Goal: Task Accomplishment & Management: Manage account settings

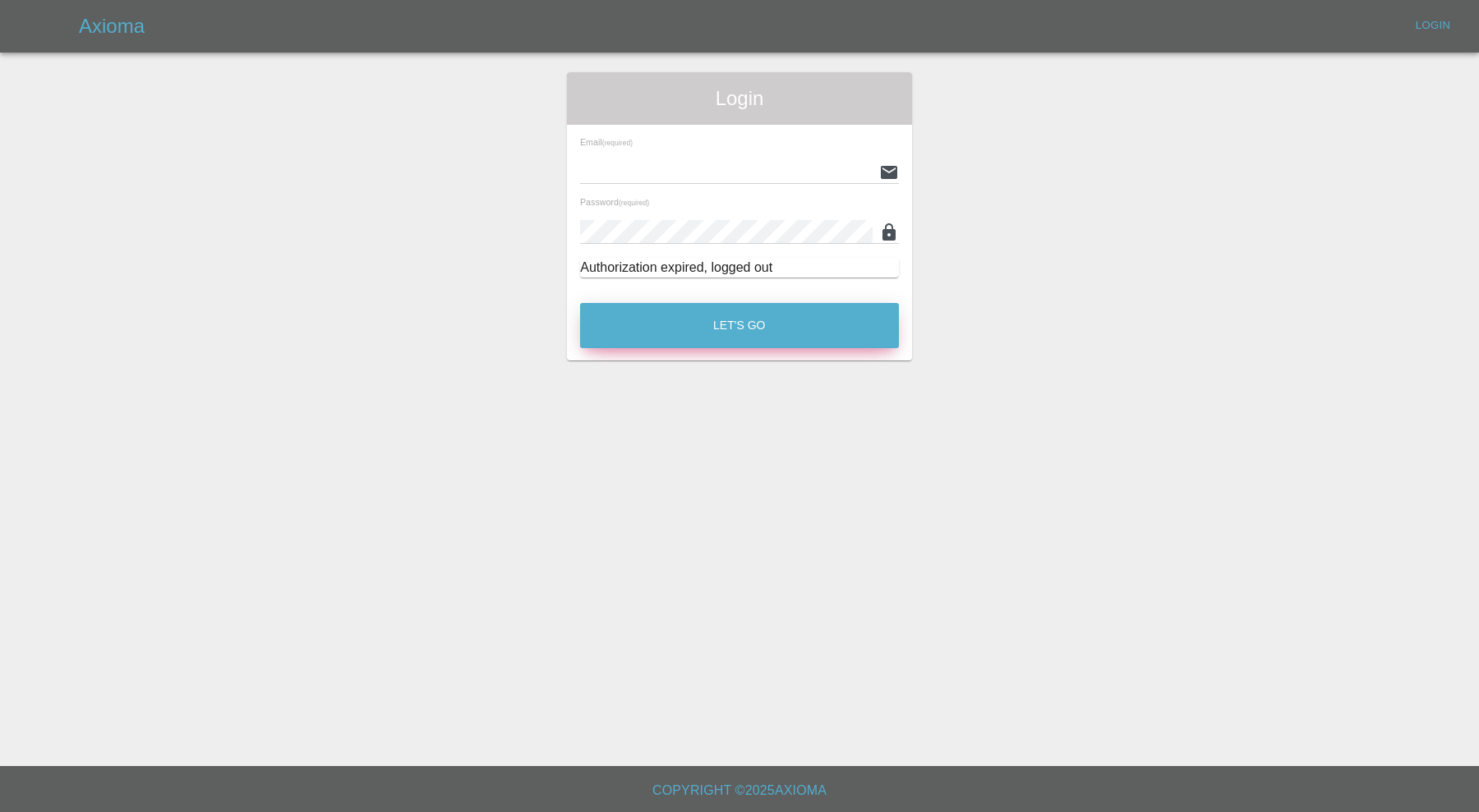
type input "carl.ainsworth@axioma.co.uk"
click at [753, 340] on button "Let's Go" at bounding box center [739, 325] width 319 height 45
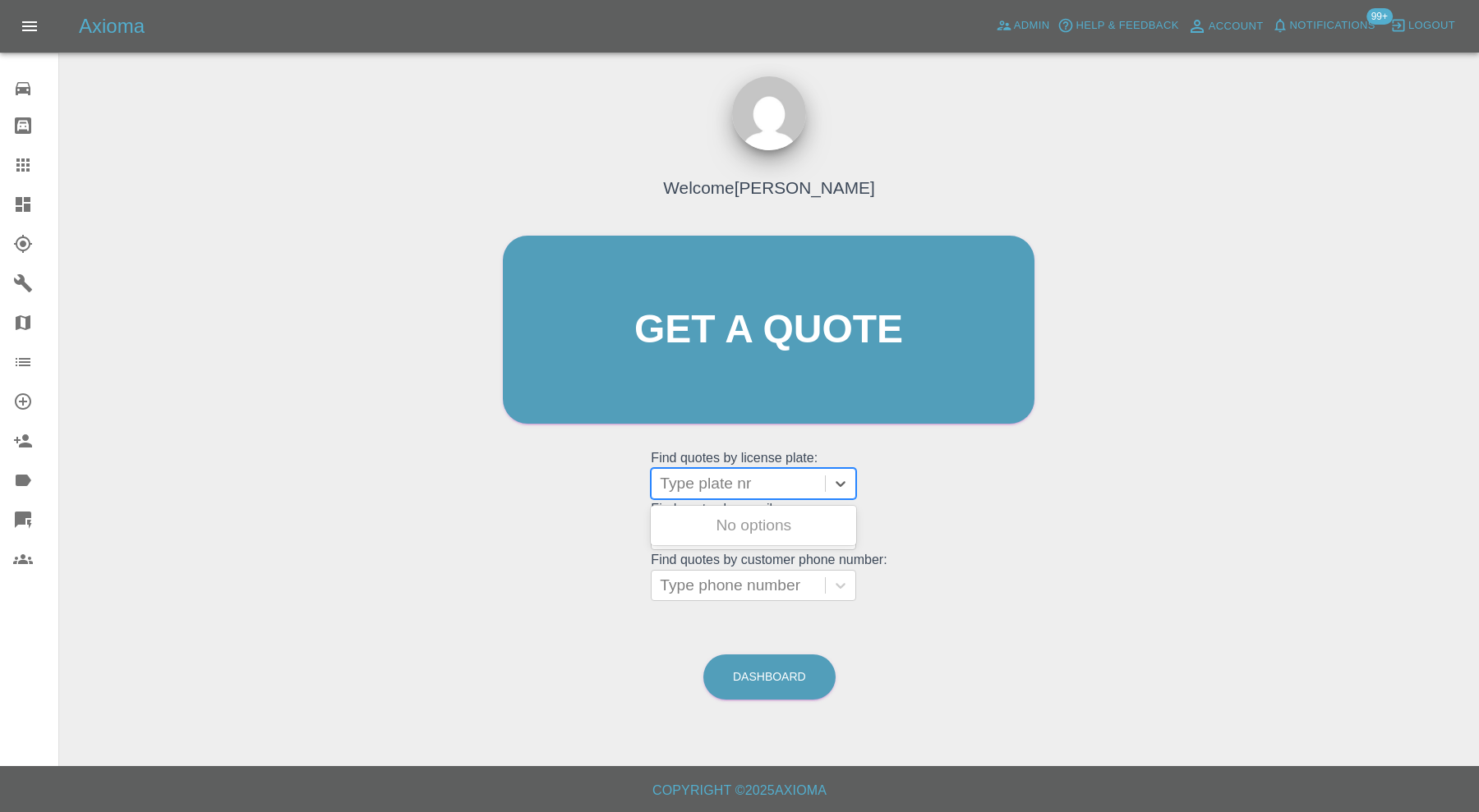
click at [695, 480] on div at bounding box center [739, 484] width 157 height 23
type input "mw67"
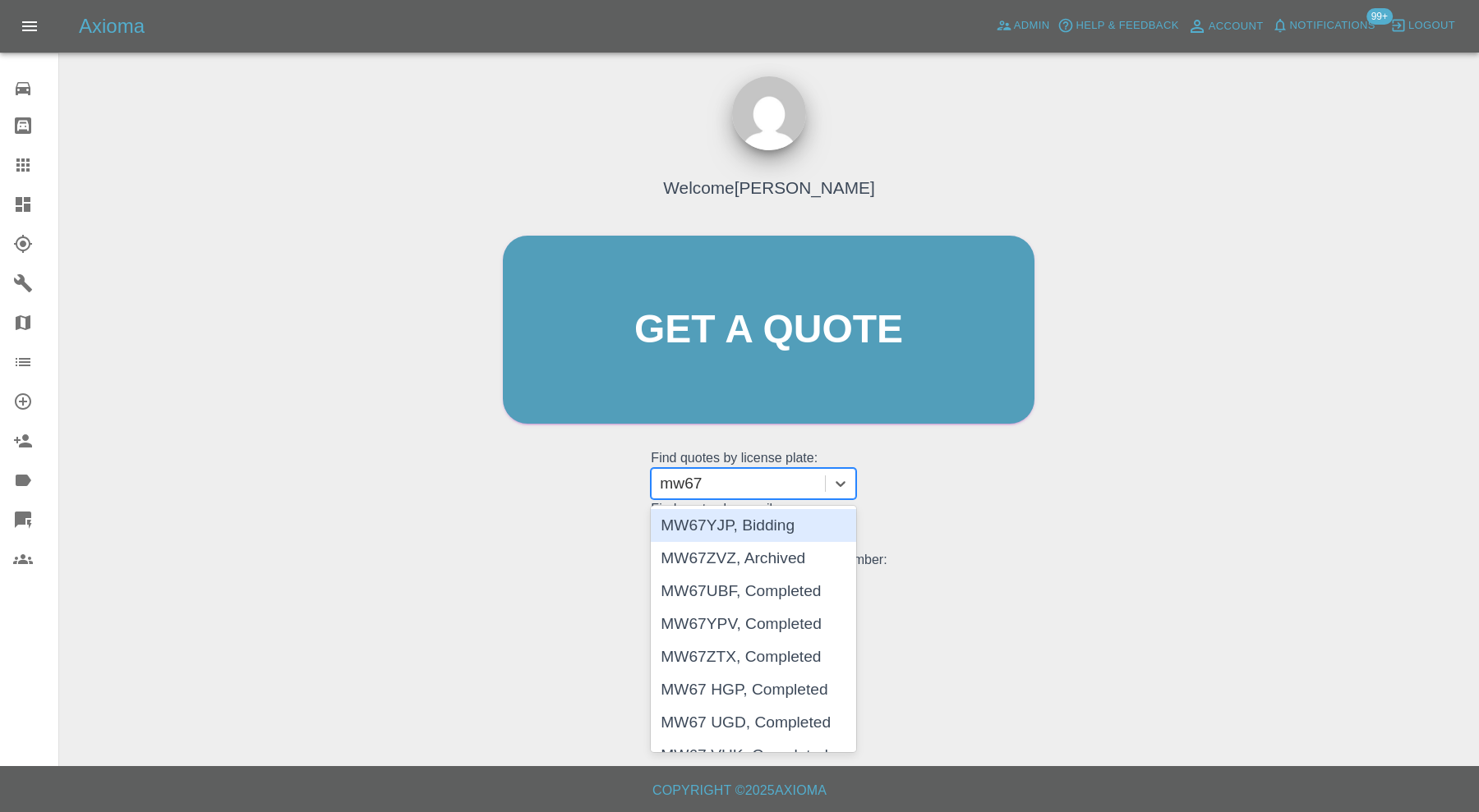
click at [697, 524] on div "MW67YJP, Bidding" at bounding box center [753, 525] width 206 height 33
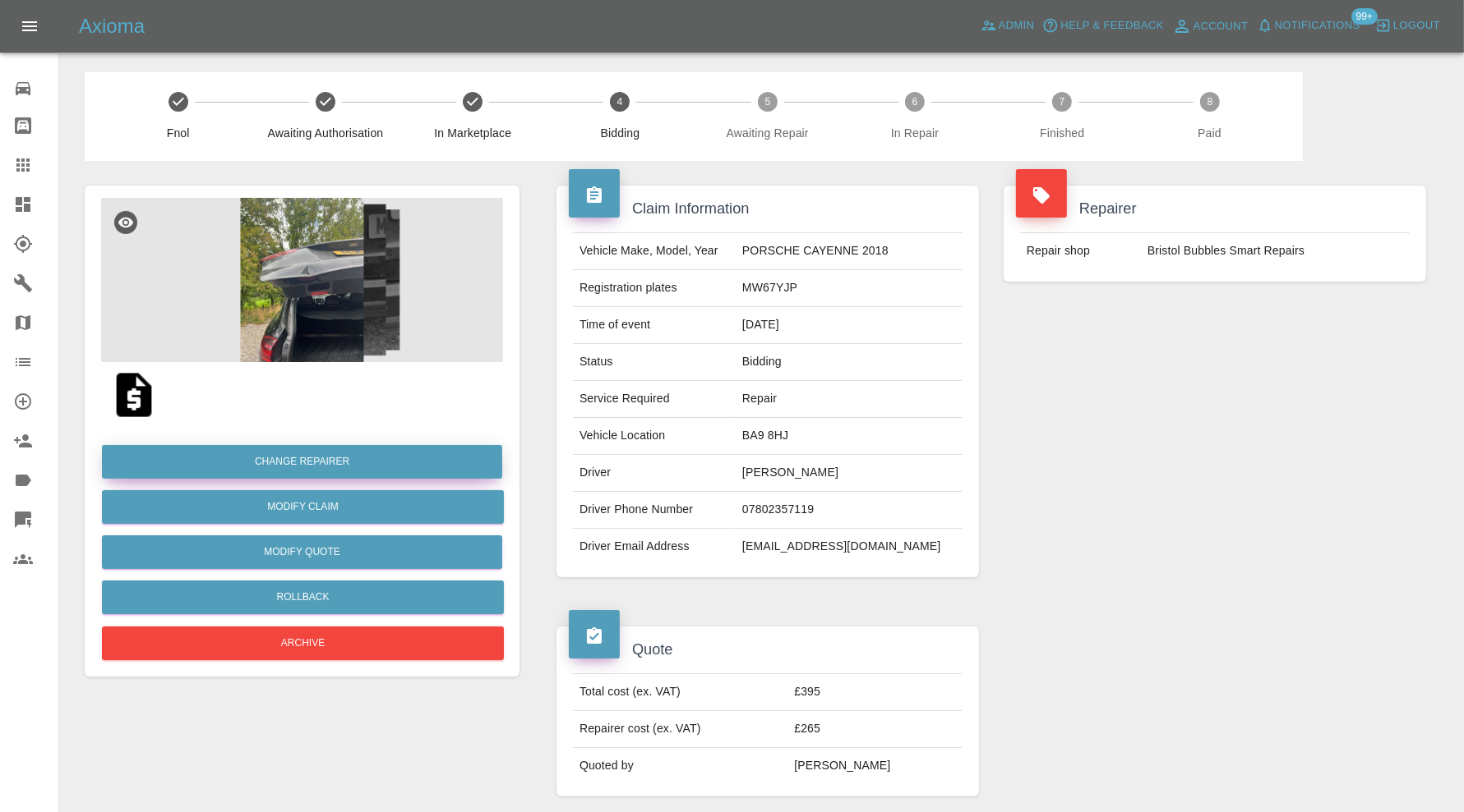
click at [369, 446] on button "Change Repairer" at bounding box center [301, 461] width 400 height 33
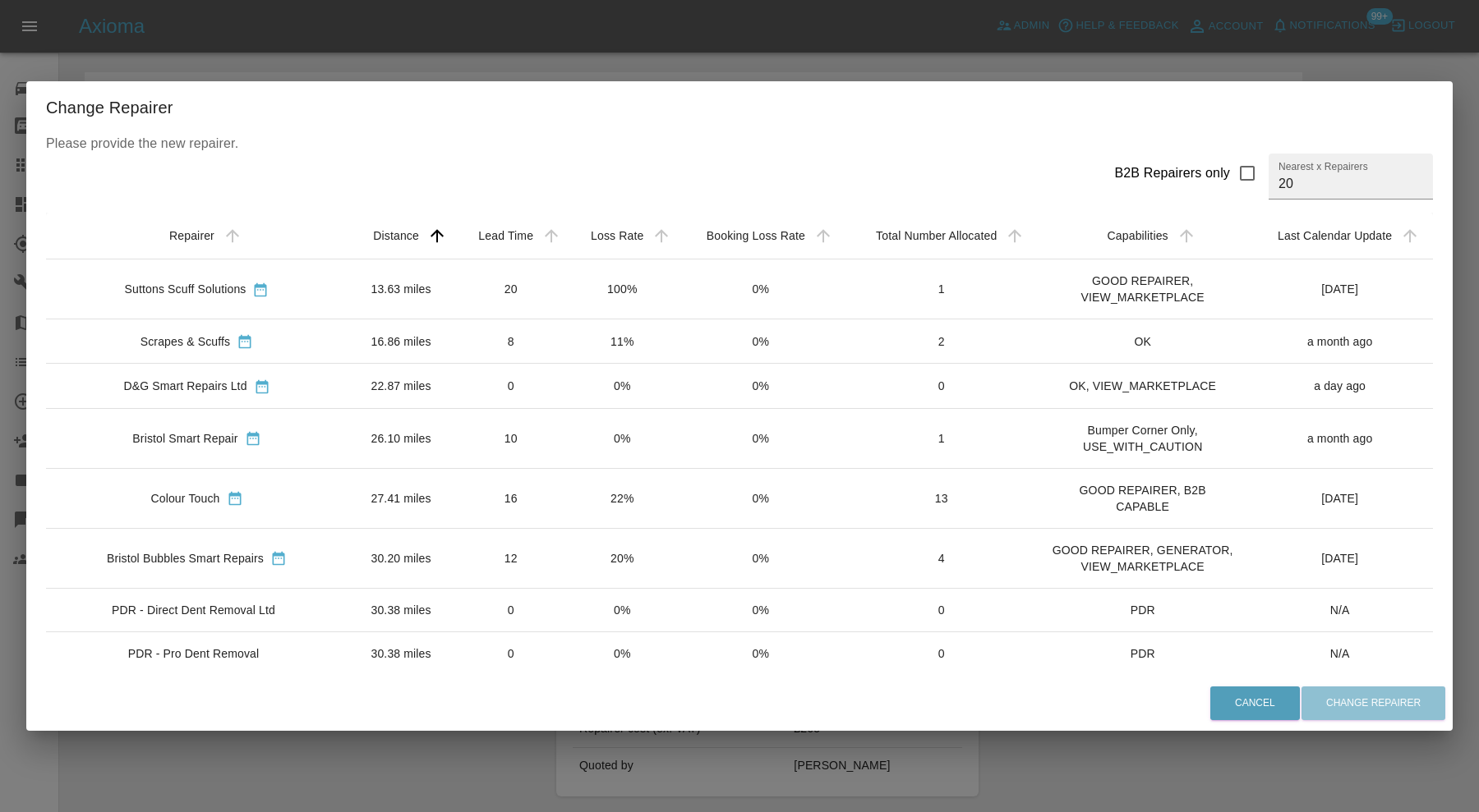
click at [347, 335] on td "16.86 miles" at bounding box center [401, 340] width 107 height 44
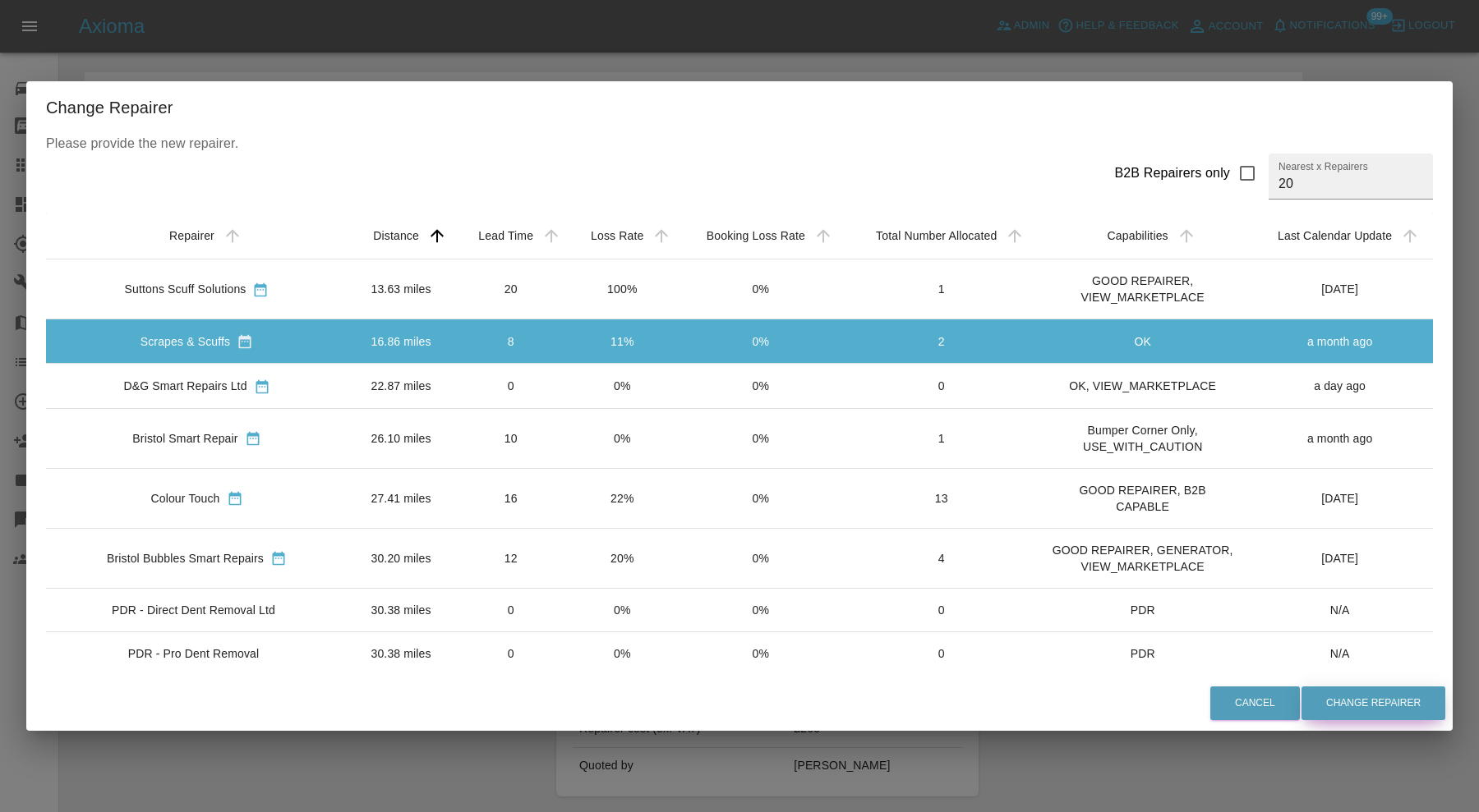
click at [1356, 699] on button "Change Repairer" at bounding box center [1373, 703] width 143 height 33
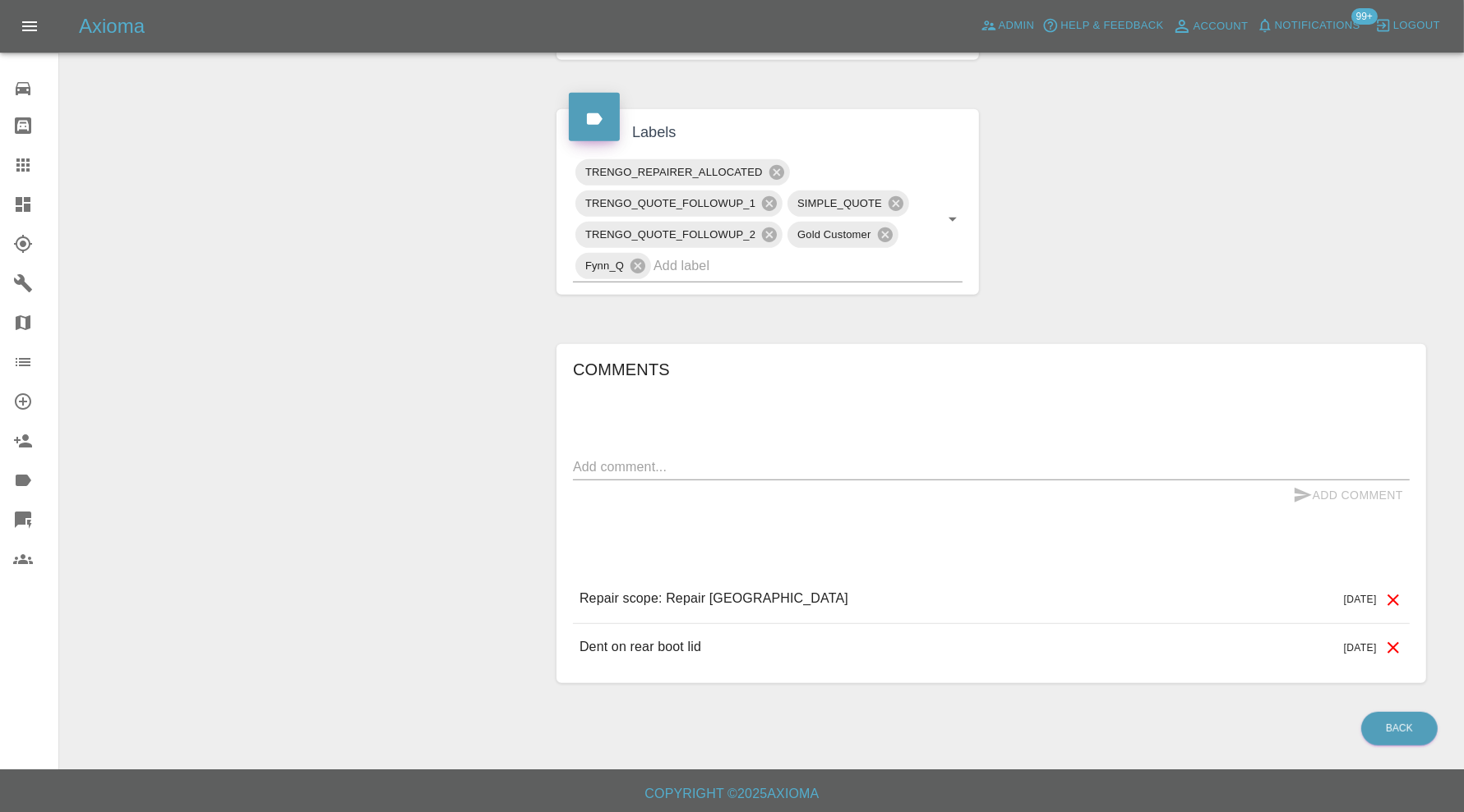
scroll to position [463, 0]
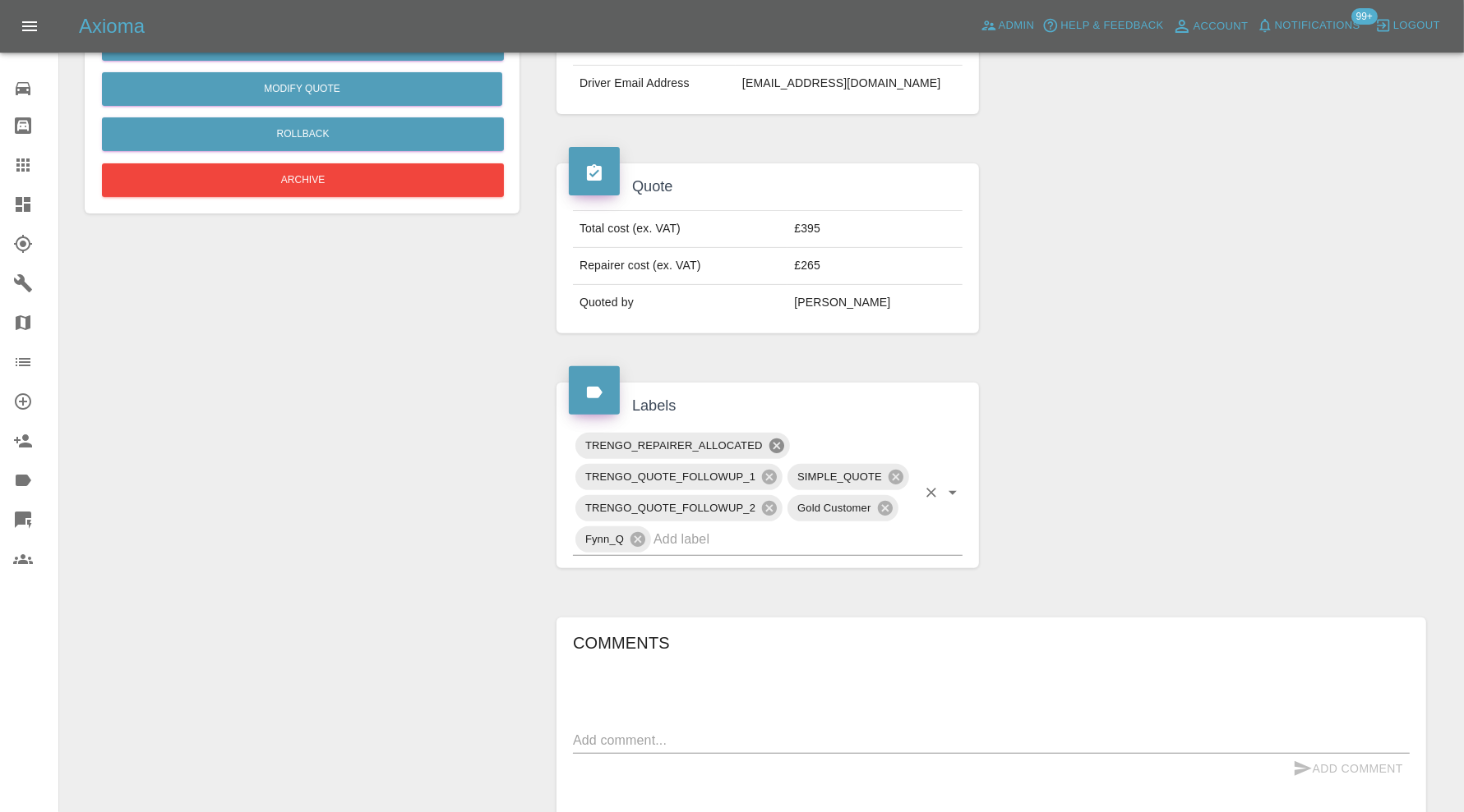
click at [779, 439] on icon at bounding box center [775, 446] width 14 height 14
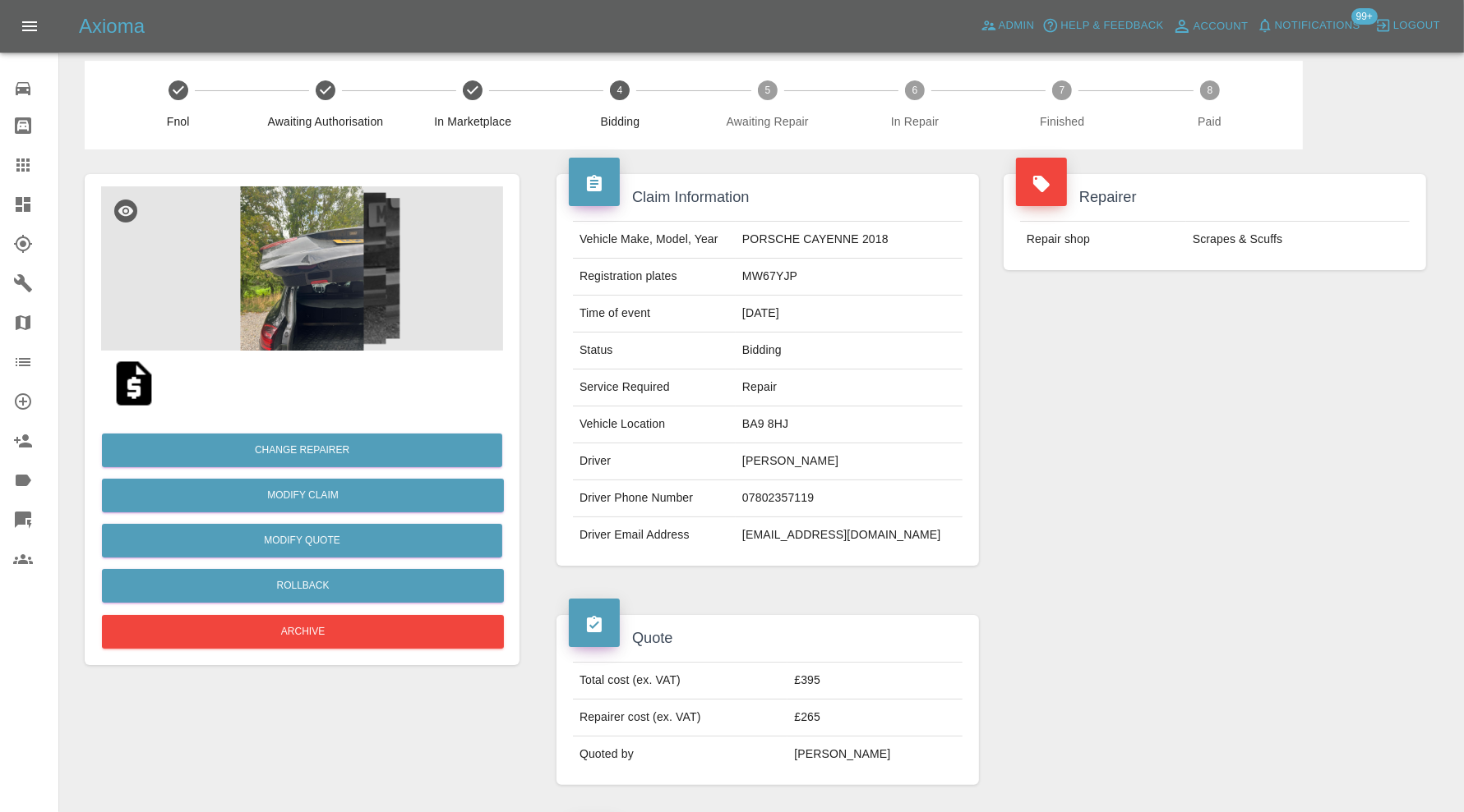
scroll to position [0, 0]
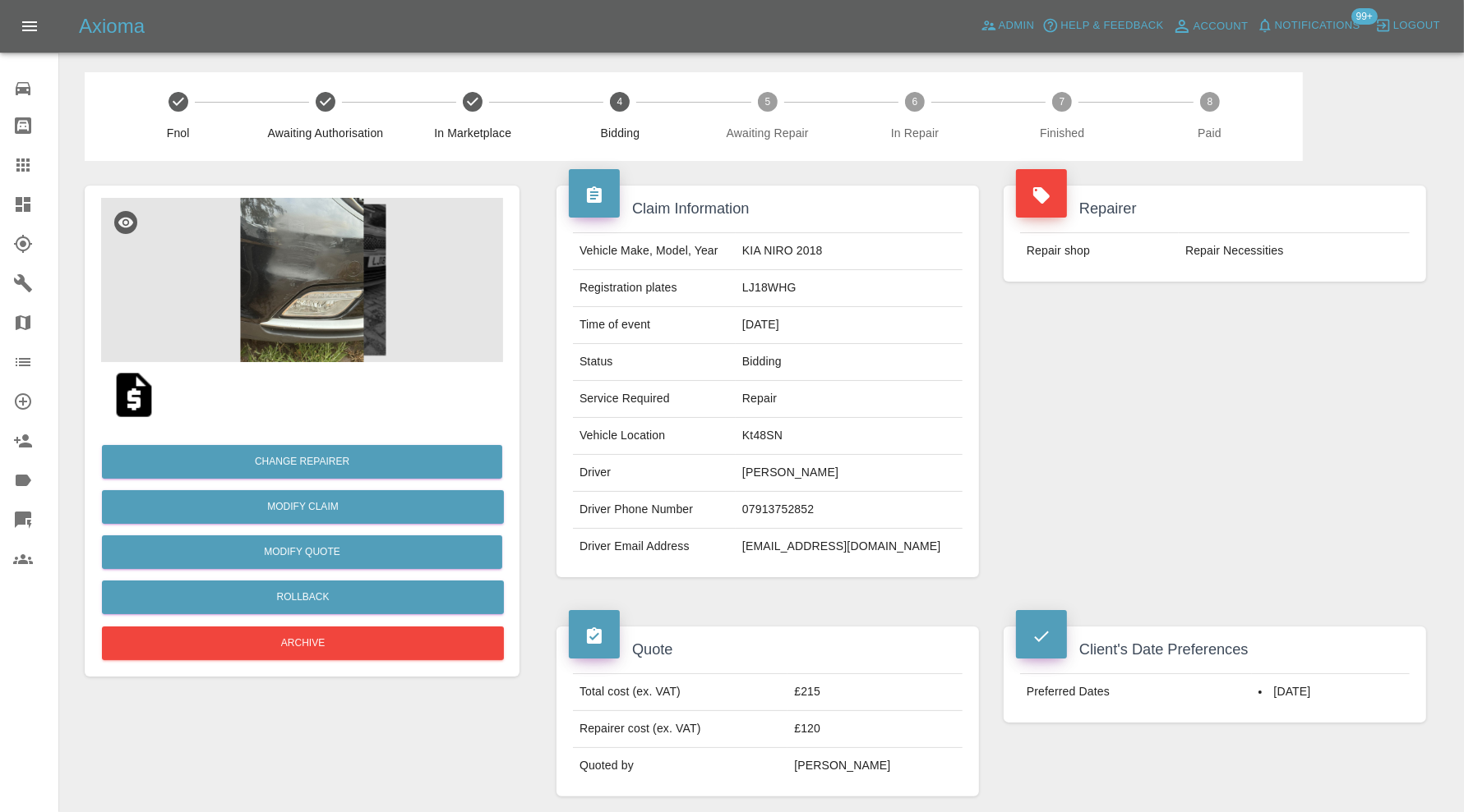
click at [323, 283] on img at bounding box center [302, 280] width 402 height 165
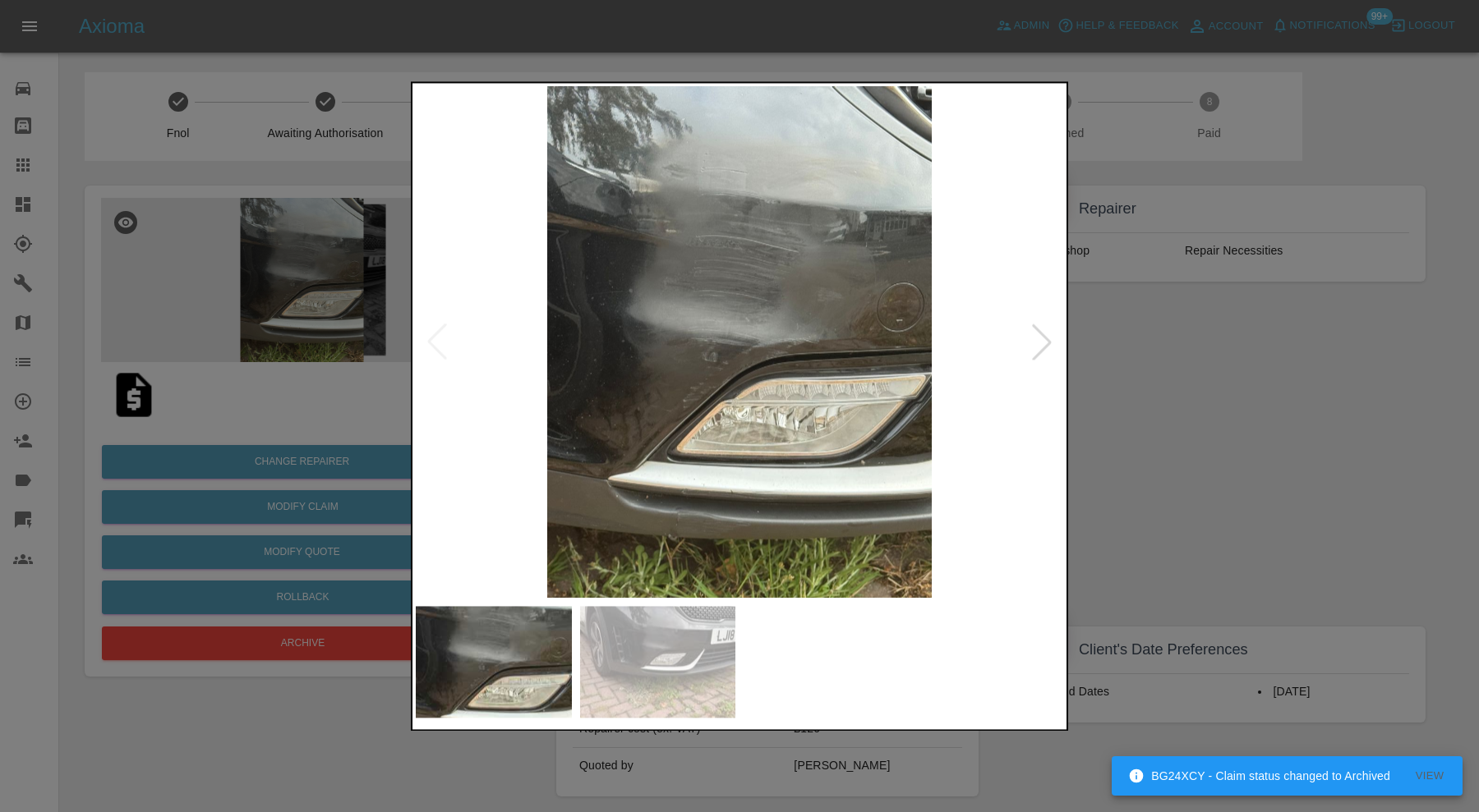
click at [1032, 342] on div at bounding box center [1042, 342] width 36 height 36
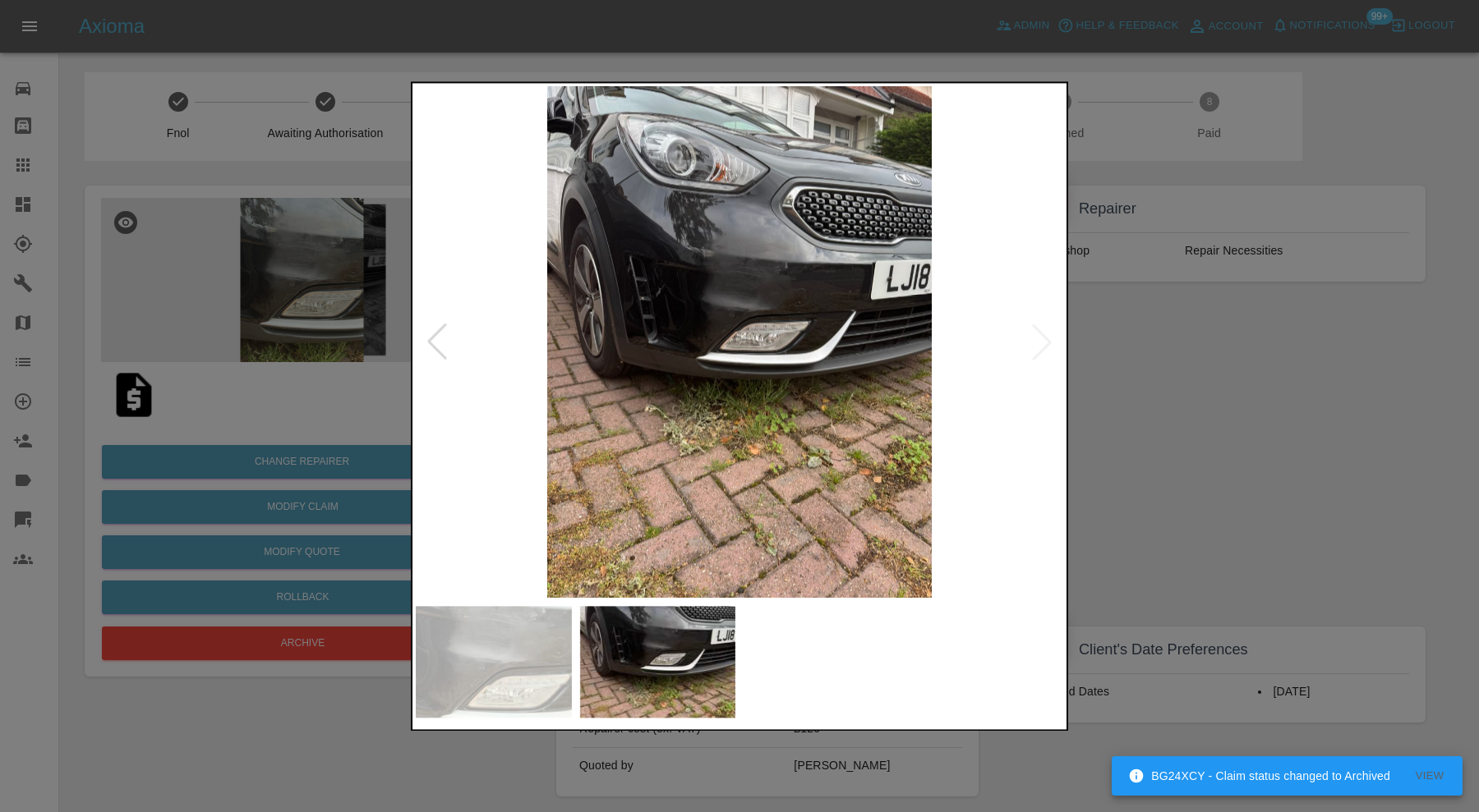
click at [1102, 345] on div at bounding box center [740, 406] width 1479 height 812
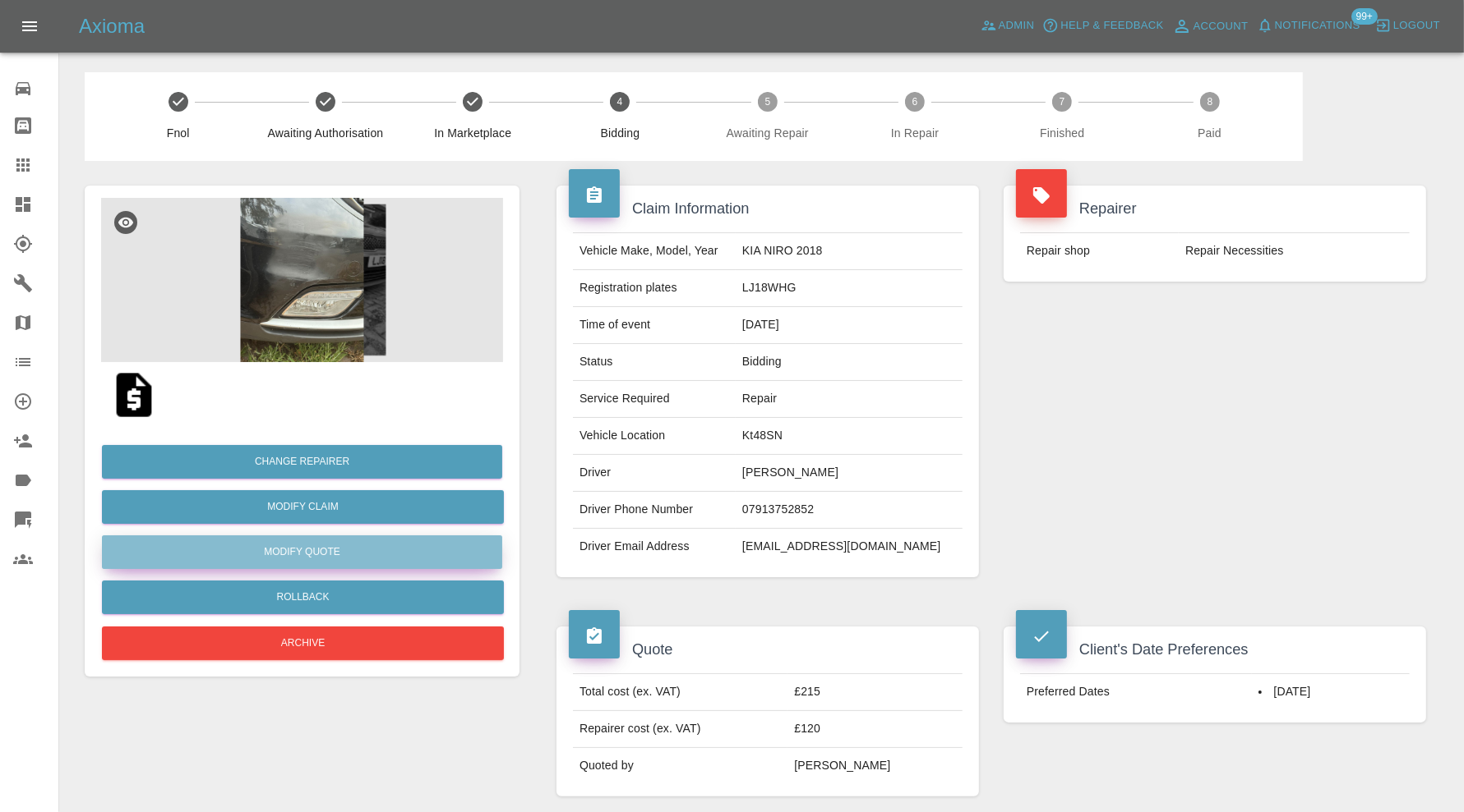
click at [448, 554] on button "Modify Quote" at bounding box center [301, 552] width 400 height 33
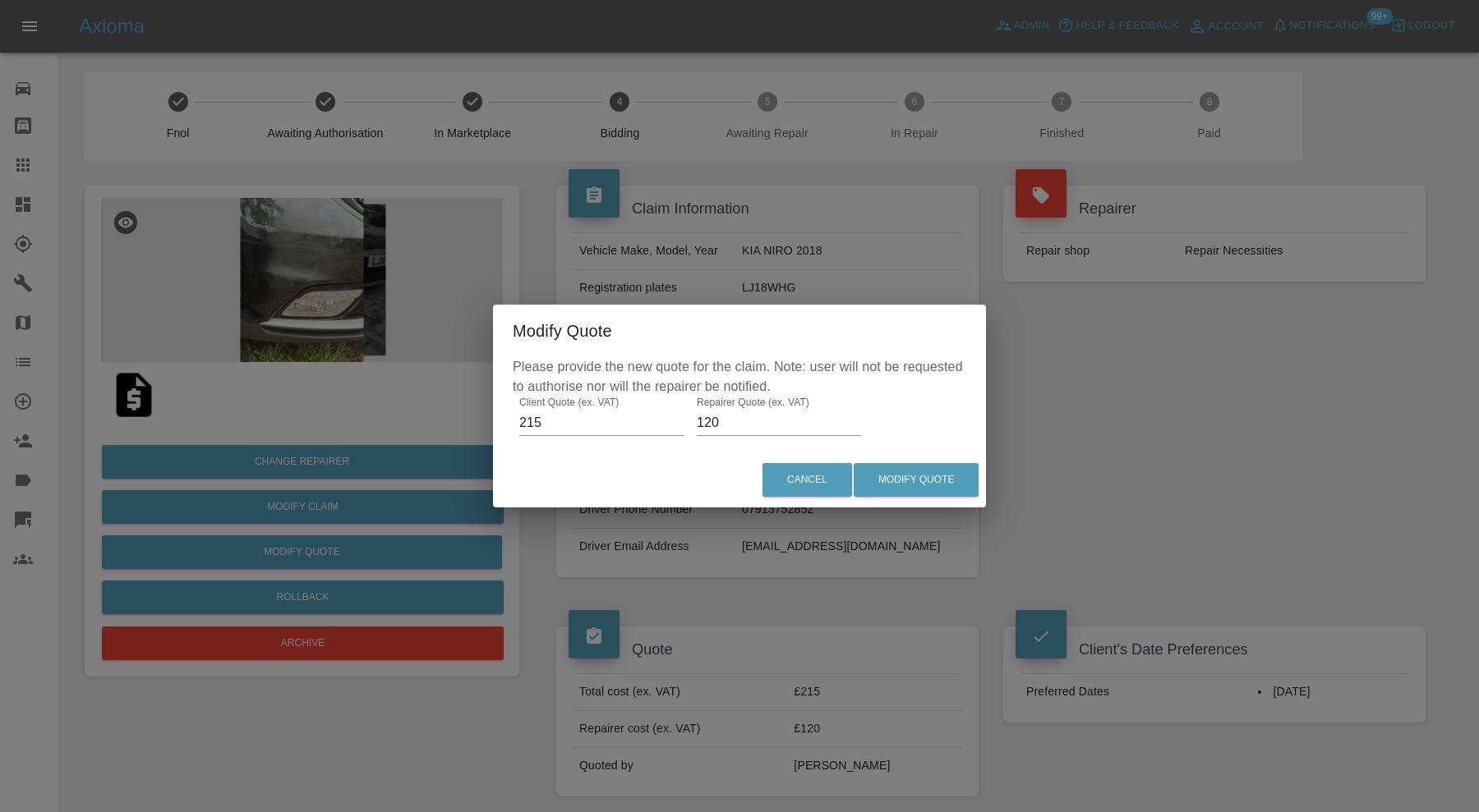
click at [736, 422] on input "120" at bounding box center [779, 423] width 165 height 26
type input "125"
click at [911, 473] on button "Modify Quote" at bounding box center [916, 479] width 125 height 33
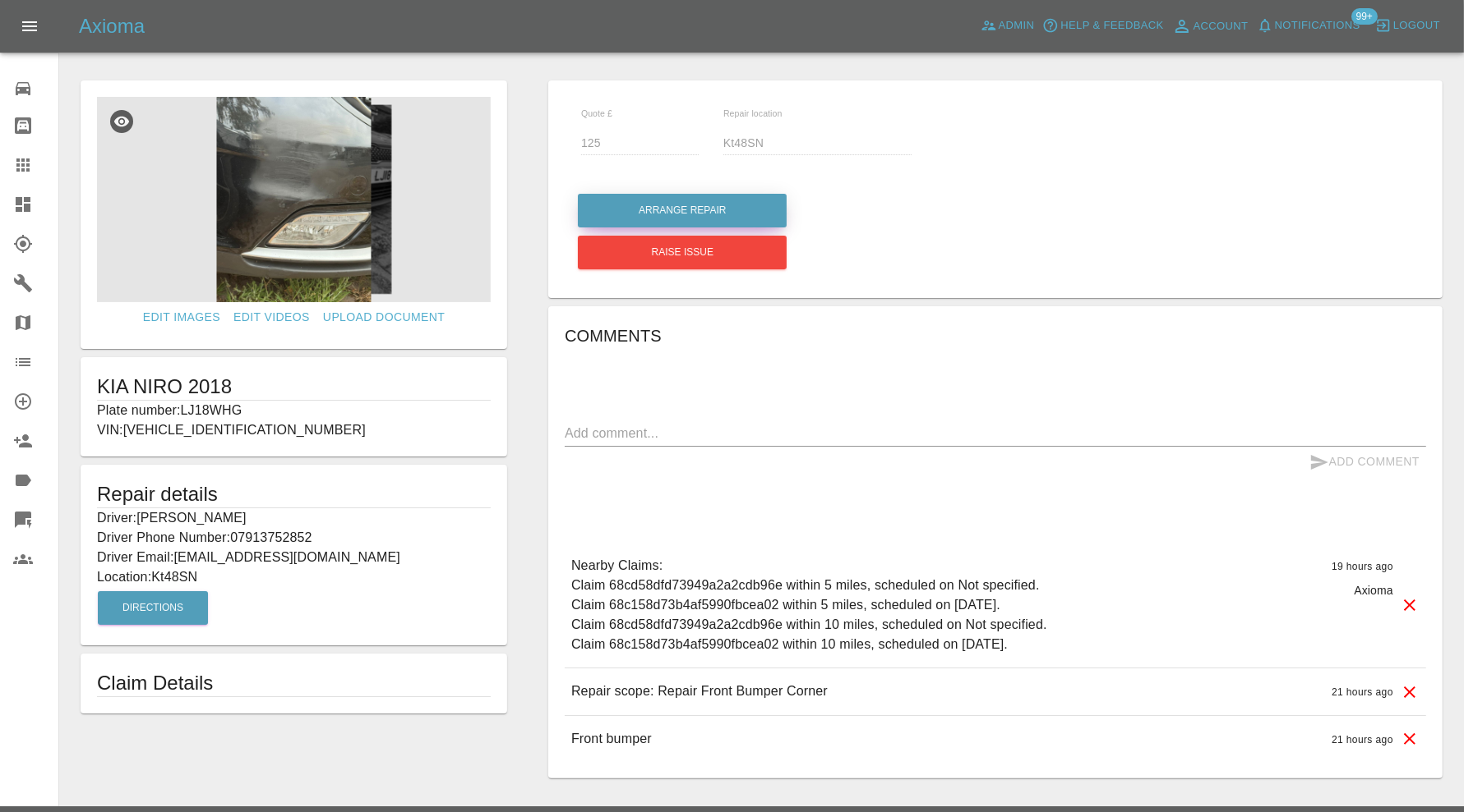
click at [746, 208] on button "Arrange Repair" at bounding box center [682, 210] width 209 height 33
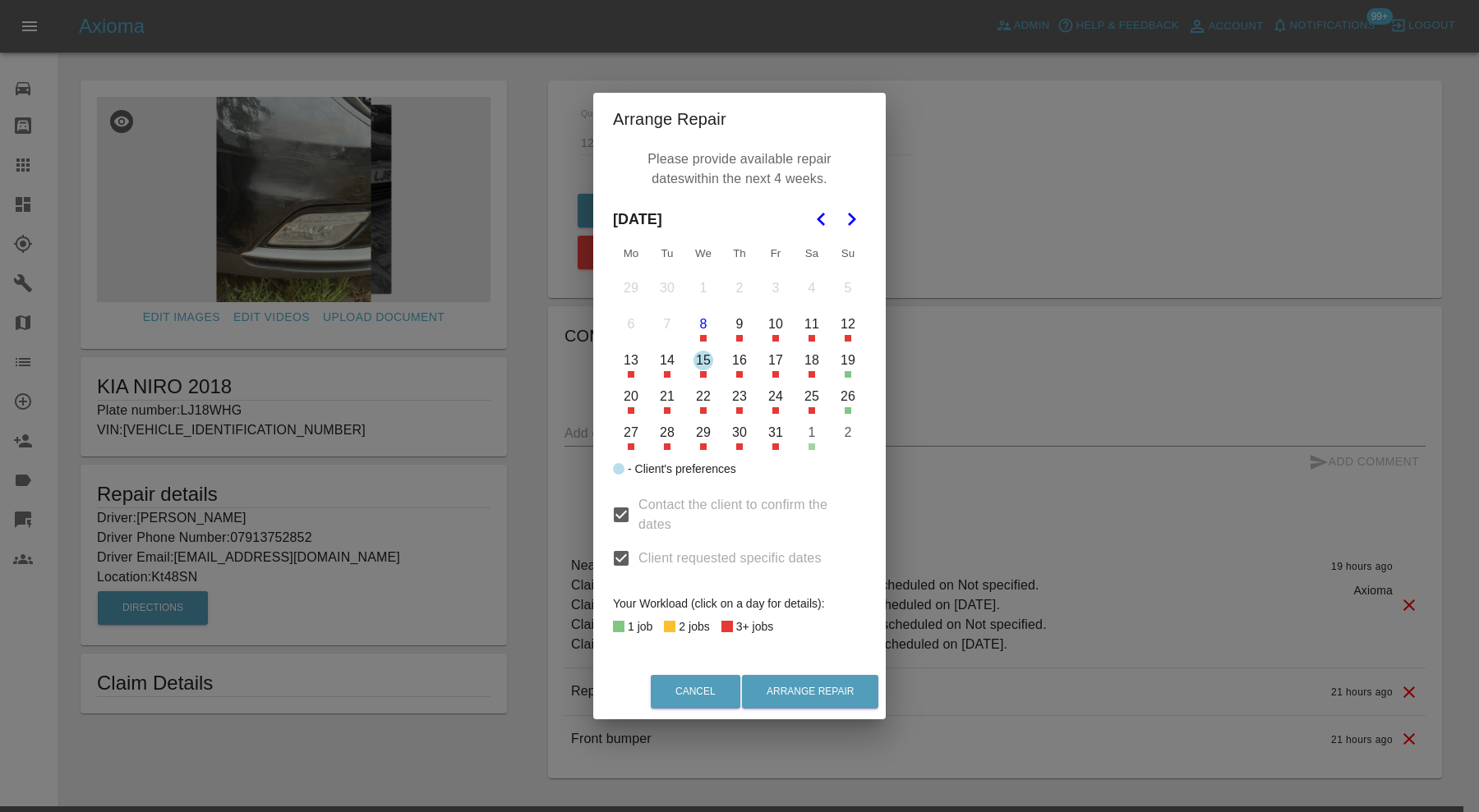
click at [707, 358] on button "15" at bounding box center [703, 361] width 34 height 34
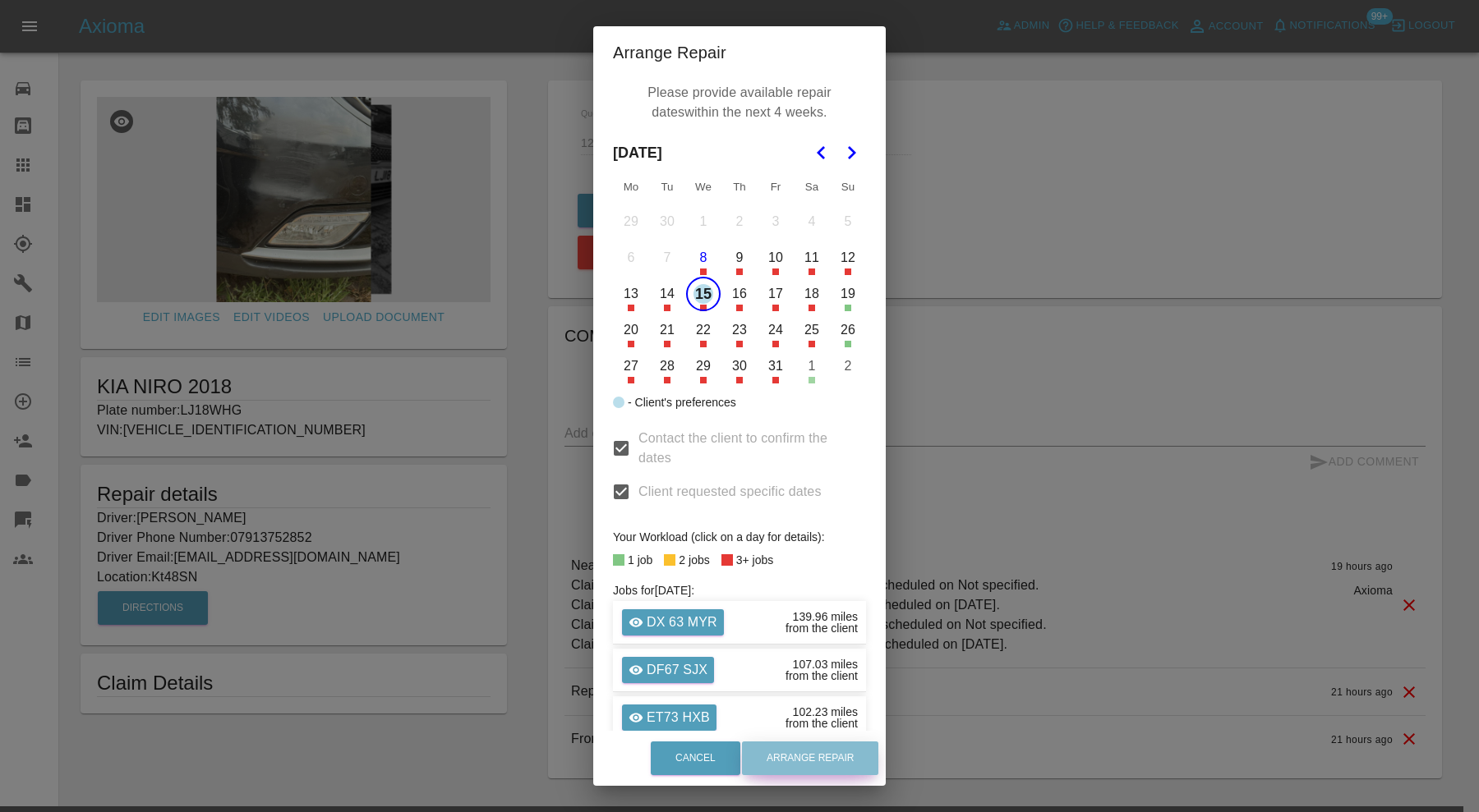
click at [827, 754] on button "Arrange Repair" at bounding box center [810, 758] width 137 height 33
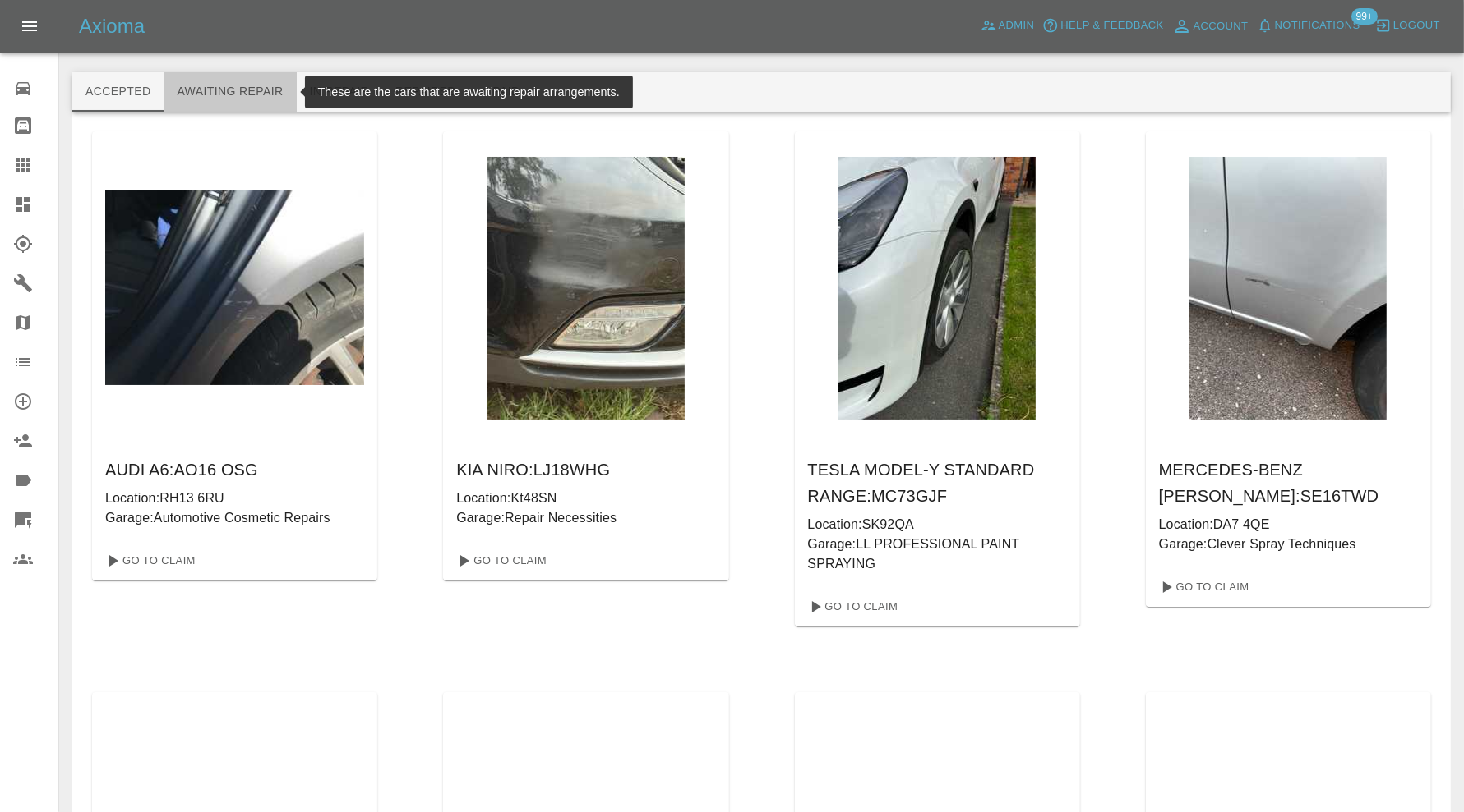
click at [247, 90] on button "Awaiting Repair" at bounding box center [230, 92] width 132 height 39
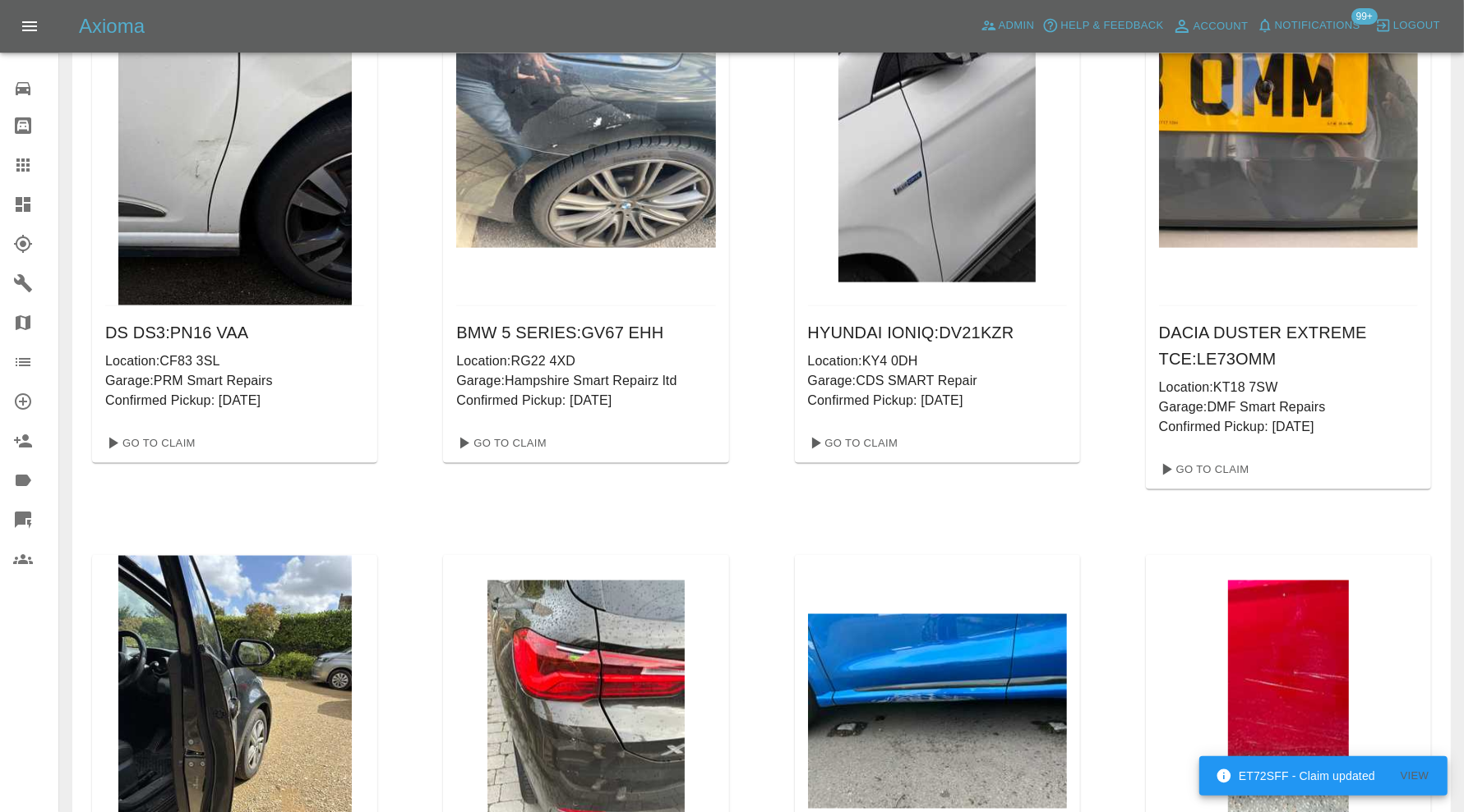
scroll to position [5293, 0]
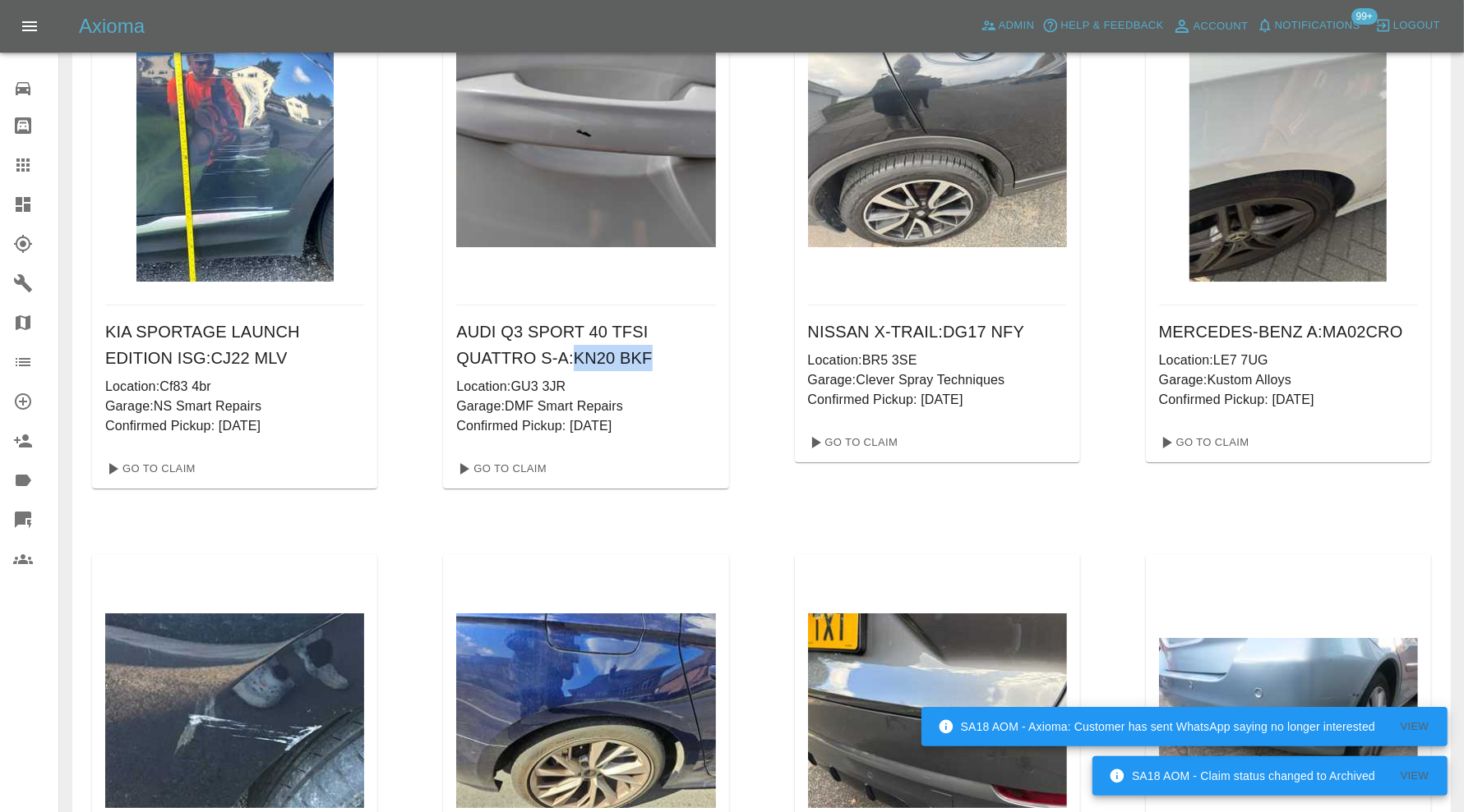
drag, startPoint x: 655, startPoint y: 360, endPoint x: 579, endPoint y: 366, distance: 76.2
click at [579, 366] on h6 "AUDI Q3 SPORT 40 TFSI QUATTRO S-A : KN20 BKF" at bounding box center [586, 344] width 259 height 53
copy h6 "KN20 BKF"
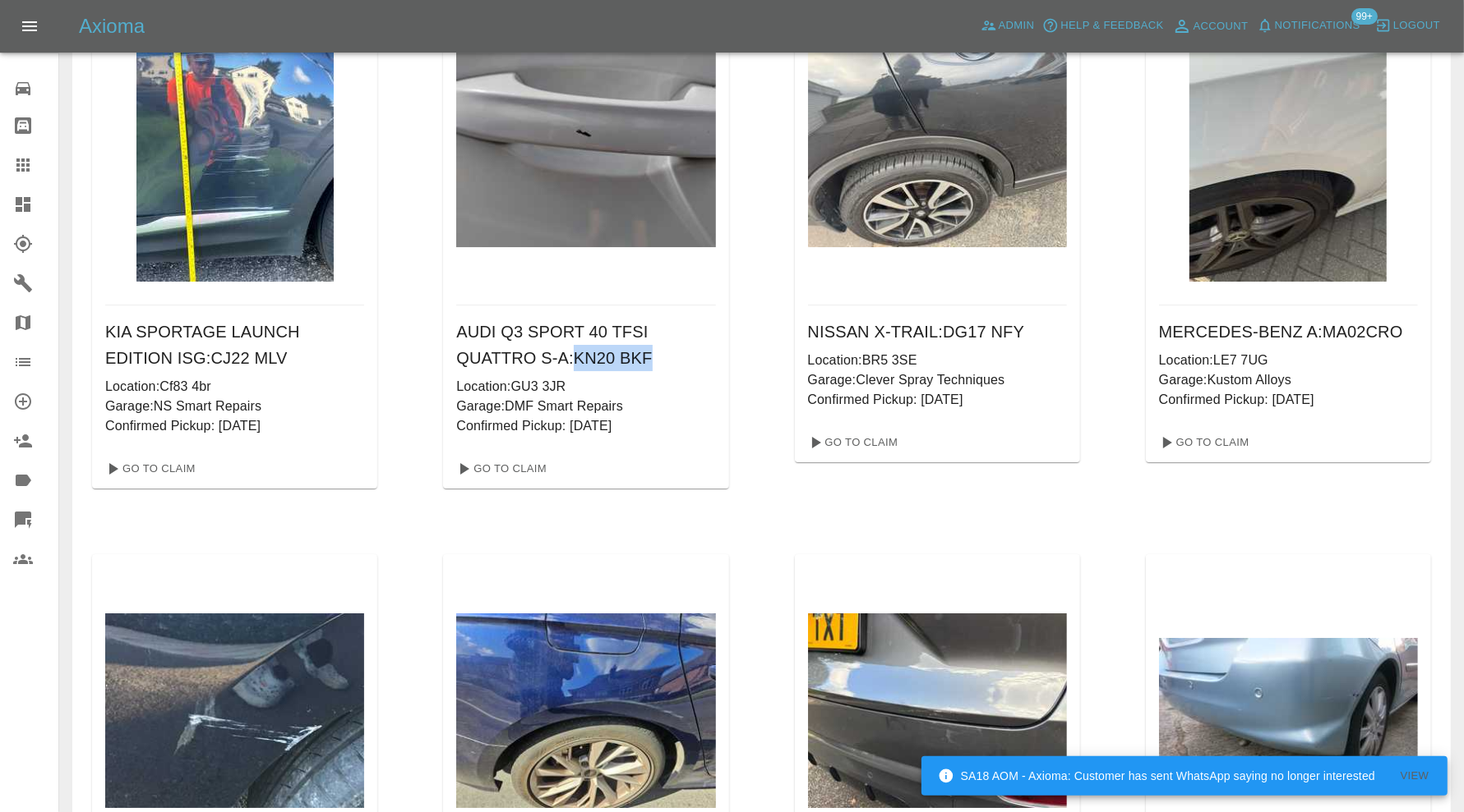
click at [22, 168] on icon at bounding box center [23, 165] width 13 height 13
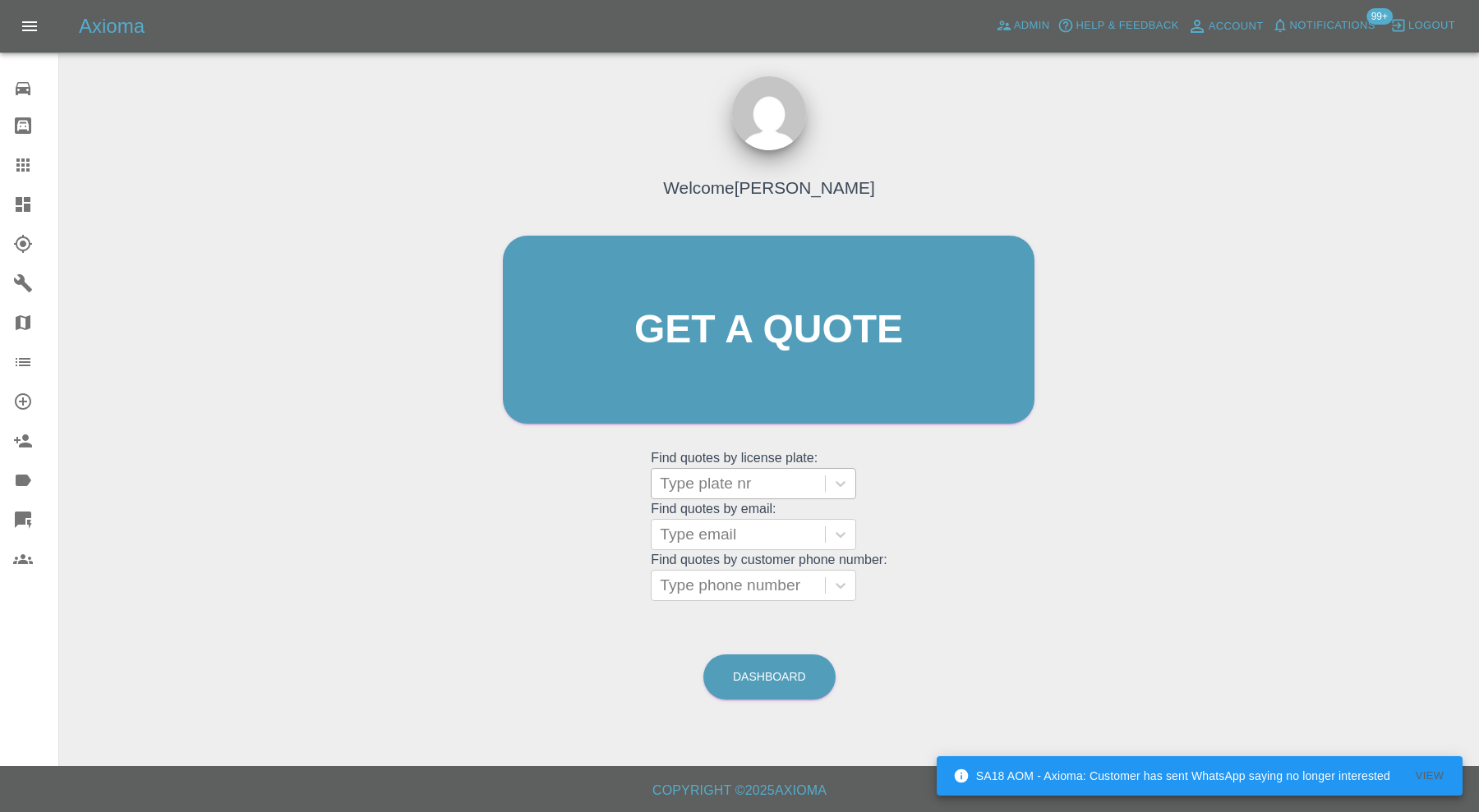
click at [747, 480] on div at bounding box center [739, 484] width 157 height 23
paste input "KN20 BKF"
type input "KN20 BKF"
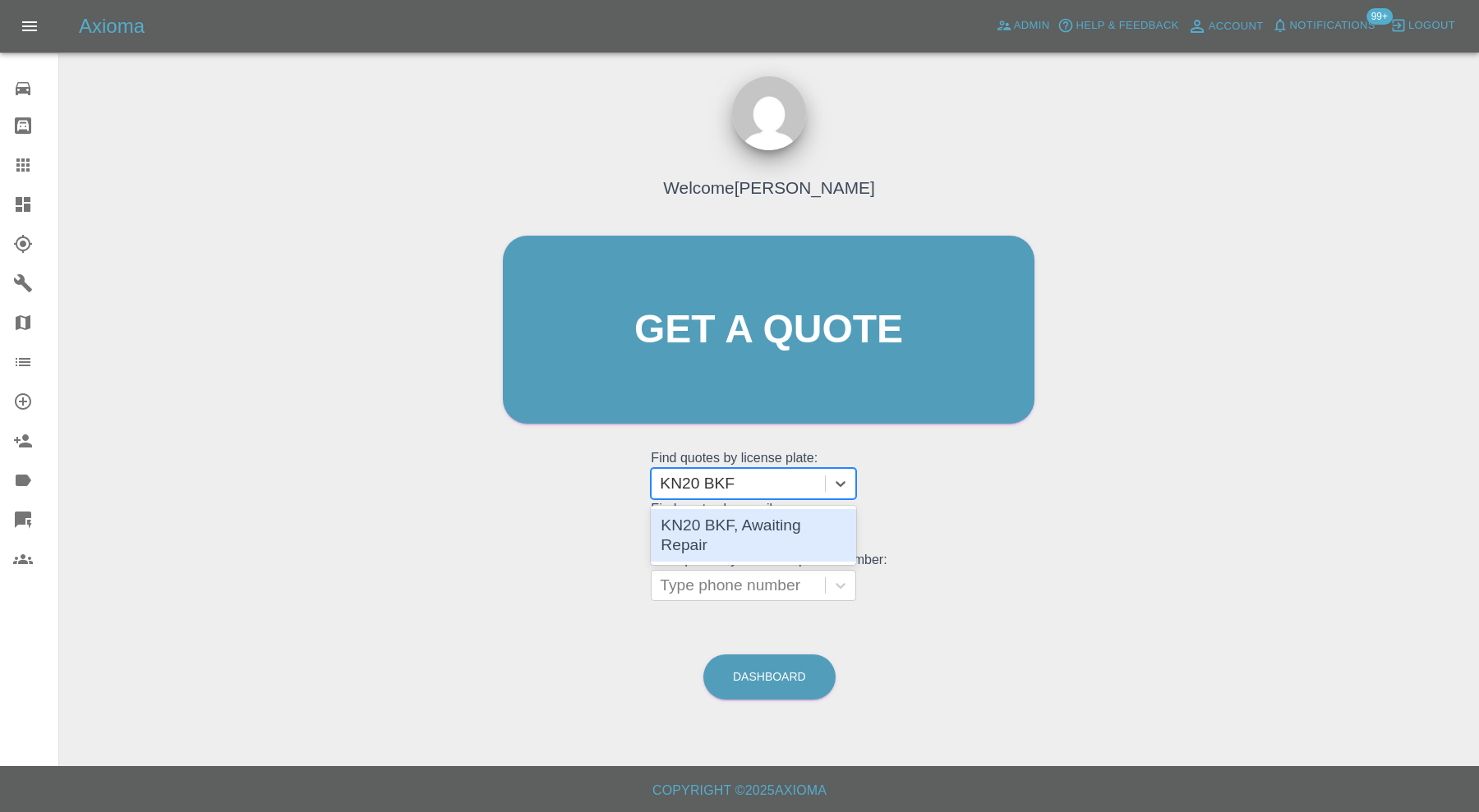
click at [762, 530] on div "KN20 BKF, Awaiting Repair" at bounding box center [753, 535] width 206 height 53
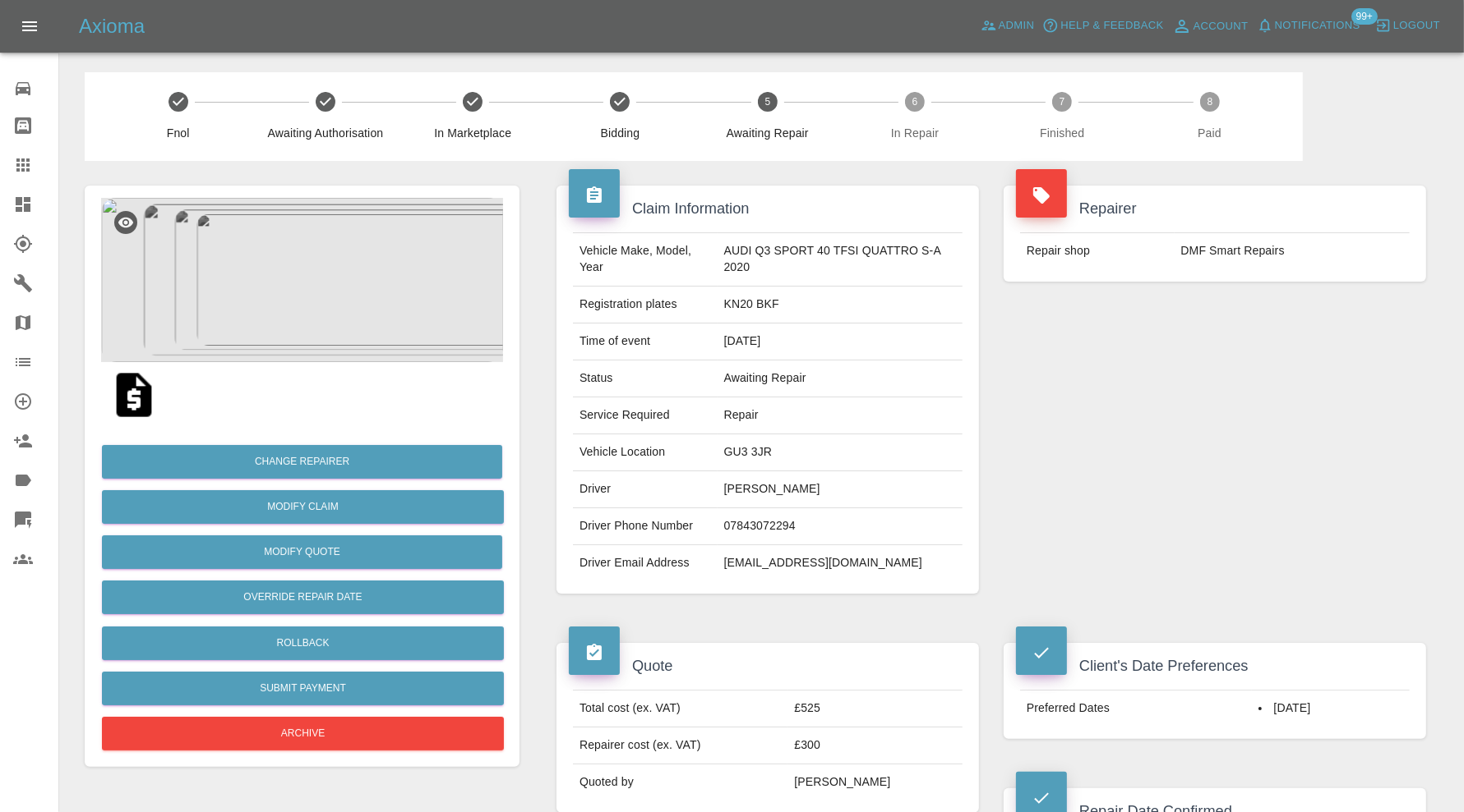
click at [401, 288] on img at bounding box center [302, 280] width 402 height 165
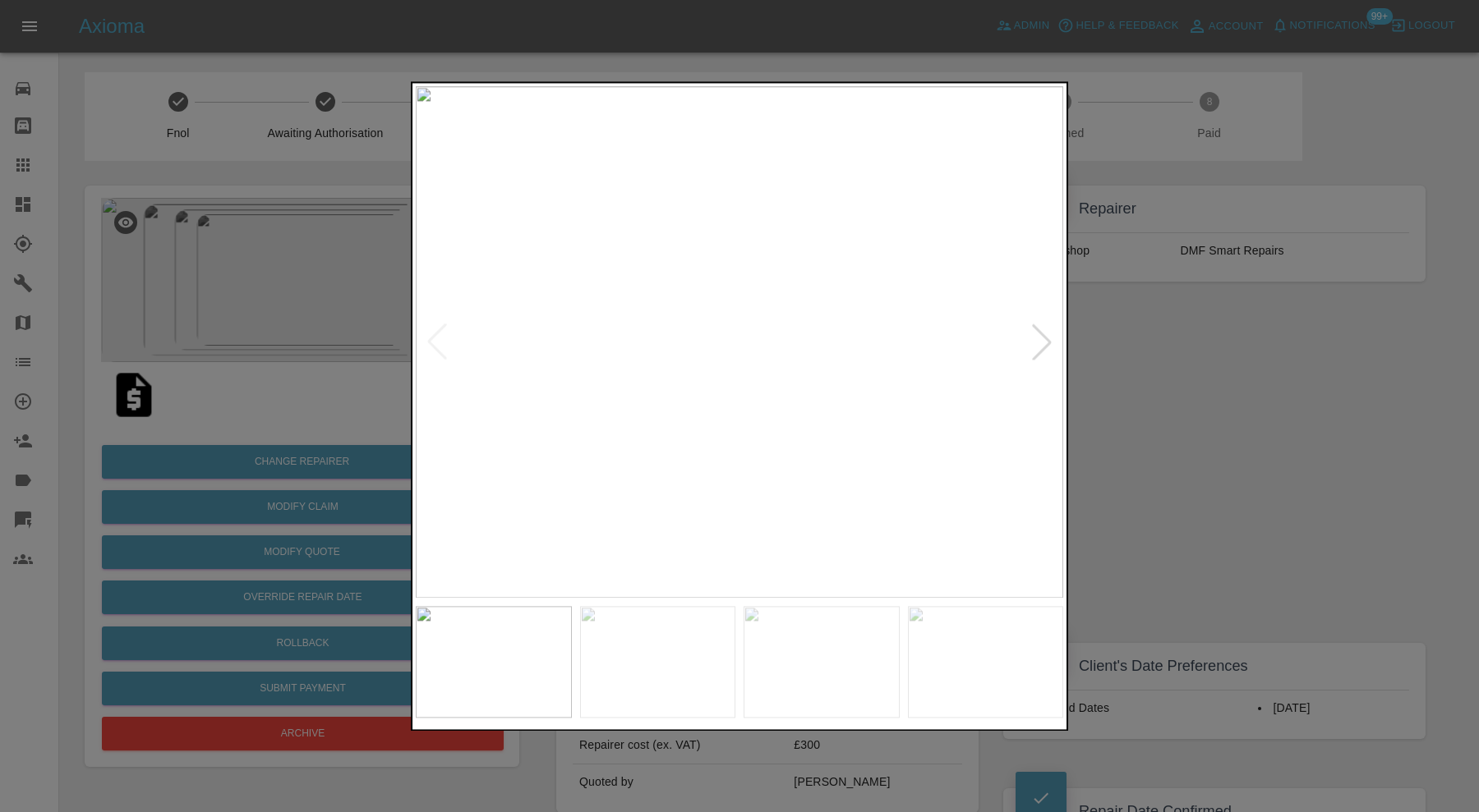
click at [1028, 332] on div at bounding box center [1042, 342] width 36 height 36
click at [1049, 334] on div at bounding box center [1042, 342] width 36 height 36
click at [1049, 334] on img at bounding box center [740, 341] width 648 height 512
click at [439, 338] on div at bounding box center [437, 342] width 36 height 36
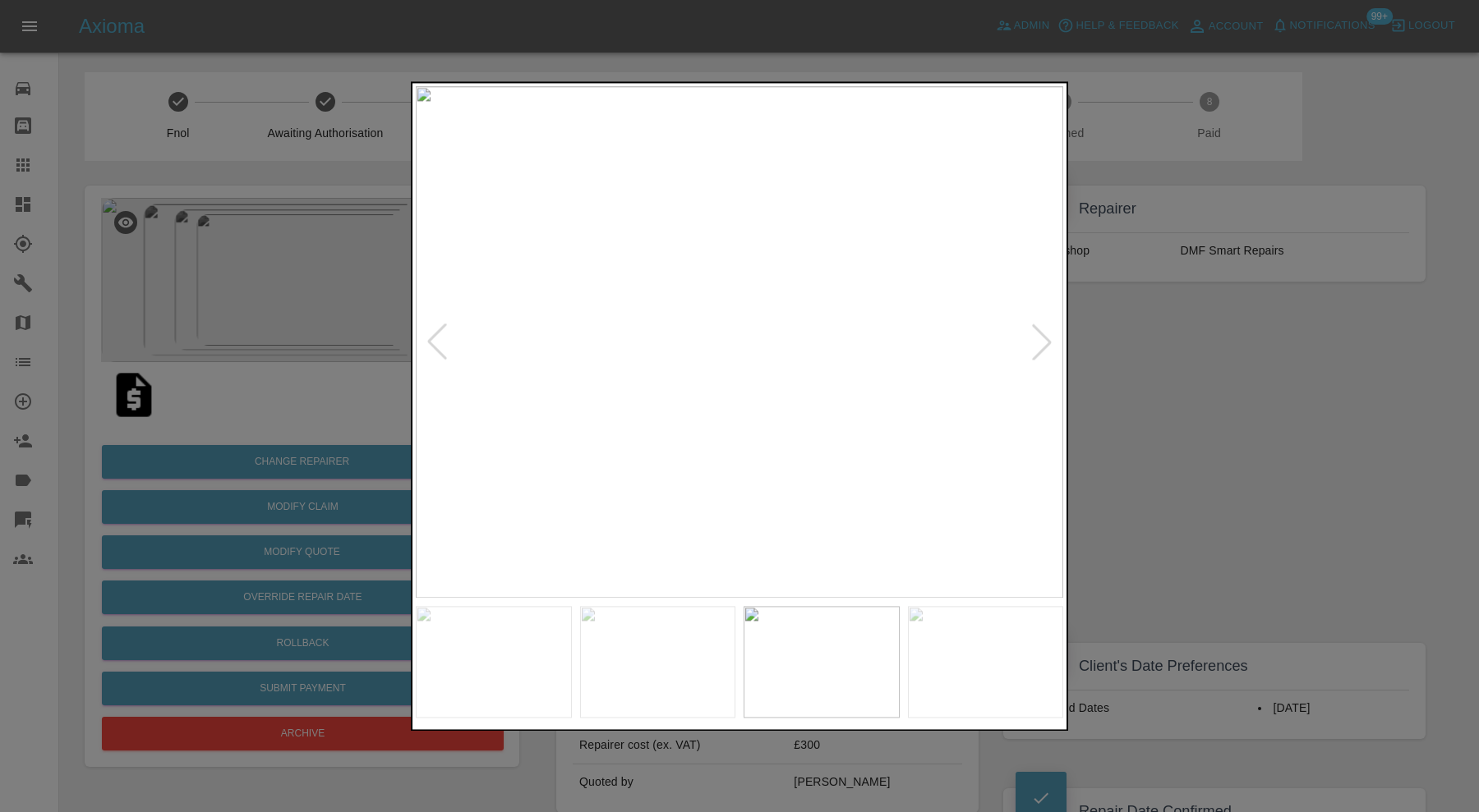
click at [439, 338] on div at bounding box center [437, 342] width 36 height 36
click at [439, 338] on img at bounding box center [740, 341] width 648 height 512
click at [1154, 375] on div at bounding box center [740, 406] width 1479 height 812
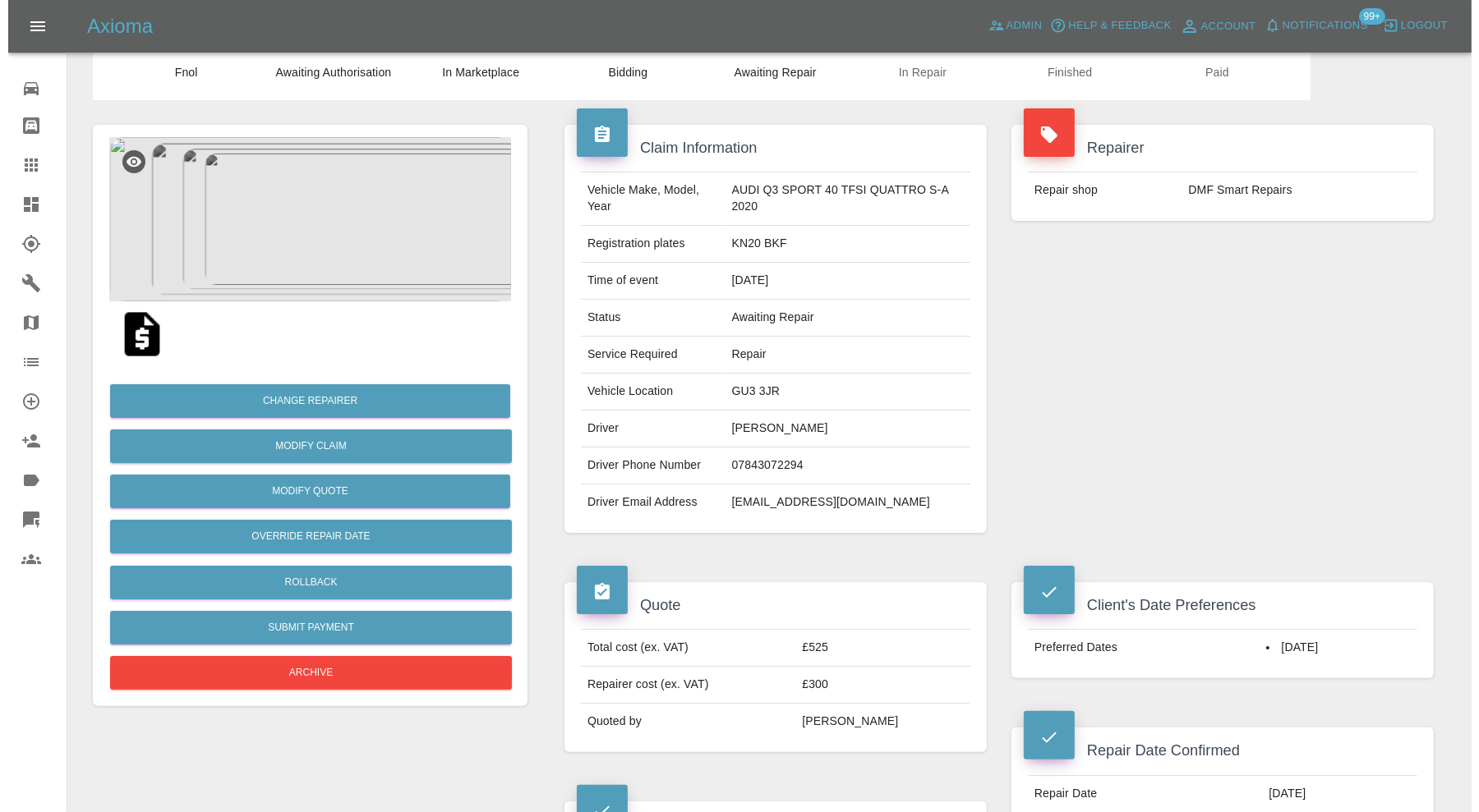
scroll to position [56, 0]
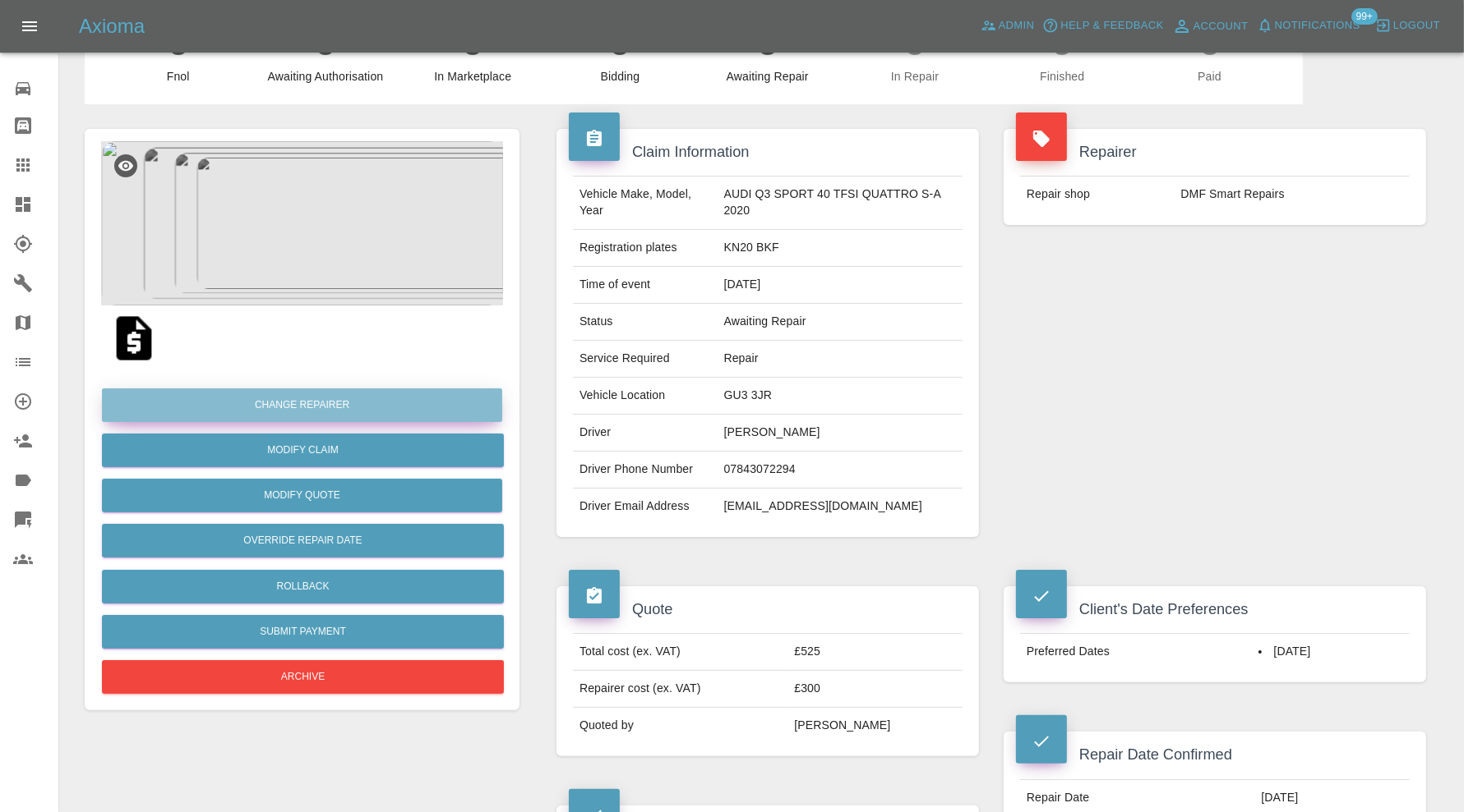
click at [387, 398] on button "Change Repairer" at bounding box center [301, 405] width 400 height 33
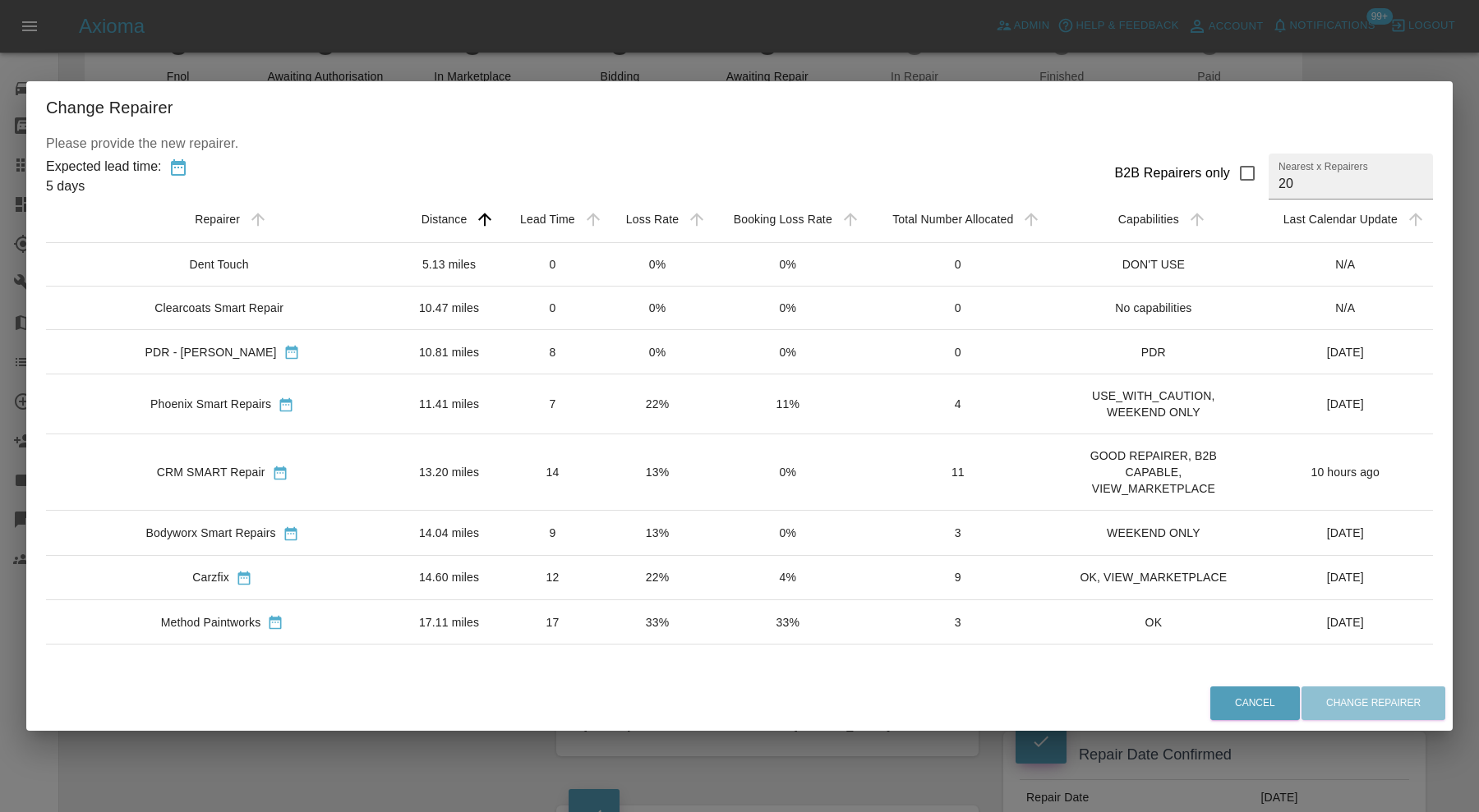
scroll to position [0, 0]
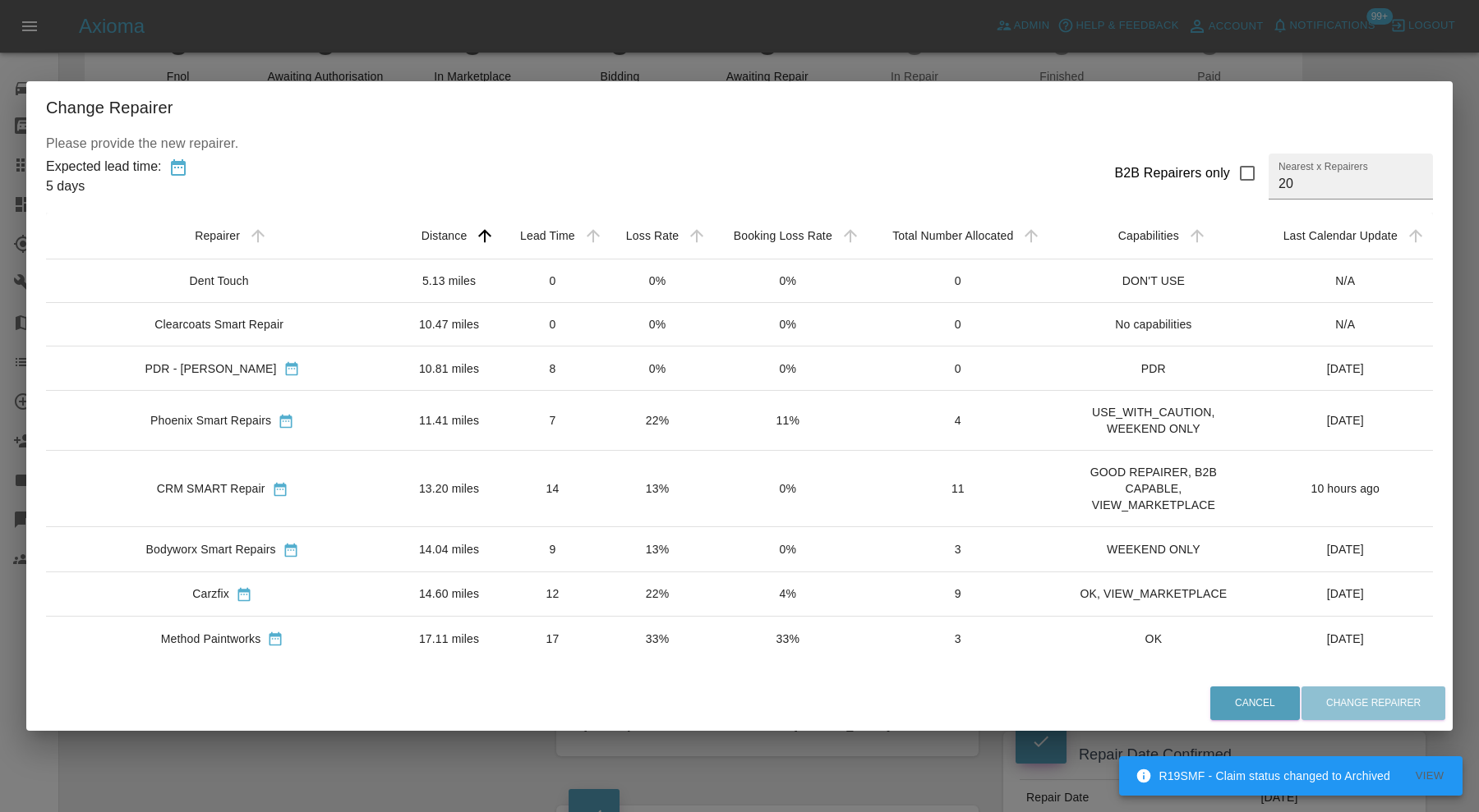
click at [290, 536] on td "Bodyworx Smart Repairs" at bounding box center [222, 549] width 352 height 44
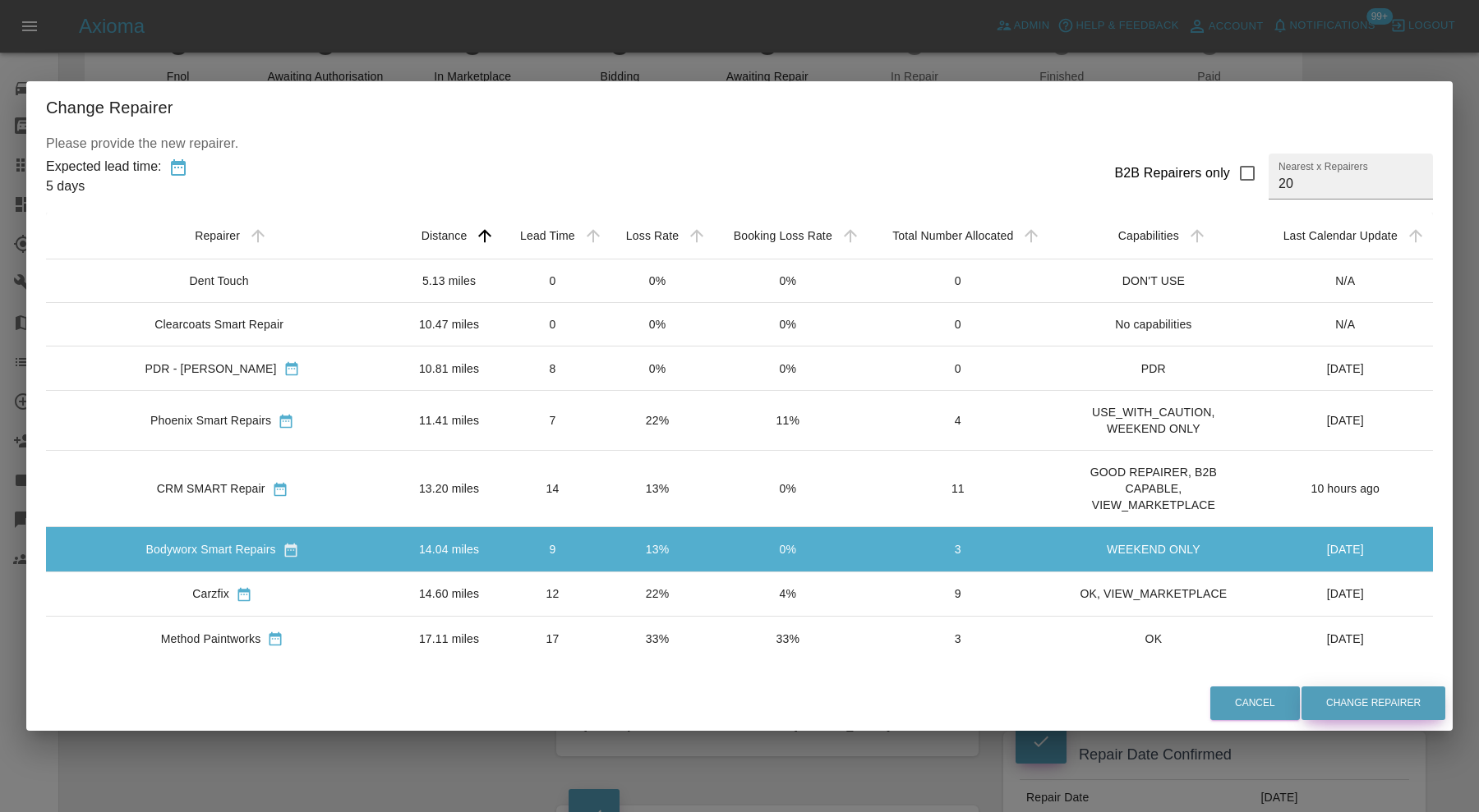
click at [1348, 696] on button "Change Repairer" at bounding box center [1373, 703] width 143 height 33
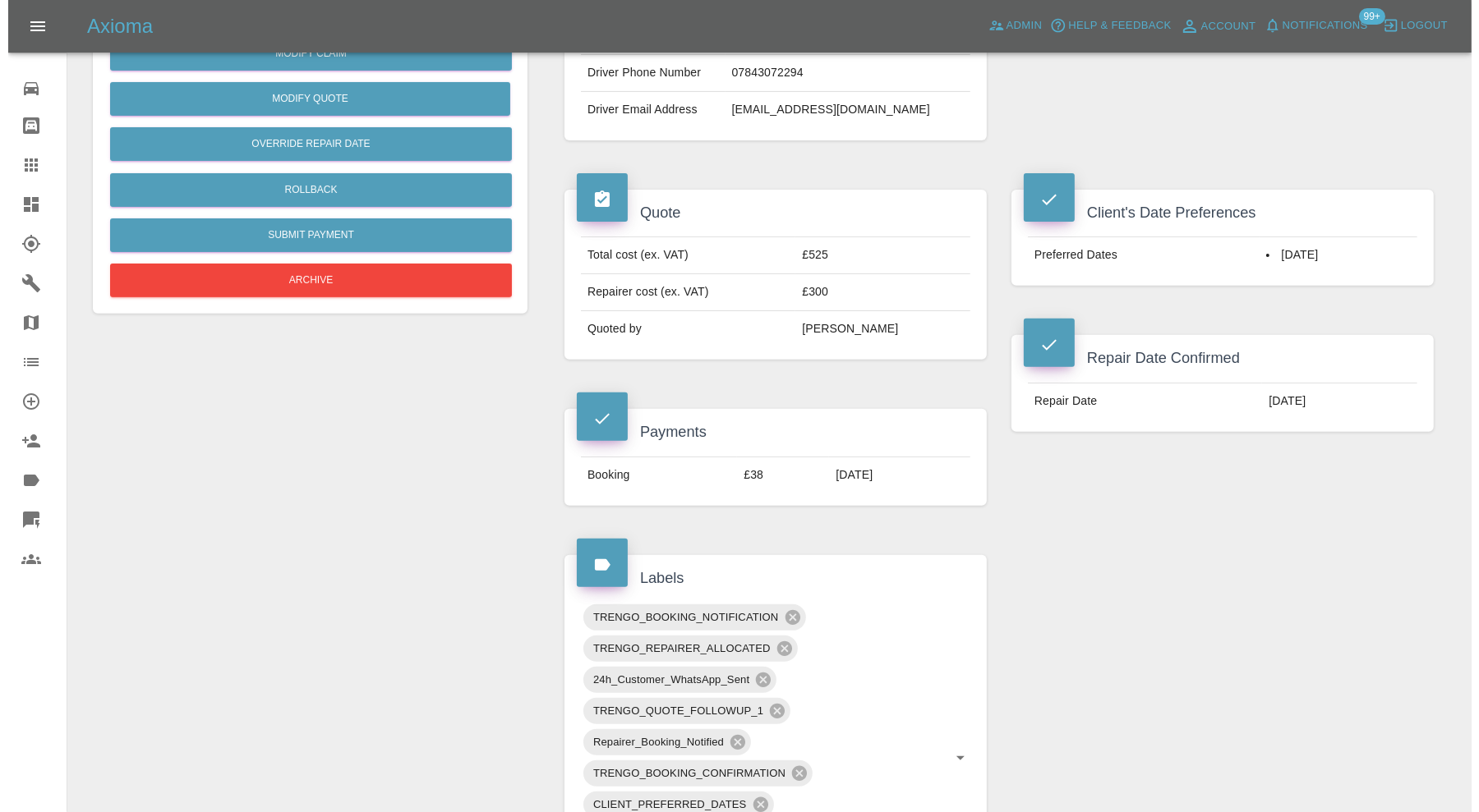
scroll to position [137, 0]
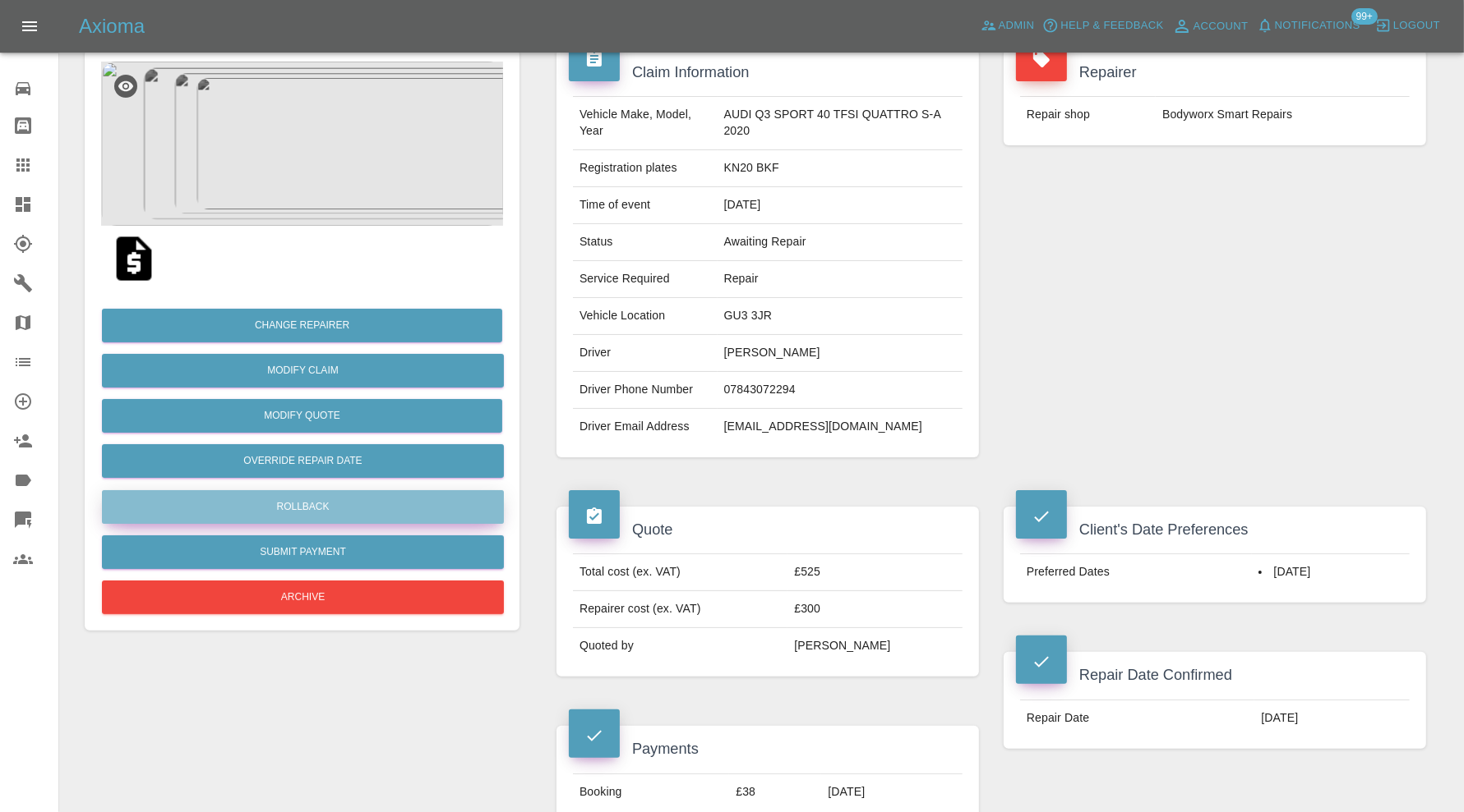
click at [404, 494] on button "Rollback" at bounding box center [302, 507] width 402 height 33
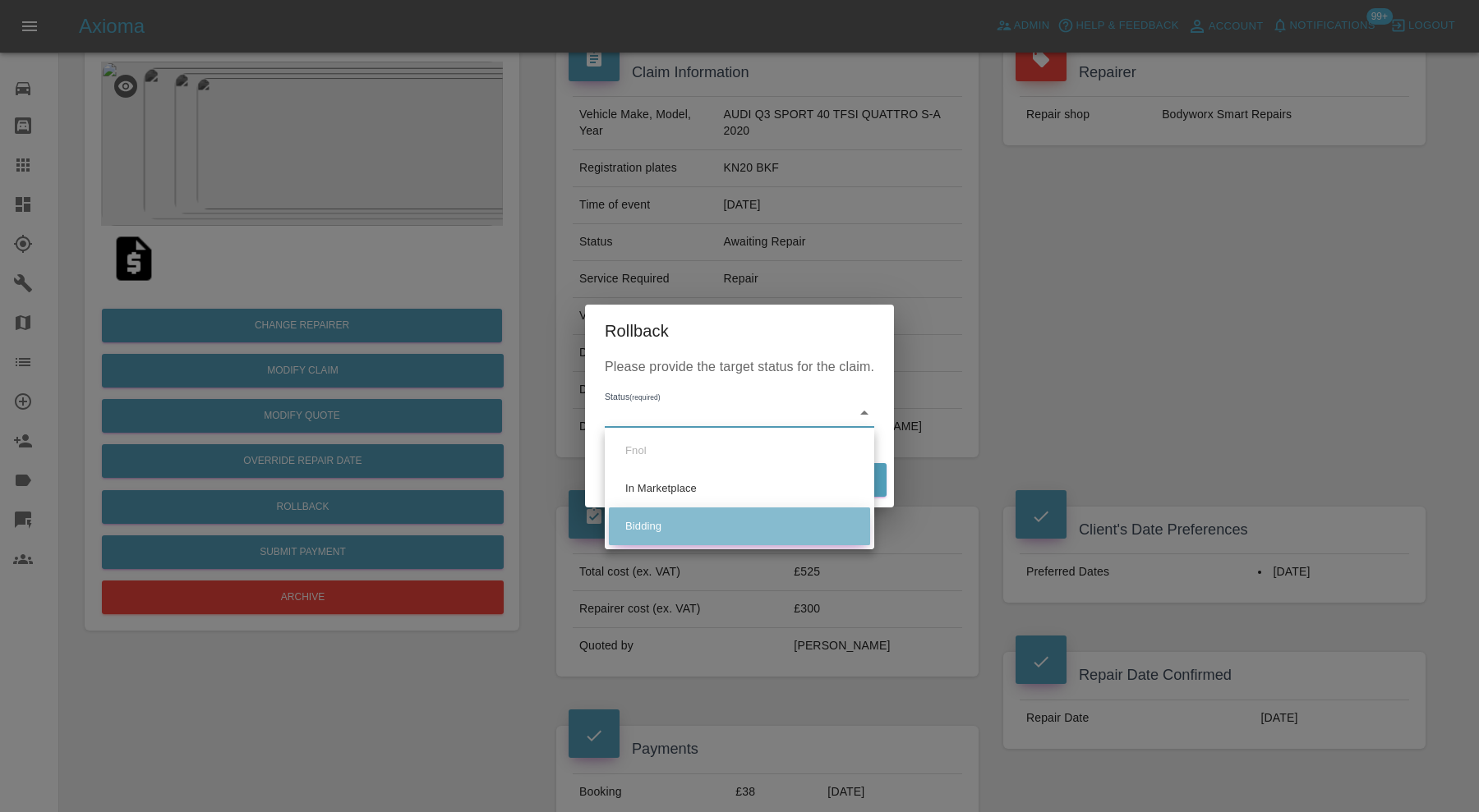
click at [678, 517] on li "Bidding" at bounding box center [739, 527] width 261 height 38
type input "bidding"
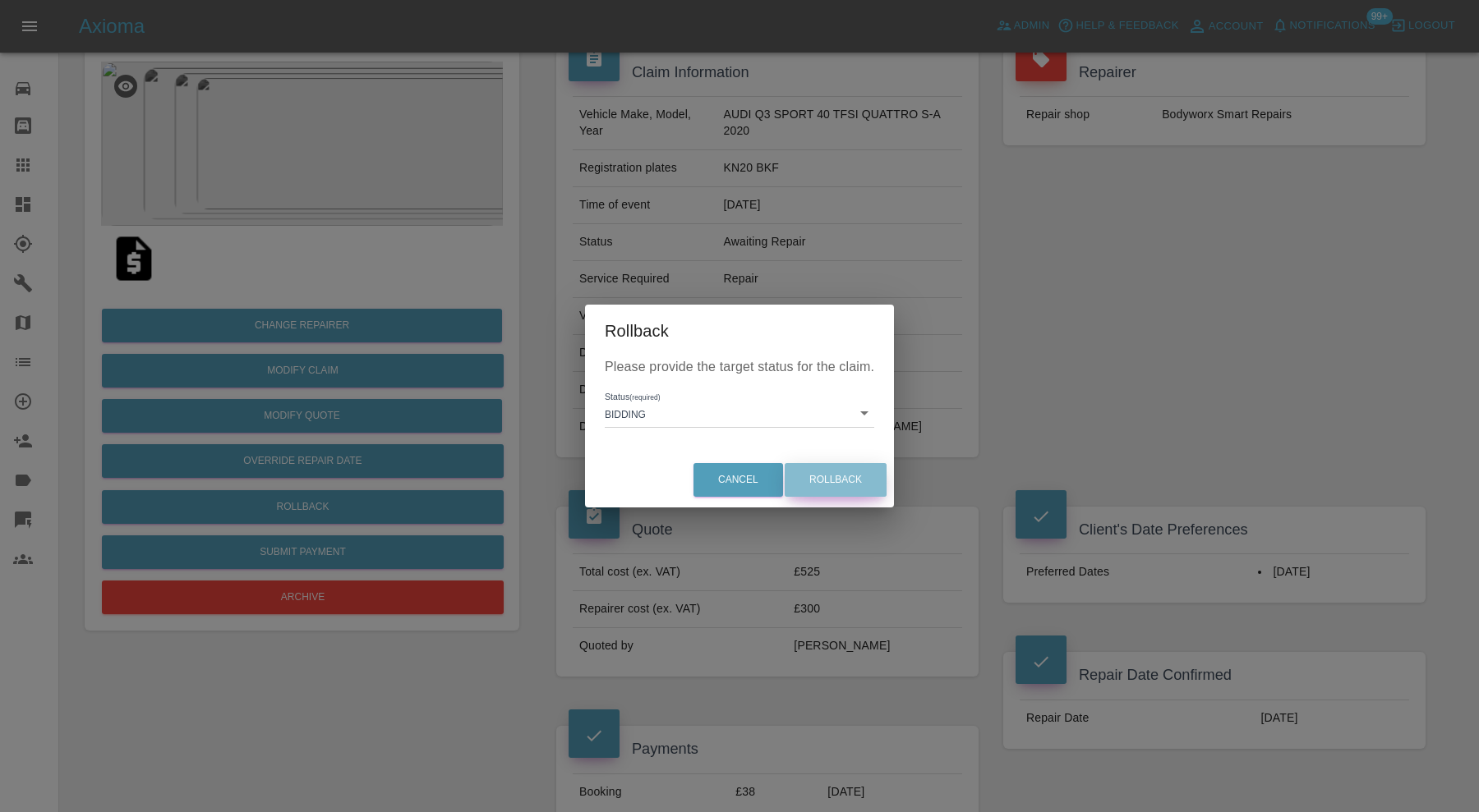
click at [829, 478] on button "Rollback" at bounding box center [835, 479] width 101 height 33
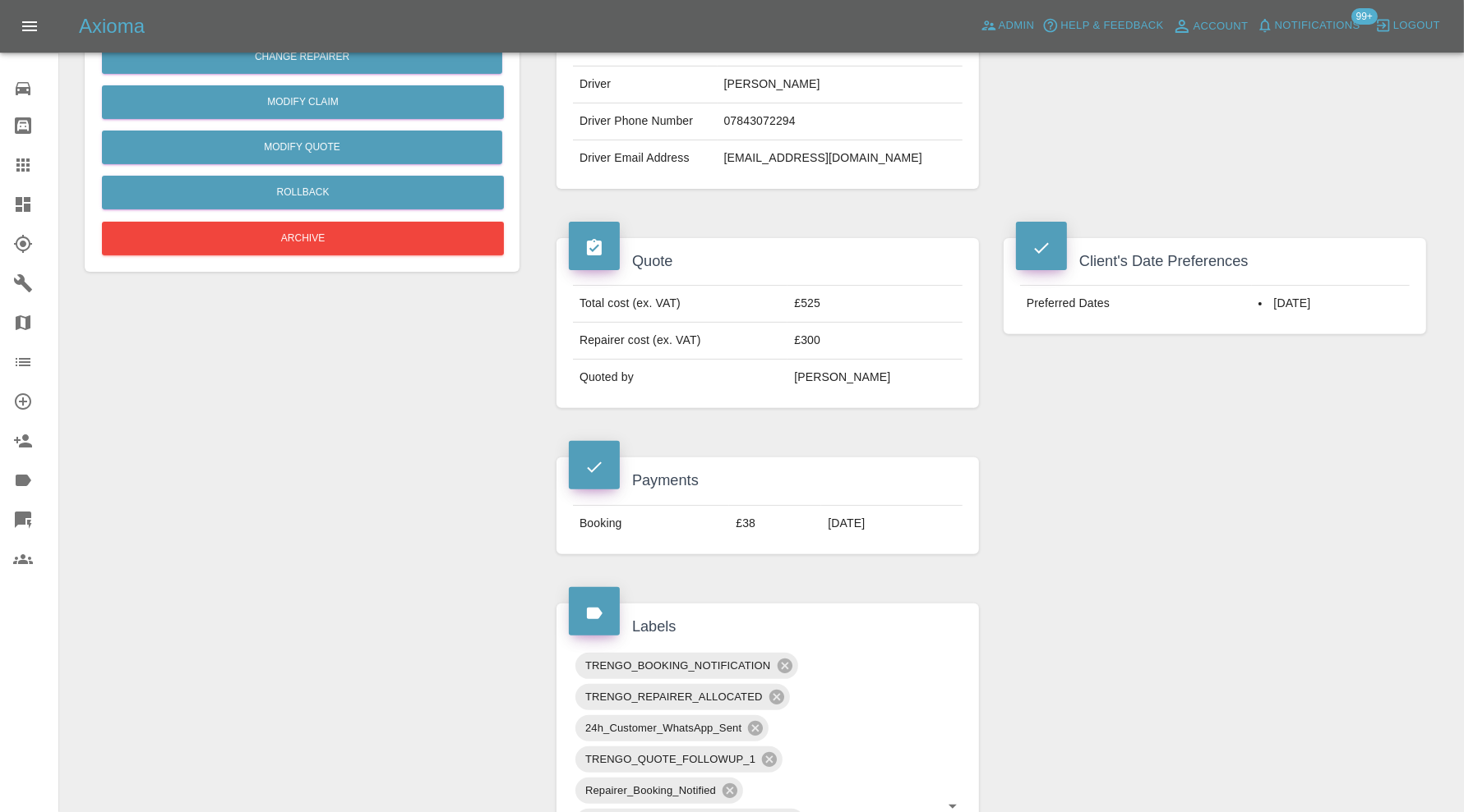
scroll to position [684, 0]
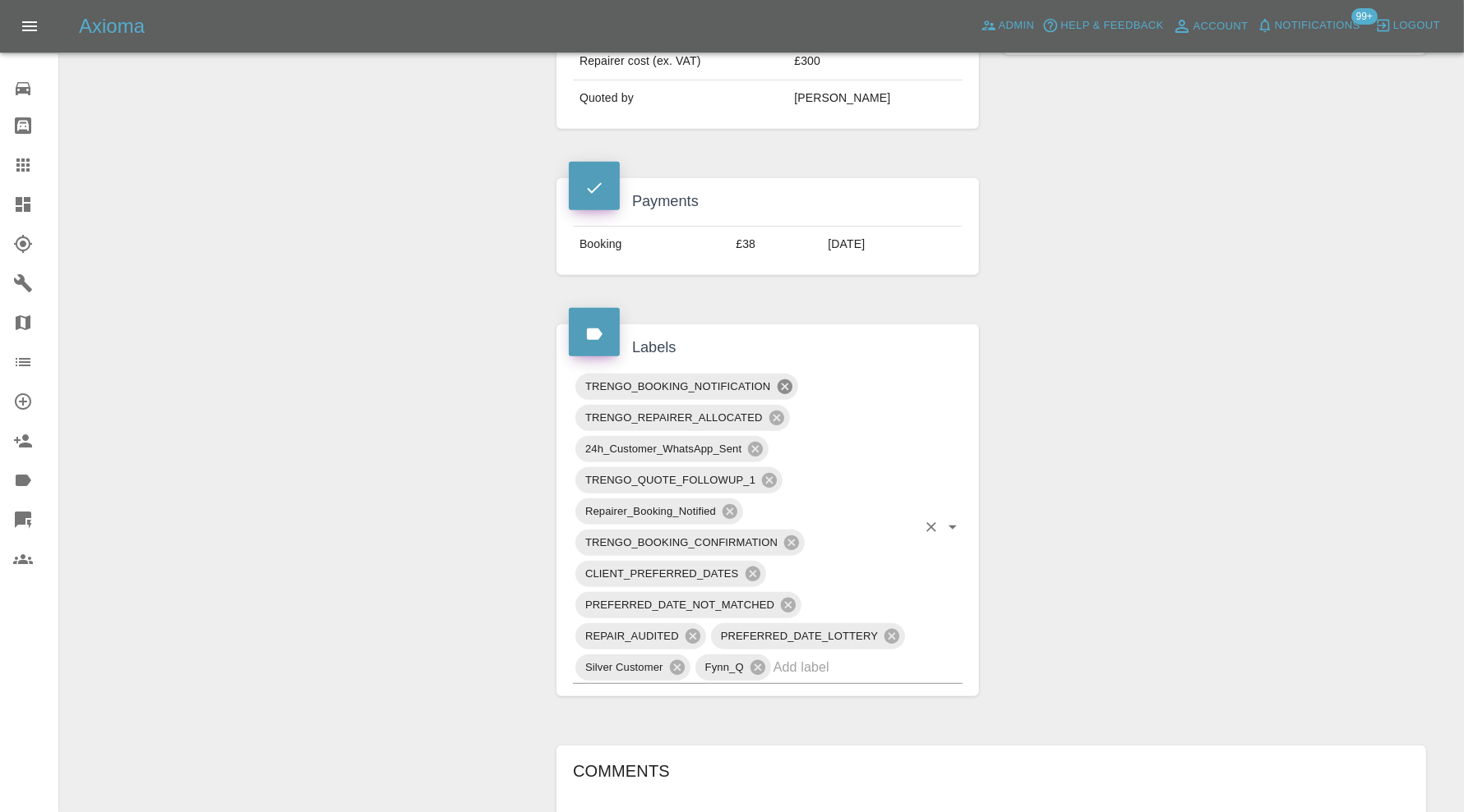
click at [792, 379] on icon at bounding box center [785, 386] width 18 height 18
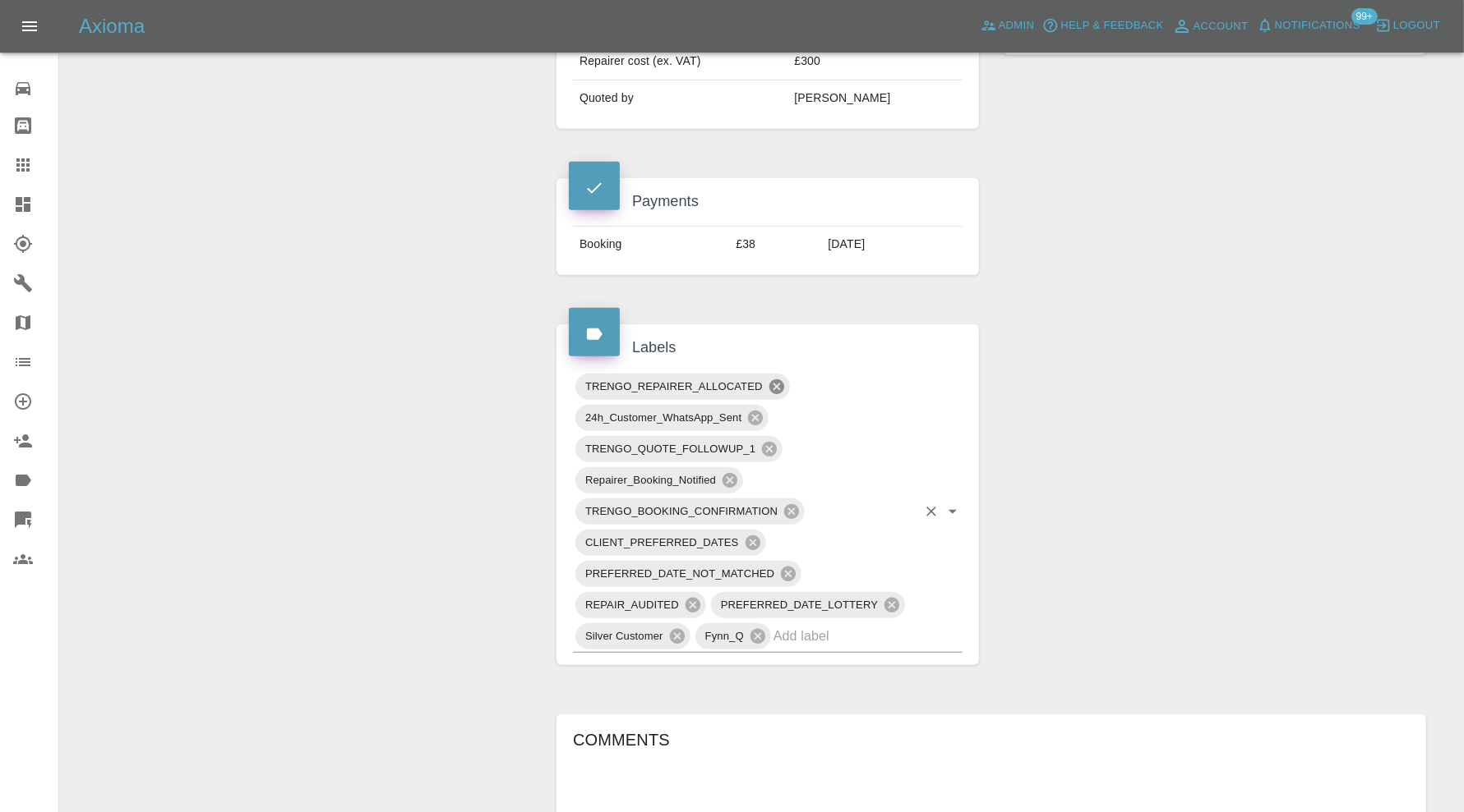
click at [778, 381] on icon at bounding box center [776, 386] width 18 height 18
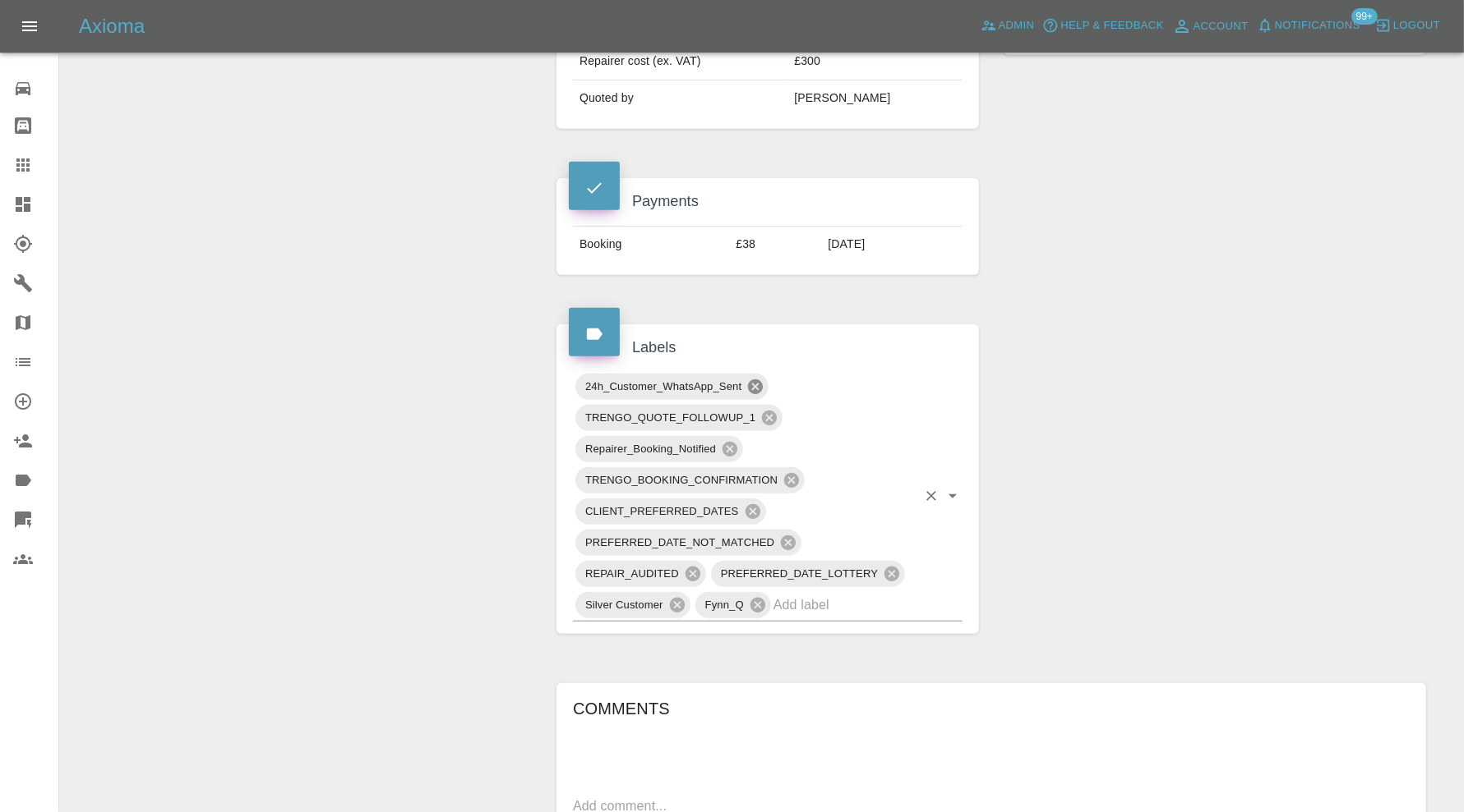
click at [761, 383] on icon at bounding box center [755, 386] width 14 height 14
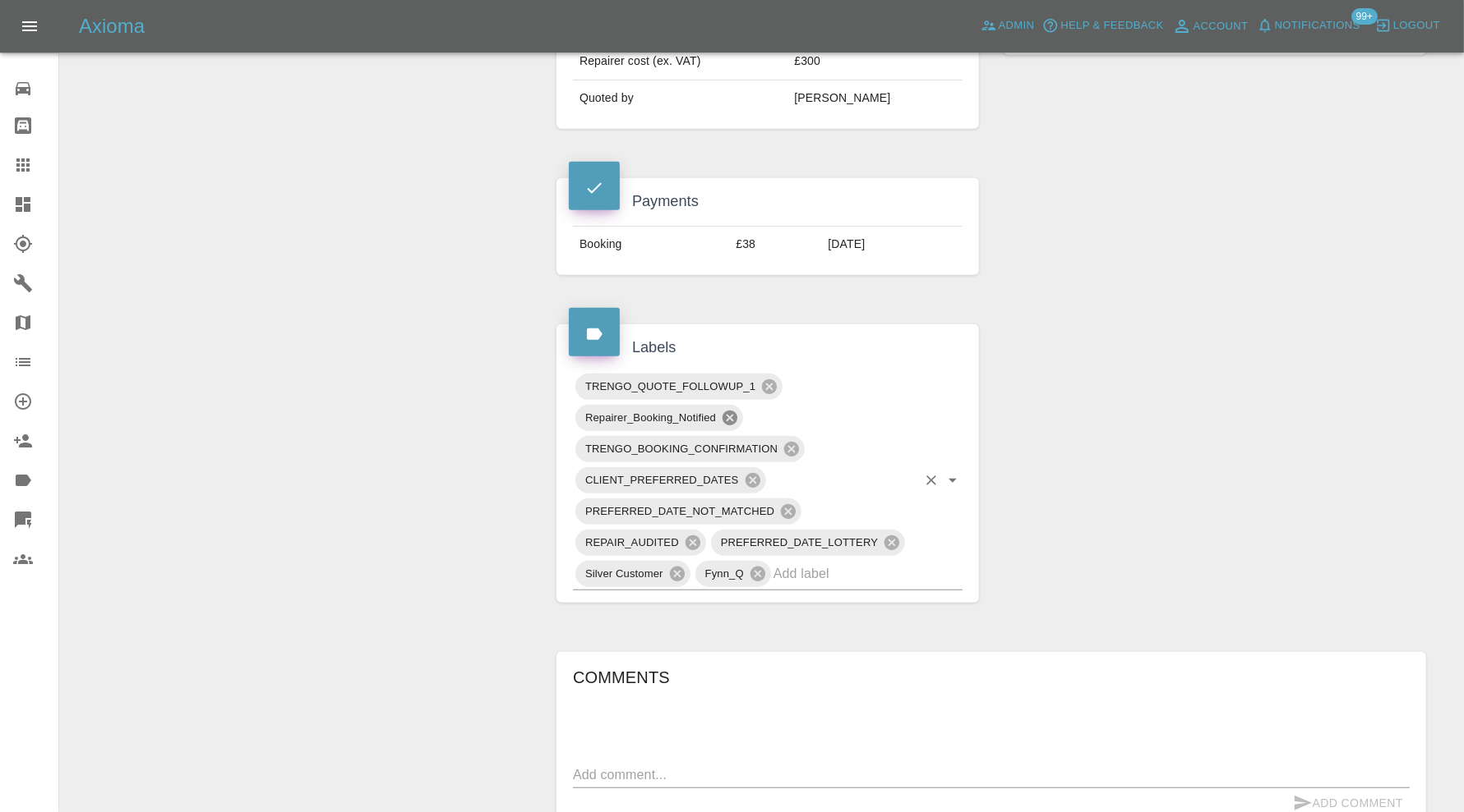
click at [731, 417] on icon at bounding box center [729, 417] width 14 height 14
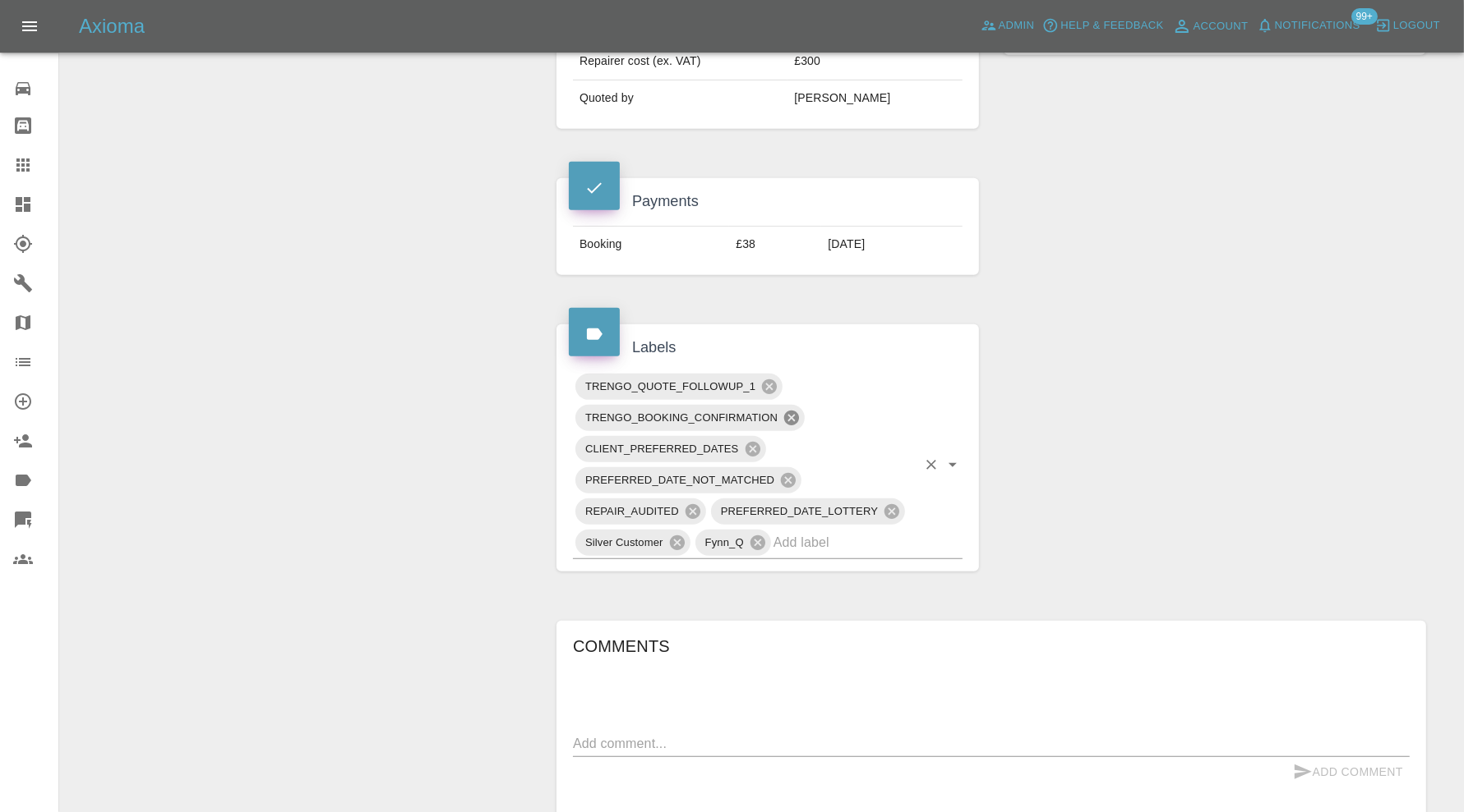
click at [791, 415] on icon at bounding box center [791, 418] width 18 height 18
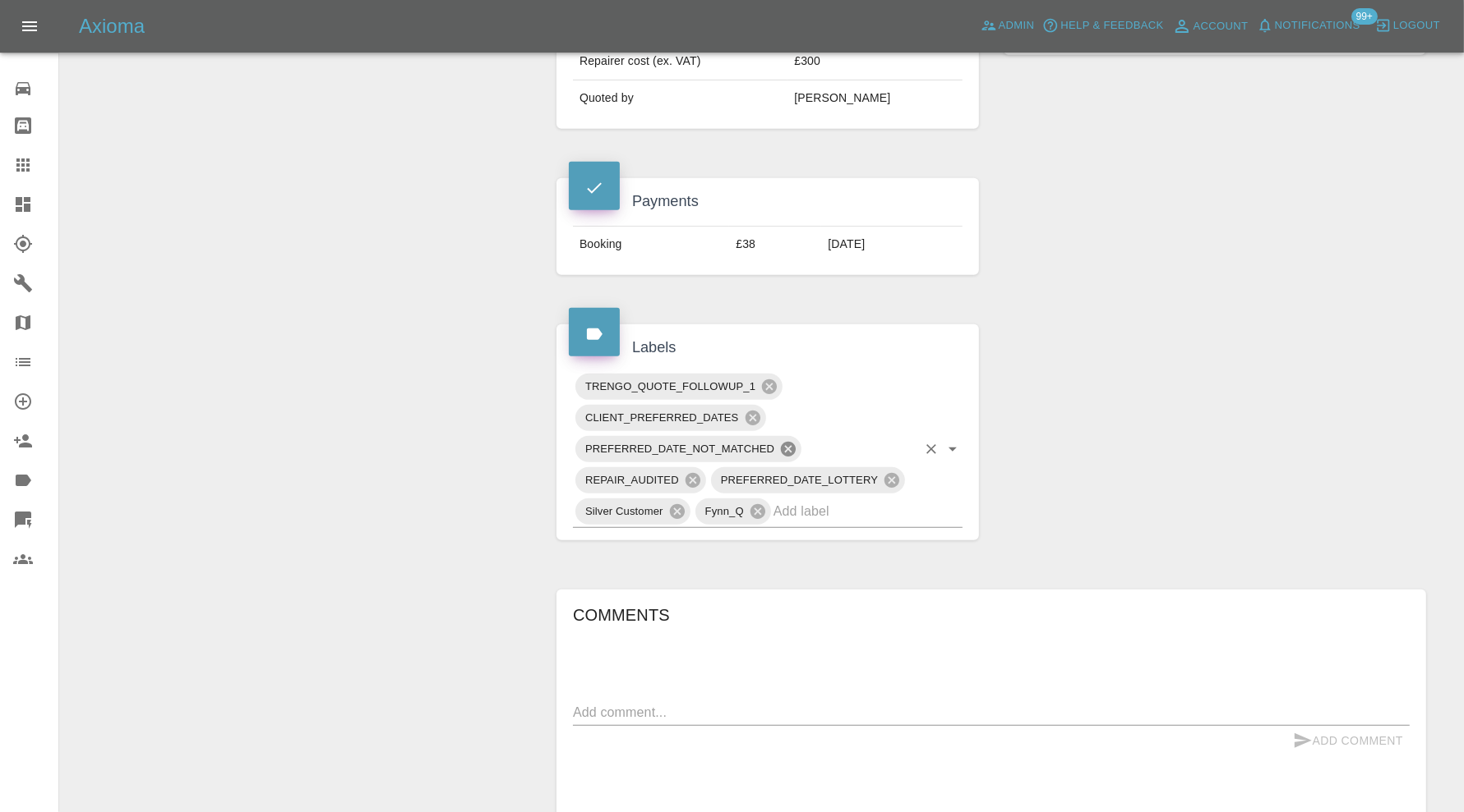
click at [790, 442] on icon at bounding box center [787, 449] width 14 height 14
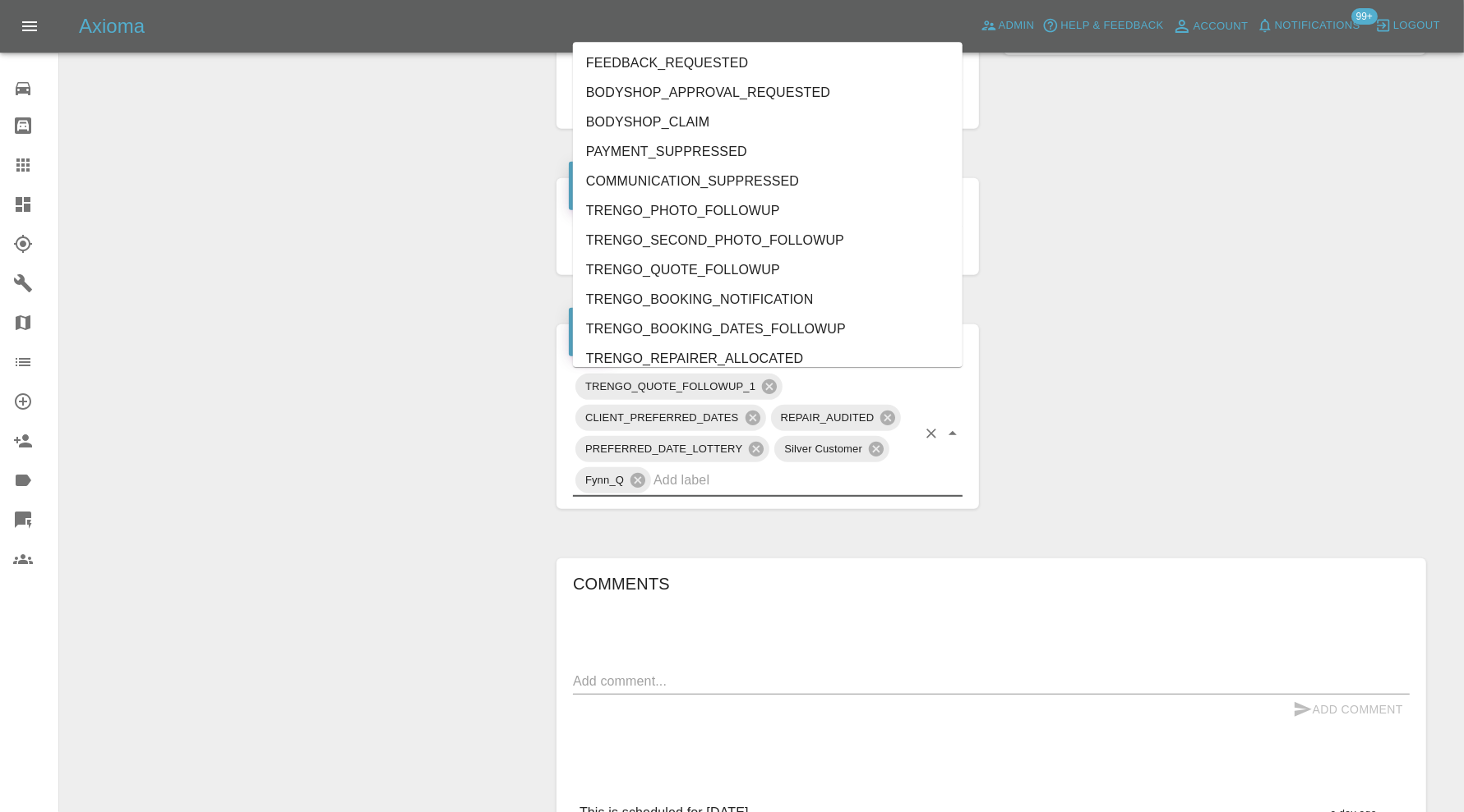
click at [785, 472] on input "text" at bounding box center [785, 480] width 263 height 26
type input "rea"
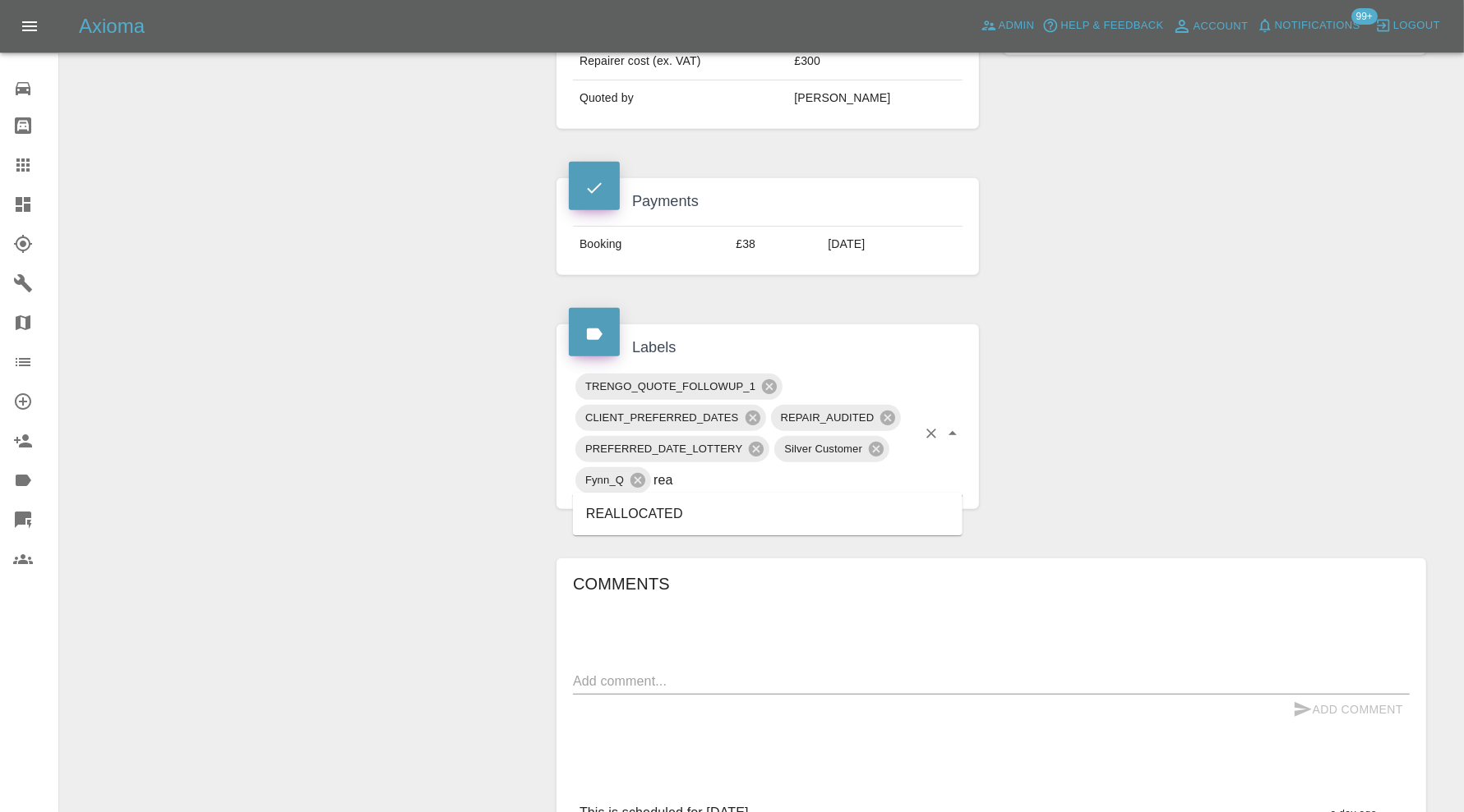
click at [705, 503] on li "REALLOCATED" at bounding box center [767, 514] width 389 height 30
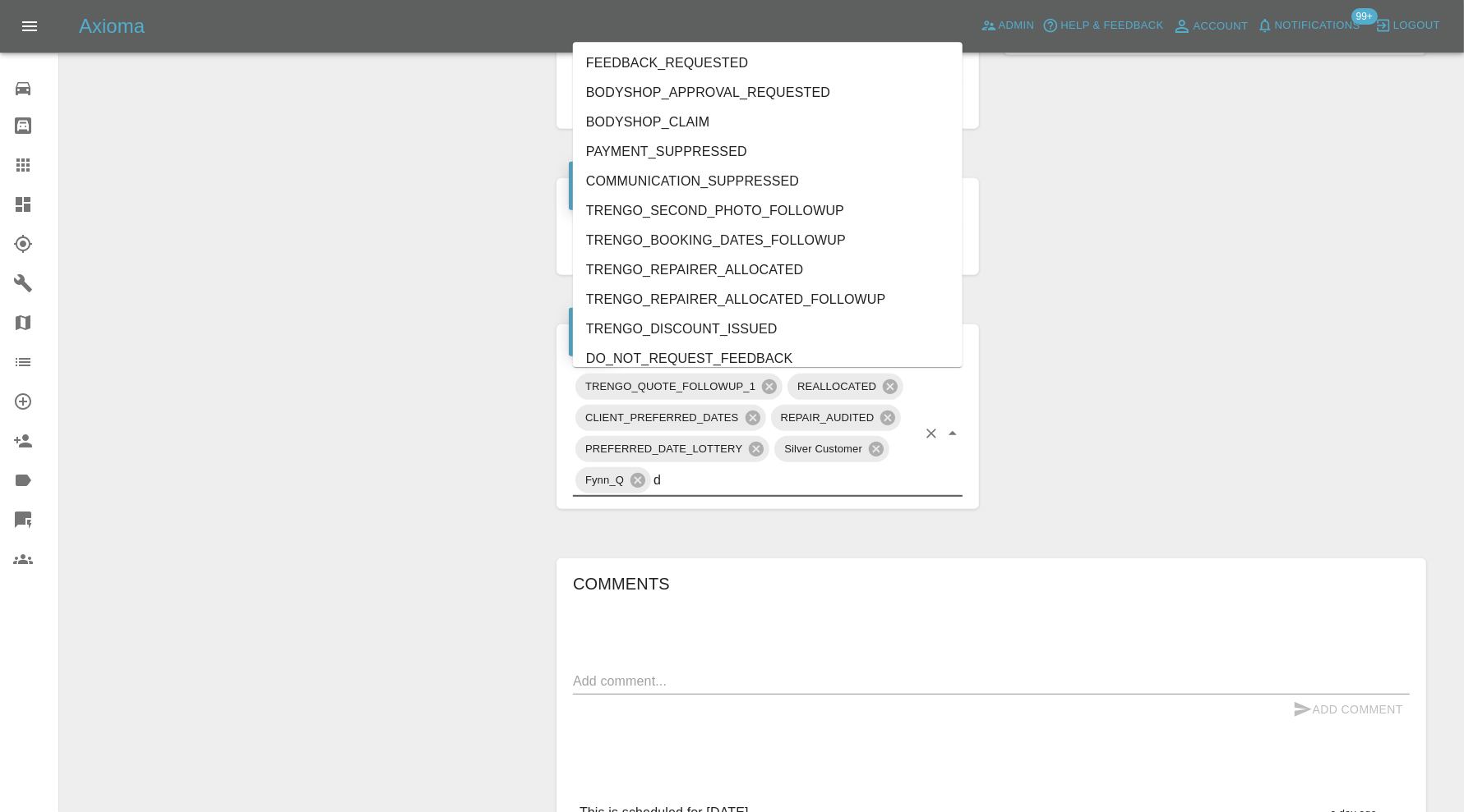
type input "do"
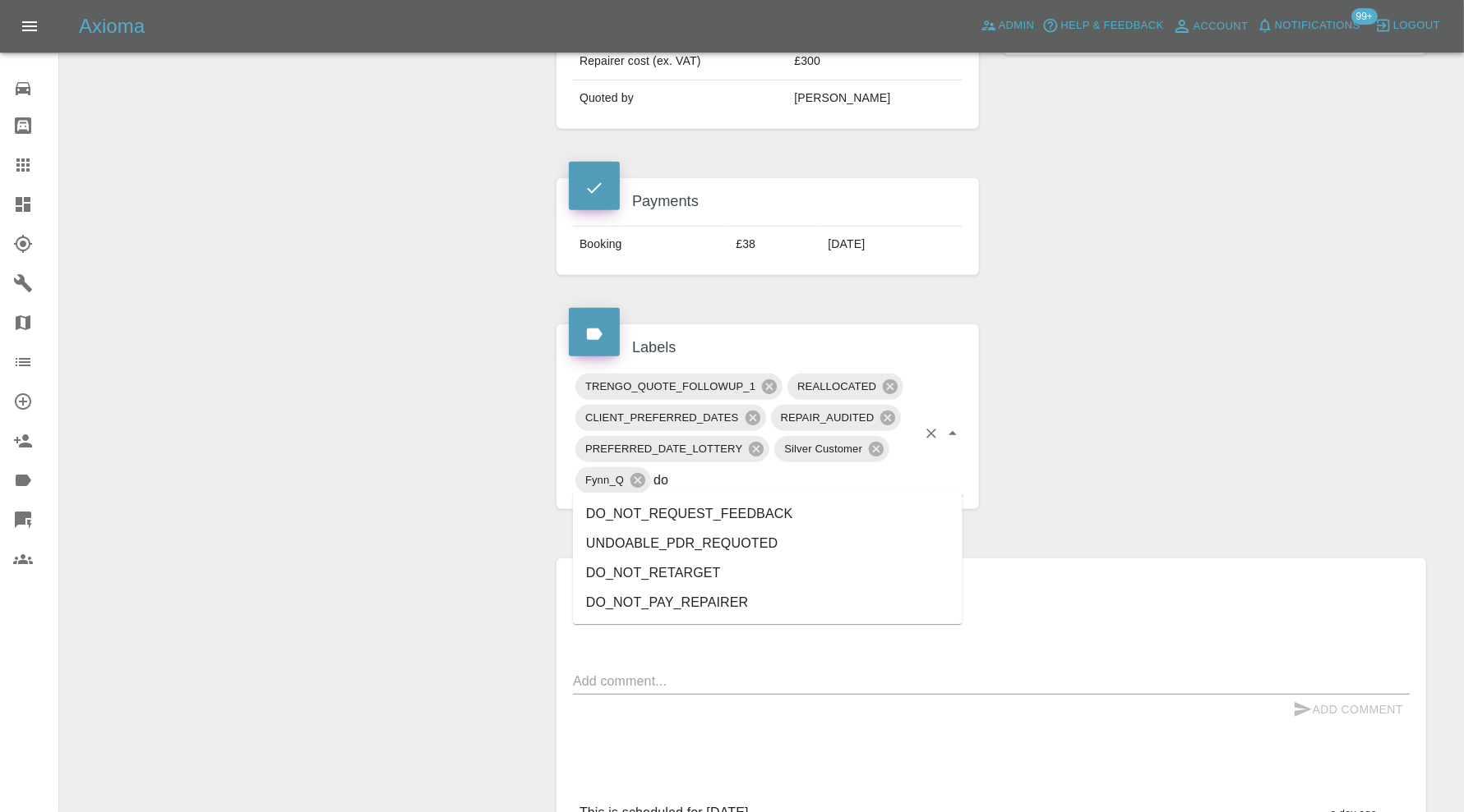
click at [705, 503] on li "DO_NOT_REQUEST_FEEDBACK" at bounding box center [767, 514] width 389 height 30
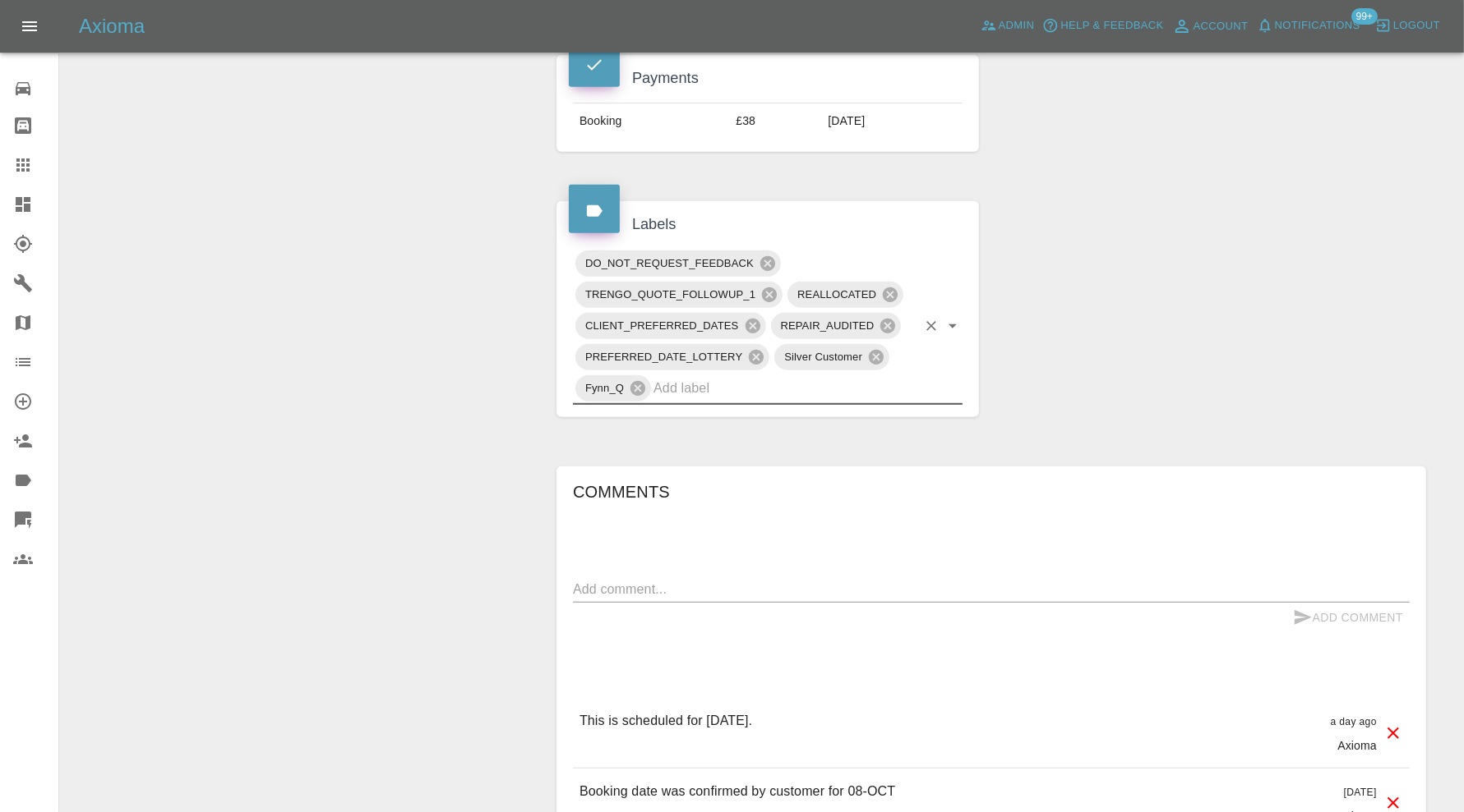
scroll to position [957, 0]
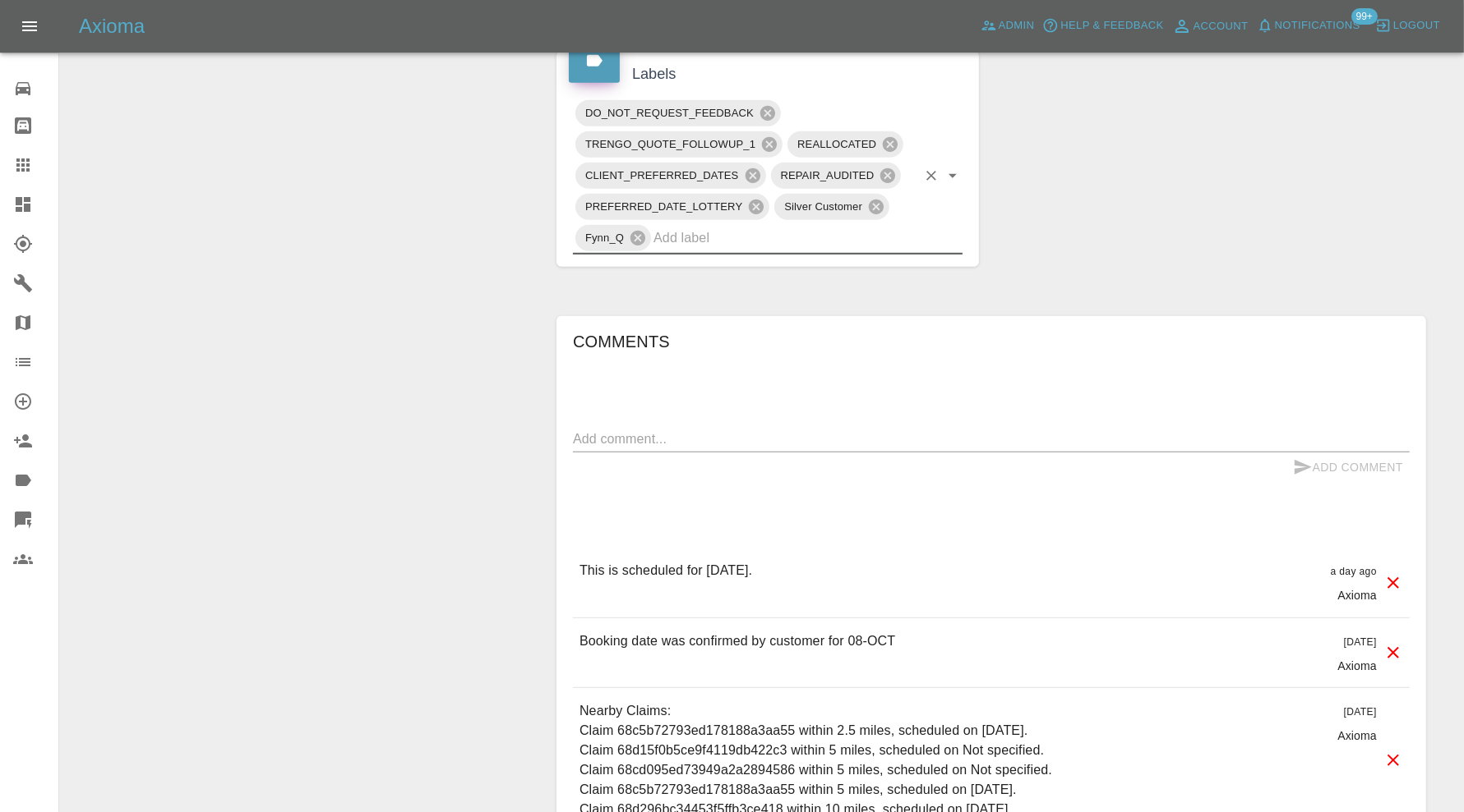
click at [749, 438] on textarea at bounding box center [991, 439] width 836 height 19
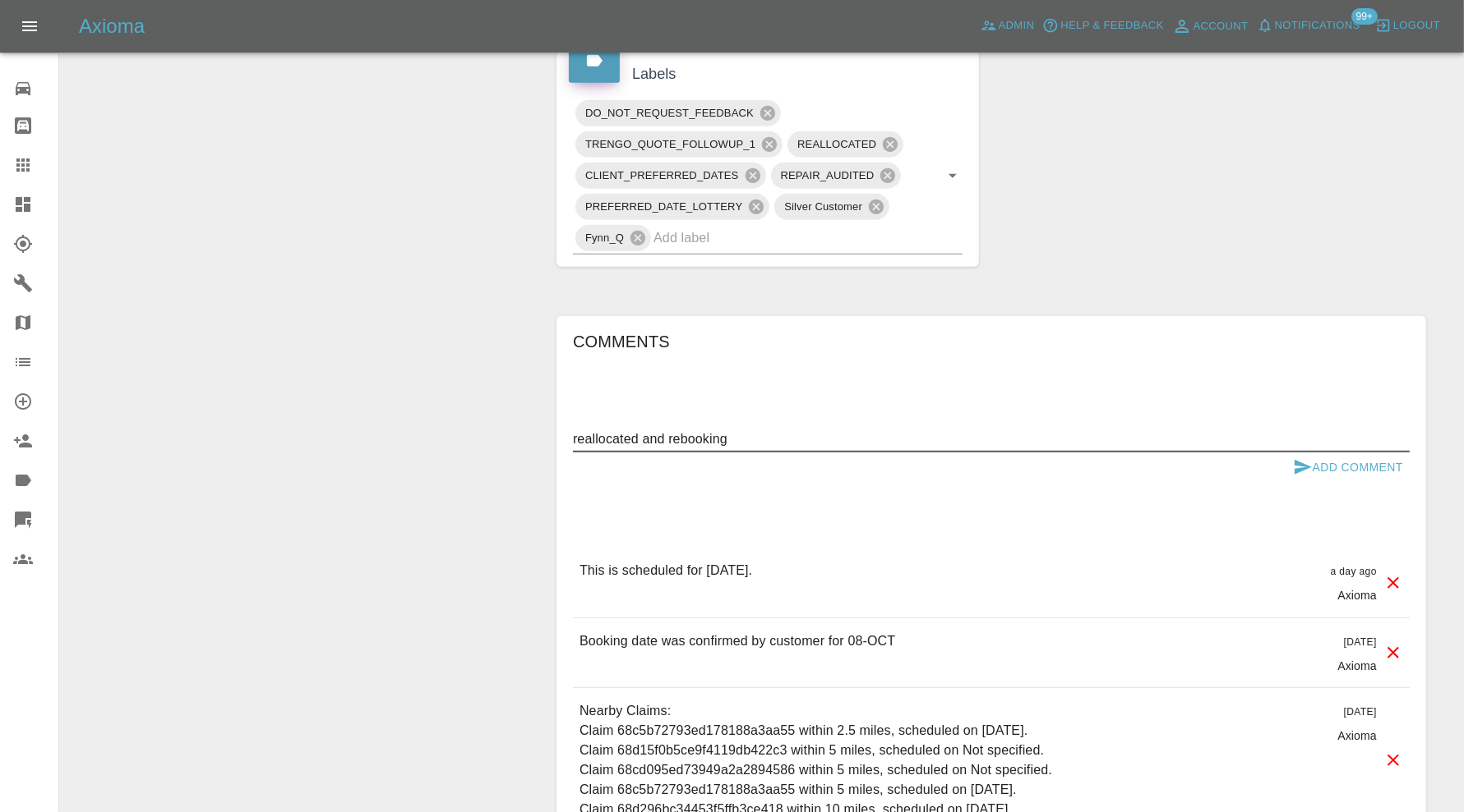
type textarea "reallocated and rebooking"
click at [1290, 452] on button "Add Comment" at bounding box center [1347, 468] width 123 height 31
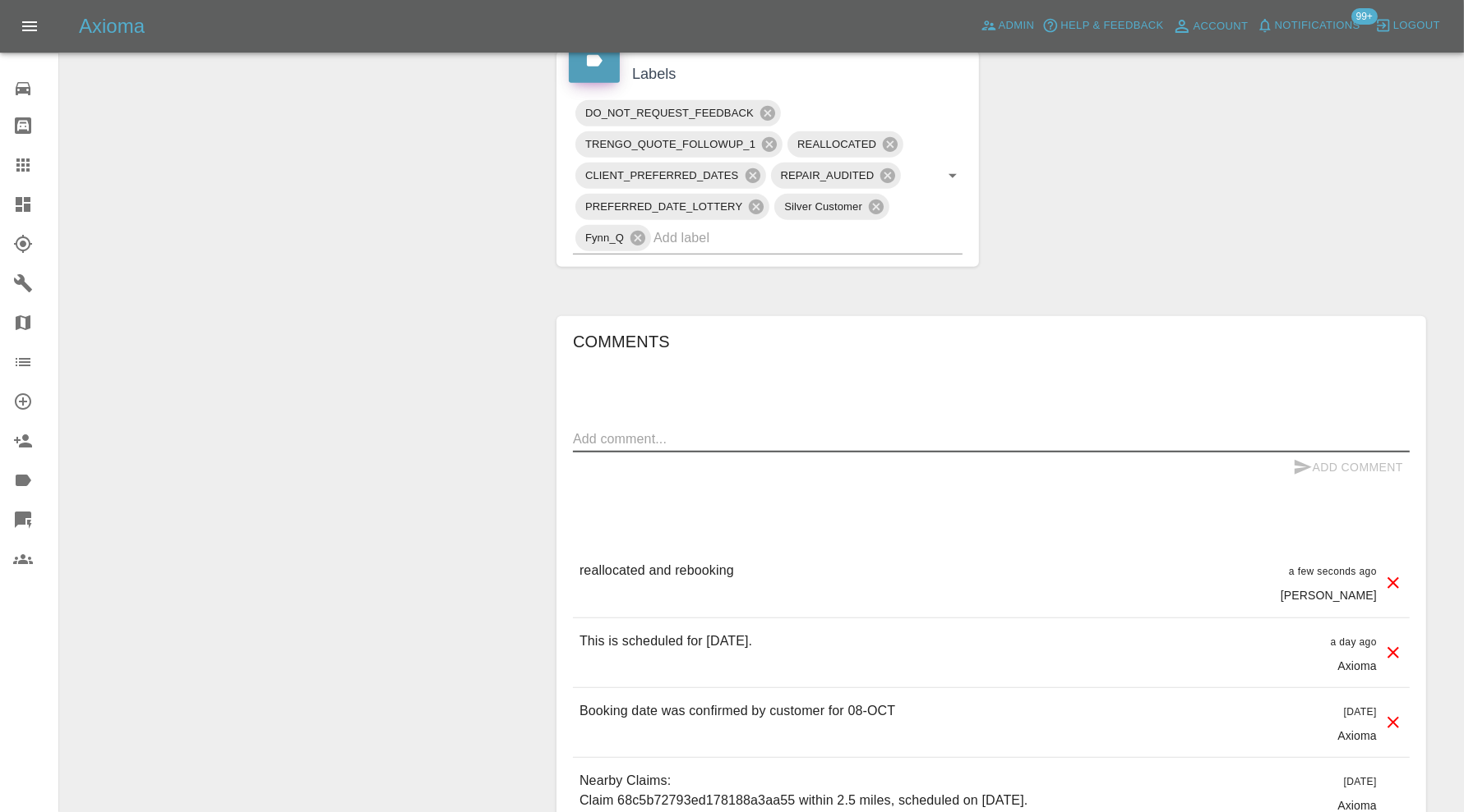
click at [949, 437] on textarea at bounding box center [991, 439] width 836 height 19
type textarea "Paint Code - LS9R"
click at [1361, 457] on button "Add Comment" at bounding box center [1347, 468] width 123 height 31
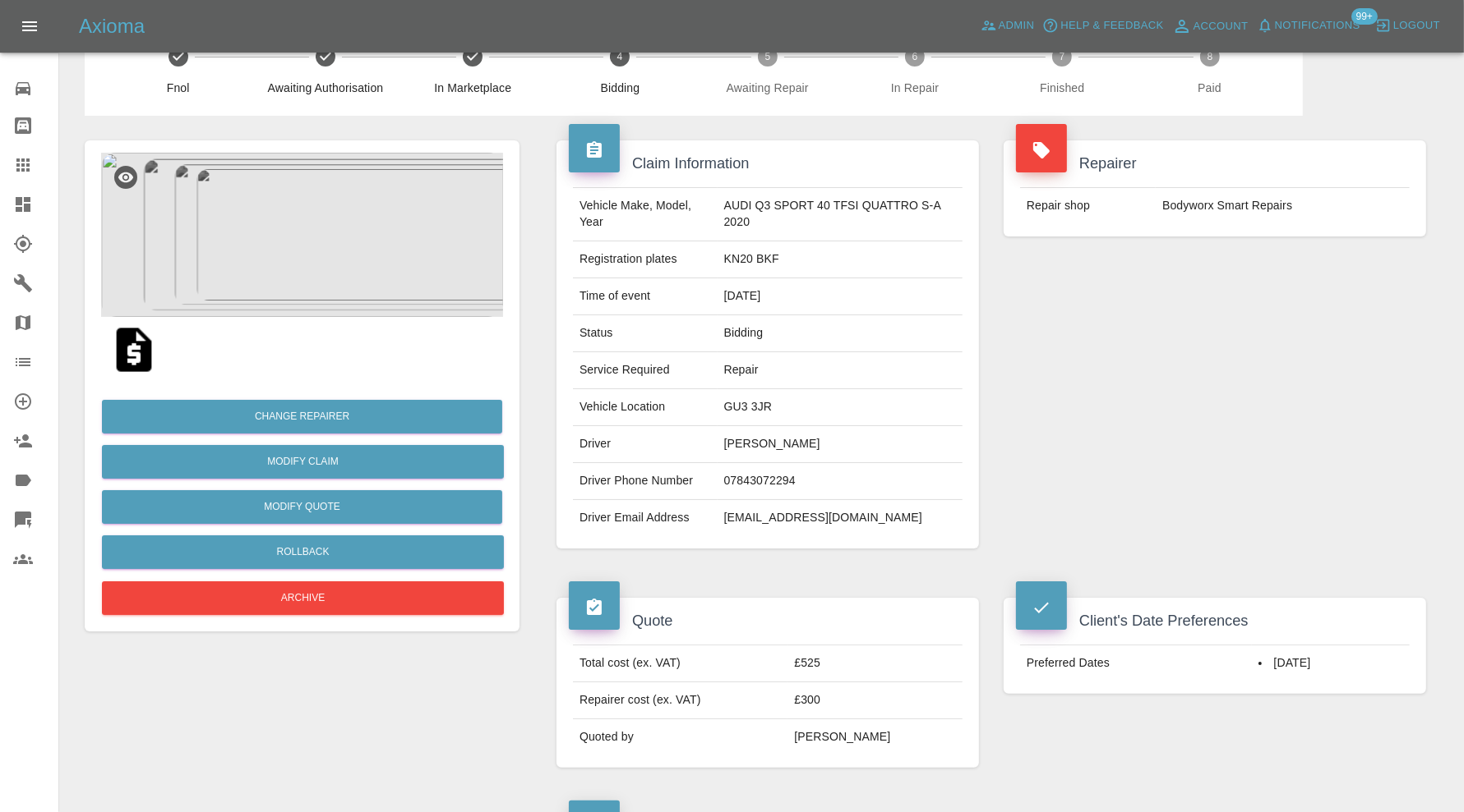
scroll to position [0, 0]
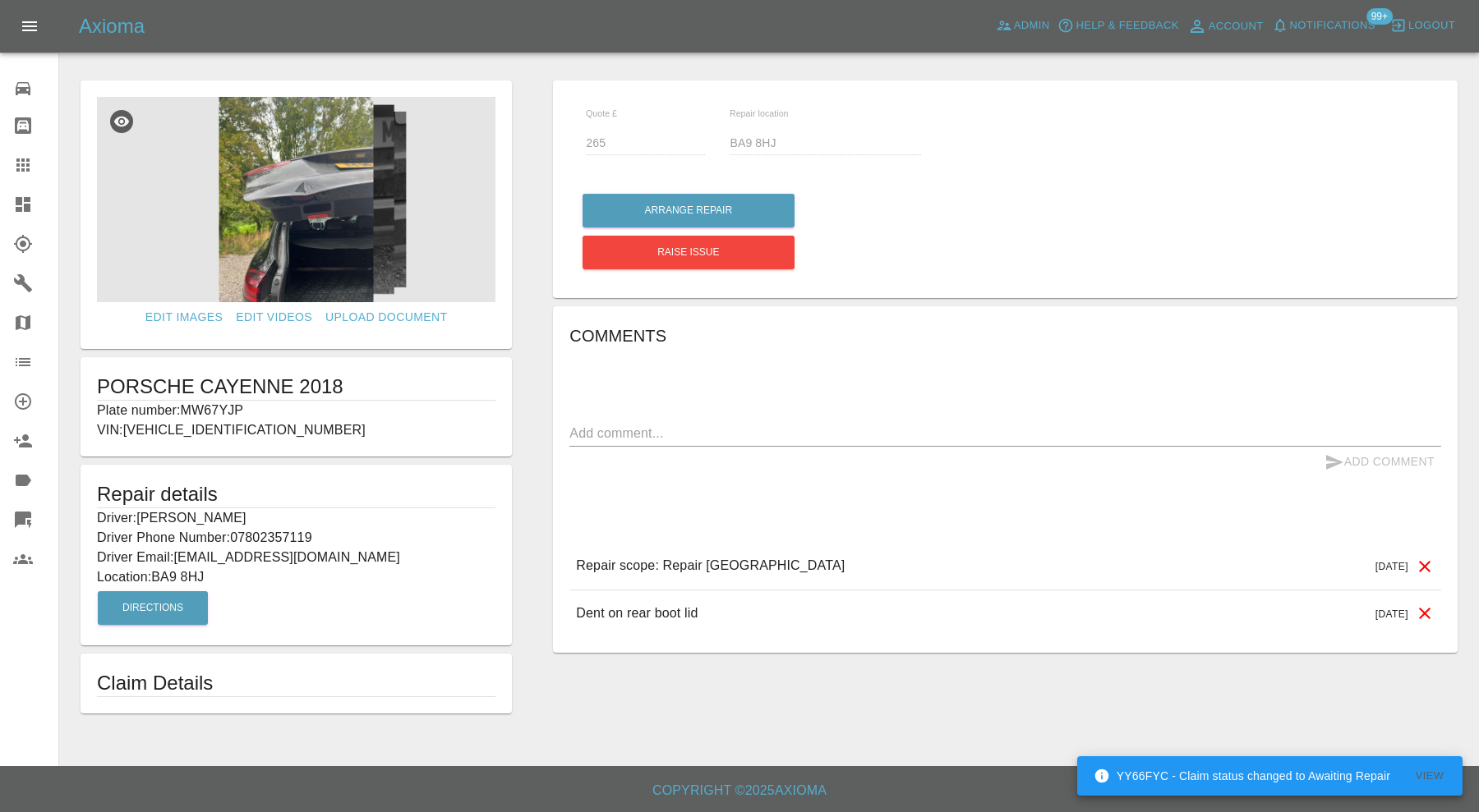
click at [22, 207] on icon at bounding box center [23, 205] width 20 height 20
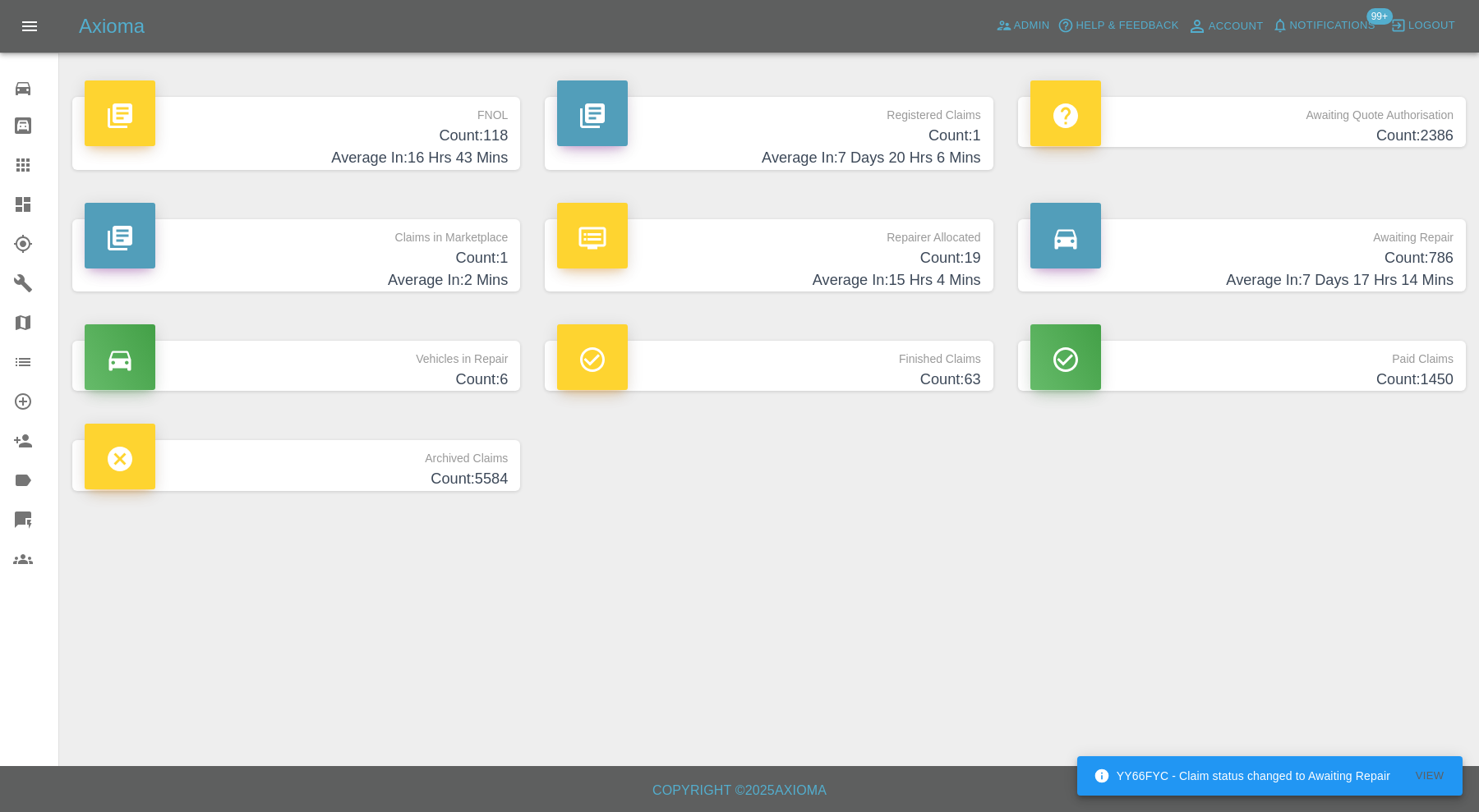
click at [304, 248] on h4 "Count: 1" at bounding box center [296, 258] width 423 height 22
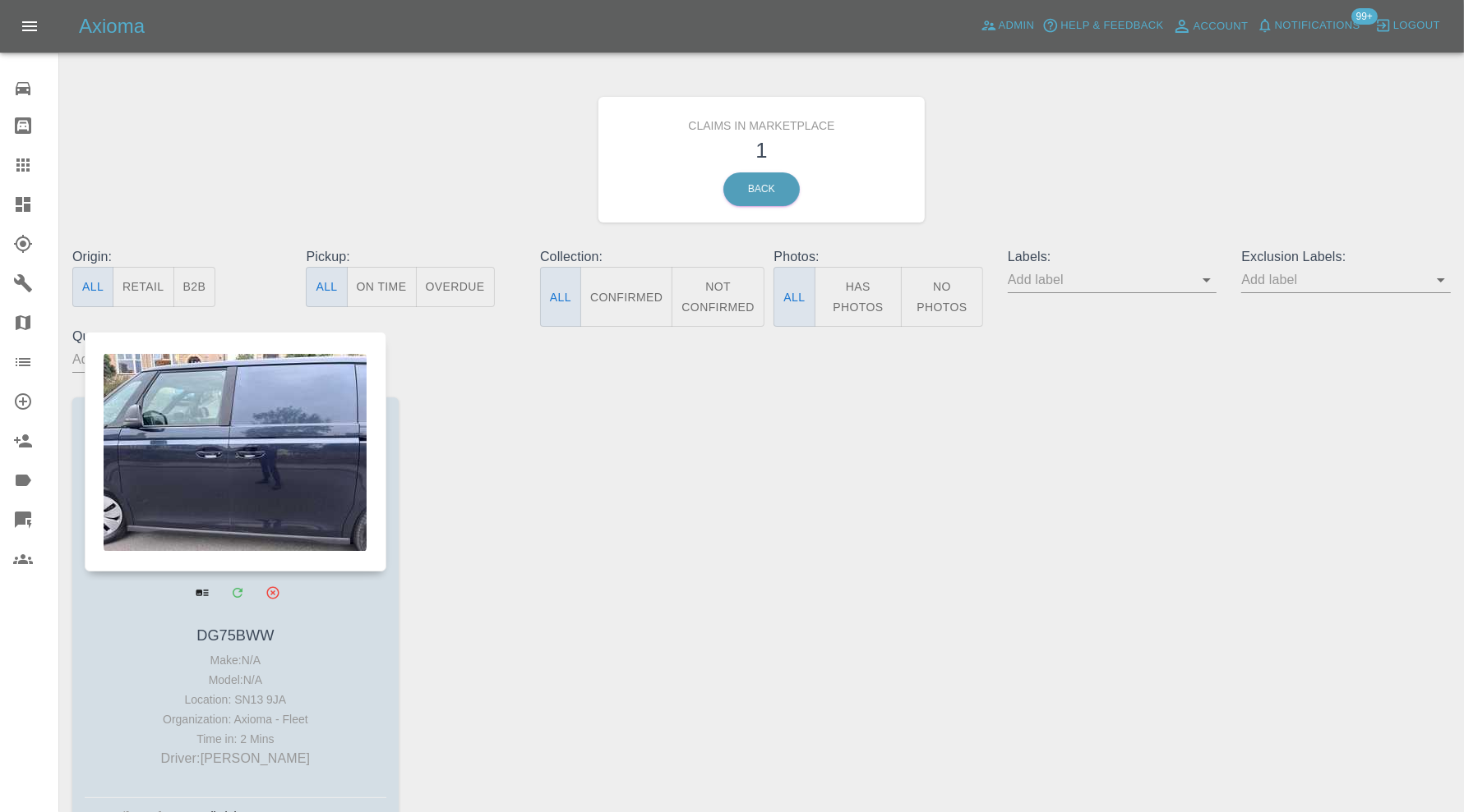
click at [312, 509] on div at bounding box center [234, 451] width 301 height 240
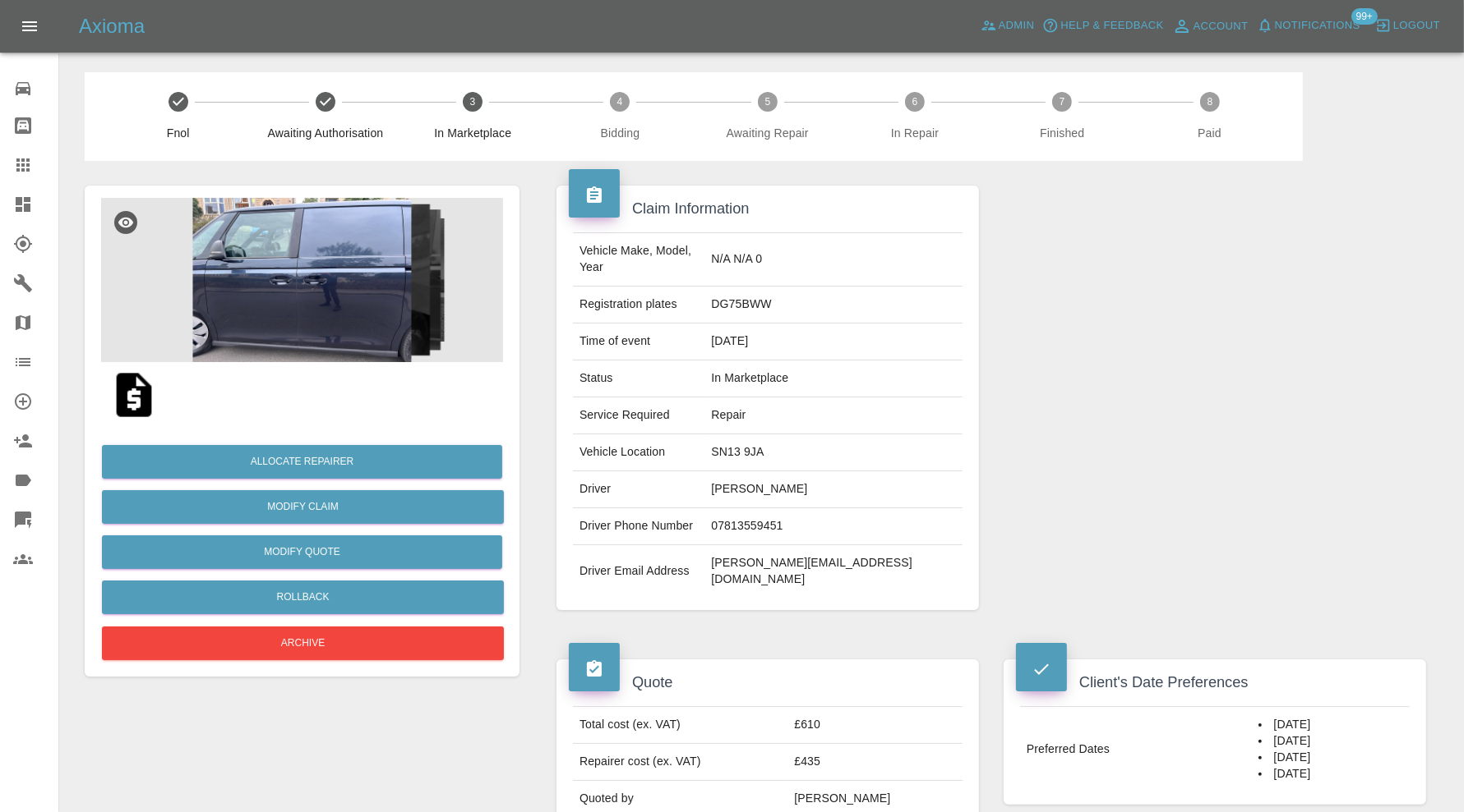
click at [346, 320] on img at bounding box center [302, 280] width 402 height 165
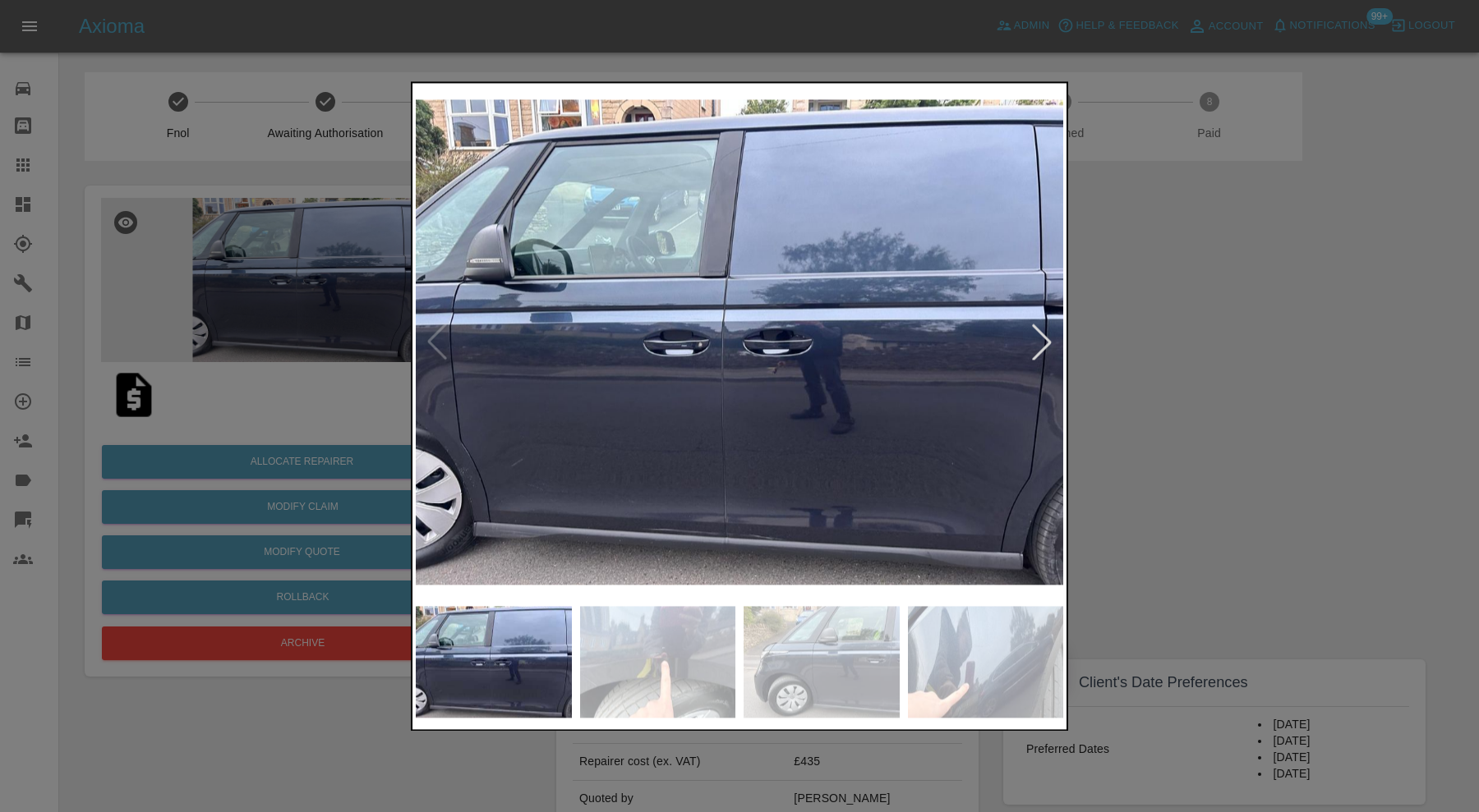
click at [684, 655] on img at bounding box center [657, 662] width 156 height 112
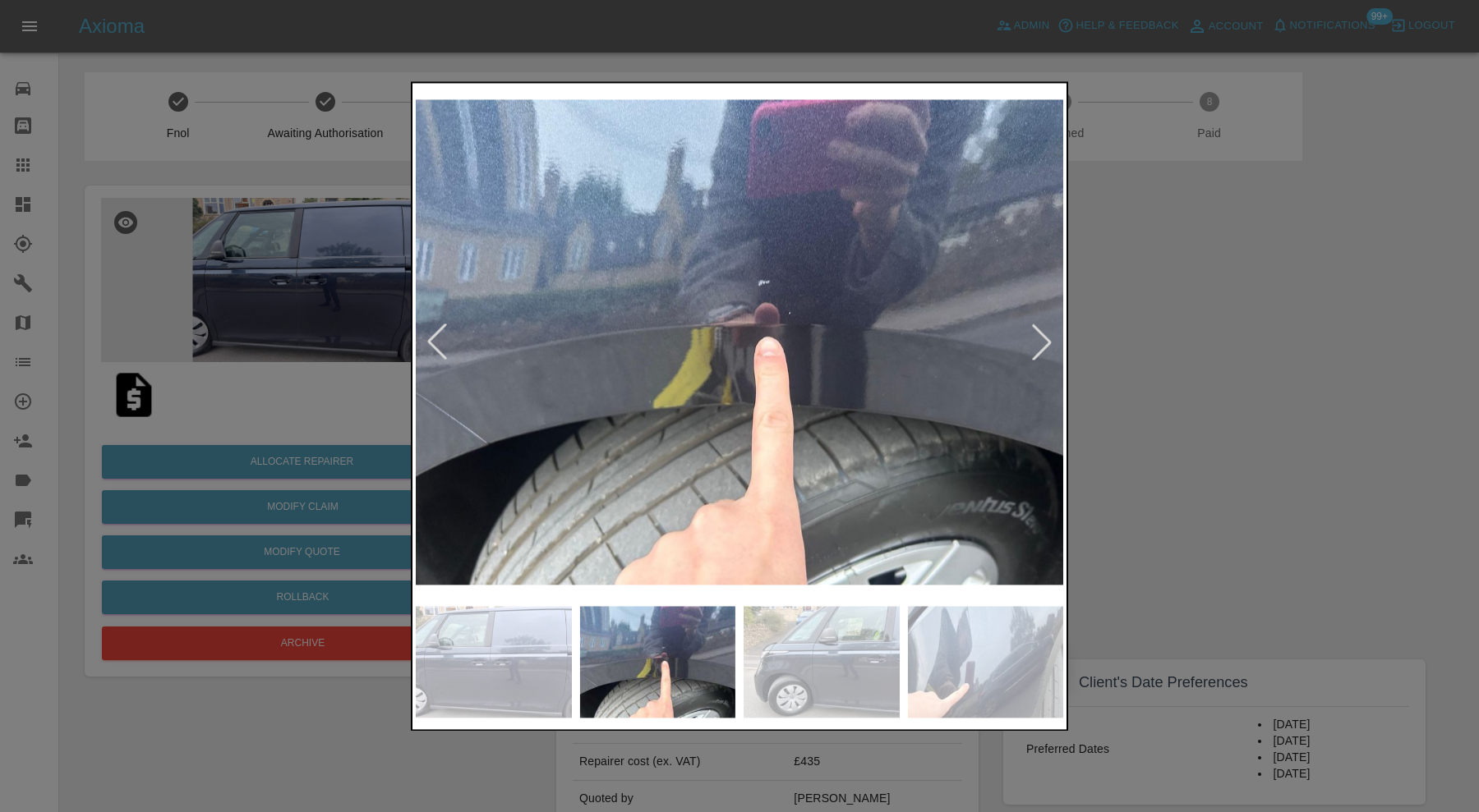
click at [849, 661] on img at bounding box center [821, 662] width 156 height 112
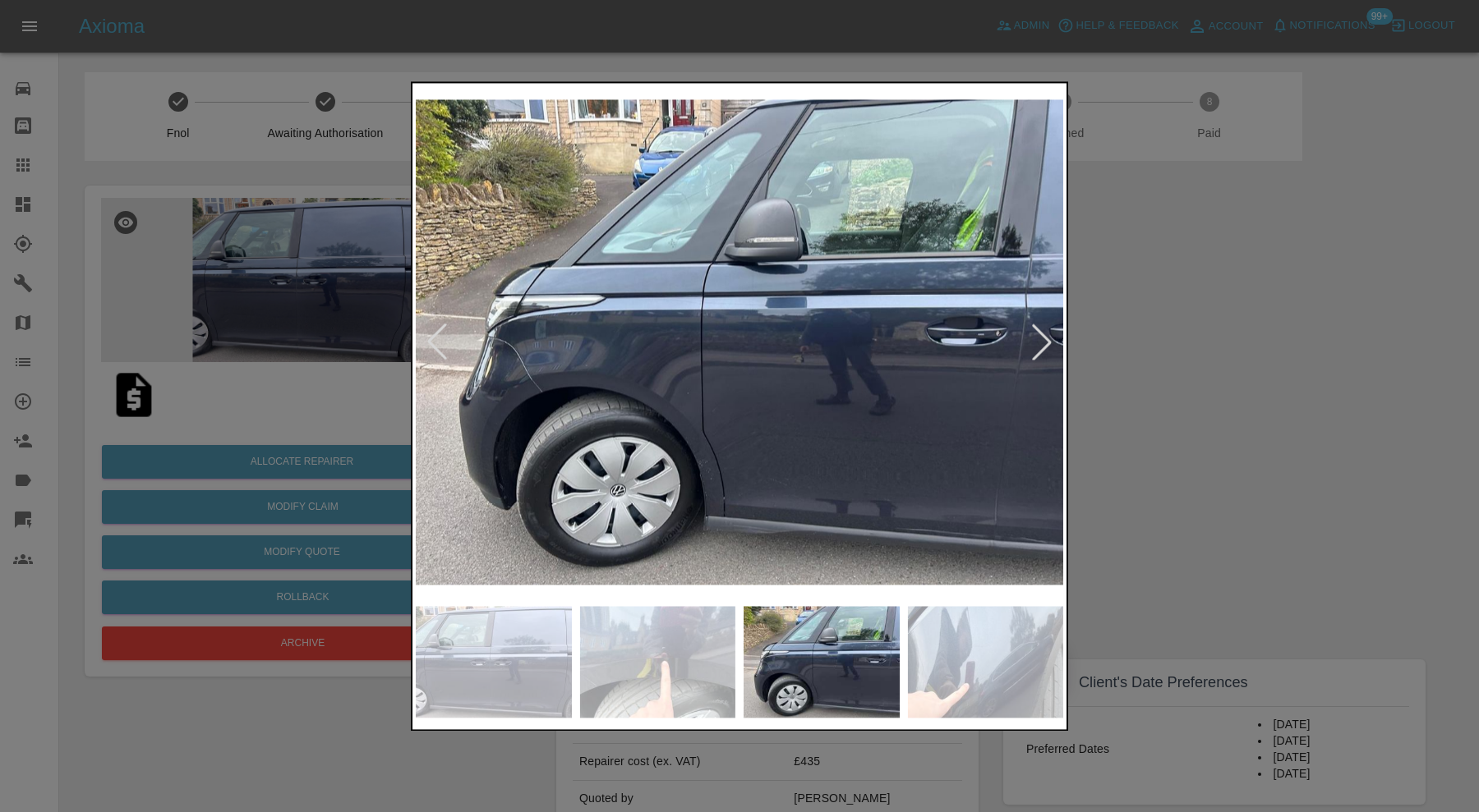
click at [985, 666] on img at bounding box center [985, 662] width 156 height 112
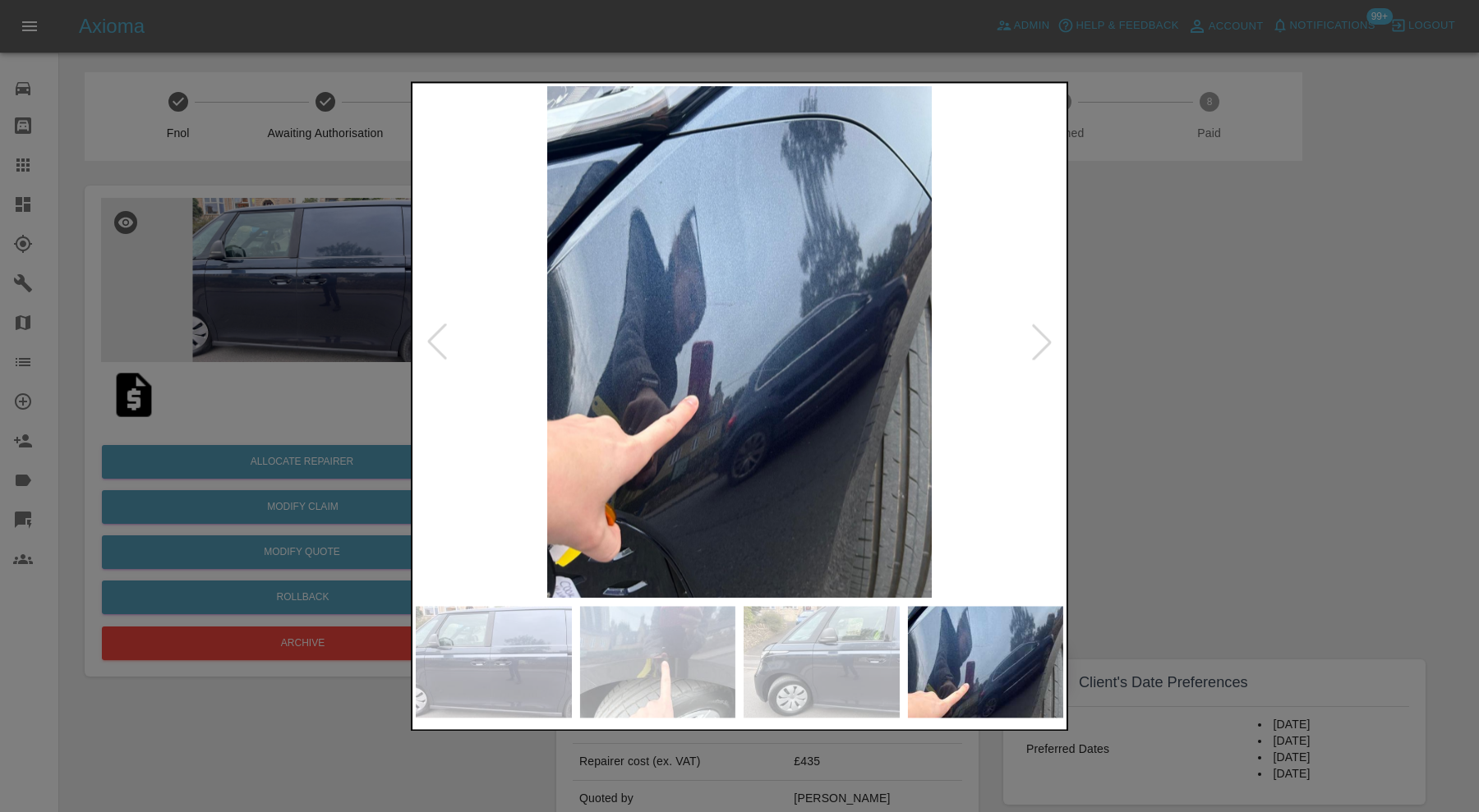
click at [1044, 341] on div at bounding box center [1042, 342] width 36 height 36
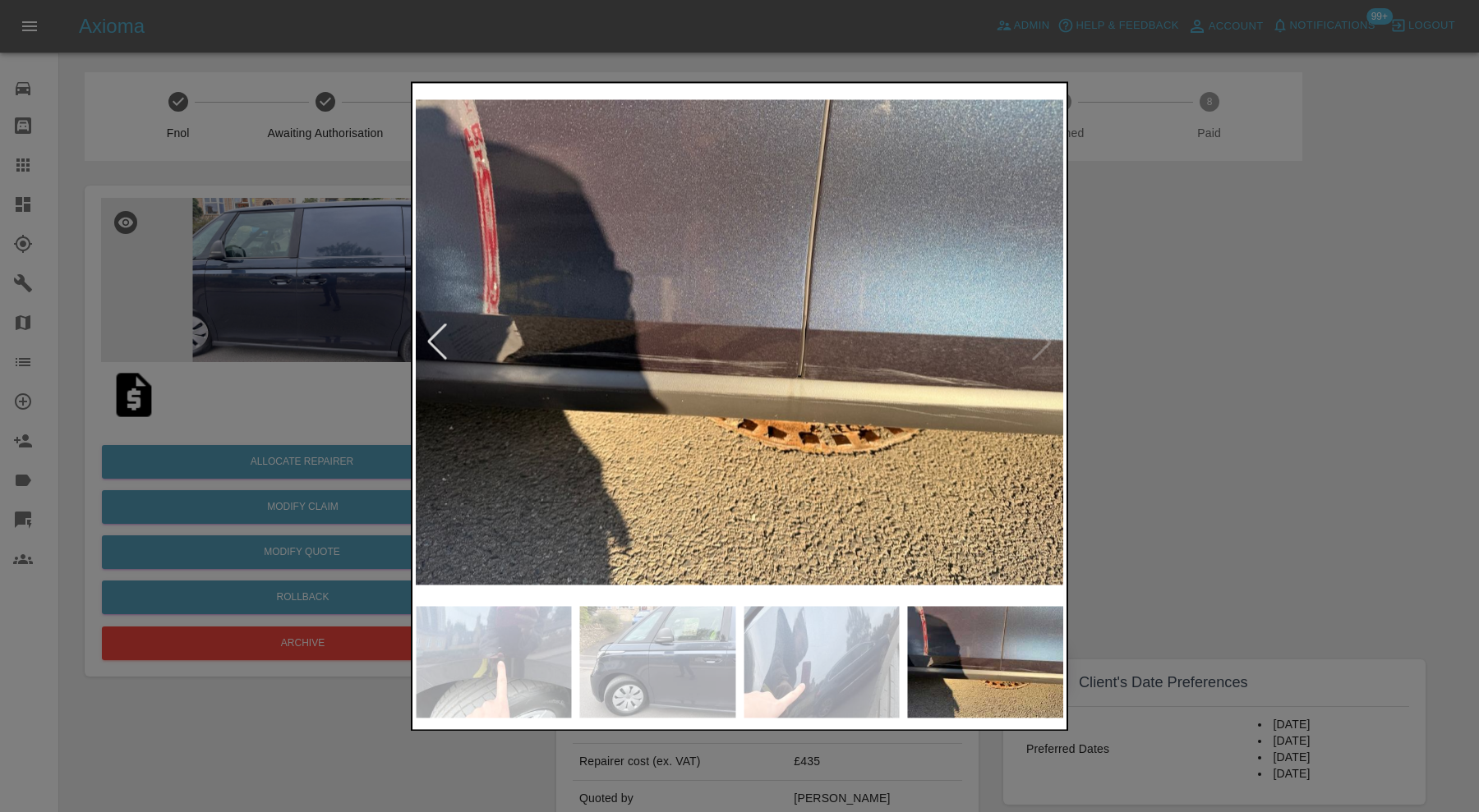
click at [1048, 344] on img at bounding box center [740, 341] width 648 height 512
click at [1151, 367] on div at bounding box center [740, 406] width 1479 height 812
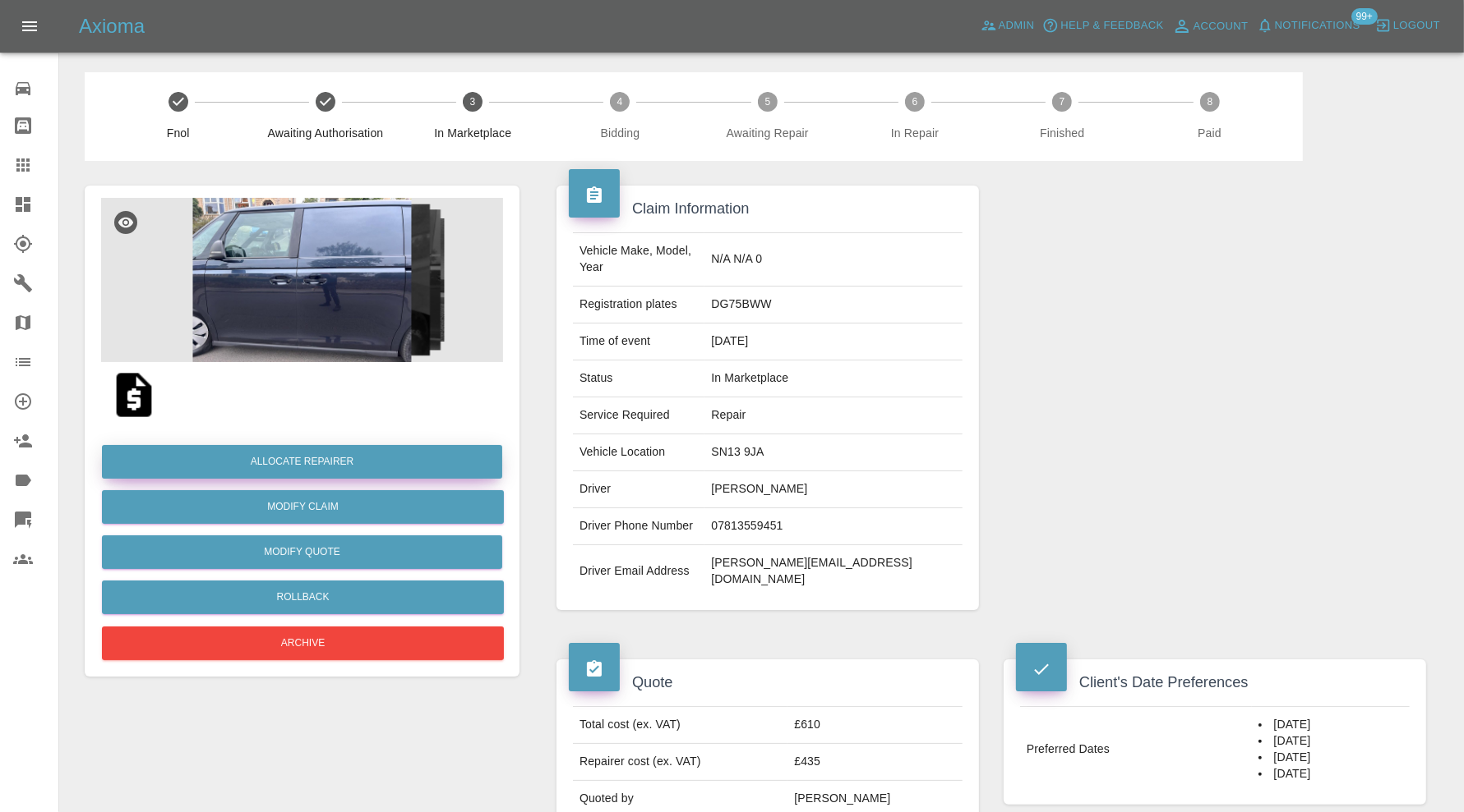
click at [380, 458] on button "Allocate Repairer" at bounding box center [301, 461] width 400 height 33
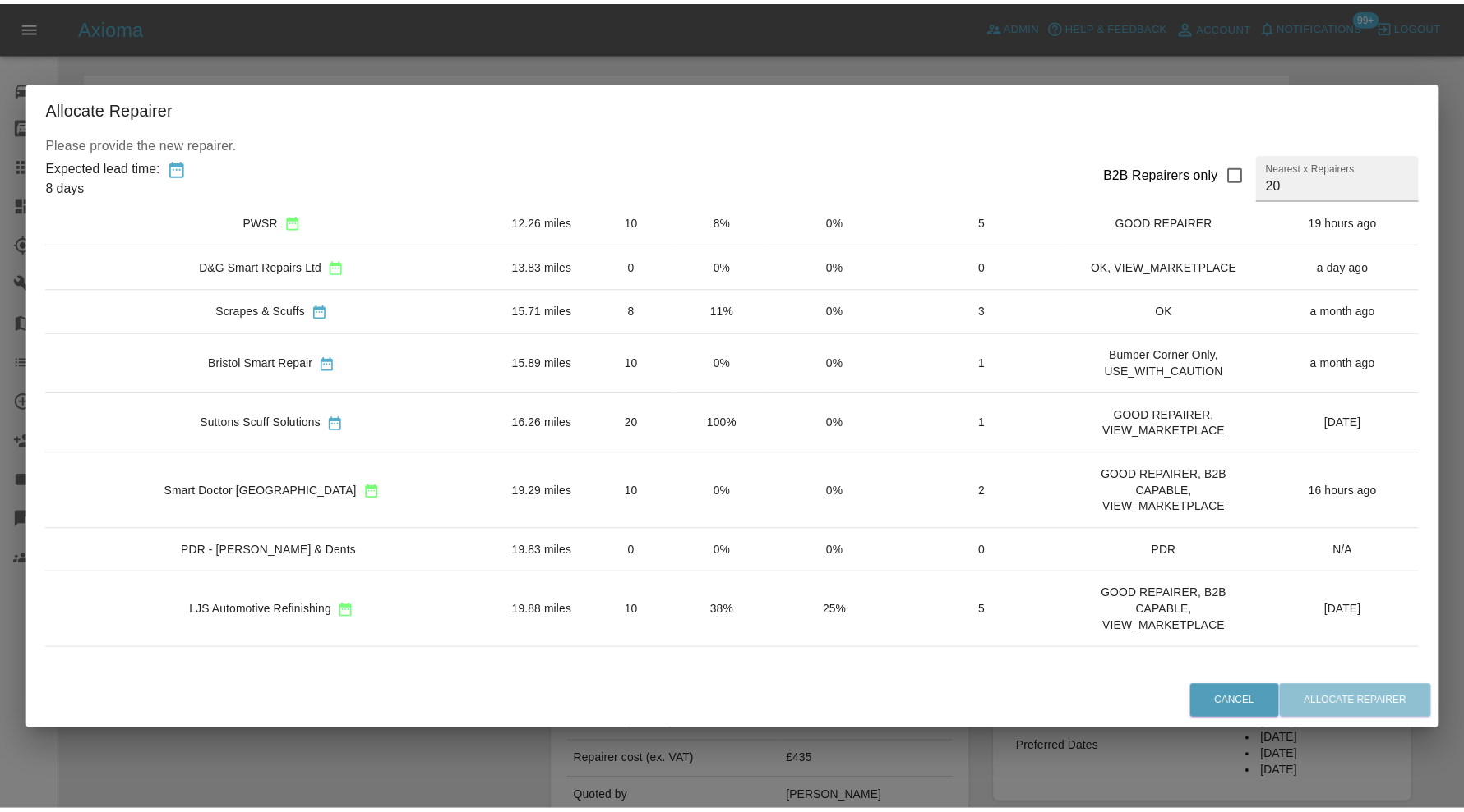
scroll to position [274, 0]
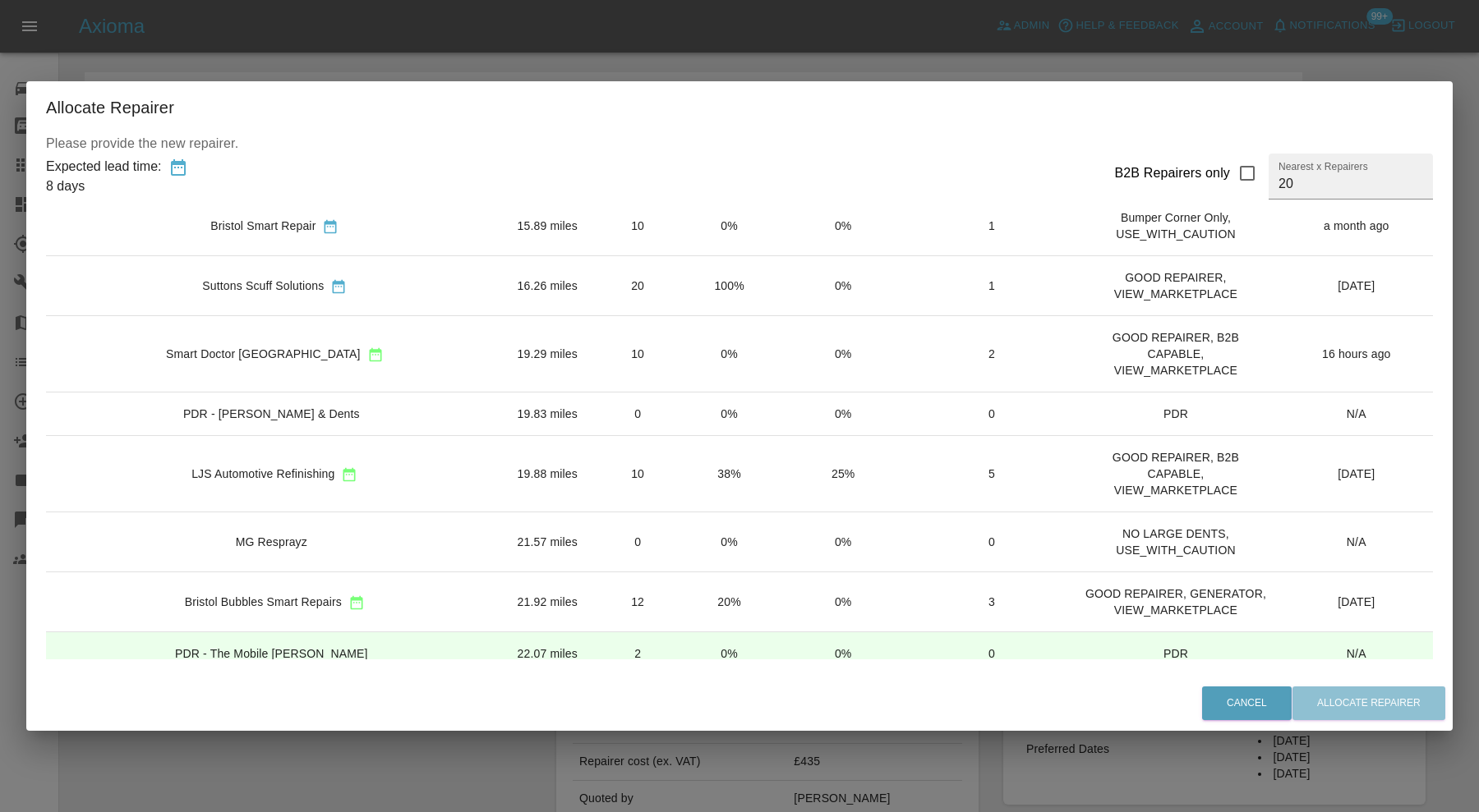
click at [405, 460] on td "LJS Automotive Refinishing" at bounding box center [275, 474] width 457 height 77
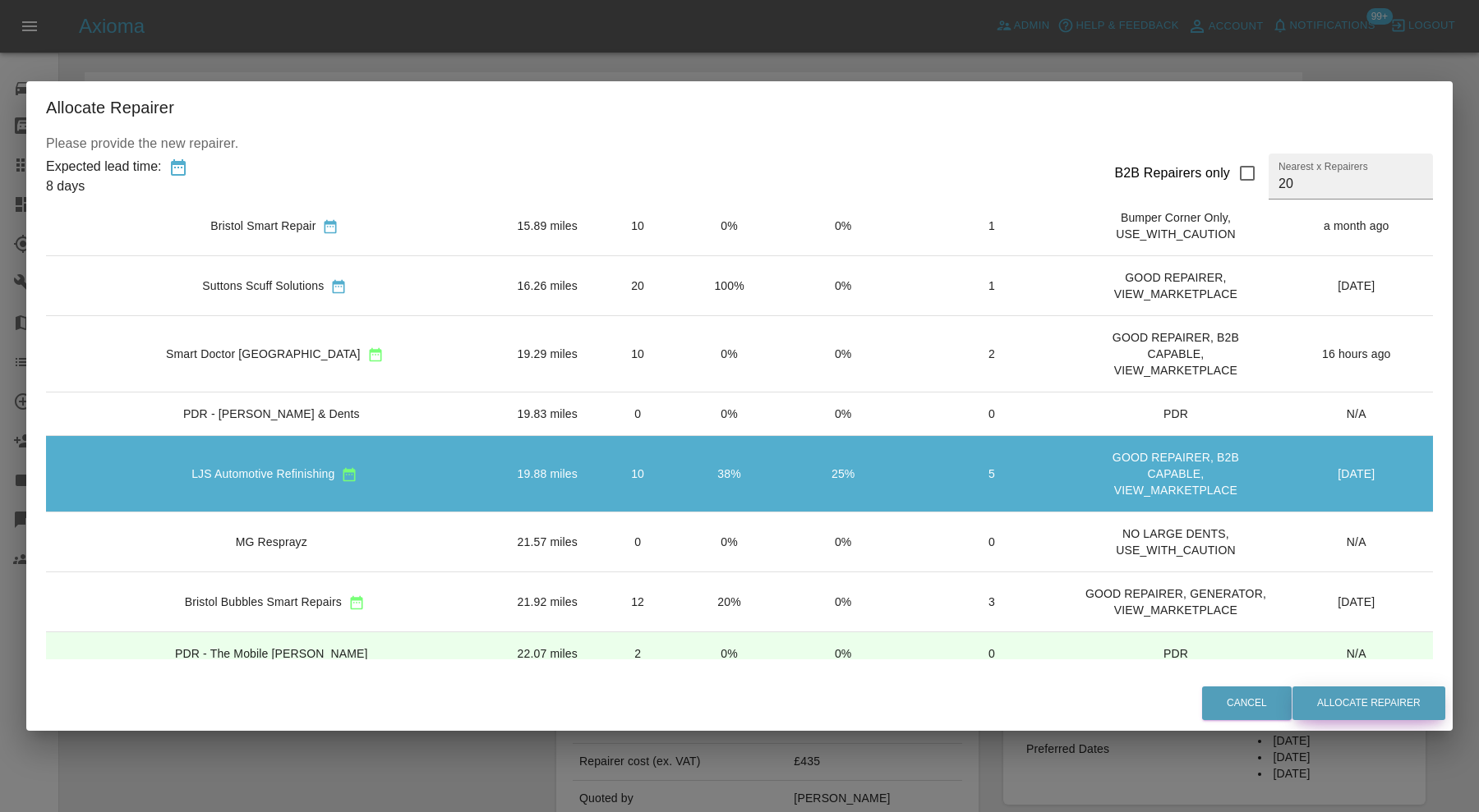
click at [1348, 714] on button "Allocate Repairer" at bounding box center [1369, 703] width 153 height 33
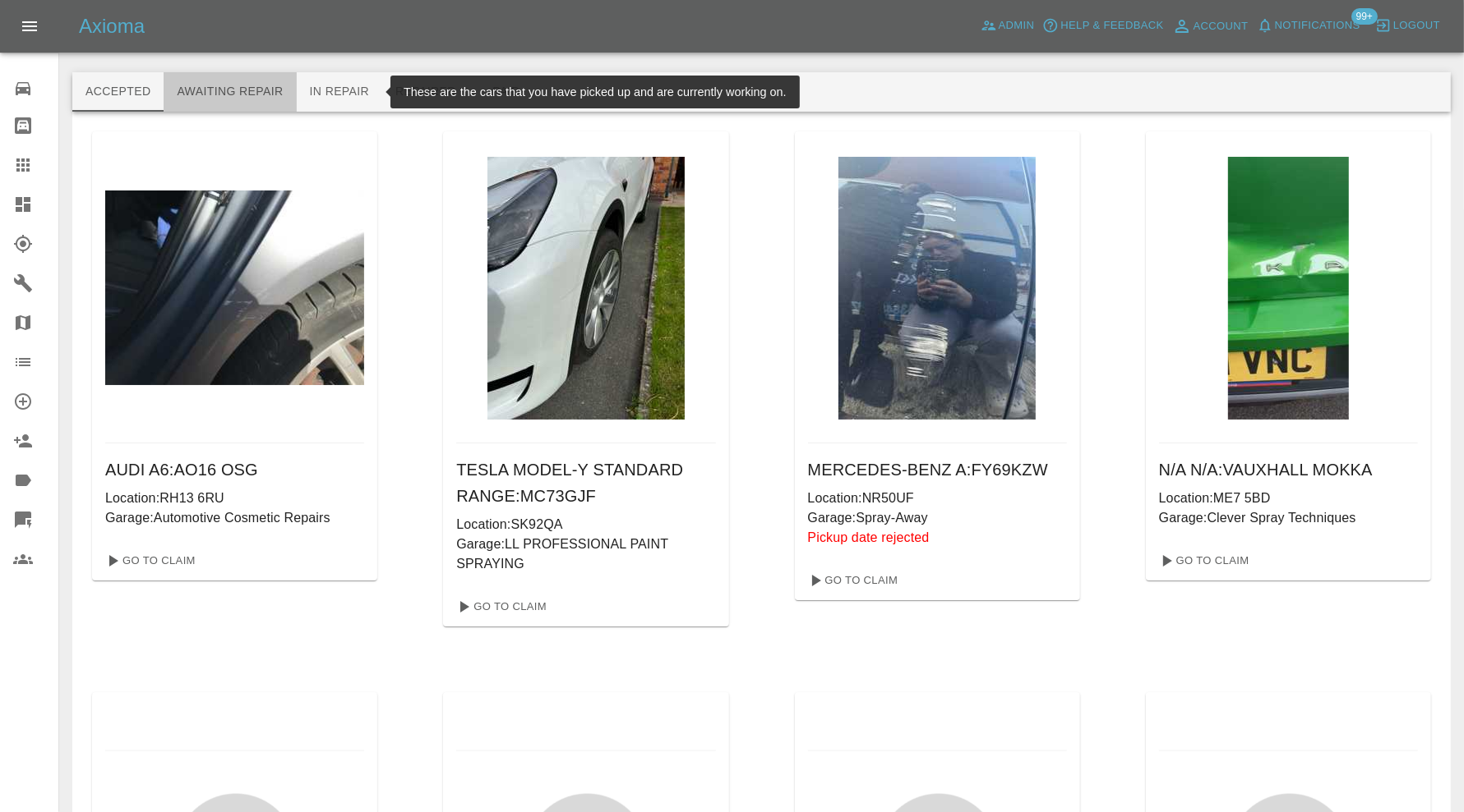
click at [241, 93] on button "Awaiting Repair" at bounding box center [230, 92] width 132 height 39
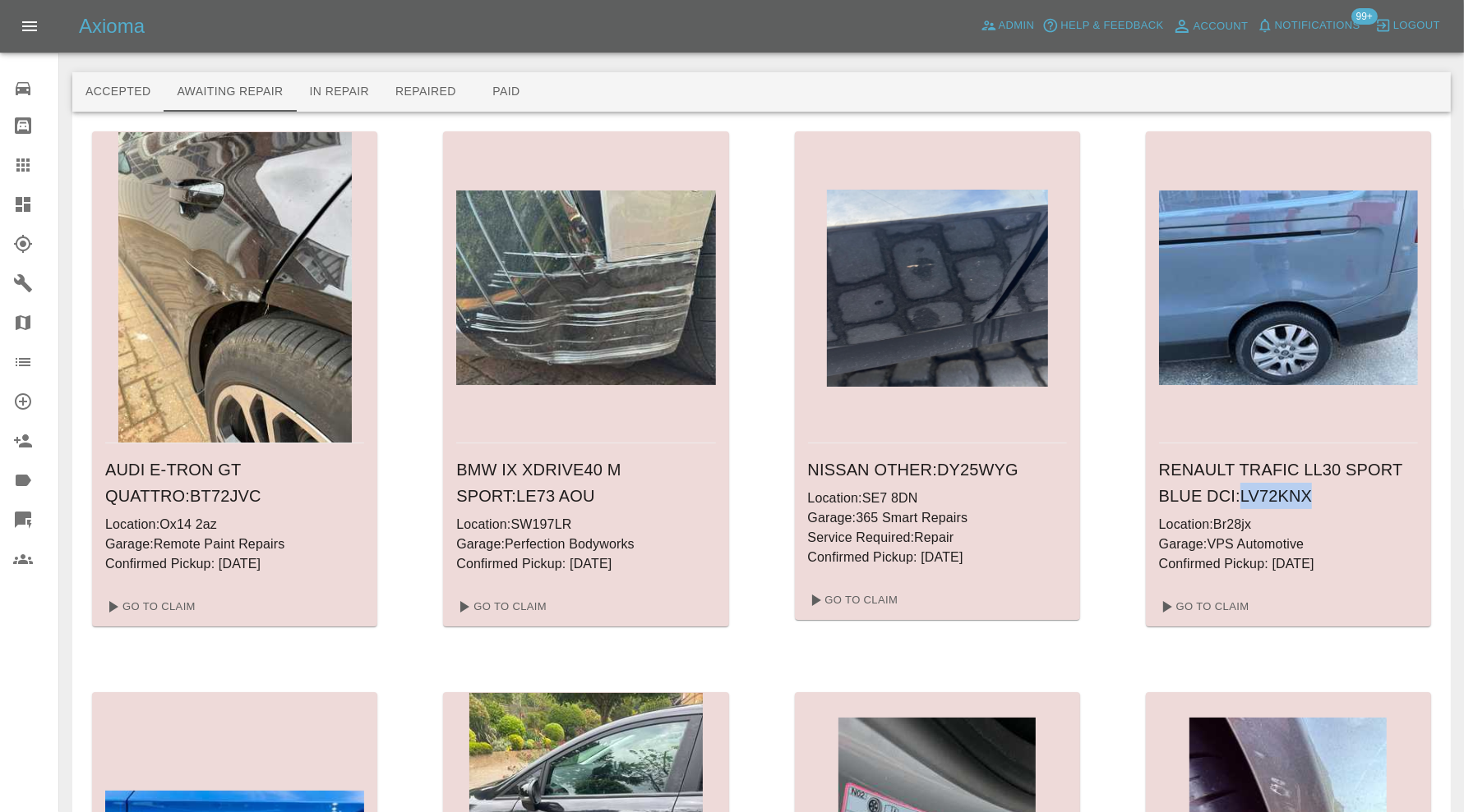
drag, startPoint x: 1319, startPoint y: 494, endPoint x: 1245, endPoint y: 504, distance: 74.7
click at [1245, 504] on h6 "RENAULT TRAFIC LL30 SPORT BLUE DCI : LV72KNX" at bounding box center [1288, 483] width 259 height 53
copy h6 "LV72KNX"
click at [32, 164] on icon at bounding box center [23, 165] width 20 height 20
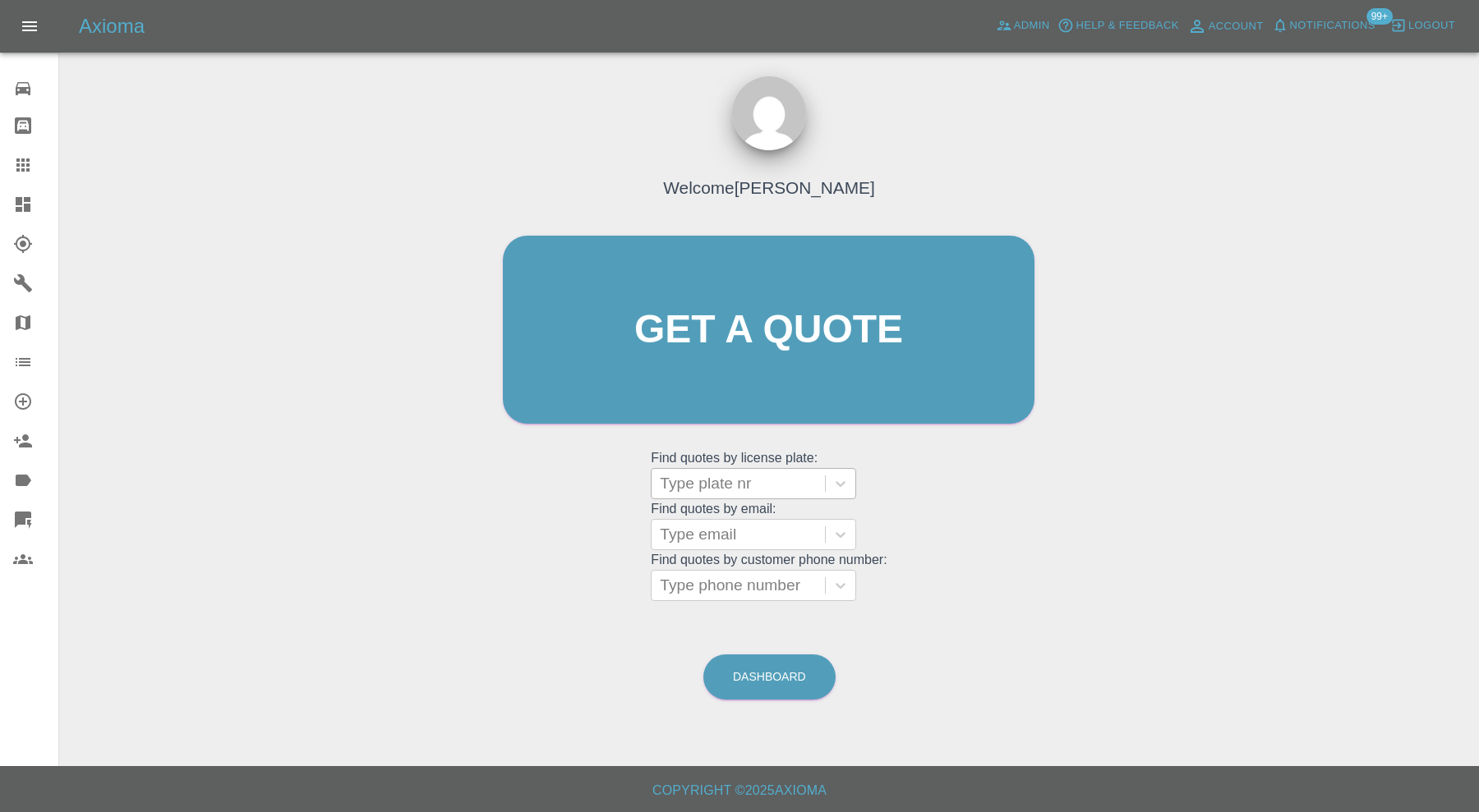
click at [783, 485] on div at bounding box center [739, 484] width 157 height 23
paste input "LV72KNX"
type input "LV72KNX"
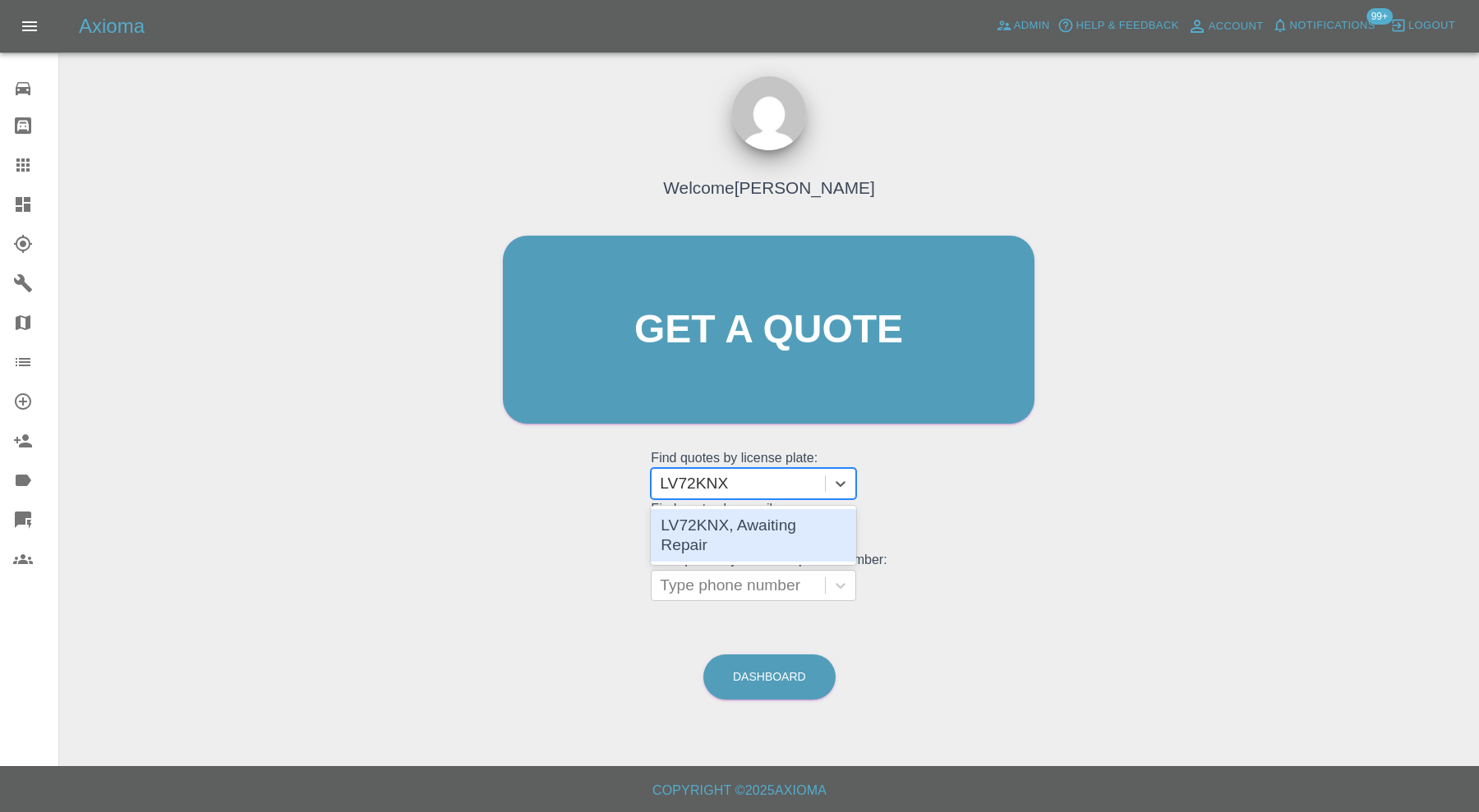
click at [783, 514] on div "LV72KNX, Awaiting Repair" at bounding box center [753, 535] width 206 height 53
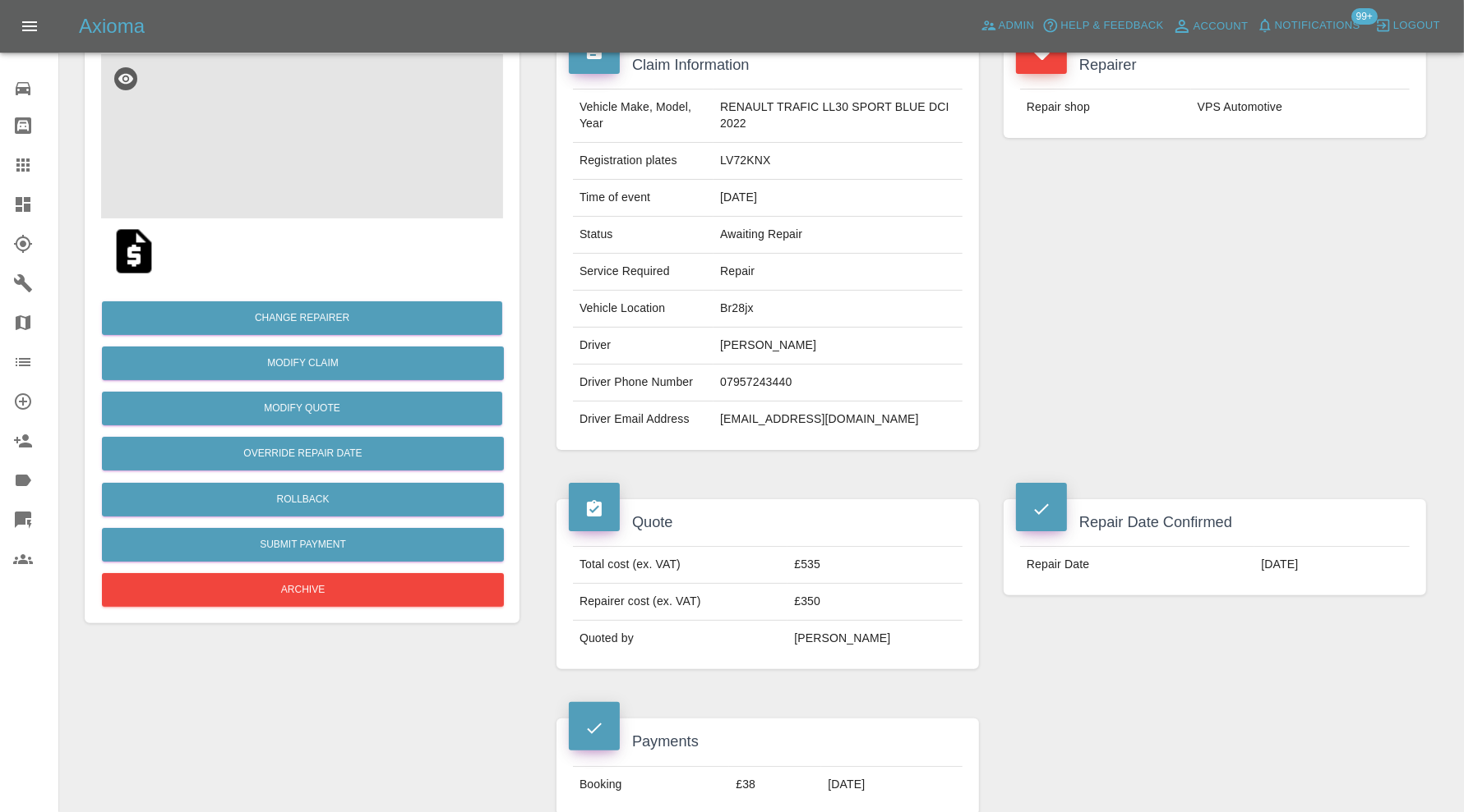
scroll to position [137, 0]
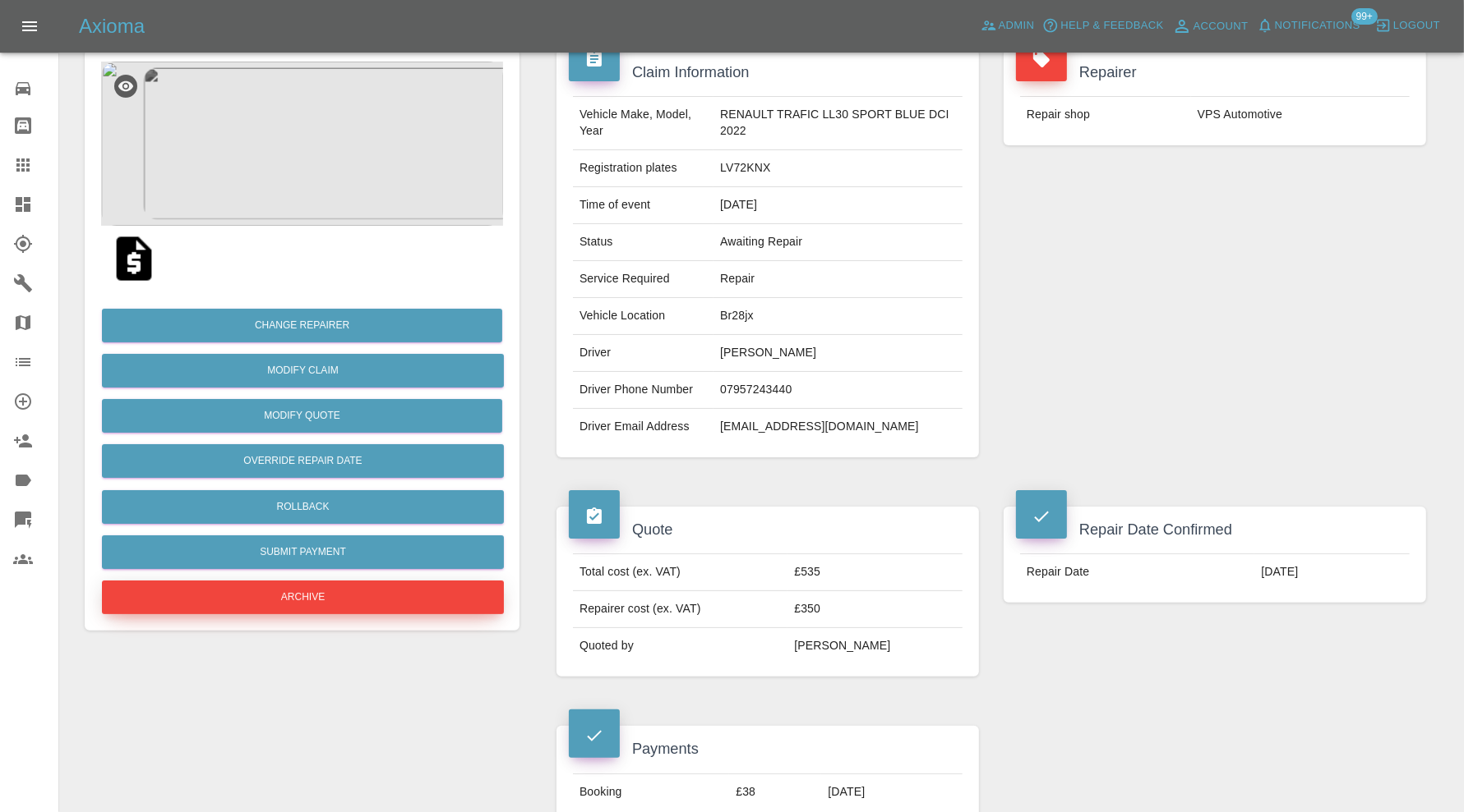
click at [414, 590] on button "Archive" at bounding box center [302, 597] width 402 height 33
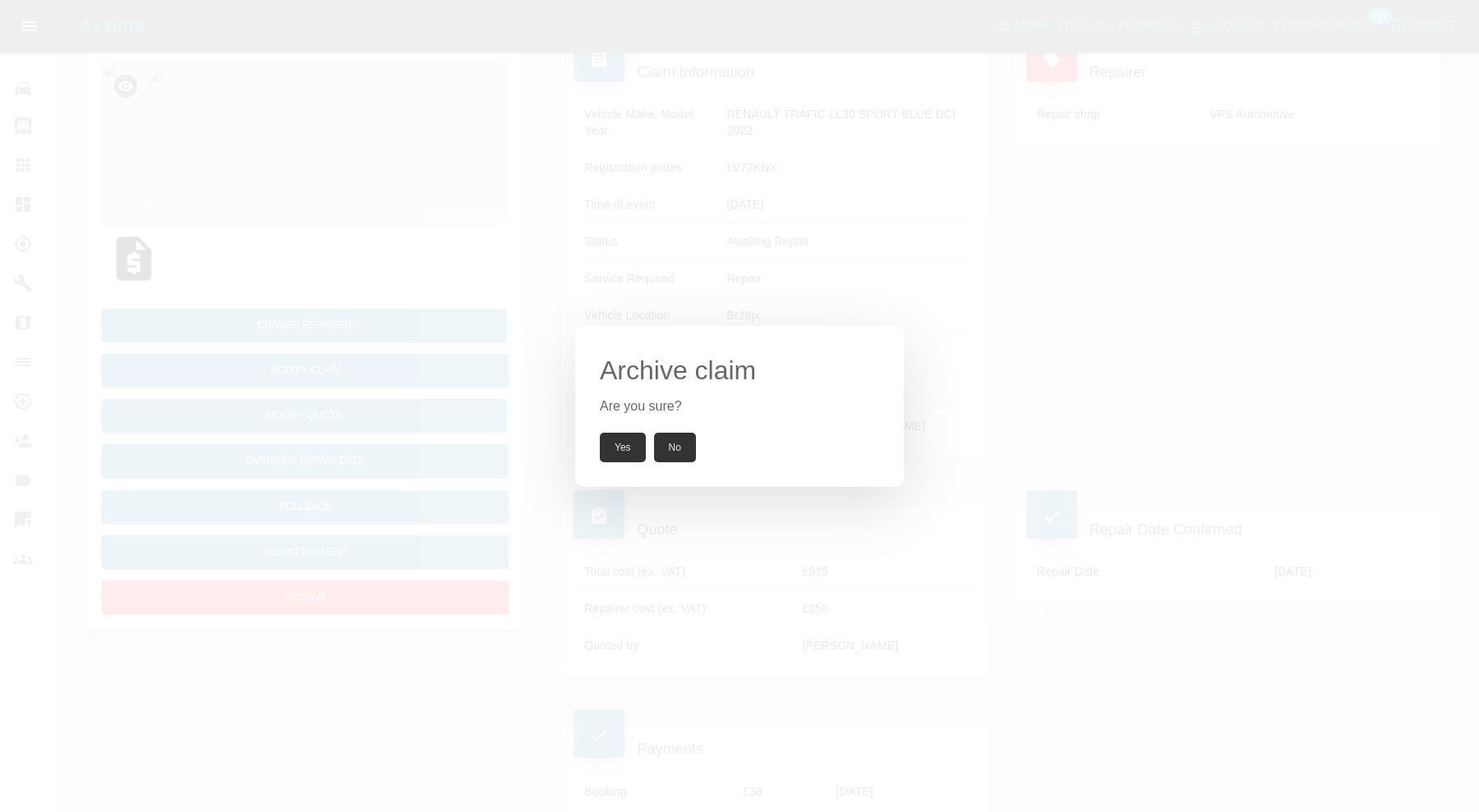
click at [613, 443] on button "Yes" at bounding box center [623, 448] width 46 height 30
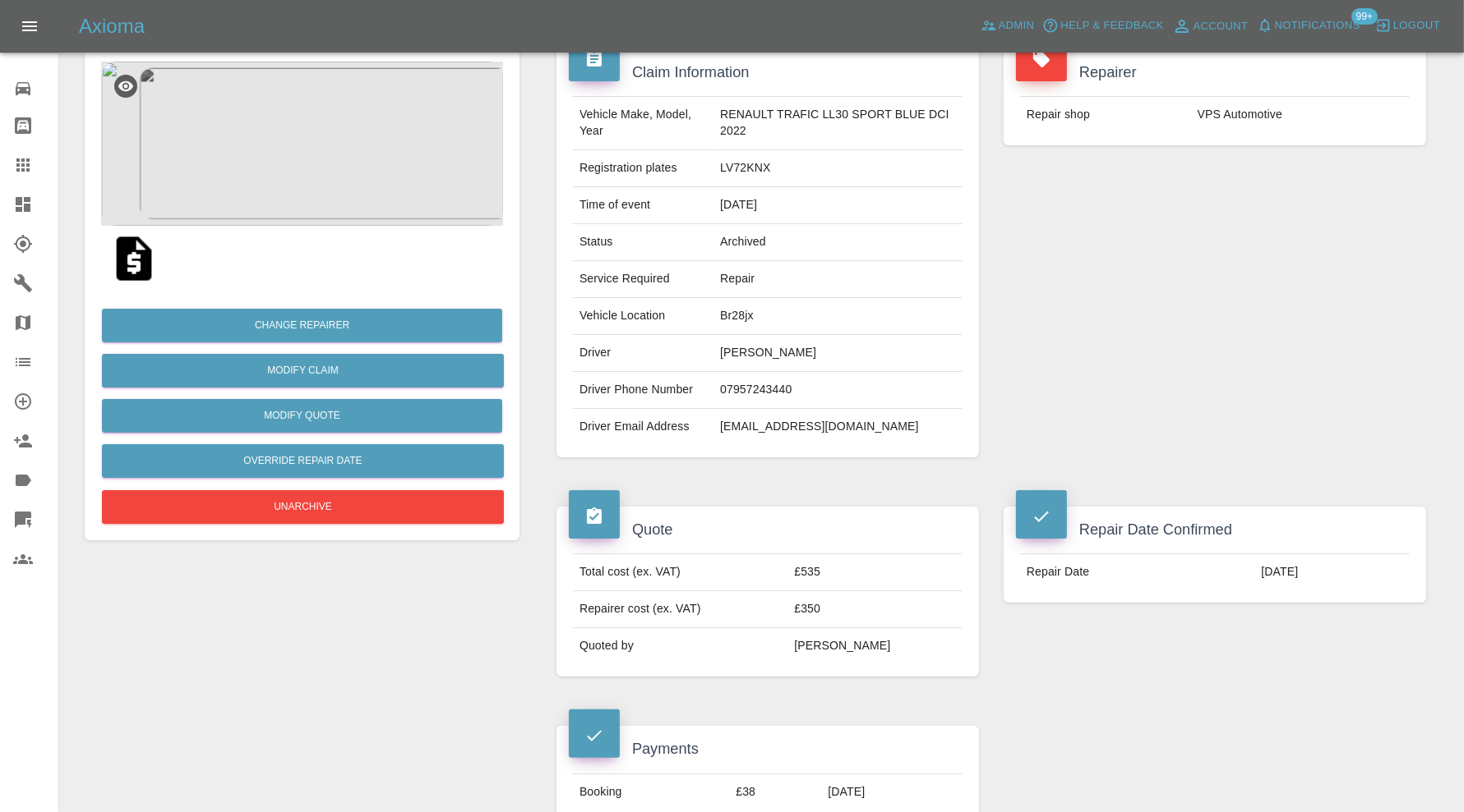
click at [782, 422] on td "rampalace@mail.com" at bounding box center [837, 428] width 249 height 36
copy div "rampalace@mail.com"
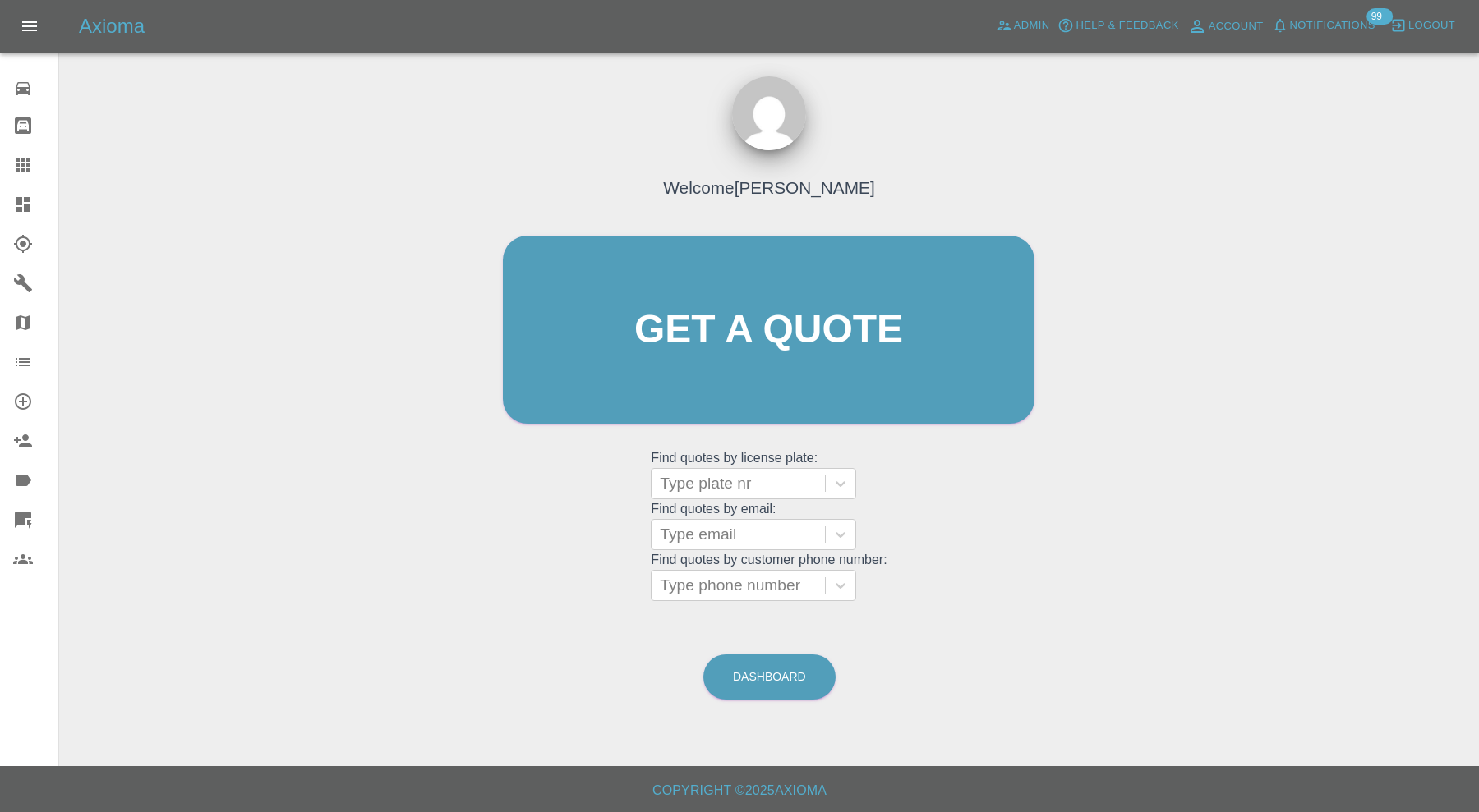
click at [29, 213] on link "Dashboard" at bounding box center [29, 204] width 58 height 39
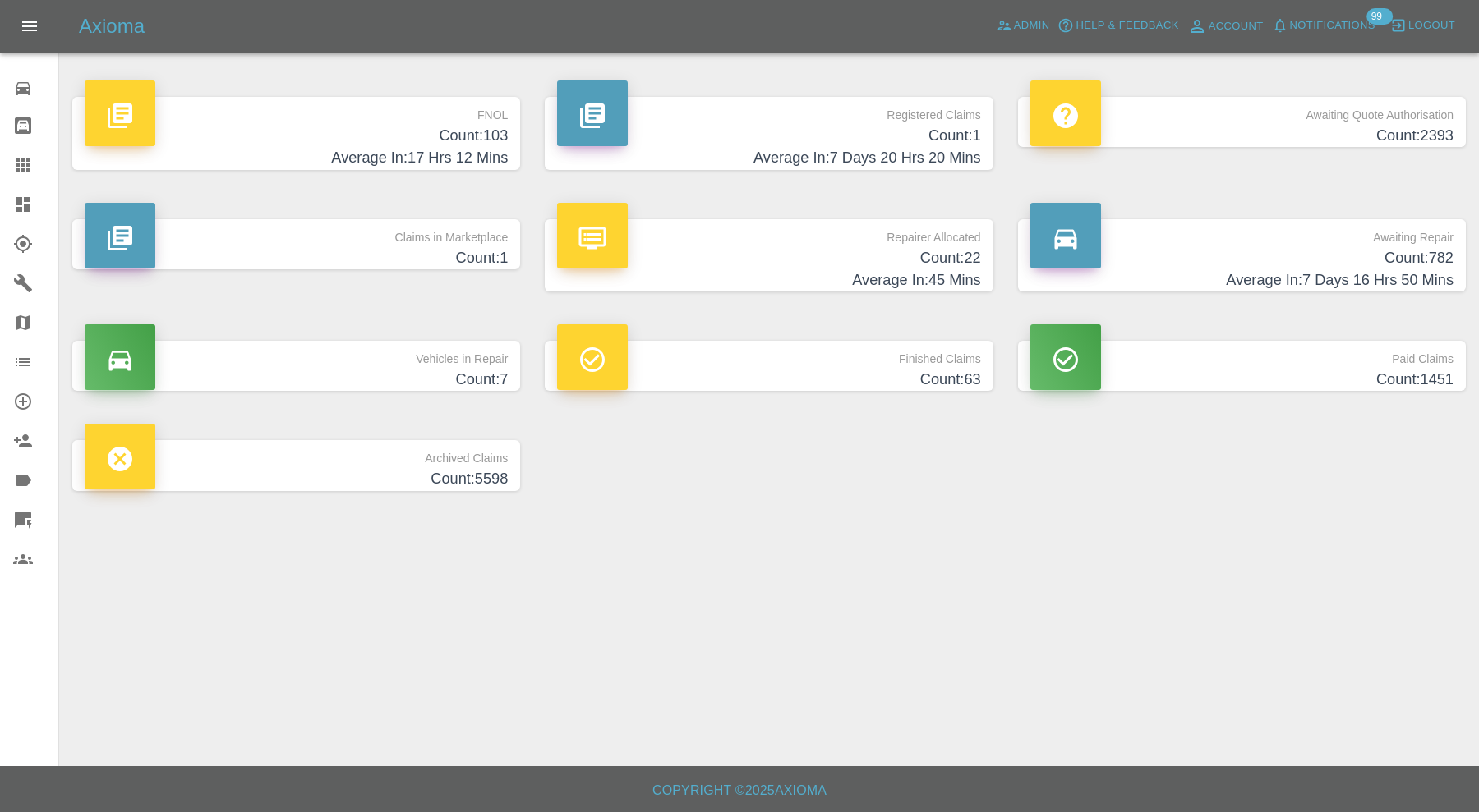
click at [430, 249] on h4 "Count: 1" at bounding box center [296, 258] width 423 height 22
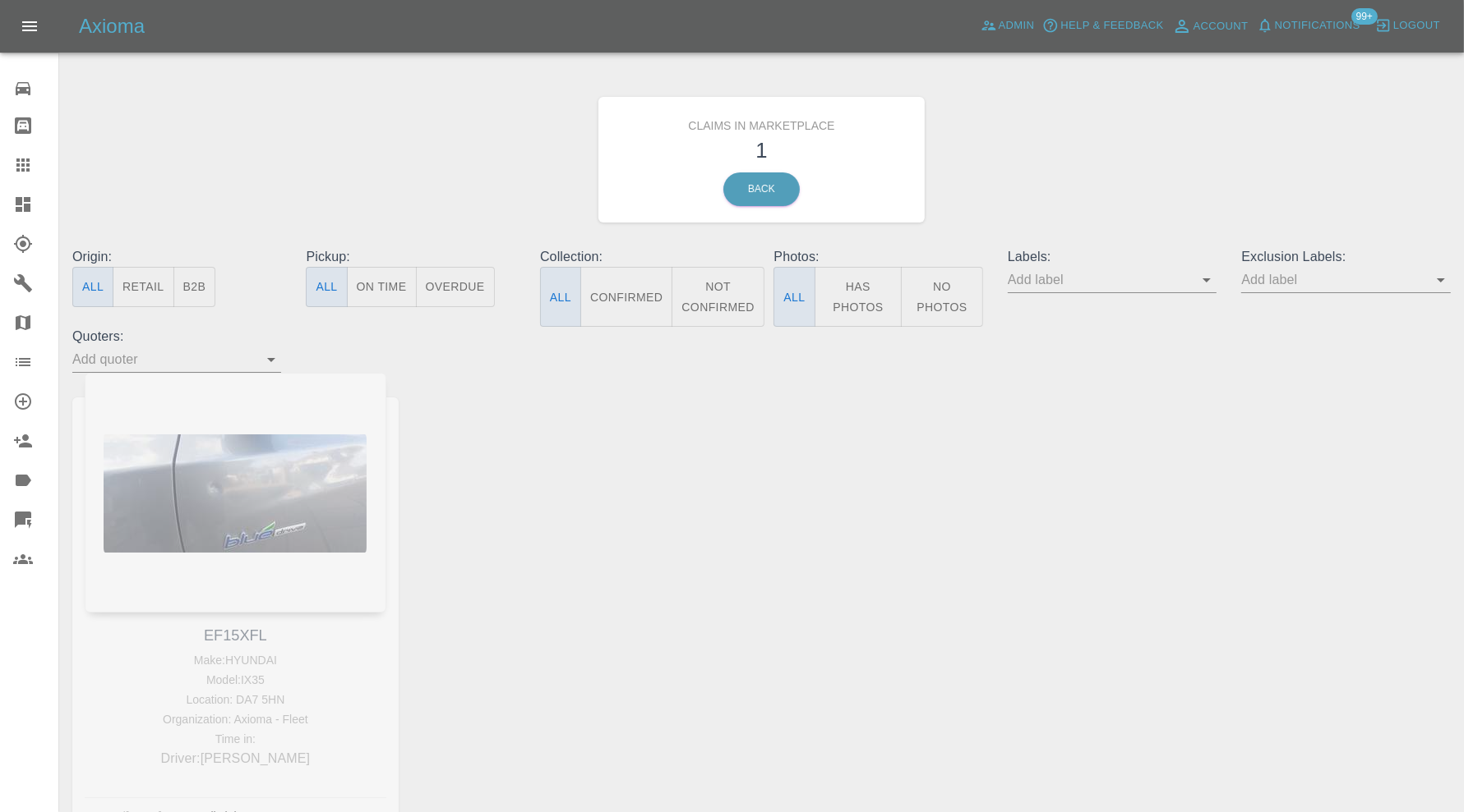
click at [28, 195] on icon at bounding box center [23, 205] width 20 height 20
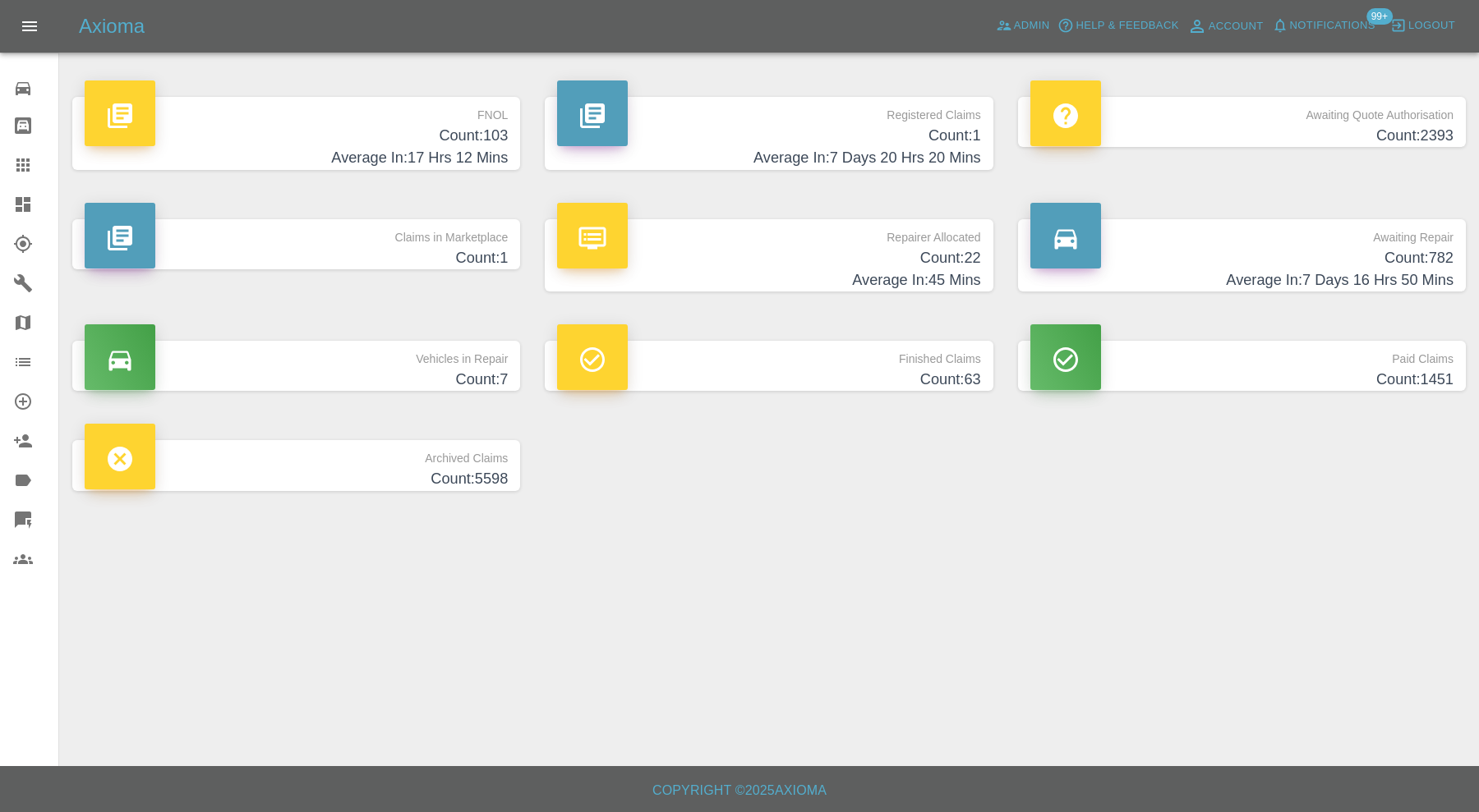
click at [28, 165] on icon at bounding box center [23, 165] width 13 height 13
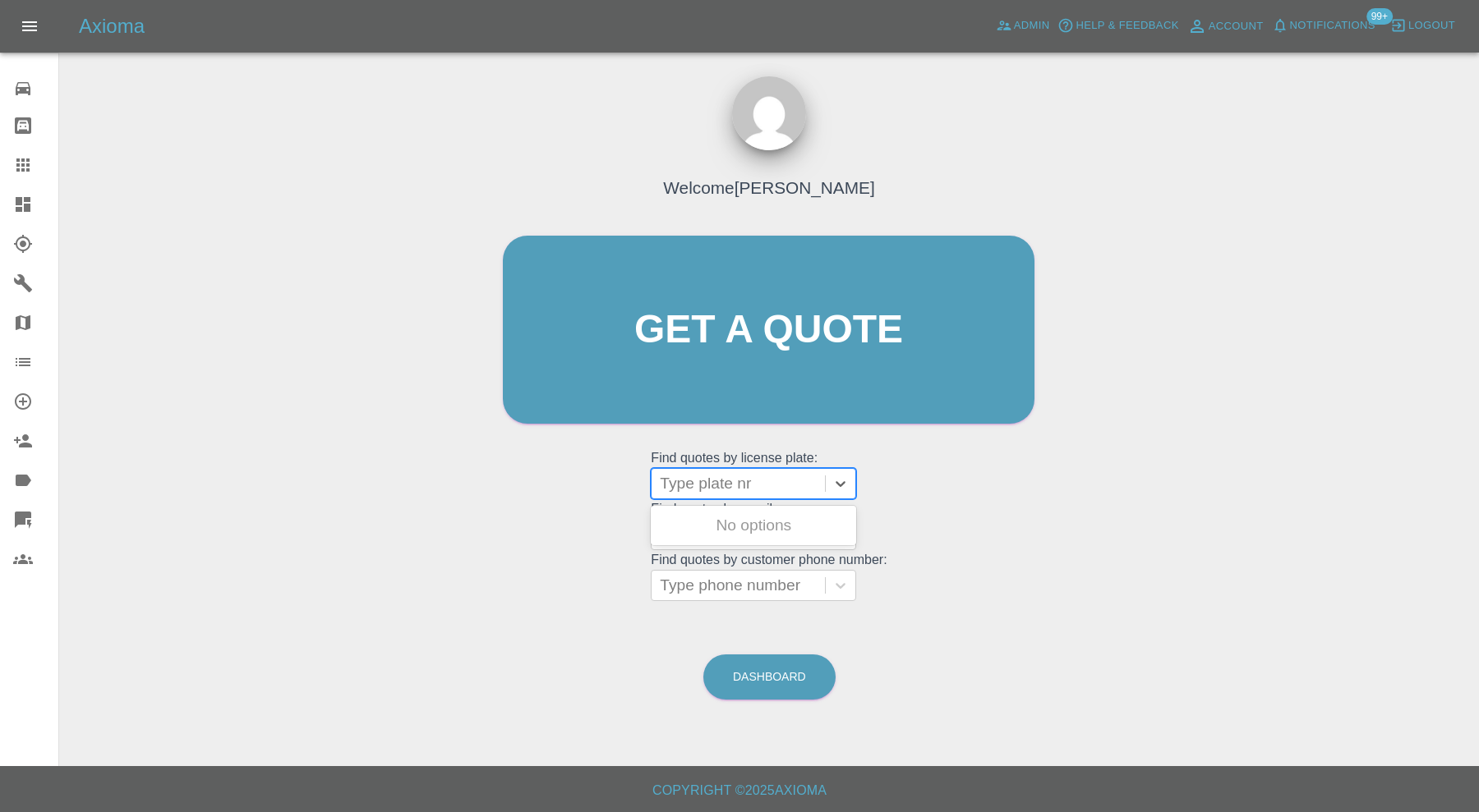
click at [715, 495] on div "Type plate nr" at bounding box center [738, 483] width 173 height 30
type input "bw66"
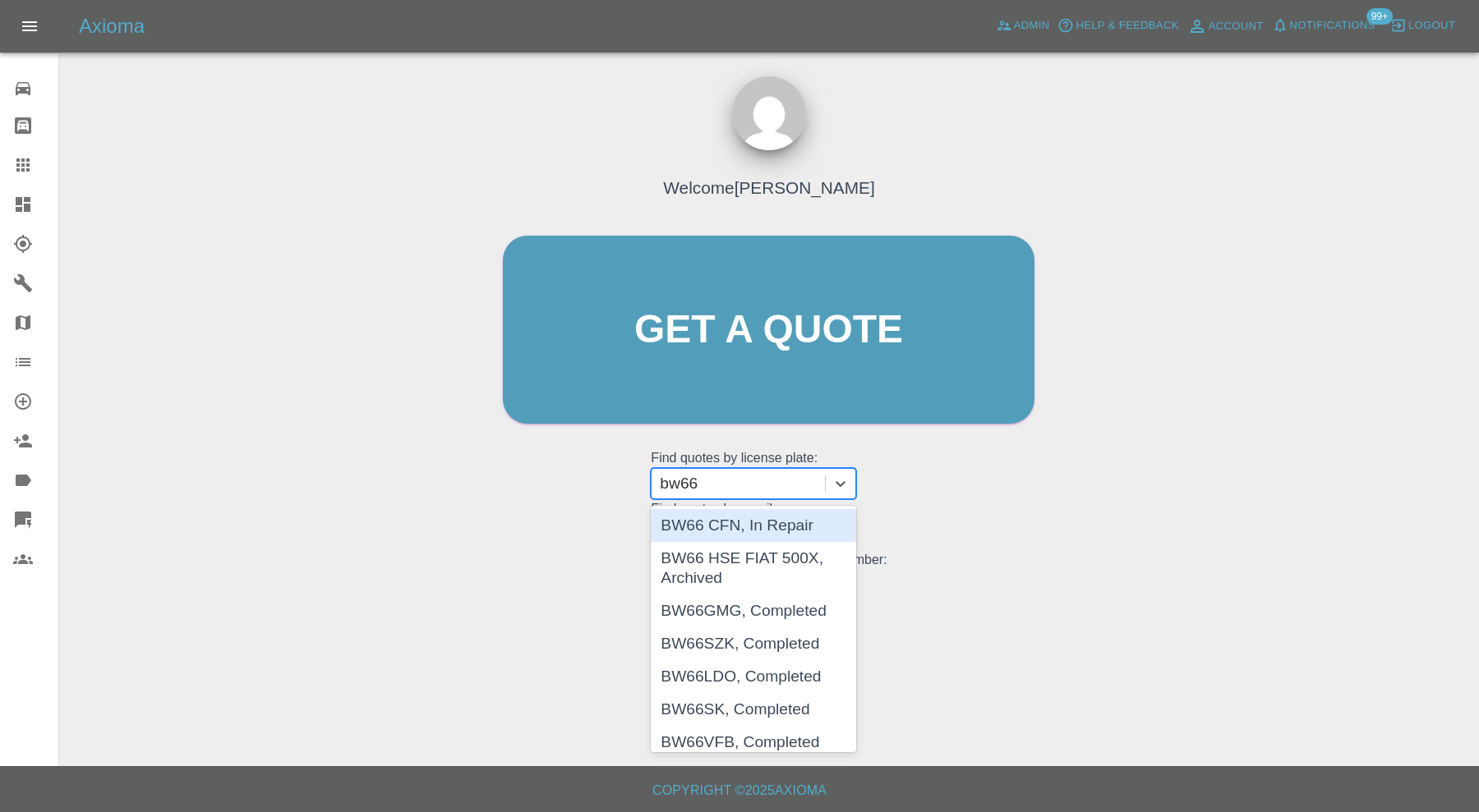
click at [745, 521] on div "BW66 CFN, In Repair" at bounding box center [753, 525] width 206 height 33
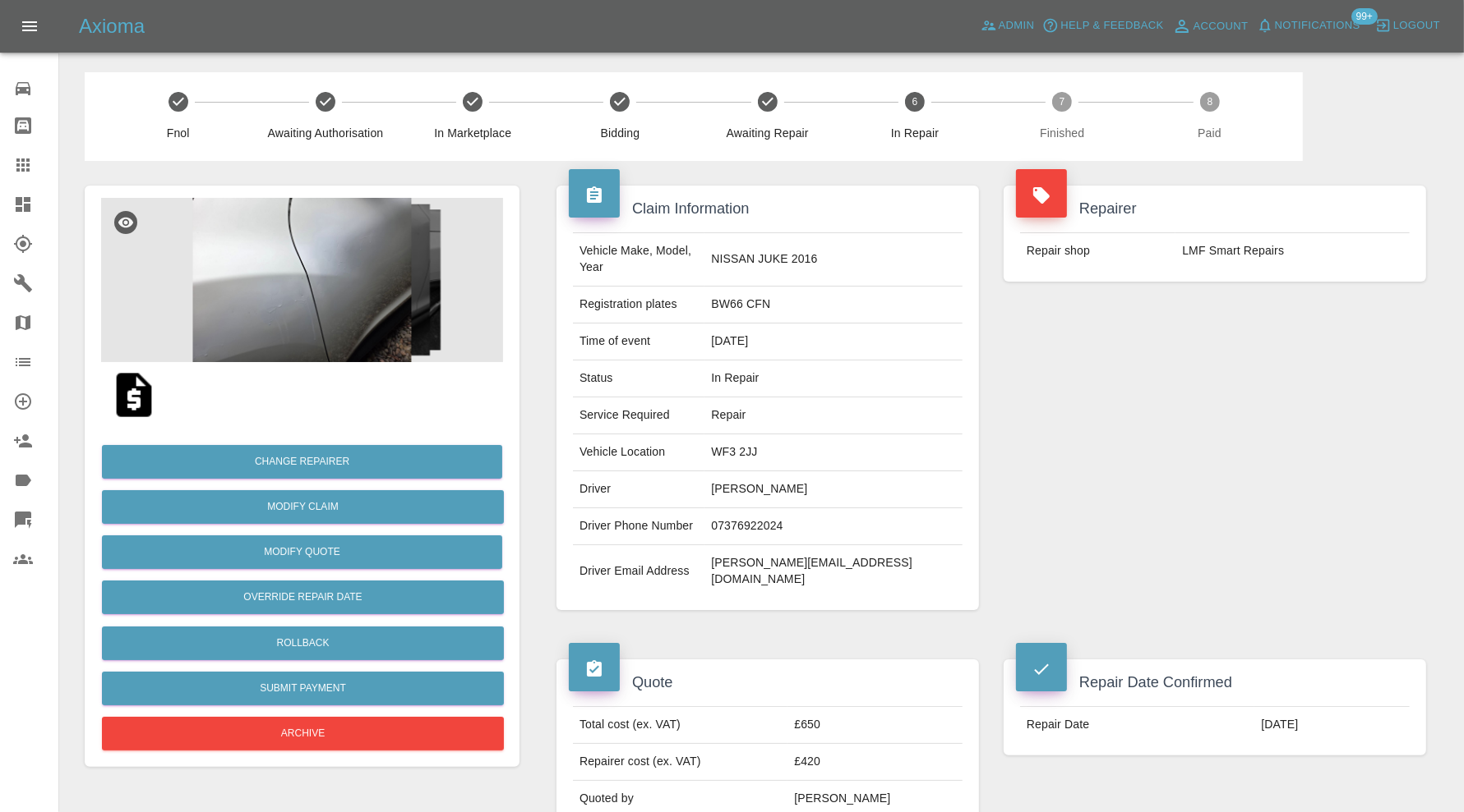
click at [346, 315] on img at bounding box center [302, 280] width 402 height 165
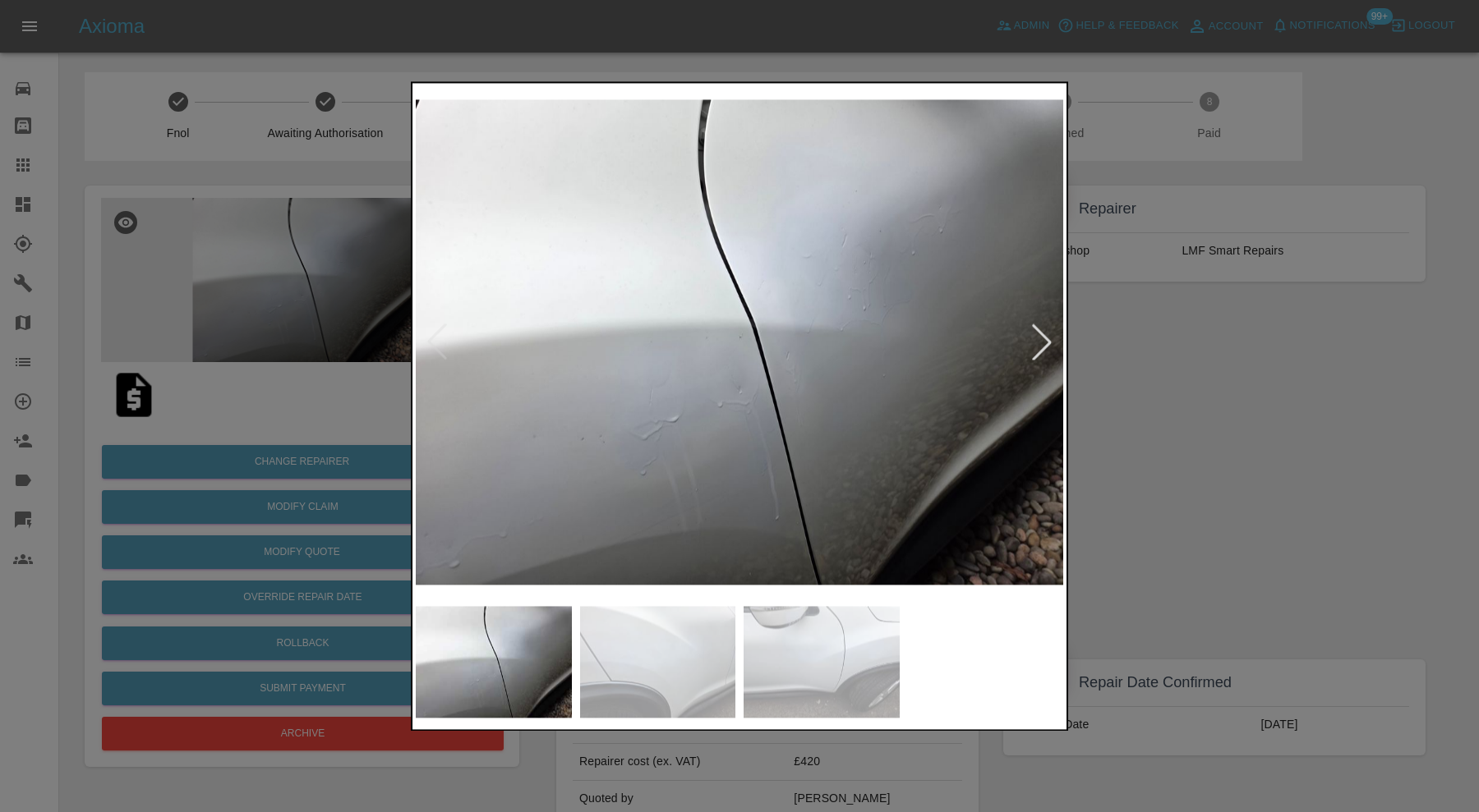
click at [1045, 343] on div at bounding box center [1042, 342] width 36 height 36
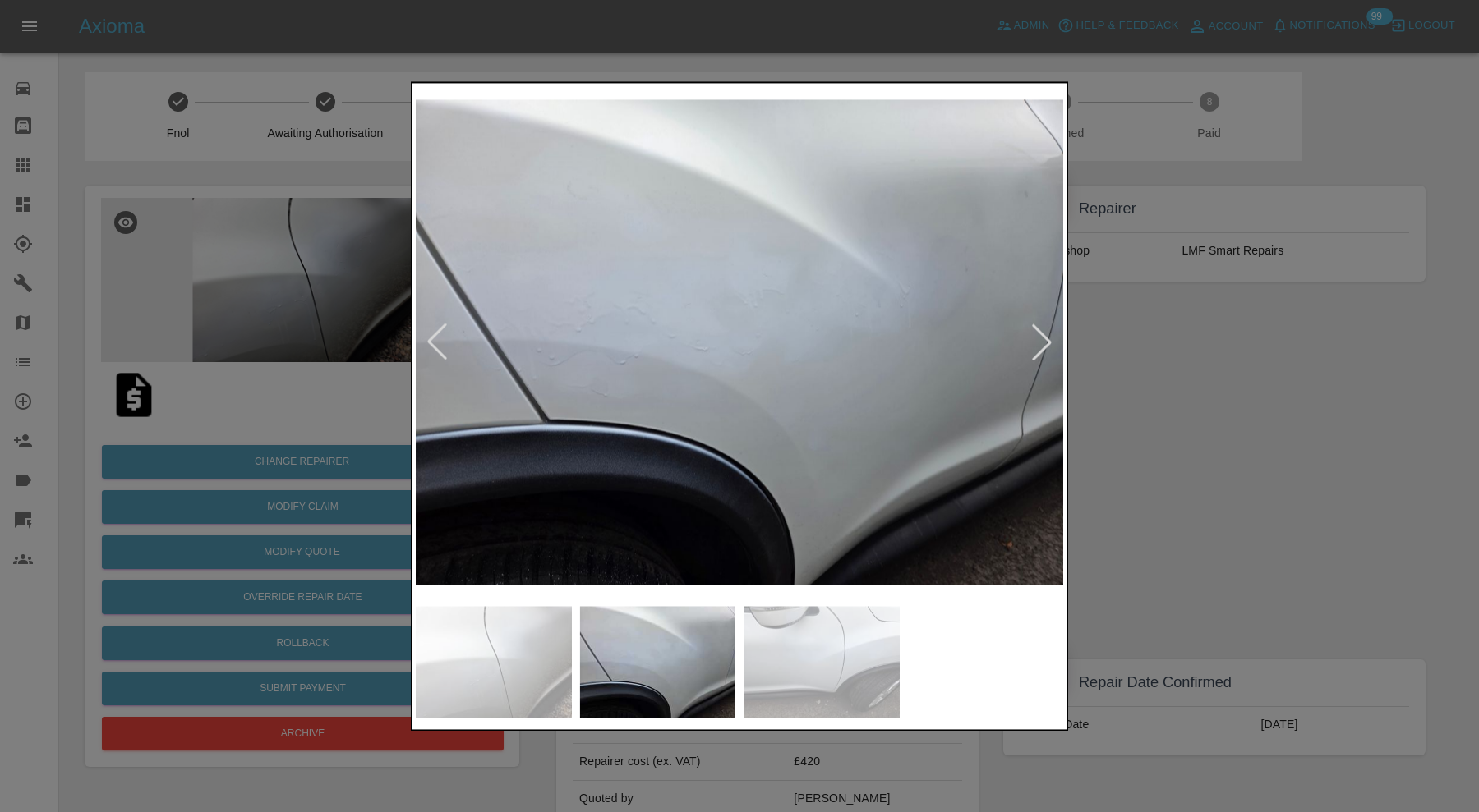
click at [1045, 343] on div at bounding box center [1042, 342] width 36 height 36
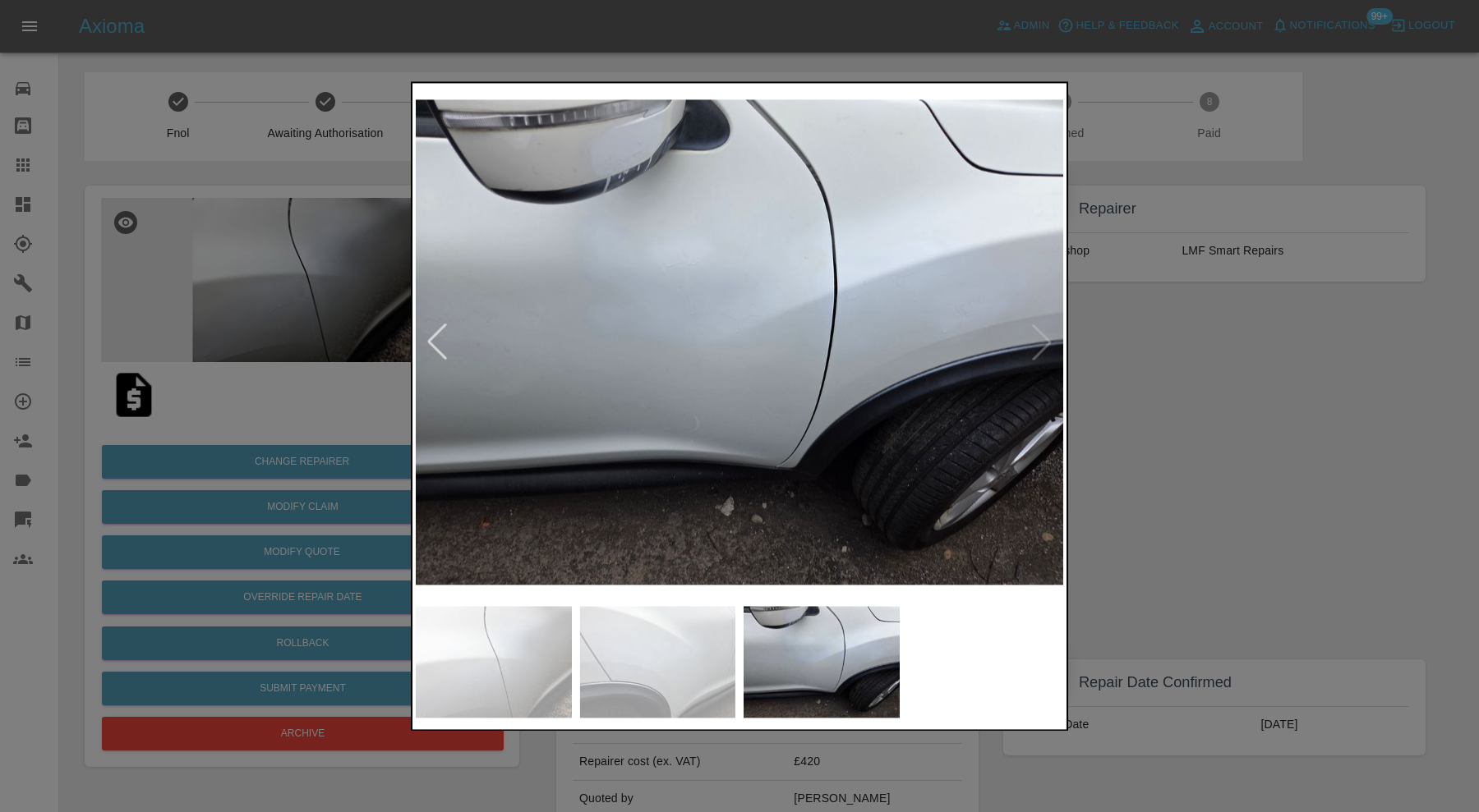
click at [1045, 343] on img at bounding box center [740, 341] width 648 height 512
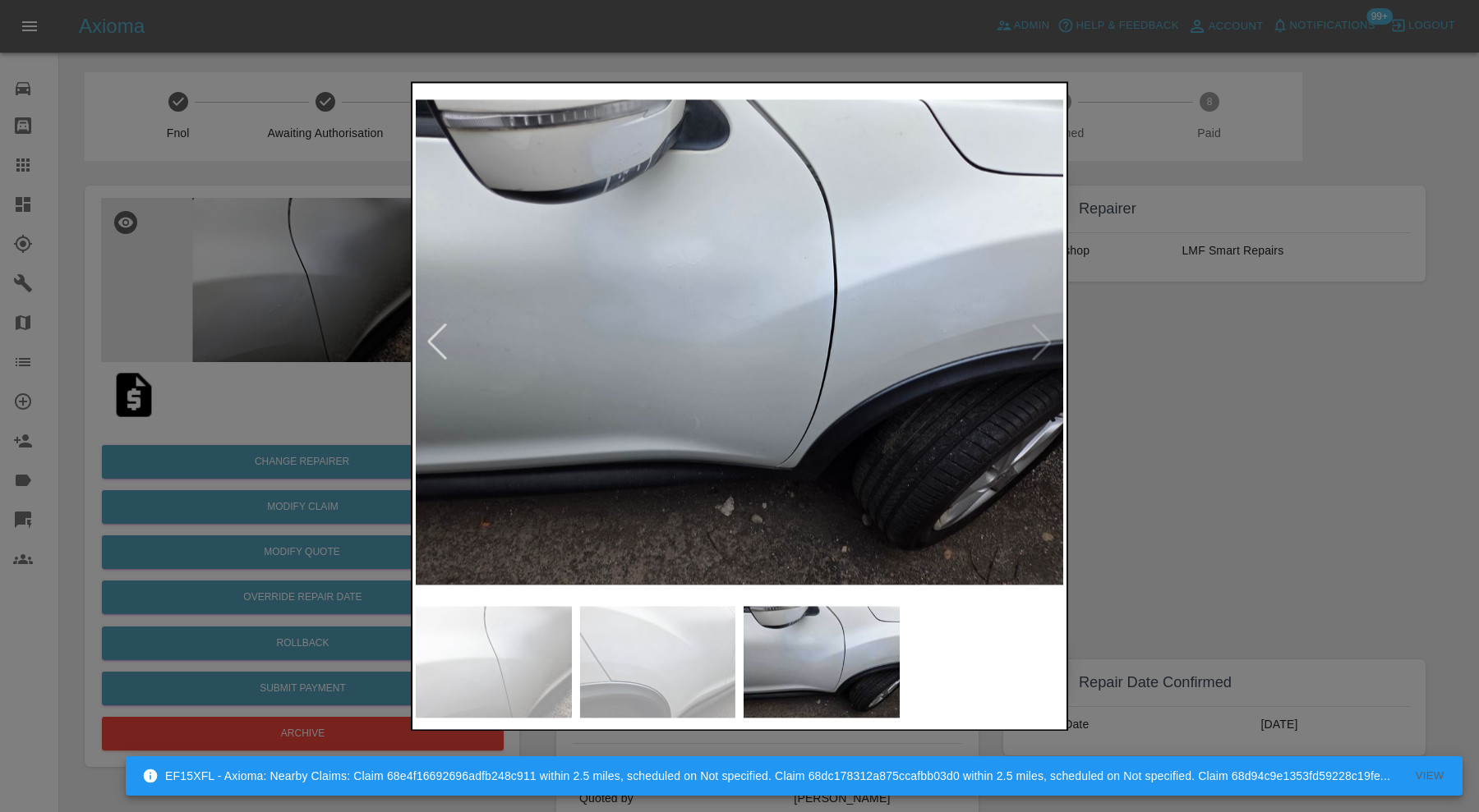
click at [1153, 399] on div at bounding box center [740, 406] width 1479 height 812
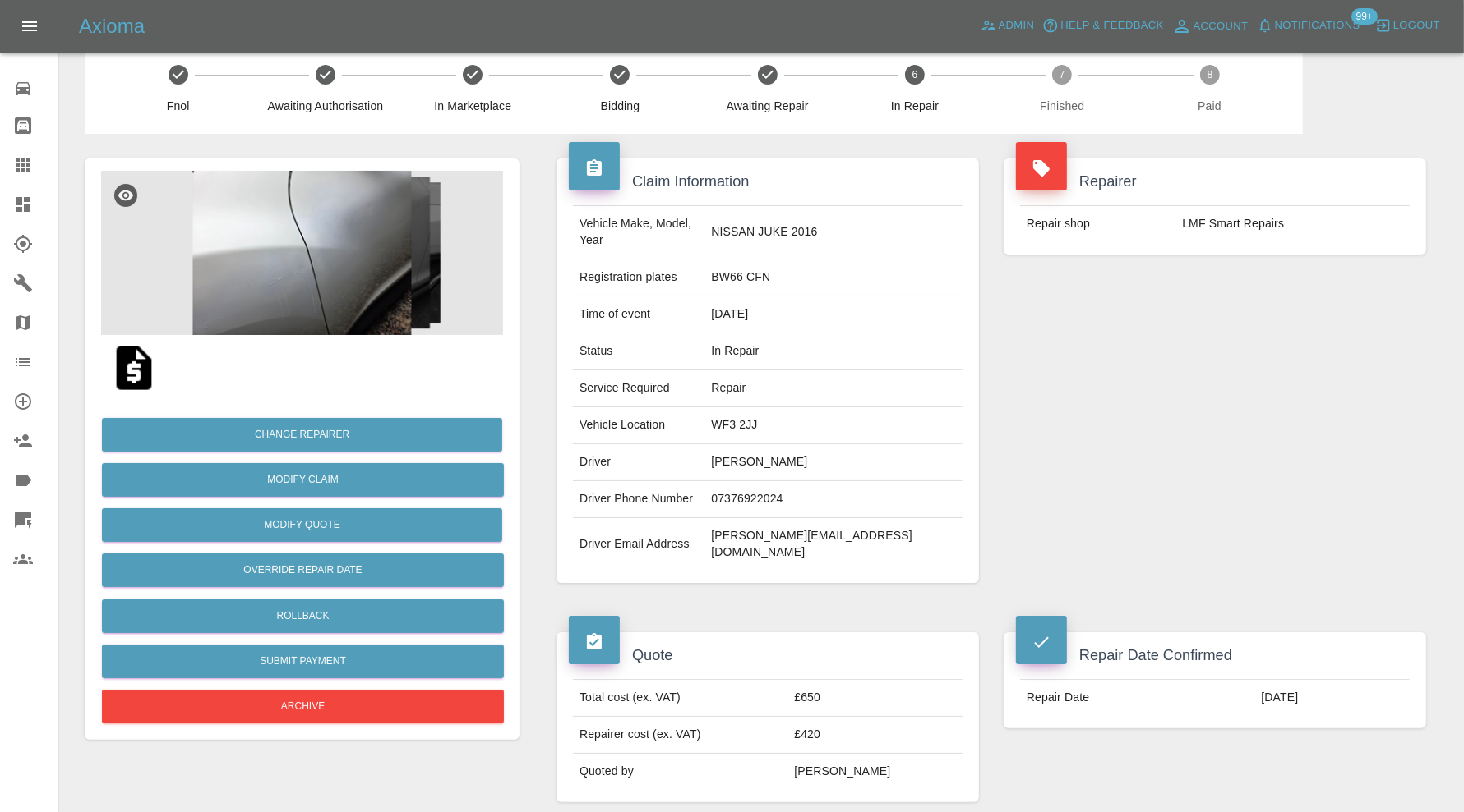
scroll to position [26, 0]
click at [347, 269] on img at bounding box center [302, 253] width 402 height 165
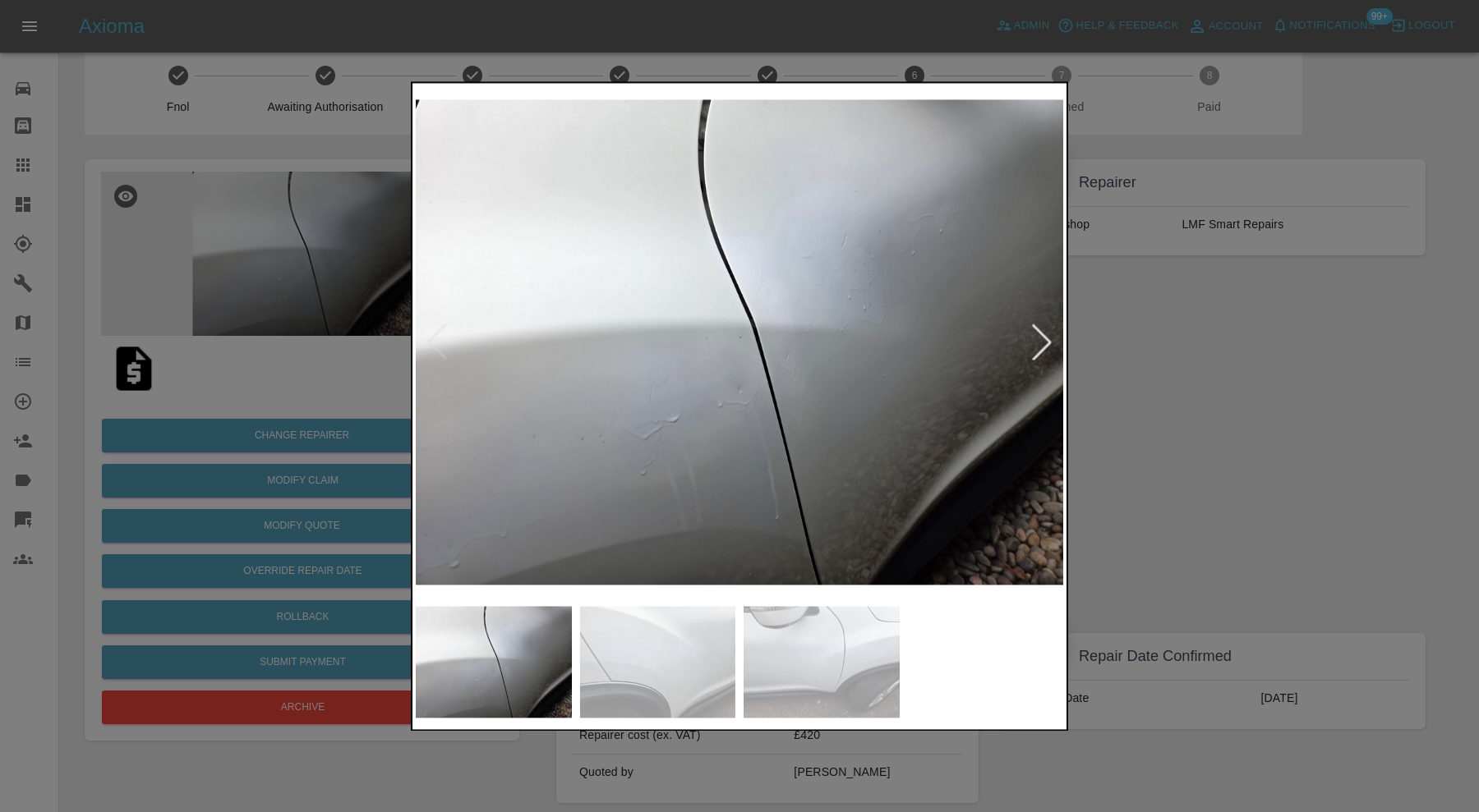
click at [1042, 340] on div at bounding box center [1042, 342] width 36 height 36
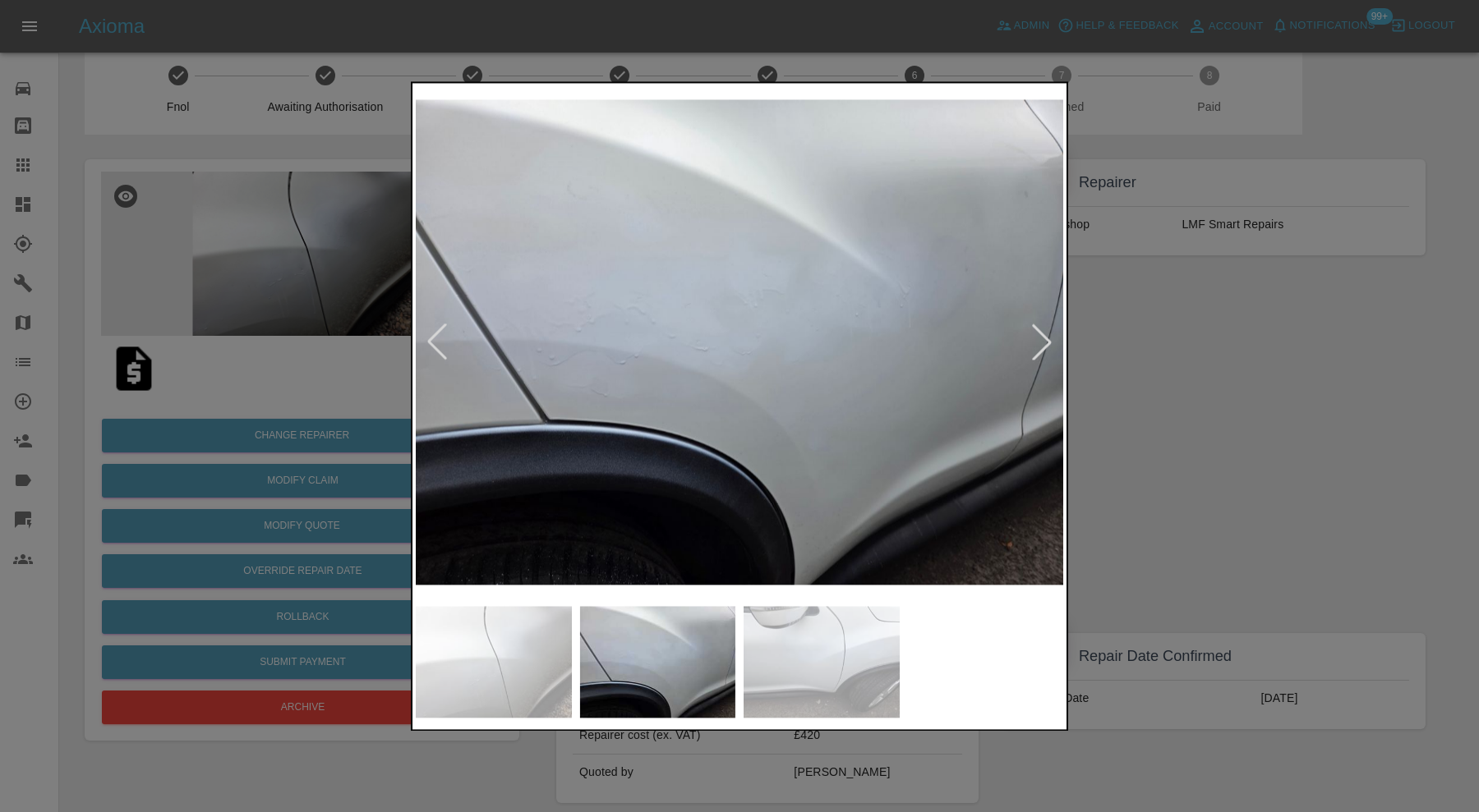
click at [1042, 340] on div at bounding box center [1042, 342] width 36 height 36
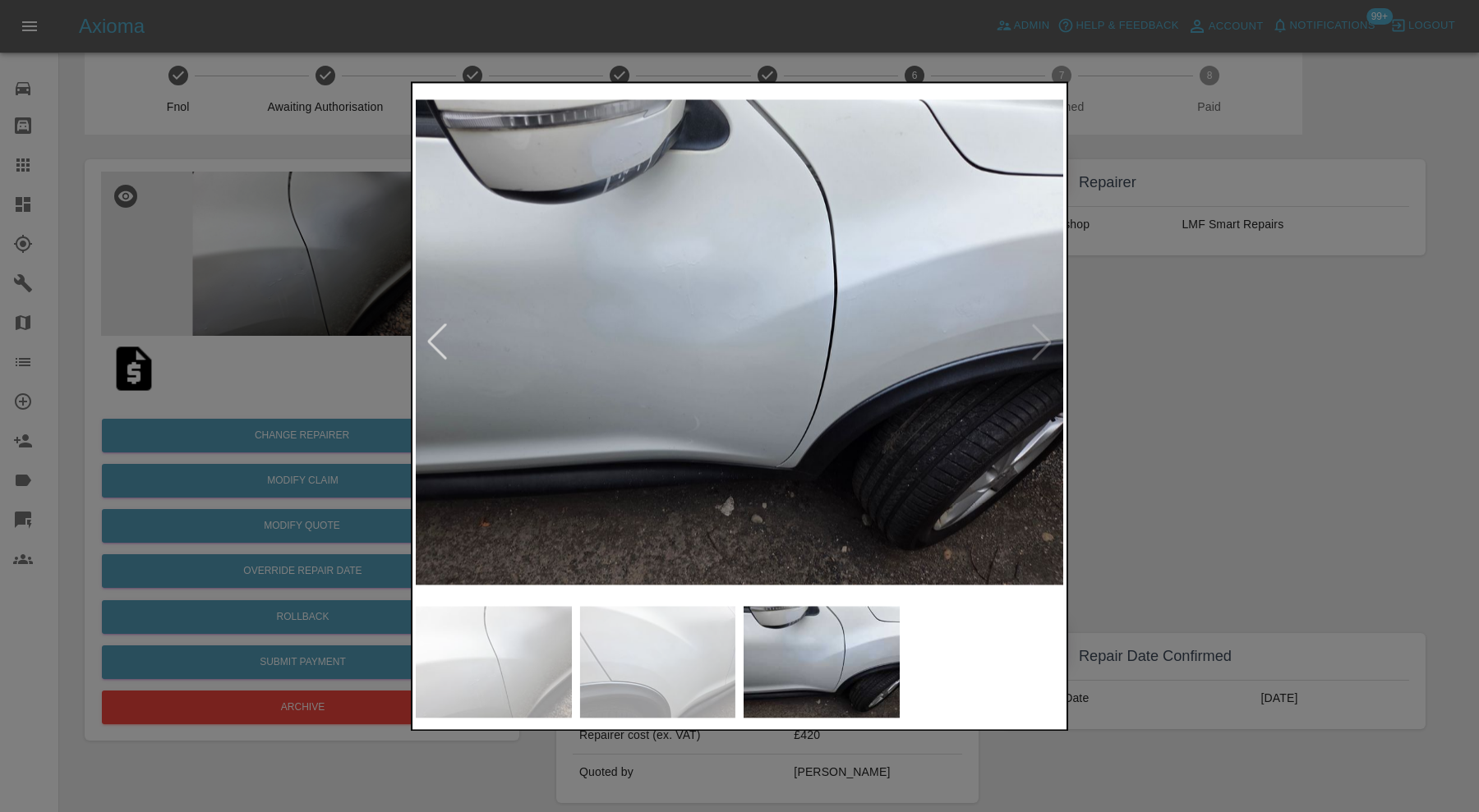
click at [1042, 340] on img at bounding box center [740, 341] width 648 height 512
click at [1191, 357] on div at bounding box center [740, 406] width 1479 height 812
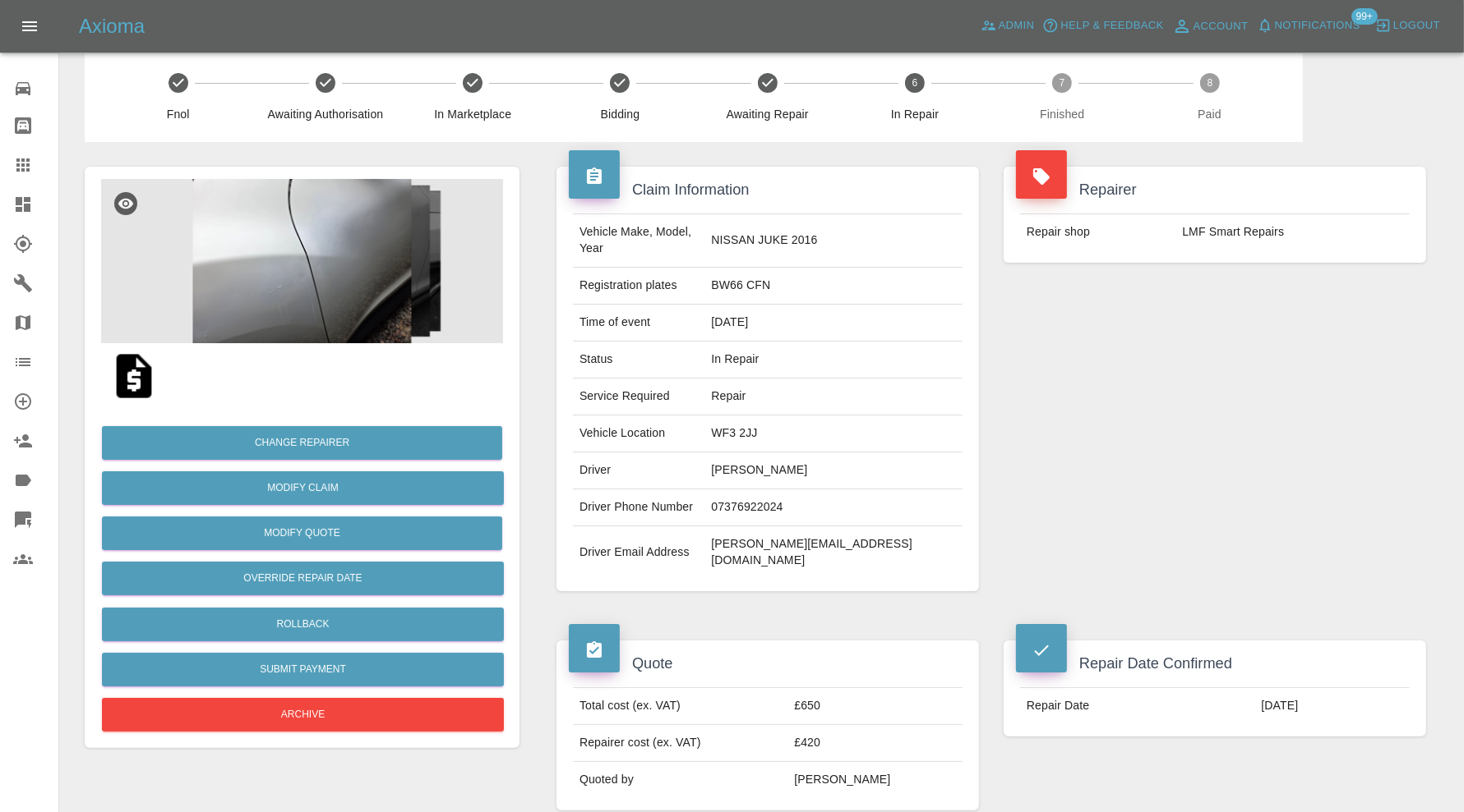
scroll to position [0, 0]
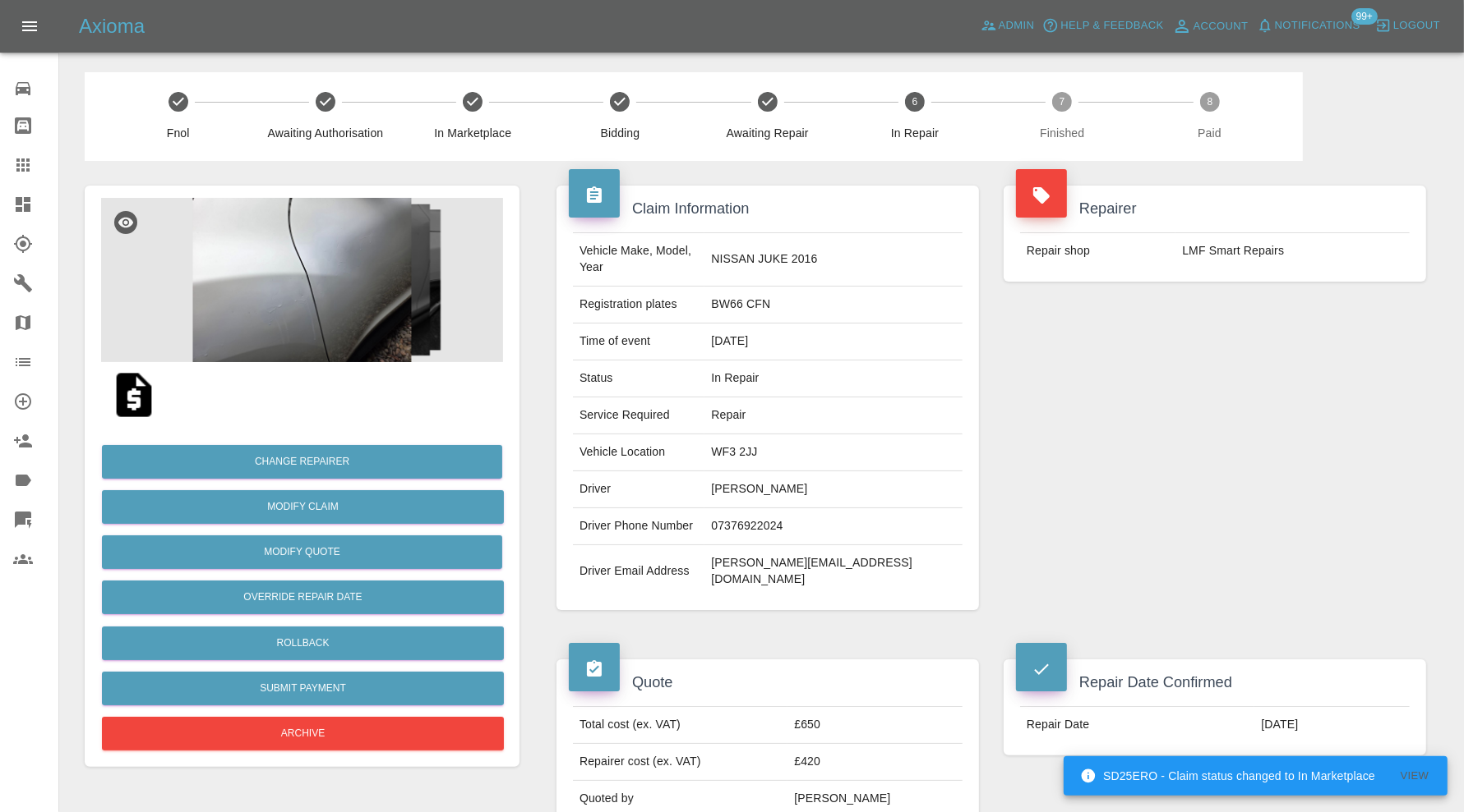
click at [374, 283] on img at bounding box center [302, 280] width 402 height 165
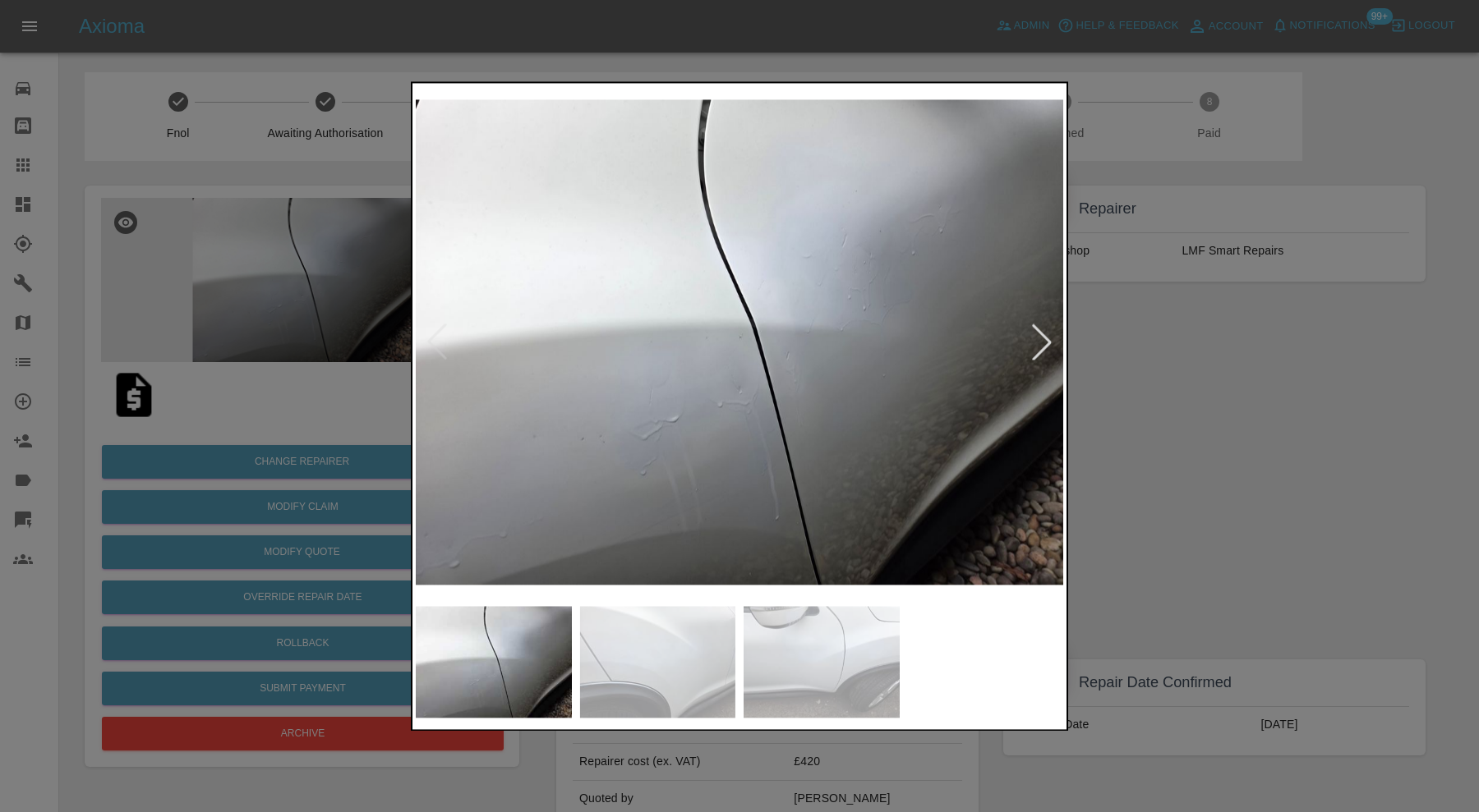
click at [1358, 457] on div at bounding box center [740, 406] width 1479 height 812
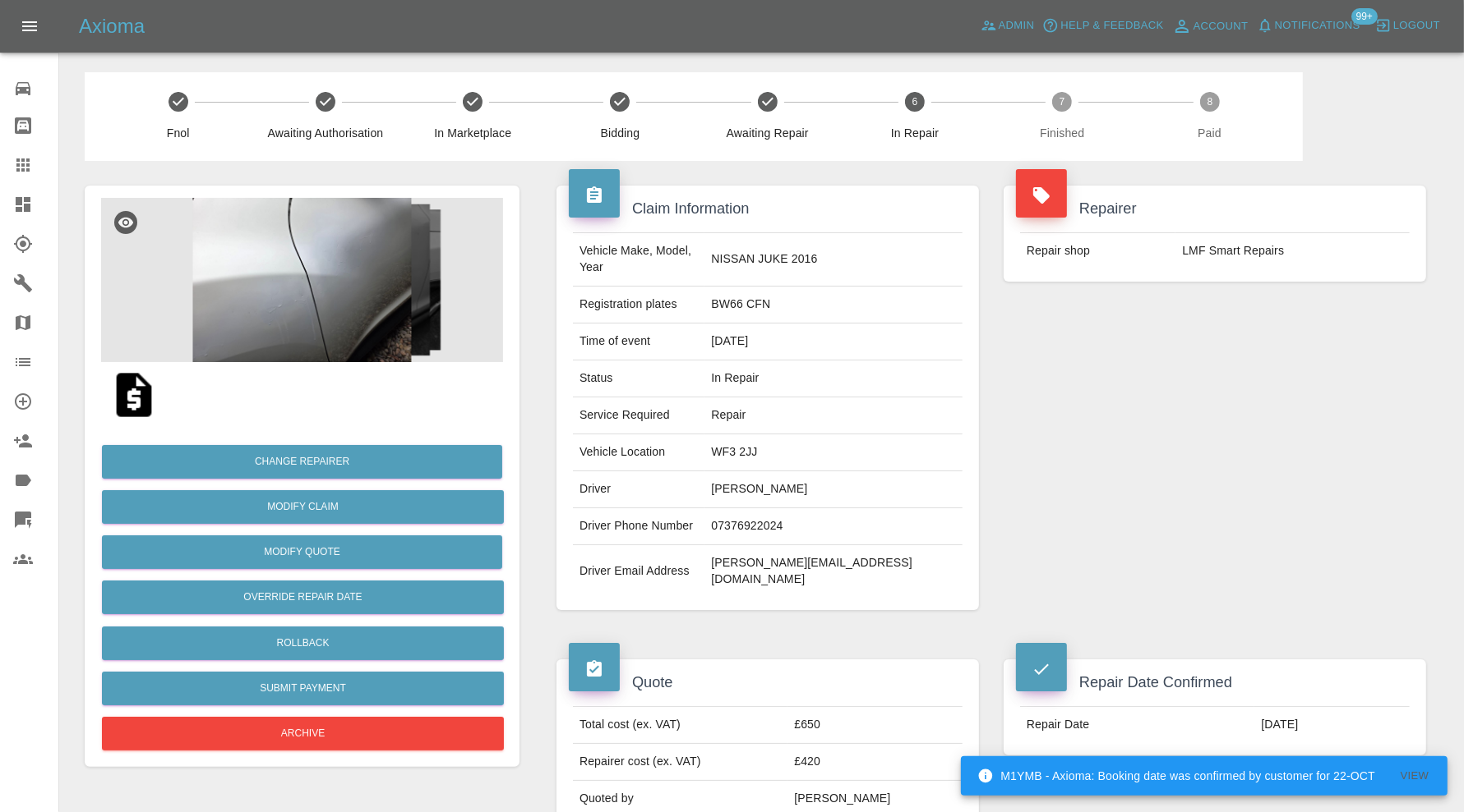
click at [230, 280] on img at bounding box center [302, 280] width 402 height 165
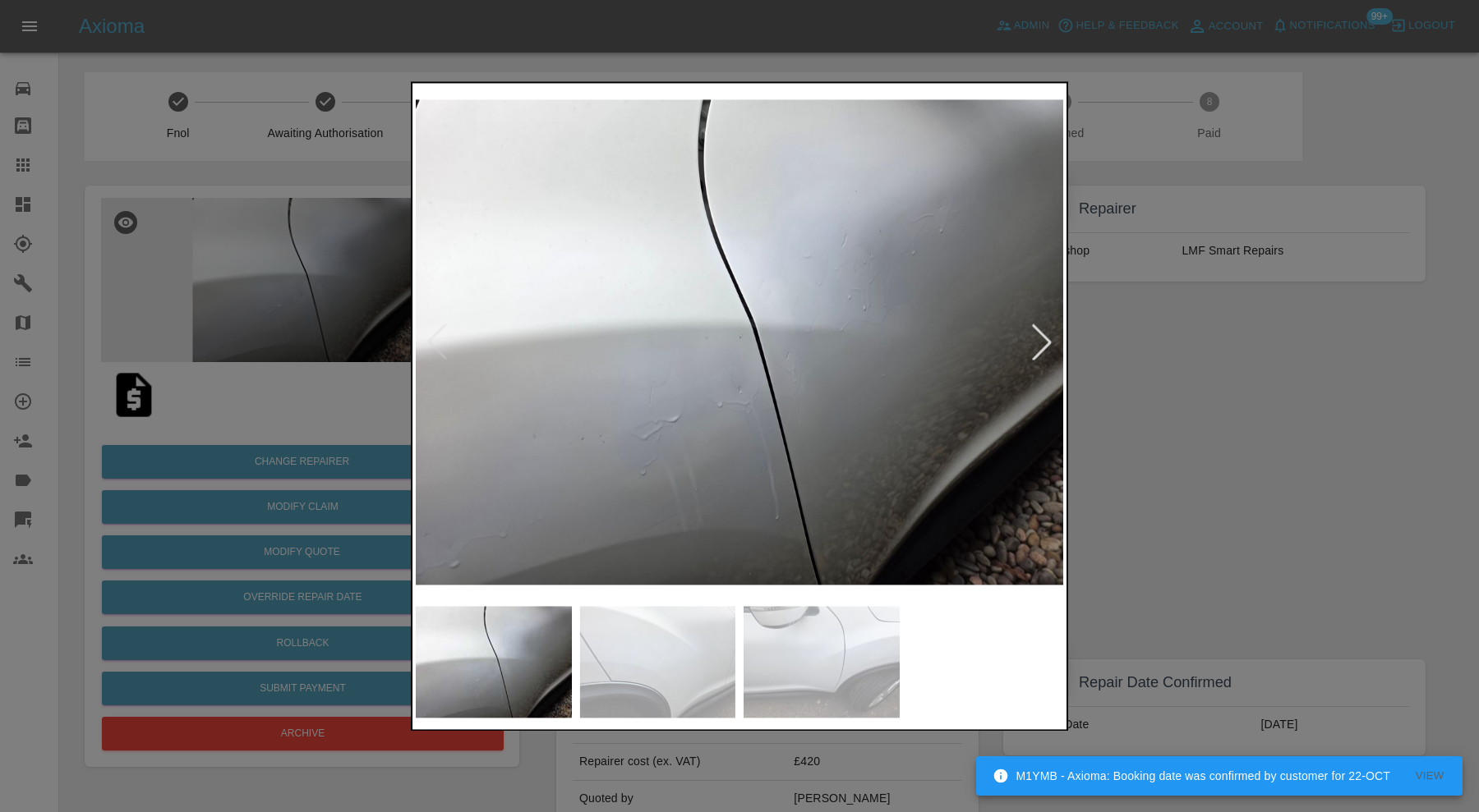
click at [1044, 335] on div at bounding box center [1042, 342] width 36 height 36
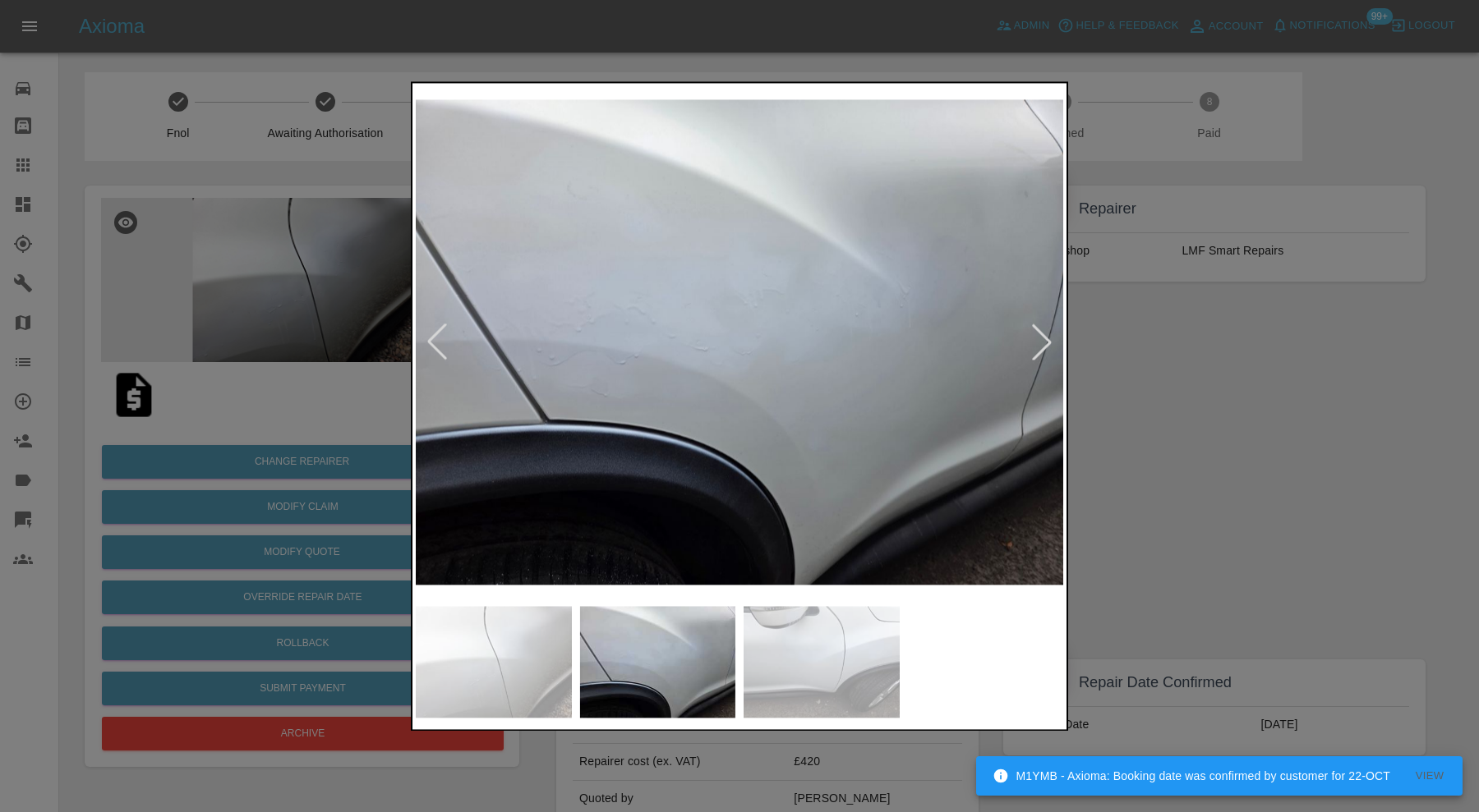
click at [1044, 335] on div at bounding box center [1042, 342] width 36 height 36
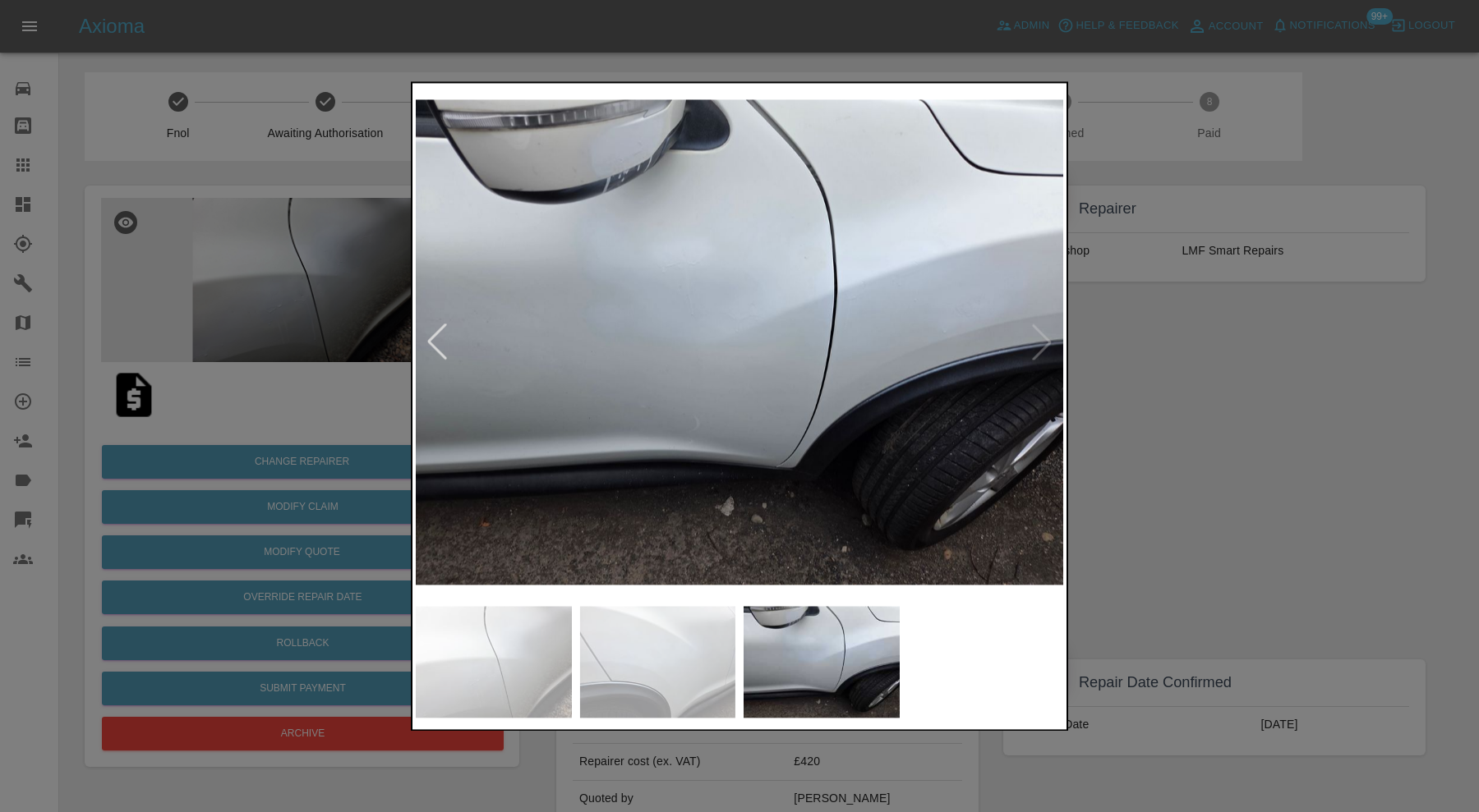
click at [1044, 335] on img at bounding box center [740, 341] width 648 height 512
click at [1134, 345] on div at bounding box center [740, 406] width 1479 height 812
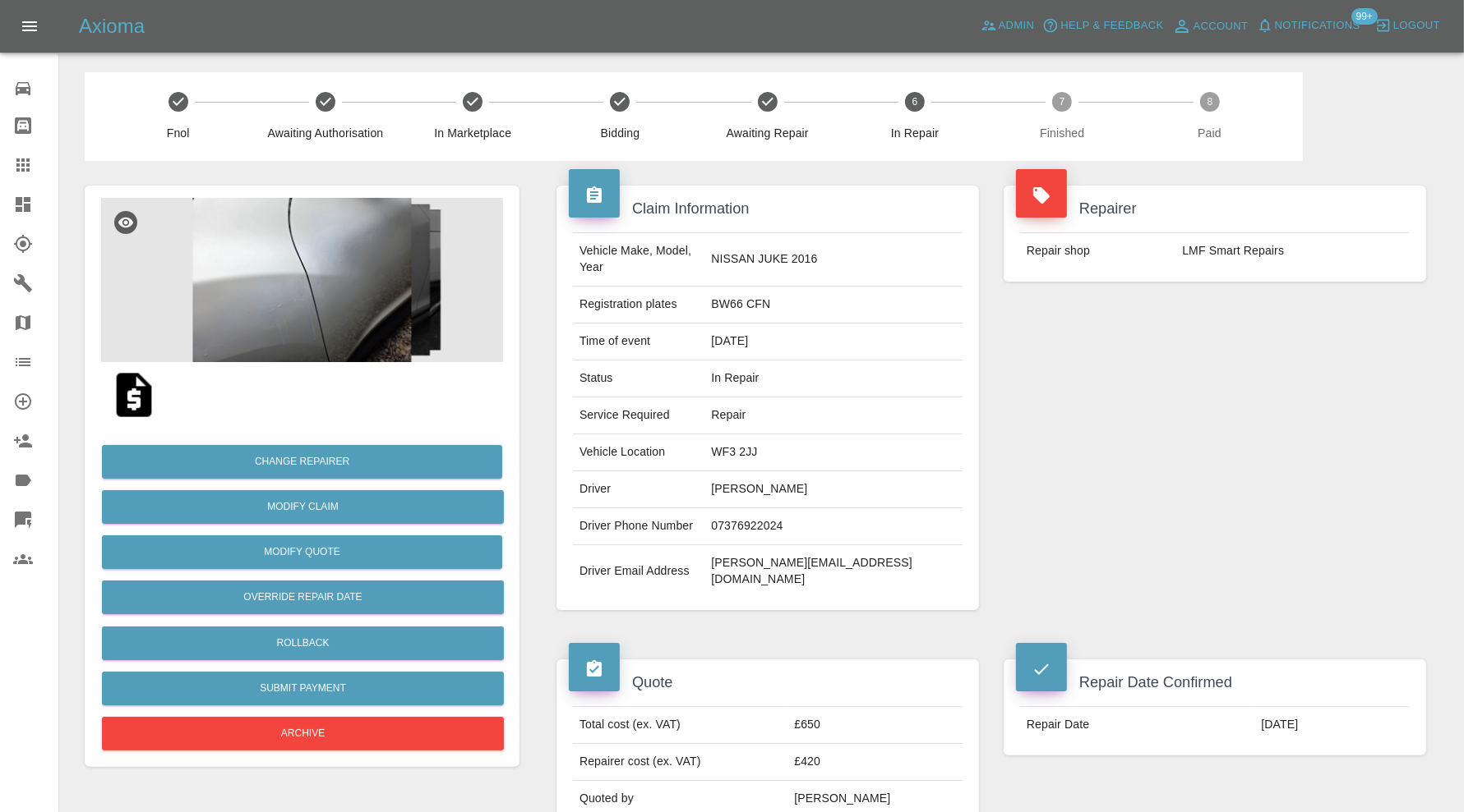
click at [1075, 366] on div "Repairer Repair shop LMF Smart Repairs" at bounding box center [1214, 398] width 447 height 474
click at [356, 265] on img at bounding box center [302, 280] width 402 height 165
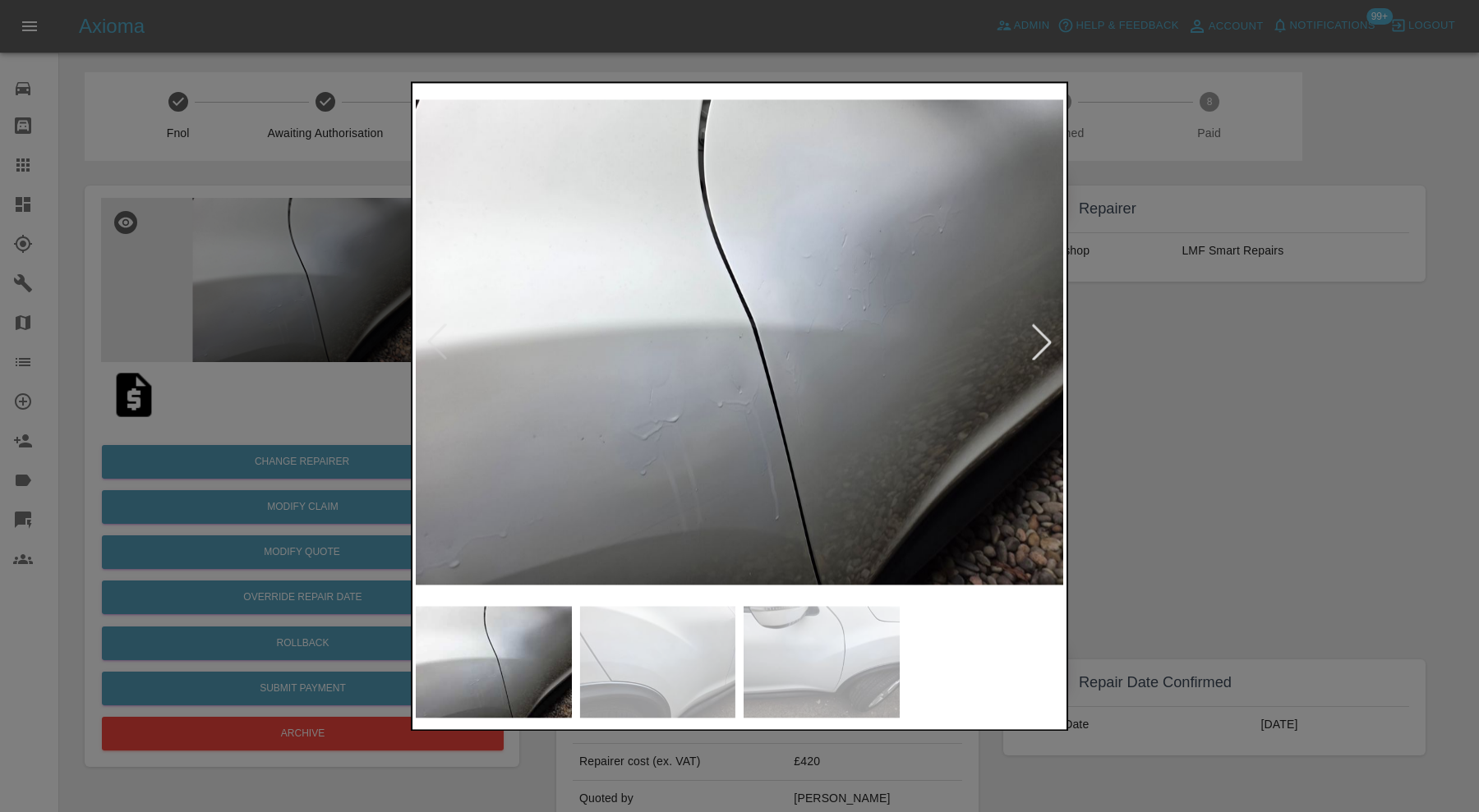
click at [431, 338] on img at bounding box center [740, 341] width 648 height 512
click at [1045, 343] on div at bounding box center [1042, 342] width 36 height 36
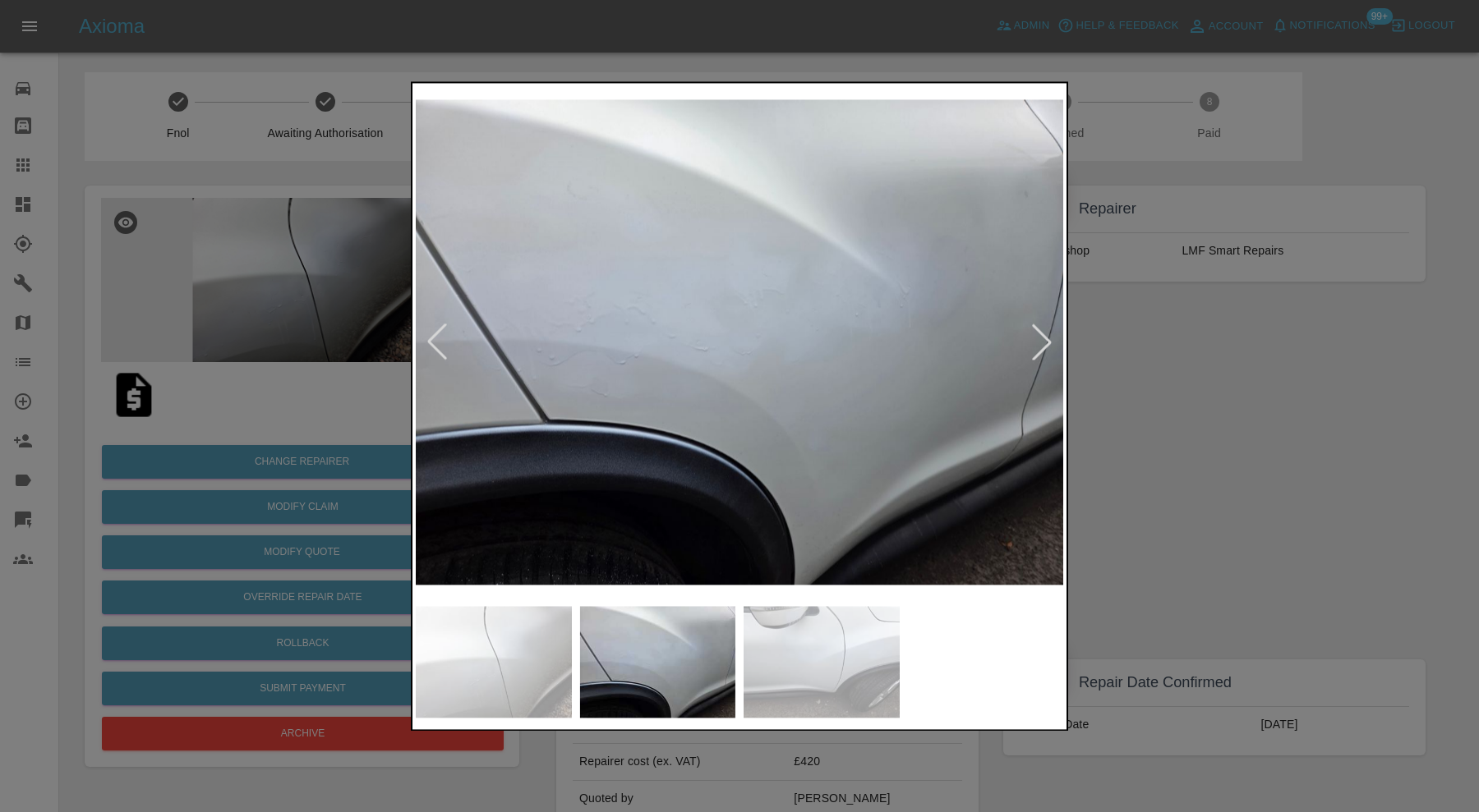
click at [1042, 340] on div at bounding box center [1042, 342] width 36 height 36
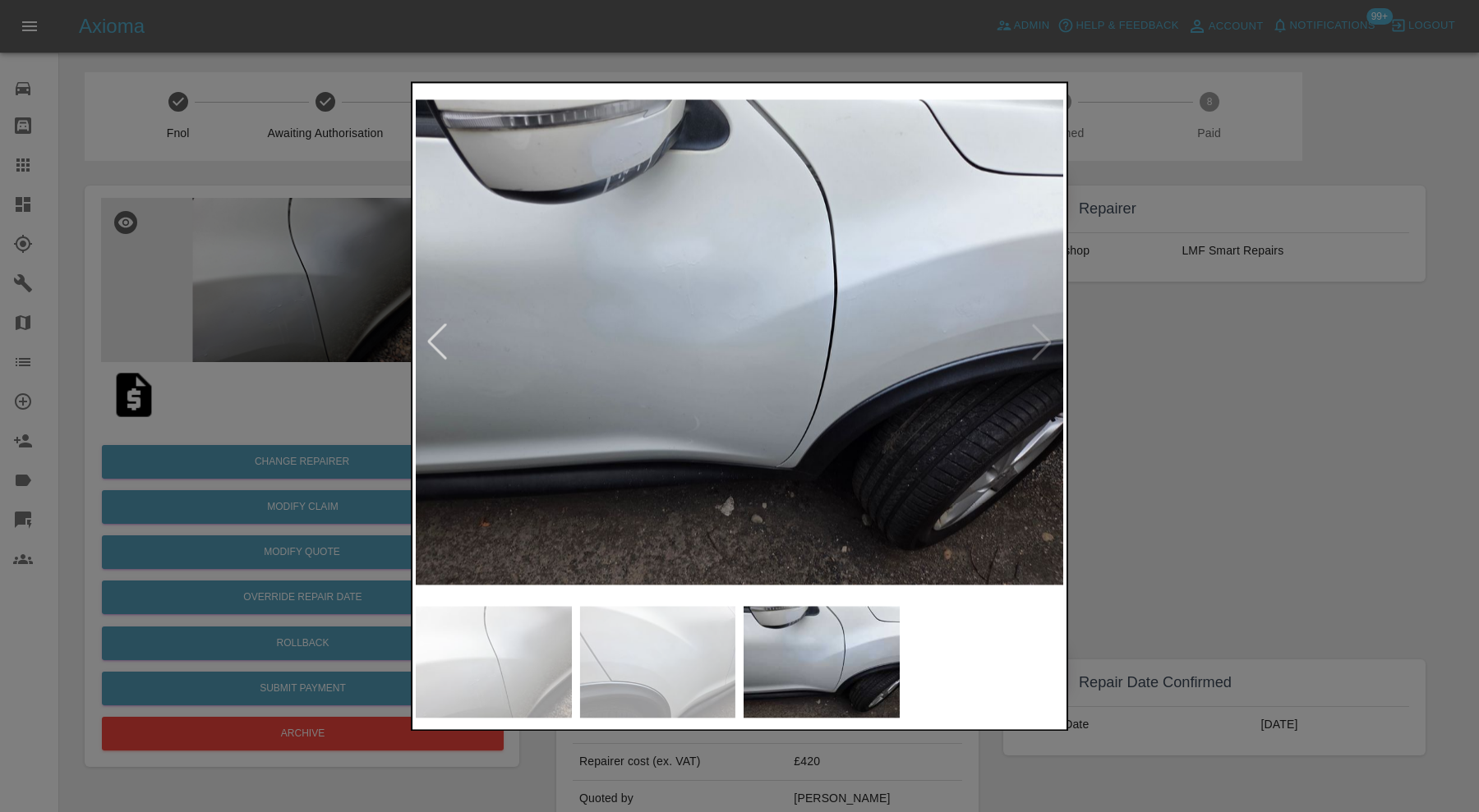
click at [1042, 340] on img at bounding box center [740, 341] width 648 height 512
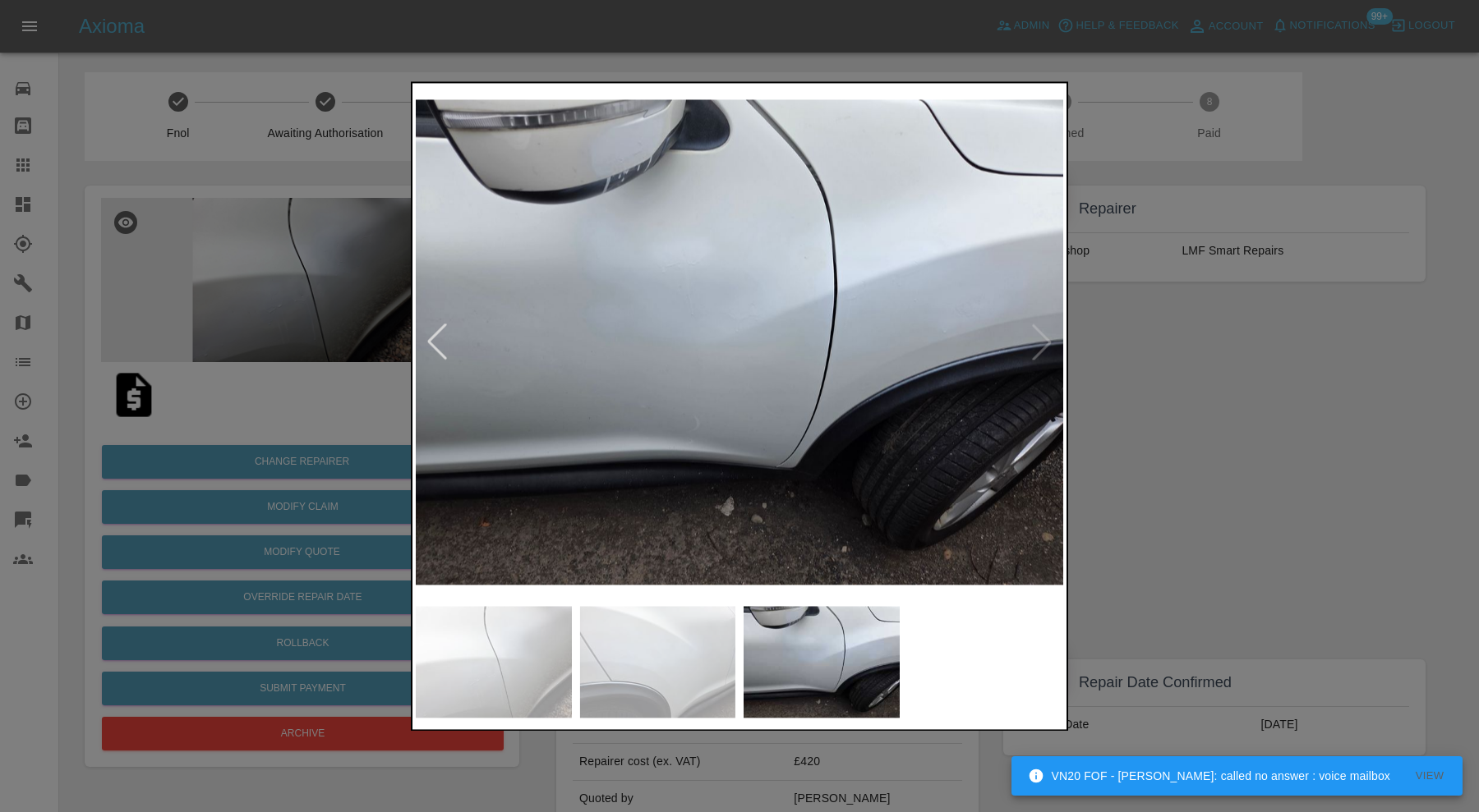
click at [1041, 343] on img at bounding box center [740, 341] width 648 height 512
click at [443, 343] on div at bounding box center [437, 342] width 36 height 36
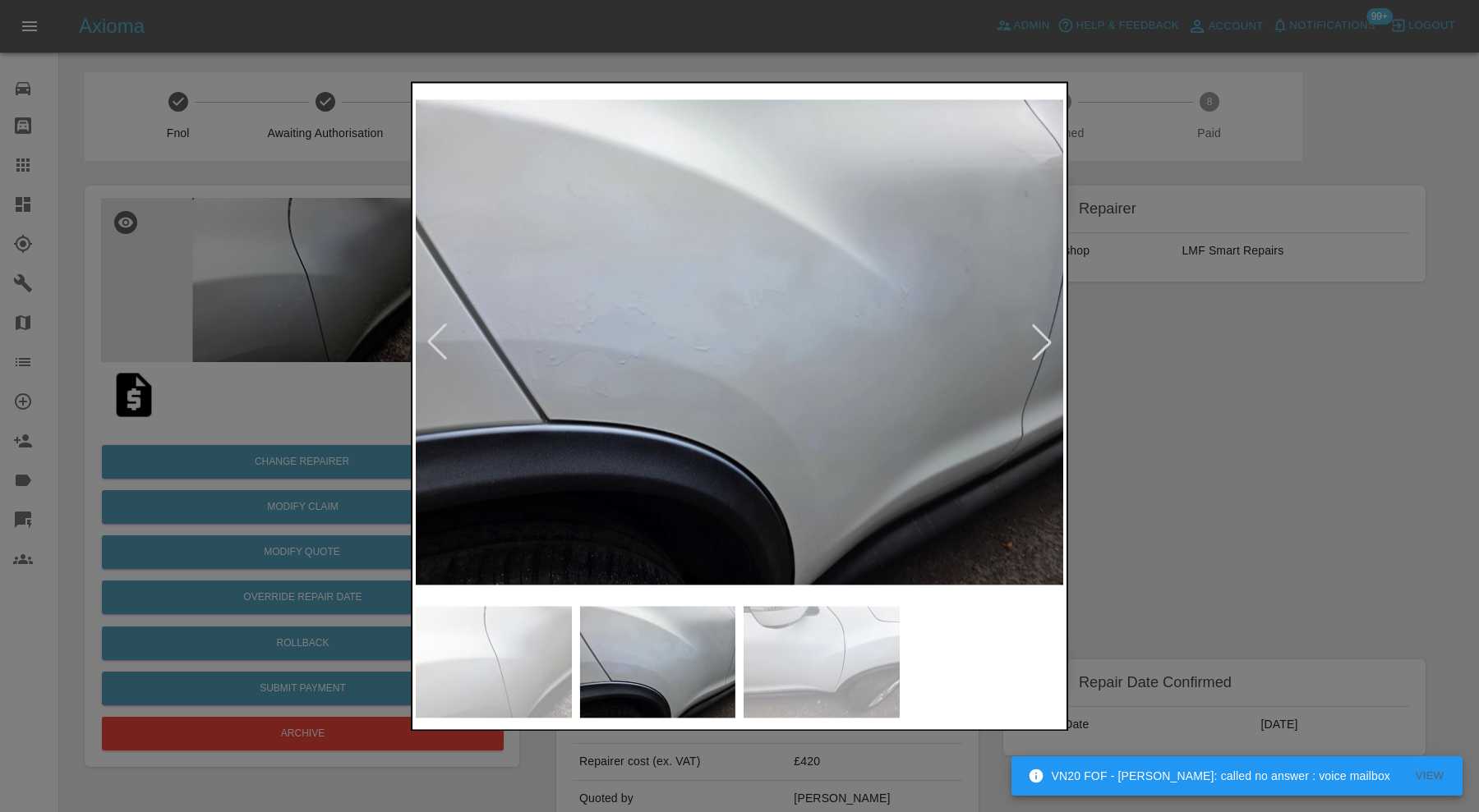
click at [443, 343] on div at bounding box center [437, 342] width 36 height 36
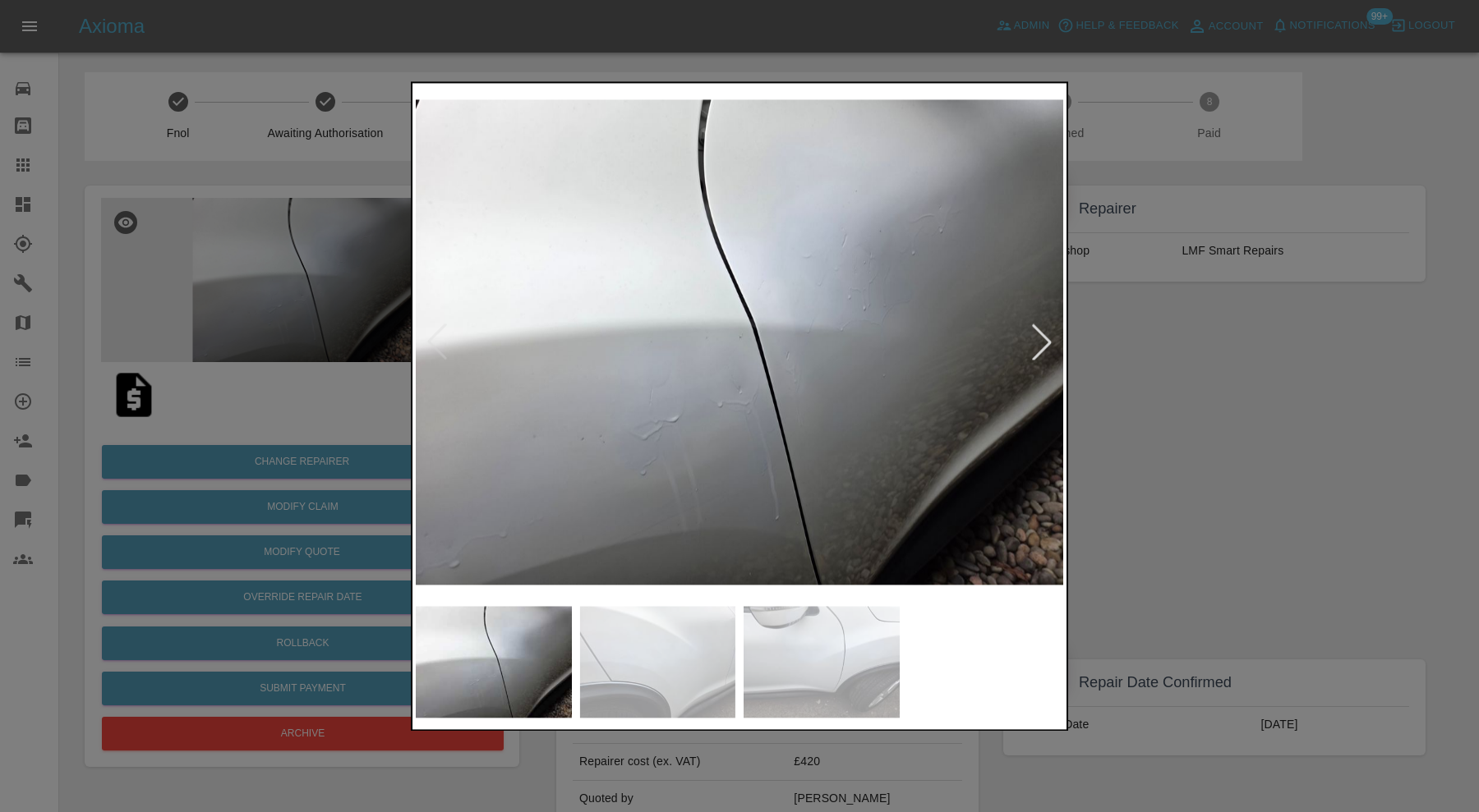
click at [443, 343] on img at bounding box center [740, 341] width 648 height 512
click at [1215, 368] on div at bounding box center [740, 406] width 1479 height 812
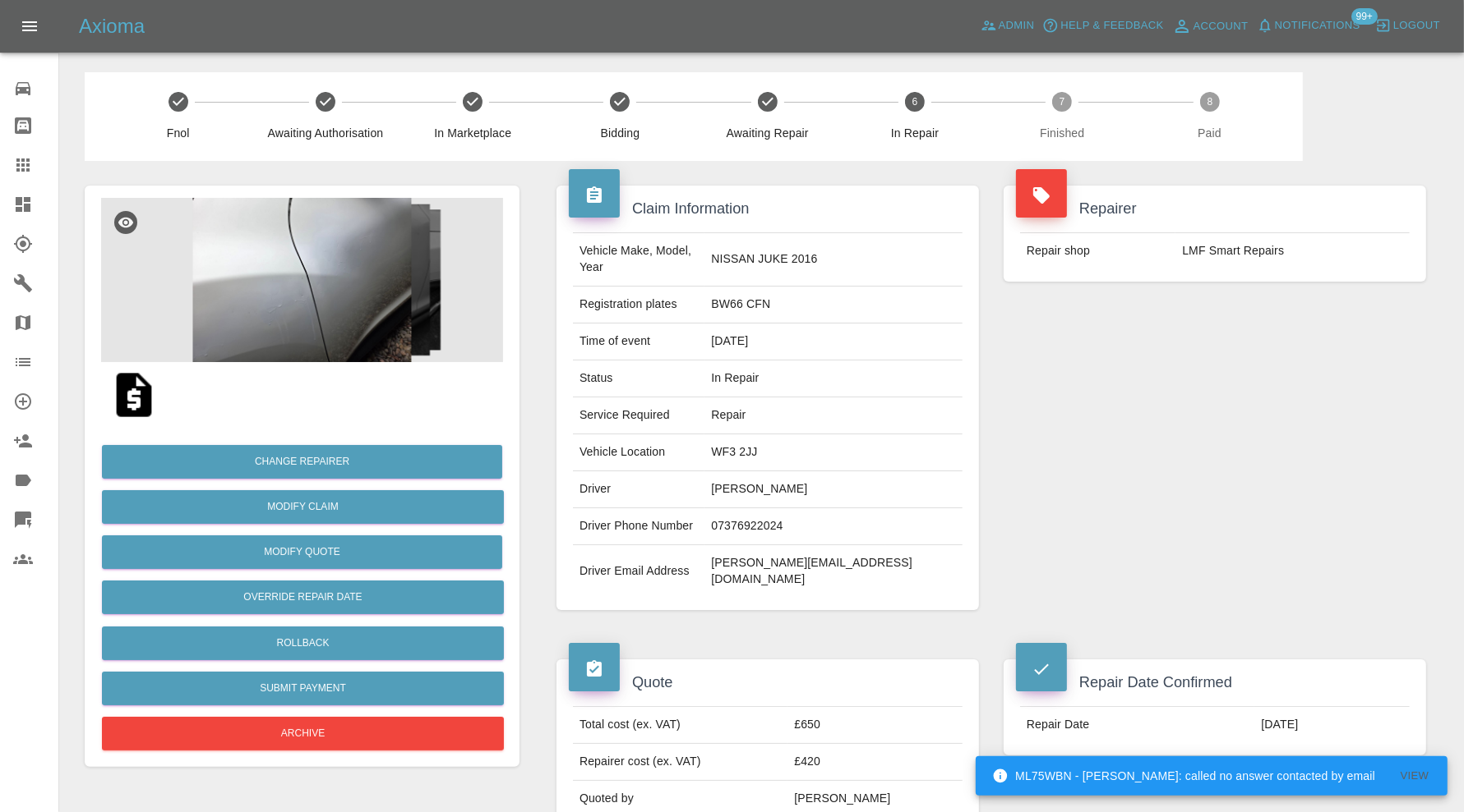
click at [403, 305] on img at bounding box center [302, 280] width 402 height 165
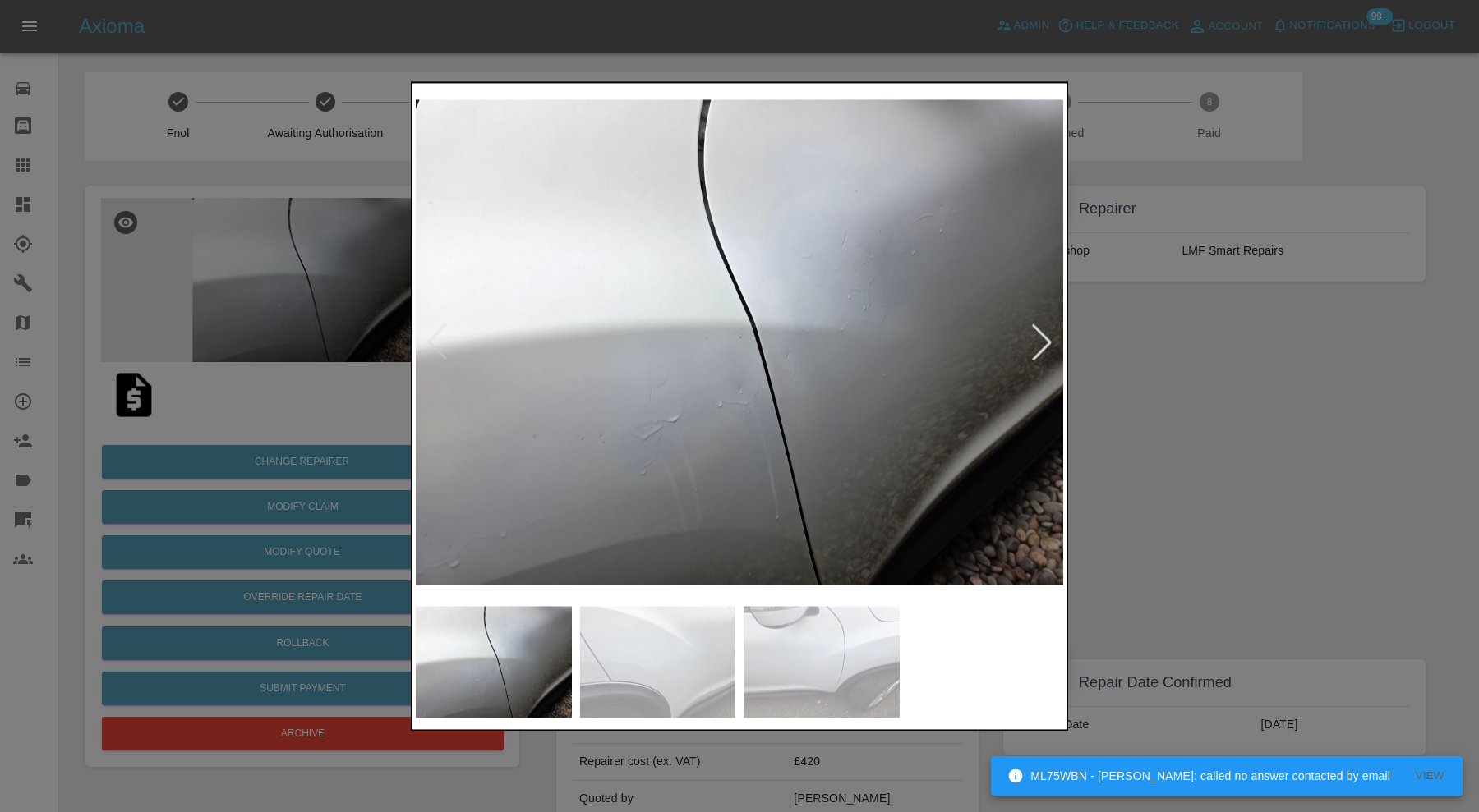
click at [668, 667] on img at bounding box center [657, 662] width 156 height 112
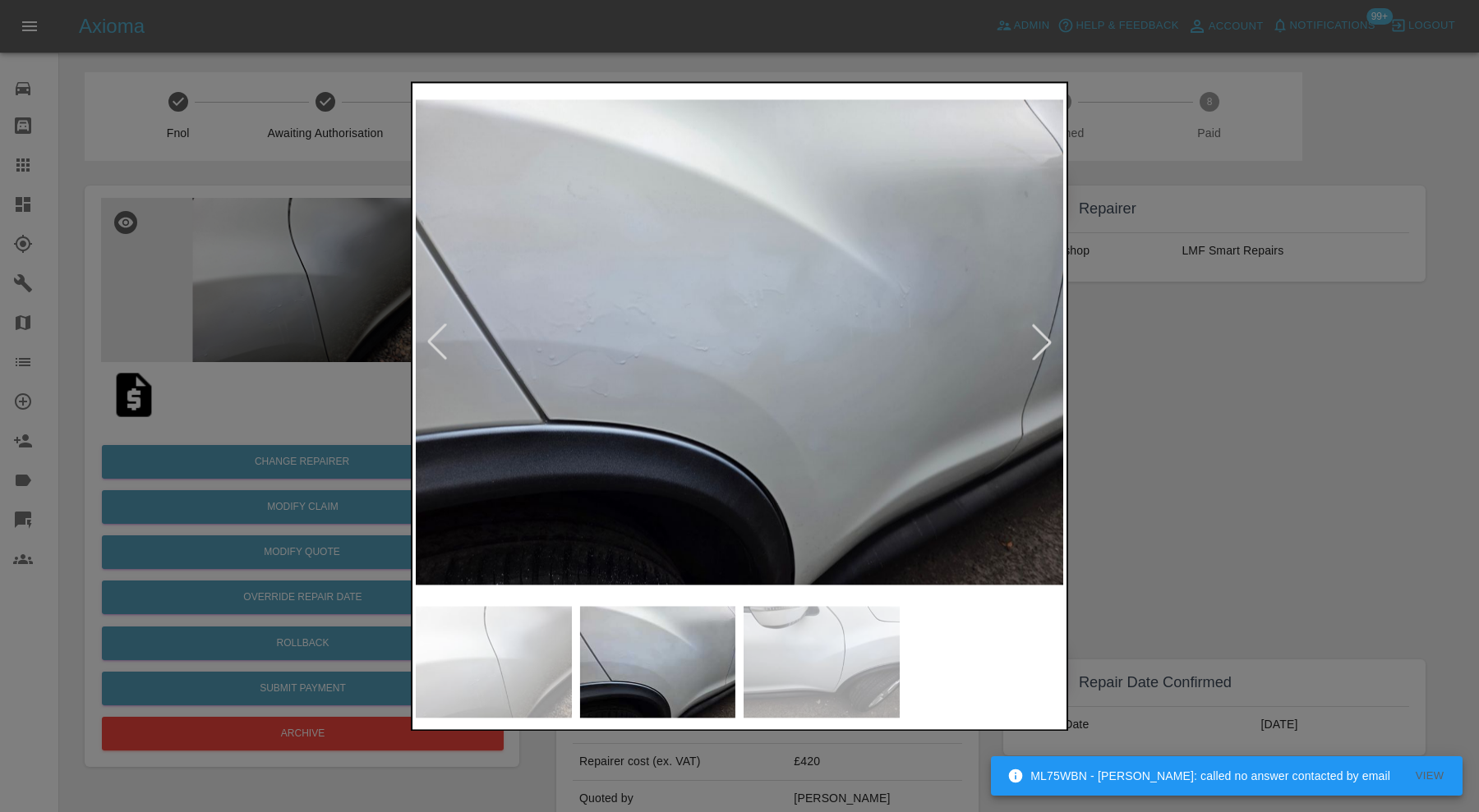
click at [814, 657] on img at bounding box center [821, 662] width 156 height 112
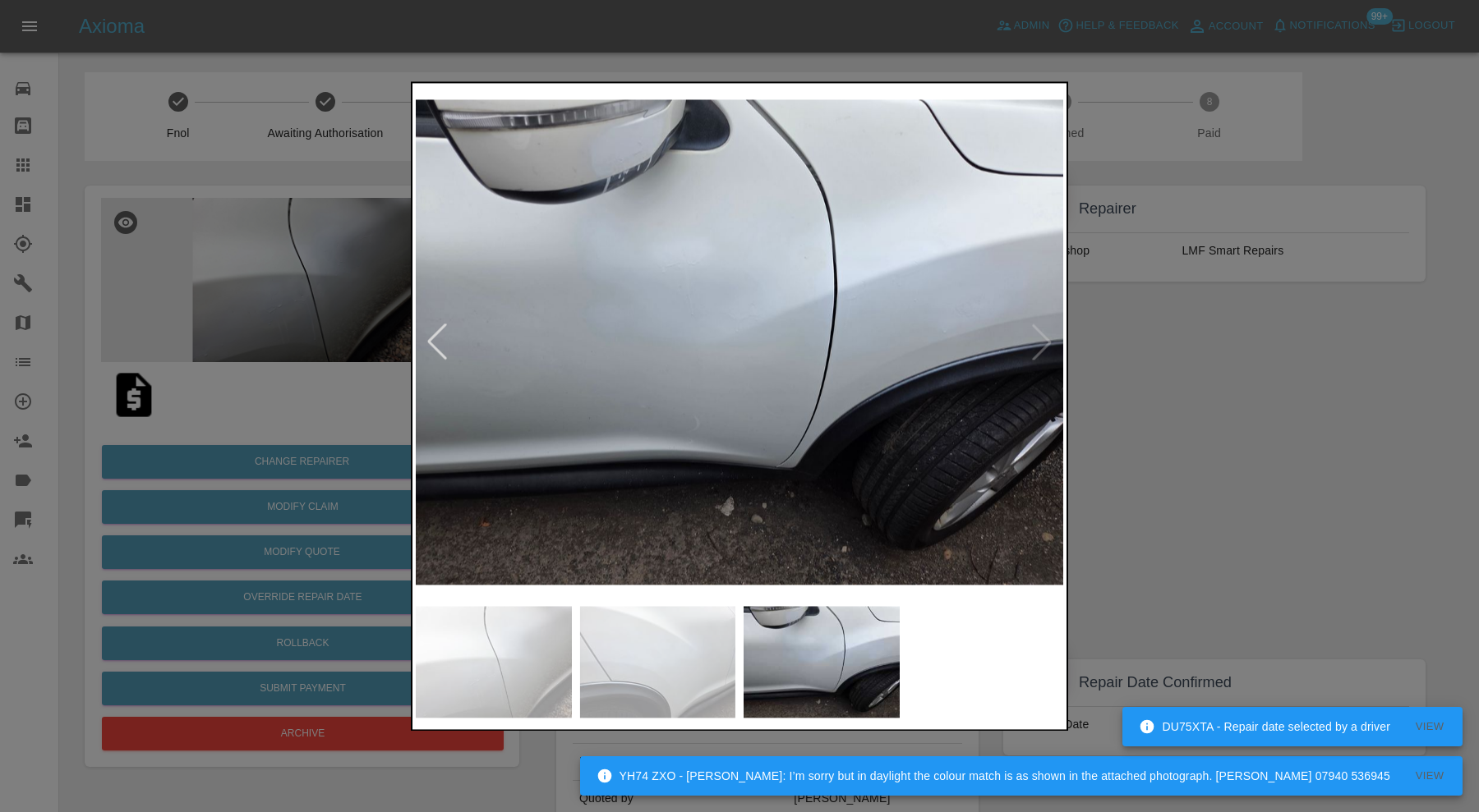
click at [1195, 329] on div at bounding box center [740, 406] width 1479 height 812
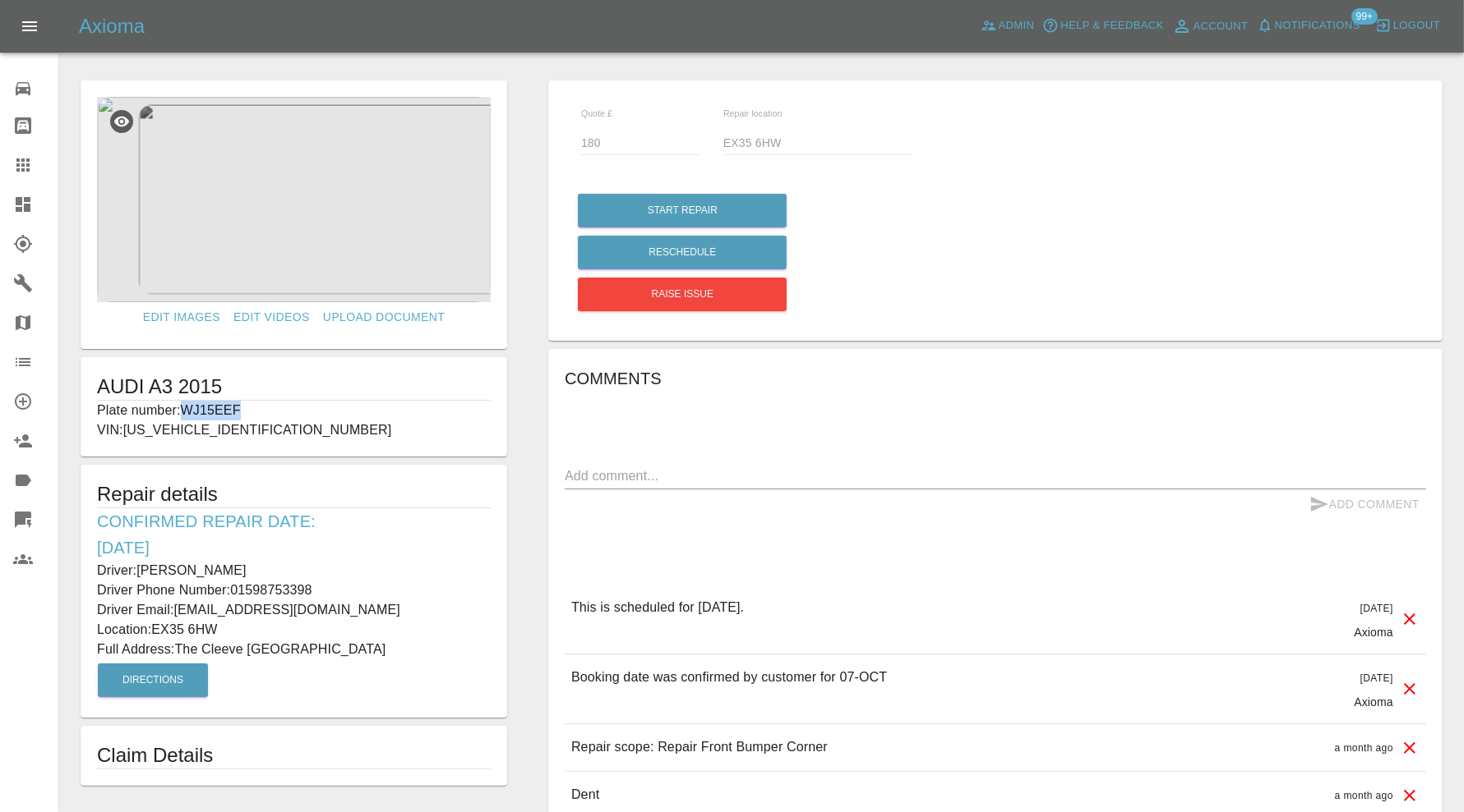
drag, startPoint x: 254, startPoint y: 406, endPoint x: 184, endPoint y: 408, distance: 70.0
click at [184, 408] on p "Plate number: WJ15EEF" at bounding box center [293, 410] width 393 height 20
copy p "WJ15EEF"
drag, startPoint x: 231, startPoint y: 629, endPoint x: 157, endPoint y: 634, distance: 74.2
click at [157, 634] on p "Location: EX35 6HW" at bounding box center [293, 629] width 393 height 20
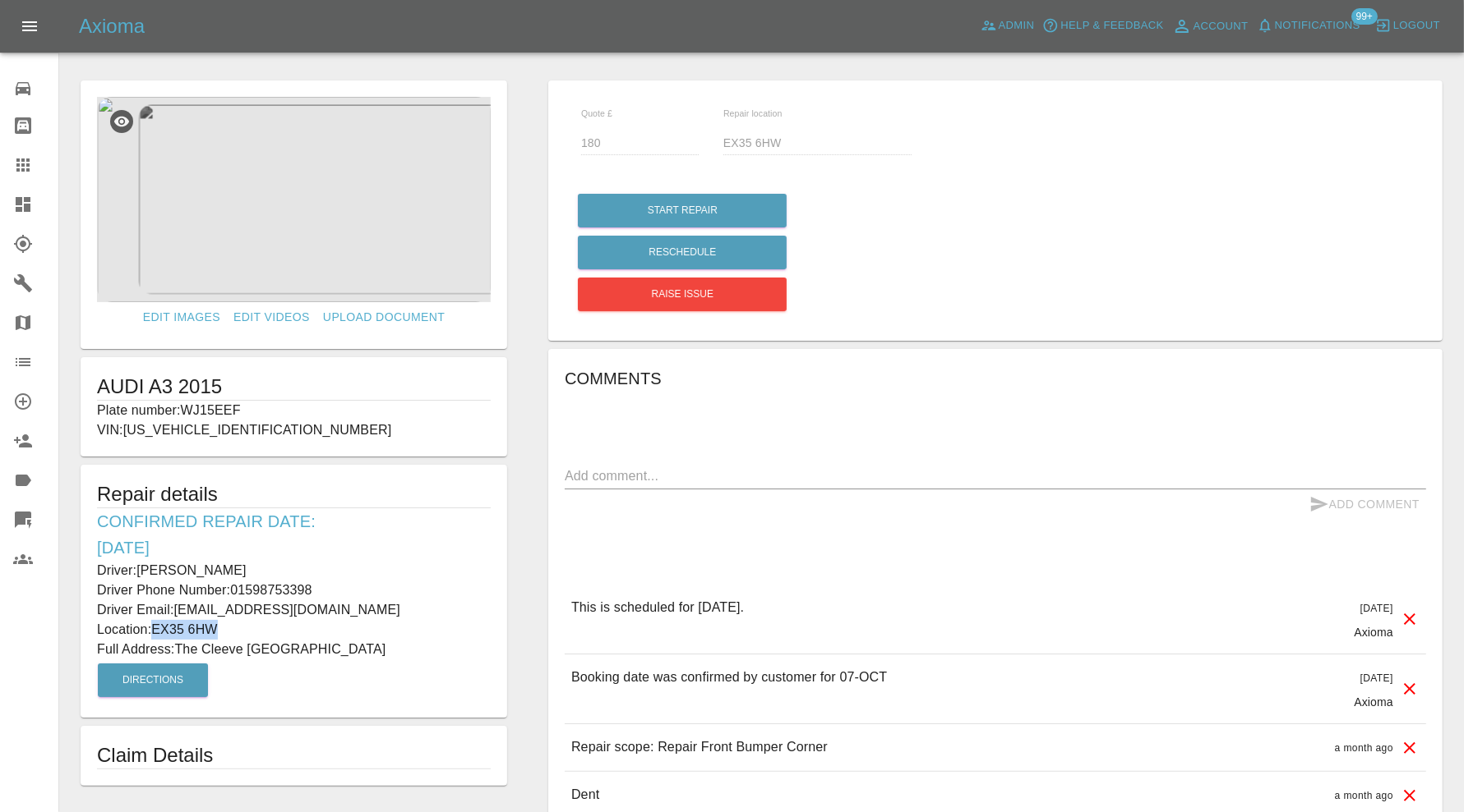
copy p "EX35 6HW"
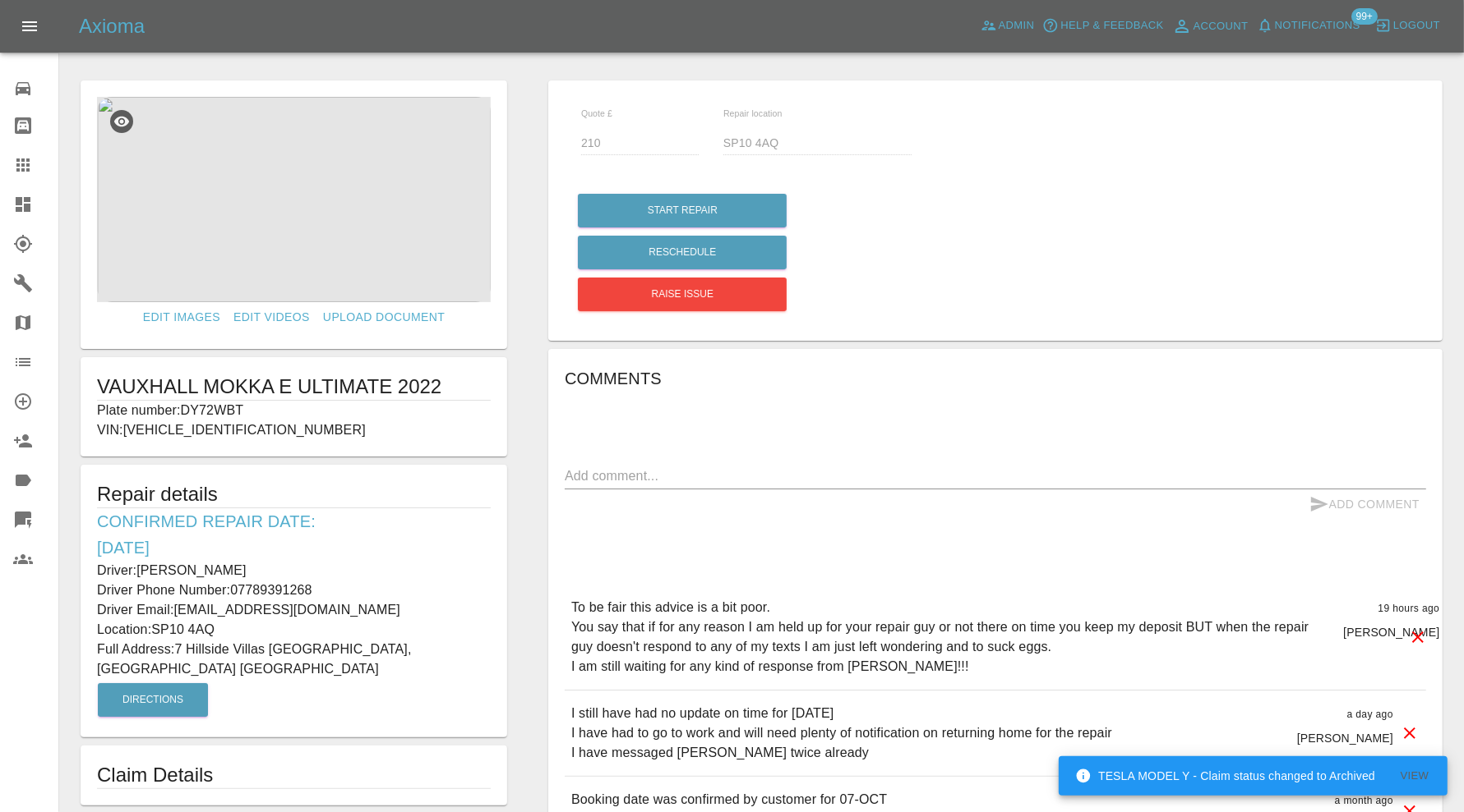
click at [1421, 631] on icon at bounding box center [1417, 637] width 20 height 20
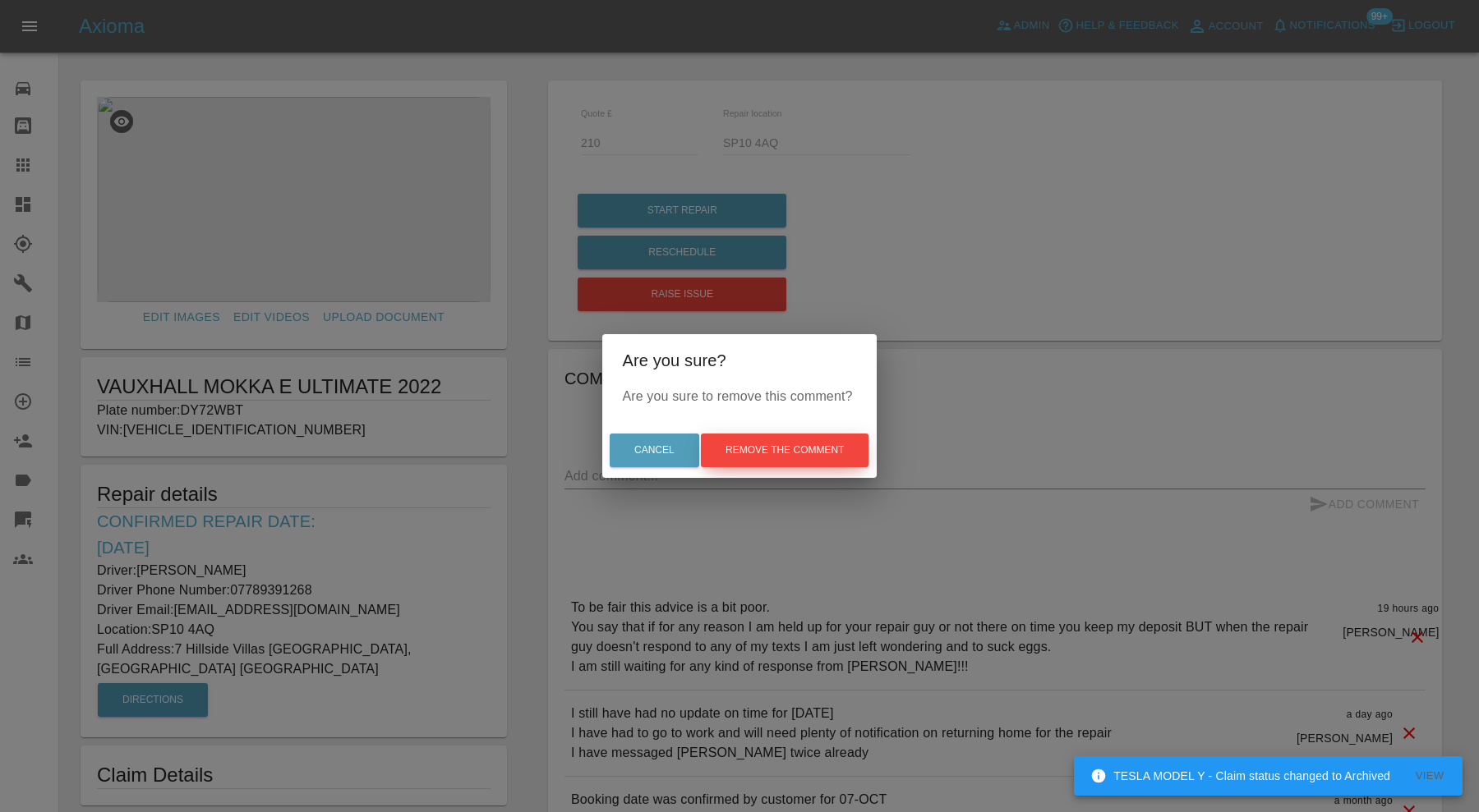
click at [764, 455] on button "Remove the comment" at bounding box center [784, 450] width 167 height 33
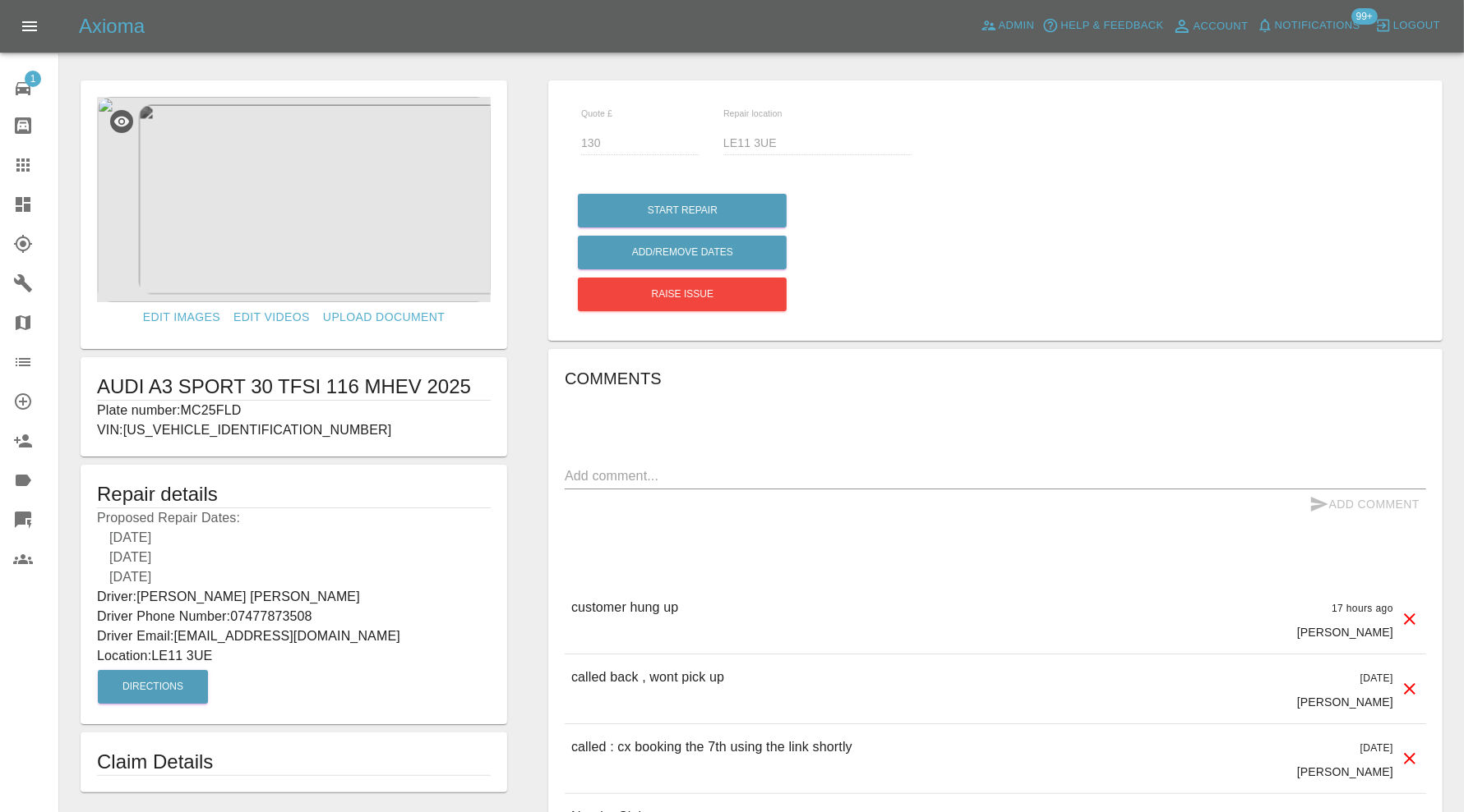
click at [230, 402] on p "Plate number: MC25FLD" at bounding box center [293, 410] width 393 height 20
copy p "MC25FLD"
click at [32, 165] on icon at bounding box center [23, 165] width 20 height 20
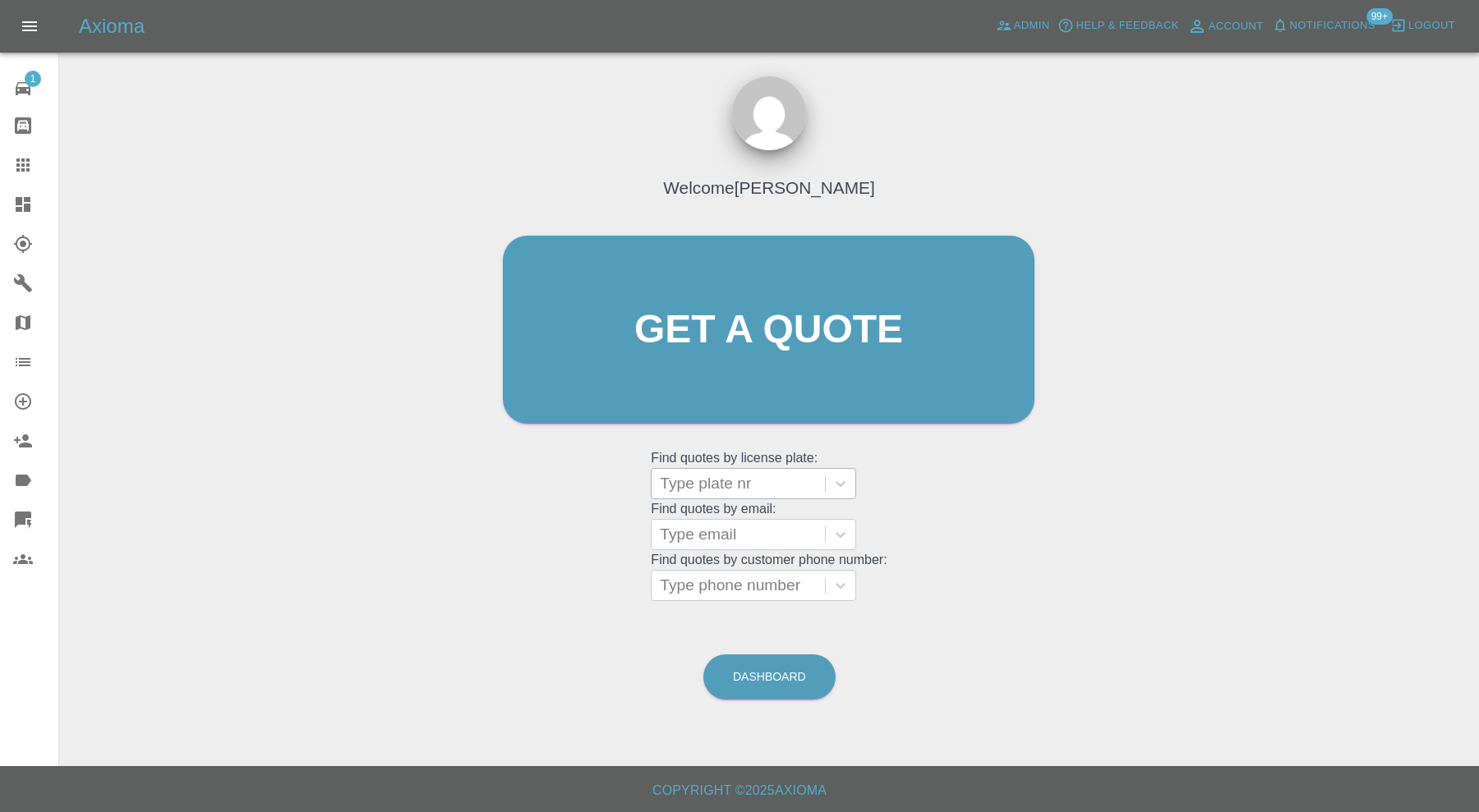
click at [713, 483] on div at bounding box center [739, 484] width 157 height 23
paste input "MC25FLD"
type input "MC25FLD"
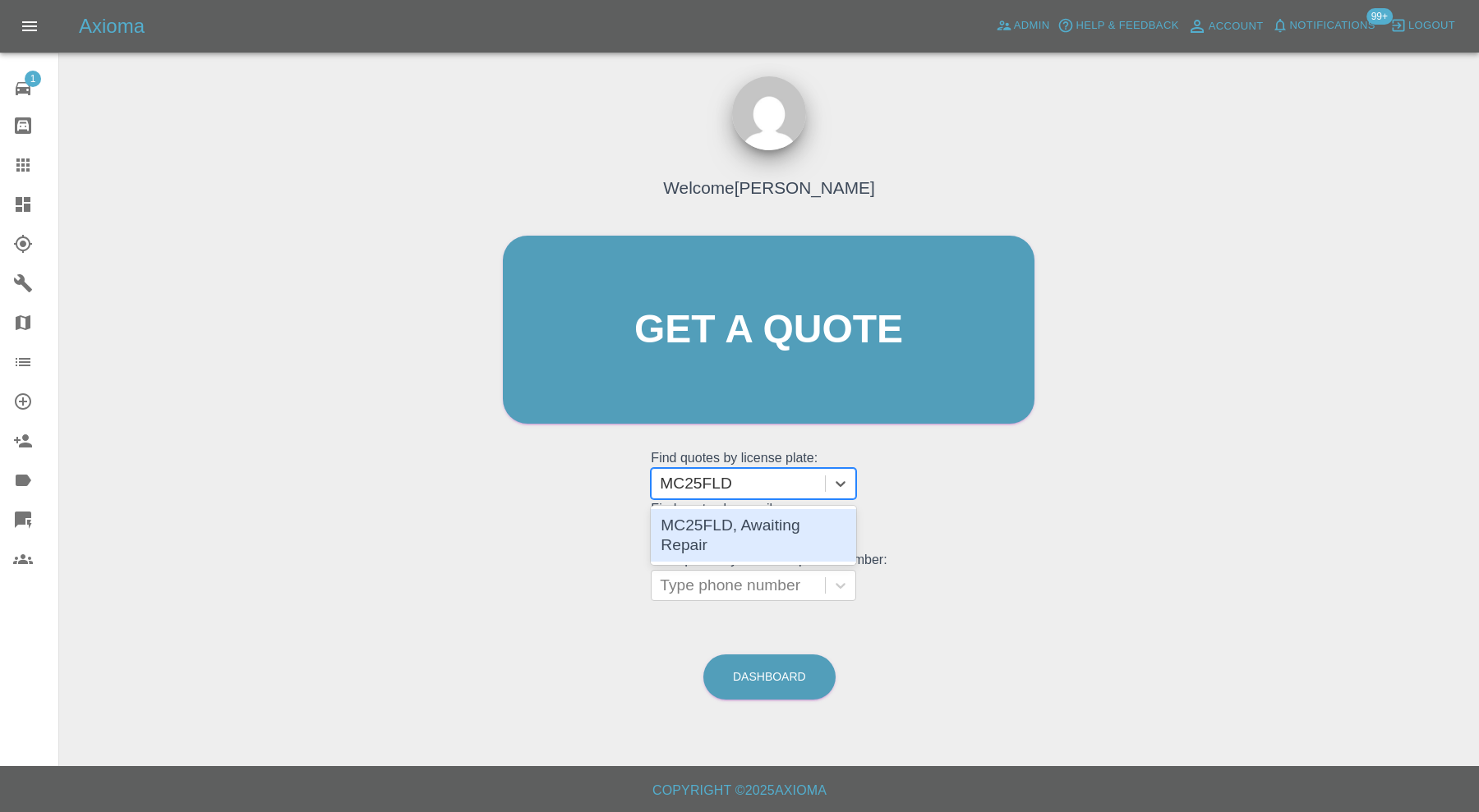
click at [731, 518] on div "MC25FLD, Awaiting Repair" at bounding box center [753, 535] width 206 height 53
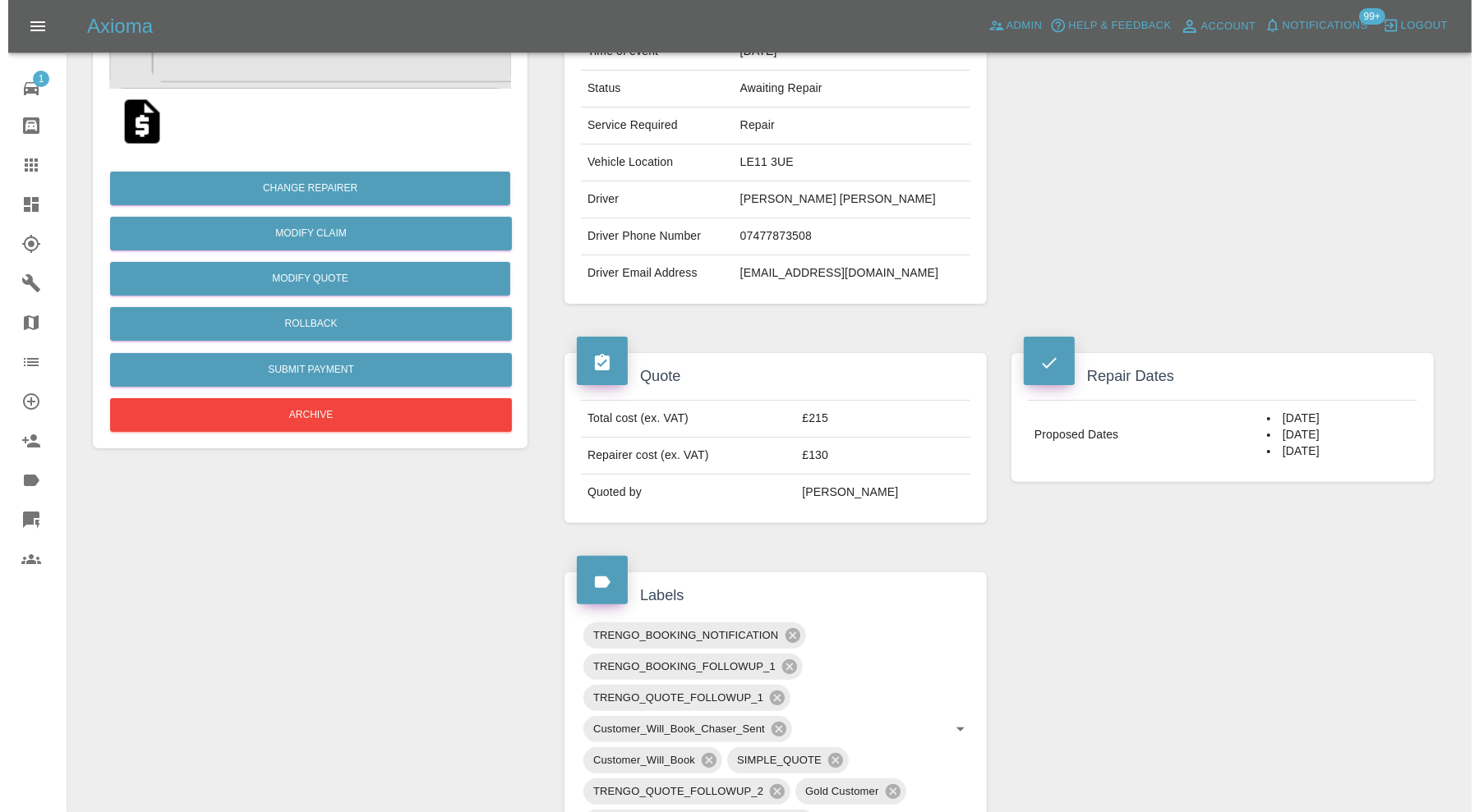
scroll to position [410, 0]
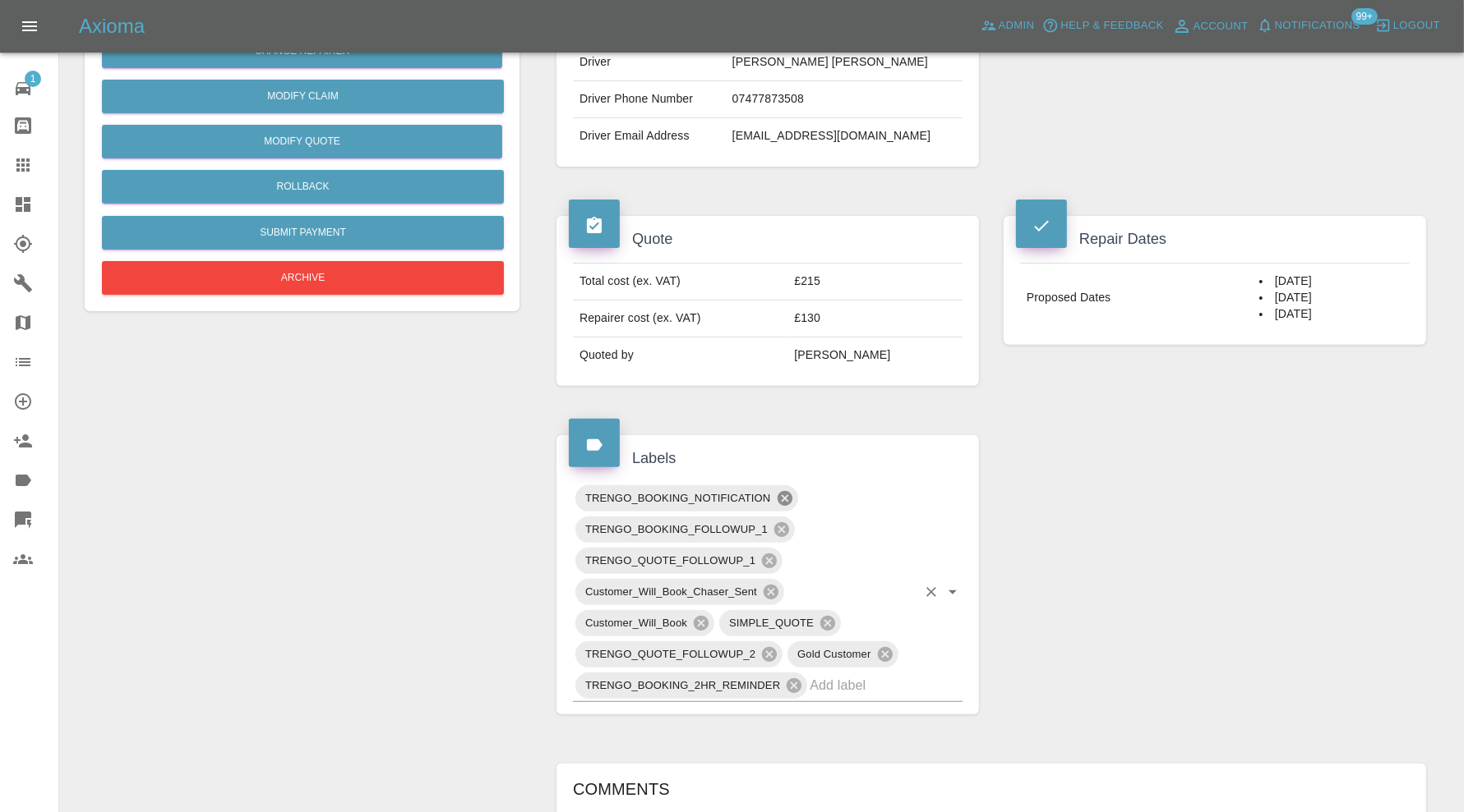
click at [784, 492] on icon at bounding box center [784, 498] width 14 height 14
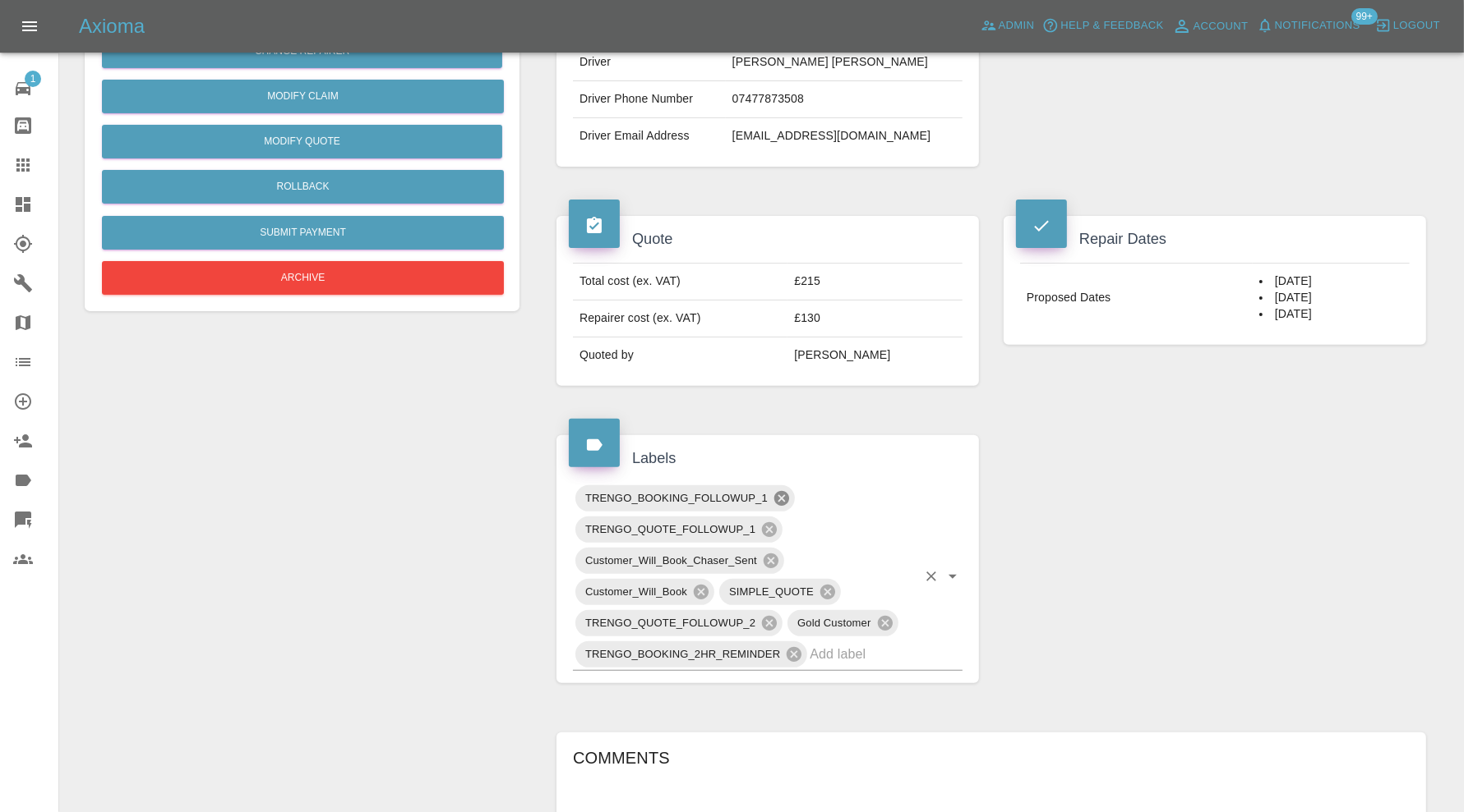
click at [784, 492] on icon at bounding box center [781, 498] width 14 height 14
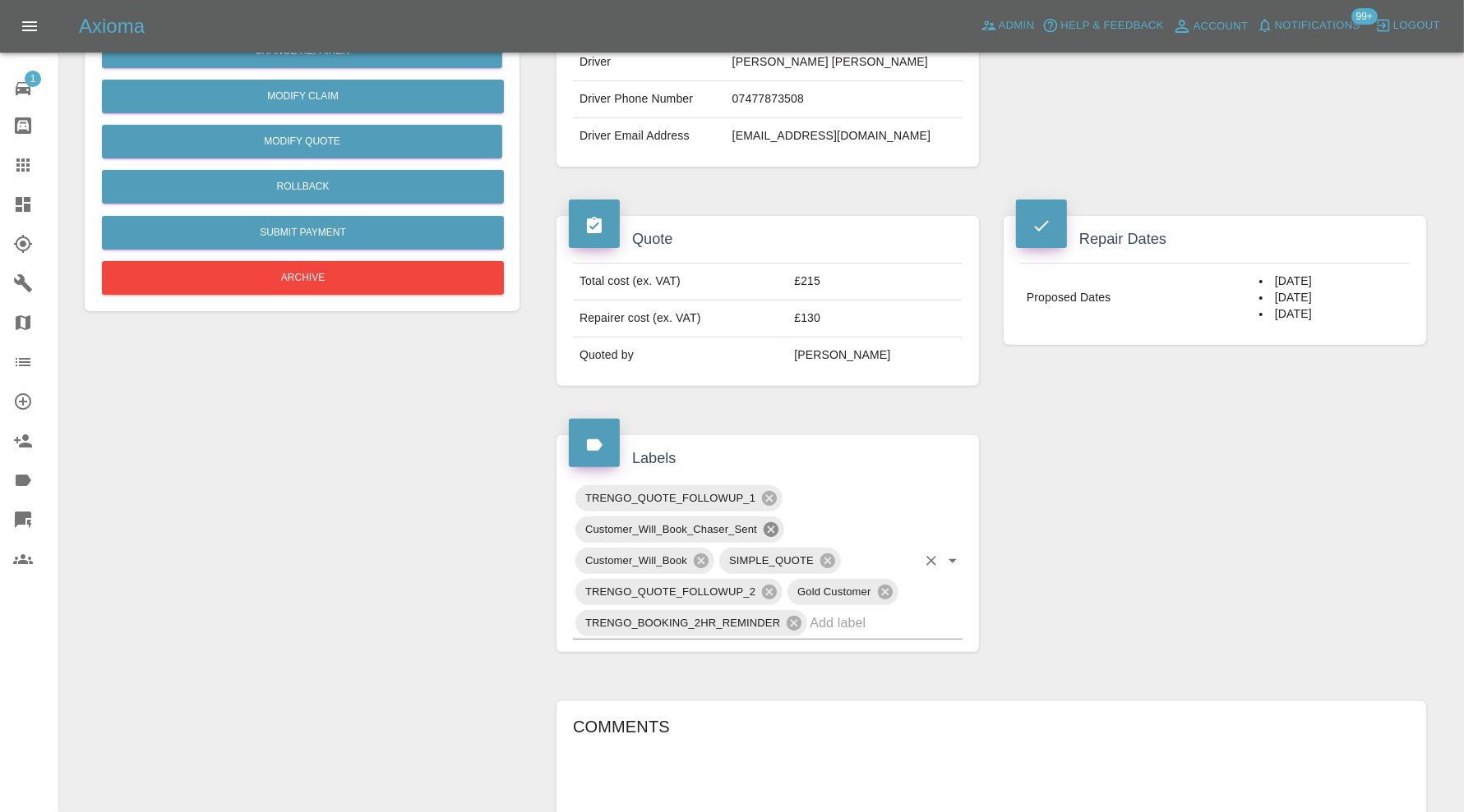
click at [771, 522] on icon at bounding box center [770, 529] width 14 height 14
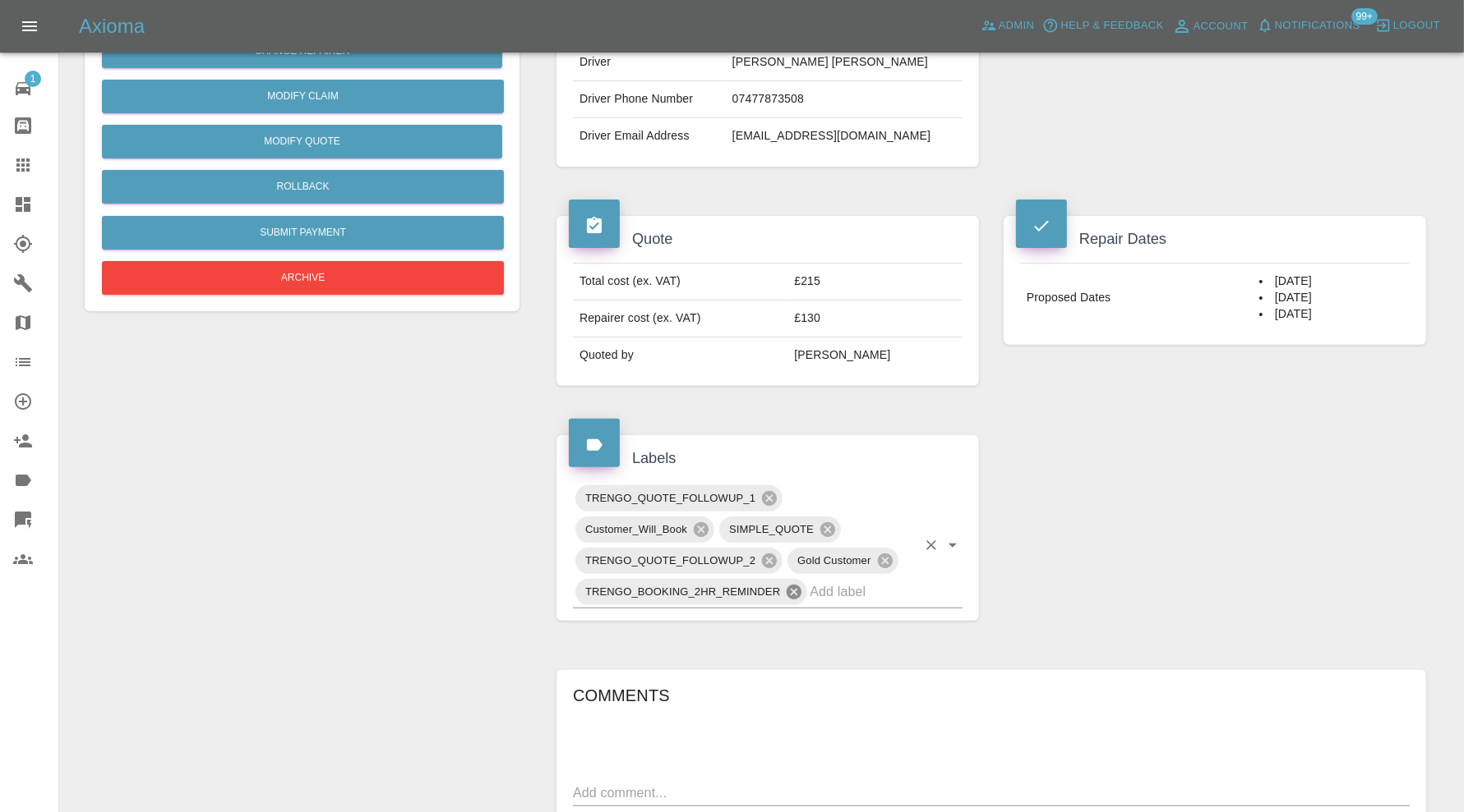
click at [794, 584] on icon at bounding box center [793, 591] width 14 height 14
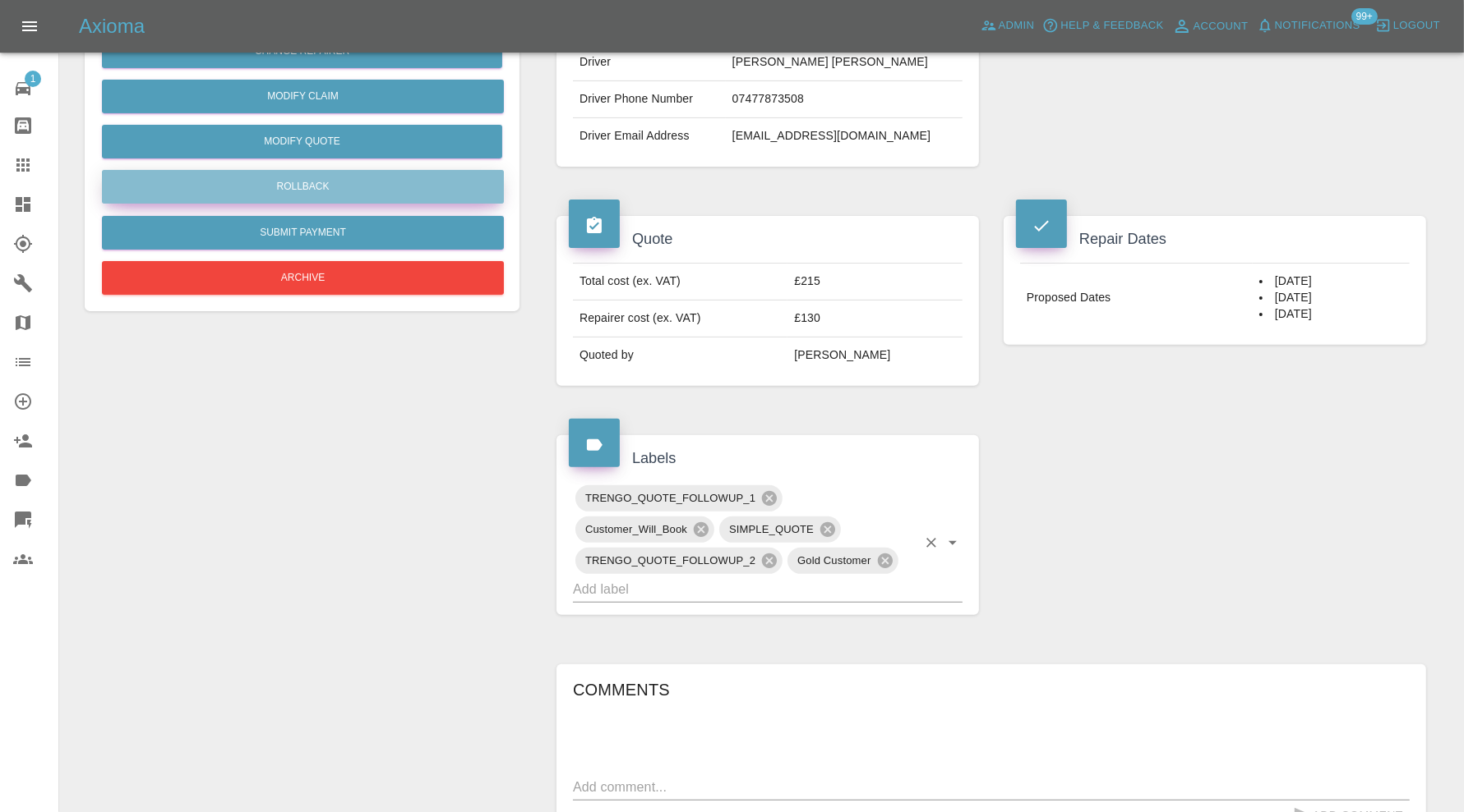
click at [485, 199] on button "Rollback" at bounding box center [302, 187] width 402 height 33
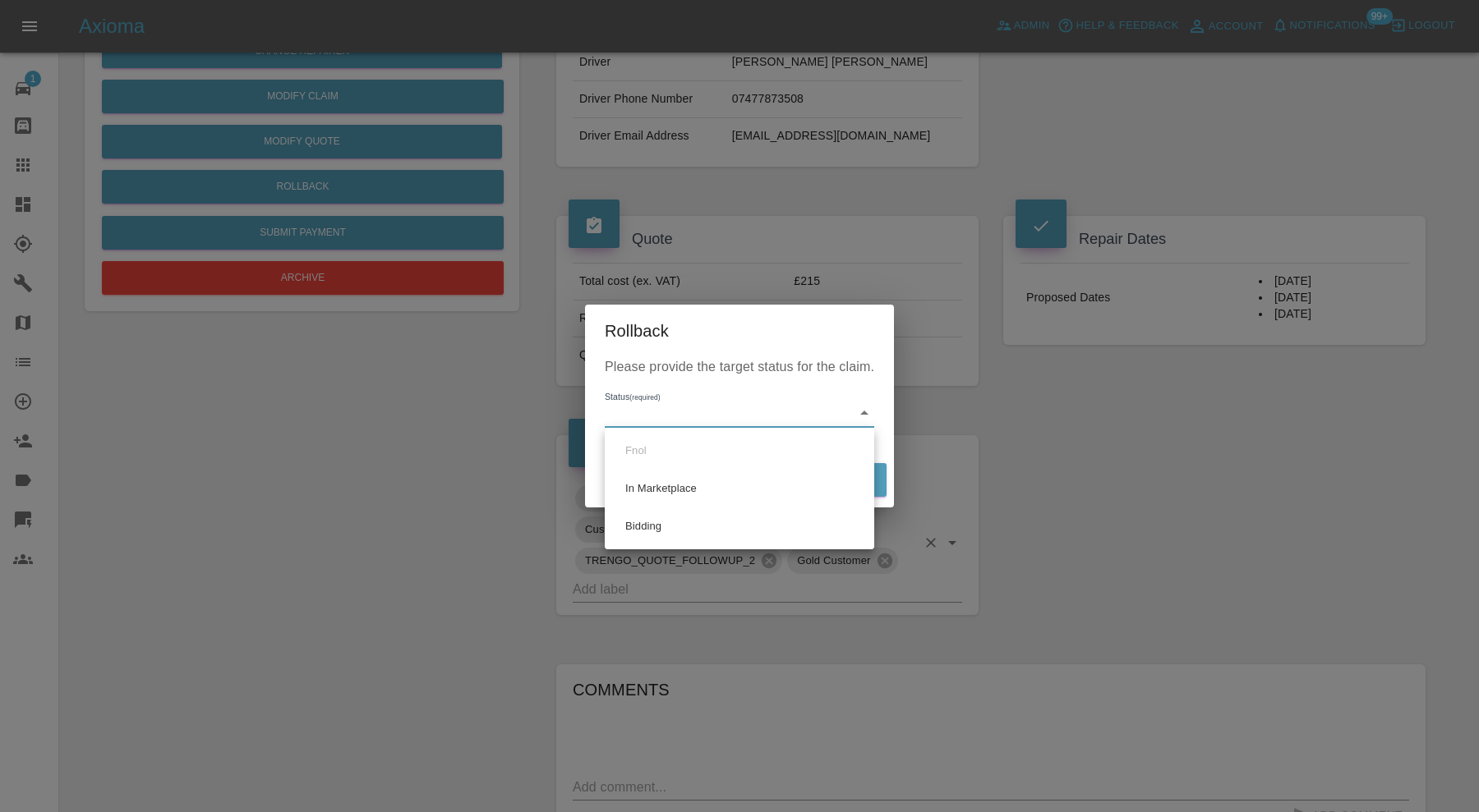
click at [712, 405] on body "Axioma Admin Help & Feedback Account Notifications 99+ Logout 1 Repair home Bod…" at bounding box center [740, 737] width 1479 height 2295
click at [693, 515] on li "Bidding" at bounding box center [739, 527] width 261 height 38
type input "bidding"
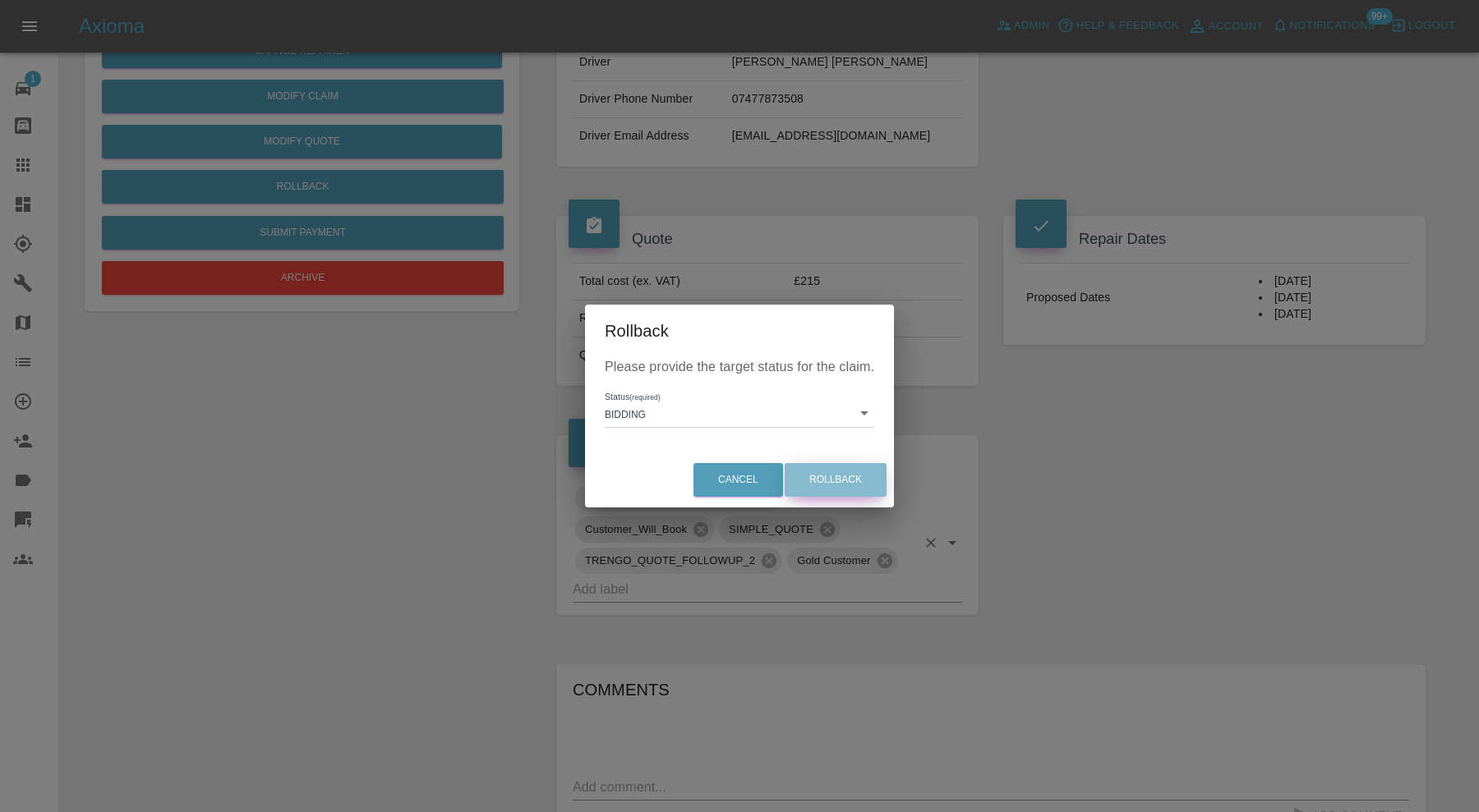
click at [864, 472] on button "Rollback" at bounding box center [835, 479] width 101 height 33
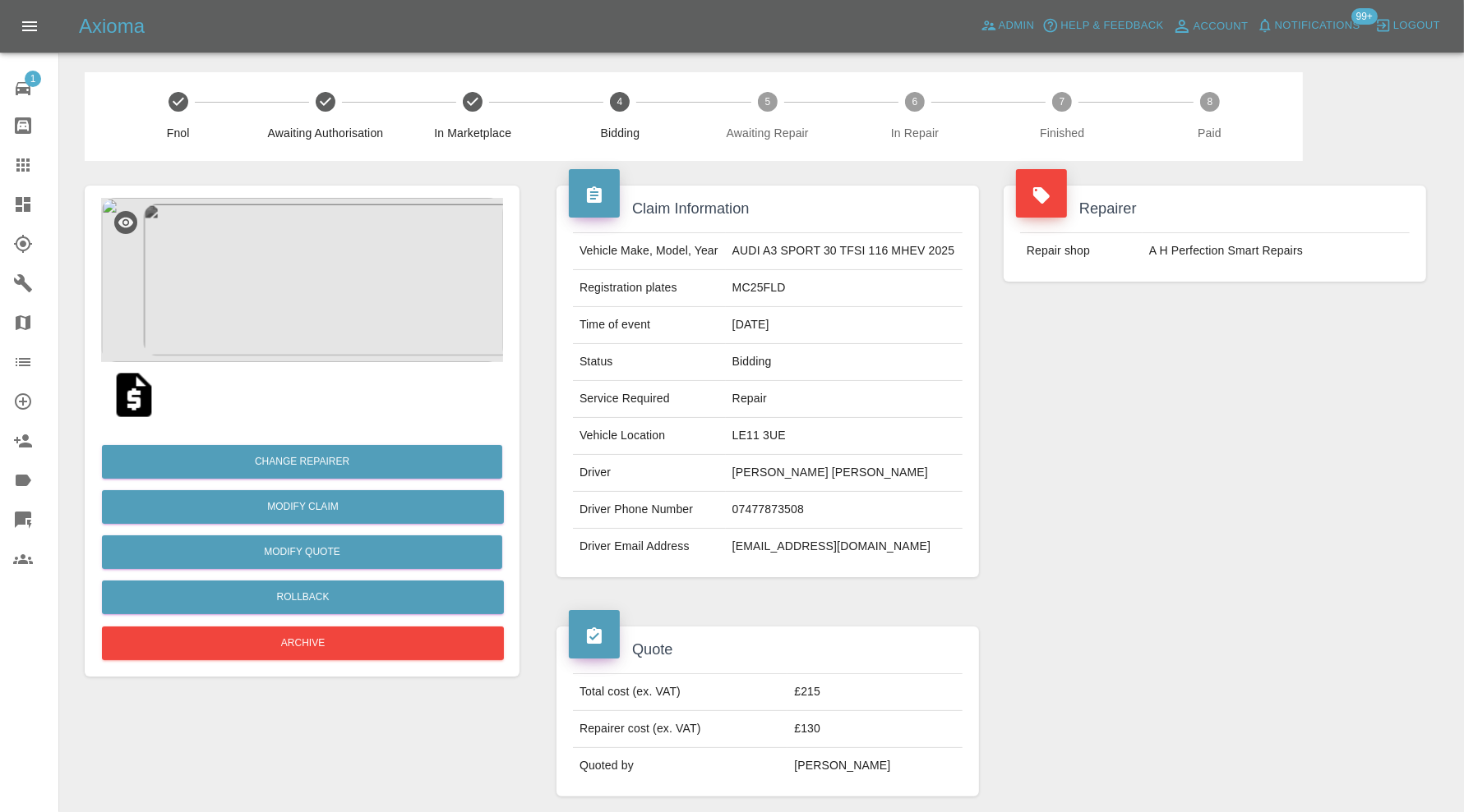
scroll to position [822, 0]
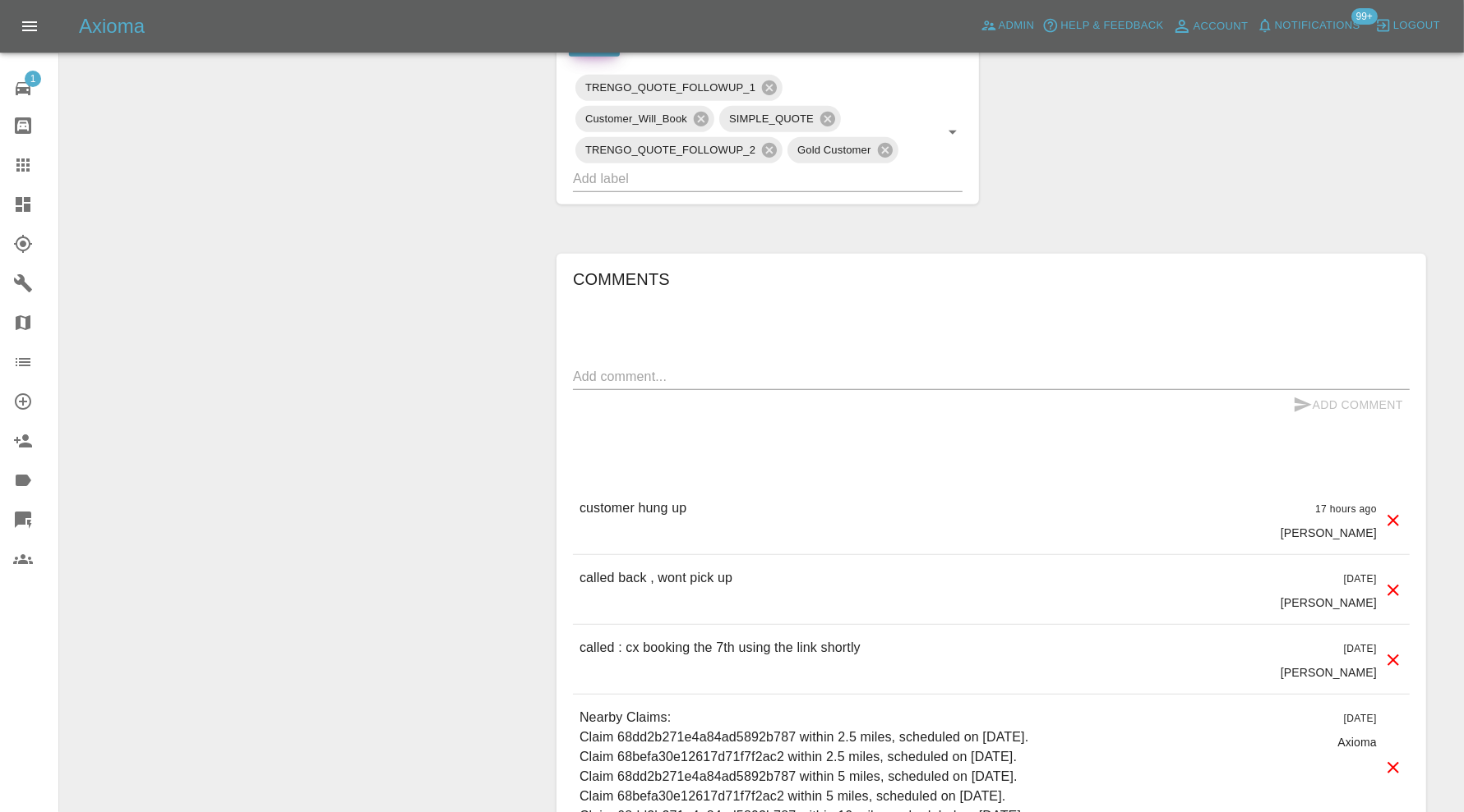
click at [830, 370] on textarea at bounding box center [991, 377] width 836 height 19
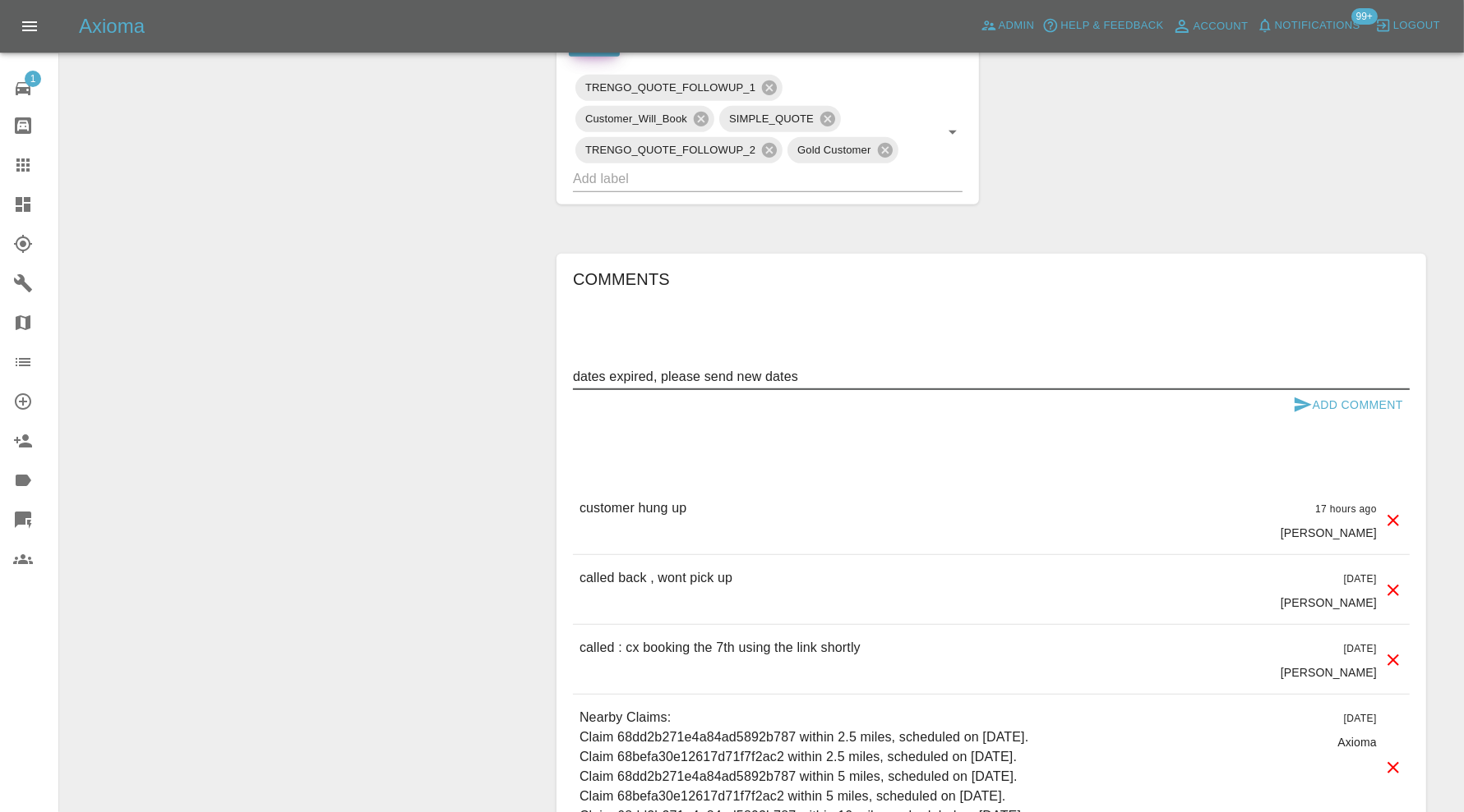
type textarea "dates expired, please send new dates"
click at [1305, 395] on icon "submit" at bounding box center [1302, 405] width 20 height 20
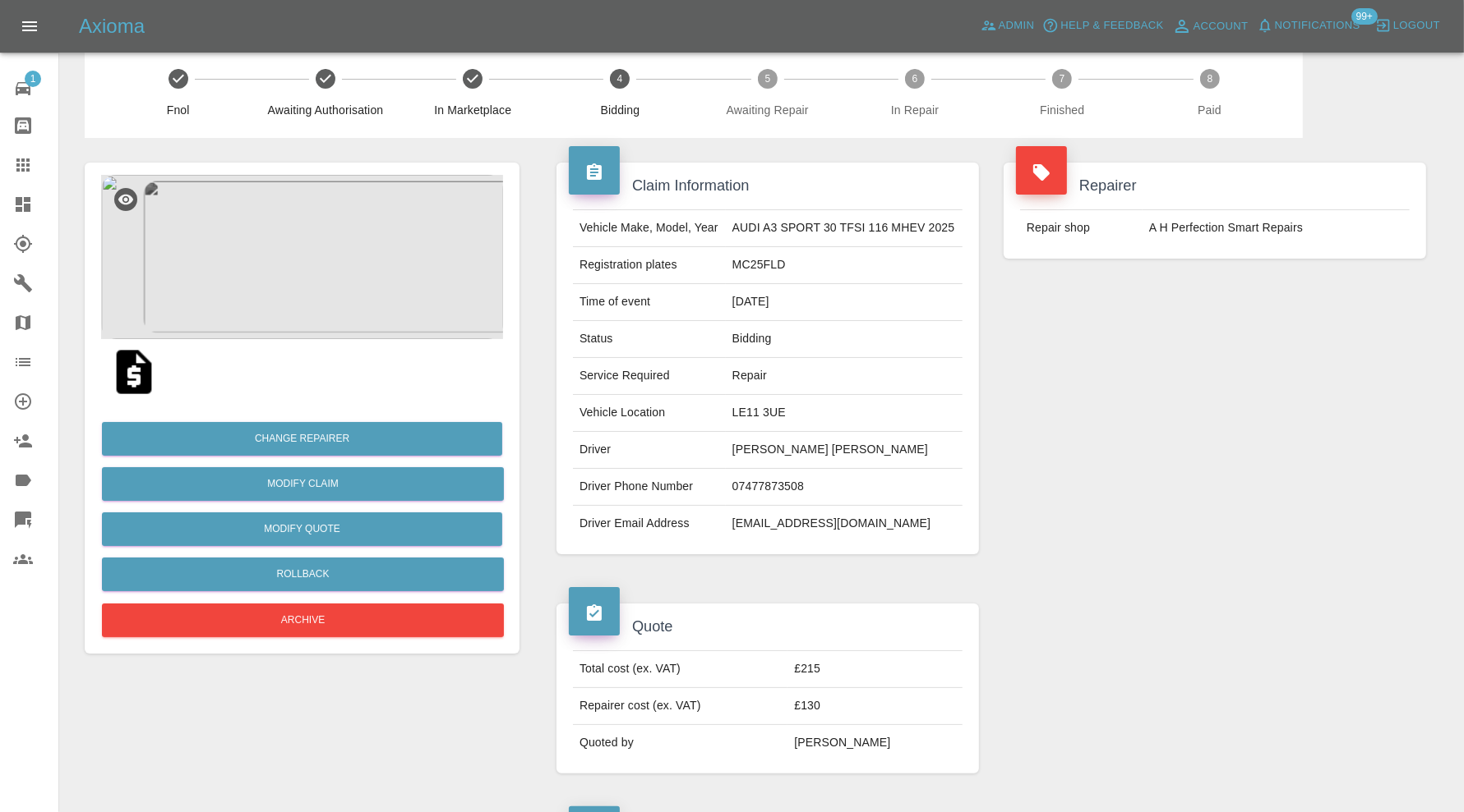
scroll to position [0, 0]
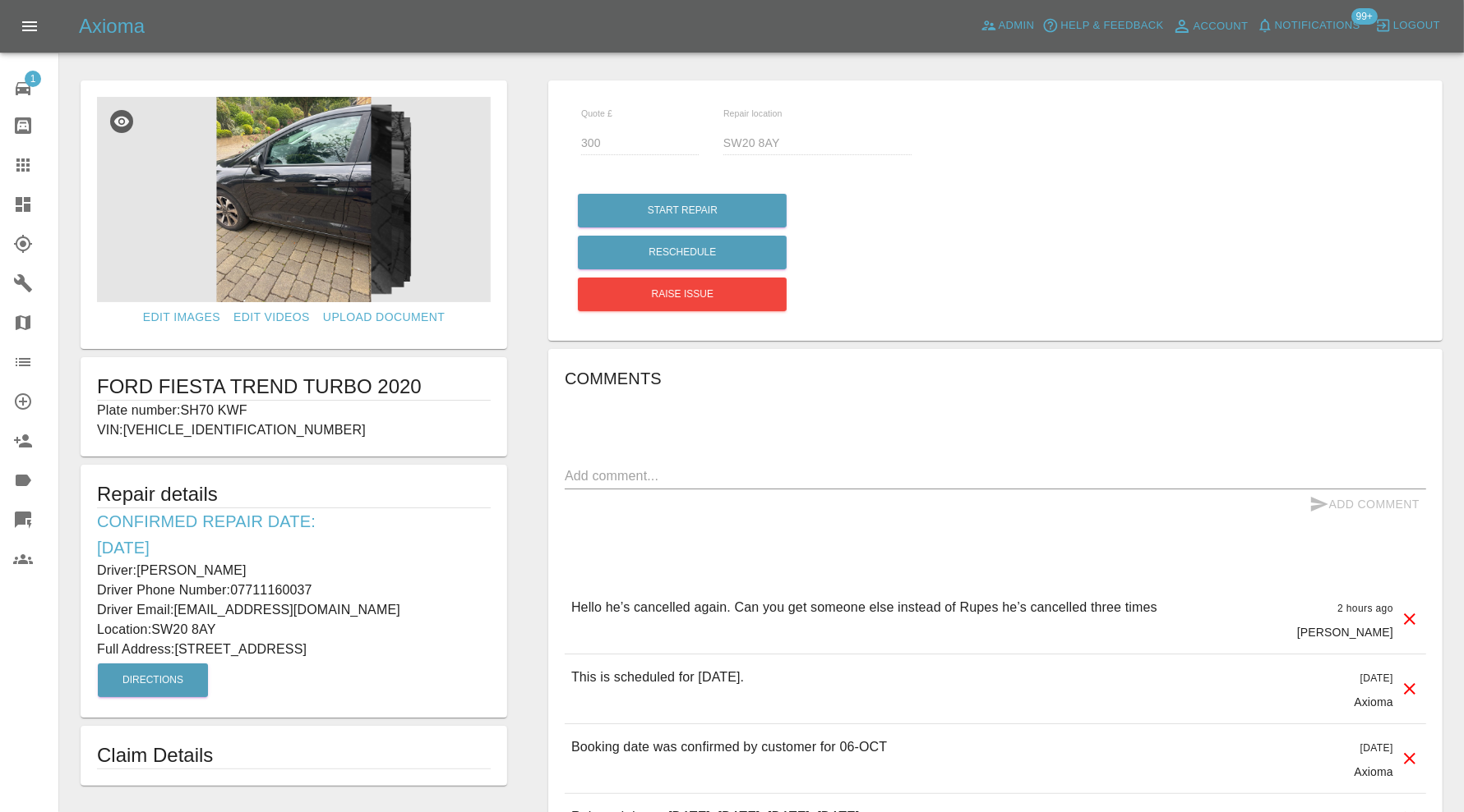
click at [305, 230] on img at bounding box center [293, 199] width 393 height 206
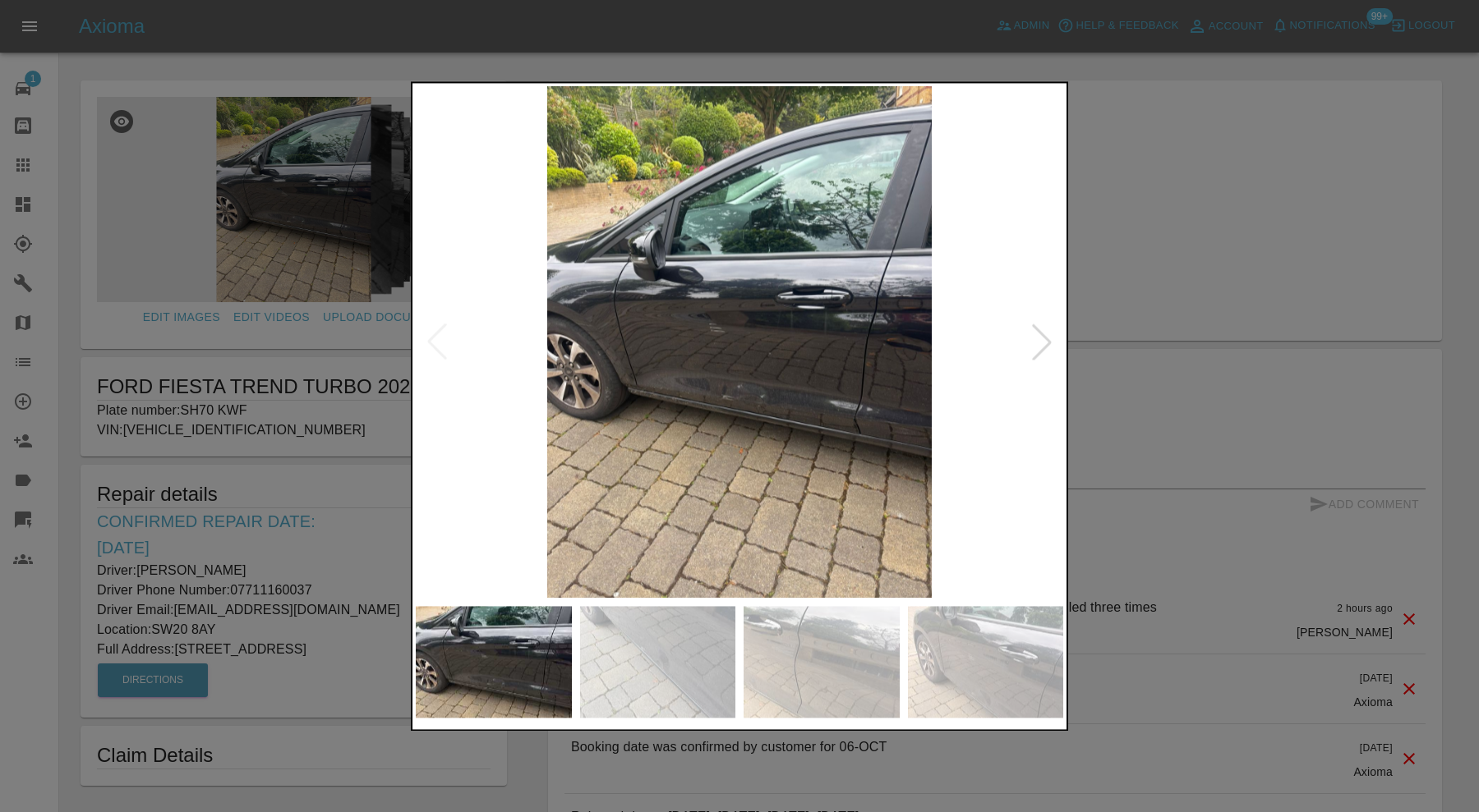
click at [1048, 335] on div at bounding box center [1042, 342] width 36 height 36
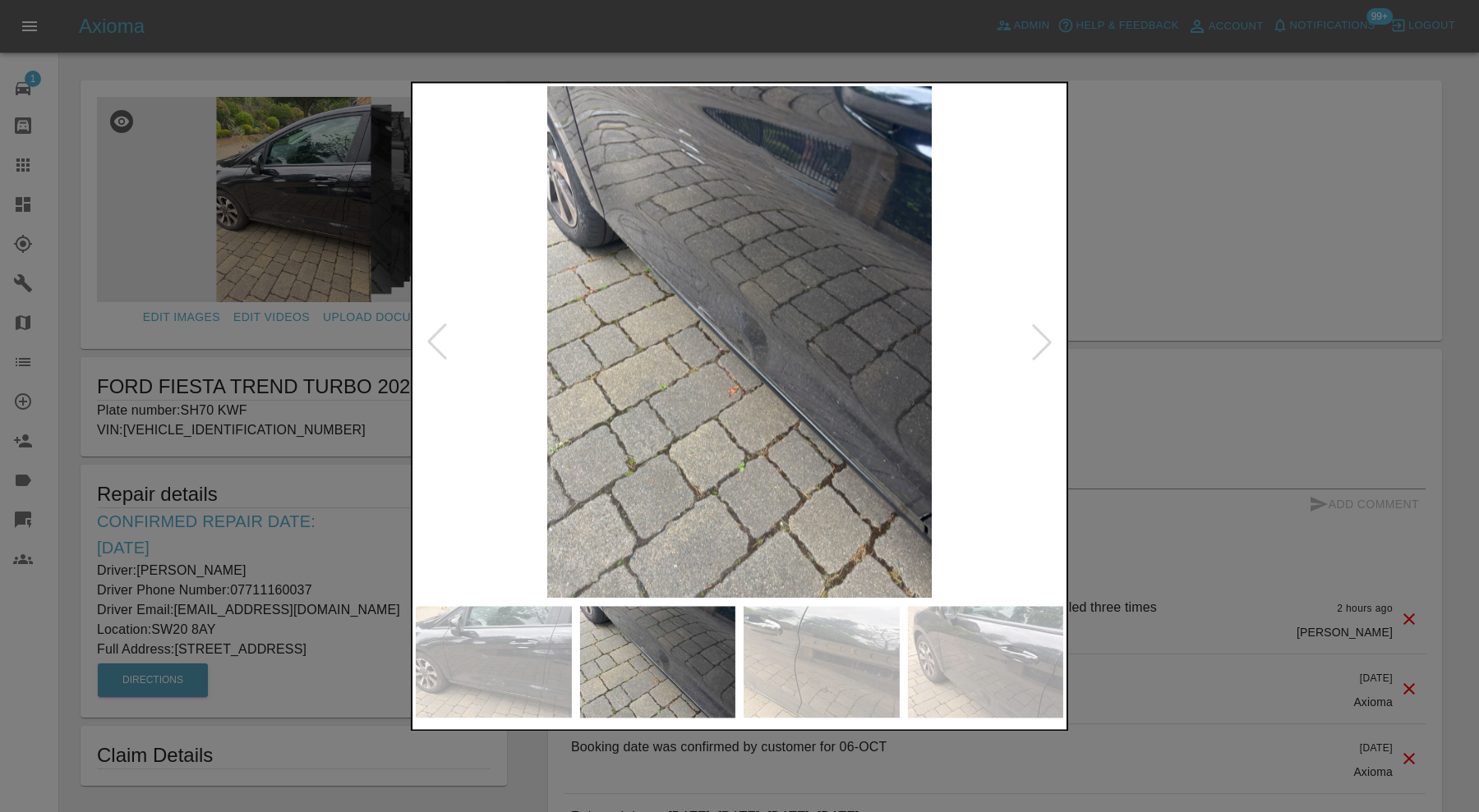
click at [1048, 335] on div at bounding box center [1042, 342] width 36 height 36
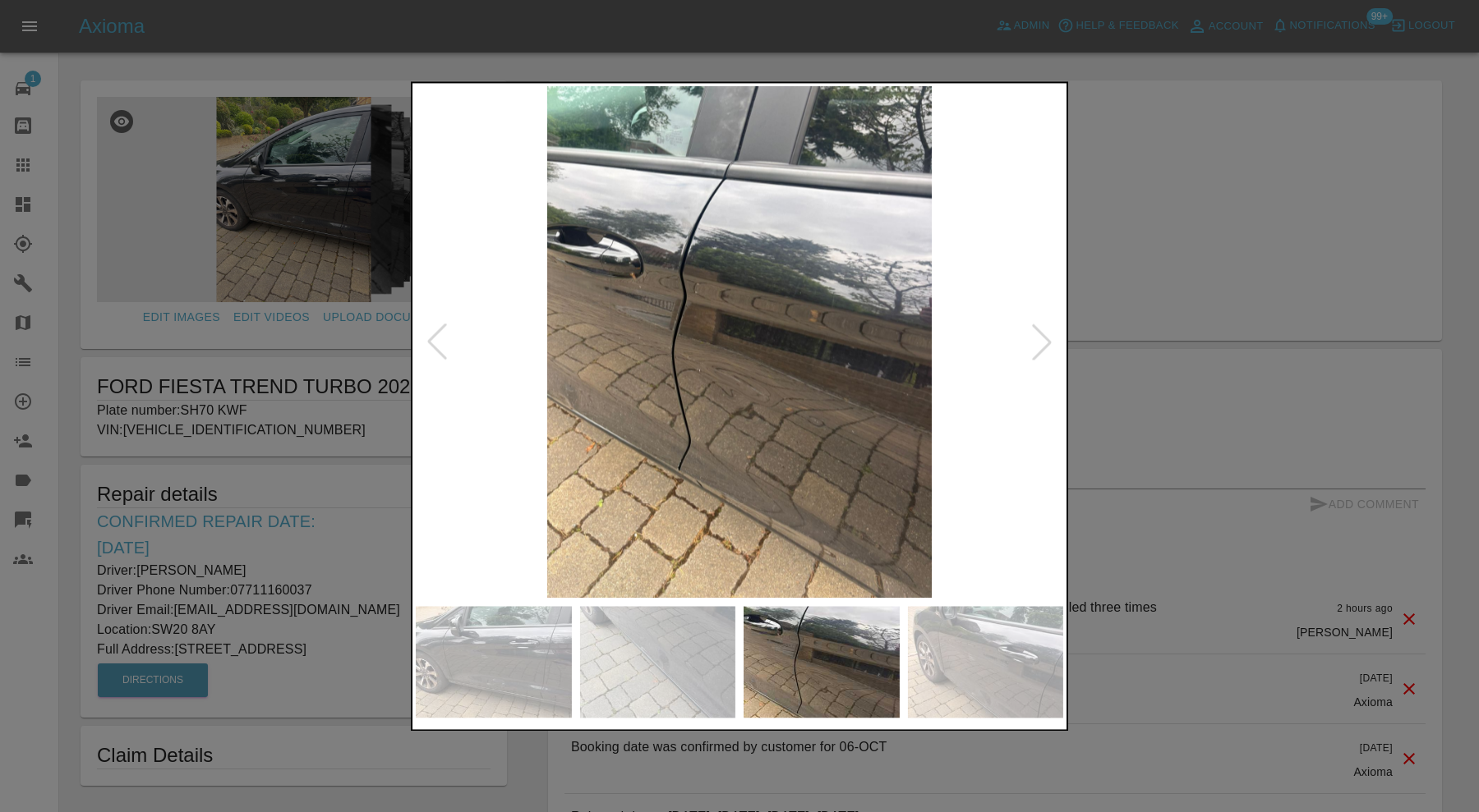
click at [1048, 335] on div at bounding box center [1042, 342] width 36 height 36
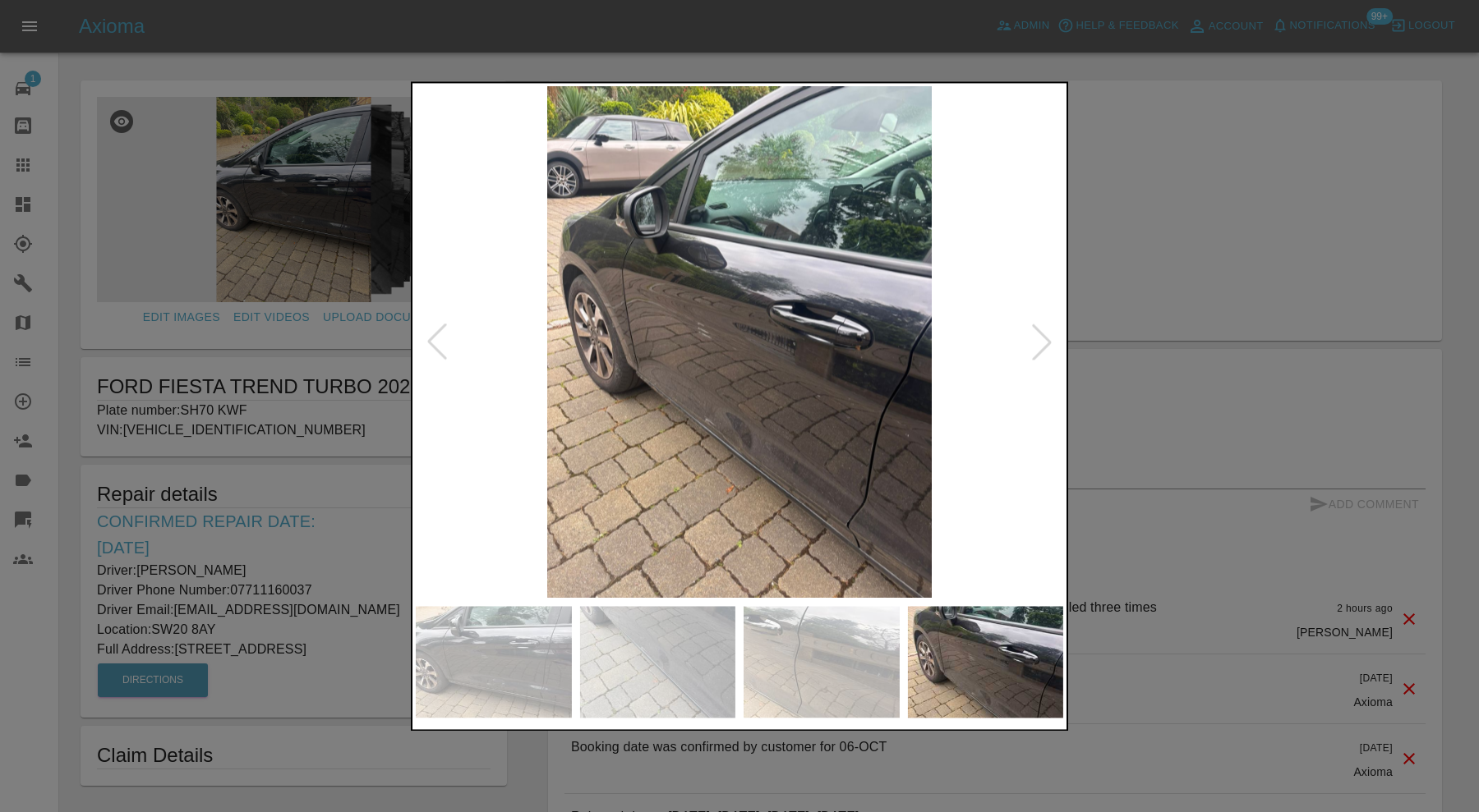
click at [1048, 335] on div at bounding box center [1042, 342] width 36 height 36
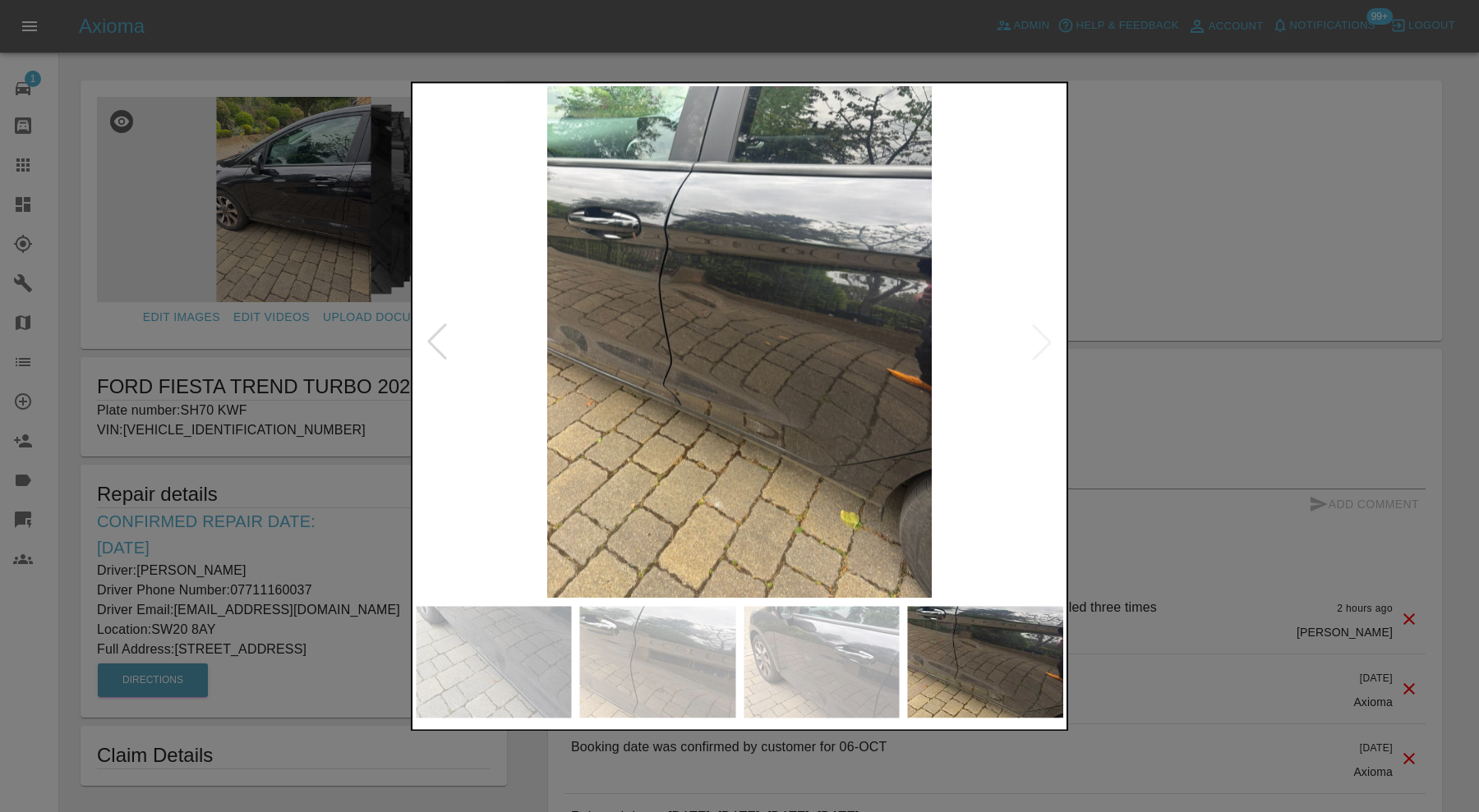
click at [1048, 335] on img at bounding box center [740, 341] width 648 height 512
click at [1111, 298] on div at bounding box center [740, 406] width 1479 height 812
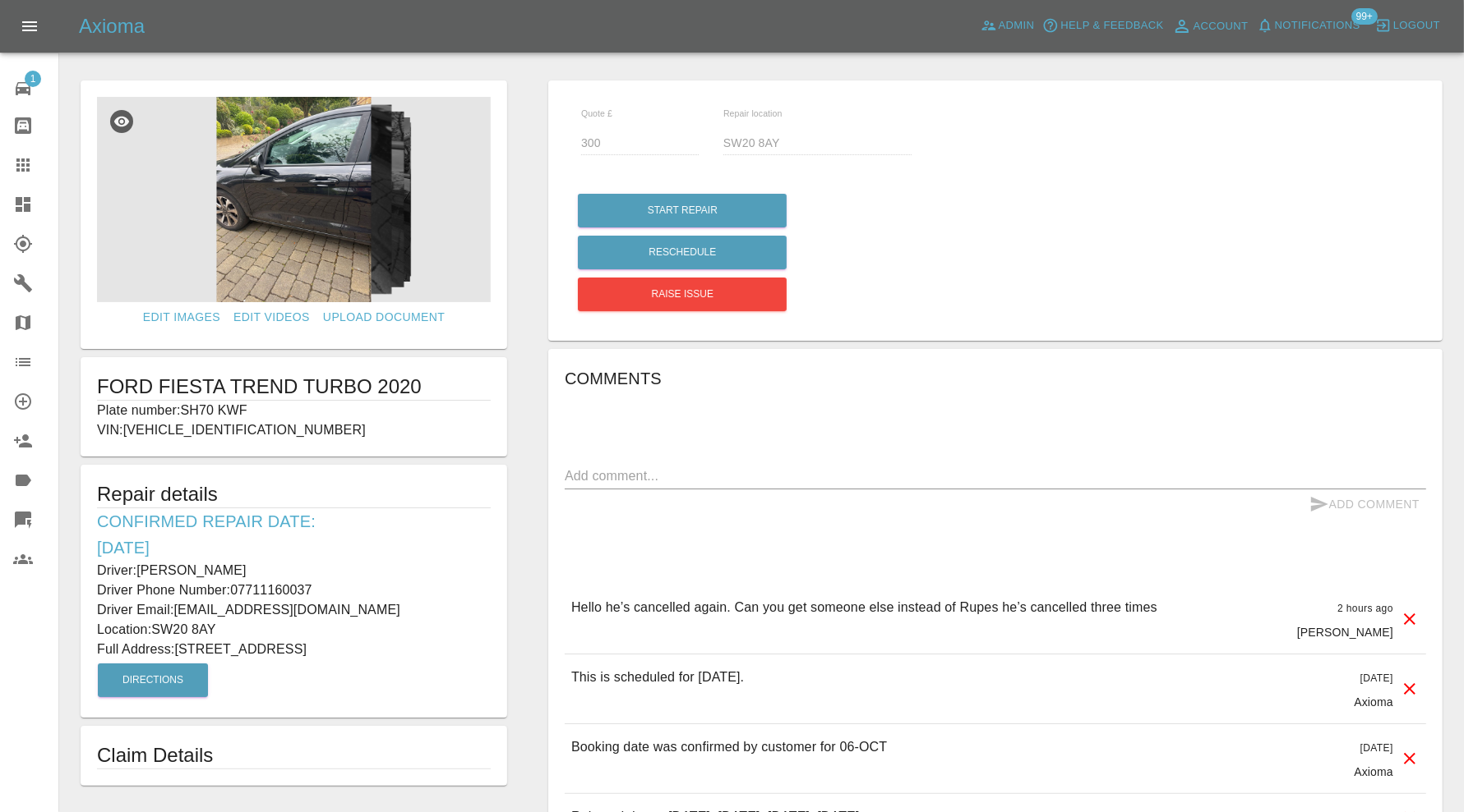
click at [258, 395] on h1 "FORD FIESTA TREND TURBO 2020" at bounding box center [293, 386] width 393 height 26
drag, startPoint x: 257, startPoint y: 401, endPoint x: 186, endPoint y: 410, distance: 71.6
click at [186, 410] on p "Plate number: SH70 KWF" at bounding box center [293, 410] width 393 height 20
copy p "SH70 KWF"
click at [19, 164] on icon at bounding box center [23, 165] width 13 height 13
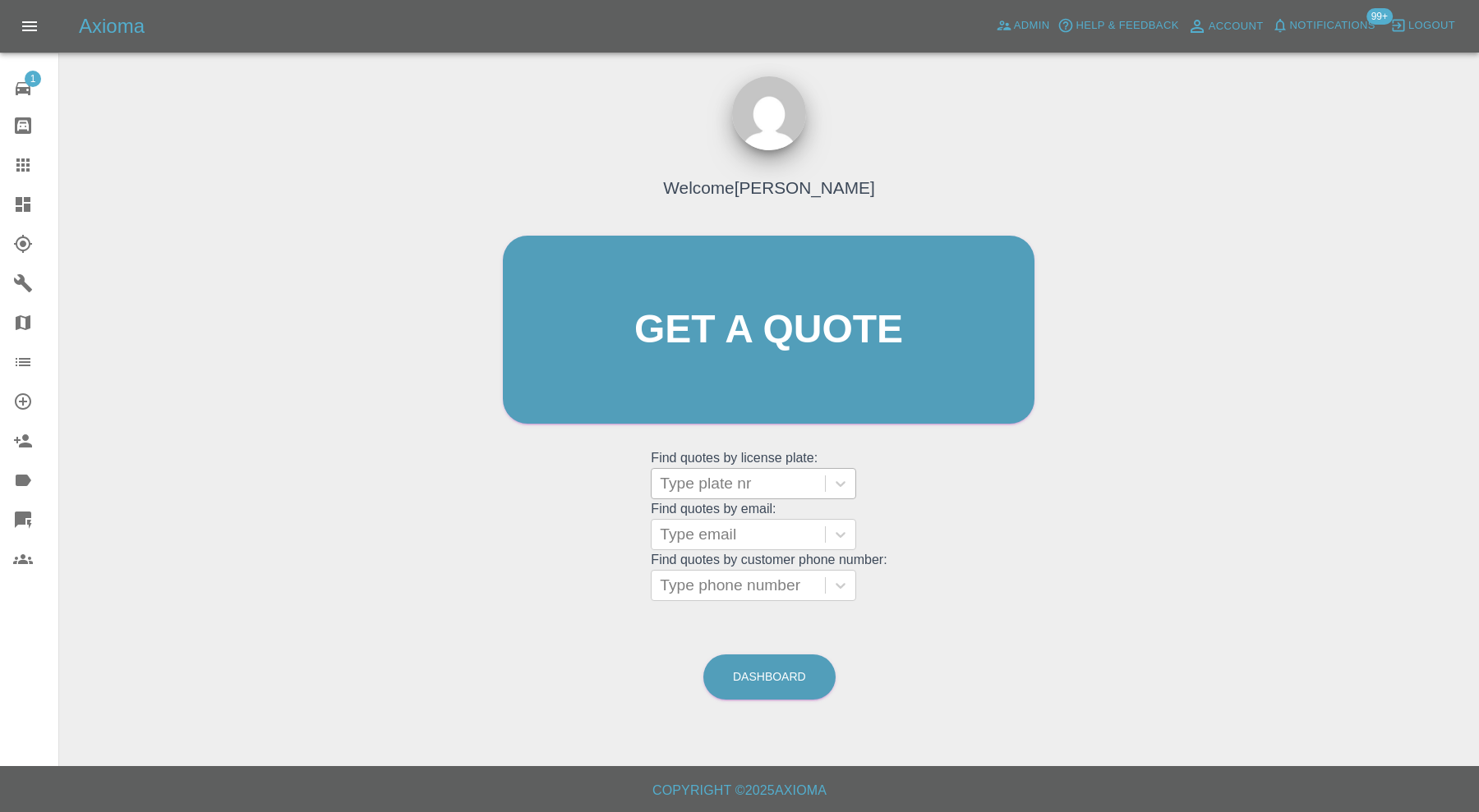
click at [754, 480] on div at bounding box center [739, 484] width 157 height 23
paste input "SH70 KWF"
type input "SH70 KWF"
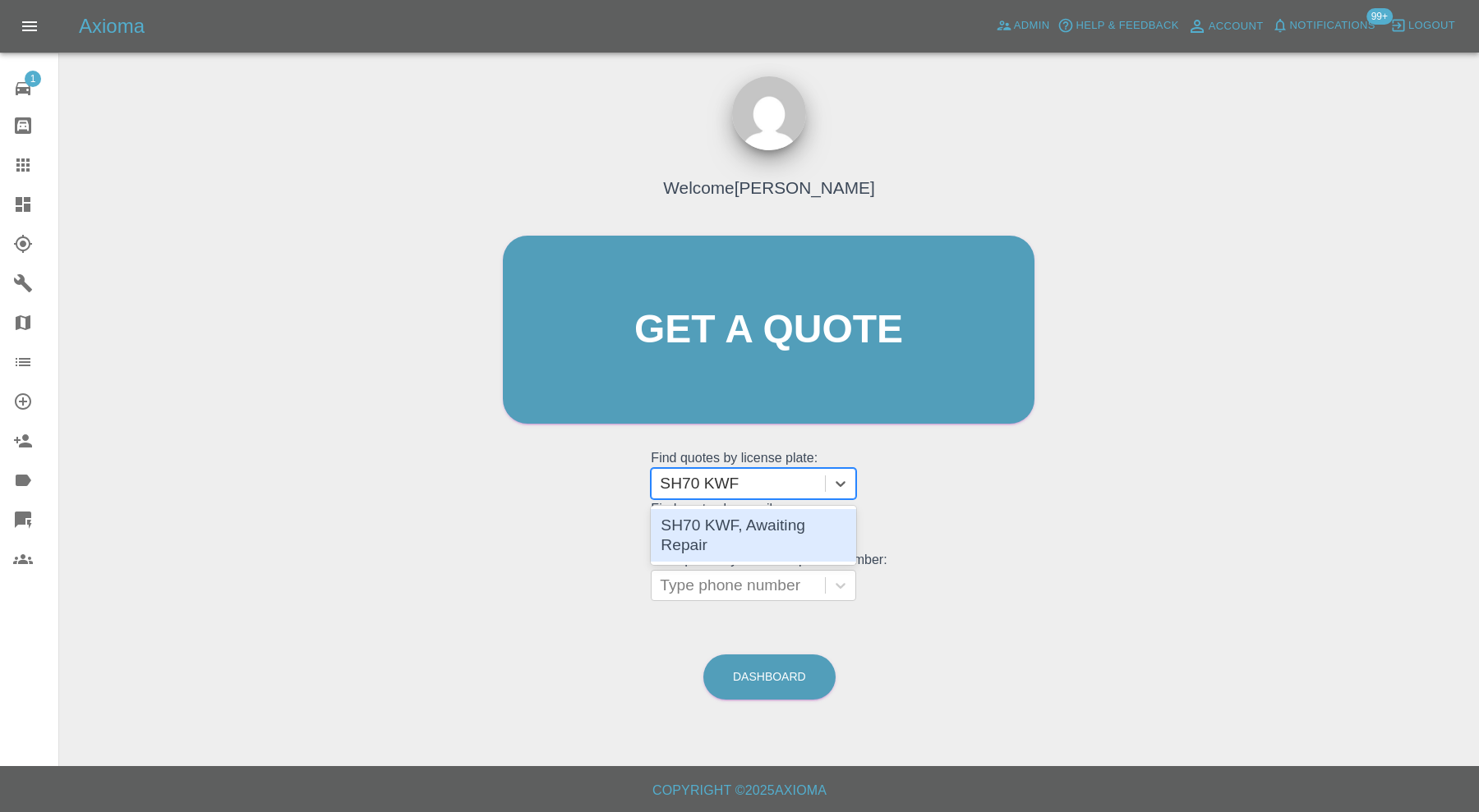
click at [777, 517] on div "SH70 KWF, Awaiting Repair" at bounding box center [753, 535] width 206 height 53
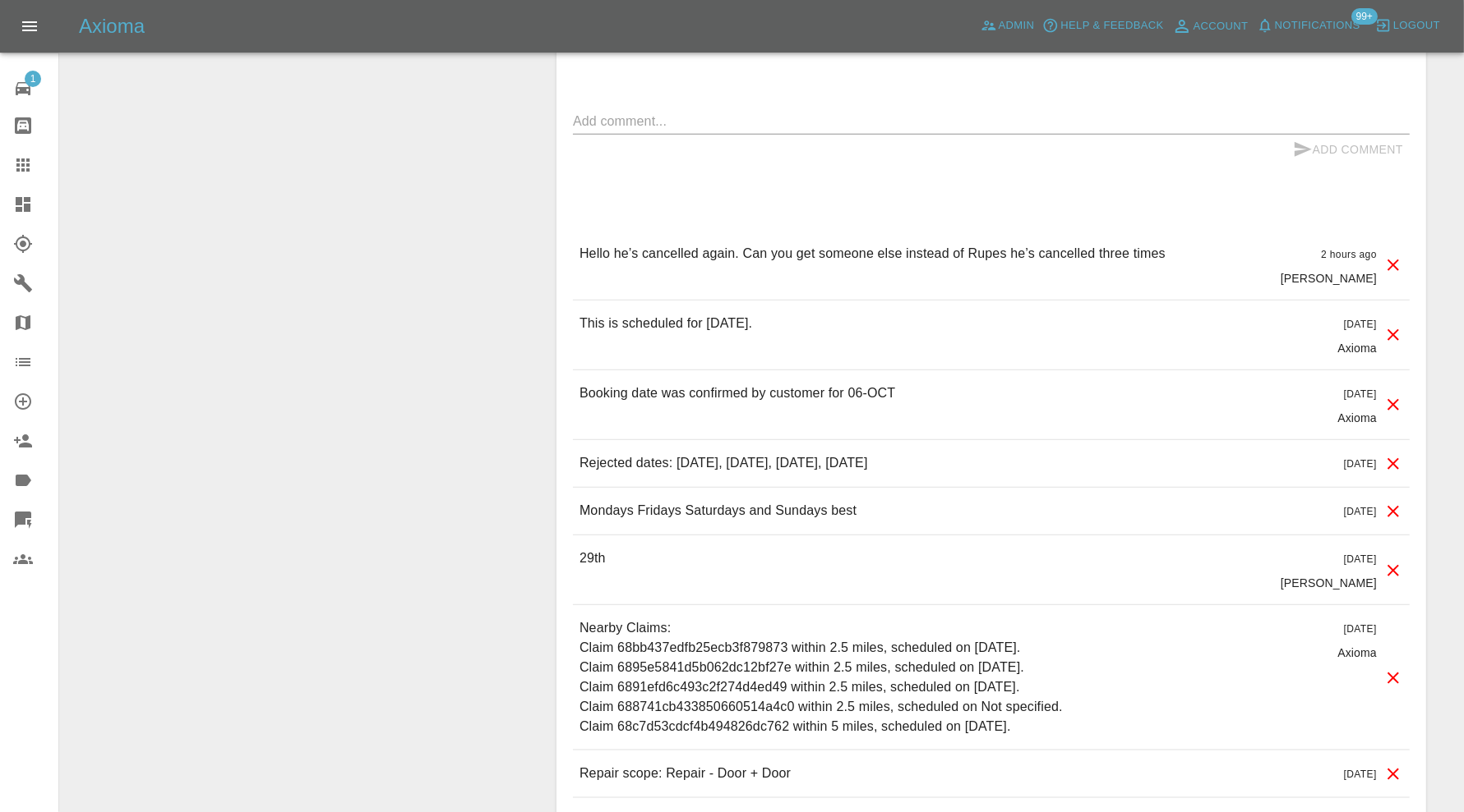
scroll to position [1435, 0]
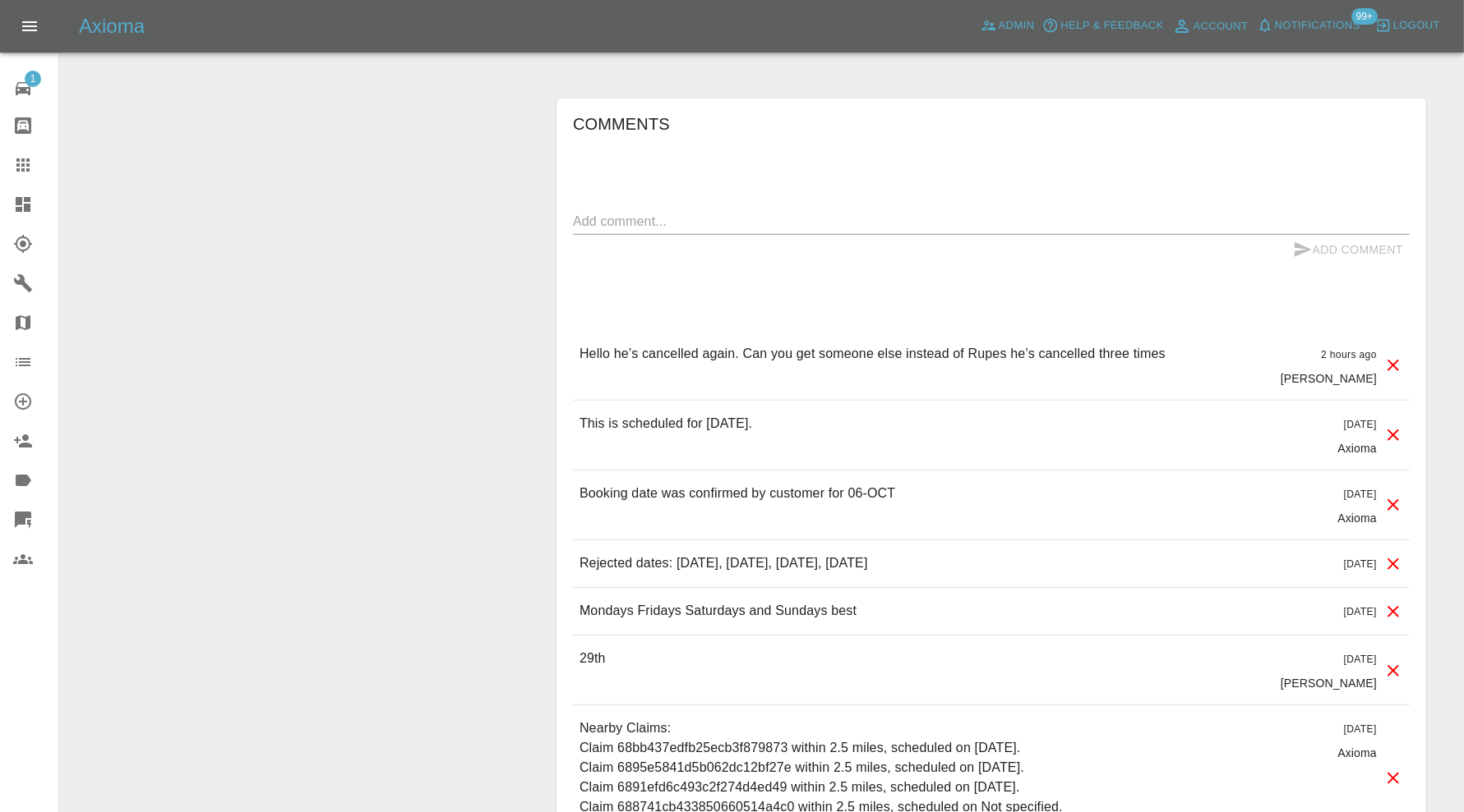
click at [1393, 426] on icon at bounding box center [1392, 435] width 20 height 20
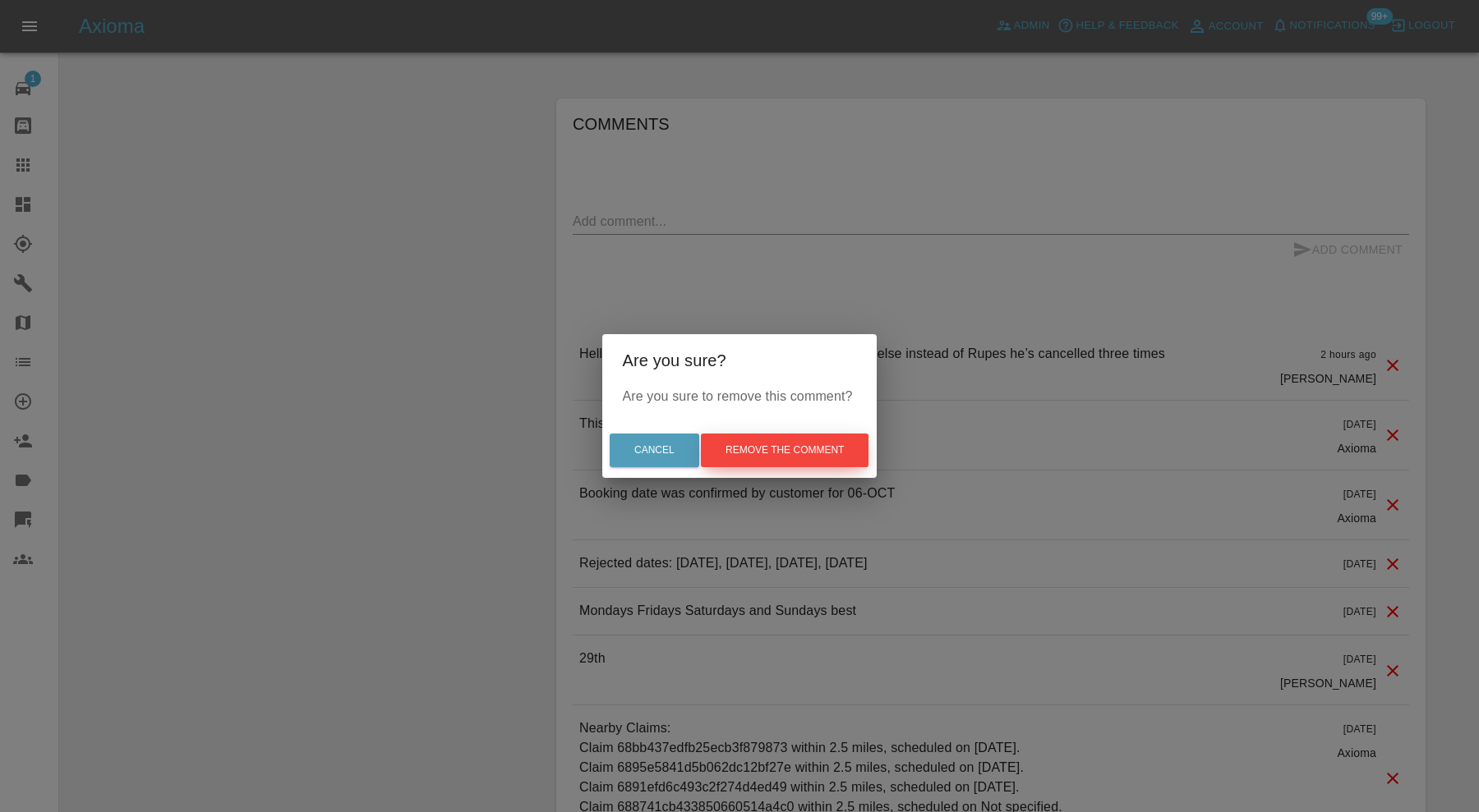
click at [828, 439] on button "Remove the comment" at bounding box center [784, 450] width 167 height 33
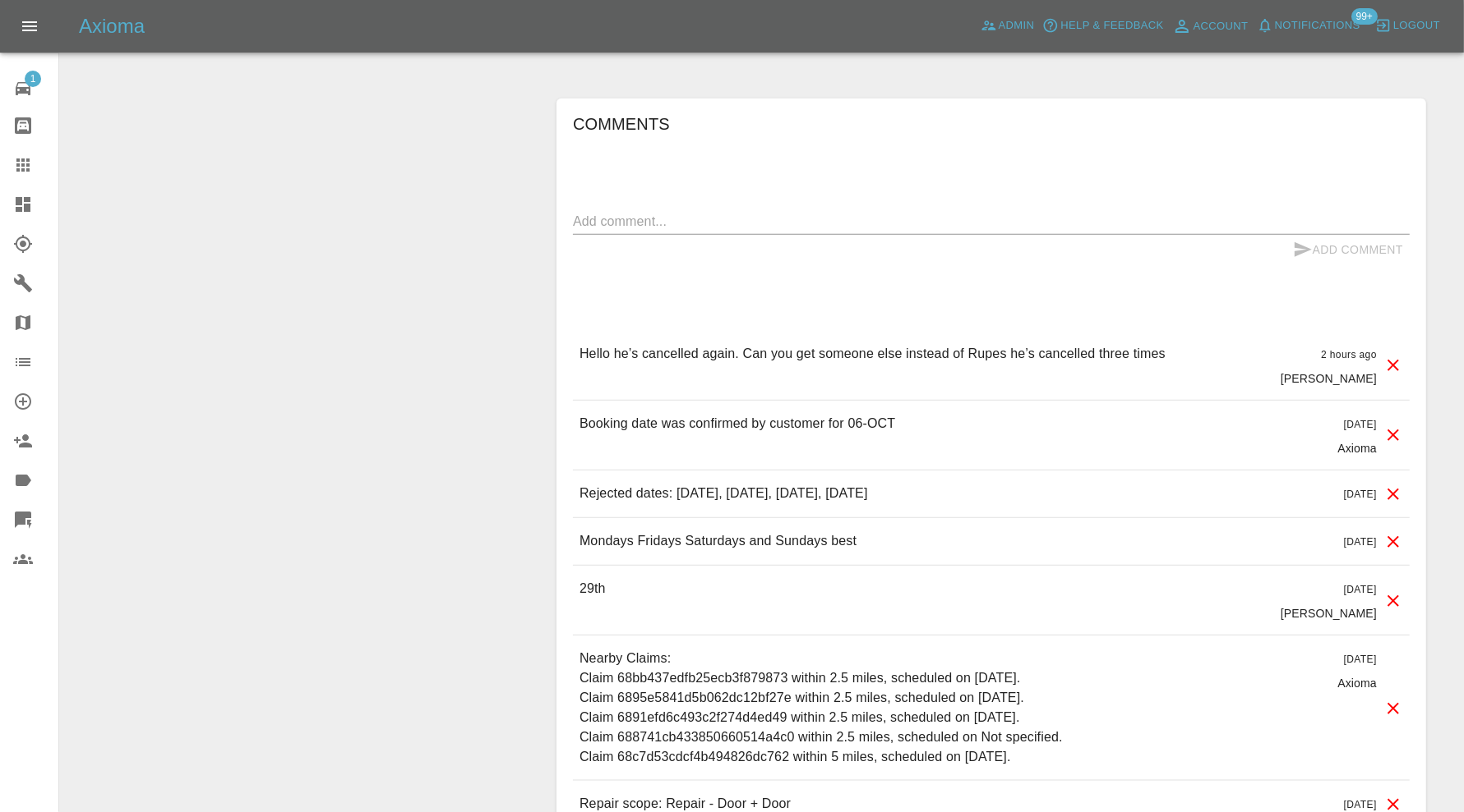
click at [1394, 360] on icon at bounding box center [1393, 365] width 11 height 11
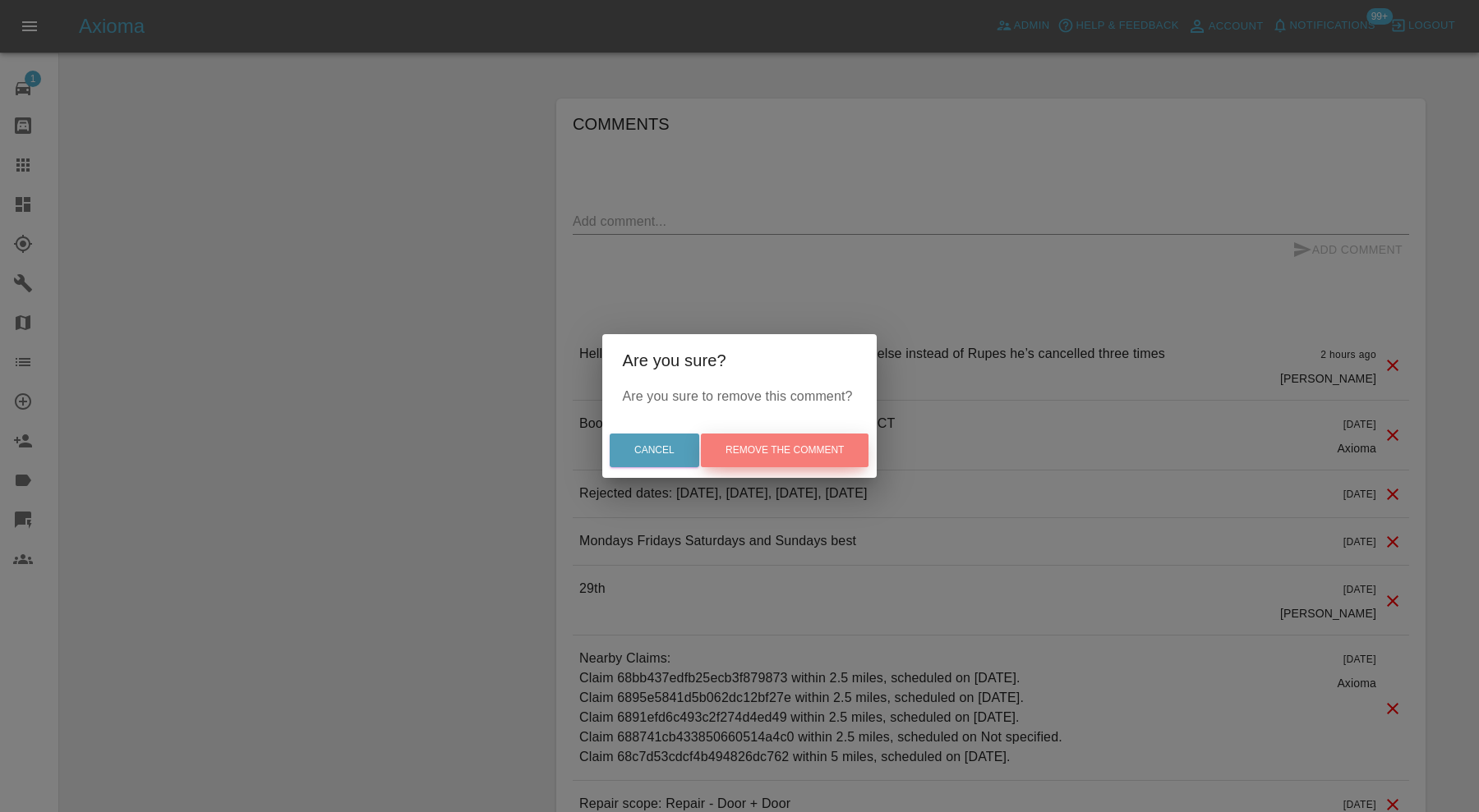
click at [814, 453] on button "Remove the comment" at bounding box center [784, 450] width 167 height 33
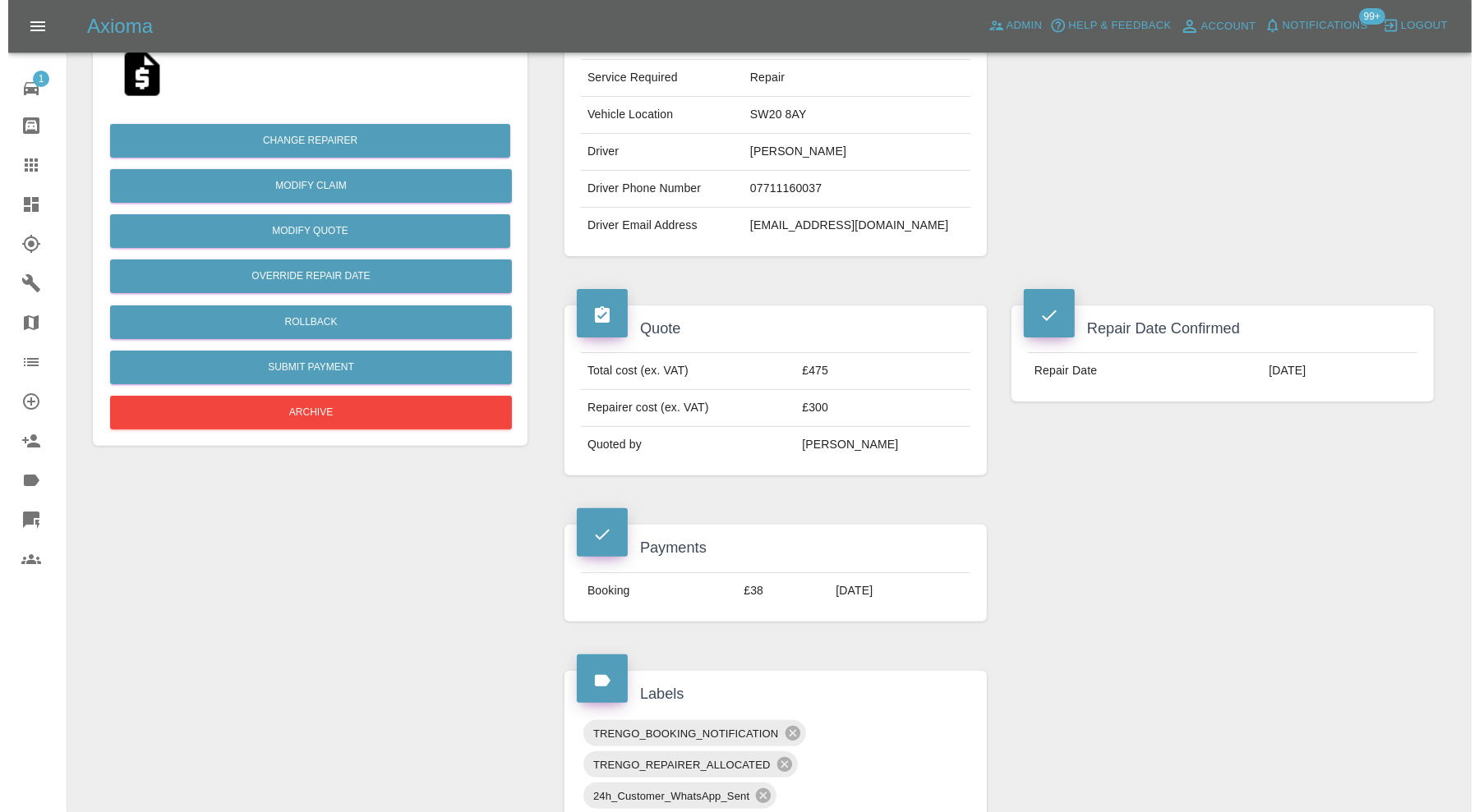
scroll to position [66, 0]
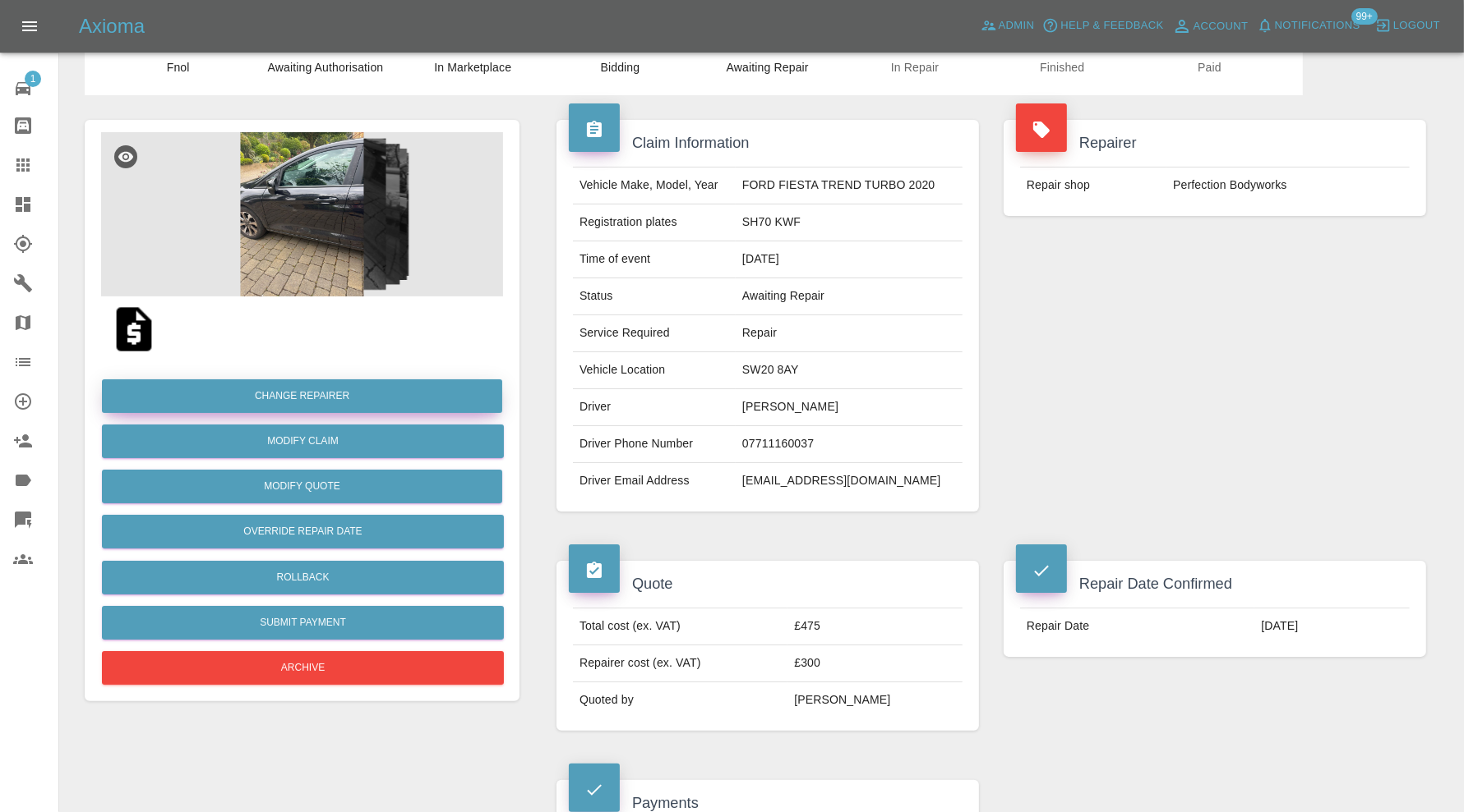
click at [410, 392] on button "Change Repairer" at bounding box center [301, 396] width 400 height 33
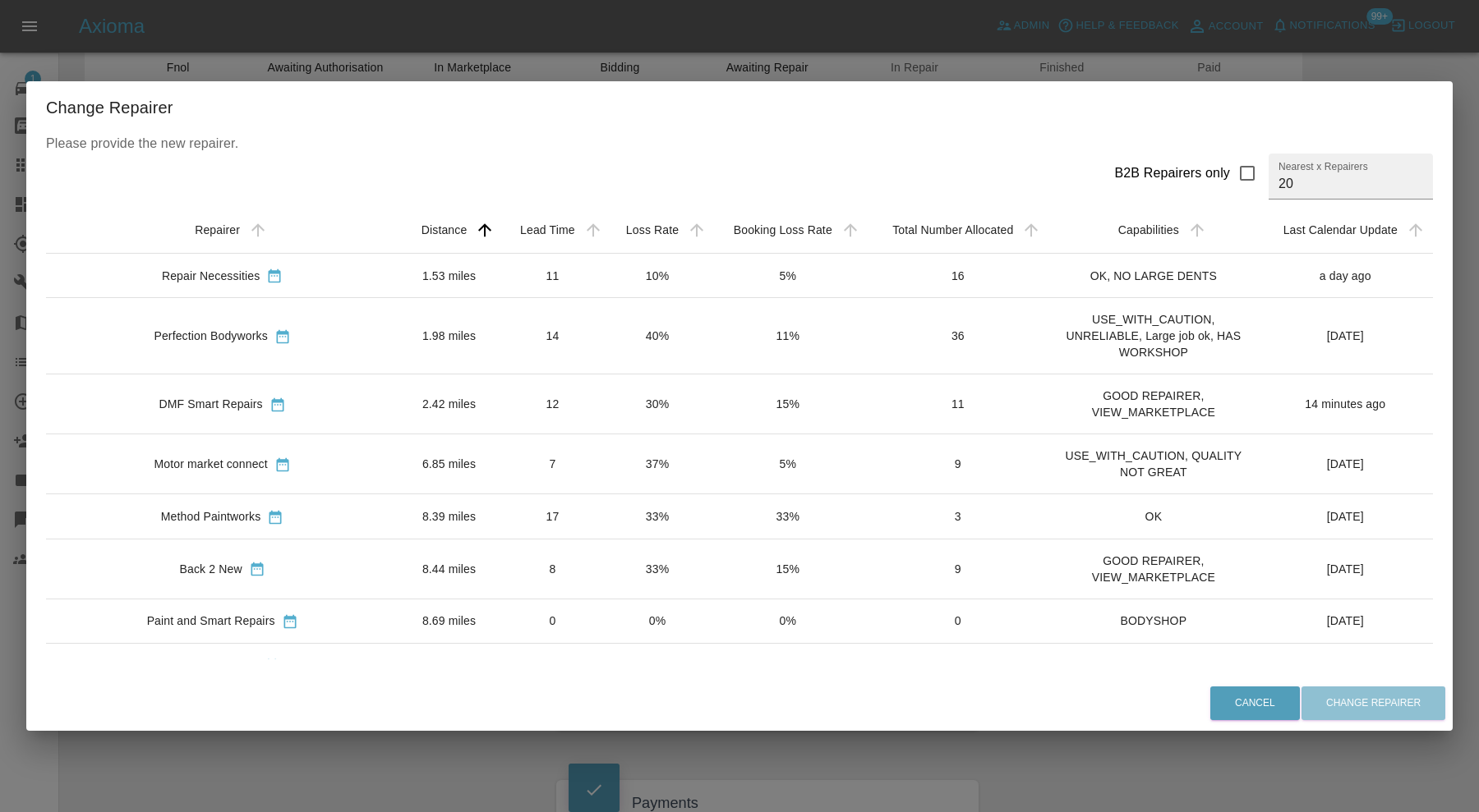
scroll to position [0, 0]
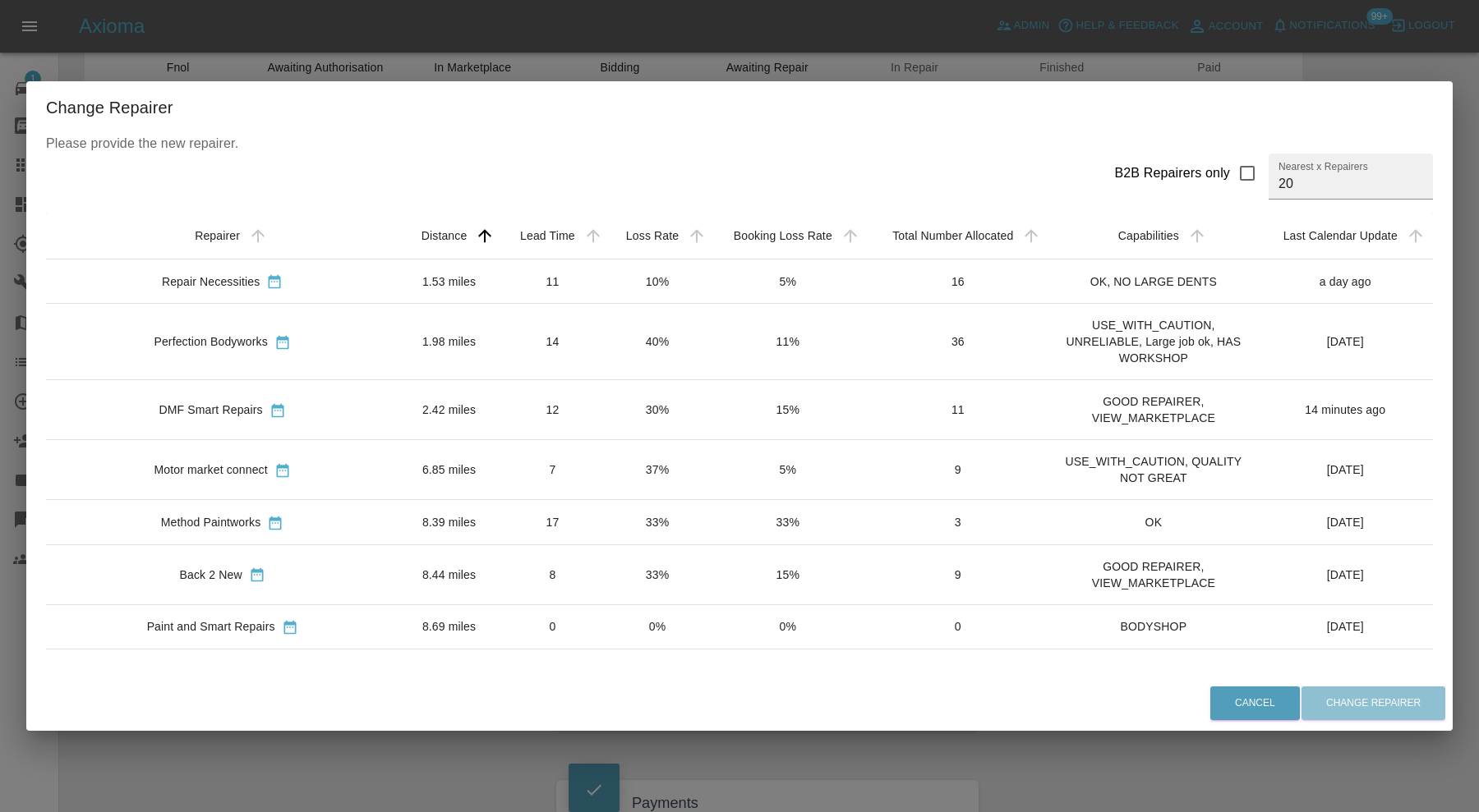
click at [276, 275] on div "Repair Necessities" at bounding box center [222, 281] width 326 height 17
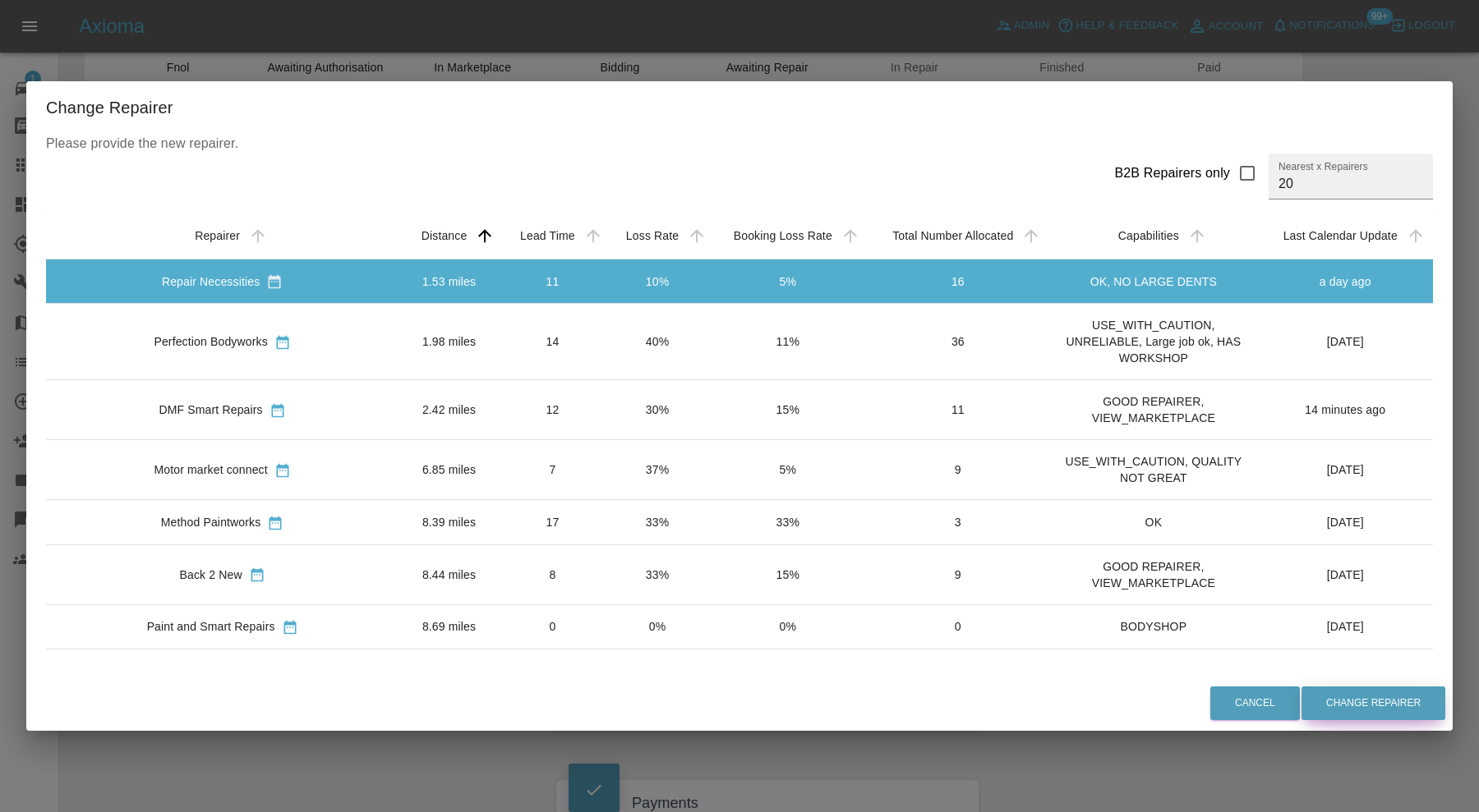
click at [1327, 709] on button "Change Repairer" at bounding box center [1373, 703] width 143 height 33
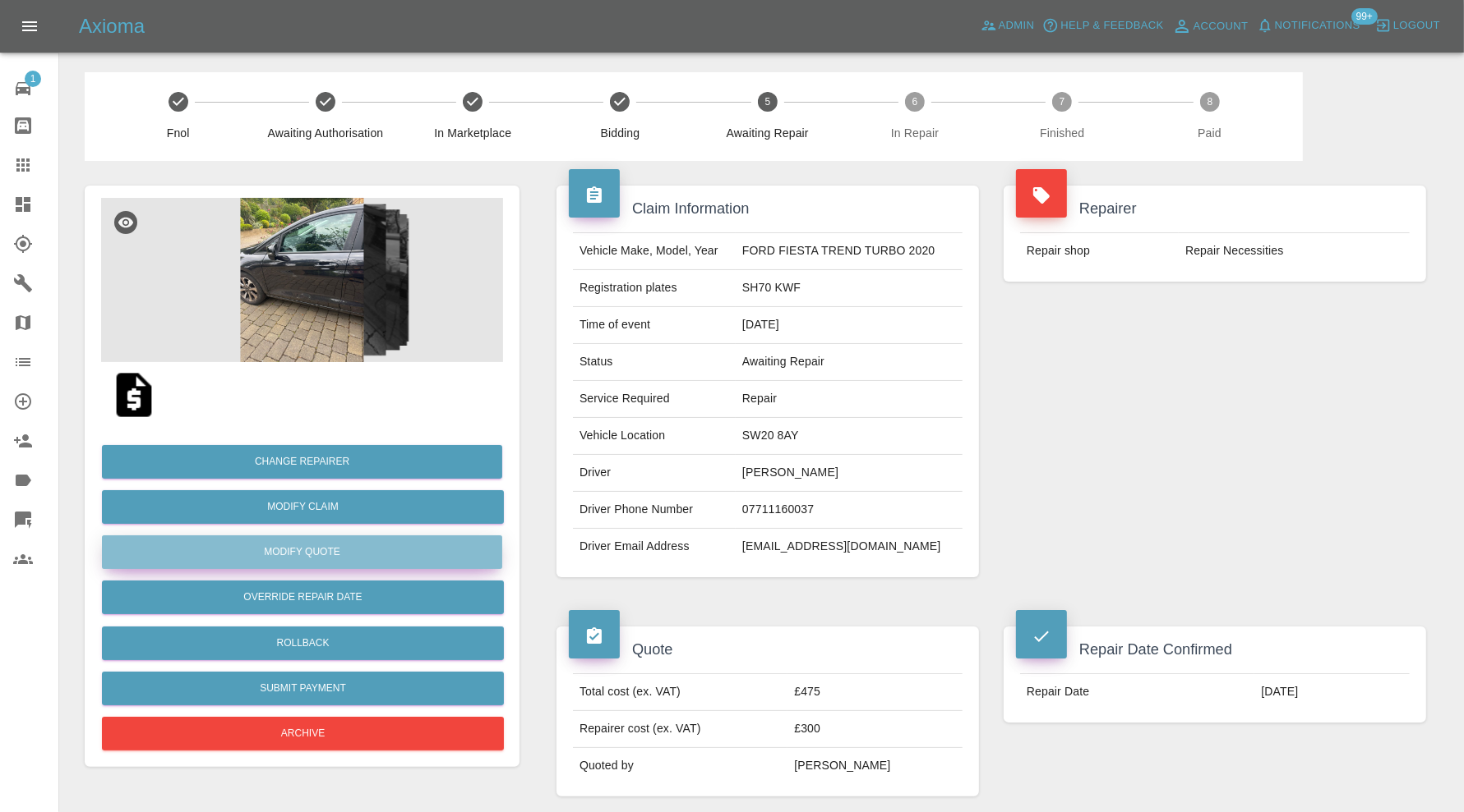
click at [352, 544] on button "Modify Quote" at bounding box center [301, 552] width 400 height 33
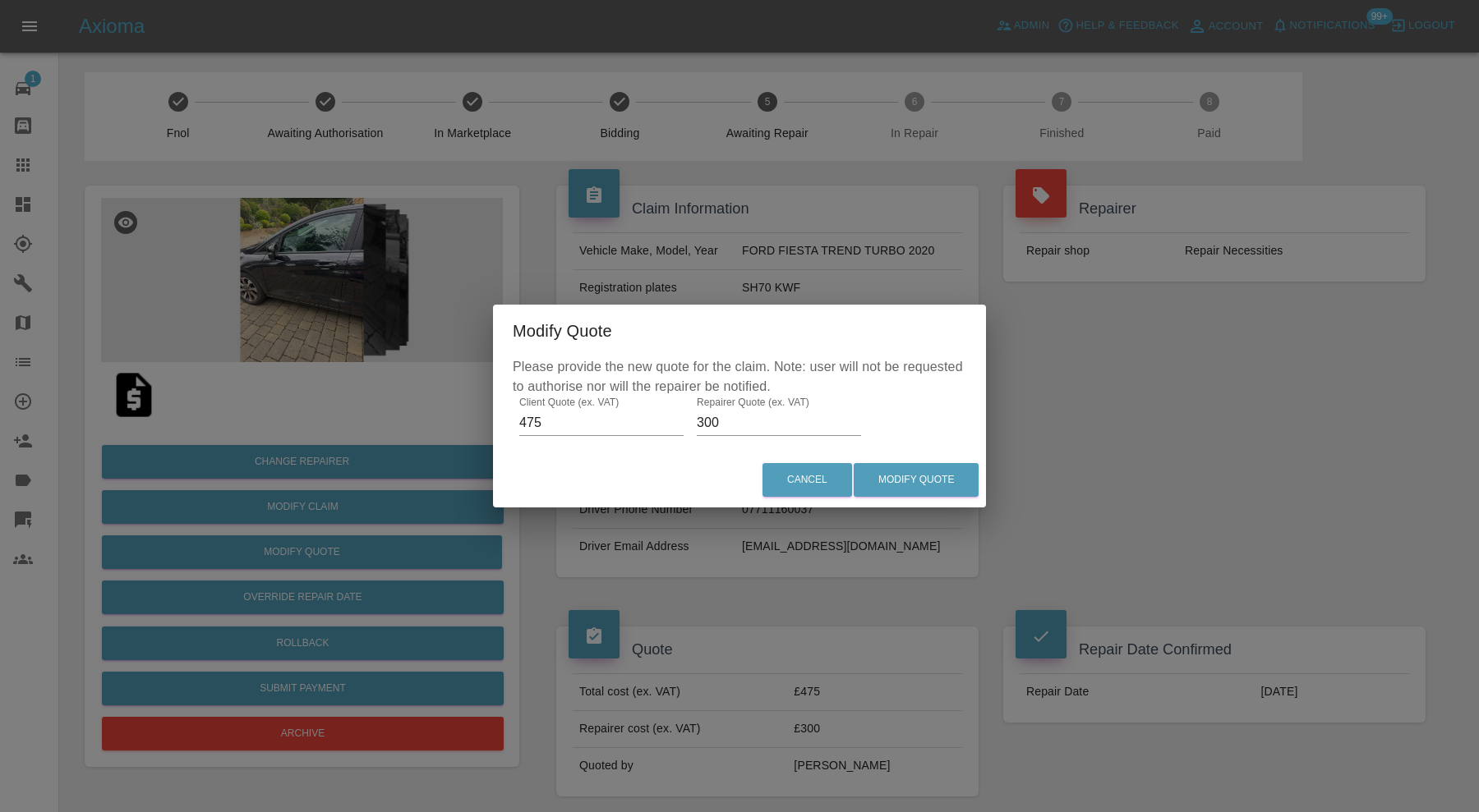
click at [731, 426] on input "300" at bounding box center [779, 423] width 165 height 26
type input "325"
click at [894, 477] on button "Modify Quote" at bounding box center [916, 479] width 125 height 33
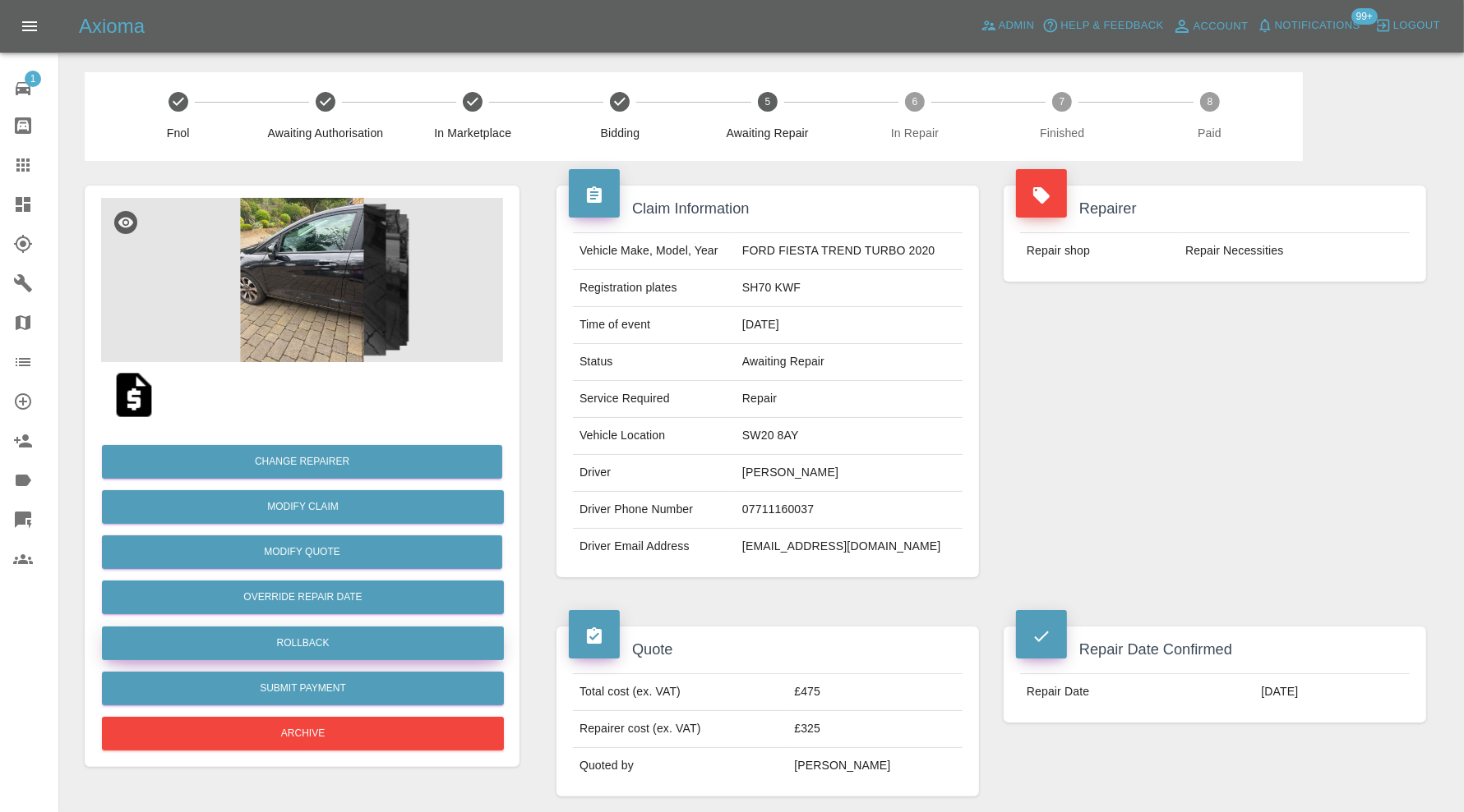
click at [355, 631] on button "Rollback" at bounding box center [302, 643] width 402 height 33
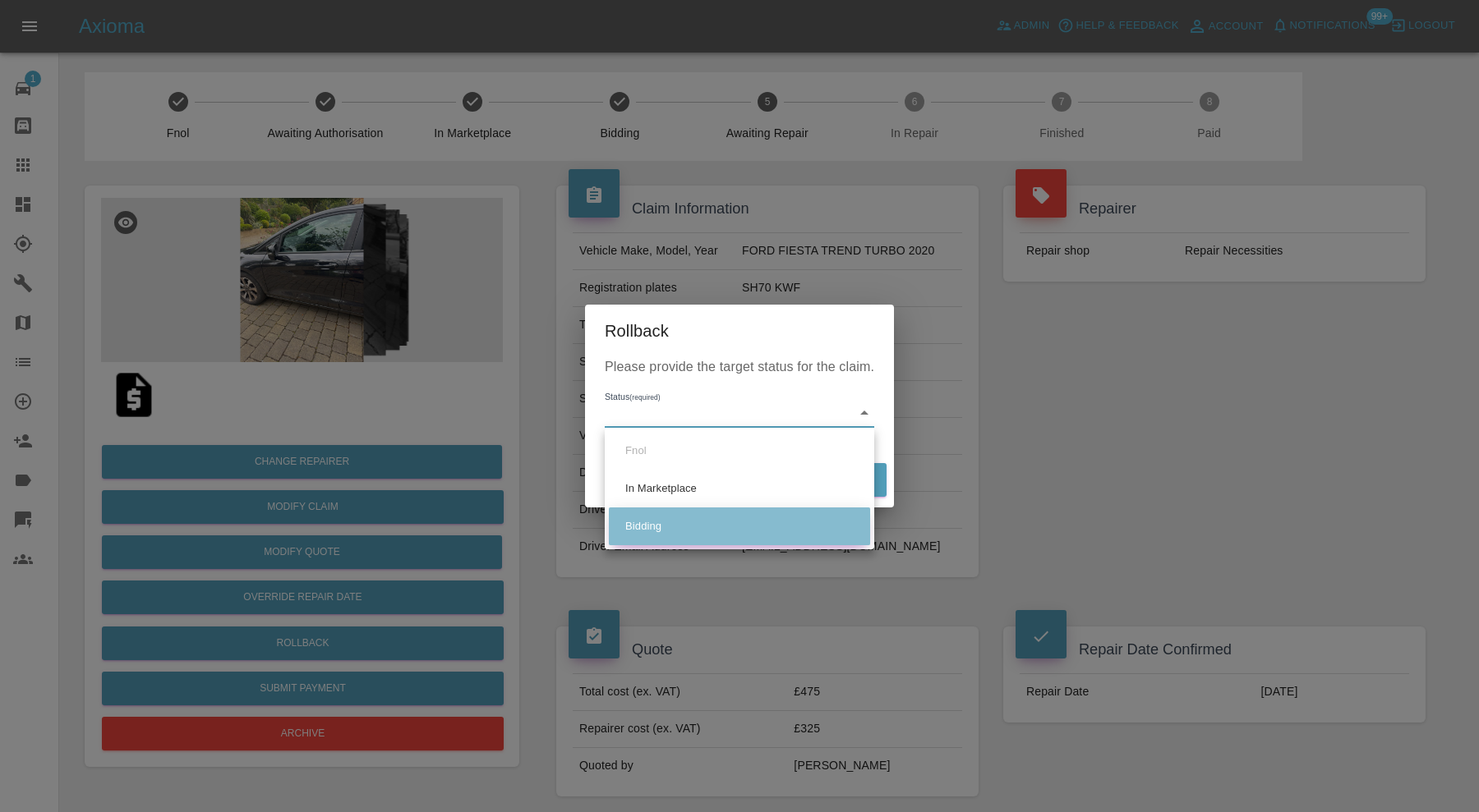
click at [664, 521] on li "Bidding" at bounding box center [739, 527] width 261 height 38
type input "bidding"
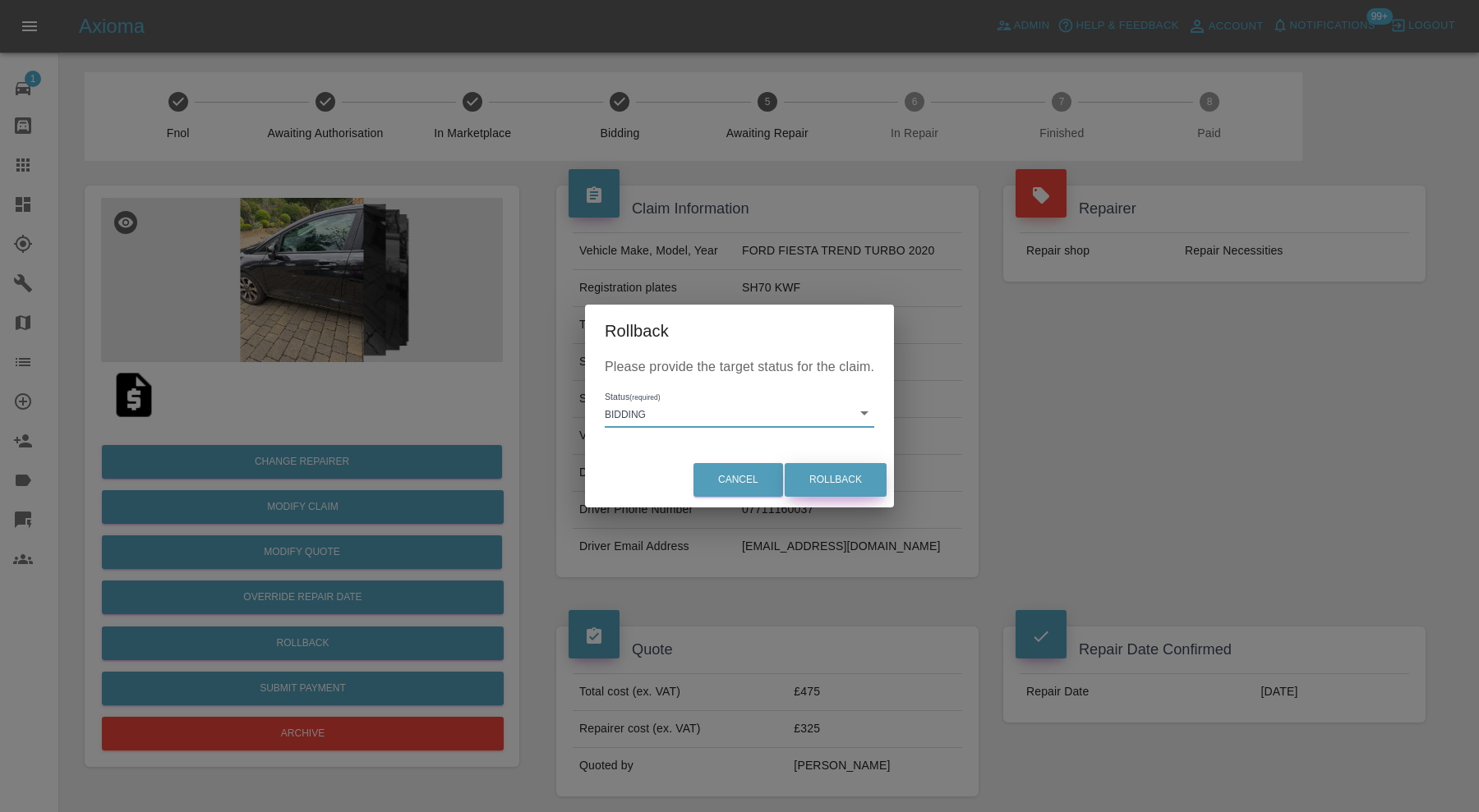
click at [812, 472] on button "Rollback" at bounding box center [835, 479] width 101 height 33
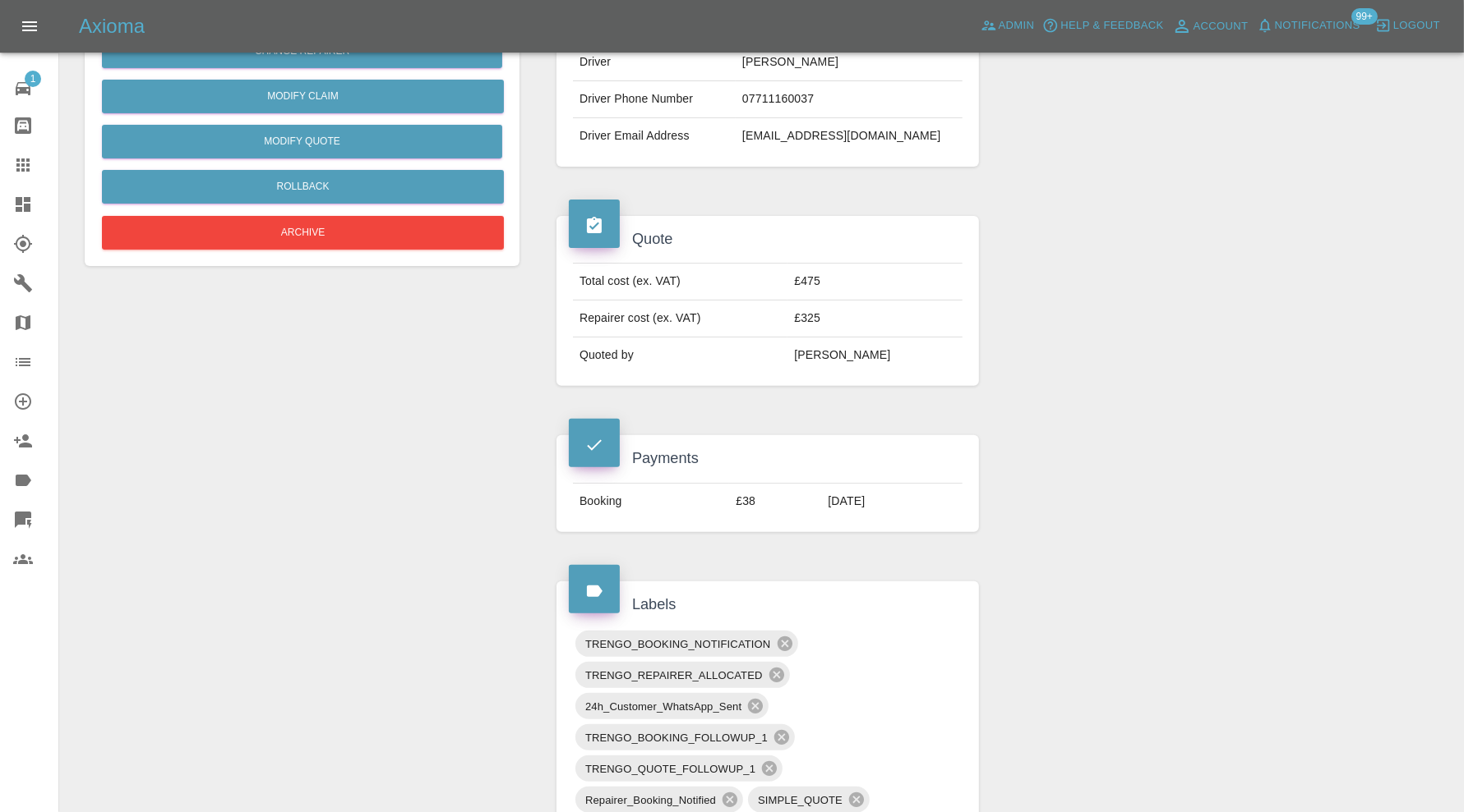
scroll to position [684, 0]
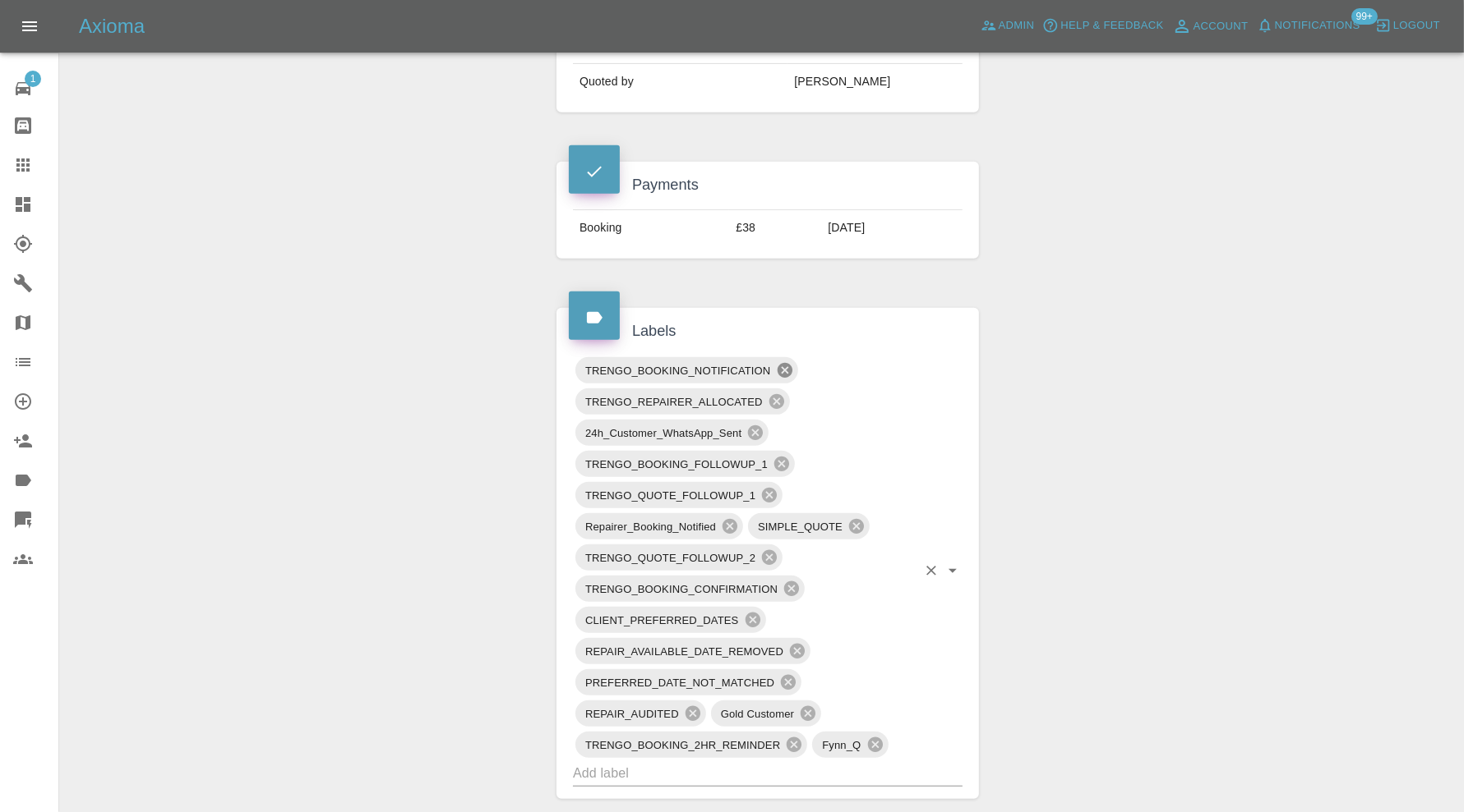
click at [785, 363] on icon at bounding box center [784, 370] width 14 height 14
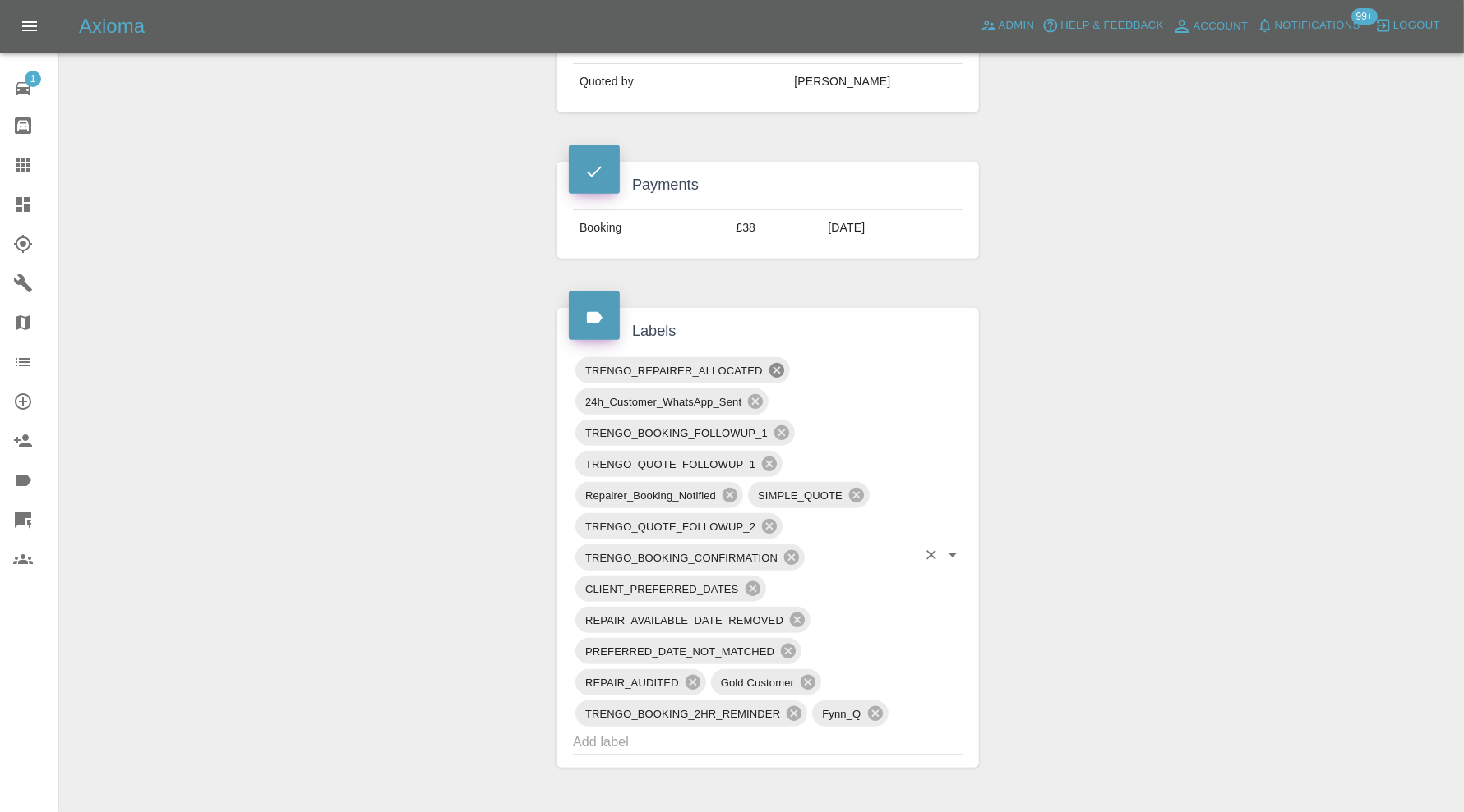
click at [785, 362] on icon at bounding box center [776, 370] width 18 height 18
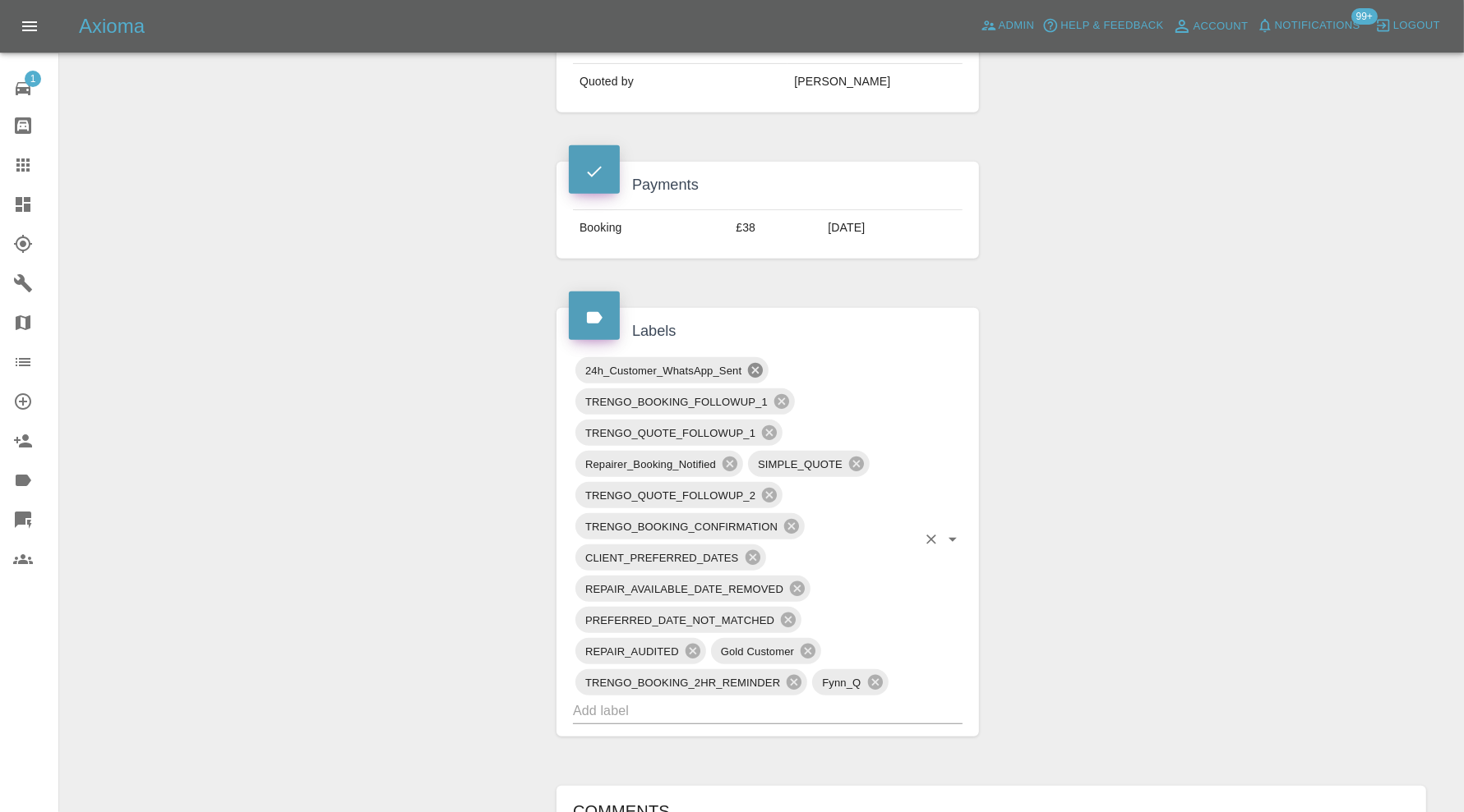
click at [757, 363] on icon at bounding box center [755, 370] width 14 height 14
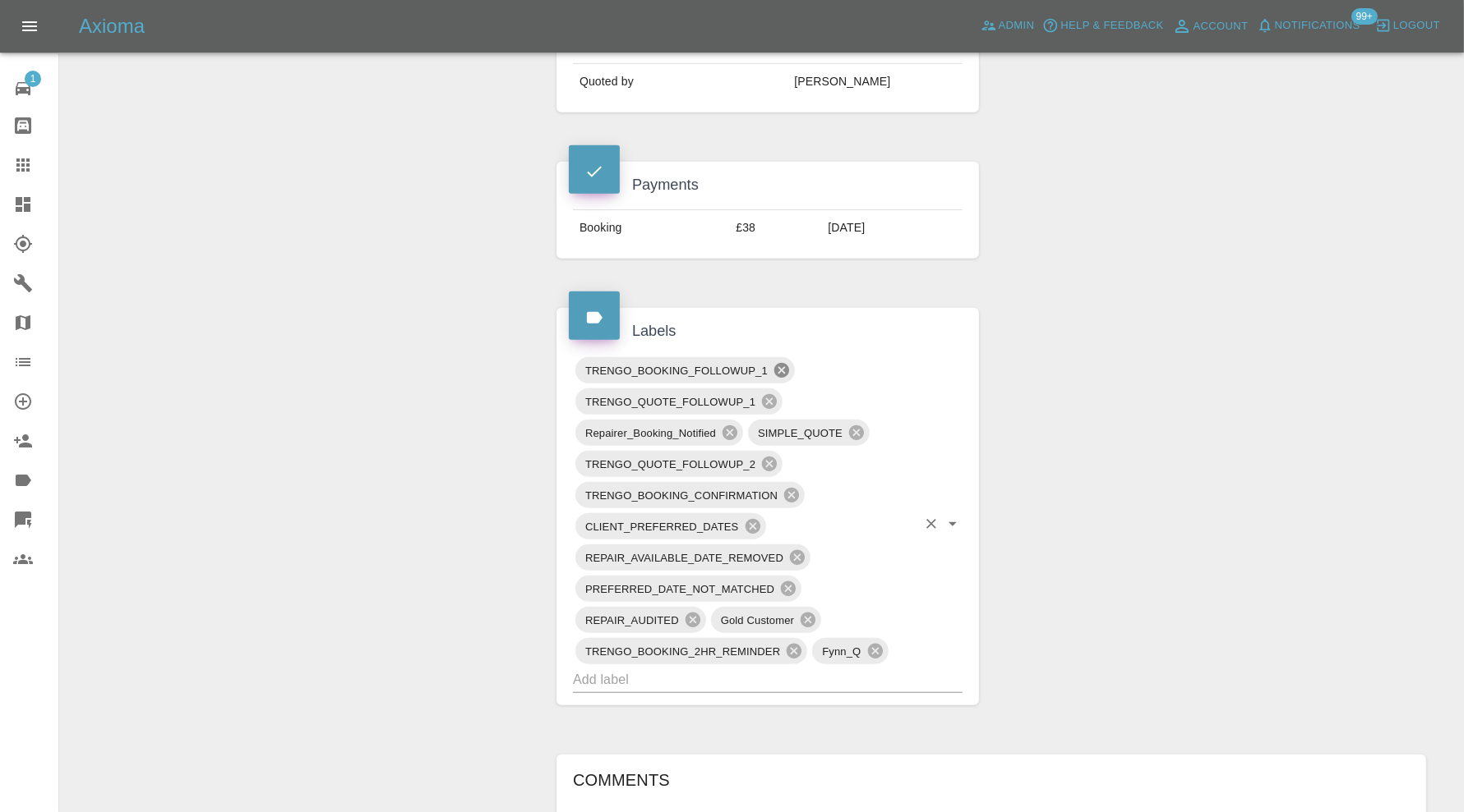
click at [779, 366] on icon at bounding box center [781, 370] width 14 height 14
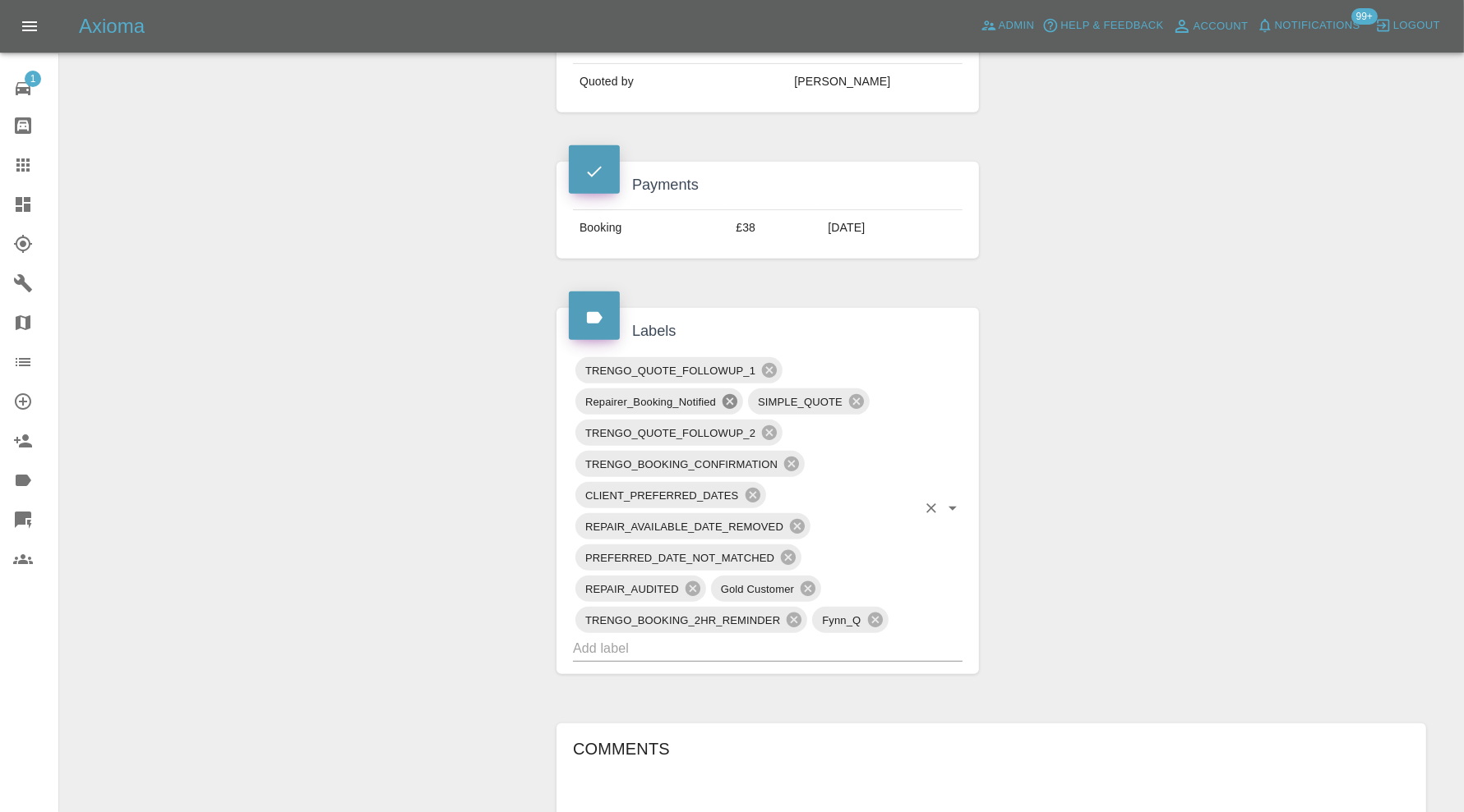
click at [733, 394] on icon at bounding box center [729, 401] width 14 height 14
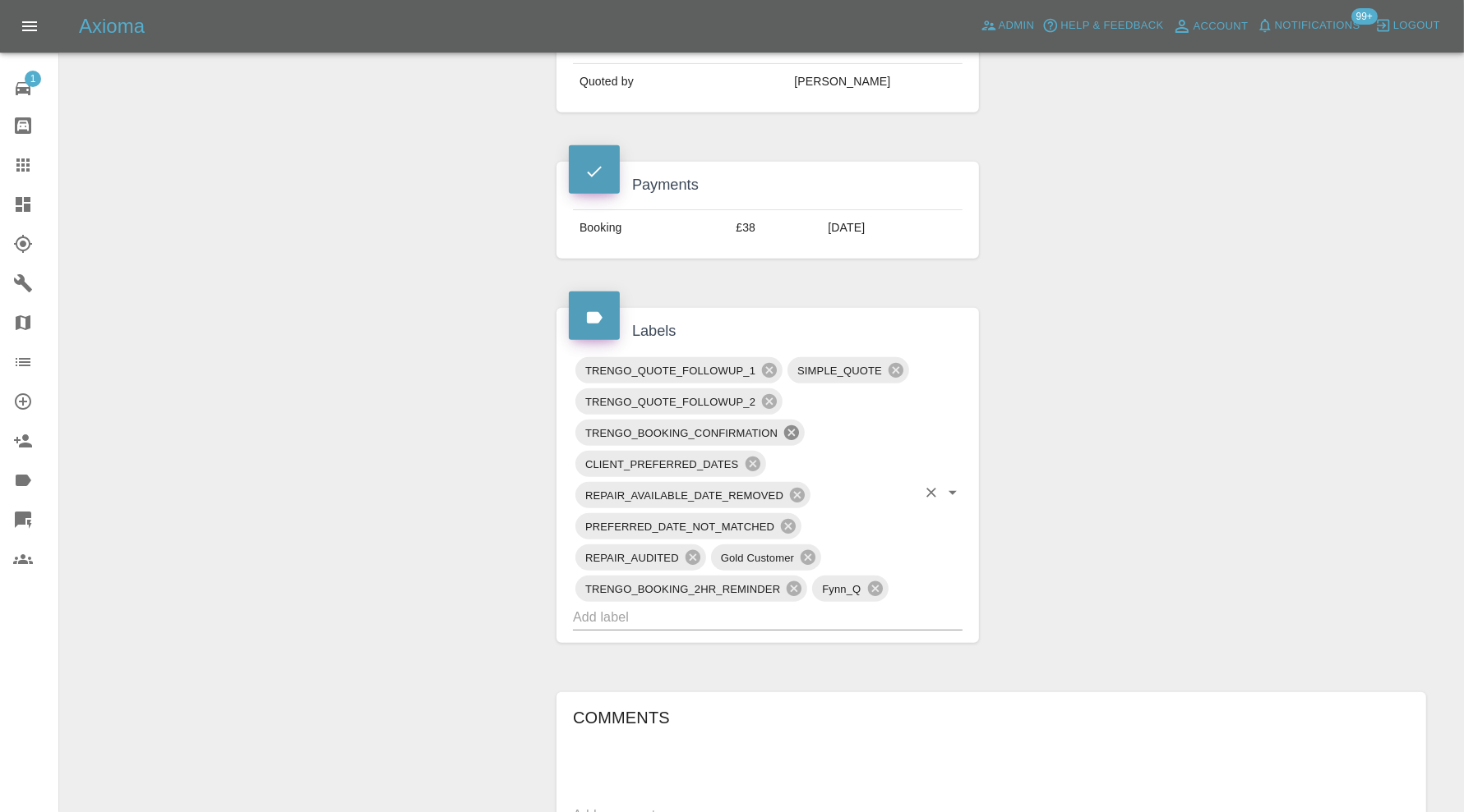
click at [790, 426] on icon at bounding box center [790, 432] width 14 height 14
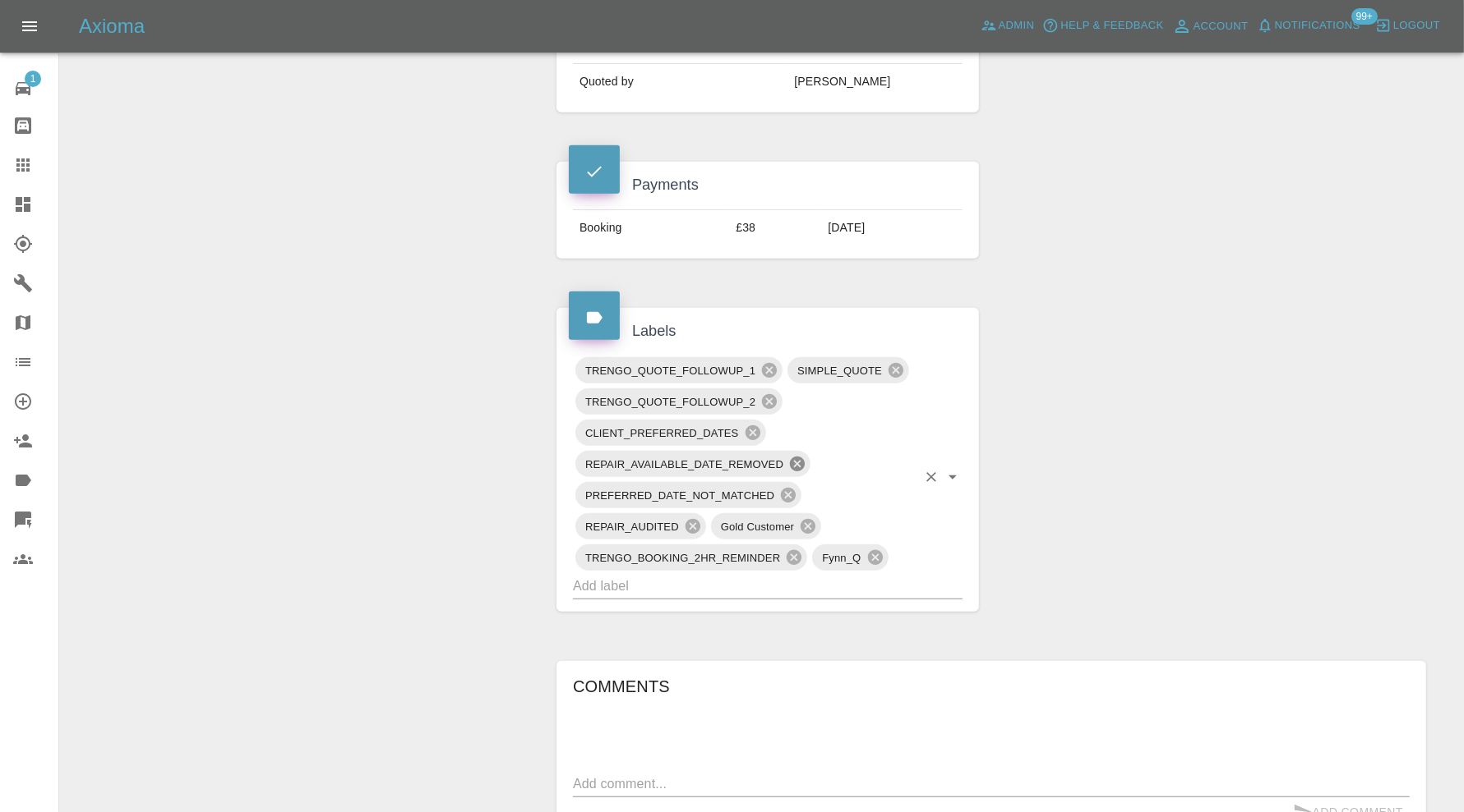
click at [794, 461] on icon at bounding box center [796, 464] width 14 height 14
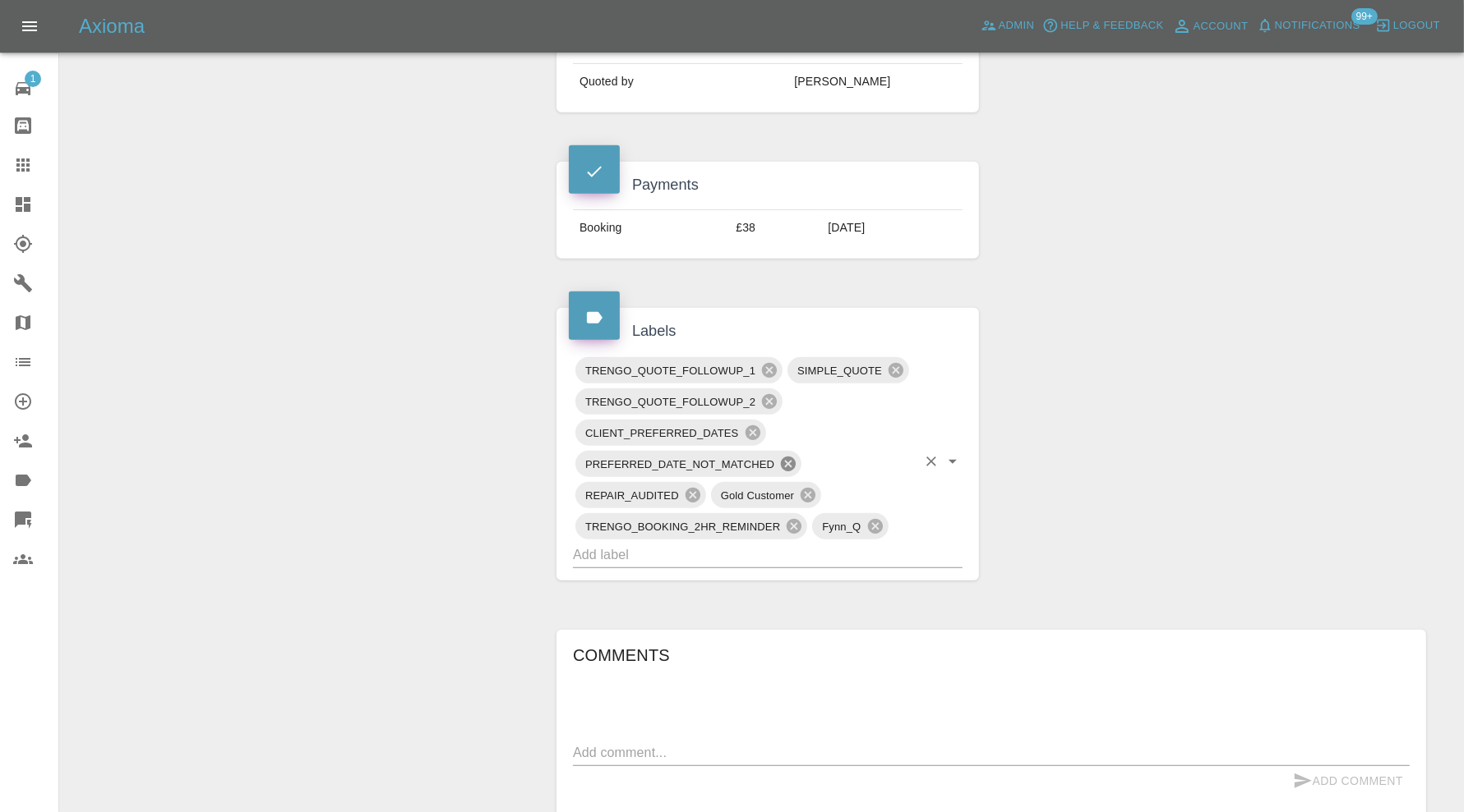
click at [794, 461] on icon at bounding box center [787, 464] width 14 height 14
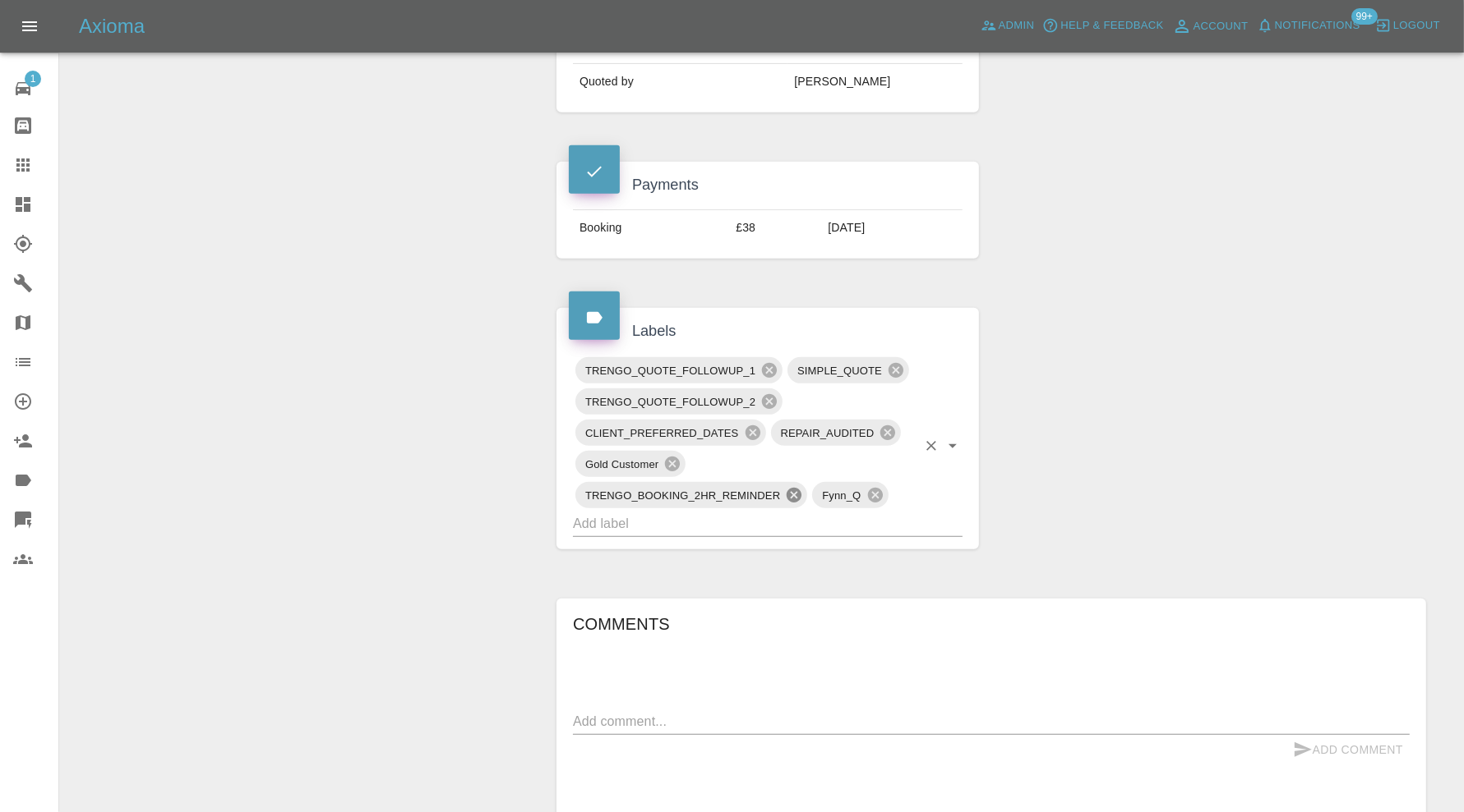
click at [789, 488] on icon at bounding box center [793, 494] width 14 height 14
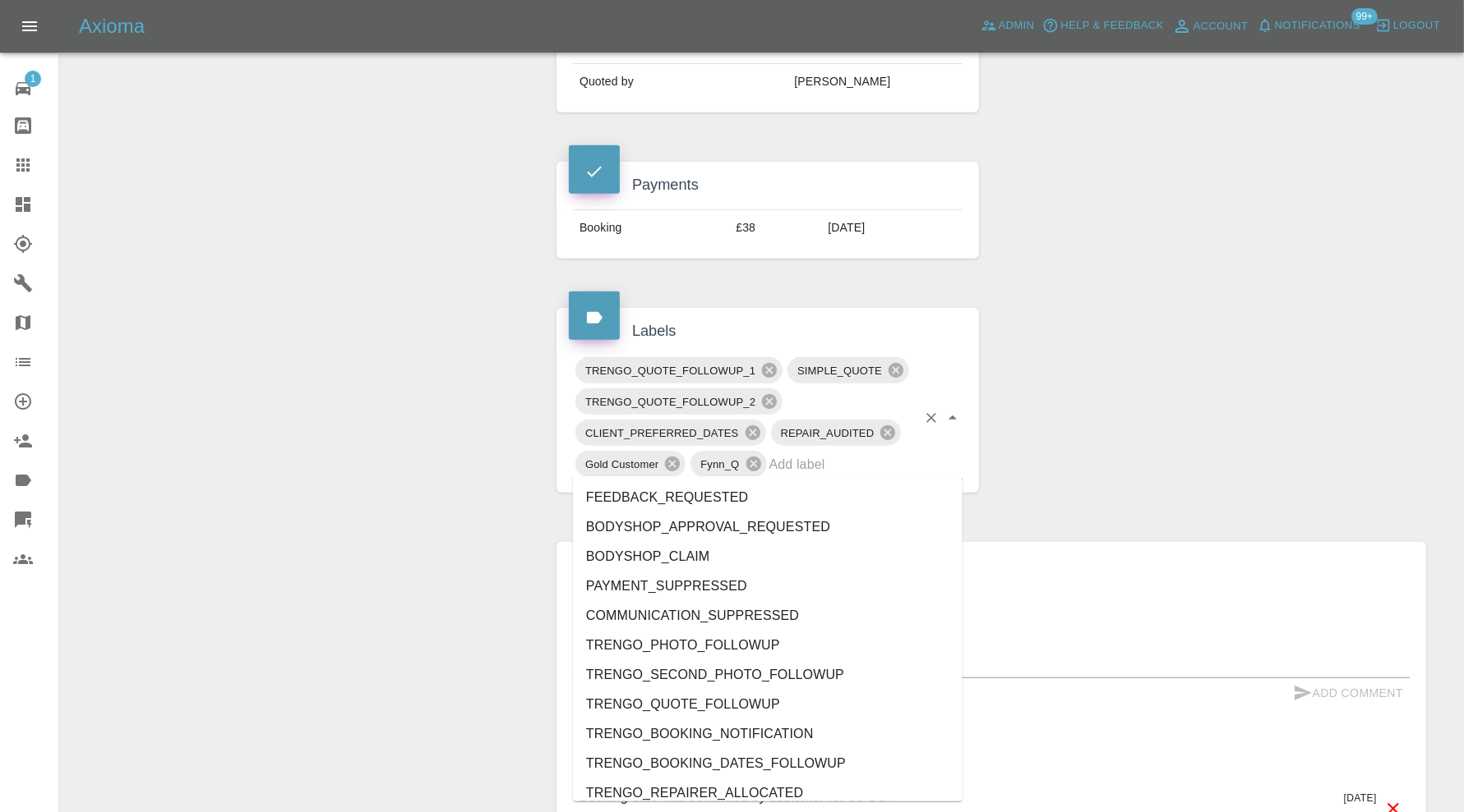
click at [834, 463] on input "text" at bounding box center [843, 464] width 147 height 26
type input "do"
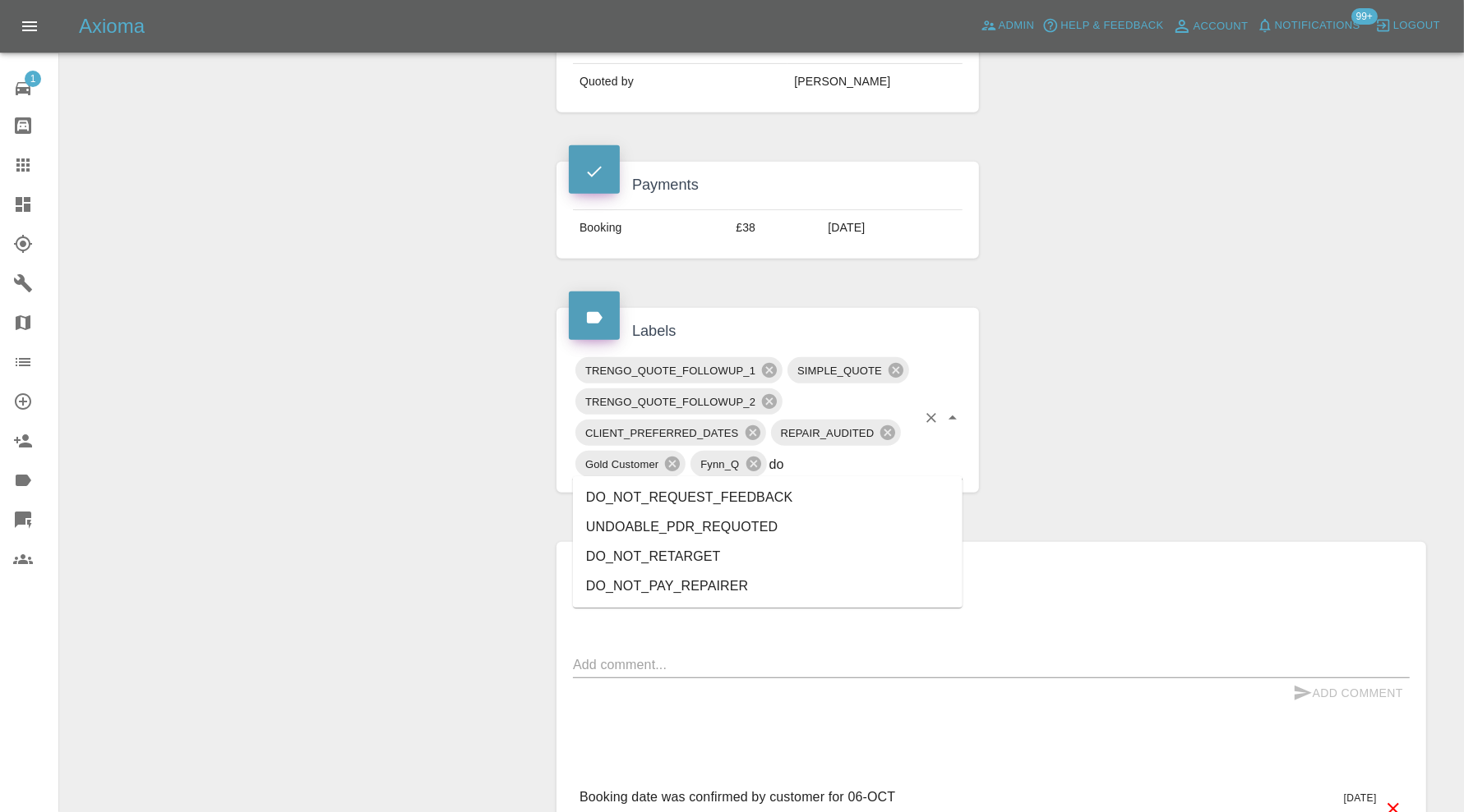
click at [798, 486] on li "DO_NOT_REQUEST_FEEDBACK" at bounding box center [767, 497] width 389 height 30
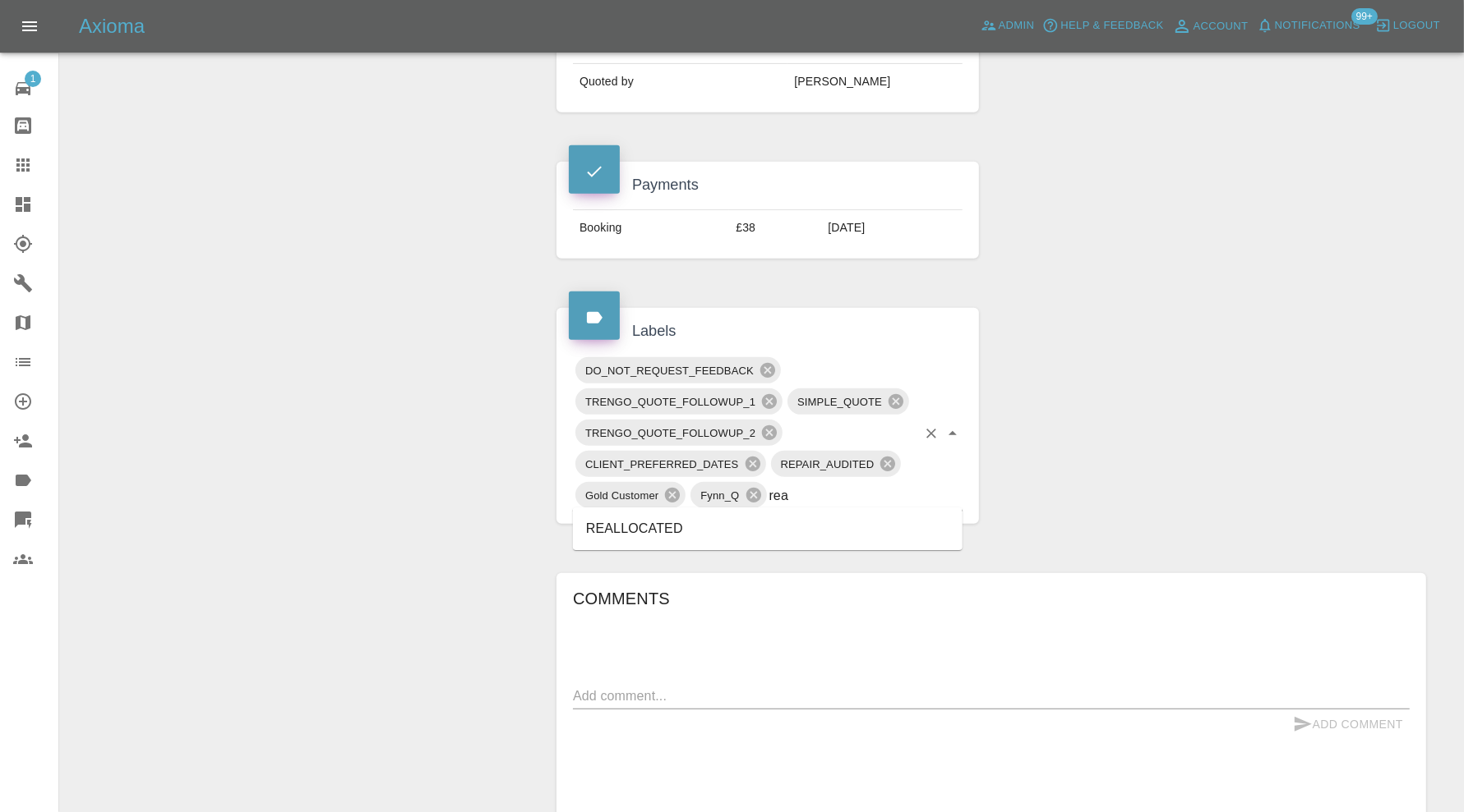
type input "real"
click at [672, 515] on li "REALLOCATED" at bounding box center [767, 529] width 389 height 30
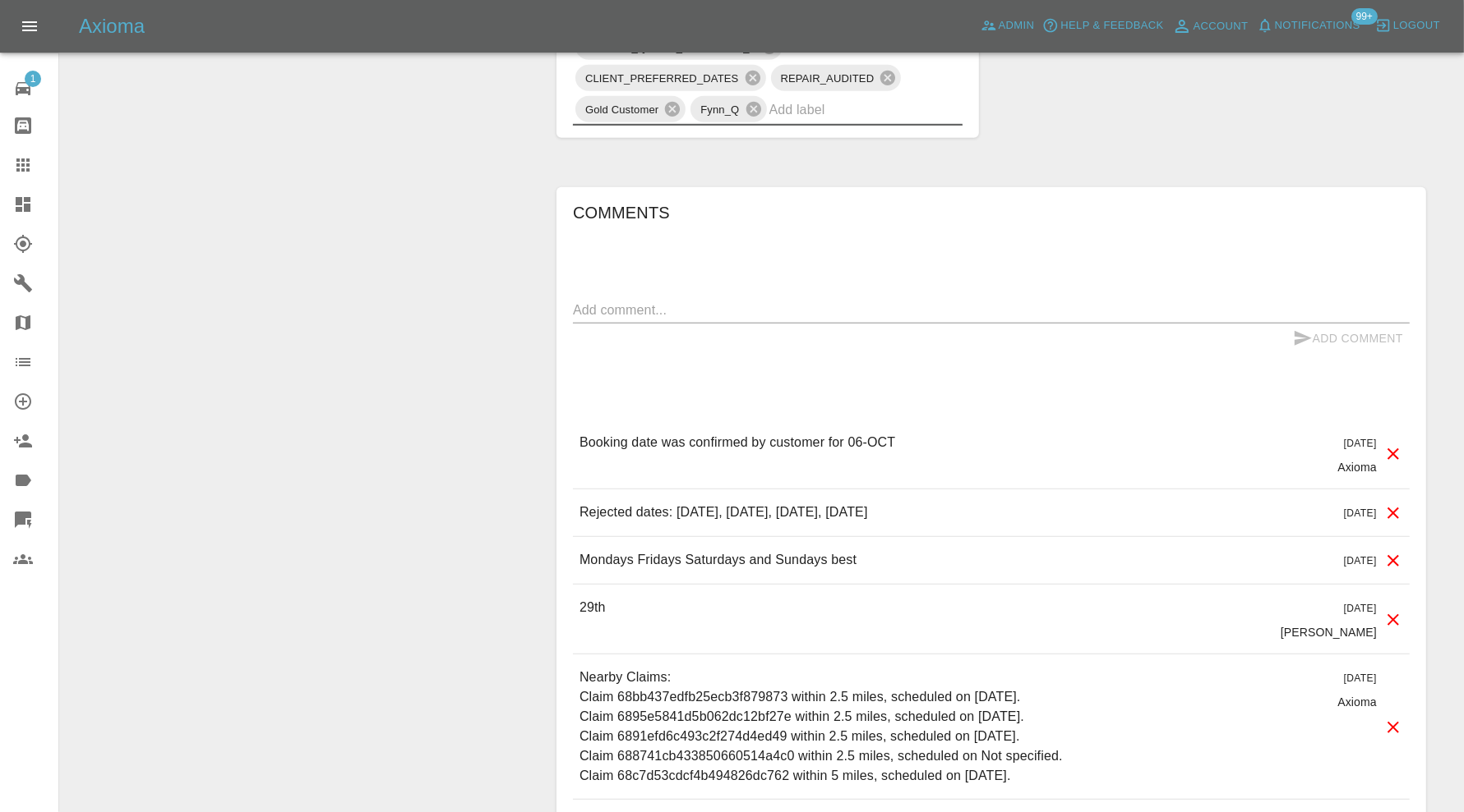
scroll to position [1095, 0]
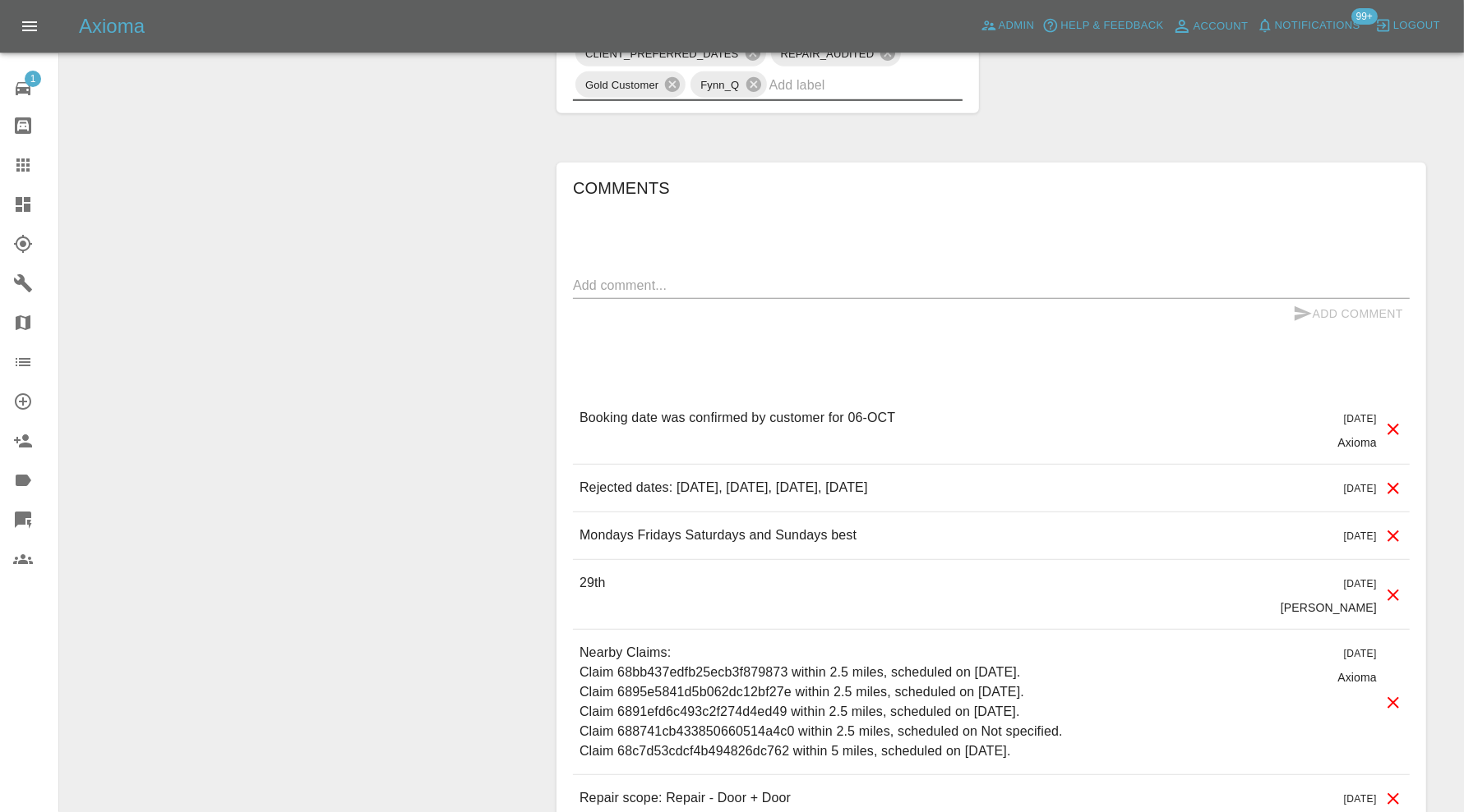
click at [744, 276] on textarea at bounding box center [991, 286] width 836 height 19
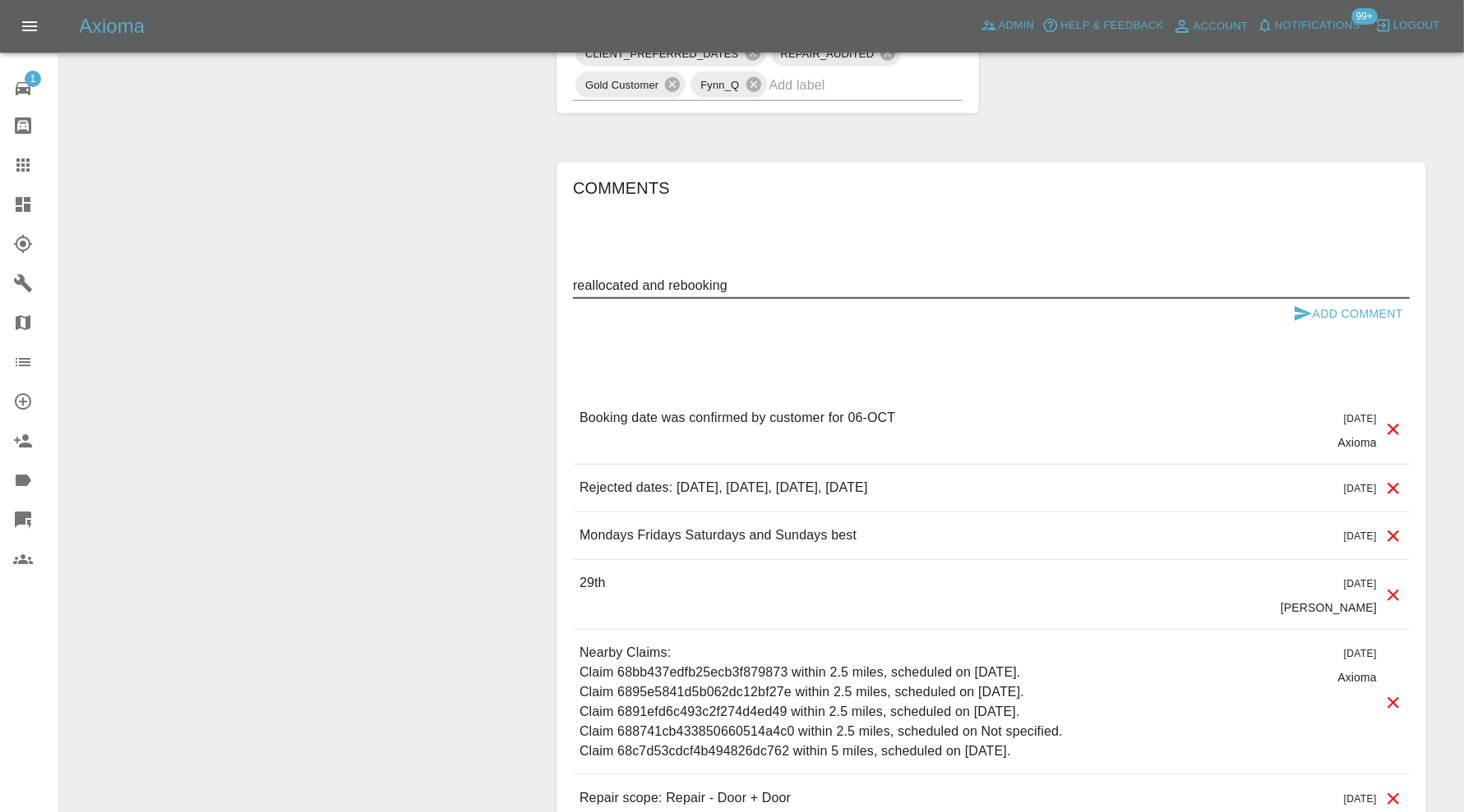
type textarea "reallocated and rebooking"
click at [1328, 299] on button "Add Comment" at bounding box center [1347, 315] width 123 height 31
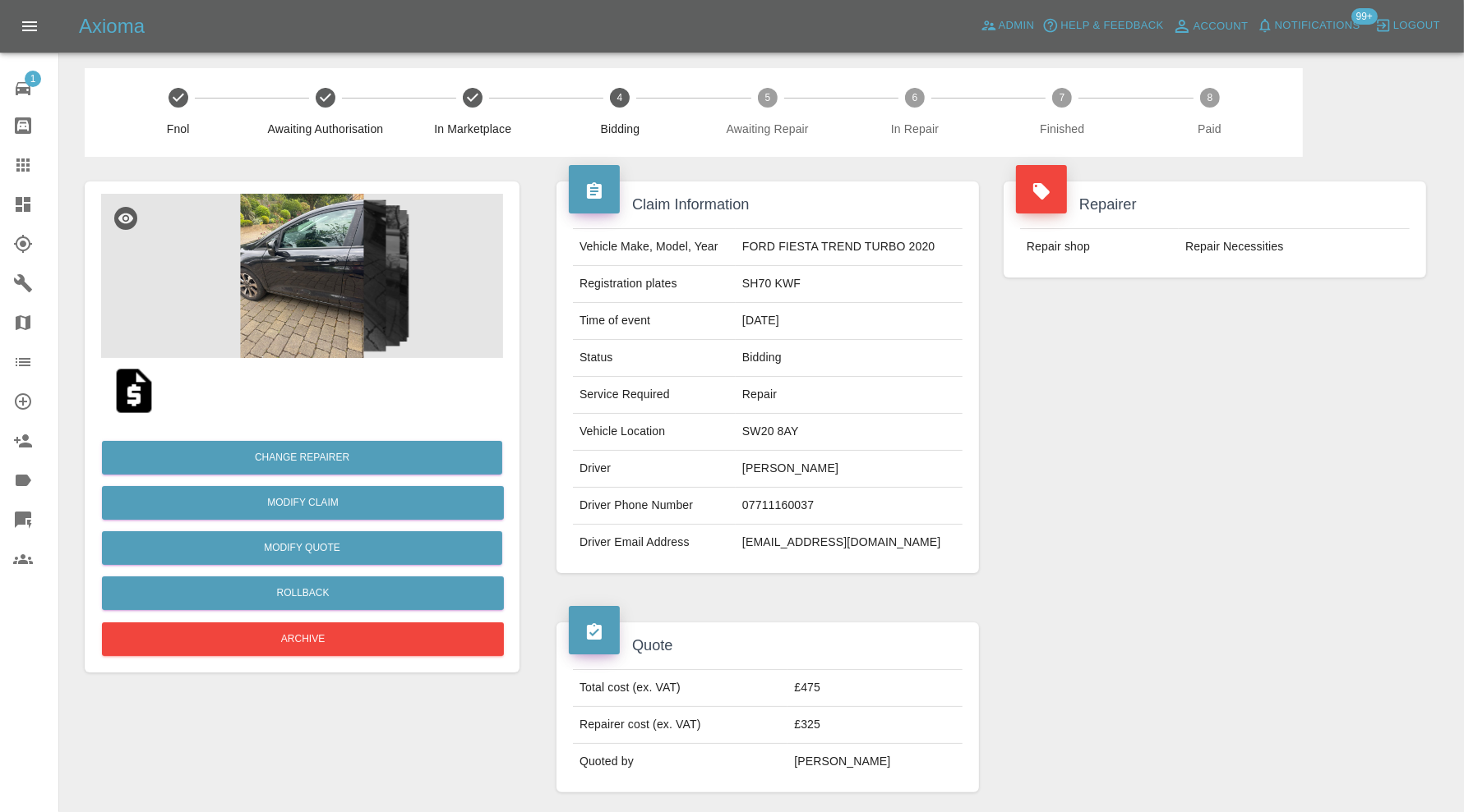
scroll to position [0, 0]
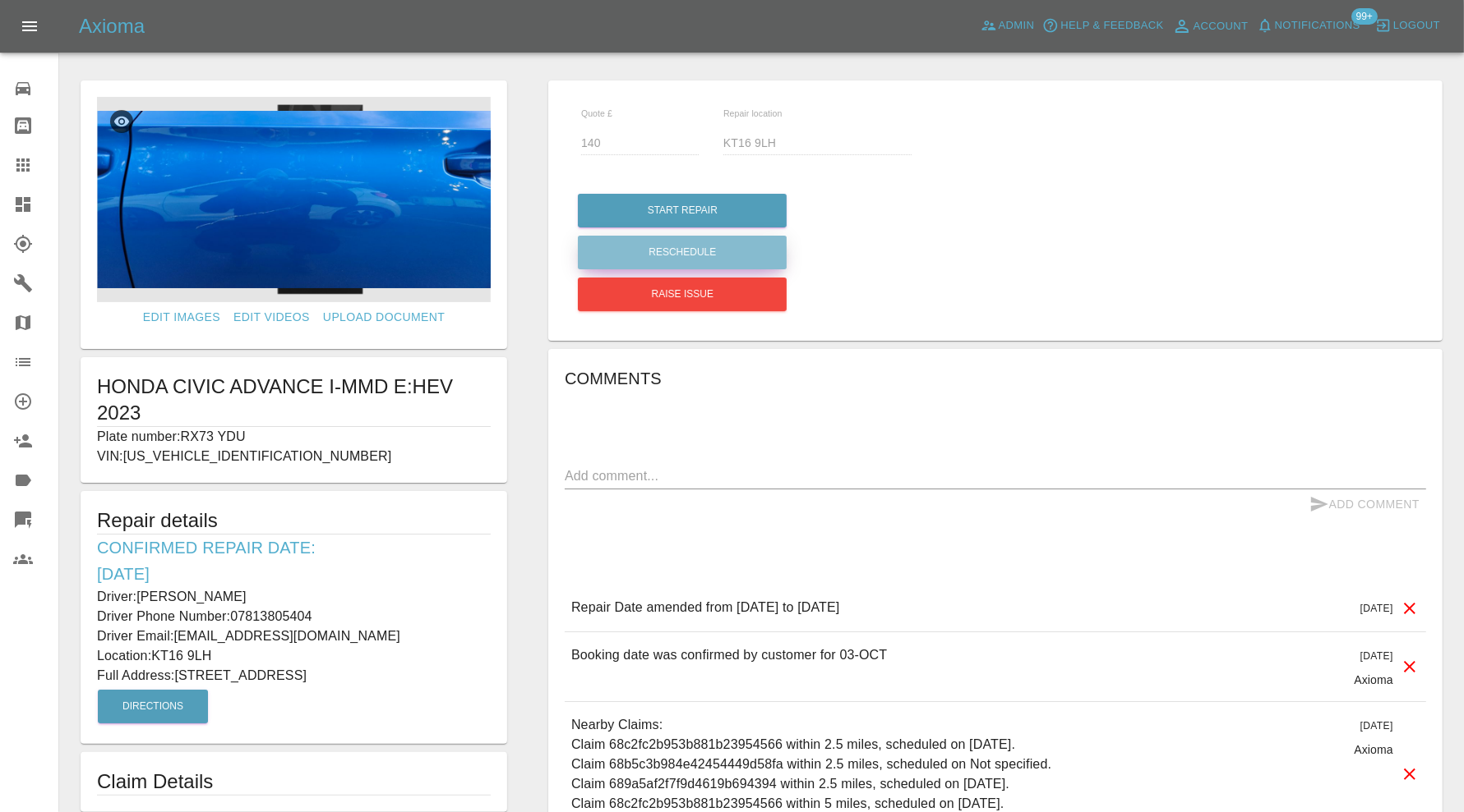
click at [725, 248] on button "Reschedule" at bounding box center [682, 252] width 209 height 33
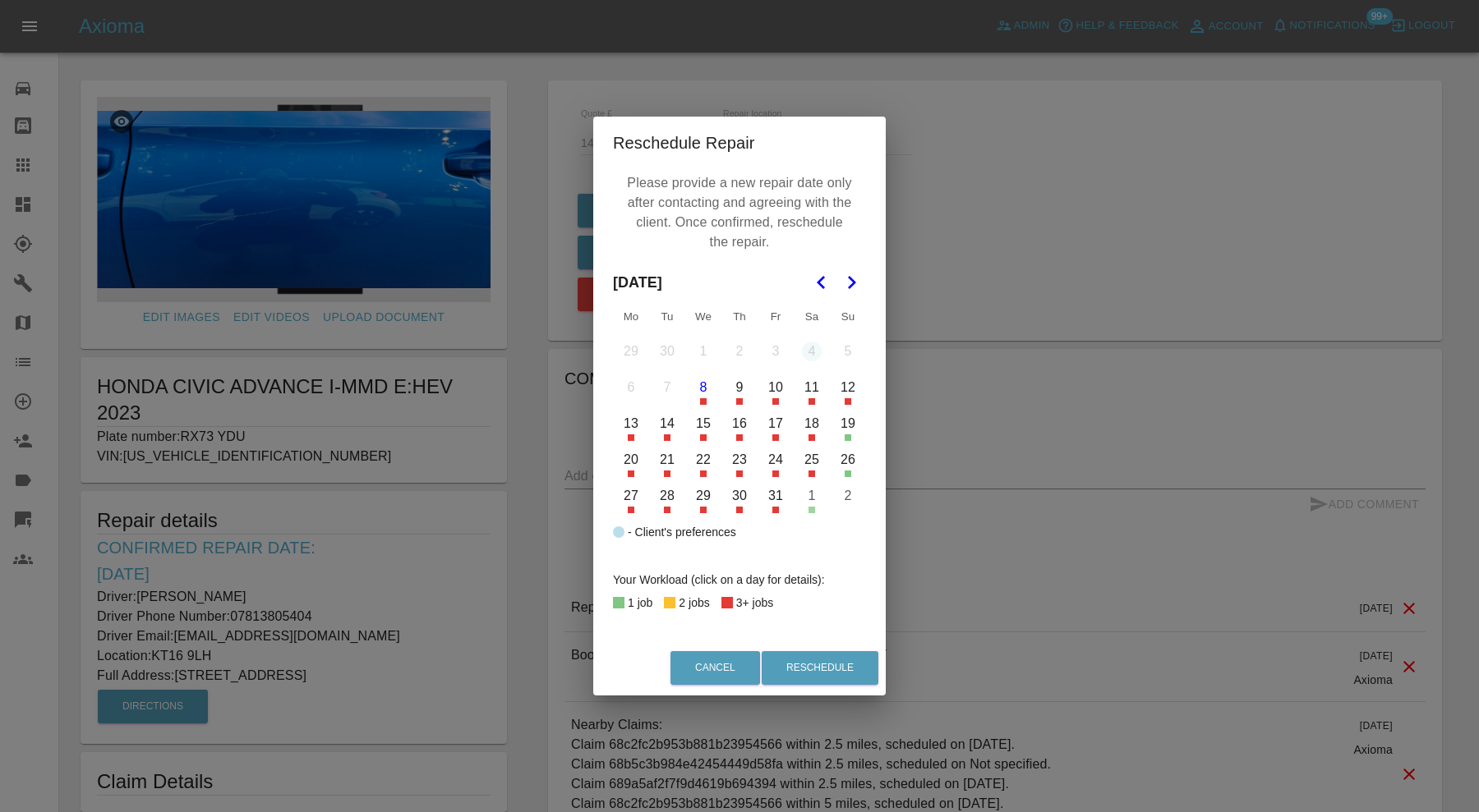
click at [777, 393] on button "10" at bounding box center [776, 387] width 34 height 34
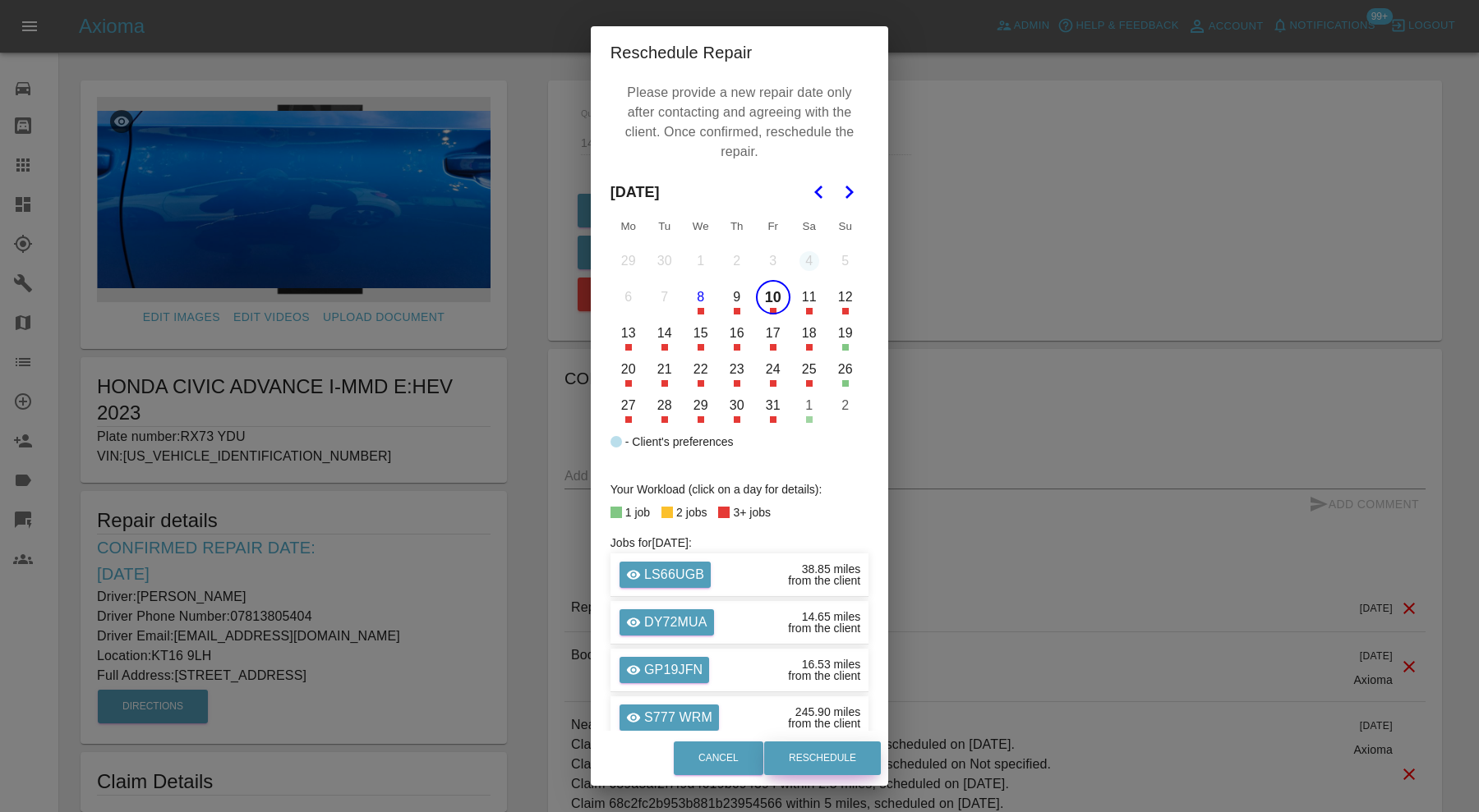
click at [813, 748] on button "Reschedule" at bounding box center [823, 758] width 117 height 33
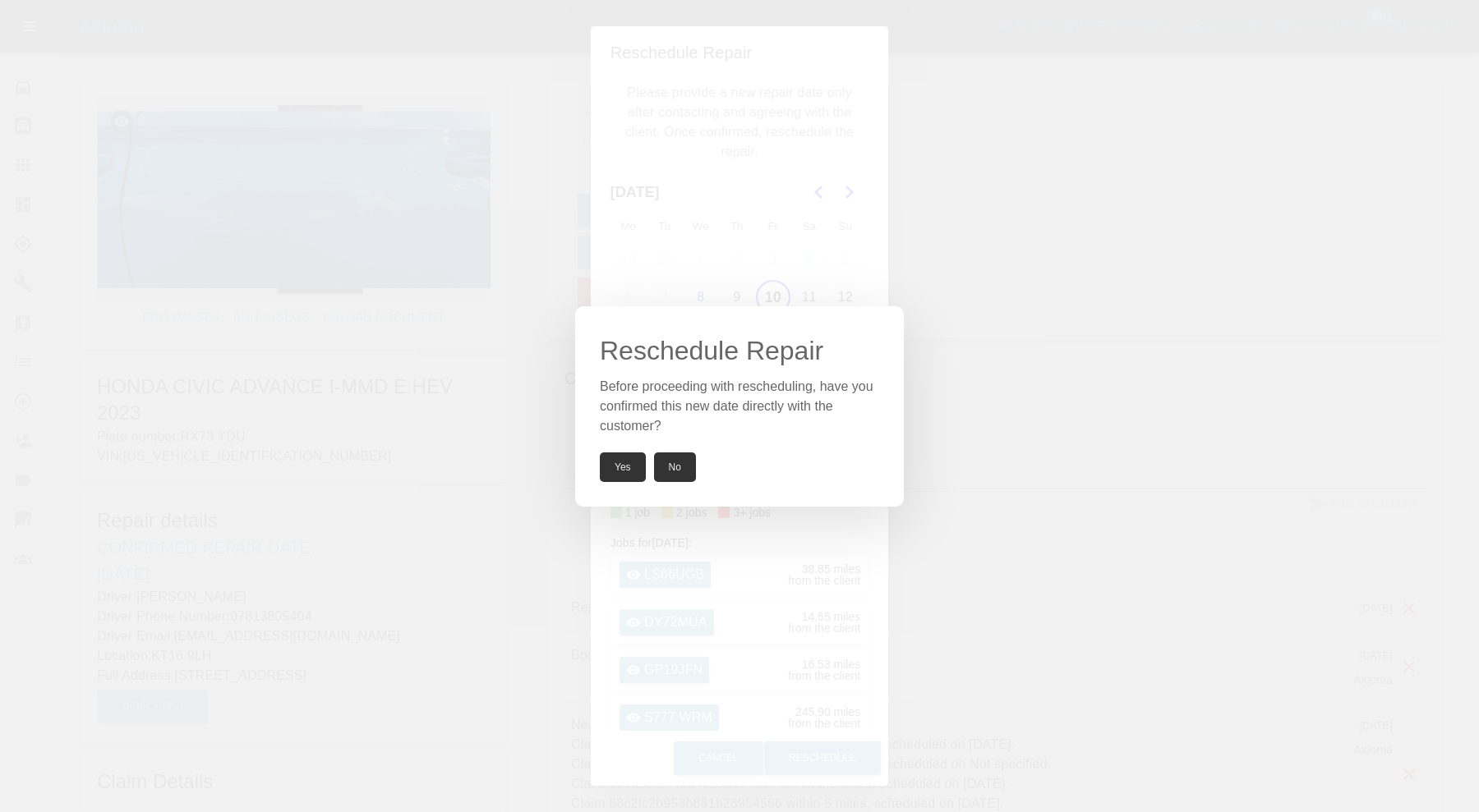
click at [619, 461] on button "Yes" at bounding box center [623, 467] width 46 height 30
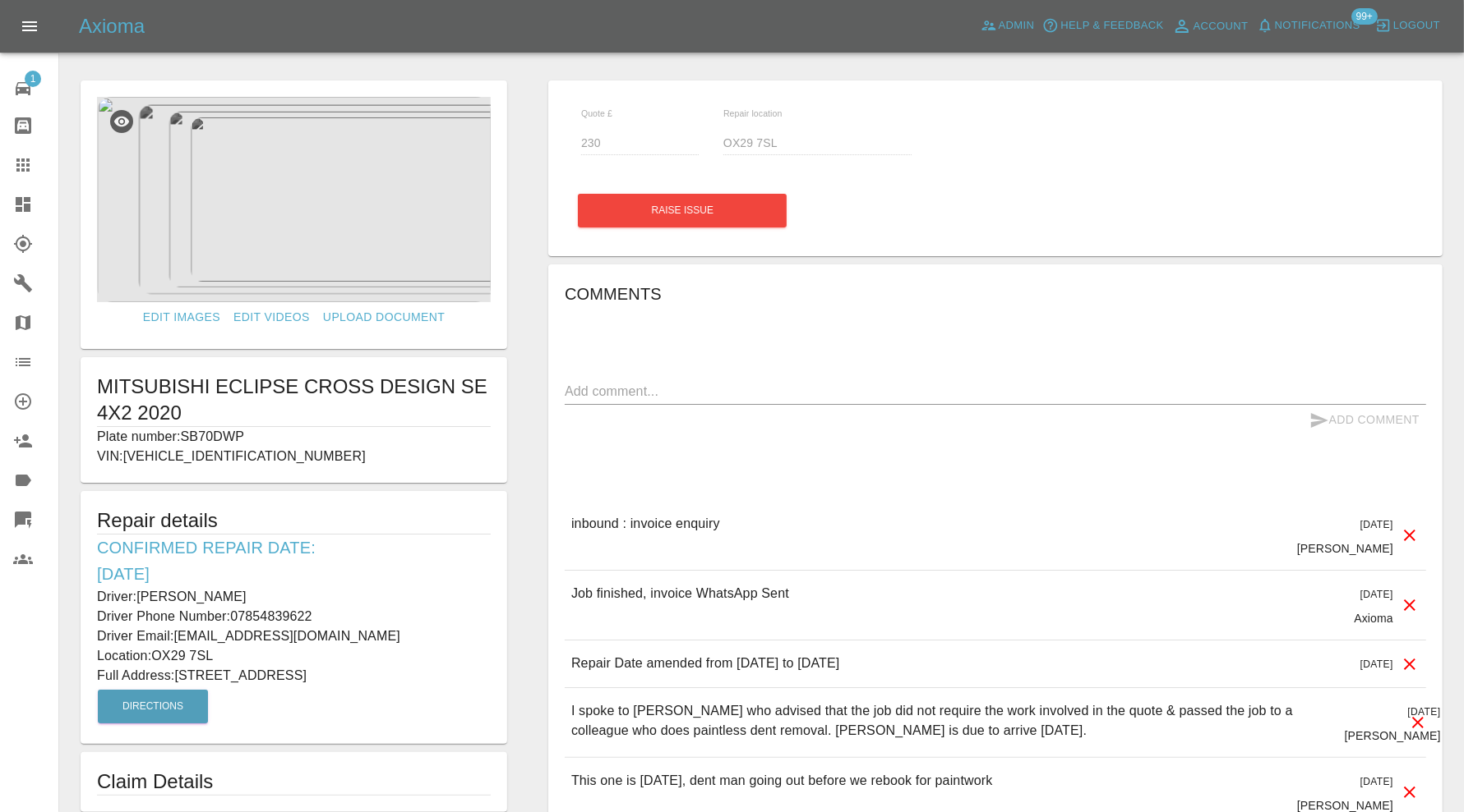
click at [239, 433] on p "Plate number: SB70DWP" at bounding box center [293, 437] width 393 height 20
copy p "SB70DWP"
click at [19, 175] on link "Claims" at bounding box center [29, 165] width 58 height 39
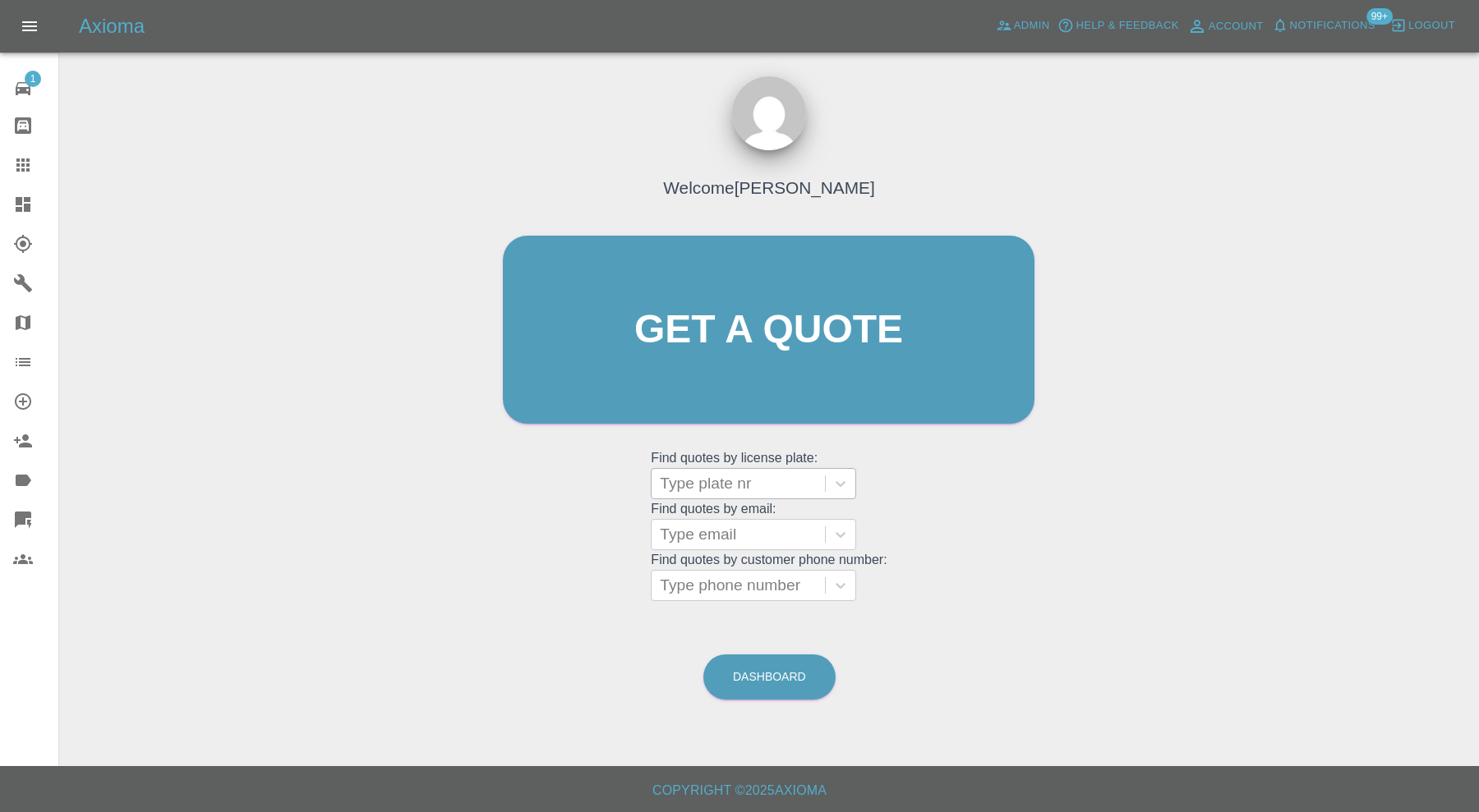
click at [697, 487] on div at bounding box center [739, 484] width 157 height 23
paste input "SB70DWP"
type input "SB70DWP"
click at [696, 518] on div "SB70DWP, Paid" at bounding box center [753, 525] width 206 height 33
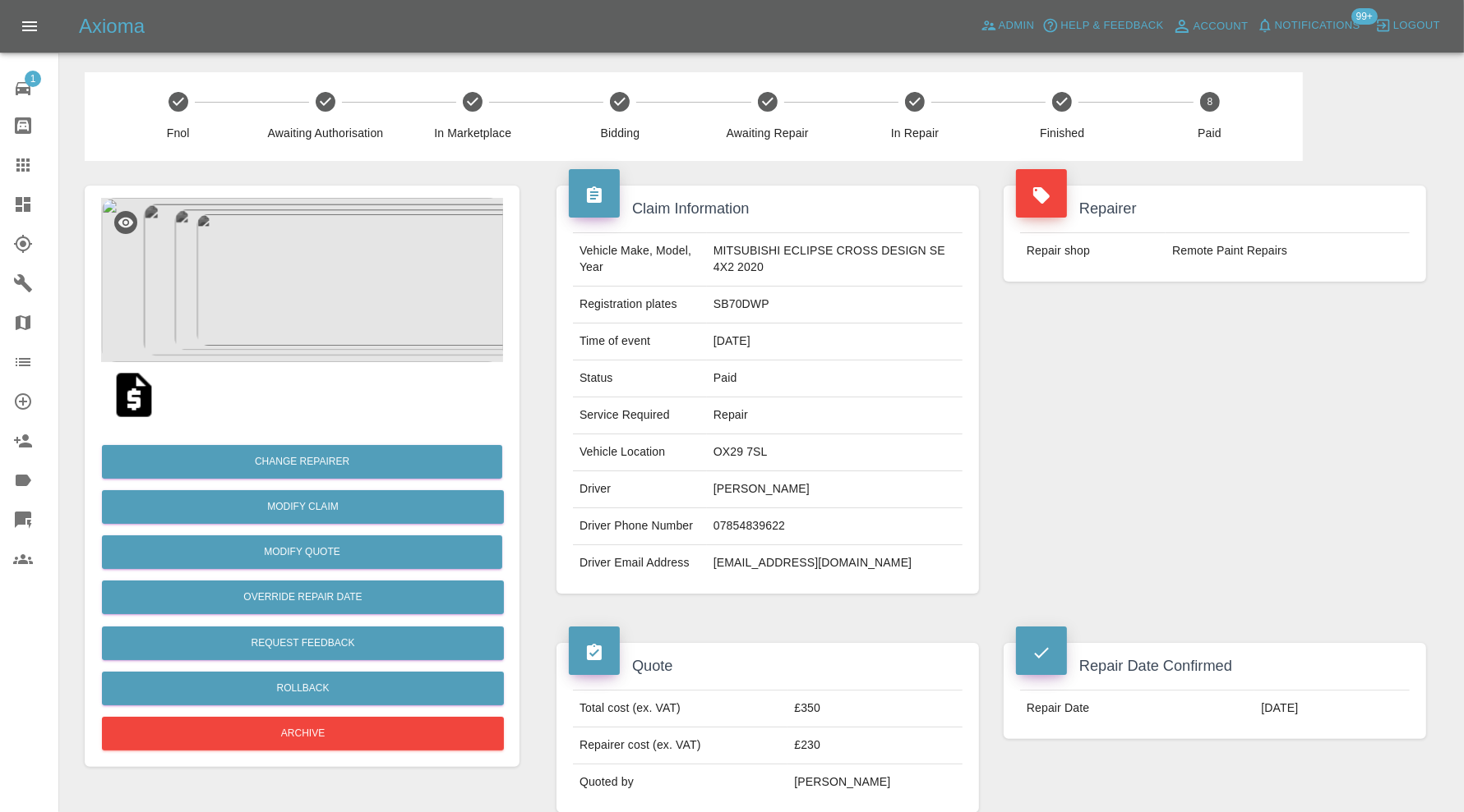
click at [831, 561] on td "[EMAIL_ADDRESS][DOMAIN_NAME]" at bounding box center [834, 563] width 255 height 36
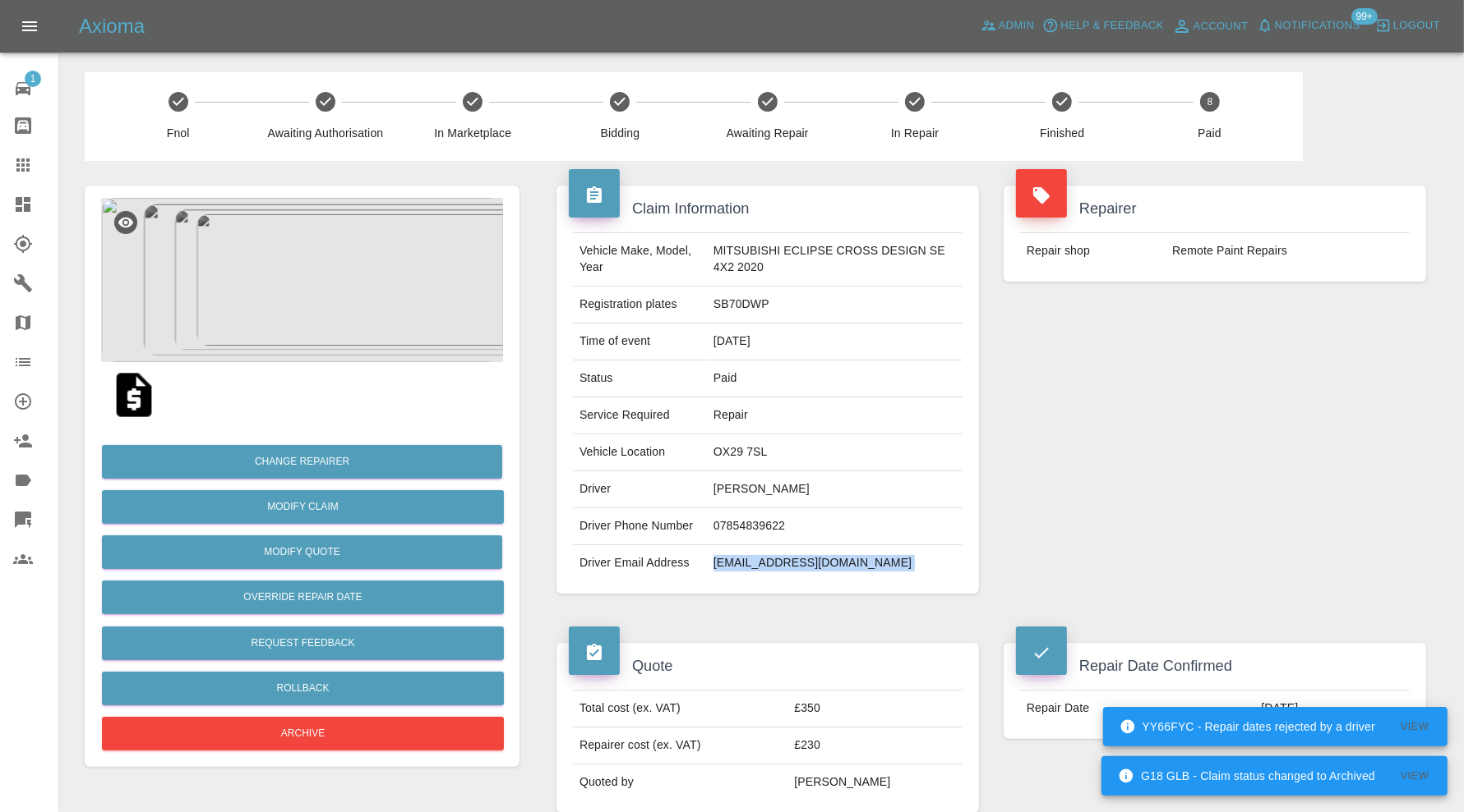
copy div "[EMAIL_ADDRESS][DOMAIN_NAME]"
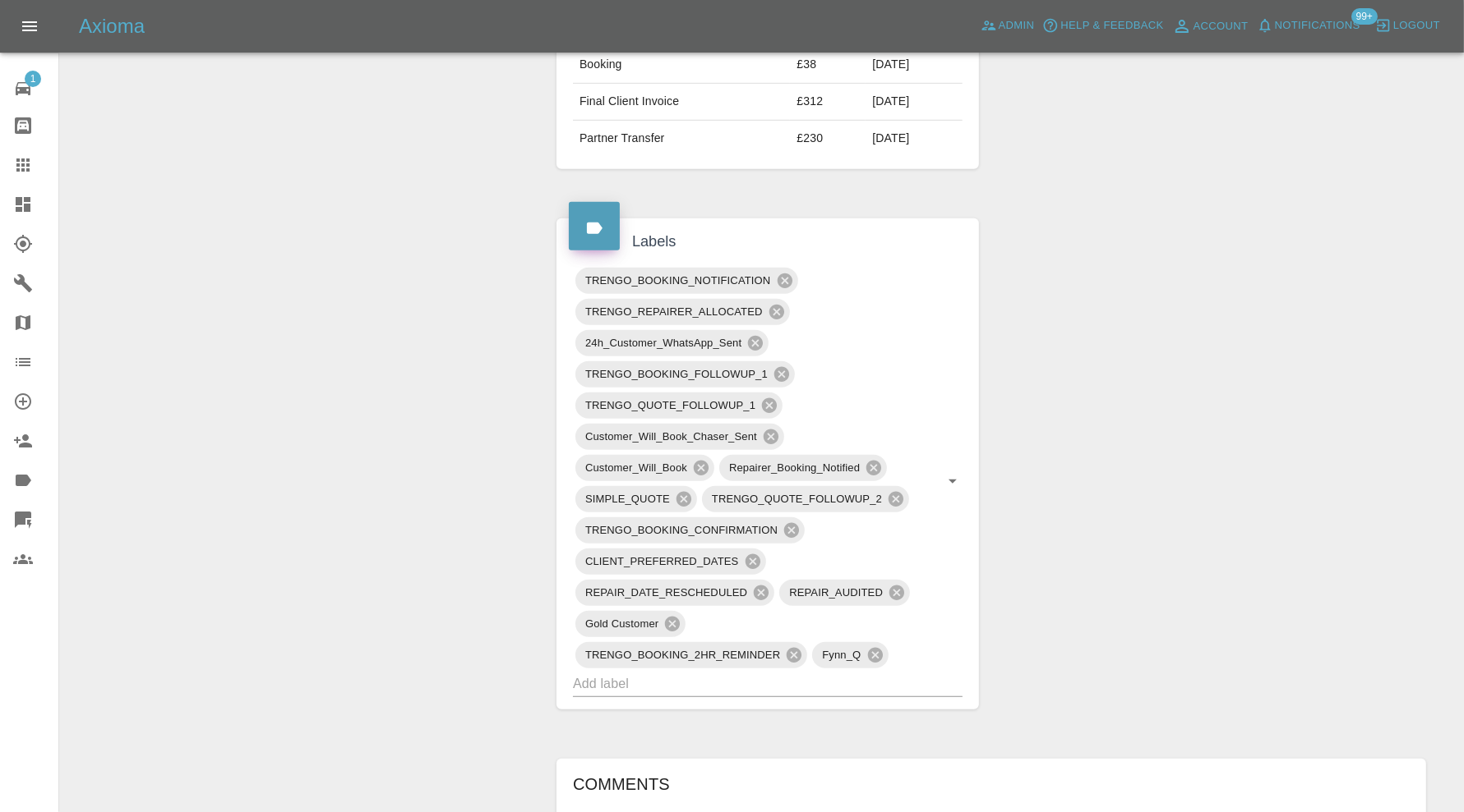
scroll to position [957, 0]
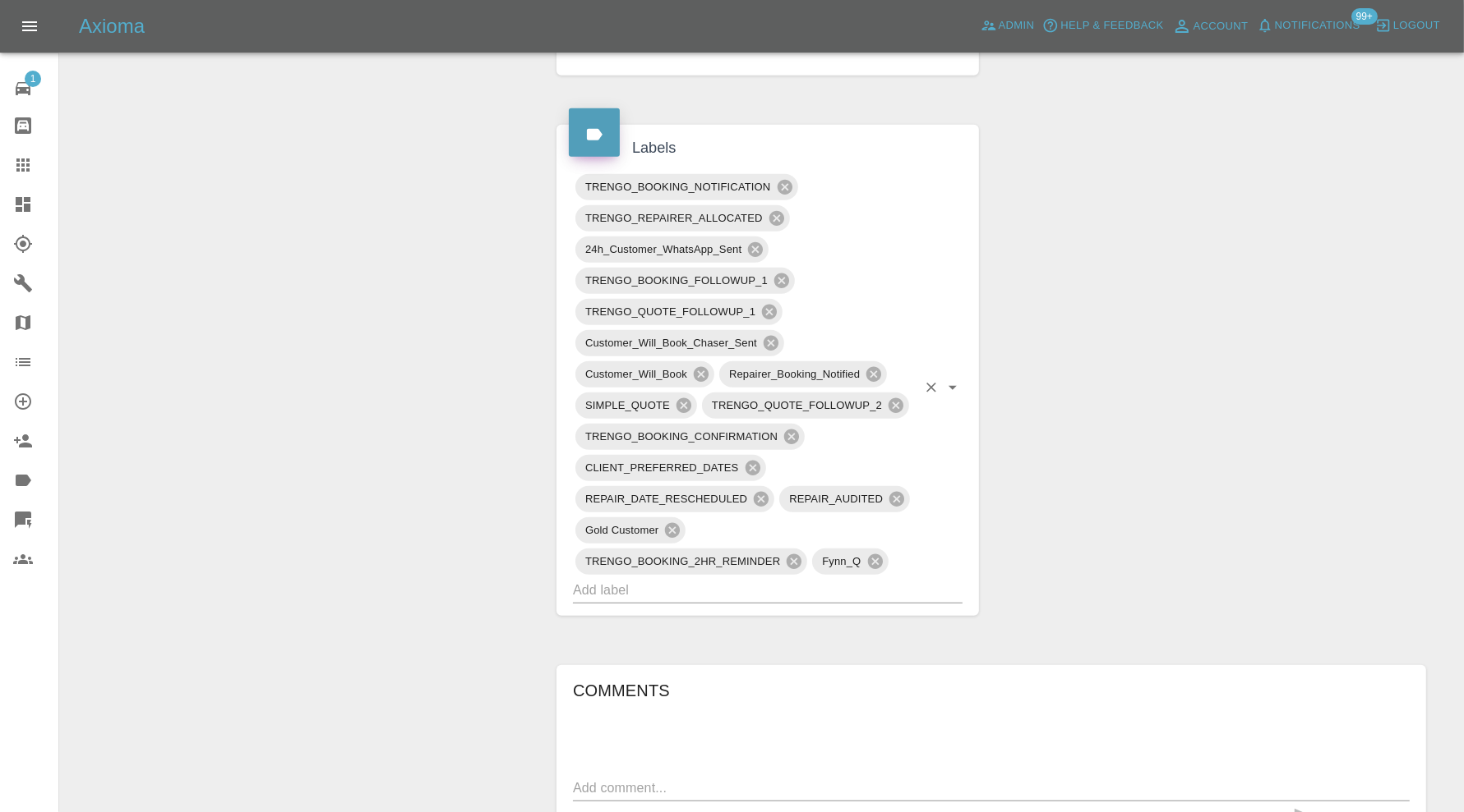
click at [883, 578] on input "text" at bounding box center [744, 590] width 344 height 26
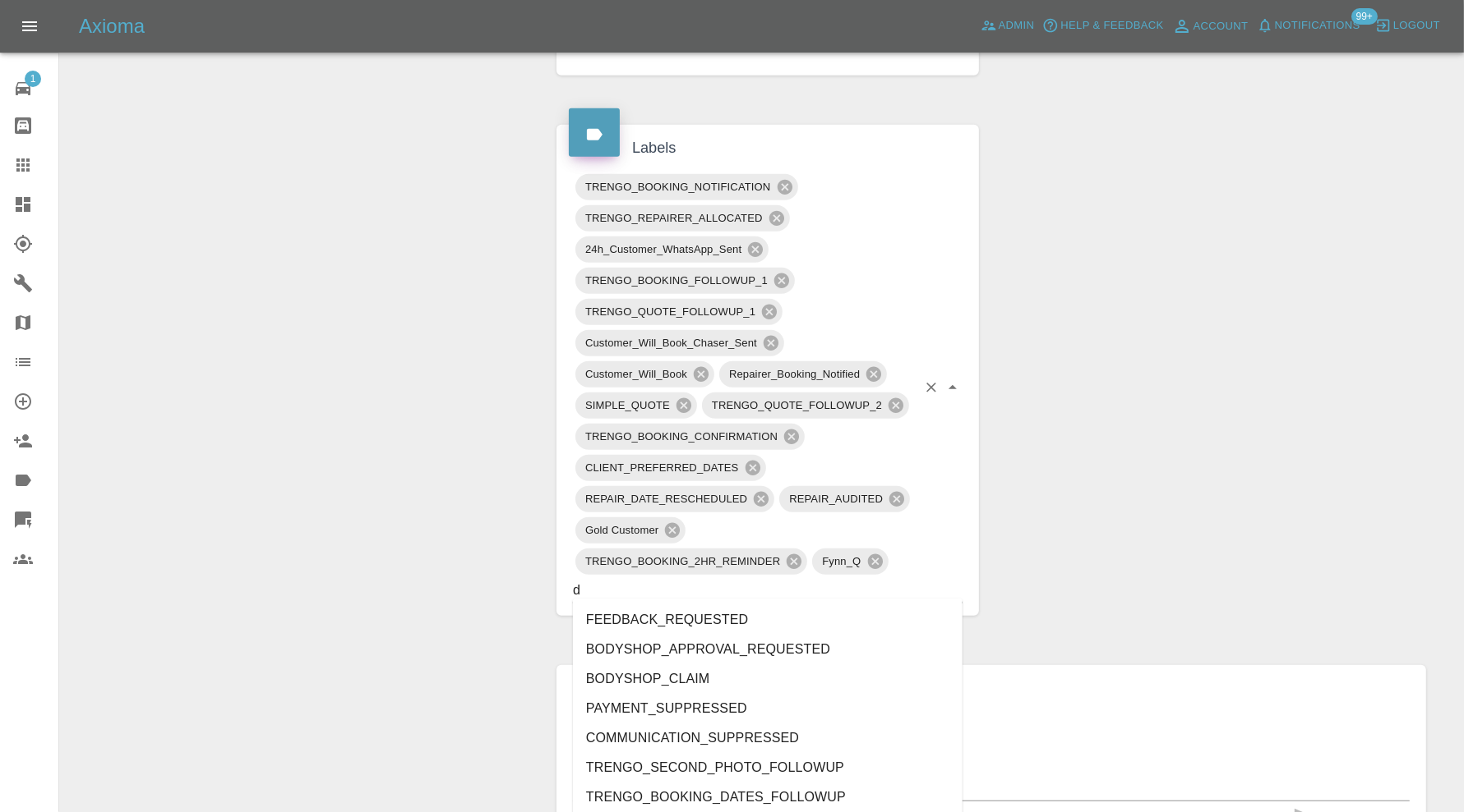
type input "do"
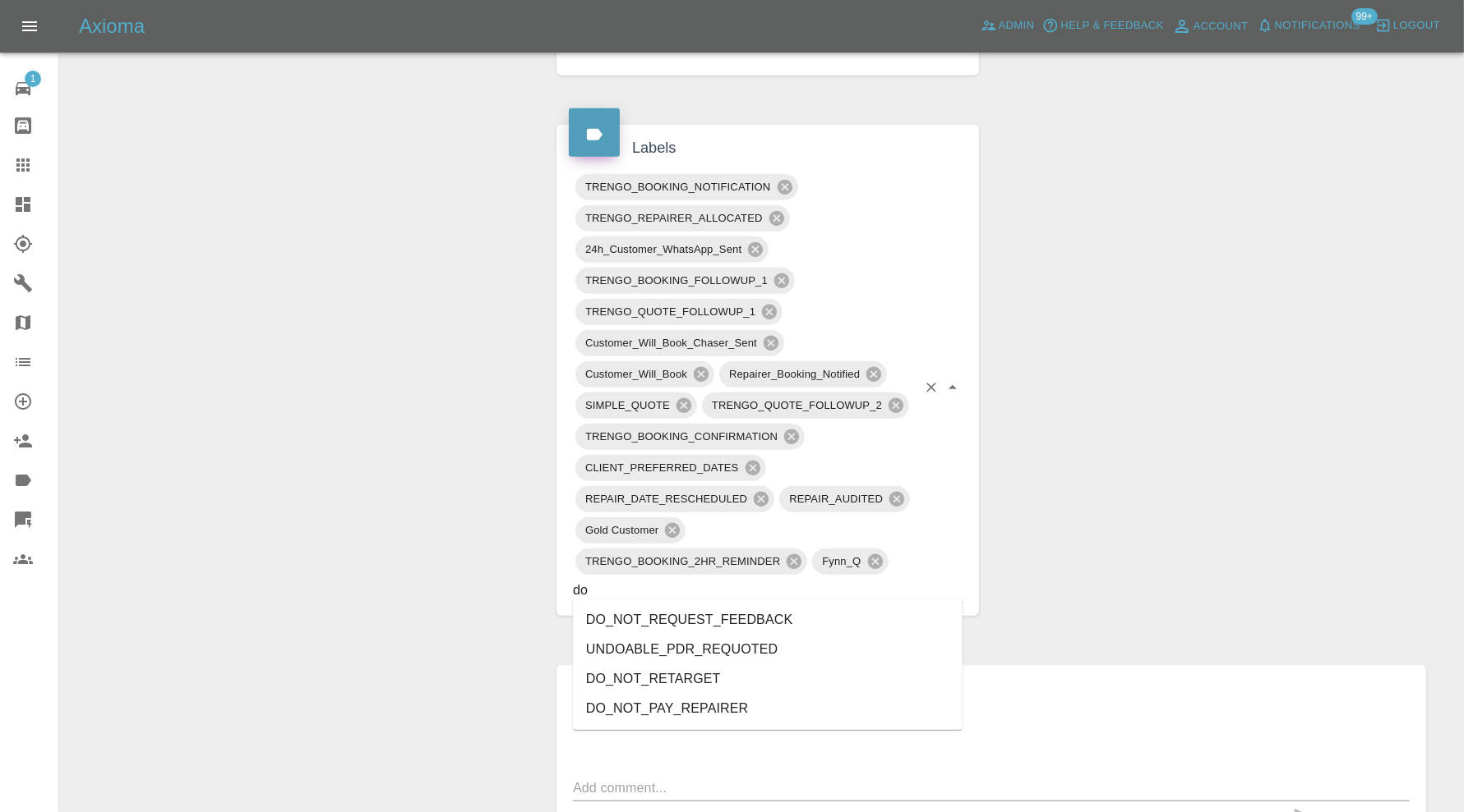
click at [773, 624] on li "DO_NOT_REQUEST_FEEDBACK" at bounding box center [767, 620] width 389 height 30
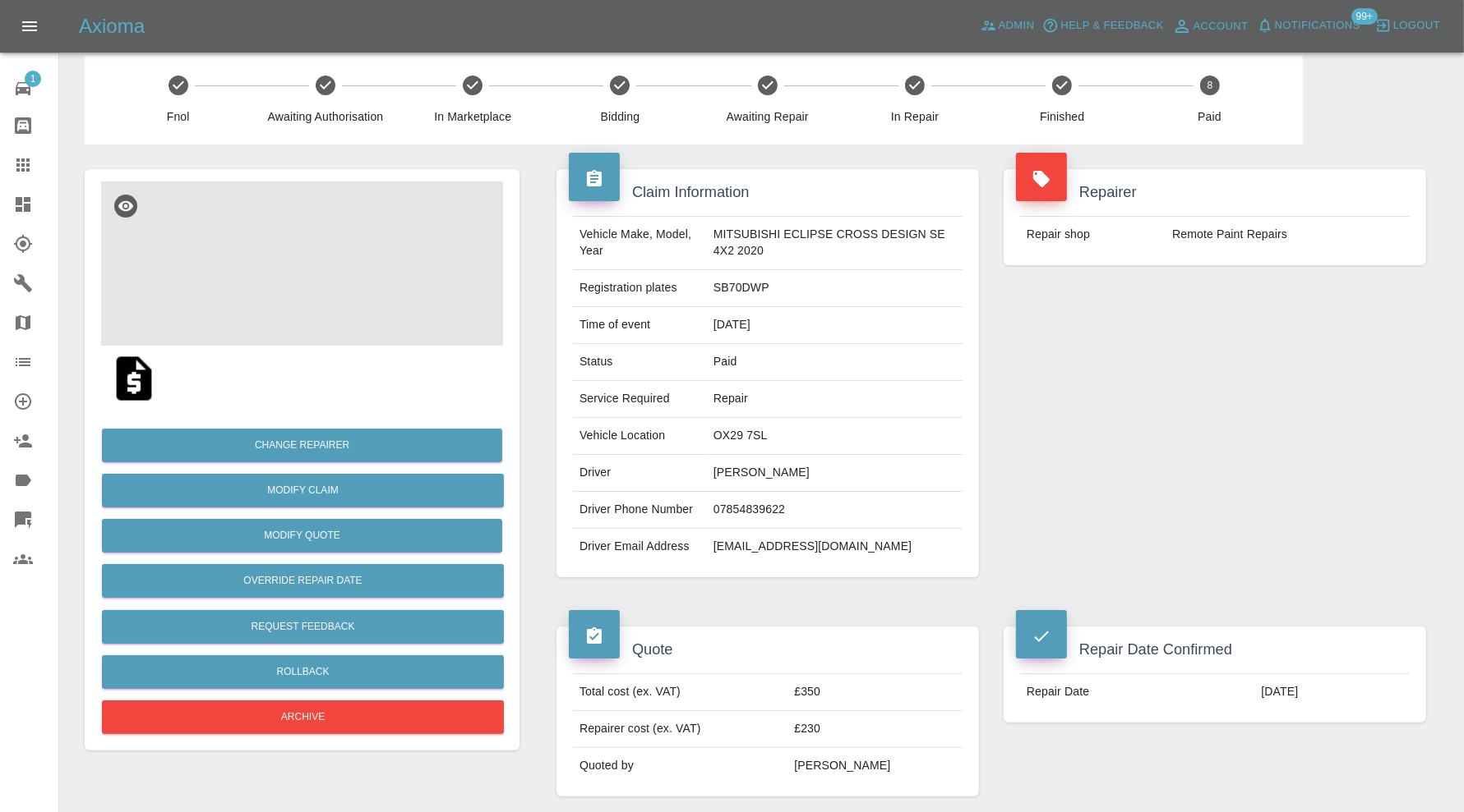
scroll to position [0, 0]
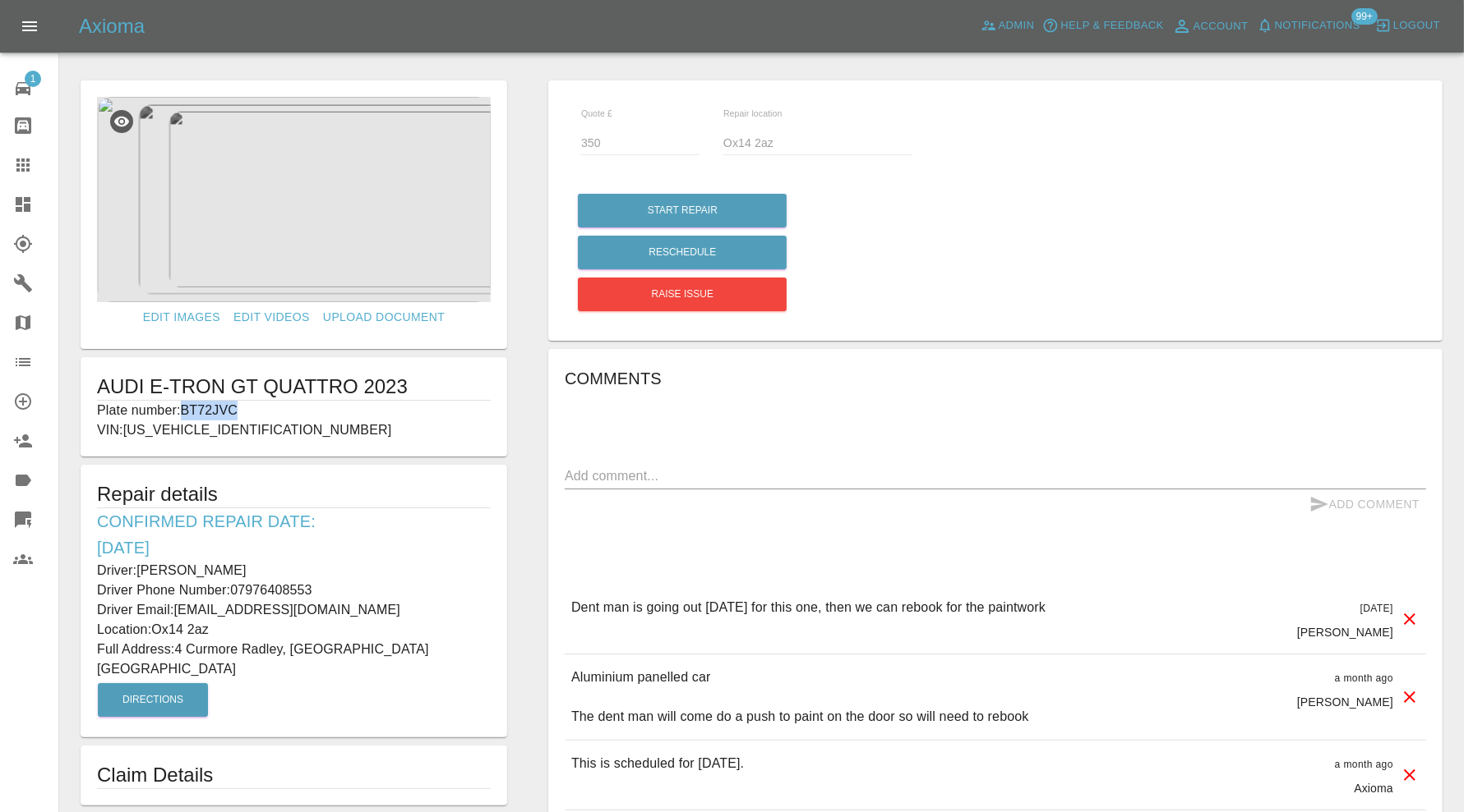
drag, startPoint x: 266, startPoint y: 406, endPoint x: 184, endPoint y: 410, distance: 82.1
click at [184, 410] on p "Plate number: BT72JVC" at bounding box center [293, 410] width 393 height 20
copy p "BT72JVC"
click at [29, 165] on icon at bounding box center [23, 165] width 13 height 13
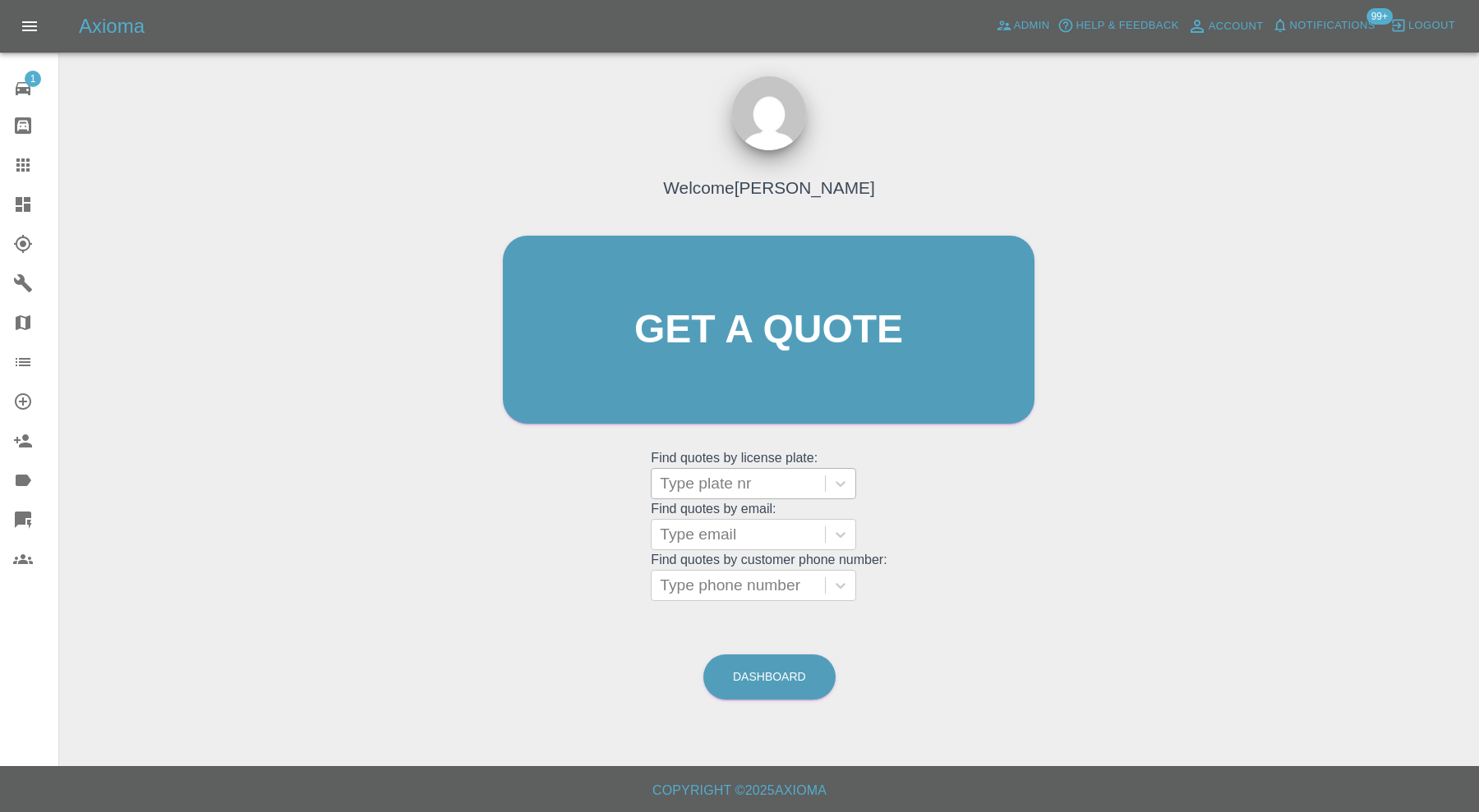
click at [771, 486] on div at bounding box center [739, 484] width 157 height 23
paste input "BT72JVC"
type input "BT72JVC"
click at [783, 512] on div "BT72JVC, Awaiting Repair" at bounding box center [753, 525] width 206 height 33
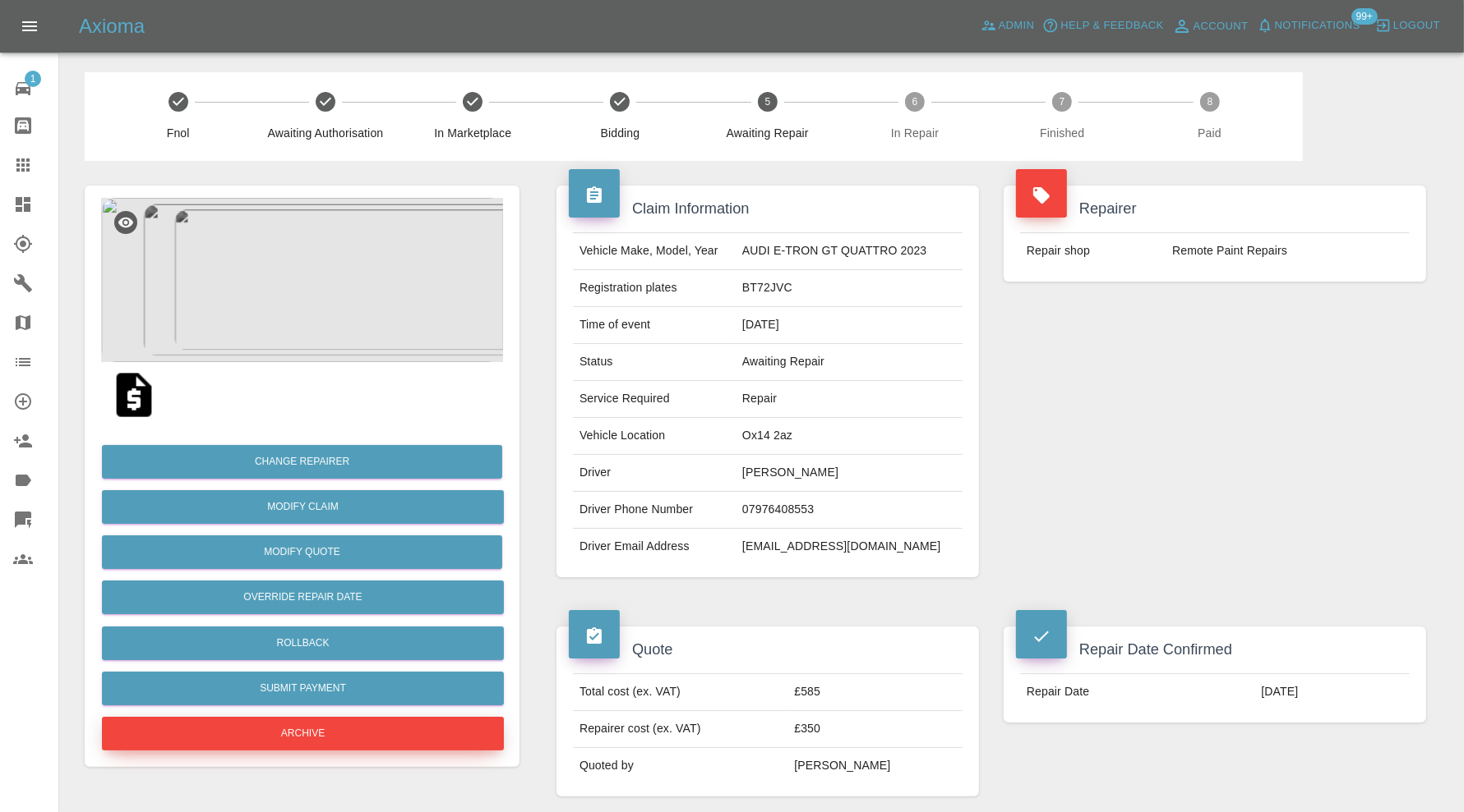
click at [419, 725] on button "Archive" at bounding box center [302, 734] width 402 height 33
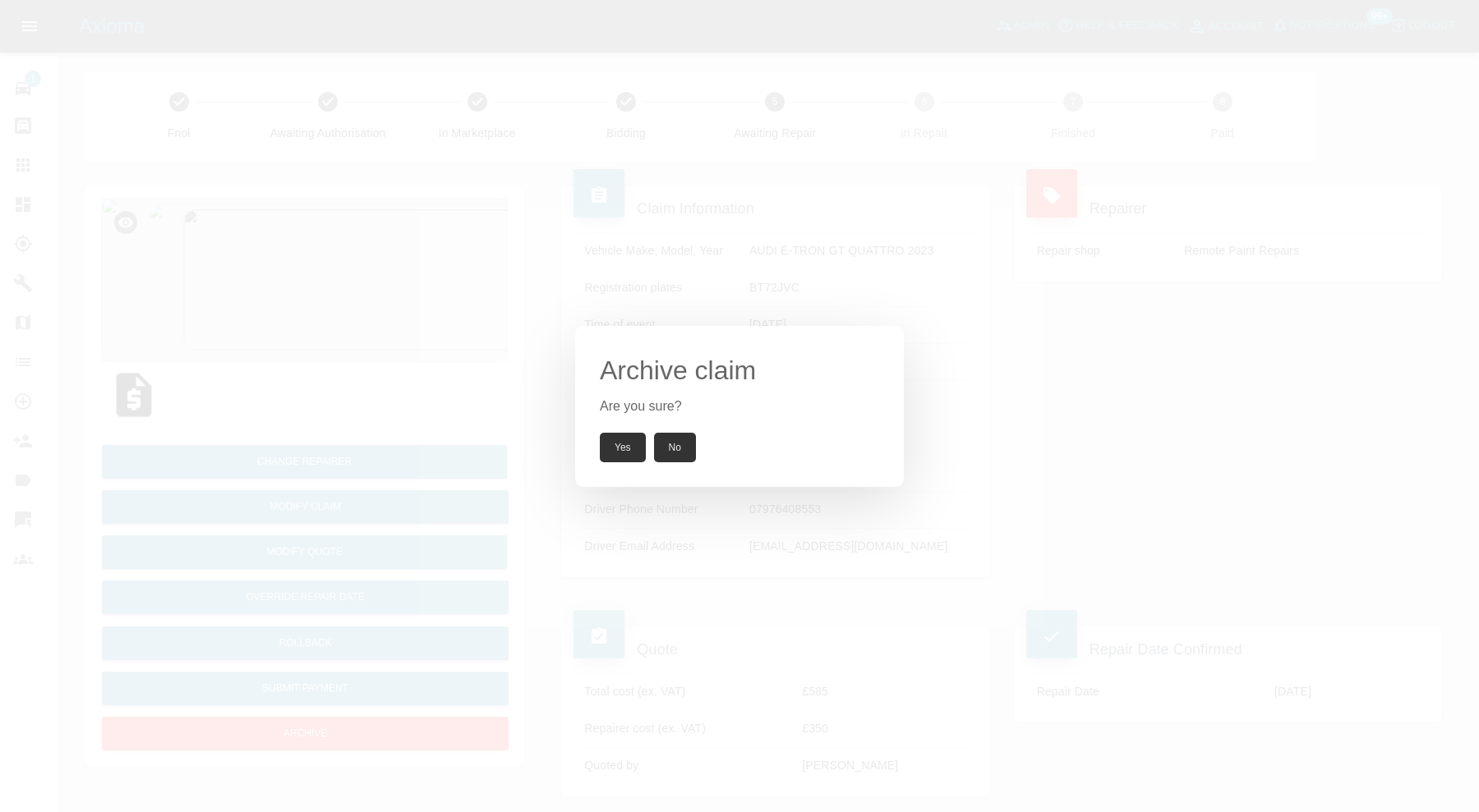
click at [636, 445] on button "Yes" at bounding box center [623, 448] width 46 height 30
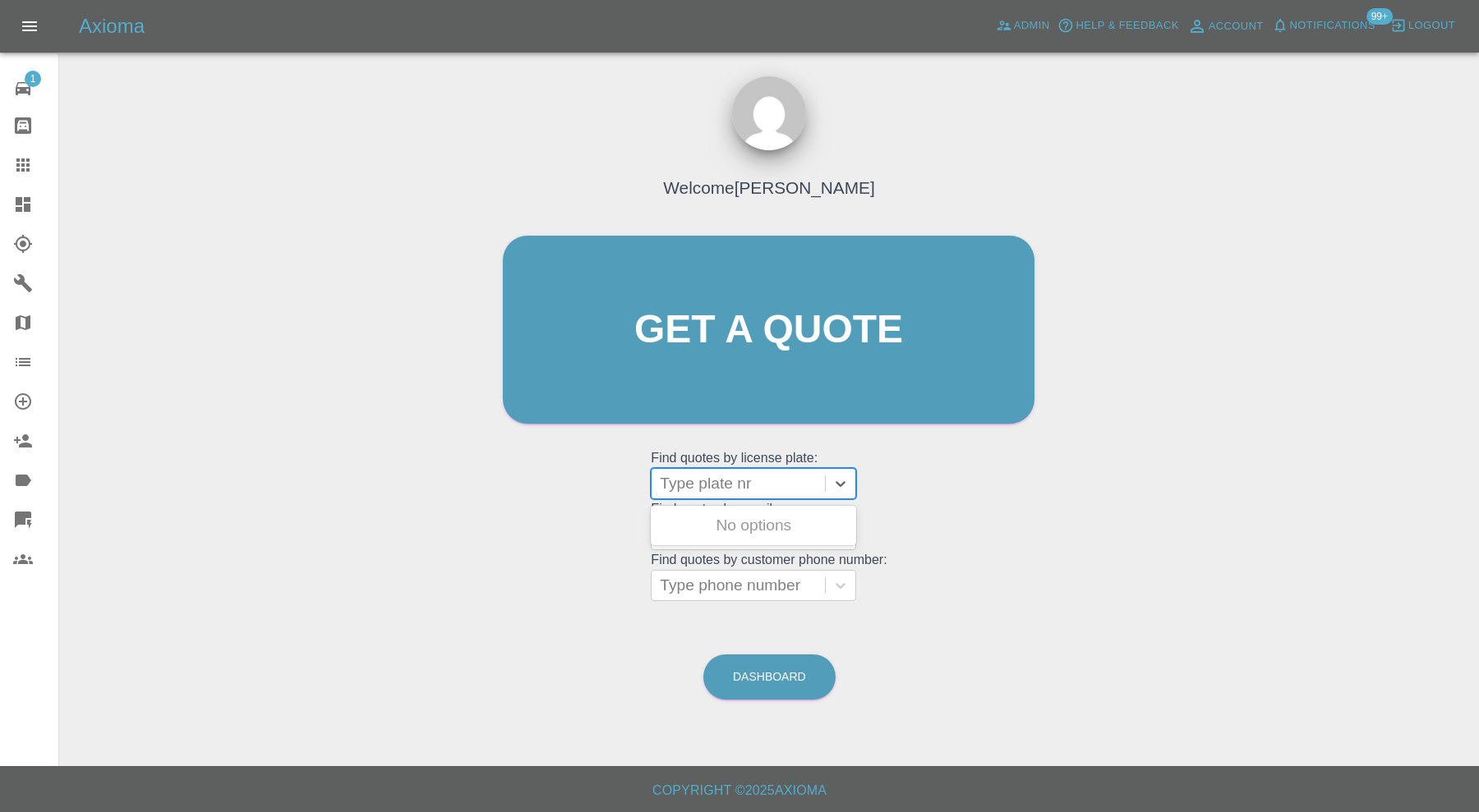
click at [717, 478] on div at bounding box center [739, 484] width 157 height 23
type input "kp71"
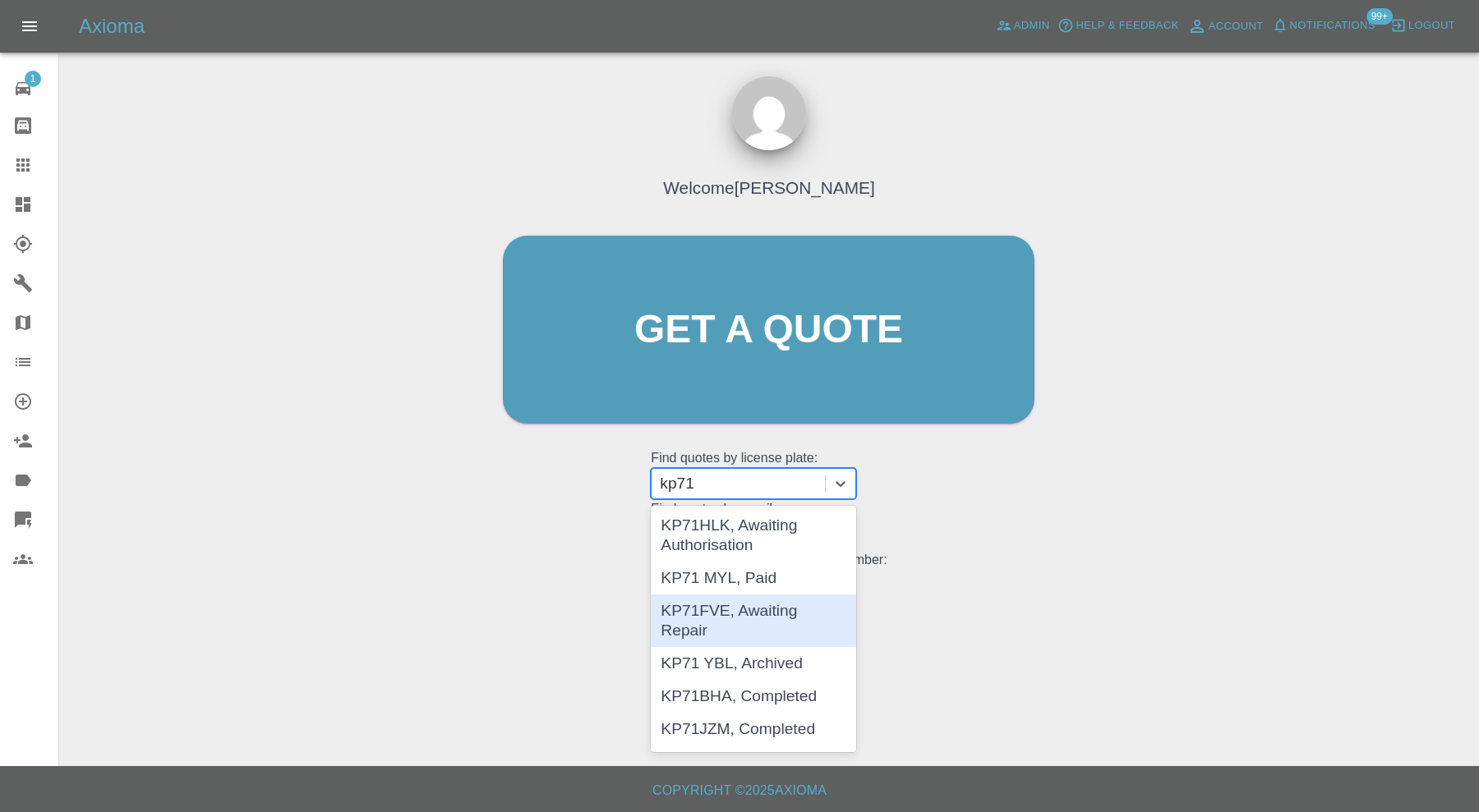
click at [756, 614] on div "KP71FVE, Awaiting Repair" at bounding box center [753, 621] width 206 height 53
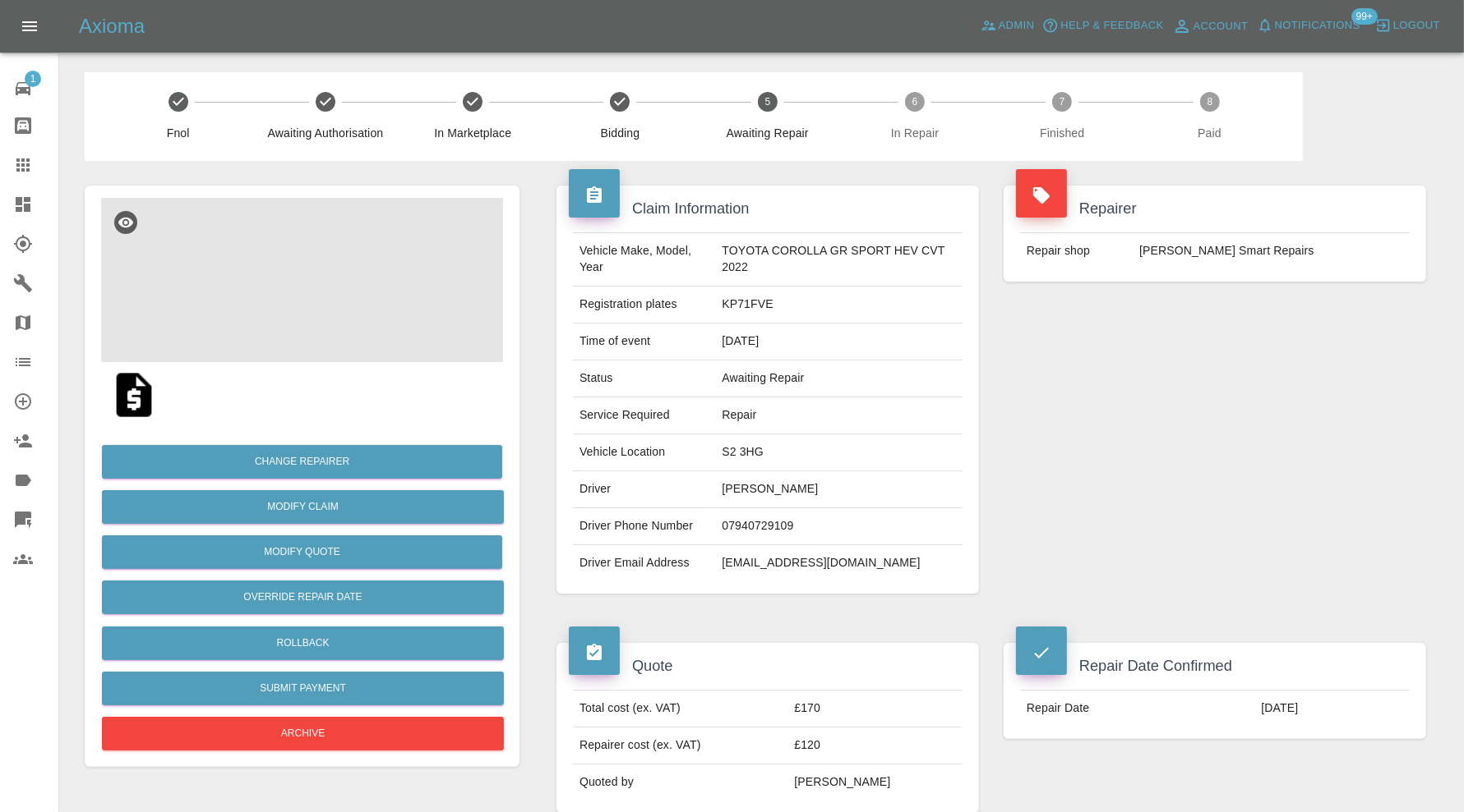
click at [314, 272] on img at bounding box center [302, 280] width 402 height 165
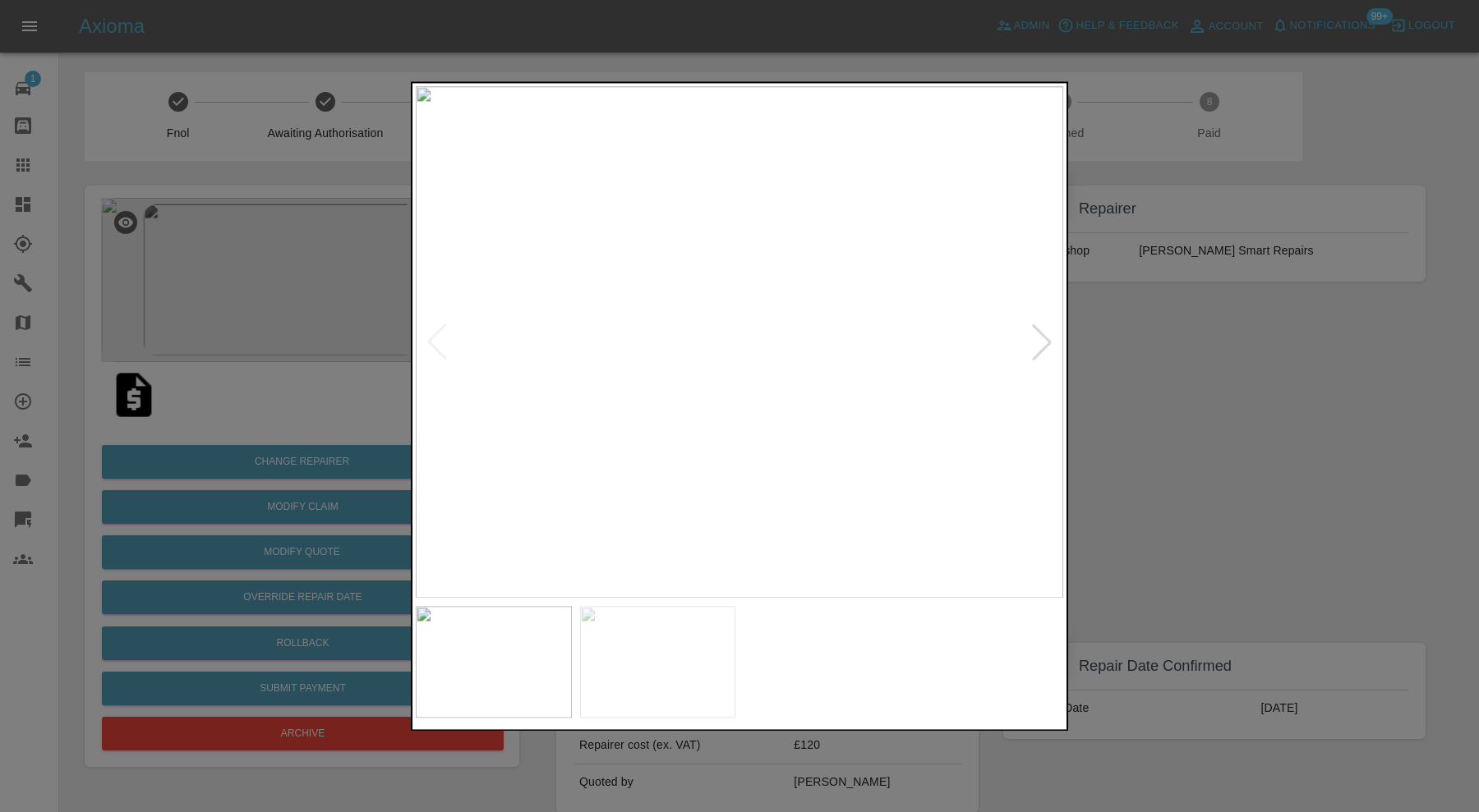
click at [1009, 336] on img at bounding box center [740, 341] width 648 height 512
click at [1036, 338] on div at bounding box center [1042, 342] width 36 height 36
click at [1042, 339] on img at bounding box center [740, 341] width 648 height 512
click at [1135, 350] on div at bounding box center [740, 406] width 1479 height 812
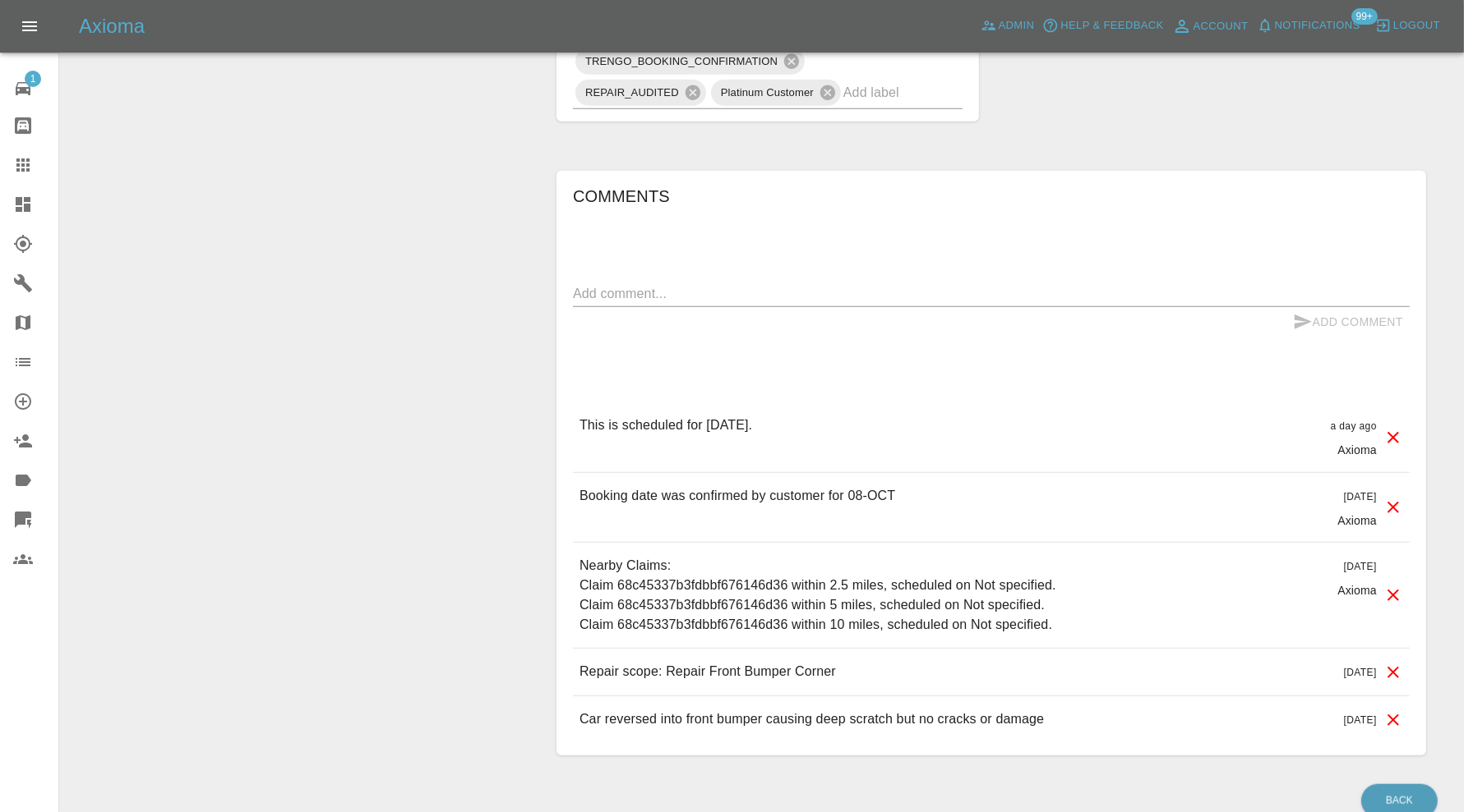
scroll to position [1232, 0]
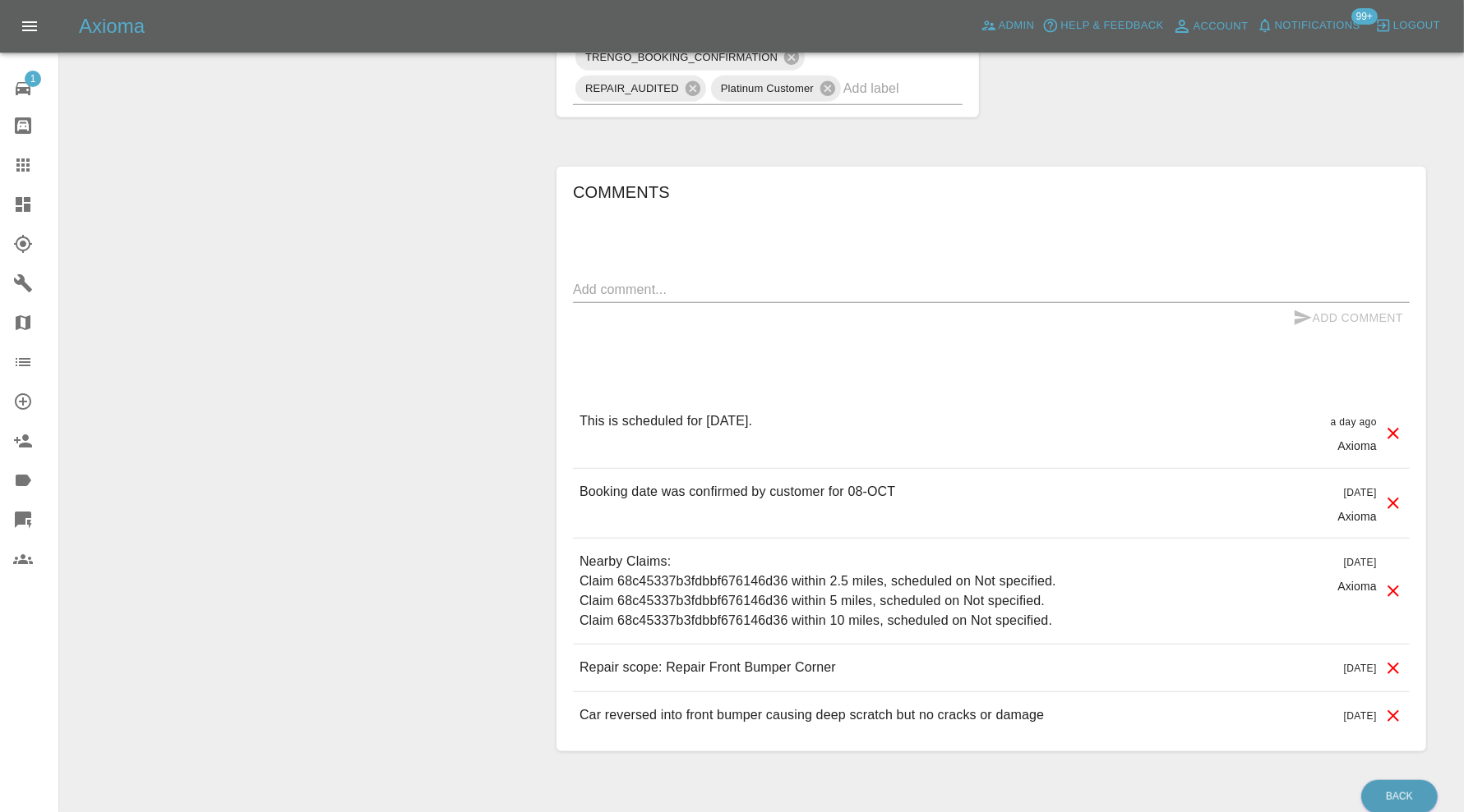
click at [847, 288] on textarea at bounding box center [991, 290] width 836 height 19
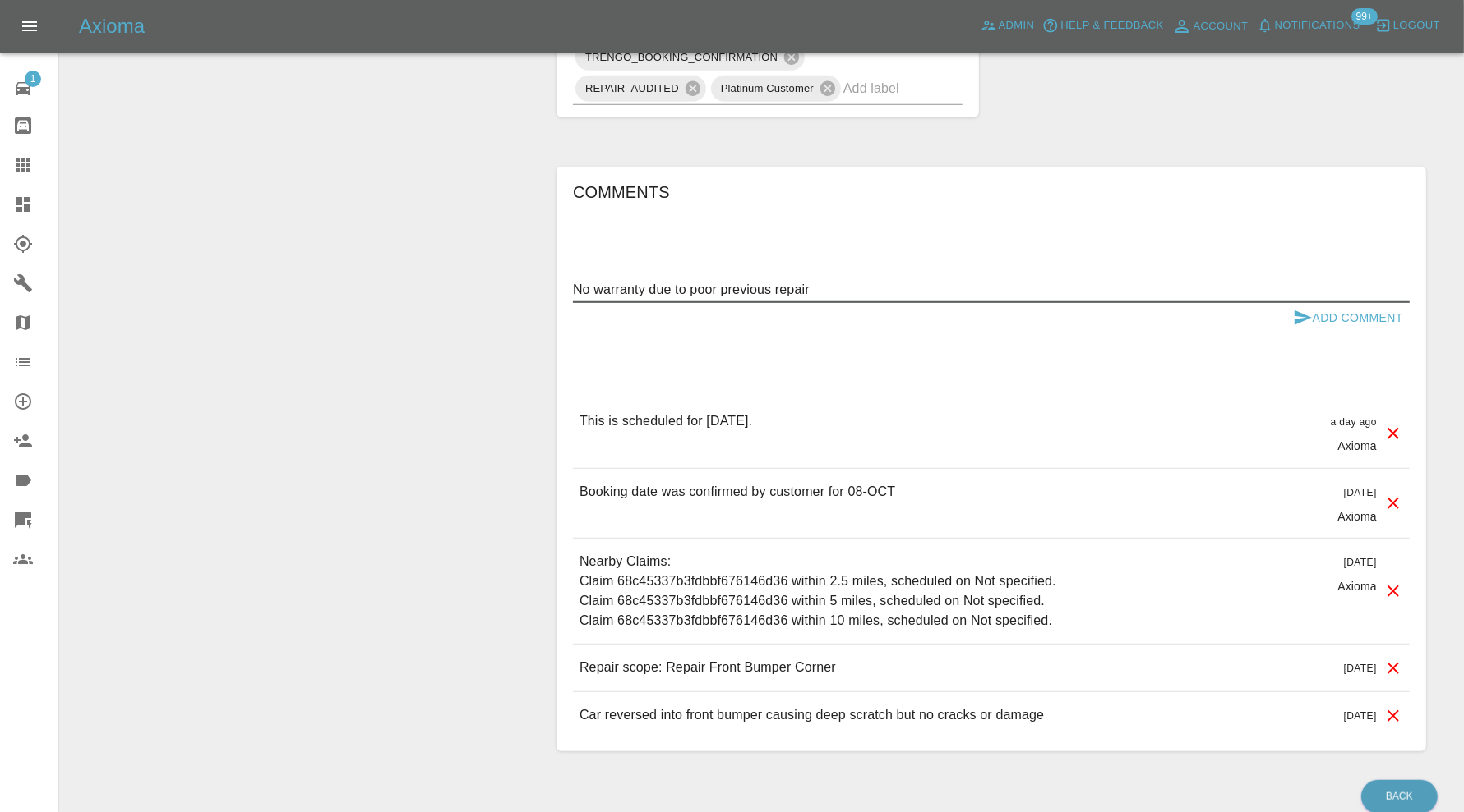
type textarea "No warranty due to poor previous repair"
click at [1354, 311] on button "Add Comment" at bounding box center [1347, 318] width 123 height 31
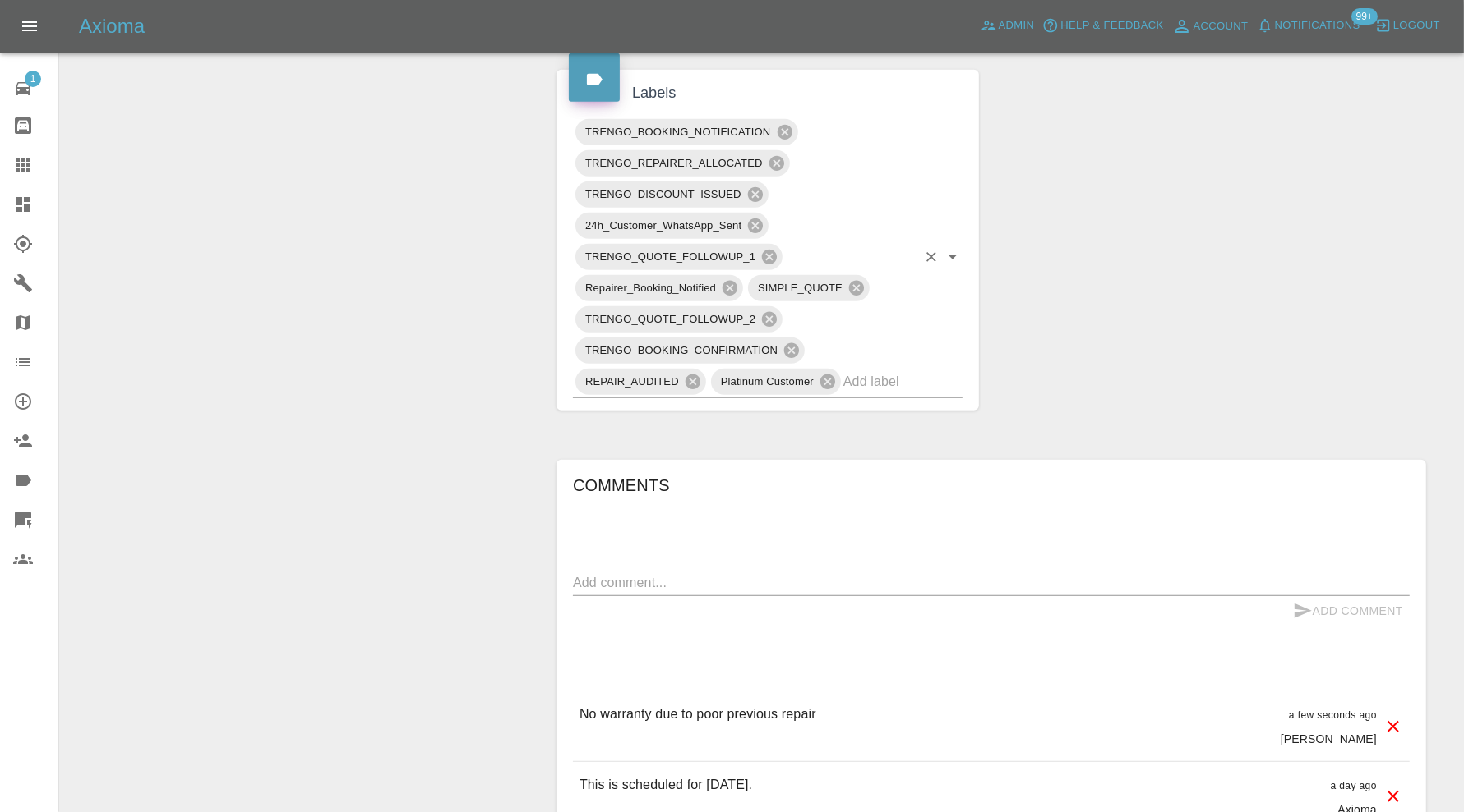
scroll to position [957, 0]
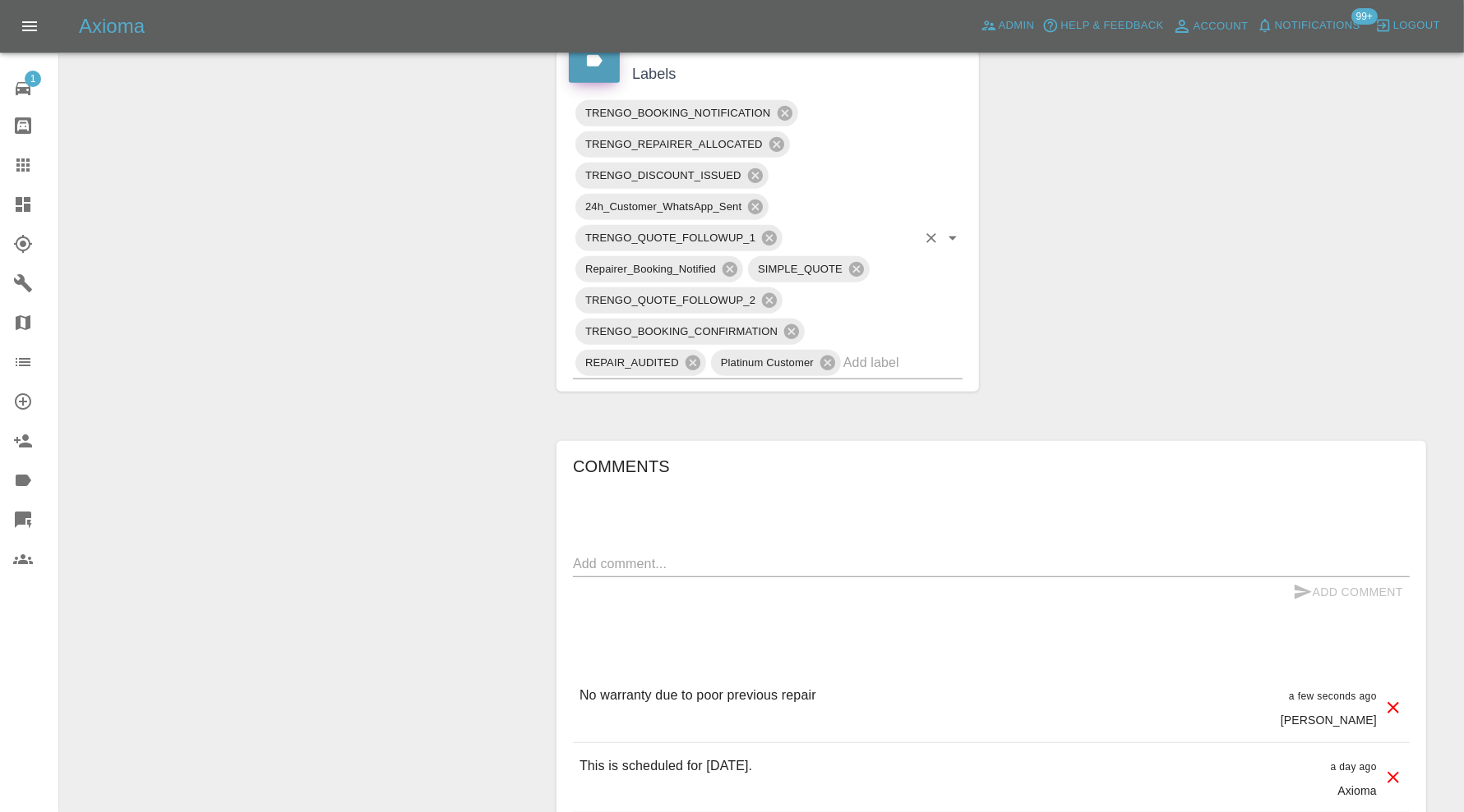
click at [898, 358] on input "text" at bounding box center [879, 362] width 73 height 26
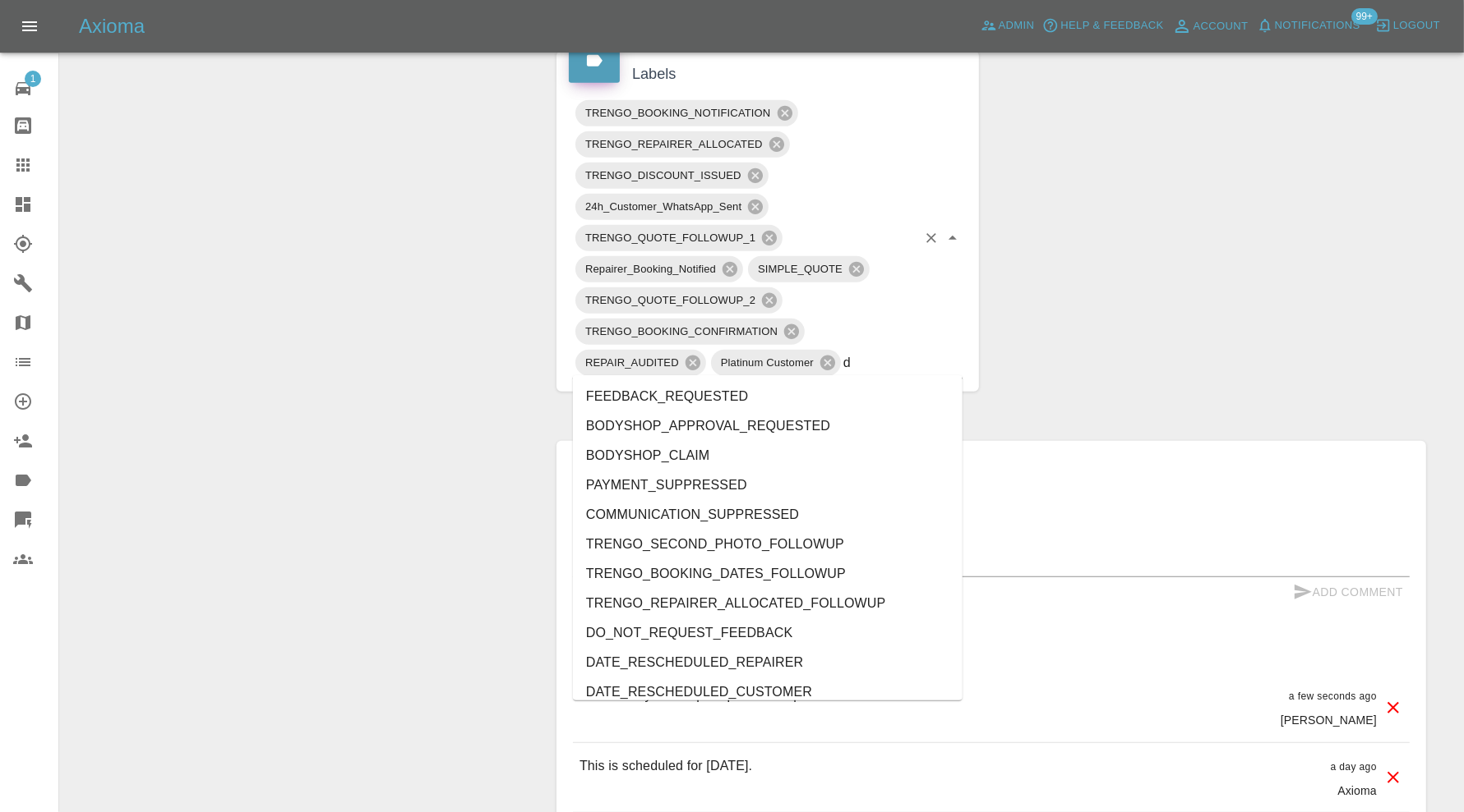
type input "do"
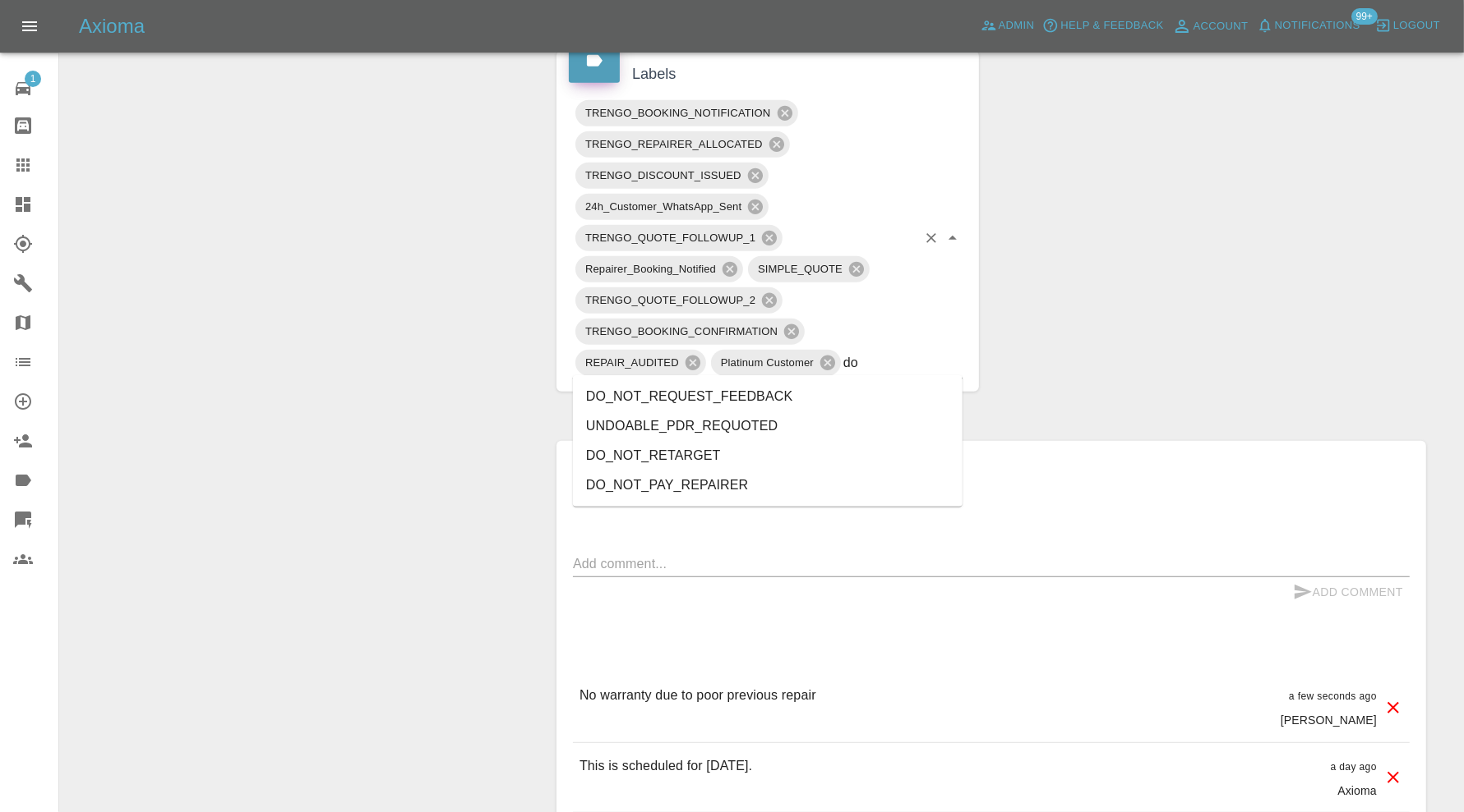
click at [790, 392] on li "DO_NOT_REQUEST_FEEDBACK" at bounding box center [767, 396] width 389 height 30
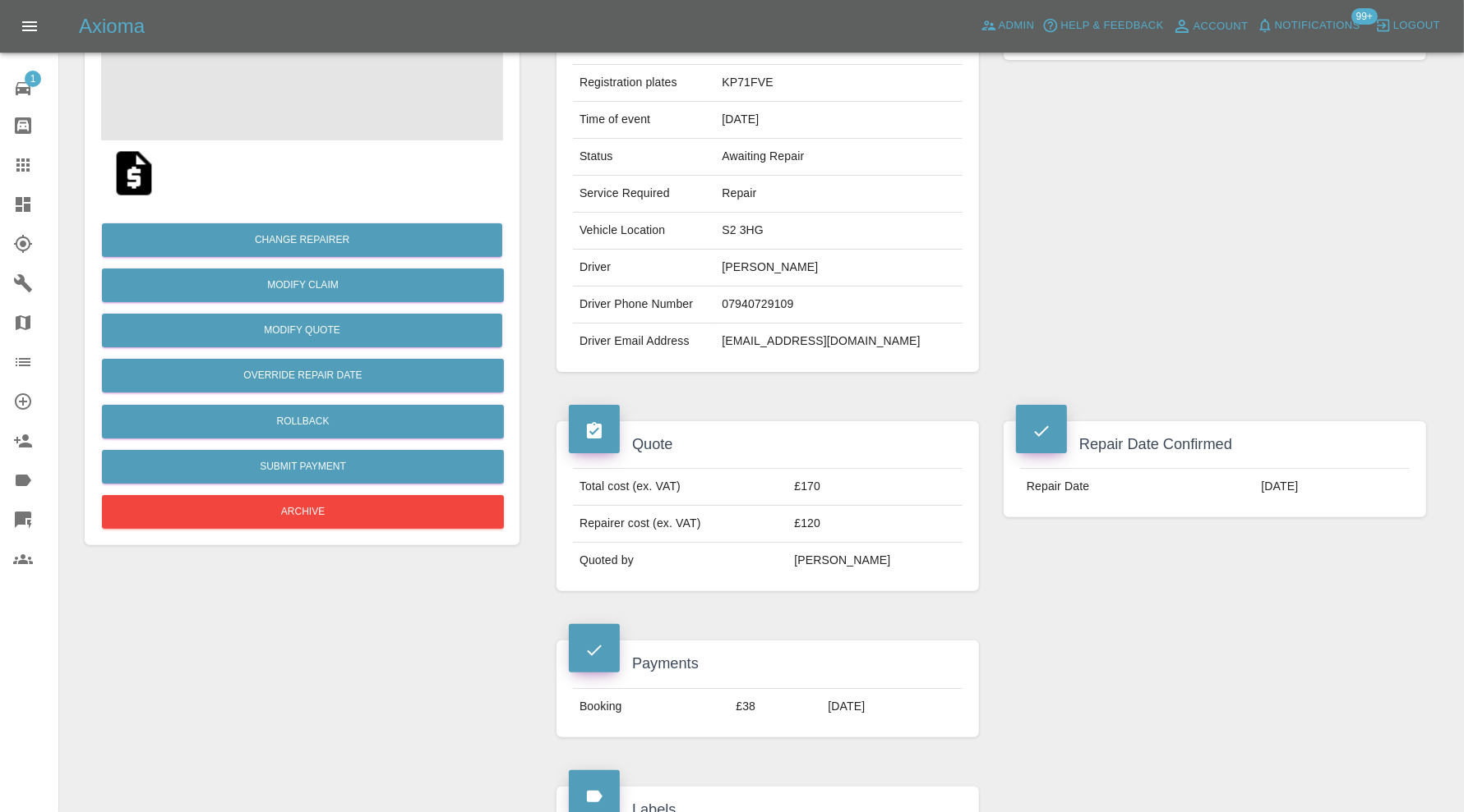
scroll to position [0, 0]
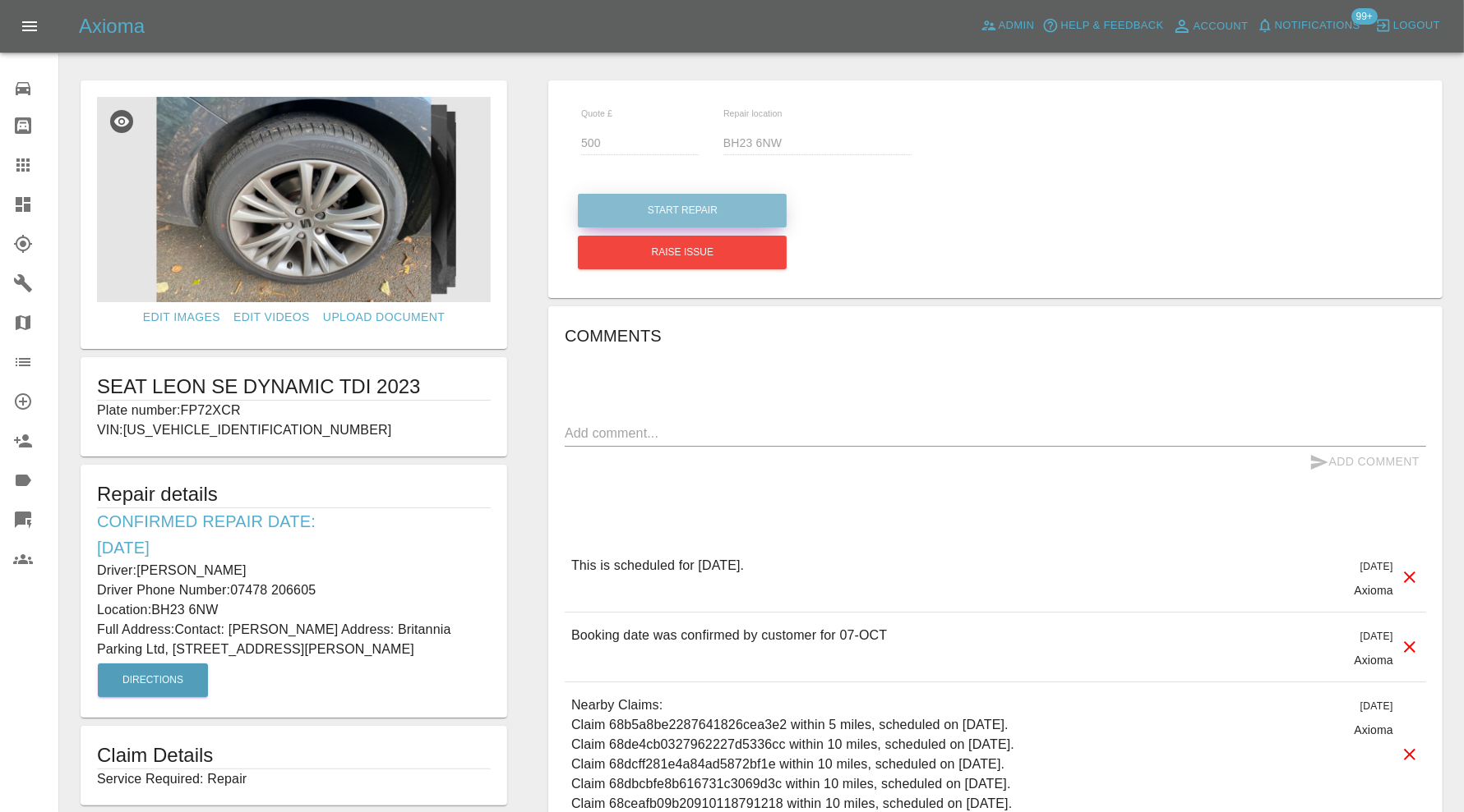
click at [752, 206] on button "Start Repair" at bounding box center [682, 210] width 209 height 33
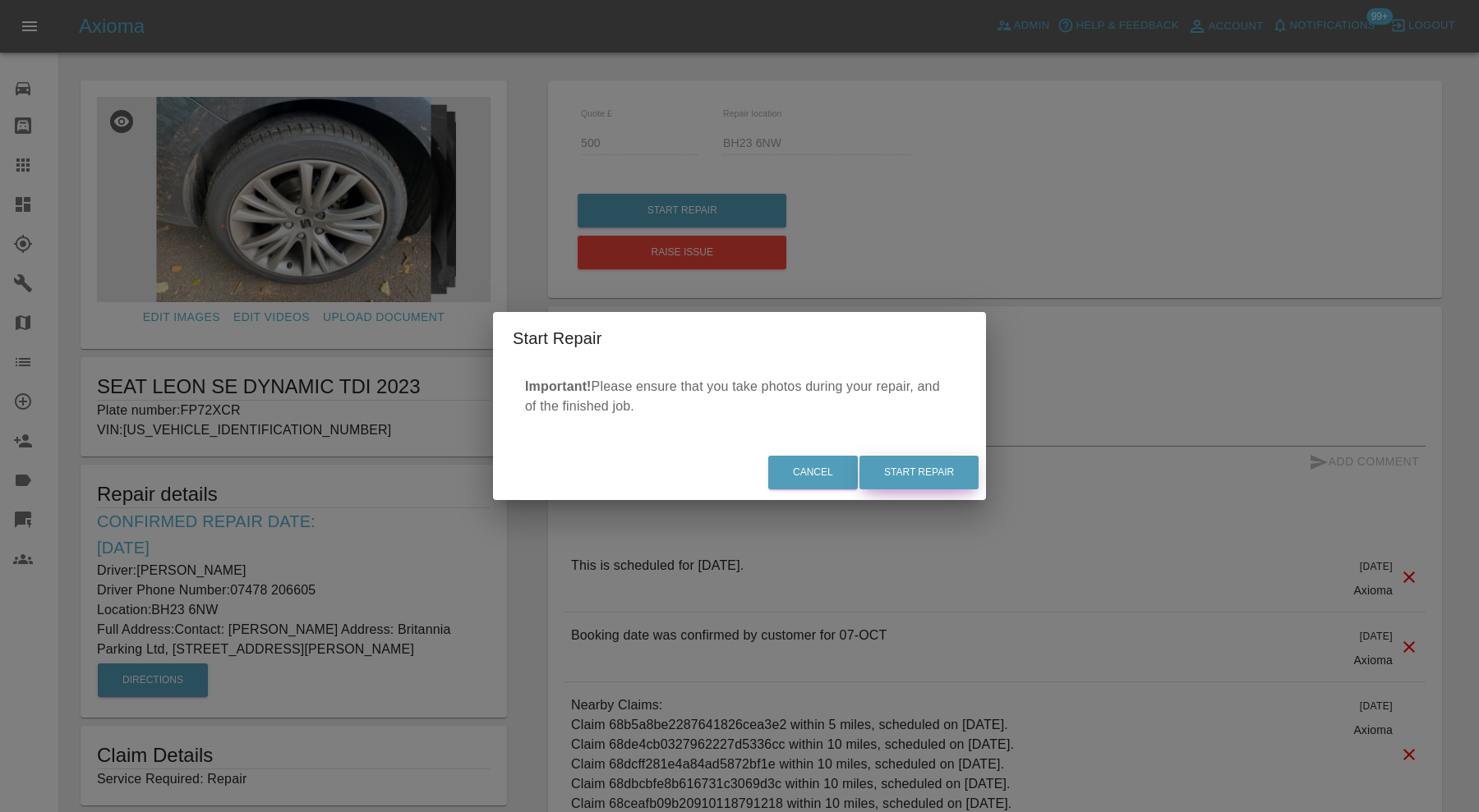
click at [911, 463] on button "Start Repair" at bounding box center [918, 472] width 120 height 33
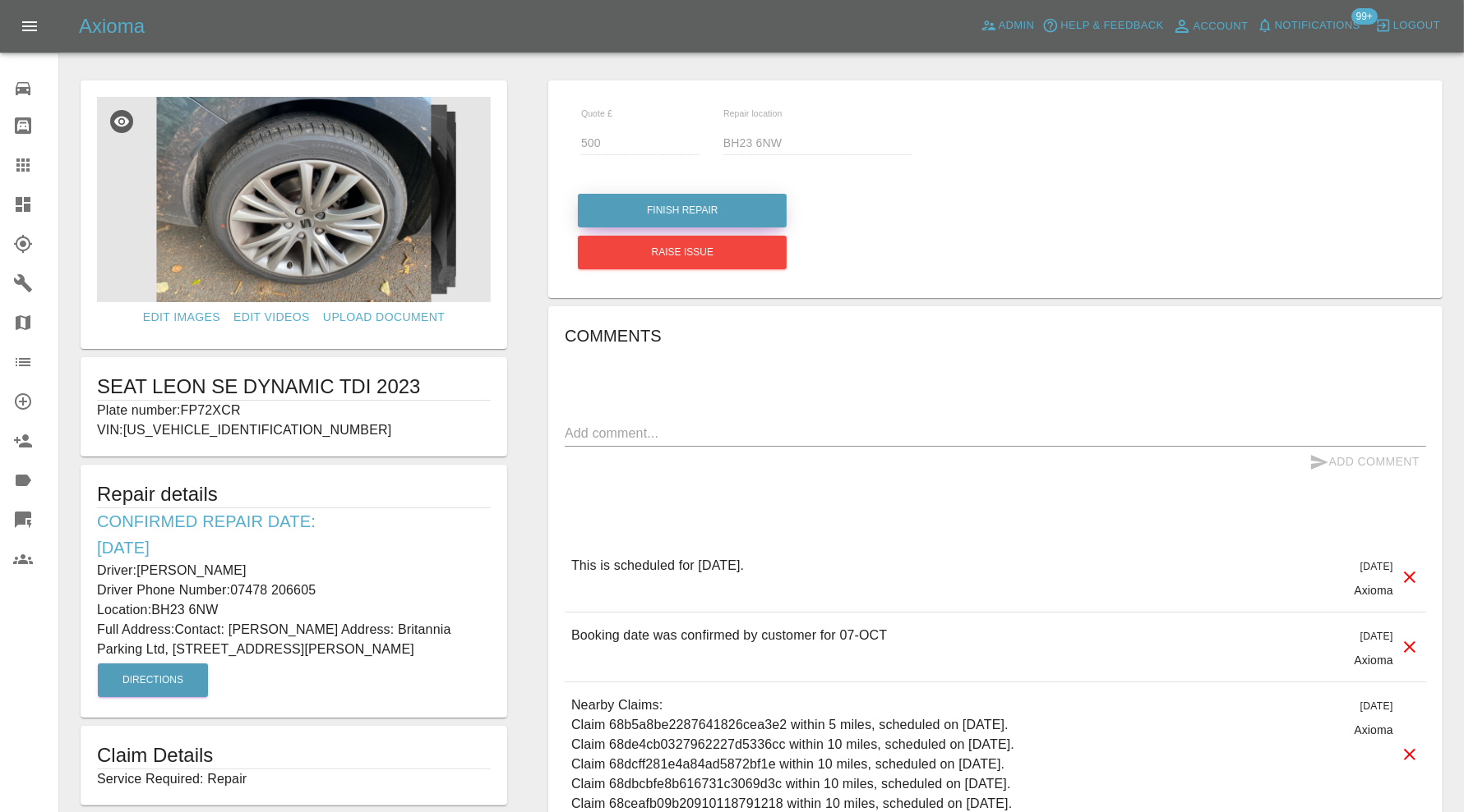
click at [743, 208] on button "Finish Repair" at bounding box center [682, 210] width 209 height 33
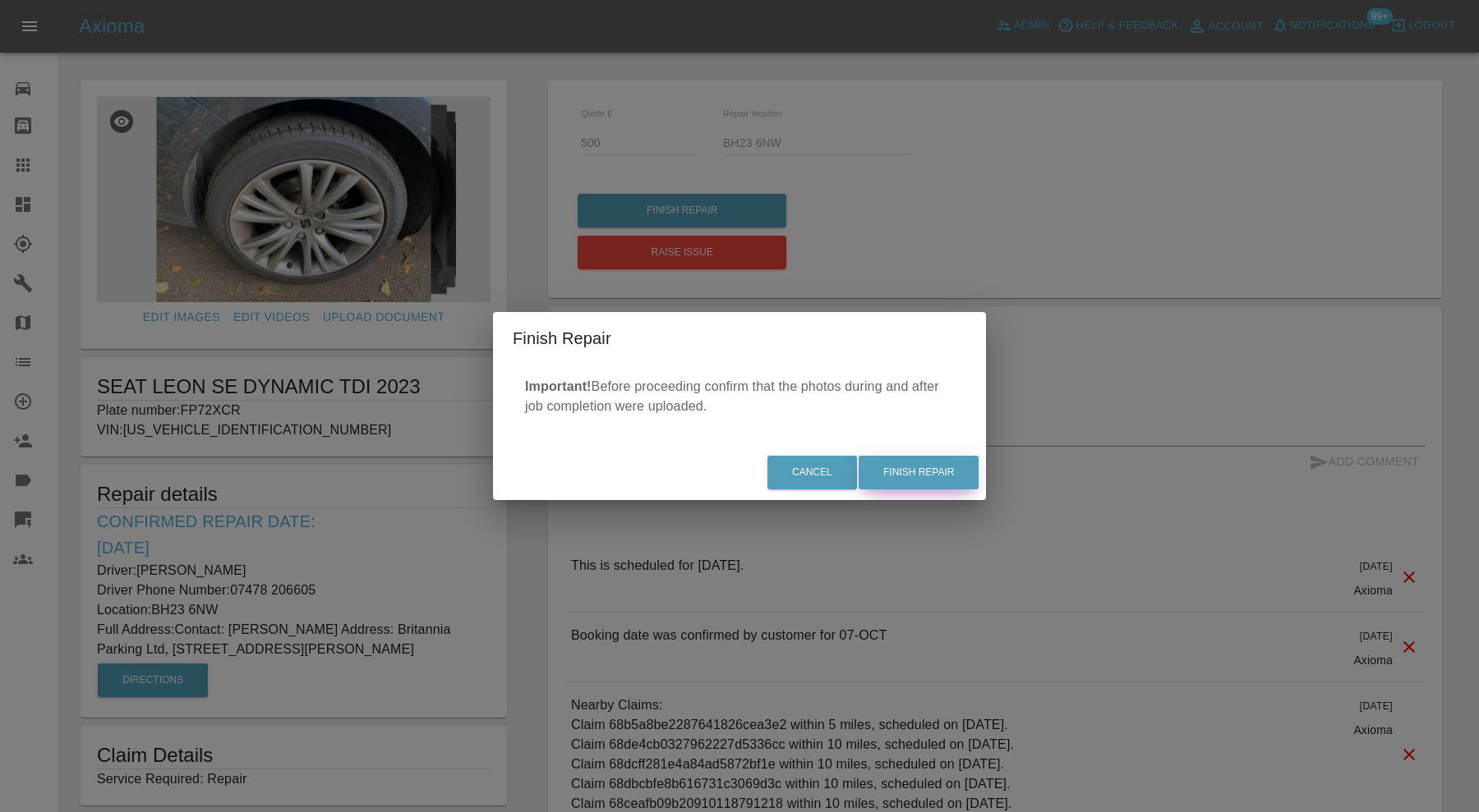
click at [929, 472] on button "Finish Repair" at bounding box center [917, 472] width 120 height 33
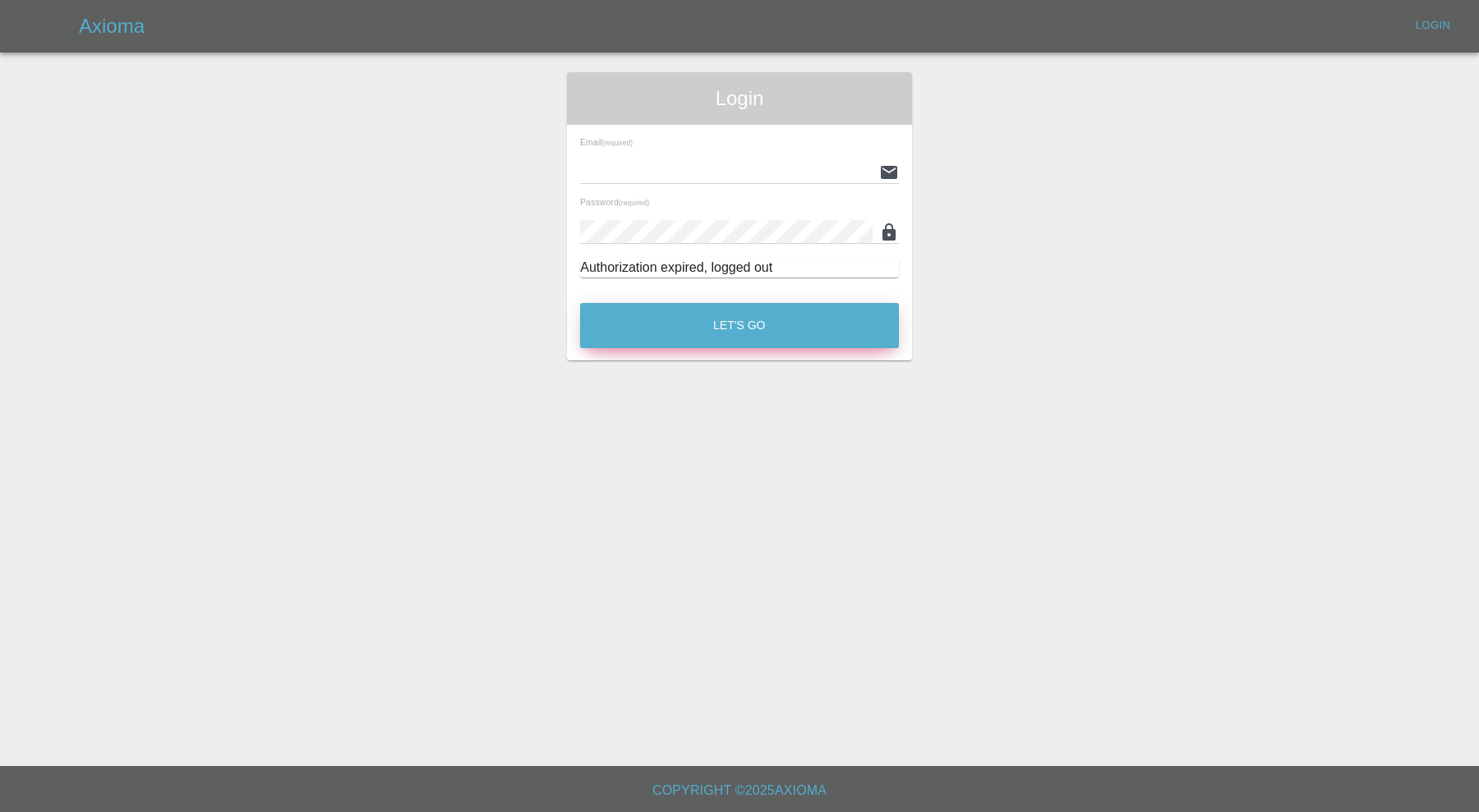
type input "[PERSON_NAME][EMAIL_ADDRESS][PERSON_NAME][DOMAIN_NAME]"
click at [787, 327] on button "Let's Go" at bounding box center [739, 325] width 319 height 45
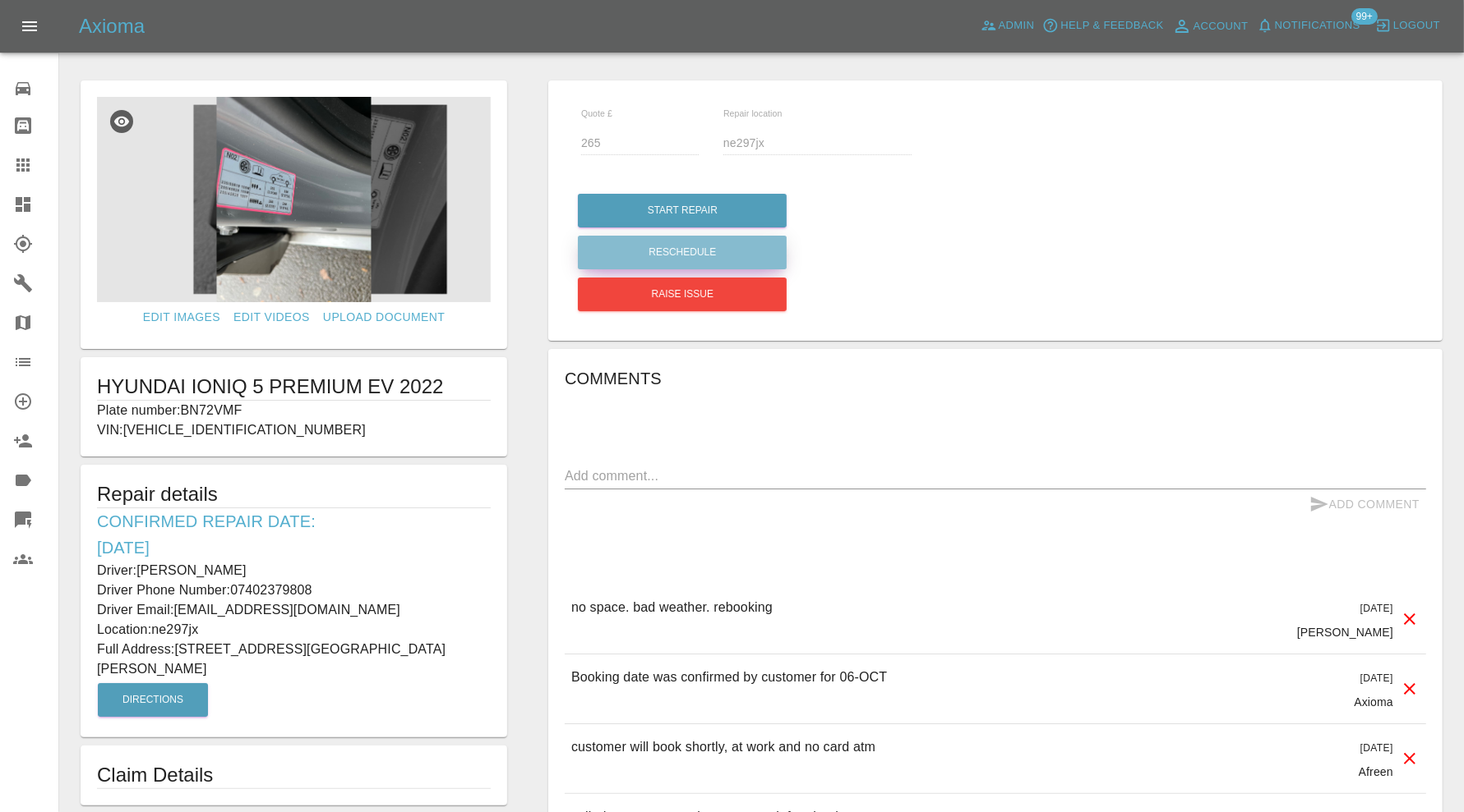
click at [734, 248] on button "Reschedule" at bounding box center [682, 252] width 209 height 33
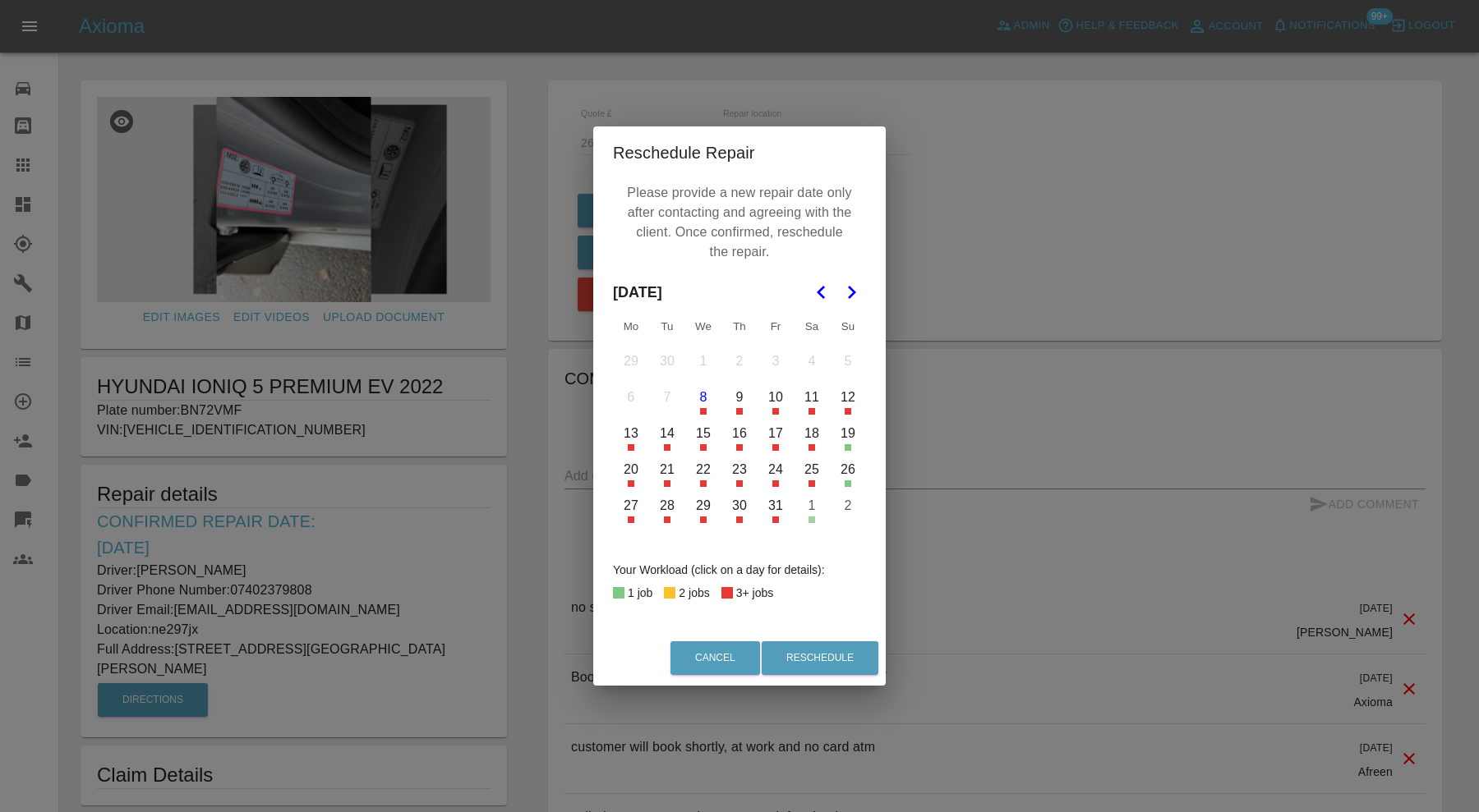
click at [632, 509] on button "27" at bounding box center [631, 506] width 34 height 34
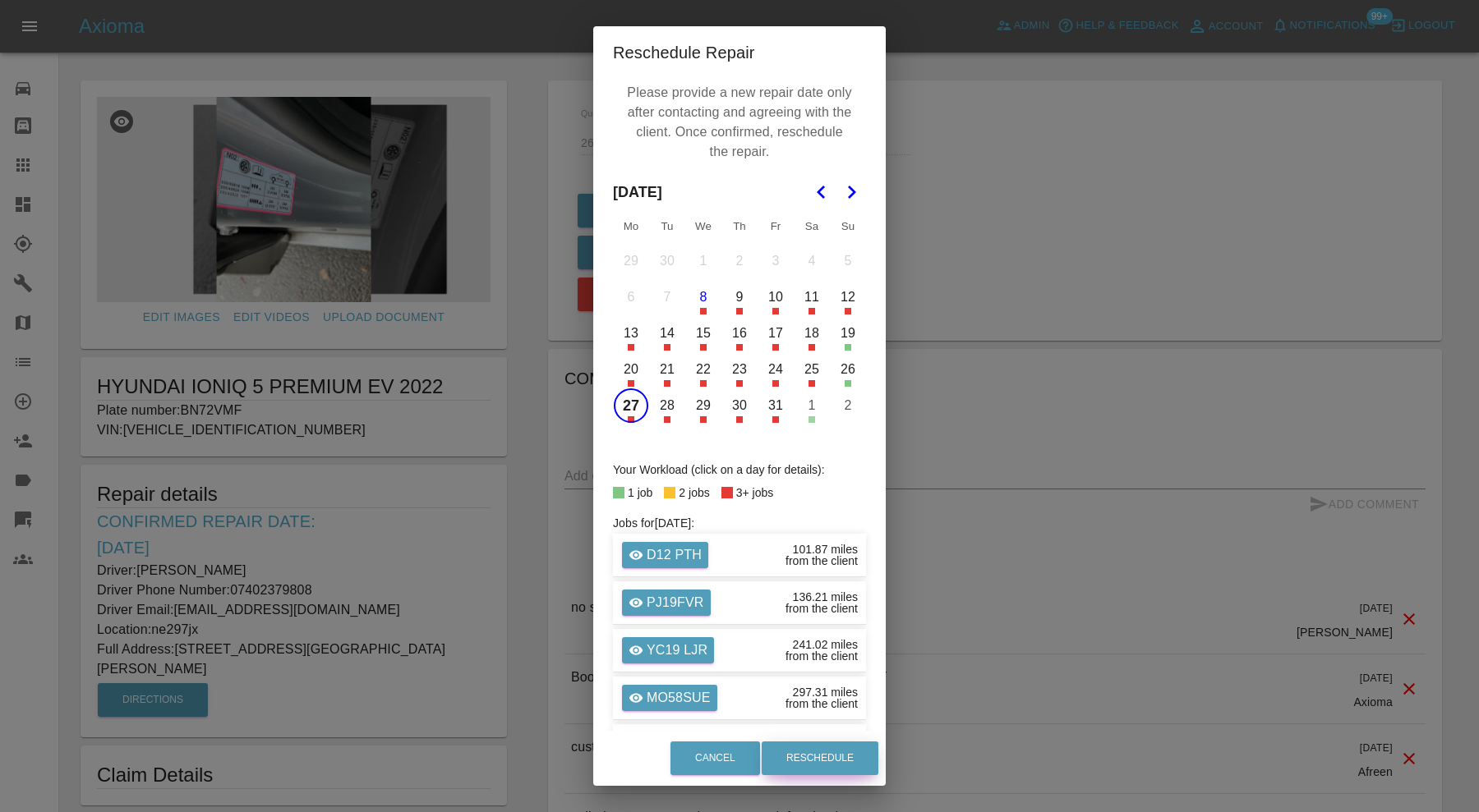
click at [807, 753] on button "Reschedule" at bounding box center [820, 758] width 117 height 33
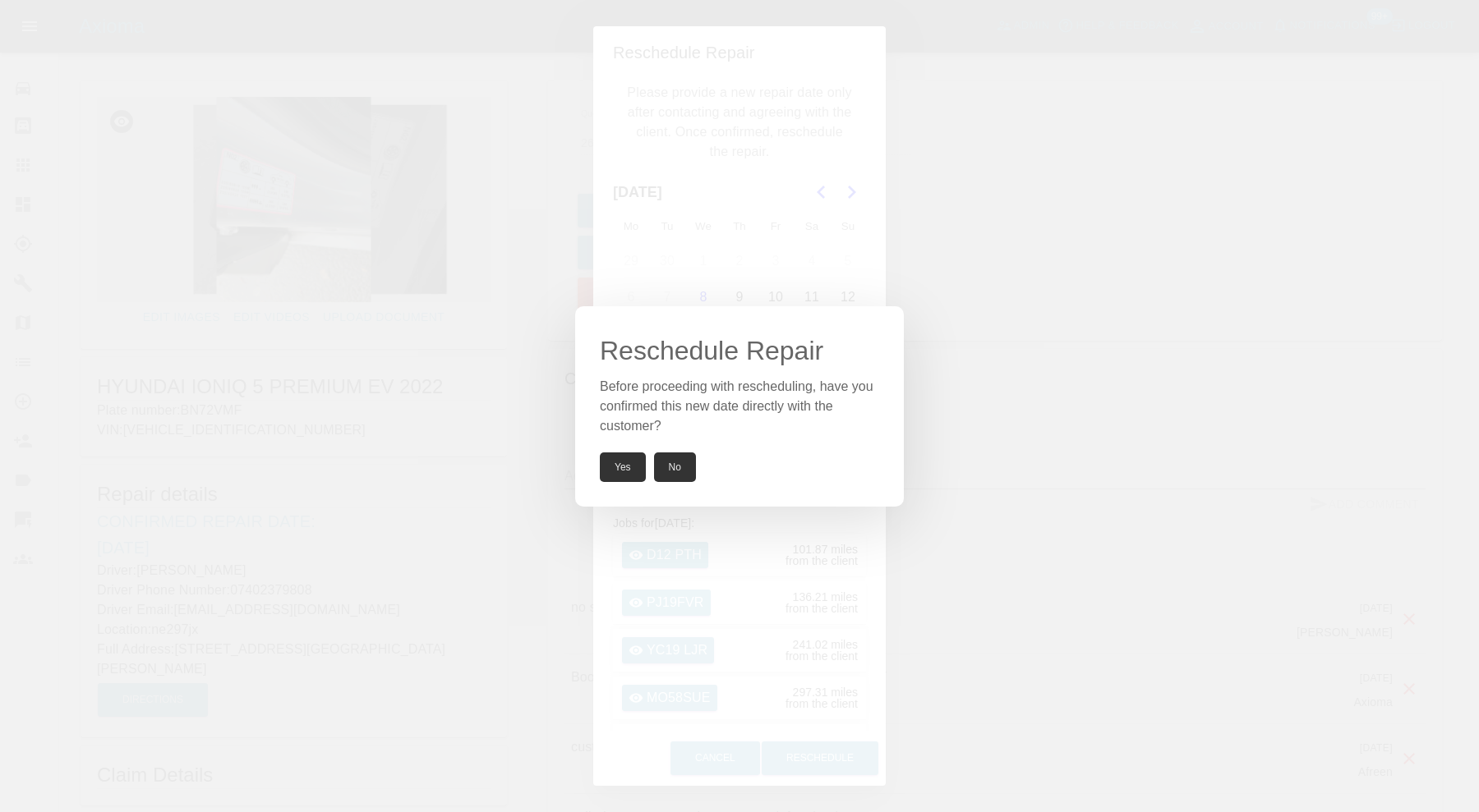
click at [617, 465] on button "Yes" at bounding box center [623, 467] width 46 height 30
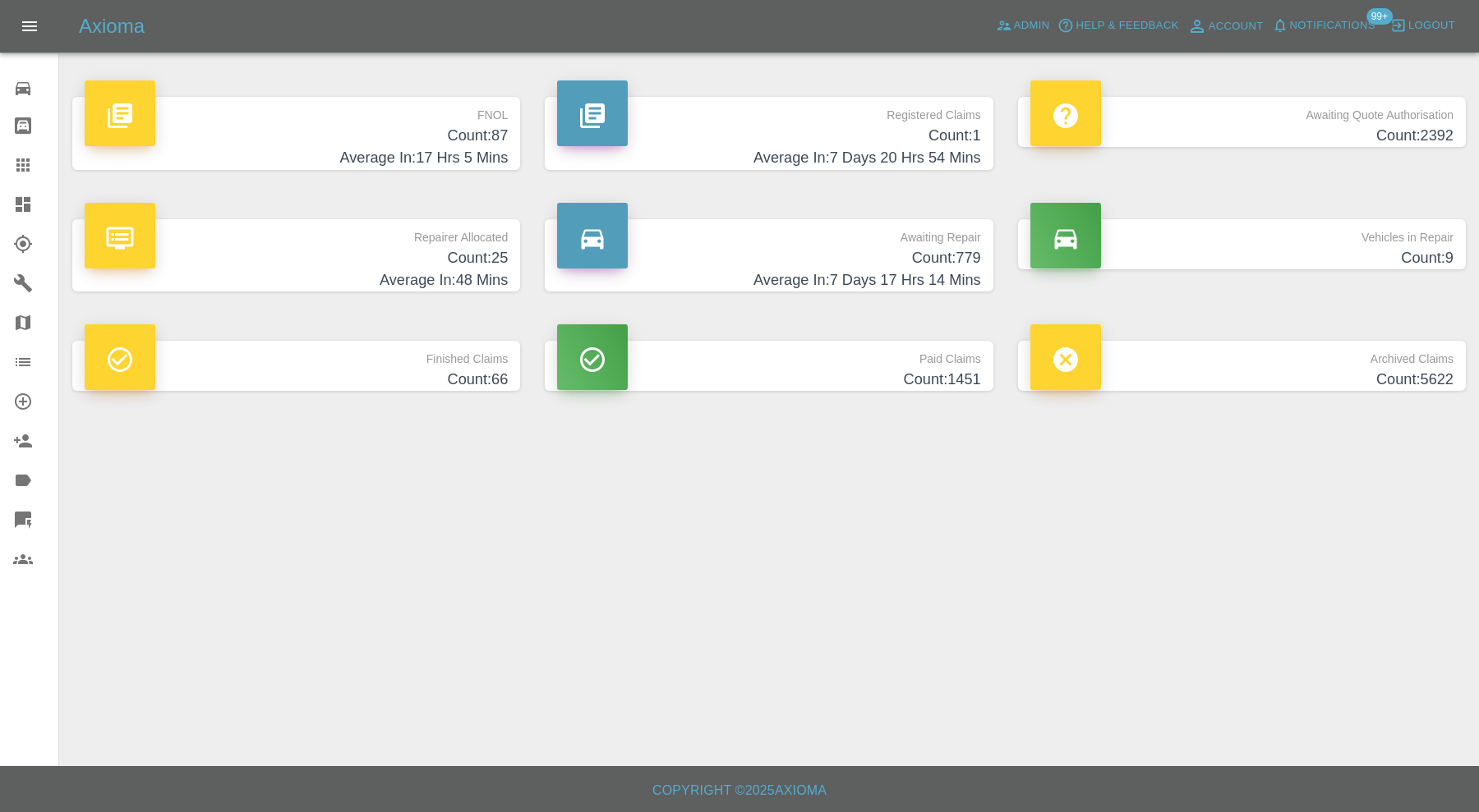
click at [20, 161] on icon at bounding box center [23, 165] width 20 height 20
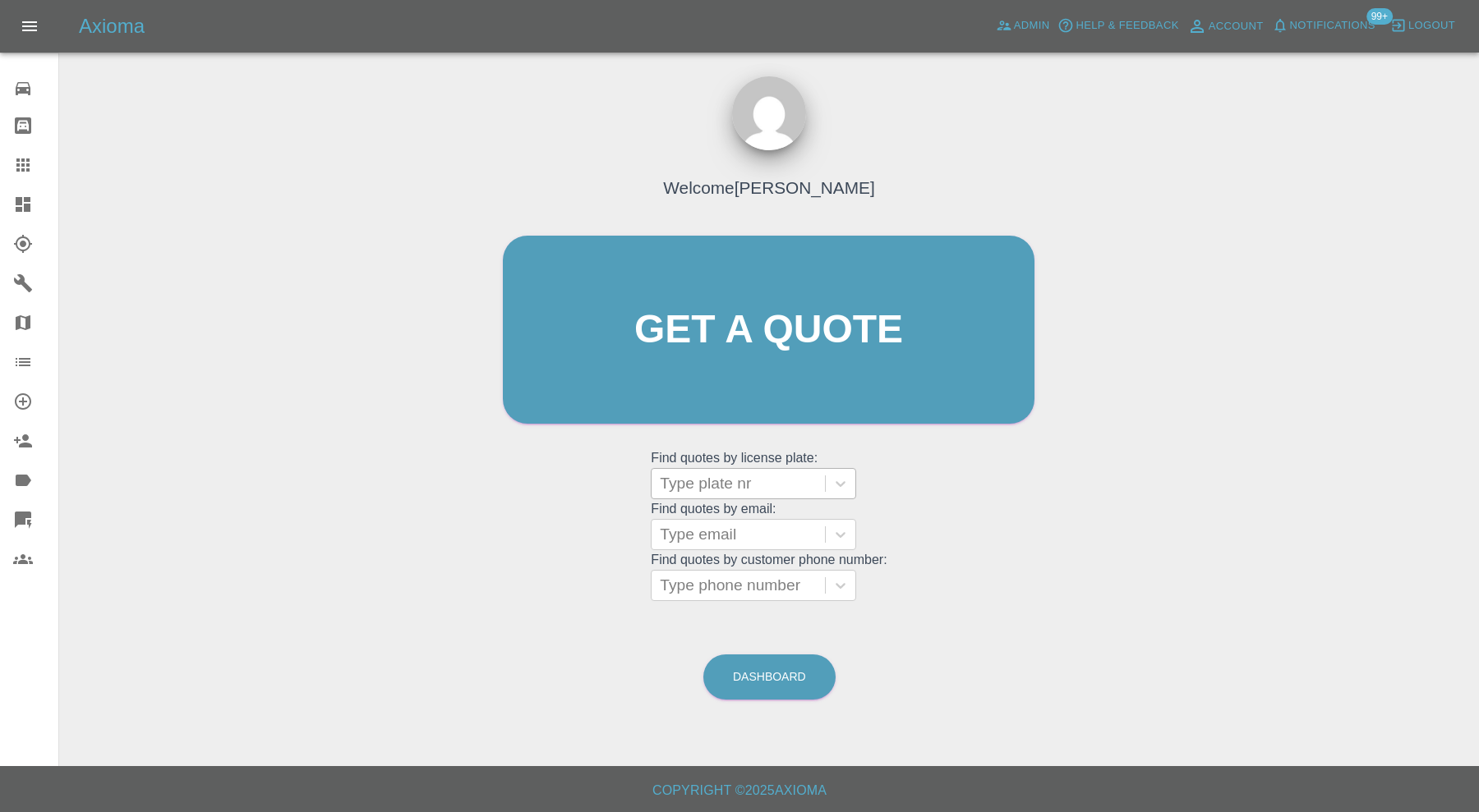
click at [717, 477] on div at bounding box center [739, 484] width 157 height 23
type input "EA67"
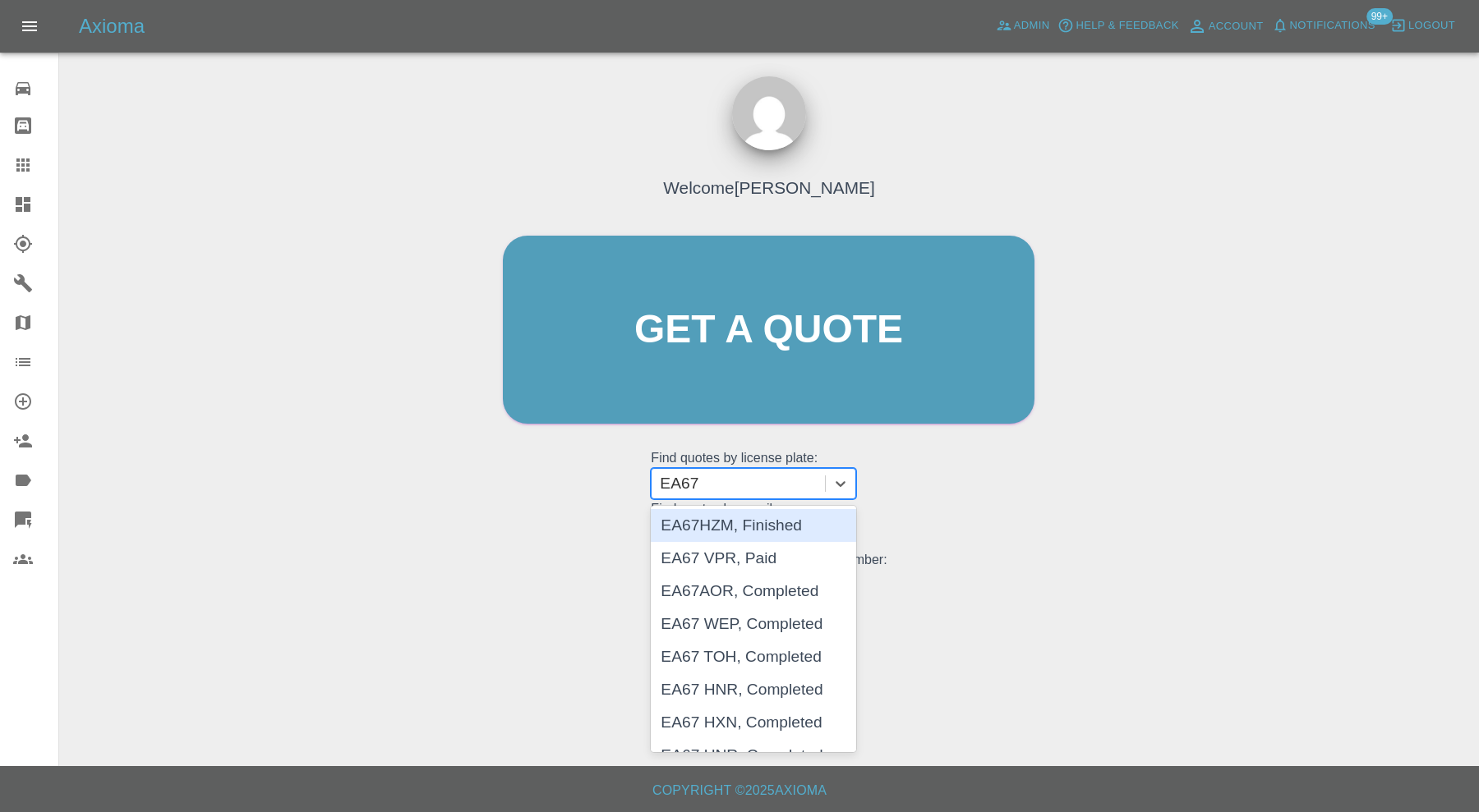
click at [740, 529] on div "EA67HZM, Finished" at bounding box center [753, 525] width 206 height 33
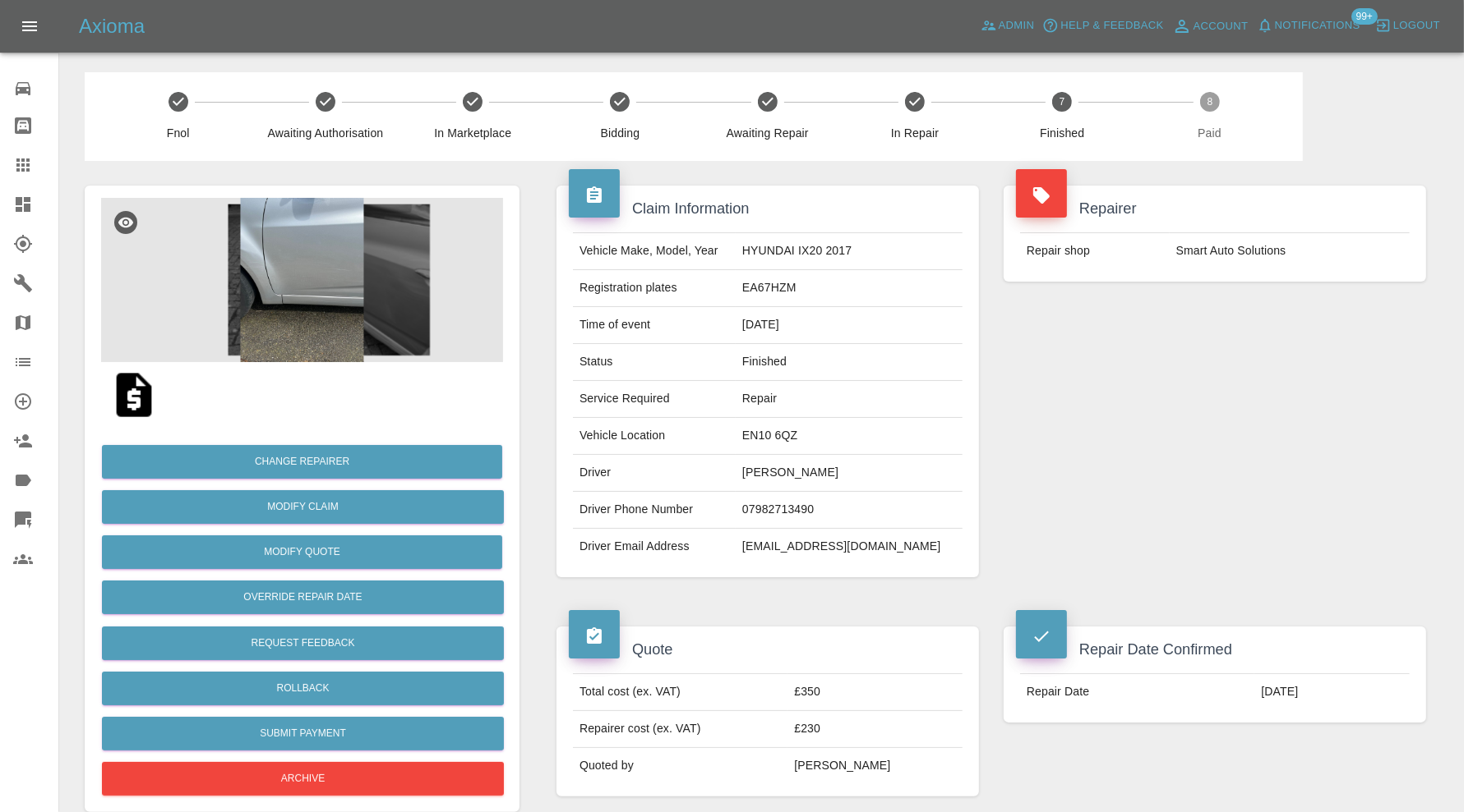
click at [323, 294] on img at bounding box center [302, 280] width 402 height 165
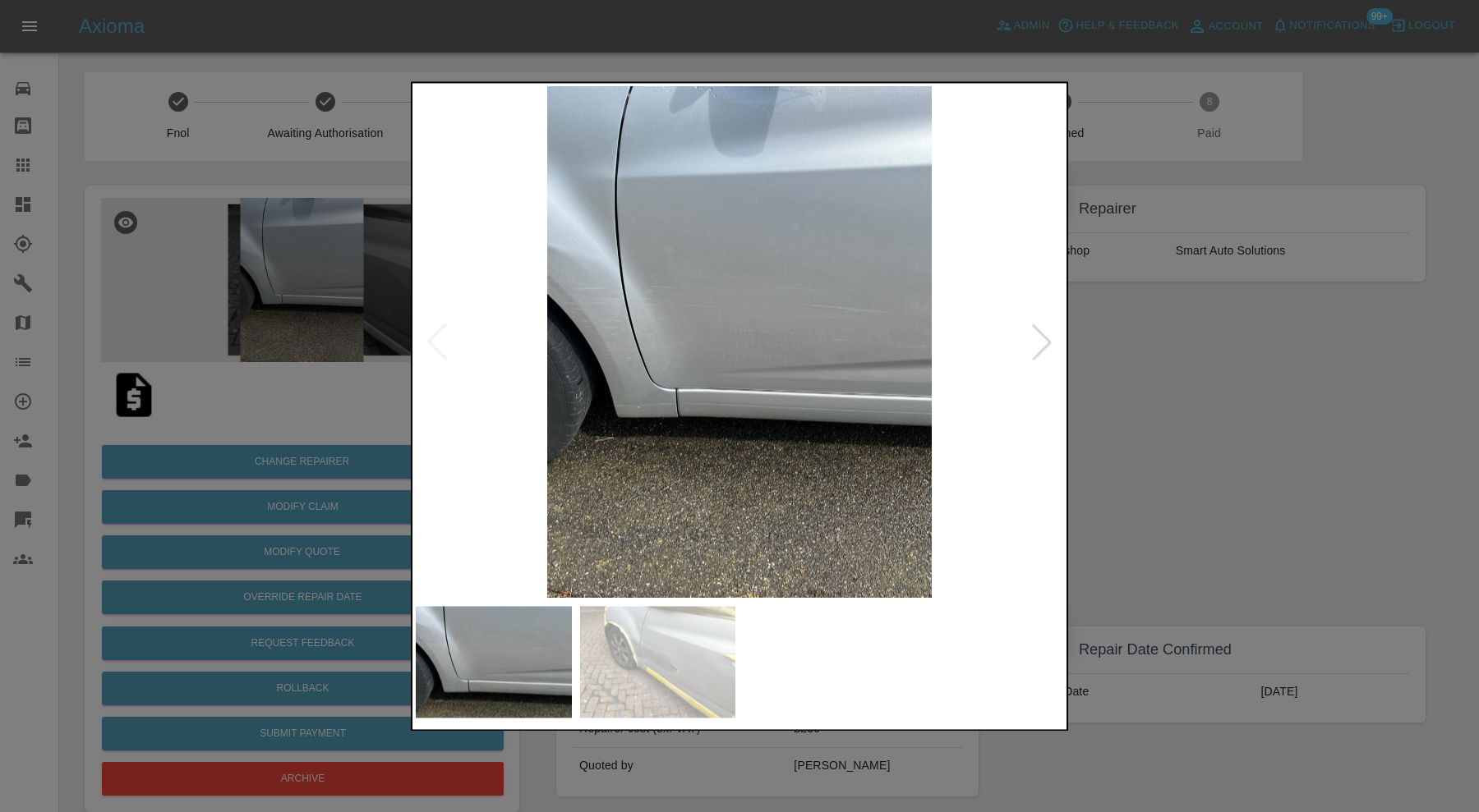
click at [1037, 327] on div at bounding box center [1042, 342] width 36 height 36
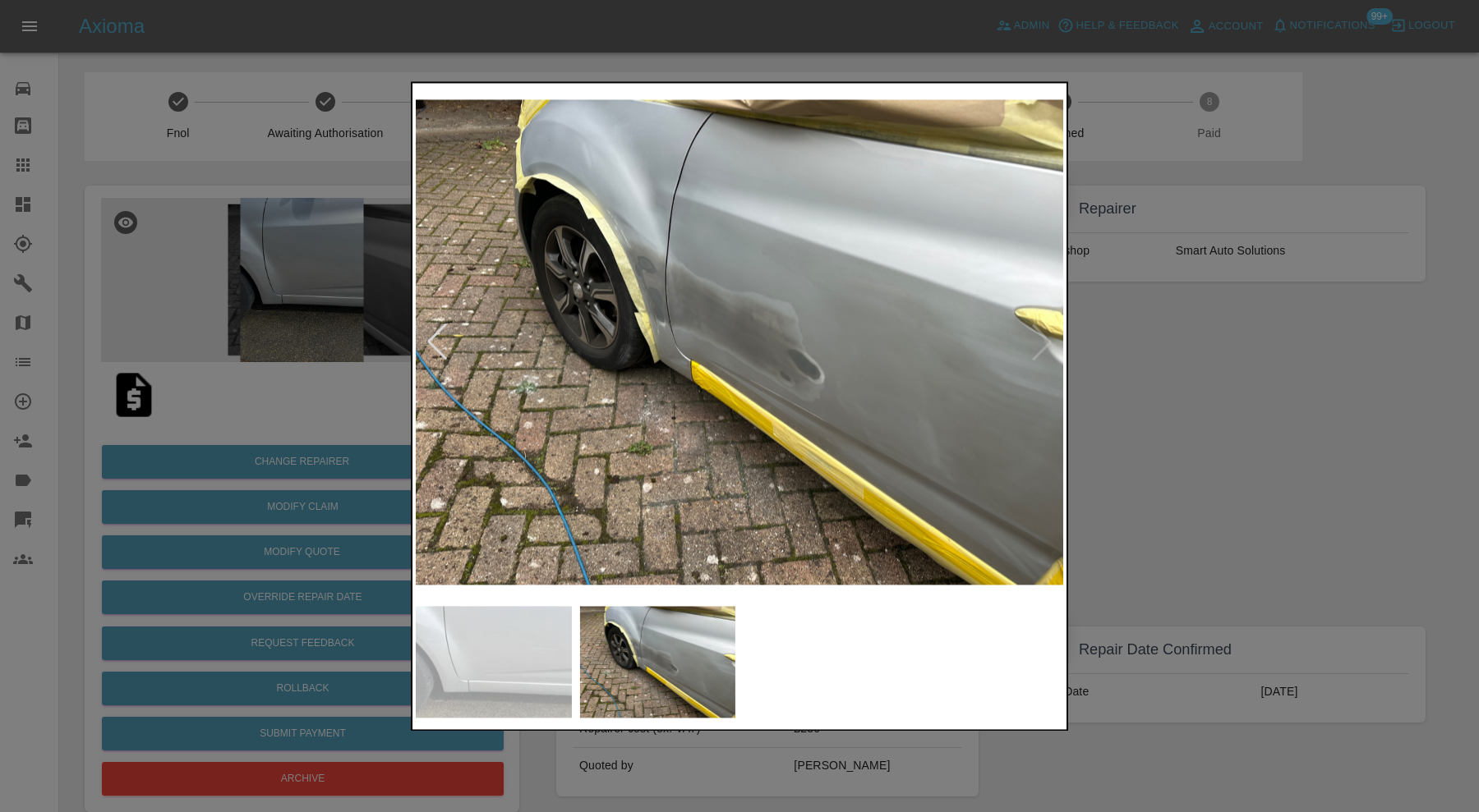
click at [435, 340] on div at bounding box center [437, 342] width 36 height 36
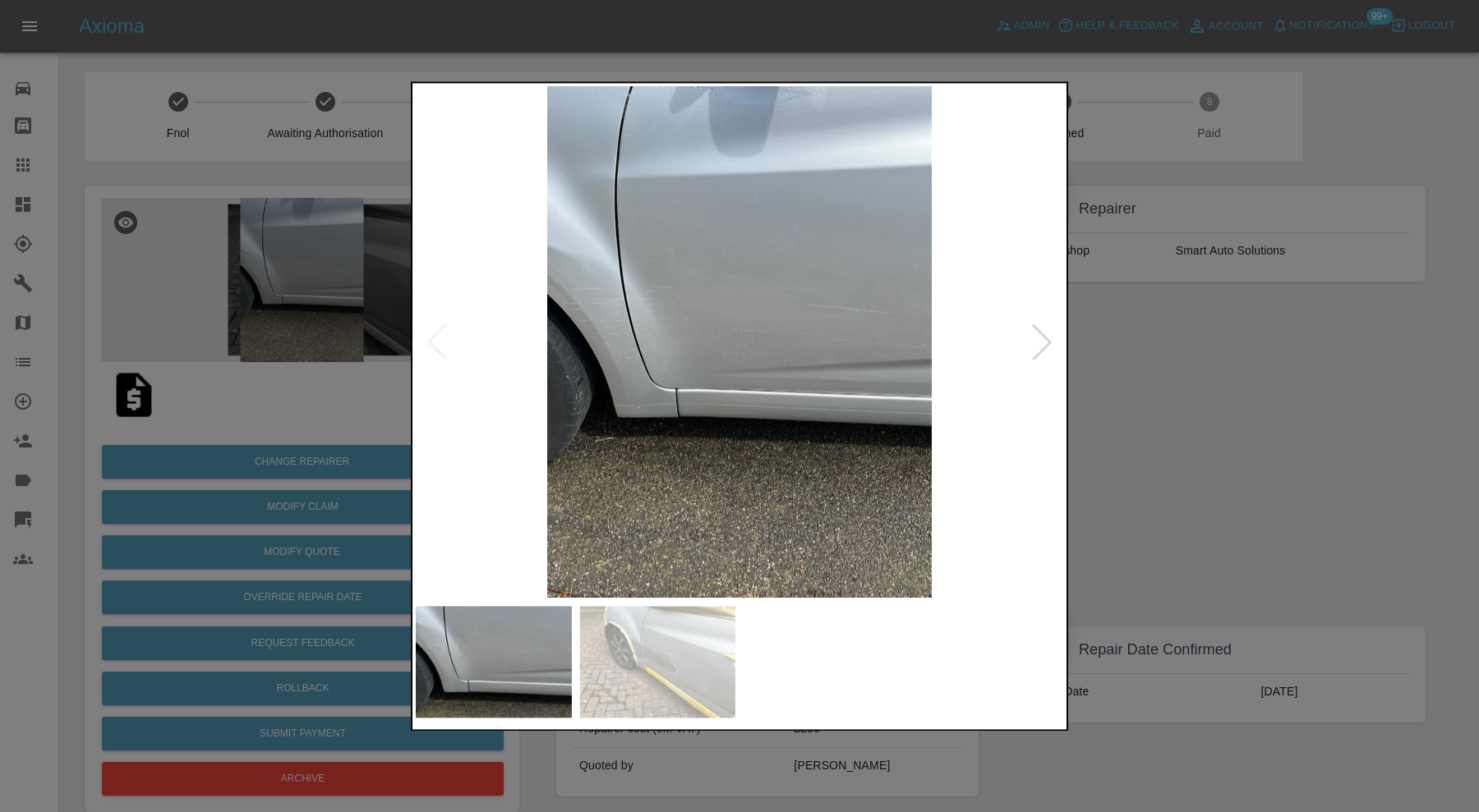
click at [1146, 343] on div at bounding box center [740, 406] width 1479 height 812
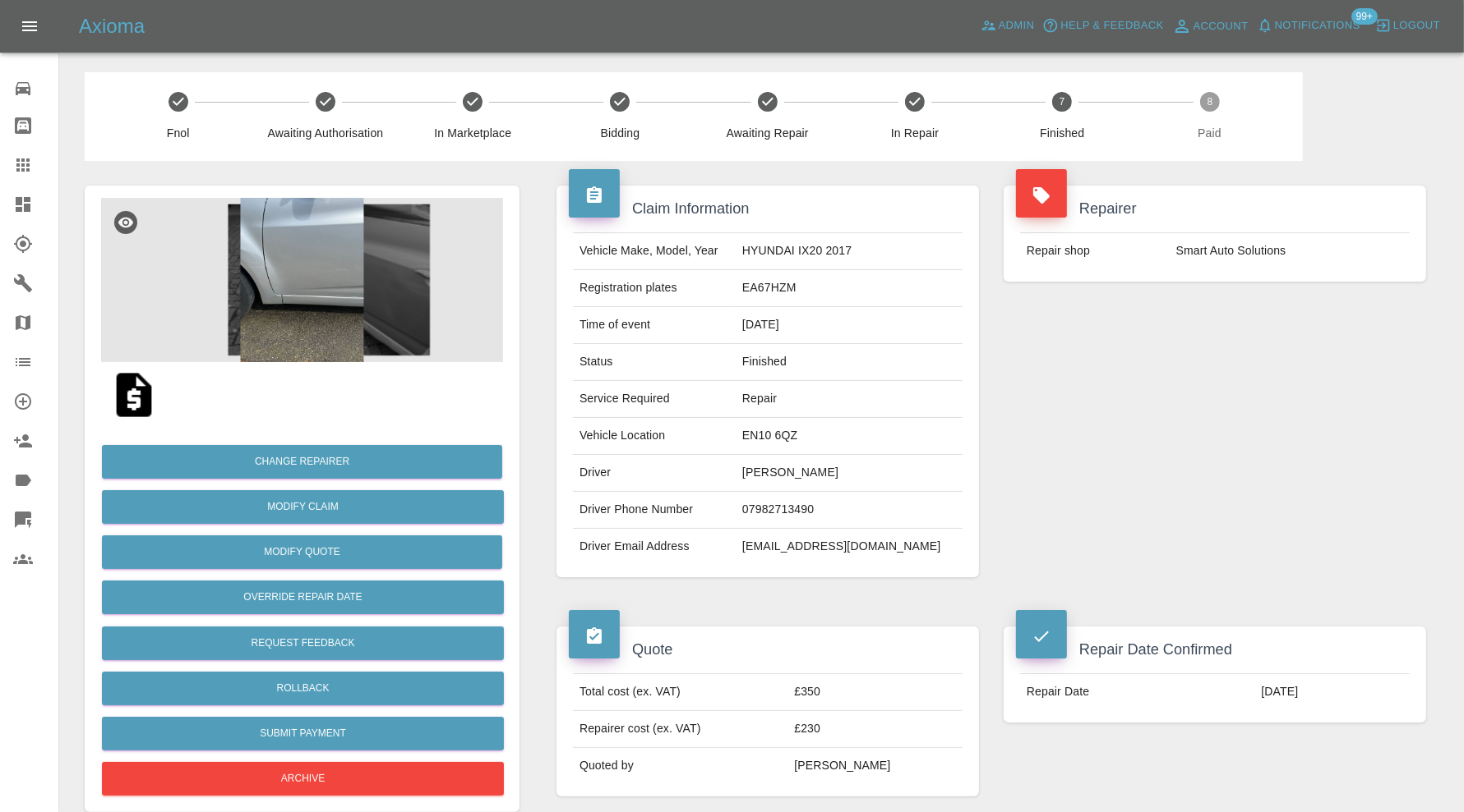
click at [259, 264] on img at bounding box center [302, 280] width 402 height 165
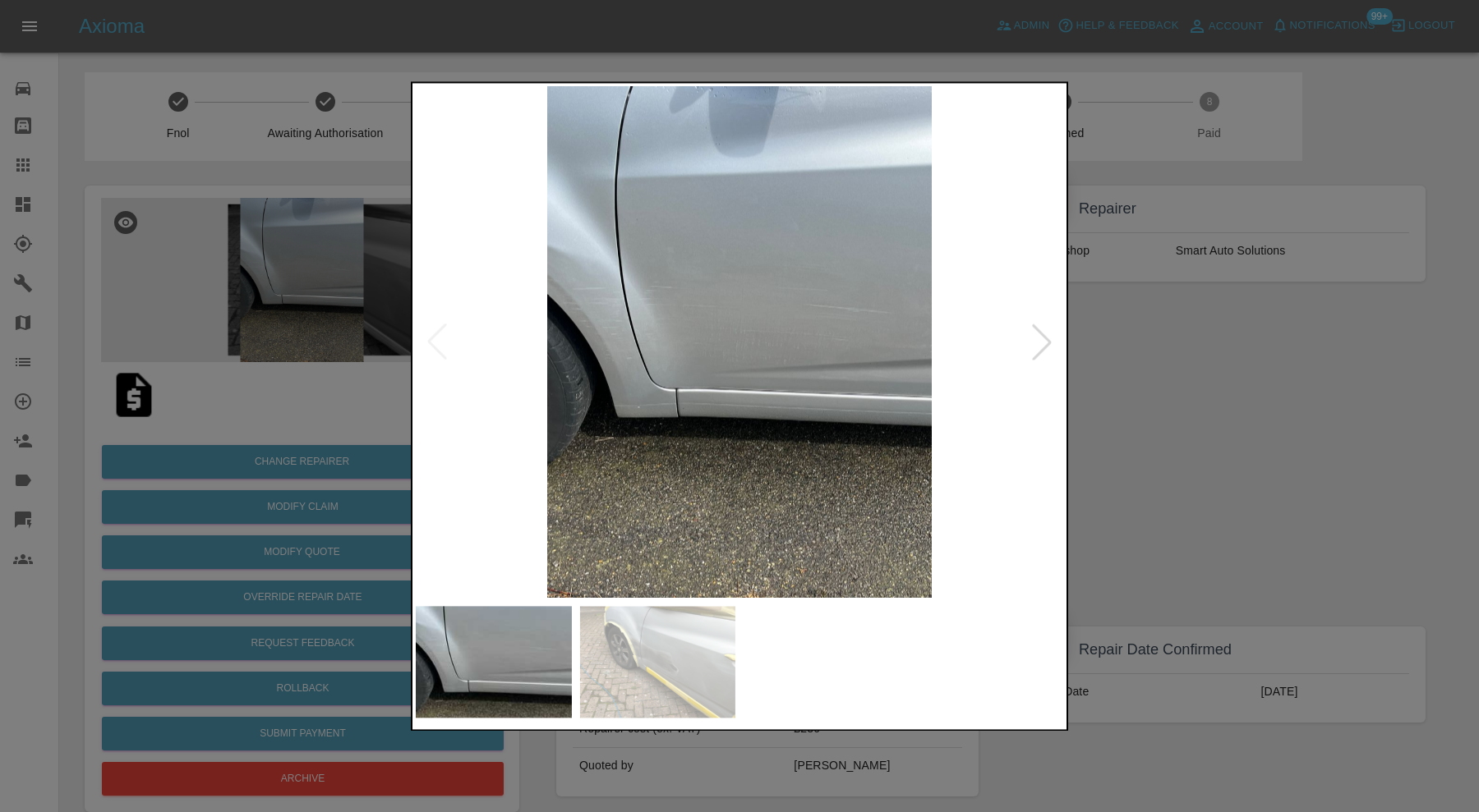
click at [680, 637] on img at bounding box center [657, 662] width 156 height 112
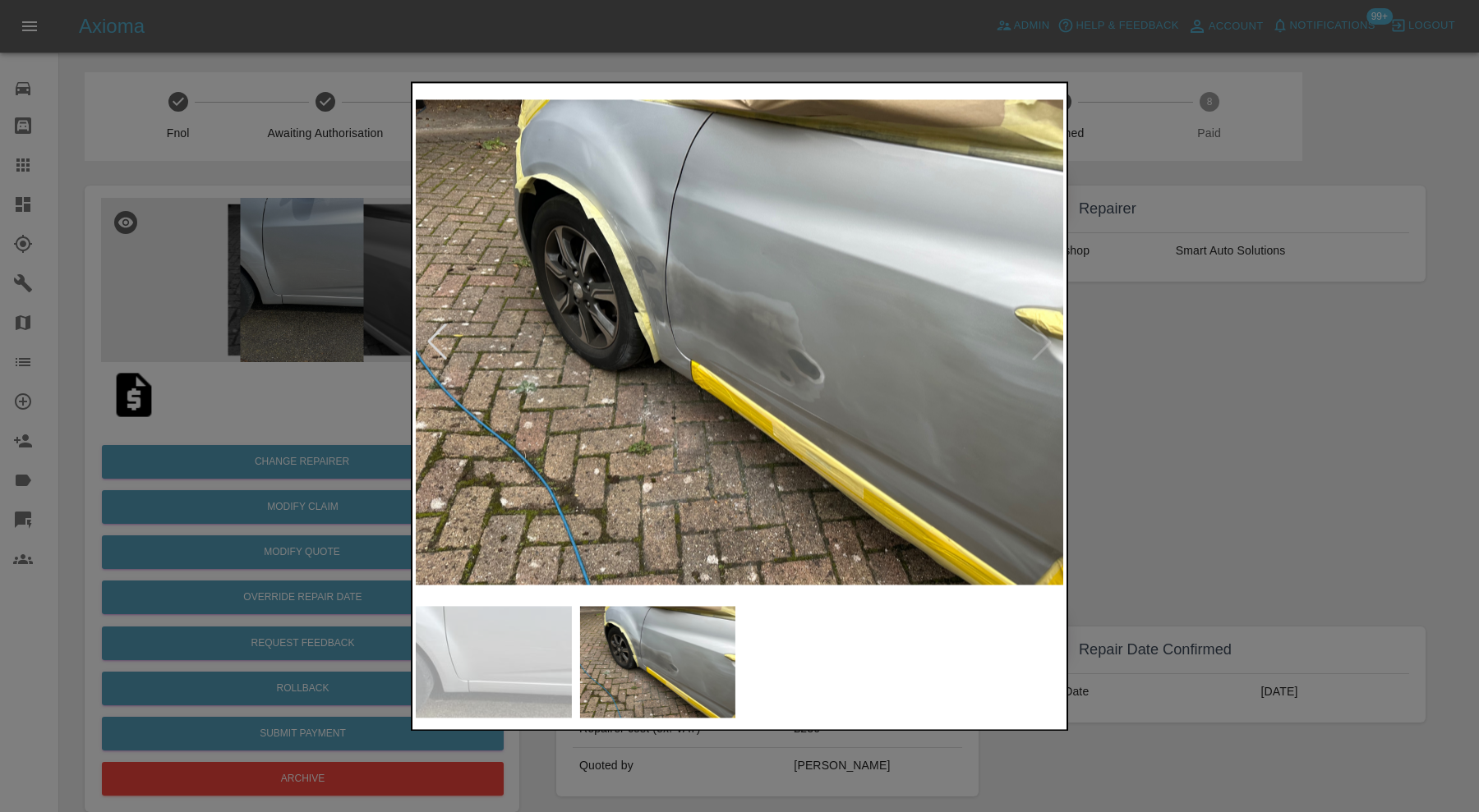
click at [502, 649] on img at bounding box center [494, 662] width 156 height 112
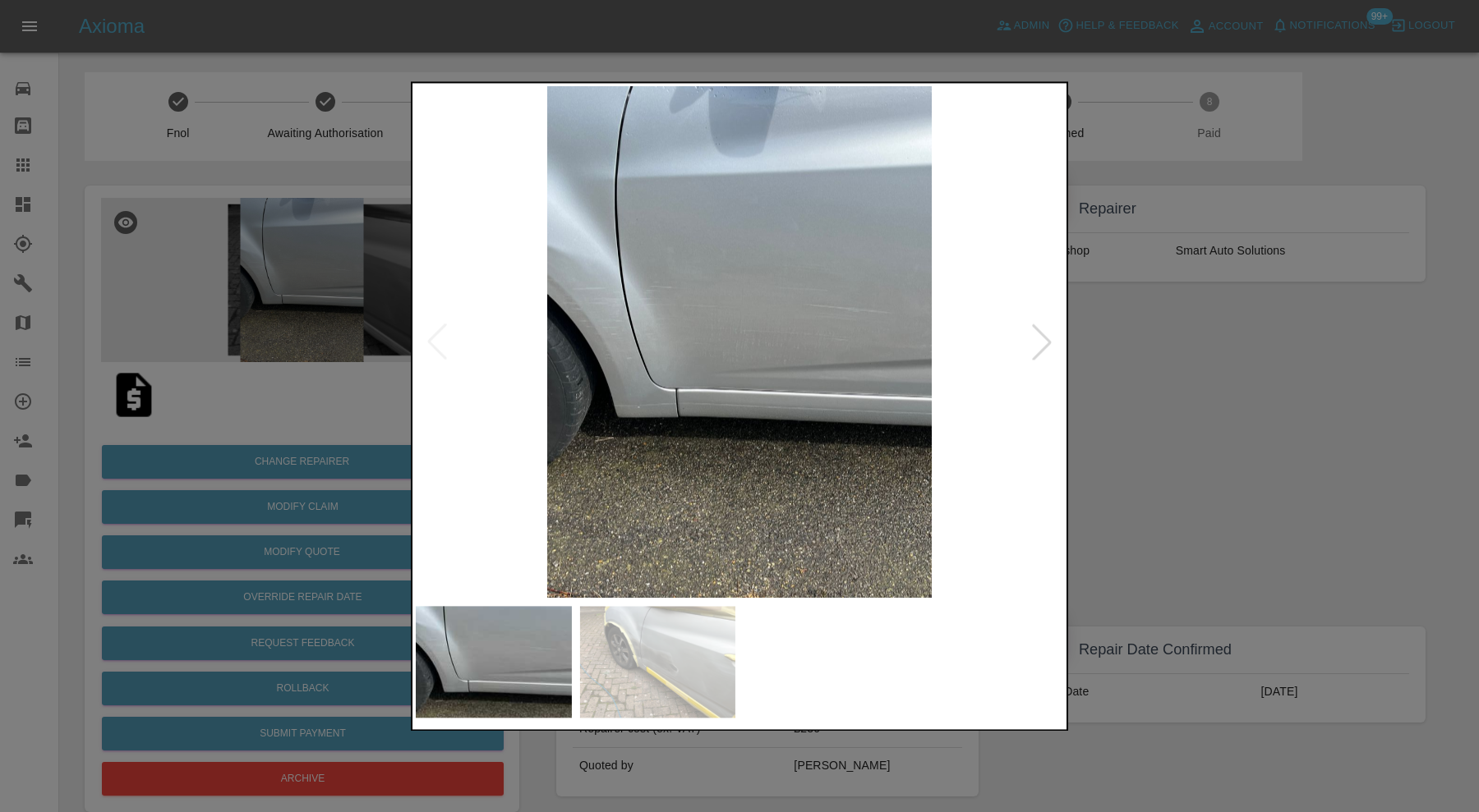
click at [1252, 367] on div at bounding box center [740, 406] width 1479 height 812
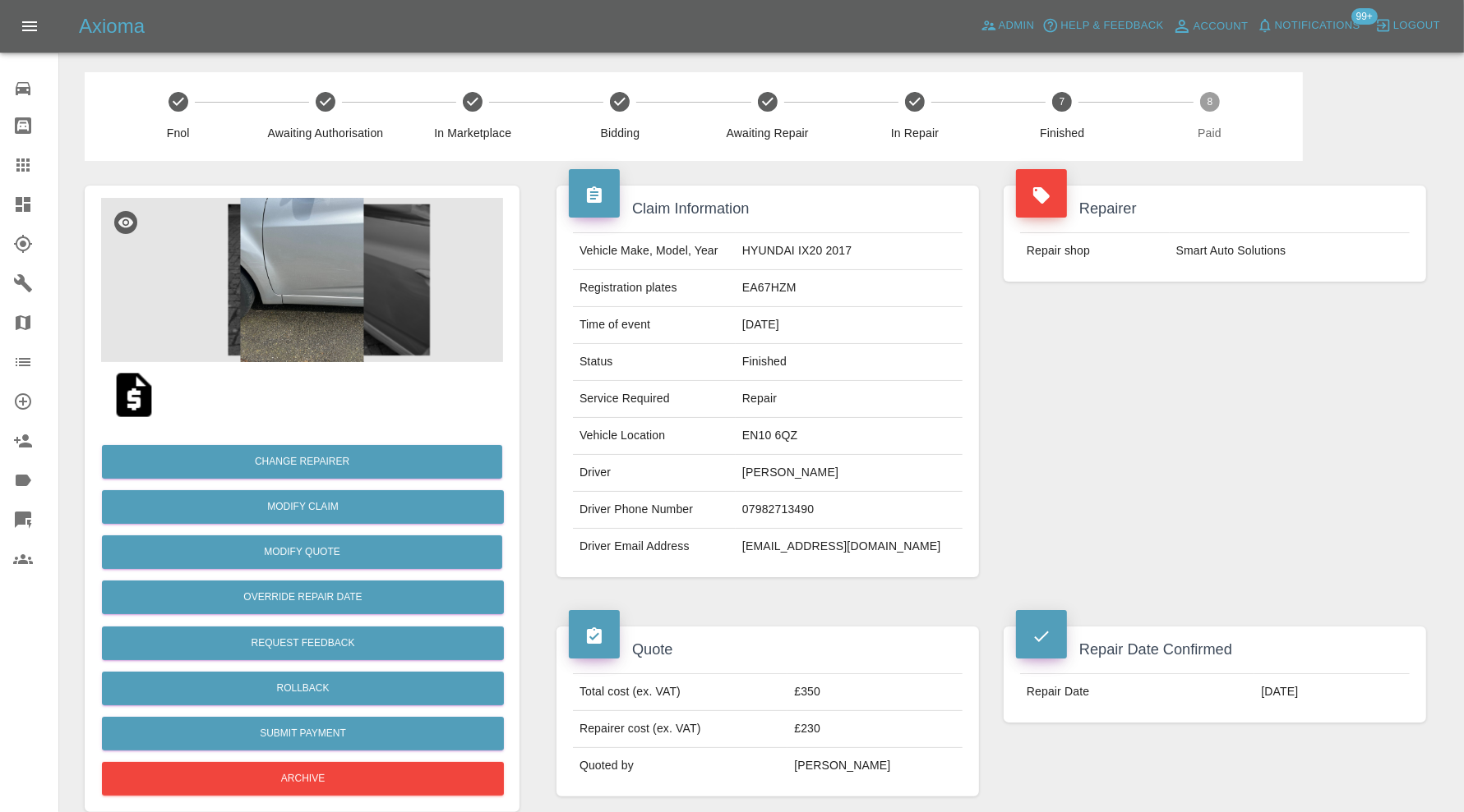
click at [137, 397] on img at bounding box center [134, 395] width 53 height 53
click at [280, 304] on img at bounding box center [302, 280] width 402 height 165
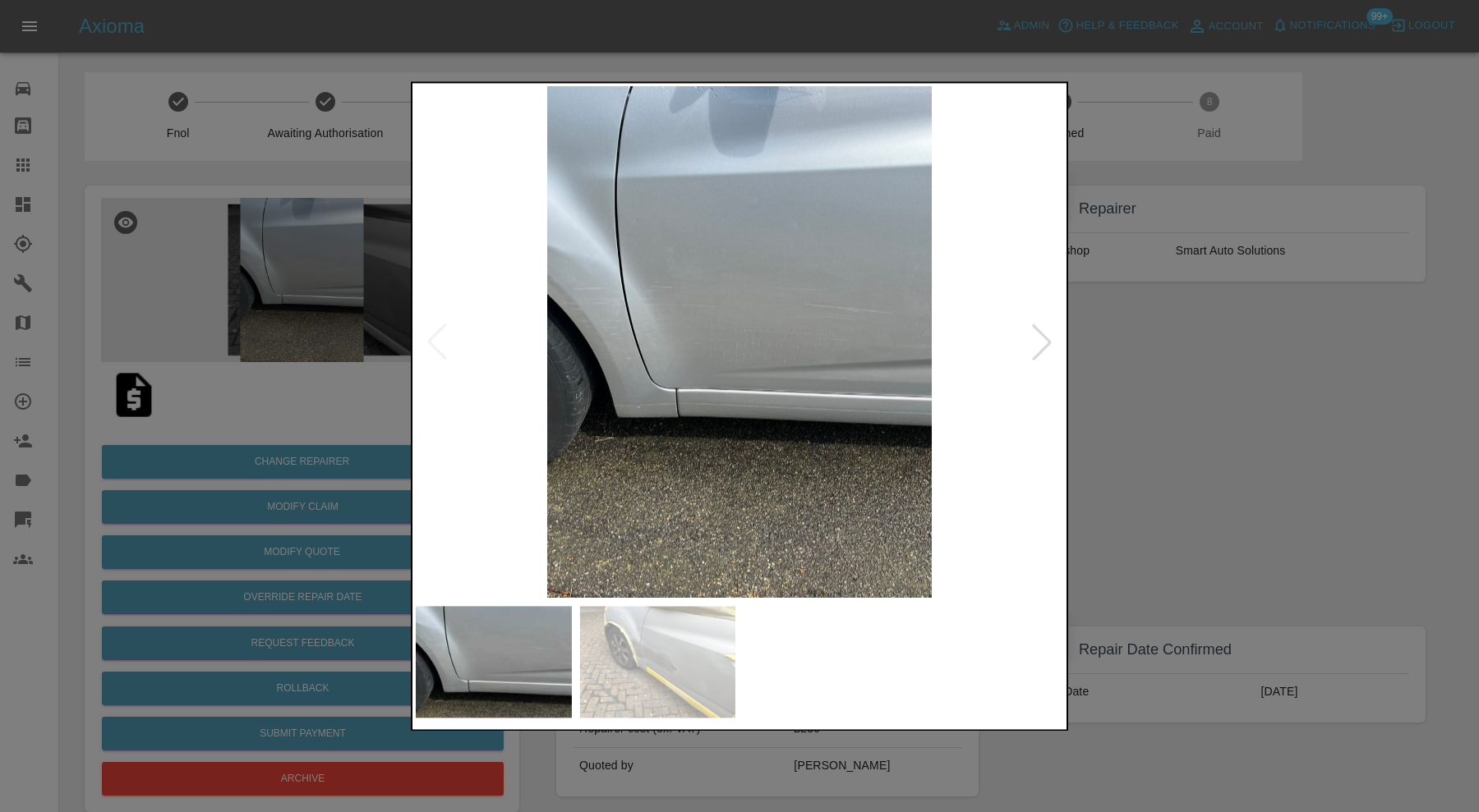
click at [1036, 335] on div at bounding box center [1042, 342] width 36 height 36
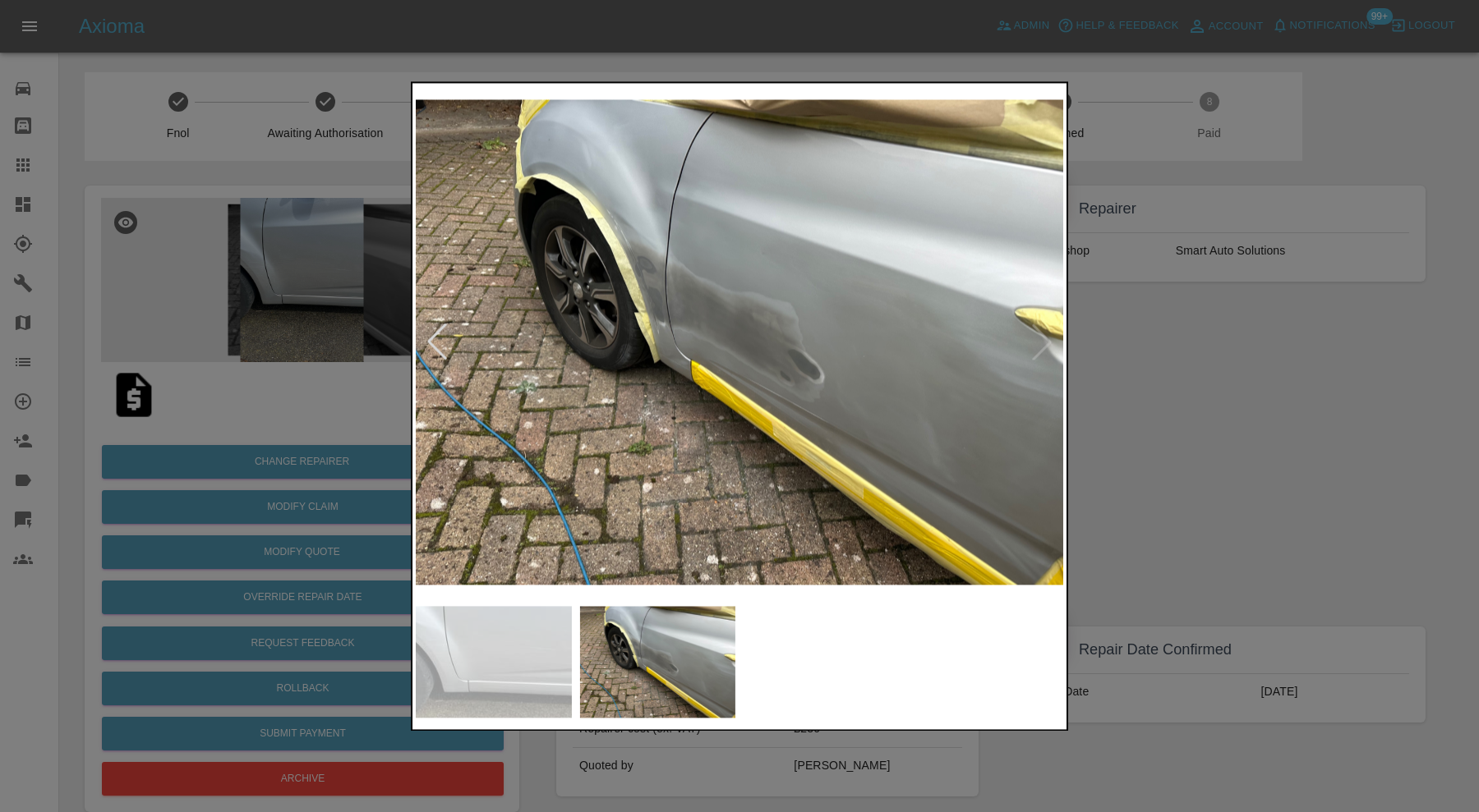
click at [1044, 337] on img at bounding box center [740, 341] width 648 height 512
click at [433, 338] on div at bounding box center [437, 342] width 36 height 36
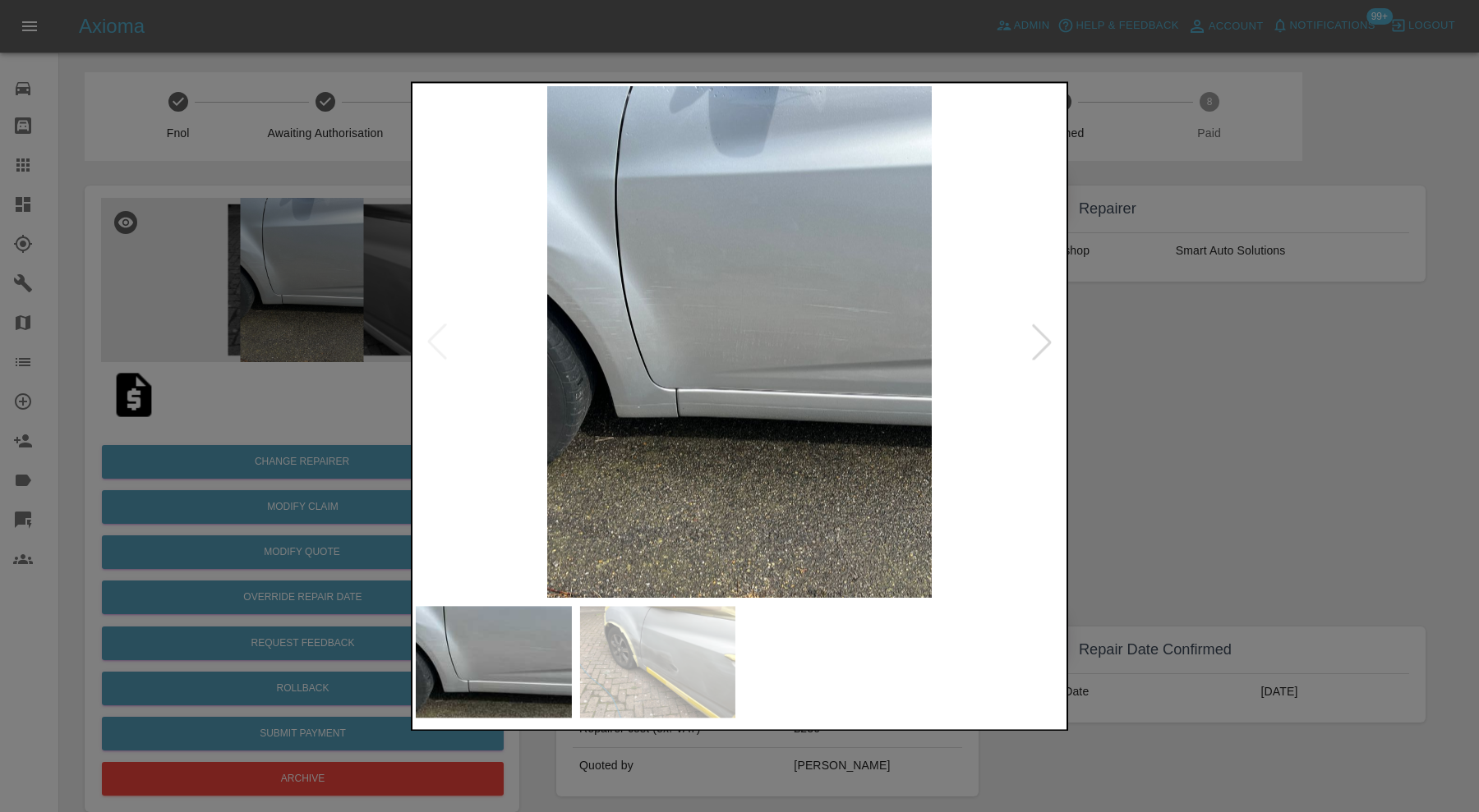
click at [433, 338] on img at bounding box center [740, 341] width 648 height 512
click at [1033, 333] on div at bounding box center [1042, 342] width 36 height 36
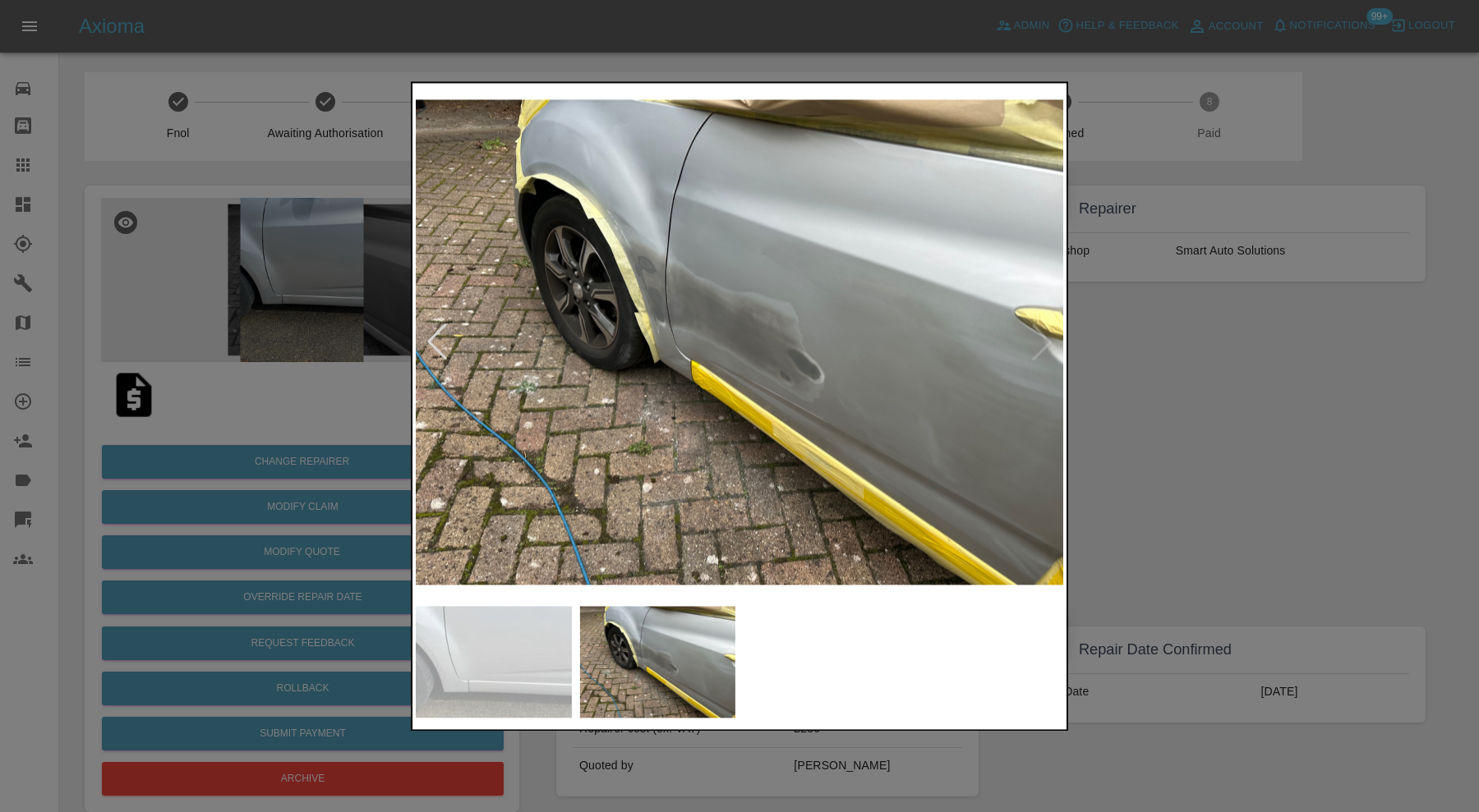
click at [1033, 333] on img at bounding box center [740, 341] width 648 height 512
click at [602, 251] on img at bounding box center [740, 341] width 648 height 512
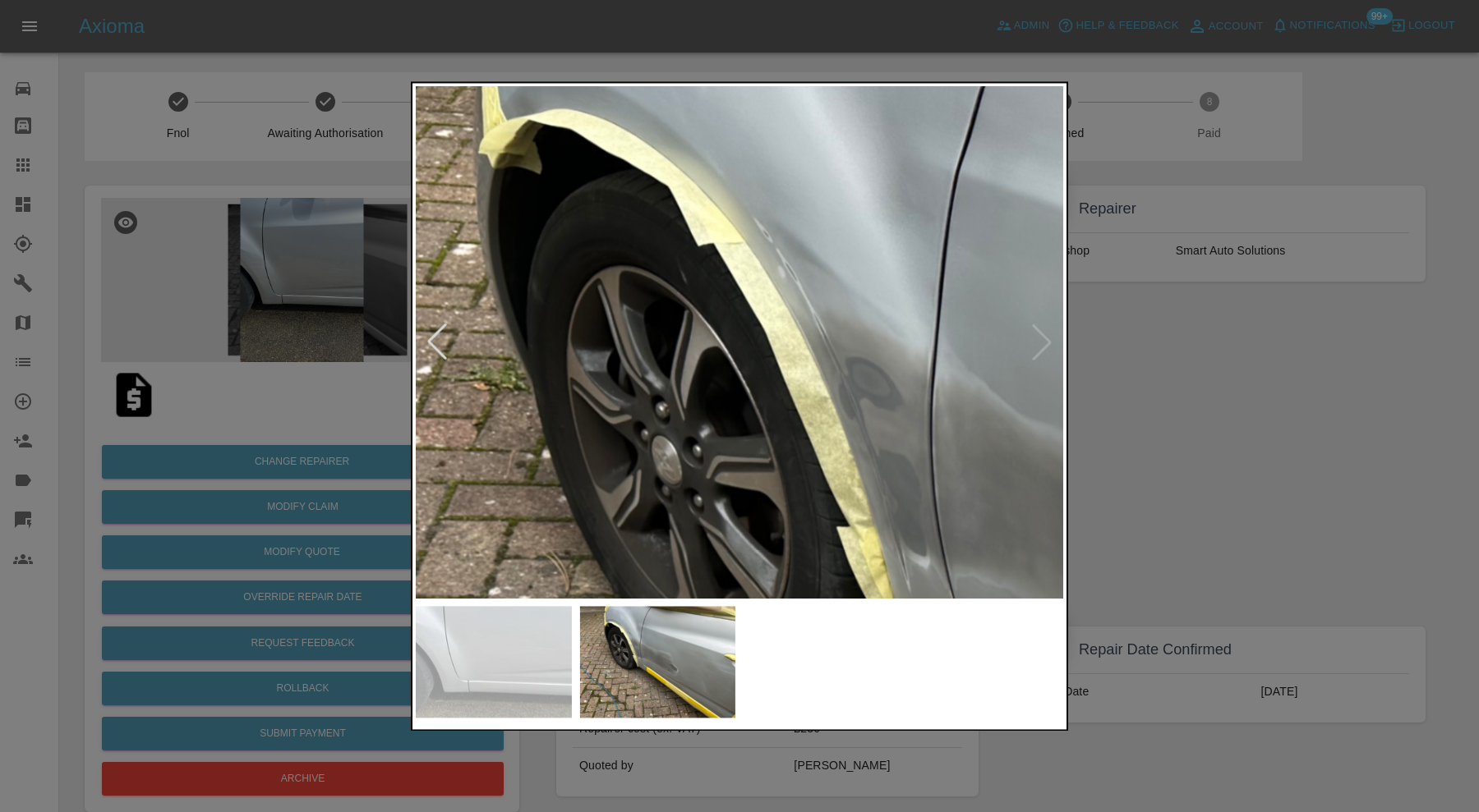
click at [1219, 420] on div at bounding box center [740, 406] width 1479 height 812
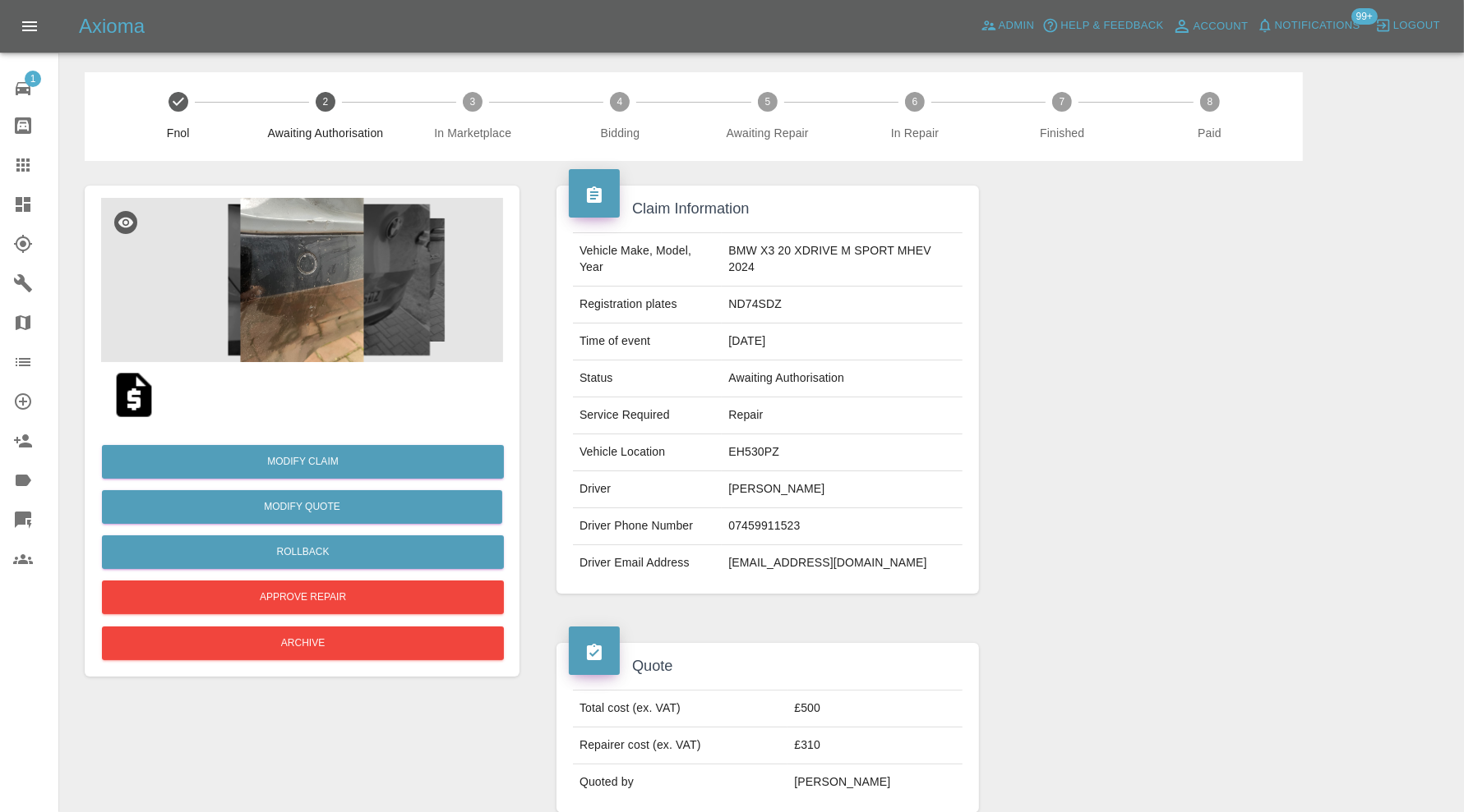
click at [346, 314] on img at bounding box center [302, 280] width 402 height 165
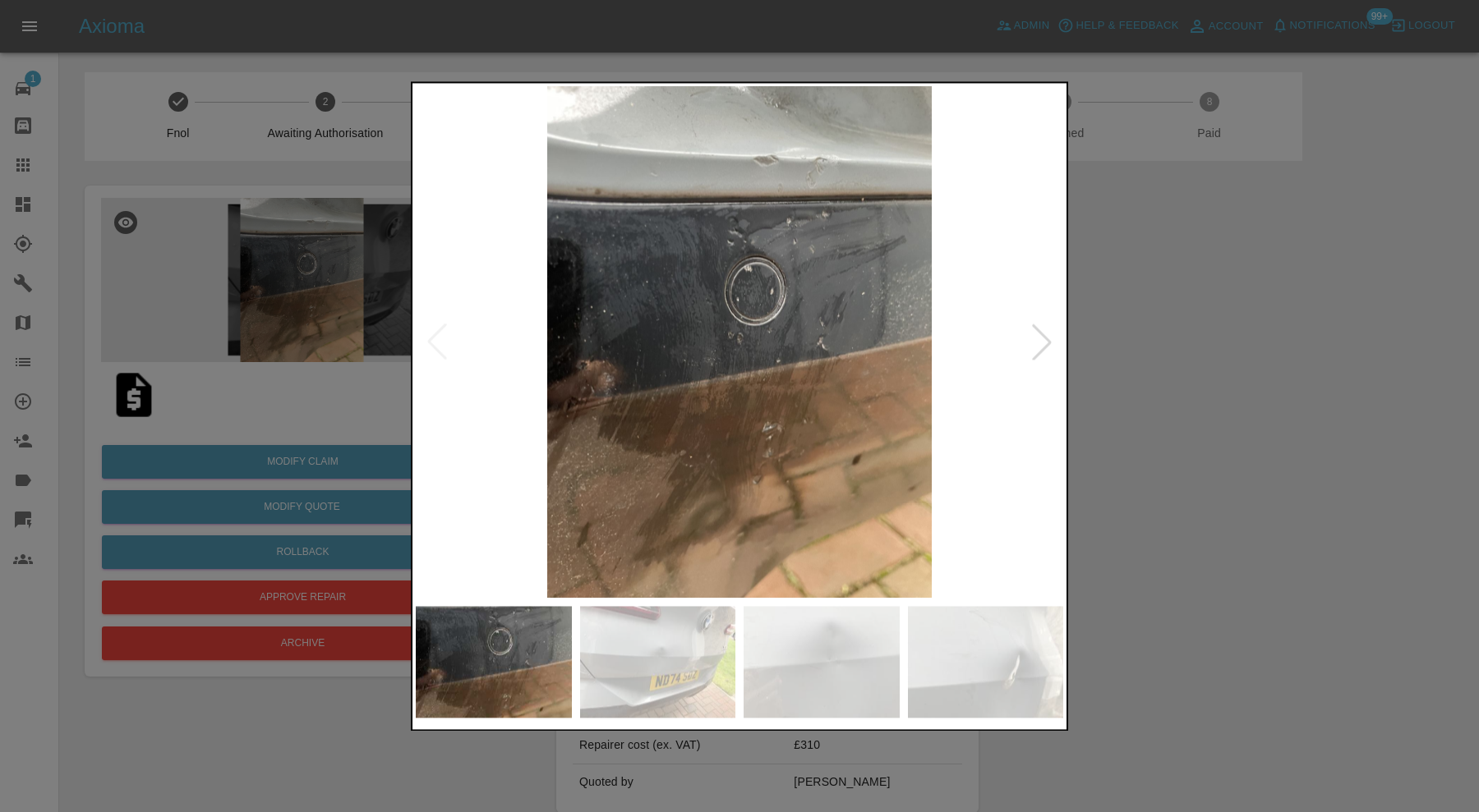
click at [635, 631] on img at bounding box center [657, 662] width 156 height 112
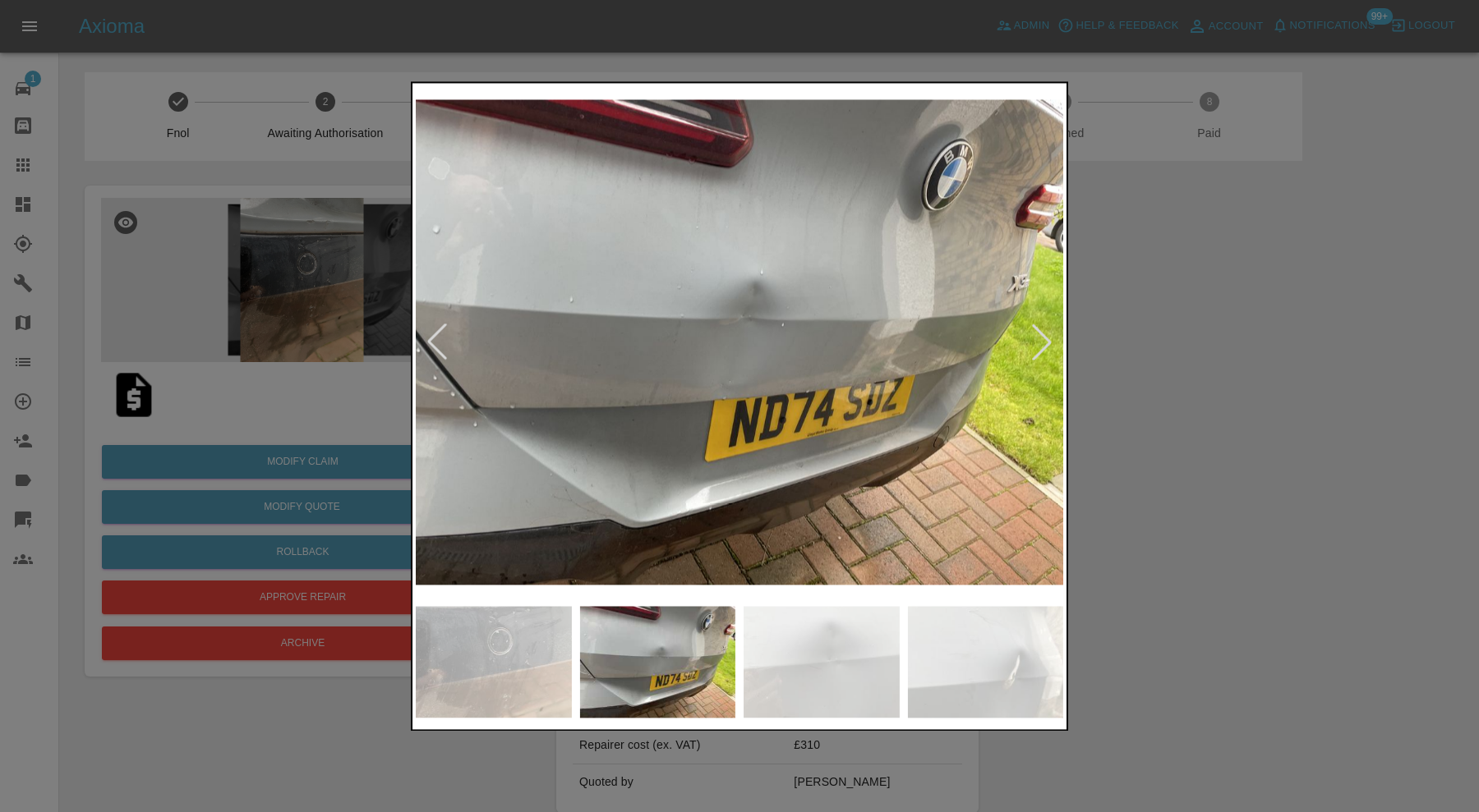
click at [860, 670] on img at bounding box center [821, 662] width 156 height 112
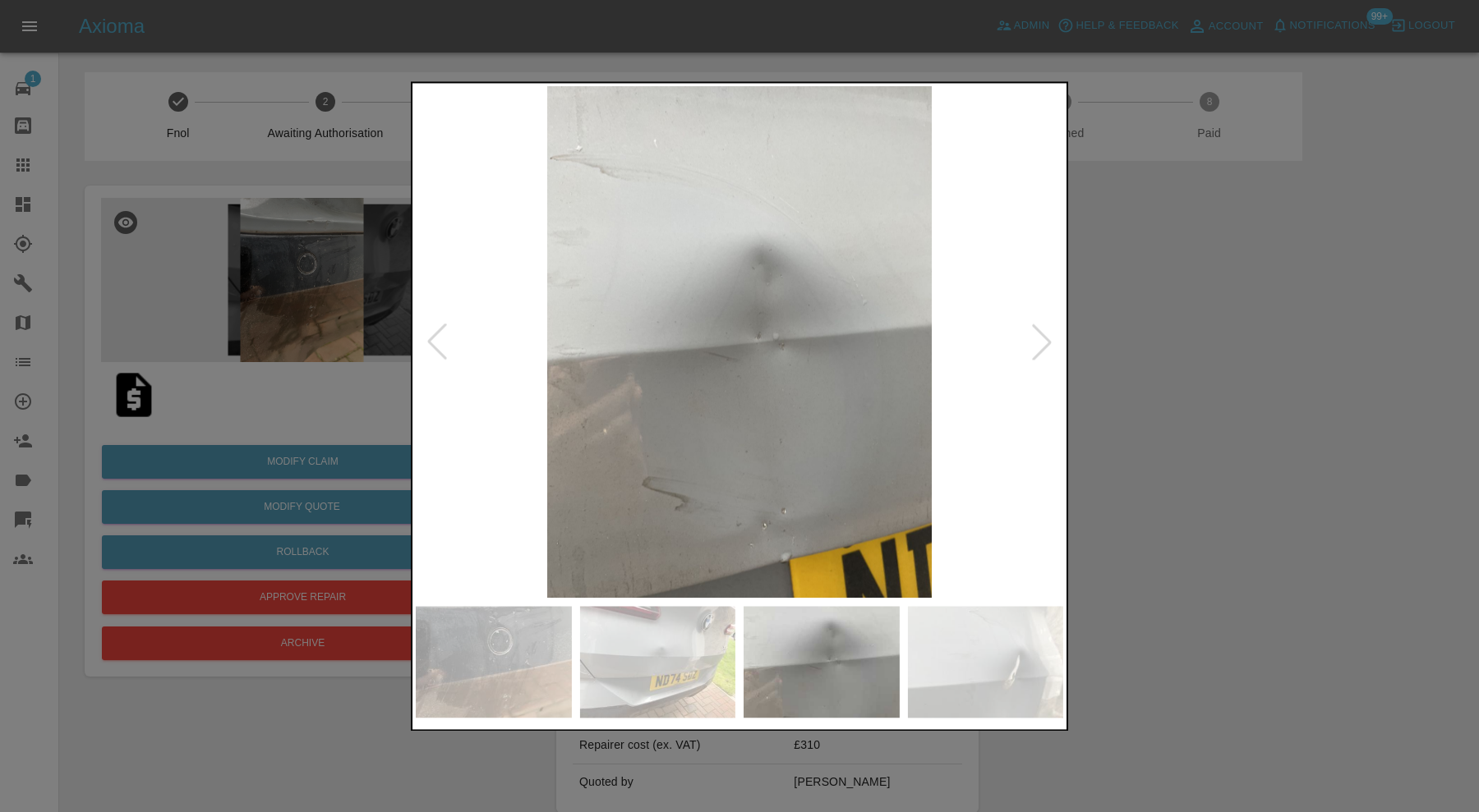
click at [984, 661] on img at bounding box center [985, 662] width 156 height 112
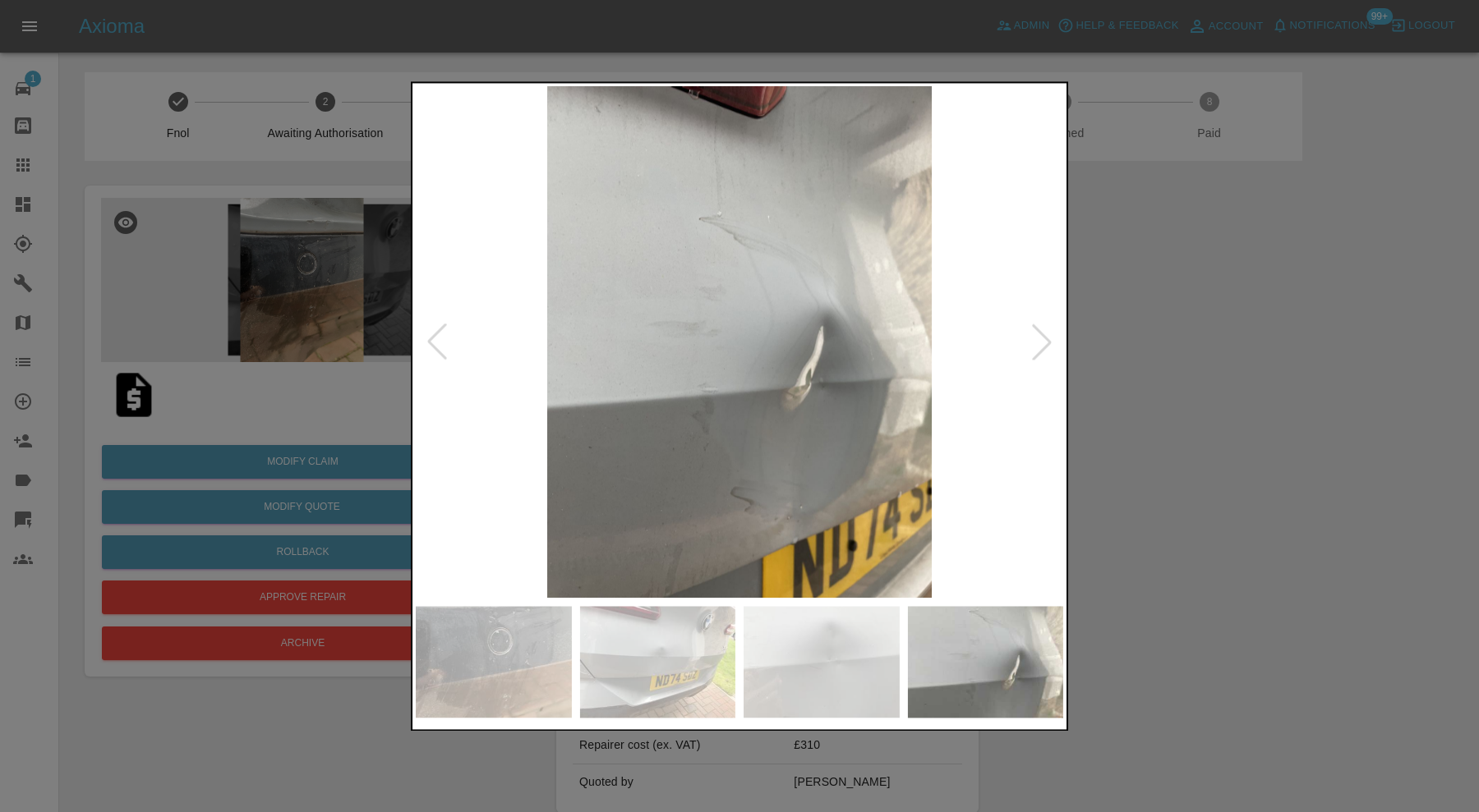
click at [1038, 343] on div at bounding box center [1042, 342] width 36 height 36
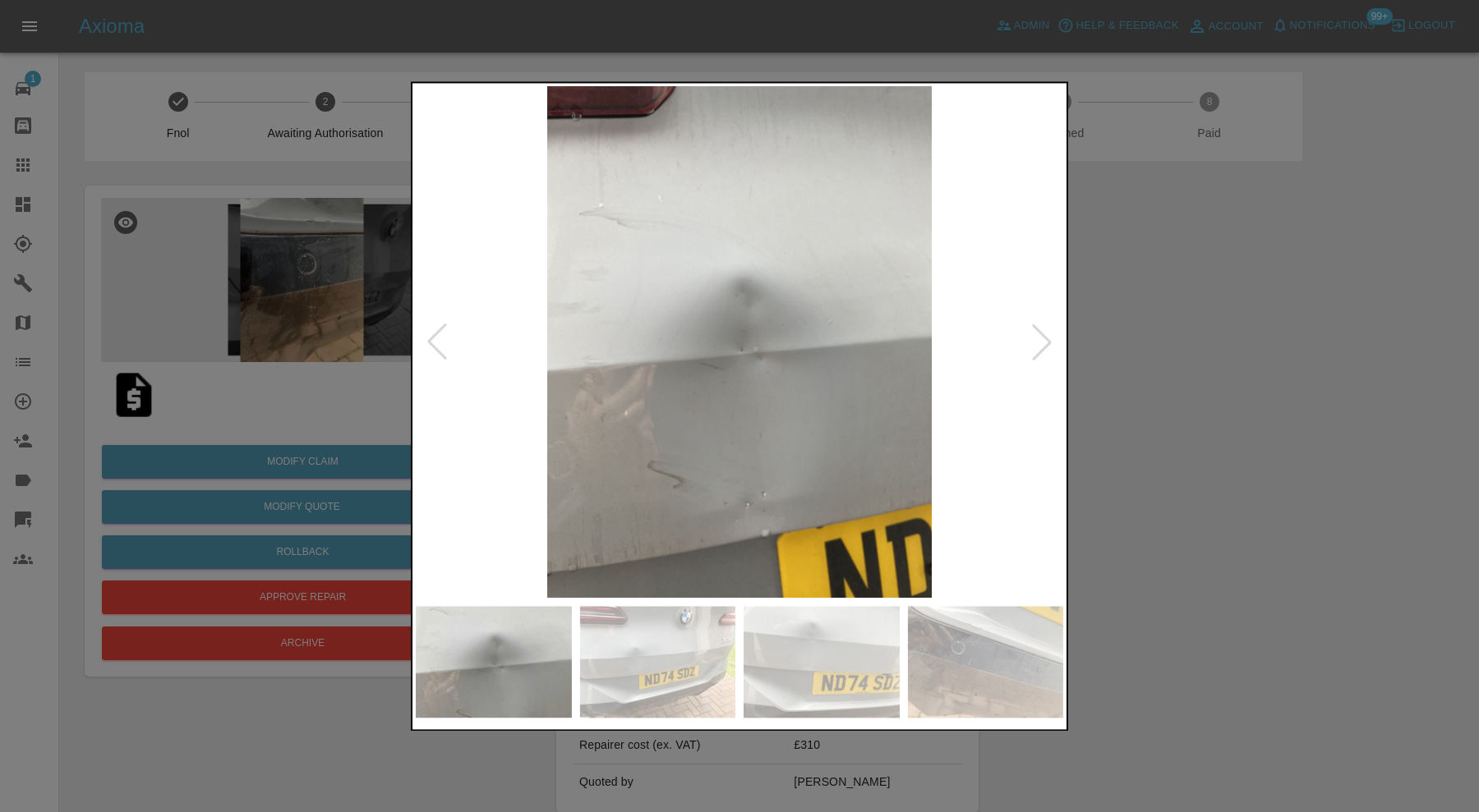
click at [1038, 343] on div at bounding box center [1042, 342] width 36 height 36
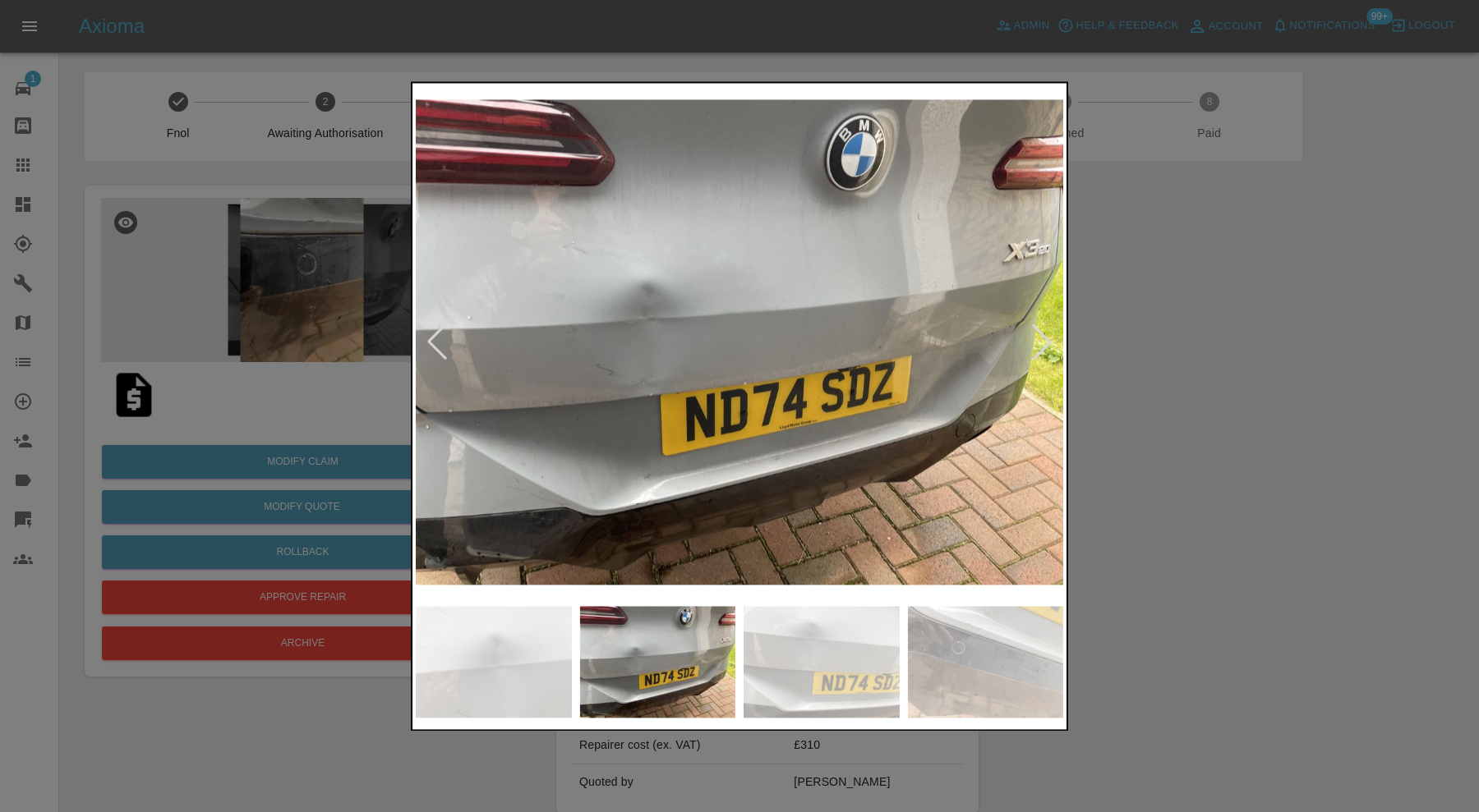
click at [1121, 363] on div at bounding box center [740, 406] width 1479 height 812
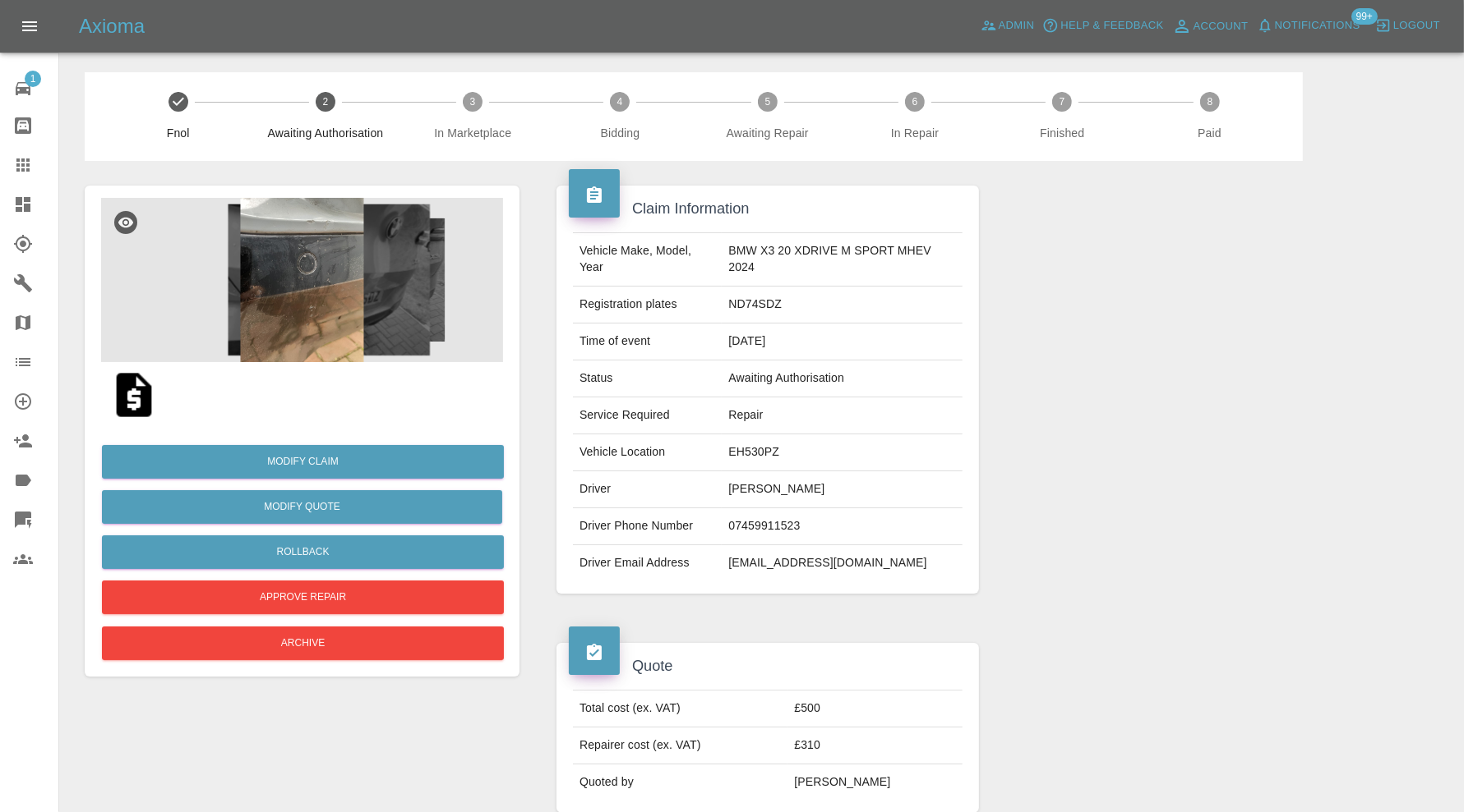
click at [333, 322] on img at bounding box center [302, 280] width 402 height 165
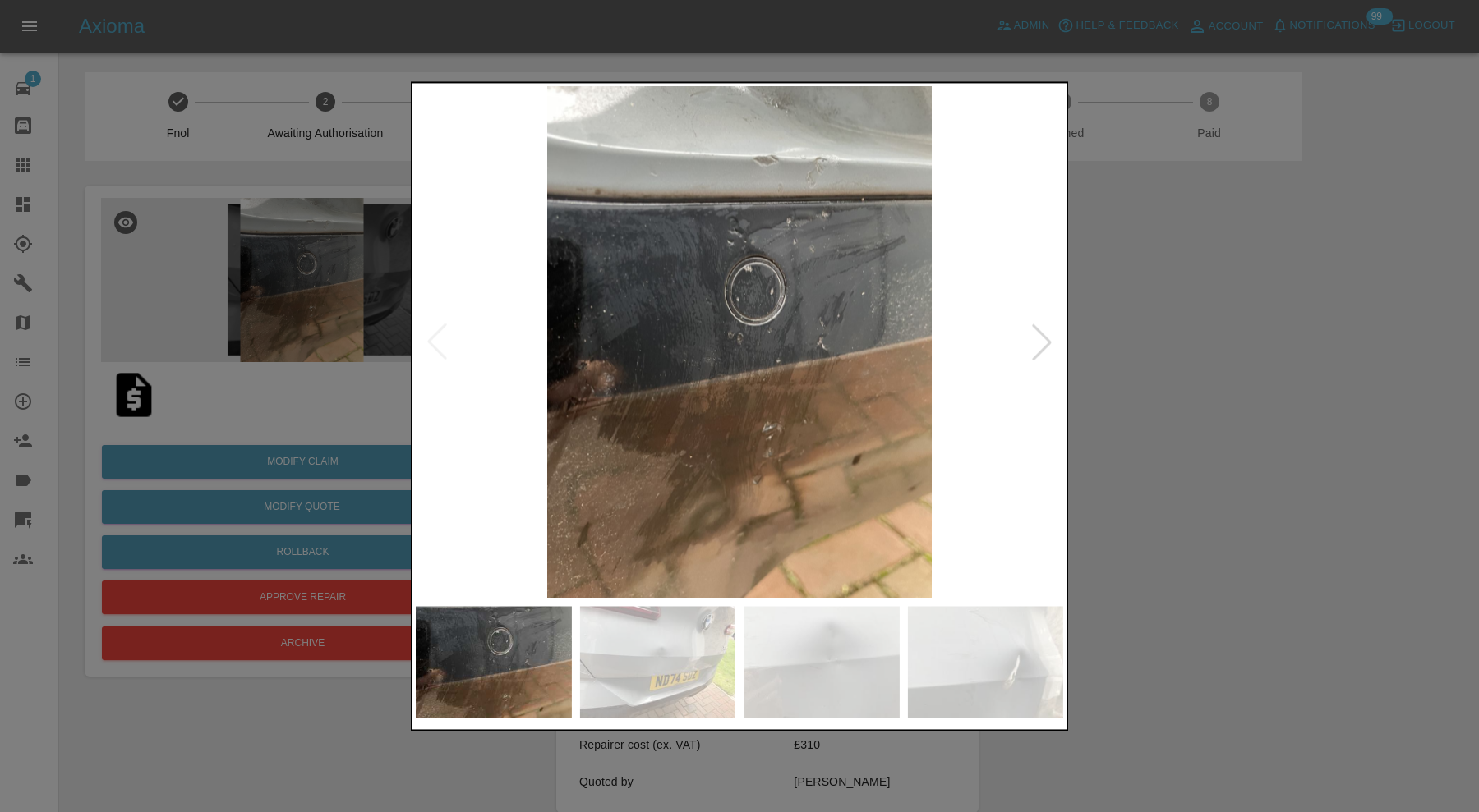
click at [1046, 335] on div at bounding box center [1042, 342] width 36 height 36
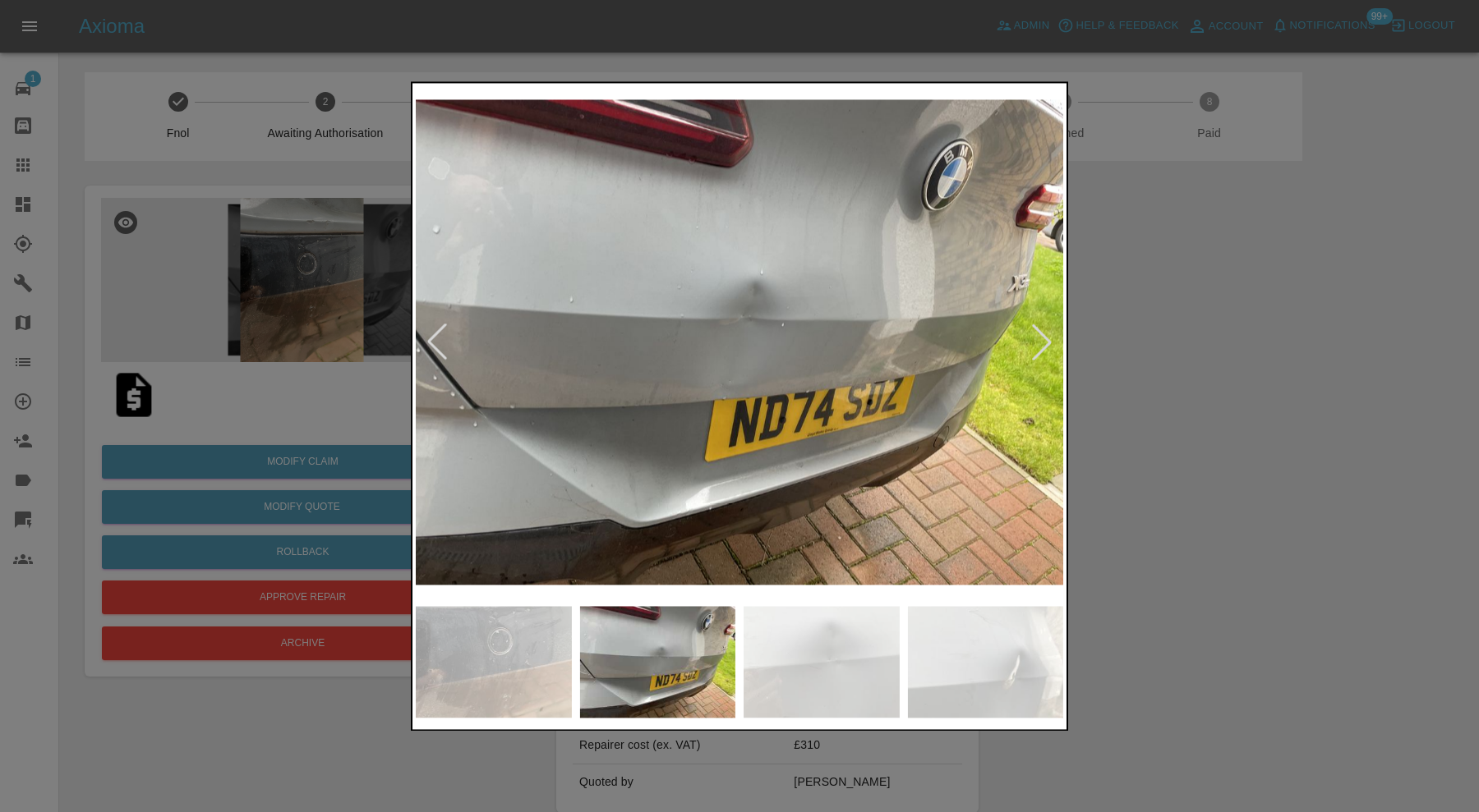
click at [1045, 341] on div at bounding box center [1042, 342] width 36 height 36
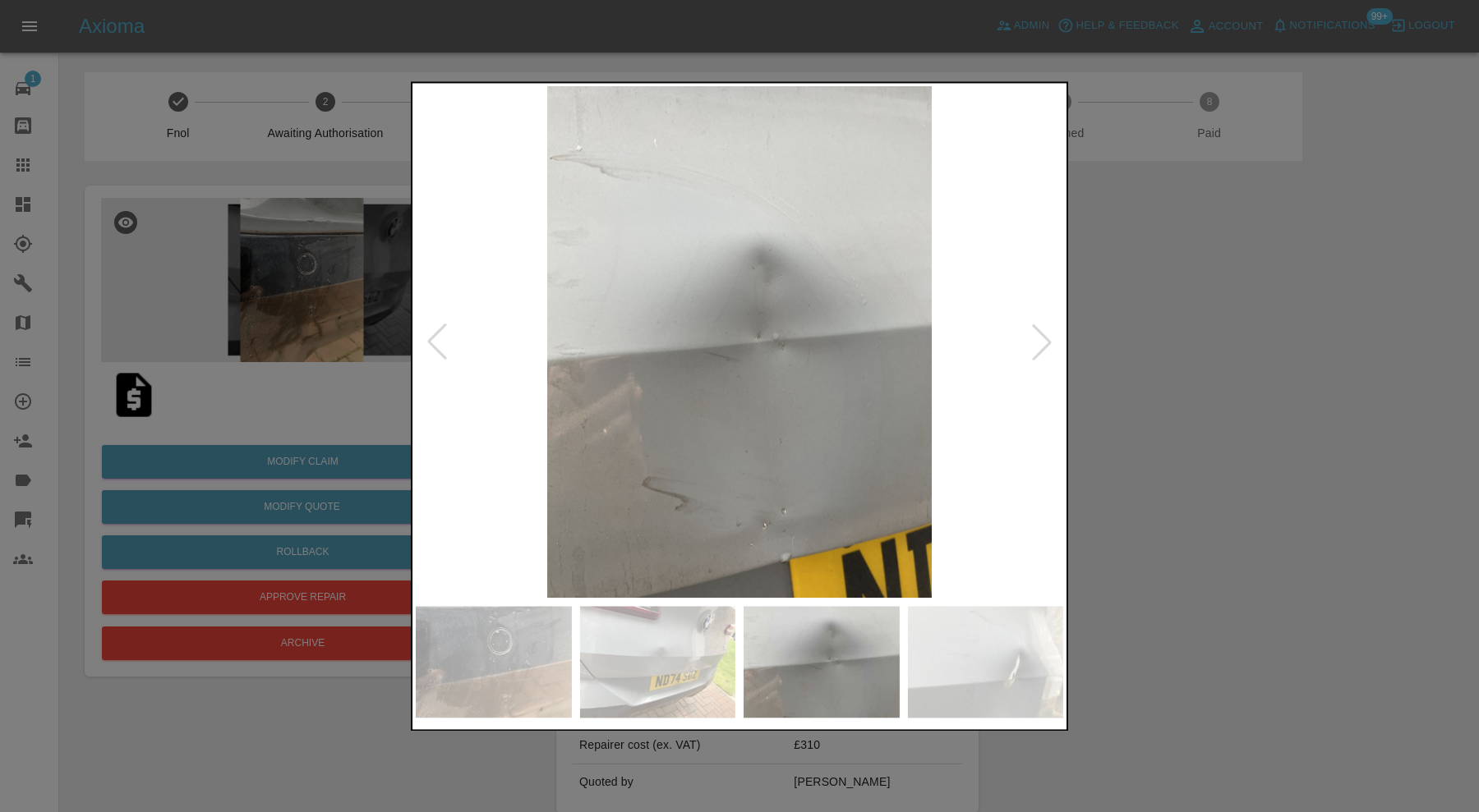
click at [1045, 341] on div at bounding box center [1042, 342] width 36 height 36
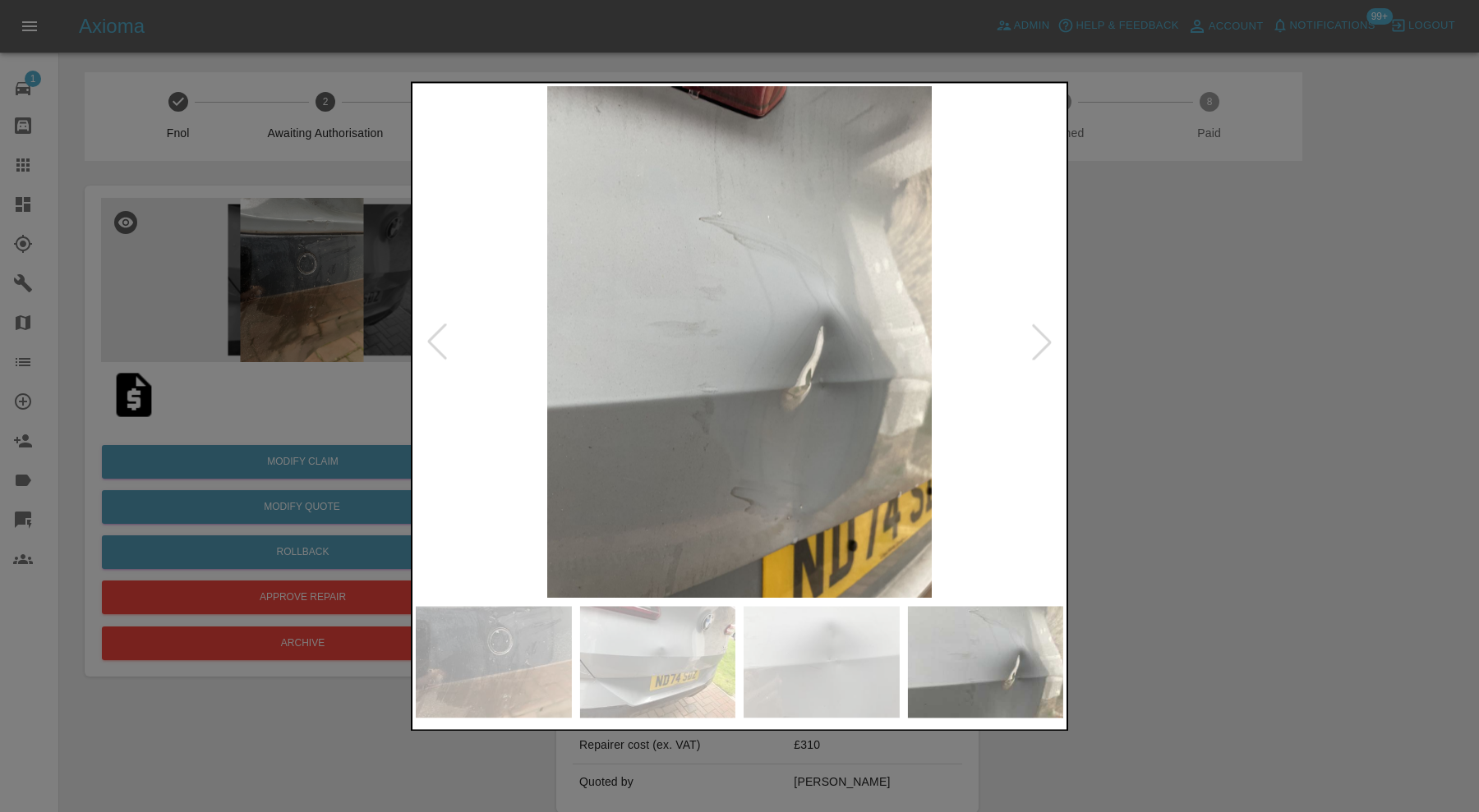
click at [1045, 341] on div at bounding box center [1042, 342] width 36 height 36
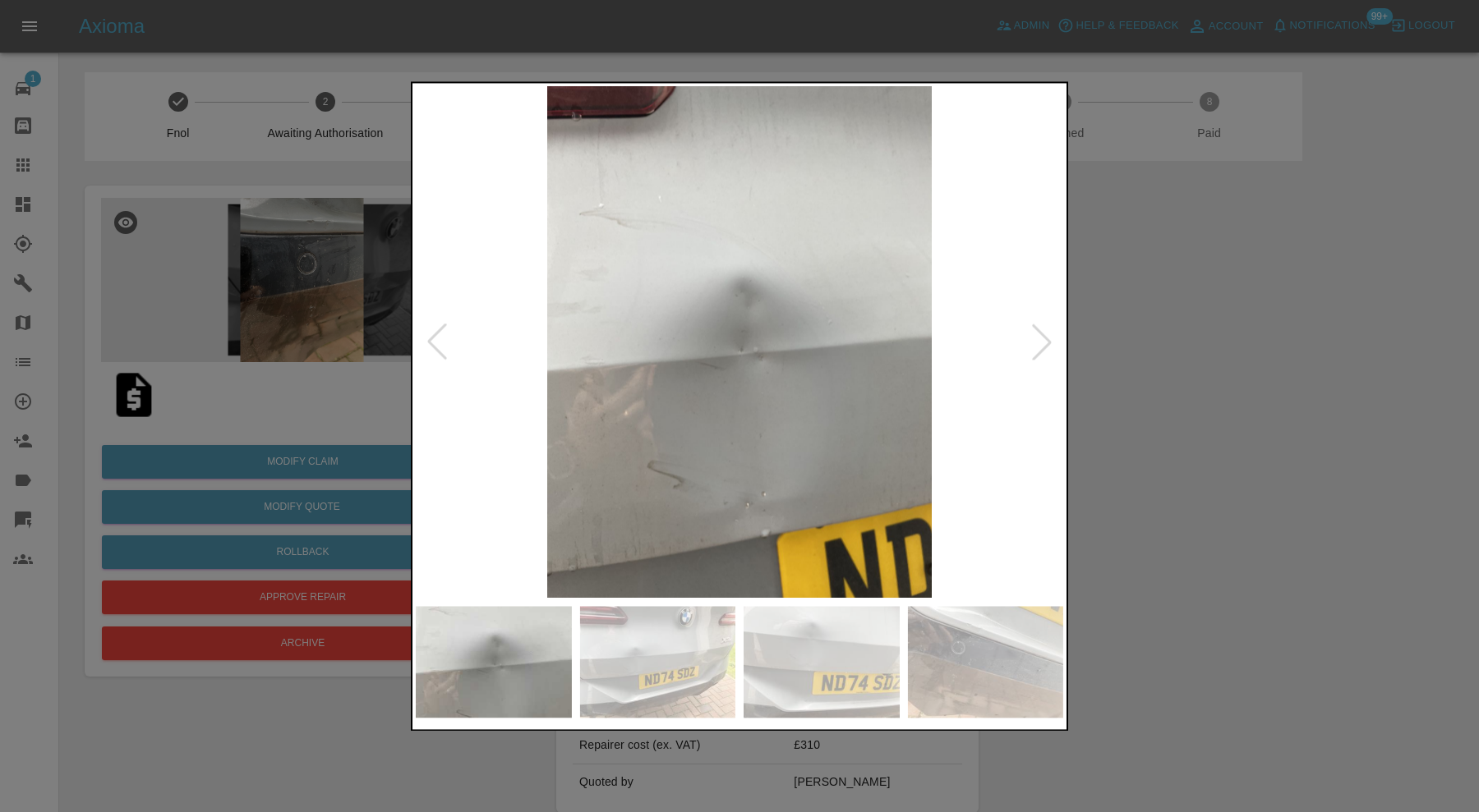
click at [1045, 341] on div at bounding box center [1042, 342] width 36 height 36
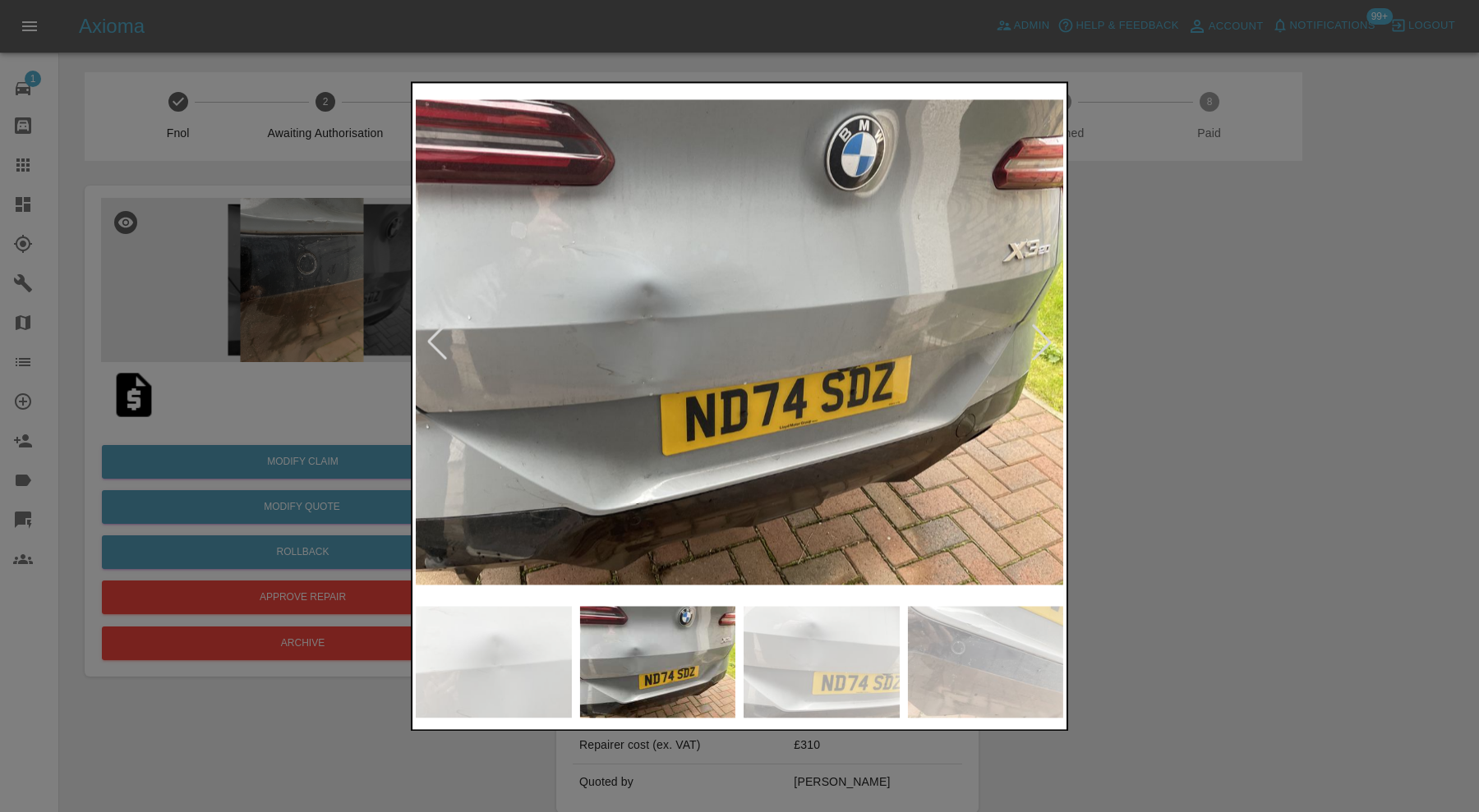
click at [1045, 341] on div at bounding box center [1042, 342] width 36 height 36
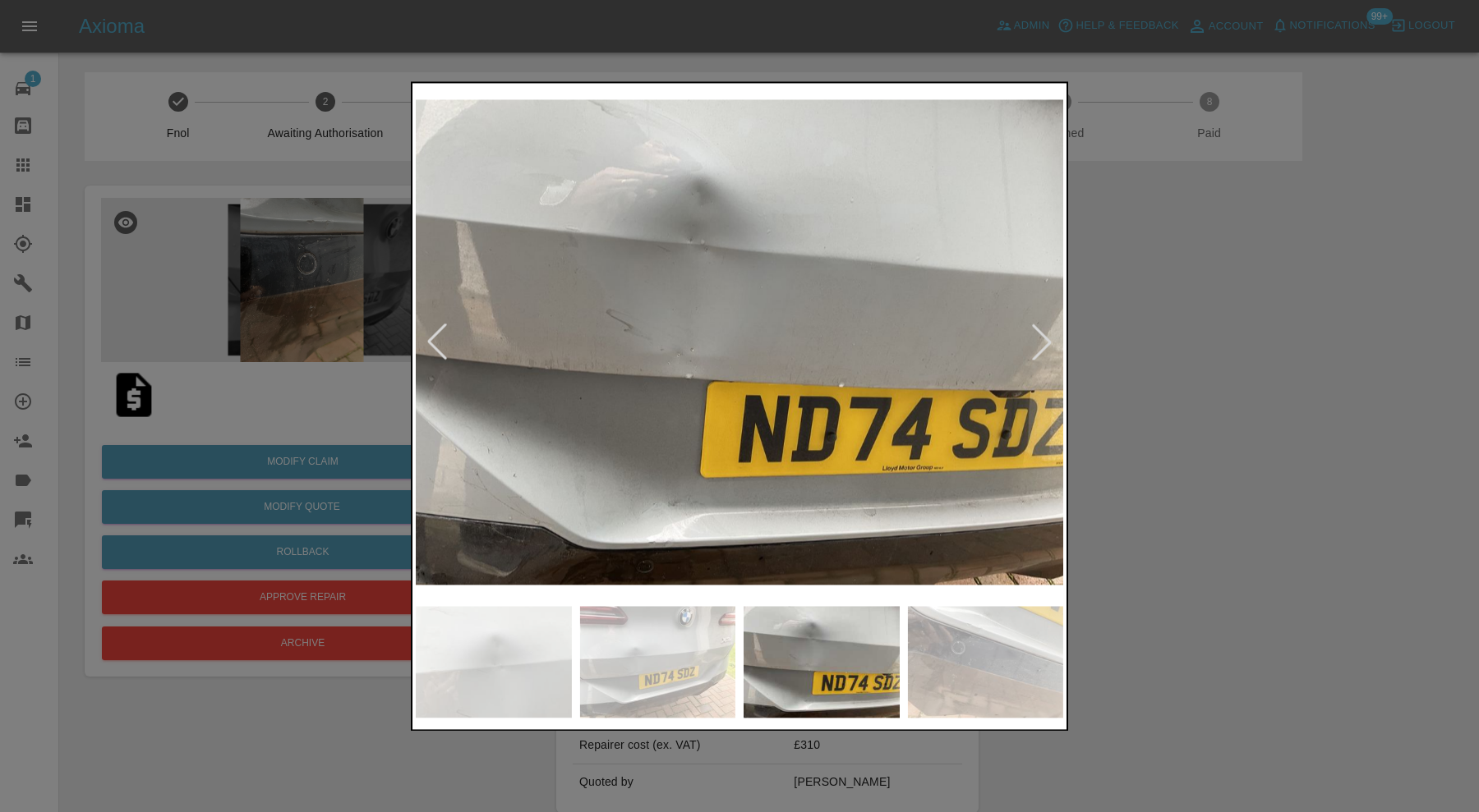
click at [1045, 341] on div at bounding box center [1042, 342] width 36 height 36
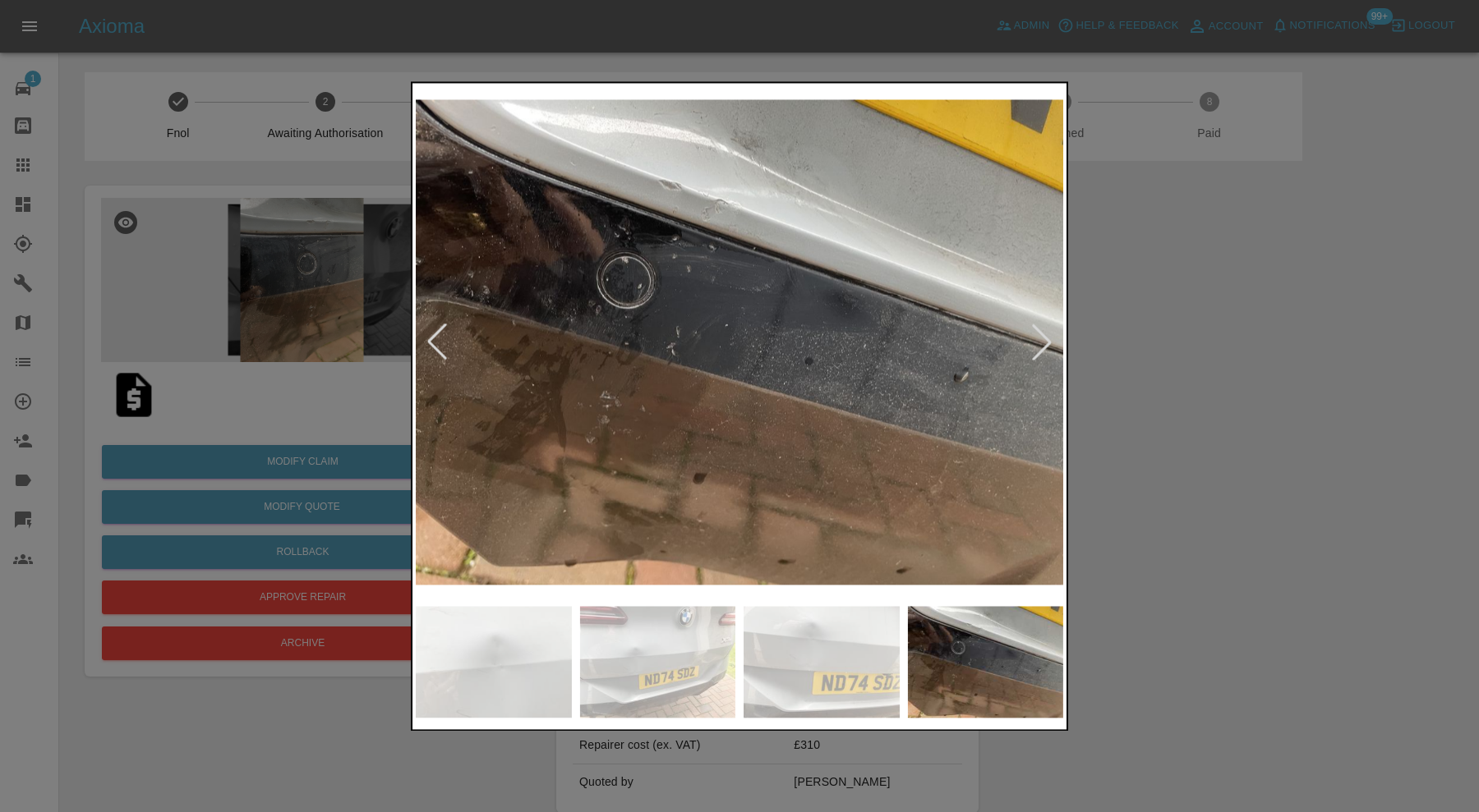
click at [1045, 341] on div at bounding box center [1042, 342] width 36 height 36
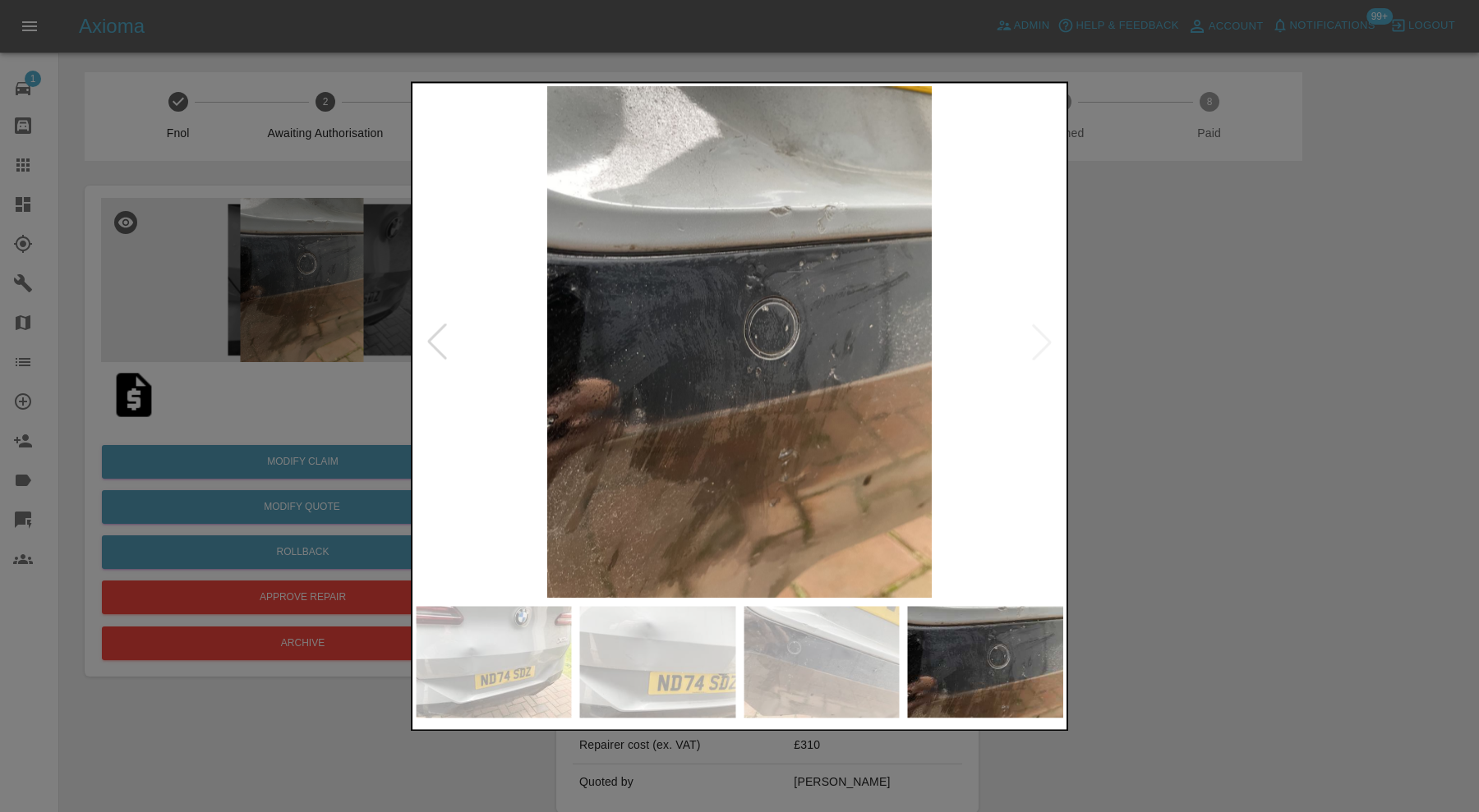
click at [1045, 341] on img at bounding box center [740, 341] width 648 height 512
click at [1130, 368] on div at bounding box center [740, 406] width 1479 height 812
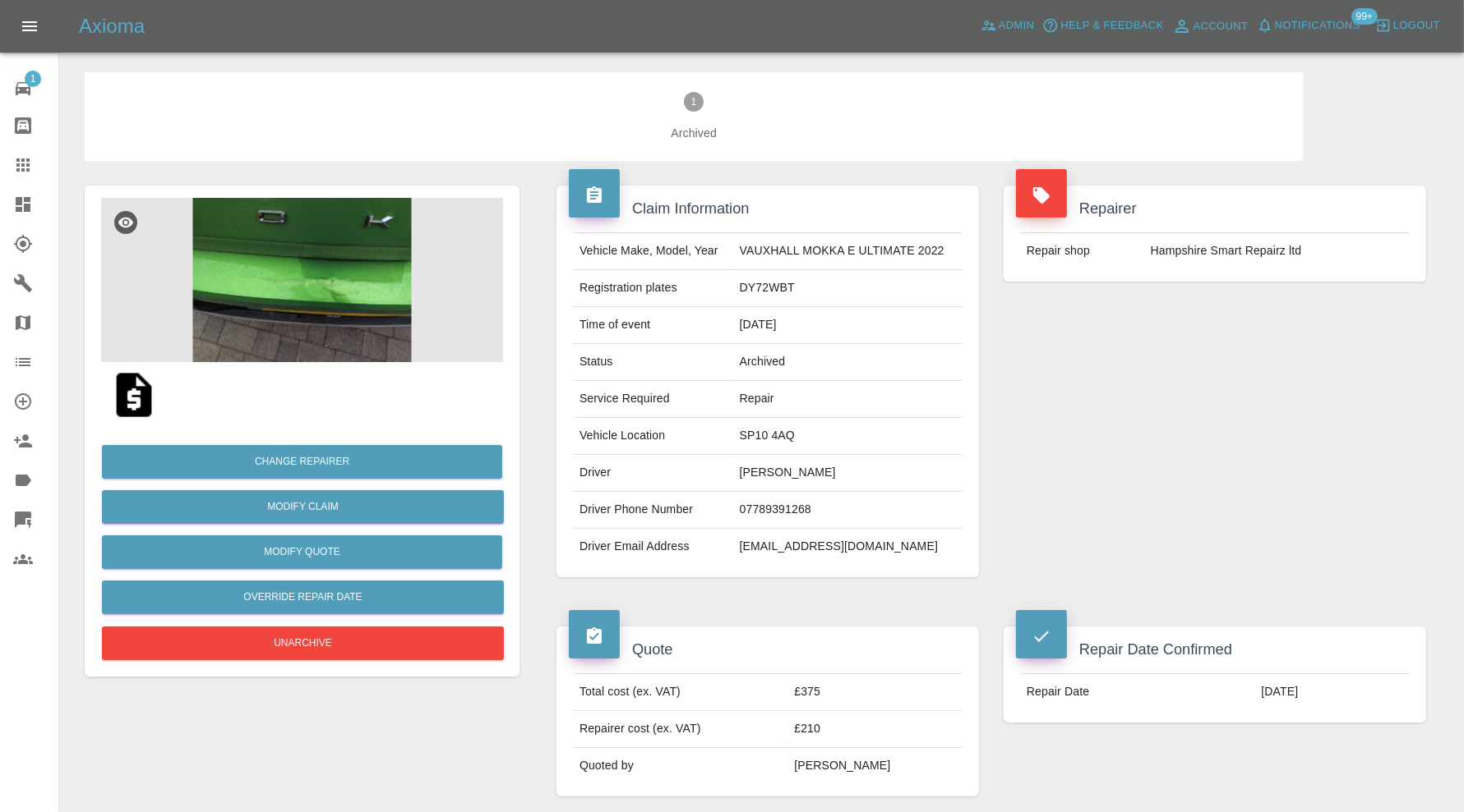
click at [35, 159] on div at bounding box center [36, 165] width 46 height 20
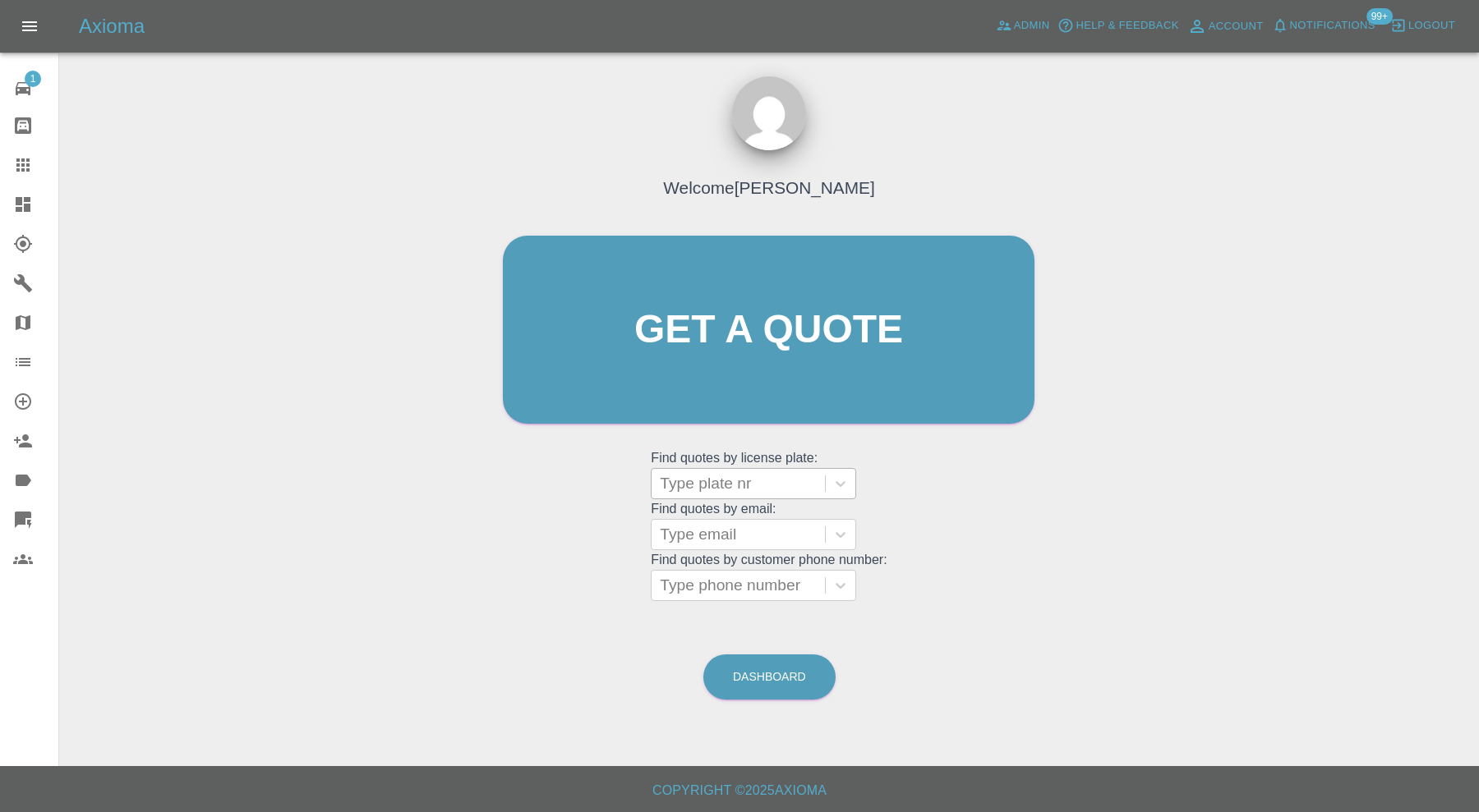
click at [760, 482] on div at bounding box center [739, 484] width 157 height 23
type input "wp70"
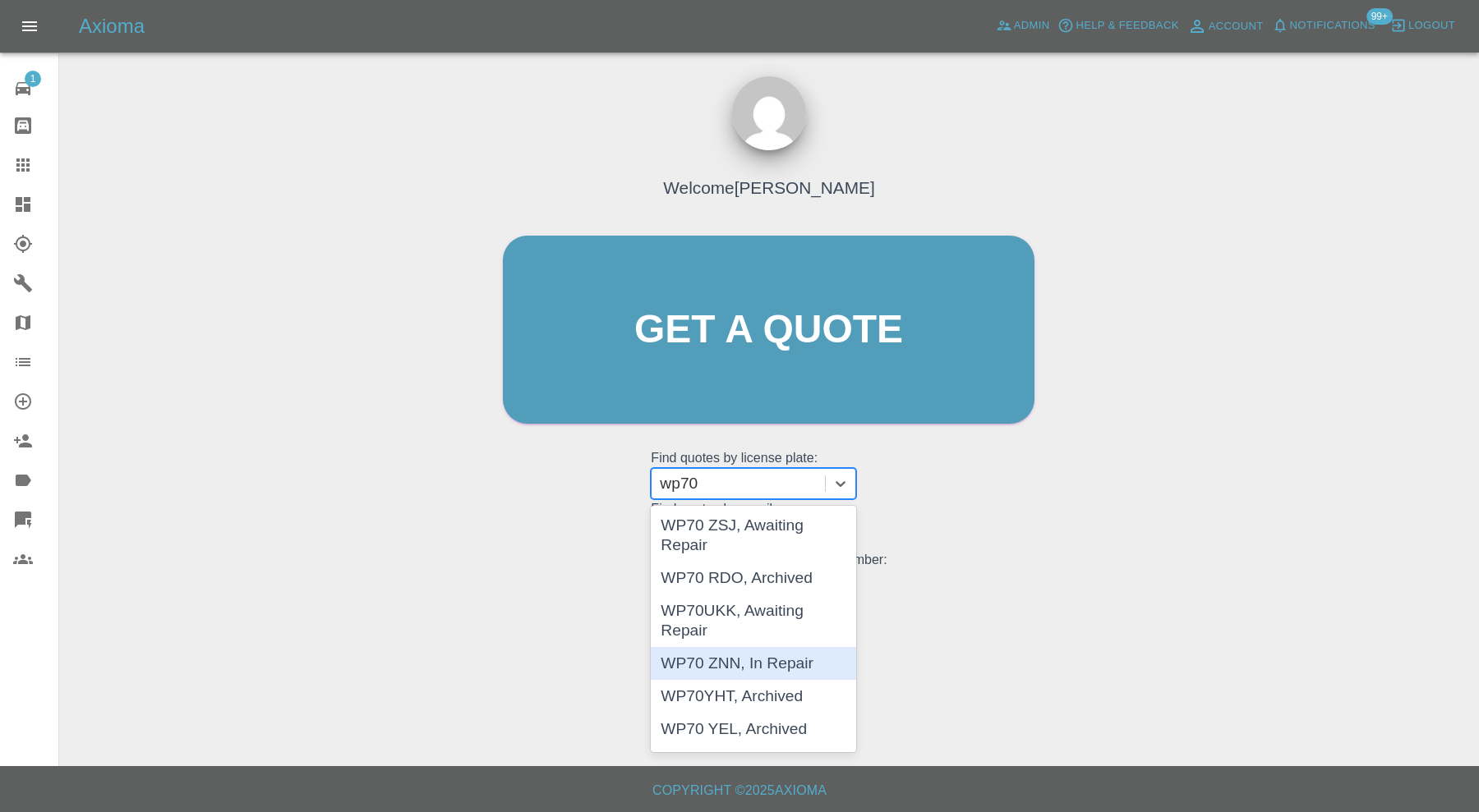
click at [777, 654] on div "WP70 ZNN, In Repair" at bounding box center [753, 664] width 206 height 33
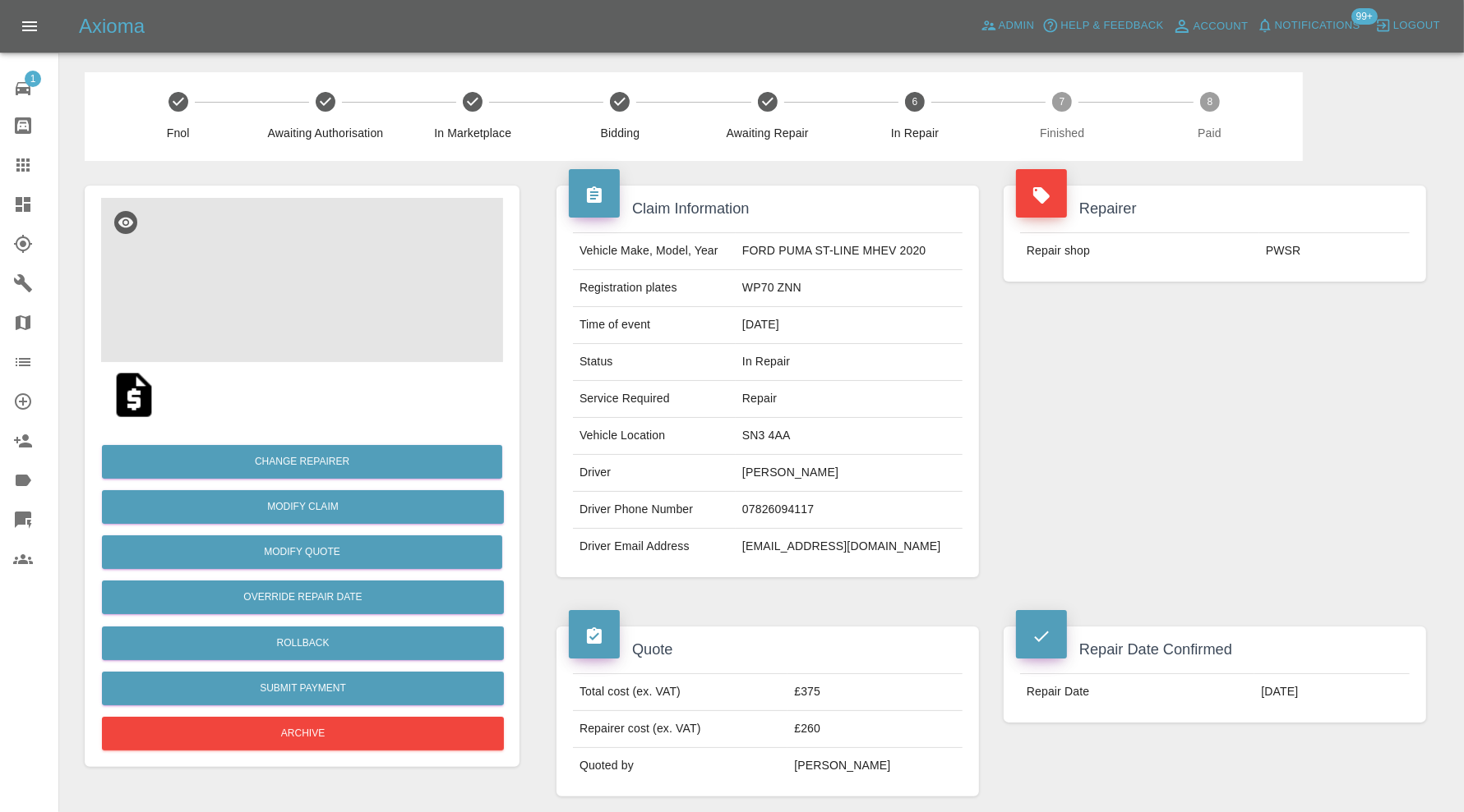
click at [326, 306] on img at bounding box center [302, 280] width 402 height 165
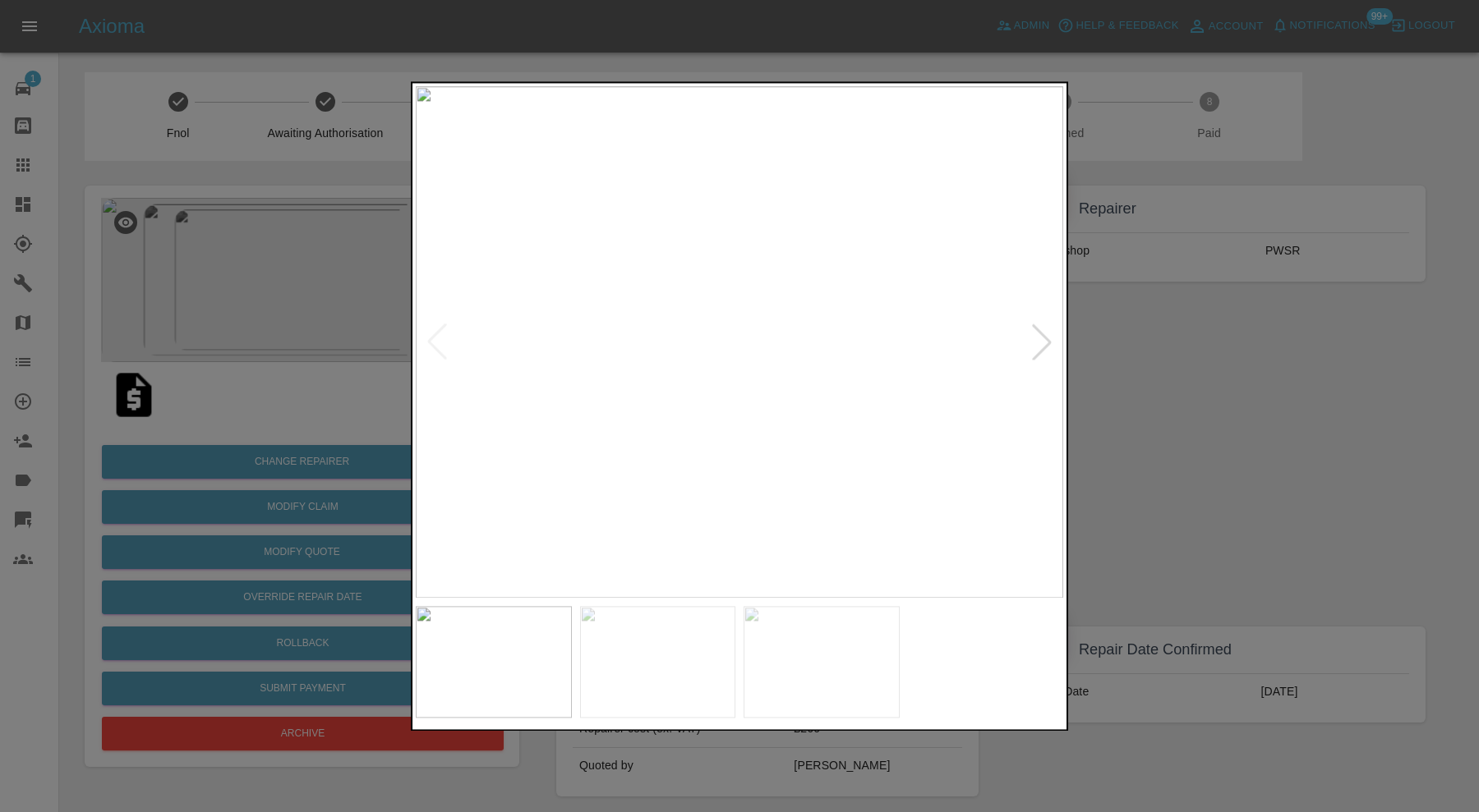
click at [1045, 331] on div at bounding box center [1042, 342] width 36 height 36
click at [1049, 334] on div at bounding box center [1042, 342] width 36 height 36
click at [1049, 334] on img at bounding box center [740, 341] width 648 height 512
click at [1198, 388] on div at bounding box center [740, 406] width 1479 height 812
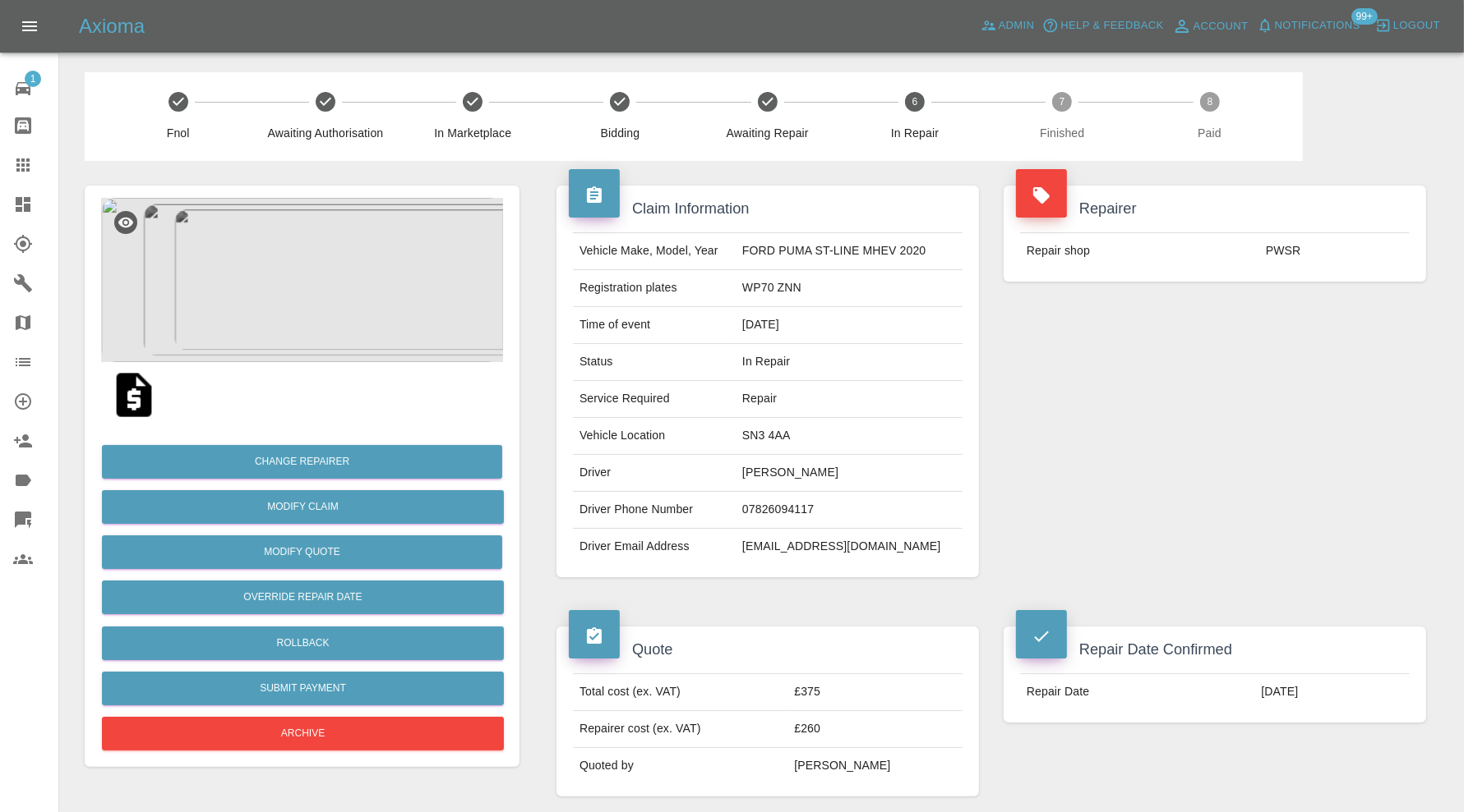
click at [285, 288] on img at bounding box center [302, 280] width 402 height 165
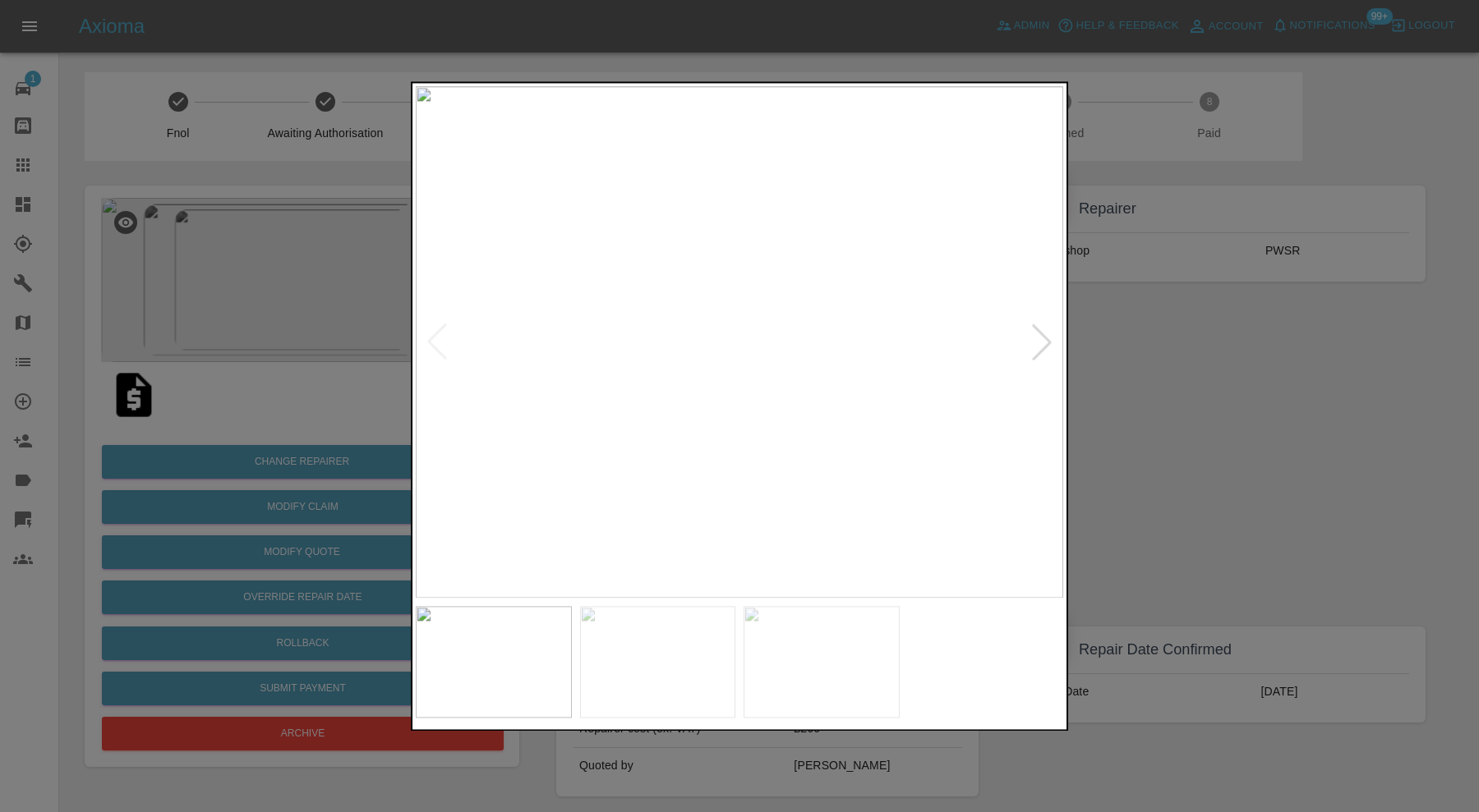
click at [672, 655] on img at bounding box center [657, 662] width 156 height 112
click at [853, 661] on img at bounding box center [821, 662] width 156 height 112
click at [1156, 376] on div at bounding box center [740, 406] width 1479 height 812
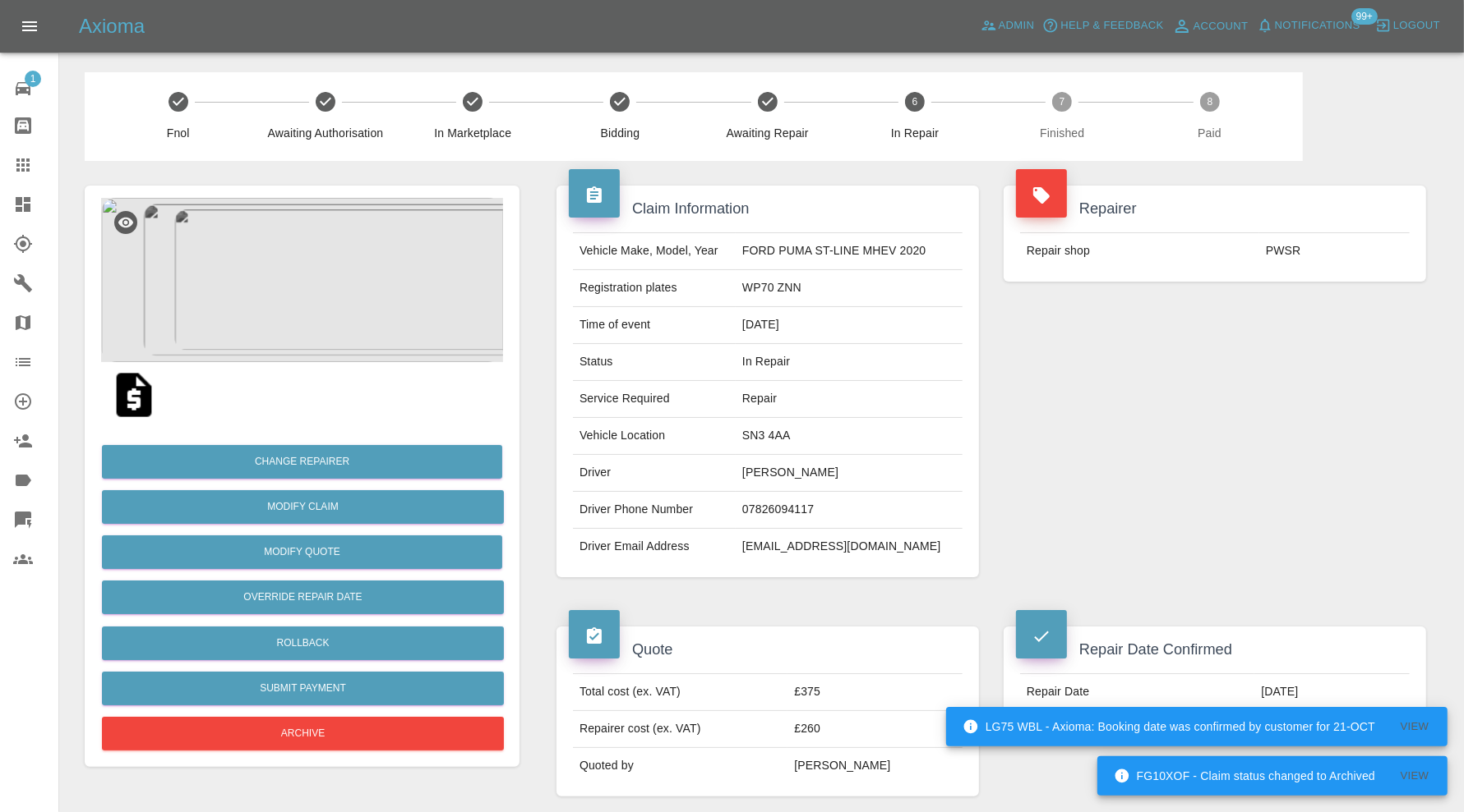
click at [281, 291] on img at bounding box center [302, 280] width 402 height 165
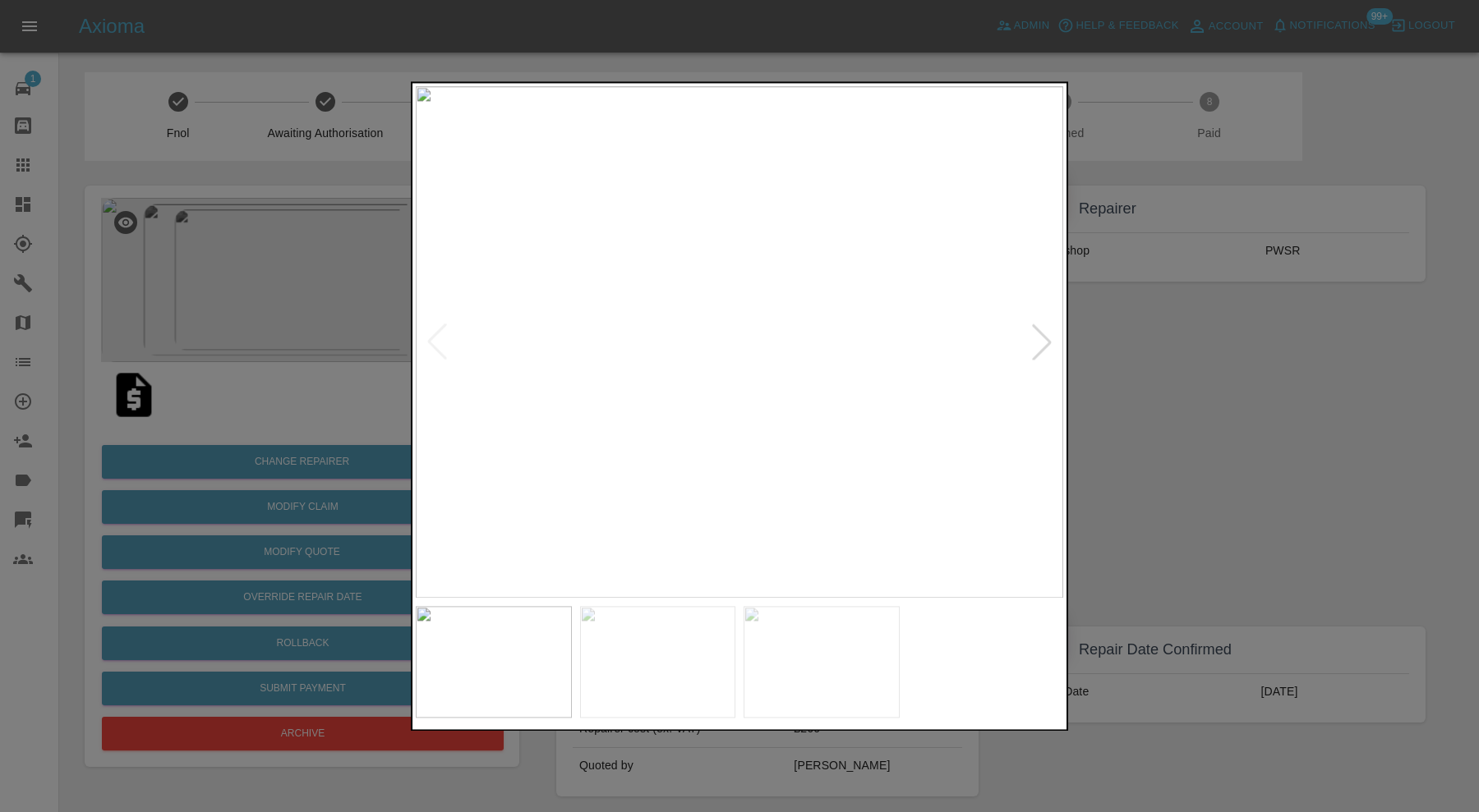
click at [858, 651] on img at bounding box center [821, 662] width 156 height 112
click at [1263, 388] on div at bounding box center [740, 406] width 1479 height 812
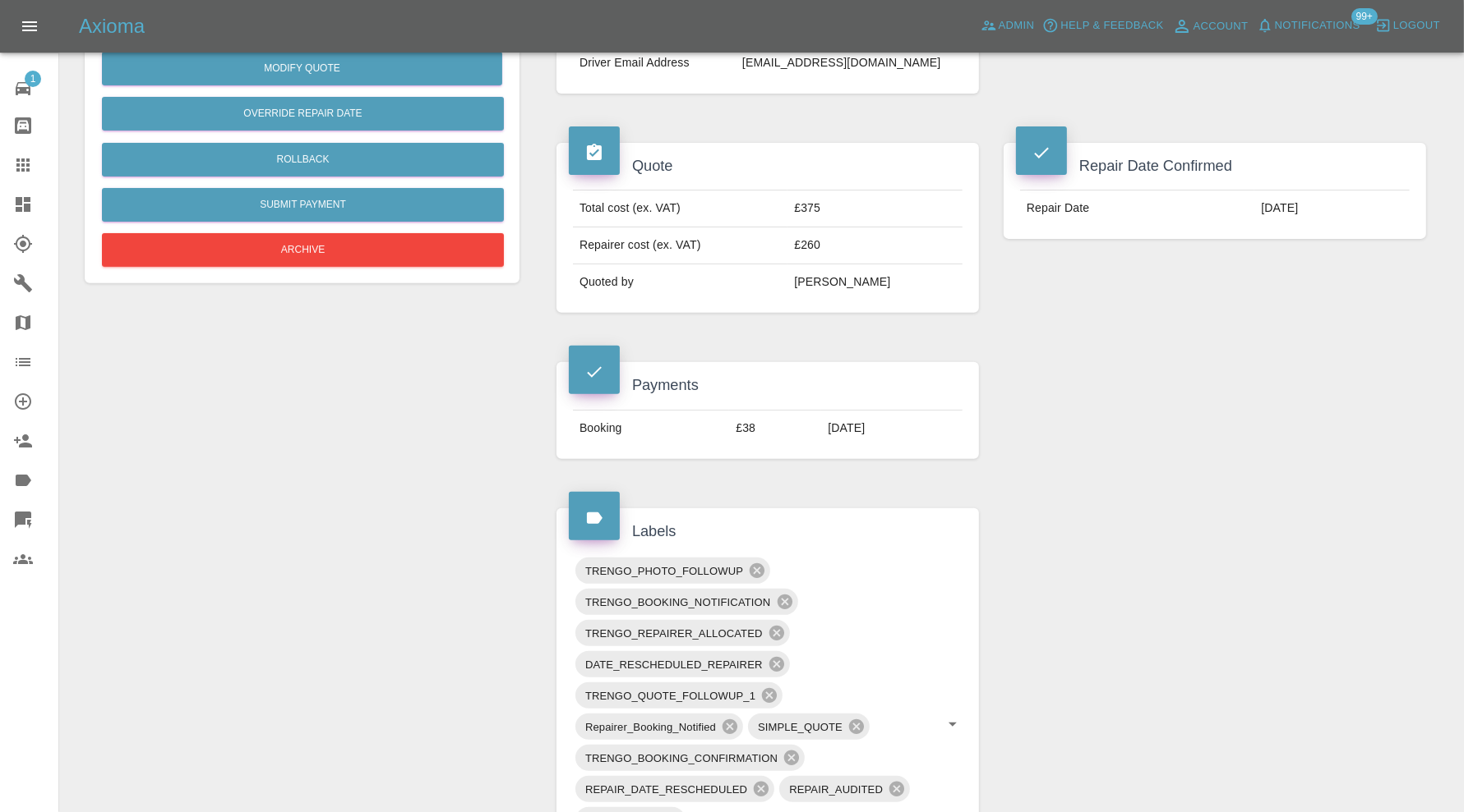
scroll to position [976, 0]
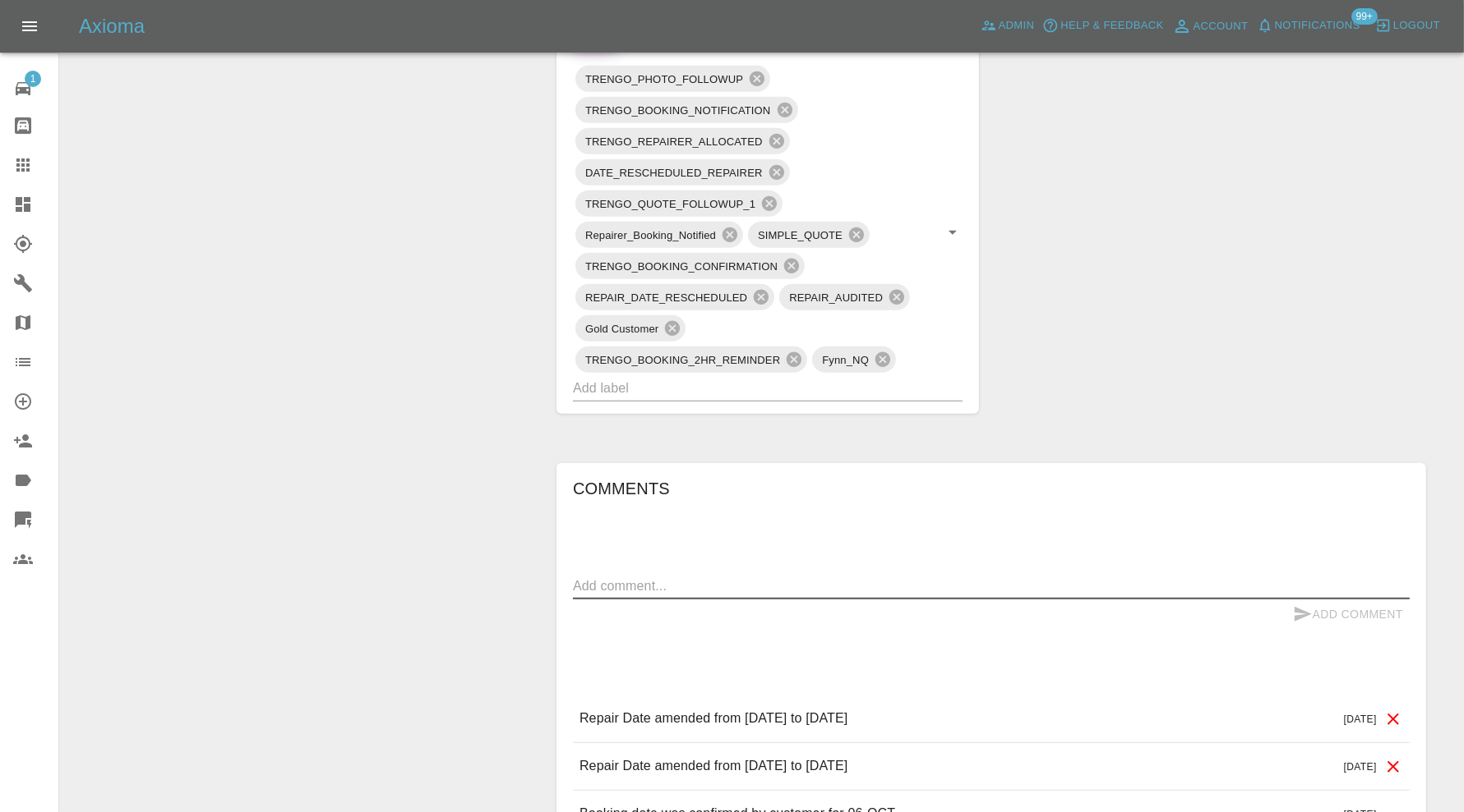
click at [824, 588] on textarea at bounding box center [991, 586] width 836 height 19
paste textarea "07753104175 [PERSON_NAME]"
type textarea "07753104175 [PERSON_NAME]"
click at [1354, 604] on button "Add Comment" at bounding box center [1347, 615] width 123 height 31
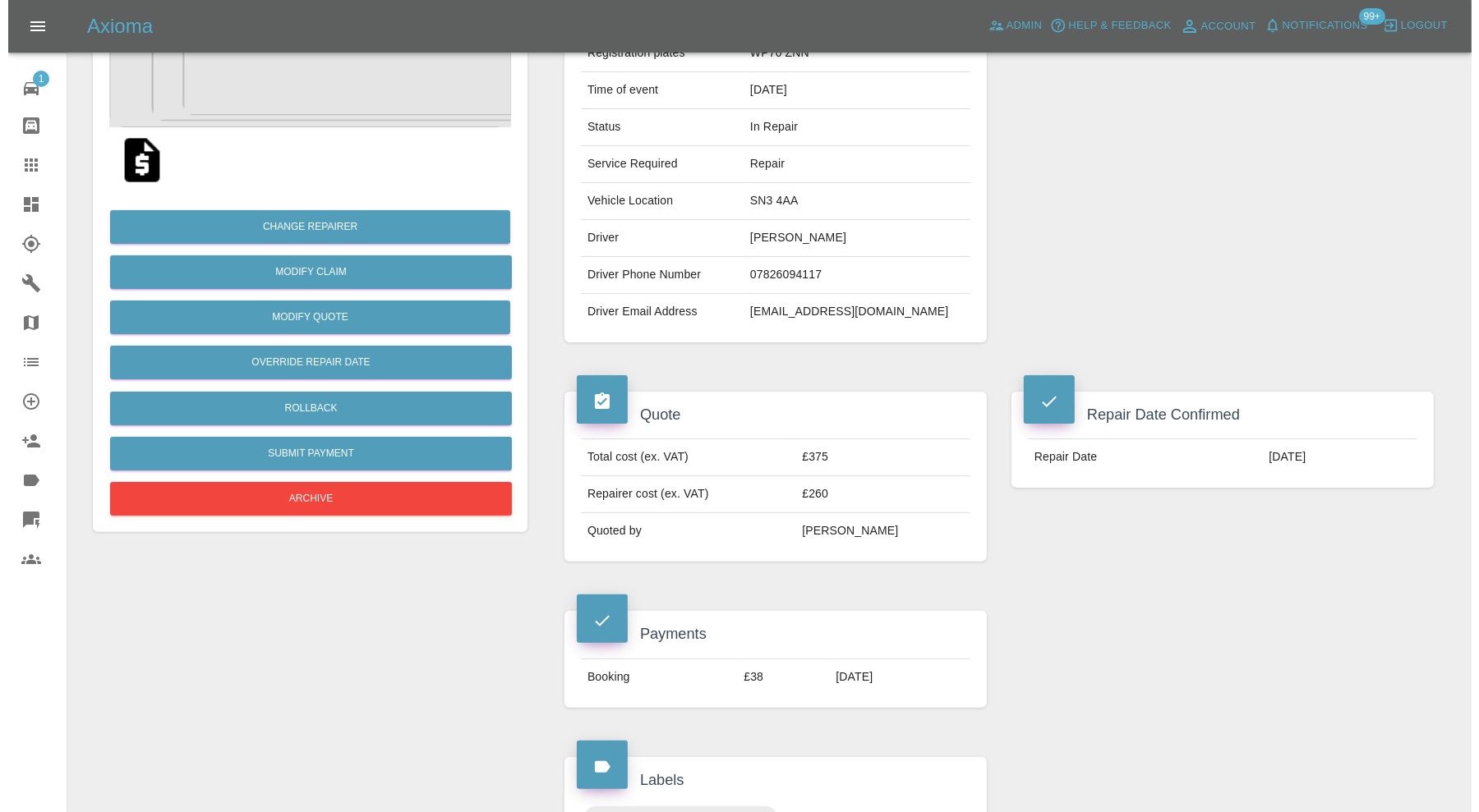
scroll to position [224, 0]
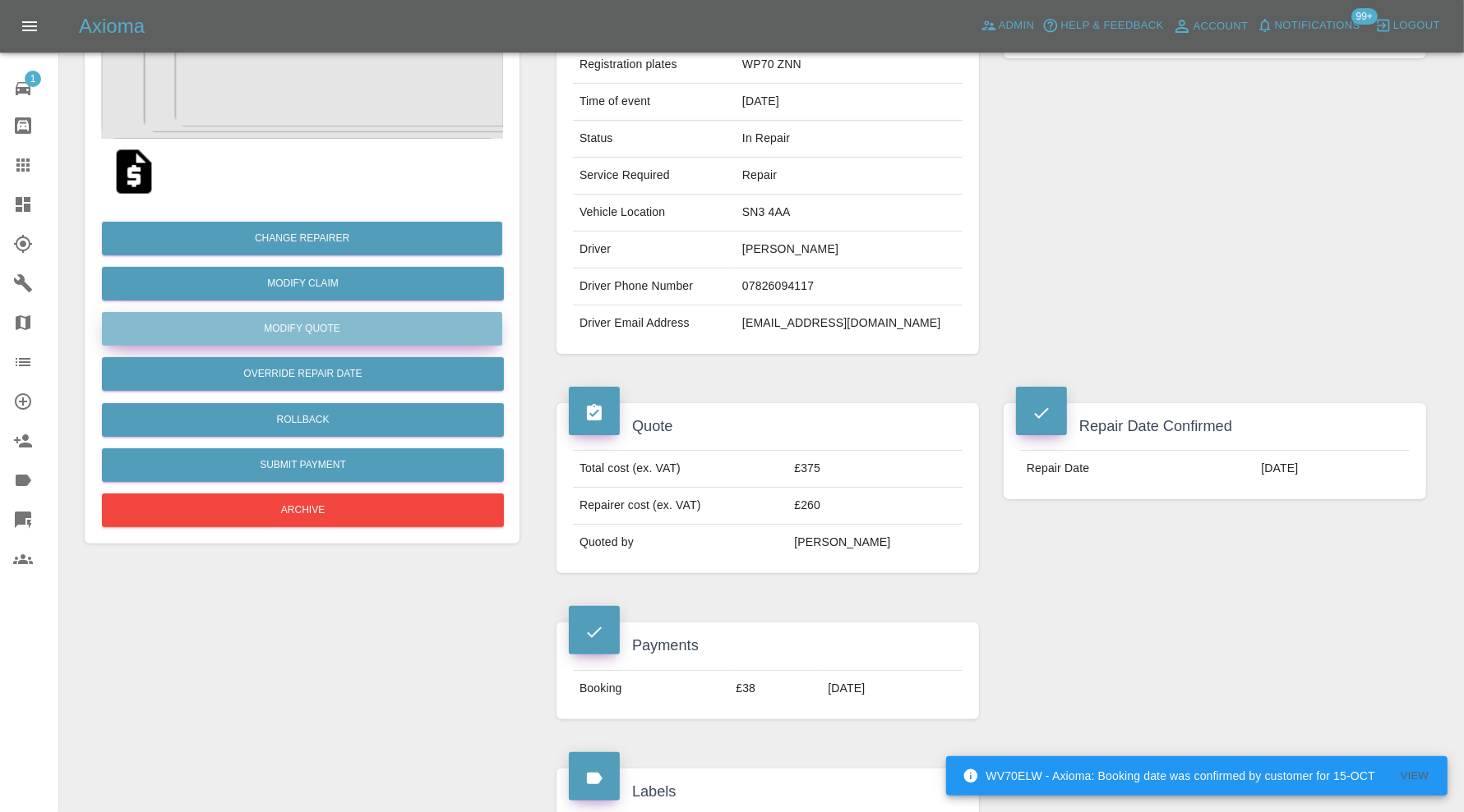
click at [391, 325] on button "Modify Quote" at bounding box center [301, 328] width 400 height 33
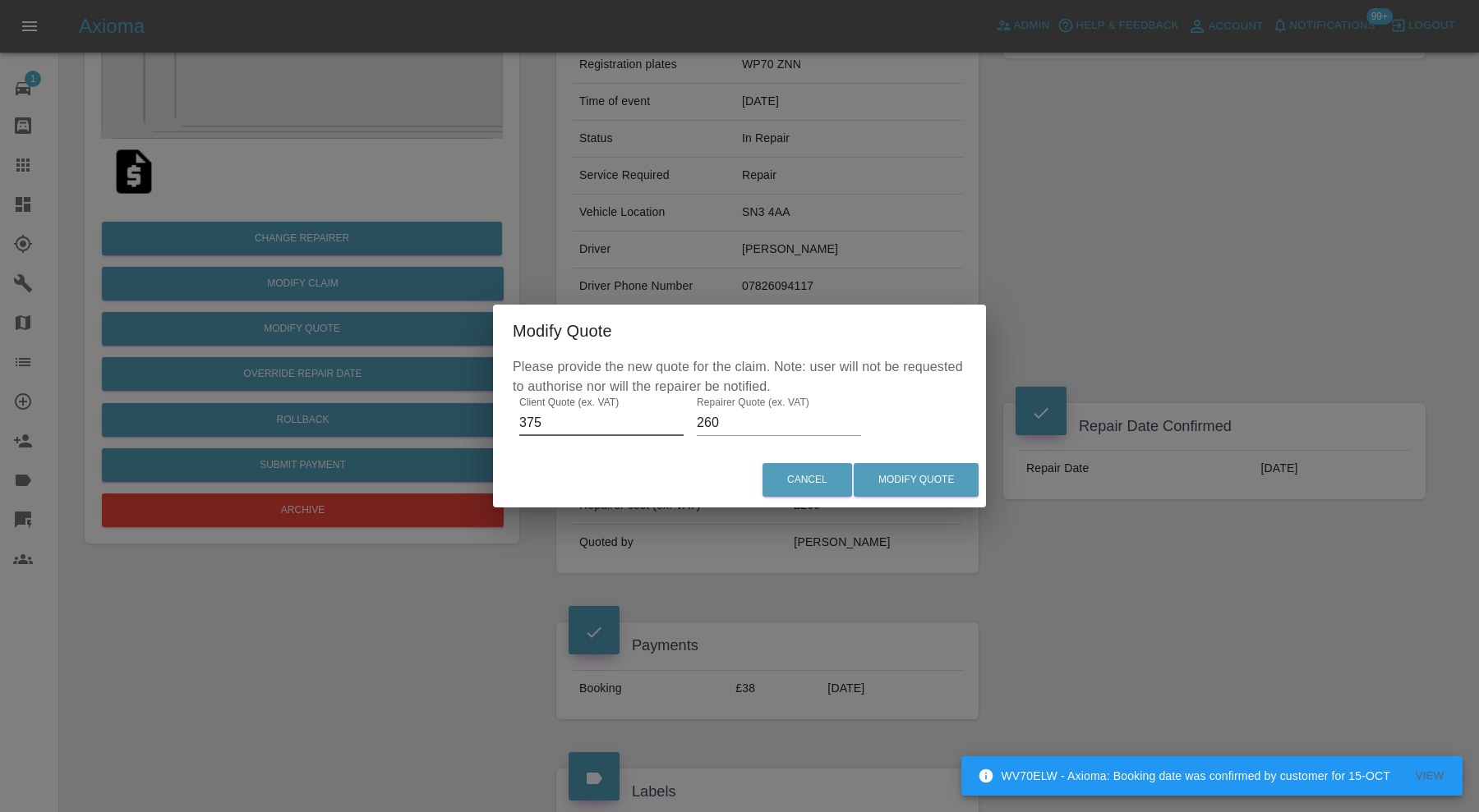
drag, startPoint x: 556, startPoint y: 417, endPoint x: 510, endPoint y: 428, distance: 47.3
click at [510, 428] on div "Please provide the new quote for the claim. Note: user will not be requested to…" at bounding box center [739, 406] width 493 height 96
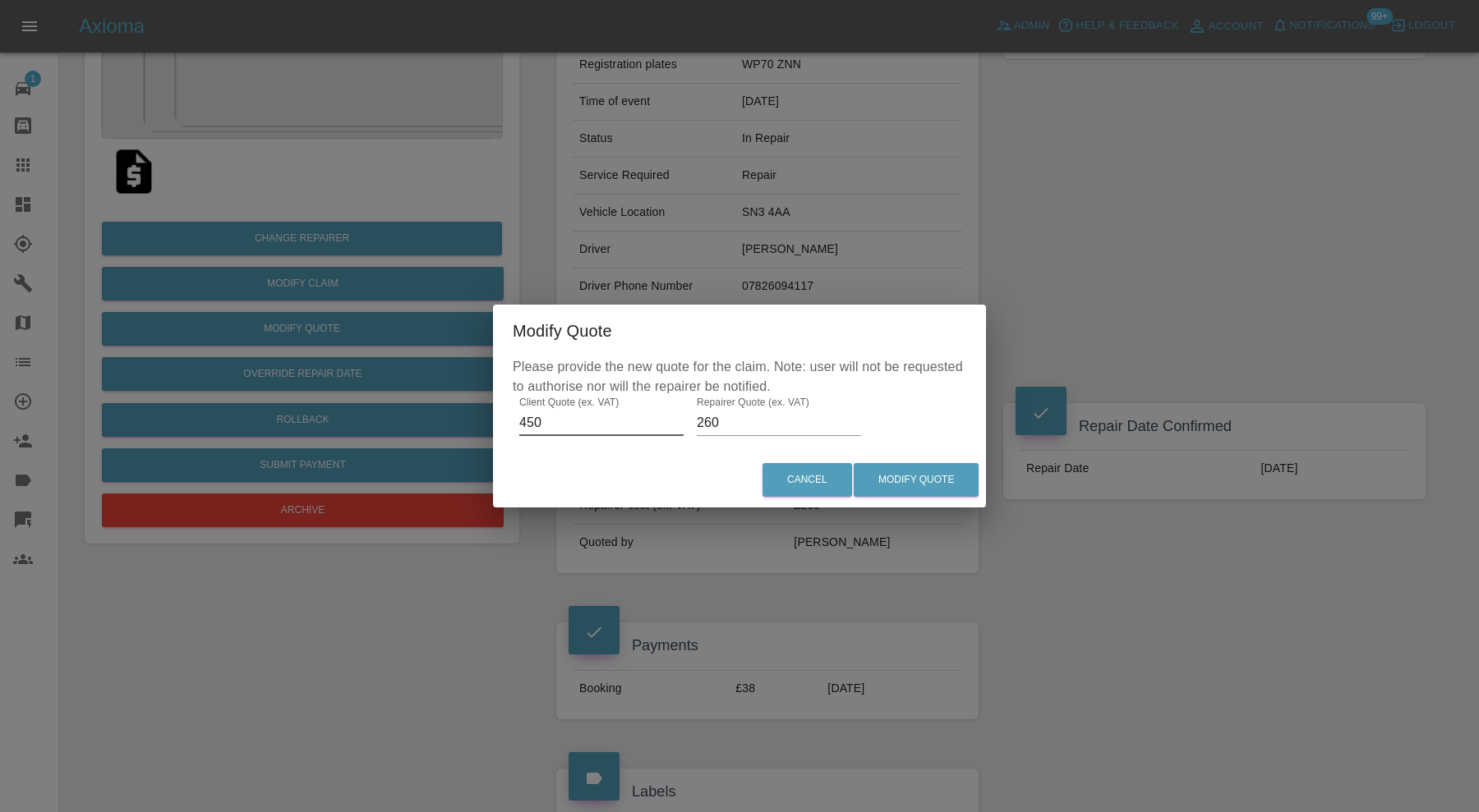
type input "450"
drag, startPoint x: 763, startPoint y: 421, endPoint x: 678, endPoint y: 430, distance: 85.5
click at [678, 430] on div "Please provide the new quote for the claim. Note: user will not be requested to…" at bounding box center [739, 406] width 493 height 96
type input "325"
click at [930, 476] on button "Modify Quote" at bounding box center [916, 479] width 125 height 33
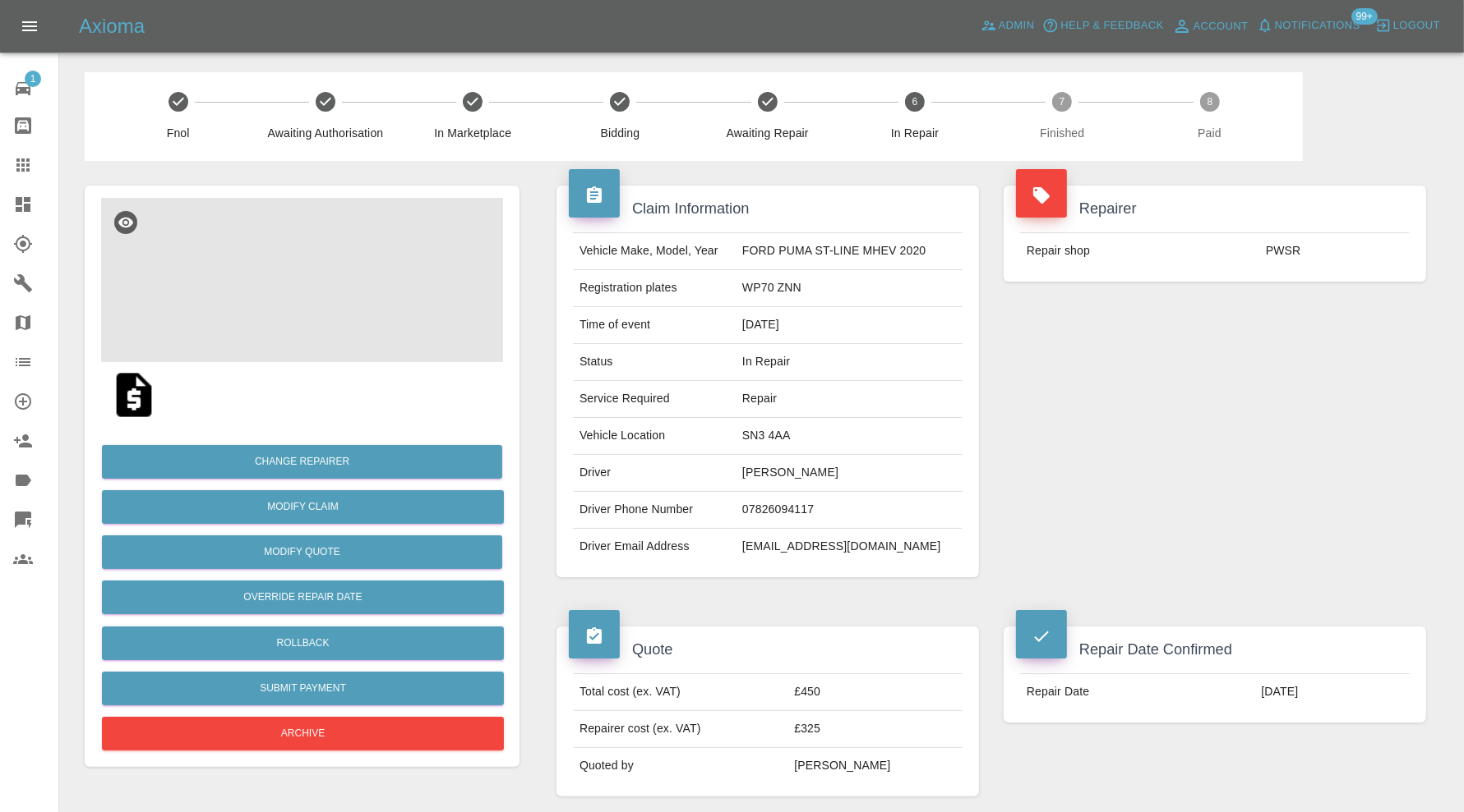
scroll to position [684, 0]
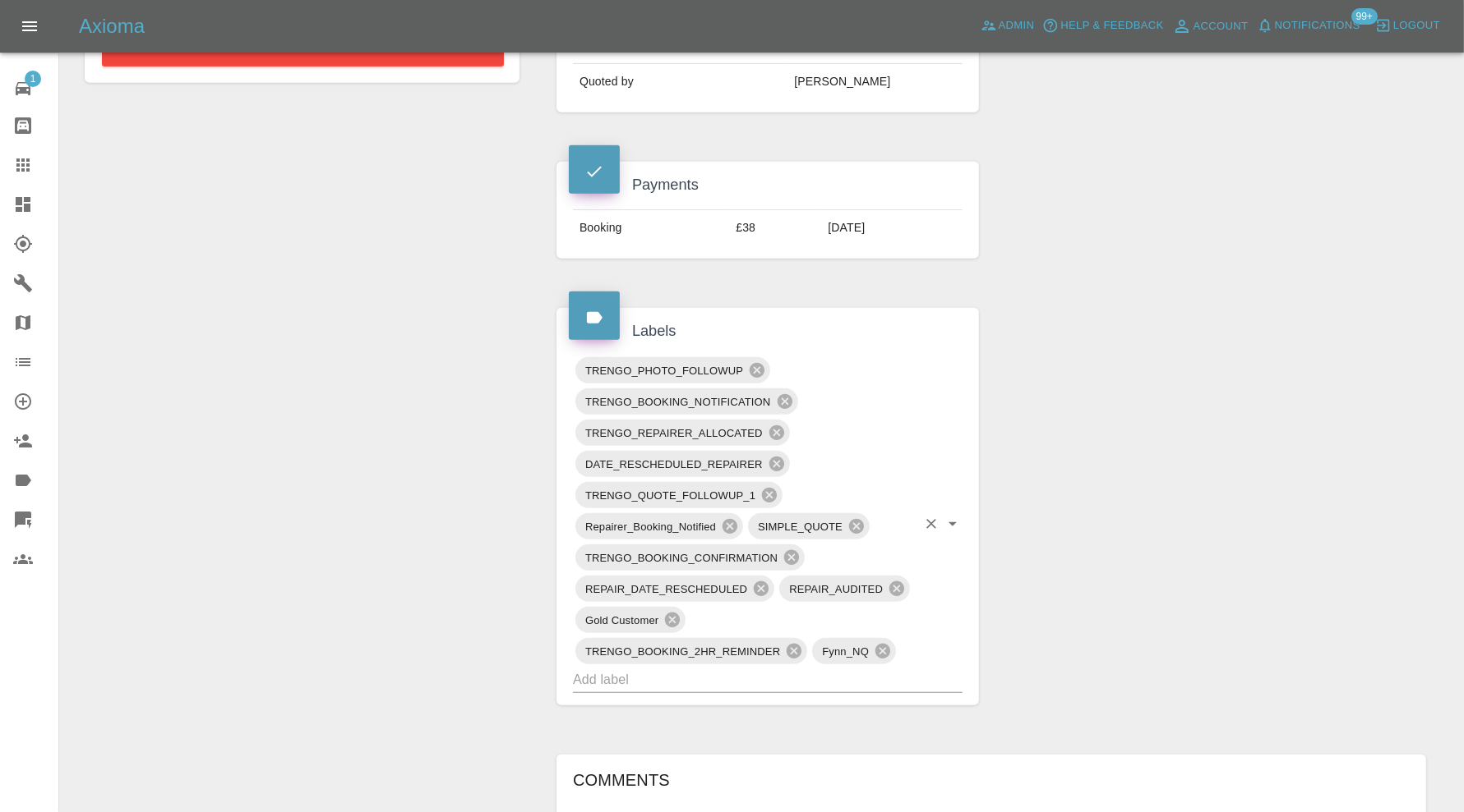
click at [782, 678] on input "text" at bounding box center [744, 679] width 344 height 26
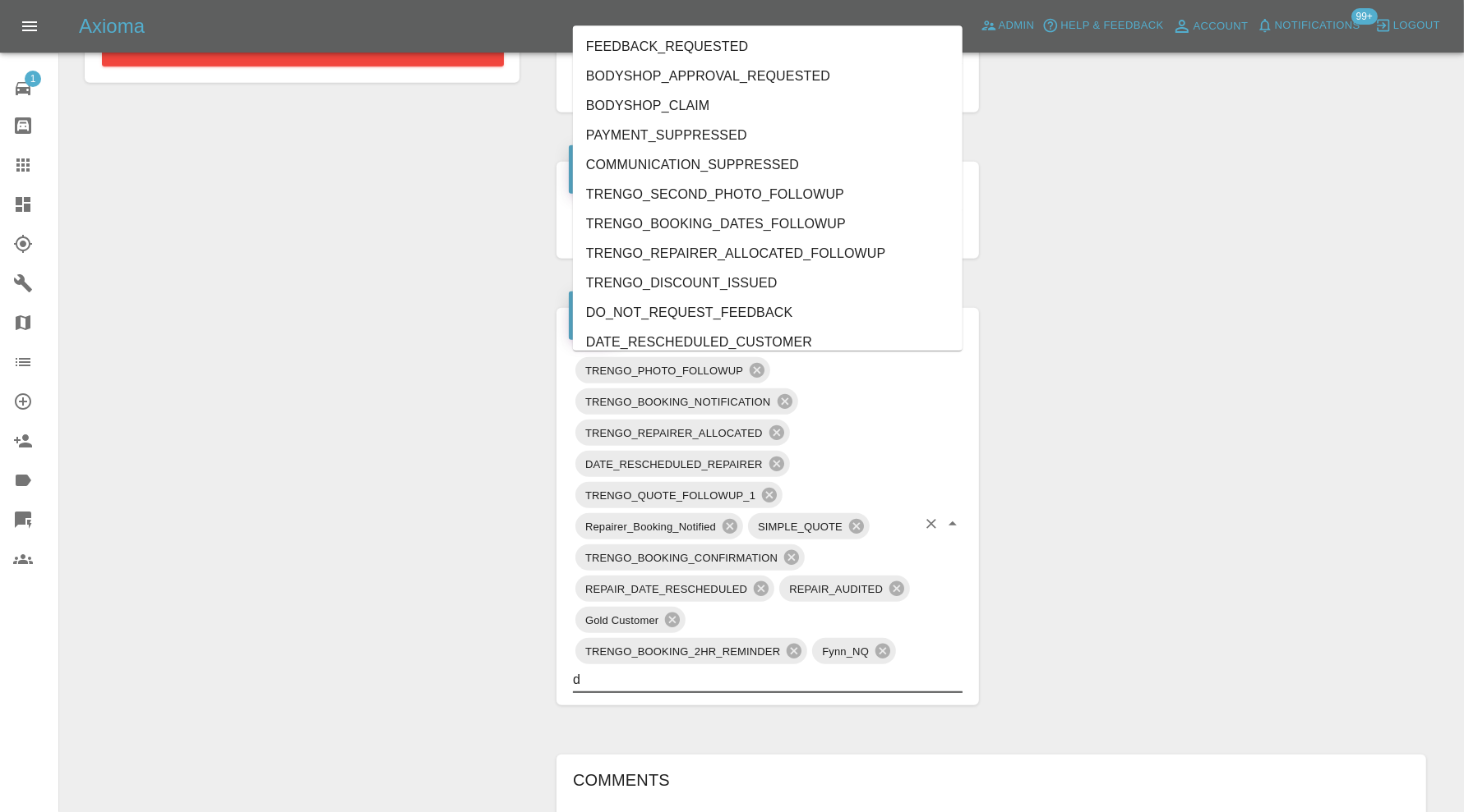
type input "do"
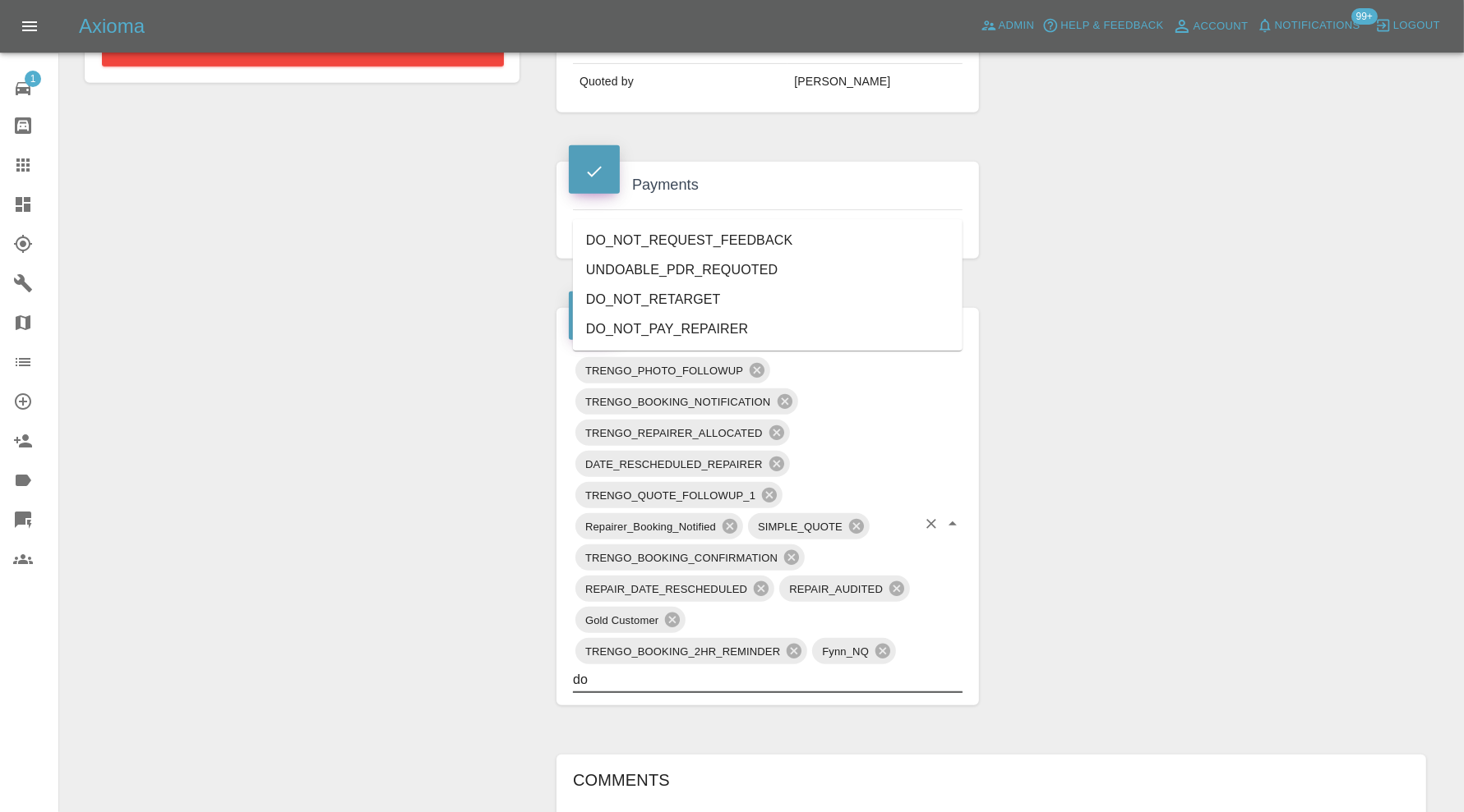
click at [727, 243] on li "DO_NOT_REQUEST_FEEDBACK" at bounding box center [767, 240] width 389 height 30
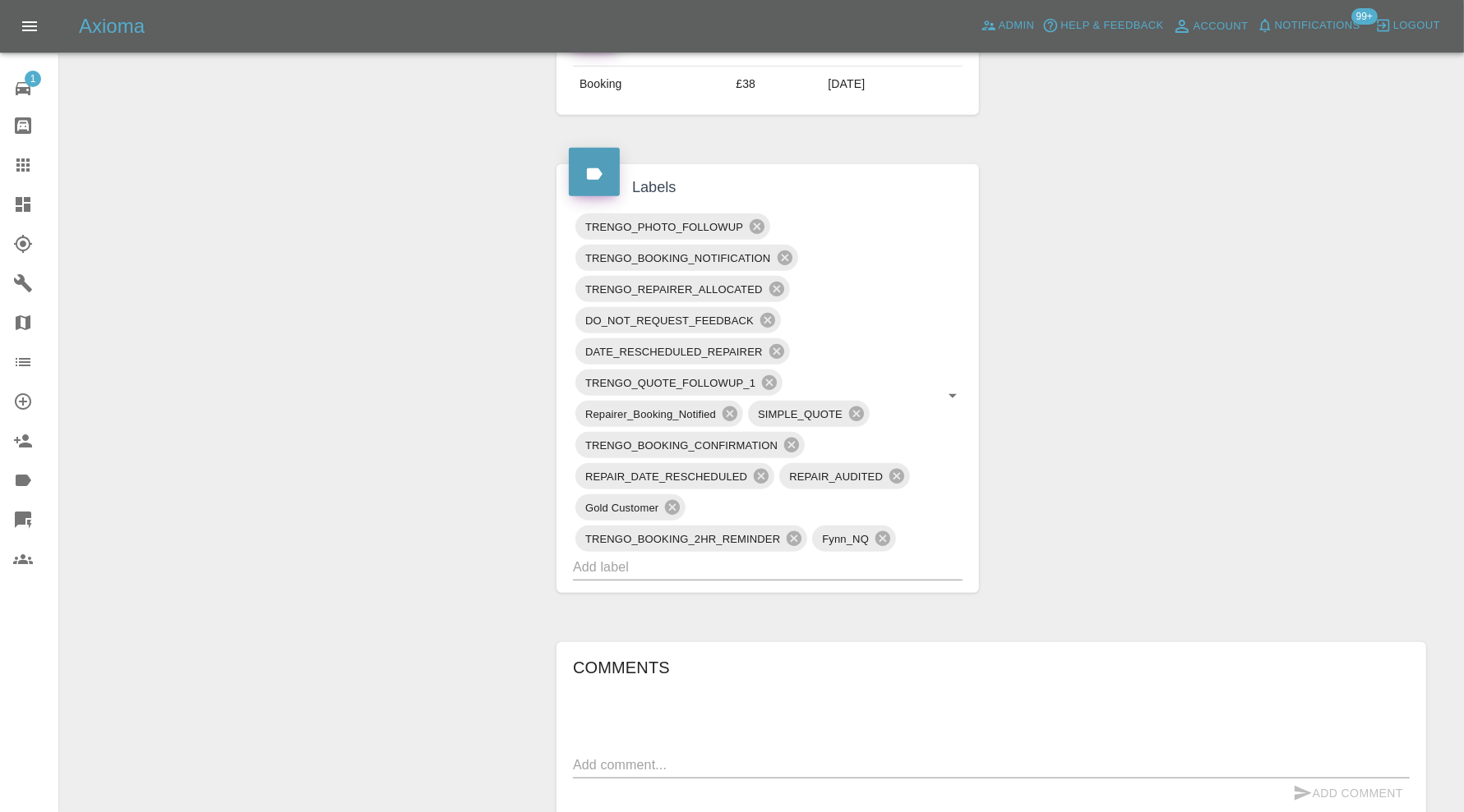
scroll to position [957, 0]
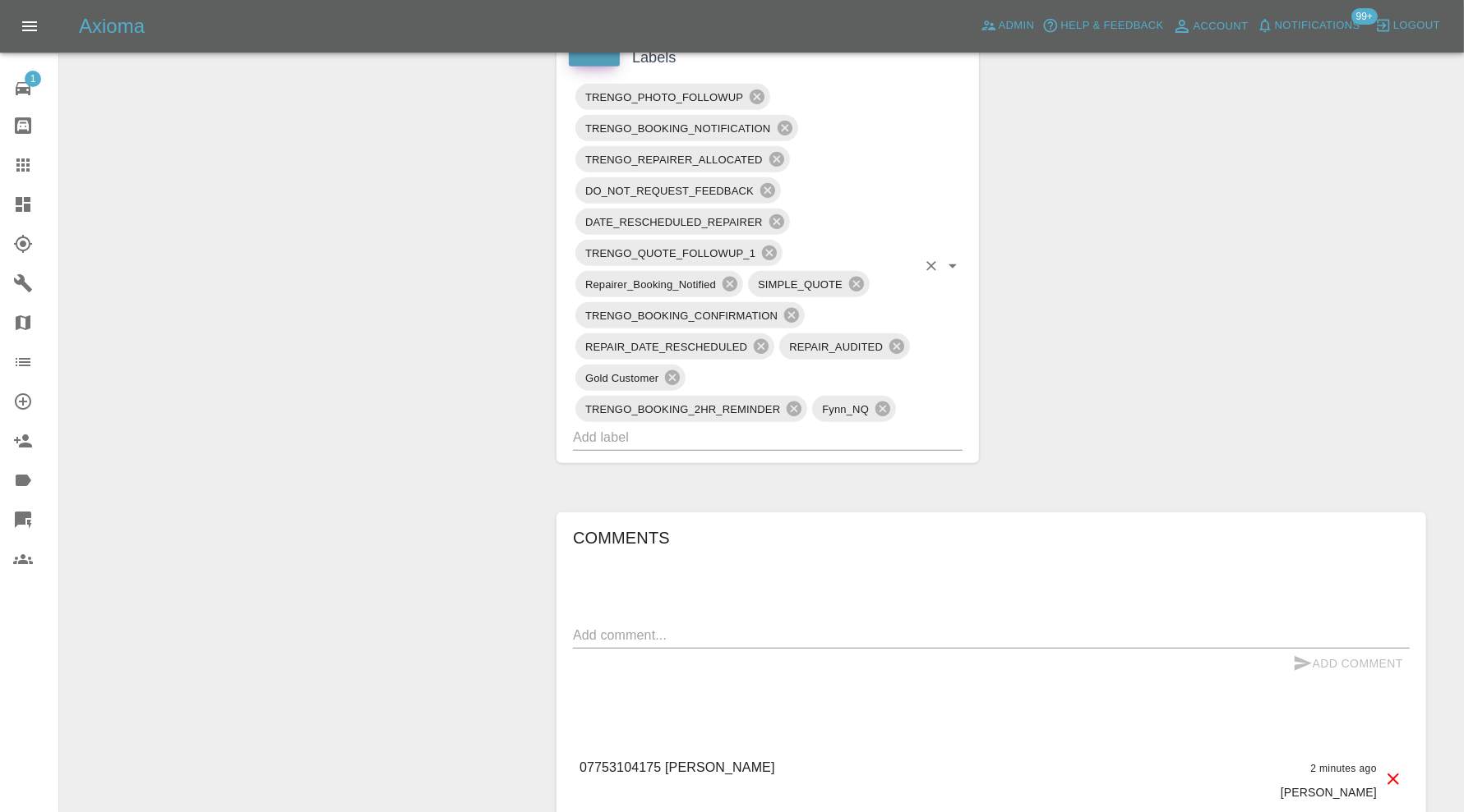
click at [767, 428] on input "text" at bounding box center [744, 437] width 344 height 26
type input "price"
click at [724, 456] on li "PRICE_UPDATED" at bounding box center [767, 468] width 389 height 30
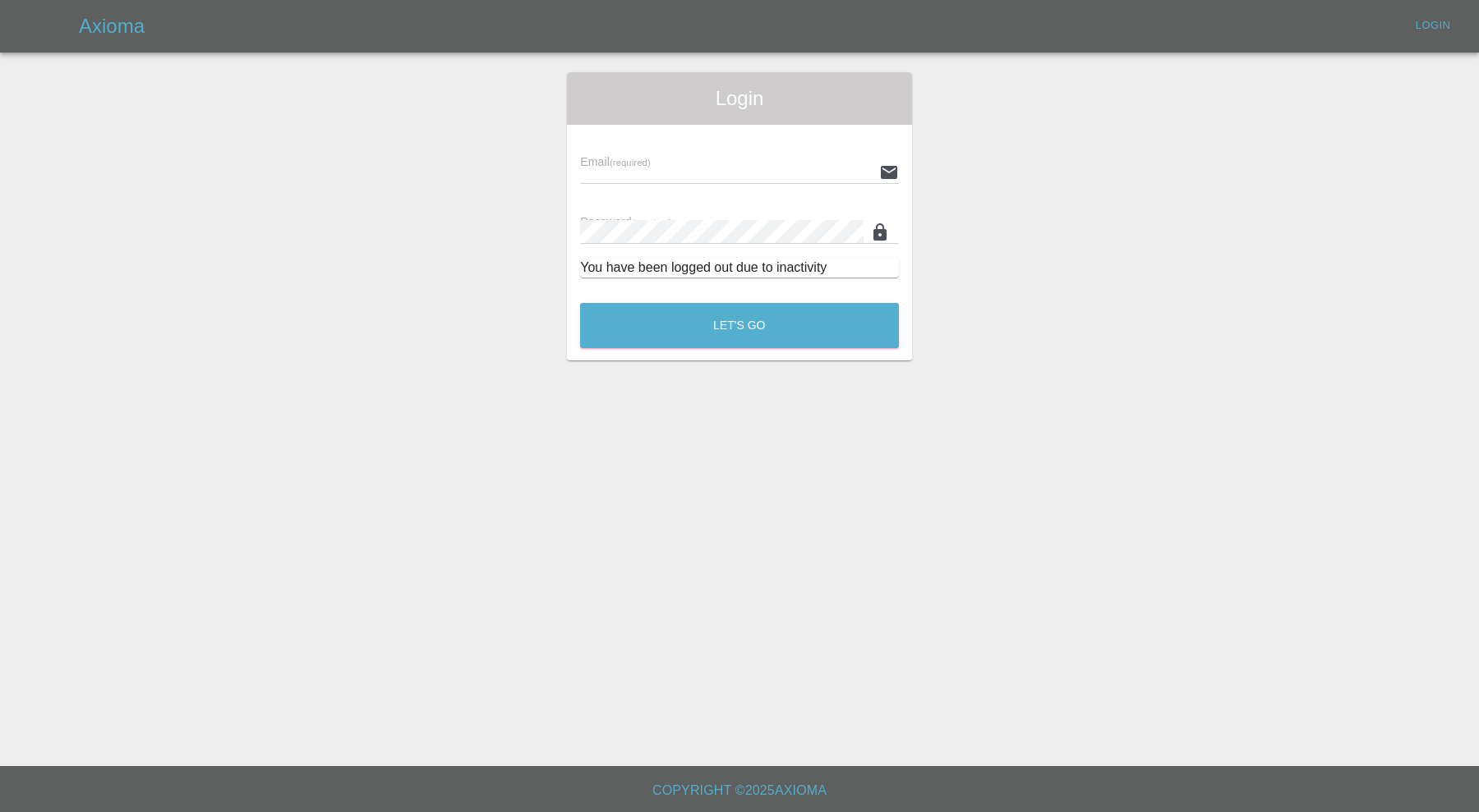
type input "carl.ainsworth@axioma.co.uk"
click at [764, 337] on button "Let's Go" at bounding box center [739, 325] width 319 height 45
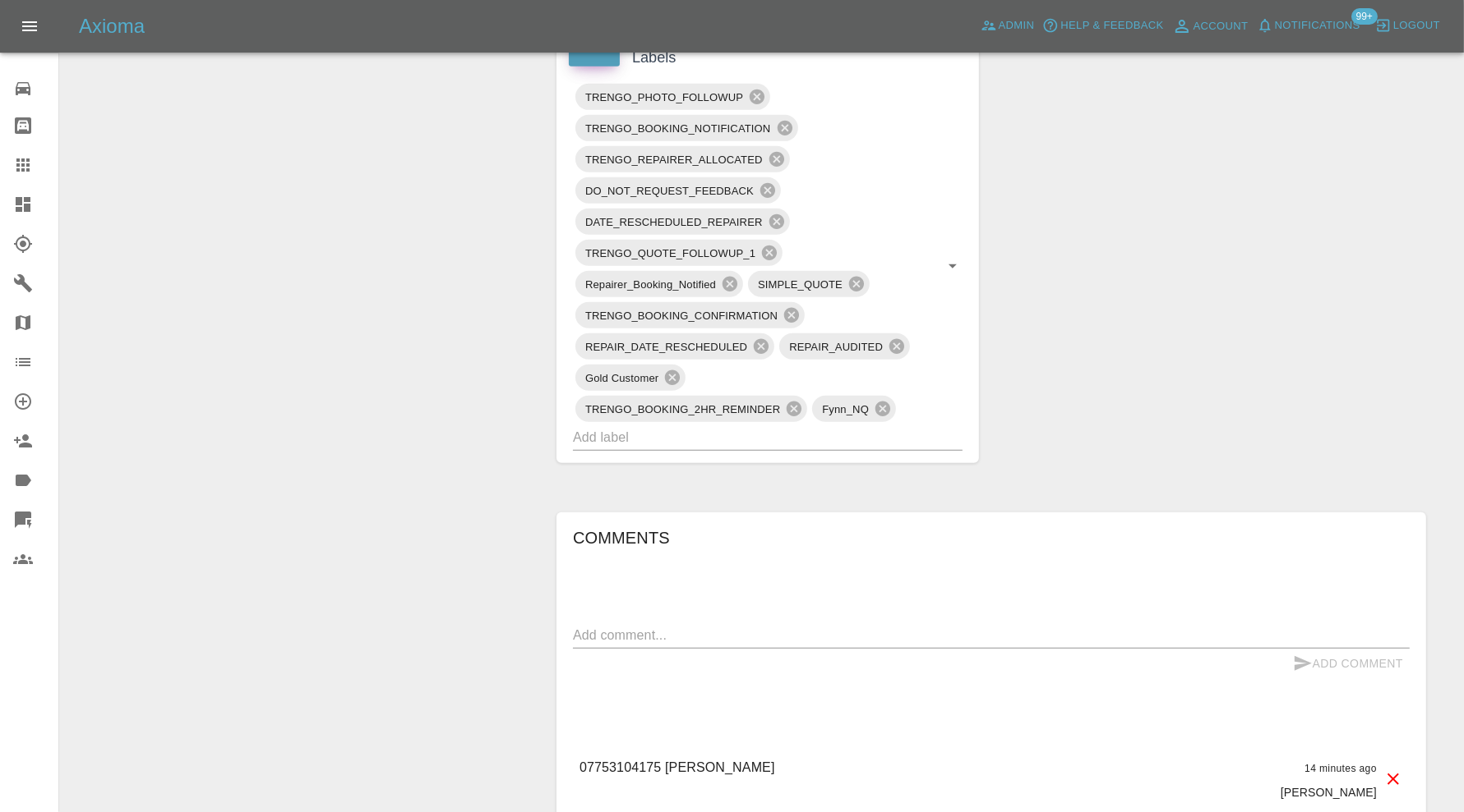
scroll to position [1095, 0]
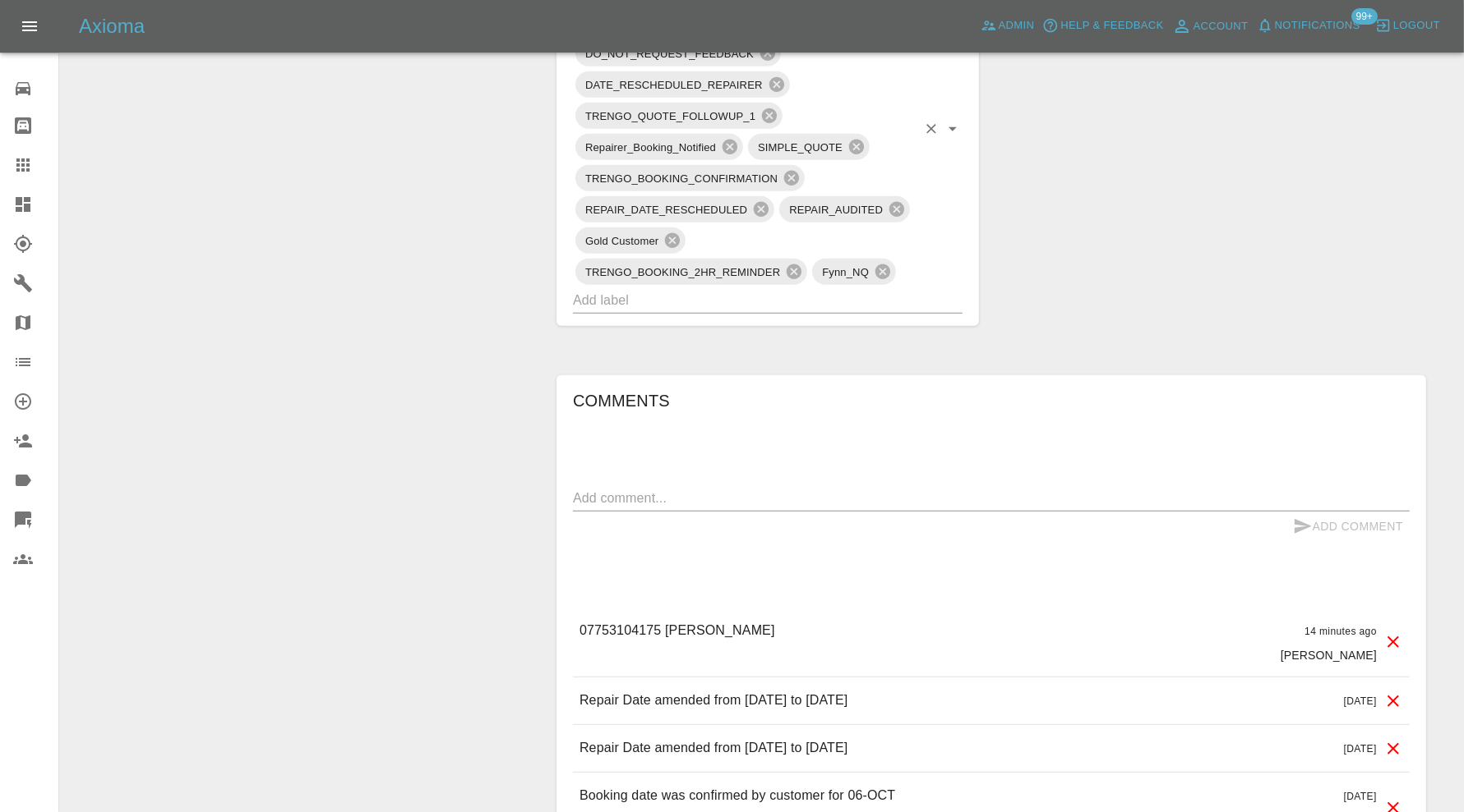
click at [759, 296] on input "text" at bounding box center [744, 300] width 344 height 26
type input "price"
click at [675, 318] on li "PRICE_UPDATED" at bounding box center [767, 331] width 389 height 30
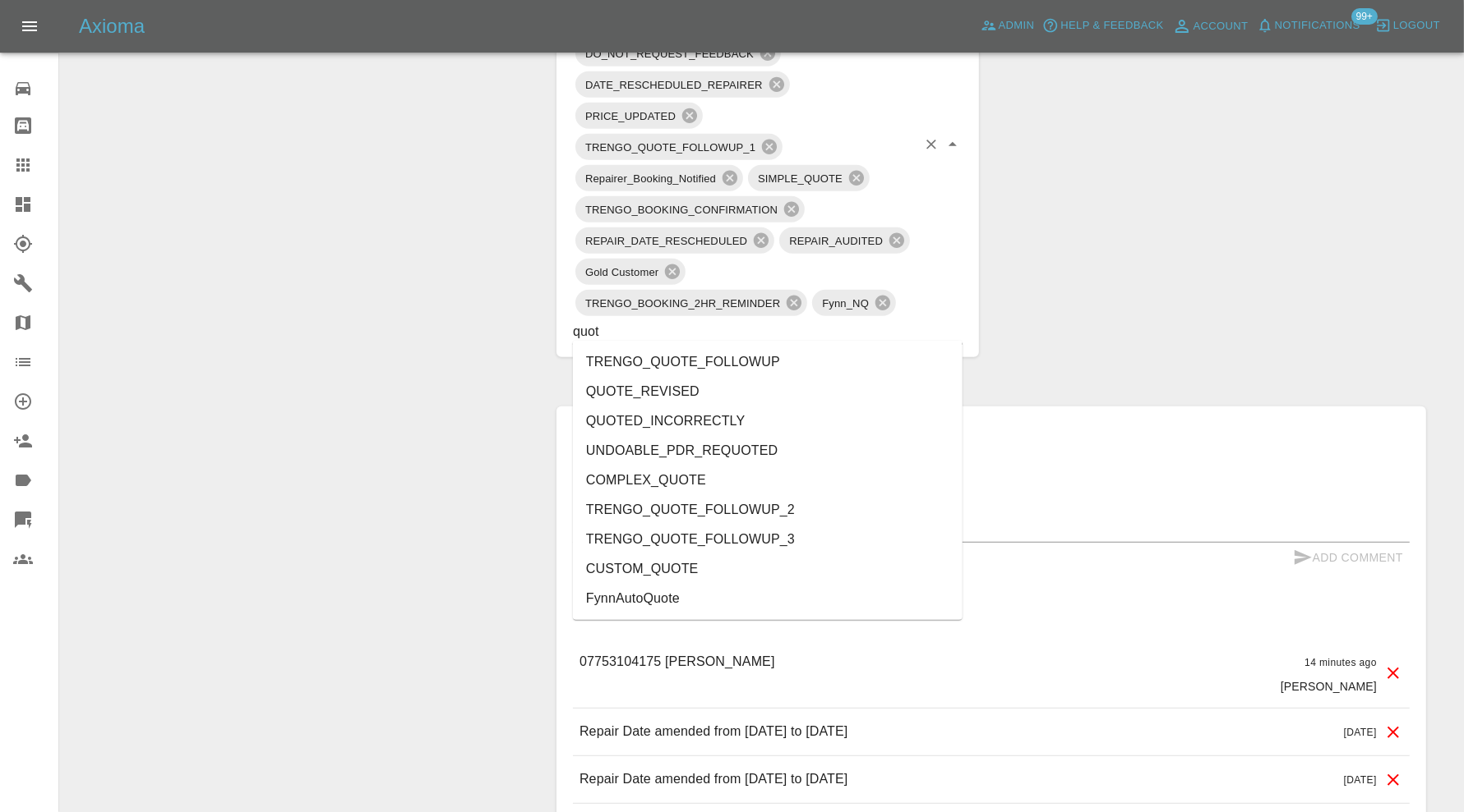
type input "quote"
click at [674, 375] on li "TRENGO_QUOTE_FOLLOWUP" at bounding box center [767, 362] width 389 height 30
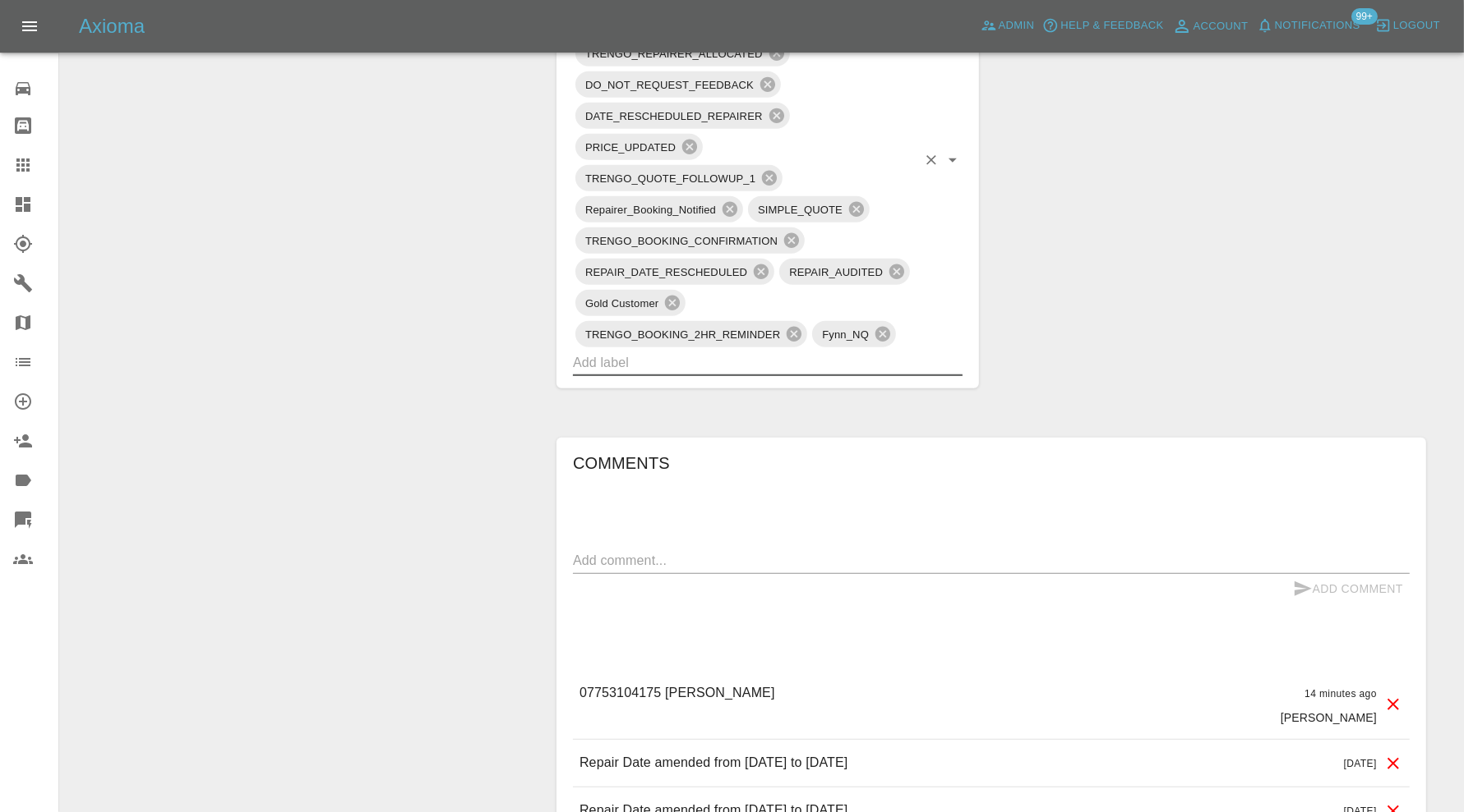
click at [712, 351] on input "text" at bounding box center [744, 362] width 344 height 26
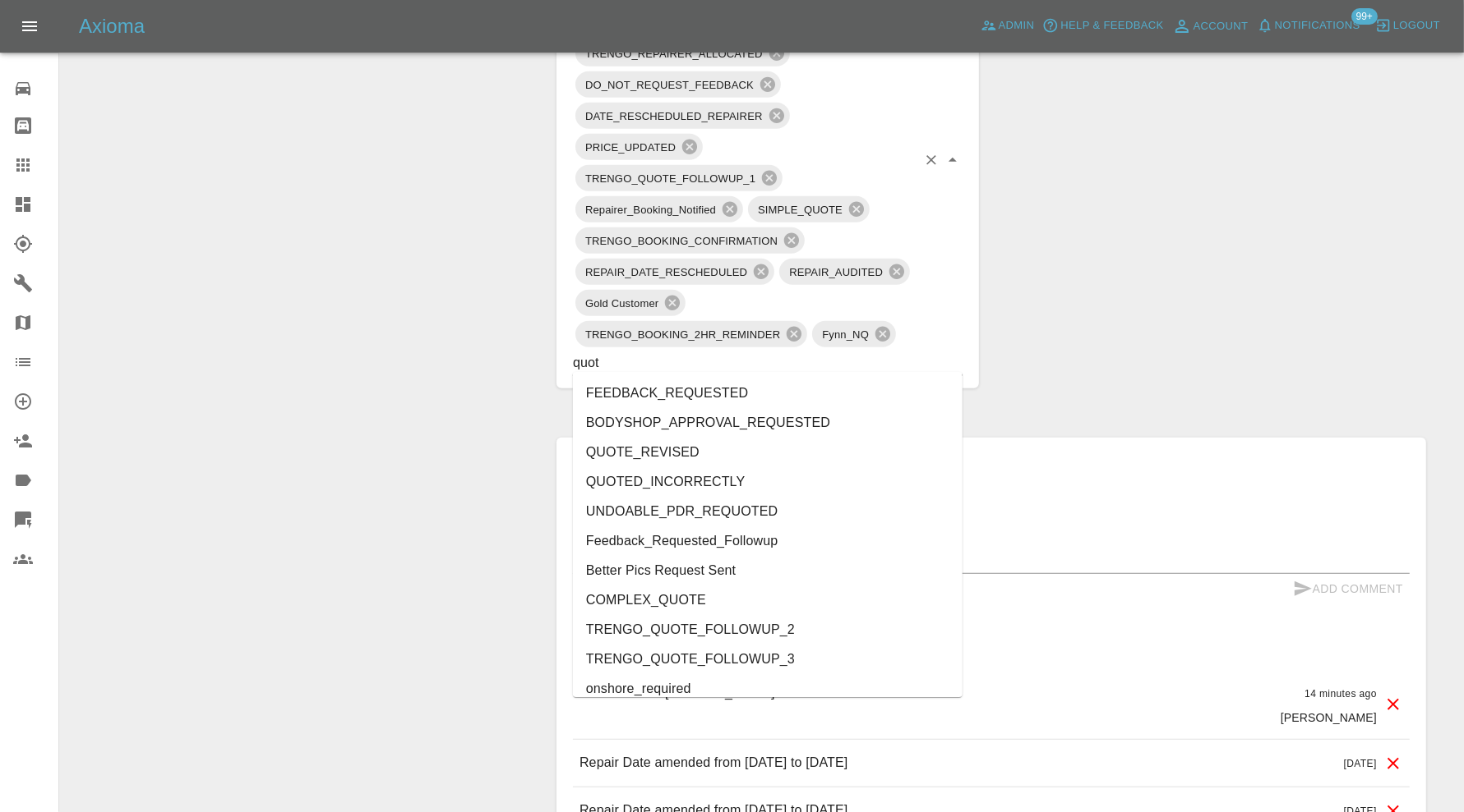
type input "quote"
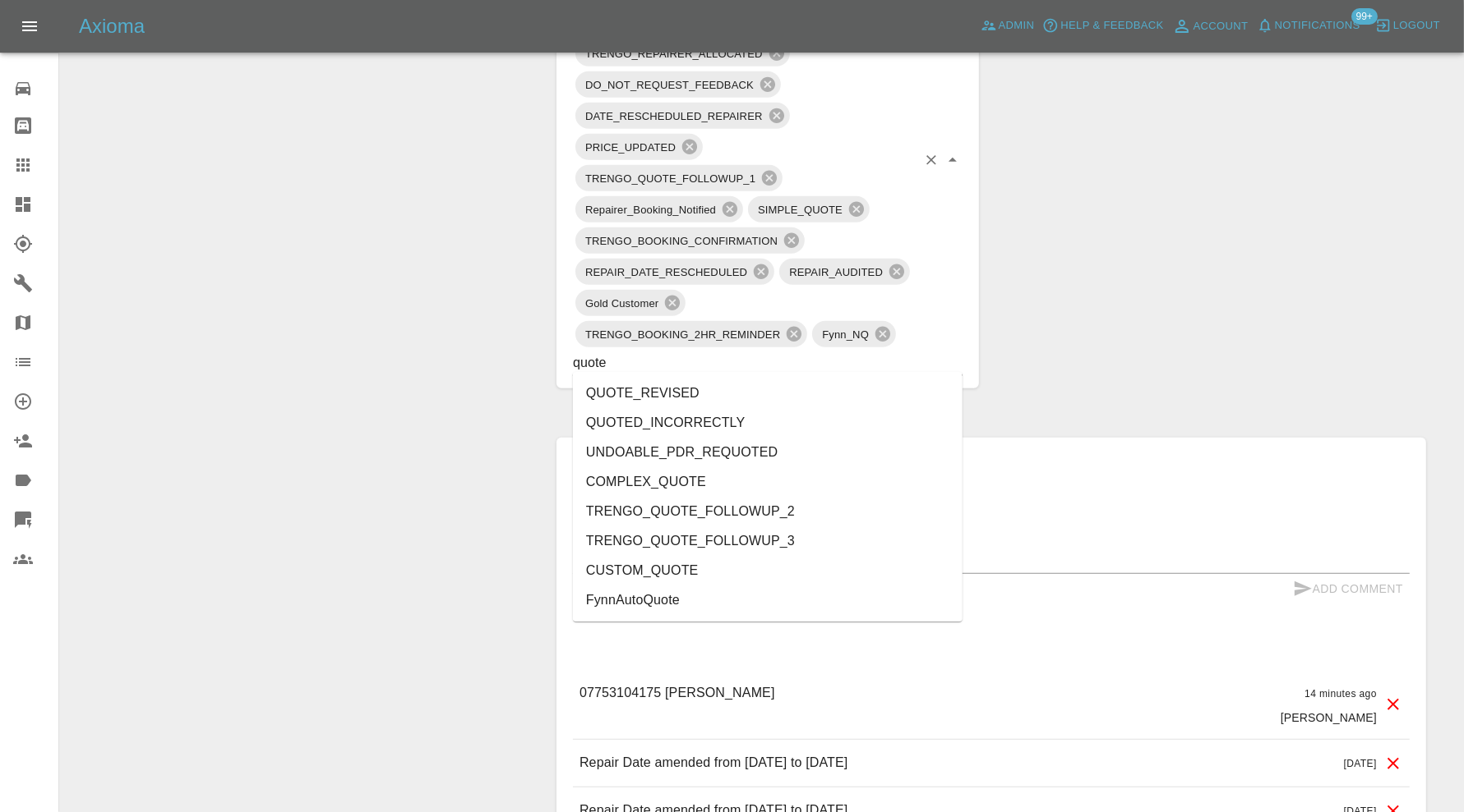
click at [714, 393] on li "QUOTE_REVISED" at bounding box center [767, 393] width 389 height 30
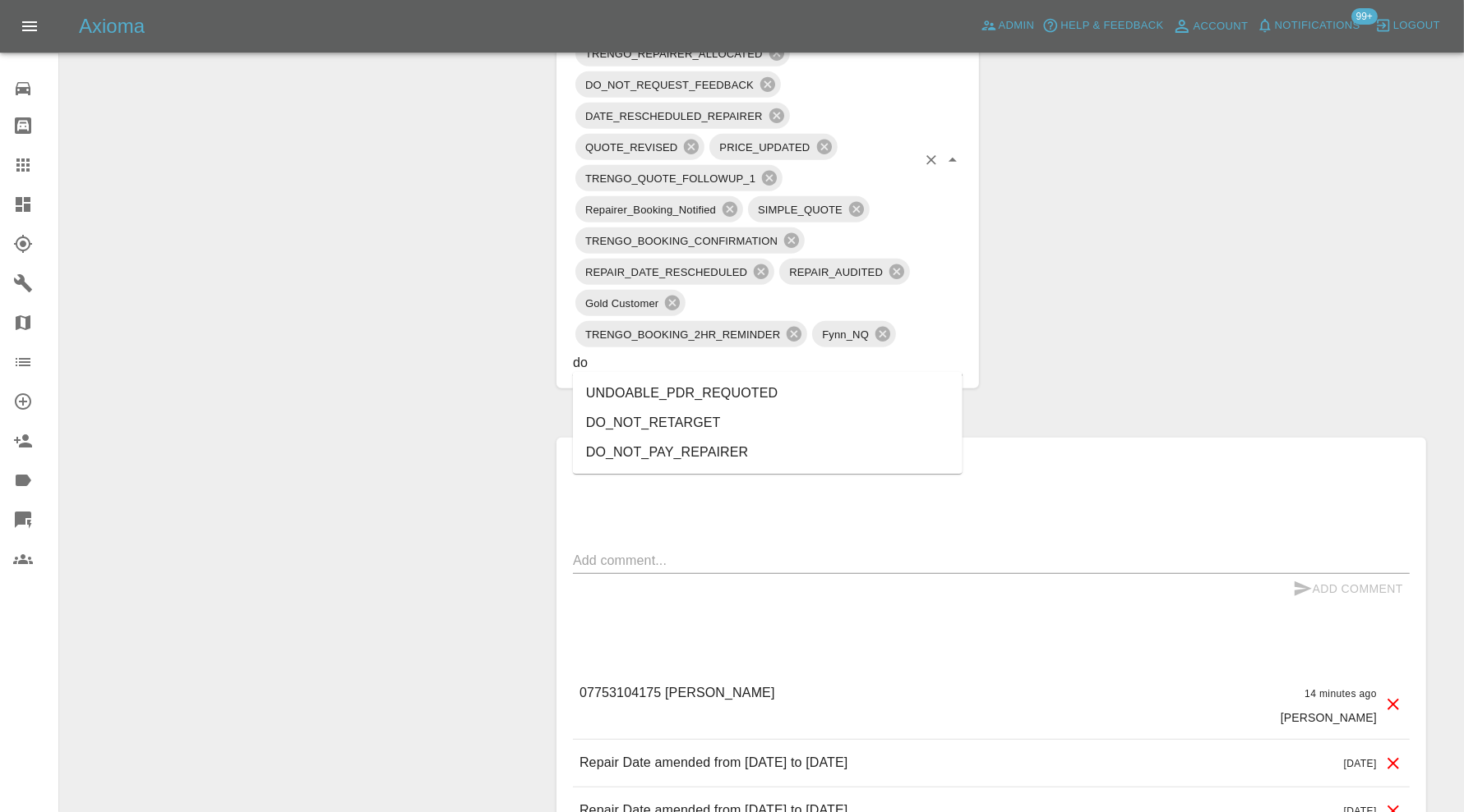
type input "do"
click at [1074, 452] on h6 "Comments" at bounding box center [991, 463] width 836 height 26
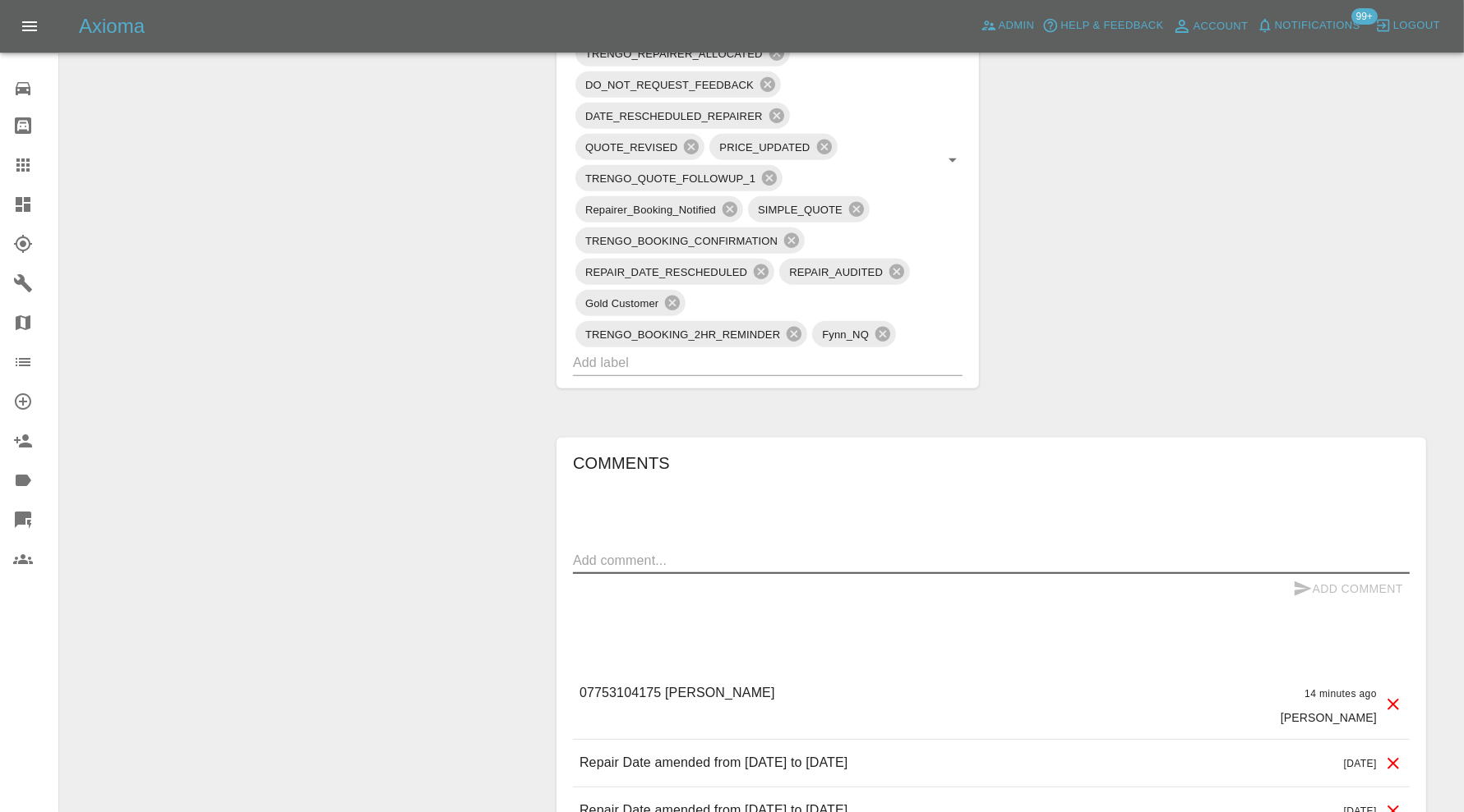
click at [831, 551] on textarea at bounding box center [991, 560] width 836 height 19
type textarea "q"
type textarea "Damage worse than images. Spoke to simon and agreed uplift. Amended"
click at [1348, 582] on button "Add Comment" at bounding box center [1347, 589] width 123 height 31
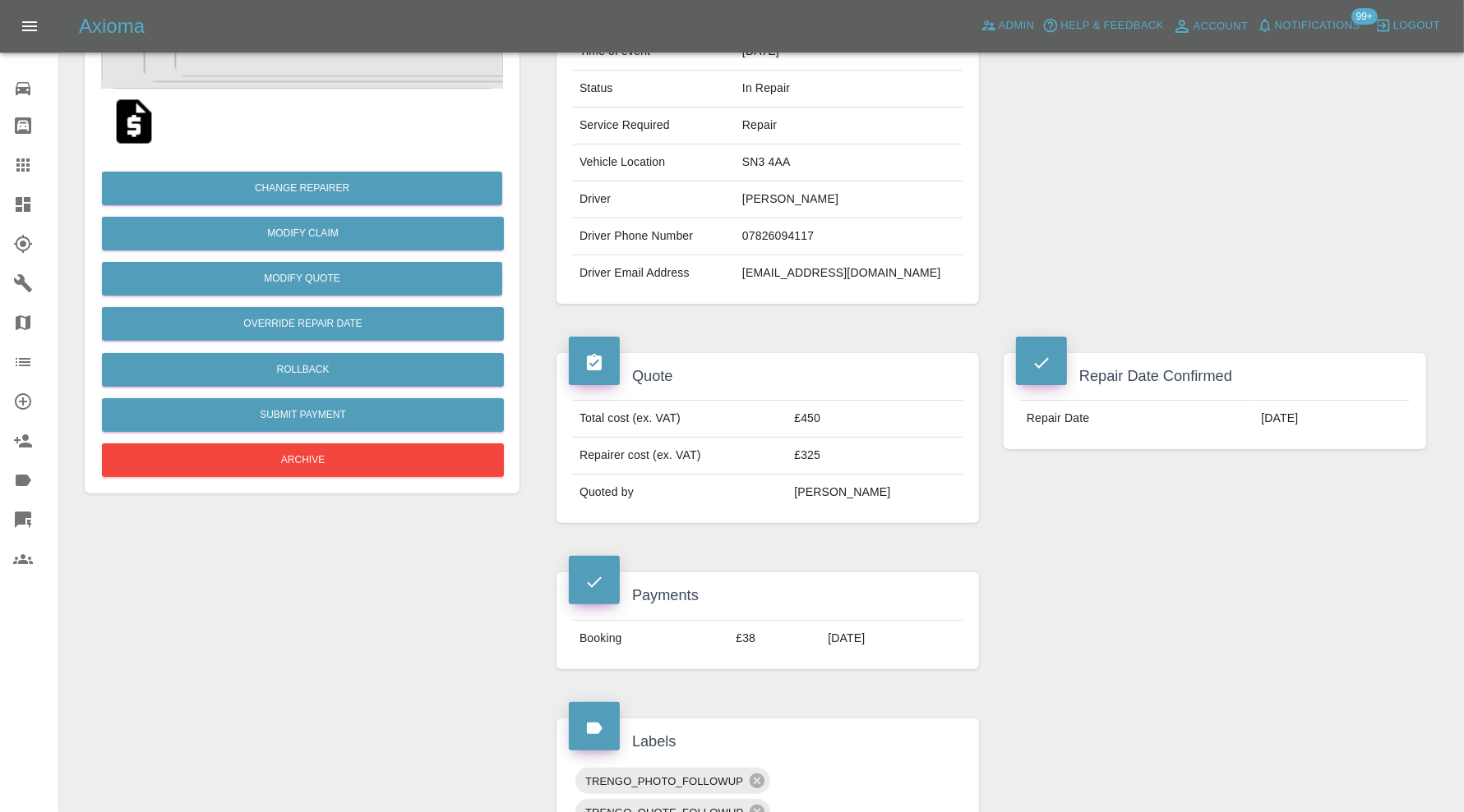
scroll to position [0, 0]
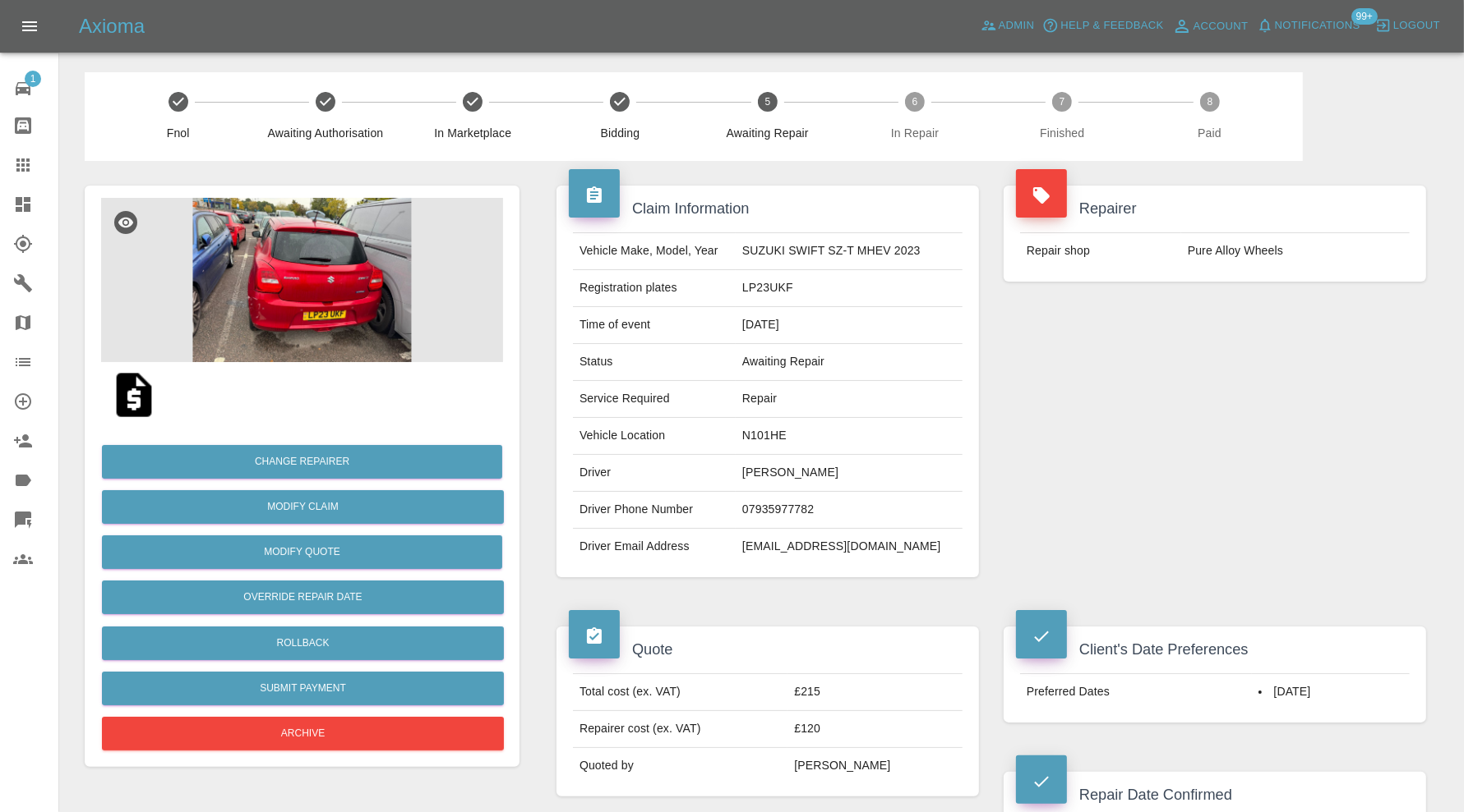
click at [359, 297] on img at bounding box center [302, 280] width 402 height 165
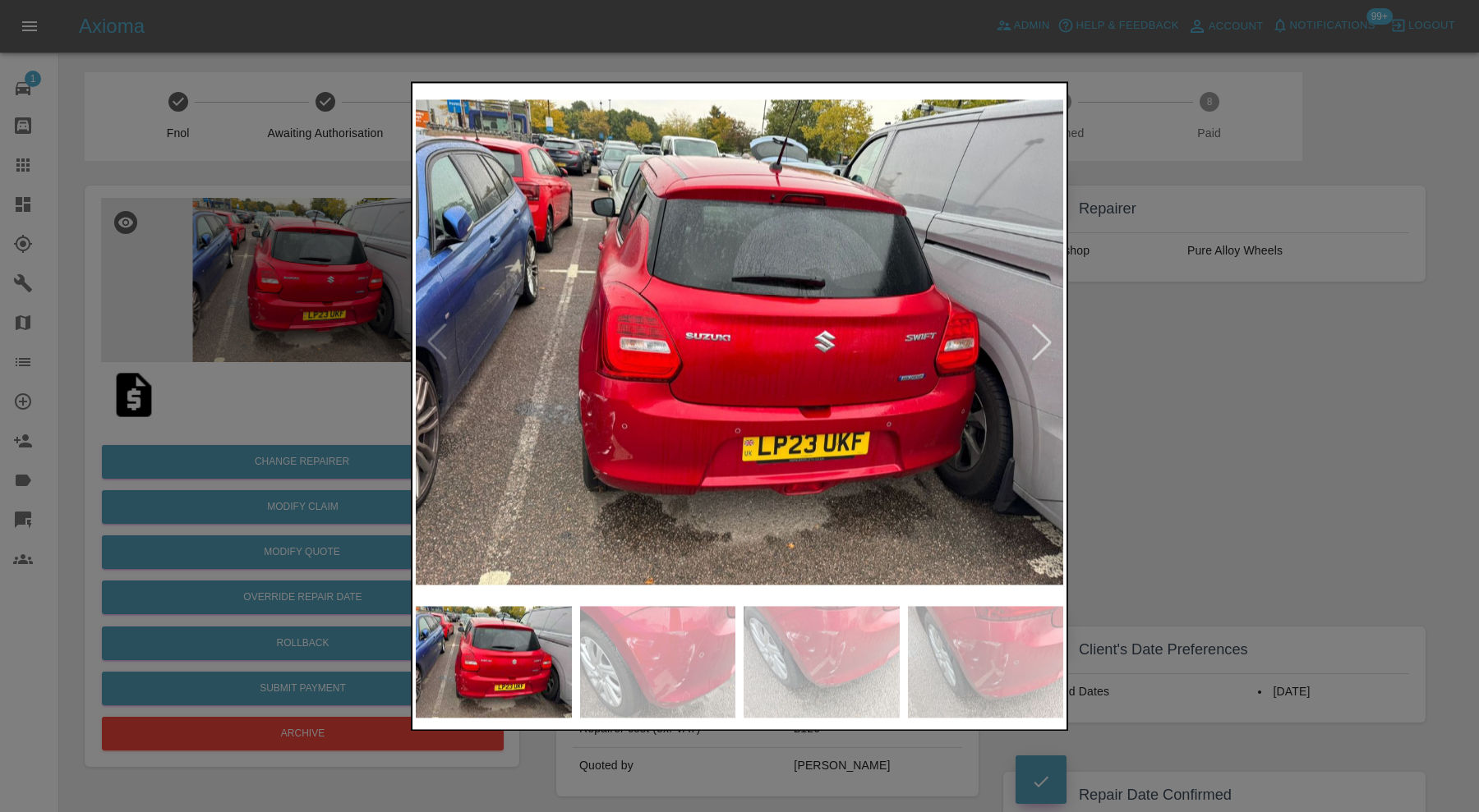
click at [686, 642] on img at bounding box center [657, 662] width 156 height 112
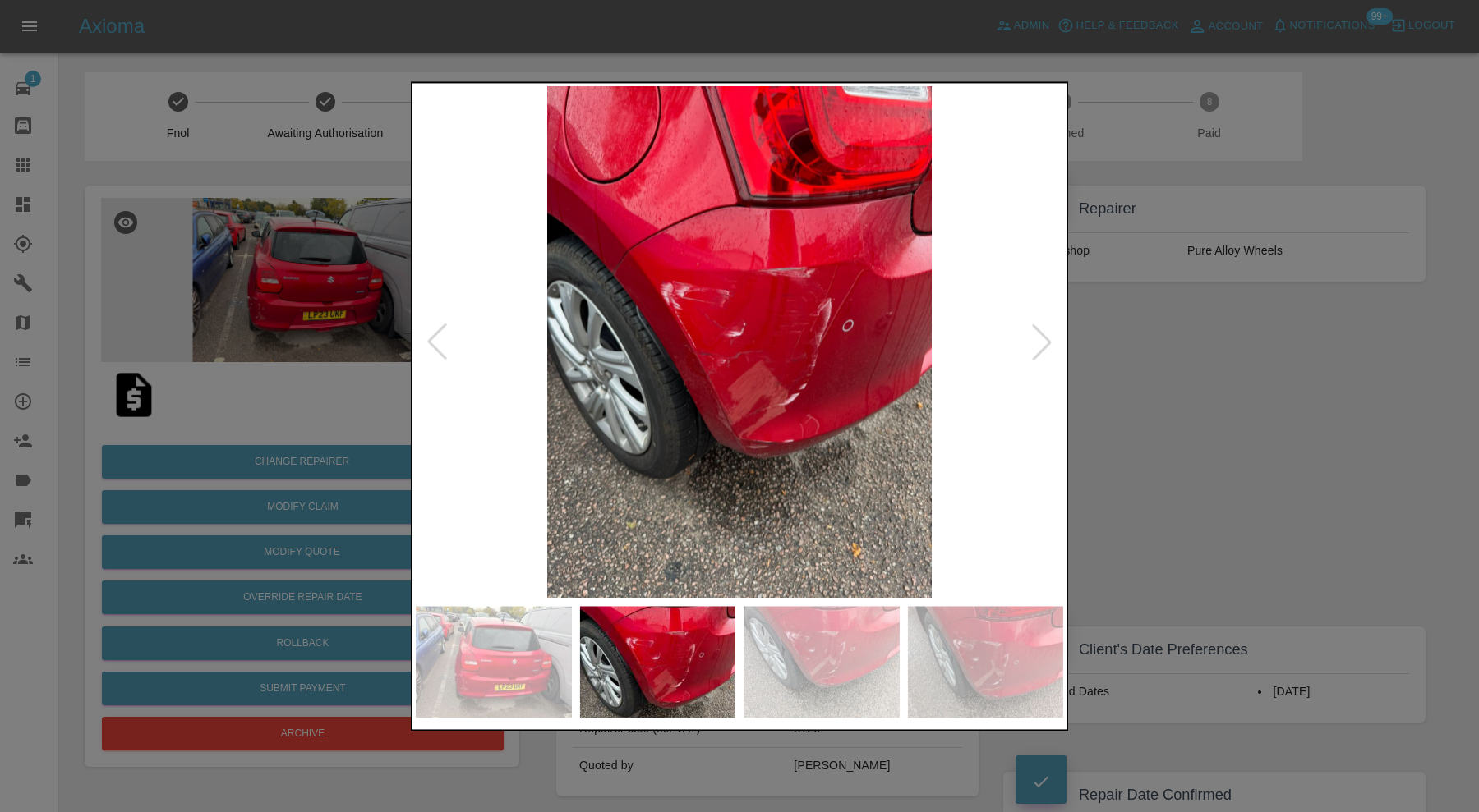
click at [804, 648] on img at bounding box center [821, 662] width 156 height 112
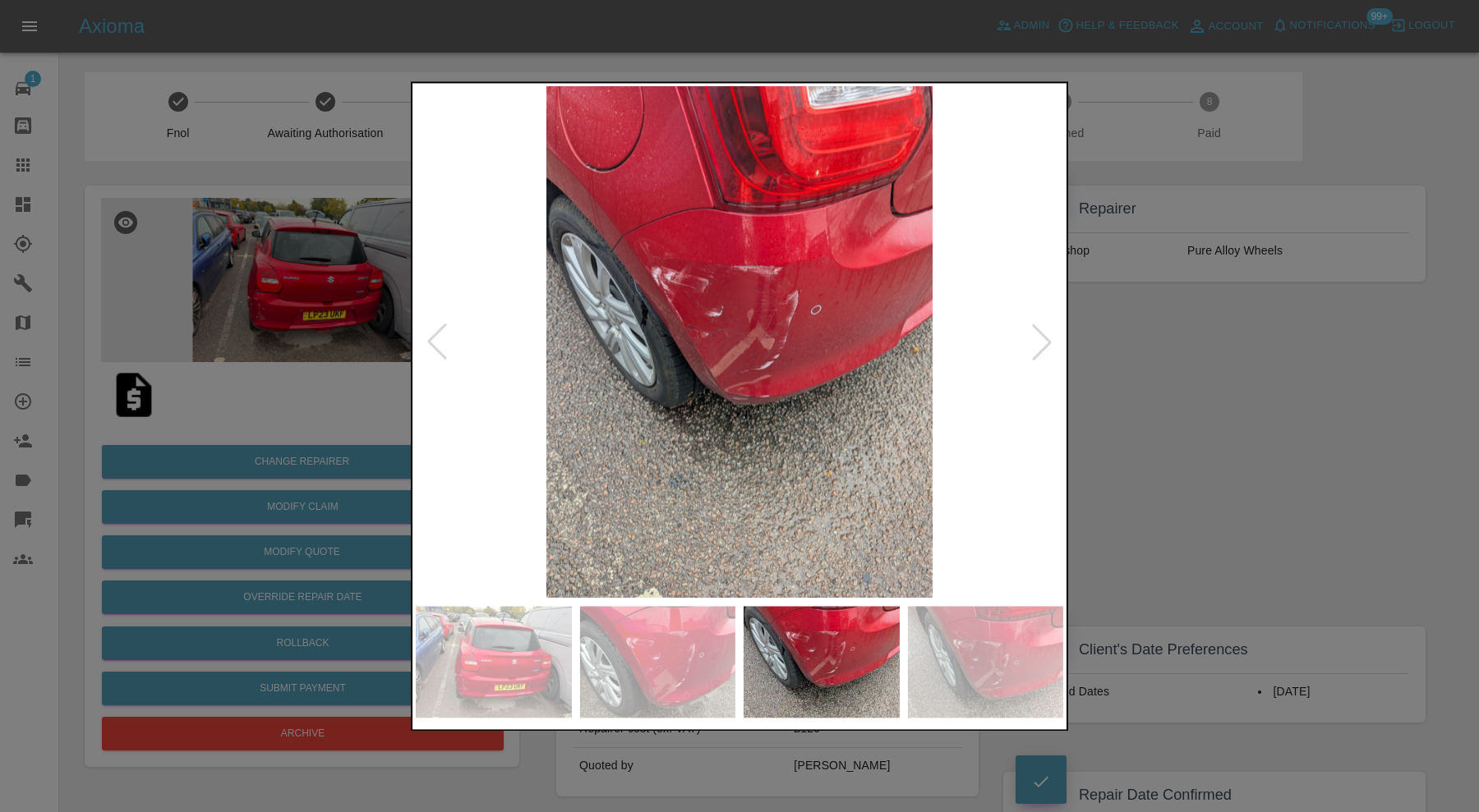
click at [975, 666] on img at bounding box center [985, 662] width 156 height 112
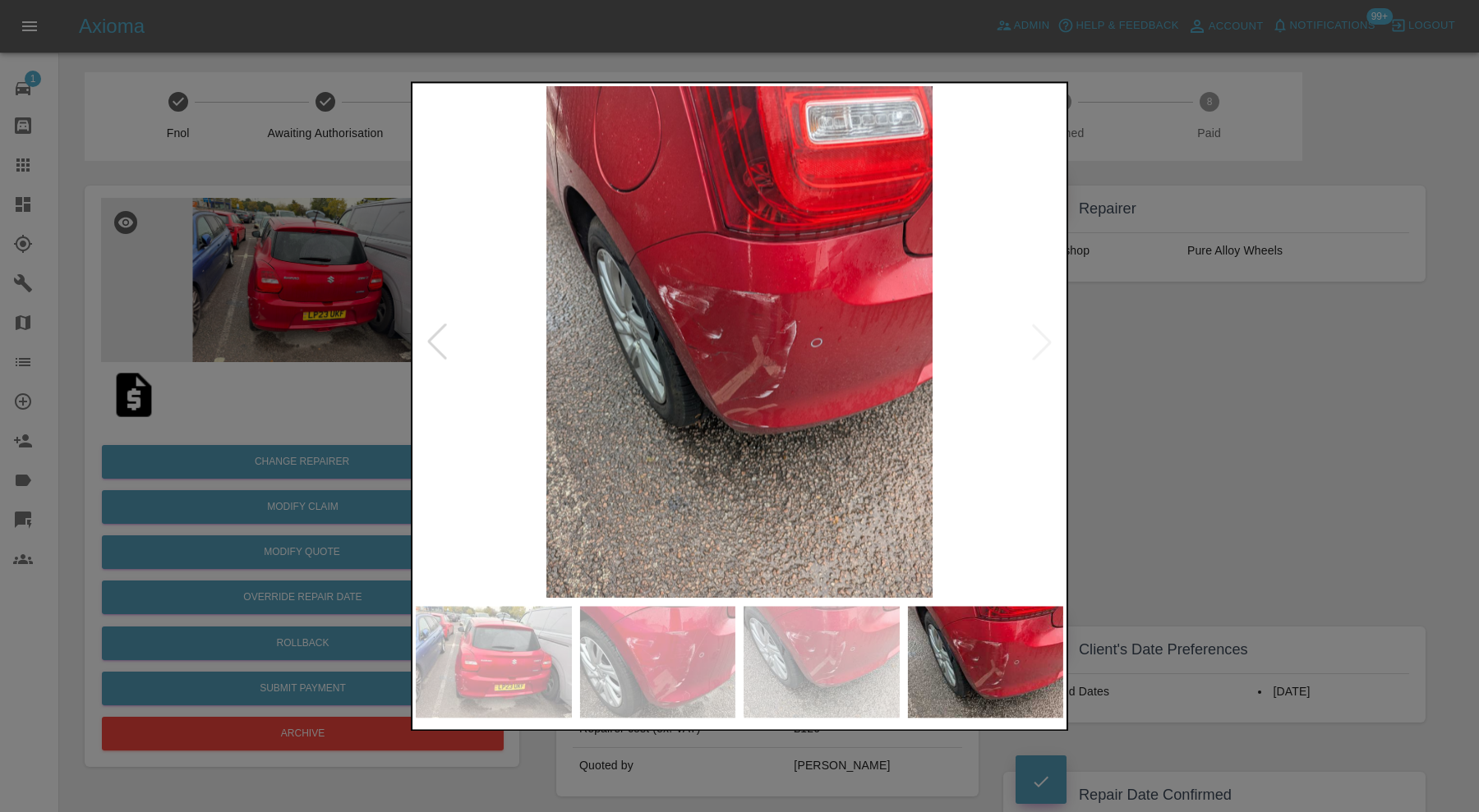
click at [1097, 469] on div at bounding box center [740, 406] width 1479 height 812
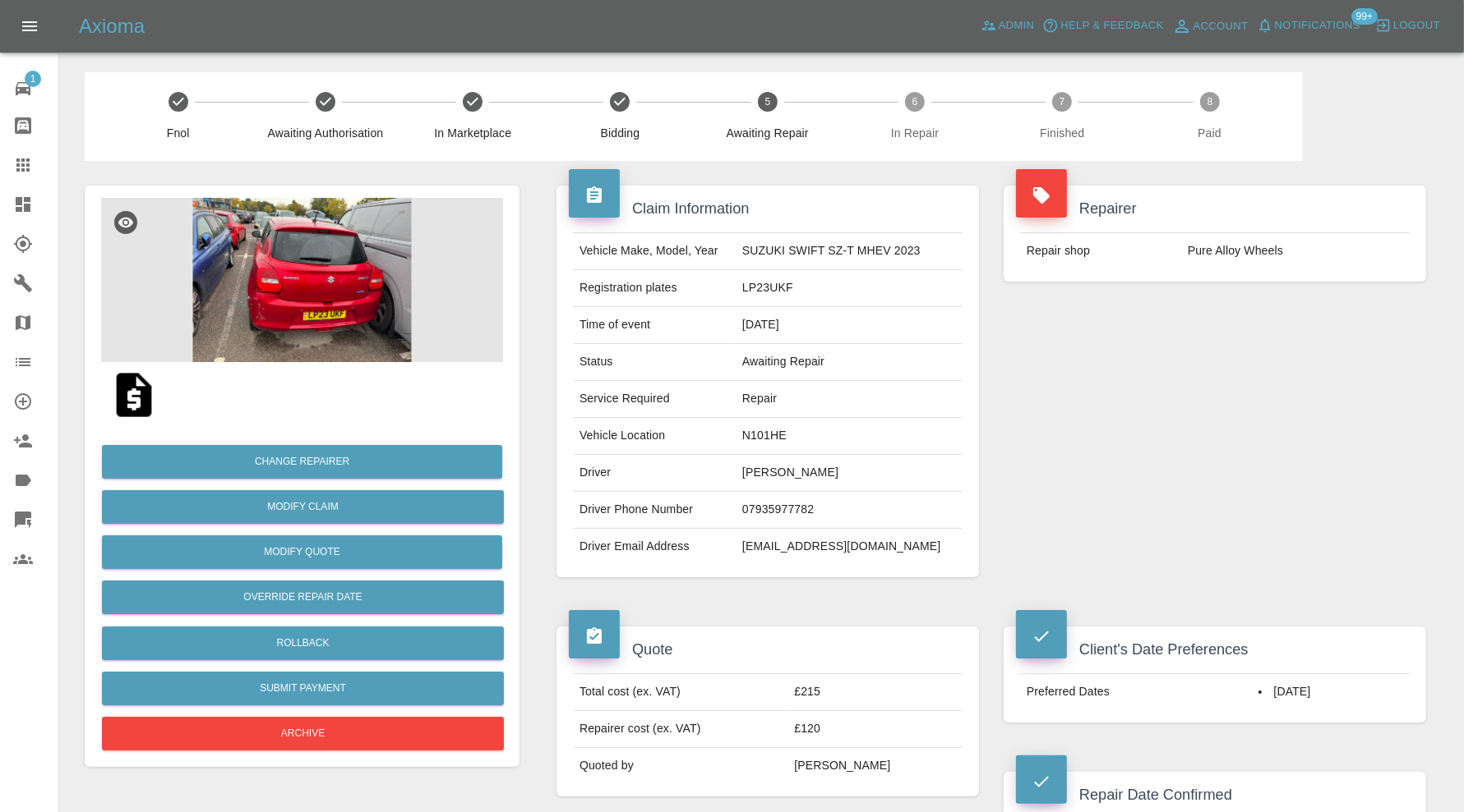
click at [33, 166] on div at bounding box center [36, 165] width 46 height 20
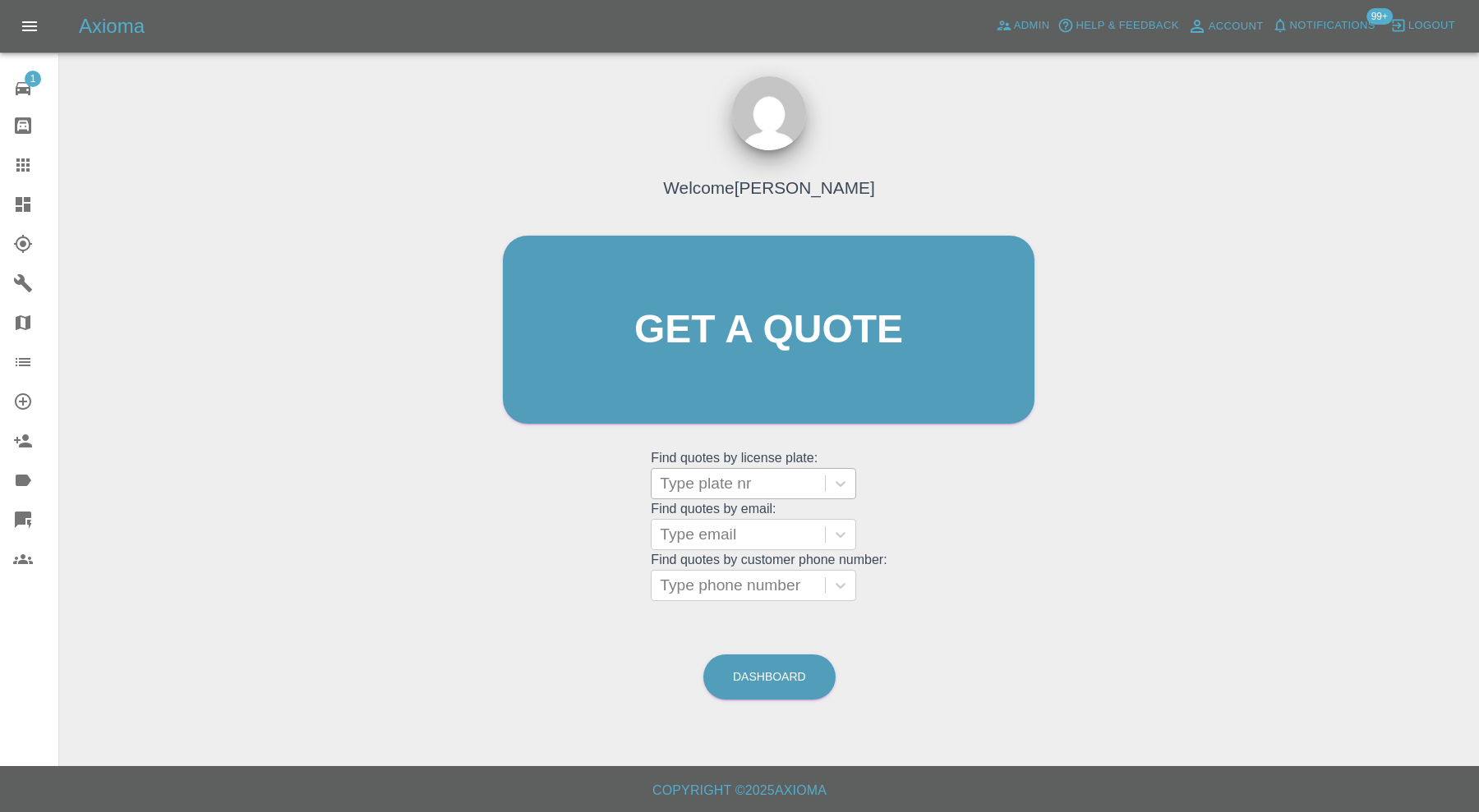
click at [732, 483] on div at bounding box center [739, 484] width 157 height 23
click at [750, 484] on div at bounding box center [739, 484] width 157 height 23
type input "dg17"
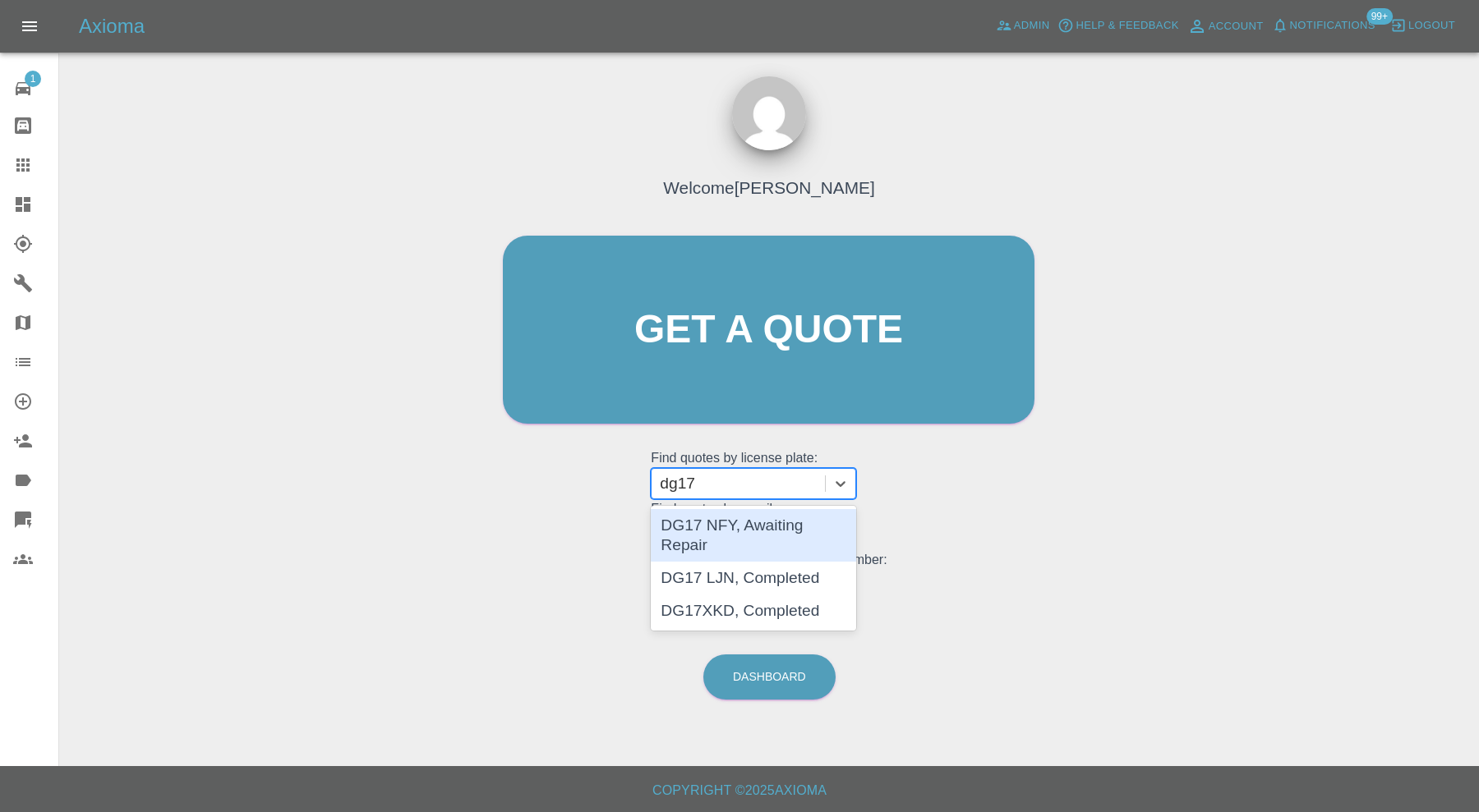
click at [759, 521] on div "DG17 NFY, Awaiting Repair" at bounding box center [753, 535] width 206 height 53
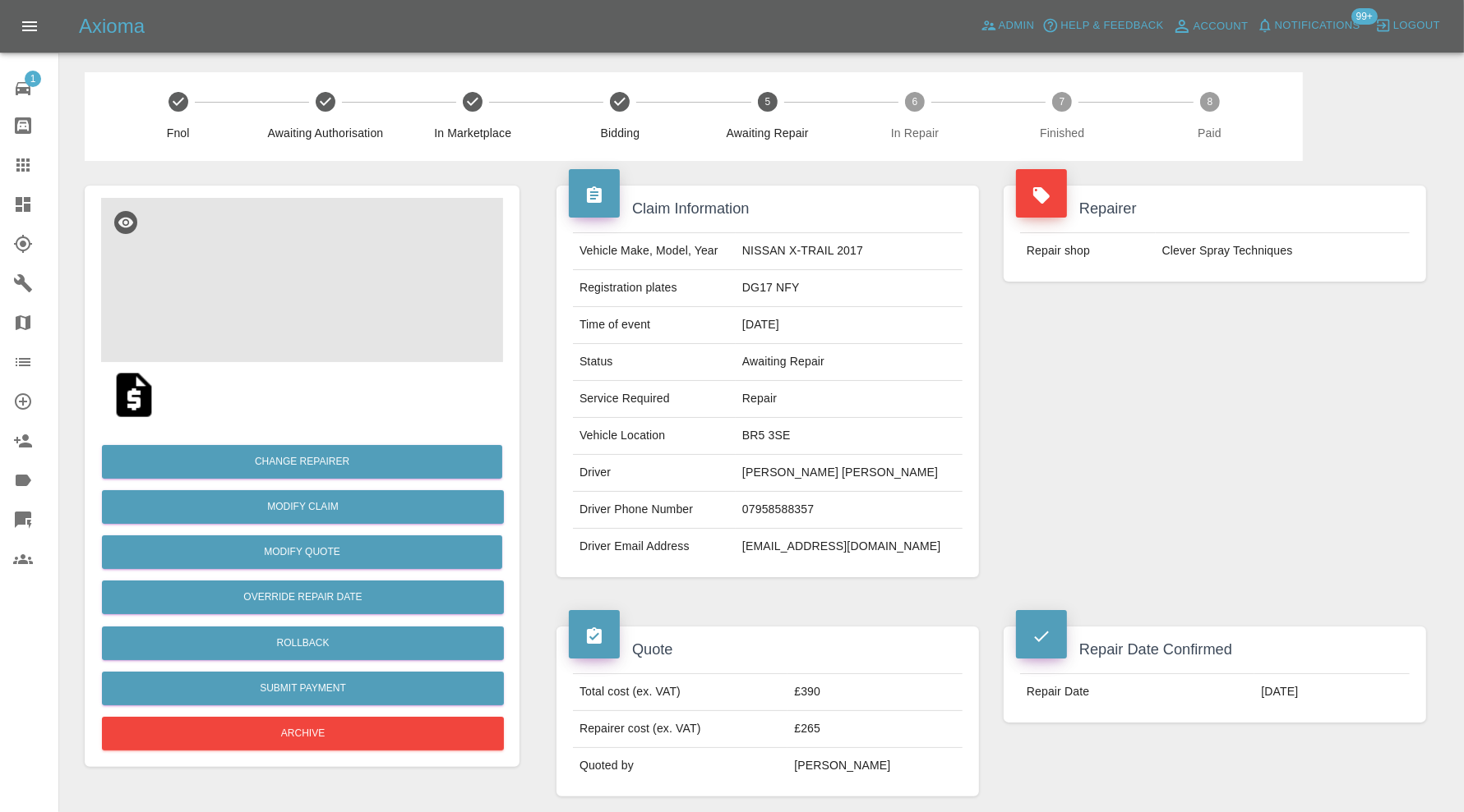
click at [345, 300] on img at bounding box center [302, 280] width 402 height 165
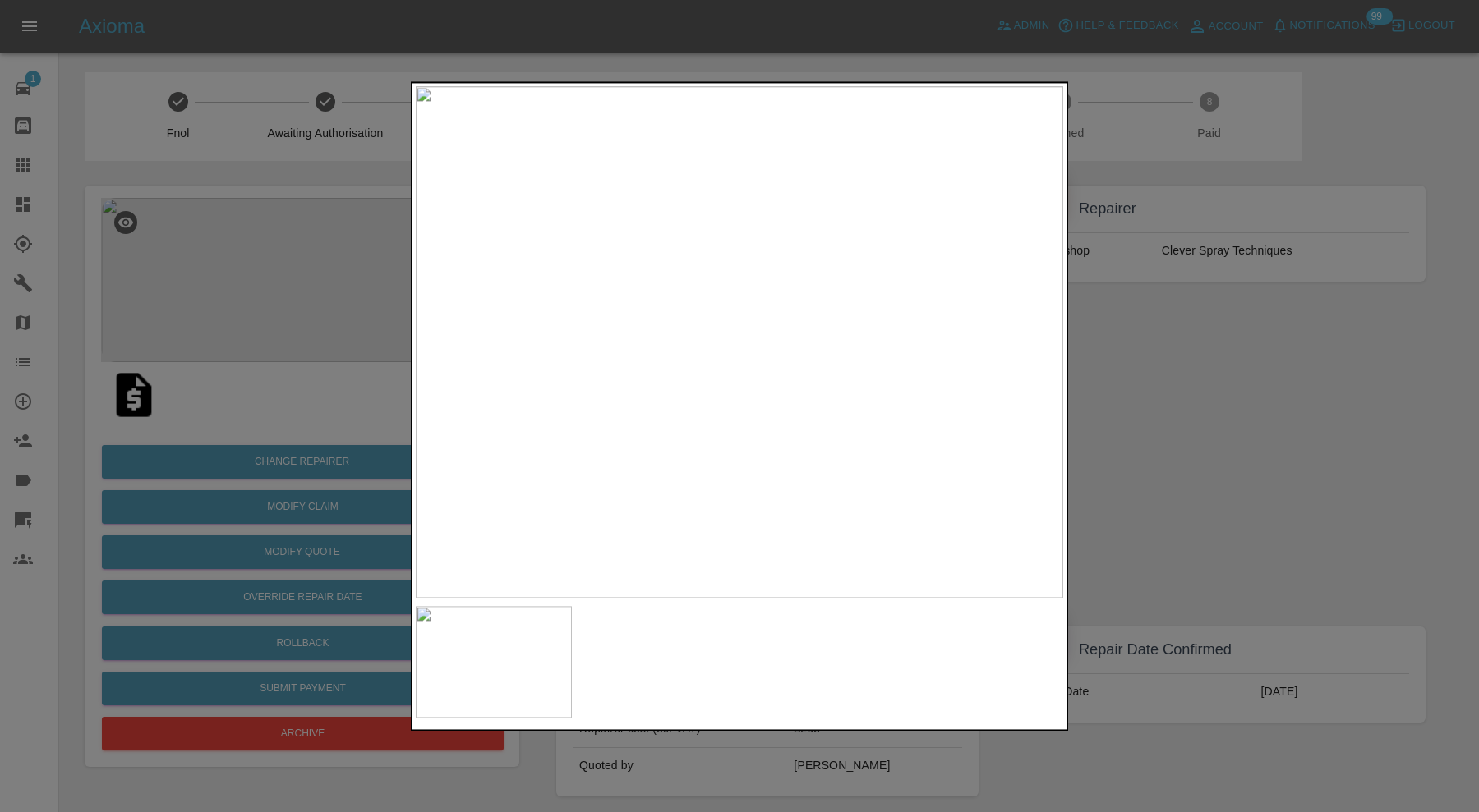
click at [1193, 408] on div at bounding box center [740, 406] width 1479 height 812
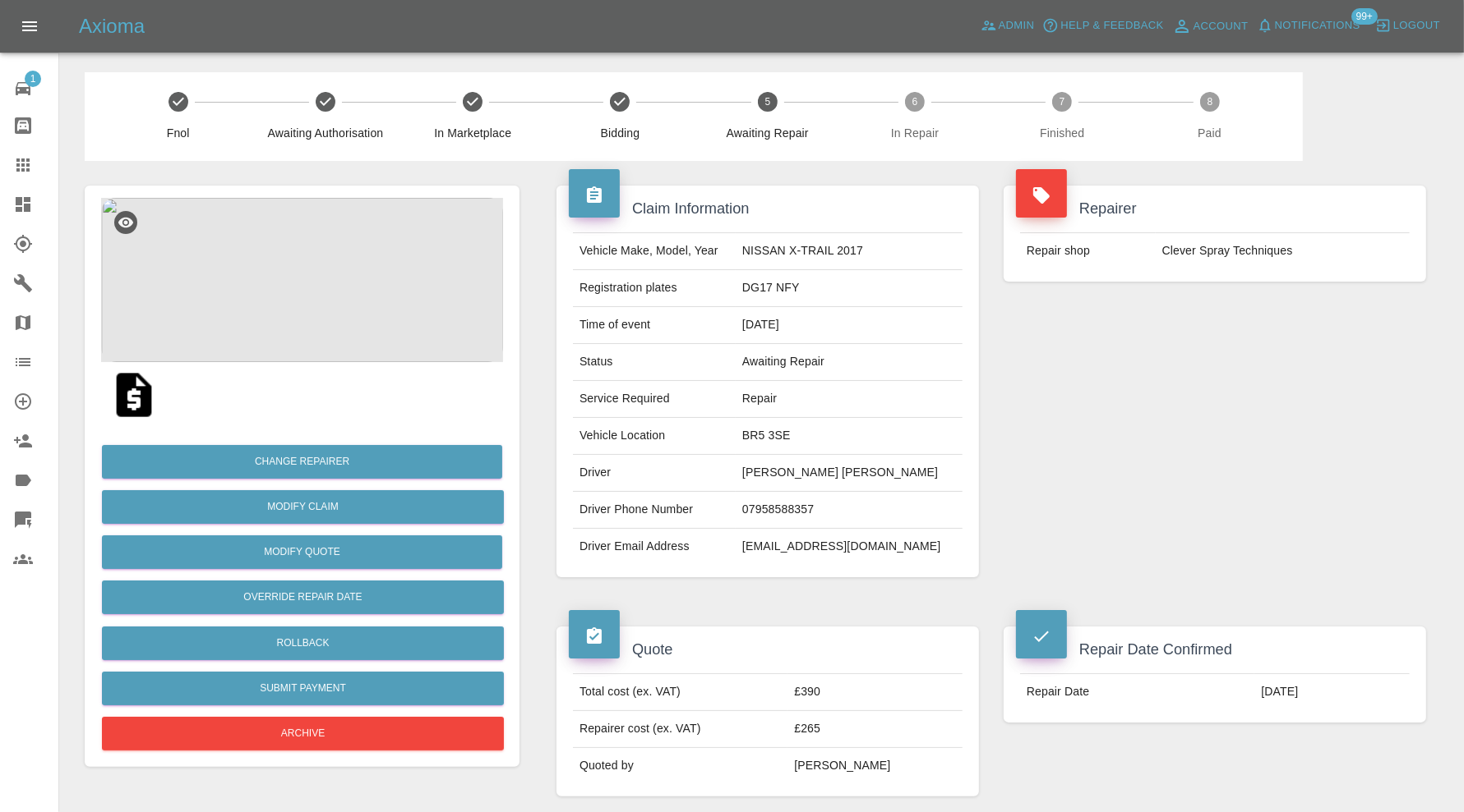
click at [360, 297] on img at bounding box center [302, 280] width 402 height 165
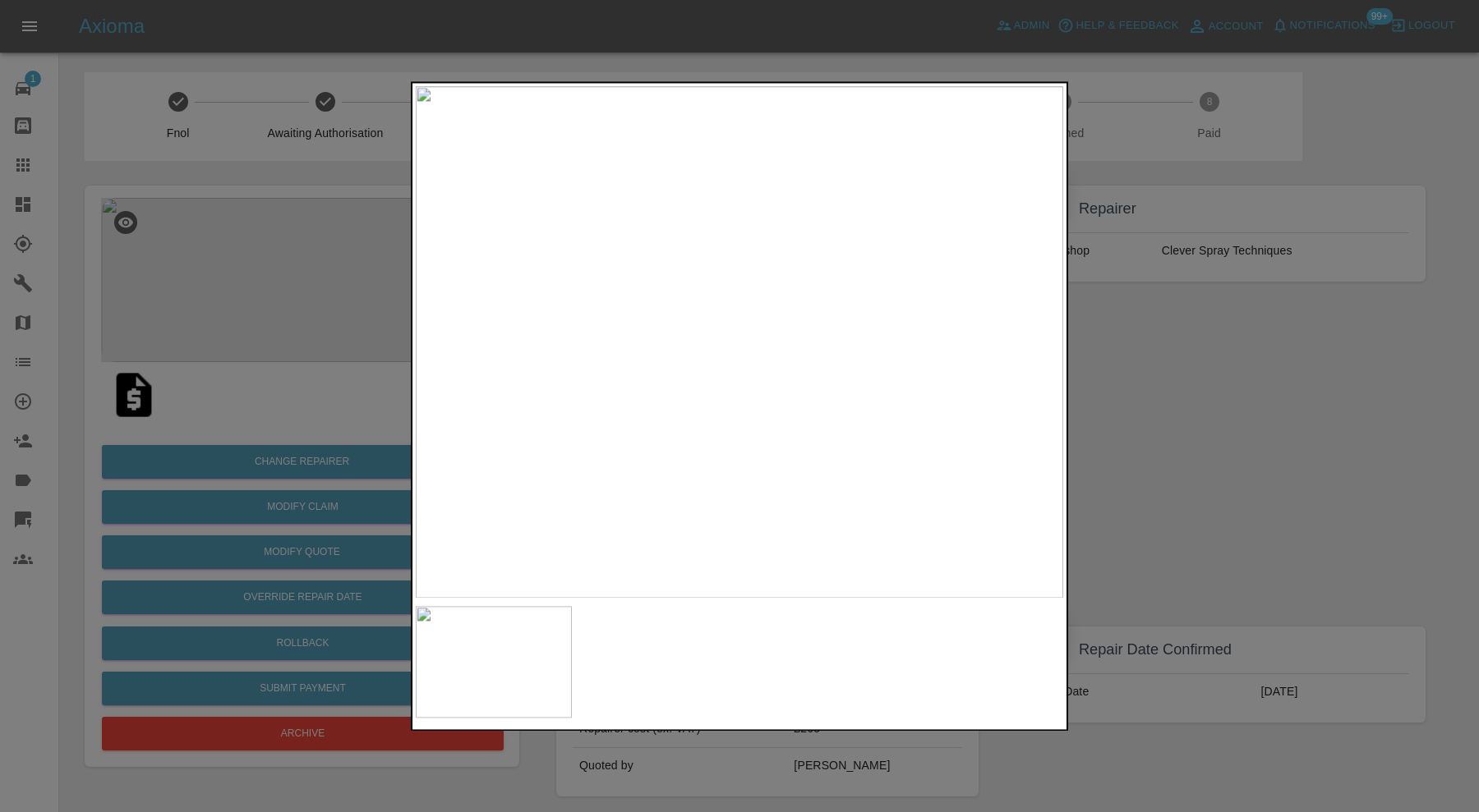
click at [1223, 459] on div at bounding box center [740, 406] width 1479 height 812
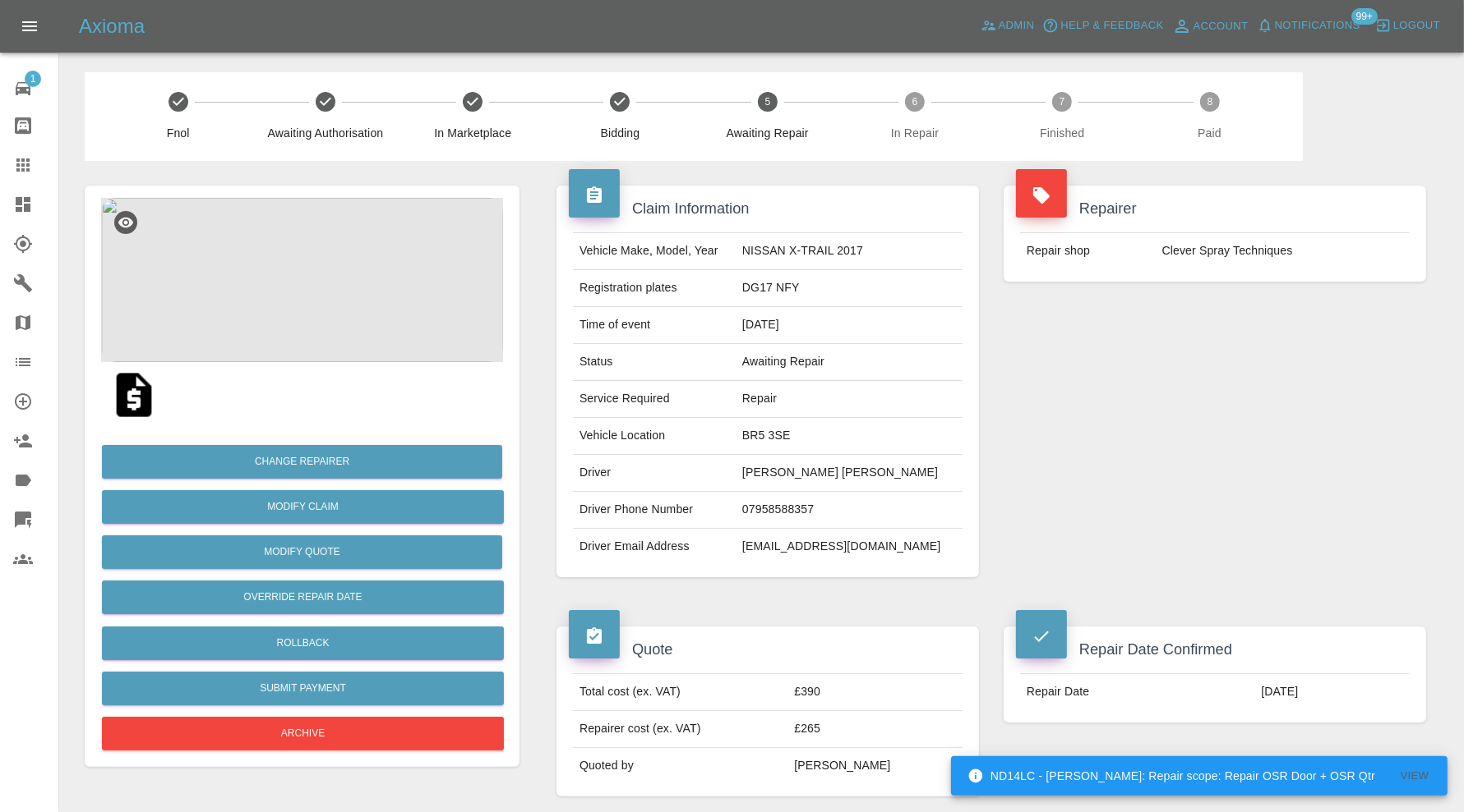
click at [304, 271] on img at bounding box center [302, 280] width 402 height 165
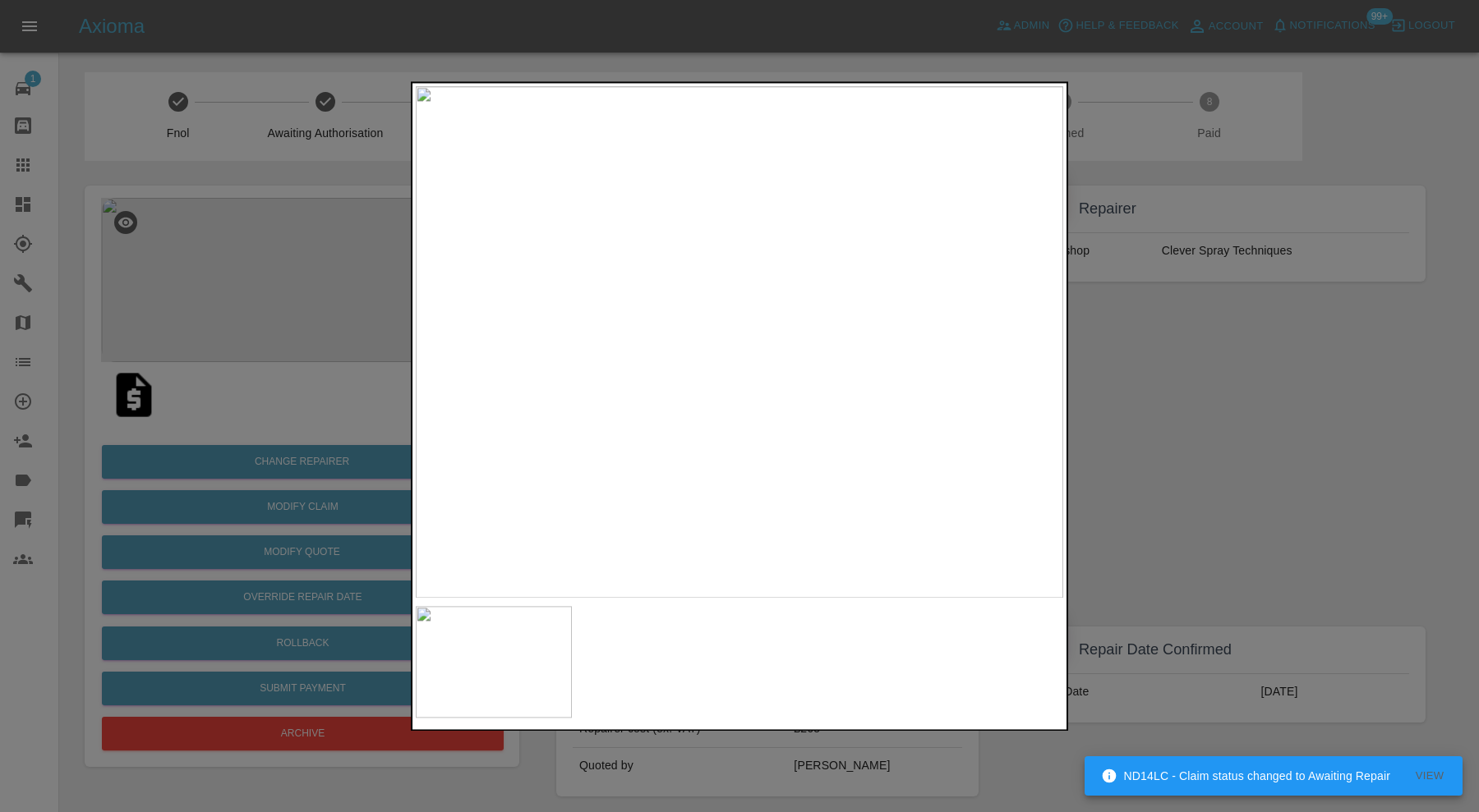
click at [1201, 456] on div at bounding box center [740, 406] width 1479 height 812
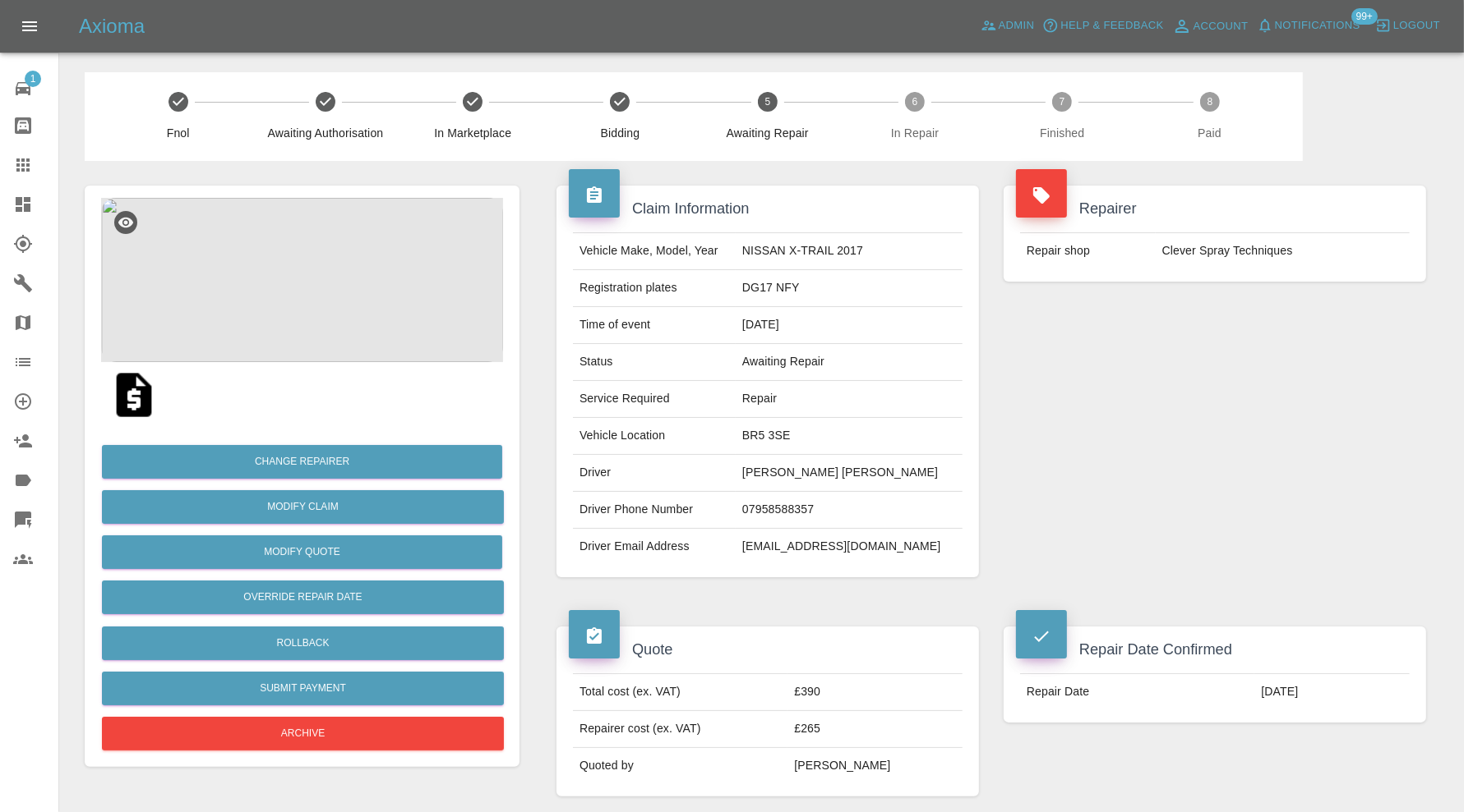
click at [290, 284] on img at bounding box center [302, 280] width 402 height 165
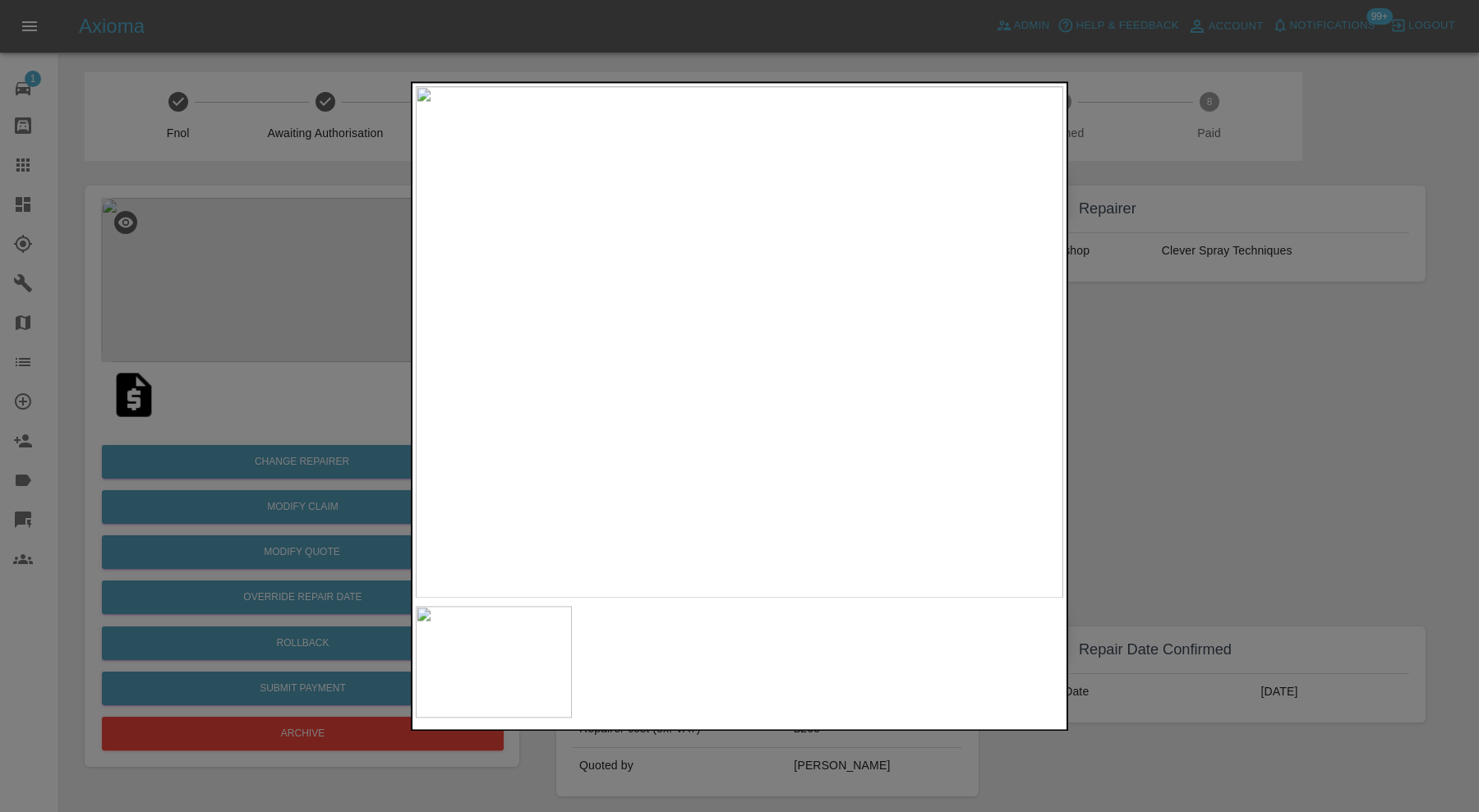
click at [1219, 401] on div at bounding box center [740, 406] width 1479 height 812
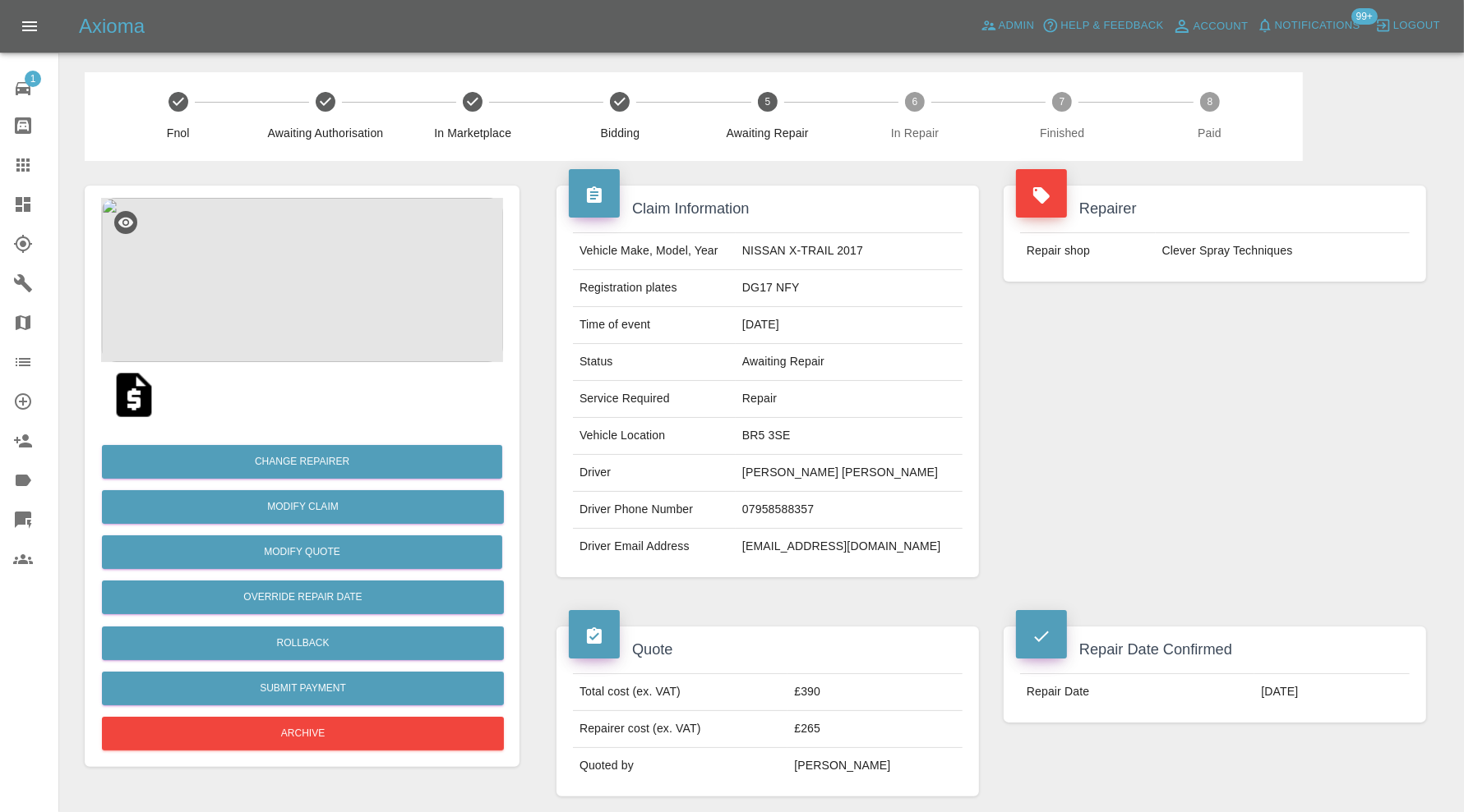
click at [342, 294] on img at bounding box center [302, 280] width 402 height 165
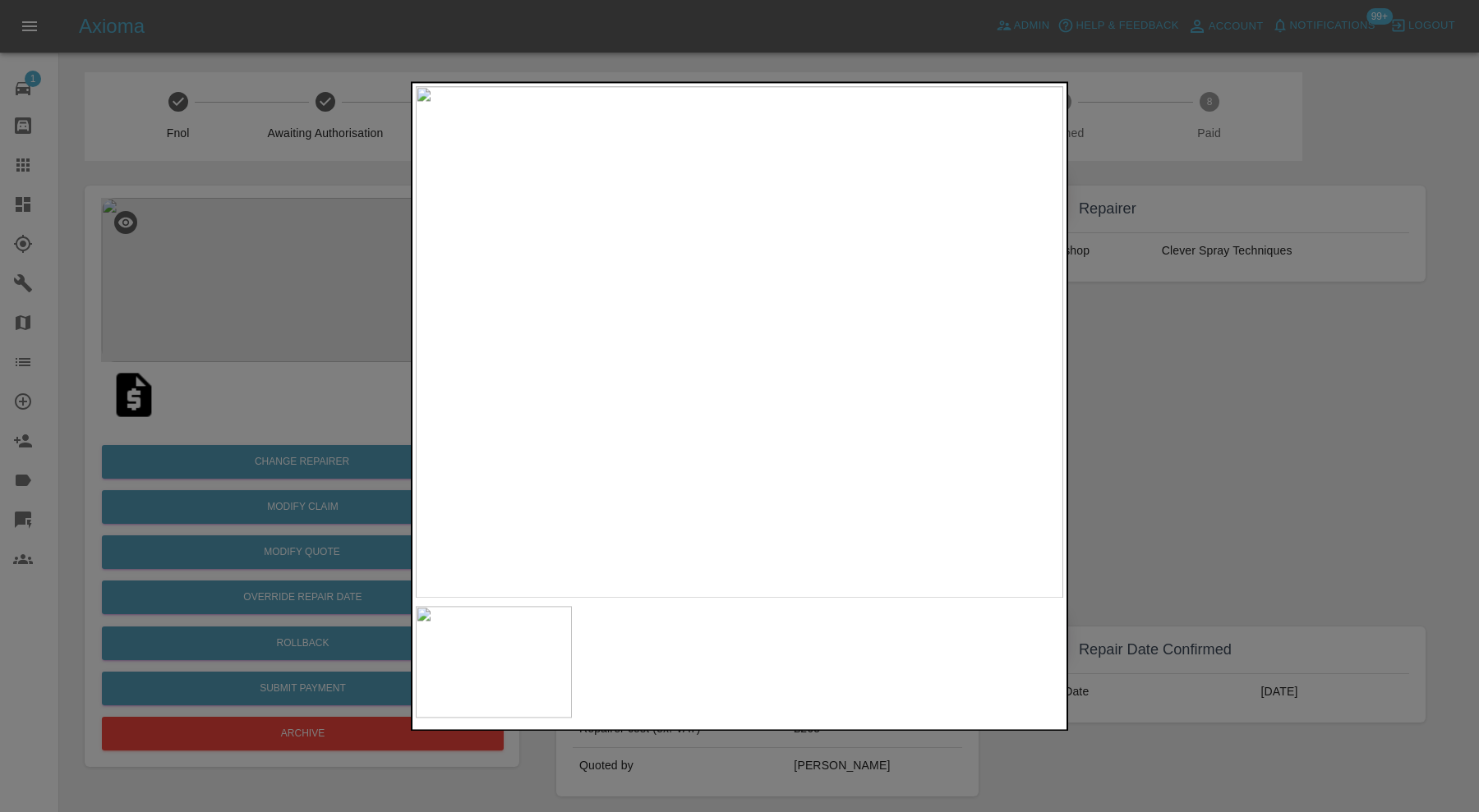
click at [1243, 411] on div at bounding box center [740, 406] width 1479 height 812
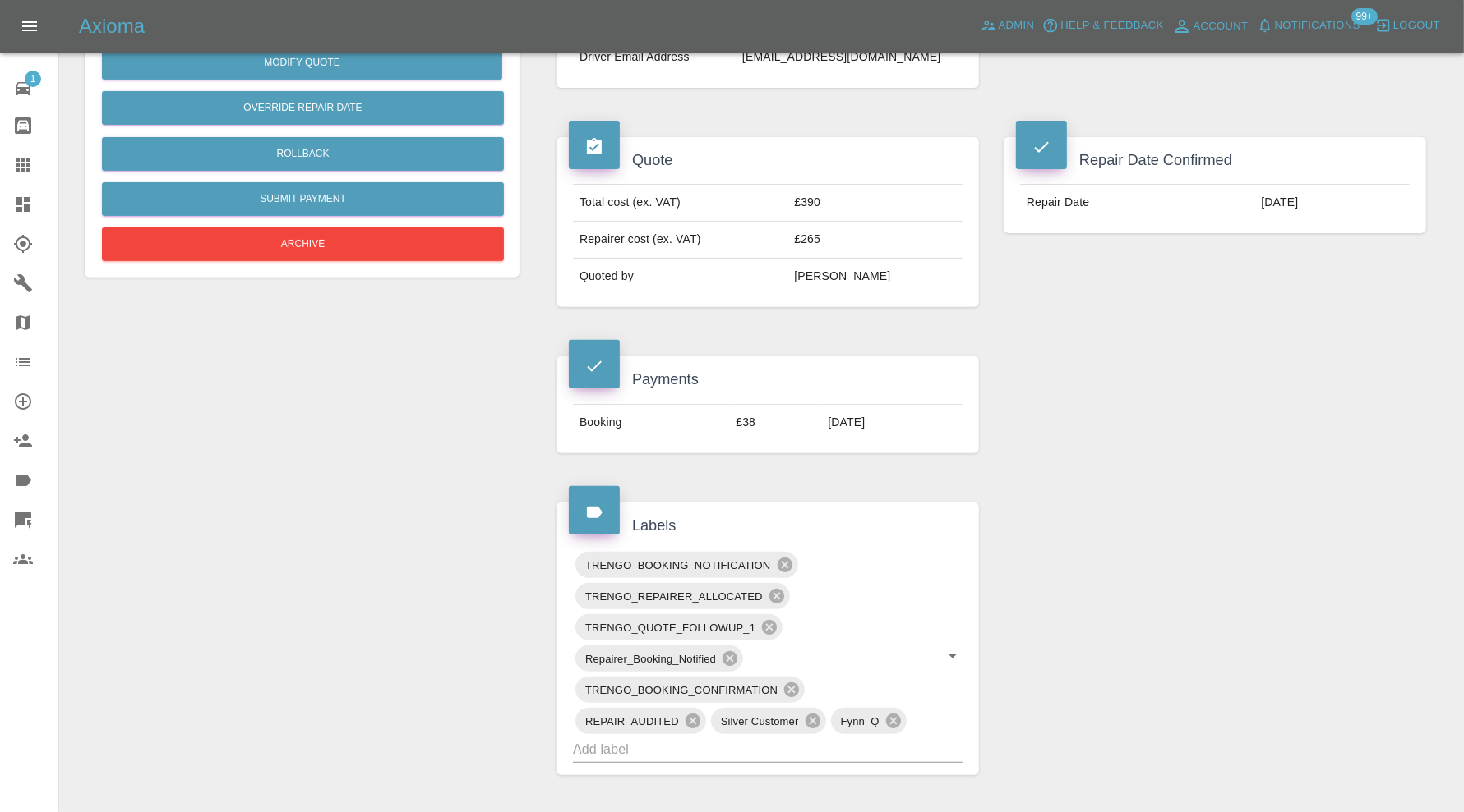
scroll to position [274, 0]
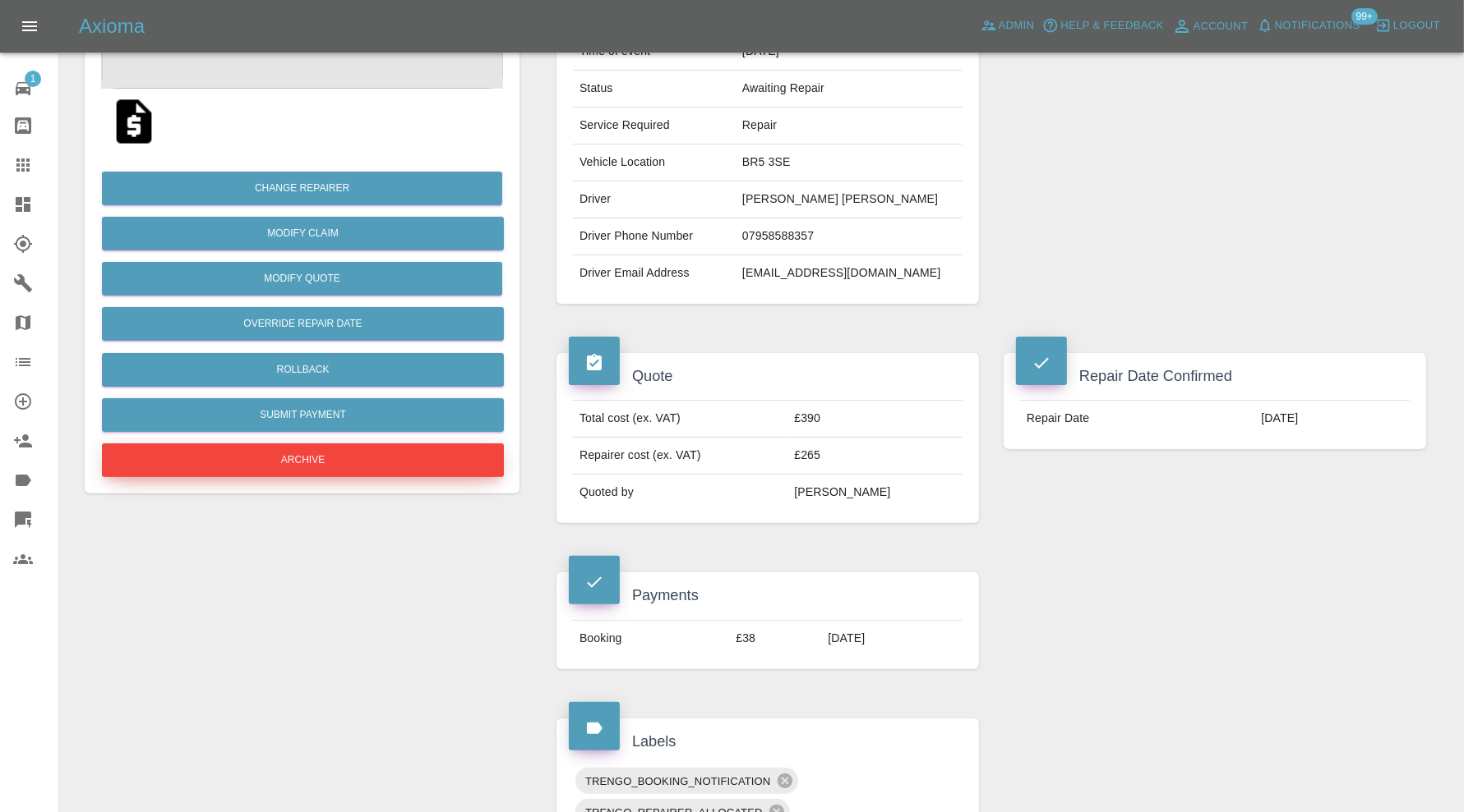
click at [382, 460] on button "Archive" at bounding box center [302, 460] width 402 height 33
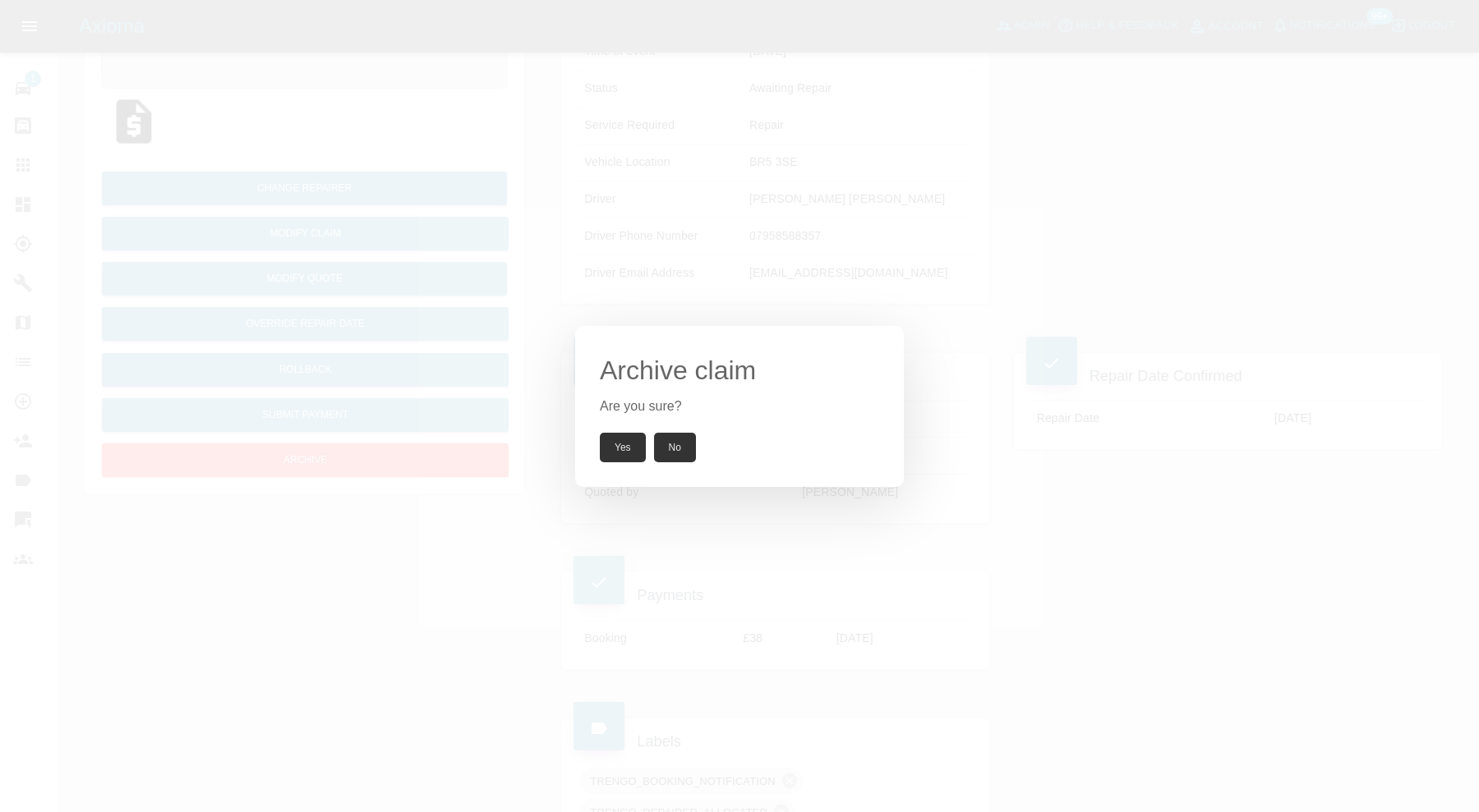
click at [620, 444] on button "Yes" at bounding box center [623, 448] width 46 height 30
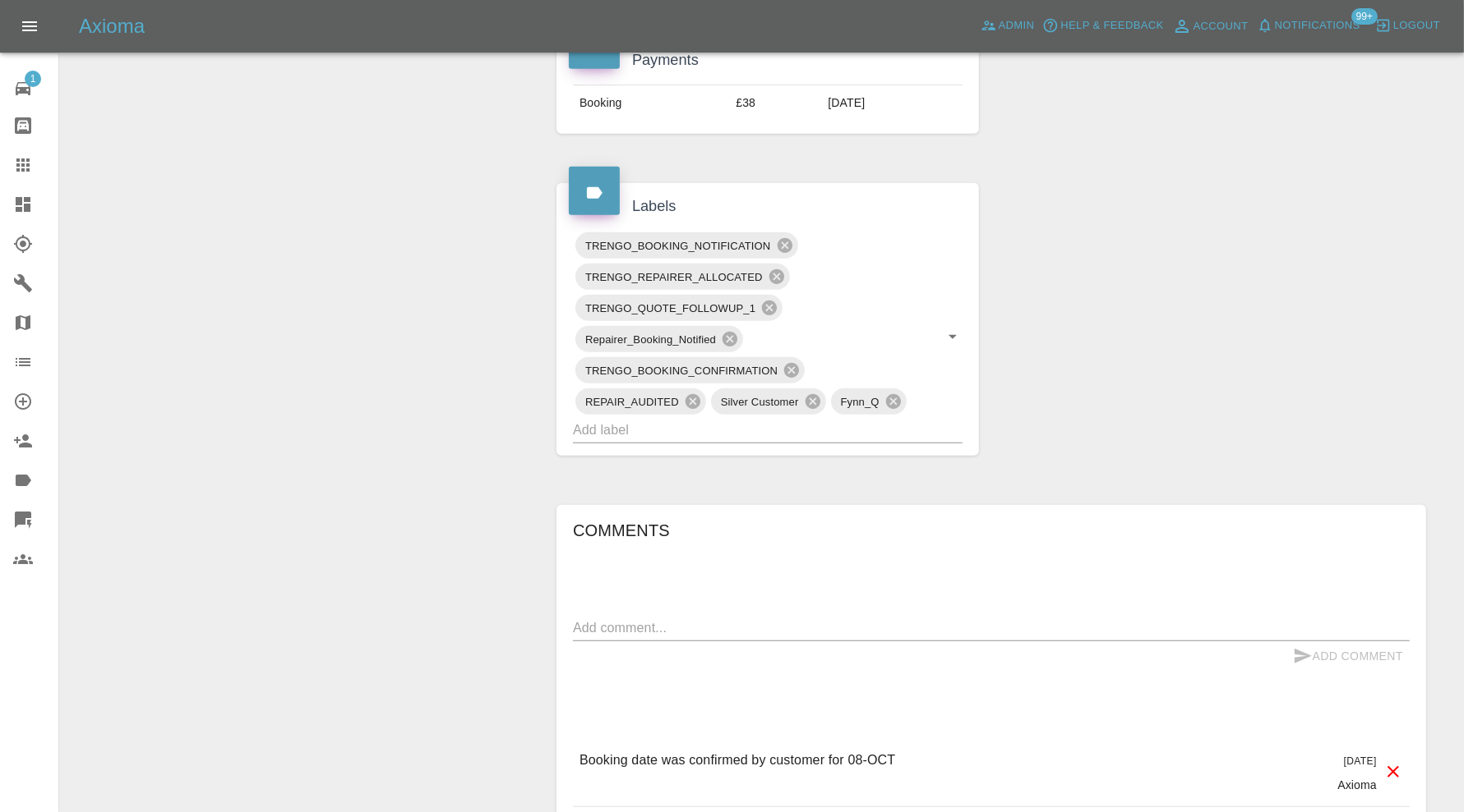
scroll to position [957, 0]
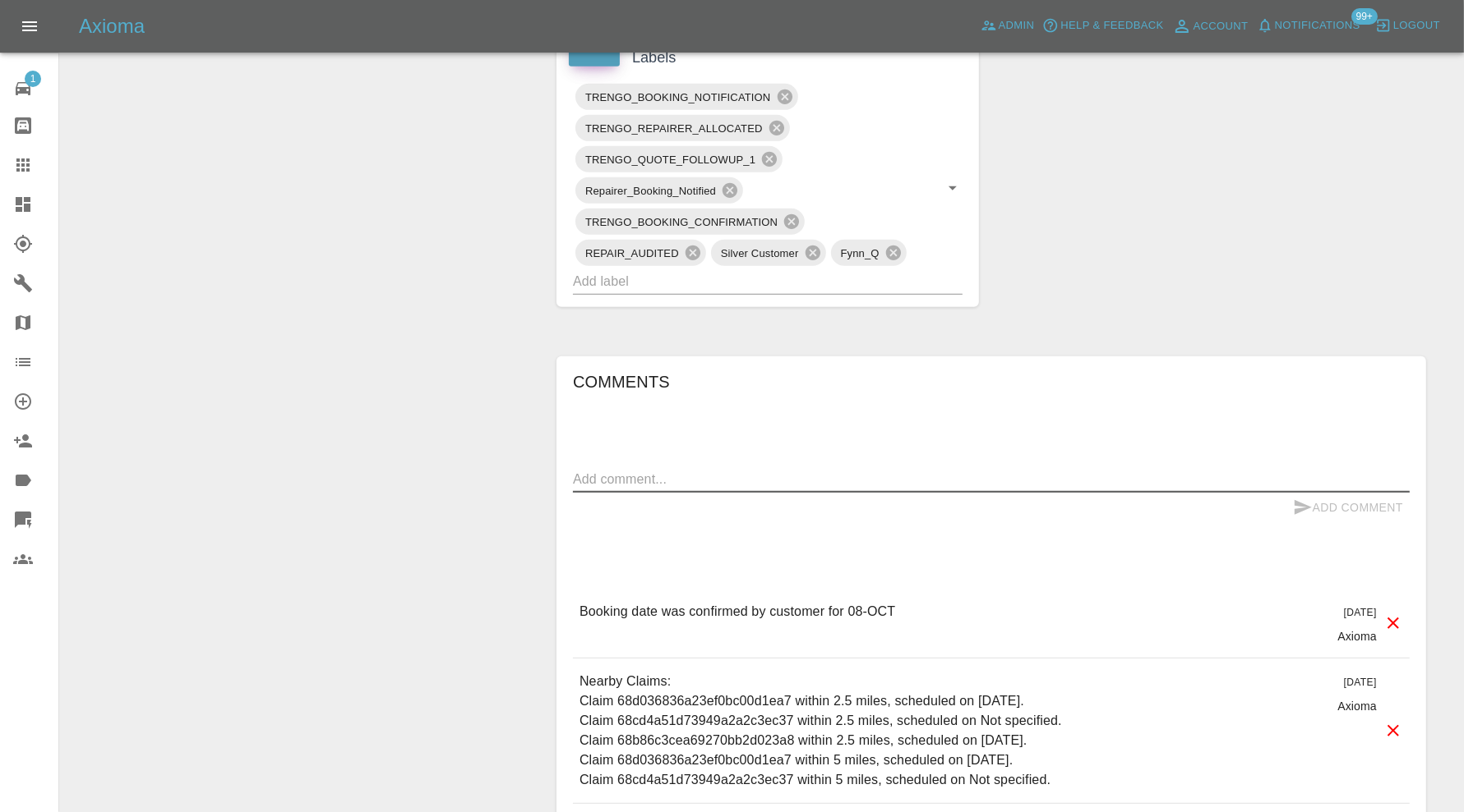
click at [768, 471] on textarea at bounding box center [991, 479] width 836 height 19
type textarea "cancelled"
click at [1309, 497] on icon "submit" at bounding box center [1302, 507] width 20 height 20
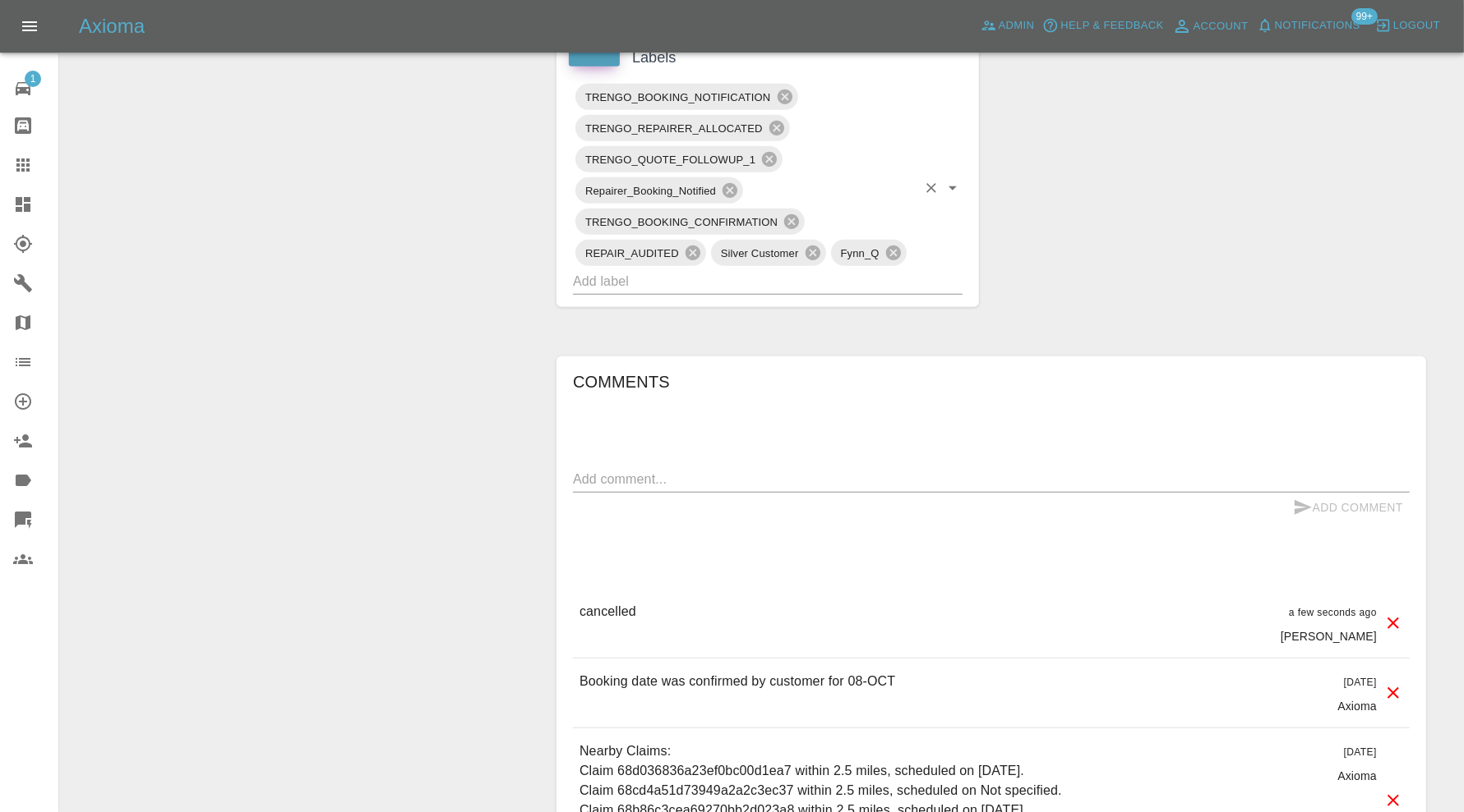
click at [767, 273] on input "text" at bounding box center [744, 281] width 344 height 26
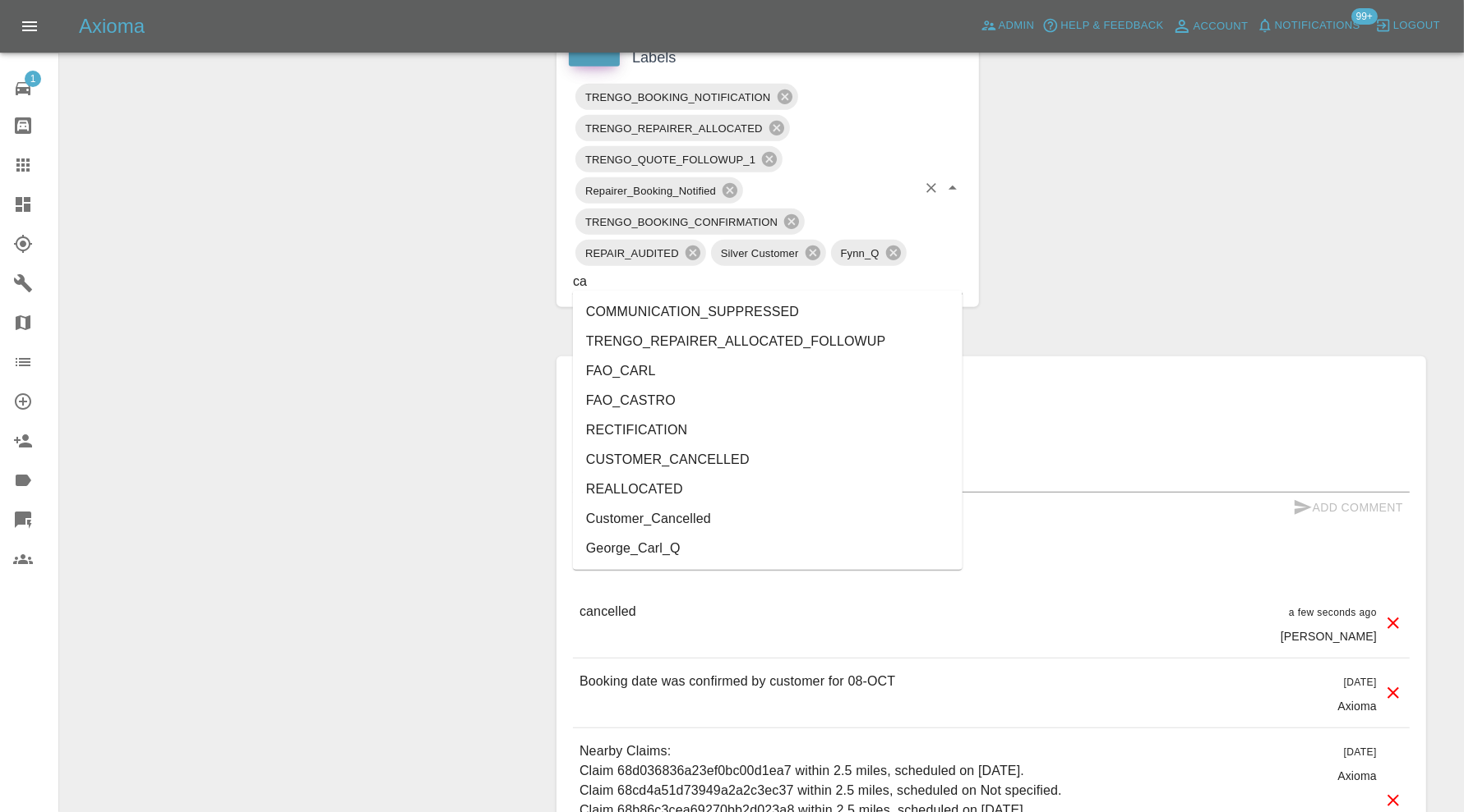
type input "can"
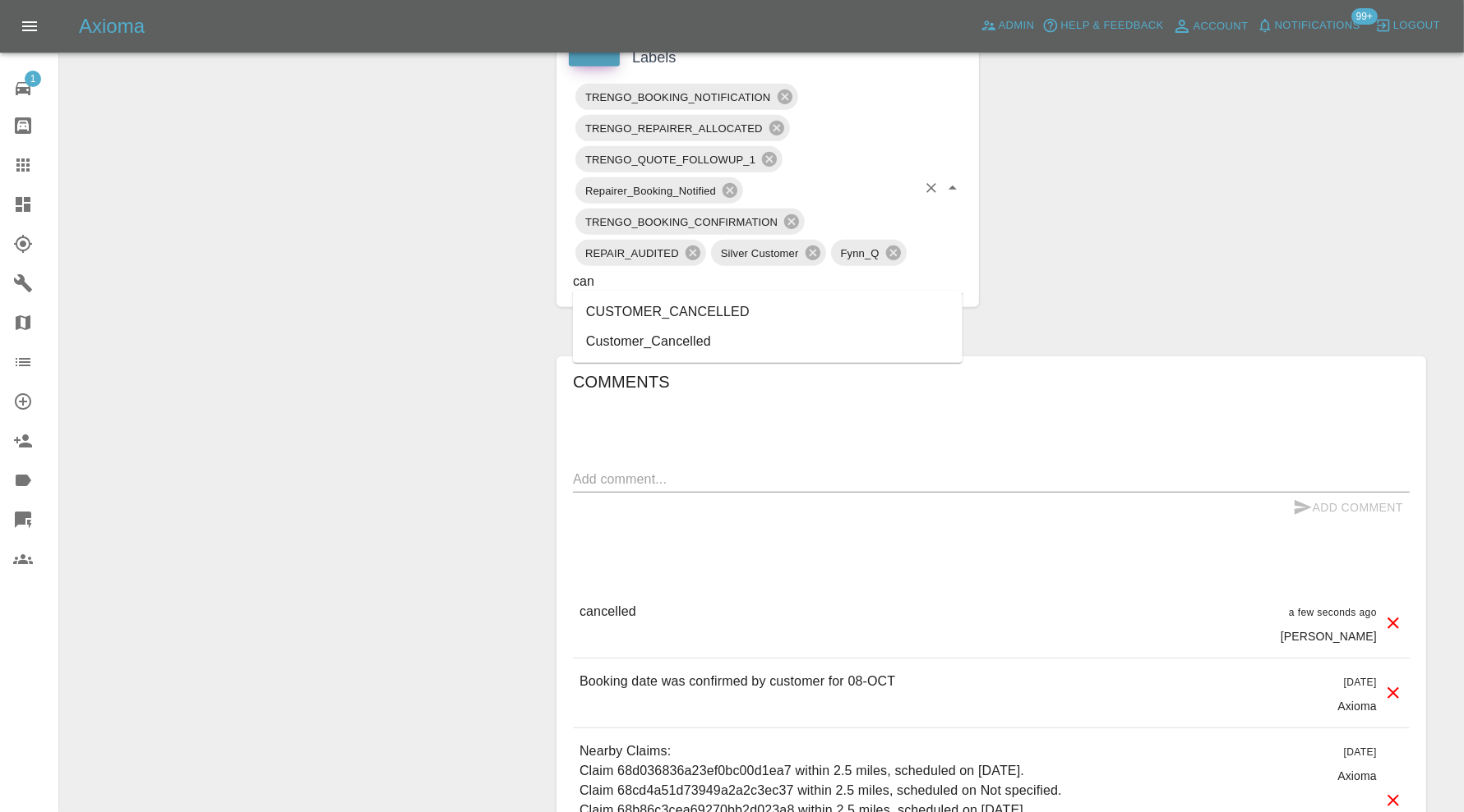
click at [703, 301] on li "CUSTOMER_CANCELLED" at bounding box center [767, 312] width 389 height 30
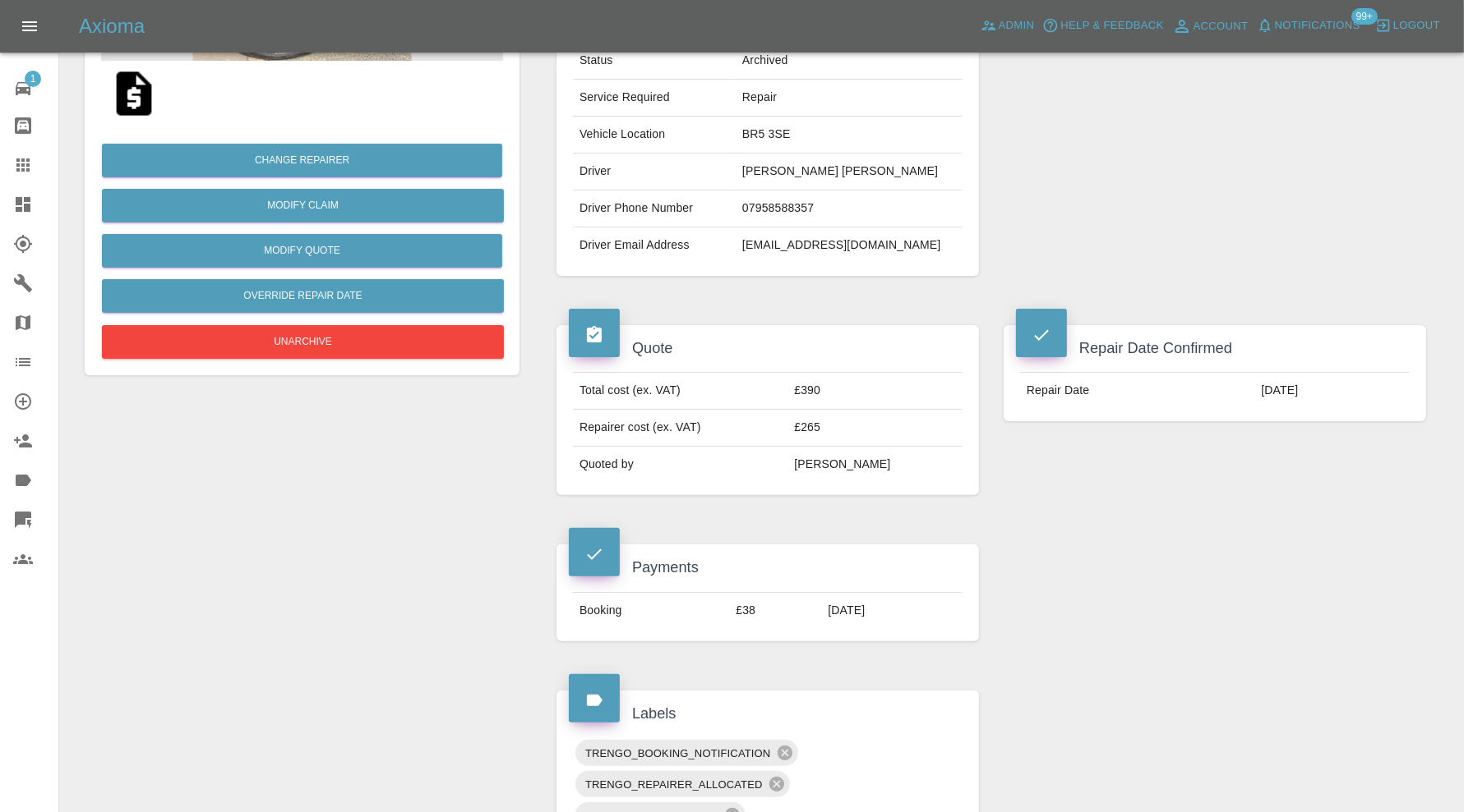
scroll to position [274, 0]
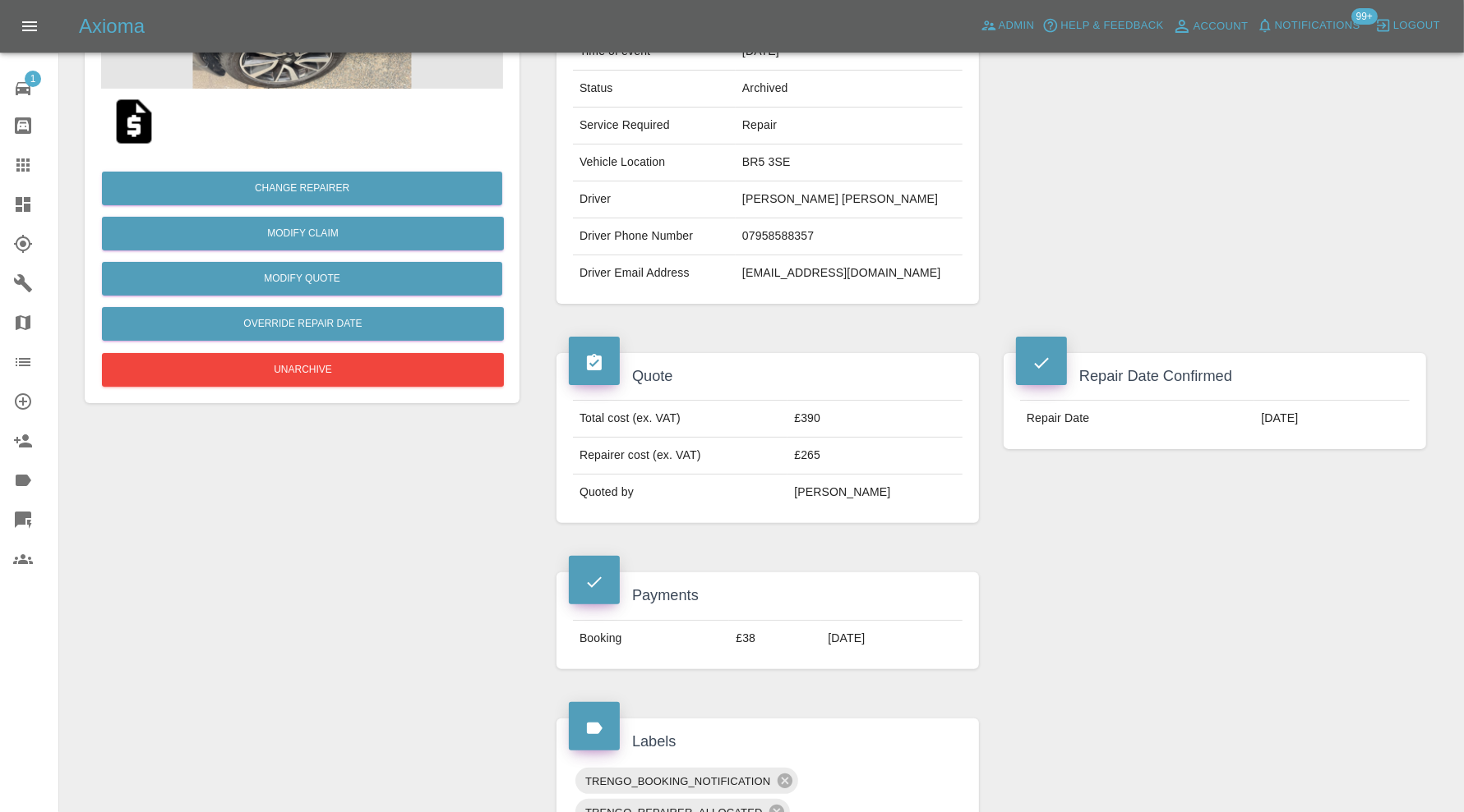
click at [874, 275] on td "gidisuk@yahoo.co.uk" at bounding box center [849, 274] width 227 height 36
copy div "gidisuk@yahoo.co.uk"
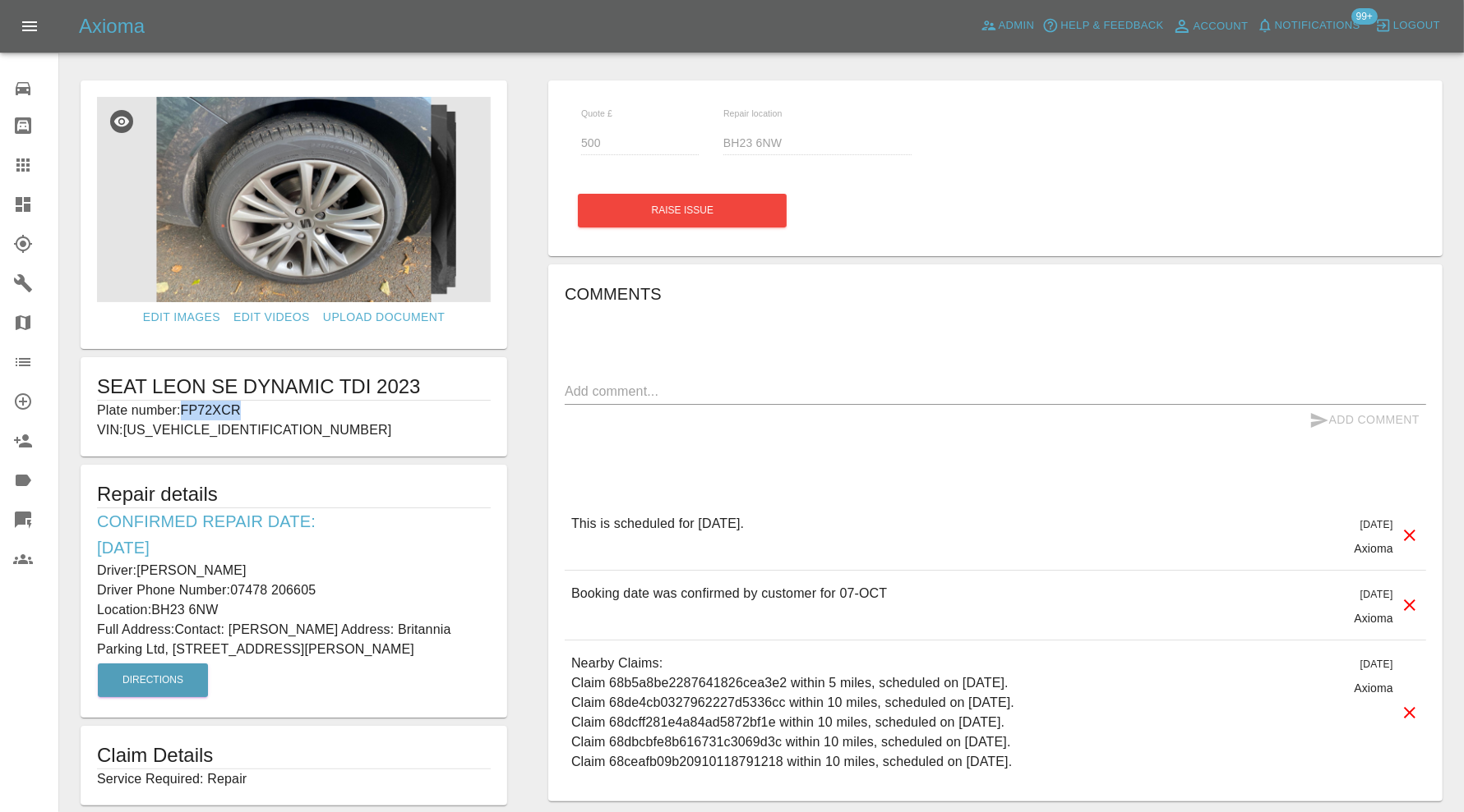
drag, startPoint x: 290, startPoint y: 402, endPoint x: 188, endPoint y: 416, distance: 103.0
click at [188, 416] on p "Plate number: FP72XCR" at bounding box center [293, 410] width 393 height 20
copy p "FP72XCR"
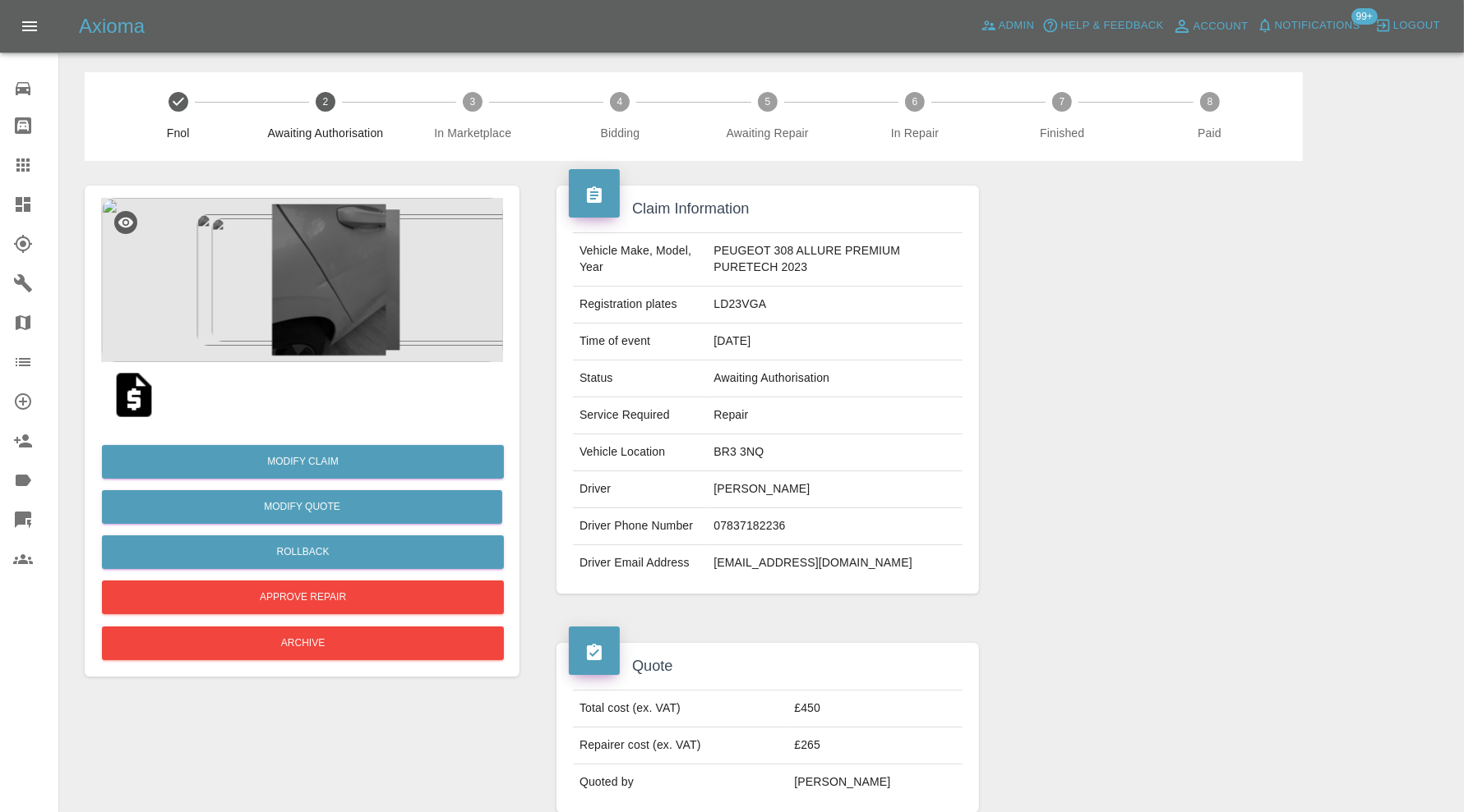
click at [323, 299] on img at bounding box center [302, 280] width 402 height 165
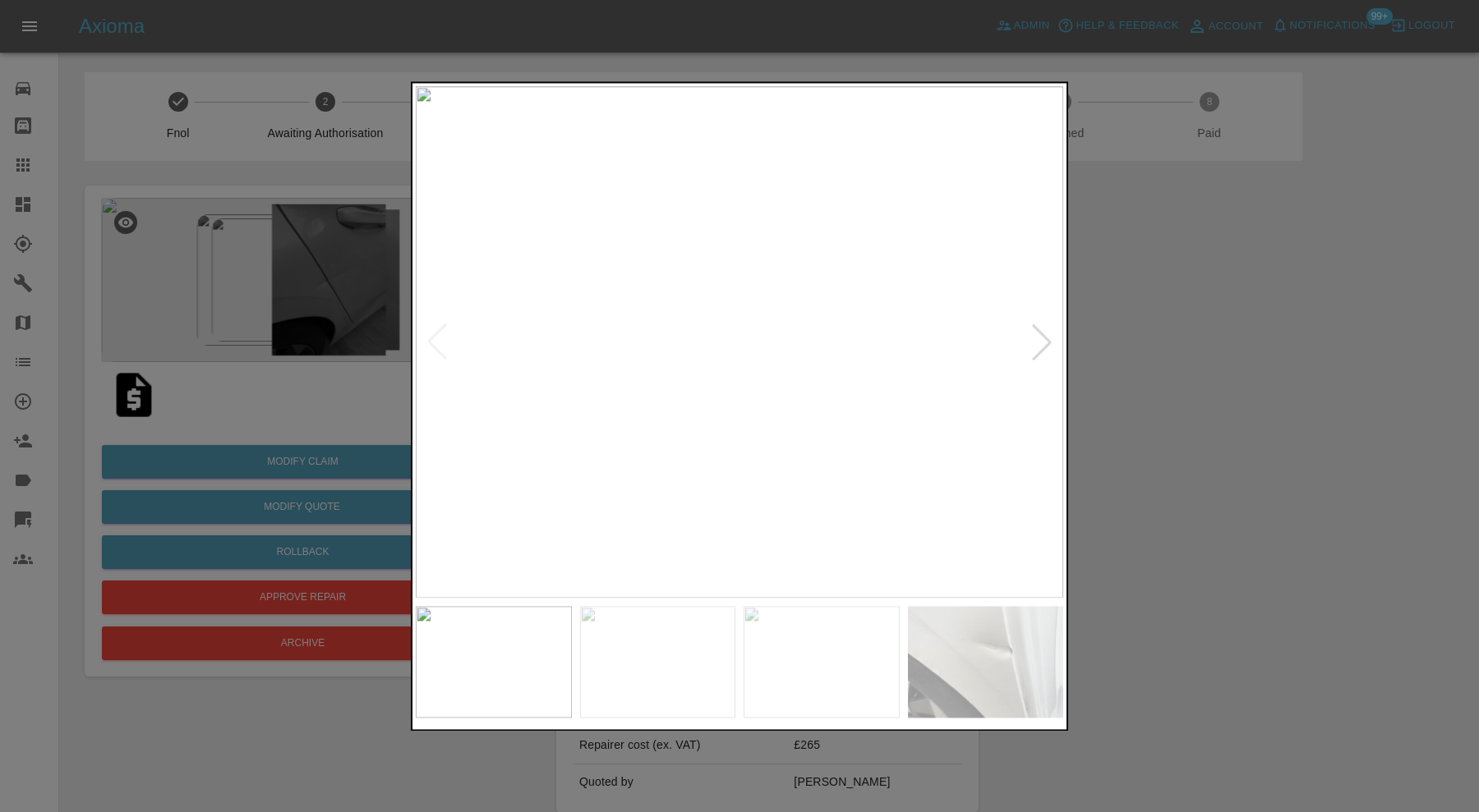
click at [681, 633] on img at bounding box center [657, 662] width 156 height 112
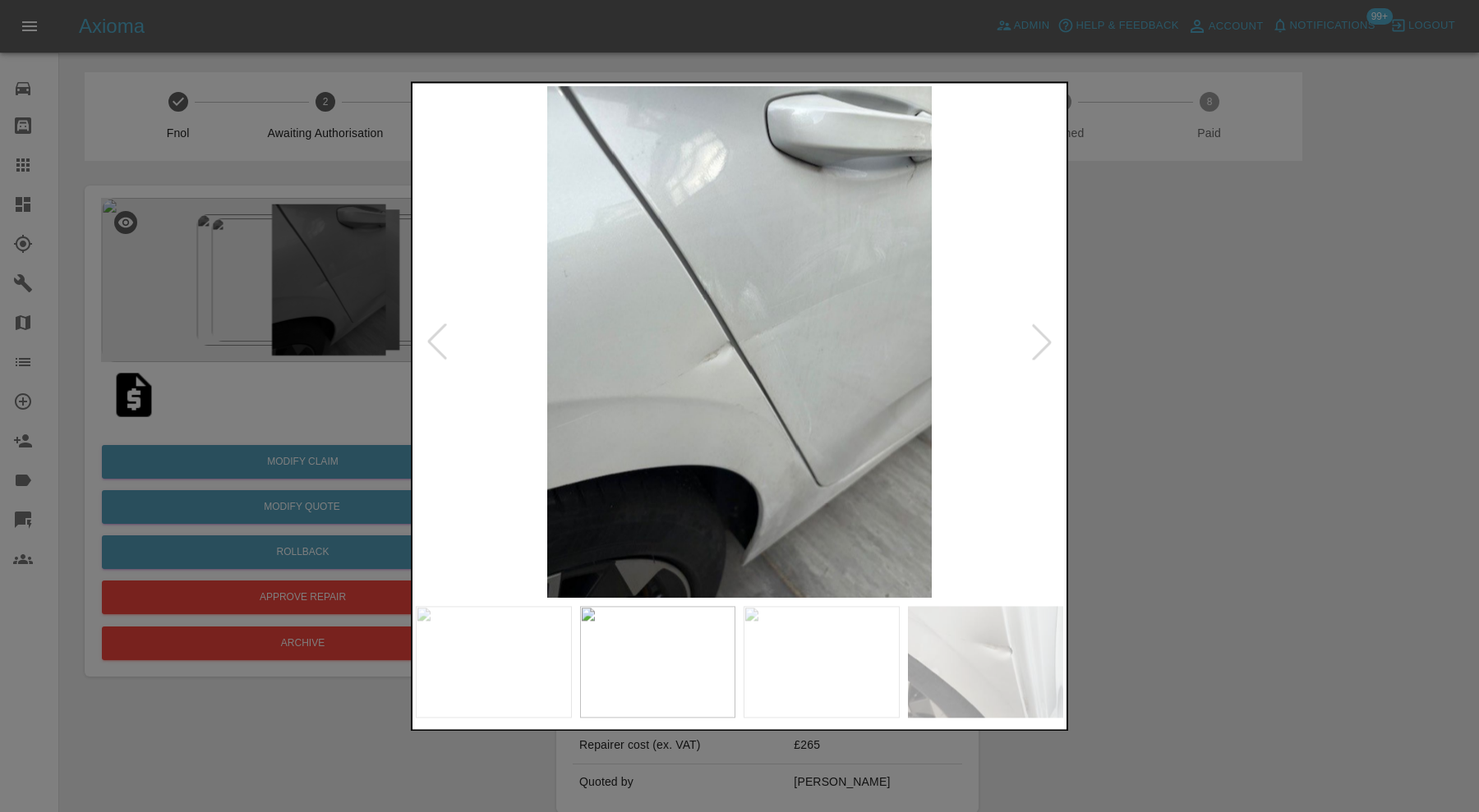
click at [845, 651] on img at bounding box center [821, 662] width 156 height 112
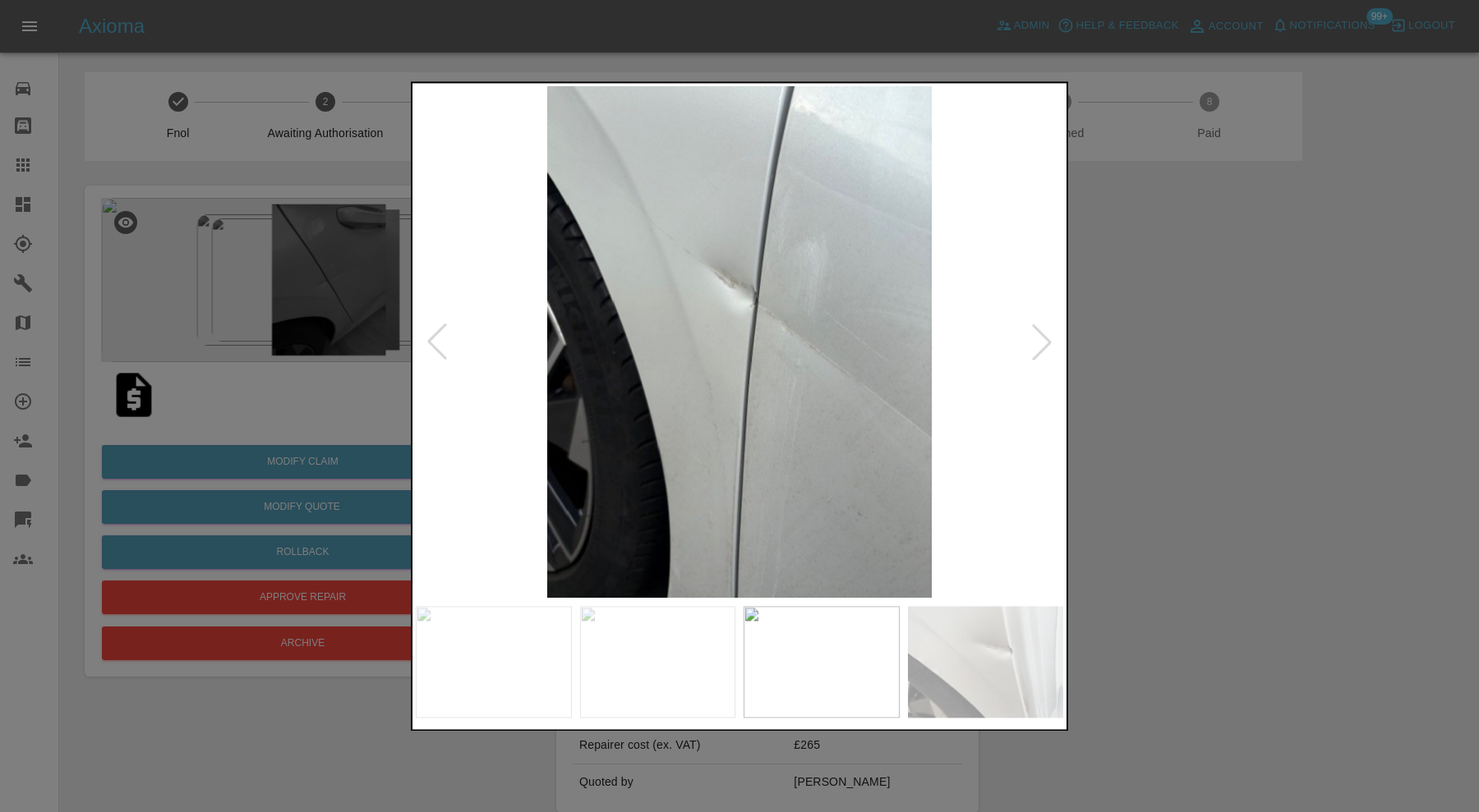
click at [959, 649] on img at bounding box center [985, 662] width 156 height 112
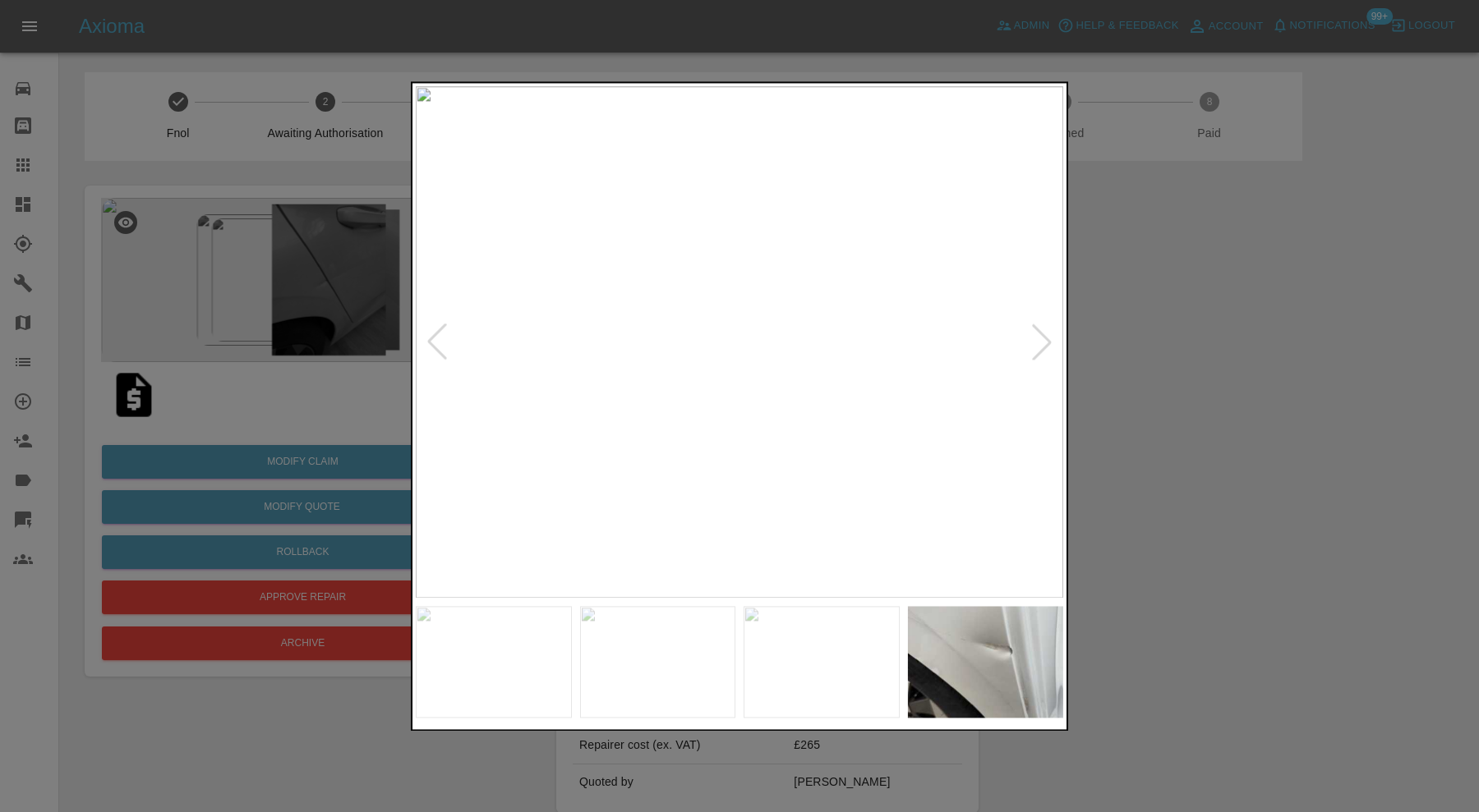
click at [1048, 338] on div at bounding box center [1042, 342] width 36 height 36
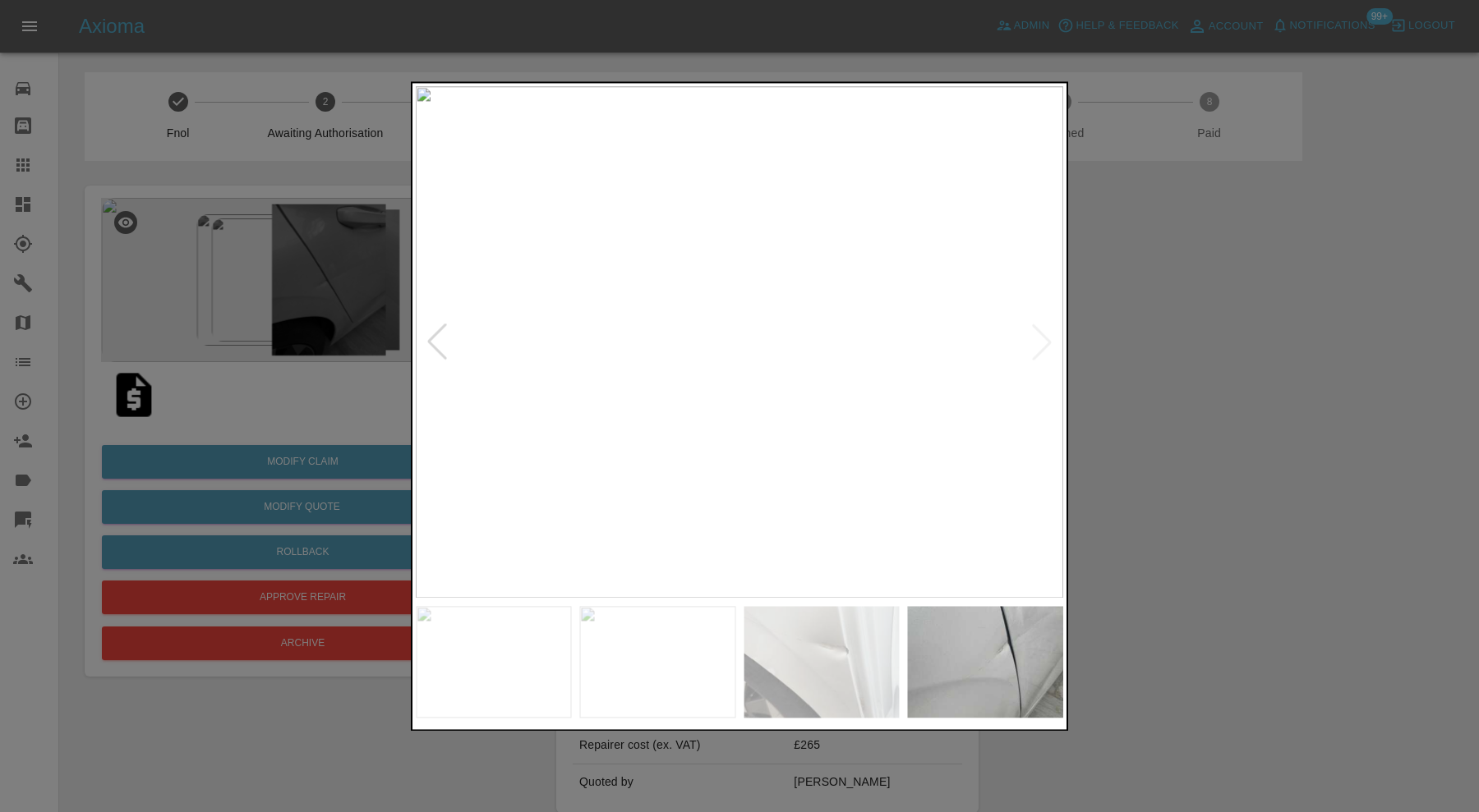
click at [1048, 338] on img at bounding box center [740, 341] width 648 height 512
click at [843, 643] on img at bounding box center [821, 662] width 156 height 112
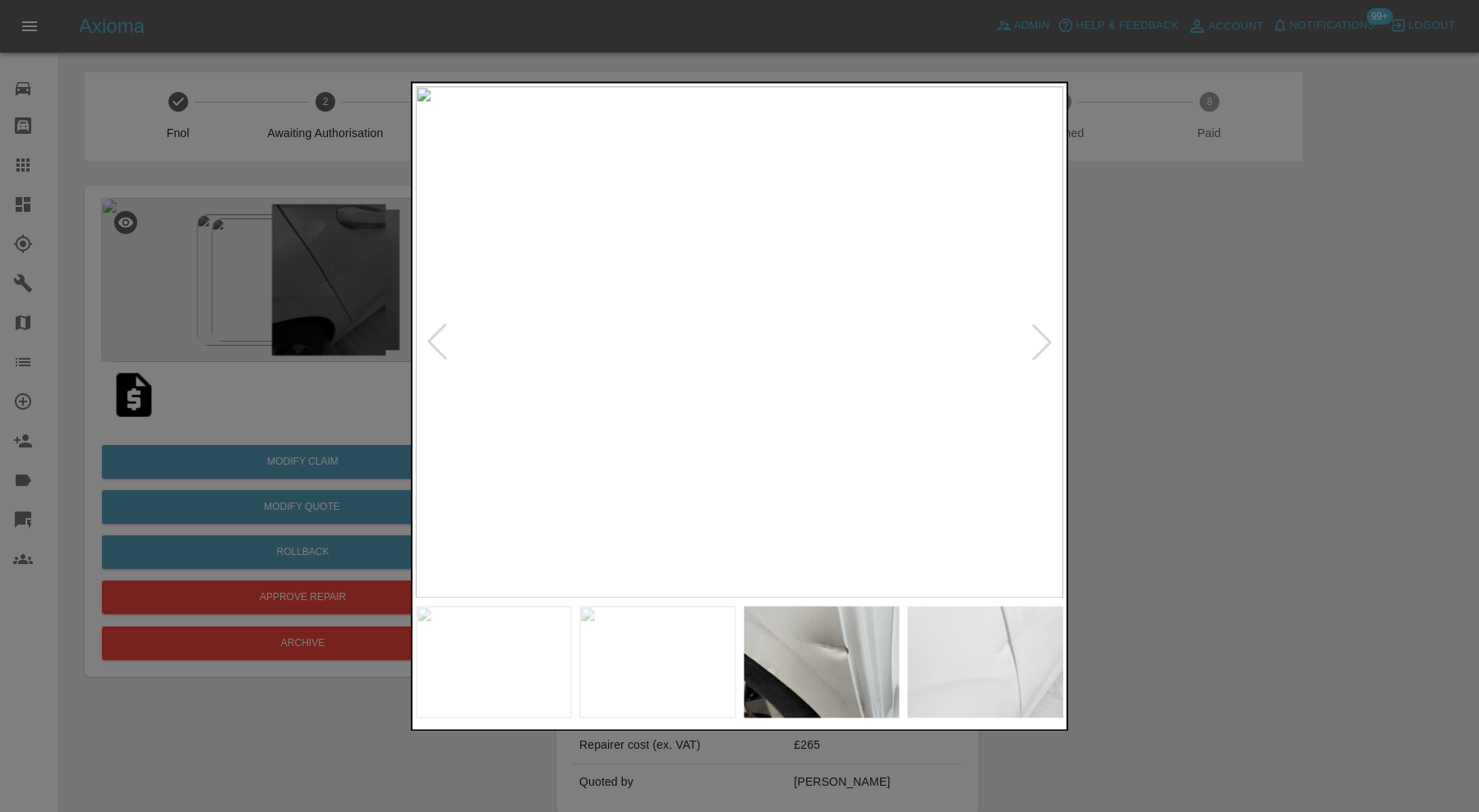
click at [682, 649] on img at bounding box center [657, 662] width 156 height 112
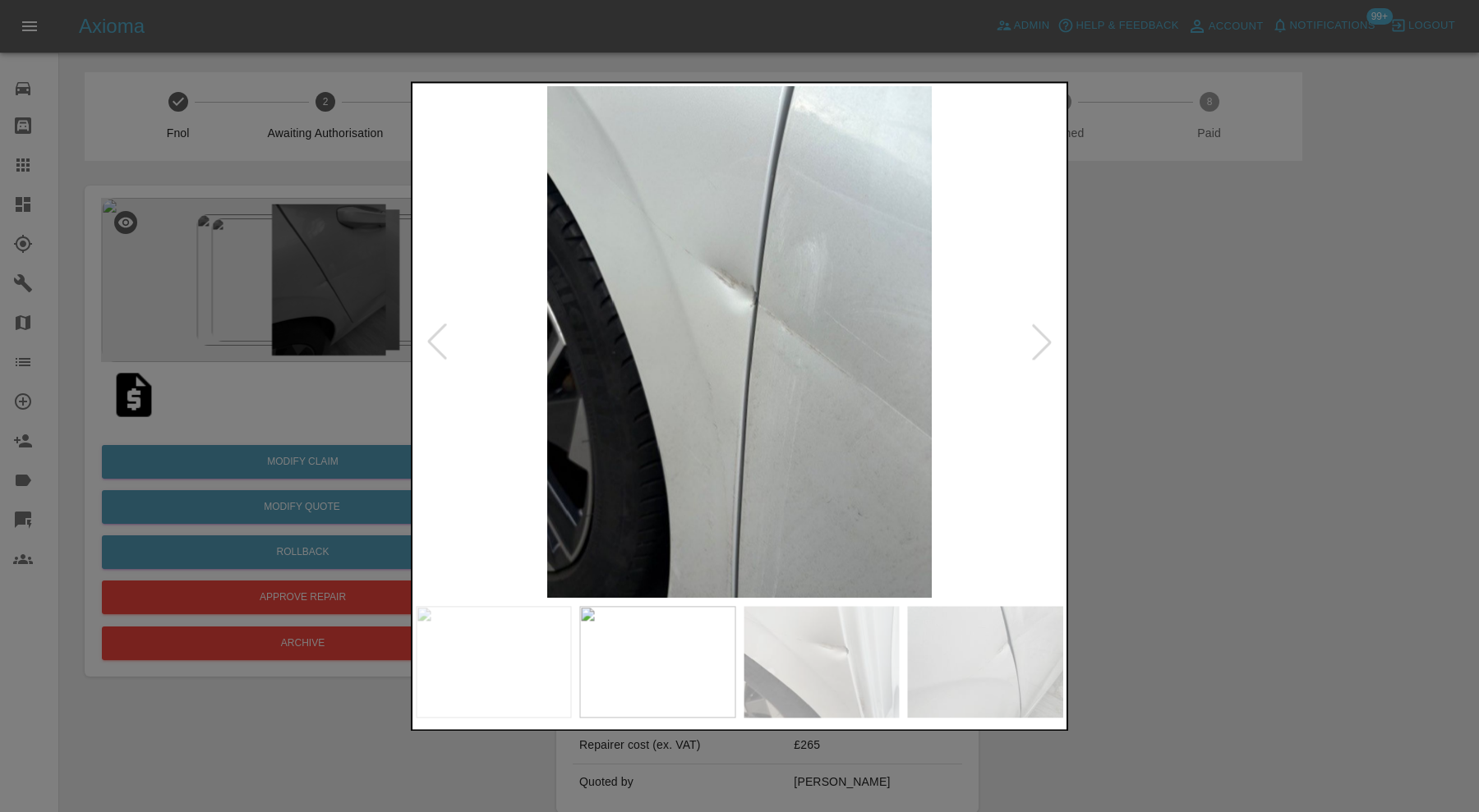
click at [552, 660] on img at bounding box center [494, 662] width 156 height 112
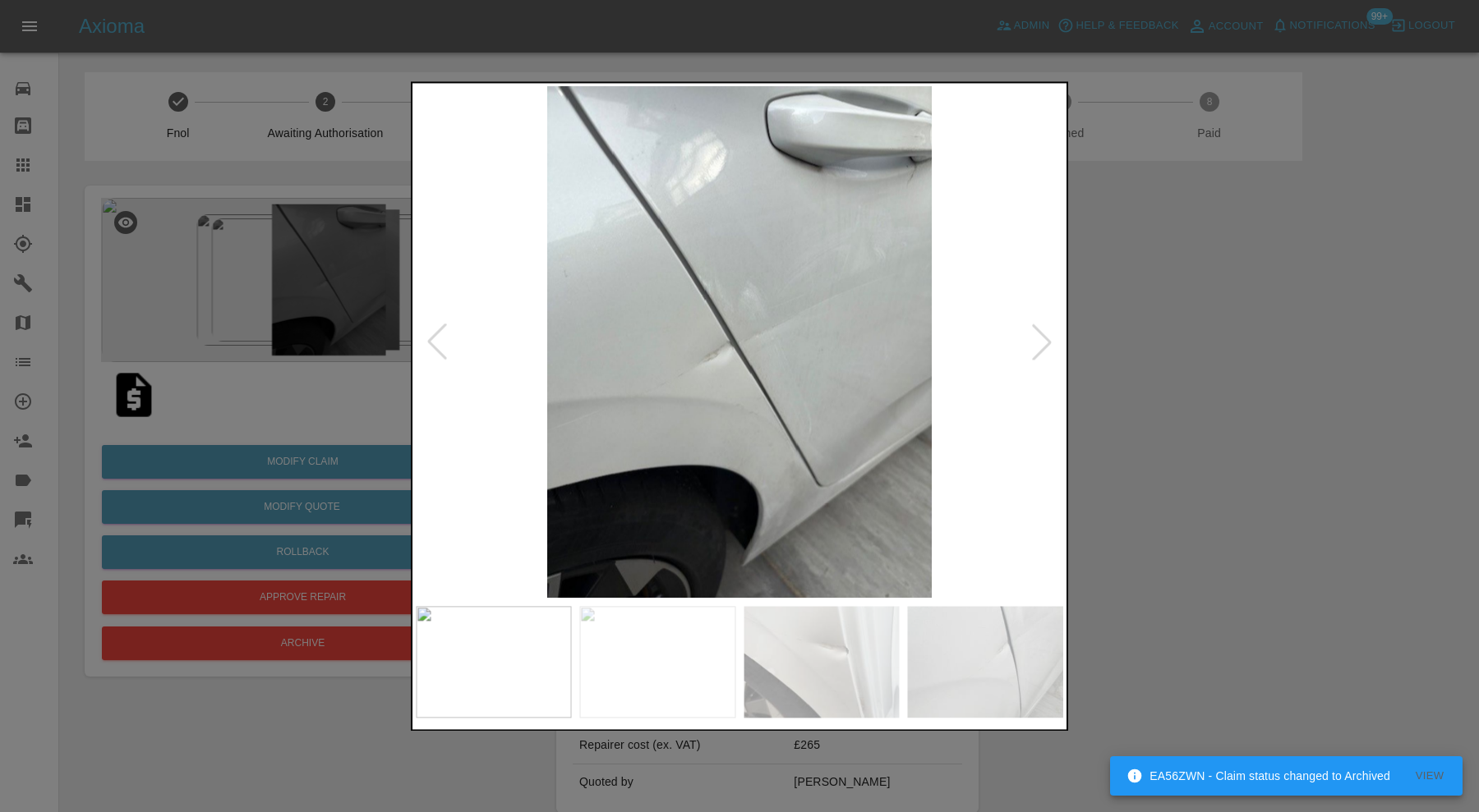
click at [1185, 413] on div at bounding box center [740, 406] width 1479 height 812
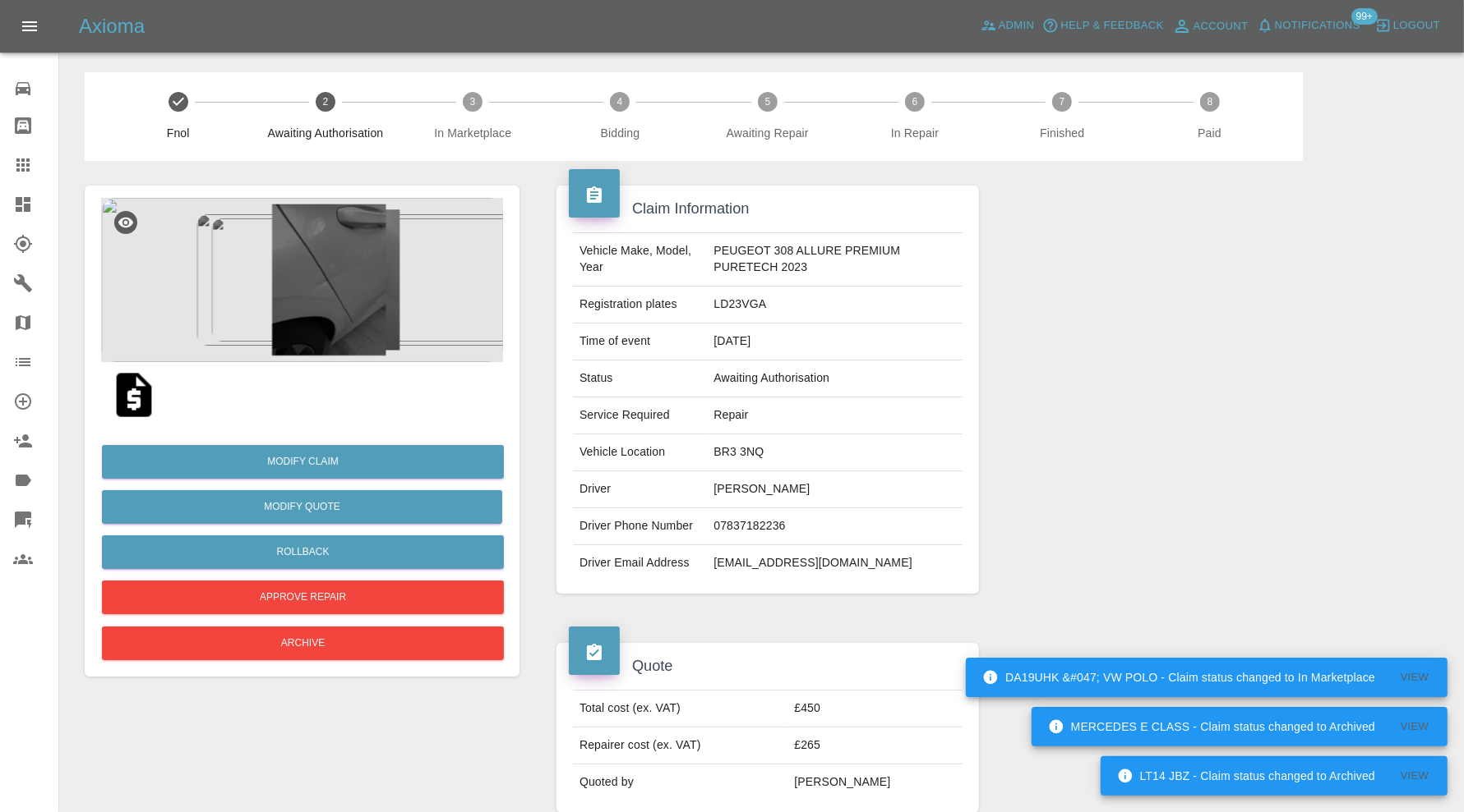
click at [341, 298] on img at bounding box center [302, 280] width 402 height 165
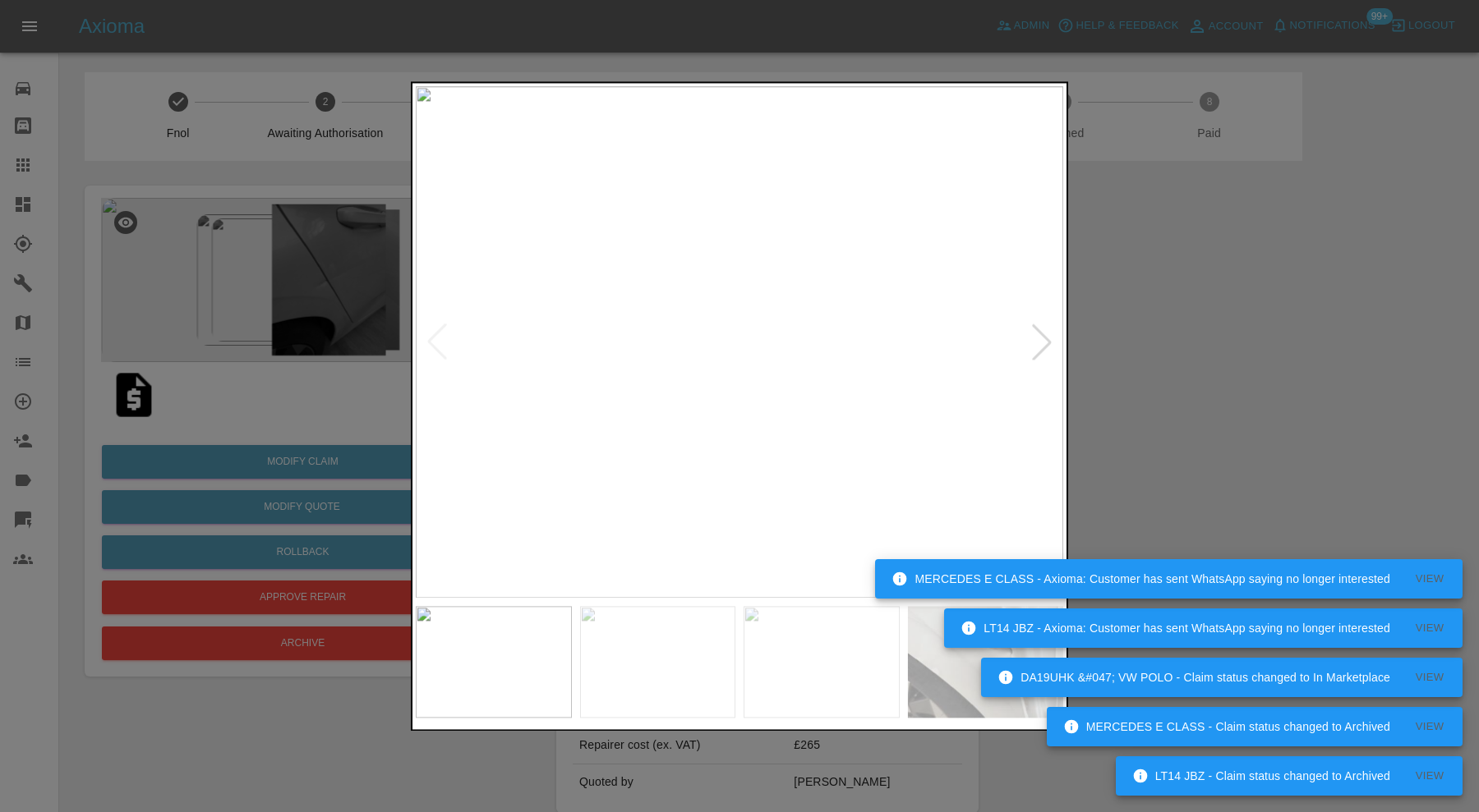
click at [1040, 340] on div at bounding box center [1042, 342] width 36 height 36
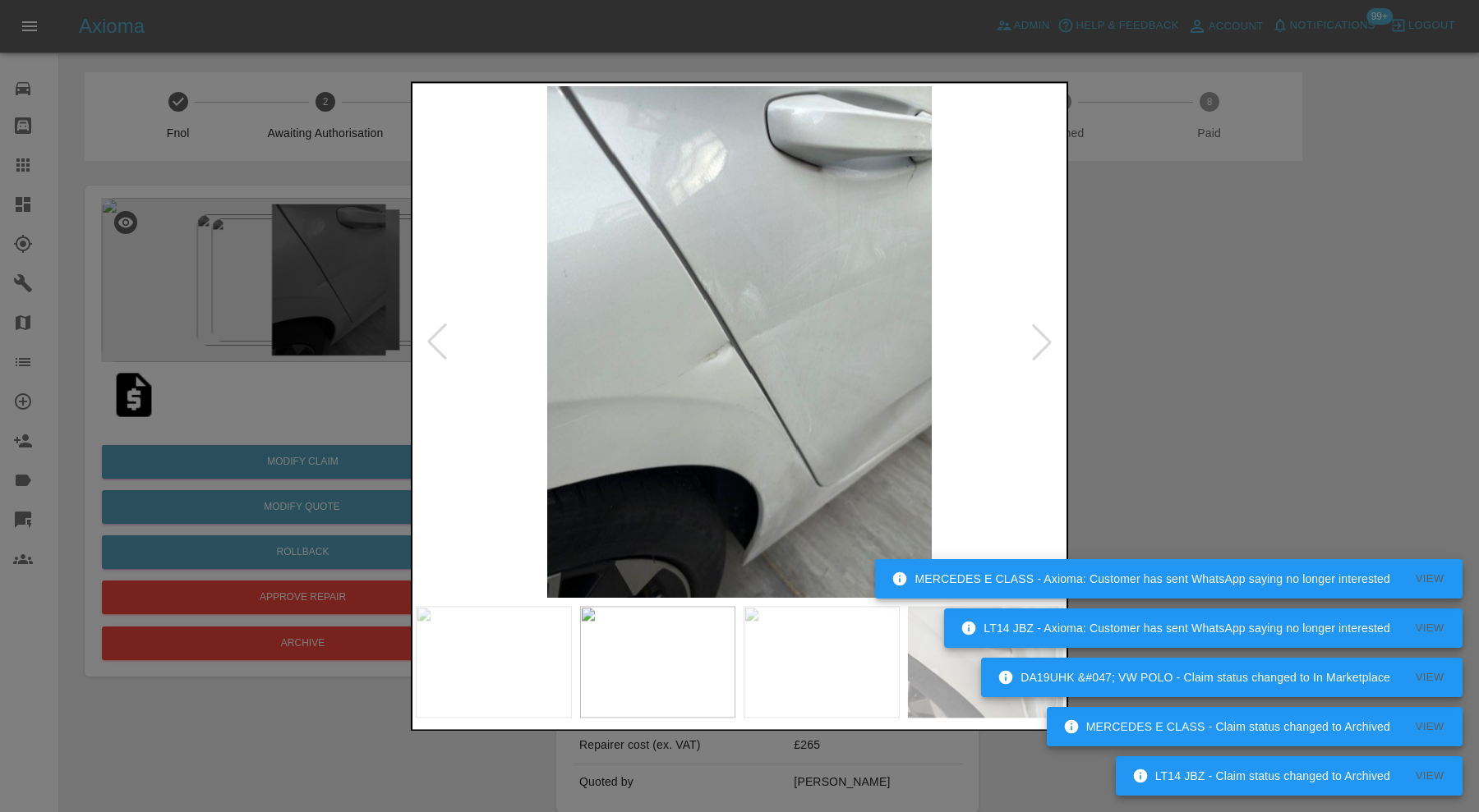
click at [1040, 340] on div at bounding box center [1042, 342] width 36 height 36
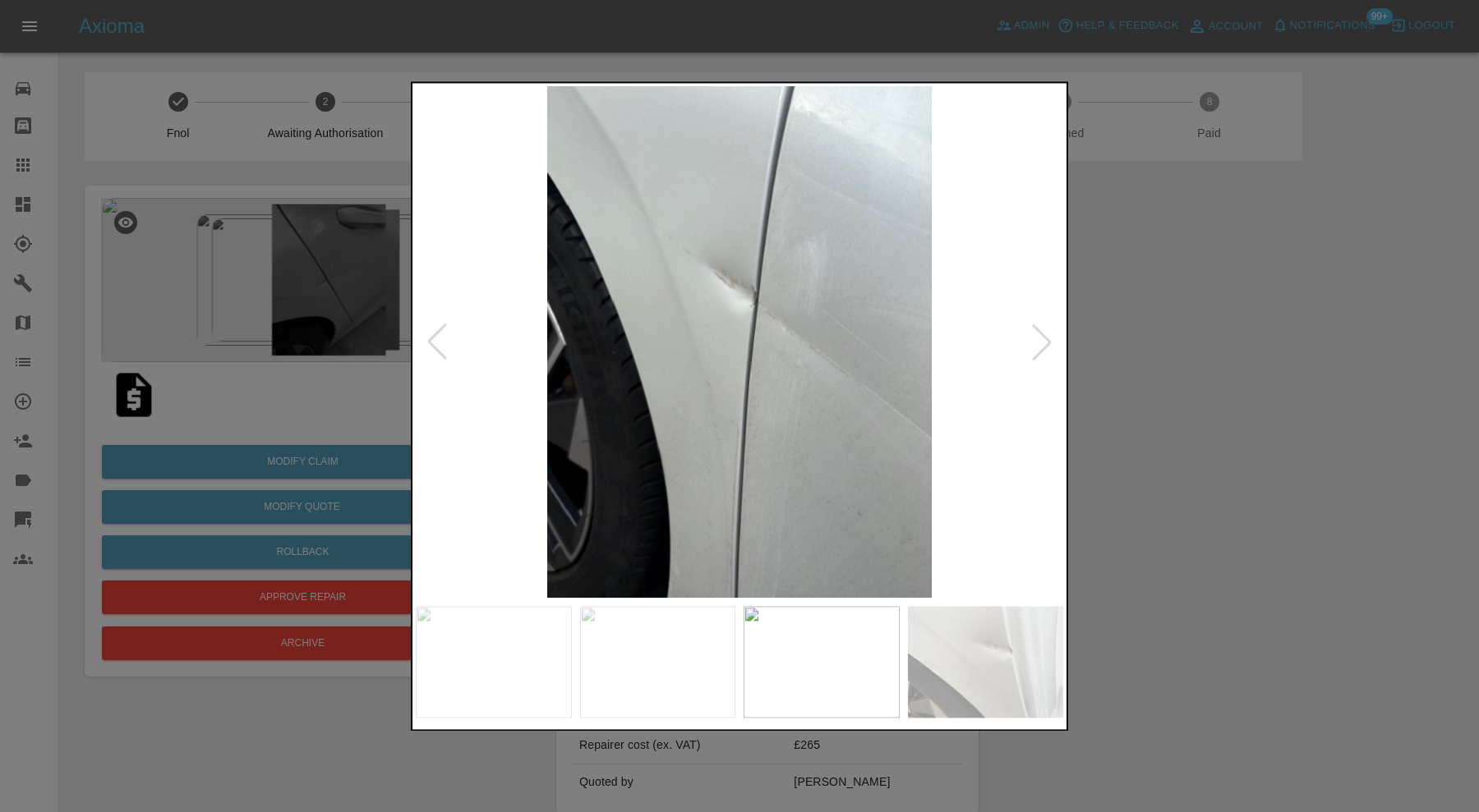
click at [1045, 340] on div at bounding box center [1042, 342] width 36 height 36
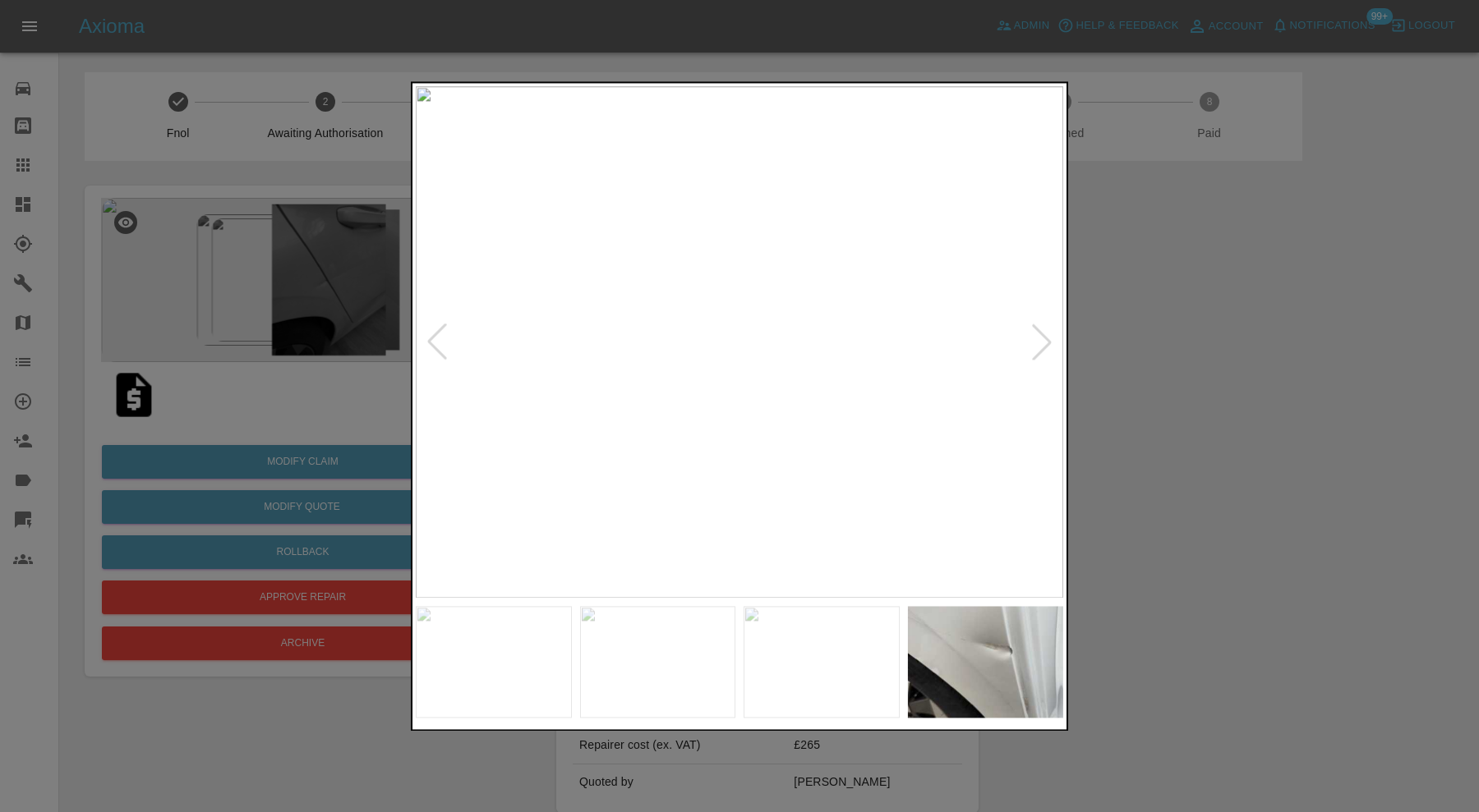
click at [1045, 340] on div at bounding box center [1042, 342] width 36 height 36
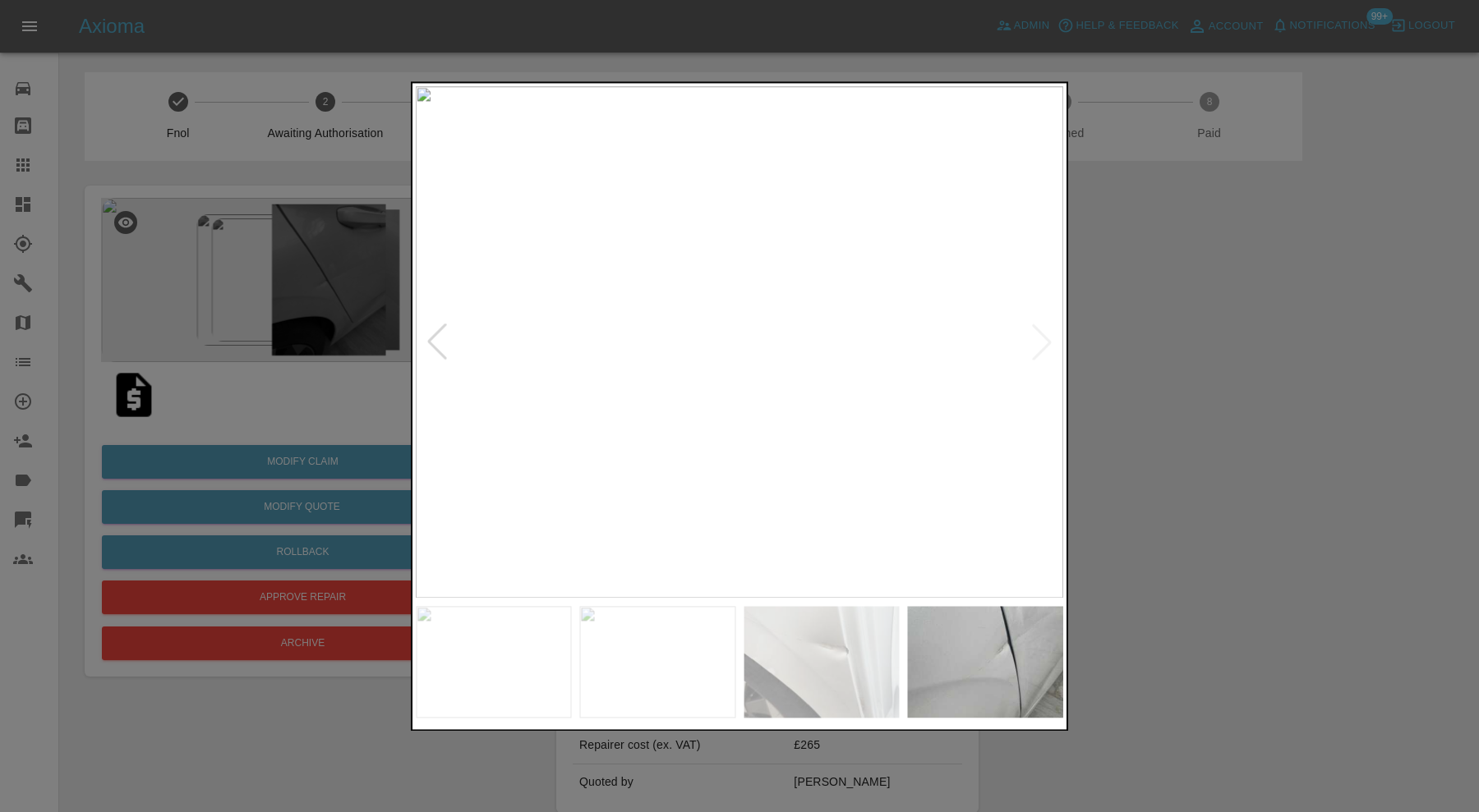
click at [1045, 340] on img at bounding box center [740, 341] width 648 height 512
click at [1188, 339] on div at bounding box center [740, 406] width 1479 height 812
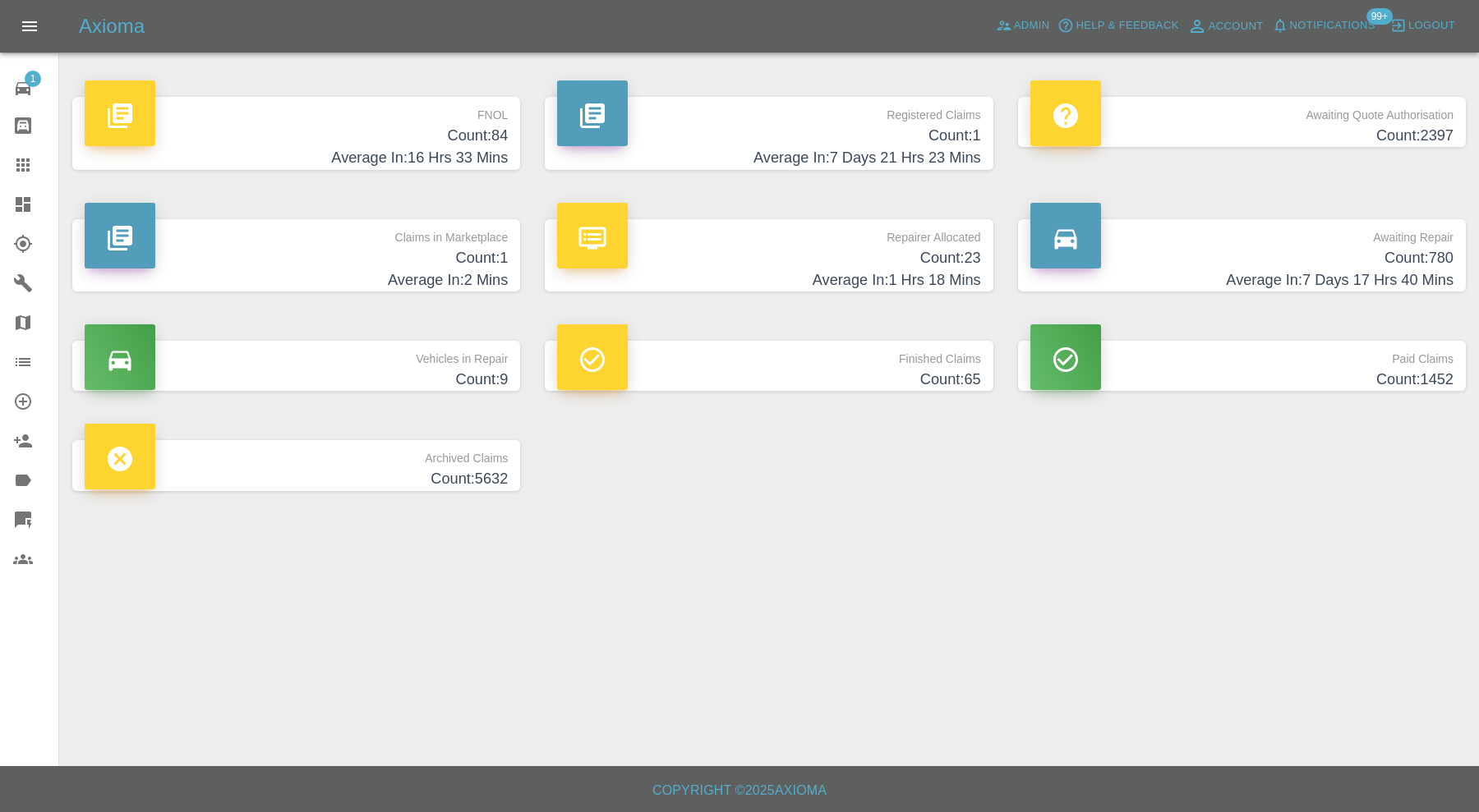
click at [1432, 32] on span "Logout" at bounding box center [1431, 26] width 47 height 19
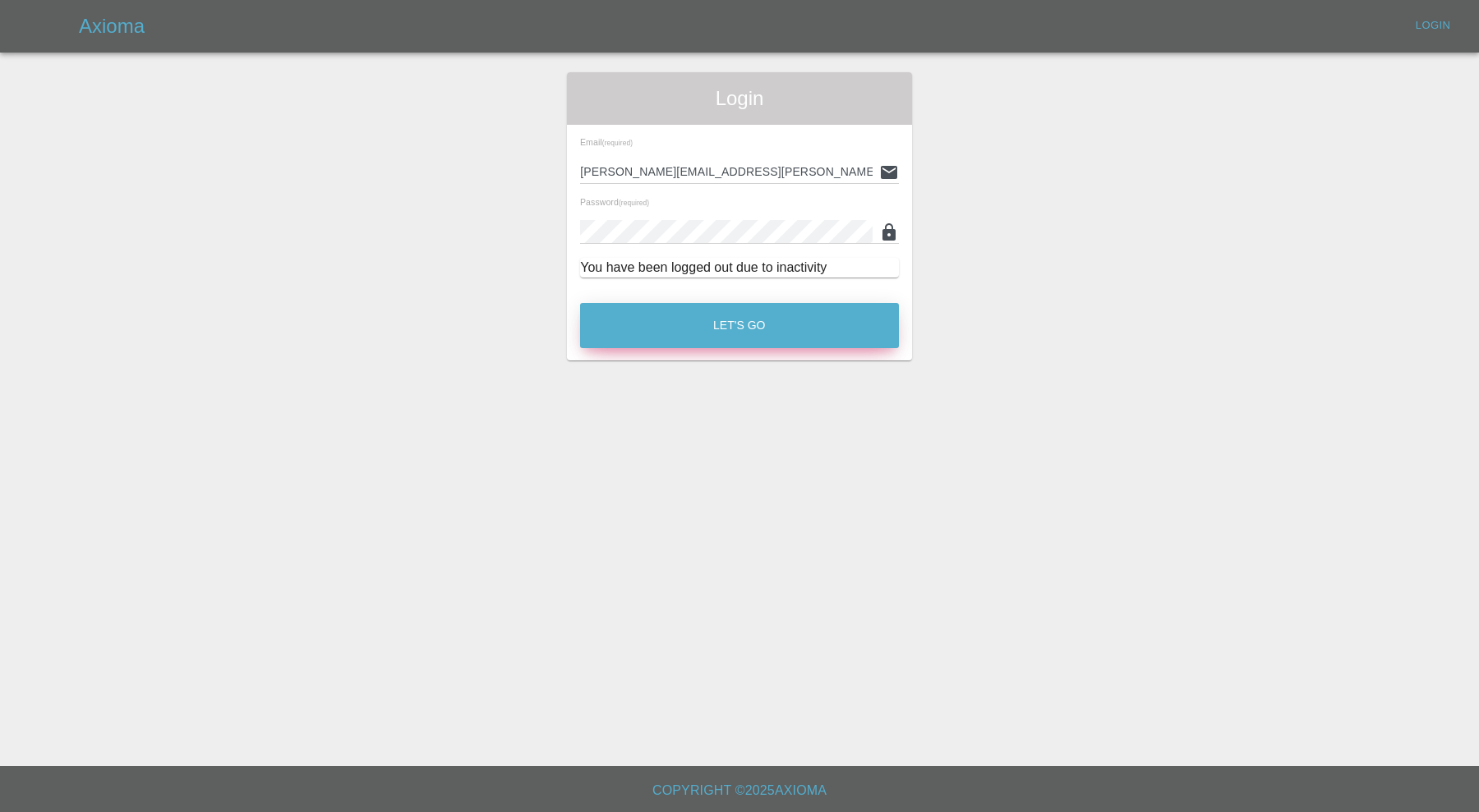
click at [691, 318] on button "Let's Go" at bounding box center [739, 325] width 319 height 45
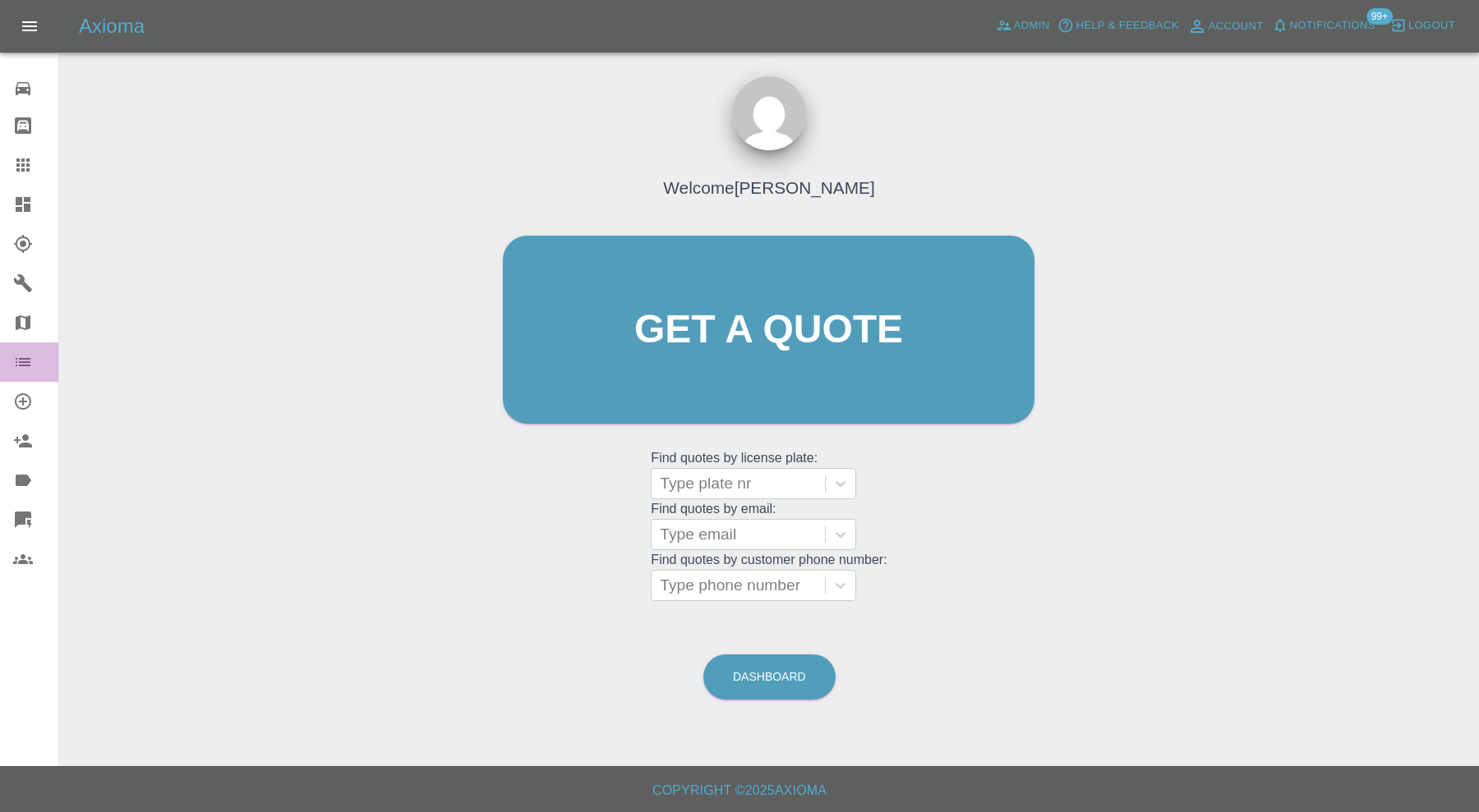
click at [22, 363] on icon at bounding box center [22, 362] width 14 height 9
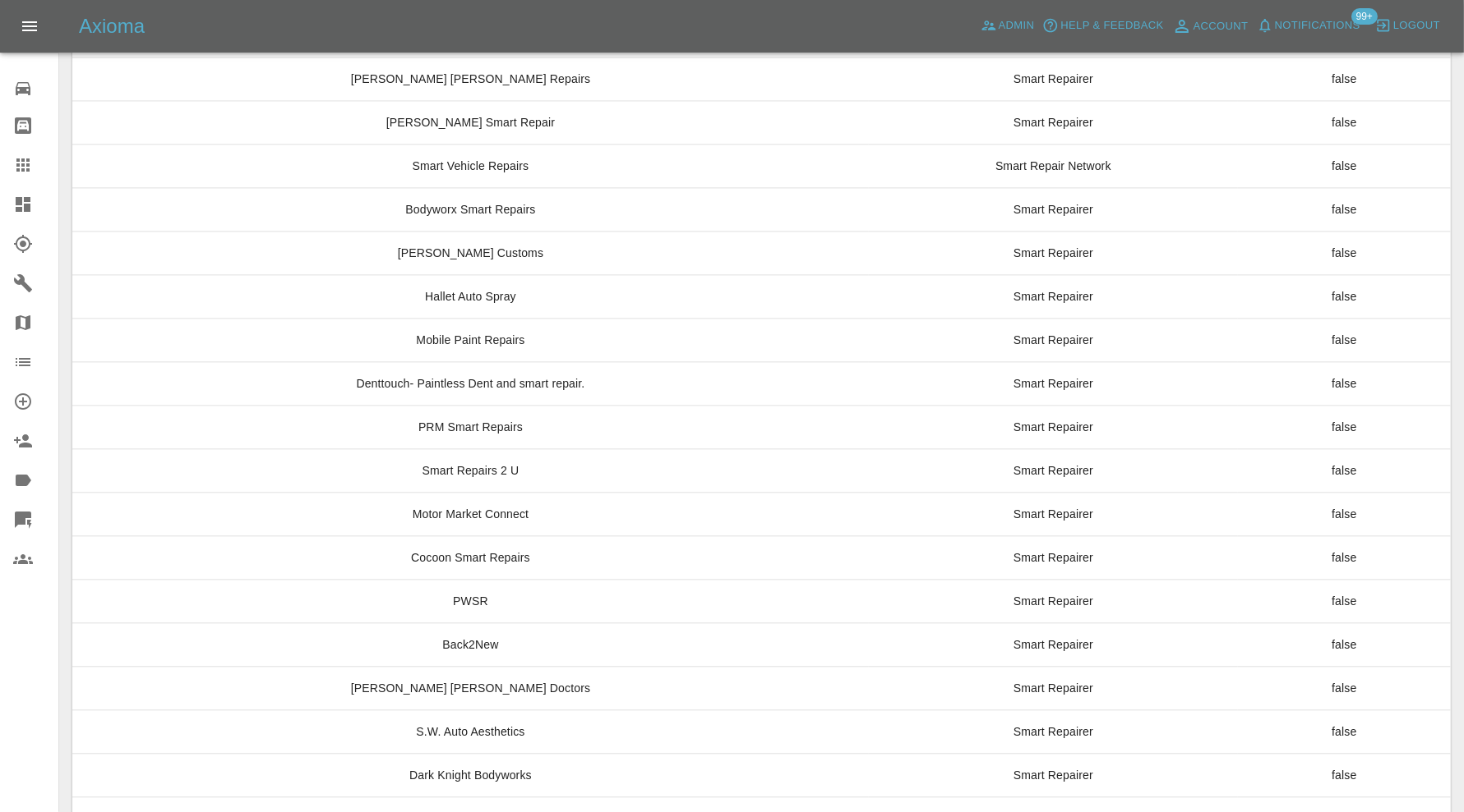
scroll to position [12309, 0]
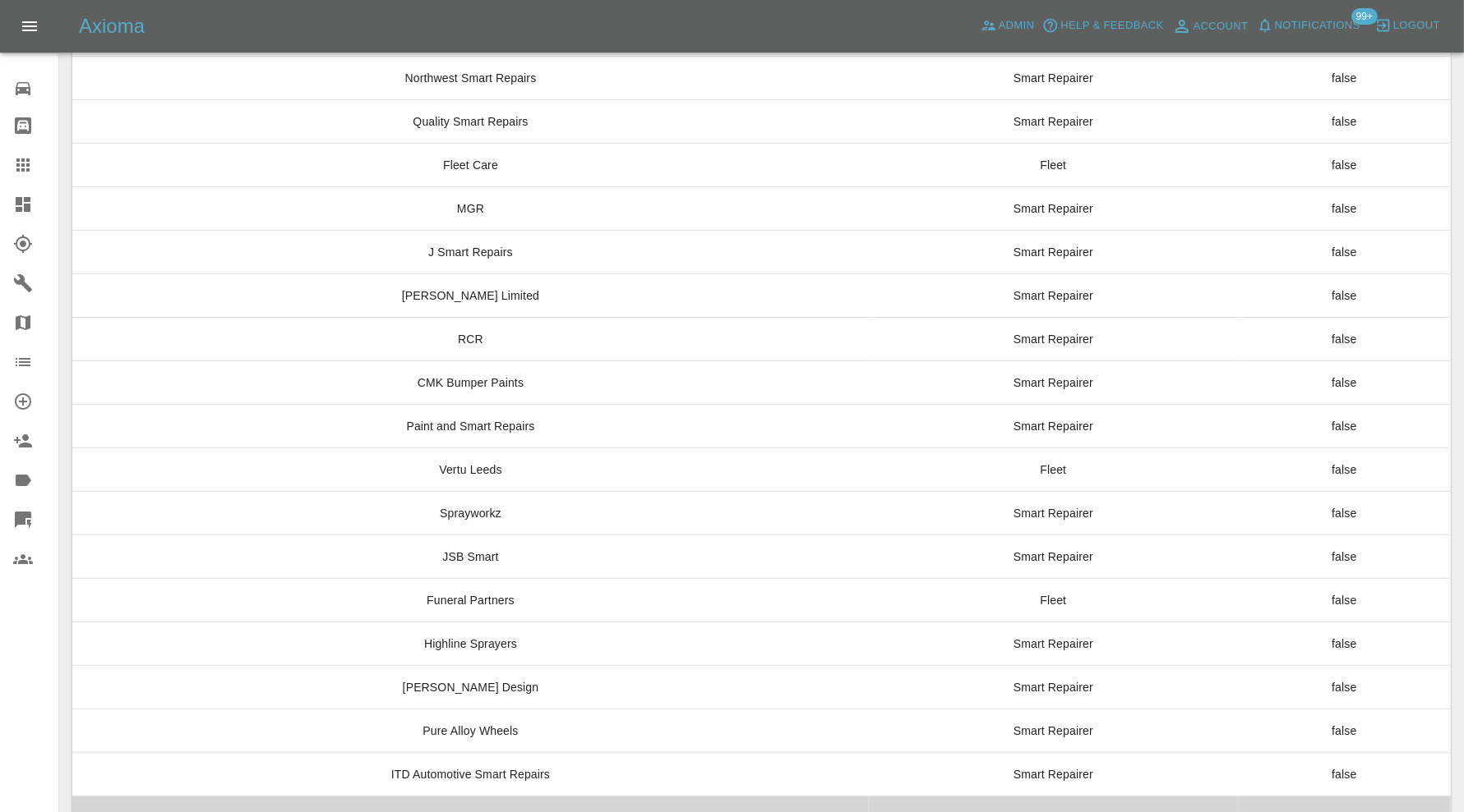
click at [668, 797] on td "Clearcoats Smart Repair" at bounding box center [471, 819] width 796 height 44
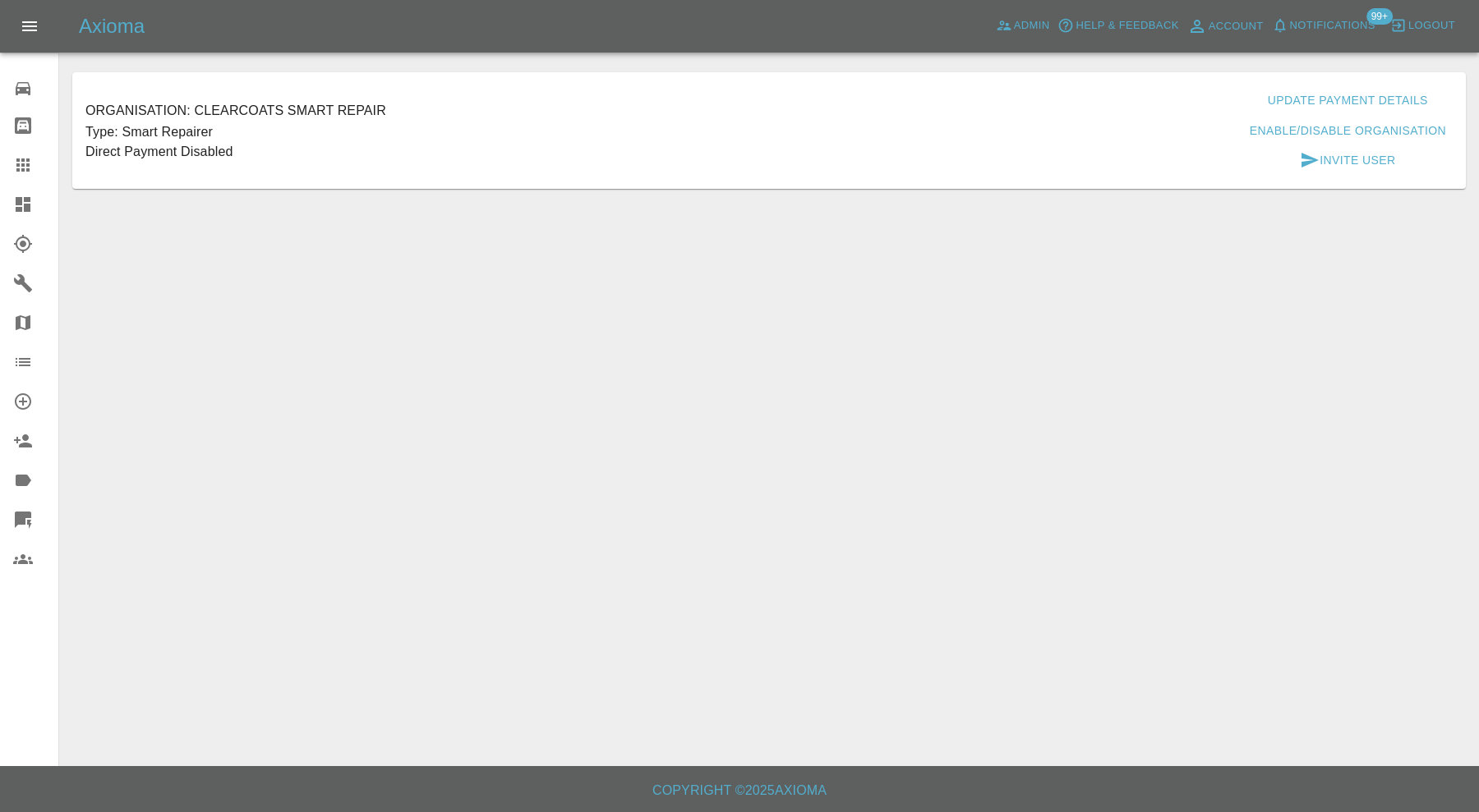
click at [1273, 95] on button "Update Payment Details" at bounding box center [1347, 100] width 173 height 31
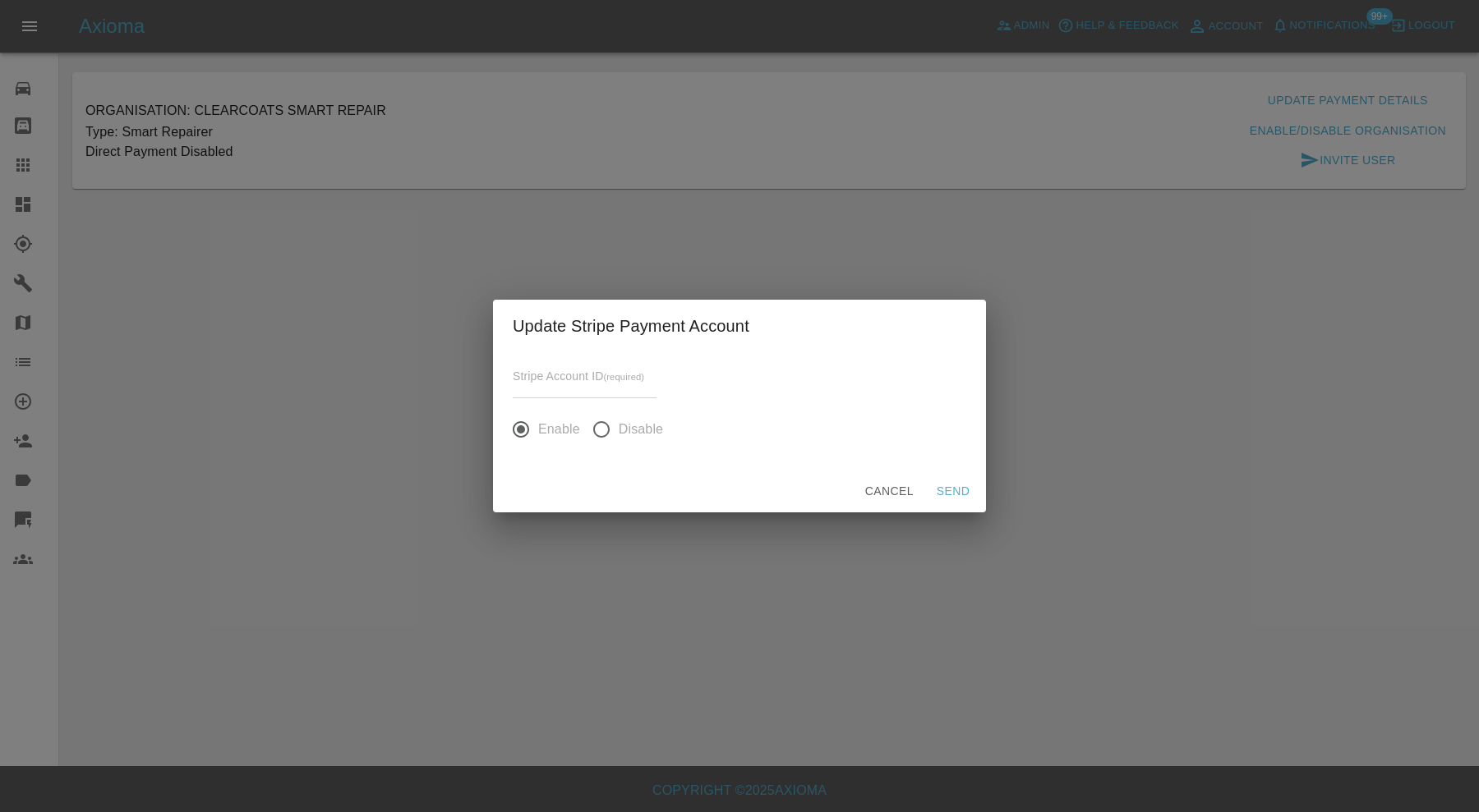
click at [531, 383] on input "input" at bounding box center [585, 386] width 143 height 24
paste input "acct_1SFuYhPAiXpIvHGv"
type input "acct_1SFuYhPAiXpIvHGv"
click at [945, 485] on button "Send" at bounding box center [953, 492] width 53 height 31
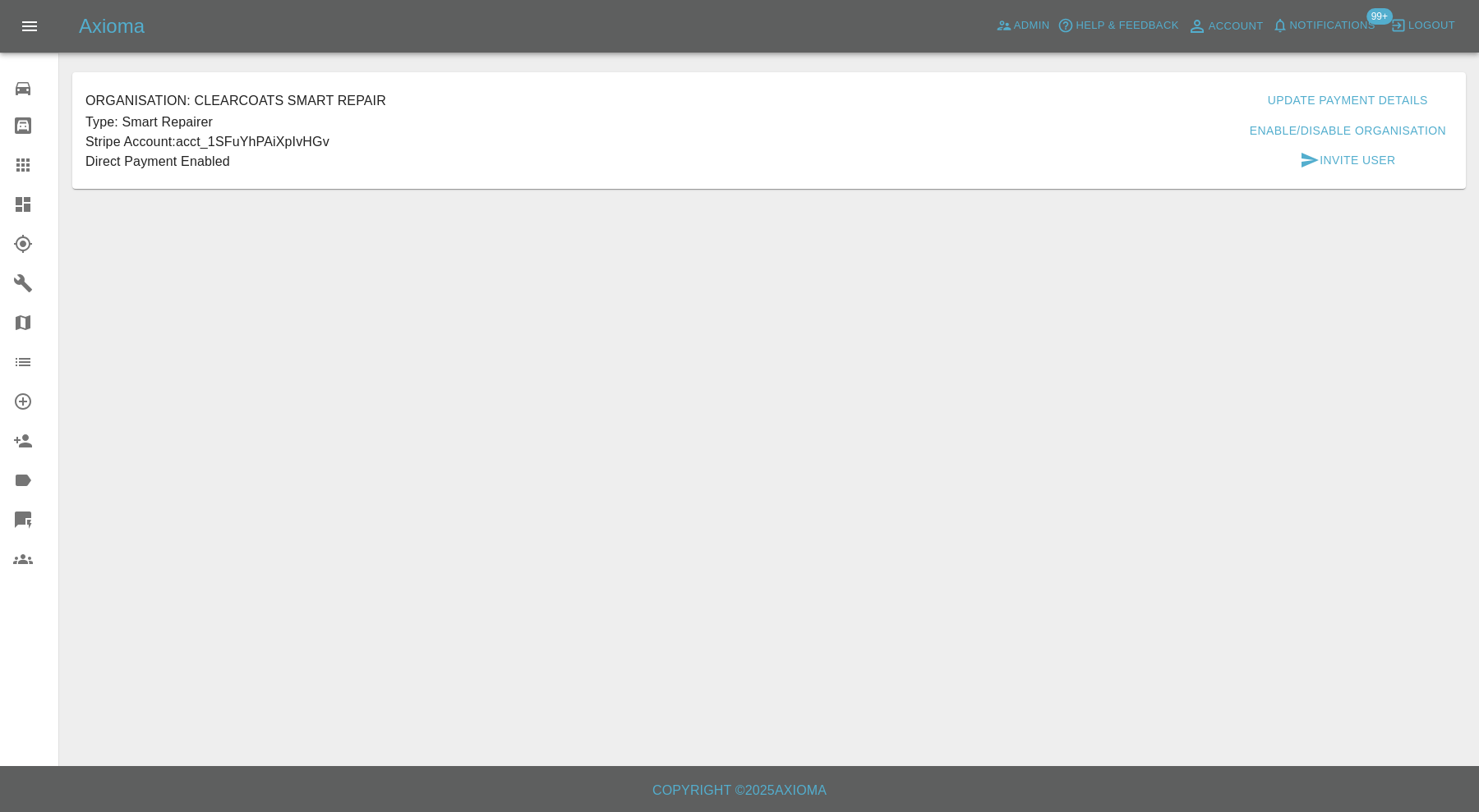
click at [29, 158] on icon at bounding box center [23, 165] width 20 height 20
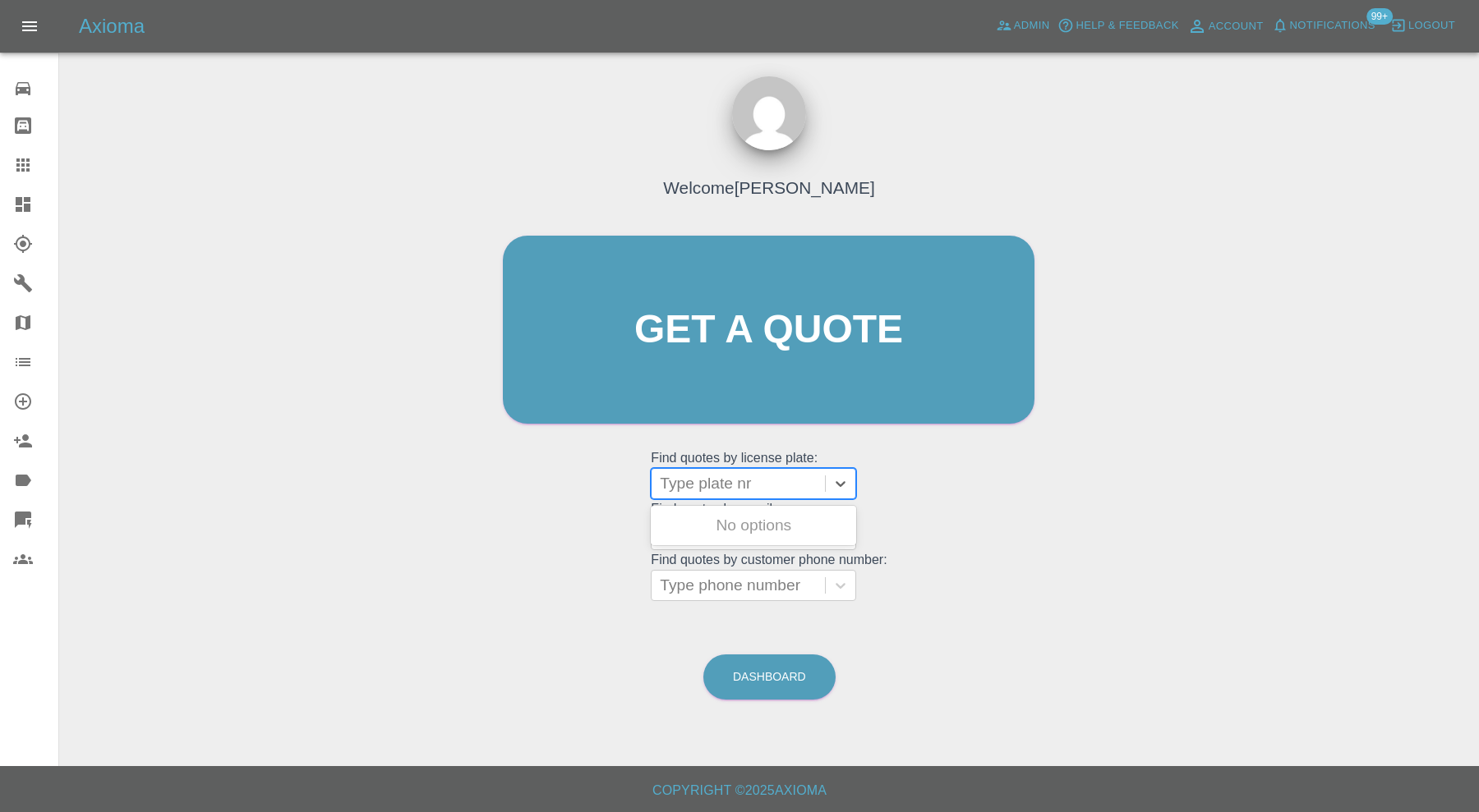
click at [710, 483] on div at bounding box center [739, 484] width 157 height 23
click at [717, 480] on div at bounding box center [739, 484] width 157 height 23
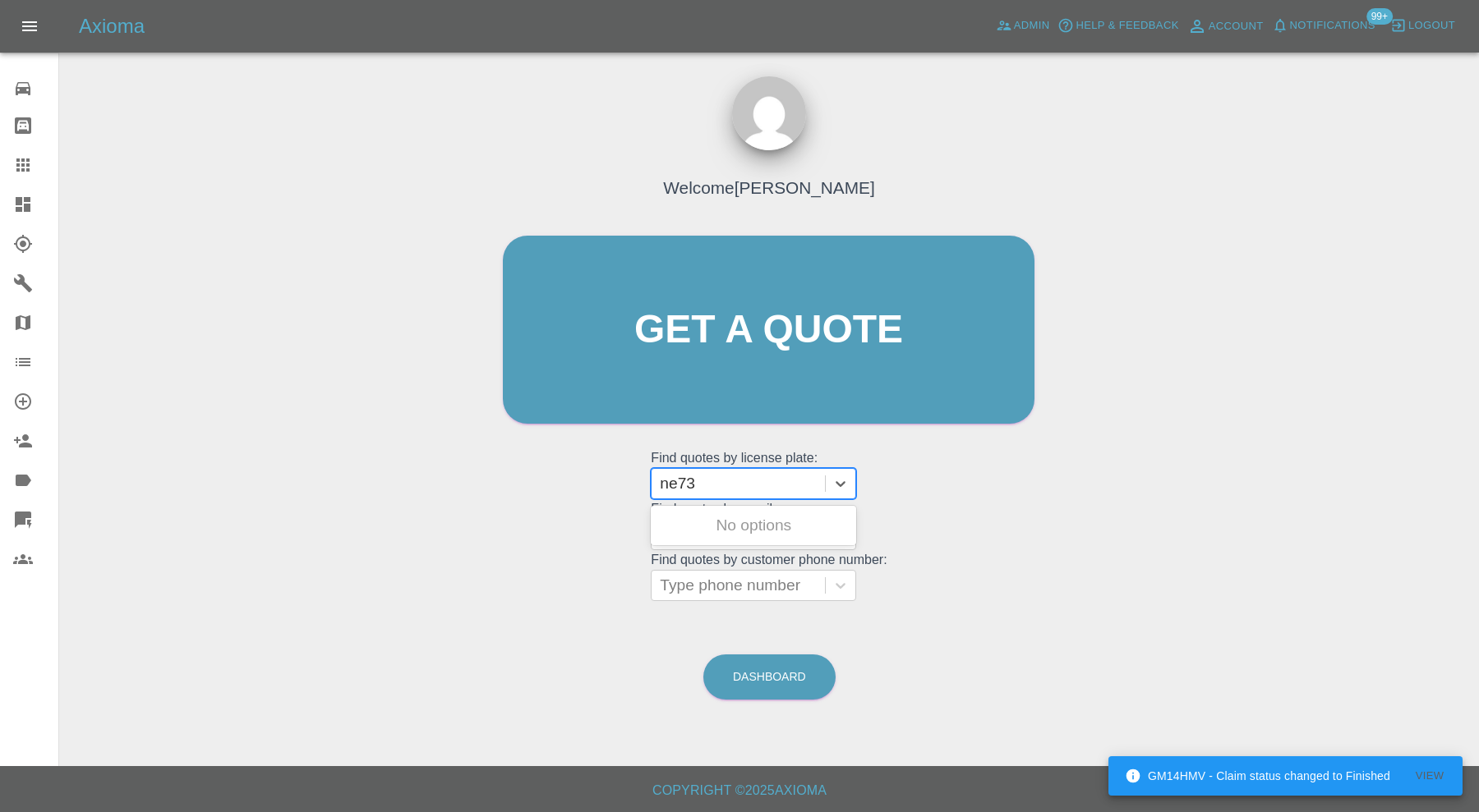
click at [676, 484] on input "ne73" at bounding box center [679, 484] width 39 height 20
type input "le73"
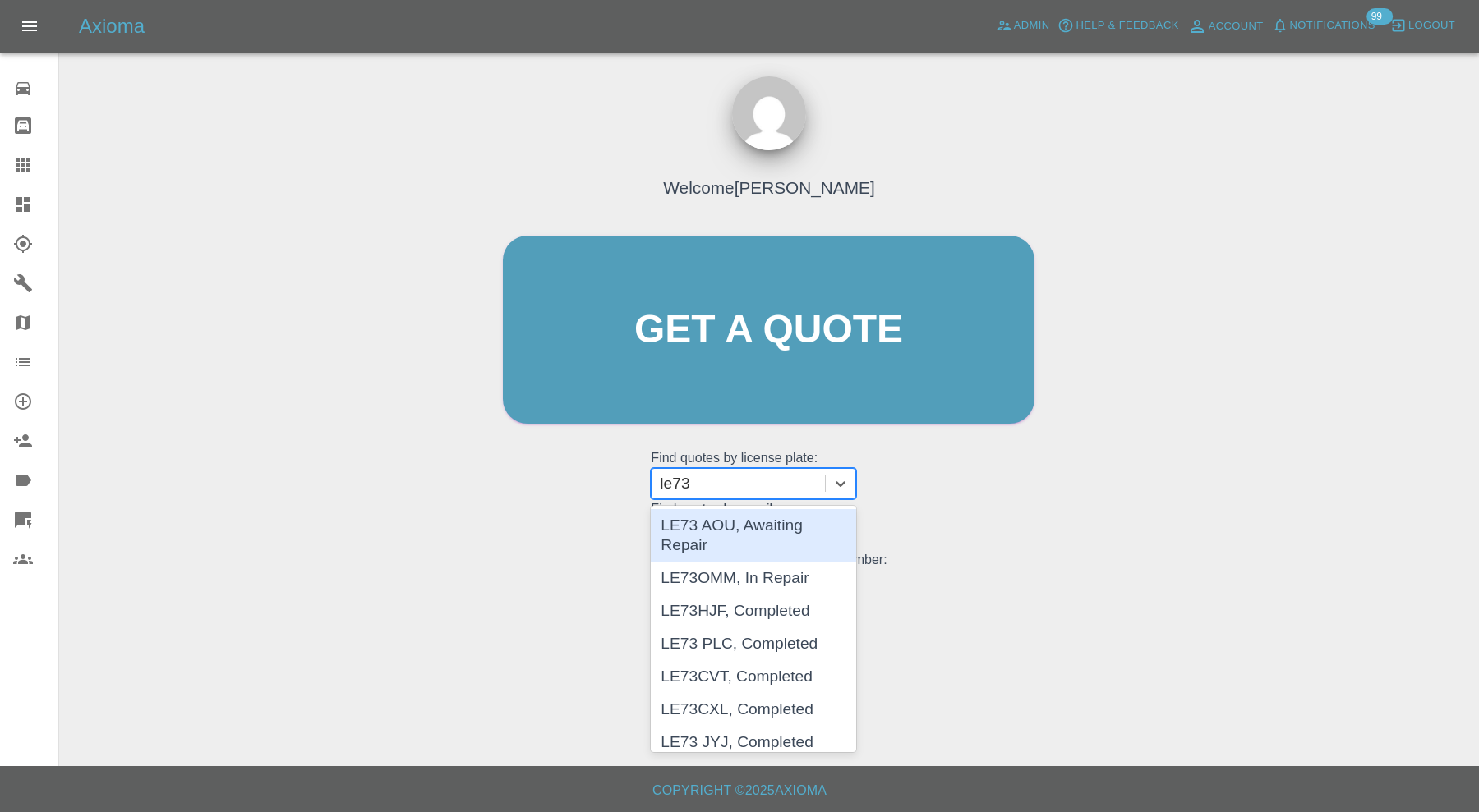
click at [815, 520] on div "LE73 AOU, Awaiting Repair" at bounding box center [753, 535] width 206 height 53
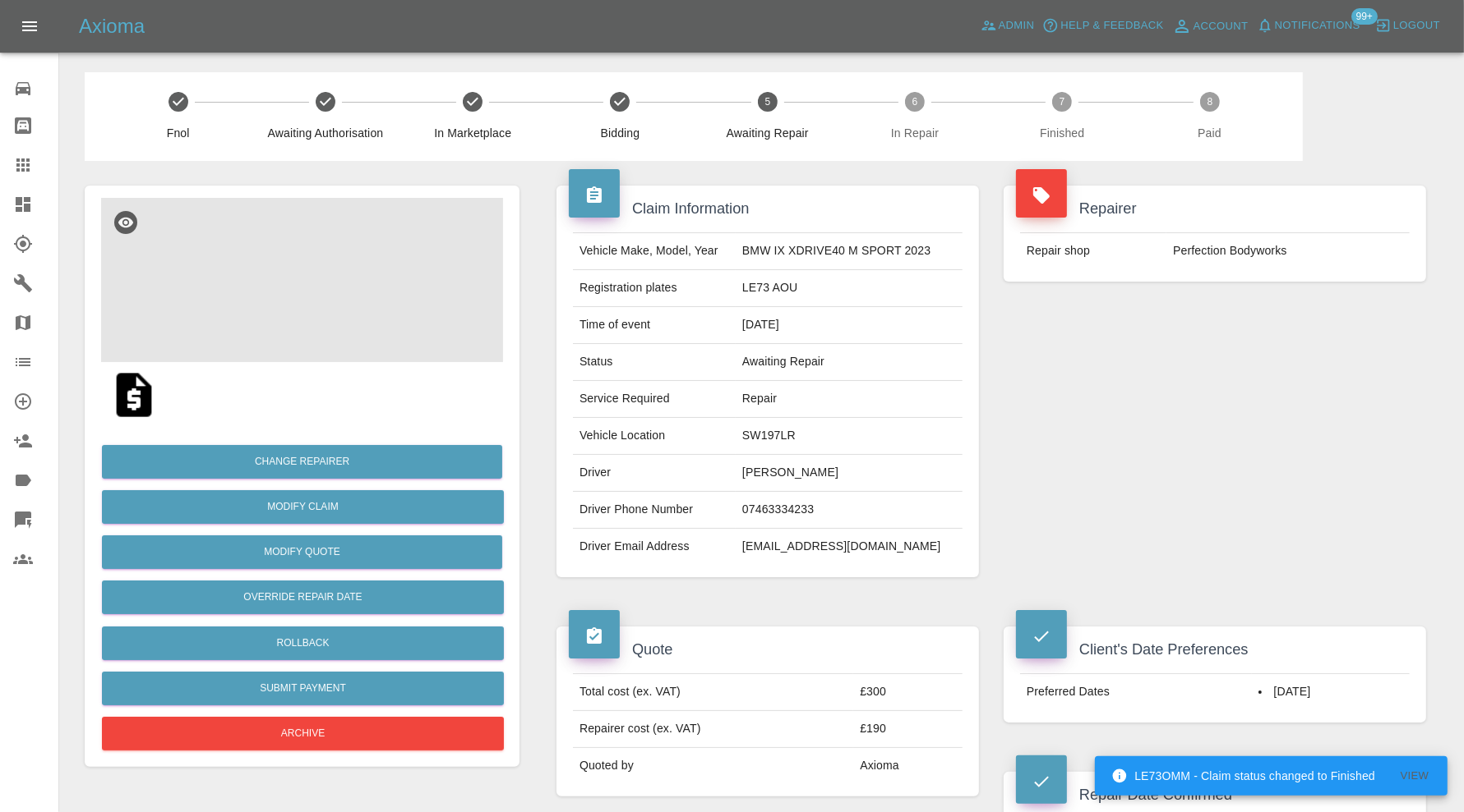
click at [327, 335] on img at bounding box center [302, 280] width 402 height 165
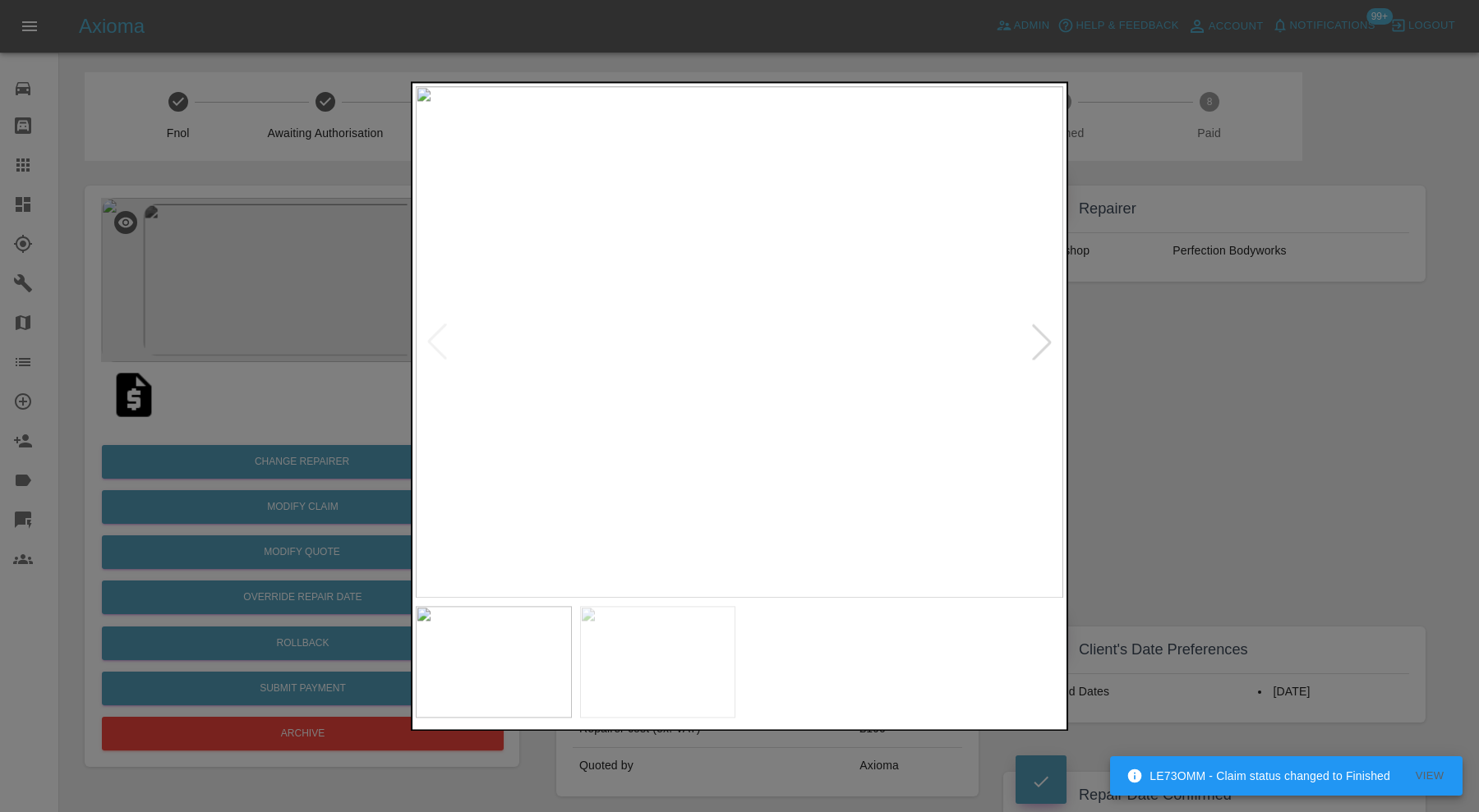
click at [1041, 335] on div at bounding box center [1042, 342] width 36 height 36
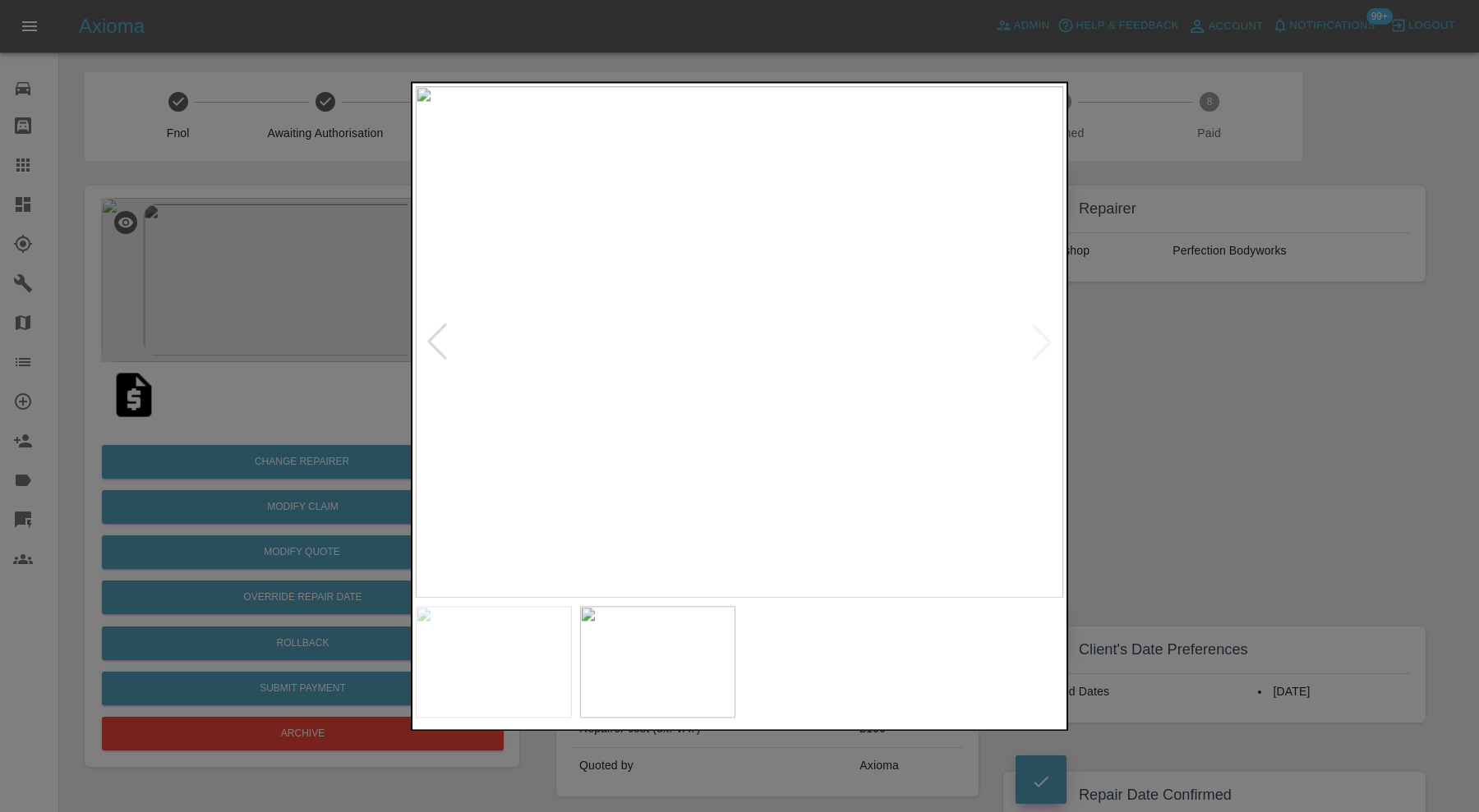
click at [1131, 376] on div at bounding box center [740, 406] width 1479 height 812
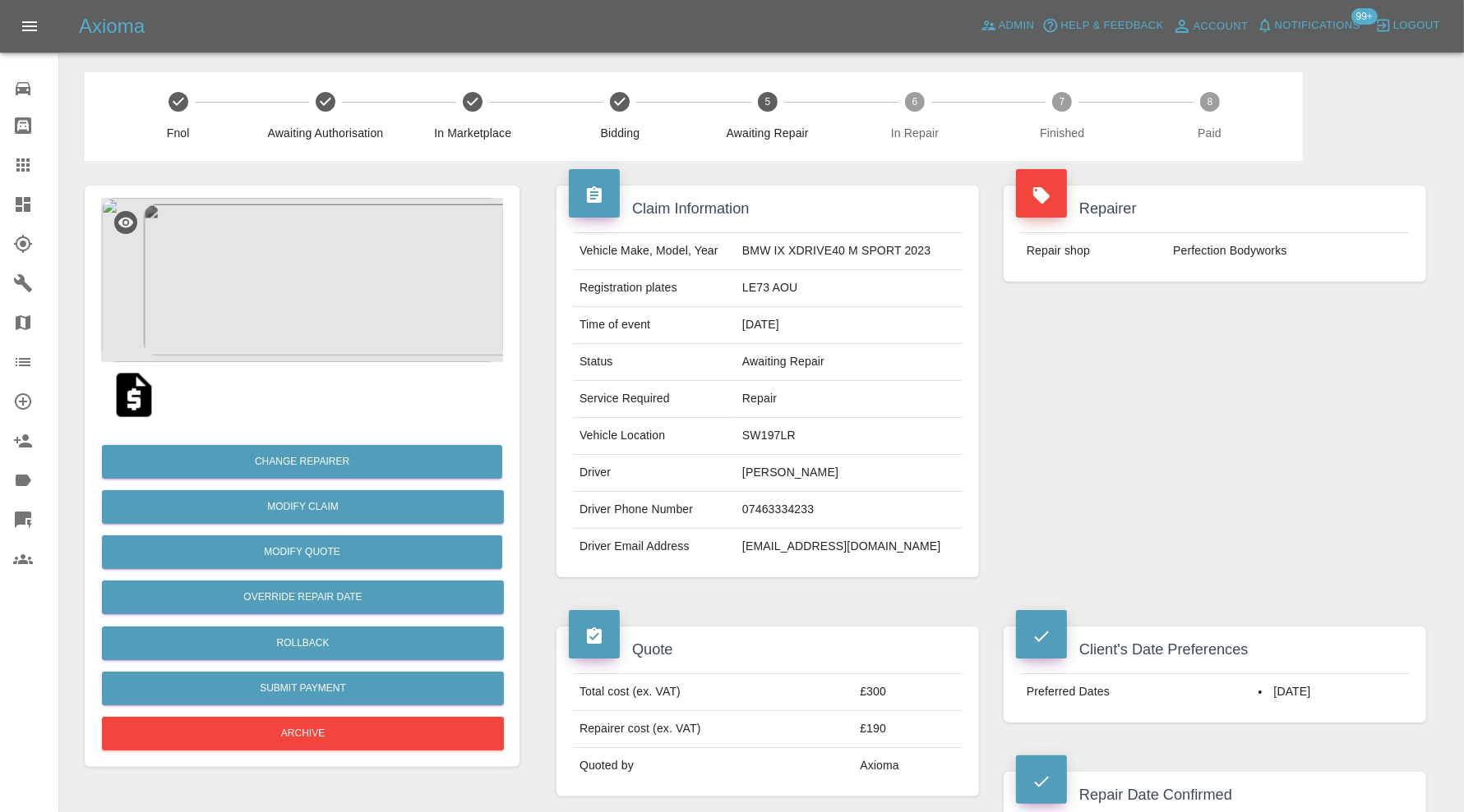
scroll to position [1095, 0]
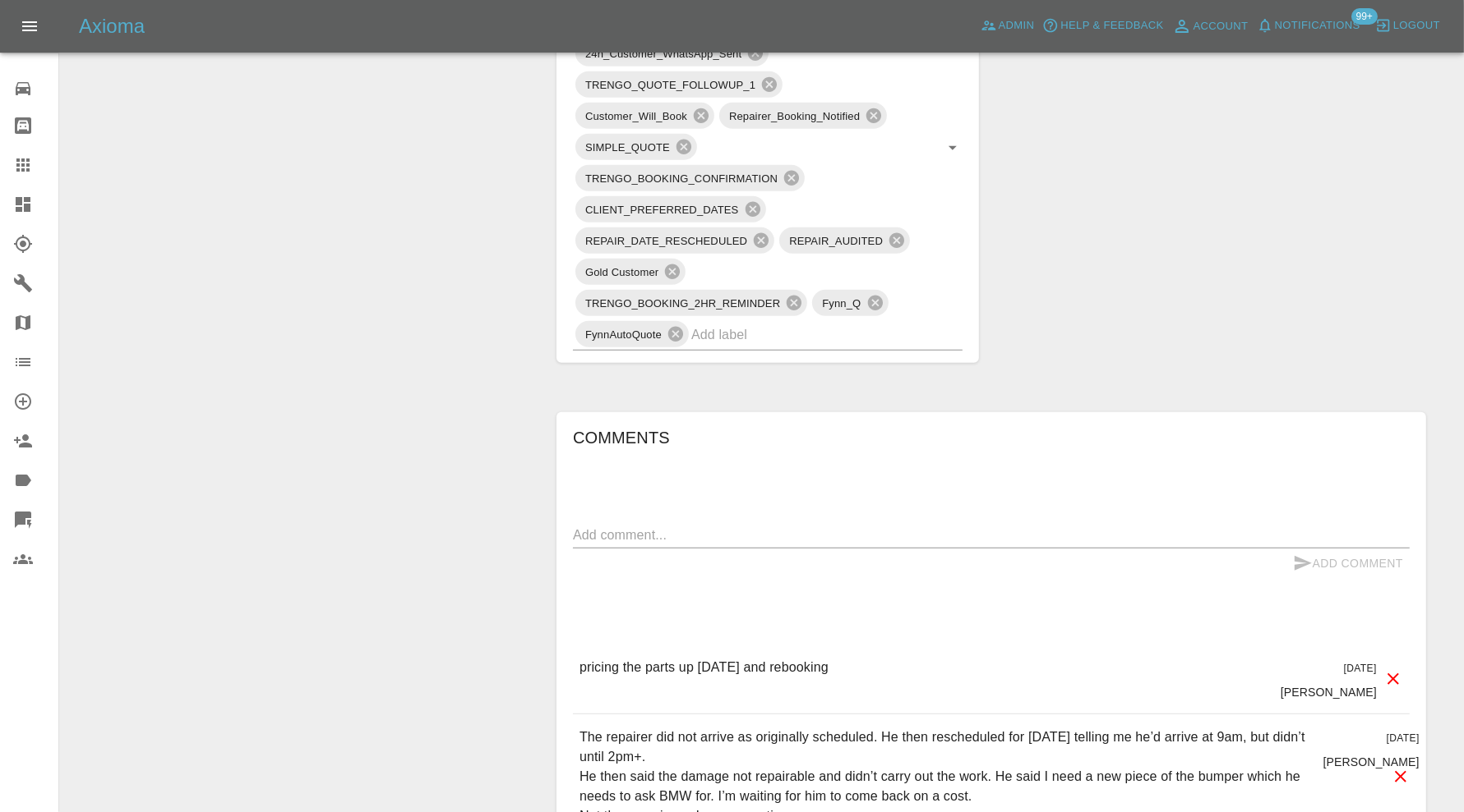
click at [743, 522] on div "x" at bounding box center [991, 535] width 836 height 26
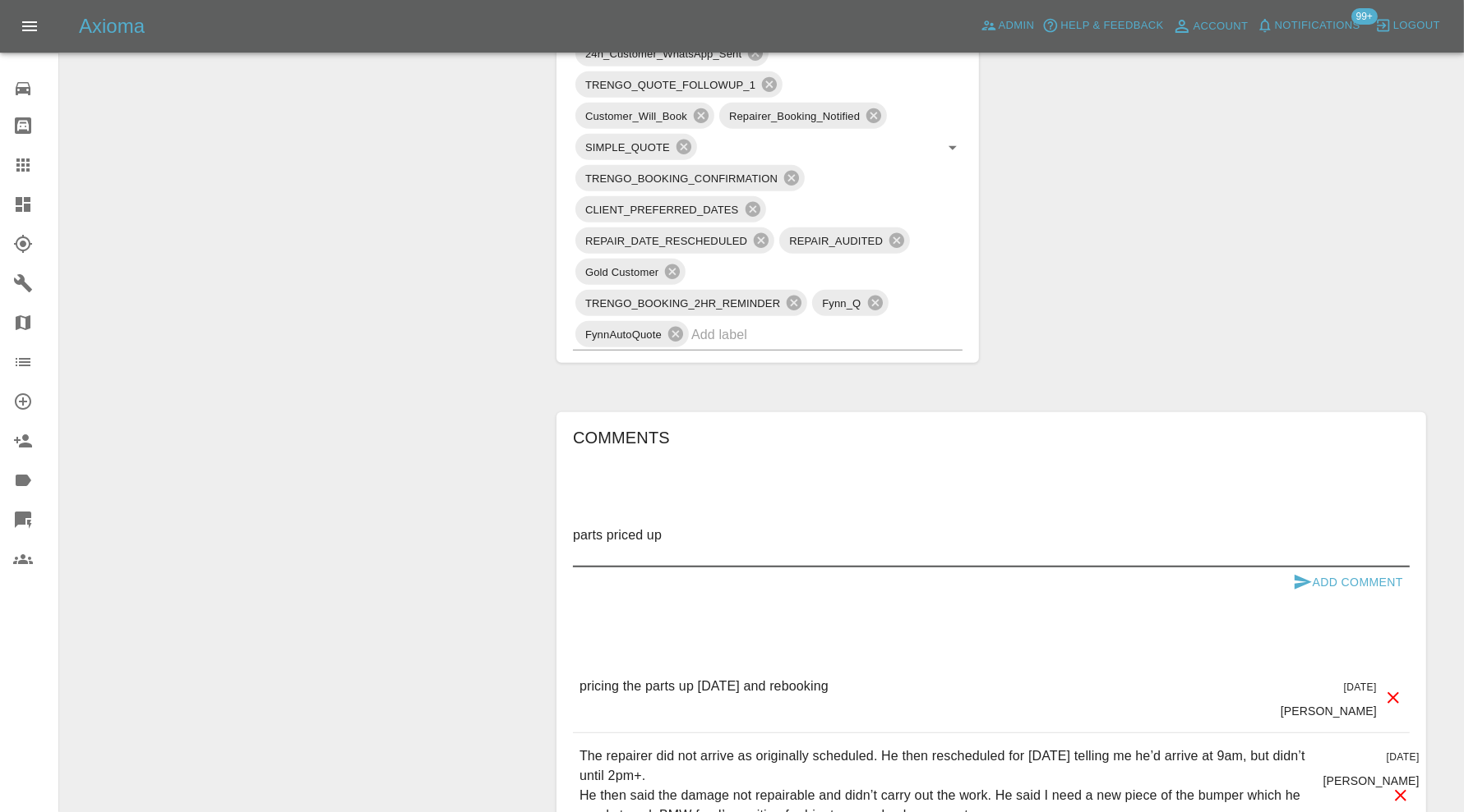
type textarea "parts priced up"
click at [1295, 567] on button "Add Comment" at bounding box center [1347, 582] width 123 height 31
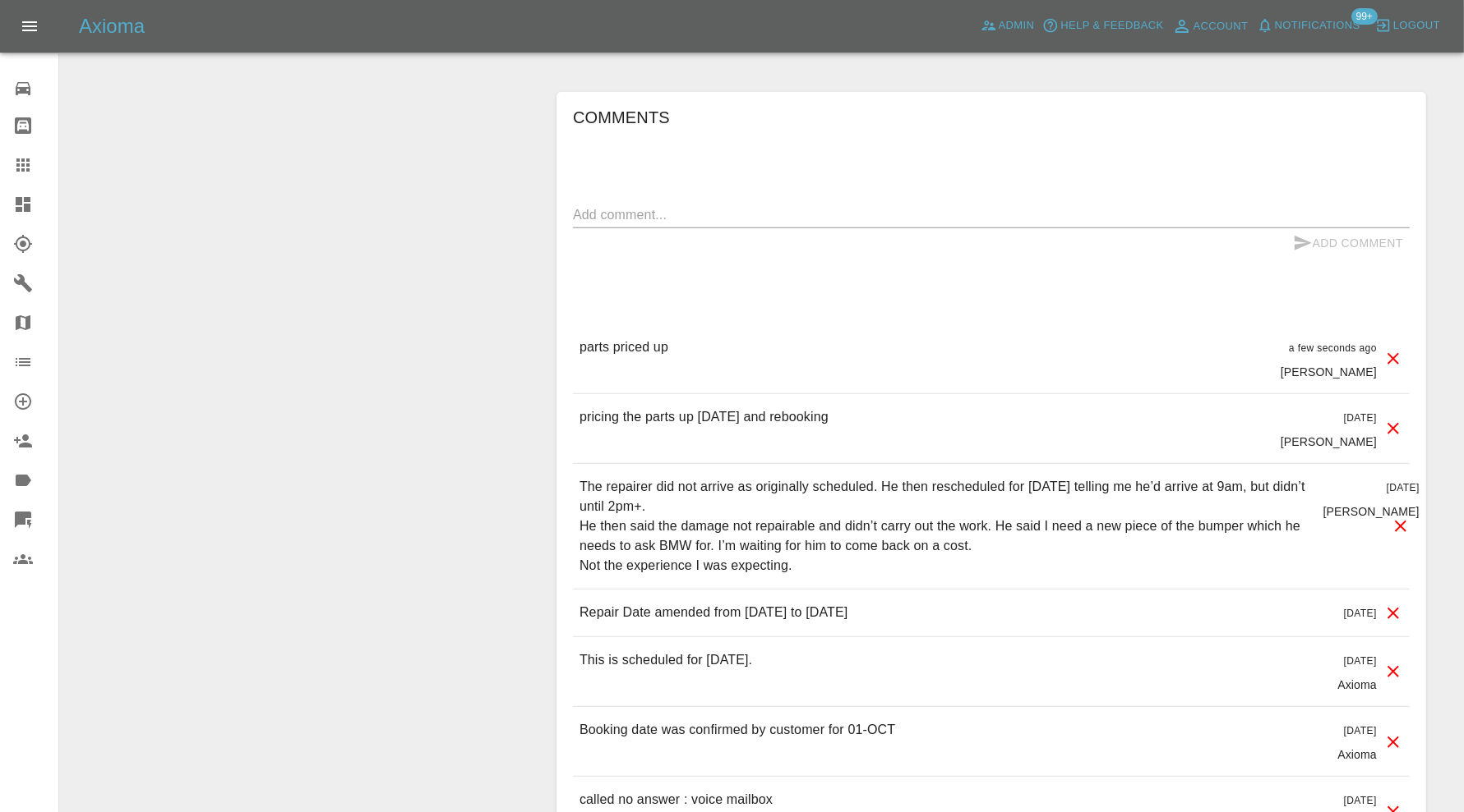
scroll to position [1830, 0]
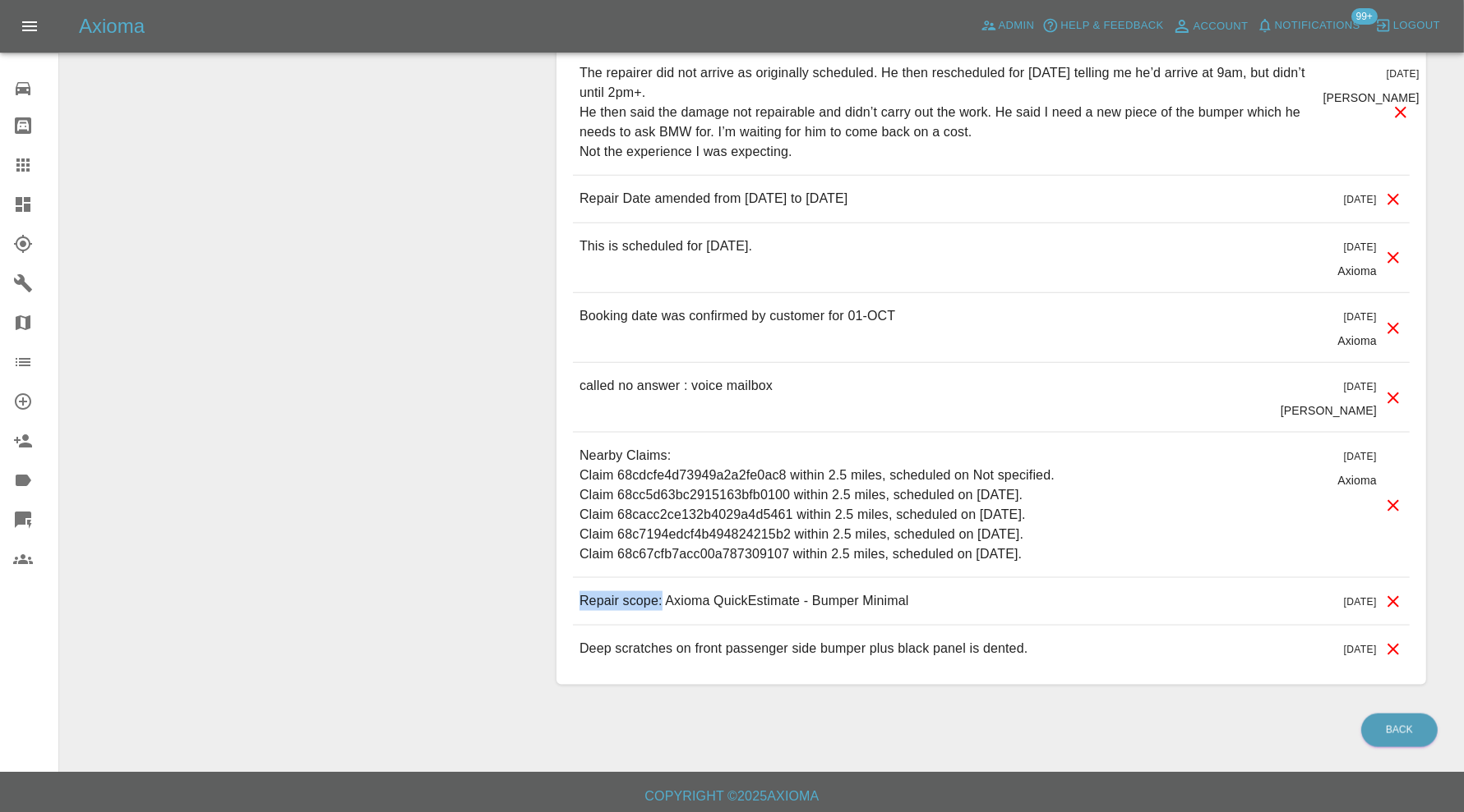
drag, startPoint x: 661, startPoint y: 591, endPoint x: 579, endPoint y: 591, distance: 82.0
click at [579, 591] on div "Repair scope: Axioma QuickEstimate - Bumper Minimal 15 days ago" at bounding box center [991, 602] width 836 height 47
copy p "Repair scope:"
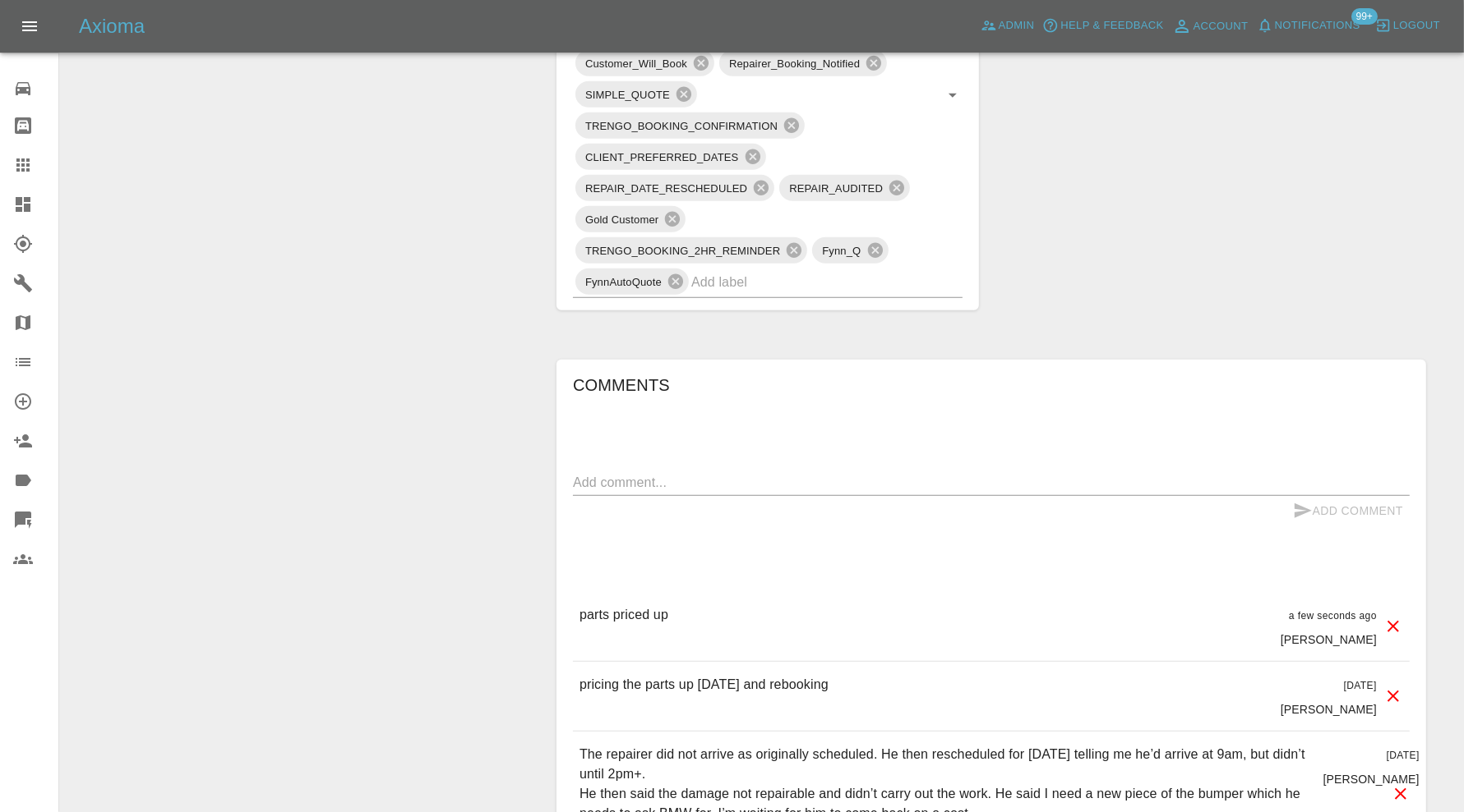
scroll to position [1145, 0]
click at [707, 472] on div "x" at bounding box center [991, 485] width 836 height 26
paste textarea "Repair scope:"
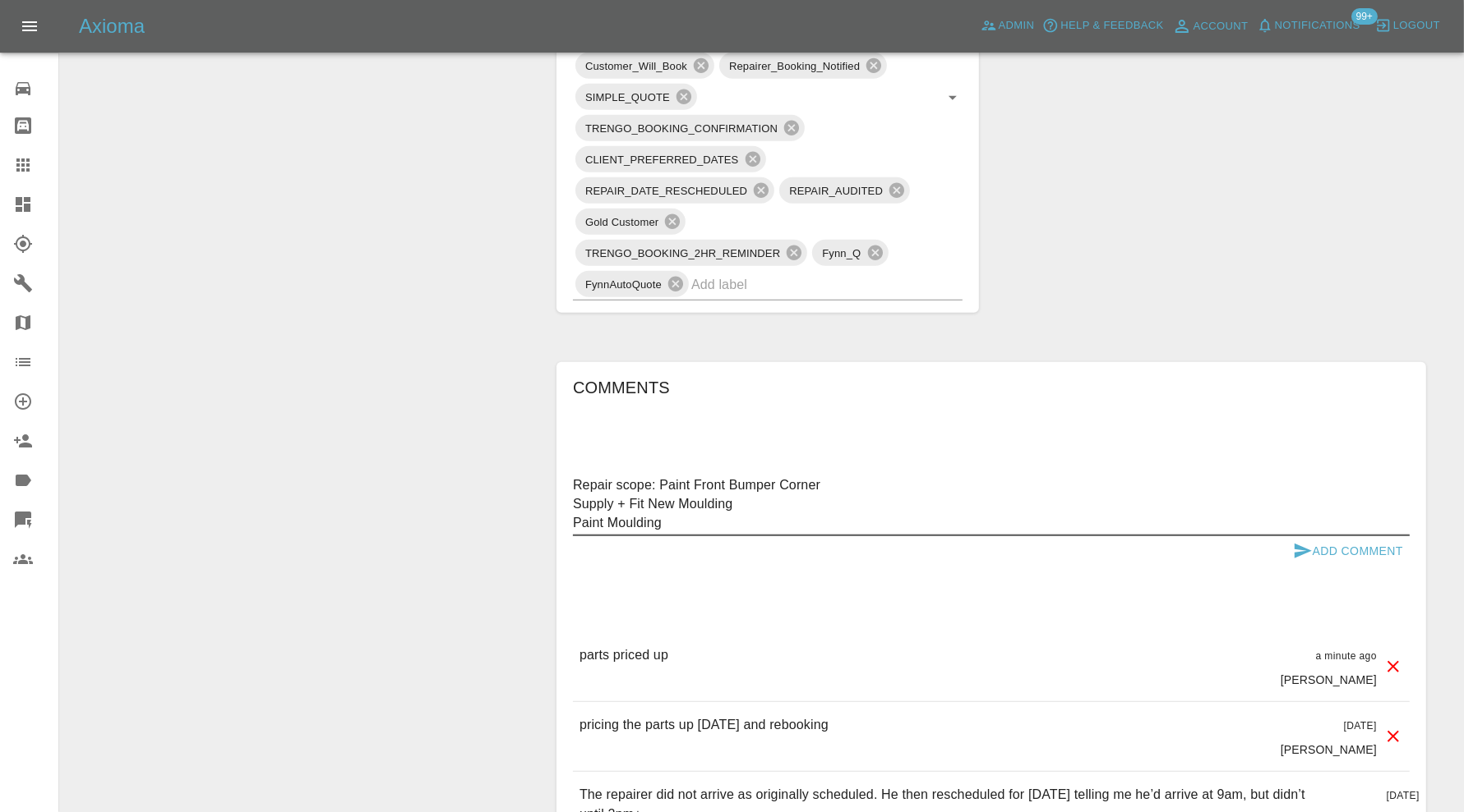
type textarea "Repair scope: Paint Front Bumper Corner Supply + Fit New Moulding Paint Moulding"
click at [1331, 546] on button "Add Comment" at bounding box center [1347, 552] width 123 height 31
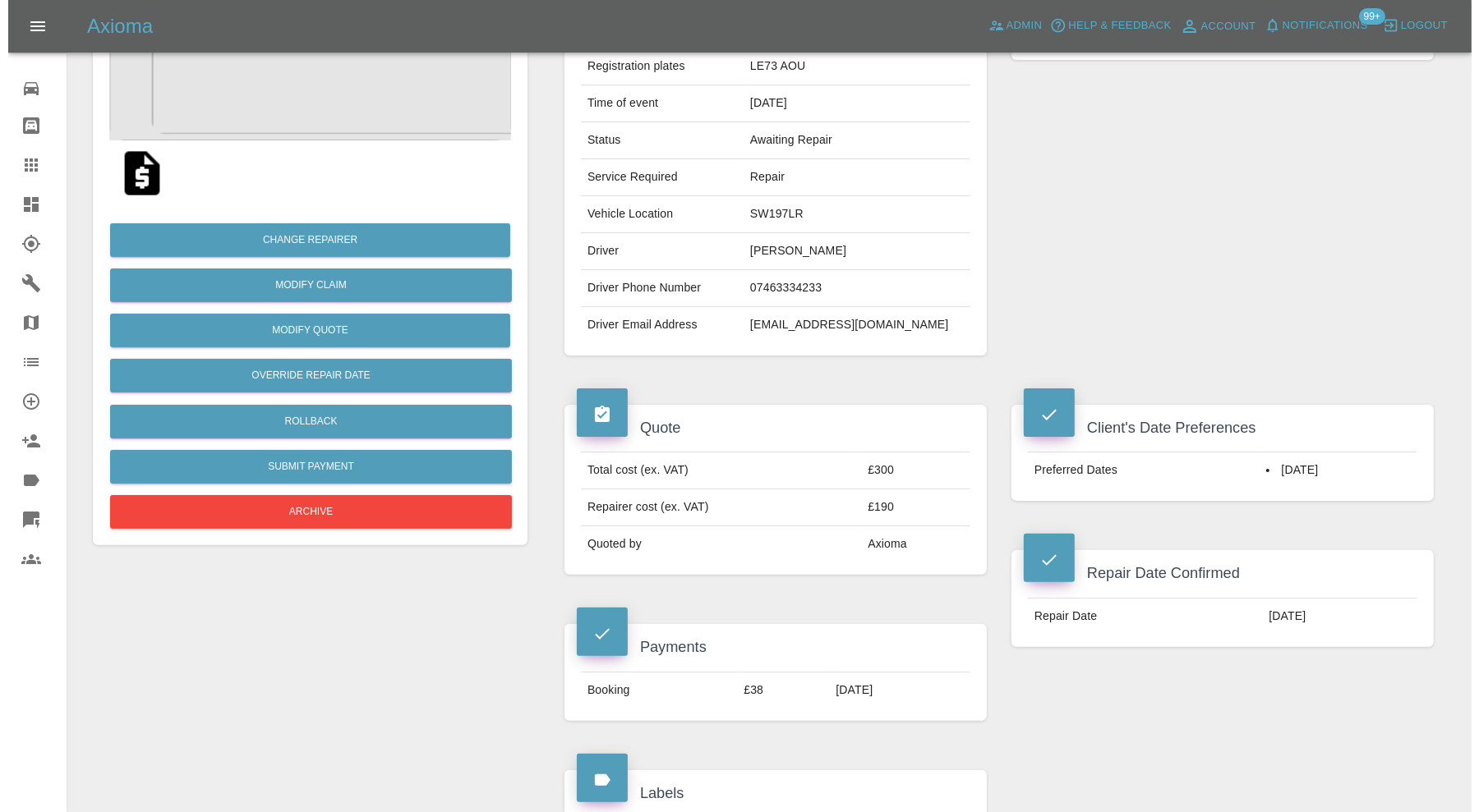
scroll to position [187, 0]
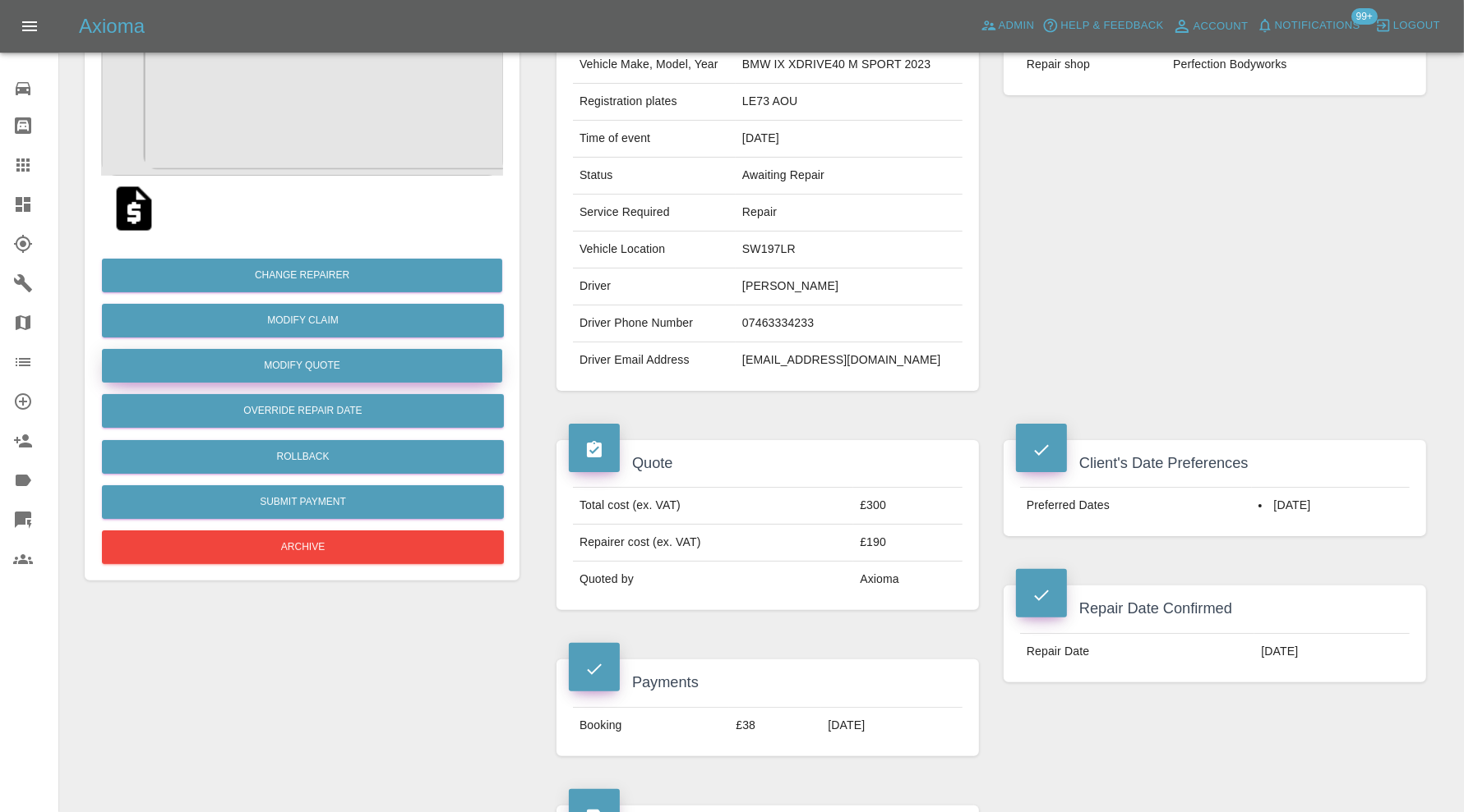
click at [342, 360] on button "Modify Quote" at bounding box center [301, 365] width 400 height 33
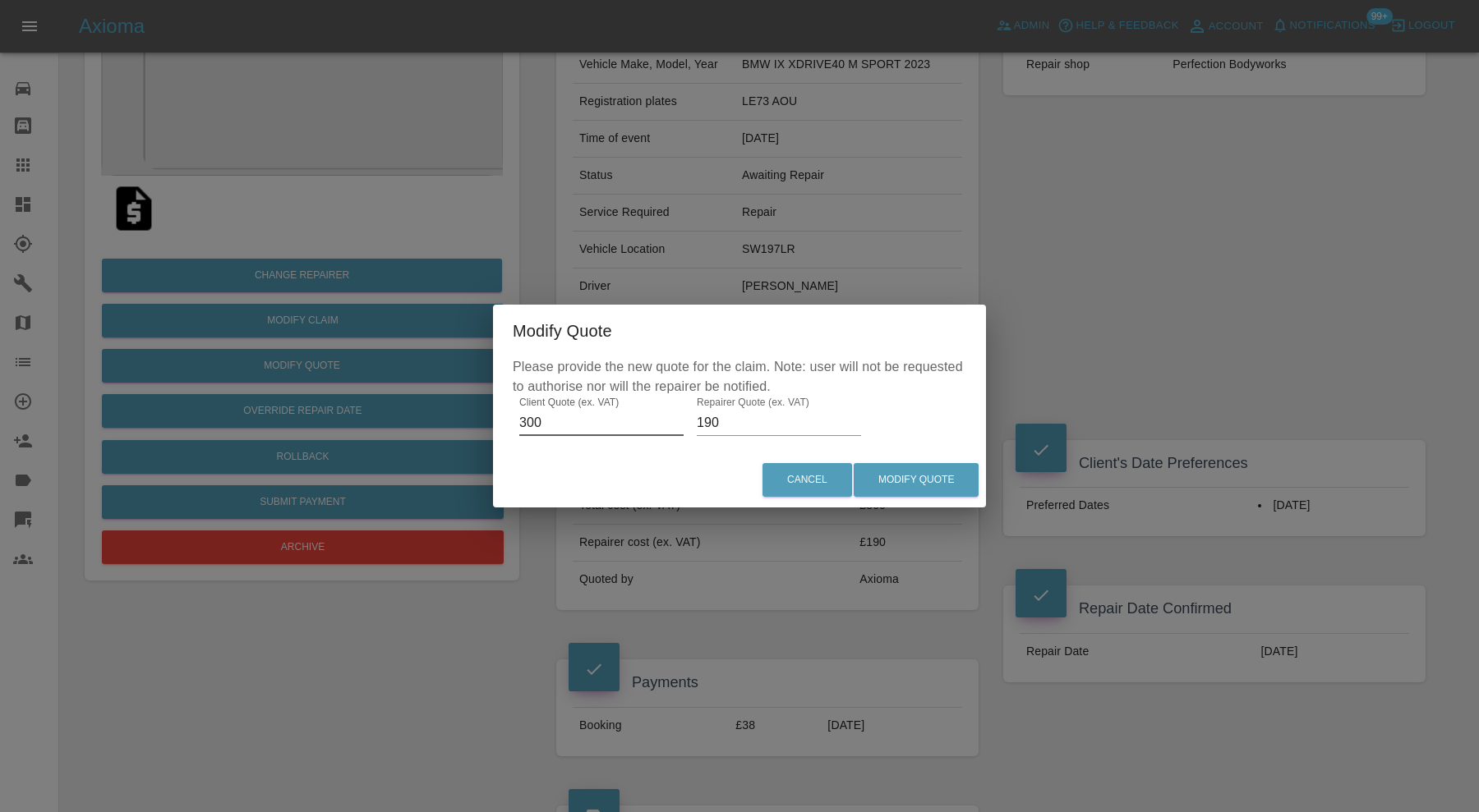
drag, startPoint x: 557, startPoint y: 420, endPoint x: 490, endPoint y: 433, distance: 68.2
click at [490, 433] on div "Modify Quote Please provide the new quote for the claim. Note: user will not be…" at bounding box center [740, 406] width 1479 height 812
type input "525"
drag, startPoint x: 736, startPoint y: 424, endPoint x: 689, endPoint y: 431, distance: 47.5
click at [689, 431] on div "Please provide the new quote for the claim. Note: user will not be requested to…" at bounding box center [739, 406] width 493 height 96
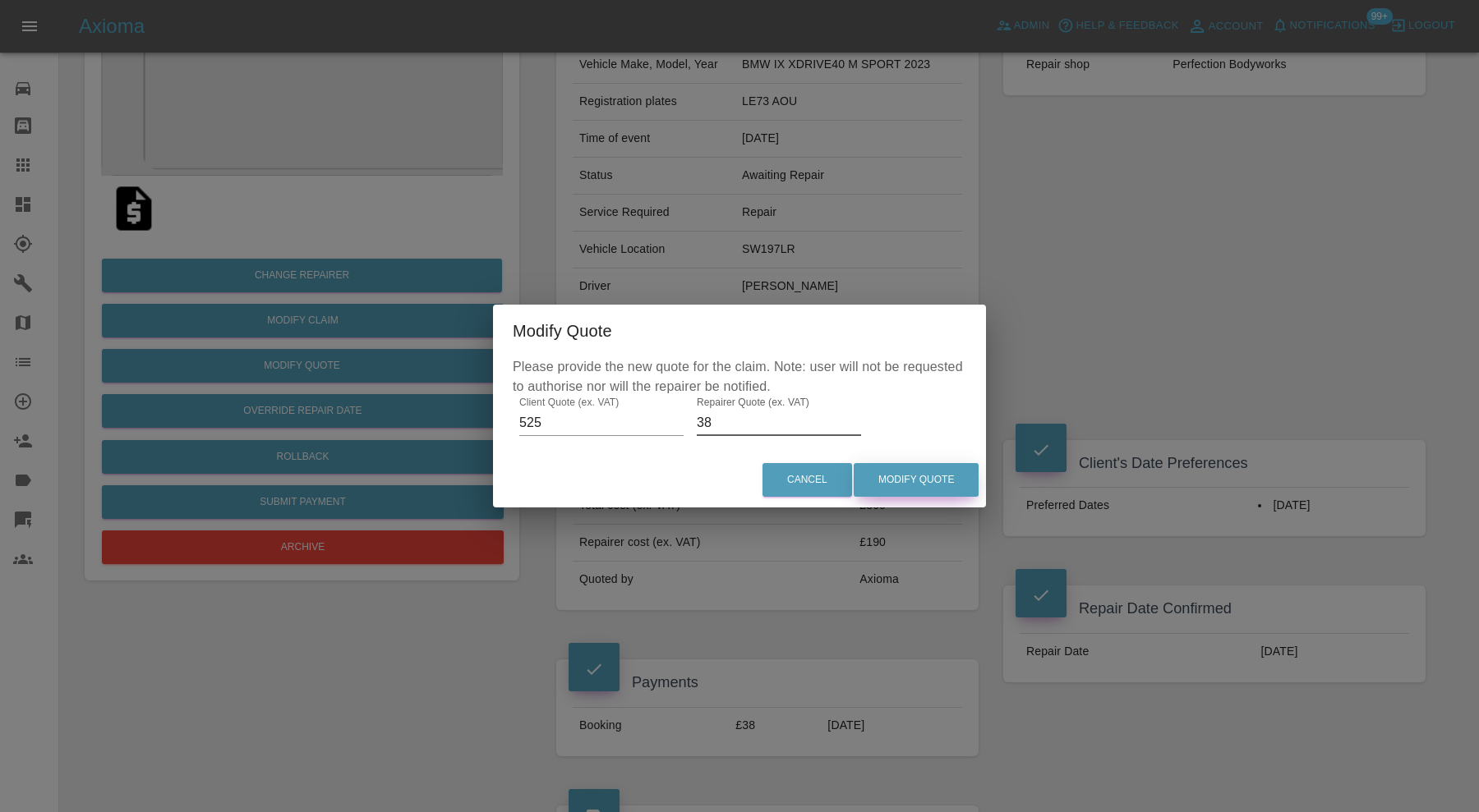
type input "3"
type input "400"
click at [904, 482] on button "Modify Quote" at bounding box center [916, 479] width 125 height 33
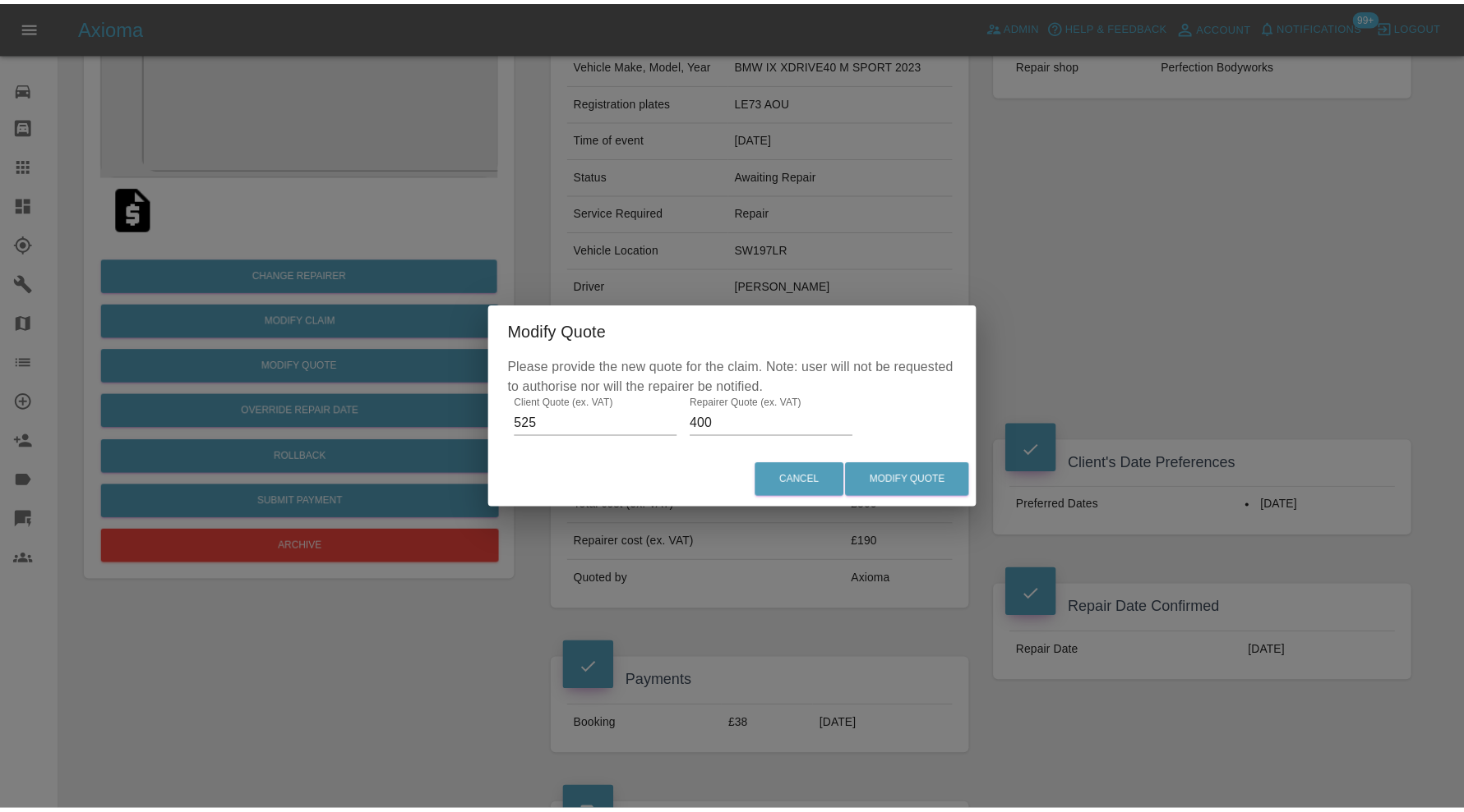
scroll to position [0, 0]
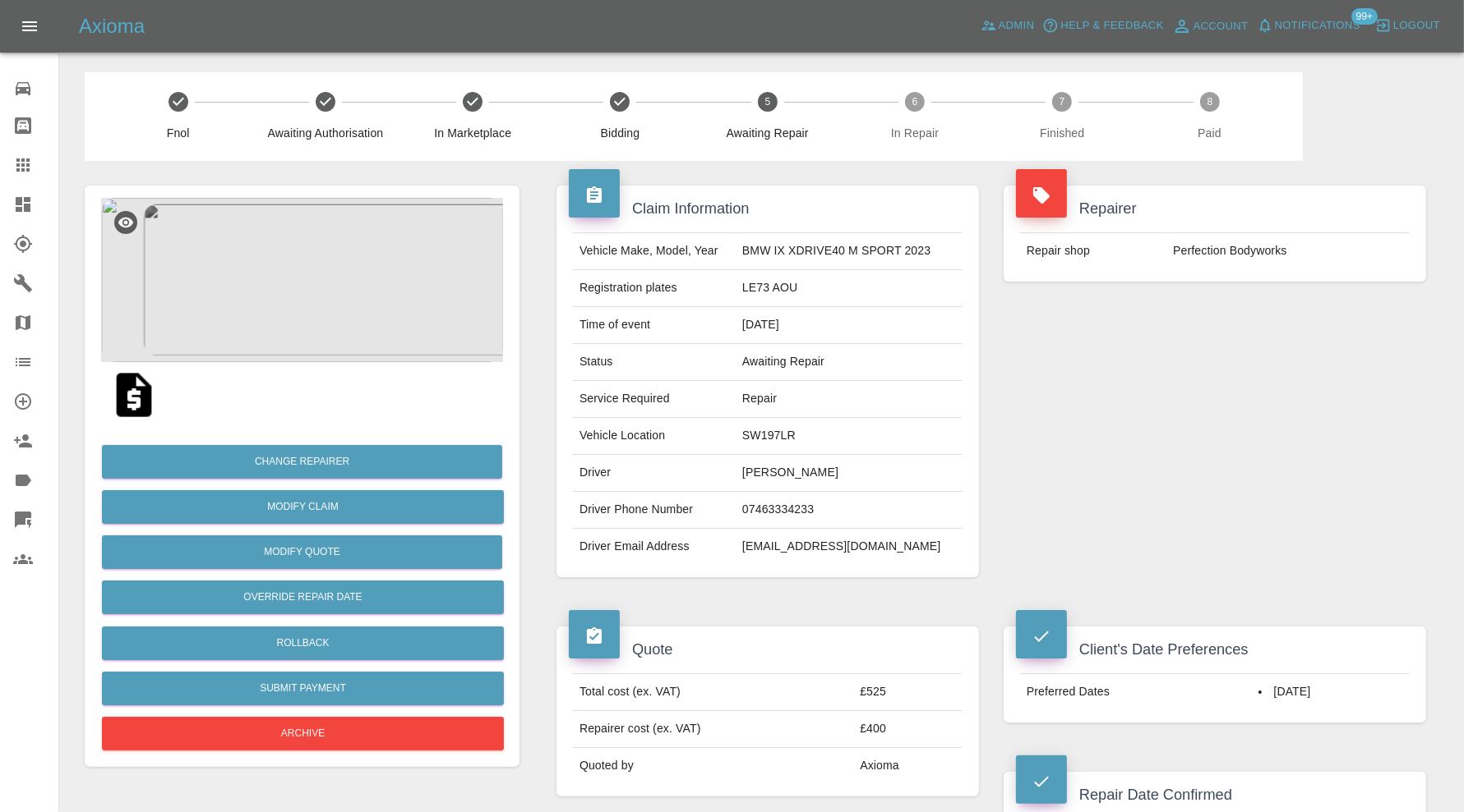
click at [31, 168] on icon at bounding box center [23, 165] width 20 height 20
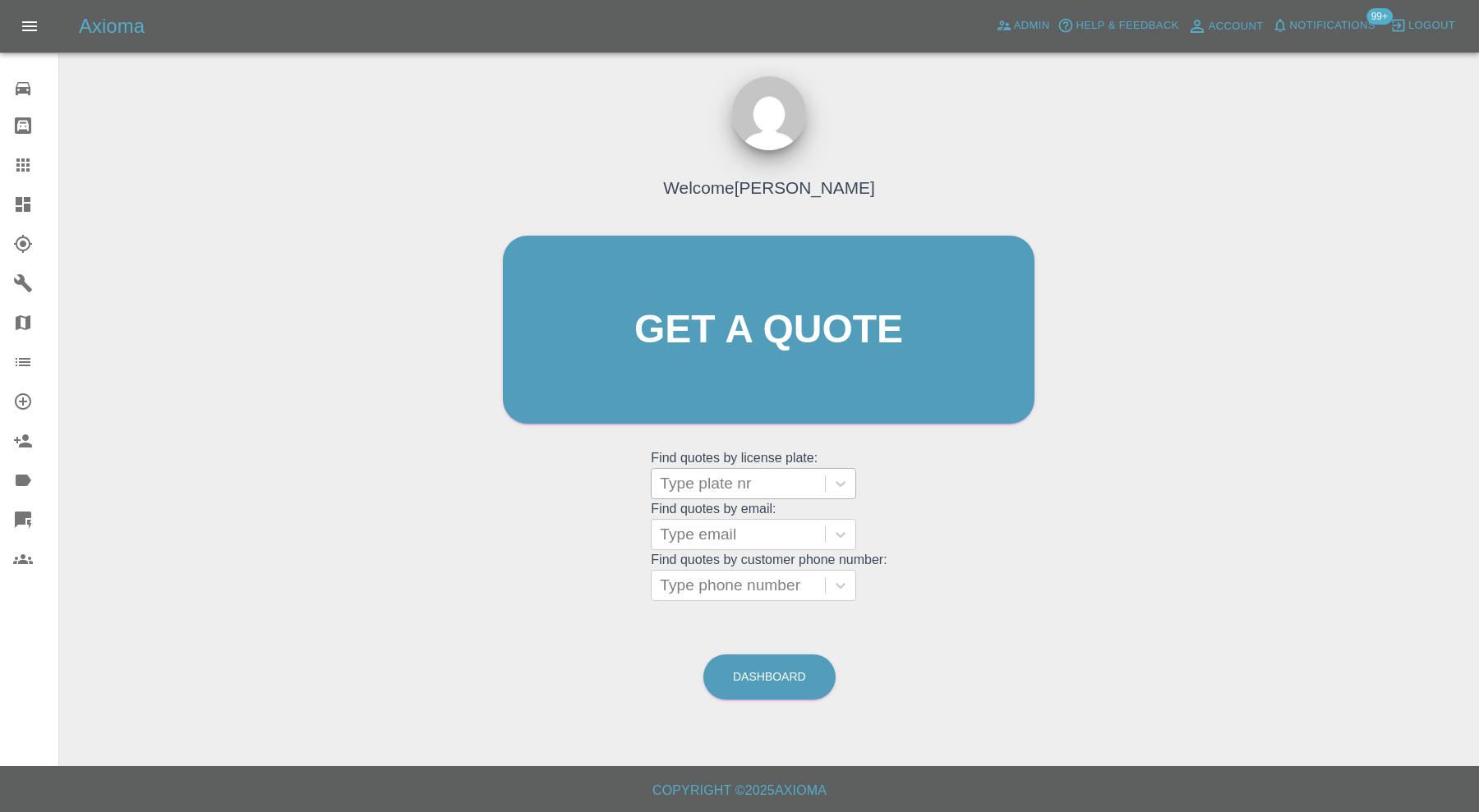
click at [707, 472] on div at bounding box center [739, 484] width 157 height 23
type input "kn70"
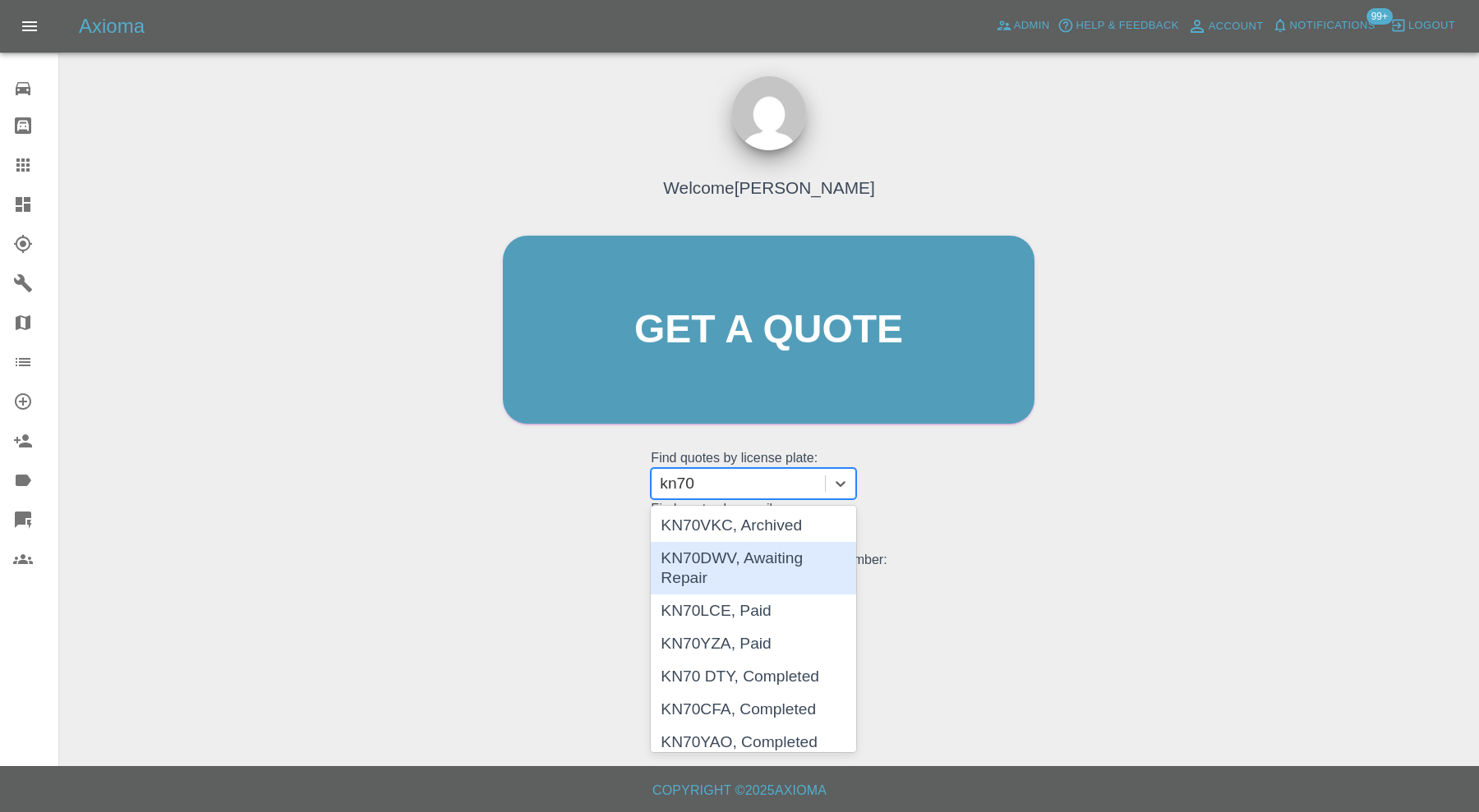
click at [804, 552] on div "KN70DWV, Awaiting Repair" at bounding box center [753, 568] width 206 height 53
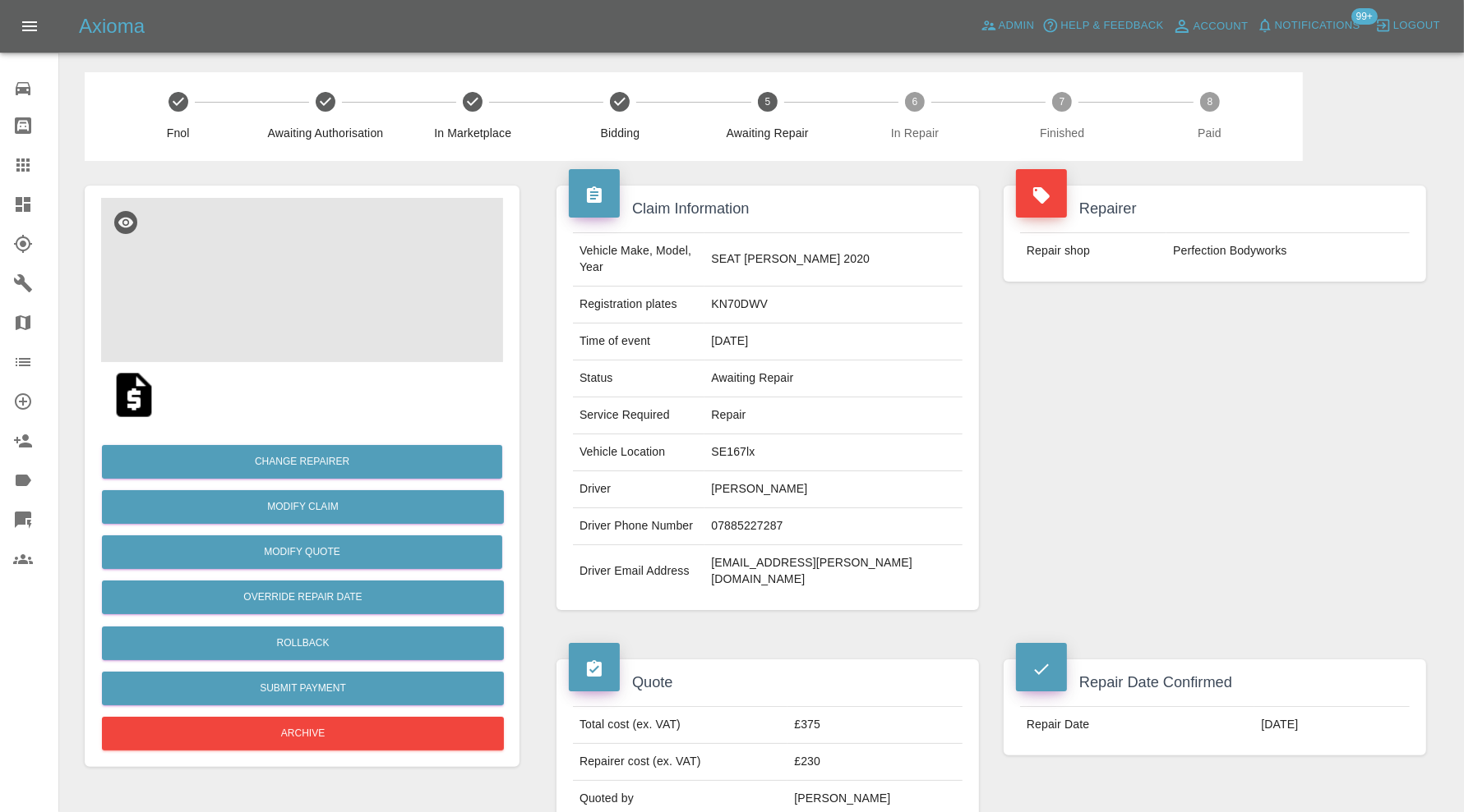
click at [261, 288] on img at bounding box center [302, 280] width 402 height 165
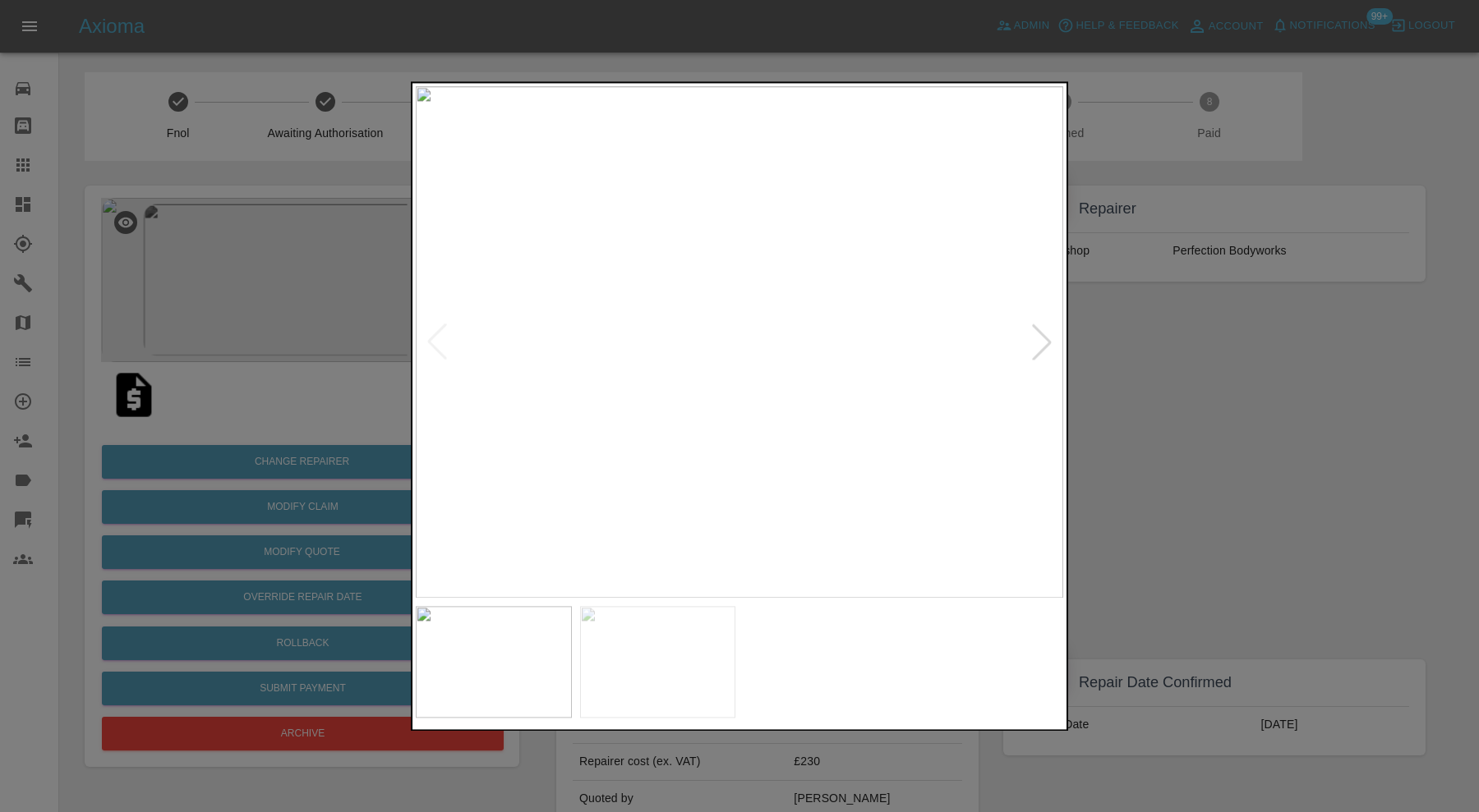
click at [1037, 335] on div at bounding box center [1042, 342] width 36 height 36
click at [1039, 335] on img at bounding box center [740, 341] width 648 height 512
click at [1110, 340] on div at bounding box center [740, 406] width 1479 height 812
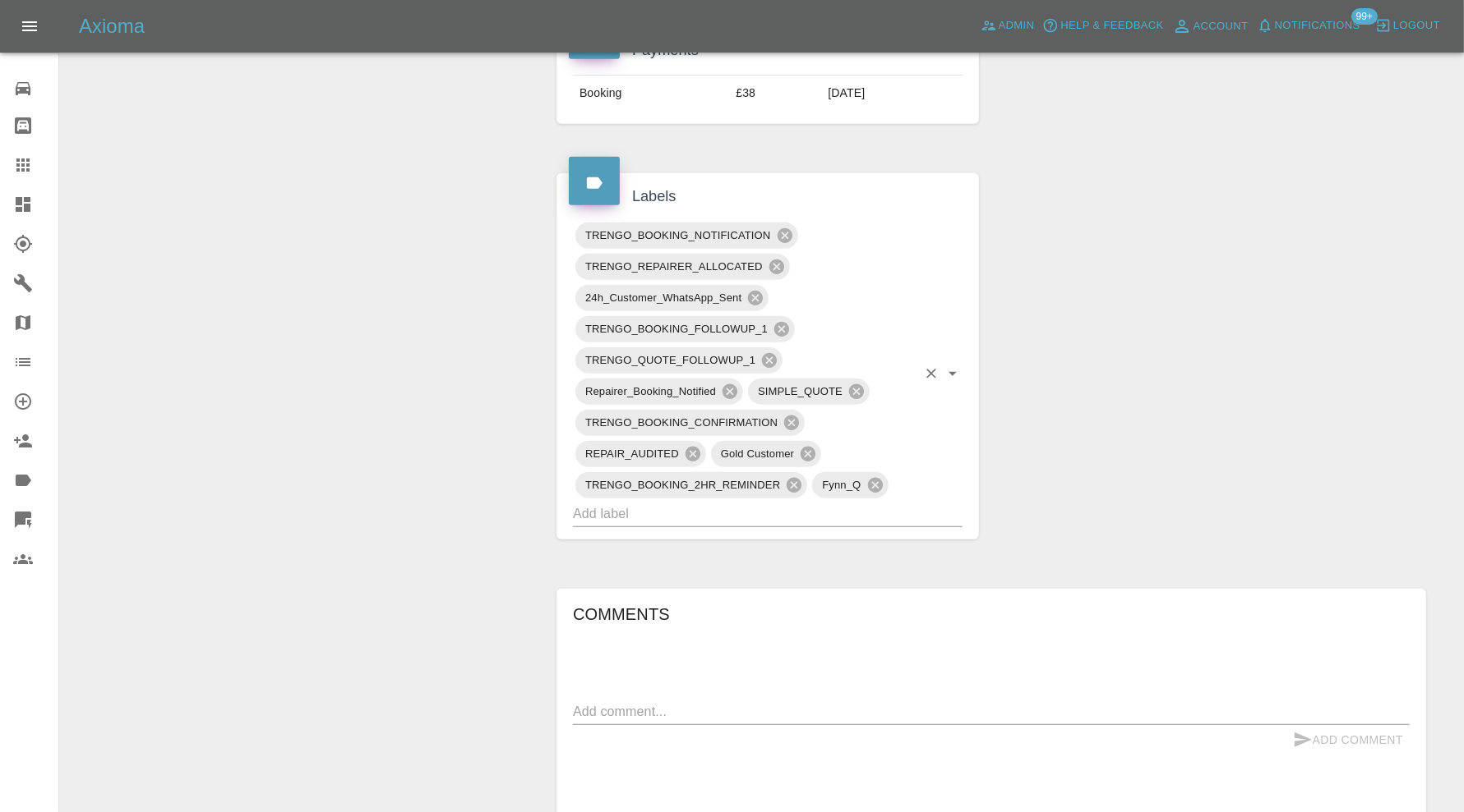
scroll to position [1018, 0]
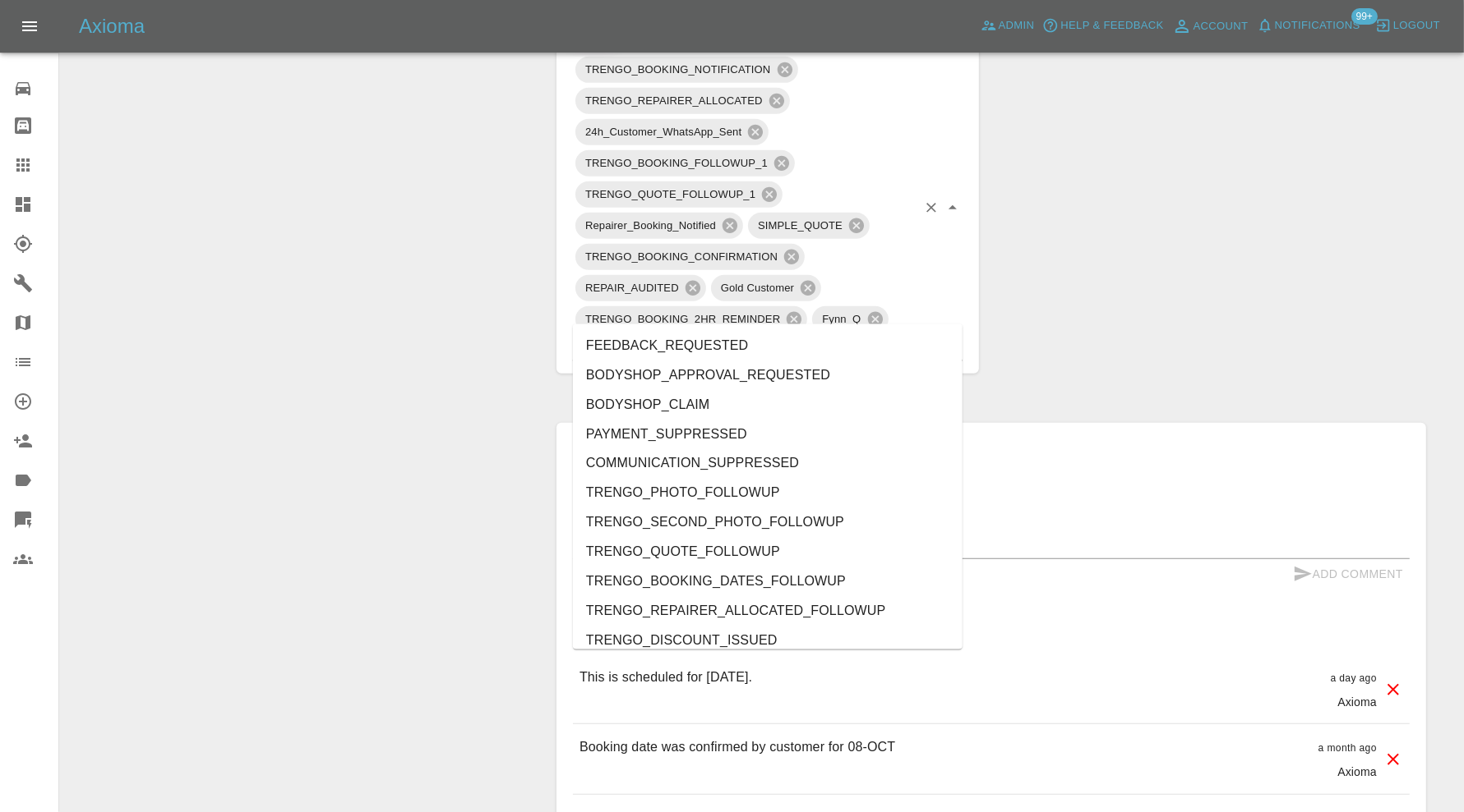
click at [814, 335] on input "text" at bounding box center [744, 347] width 344 height 26
type input "do"
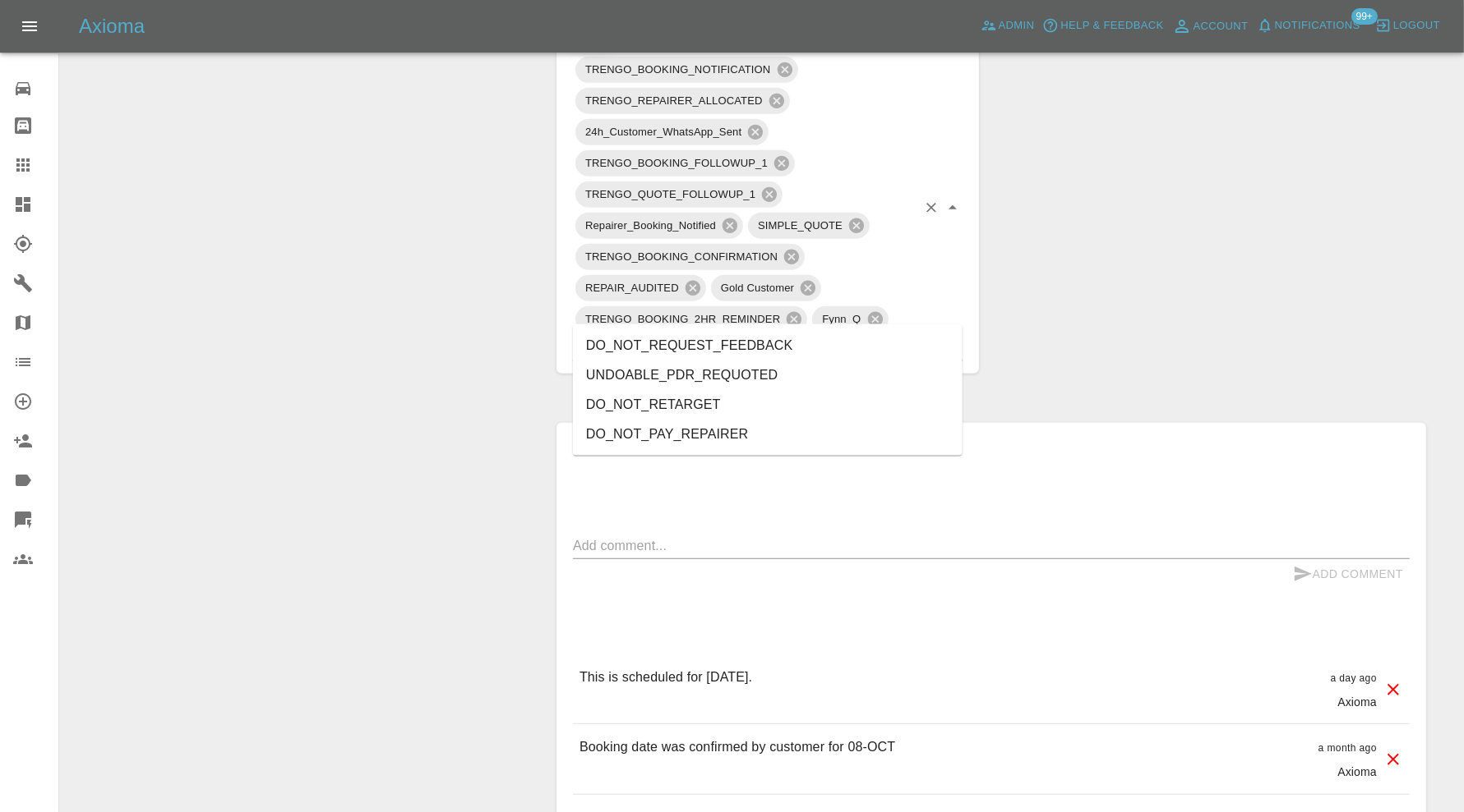
click at [771, 340] on li "DO_NOT_REQUEST_FEEDBACK" at bounding box center [767, 345] width 389 height 30
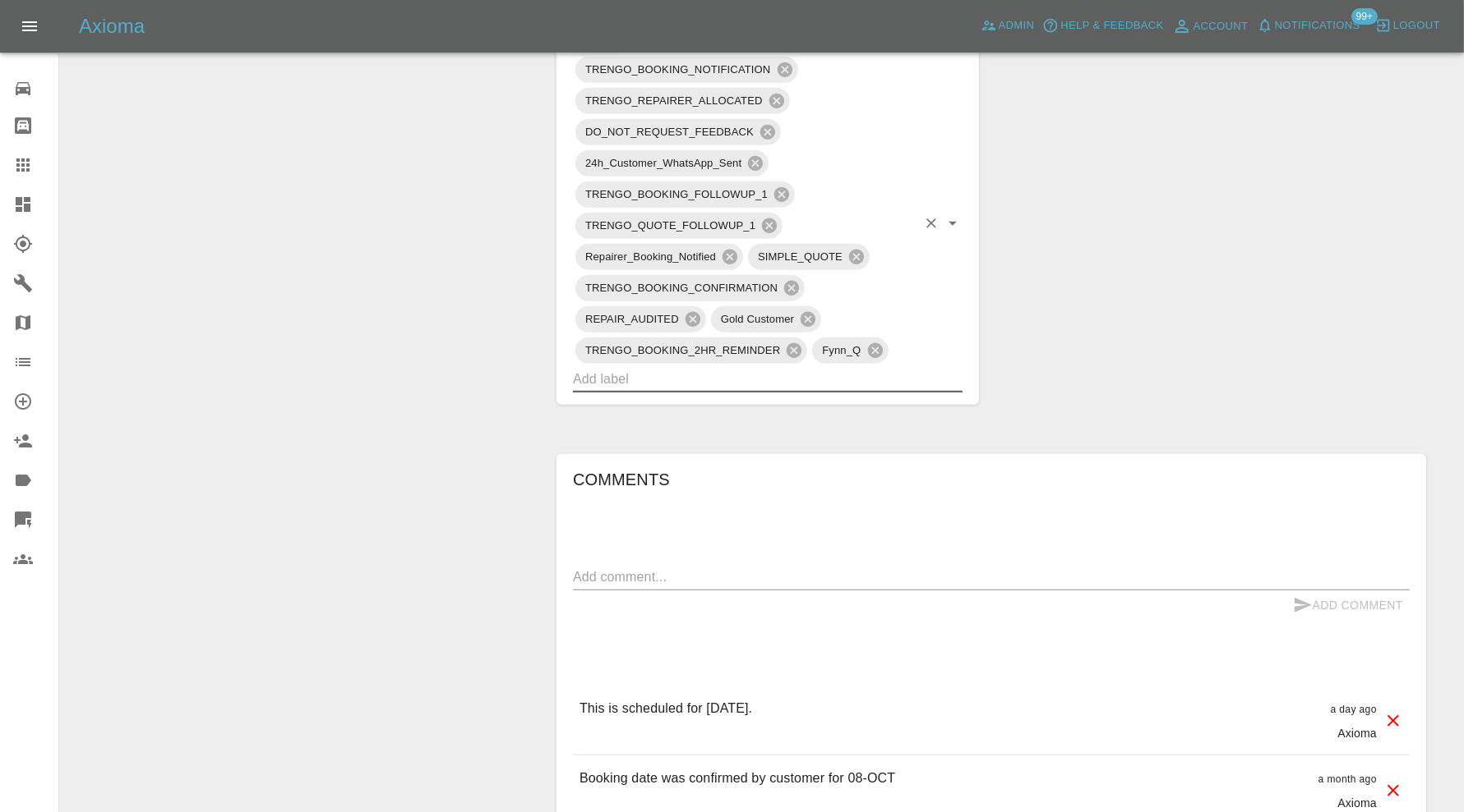
click at [728, 567] on textarea at bounding box center [991, 577] width 836 height 19
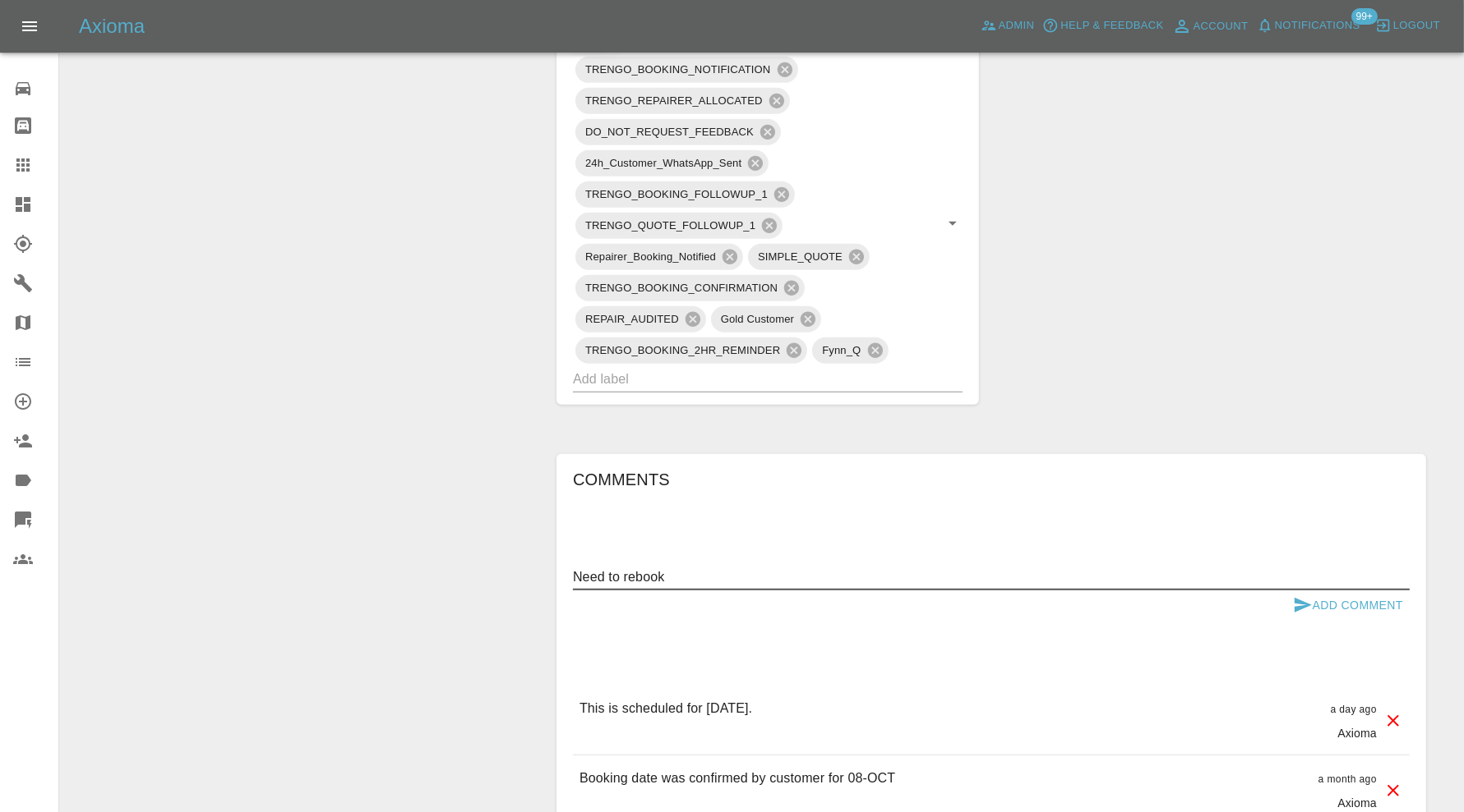
type textarea "Need to rebook"
click at [1344, 591] on button "Add Comment" at bounding box center [1347, 606] width 123 height 31
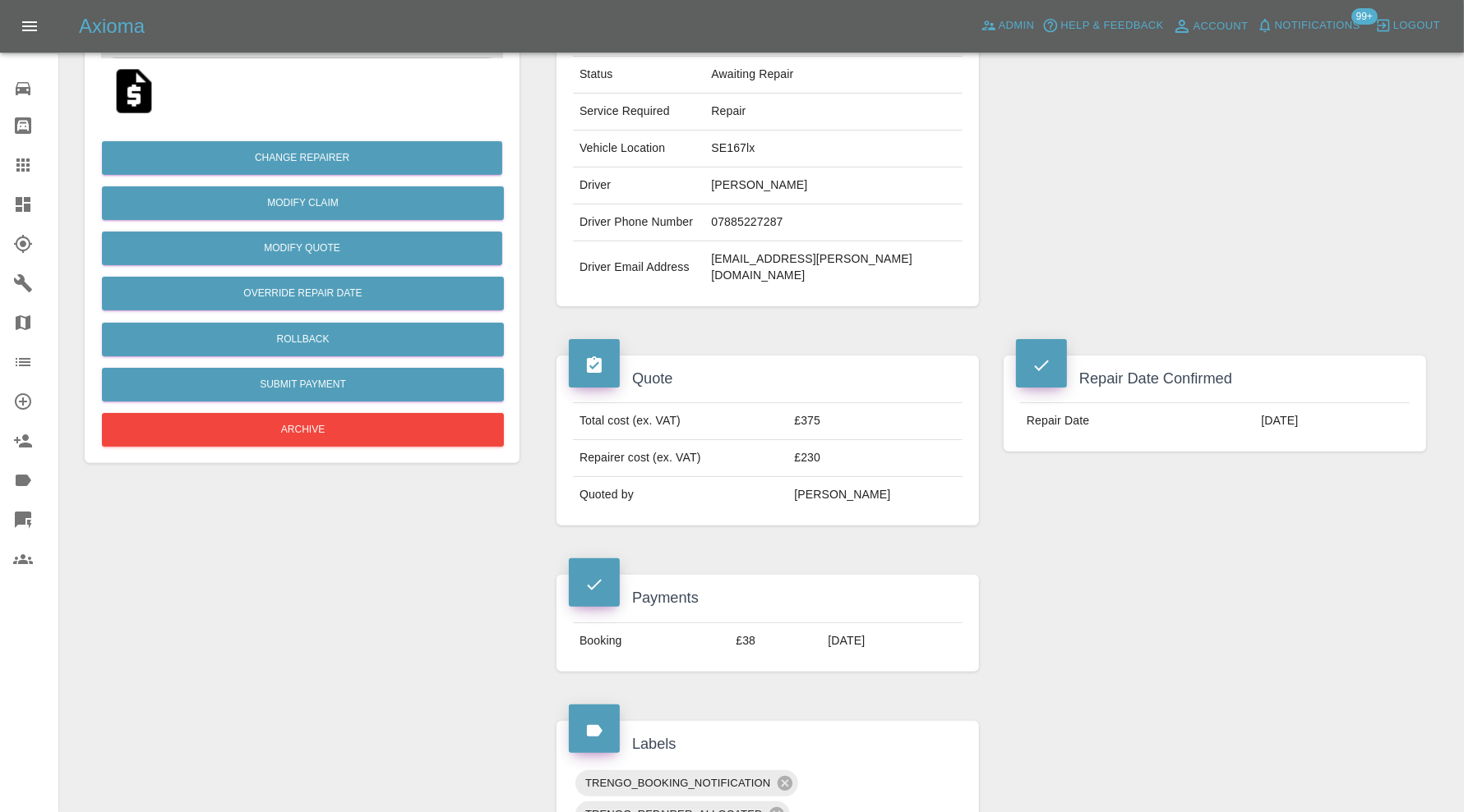
scroll to position [0, 0]
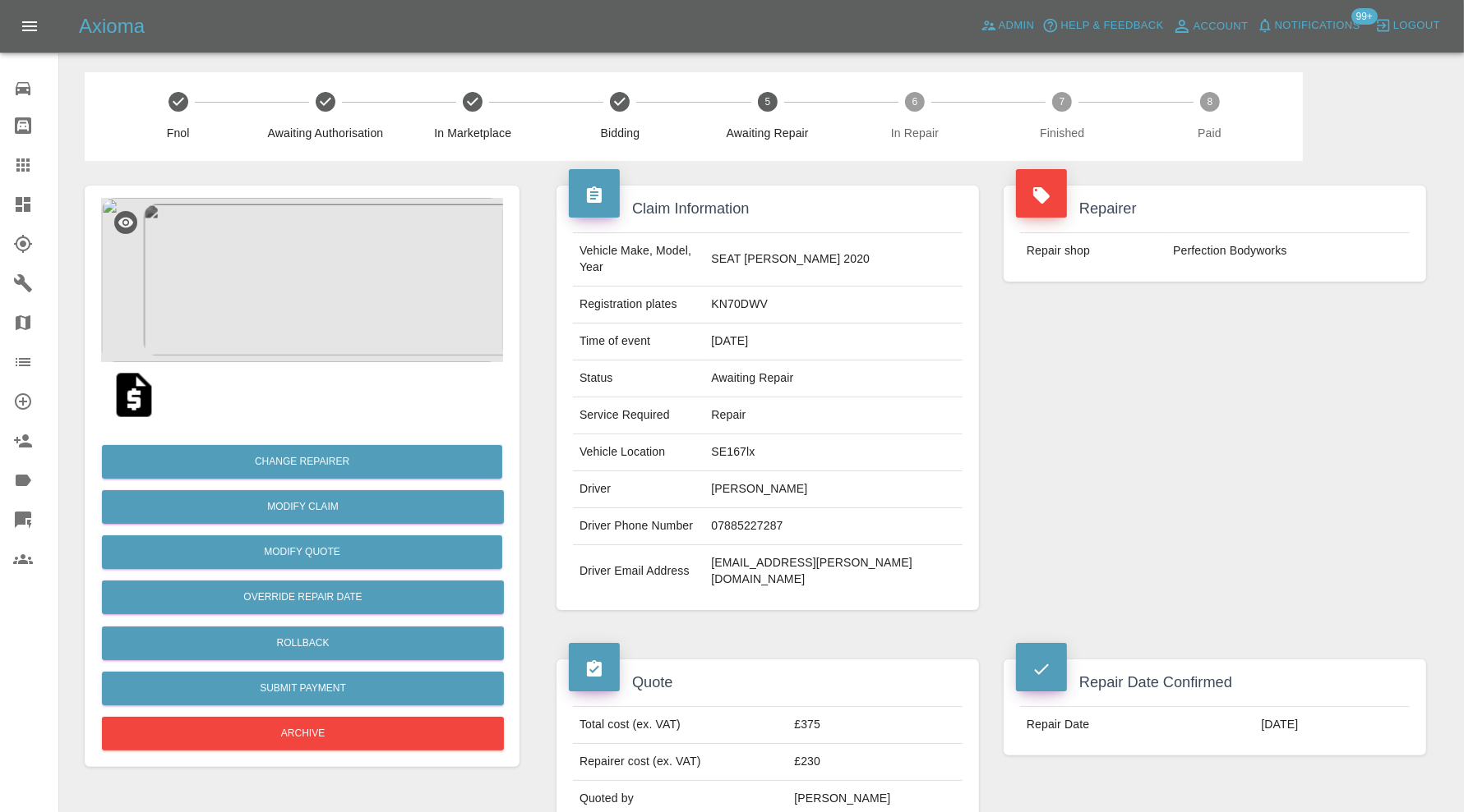
click at [26, 204] on icon at bounding box center [22, 204] width 14 height 14
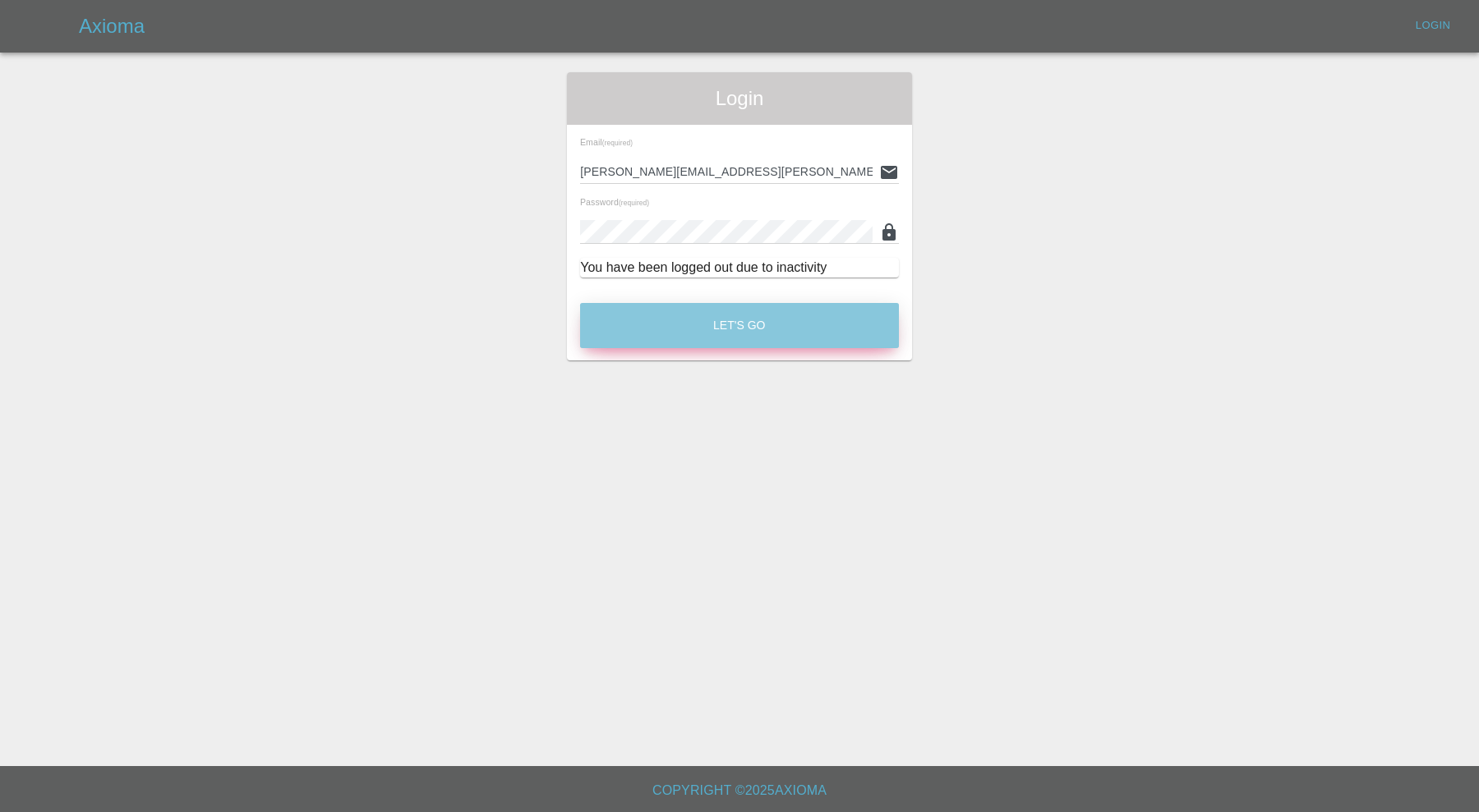
click at [684, 340] on button "Let's Go" at bounding box center [739, 325] width 319 height 45
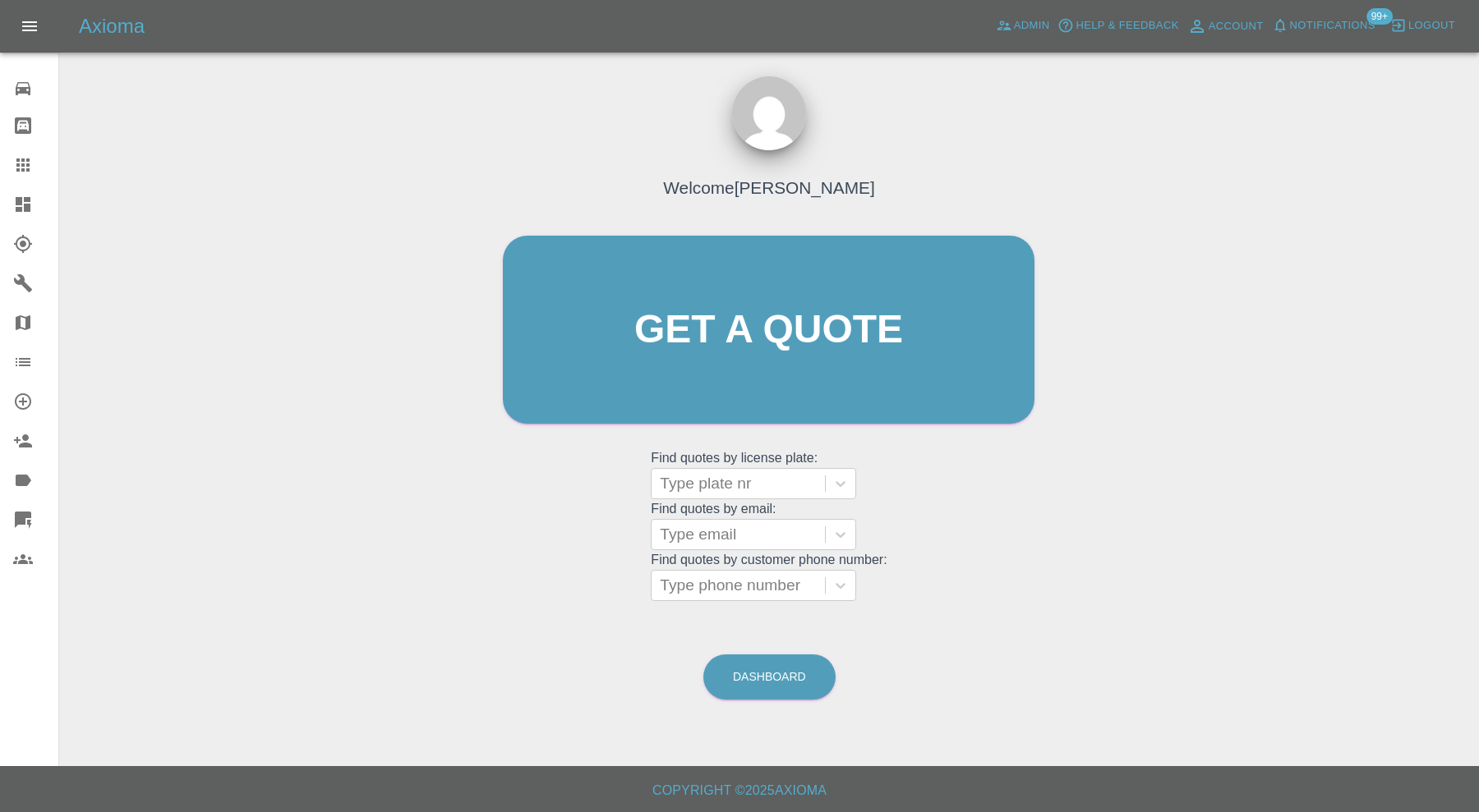
click at [23, 210] on icon at bounding box center [23, 205] width 20 height 20
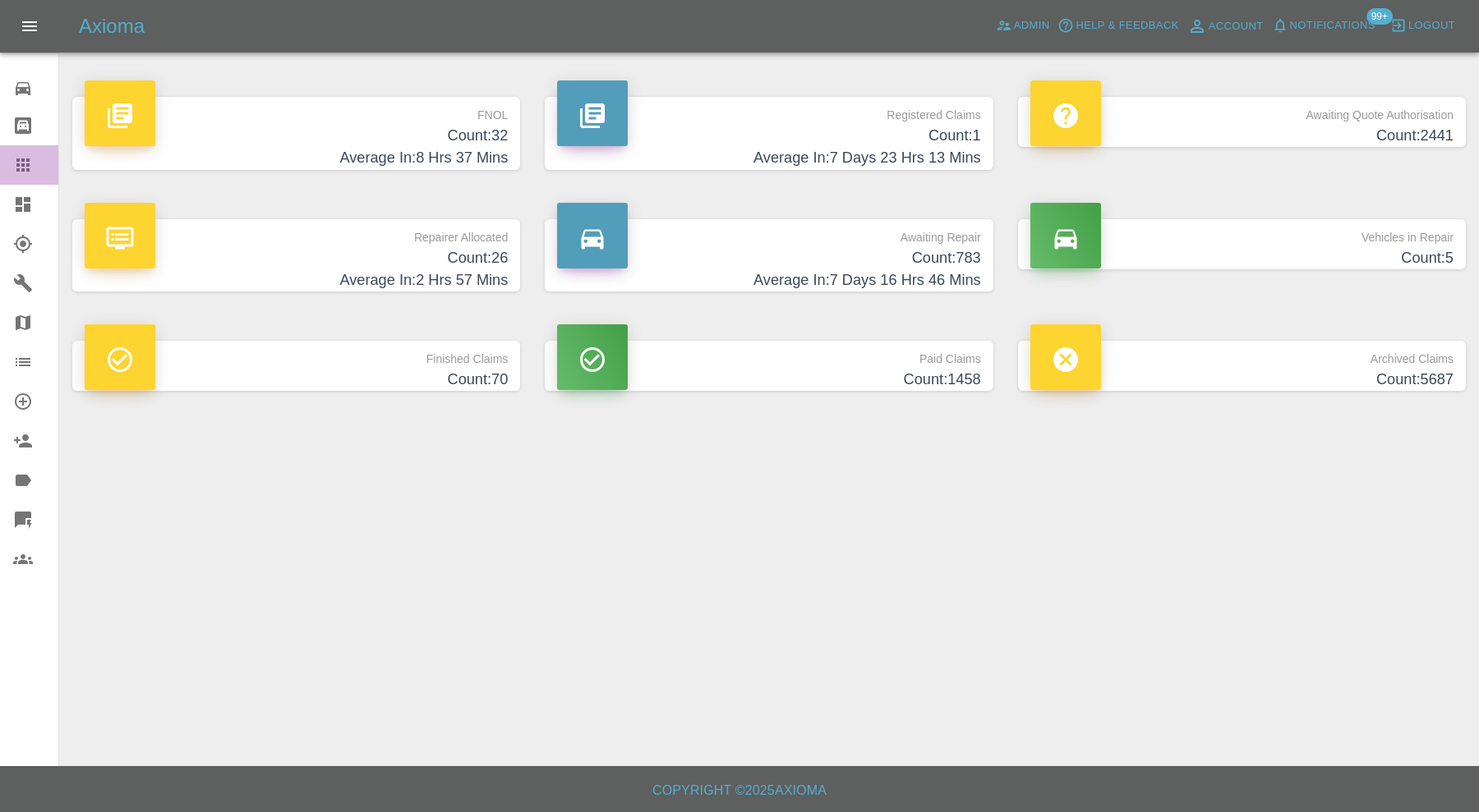
click at [26, 160] on icon at bounding box center [23, 165] width 13 height 13
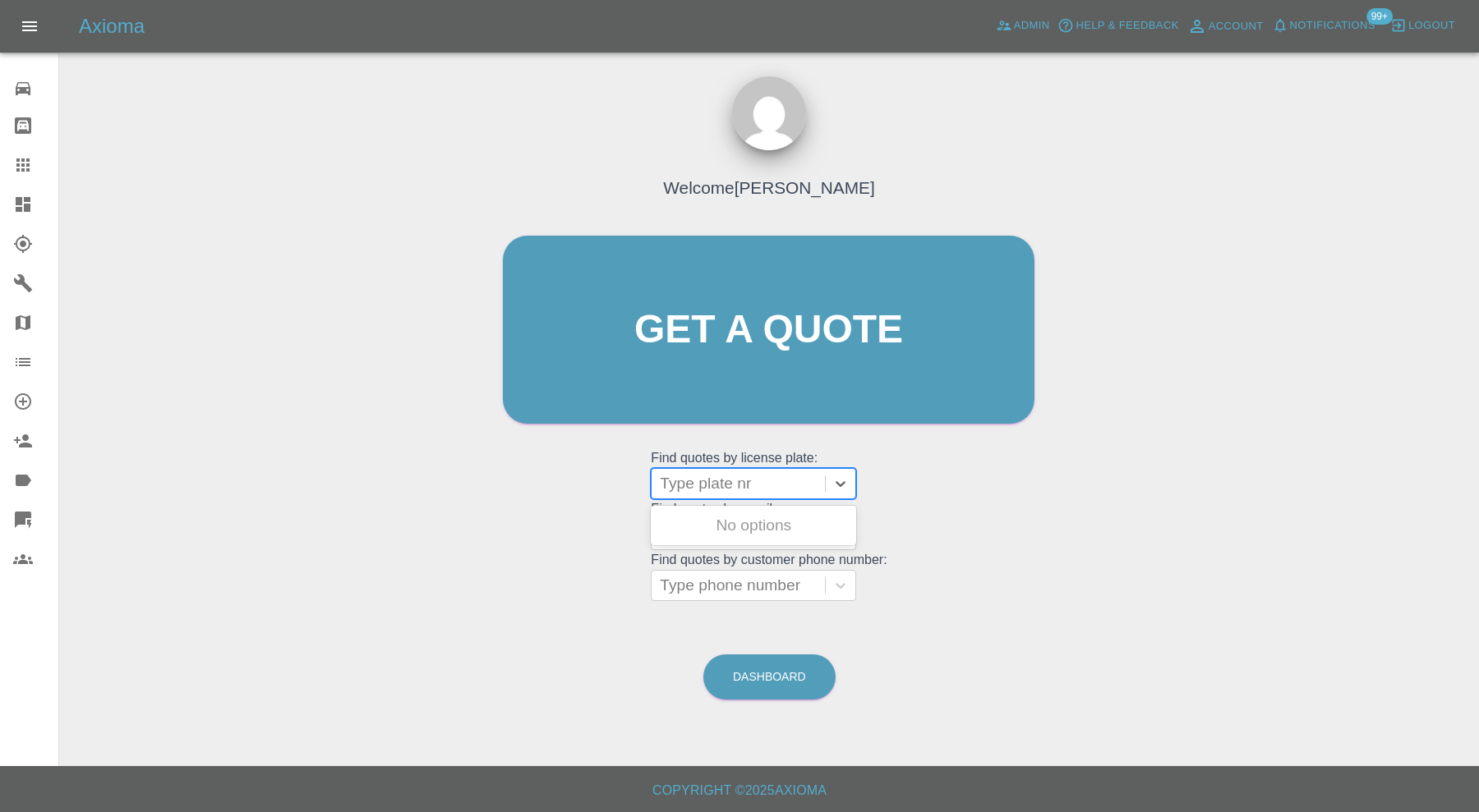
click at [690, 486] on div at bounding box center [739, 484] width 157 height 23
type input "sn23"
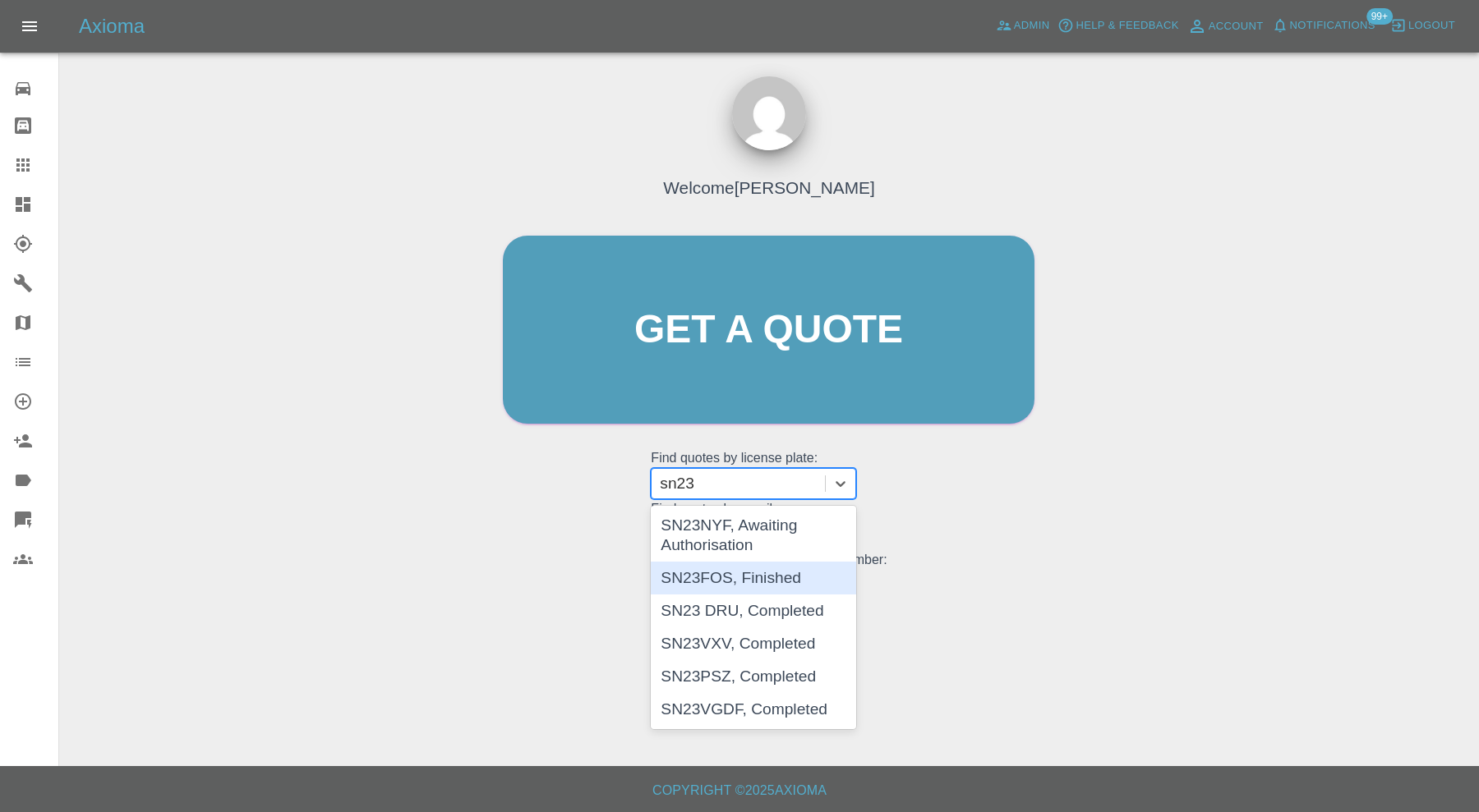
click at [740, 575] on div "SN23FOS, Finished" at bounding box center [753, 578] width 206 height 33
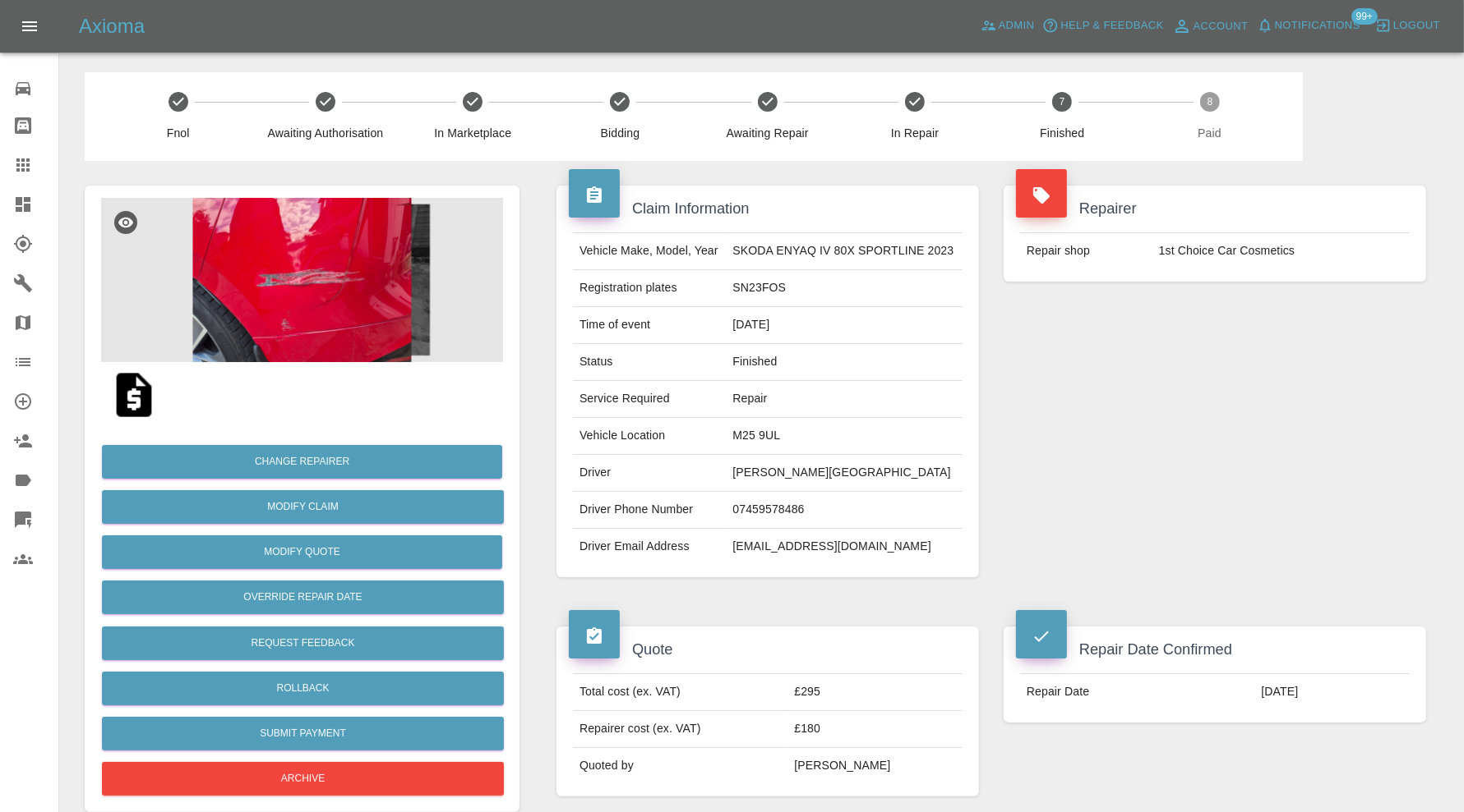
click at [832, 547] on td "mirella_cernat@yahoo.com" at bounding box center [843, 547] width 236 height 36
copy div "mirella_cernat@yahoo.com"
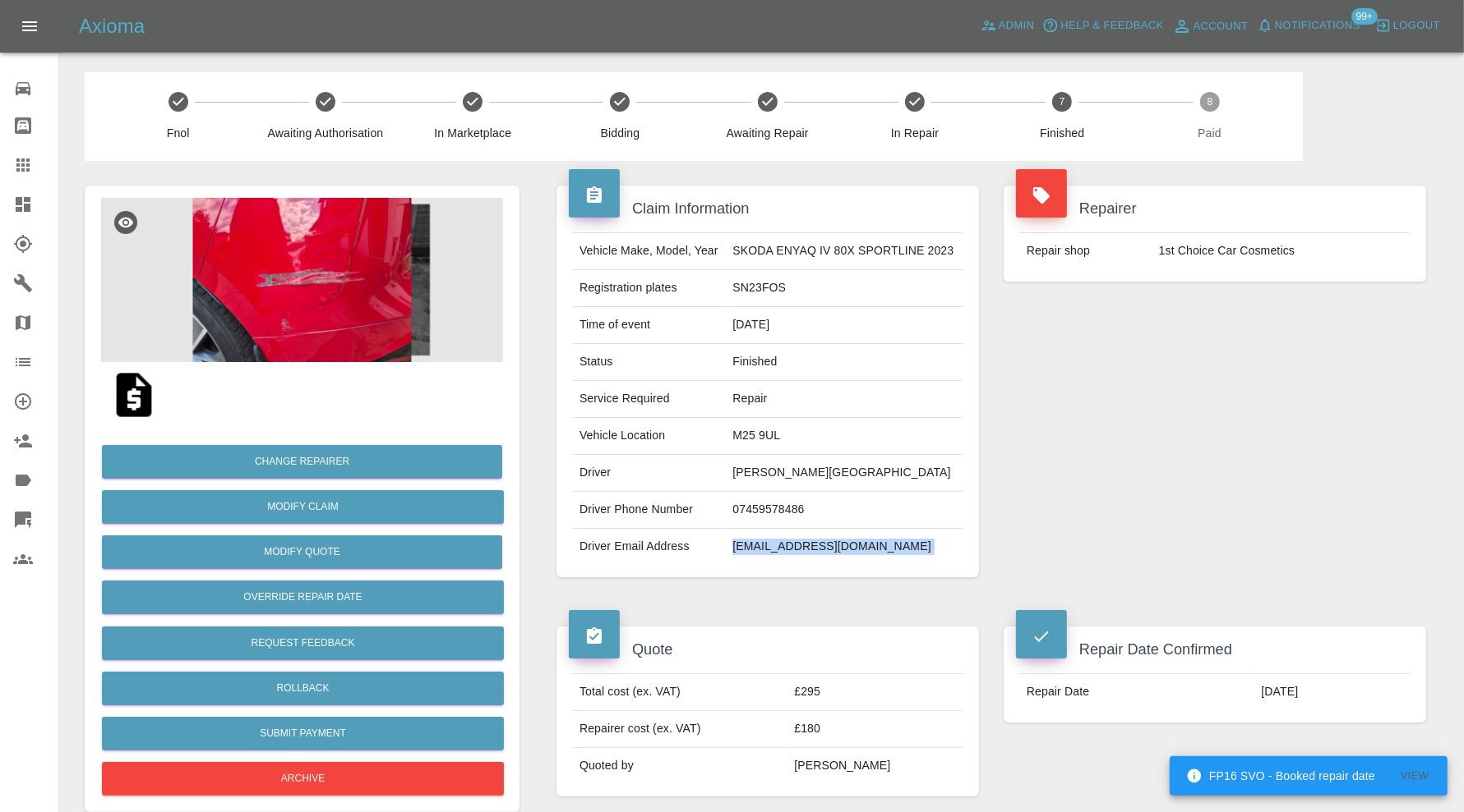
click at [33, 193] on link "Dashboard" at bounding box center [29, 204] width 58 height 39
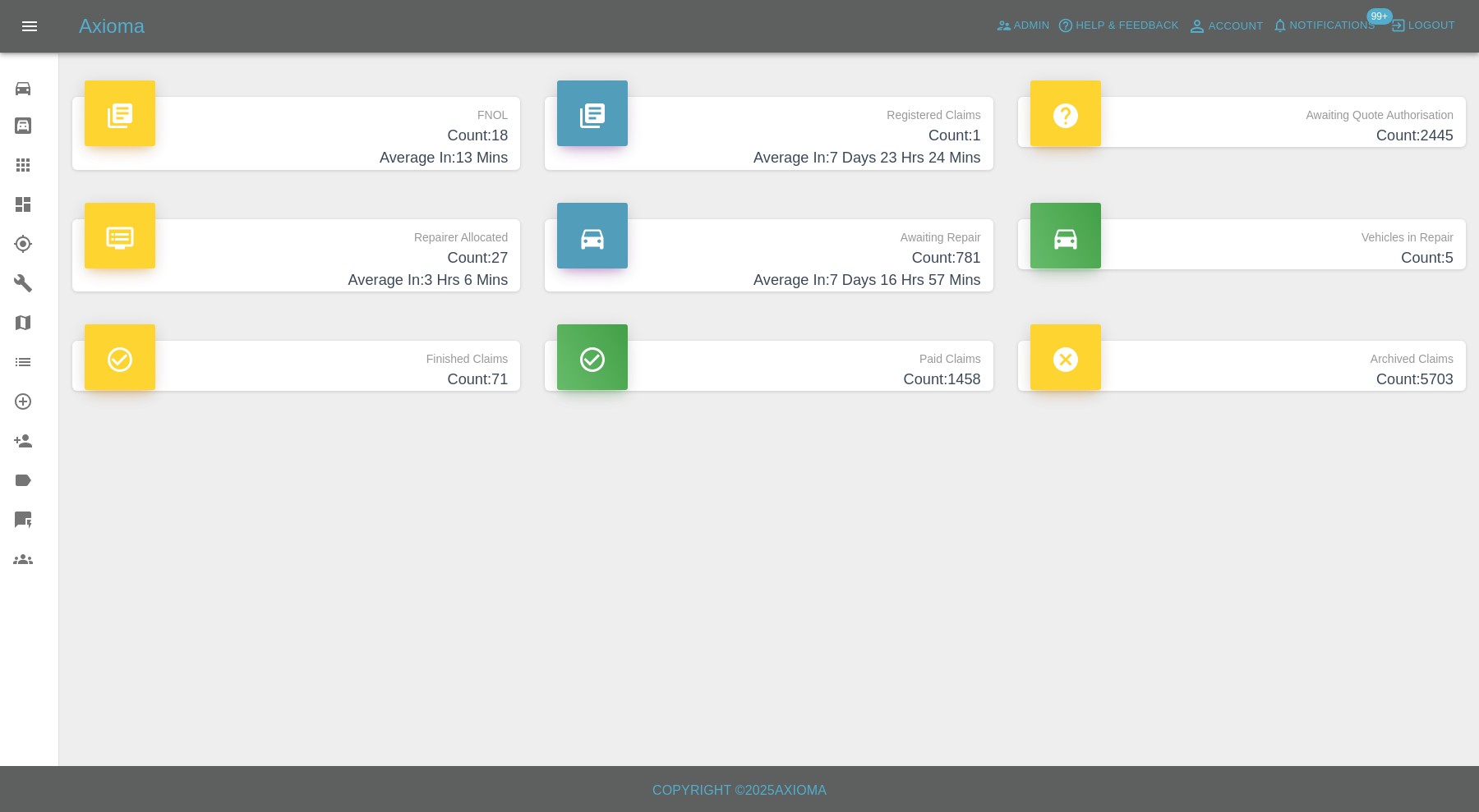
click at [769, 227] on p "Awaiting Repair" at bounding box center [768, 232] width 423 height 28
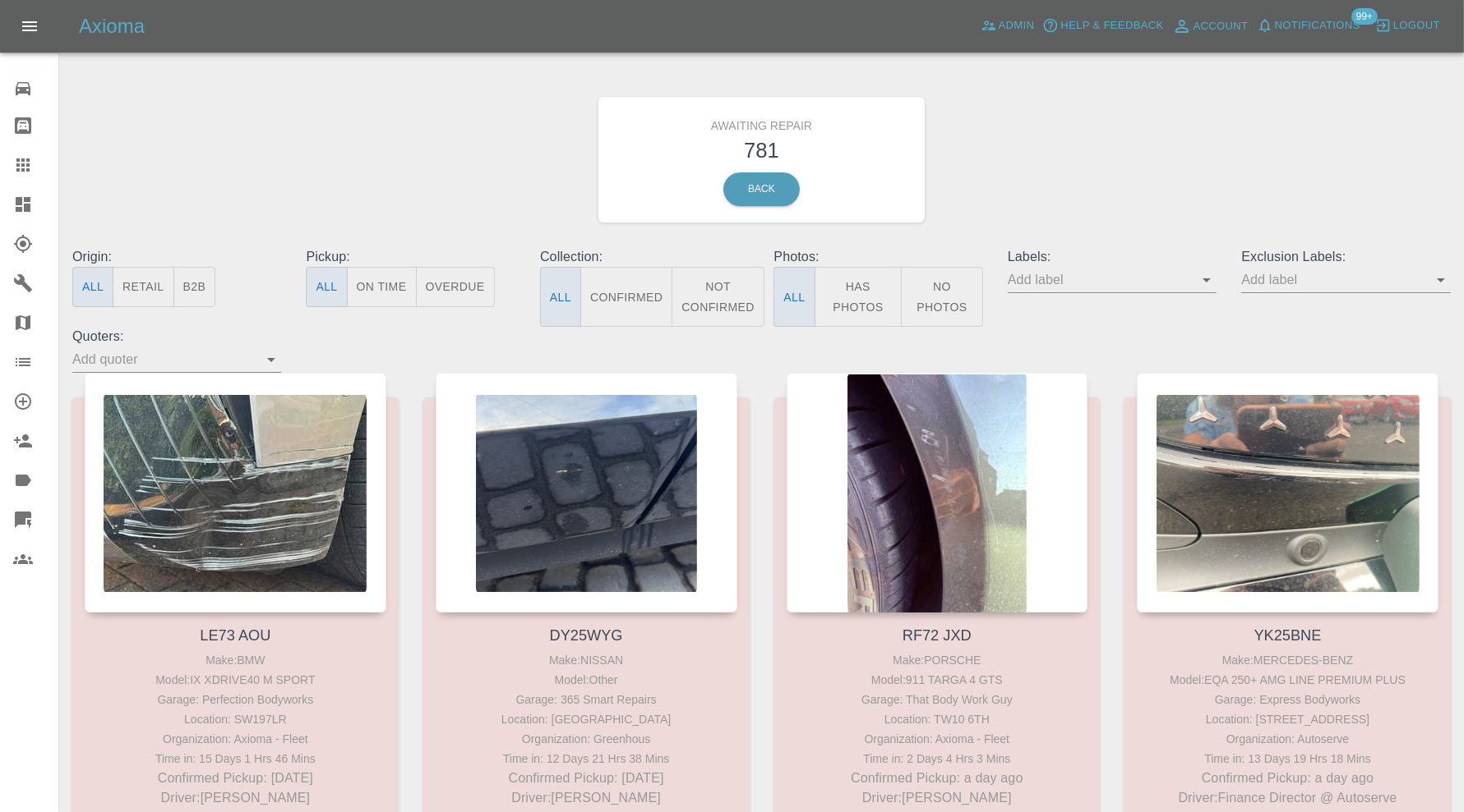
click at [1371, 265] on p "Exclusion Labels:" at bounding box center [1345, 257] width 209 height 20
click at [1433, 279] on icon "Open" at bounding box center [1440, 280] width 20 height 20
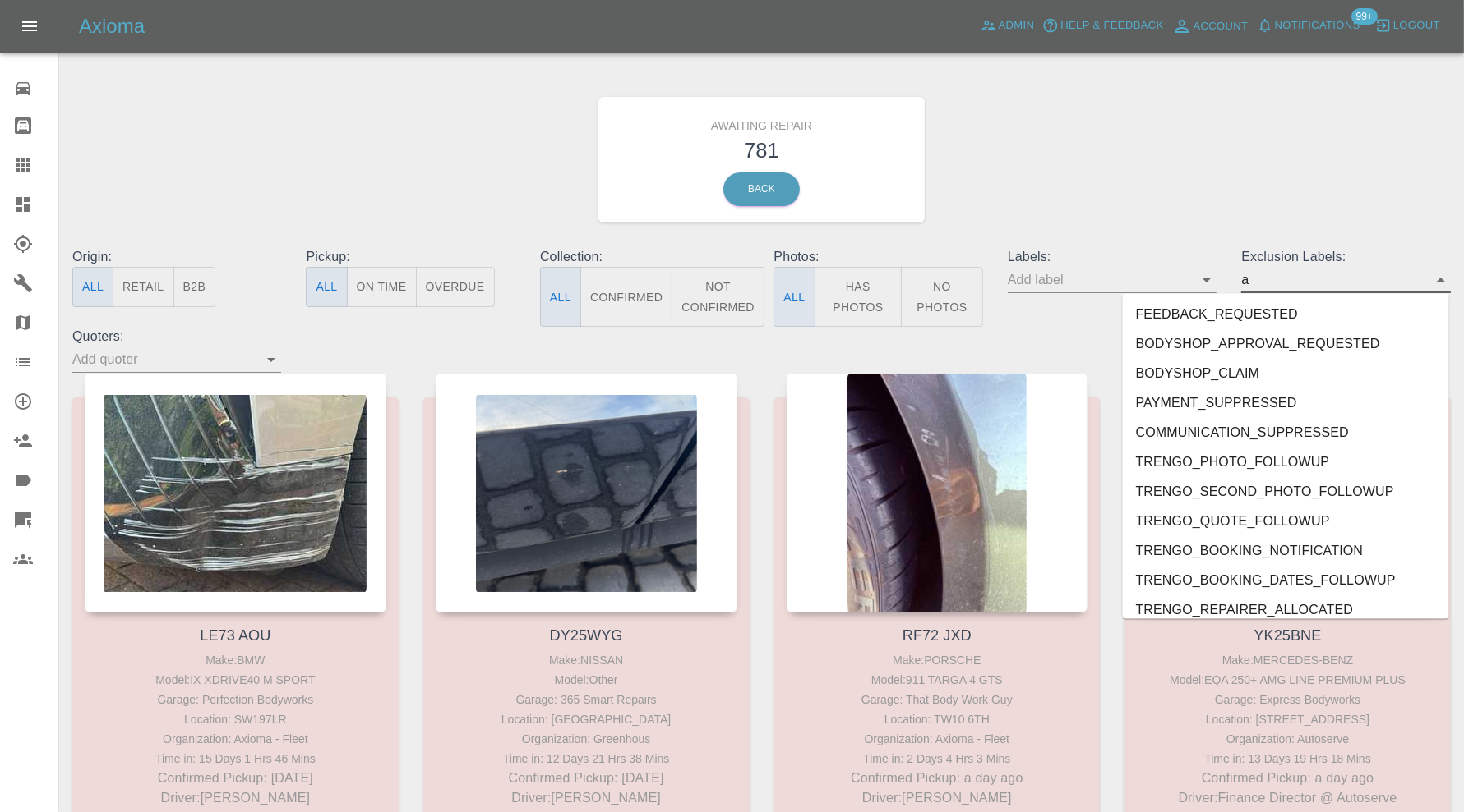
type input "au"
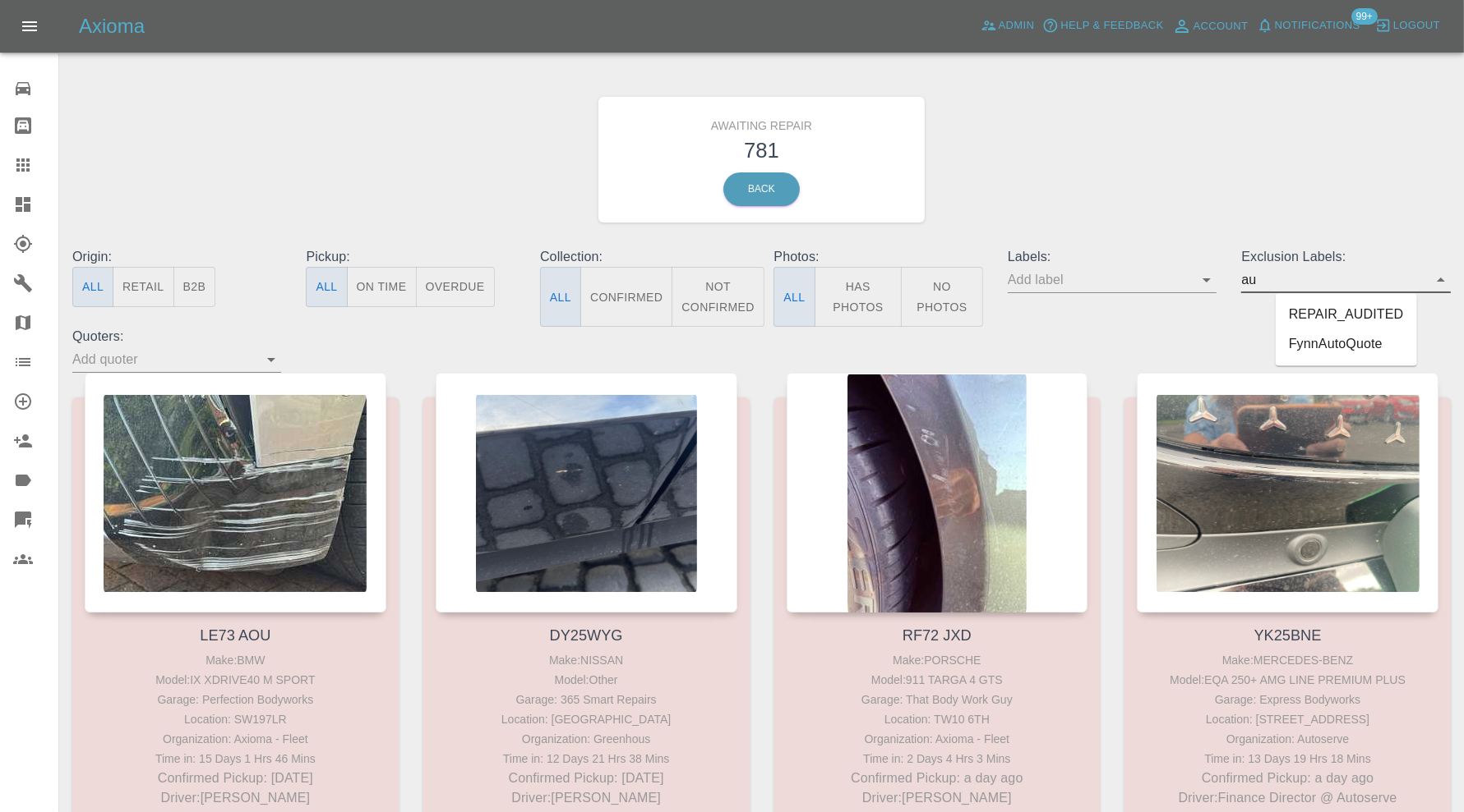
click at [1348, 319] on li "REPAIR_AUDITED" at bounding box center [1346, 315] width 142 height 30
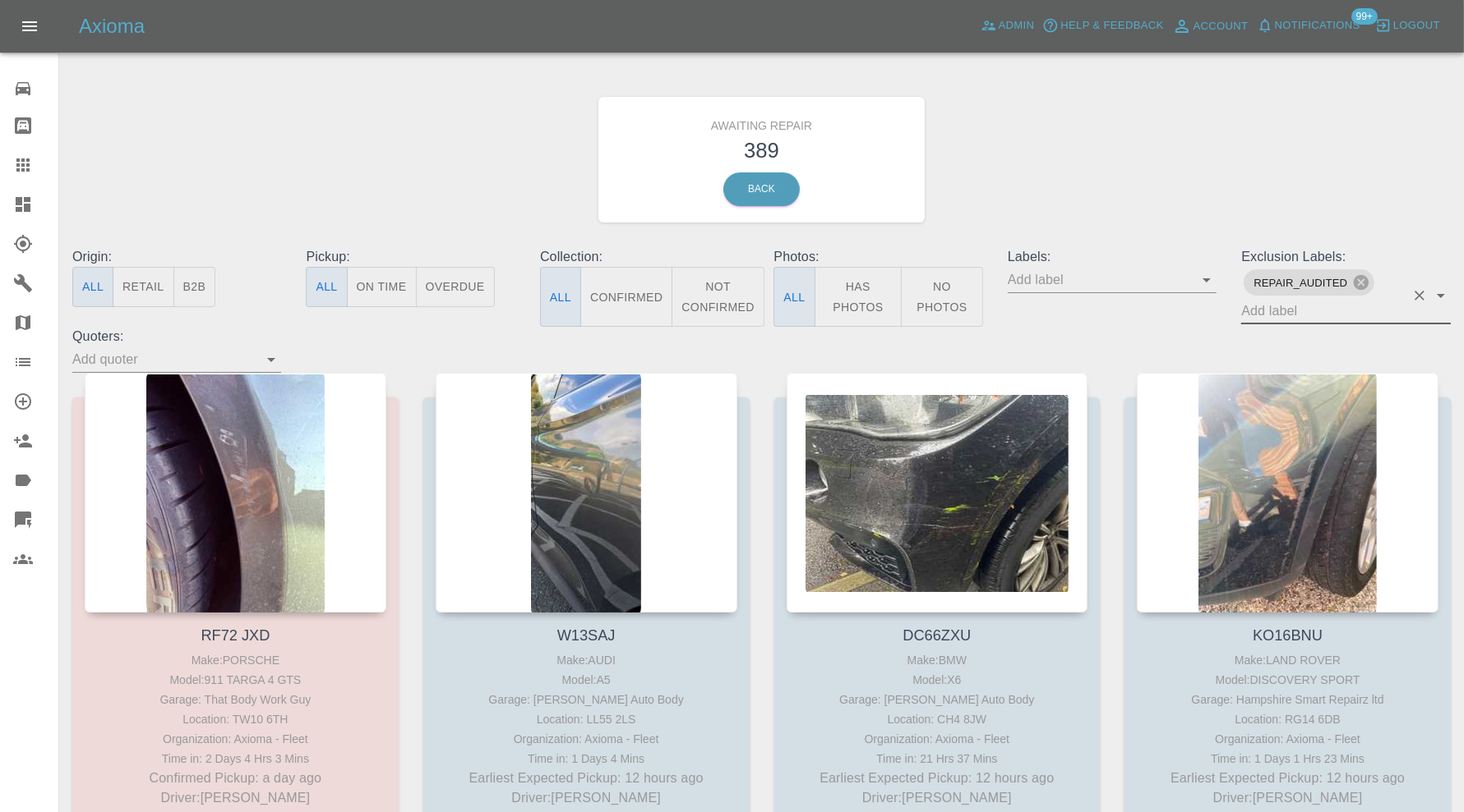
click at [639, 300] on button "Confirmed" at bounding box center [626, 296] width 92 height 60
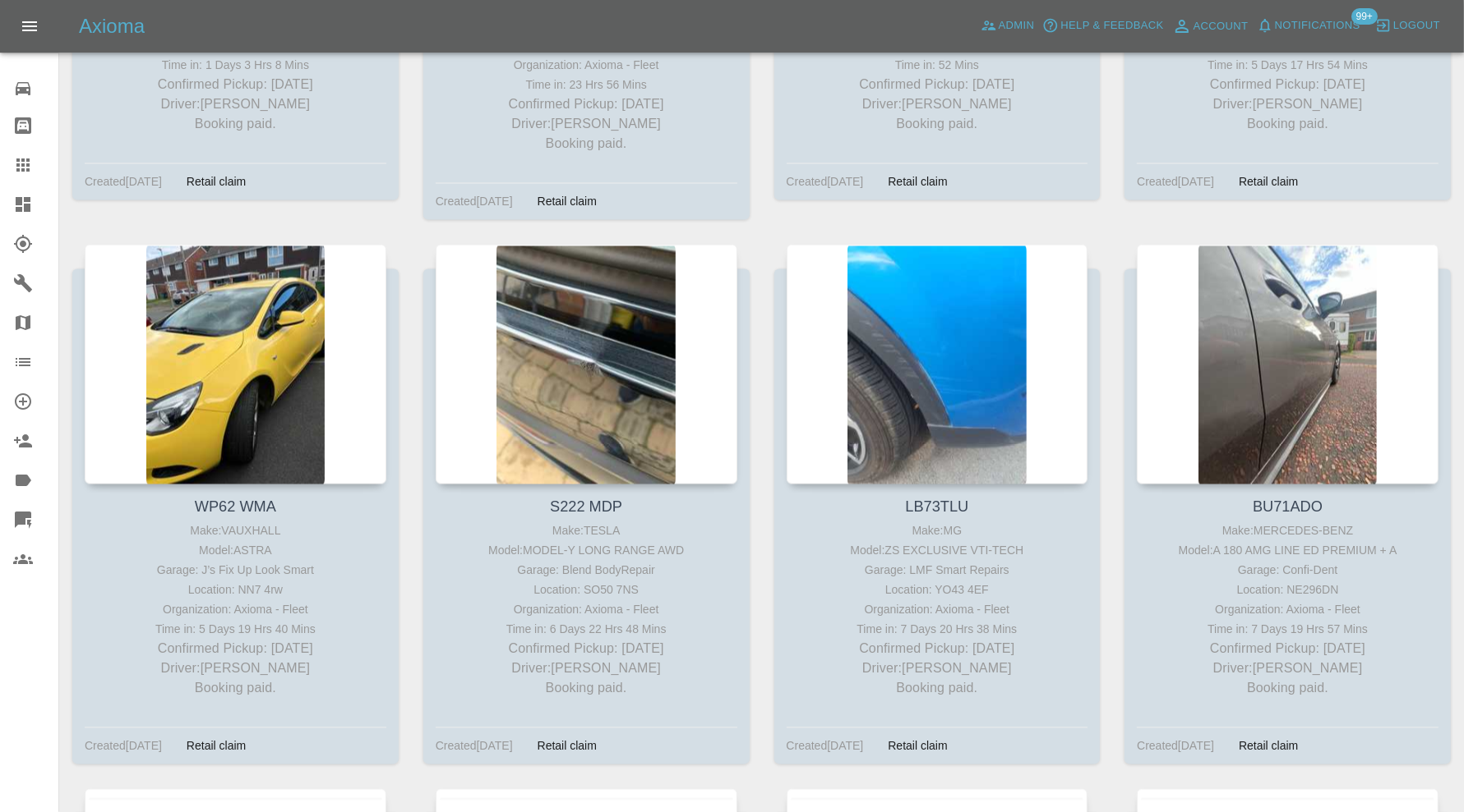
scroll to position [2875, 0]
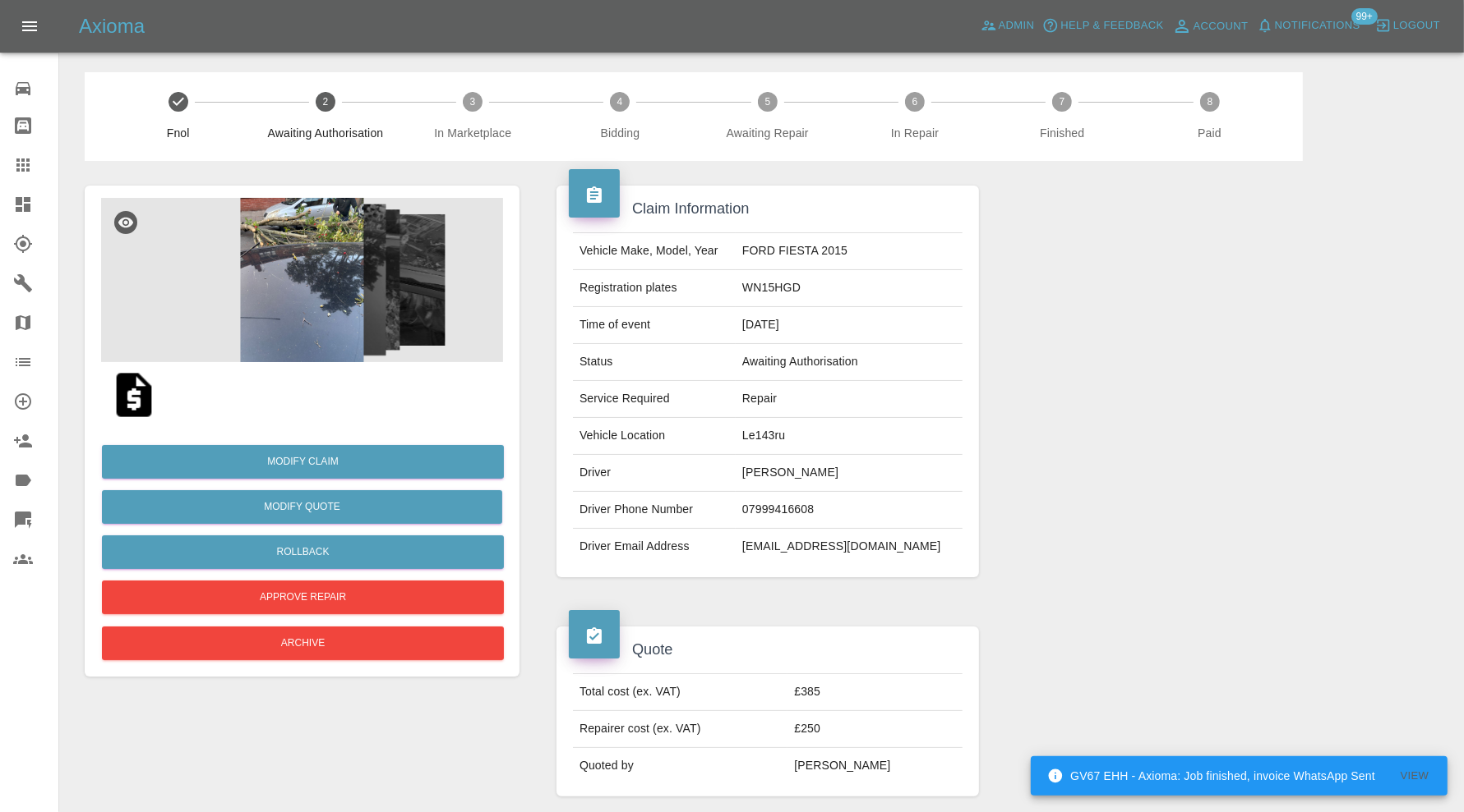
click at [310, 260] on img at bounding box center [302, 280] width 402 height 165
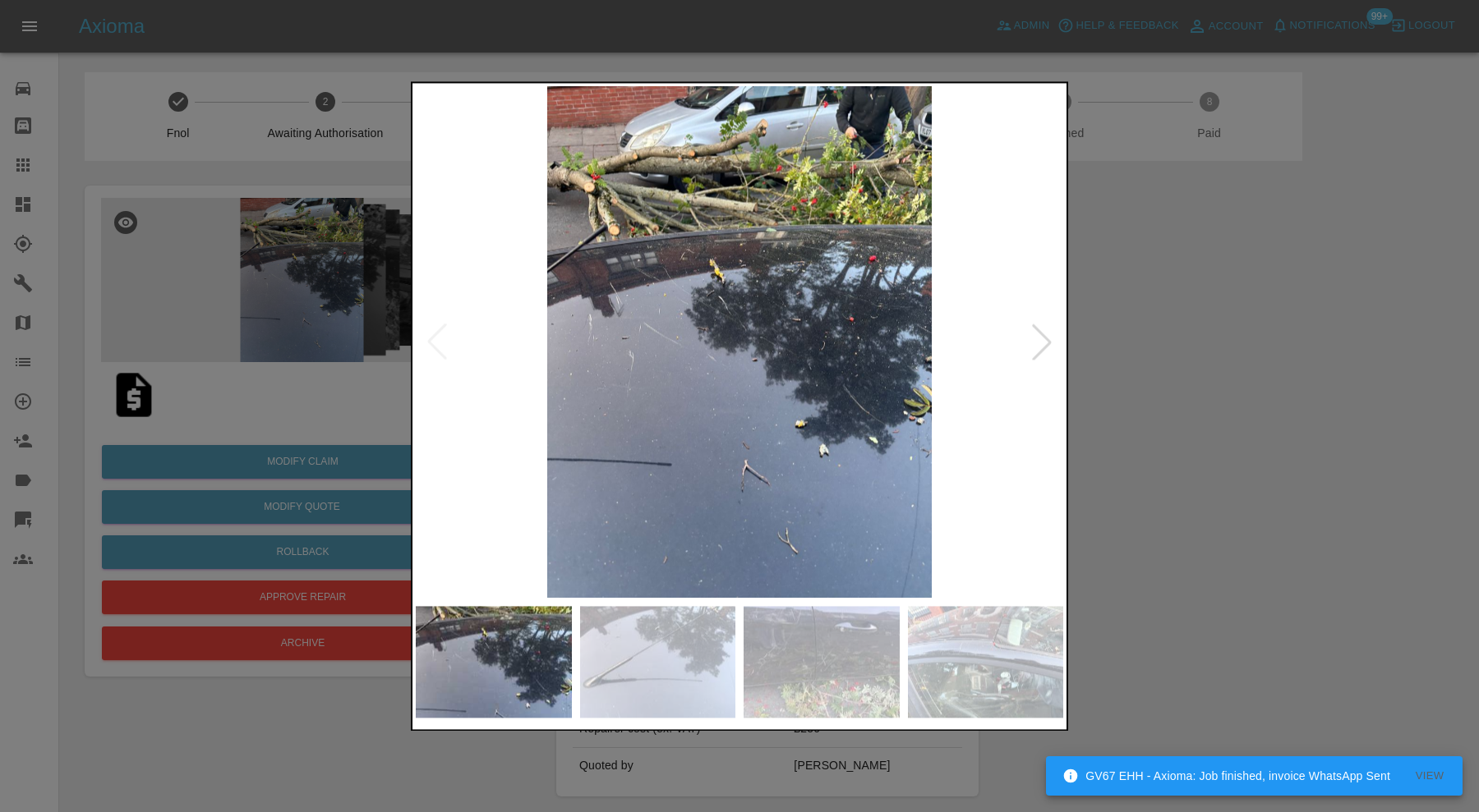
click at [1037, 336] on div at bounding box center [1042, 342] width 36 height 36
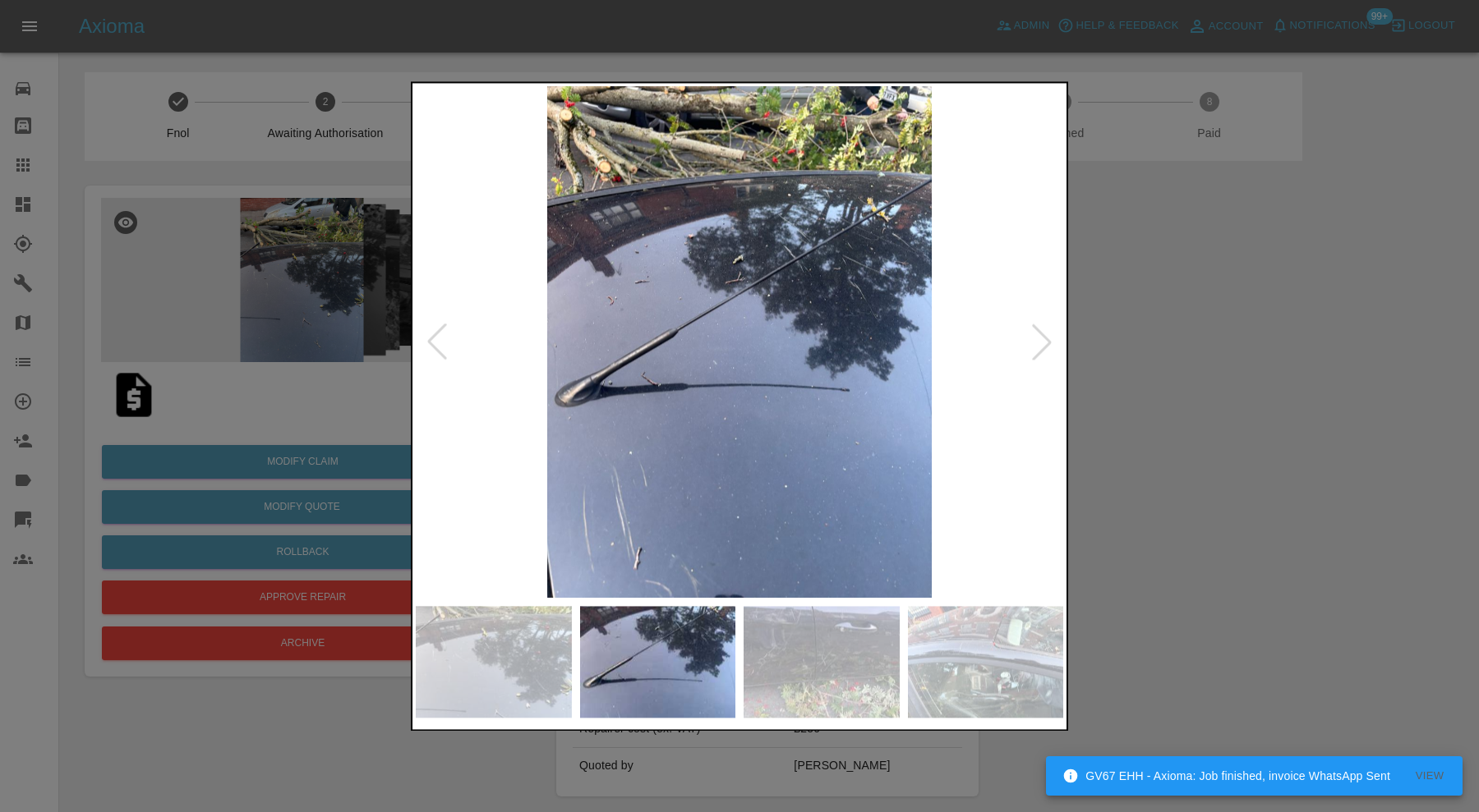
click at [1049, 342] on div at bounding box center [1042, 342] width 36 height 36
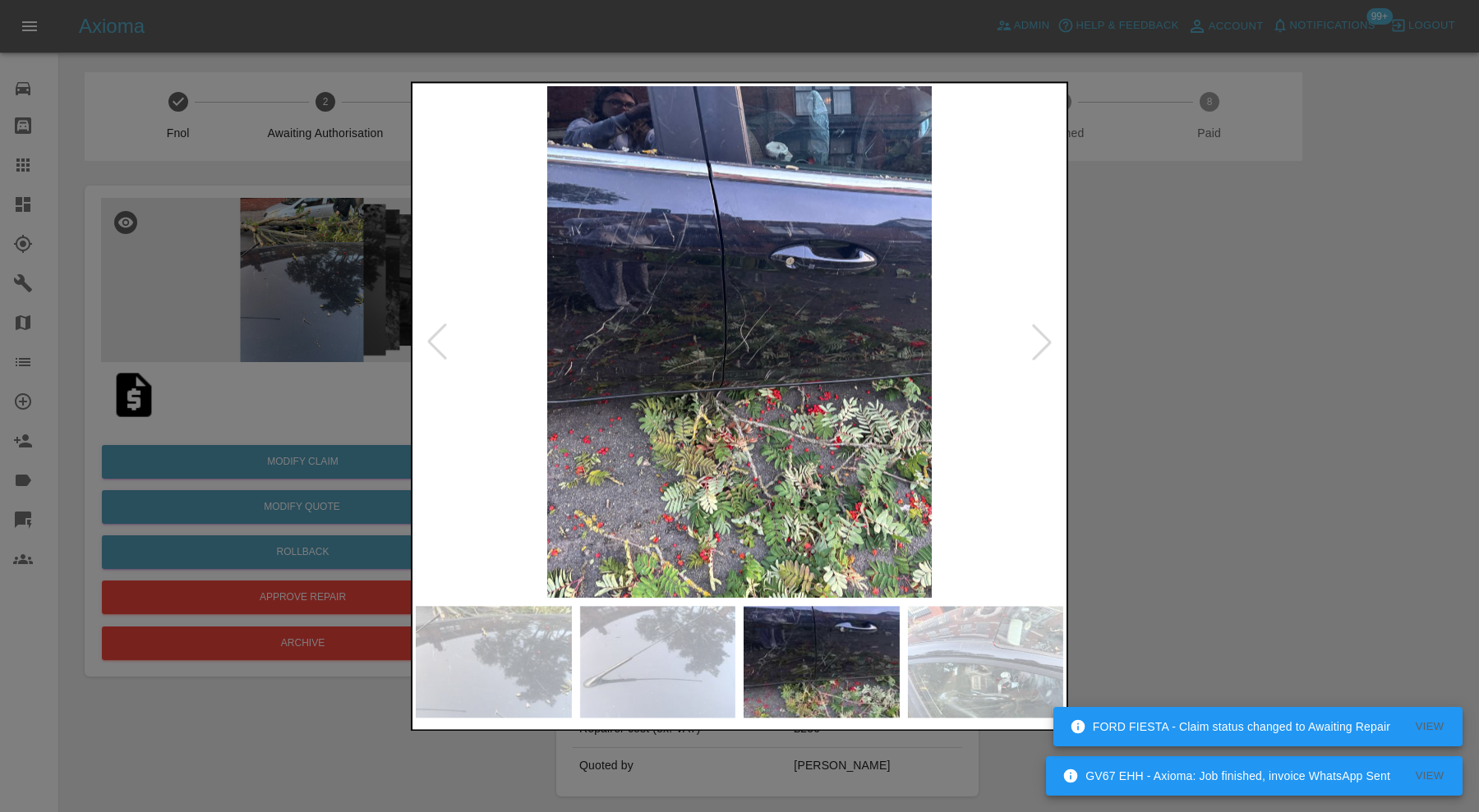
click at [1049, 342] on div at bounding box center [1042, 342] width 36 height 36
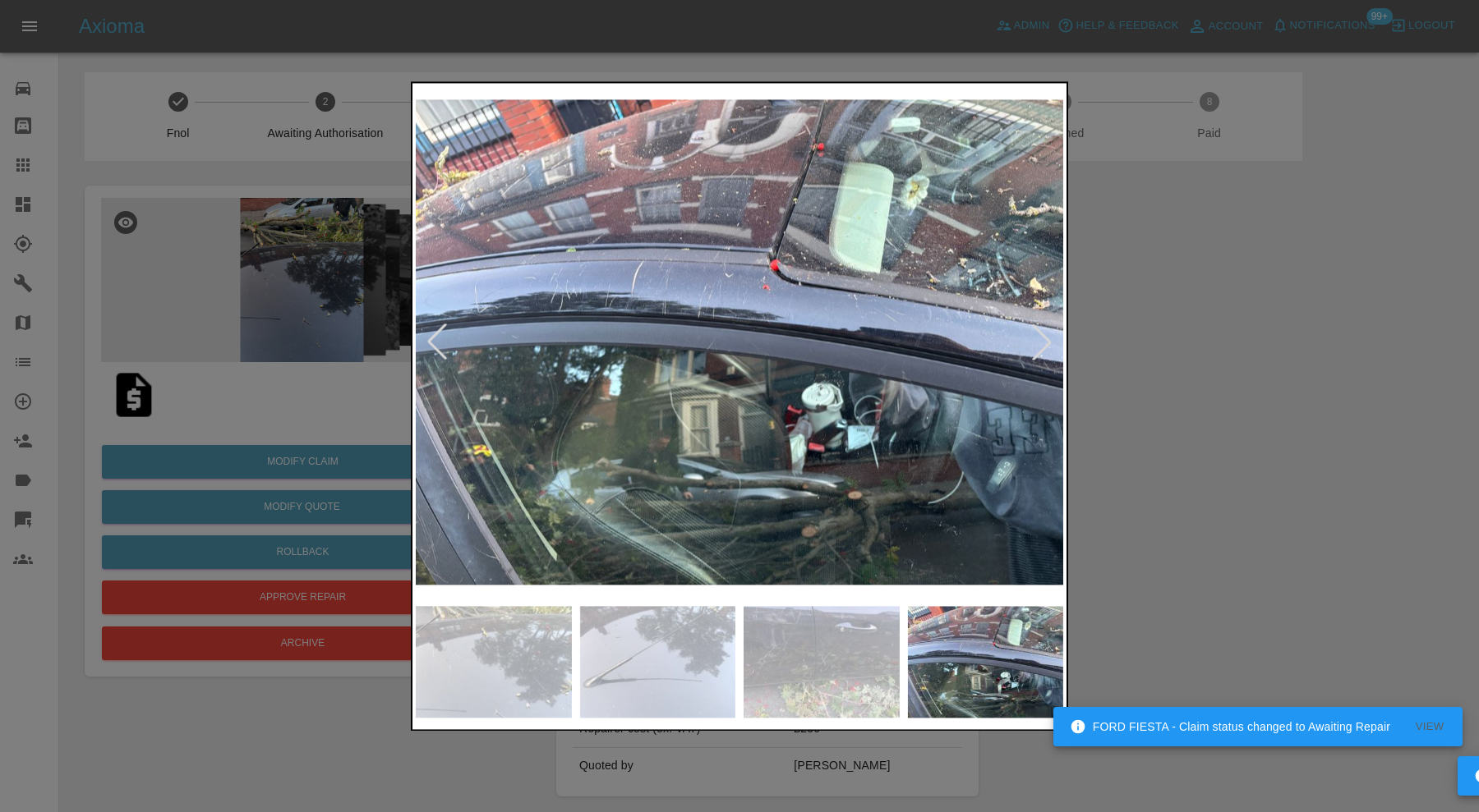
click at [1049, 342] on div at bounding box center [1042, 342] width 36 height 36
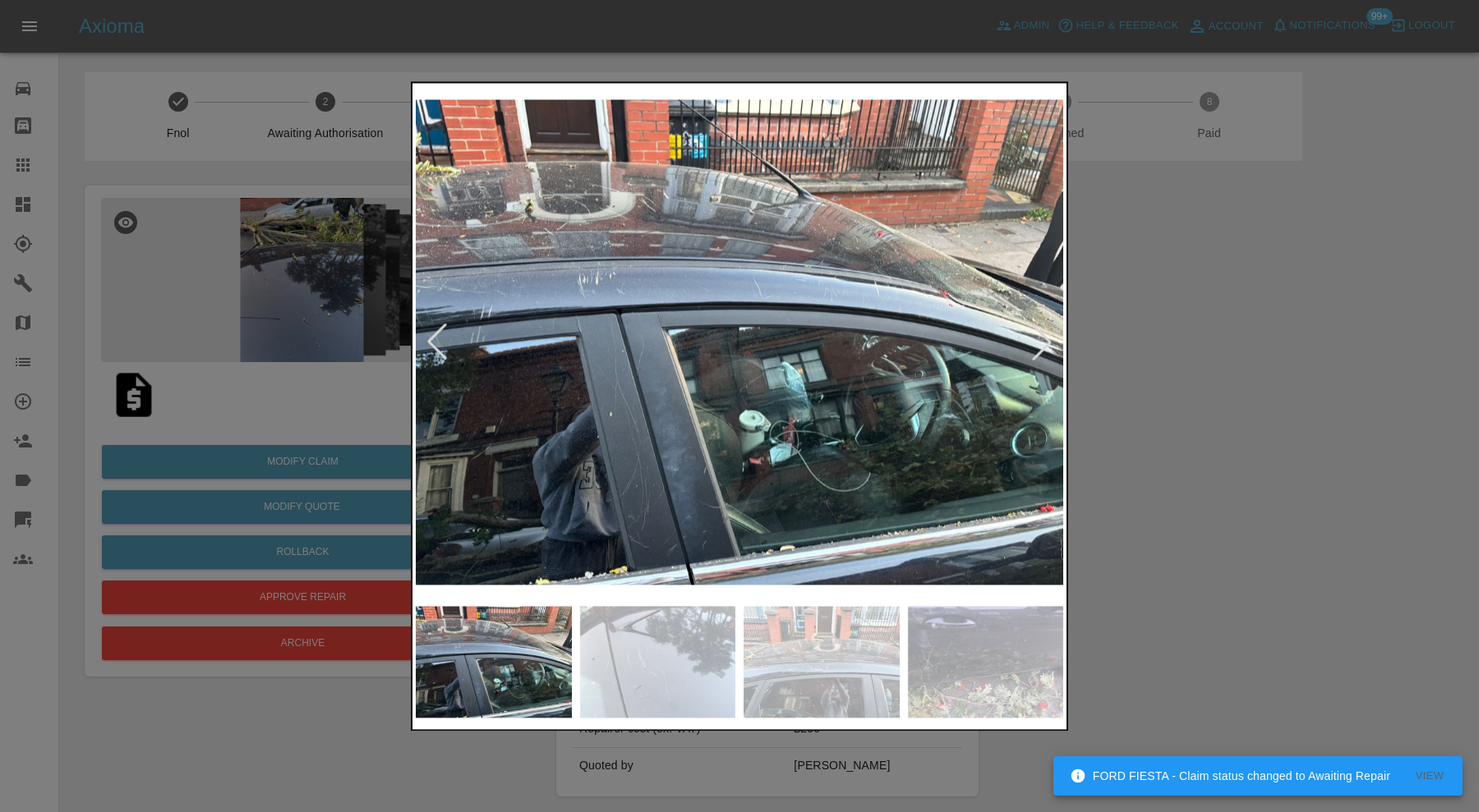
click at [1049, 342] on div at bounding box center [1042, 342] width 36 height 36
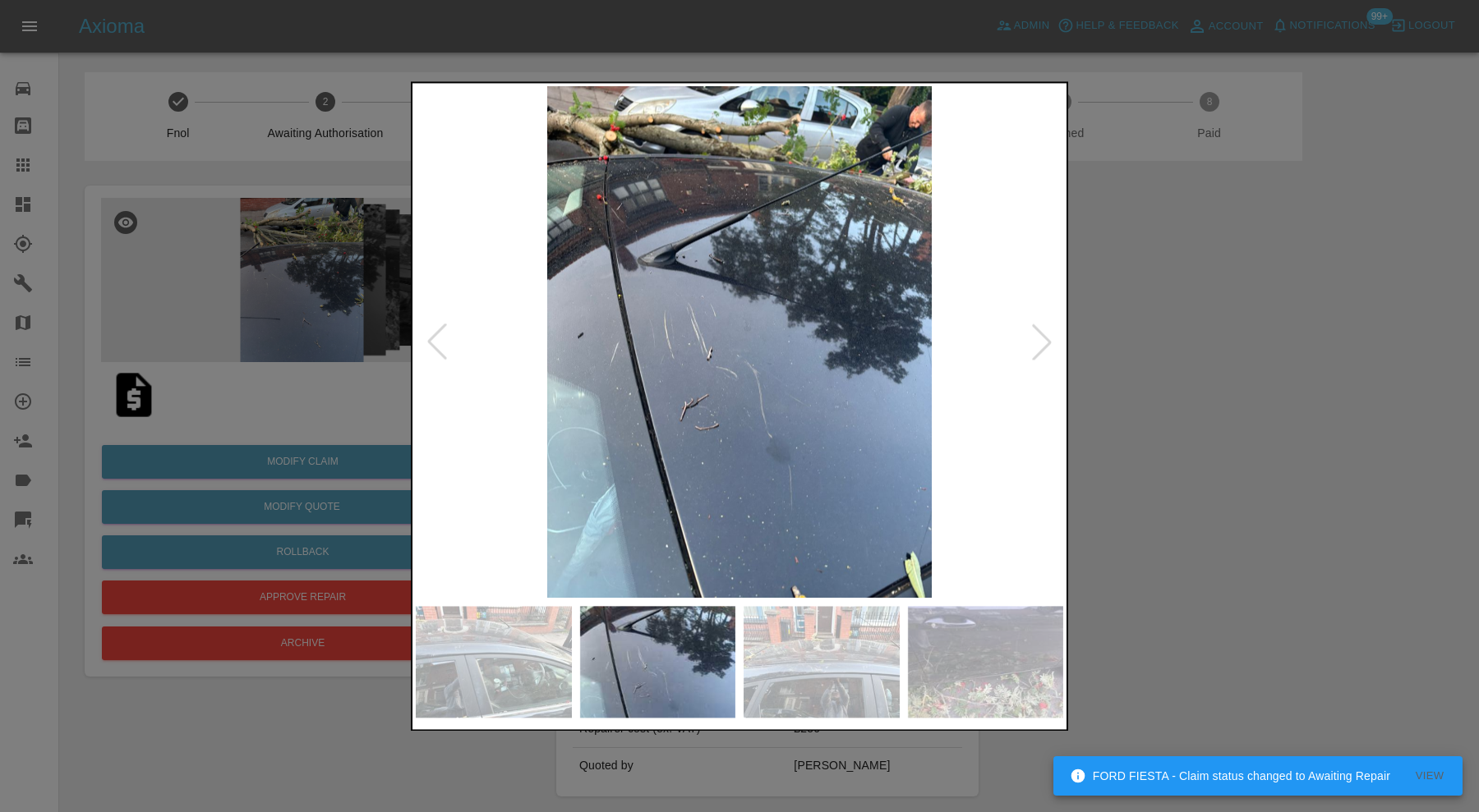
click at [1049, 342] on div at bounding box center [1042, 342] width 36 height 36
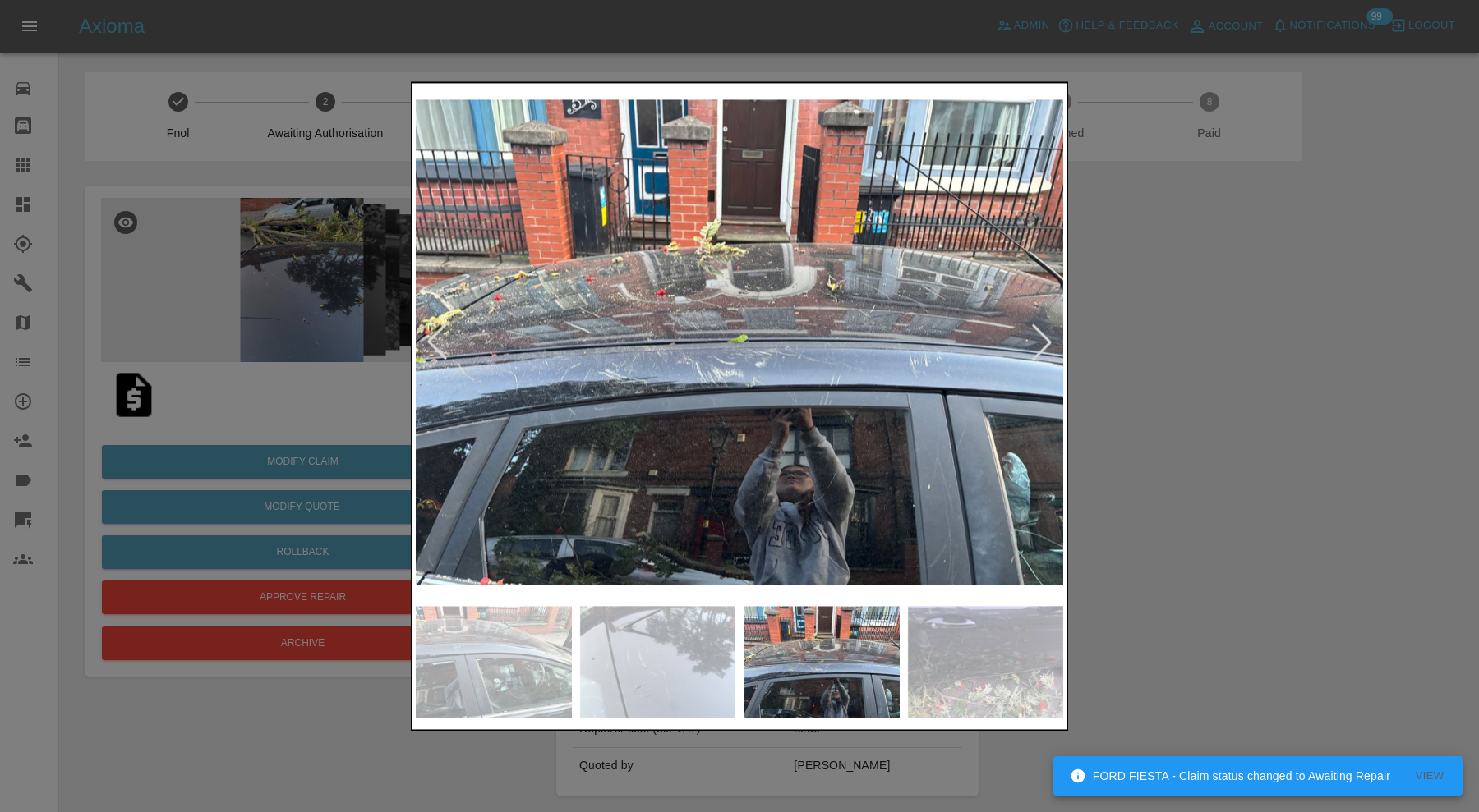
click at [1049, 342] on div at bounding box center [1042, 342] width 36 height 36
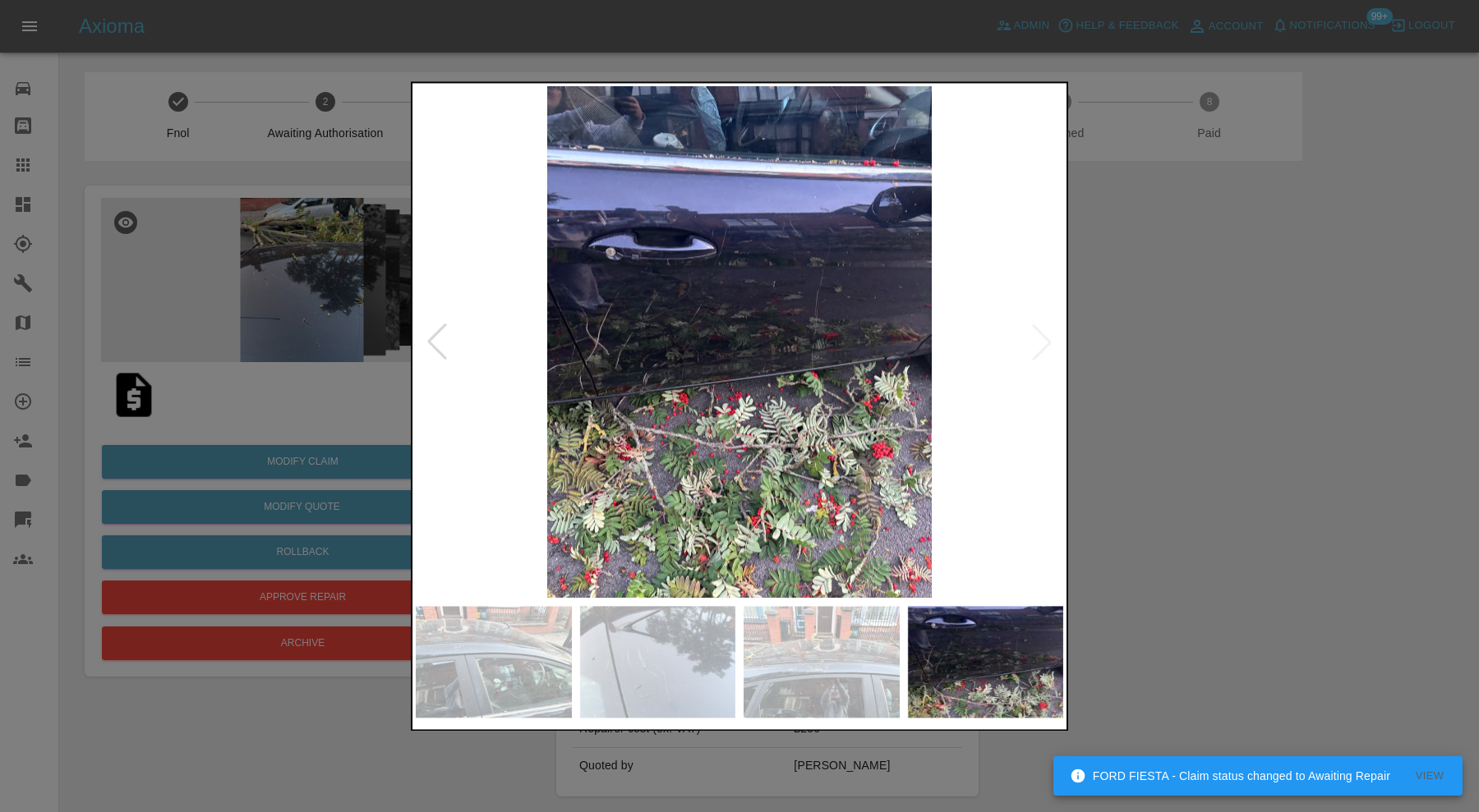
click at [1049, 342] on img at bounding box center [740, 341] width 648 height 512
click at [1219, 347] on div at bounding box center [740, 406] width 1479 height 812
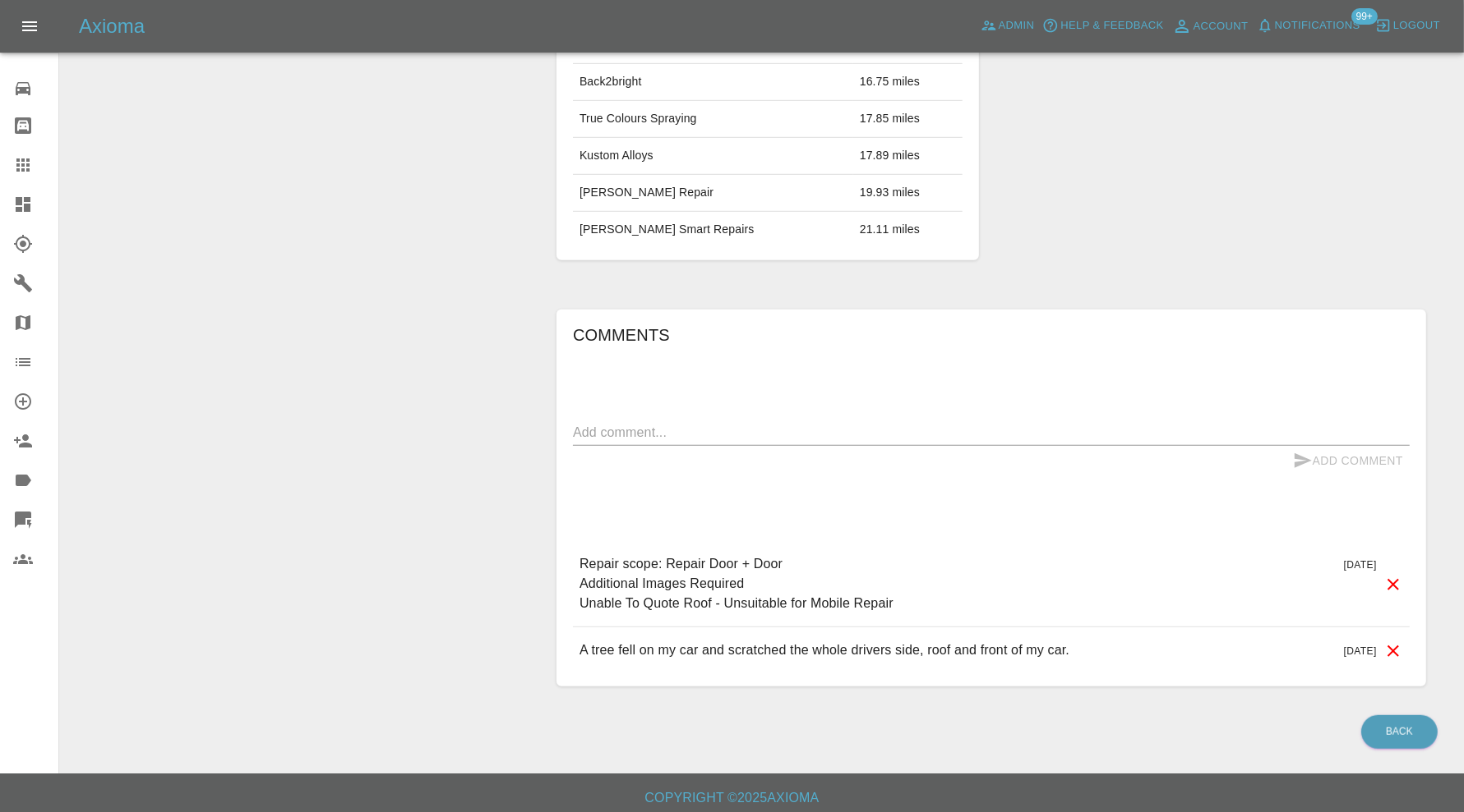
scroll to position [57, 0]
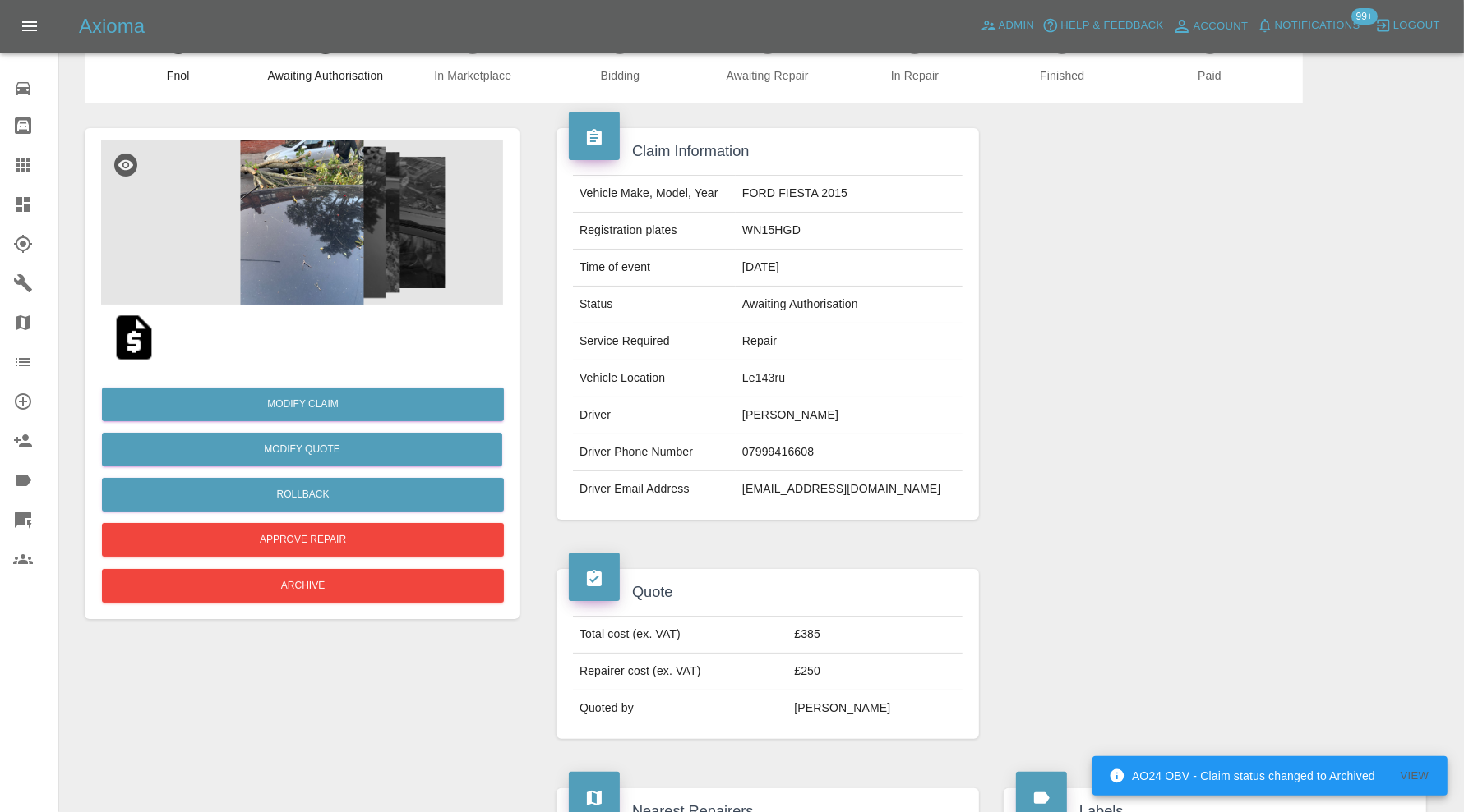
click at [260, 252] on img at bounding box center [302, 223] width 402 height 165
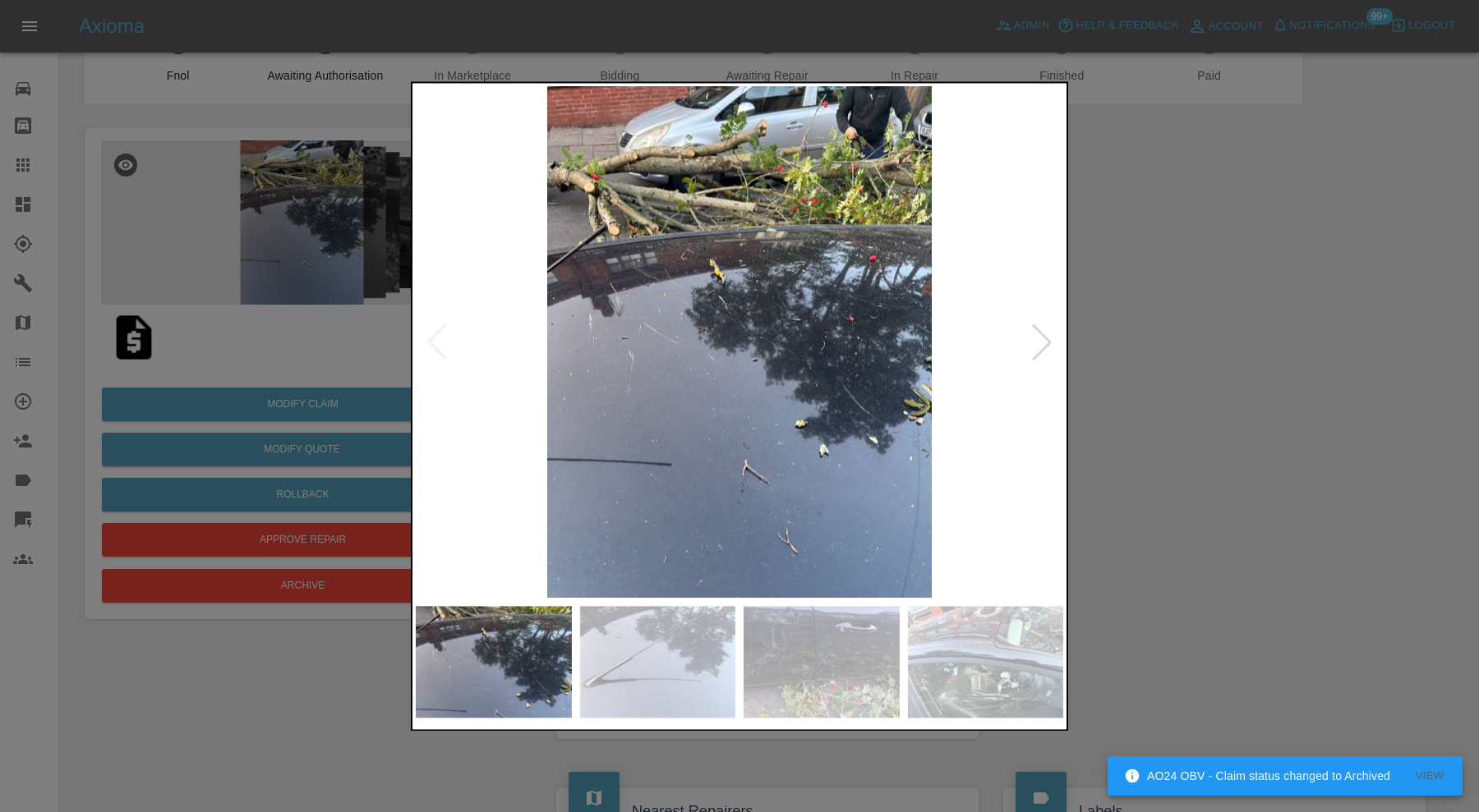
click at [695, 659] on img at bounding box center [657, 662] width 156 height 112
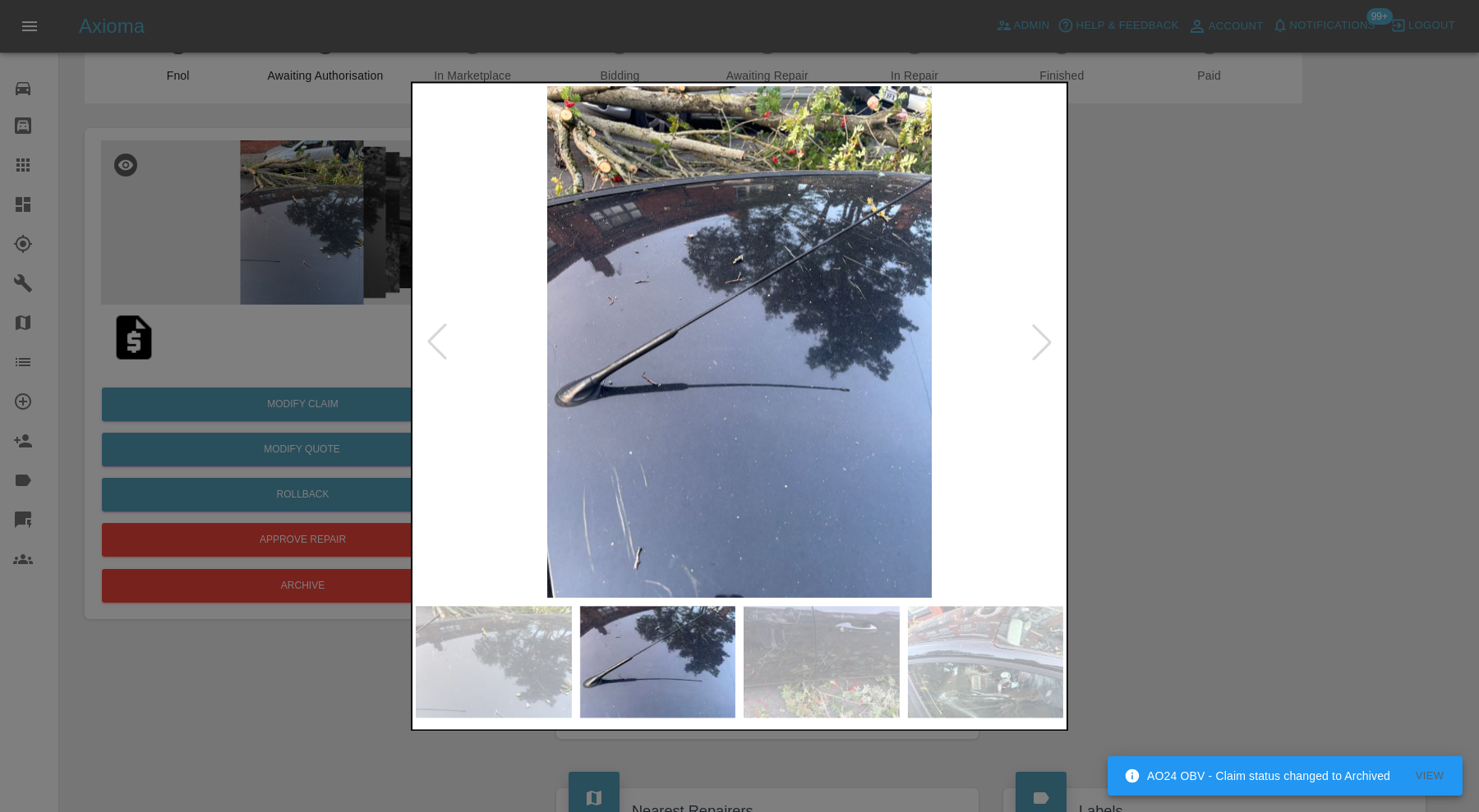
click at [801, 646] on img at bounding box center [821, 662] width 156 height 112
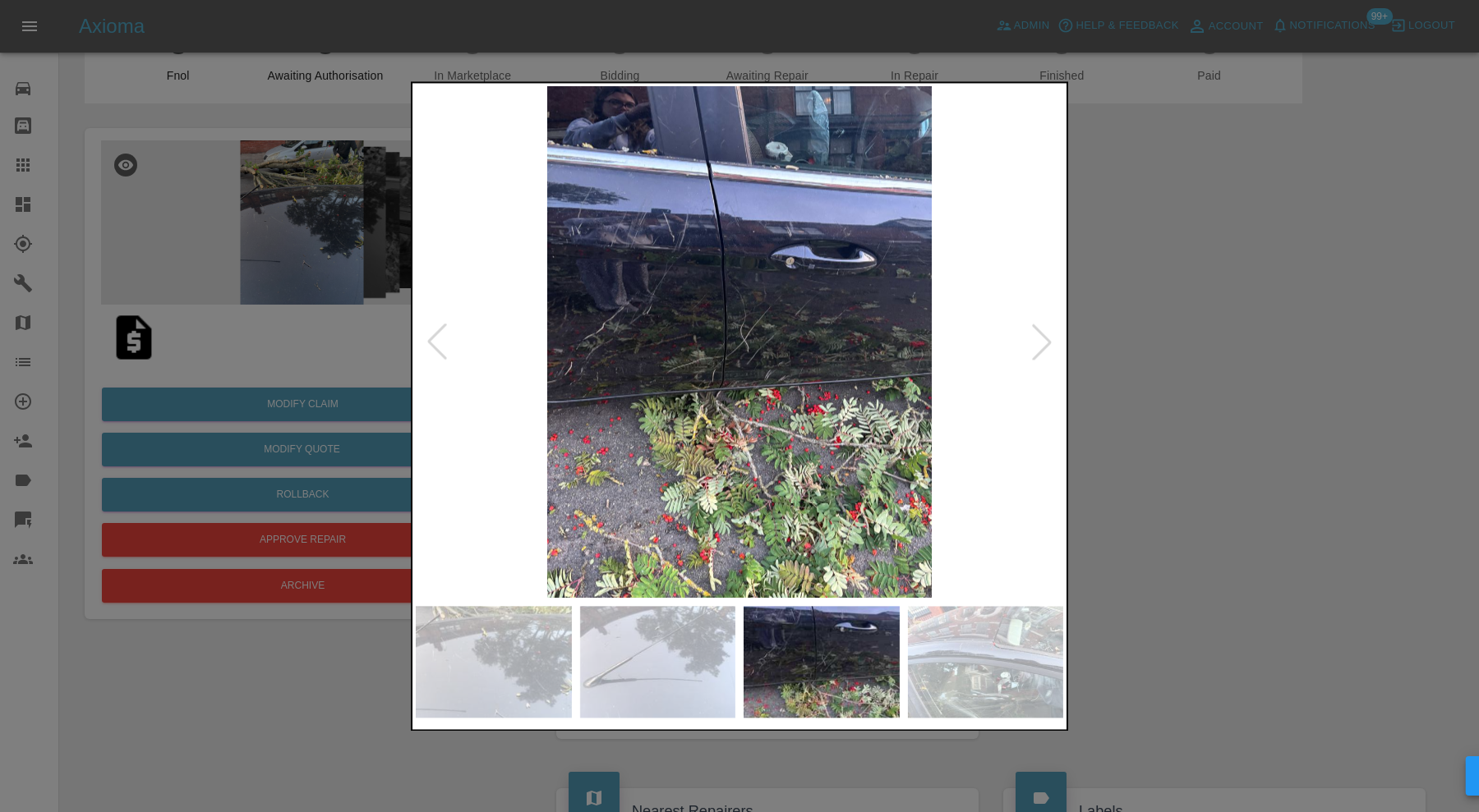
click at [949, 643] on img at bounding box center [985, 662] width 156 height 112
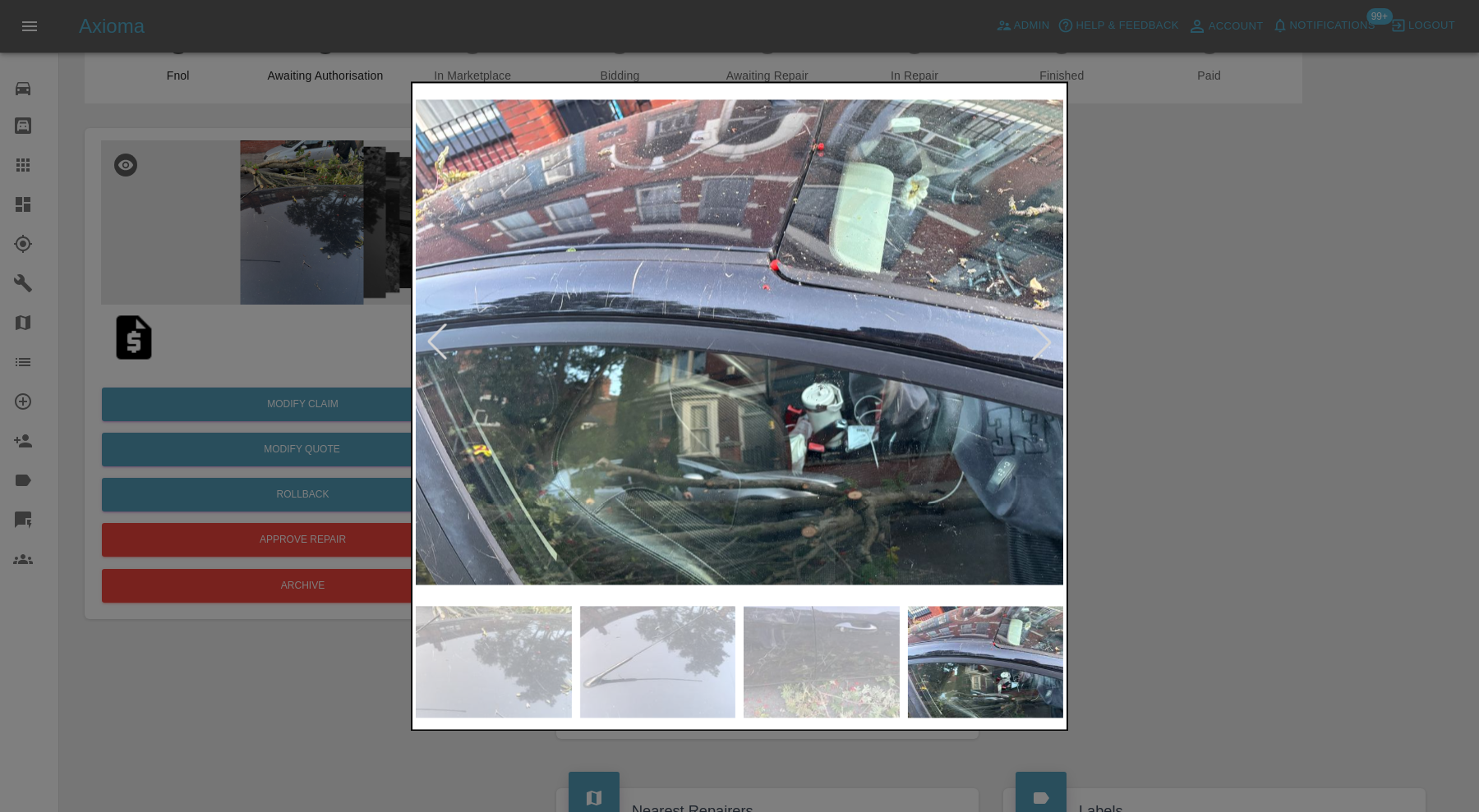
click at [1045, 342] on div at bounding box center [1042, 342] width 36 height 36
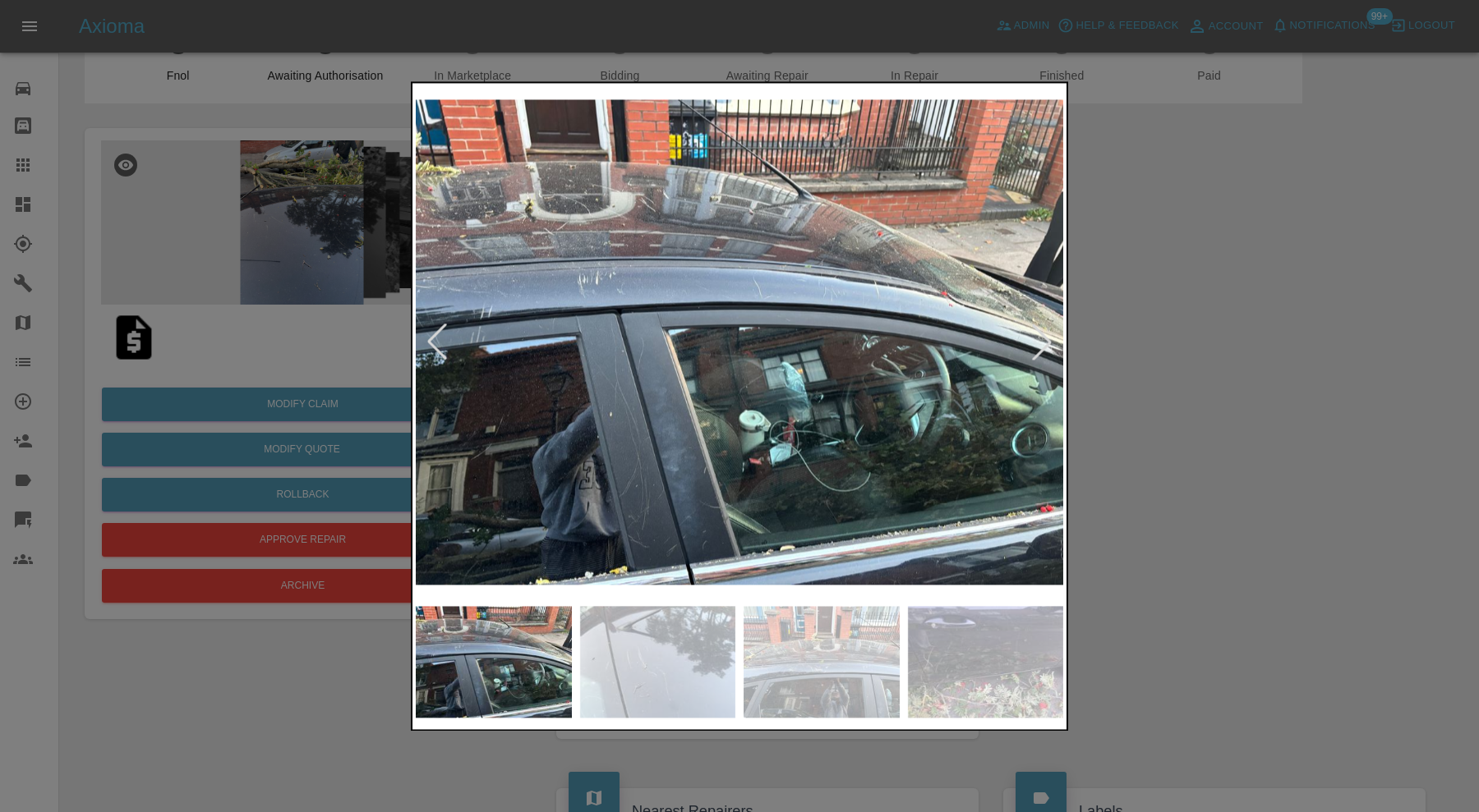
click at [1045, 342] on div at bounding box center [1042, 342] width 36 height 36
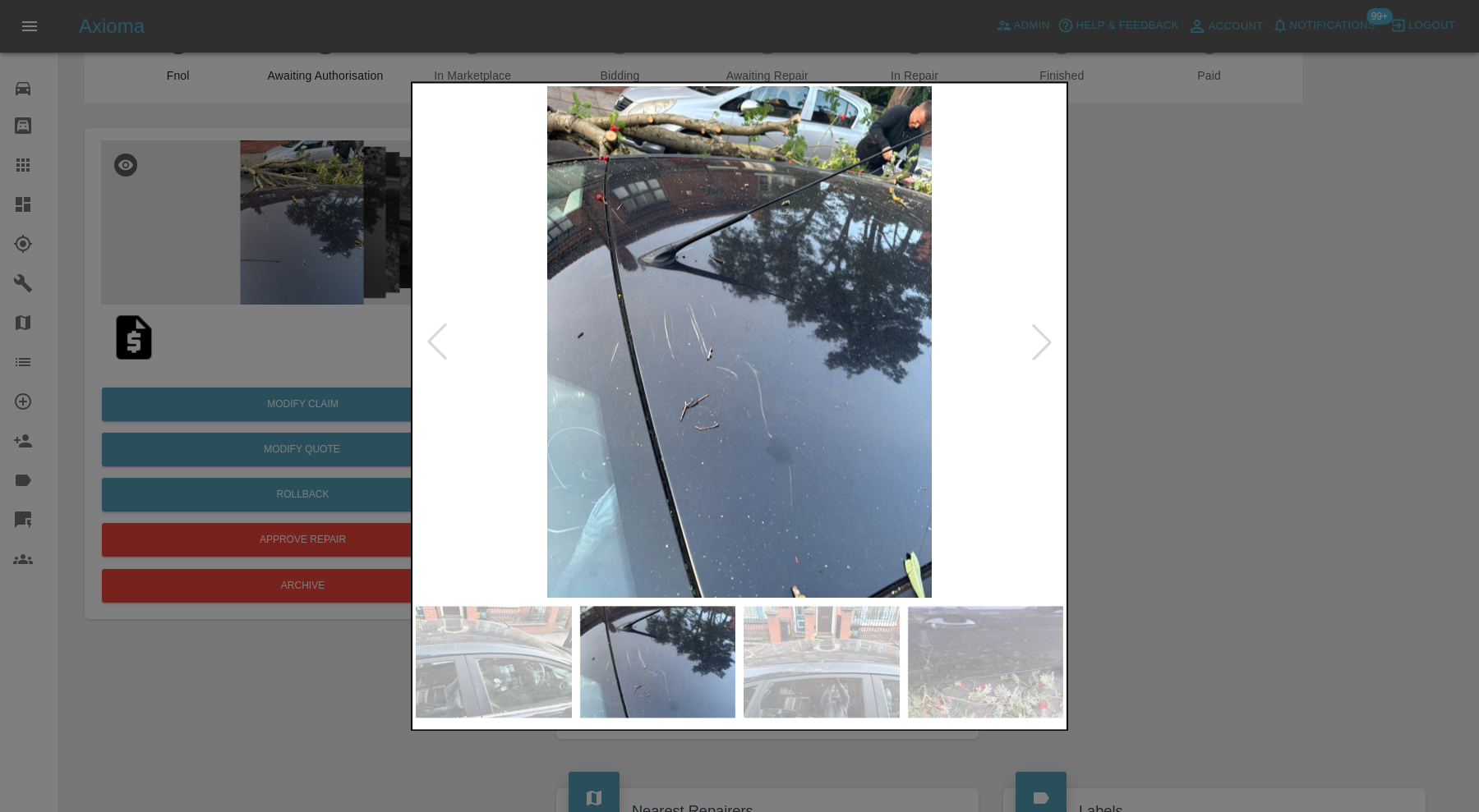
click at [1045, 342] on div at bounding box center [1042, 342] width 36 height 36
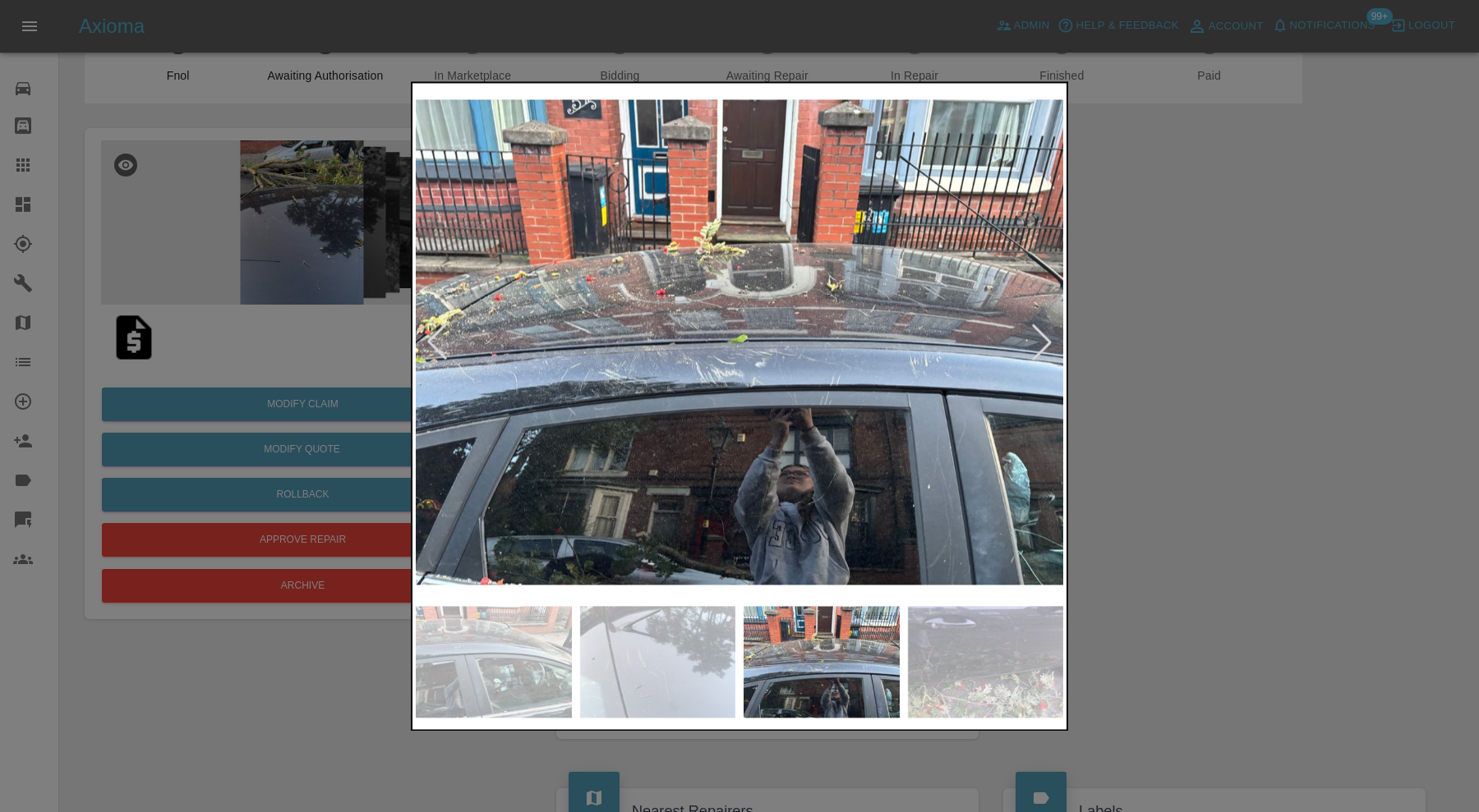
click at [1045, 342] on div at bounding box center [1042, 342] width 36 height 36
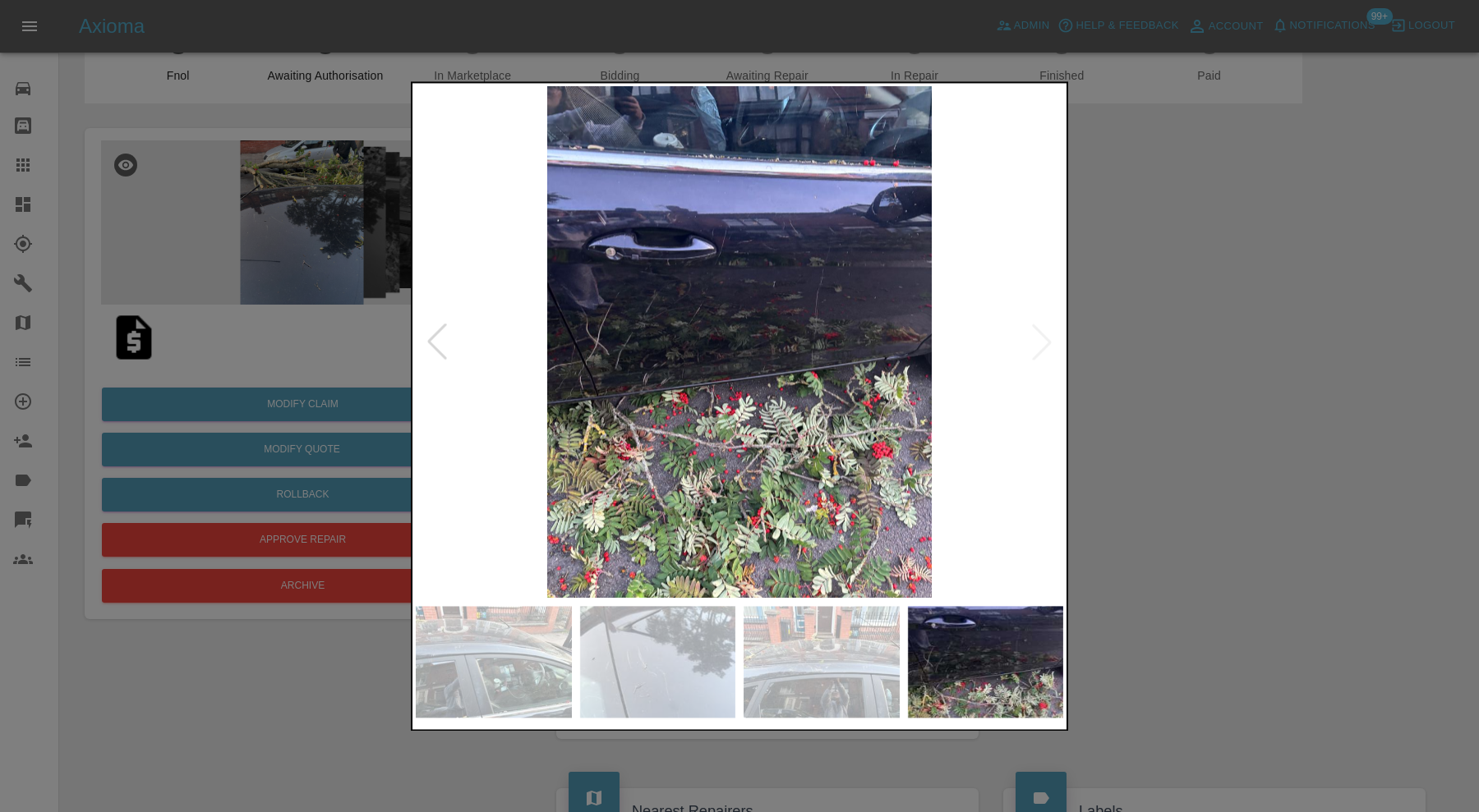
click at [1045, 342] on img at bounding box center [740, 341] width 648 height 512
click at [1191, 342] on div at bounding box center [740, 406] width 1479 height 812
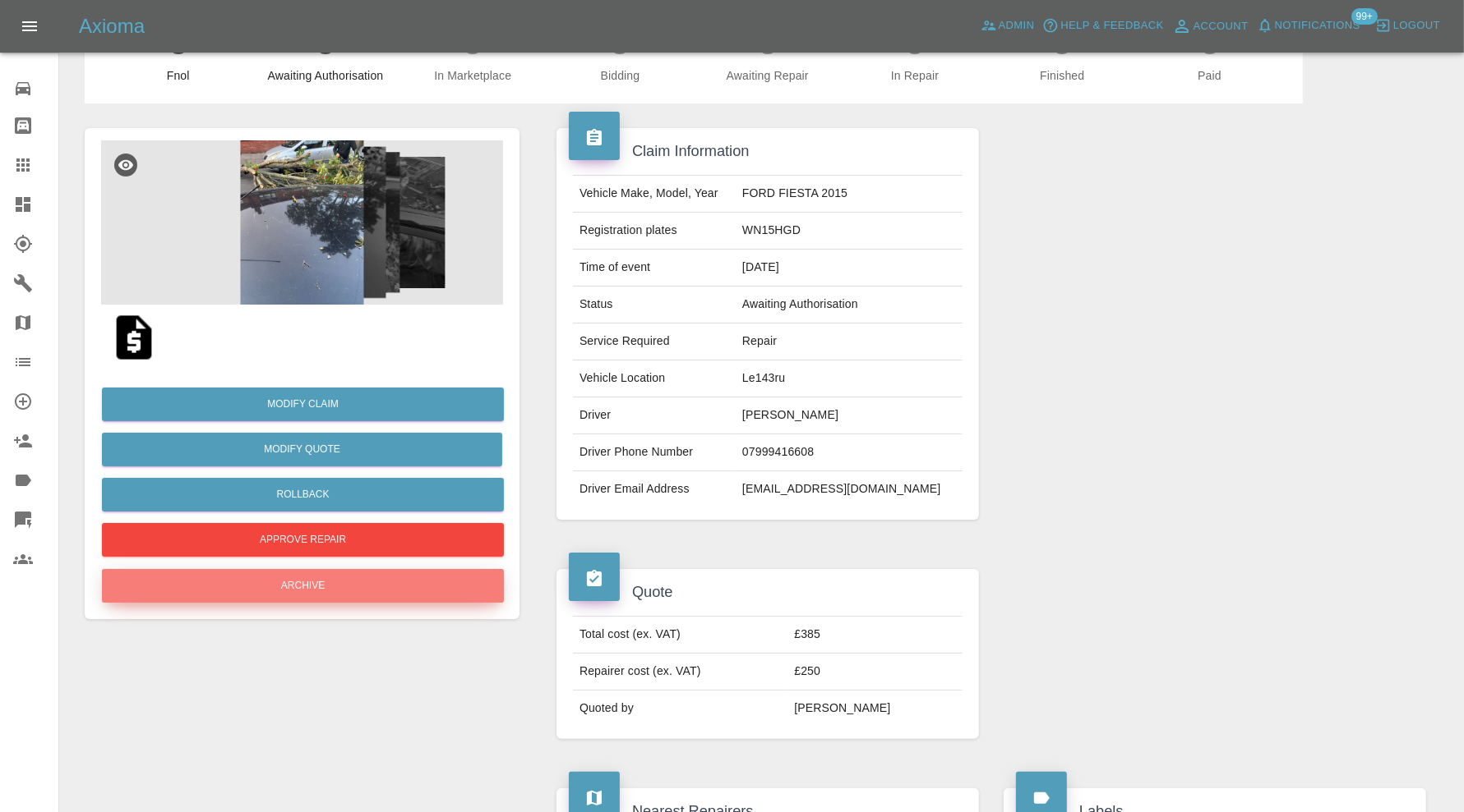
click at [400, 584] on button "Archive" at bounding box center [302, 585] width 402 height 33
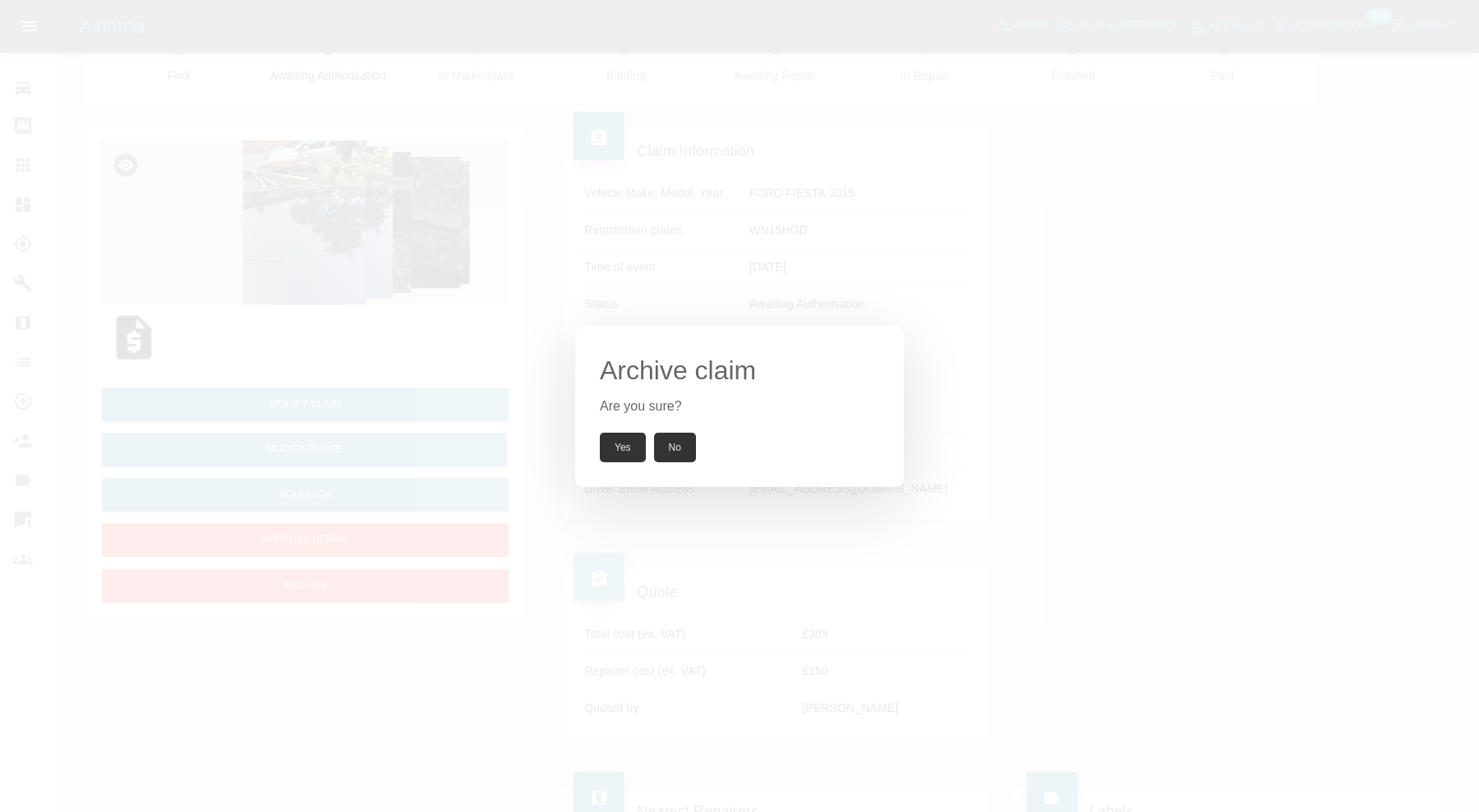
click at [618, 442] on button "Yes" at bounding box center [623, 448] width 46 height 30
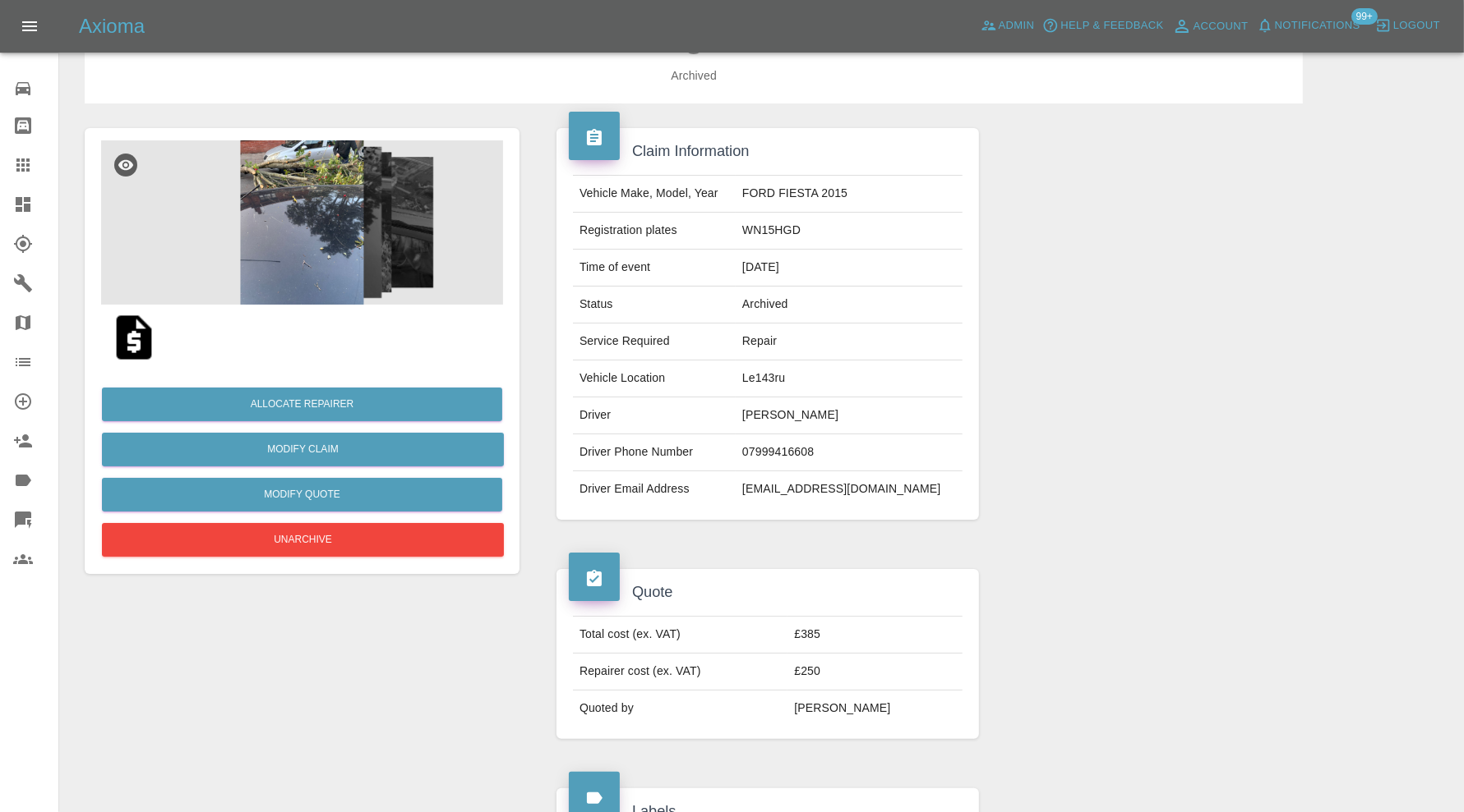
scroll to position [604, 0]
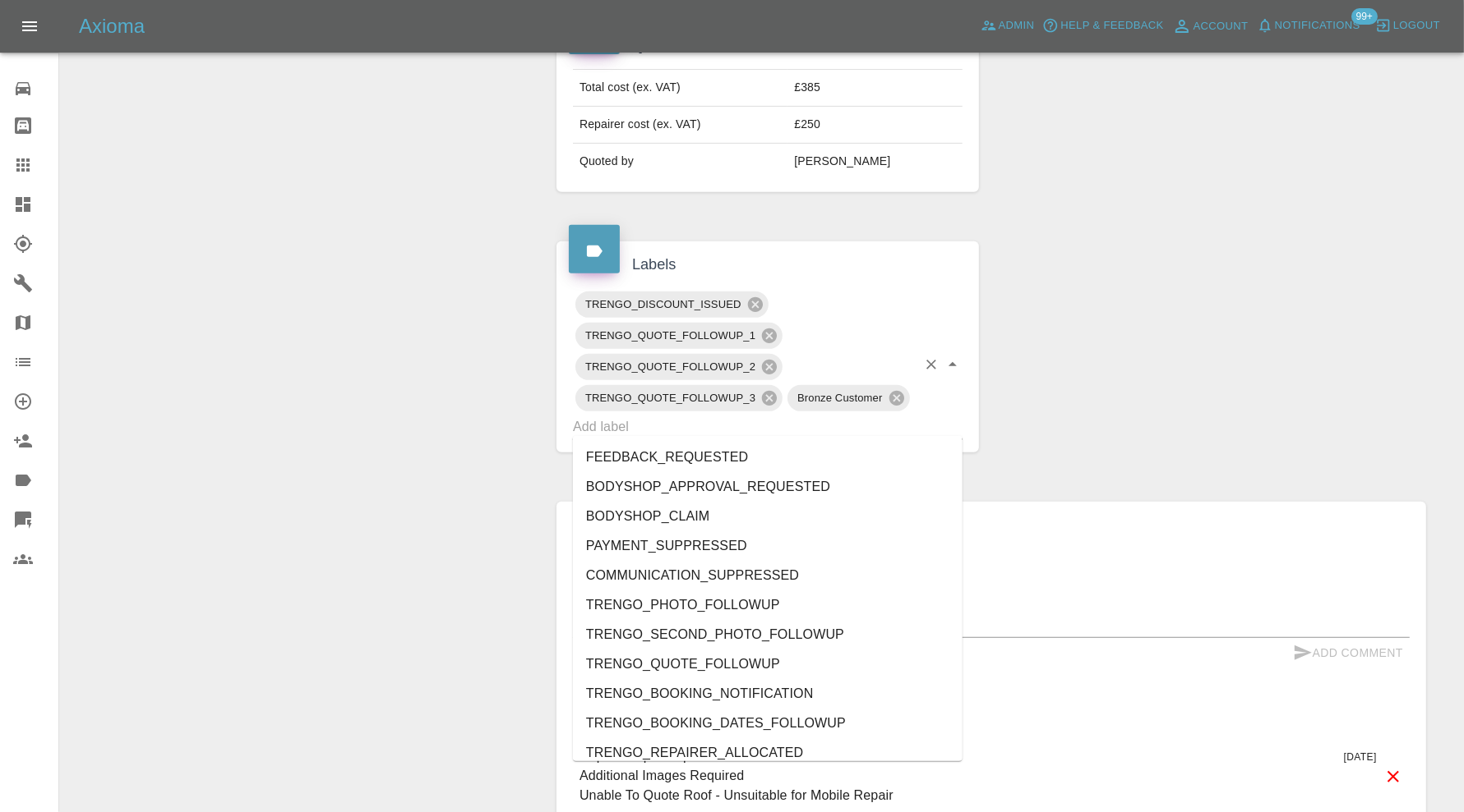
click at [831, 419] on input "text" at bounding box center [744, 427] width 344 height 26
type input "out"
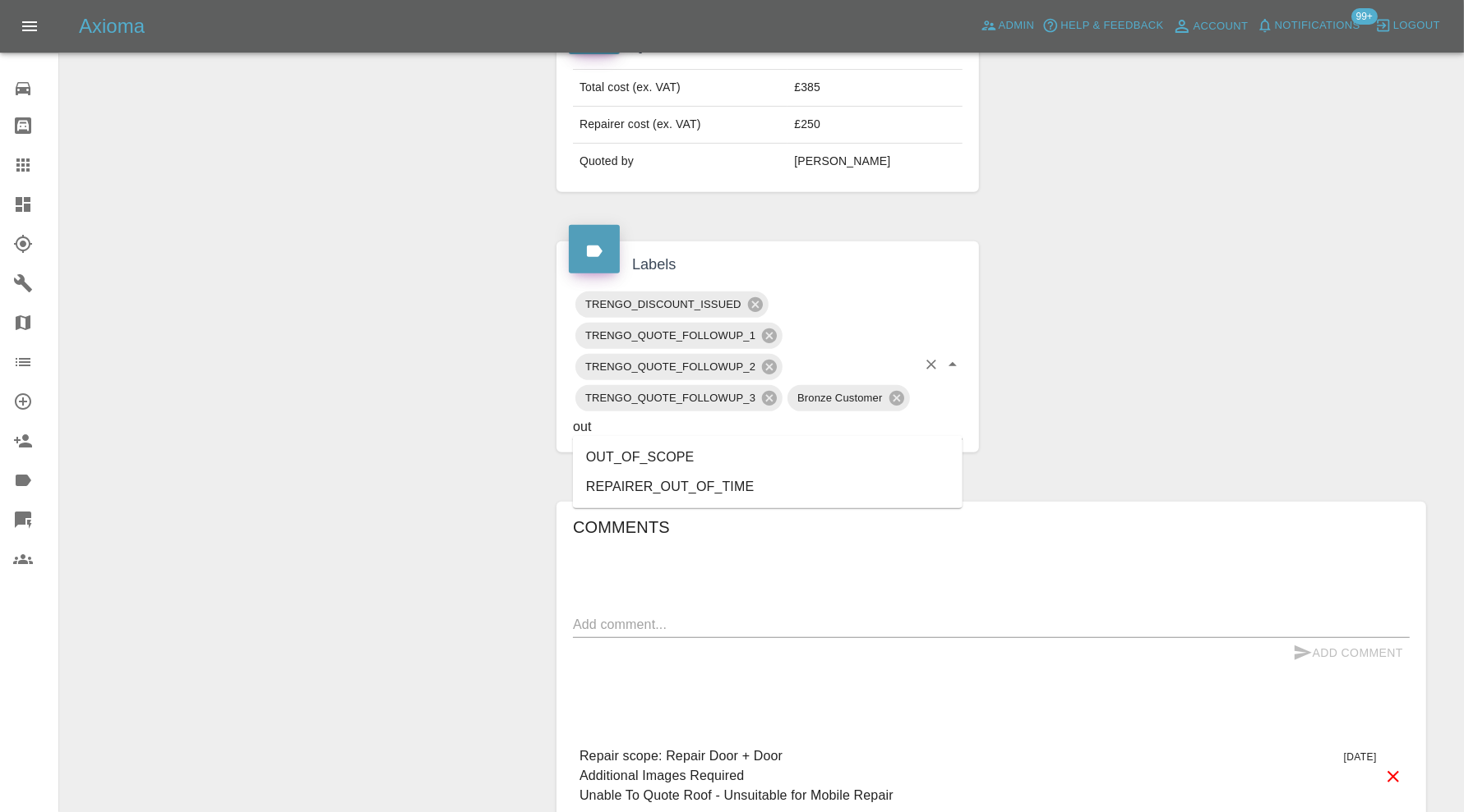
click at [684, 445] on li "OUT_OF_SCOPE" at bounding box center [767, 457] width 389 height 30
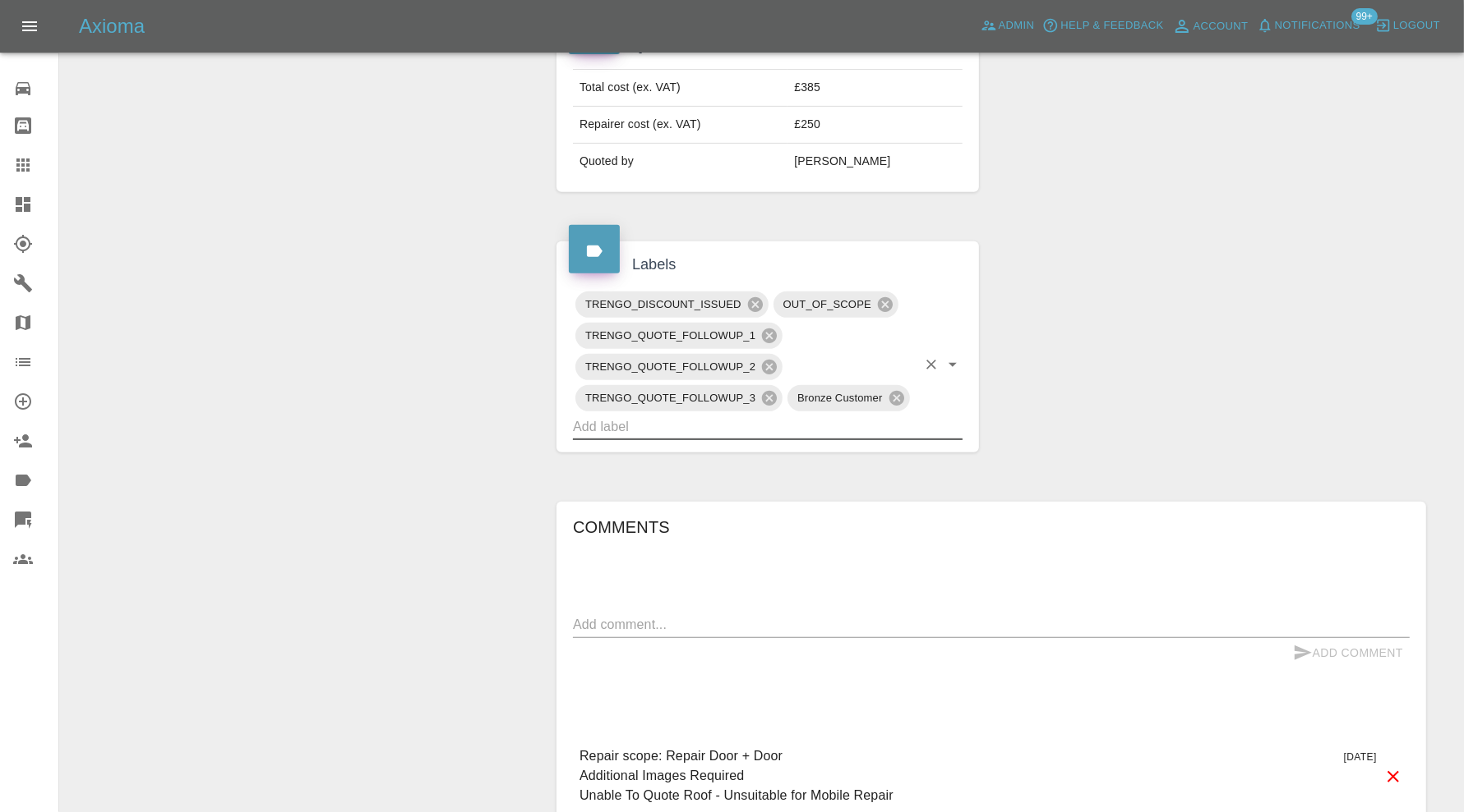
click at [750, 617] on textarea at bounding box center [991, 625] width 836 height 19
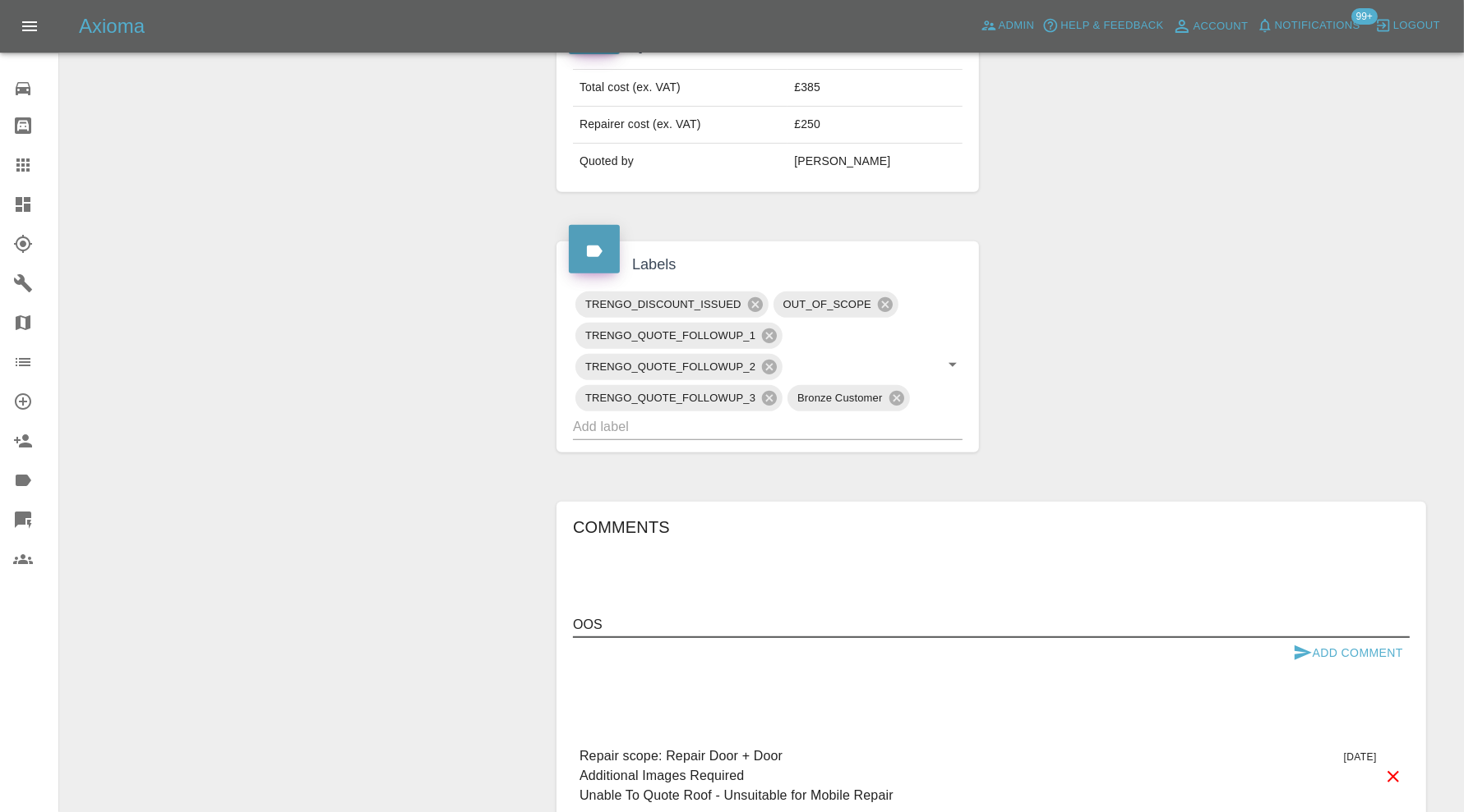
type textarea "OOS"
click at [1380, 646] on button "Add Comment" at bounding box center [1347, 653] width 123 height 31
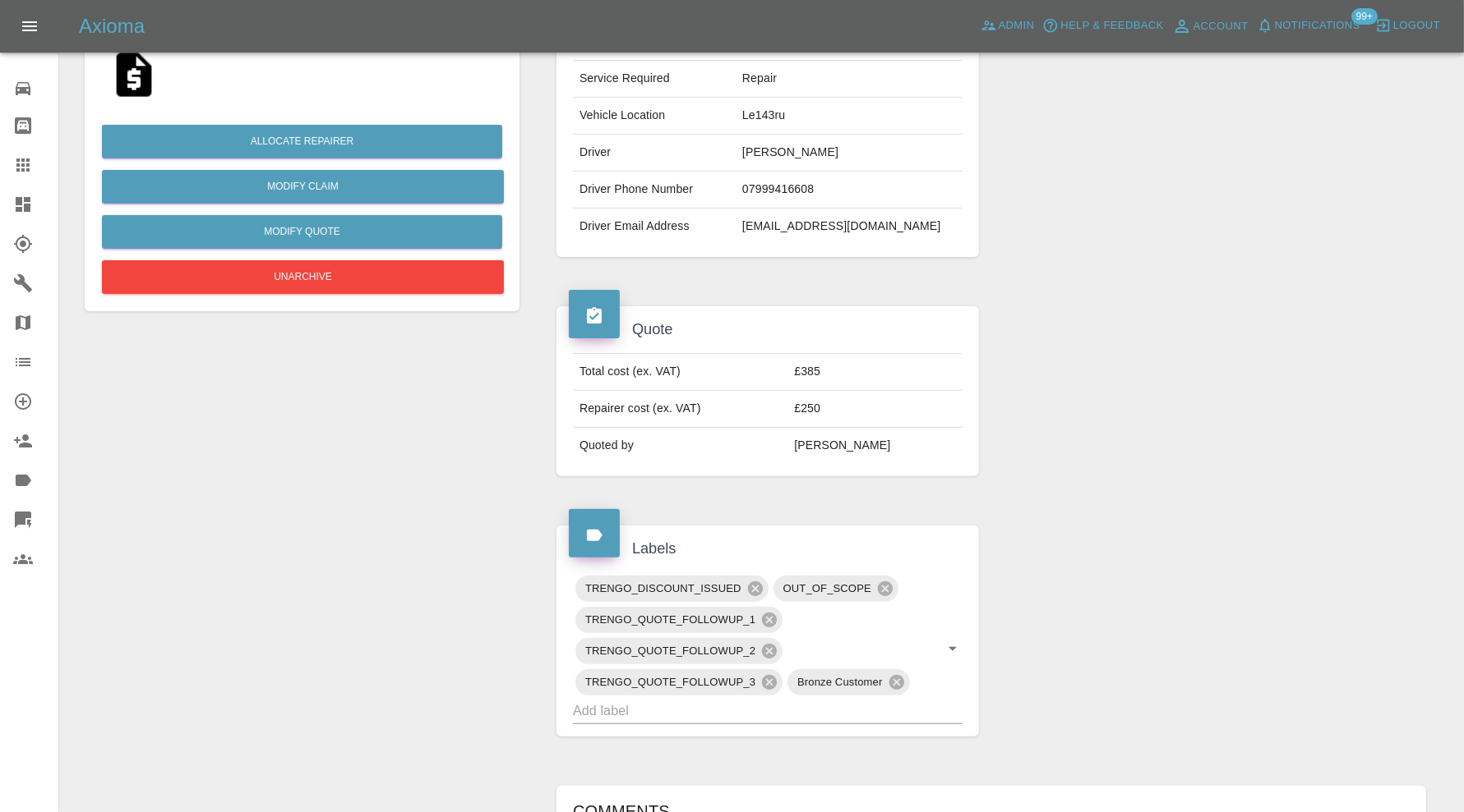
scroll to position [0, 0]
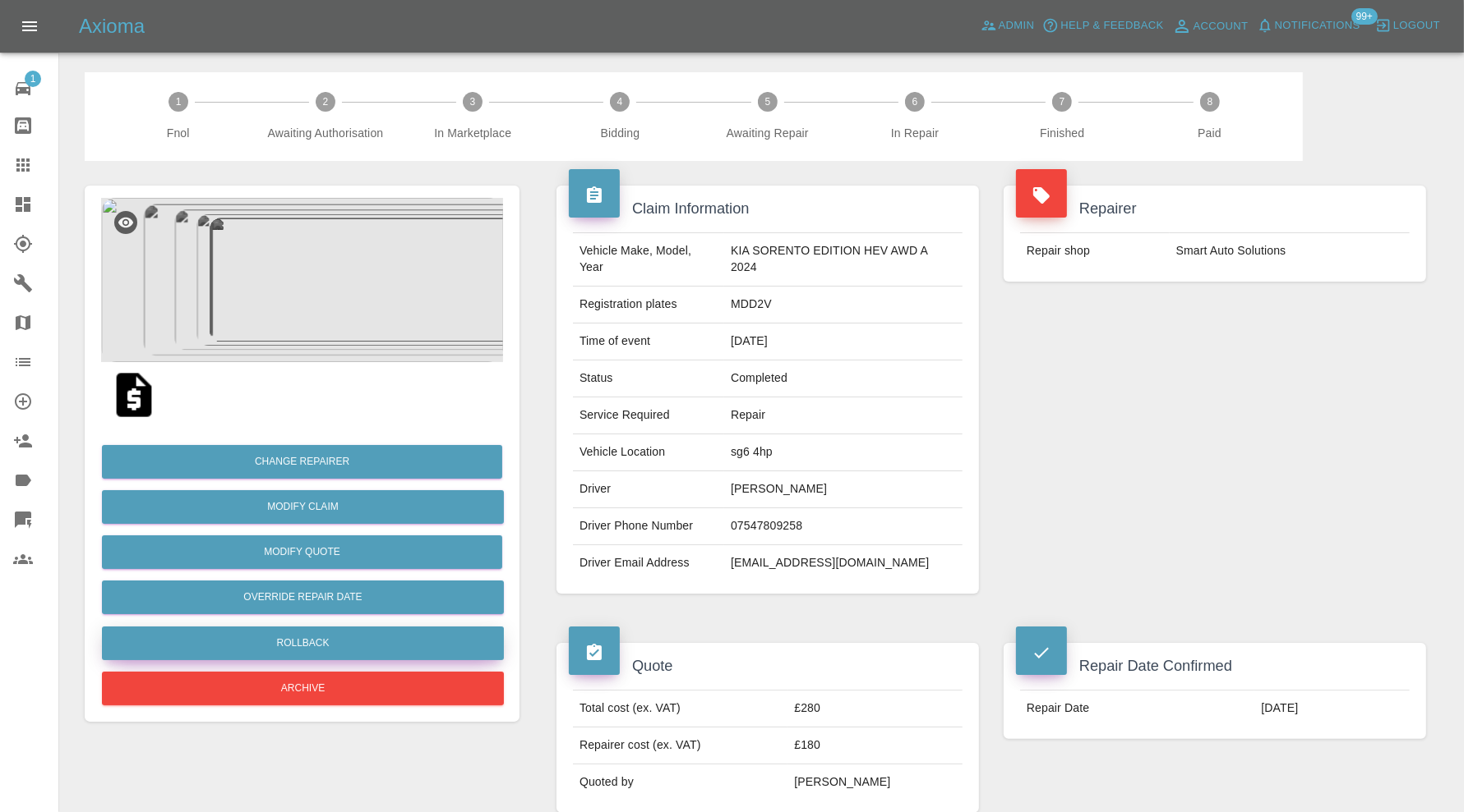
click at [331, 643] on button "Rollback" at bounding box center [302, 643] width 402 height 33
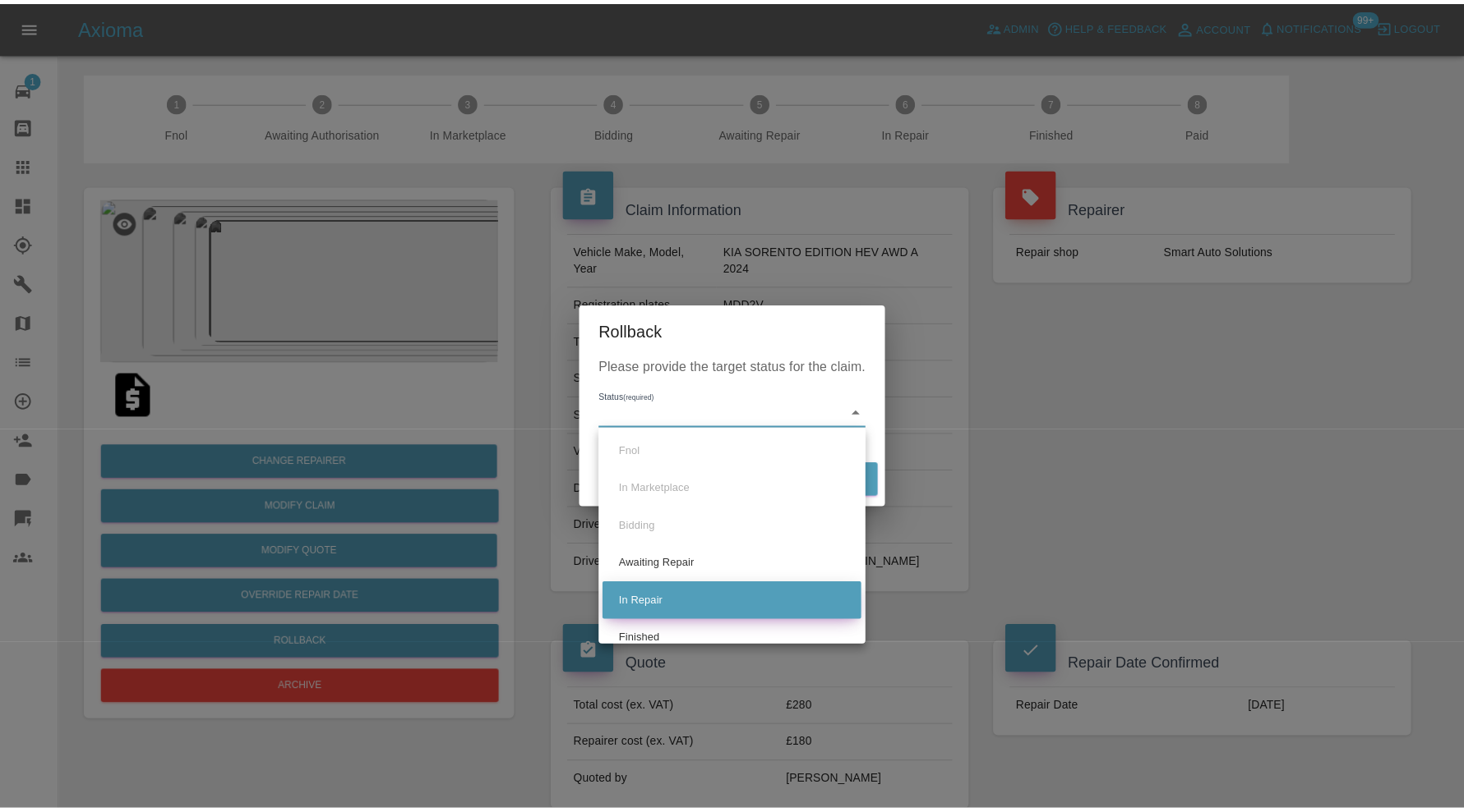
scroll to position [16, 0]
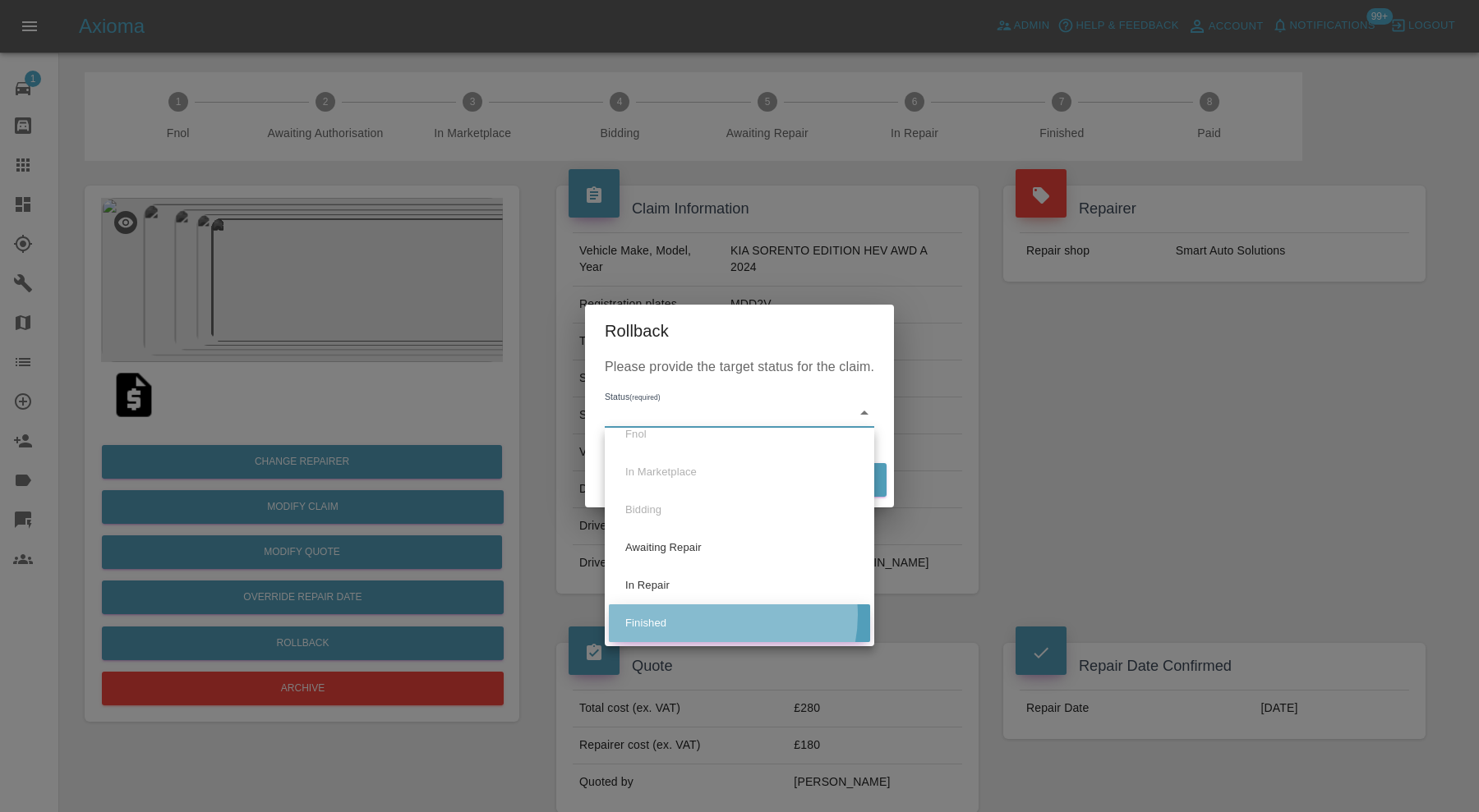
click at [713, 615] on li "Finished" at bounding box center [739, 624] width 261 height 38
type input "finished"
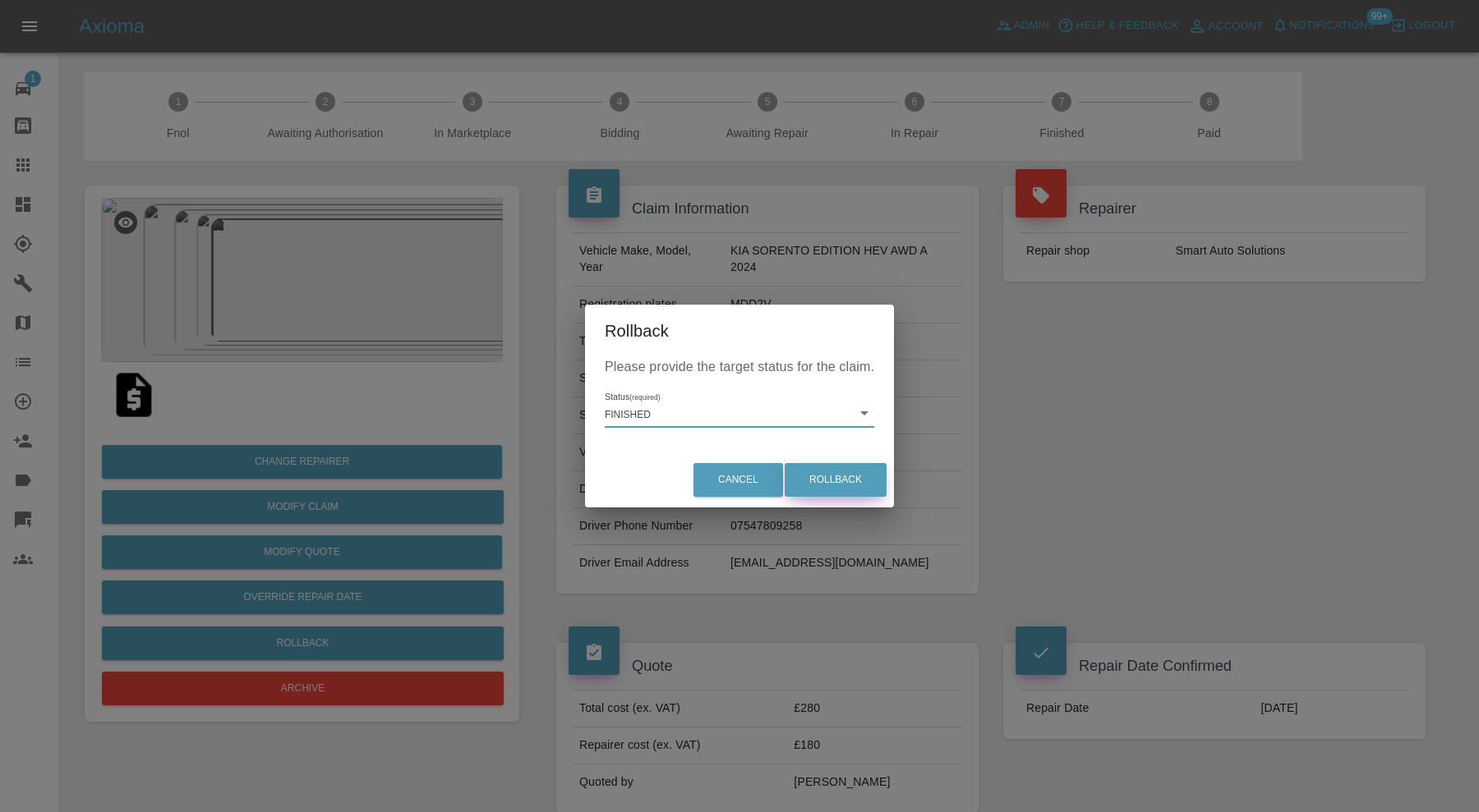
click at [827, 467] on button "Rollback" at bounding box center [835, 479] width 101 height 33
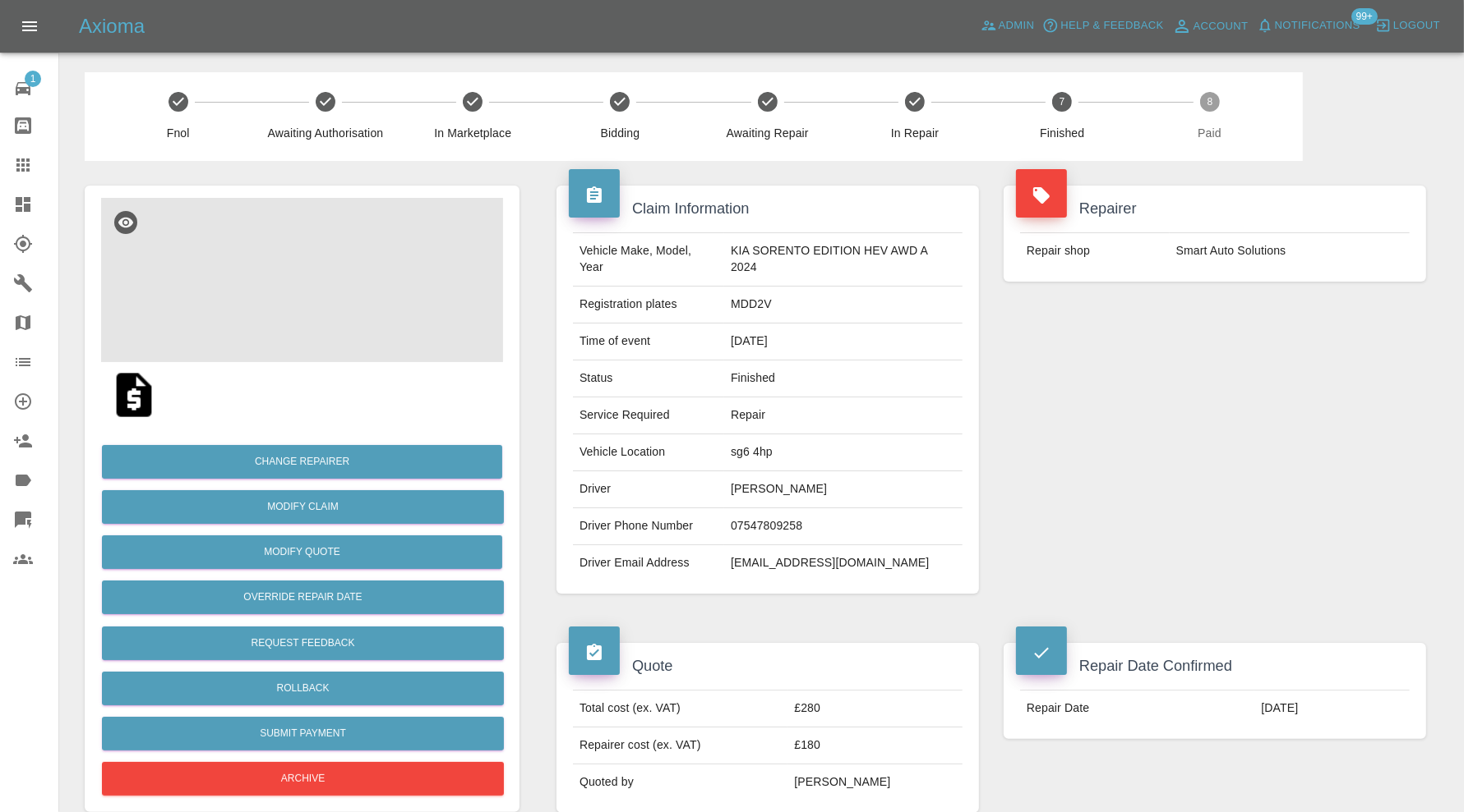
click at [286, 302] on img at bounding box center [302, 280] width 402 height 165
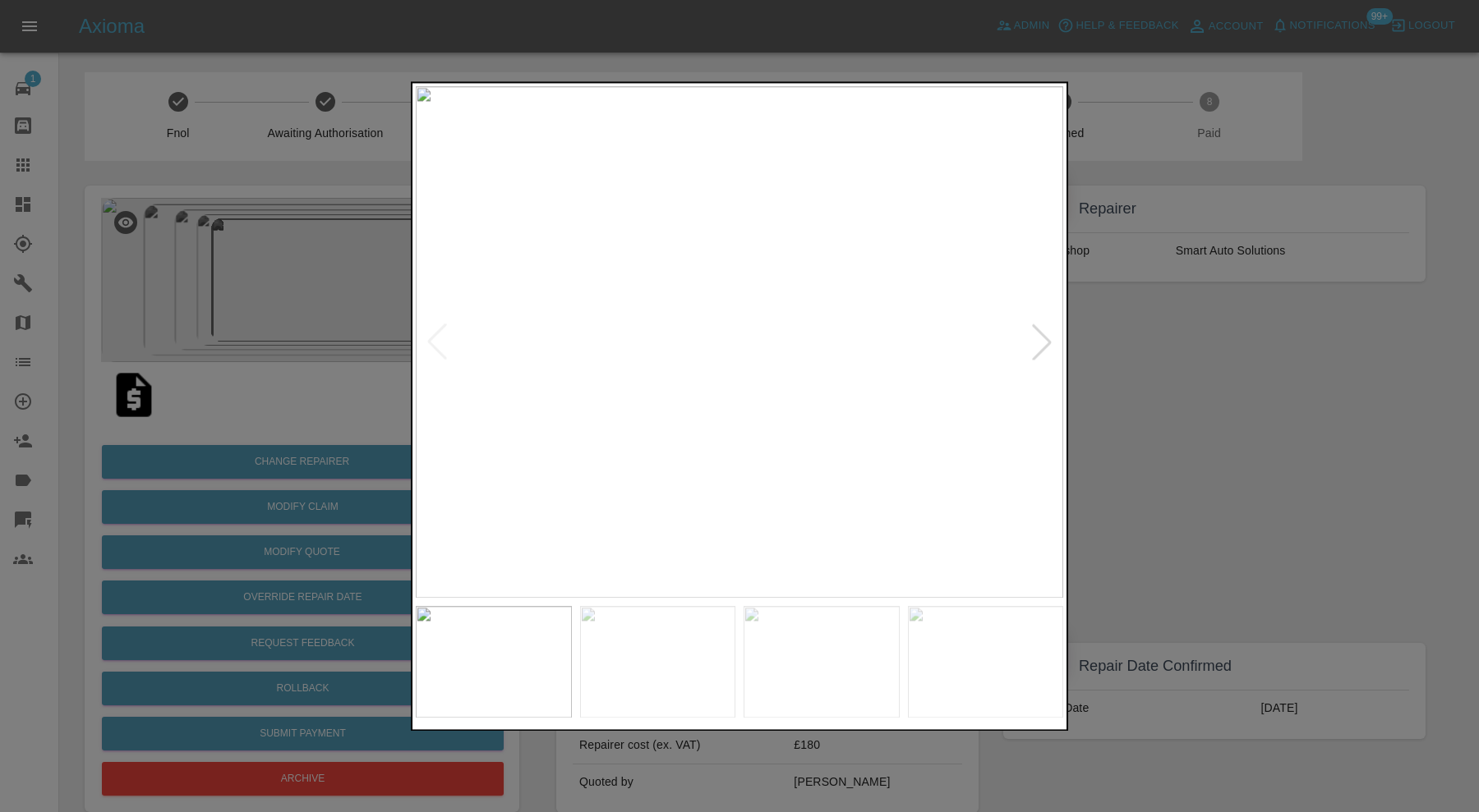
click at [1039, 343] on div at bounding box center [1042, 342] width 36 height 36
click at [444, 340] on div at bounding box center [437, 342] width 36 height 36
click at [1045, 338] on div at bounding box center [1042, 342] width 36 height 36
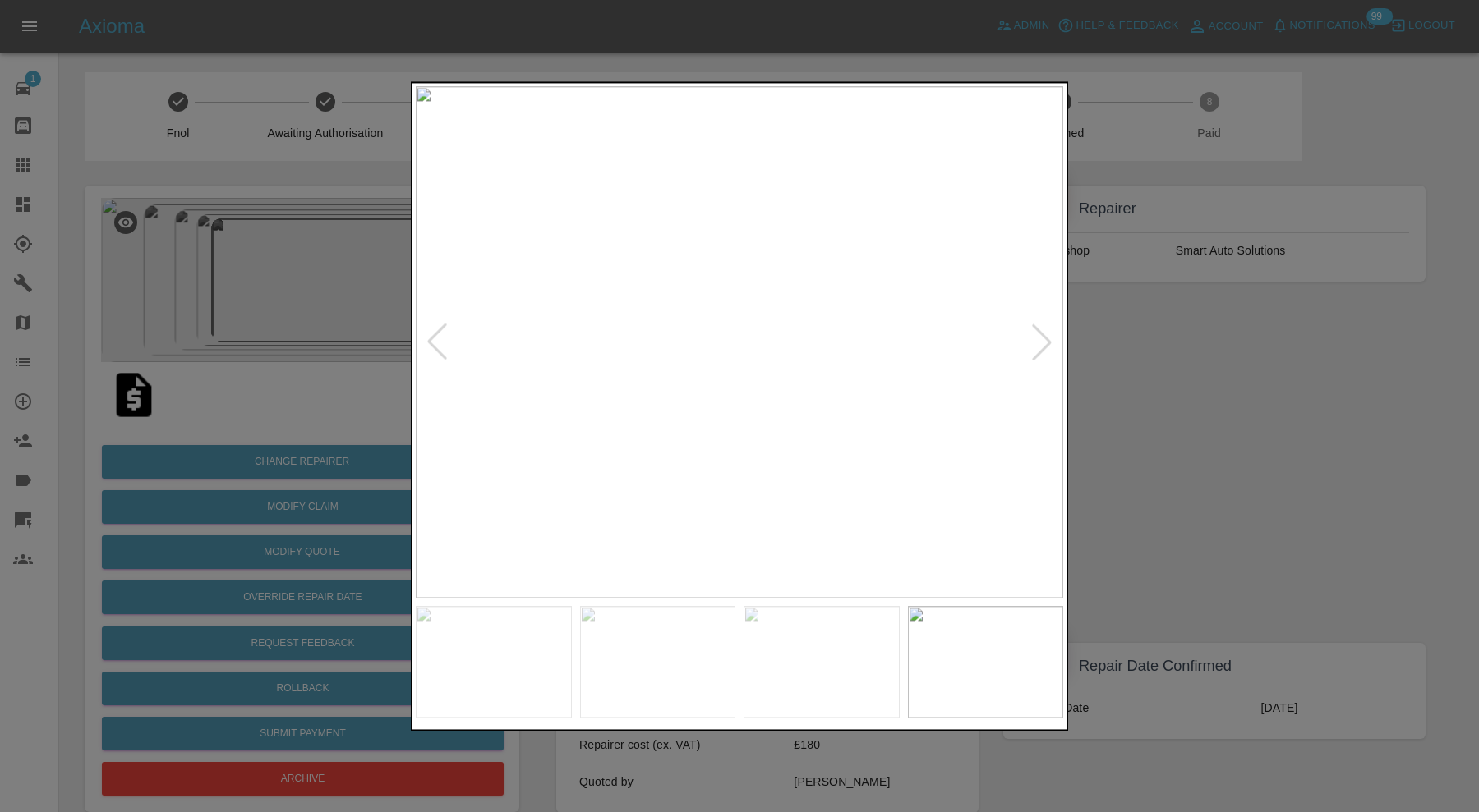
click at [1045, 338] on div at bounding box center [1042, 342] width 36 height 36
click at [1043, 338] on div at bounding box center [1042, 342] width 36 height 36
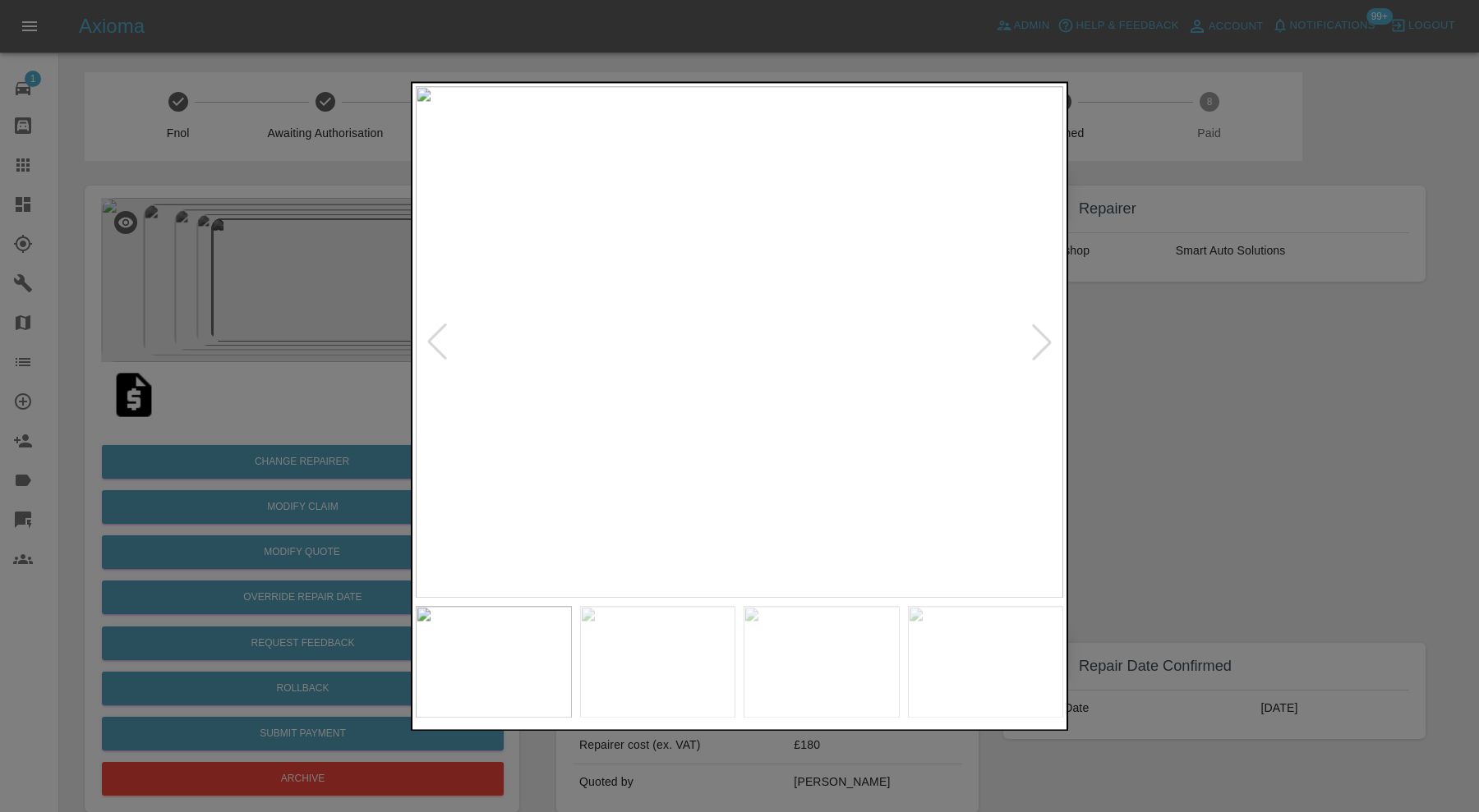
click at [1043, 338] on div at bounding box center [1042, 342] width 36 height 36
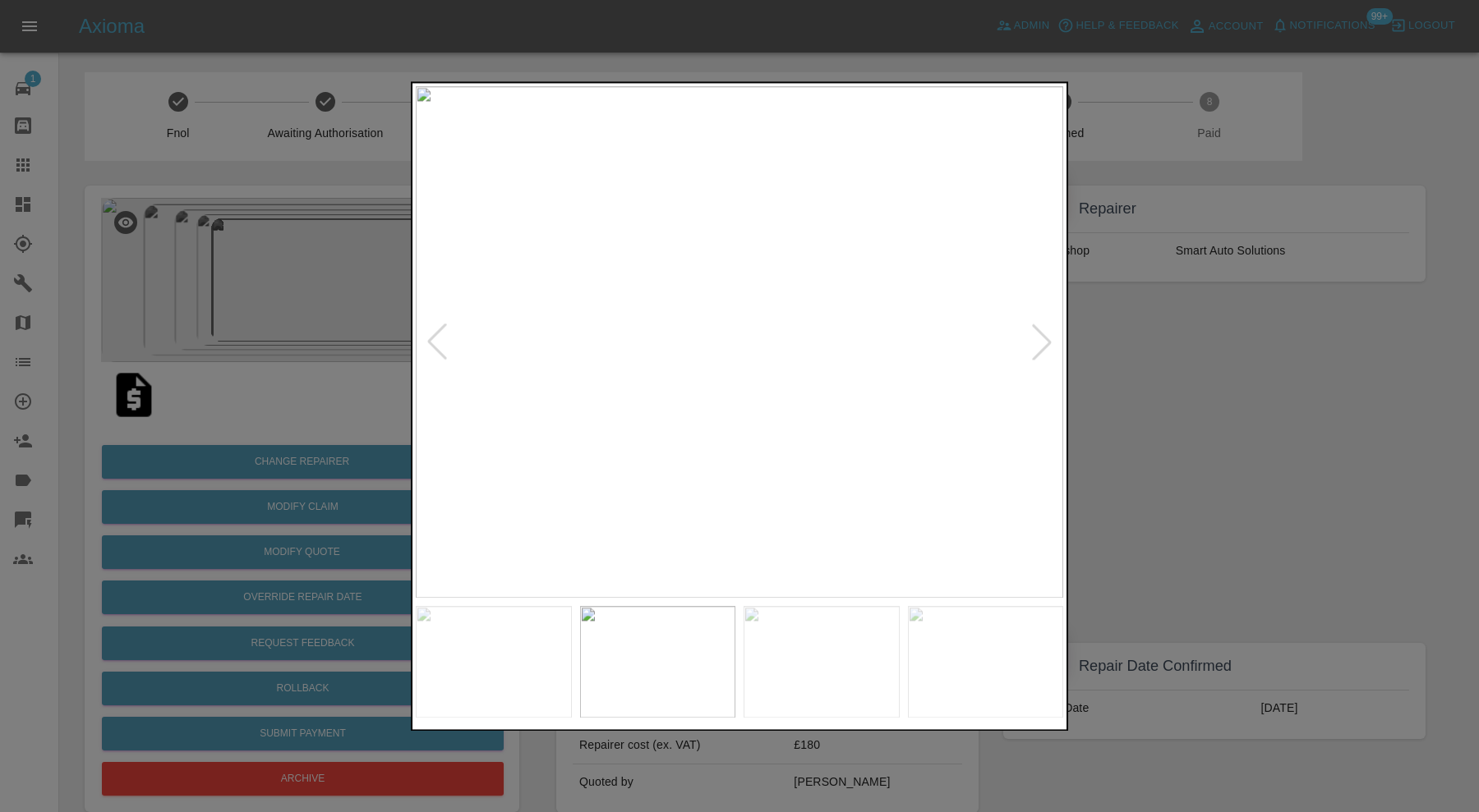
click at [1043, 338] on div at bounding box center [1042, 342] width 36 height 36
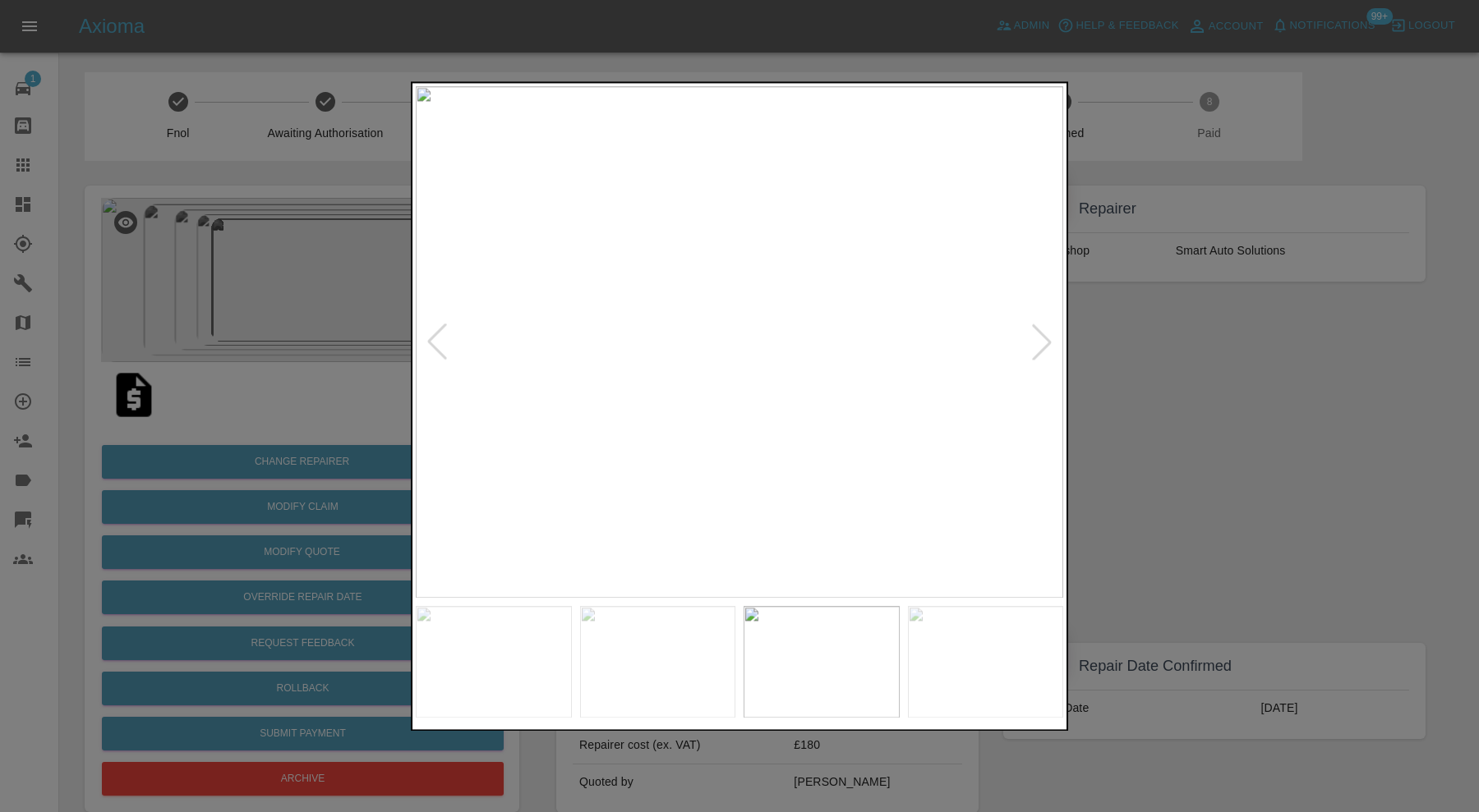
click at [1043, 338] on div at bounding box center [1042, 342] width 36 height 36
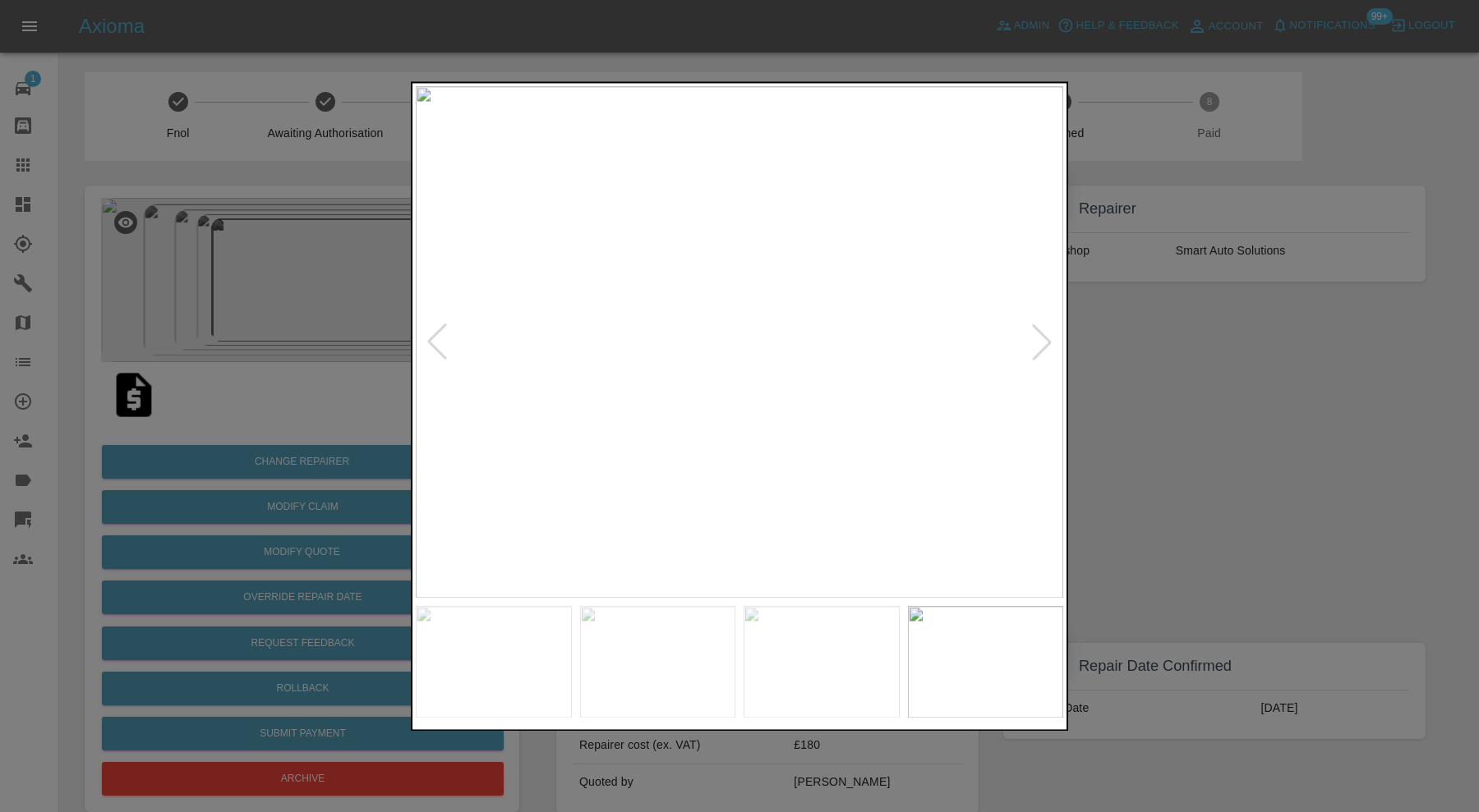
click at [1043, 338] on div at bounding box center [1042, 342] width 36 height 36
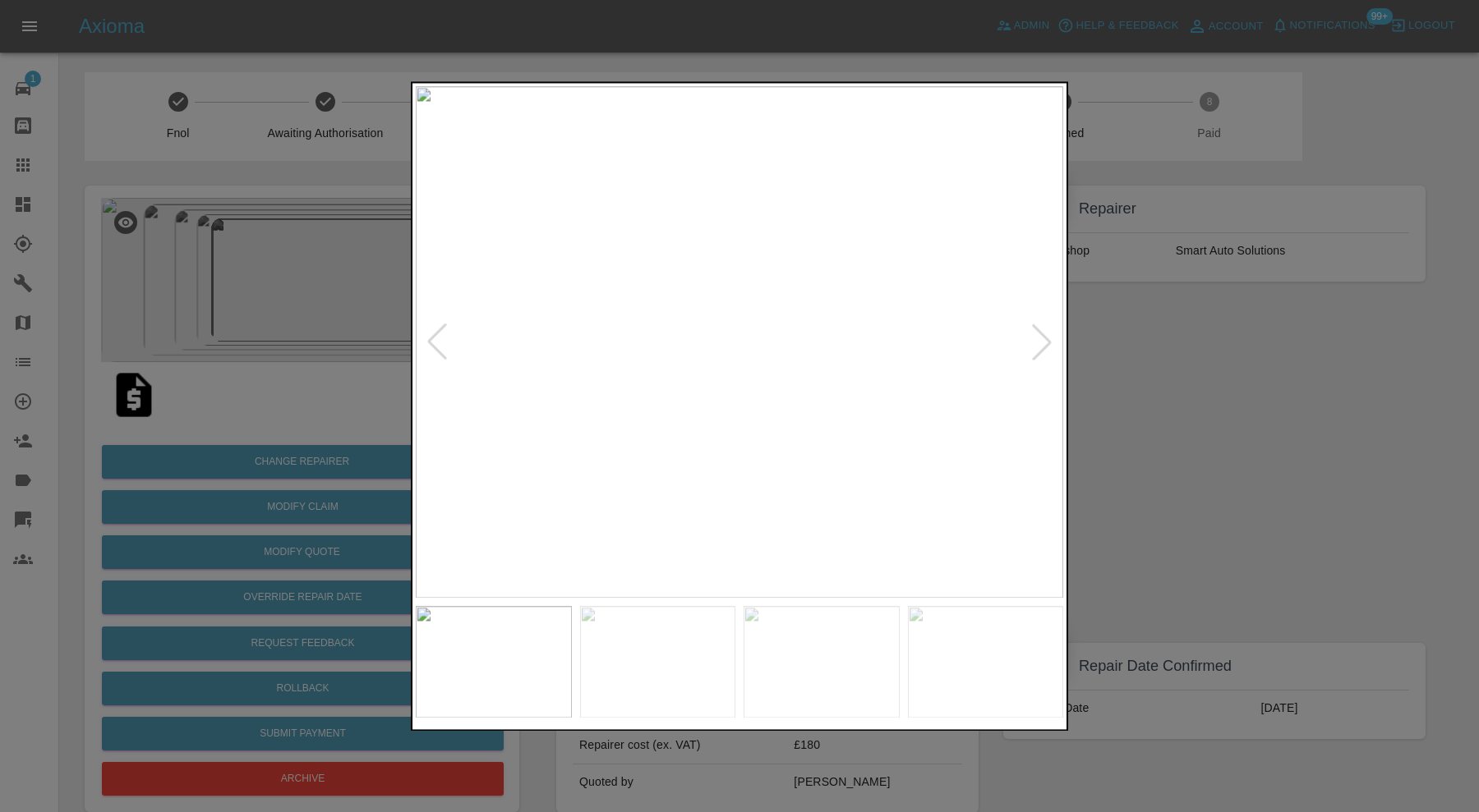
click at [1043, 338] on div at bounding box center [1042, 342] width 36 height 36
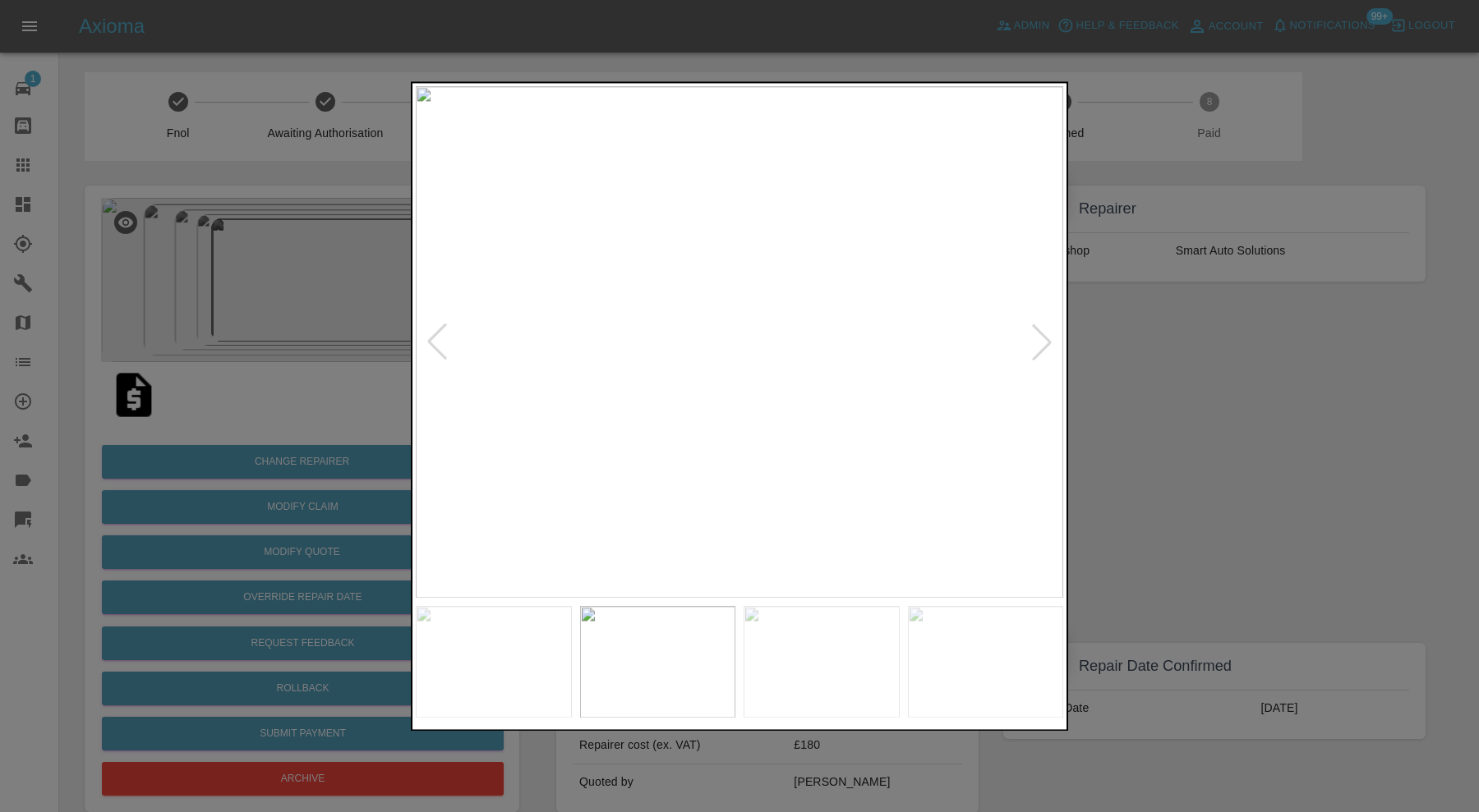
click at [1043, 338] on div at bounding box center [1042, 342] width 36 height 36
click at [1043, 338] on img at bounding box center [740, 341] width 648 height 512
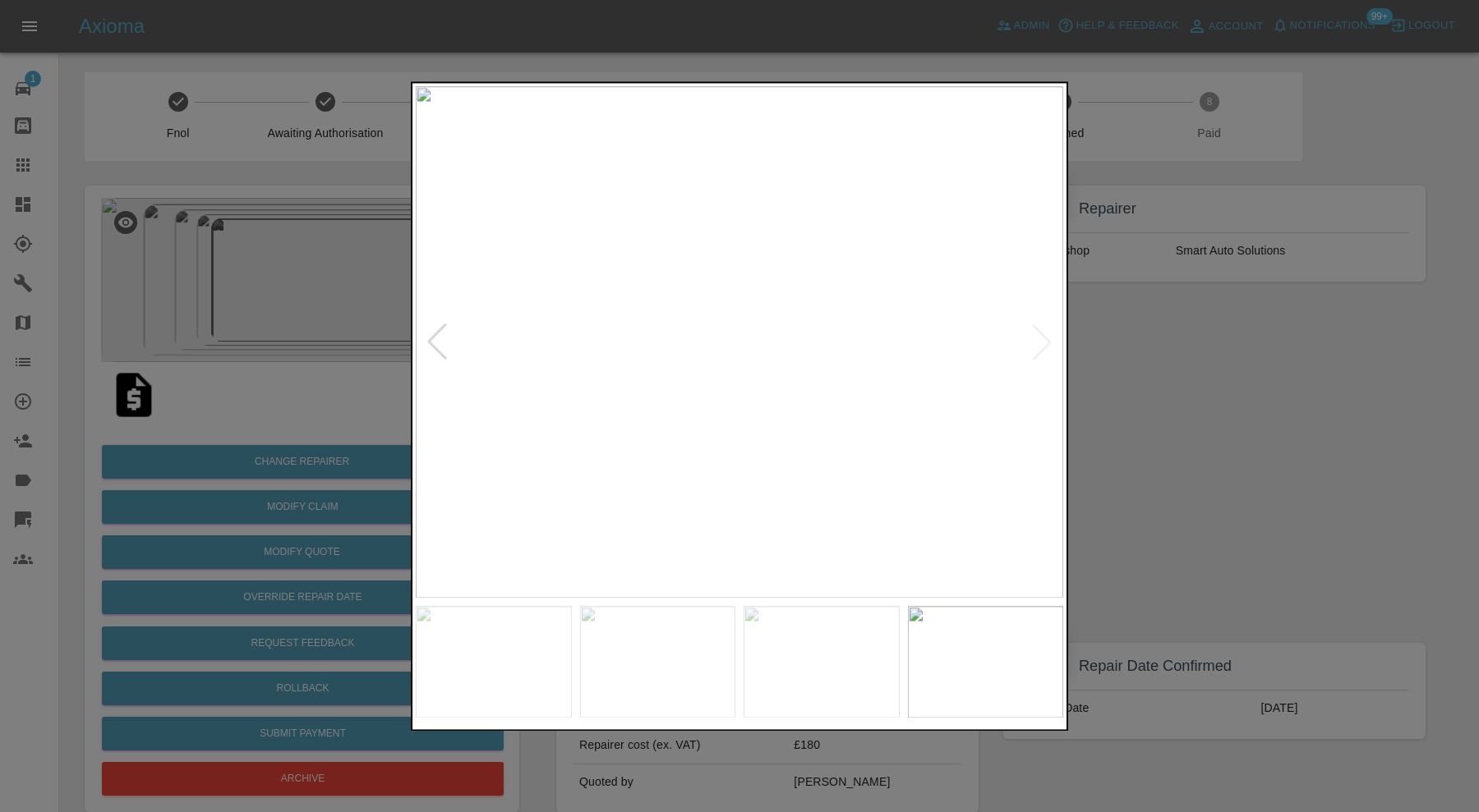
click at [1118, 346] on div at bounding box center [740, 406] width 1479 height 812
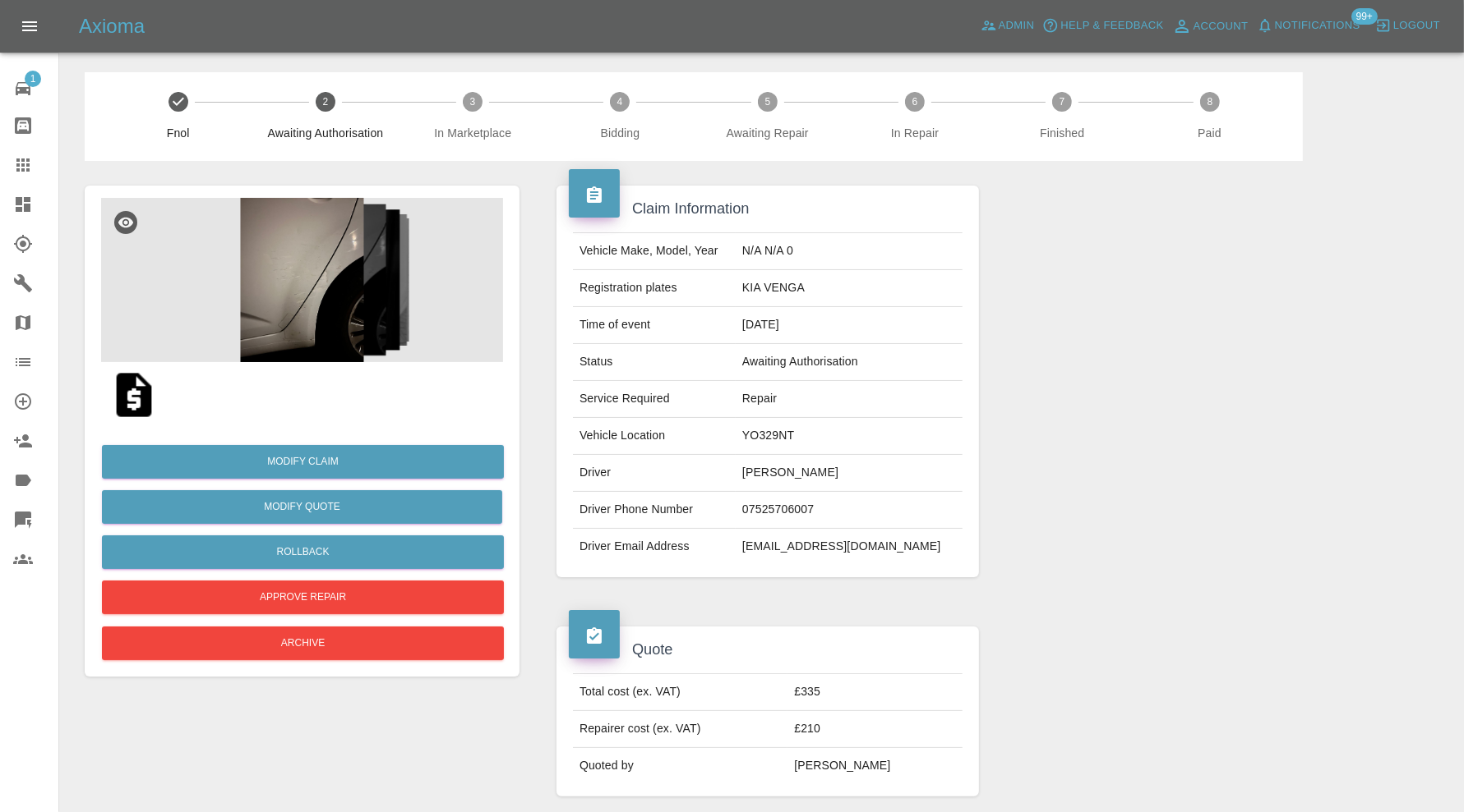
click at [342, 298] on img at bounding box center [302, 280] width 402 height 165
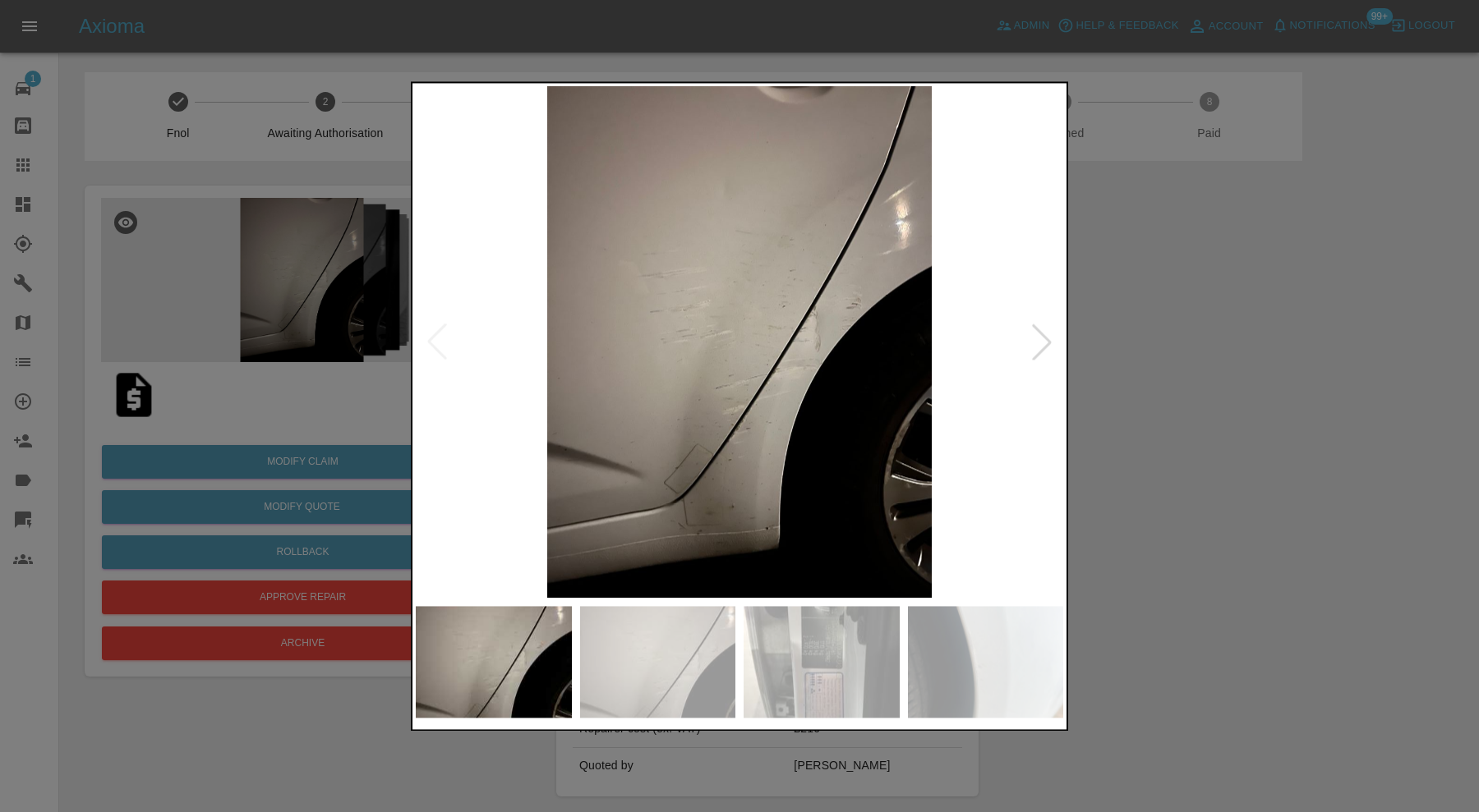
click at [1041, 340] on div at bounding box center [1042, 342] width 36 height 36
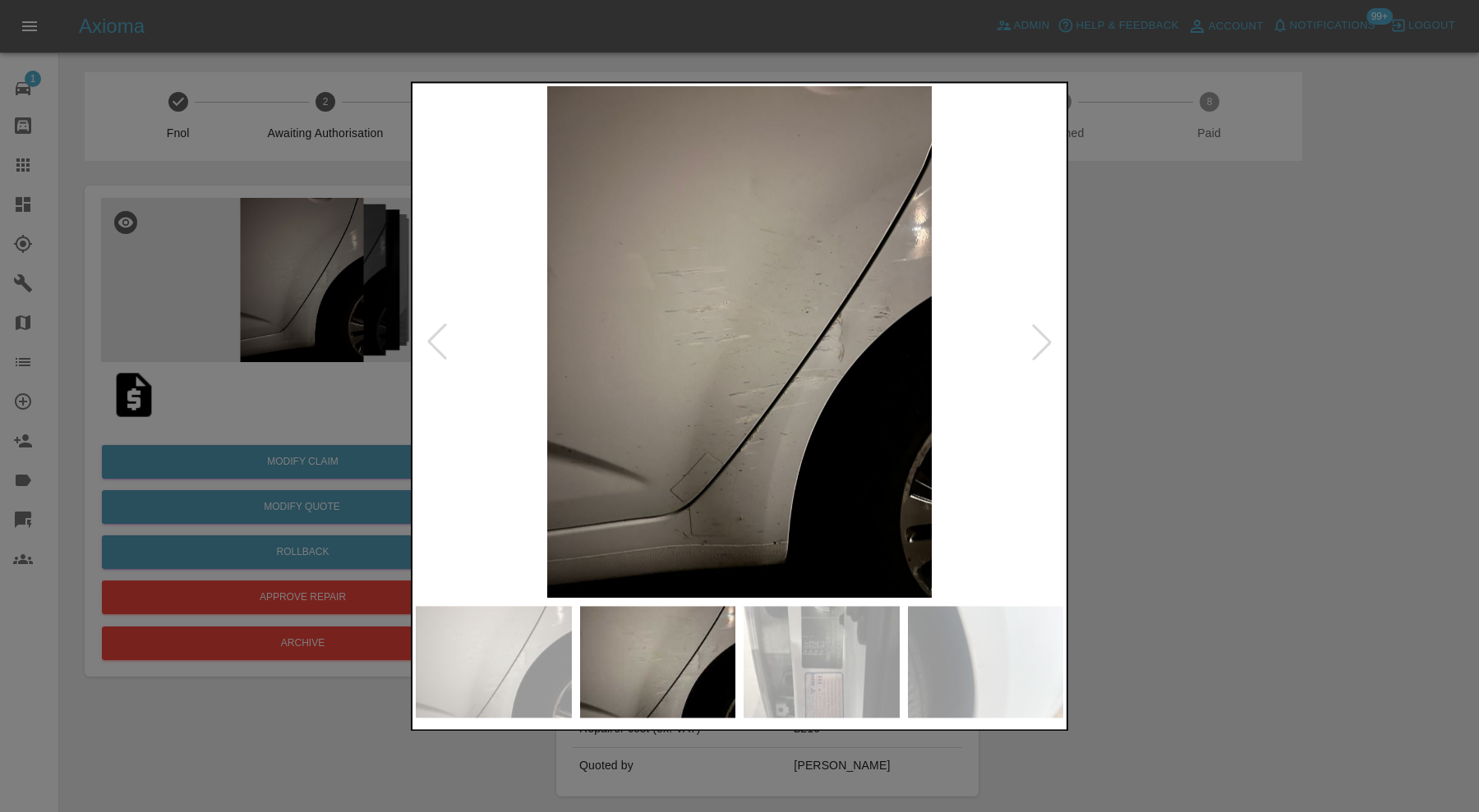
click at [1041, 340] on div at bounding box center [1042, 342] width 36 height 36
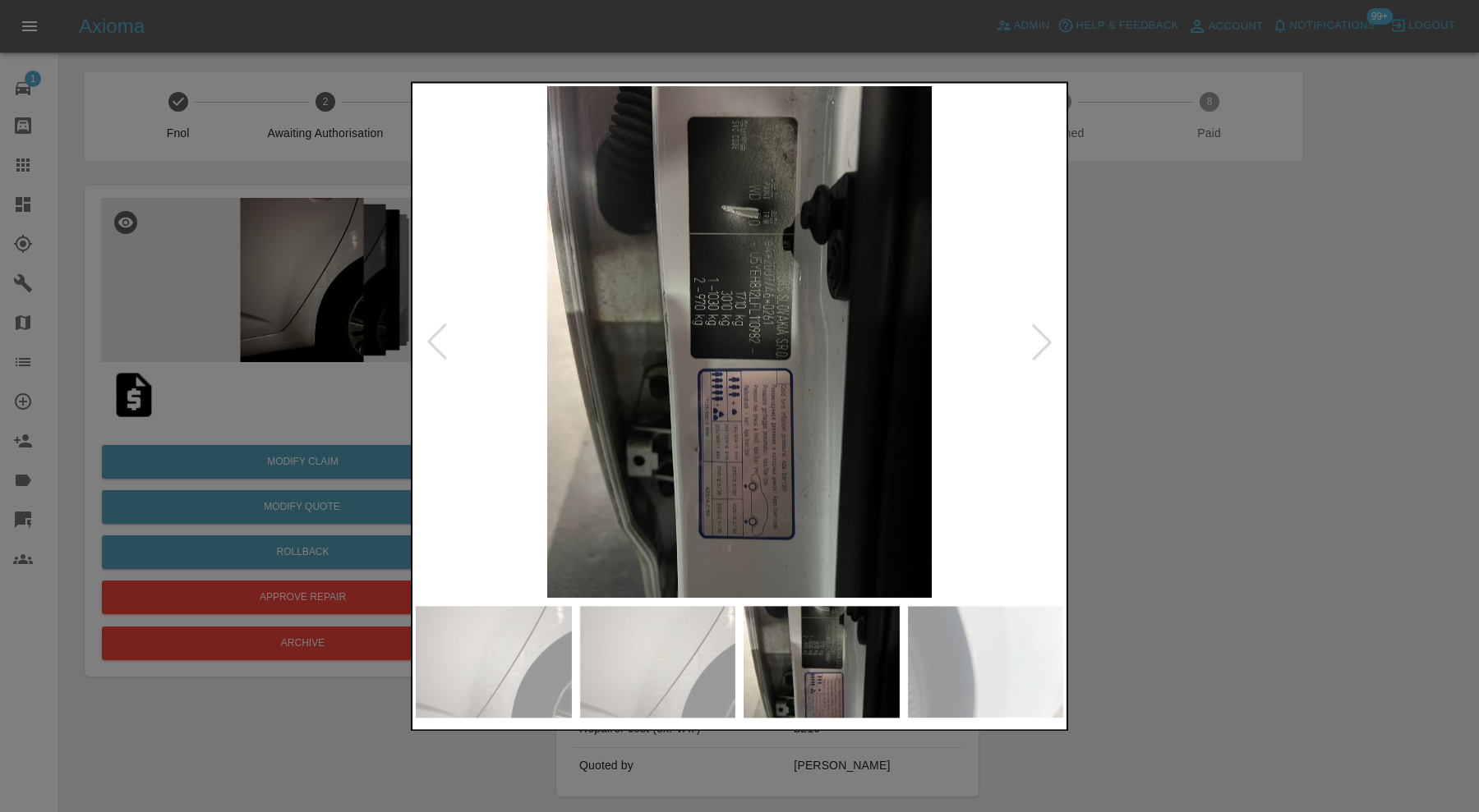
click at [1041, 340] on div at bounding box center [1042, 342] width 36 height 36
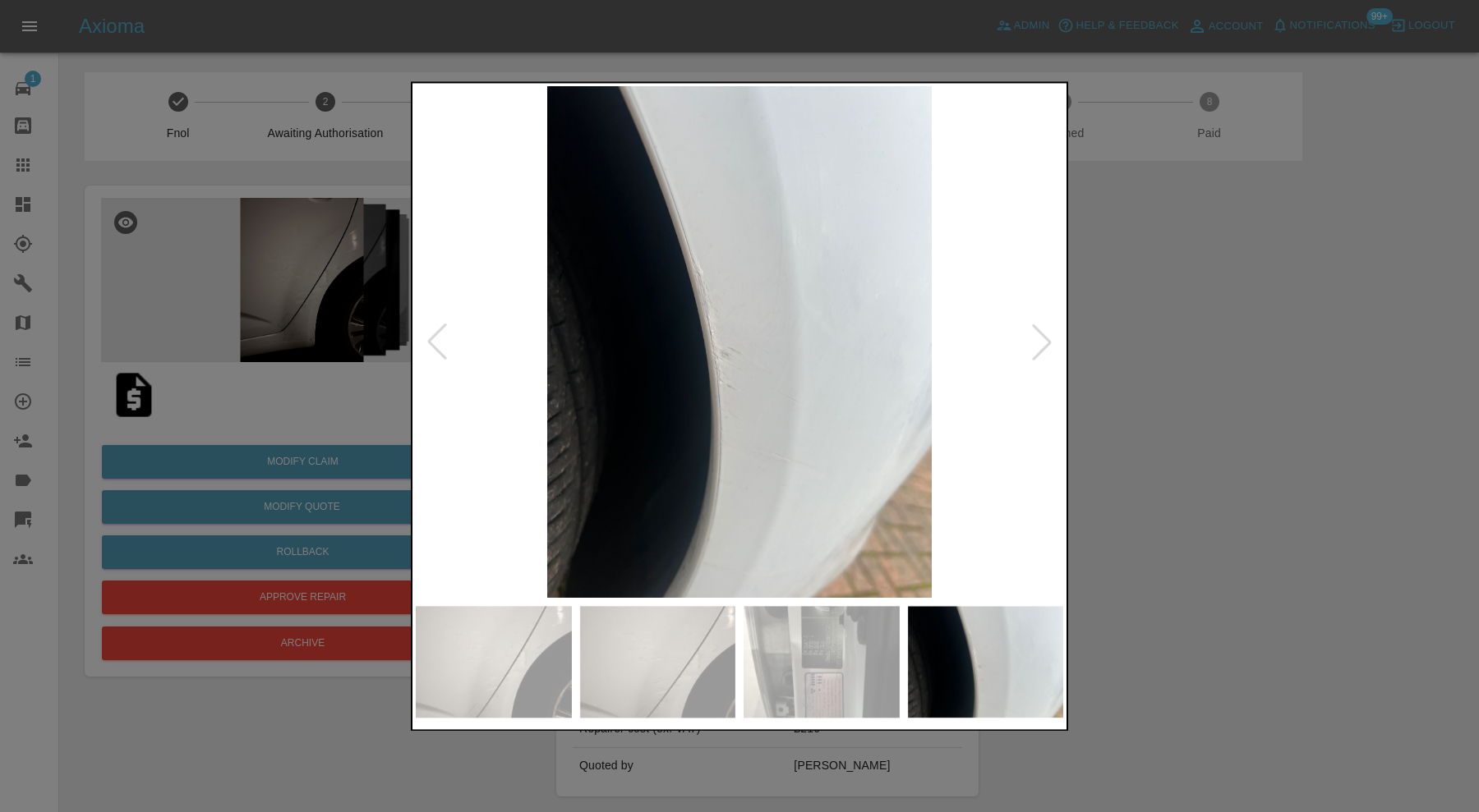
click at [1041, 340] on div at bounding box center [1042, 342] width 36 height 36
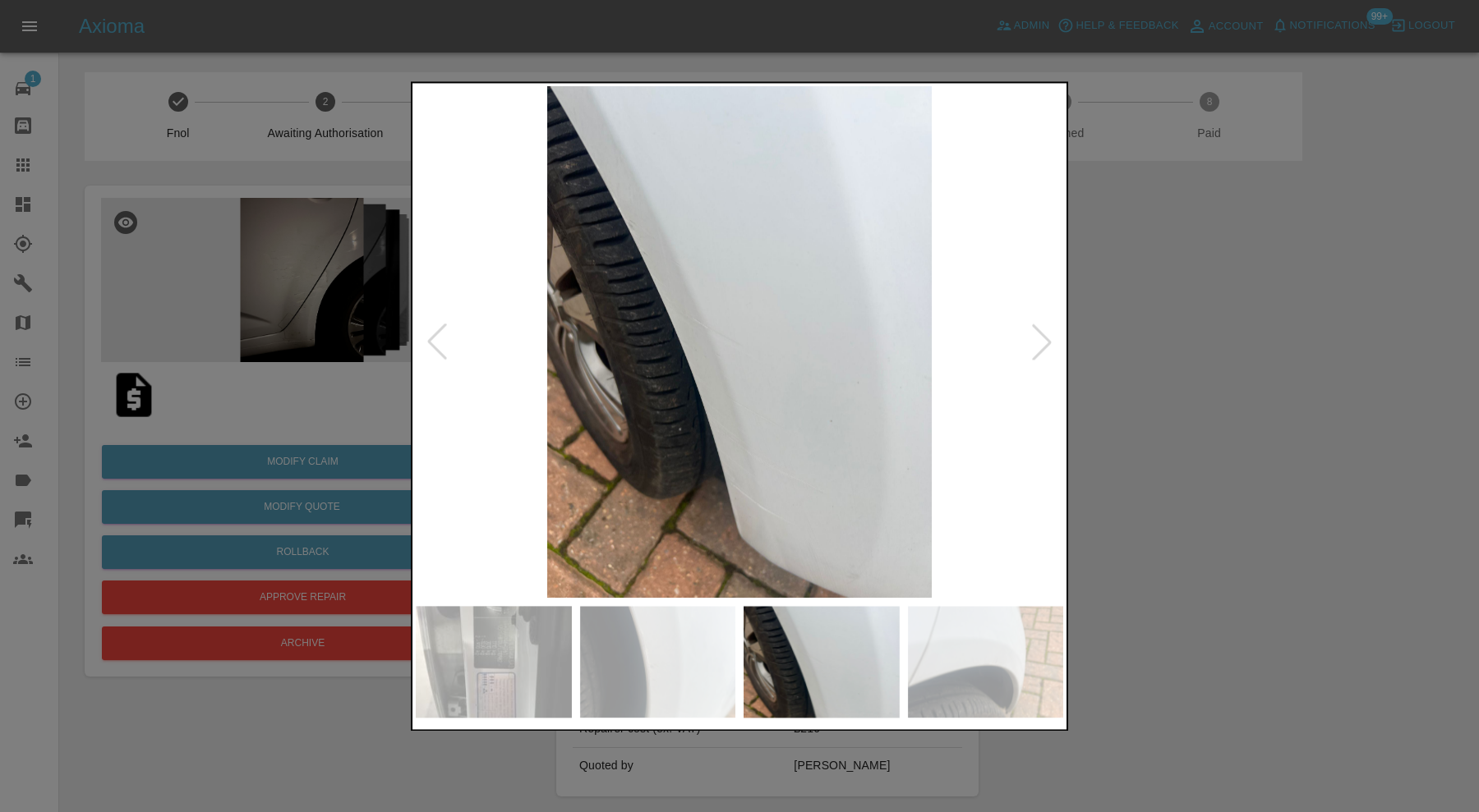
click at [1041, 340] on div at bounding box center [1042, 342] width 36 height 36
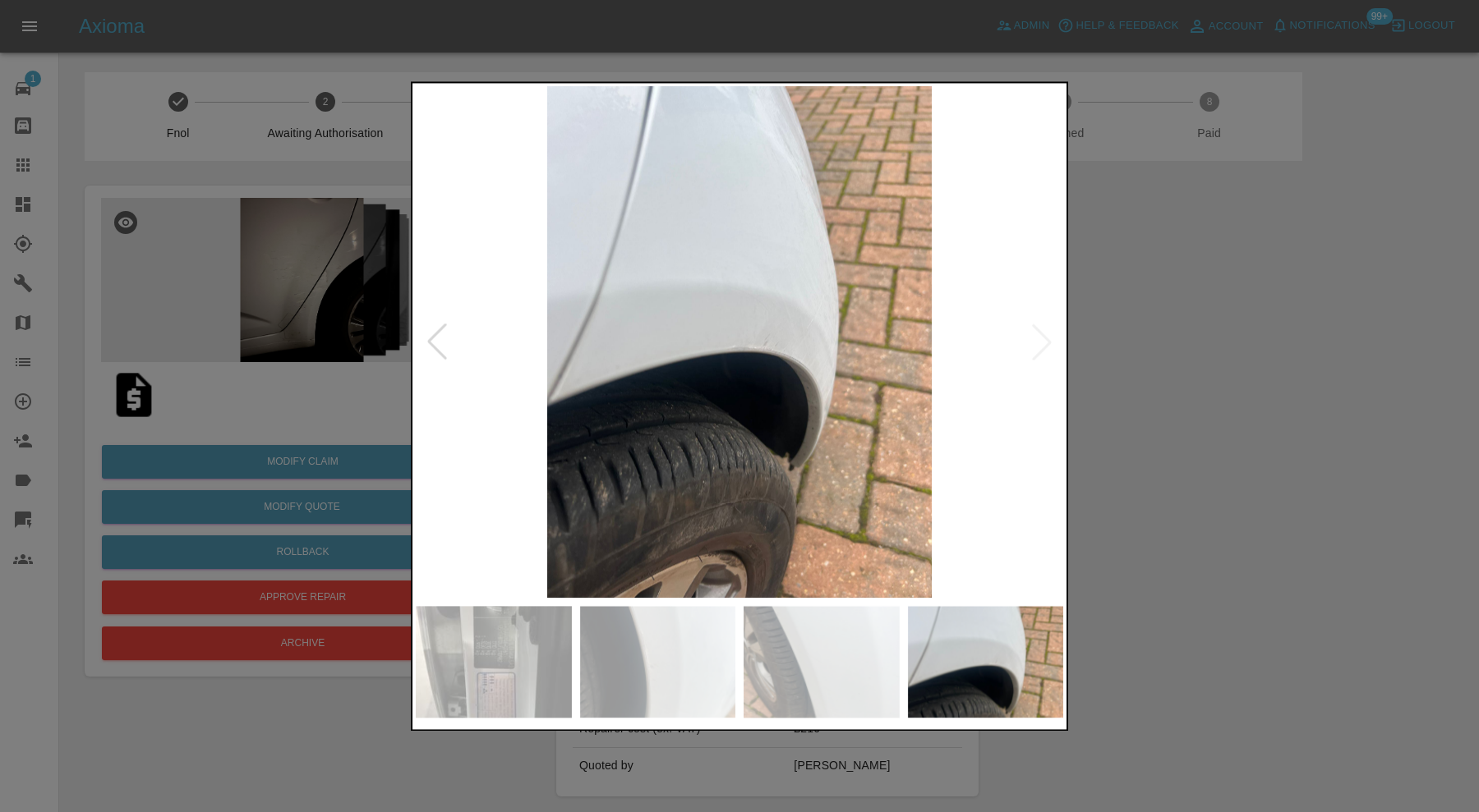
click at [1041, 340] on img at bounding box center [740, 341] width 648 height 512
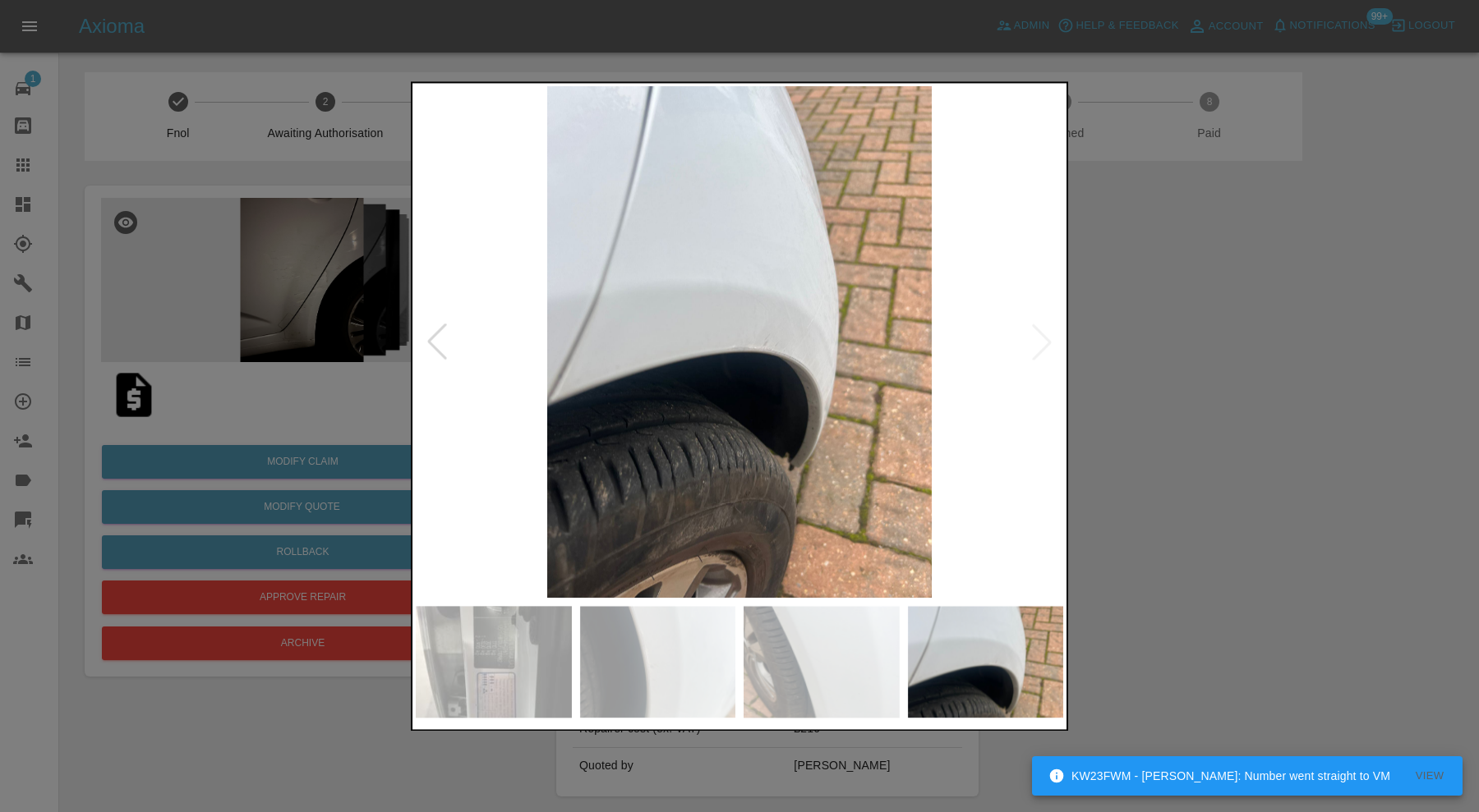
click at [1225, 360] on div at bounding box center [740, 406] width 1479 height 812
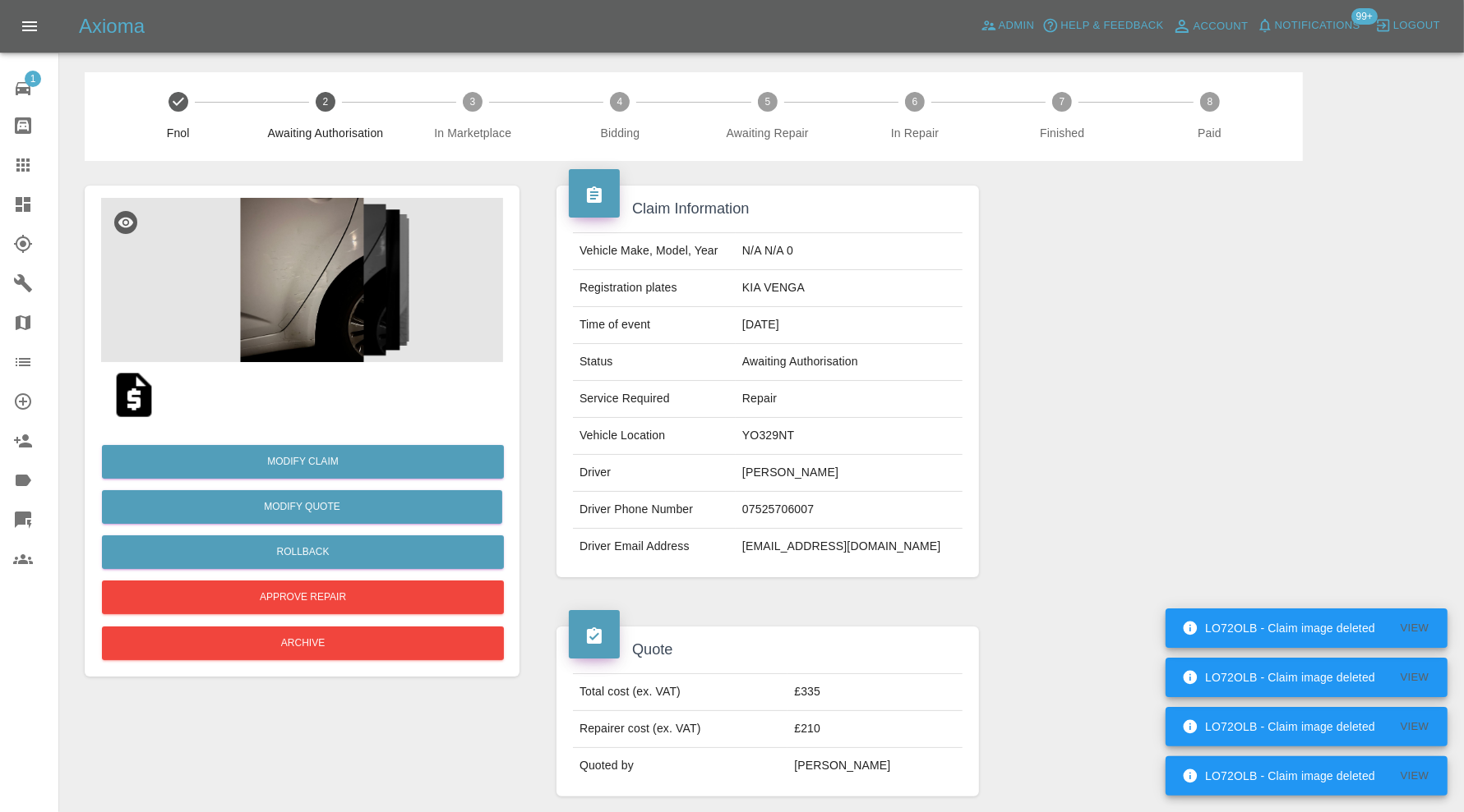
click at [329, 281] on img at bounding box center [302, 280] width 402 height 165
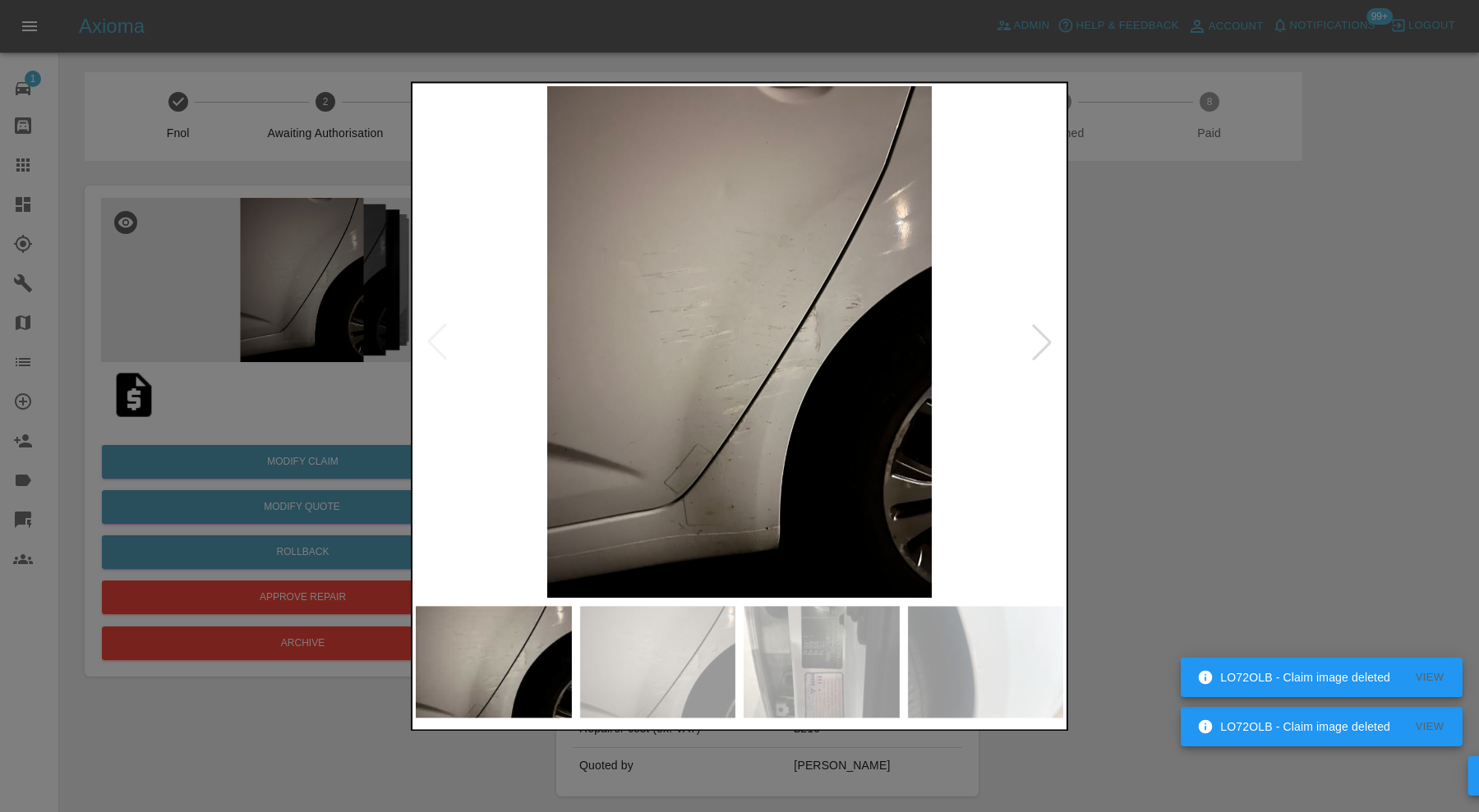
click at [875, 667] on img at bounding box center [821, 662] width 156 height 112
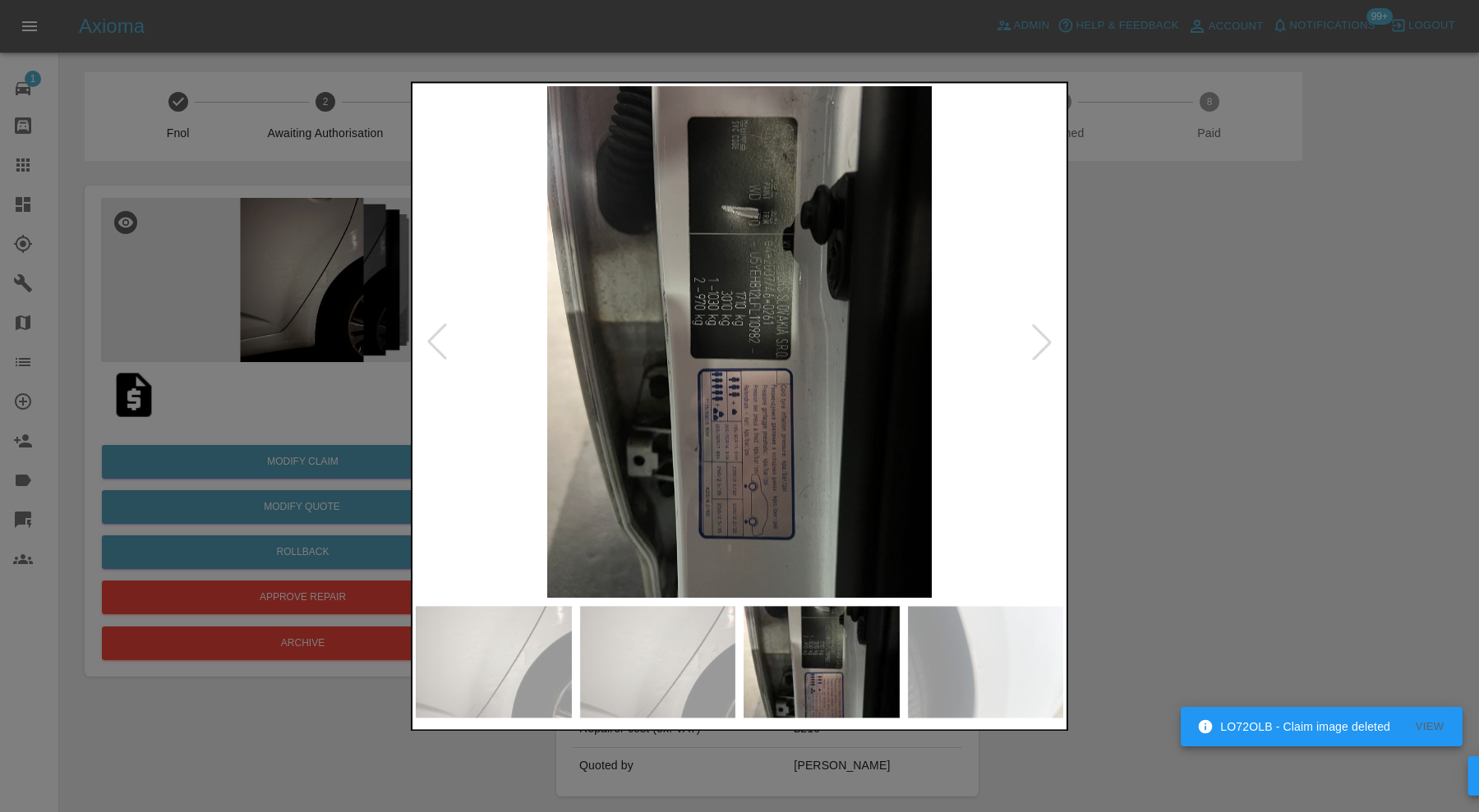
click at [968, 648] on img at bounding box center [985, 662] width 156 height 112
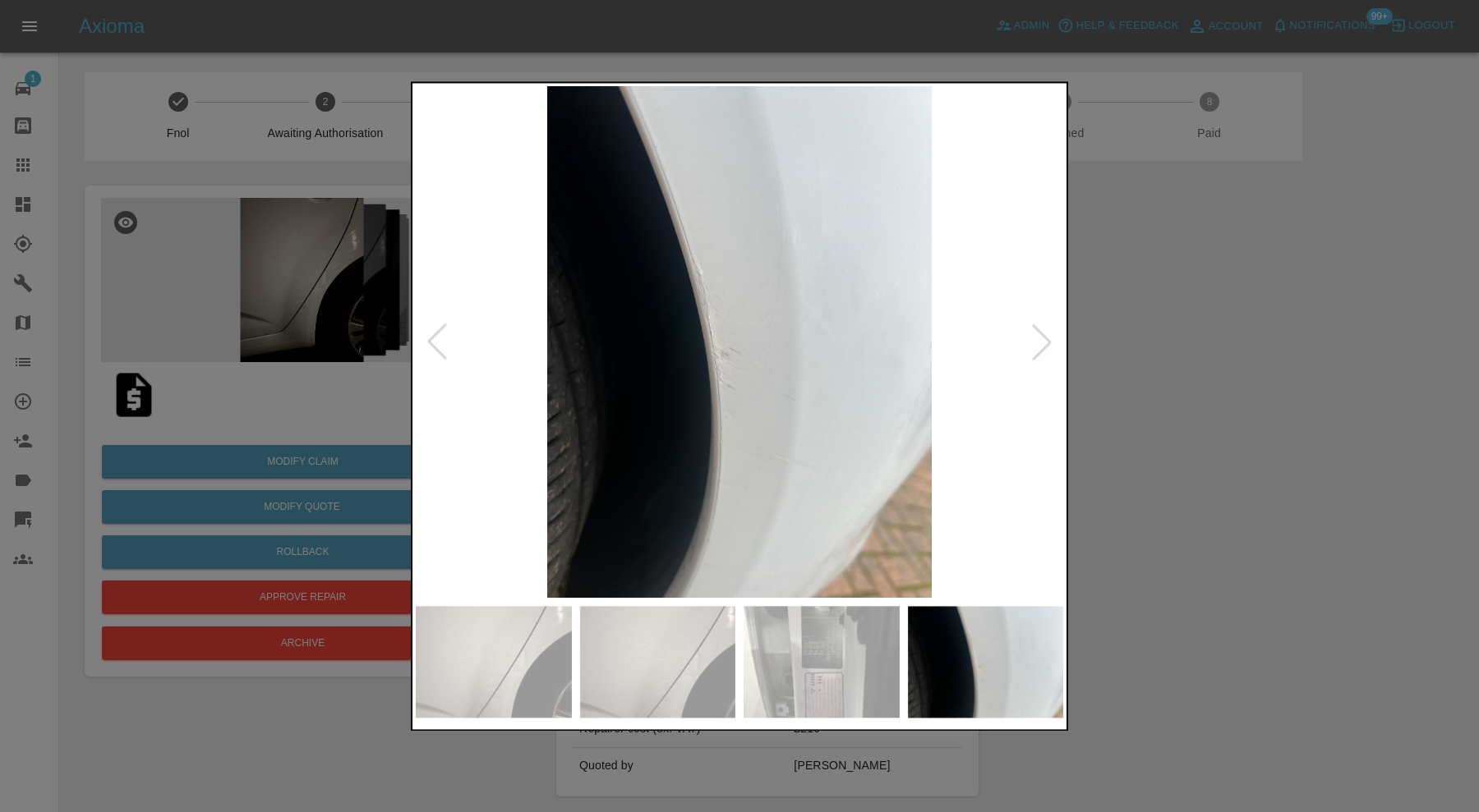
click at [1047, 335] on div at bounding box center [1042, 342] width 36 height 36
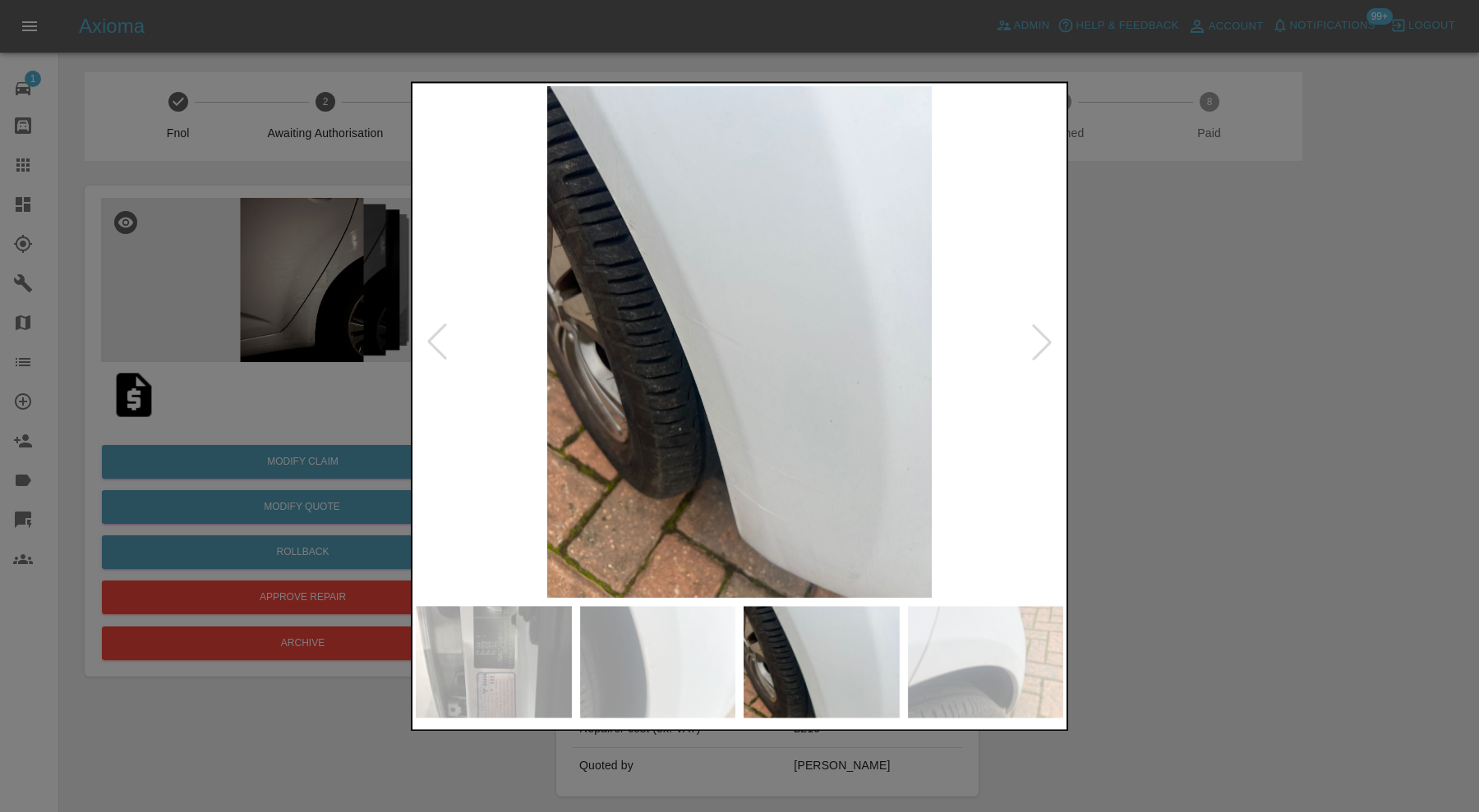
click at [1047, 337] on div at bounding box center [1042, 342] width 36 height 36
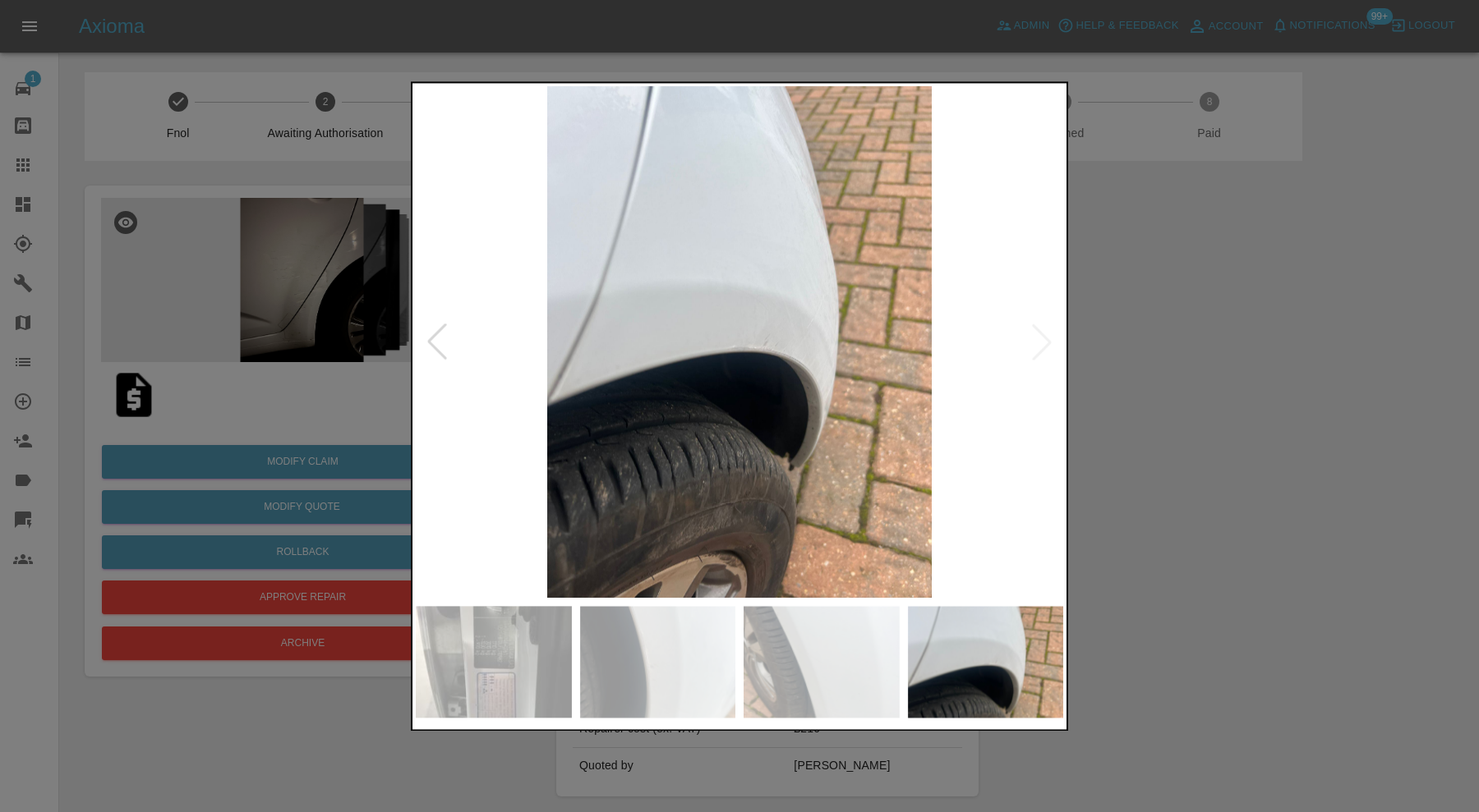
click at [1047, 337] on img at bounding box center [740, 341] width 648 height 512
click at [1172, 340] on div at bounding box center [740, 406] width 1479 height 812
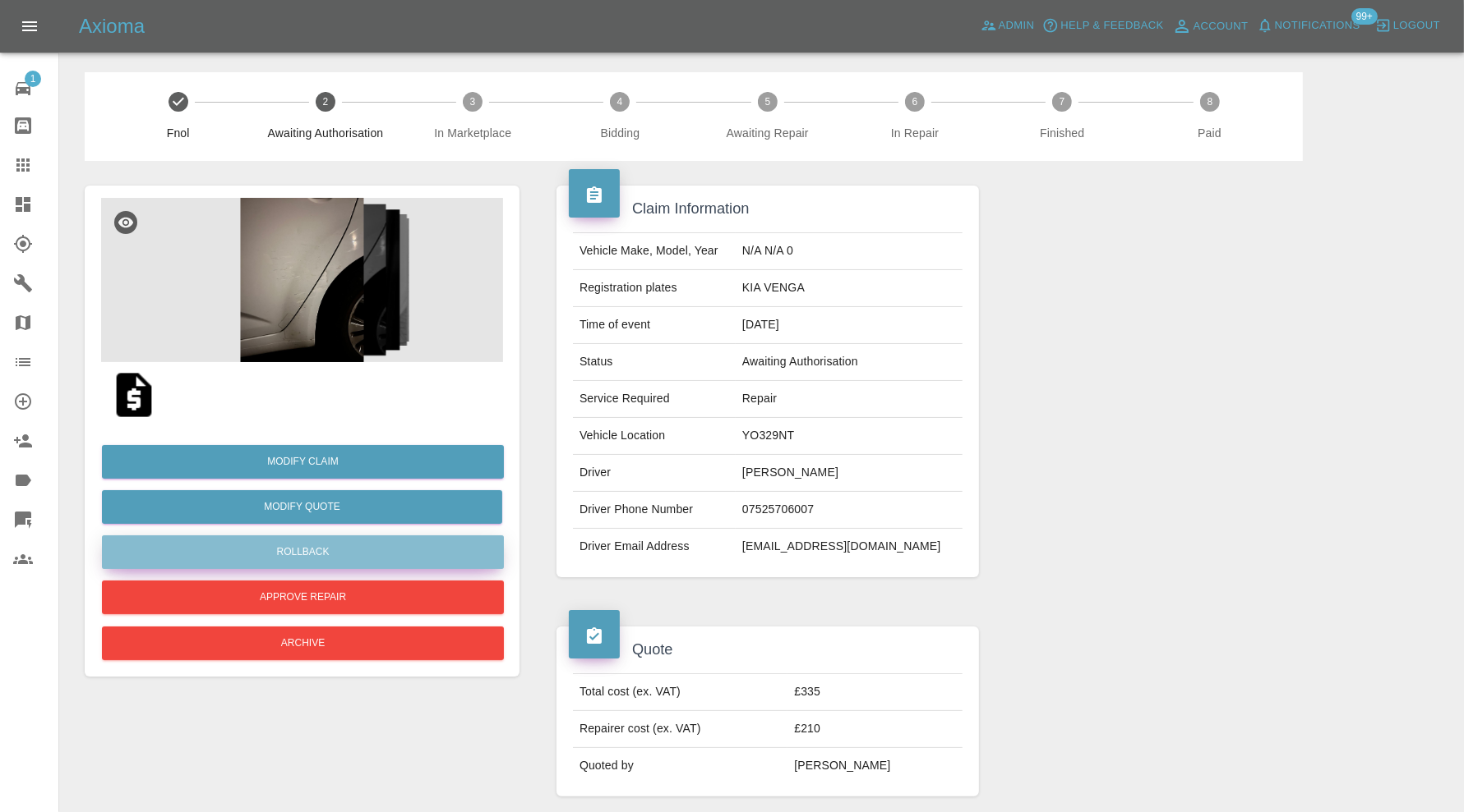
click at [297, 544] on button "Rollback" at bounding box center [302, 552] width 402 height 33
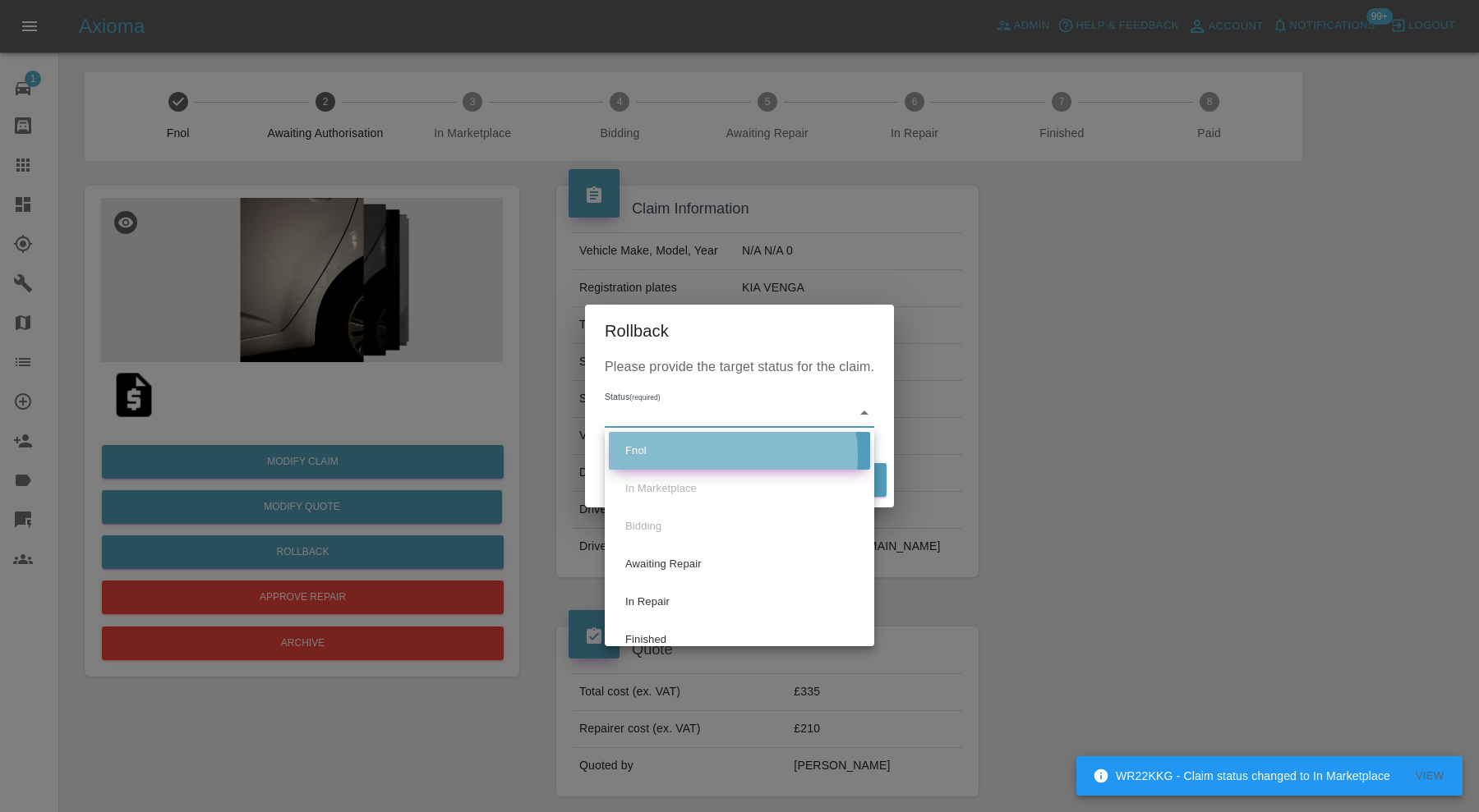
click at [716, 456] on li "Fnol" at bounding box center [739, 451] width 261 height 38
type input "fnol"
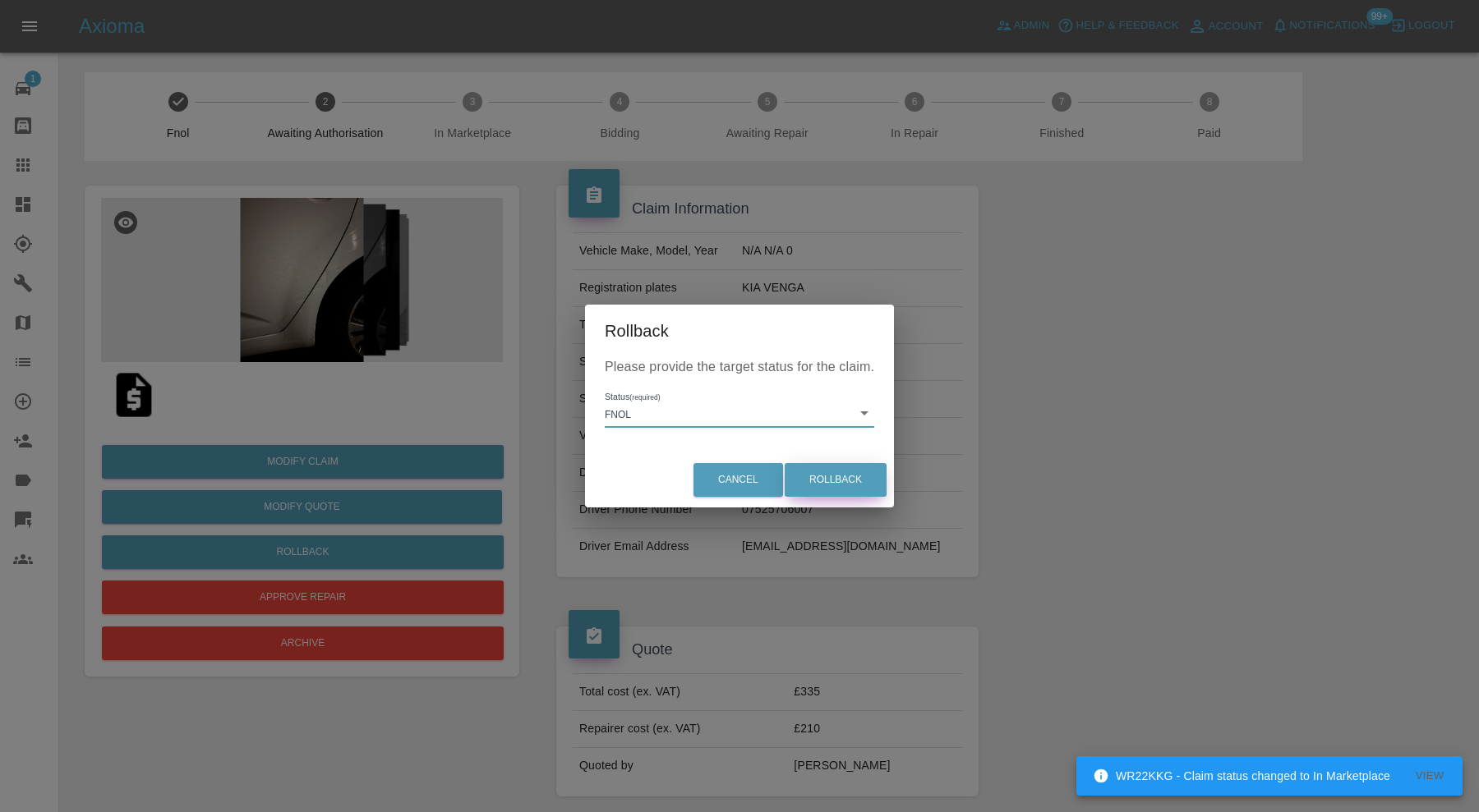
click at [863, 490] on button "Rollback" at bounding box center [835, 479] width 101 height 33
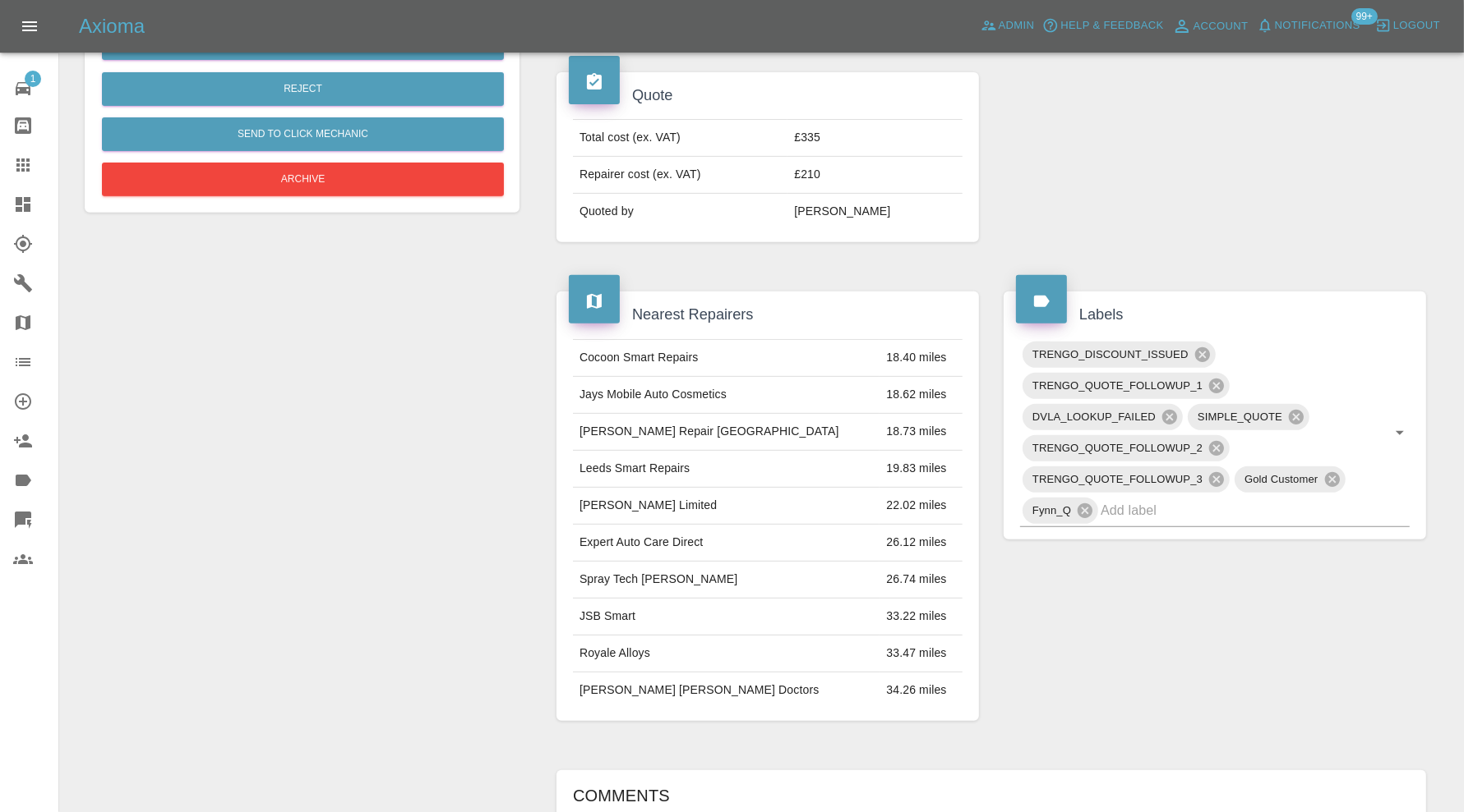
scroll to position [977, 0]
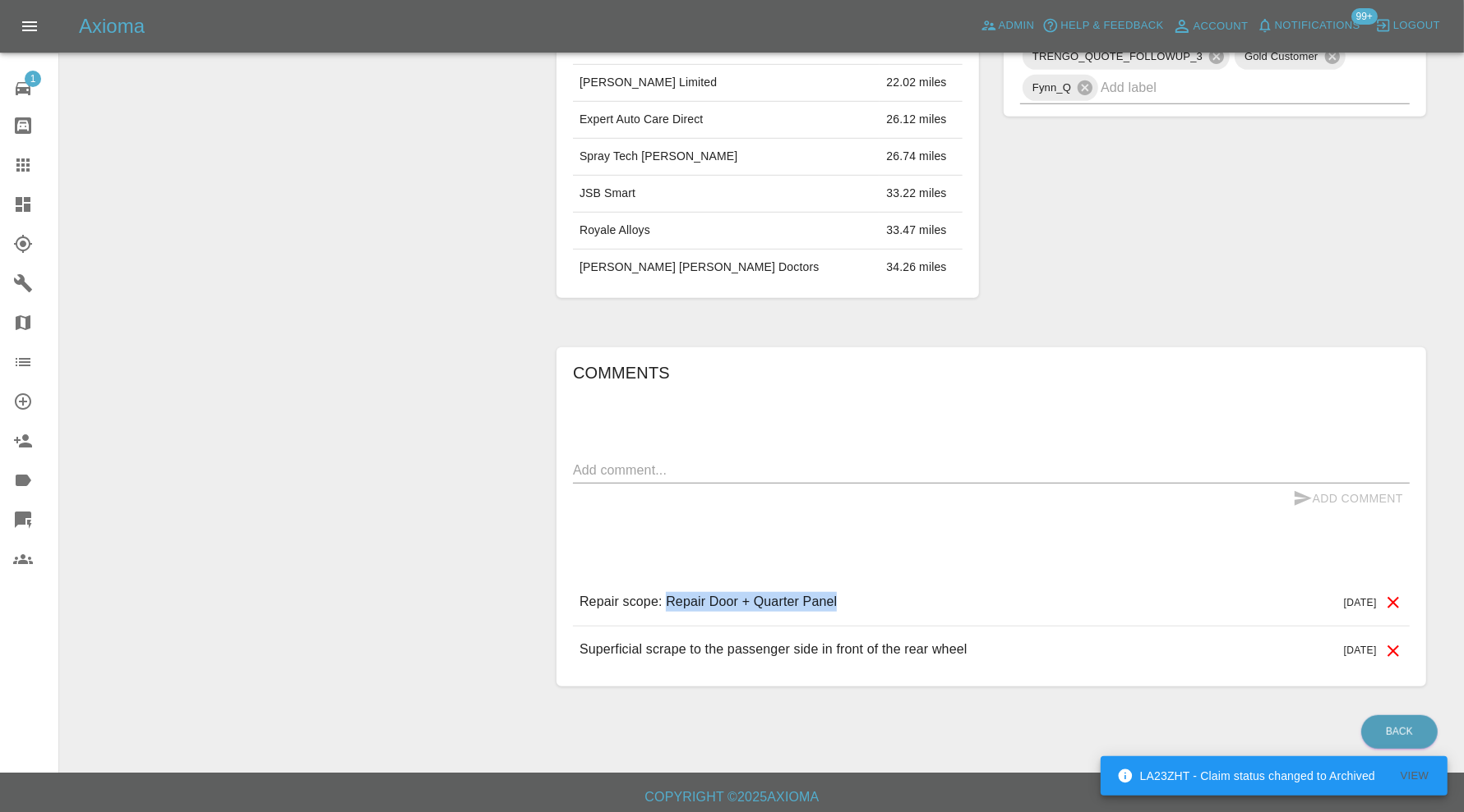
drag, startPoint x: 850, startPoint y: 598, endPoint x: 670, endPoint y: 608, distance: 180.3
click at [670, 608] on div "Repair scope: Repair Door + Quarter Panel [DATE]" at bounding box center [991, 602] width 836 height 47
copy p "Repair Door + Quarter Panel"
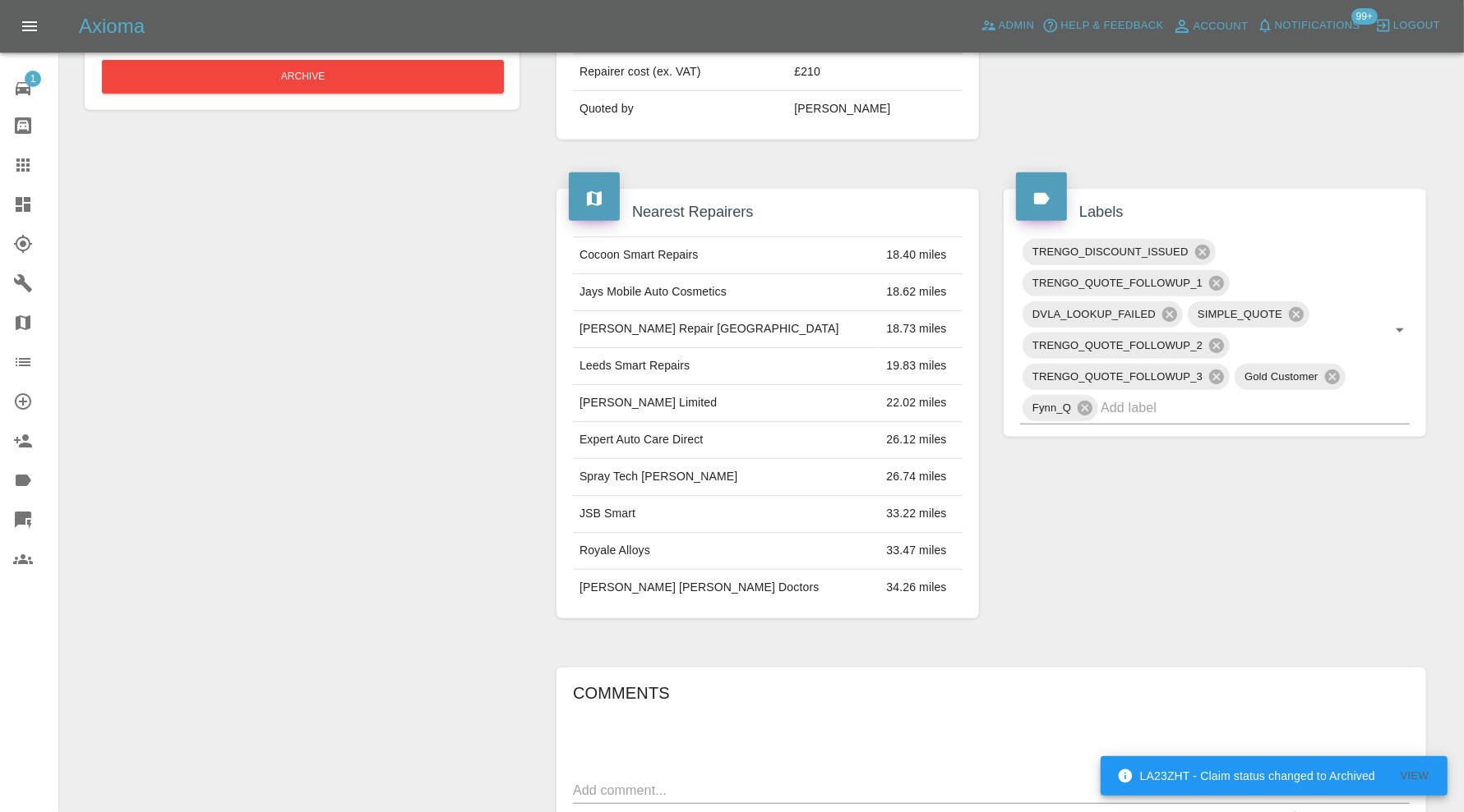
scroll to position [567, 0]
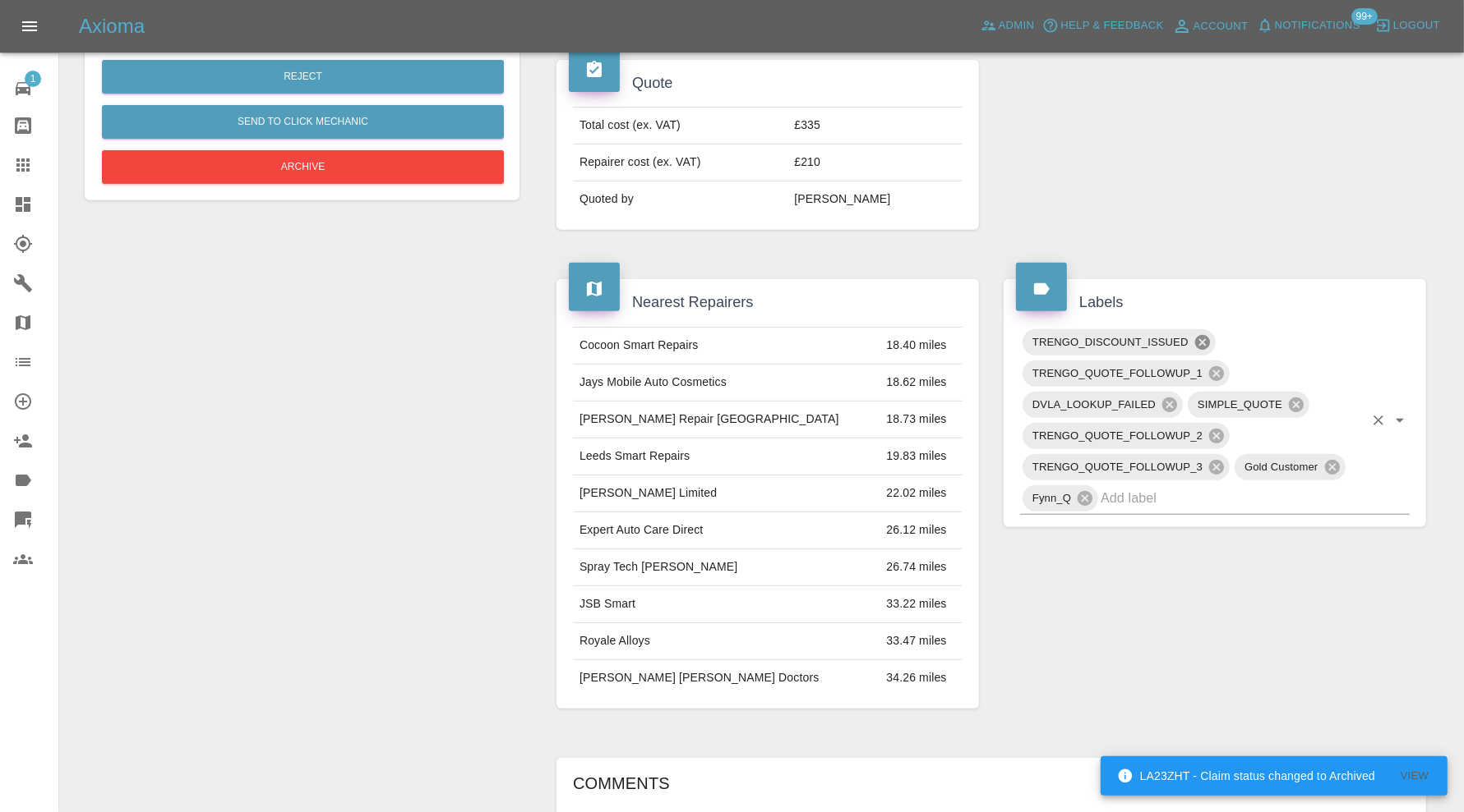
click at [1207, 337] on icon at bounding box center [1201, 341] width 14 height 14
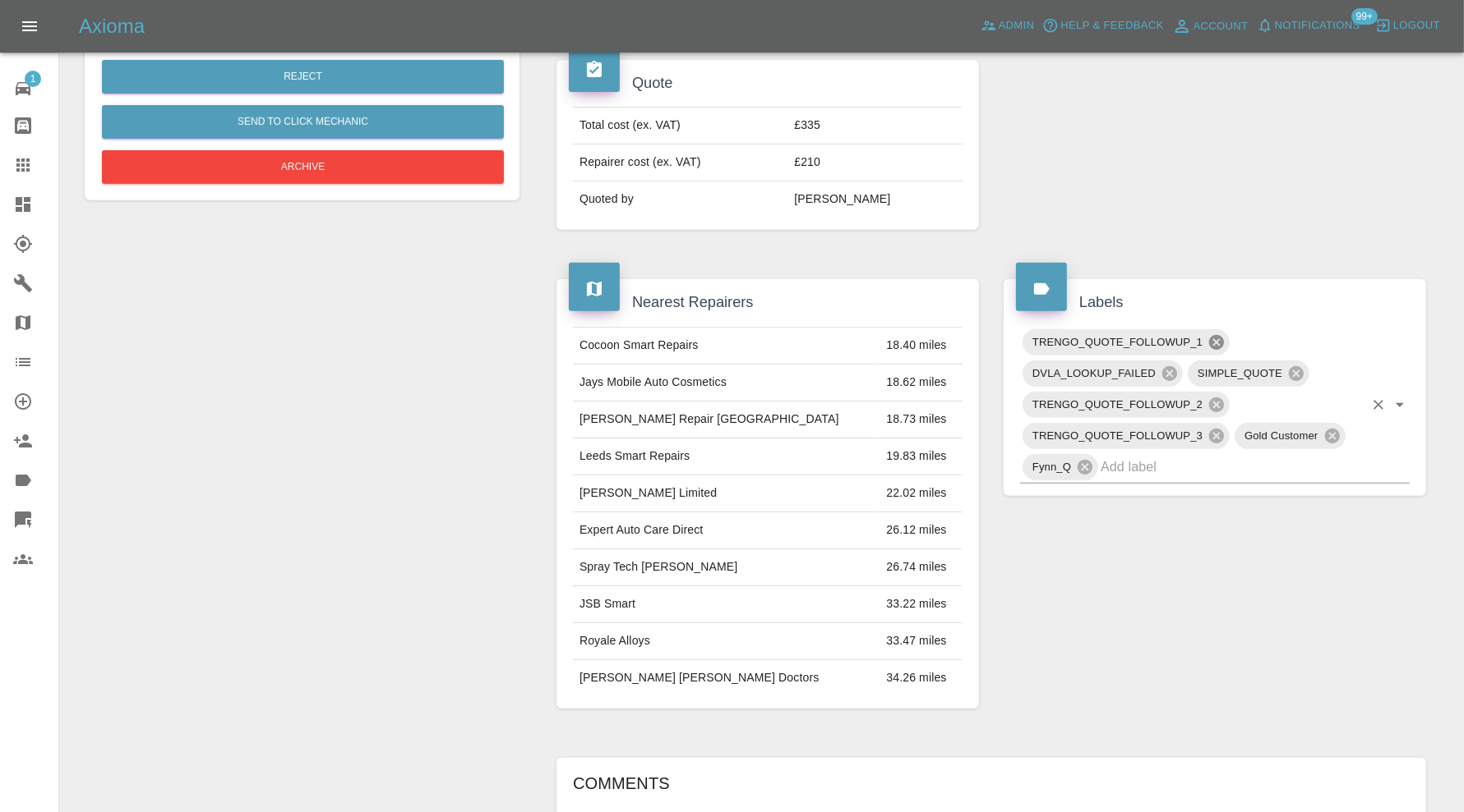
click at [1219, 334] on icon at bounding box center [1216, 342] width 18 height 18
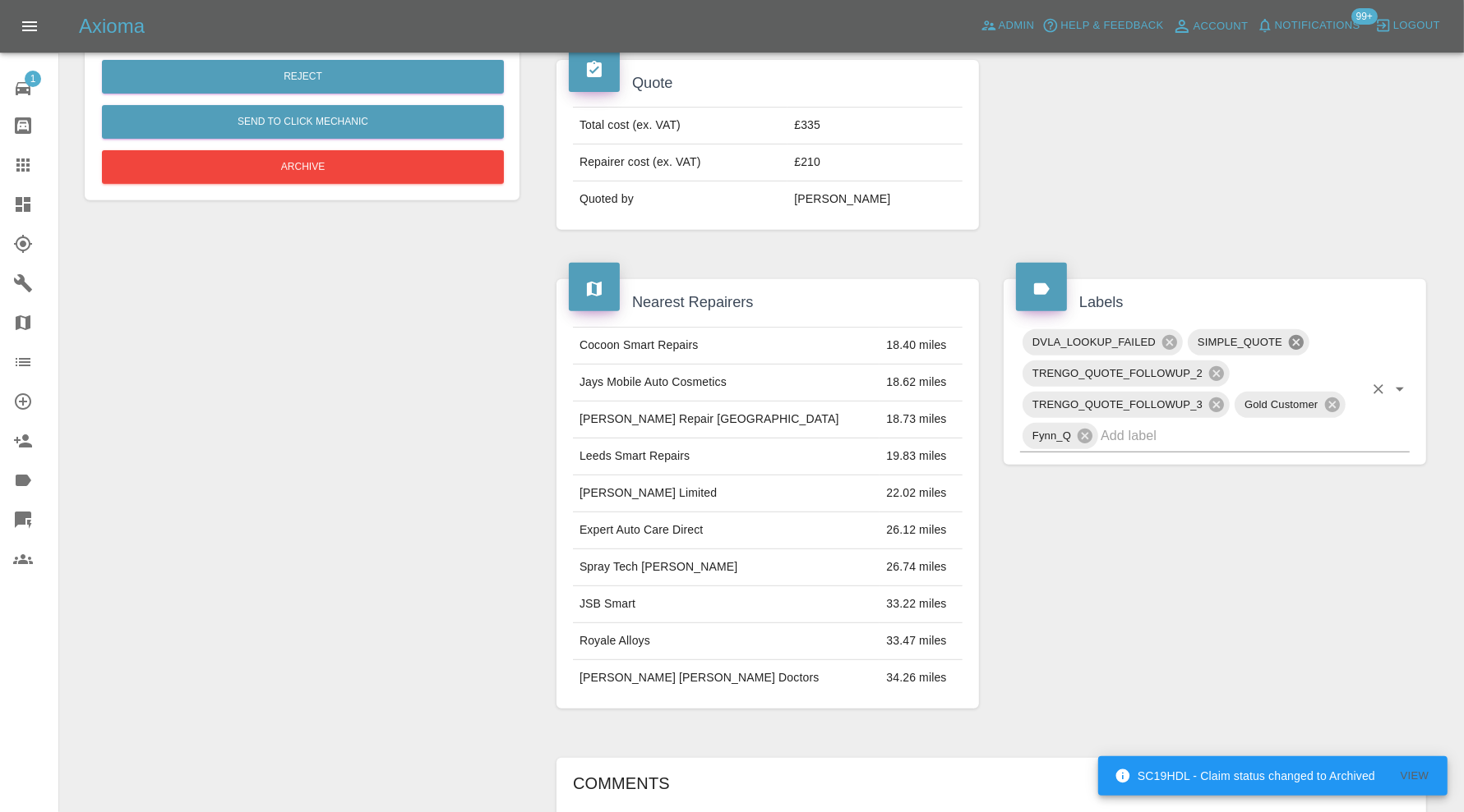
click at [1291, 335] on icon at bounding box center [1296, 341] width 14 height 14
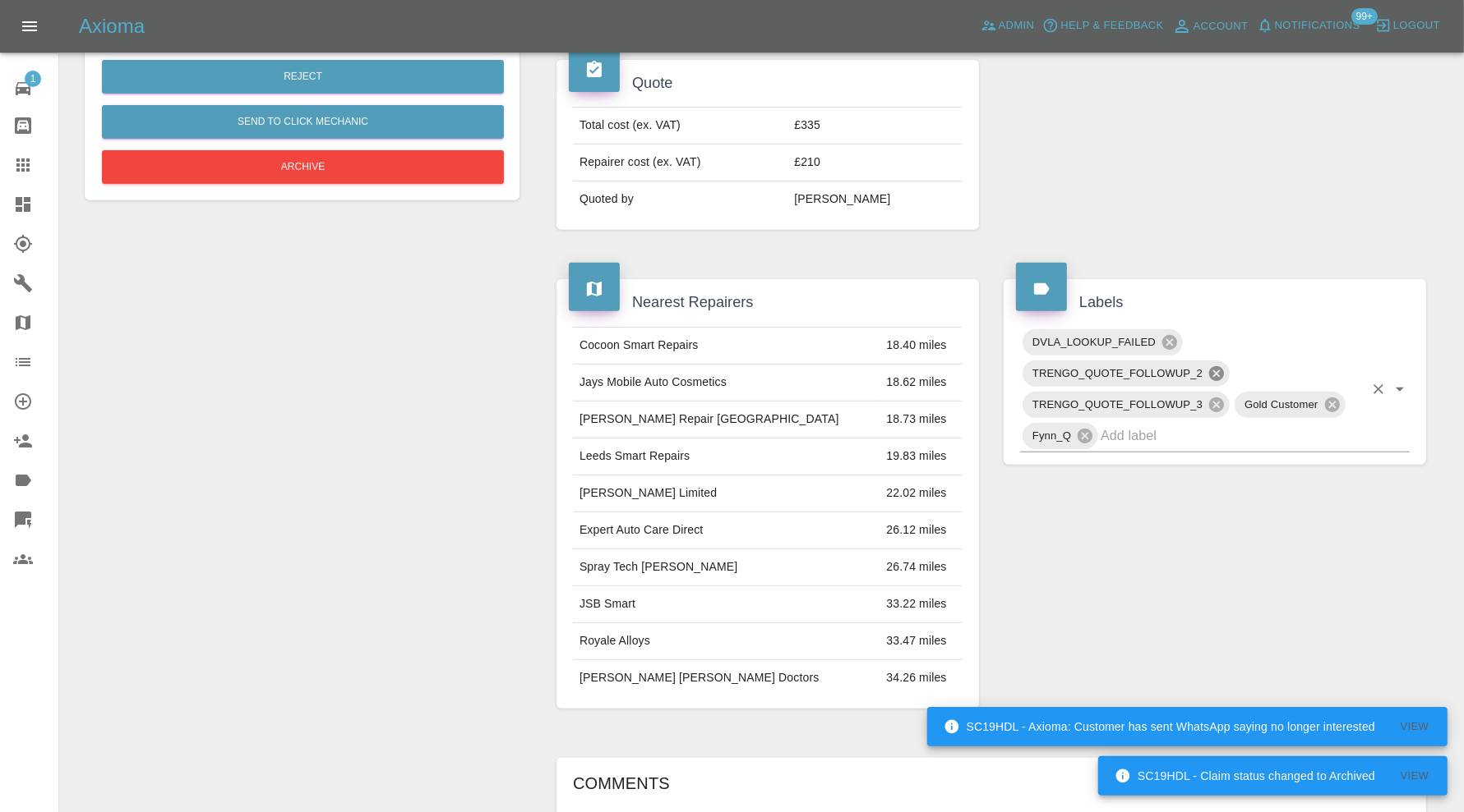
click at [1214, 366] on icon at bounding box center [1215, 373] width 14 height 14
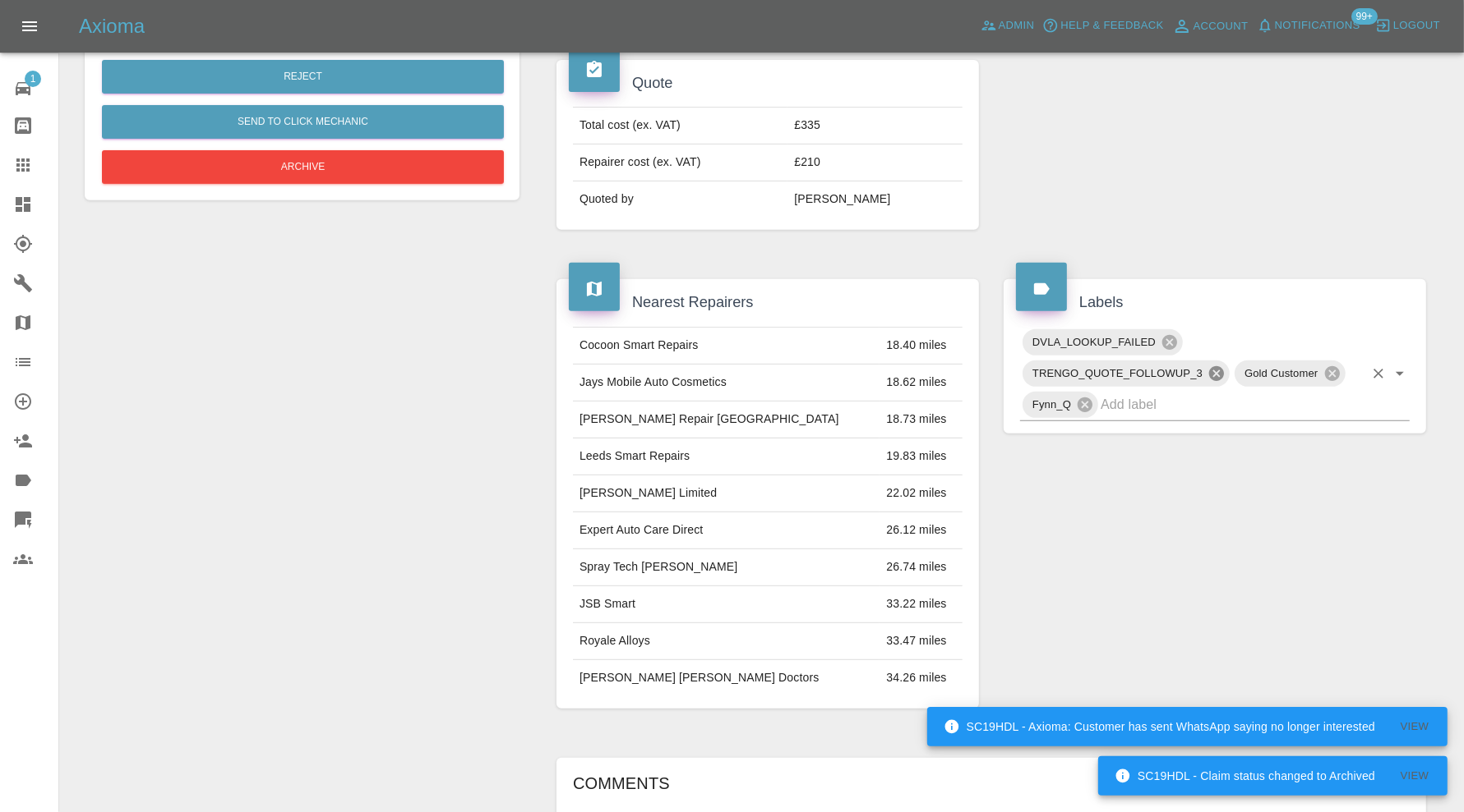
click at [1214, 366] on icon at bounding box center [1215, 373] width 14 height 14
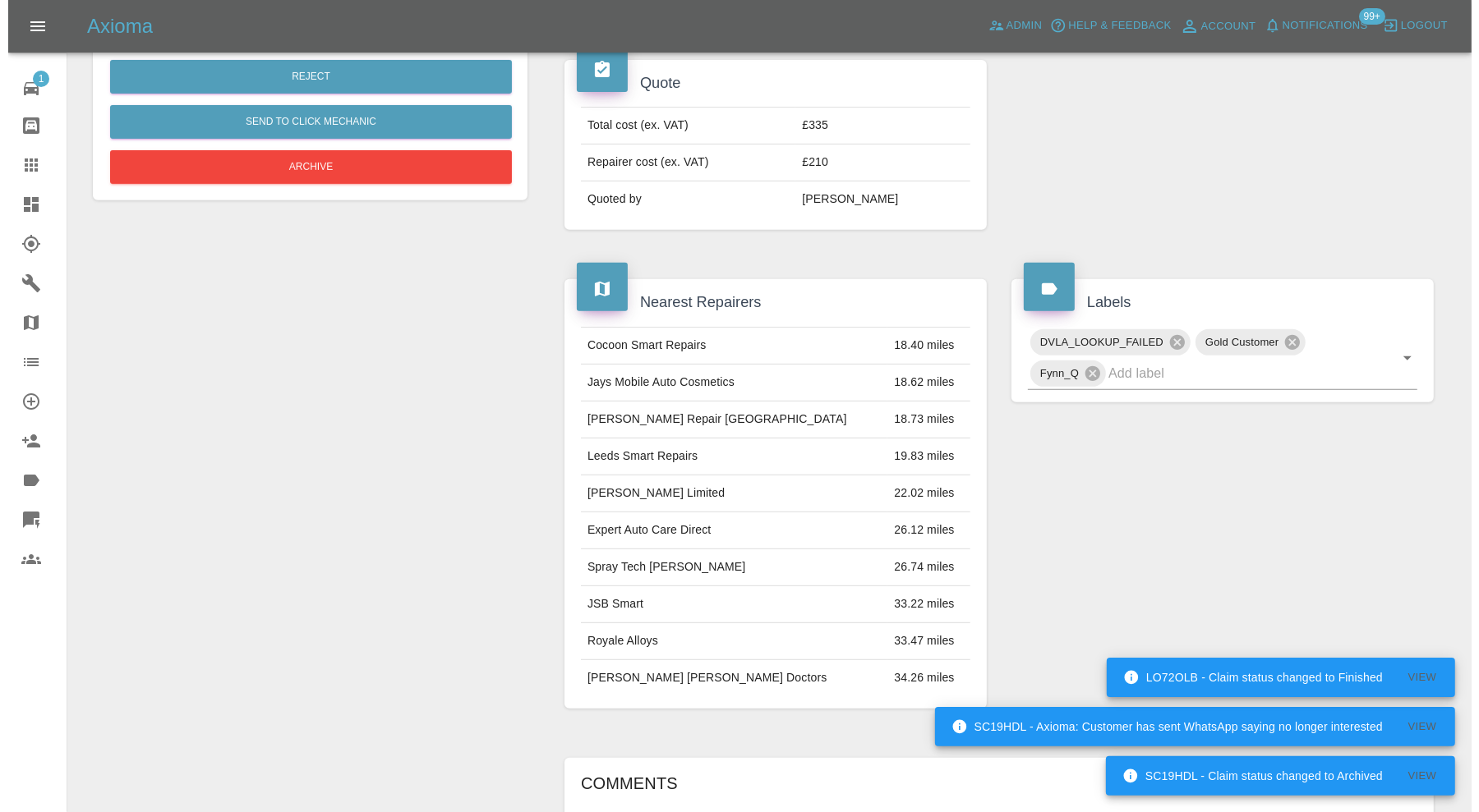
scroll to position [977, 0]
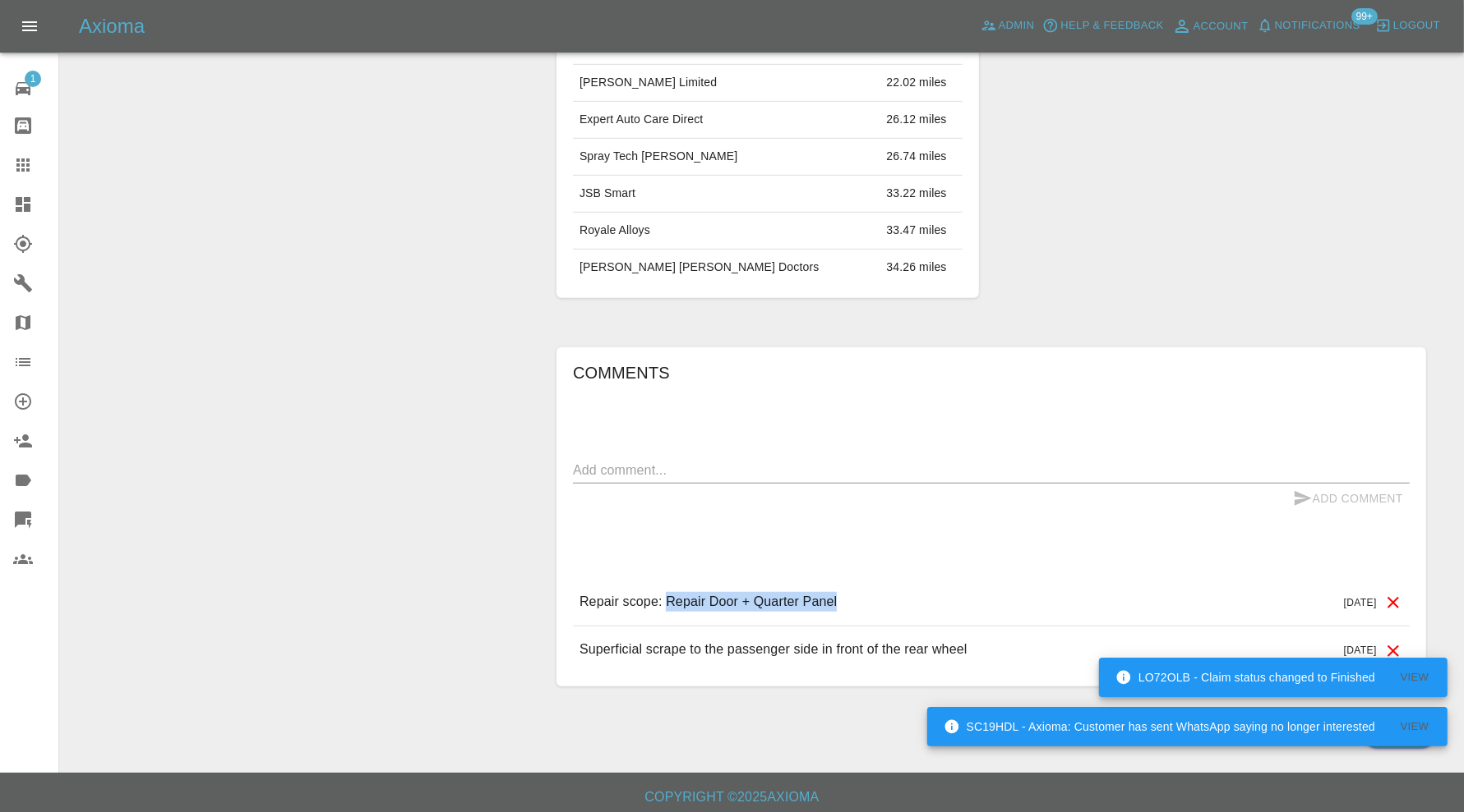
click at [1389, 593] on icon at bounding box center [1392, 603] width 20 height 20
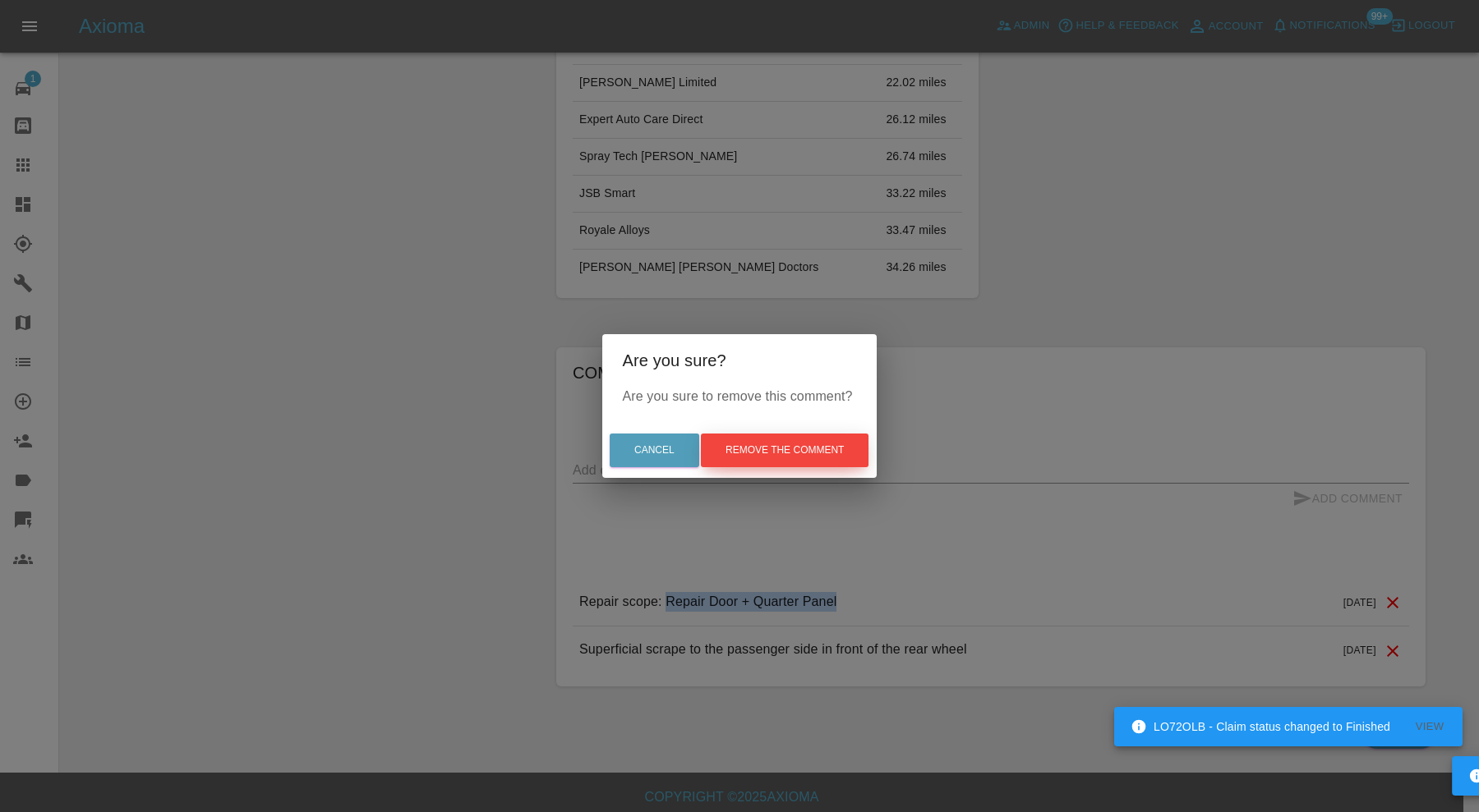
click at [833, 450] on button "Remove the comment" at bounding box center [784, 450] width 167 height 33
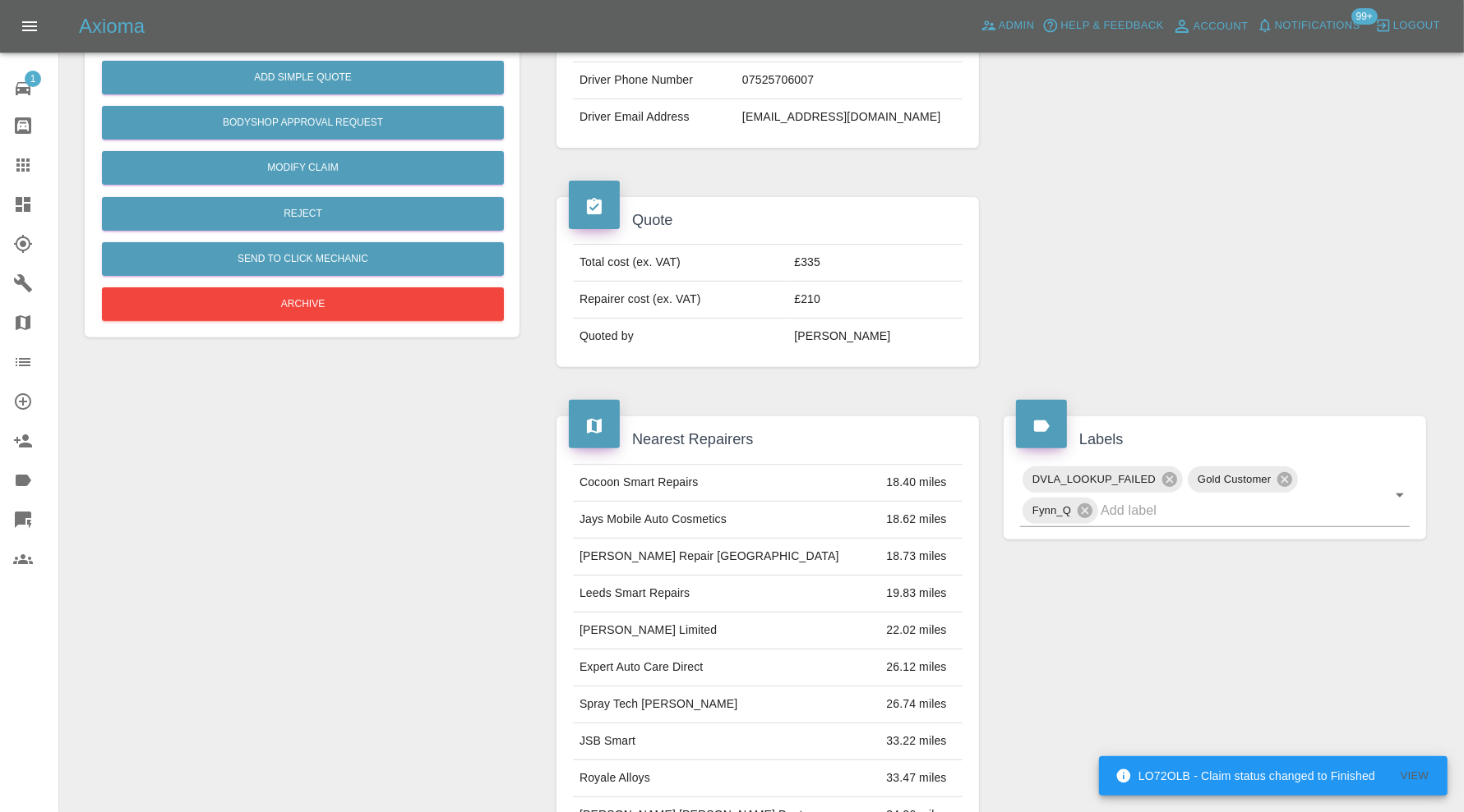
scroll to position [0, 0]
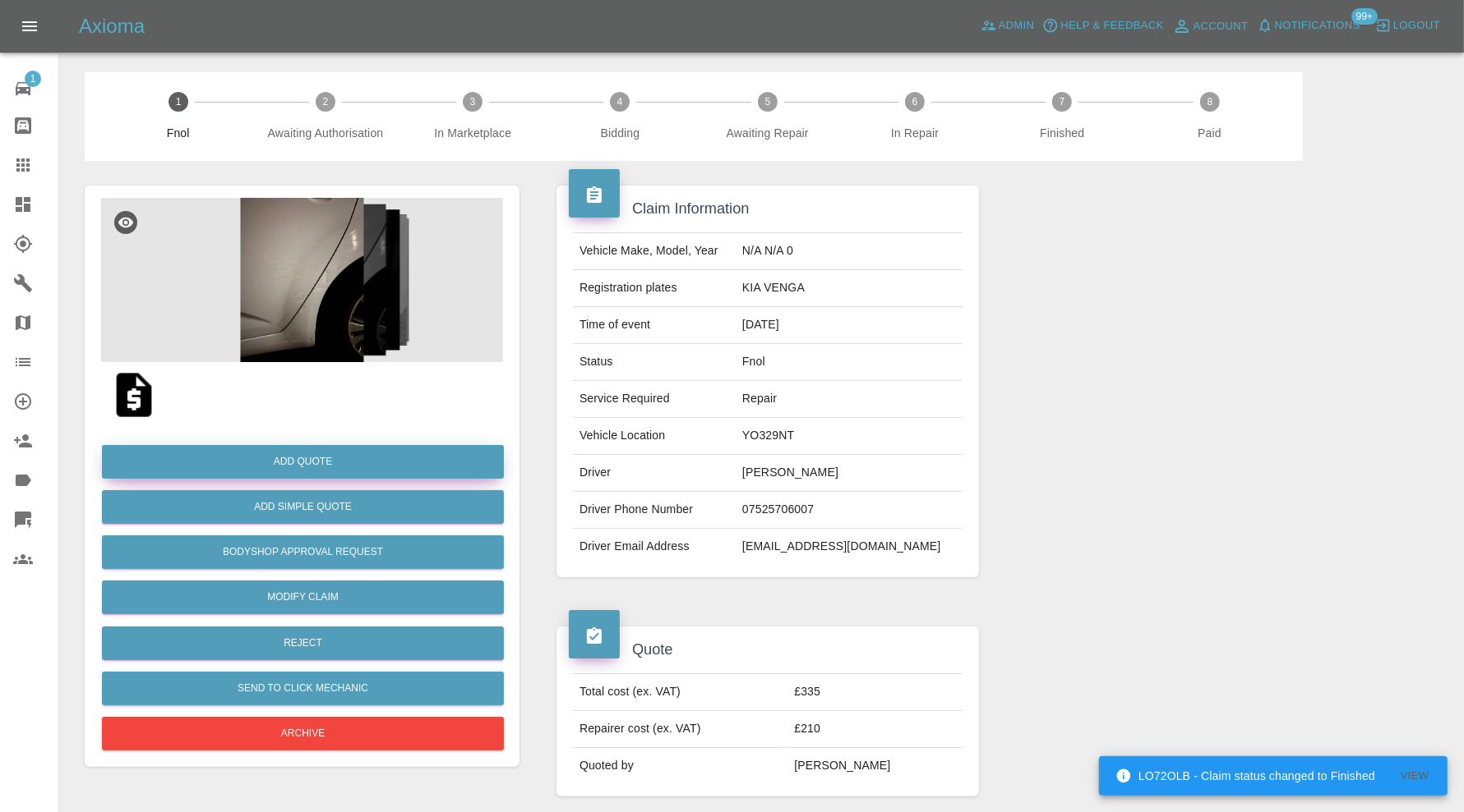
click at [368, 463] on button "Add Quote" at bounding box center [302, 461] width 402 height 33
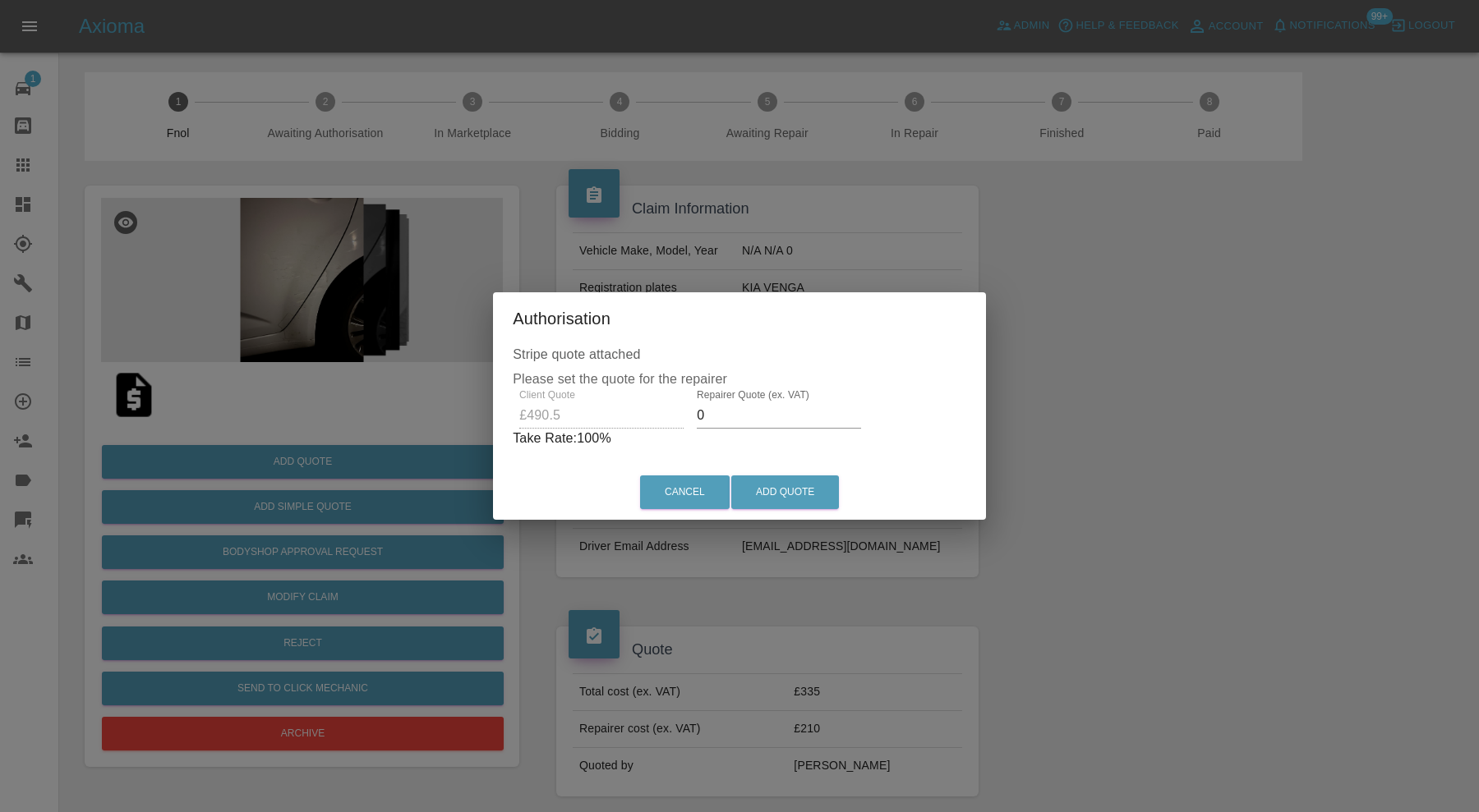
click at [814, 413] on input "0" at bounding box center [779, 415] width 165 height 26
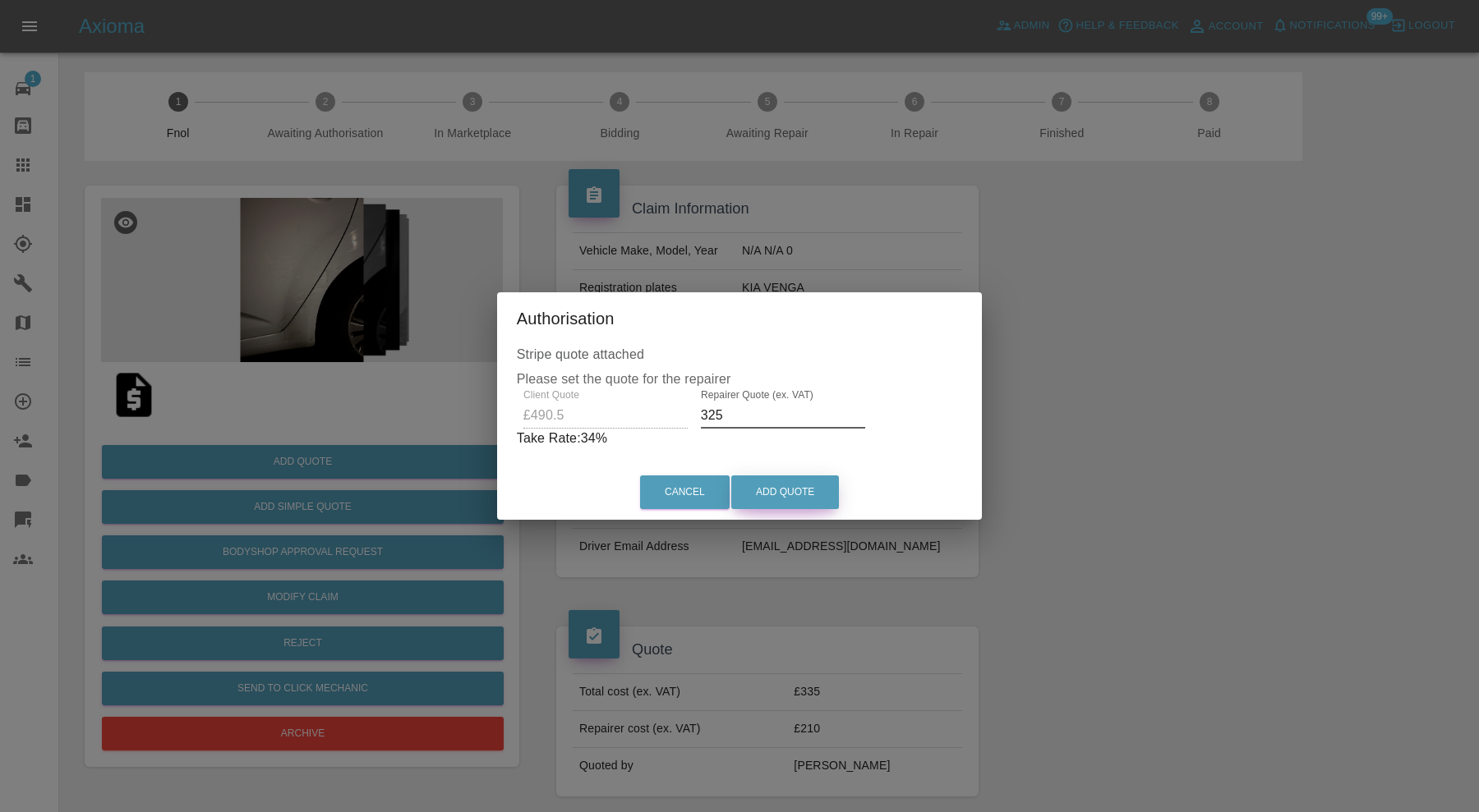
type input "325"
click at [801, 497] on button "Add Quote" at bounding box center [784, 492] width 108 height 33
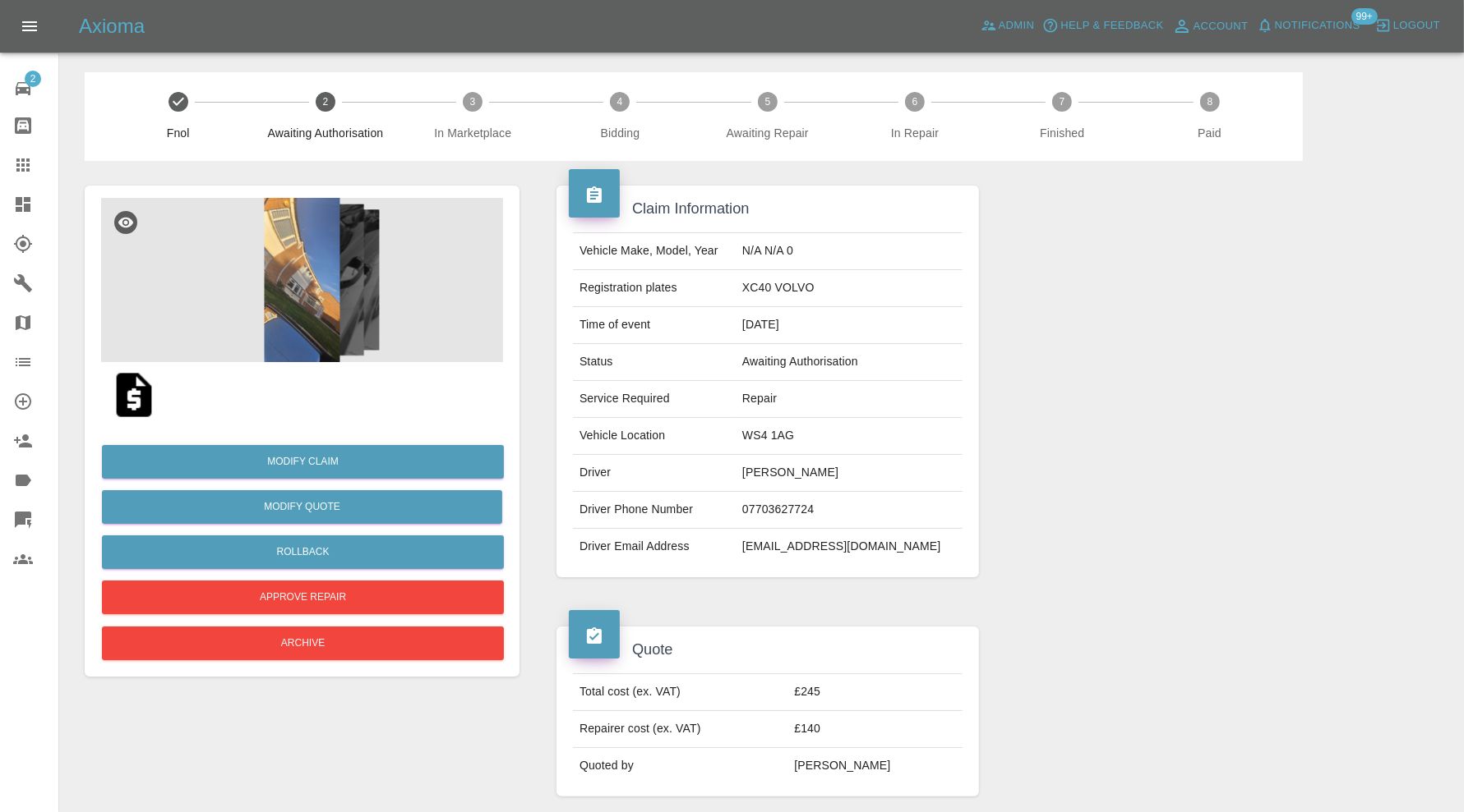
click at [312, 272] on img at bounding box center [302, 280] width 402 height 165
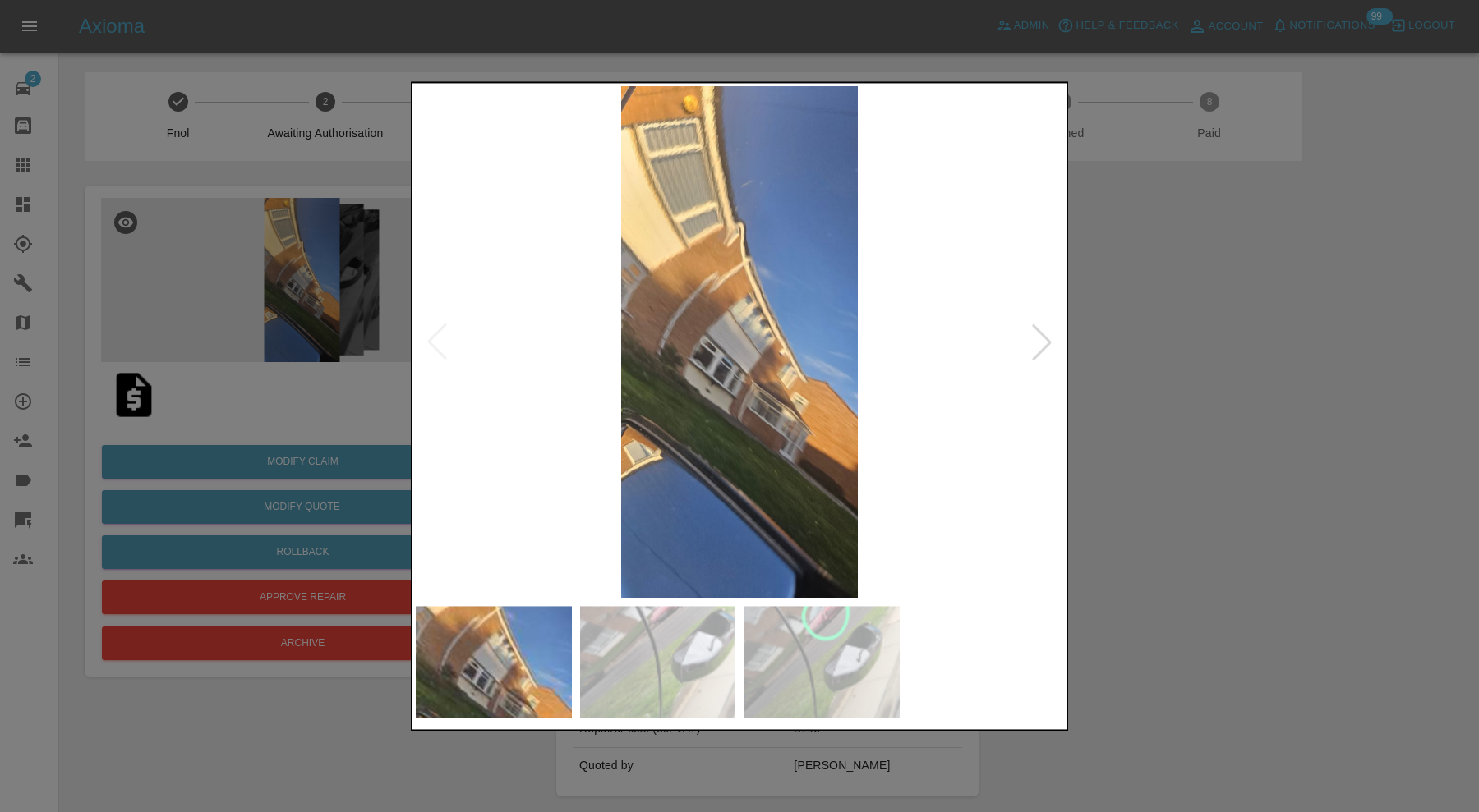
click at [1035, 346] on div at bounding box center [1042, 342] width 36 height 36
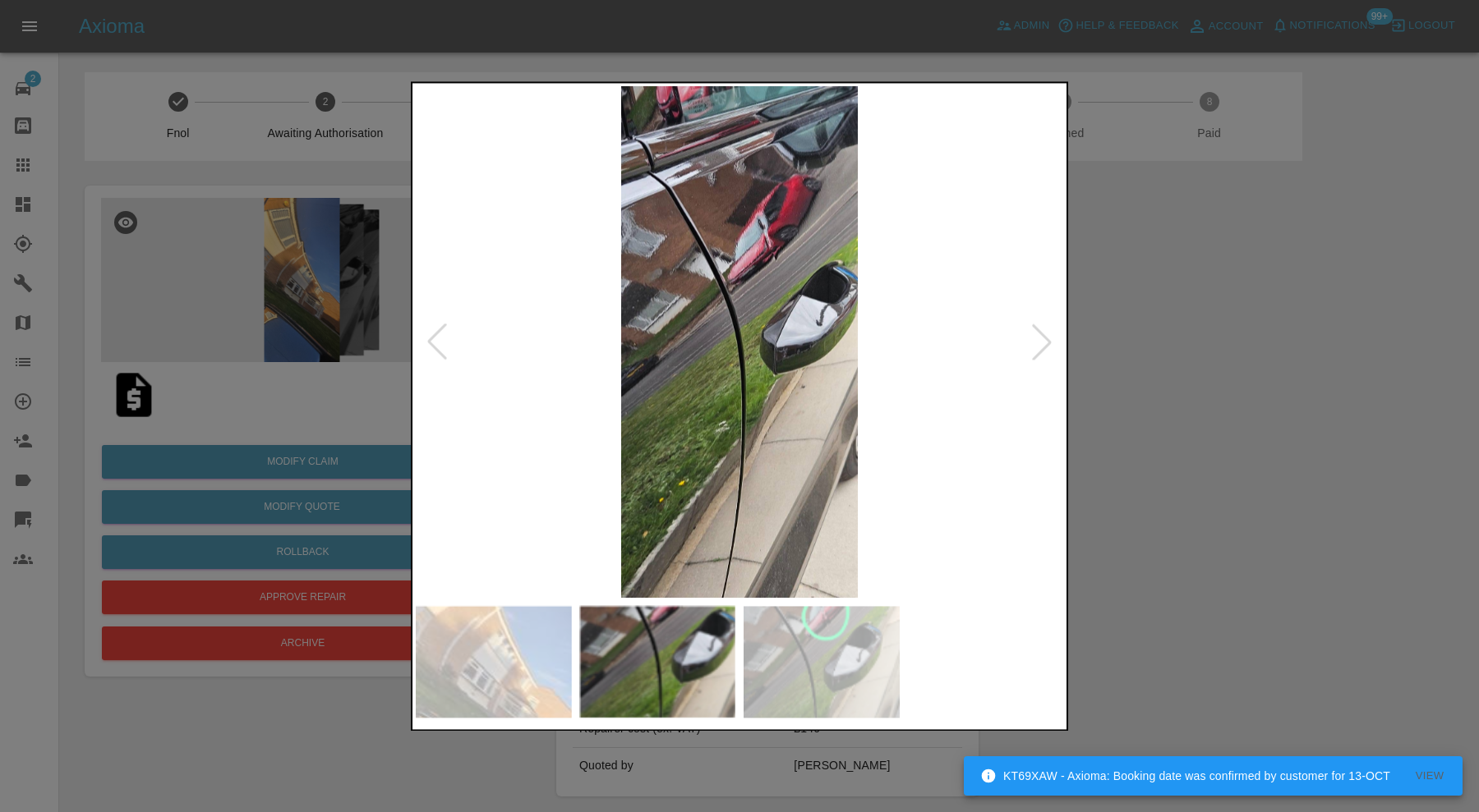
click at [1038, 345] on div at bounding box center [1042, 342] width 36 height 36
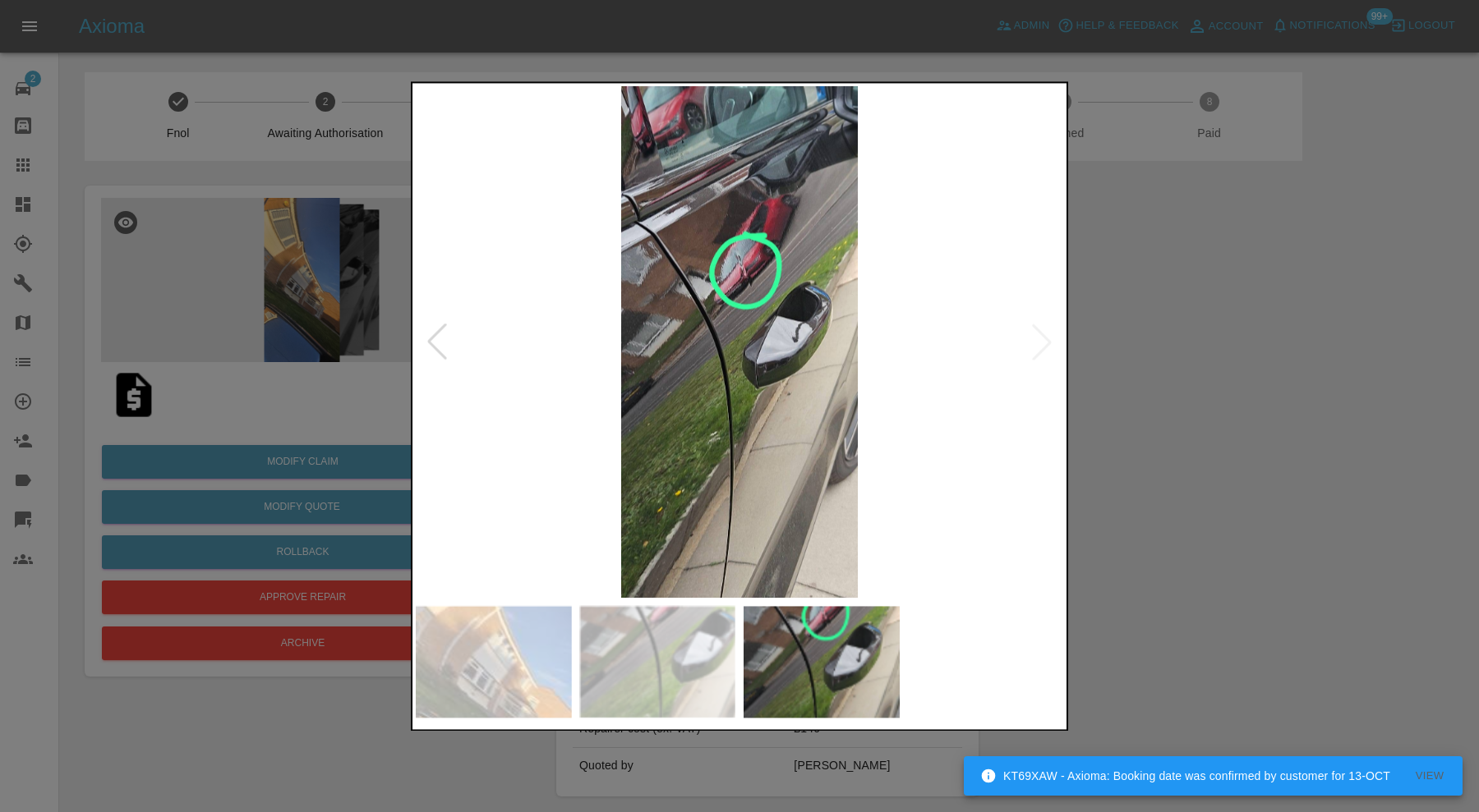
click at [1038, 345] on img at bounding box center [740, 341] width 648 height 512
click at [446, 332] on div at bounding box center [437, 342] width 36 height 36
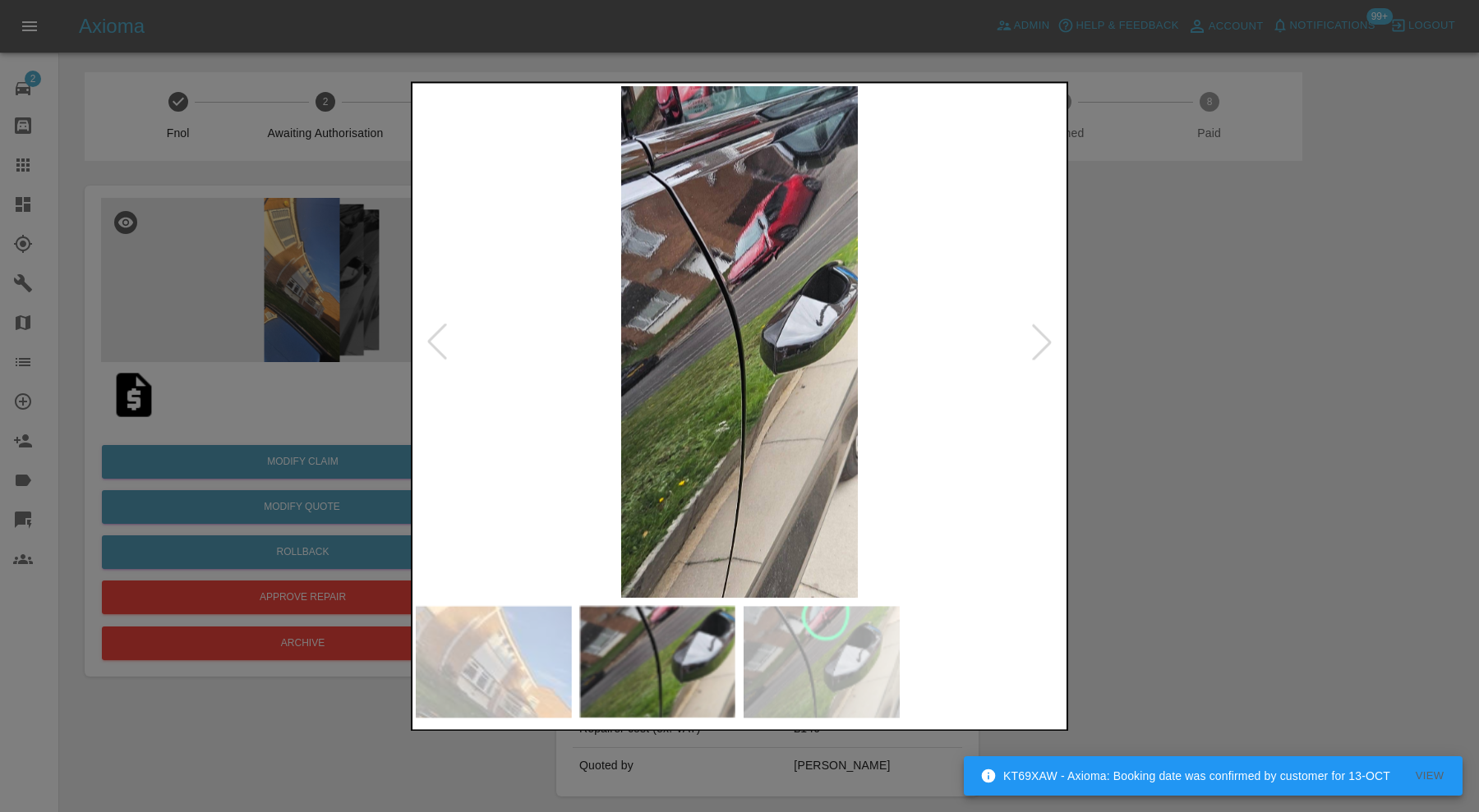
click at [446, 332] on div at bounding box center [437, 342] width 36 height 36
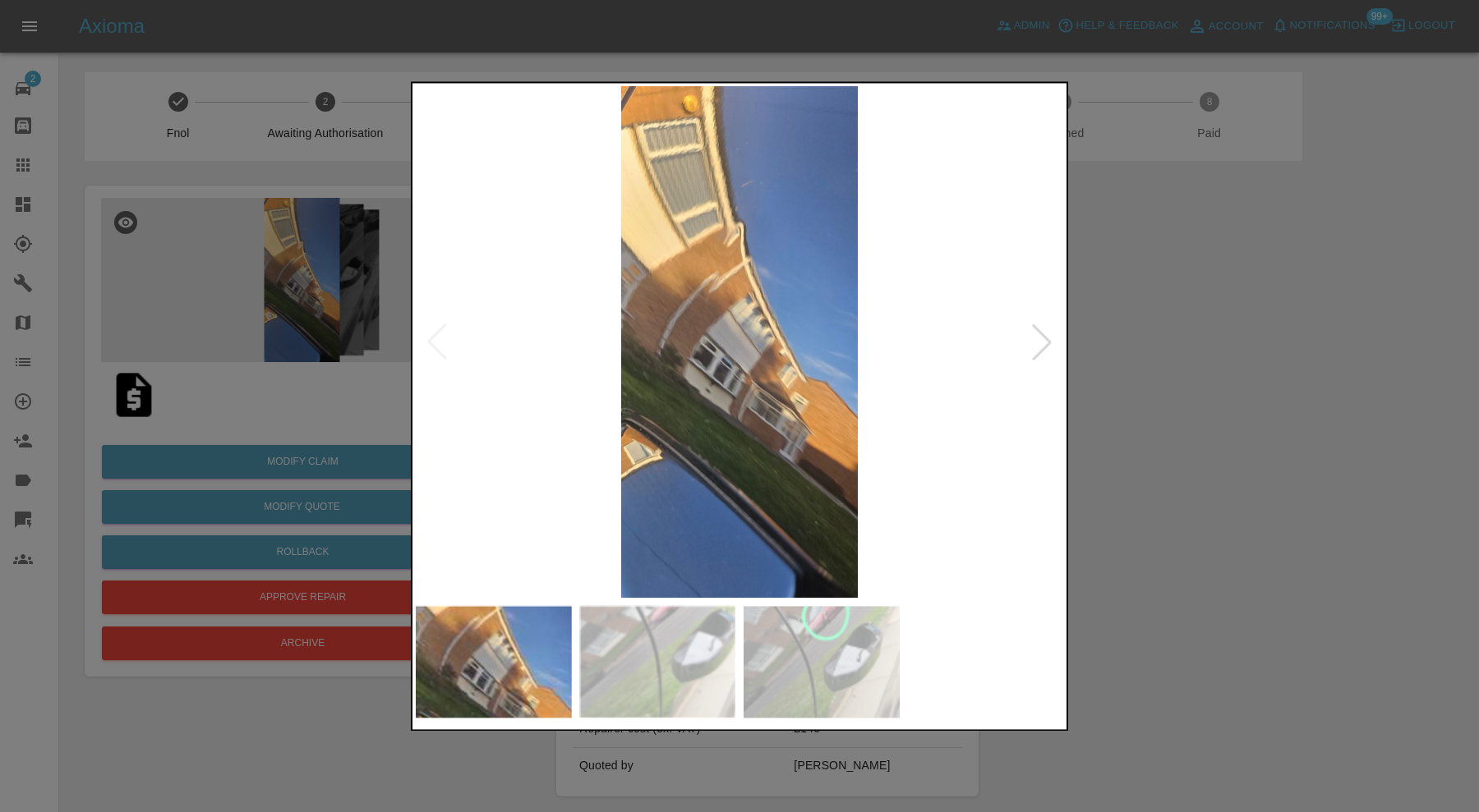
click at [1199, 320] on div at bounding box center [740, 406] width 1479 height 812
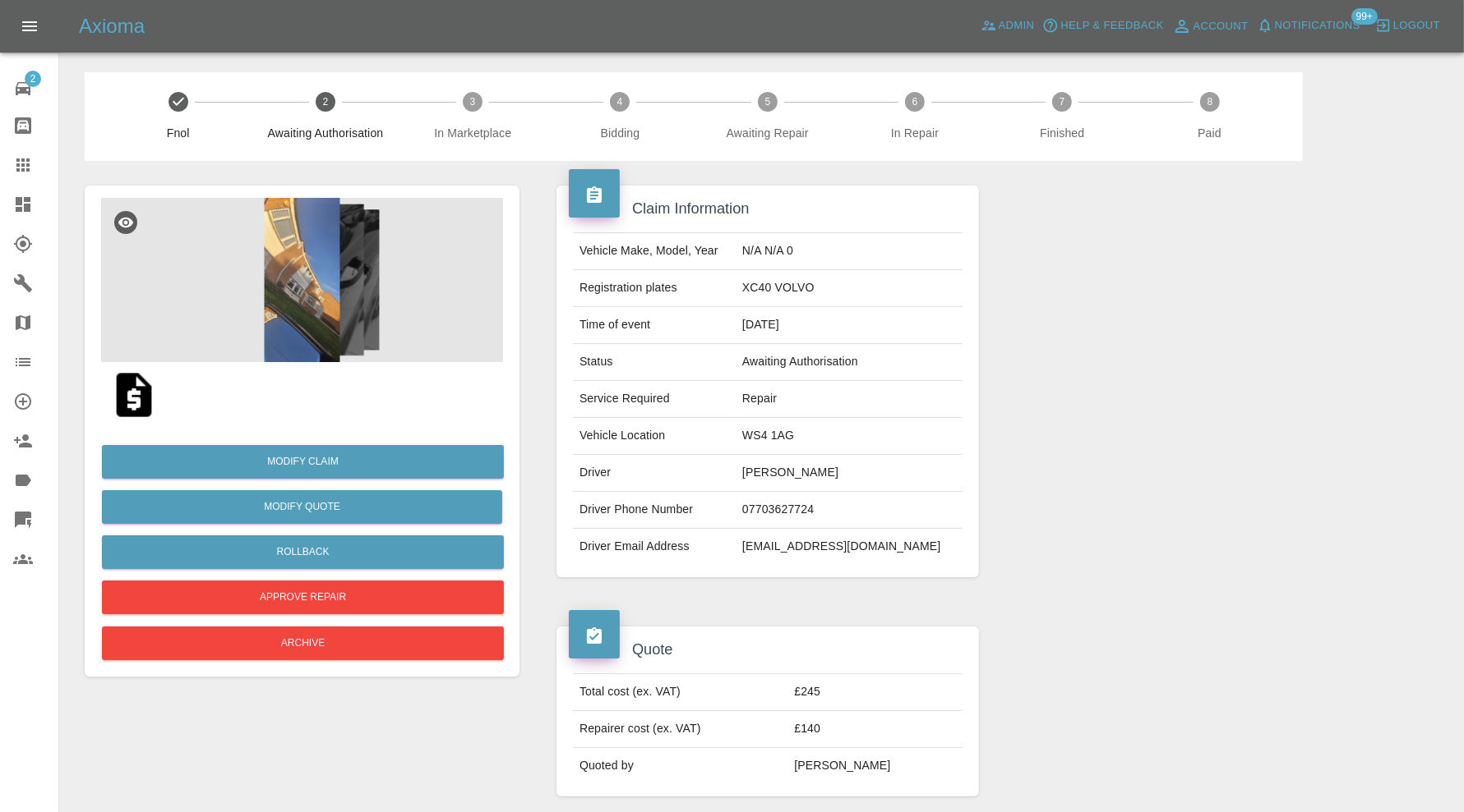
click at [299, 297] on img at bounding box center [302, 280] width 402 height 165
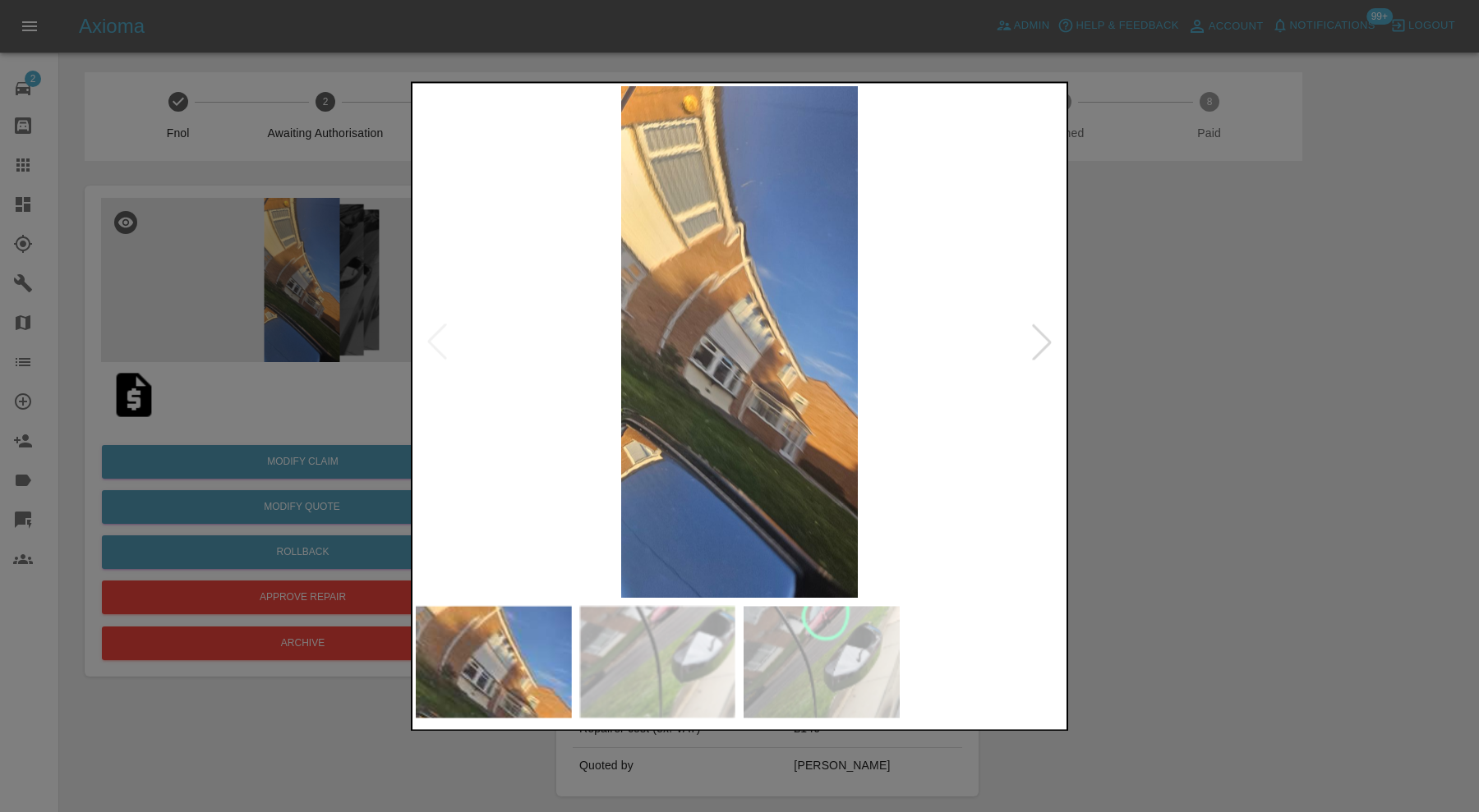
click at [1041, 340] on div at bounding box center [1042, 342] width 36 height 36
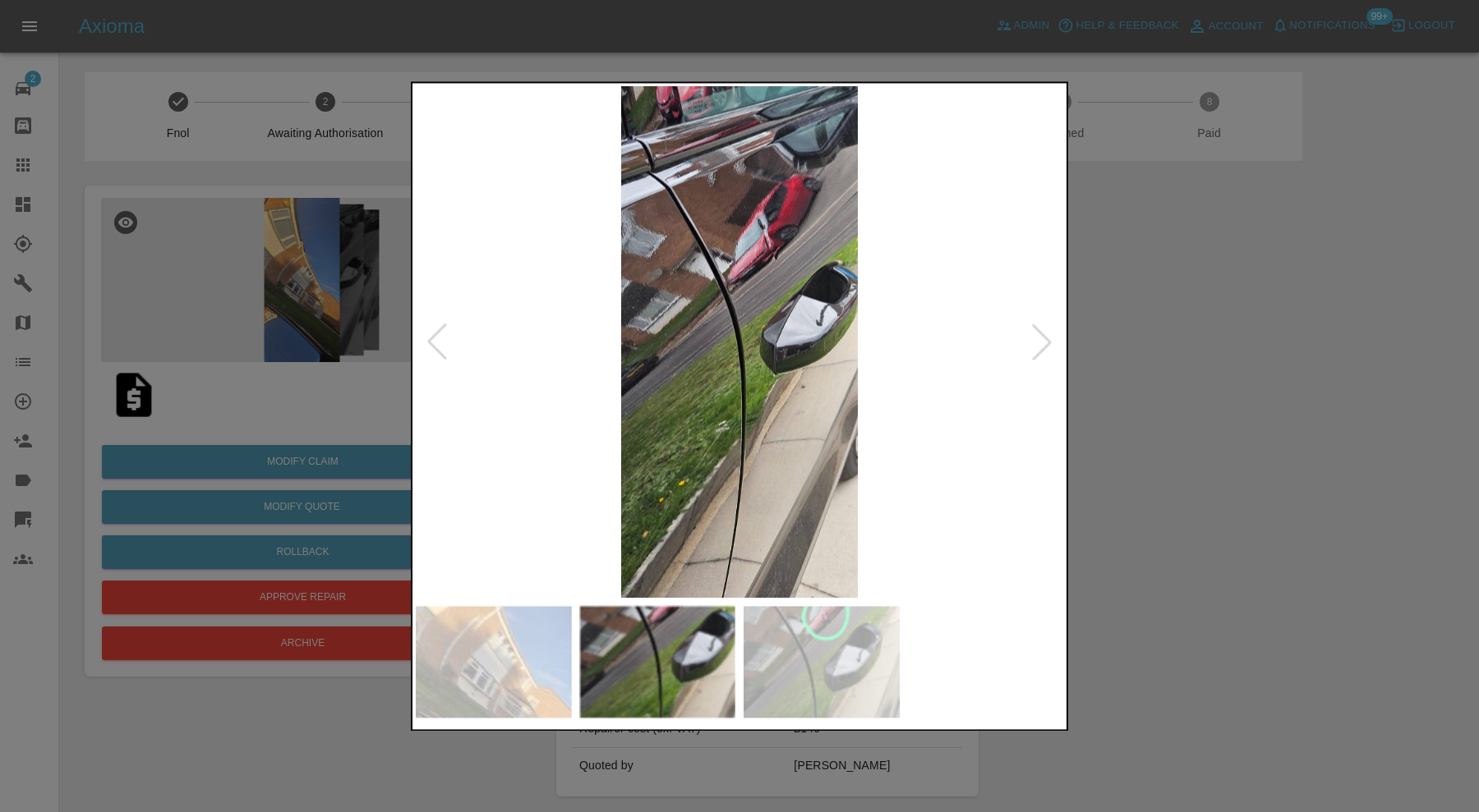
click at [1041, 340] on div at bounding box center [1042, 342] width 36 height 36
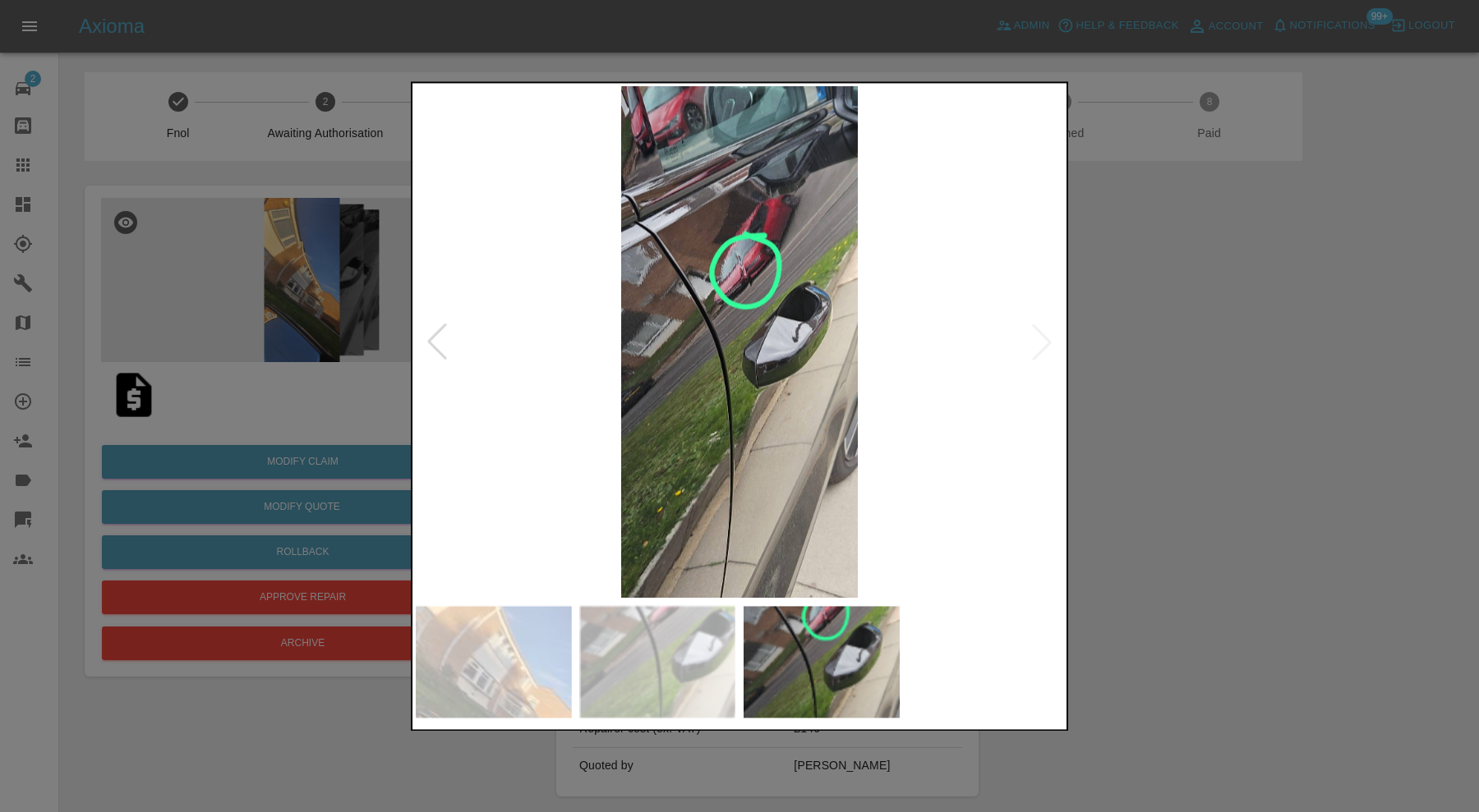
click at [1041, 340] on img at bounding box center [740, 341] width 648 height 512
click at [1187, 340] on div at bounding box center [740, 406] width 1479 height 812
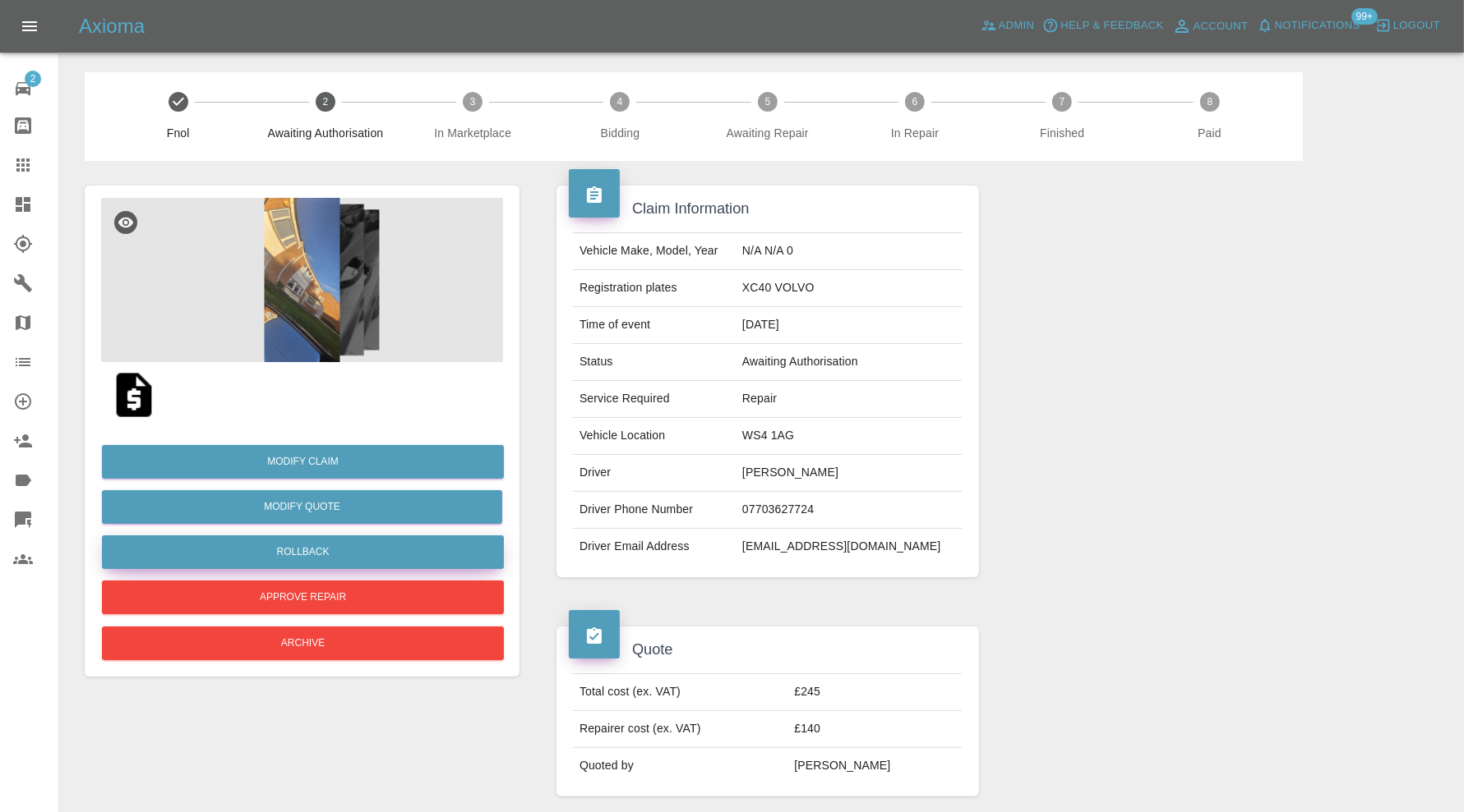
click at [431, 550] on button "Rollback" at bounding box center [302, 552] width 402 height 33
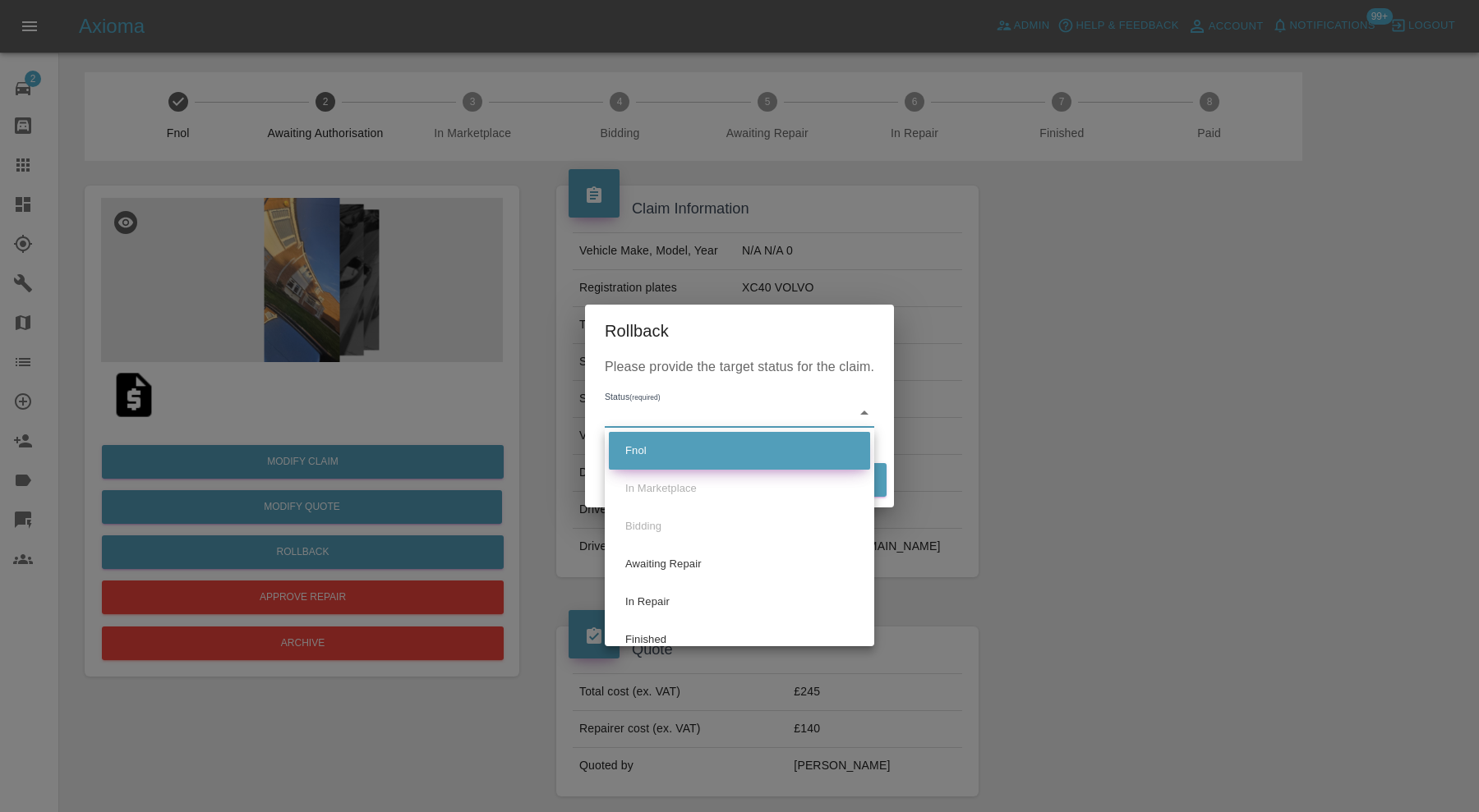
click at [782, 459] on li "Fnol" at bounding box center [739, 451] width 261 height 38
type input "fnol"
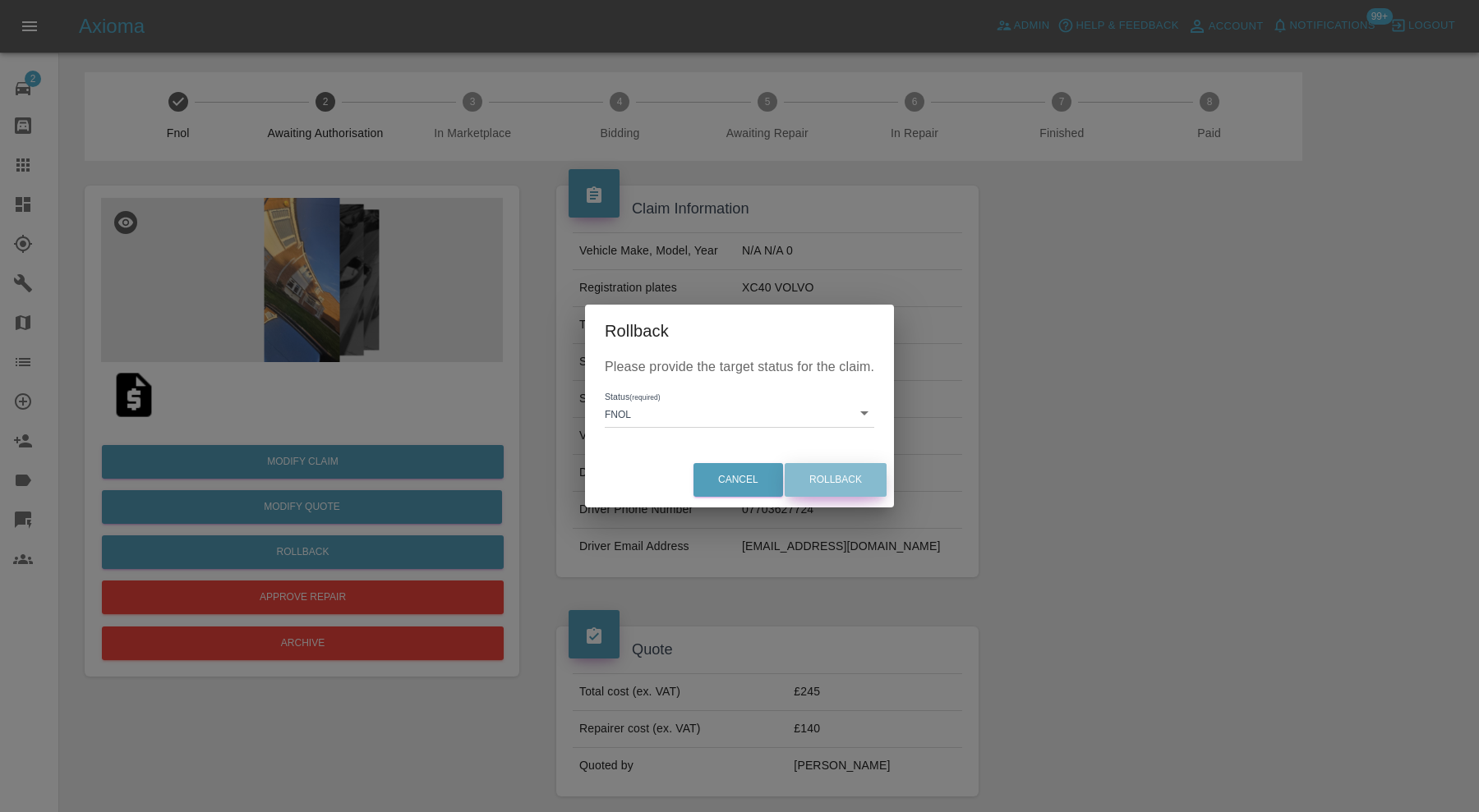
click at [852, 474] on button "Rollback" at bounding box center [835, 479] width 101 height 33
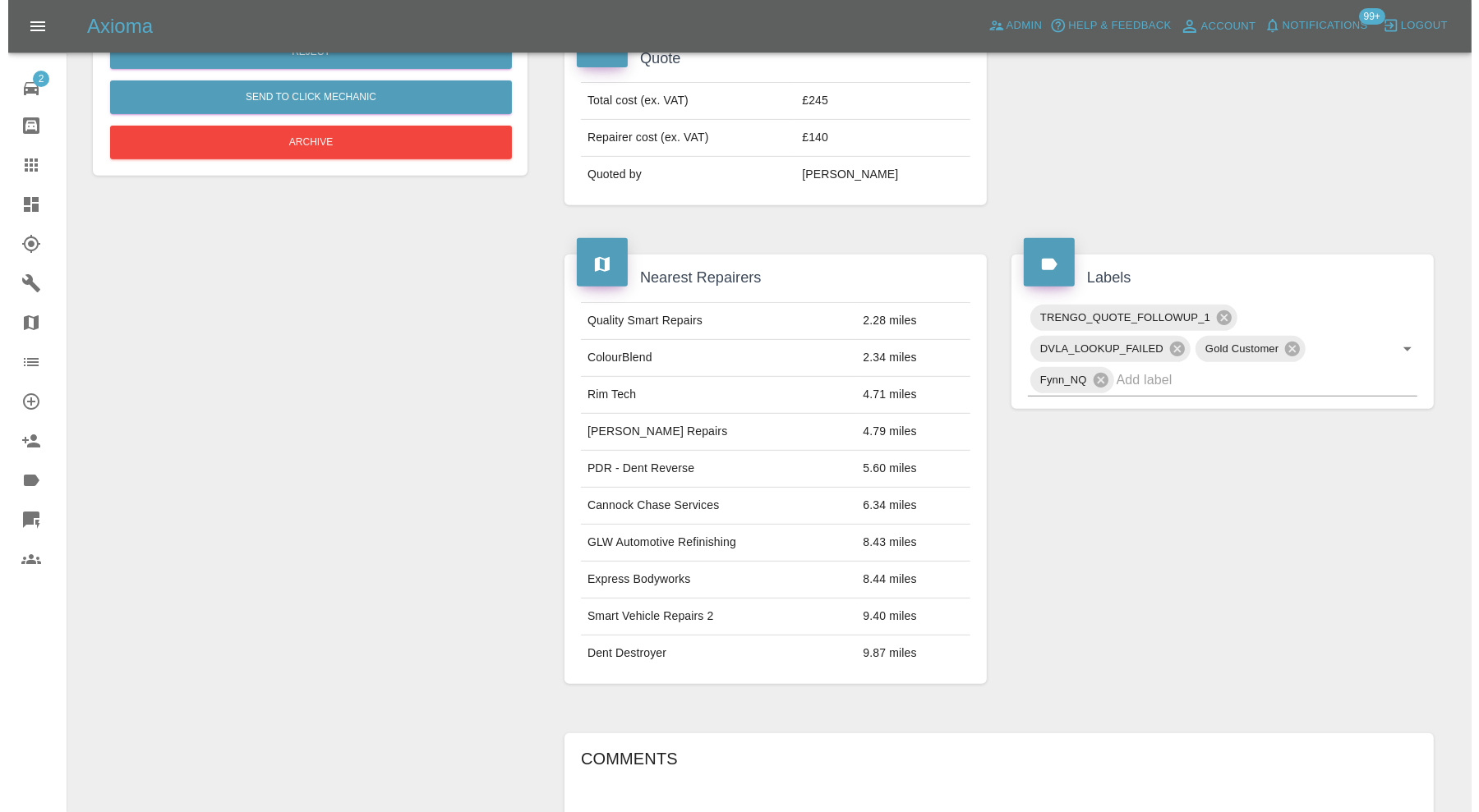
scroll to position [957, 0]
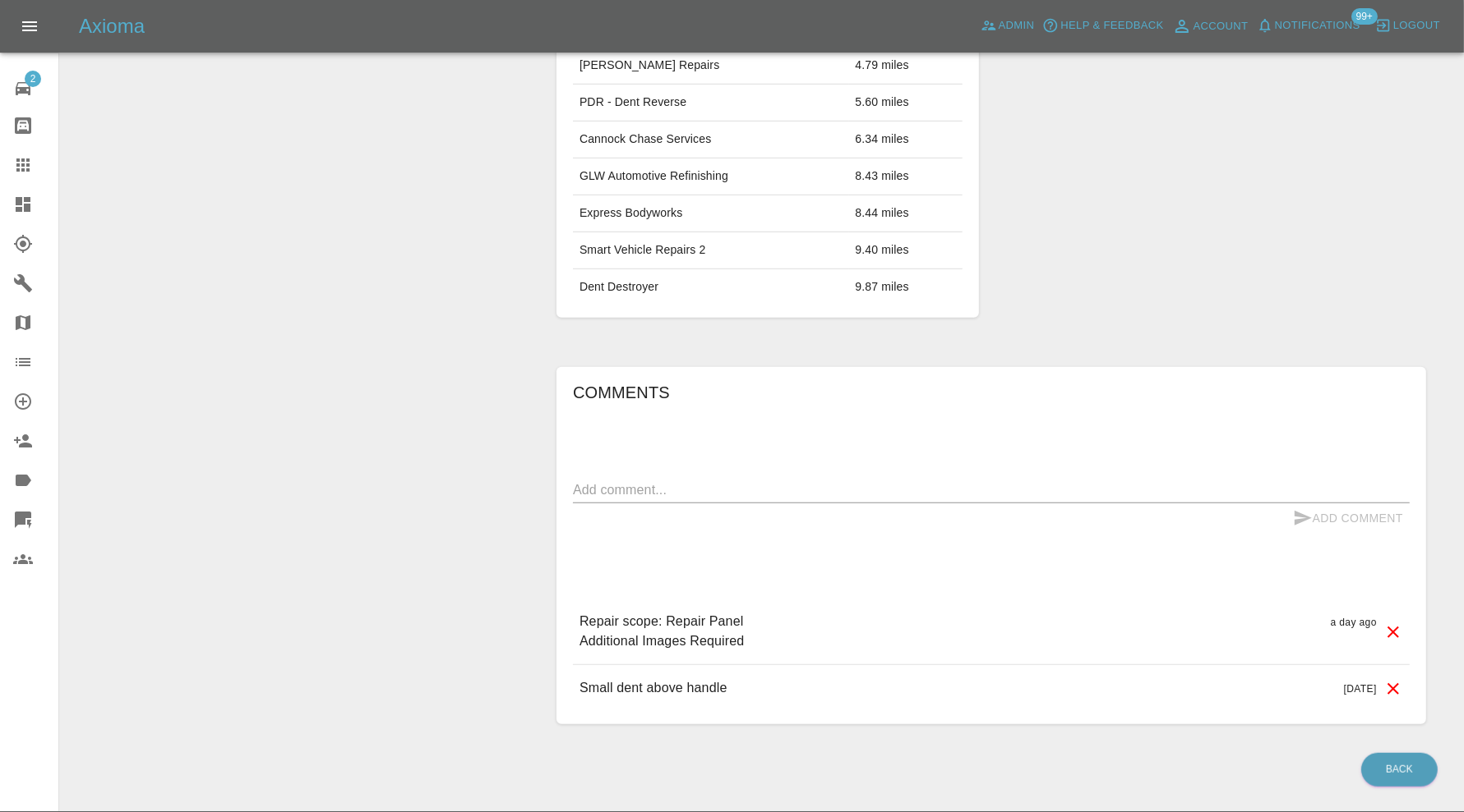
click at [1387, 625] on icon at bounding box center [1392, 632] width 20 height 20
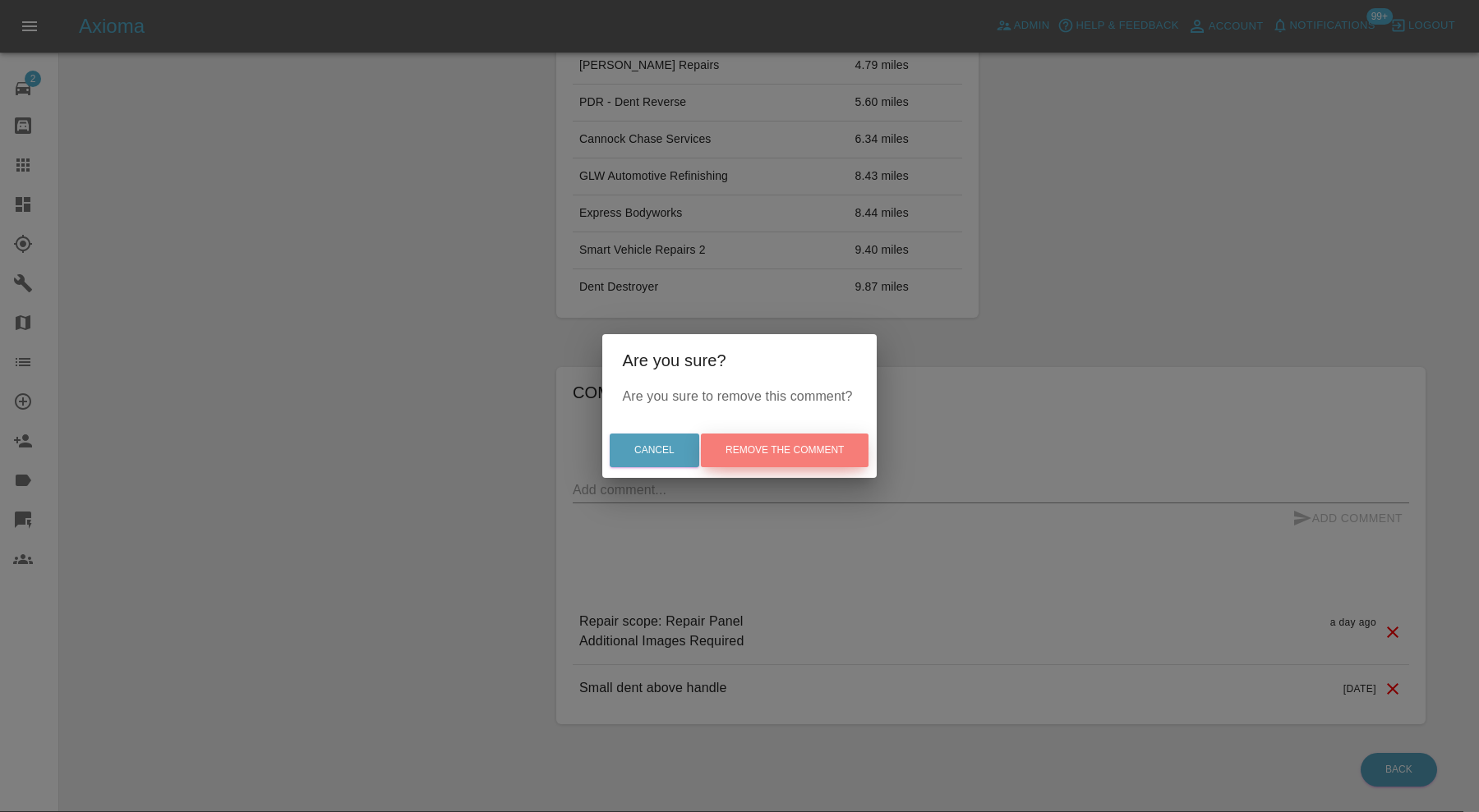
click at [835, 435] on button "Remove the comment" at bounding box center [784, 450] width 167 height 33
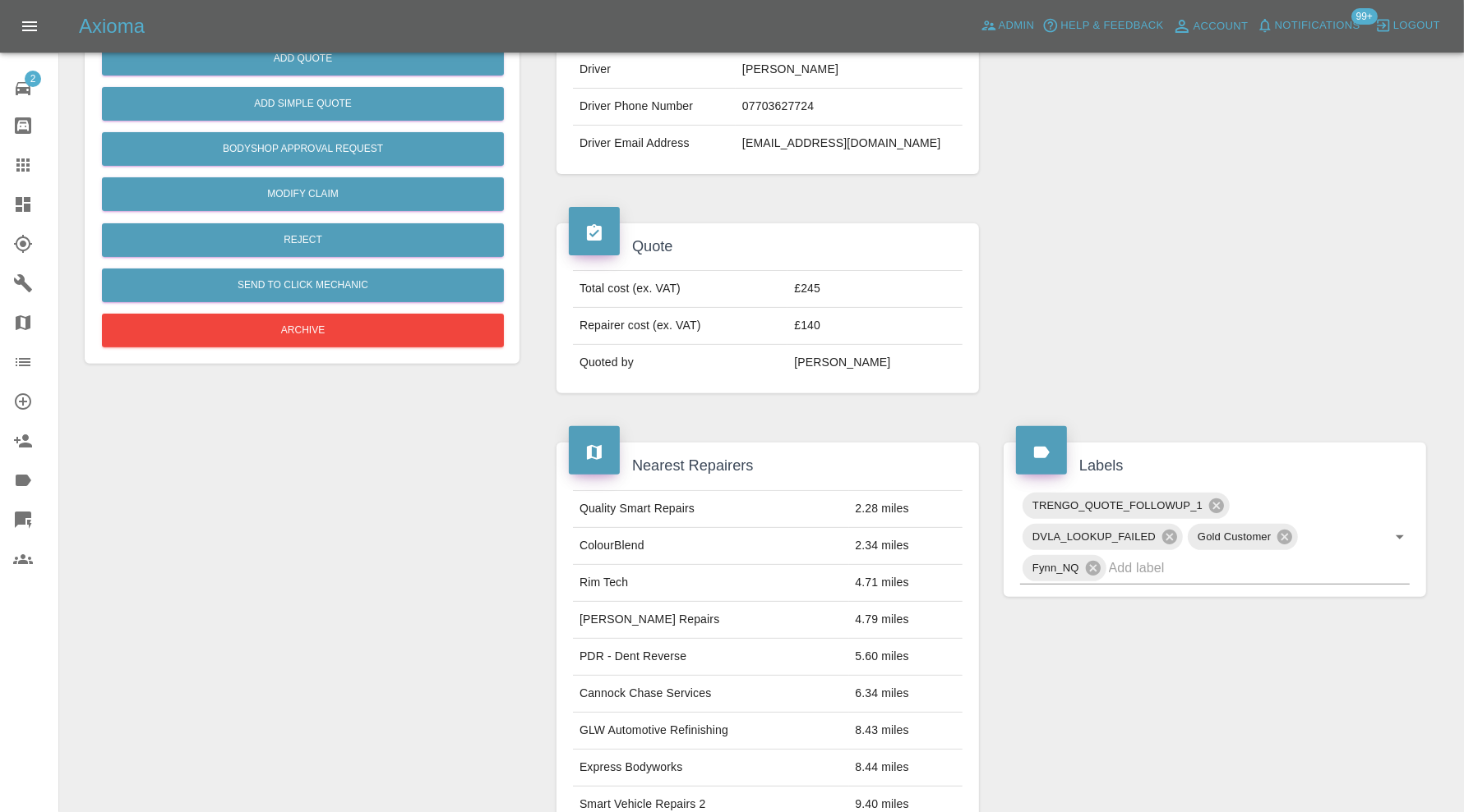
scroll to position [108, 0]
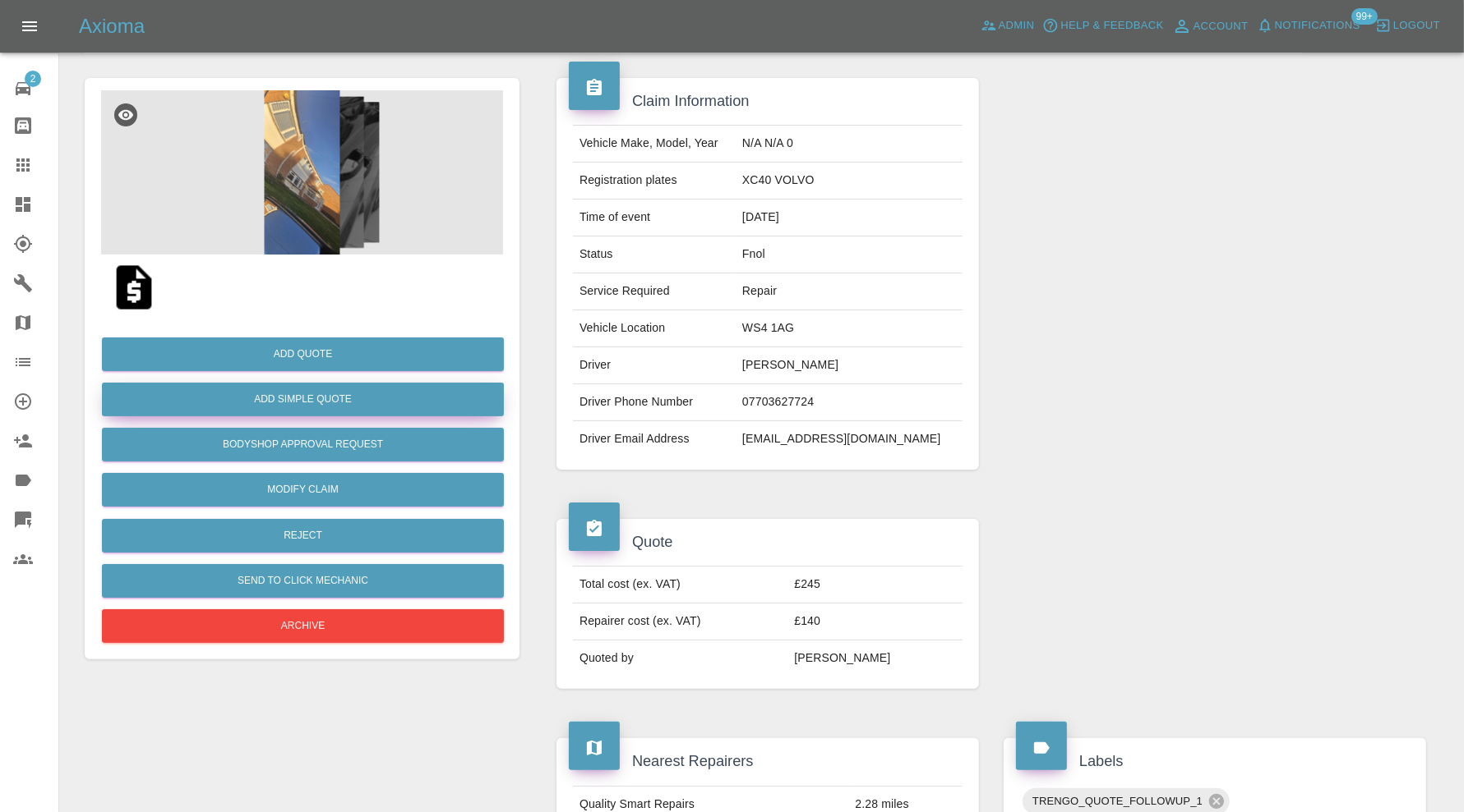
click at [379, 394] on button "Add Simple Quote" at bounding box center [302, 399] width 402 height 33
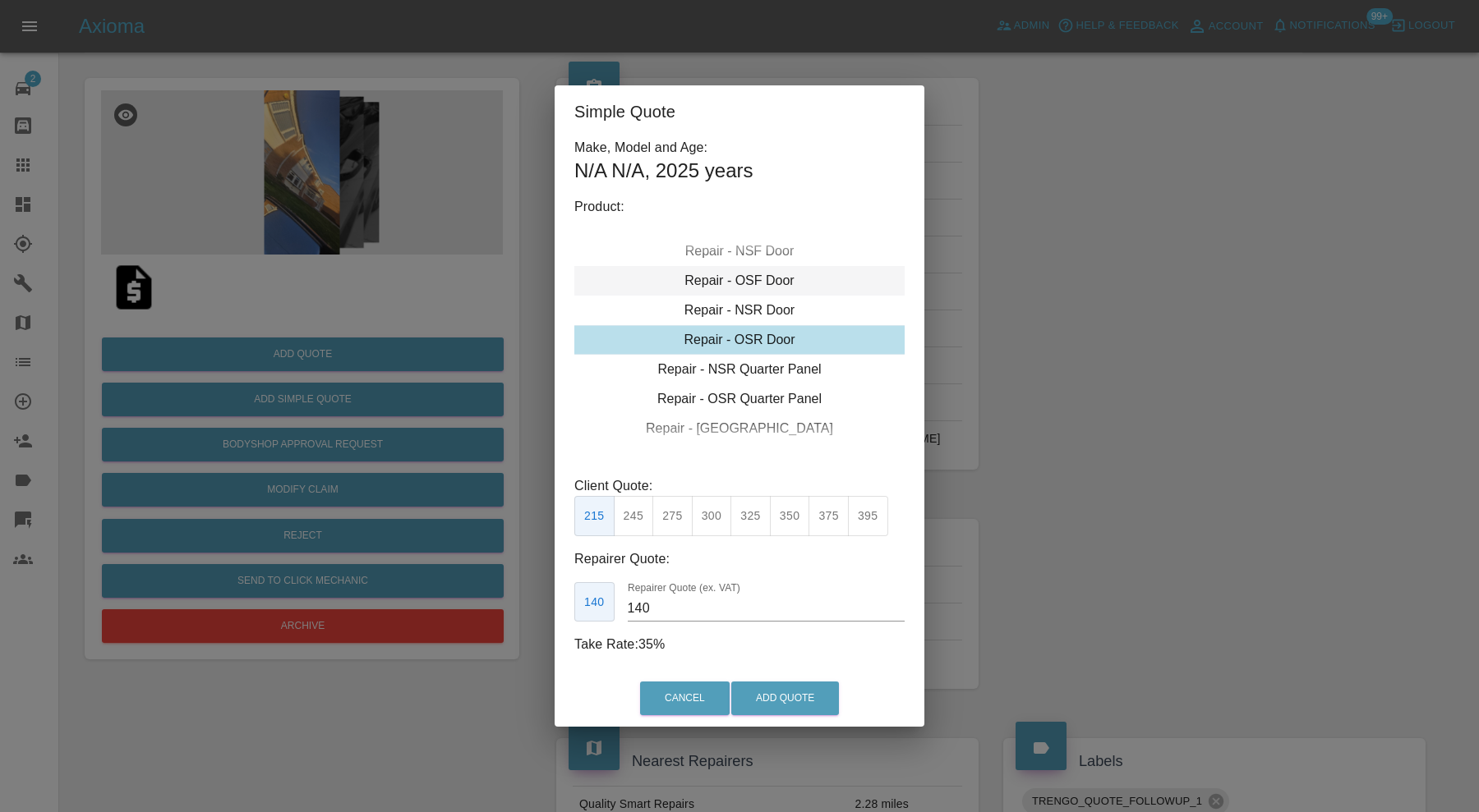
click at [783, 284] on div "Repair - OSF Door" at bounding box center [739, 280] width 330 height 30
click at [682, 506] on button "275" at bounding box center [673, 516] width 40 height 40
click at [687, 604] on input "185" at bounding box center [765, 608] width 276 height 26
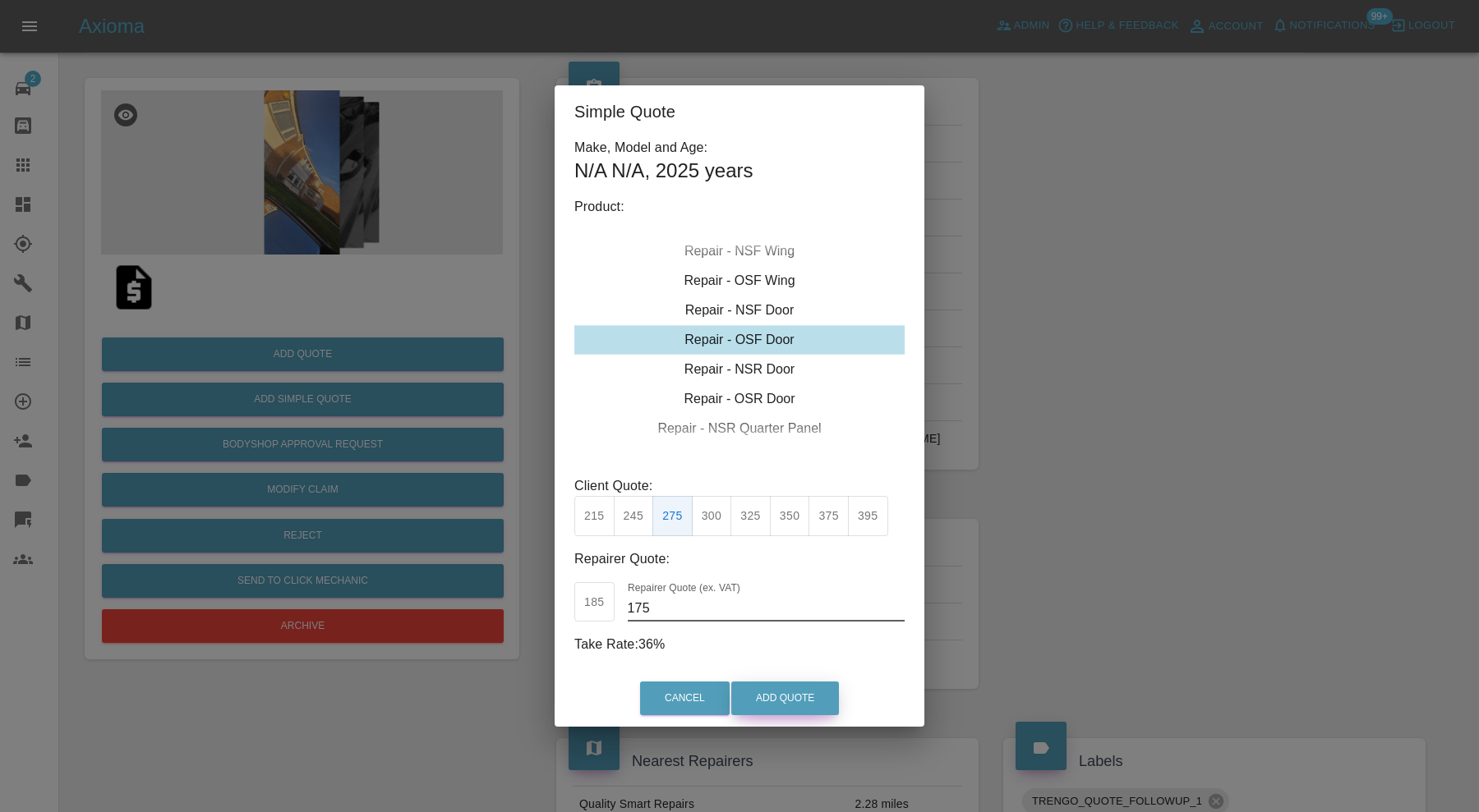
type input "175"
click at [795, 691] on button "Add Quote" at bounding box center [784, 698] width 108 height 33
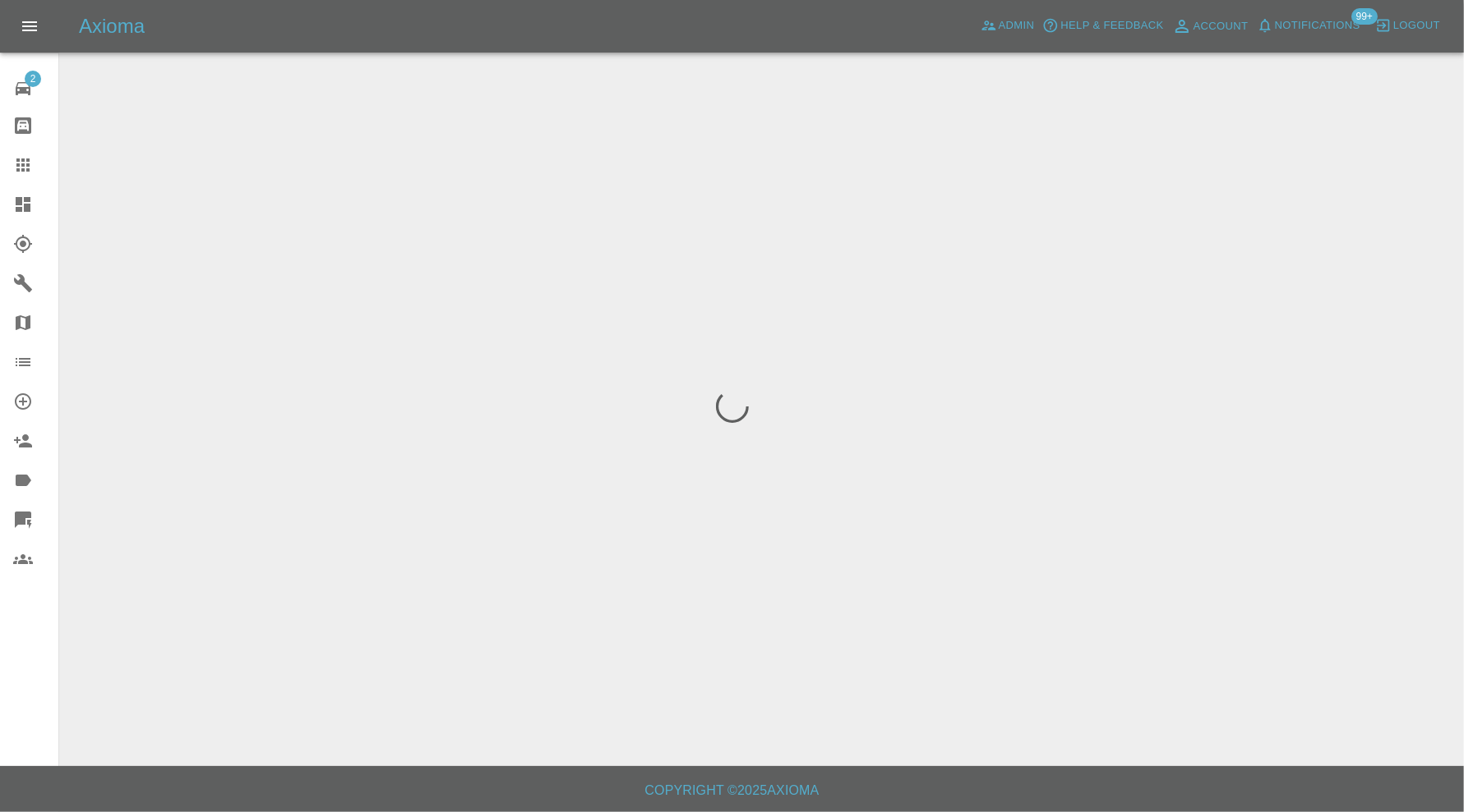
scroll to position [0, 0]
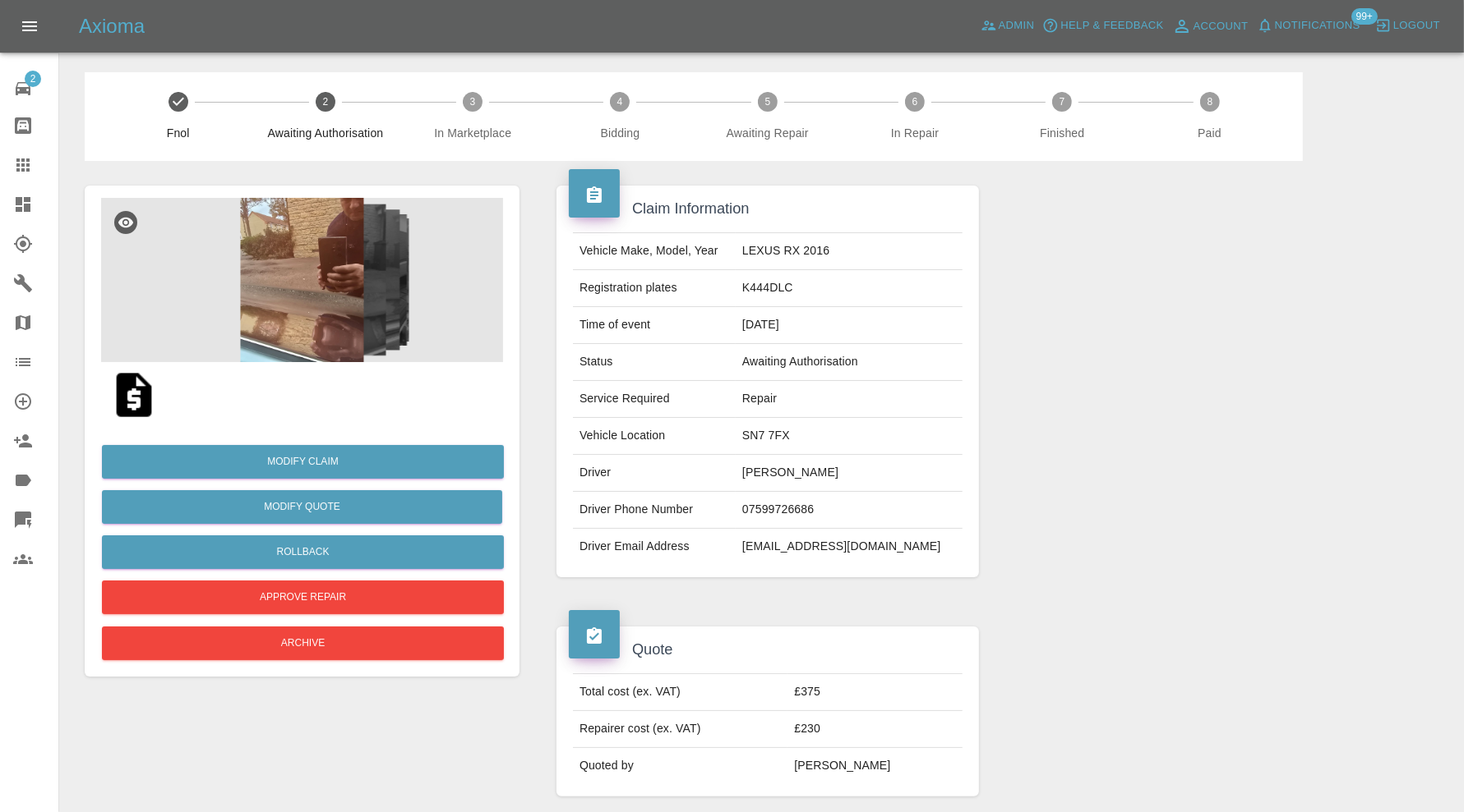
click at [299, 294] on img at bounding box center [302, 280] width 402 height 165
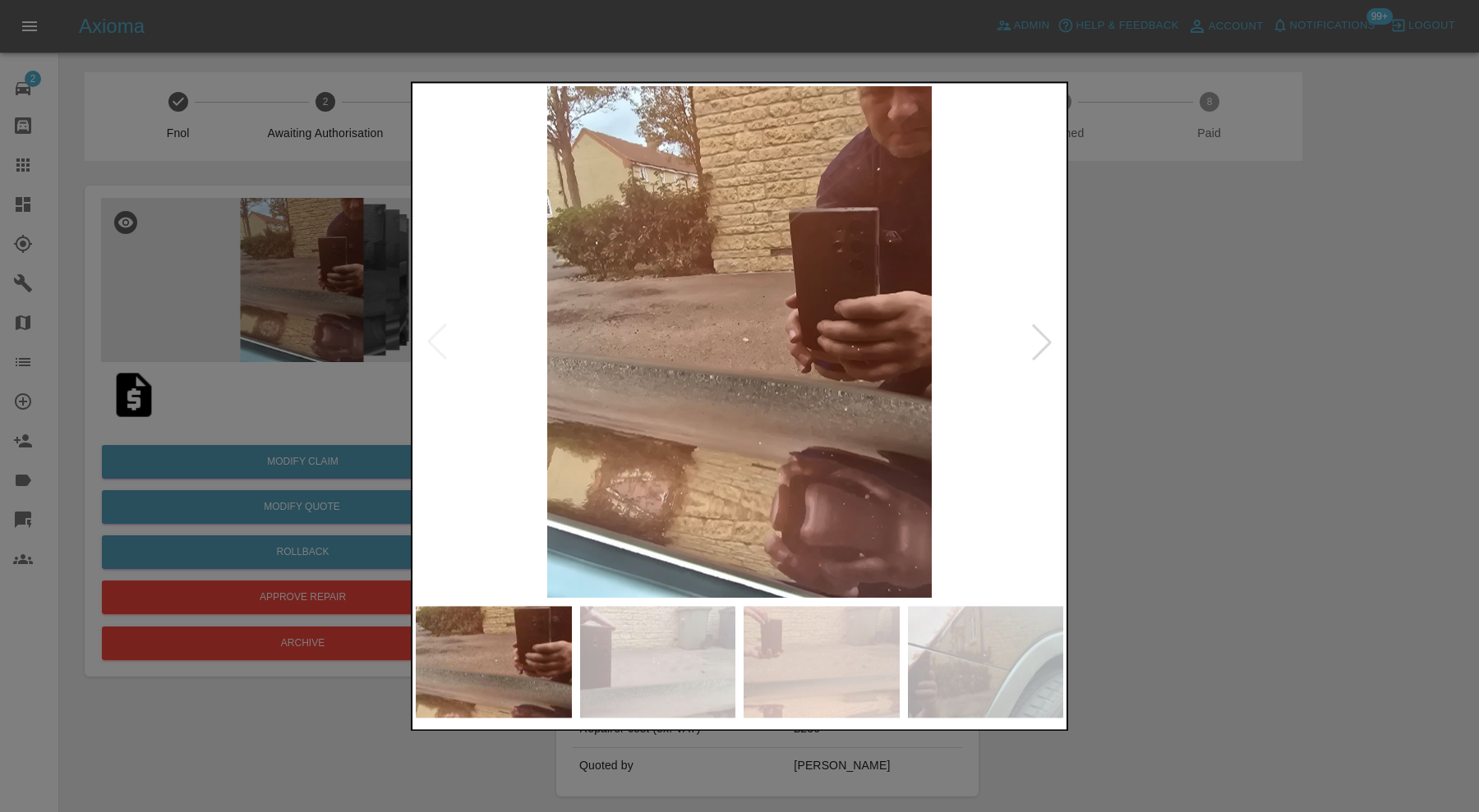
click at [676, 649] on img at bounding box center [657, 662] width 156 height 112
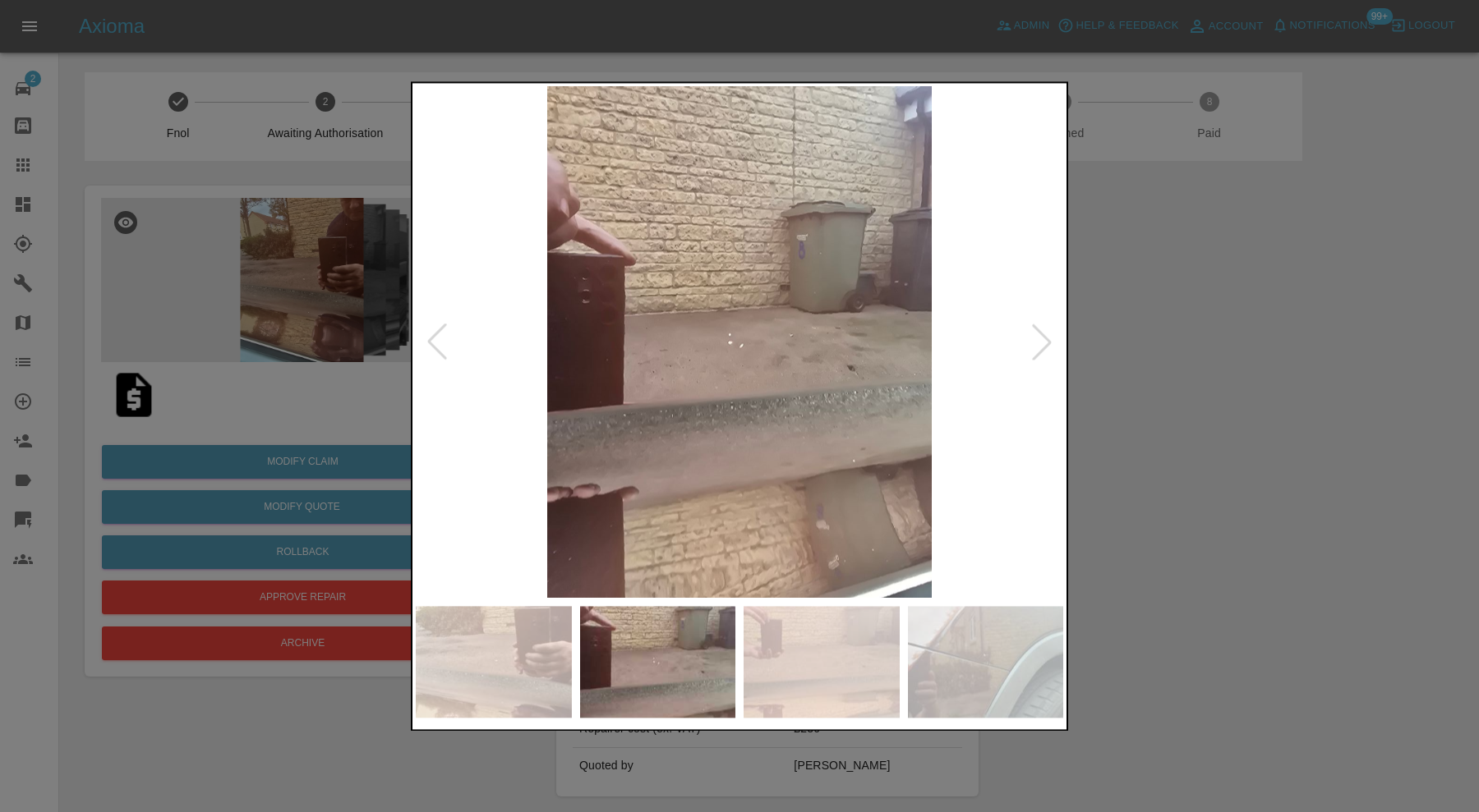
click at [765, 660] on img at bounding box center [821, 662] width 156 height 112
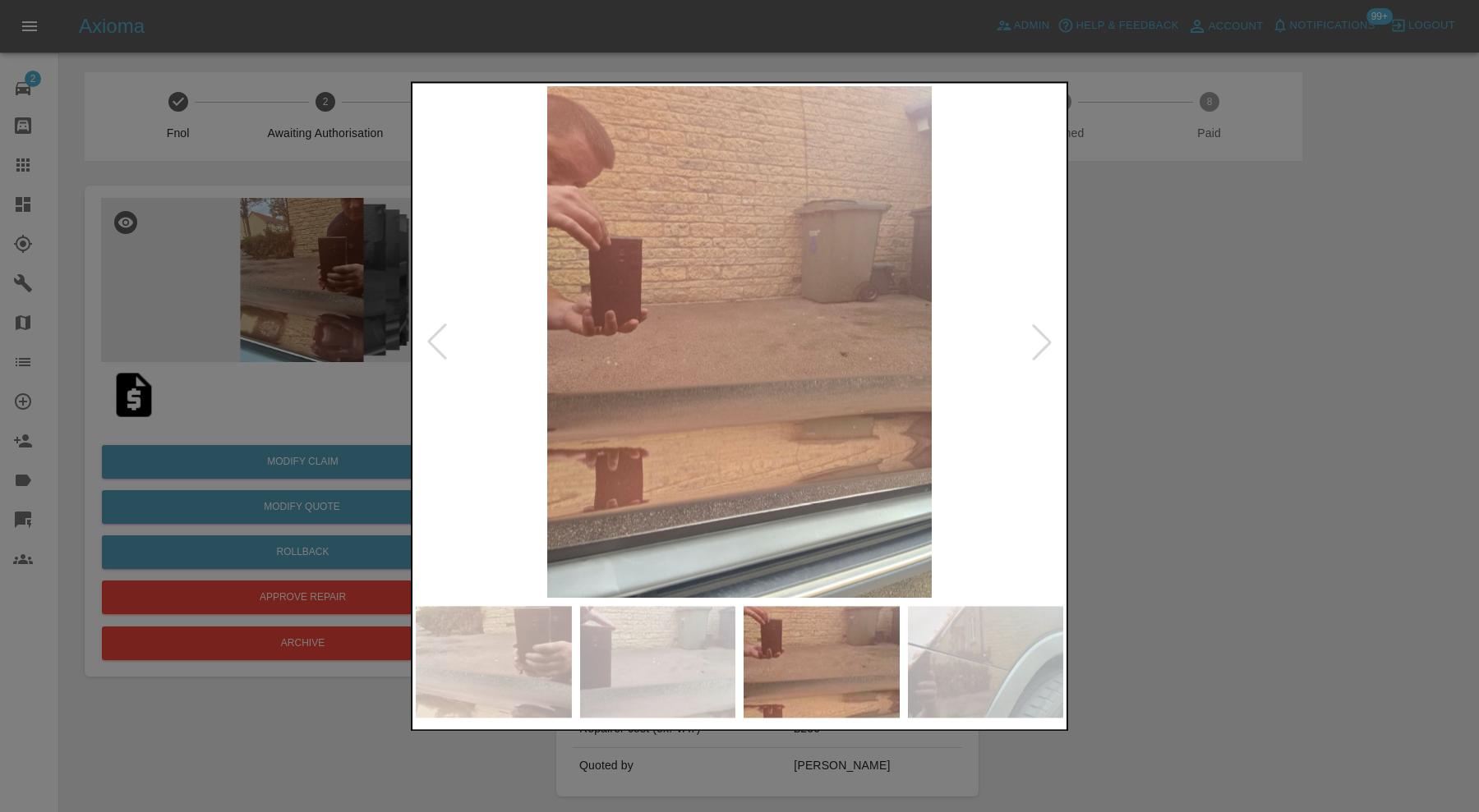
click at [966, 662] on img at bounding box center [985, 662] width 156 height 112
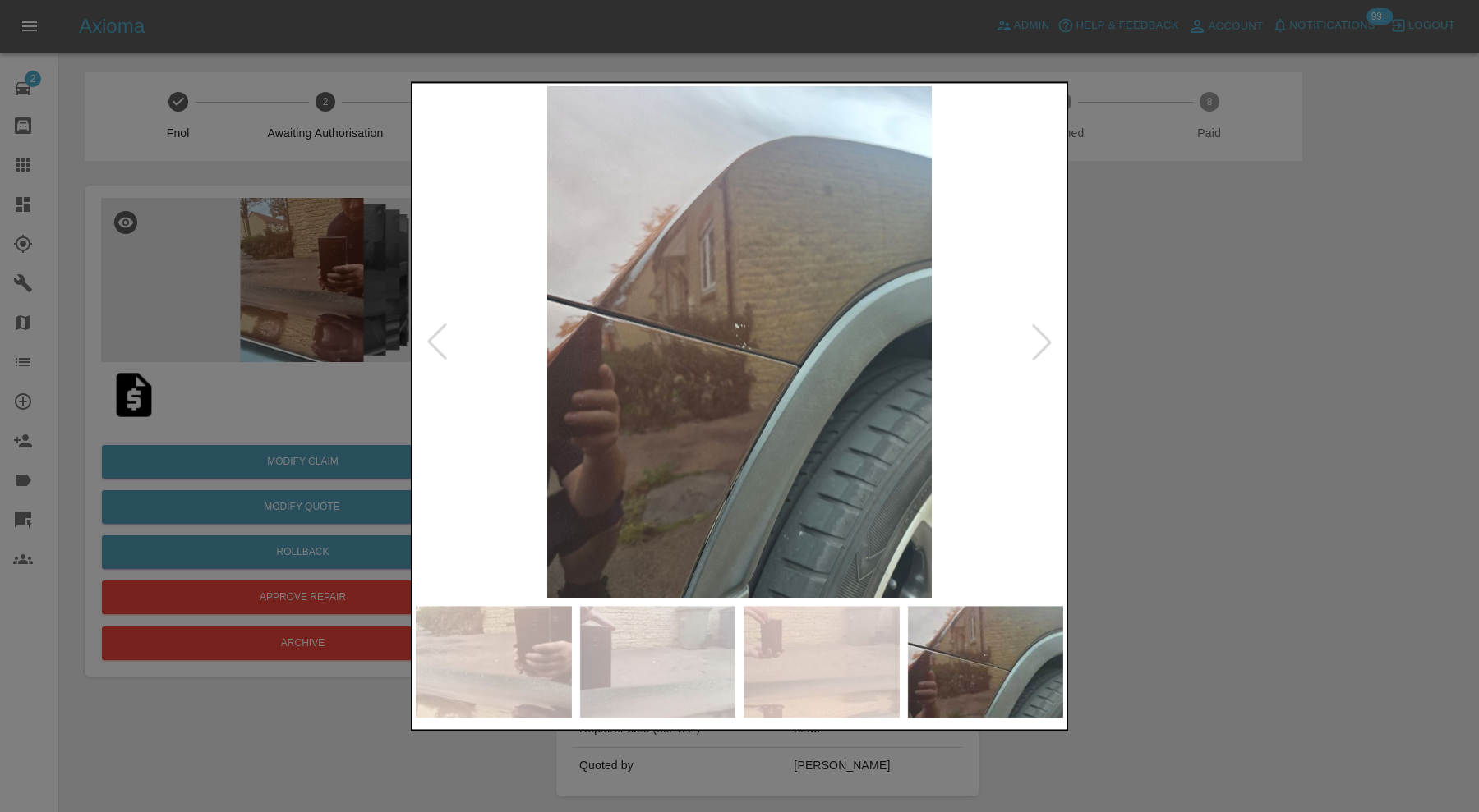
click at [1038, 339] on div at bounding box center [1042, 342] width 36 height 36
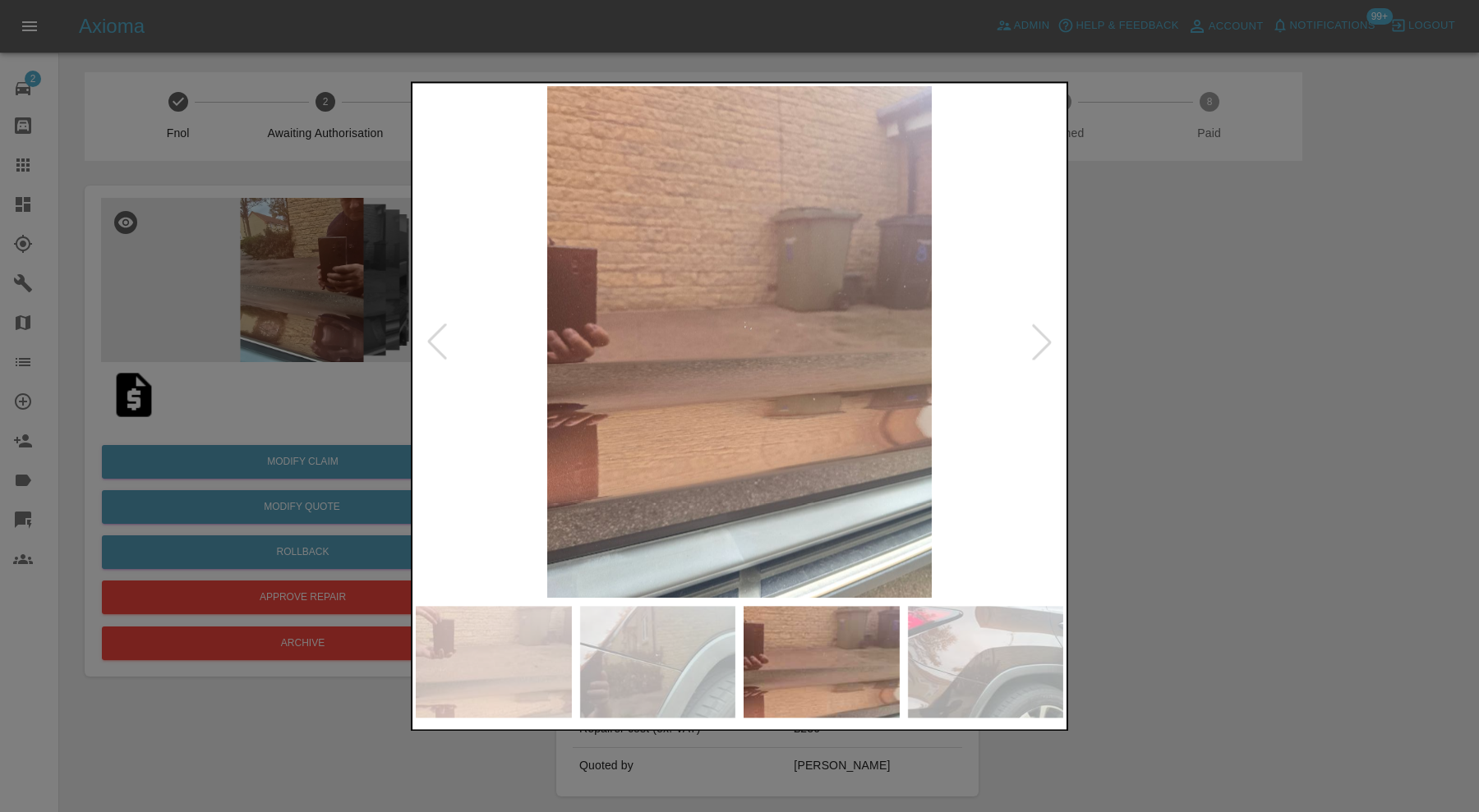
click at [1038, 339] on div at bounding box center [1042, 342] width 36 height 36
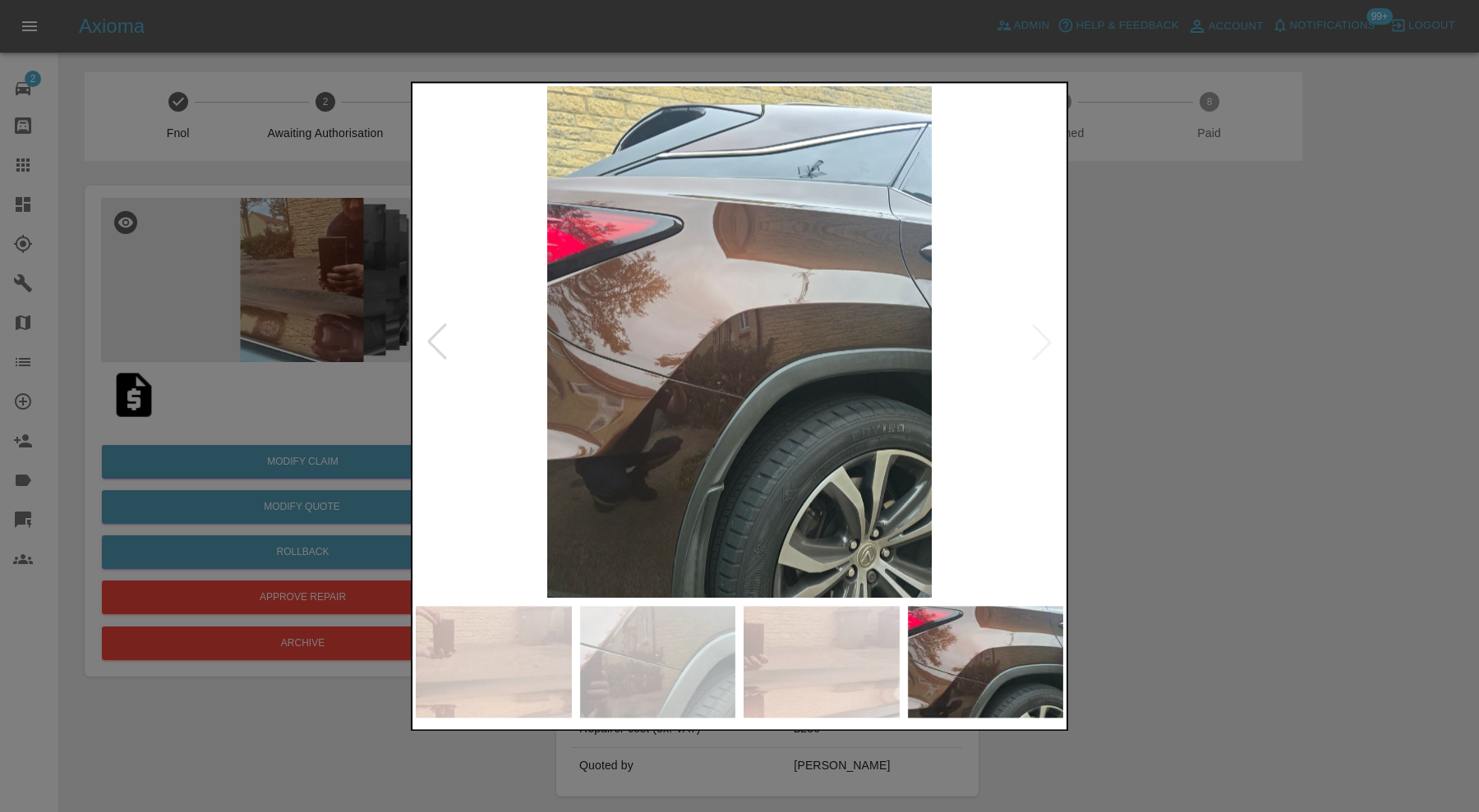
click at [1038, 339] on img at bounding box center [740, 341] width 648 height 512
click at [1208, 362] on div at bounding box center [740, 406] width 1479 height 812
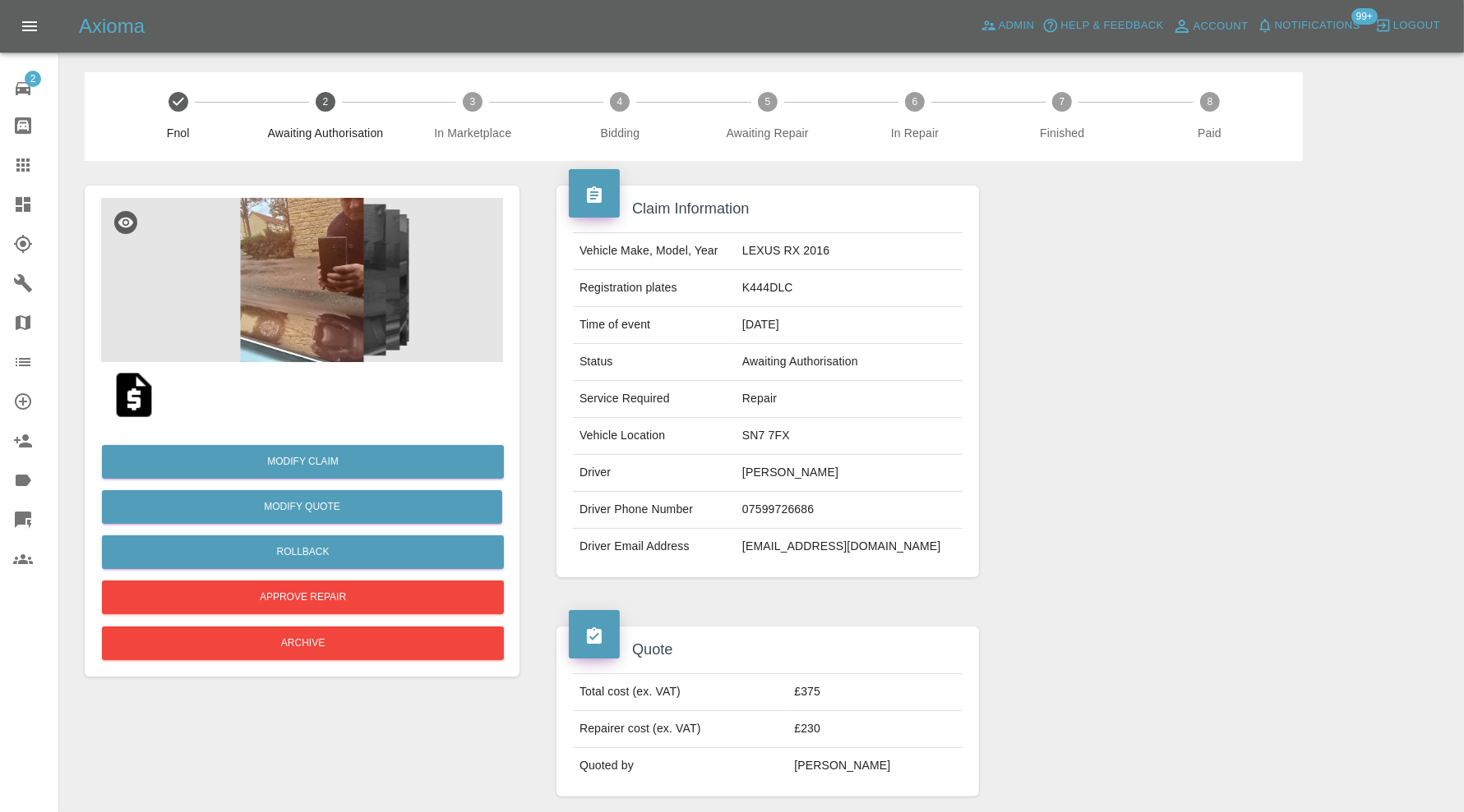
click at [290, 296] on img at bounding box center [302, 280] width 402 height 165
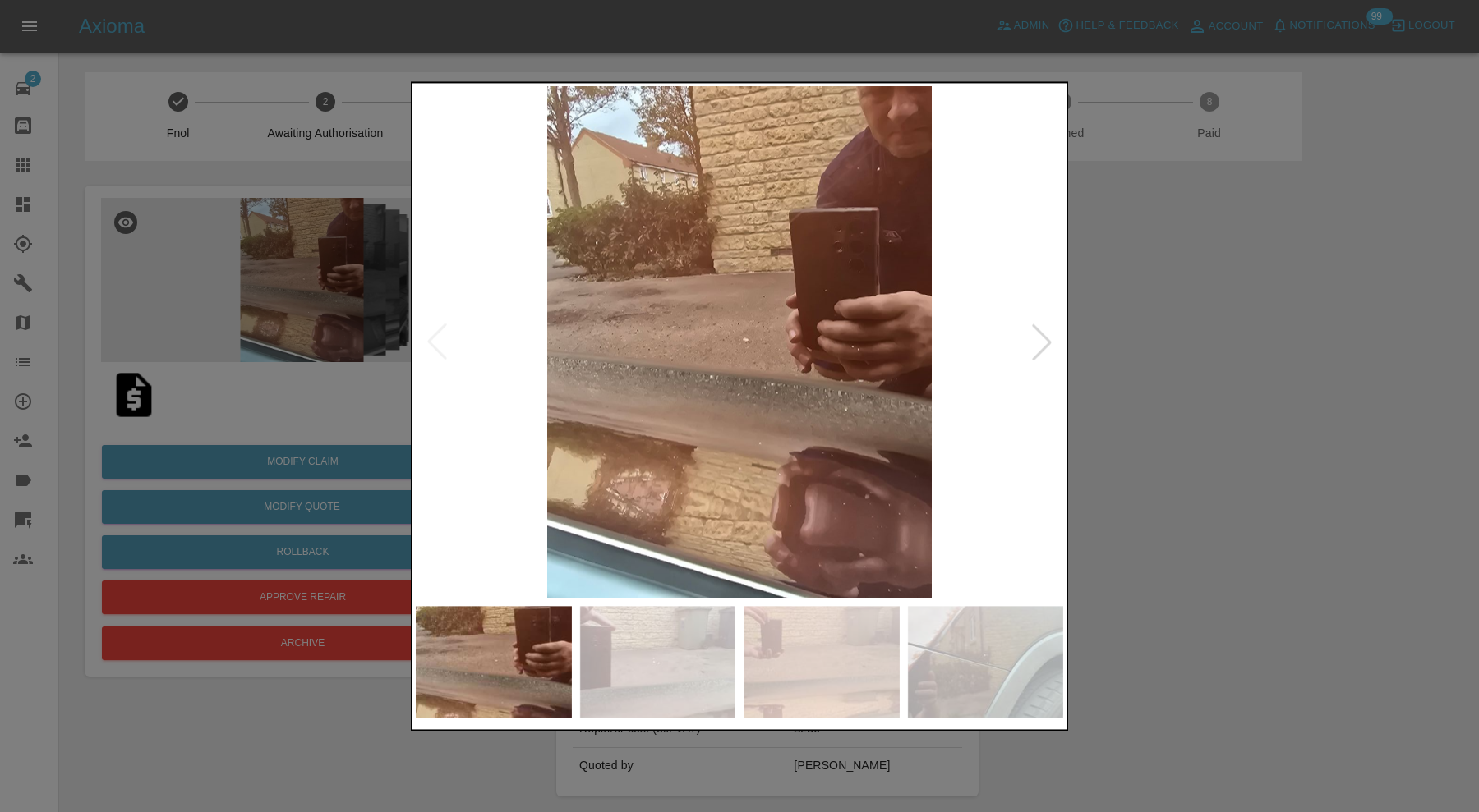
click at [814, 670] on img at bounding box center [821, 662] width 156 height 112
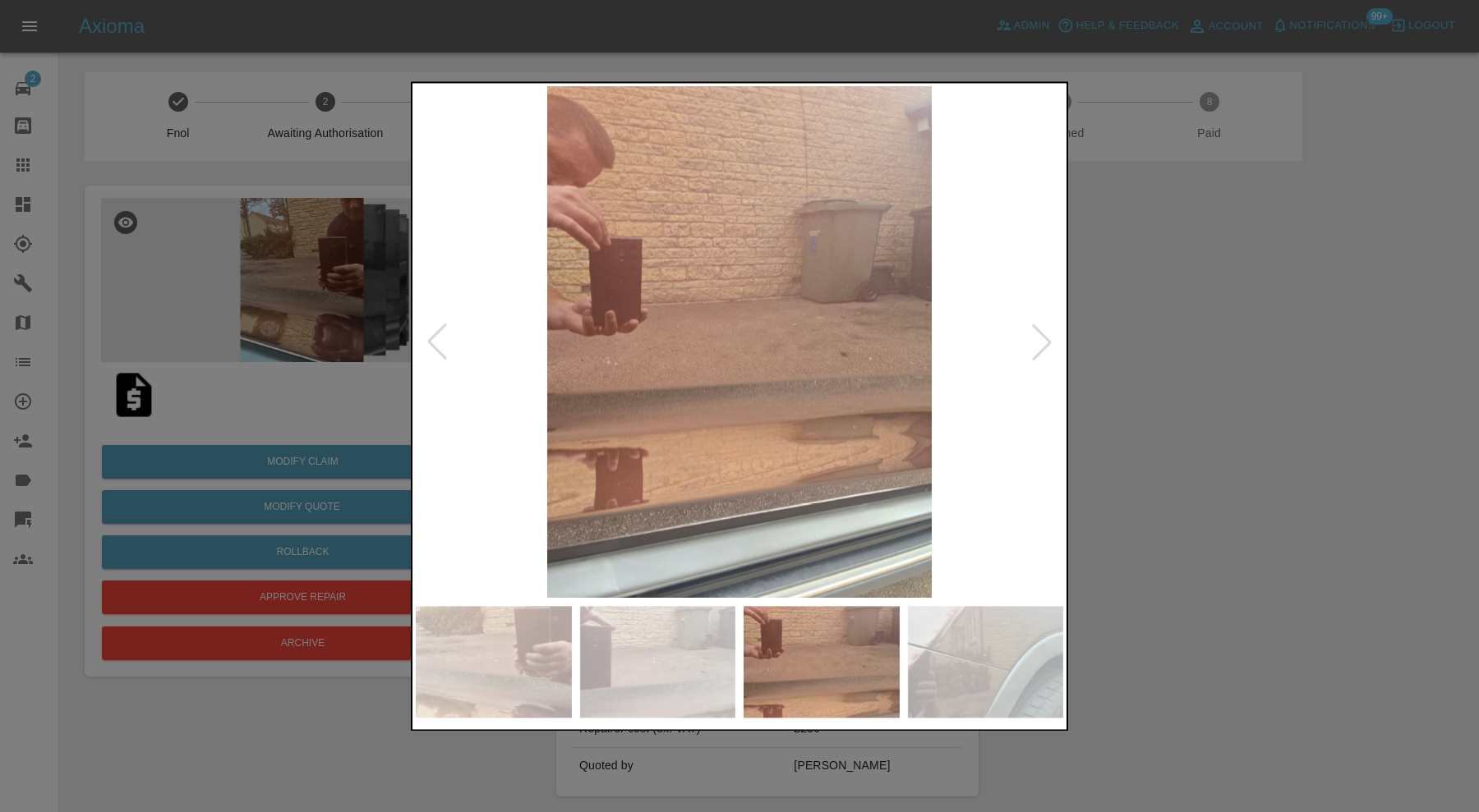
click at [966, 662] on img at bounding box center [985, 662] width 156 height 112
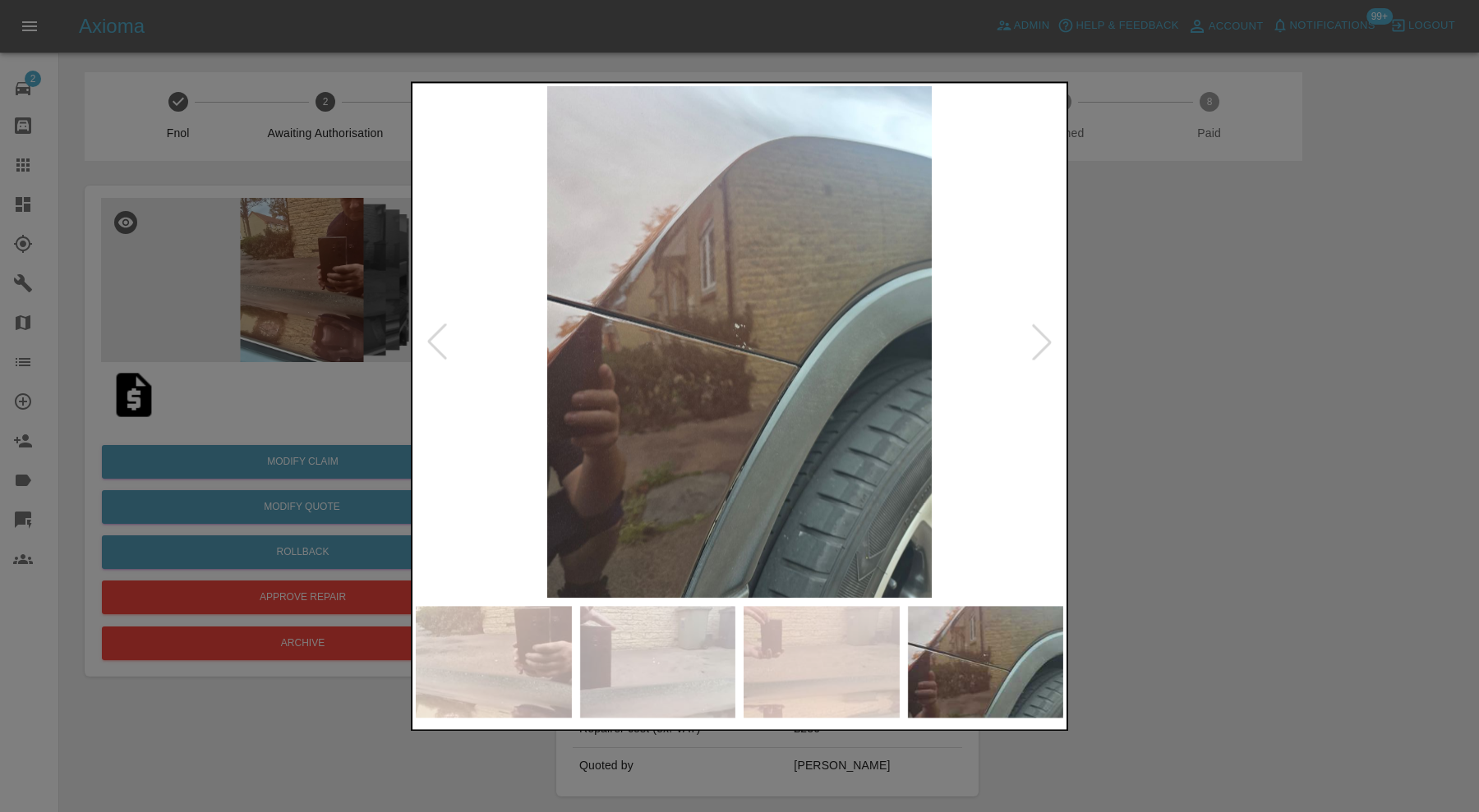
click at [667, 648] on img at bounding box center [657, 662] width 156 height 112
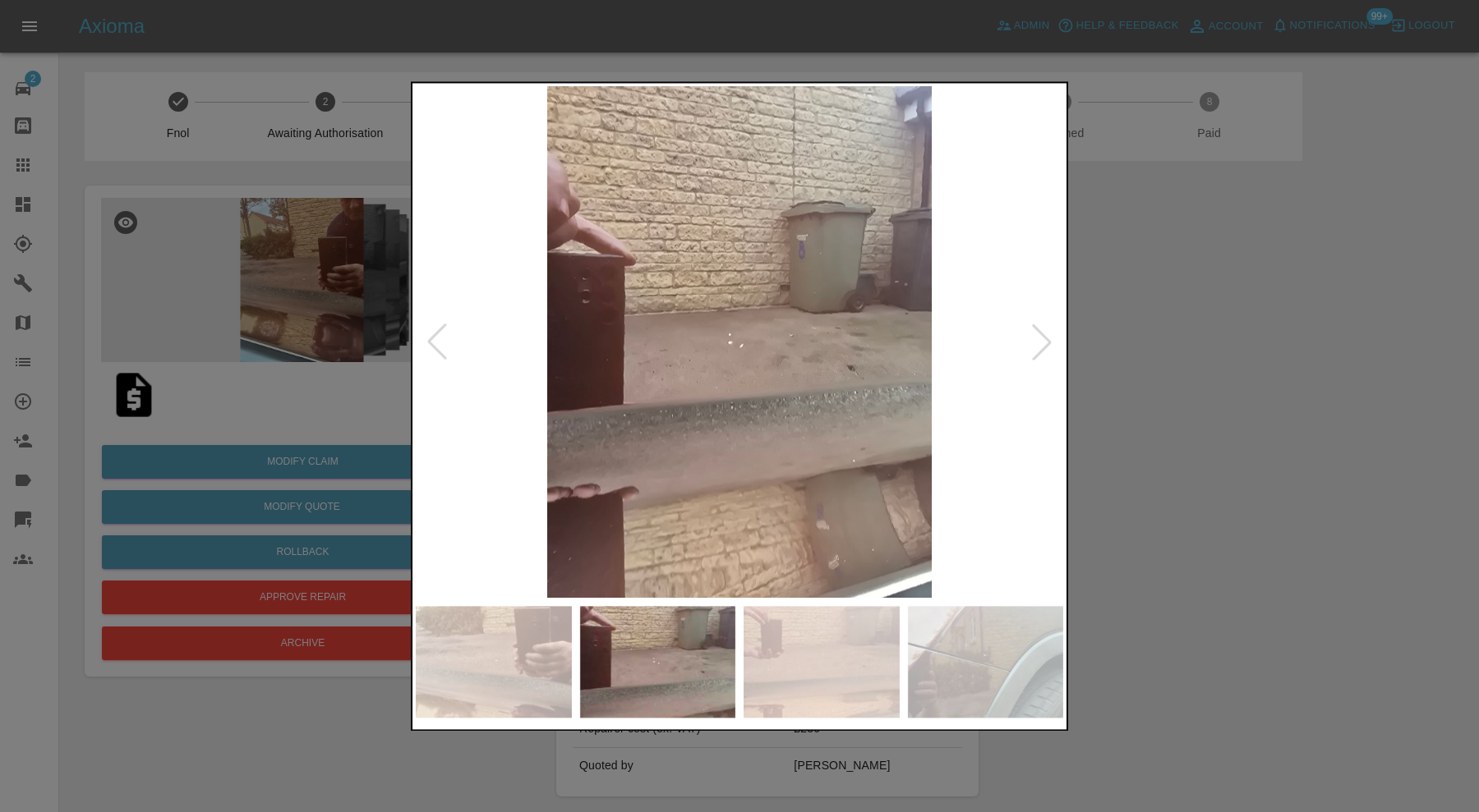
click at [766, 648] on img at bounding box center [821, 662] width 156 height 112
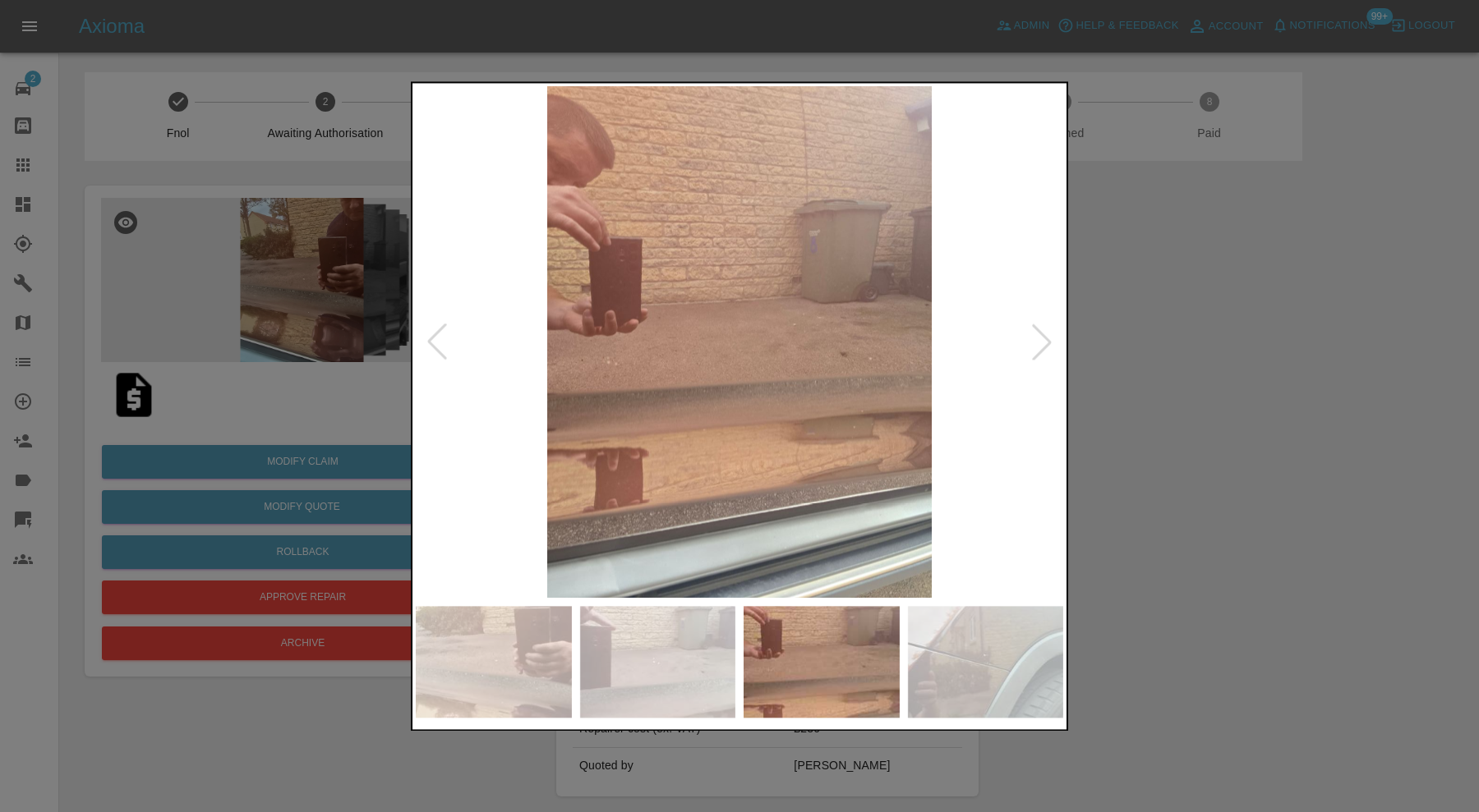
click at [997, 656] on img at bounding box center [985, 662] width 156 height 112
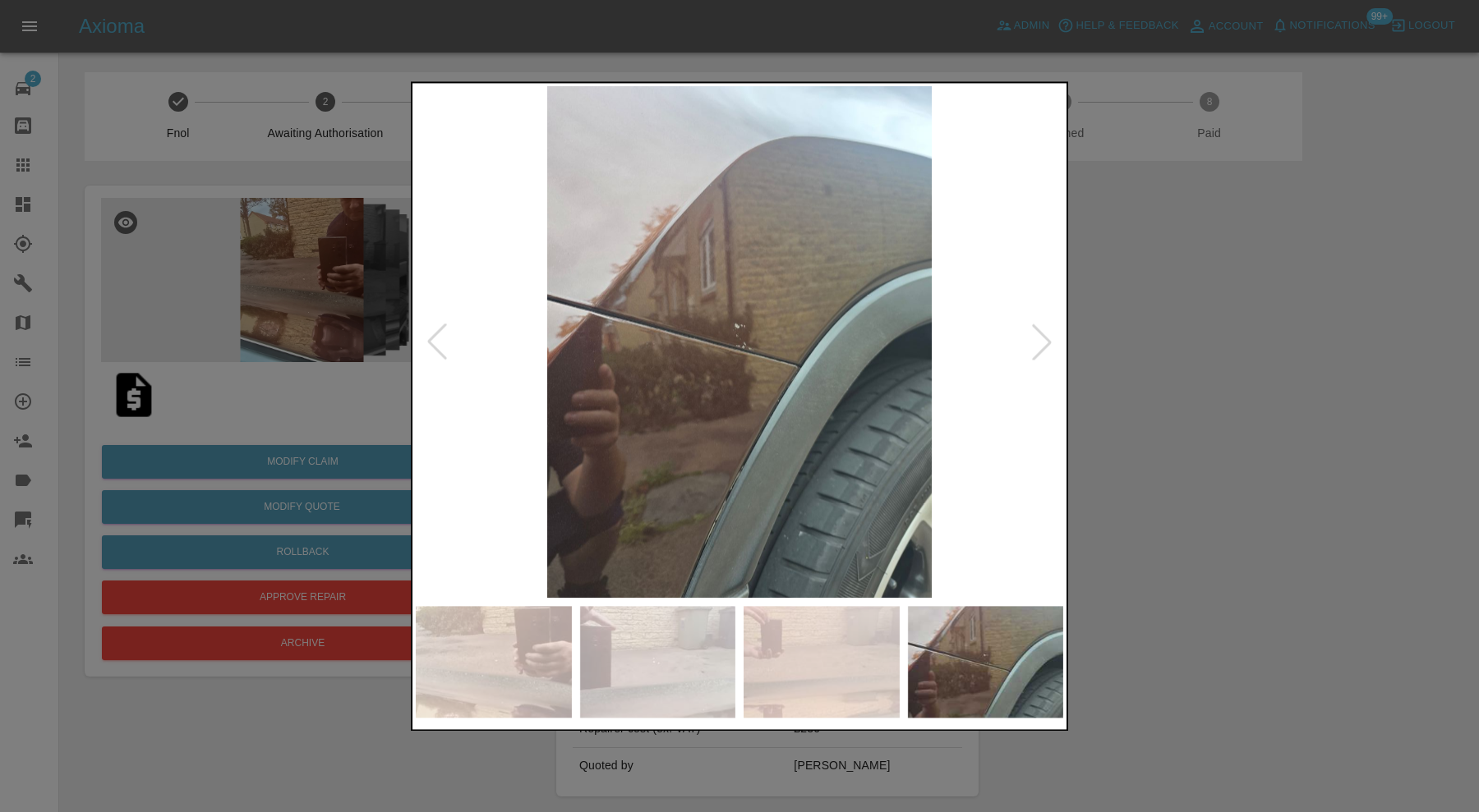
click at [1046, 348] on div at bounding box center [1042, 342] width 36 height 36
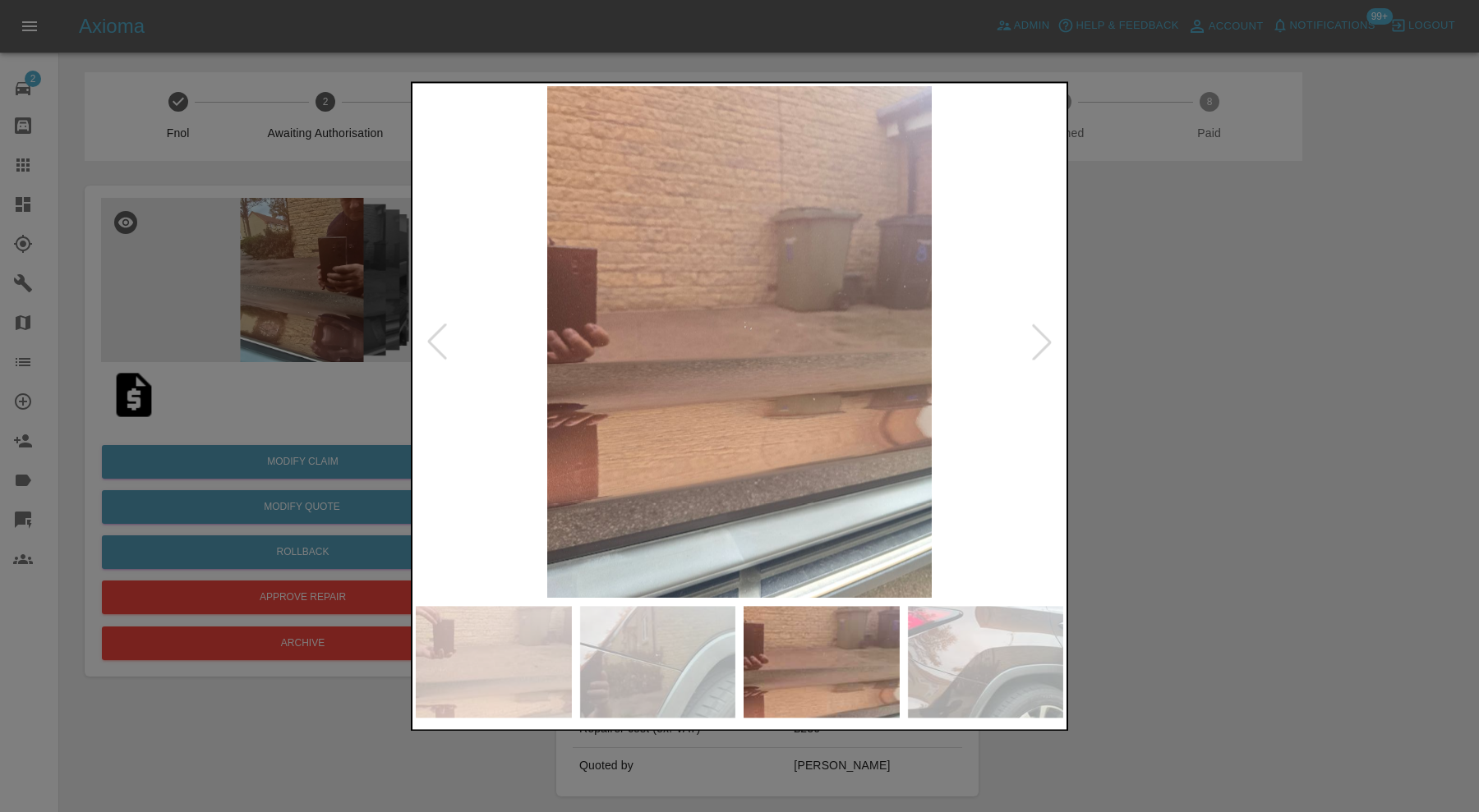
click at [1046, 348] on div at bounding box center [1042, 342] width 36 height 36
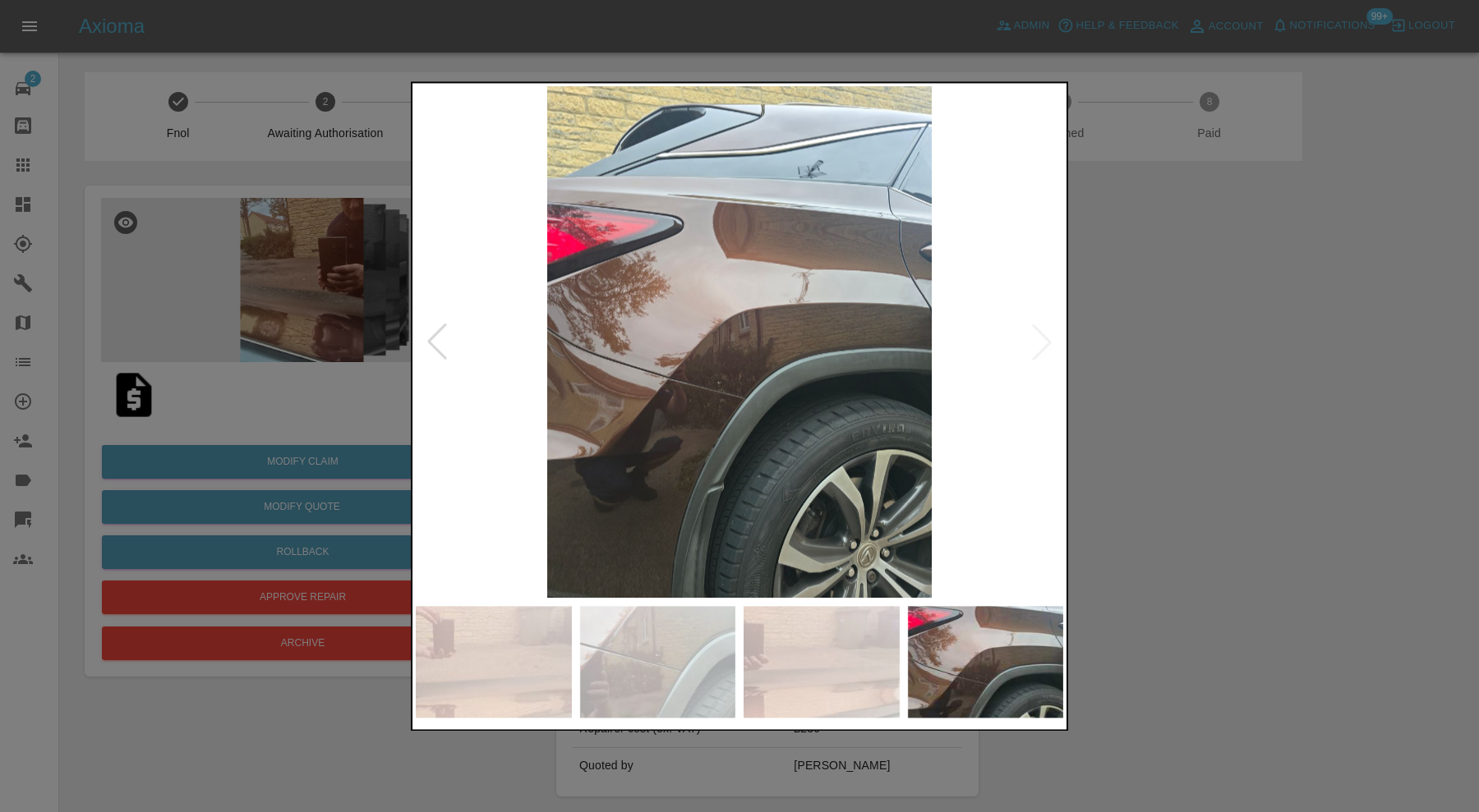
click at [1046, 348] on img at bounding box center [740, 341] width 648 height 512
click at [1249, 341] on div at bounding box center [740, 406] width 1479 height 812
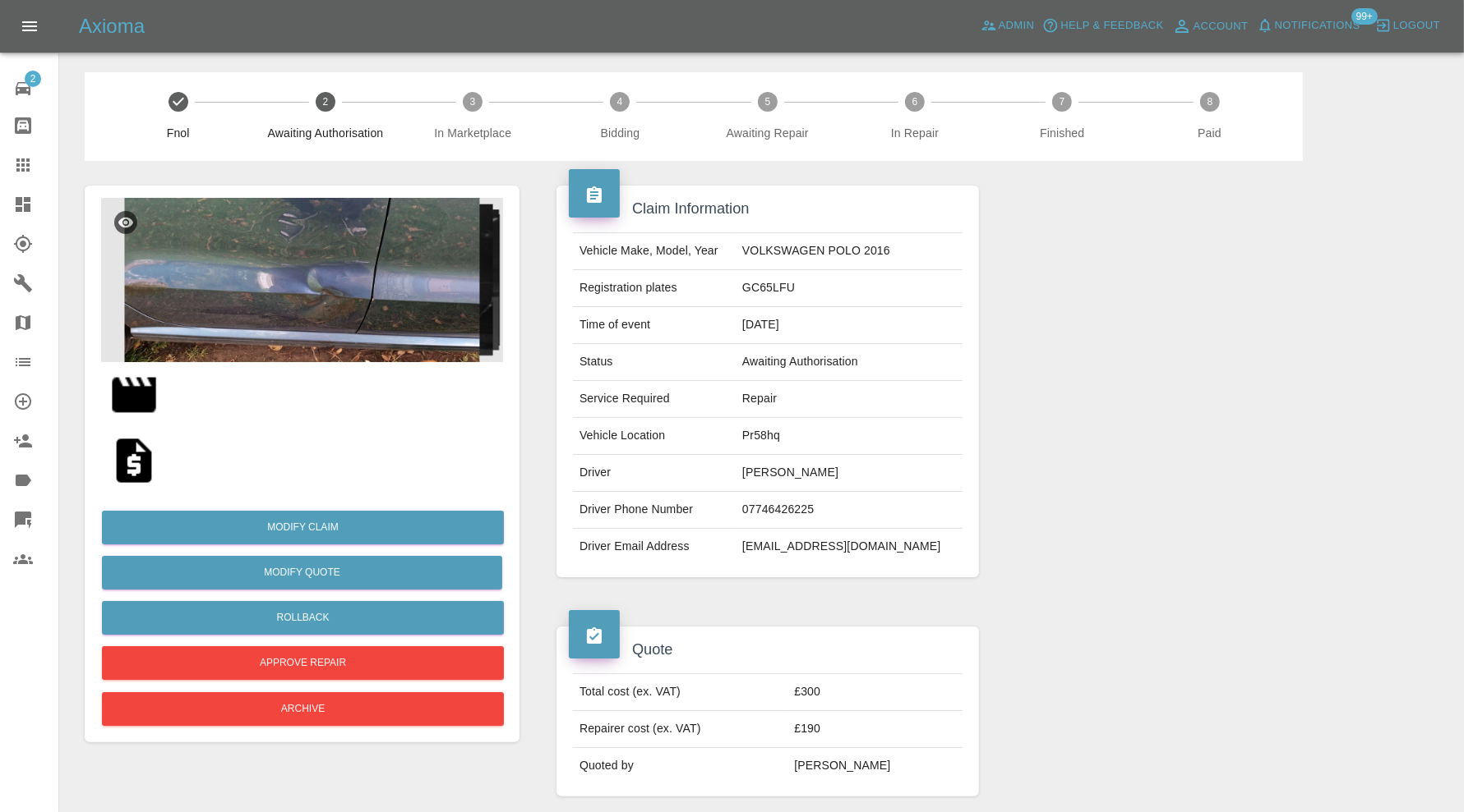
click at [335, 303] on img at bounding box center [302, 280] width 402 height 165
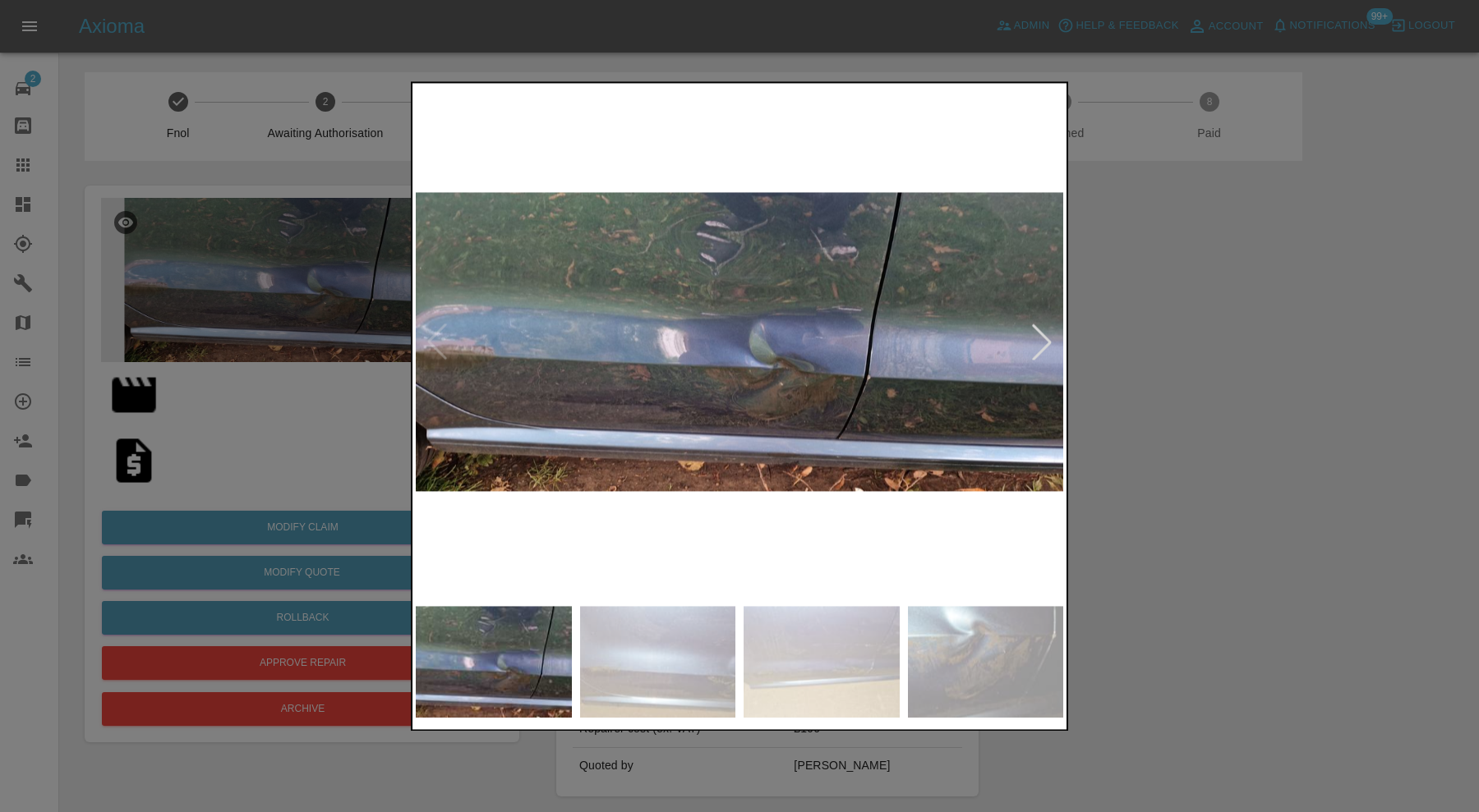
click at [1043, 338] on div at bounding box center [1042, 342] width 36 height 36
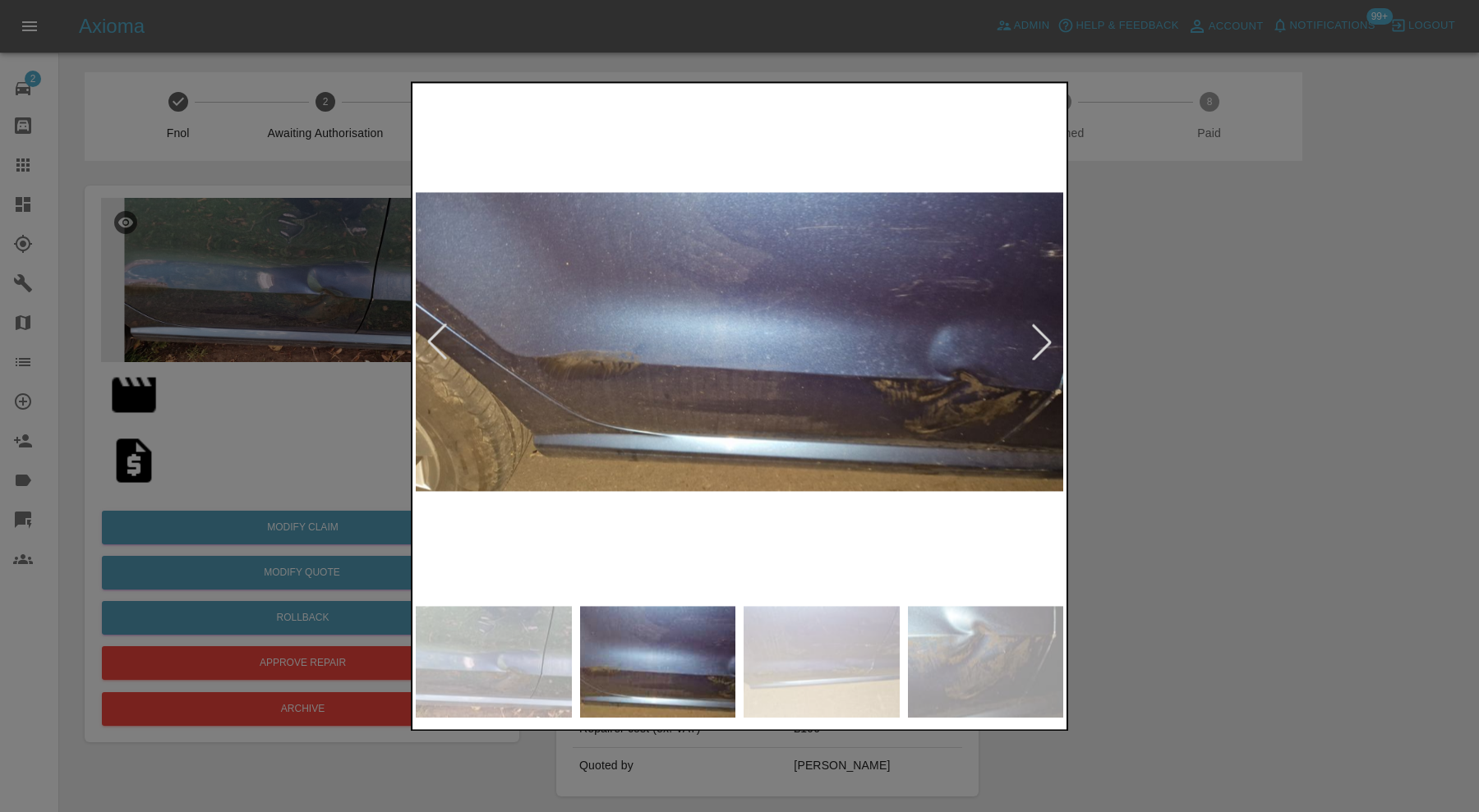
click at [1045, 337] on div at bounding box center [1042, 342] width 36 height 36
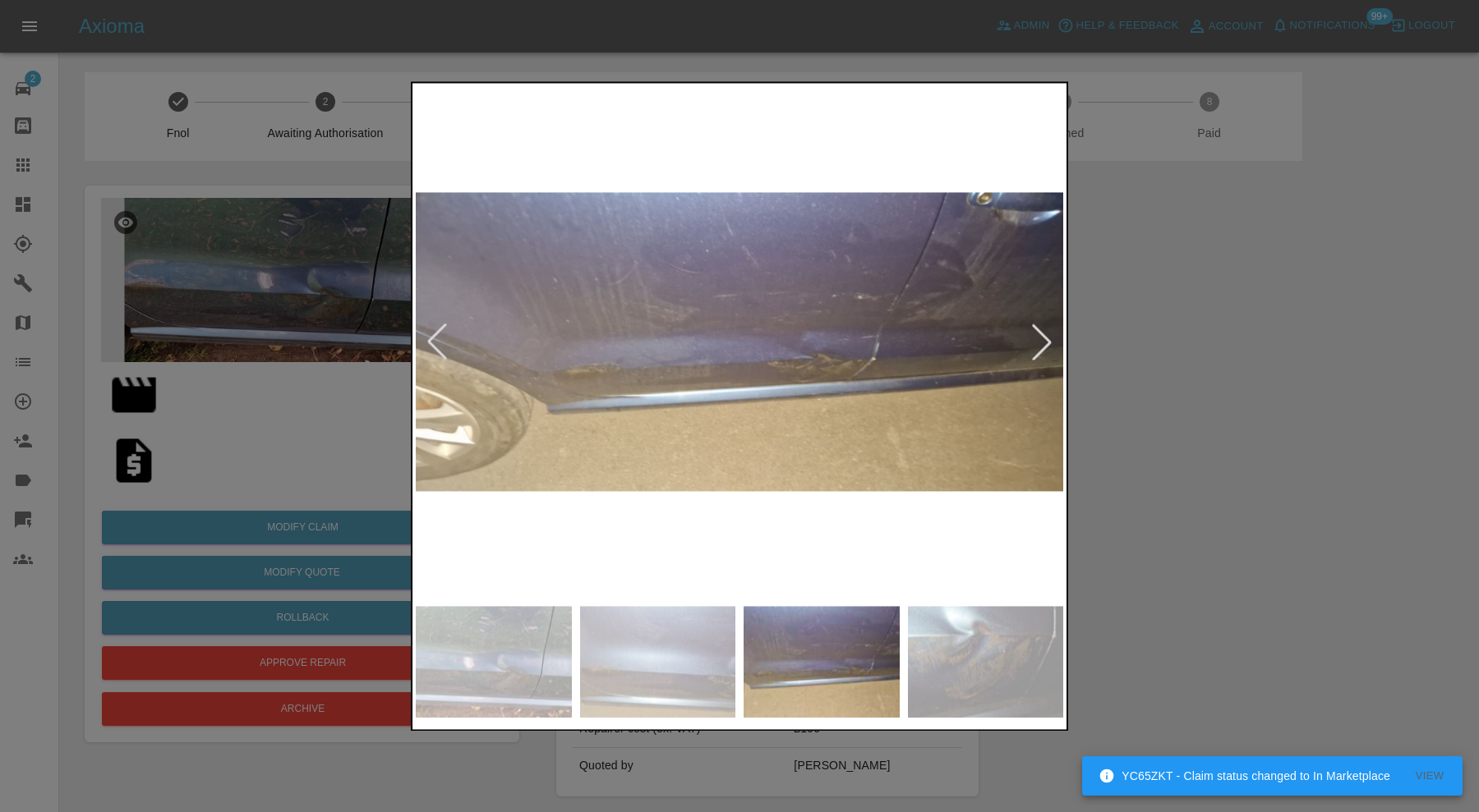
click at [1045, 337] on div at bounding box center [1042, 342] width 36 height 36
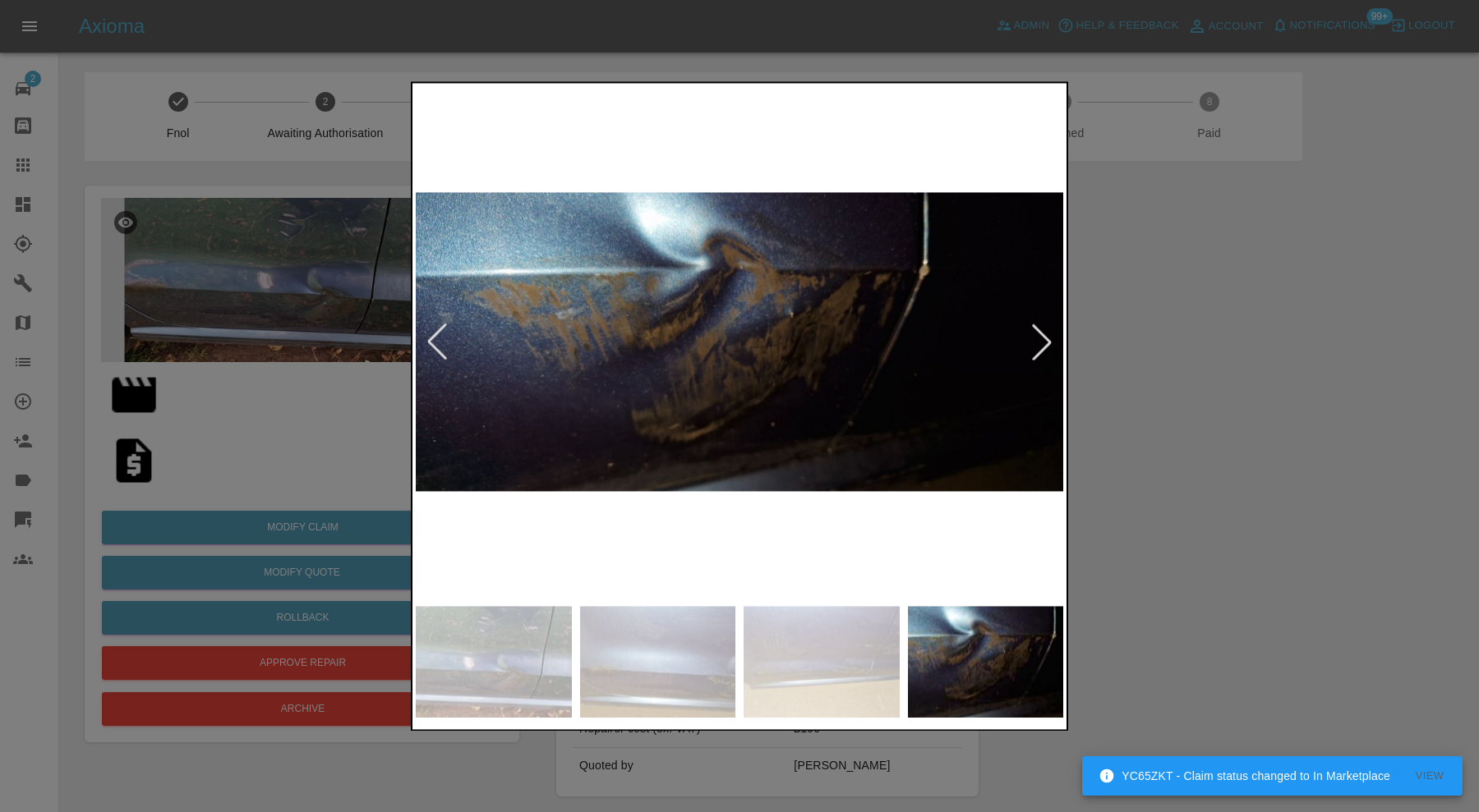
click at [1045, 337] on div at bounding box center [1042, 342] width 36 height 36
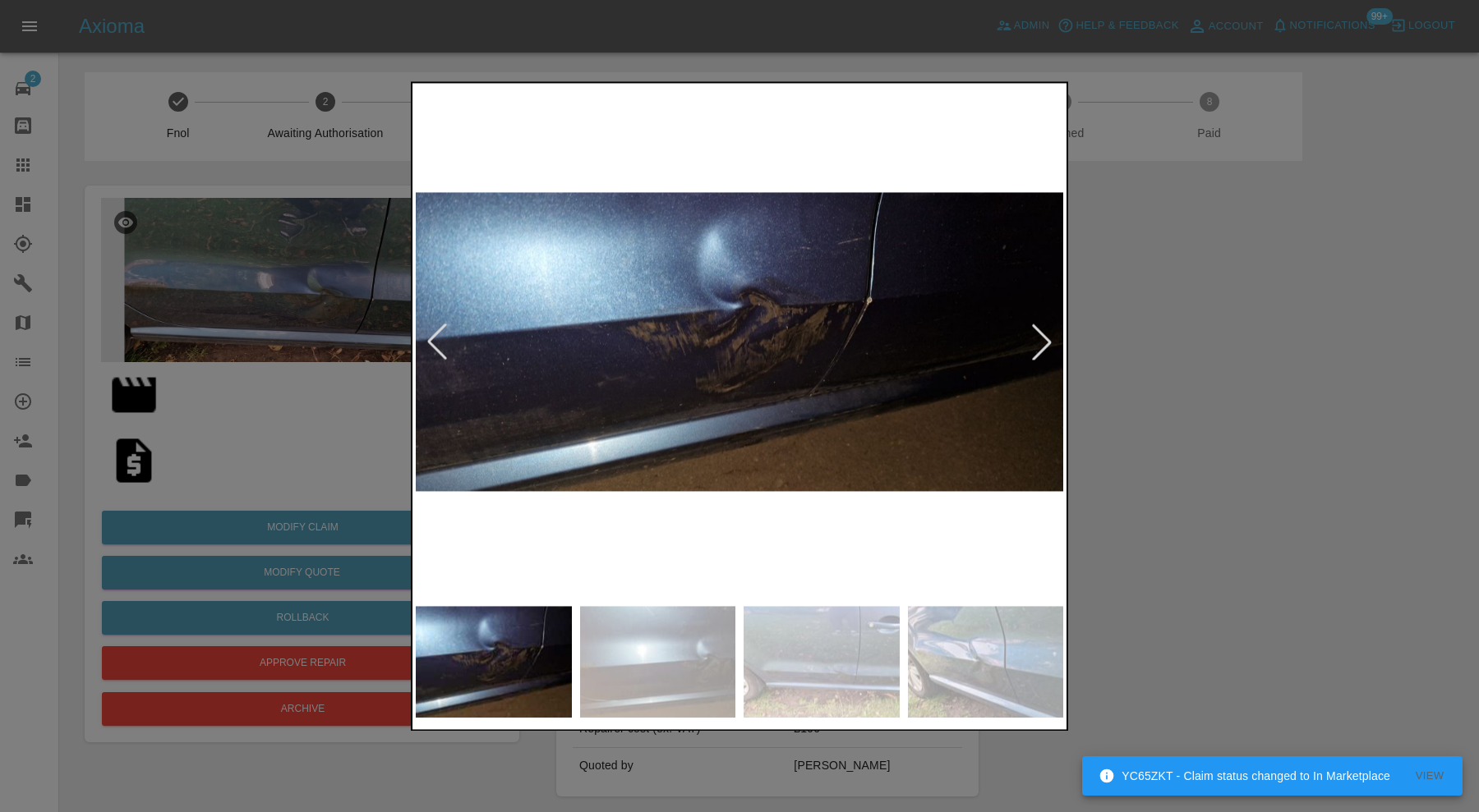
click at [1045, 337] on div at bounding box center [1042, 342] width 36 height 36
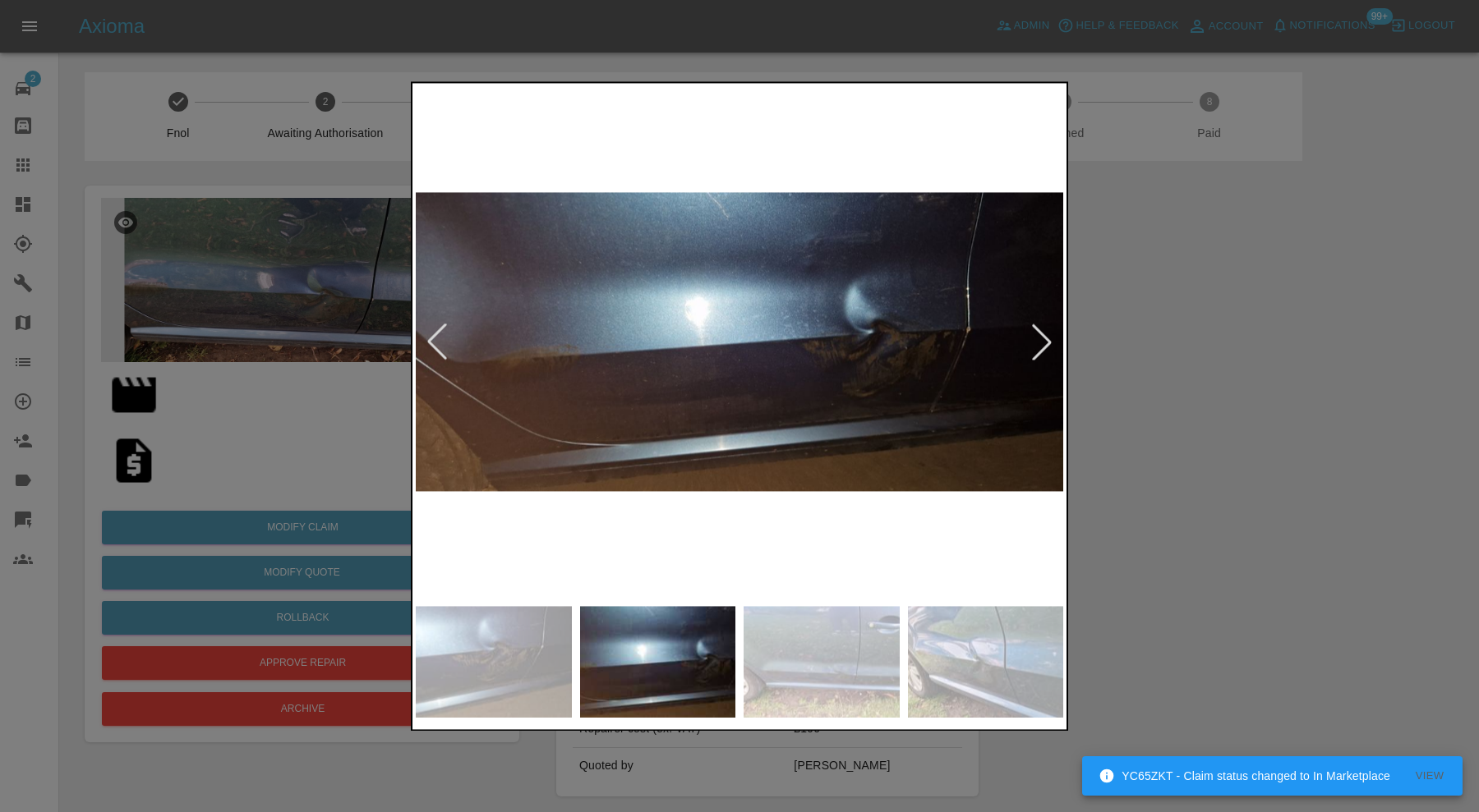
click at [1045, 337] on div at bounding box center [1042, 342] width 36 height 36
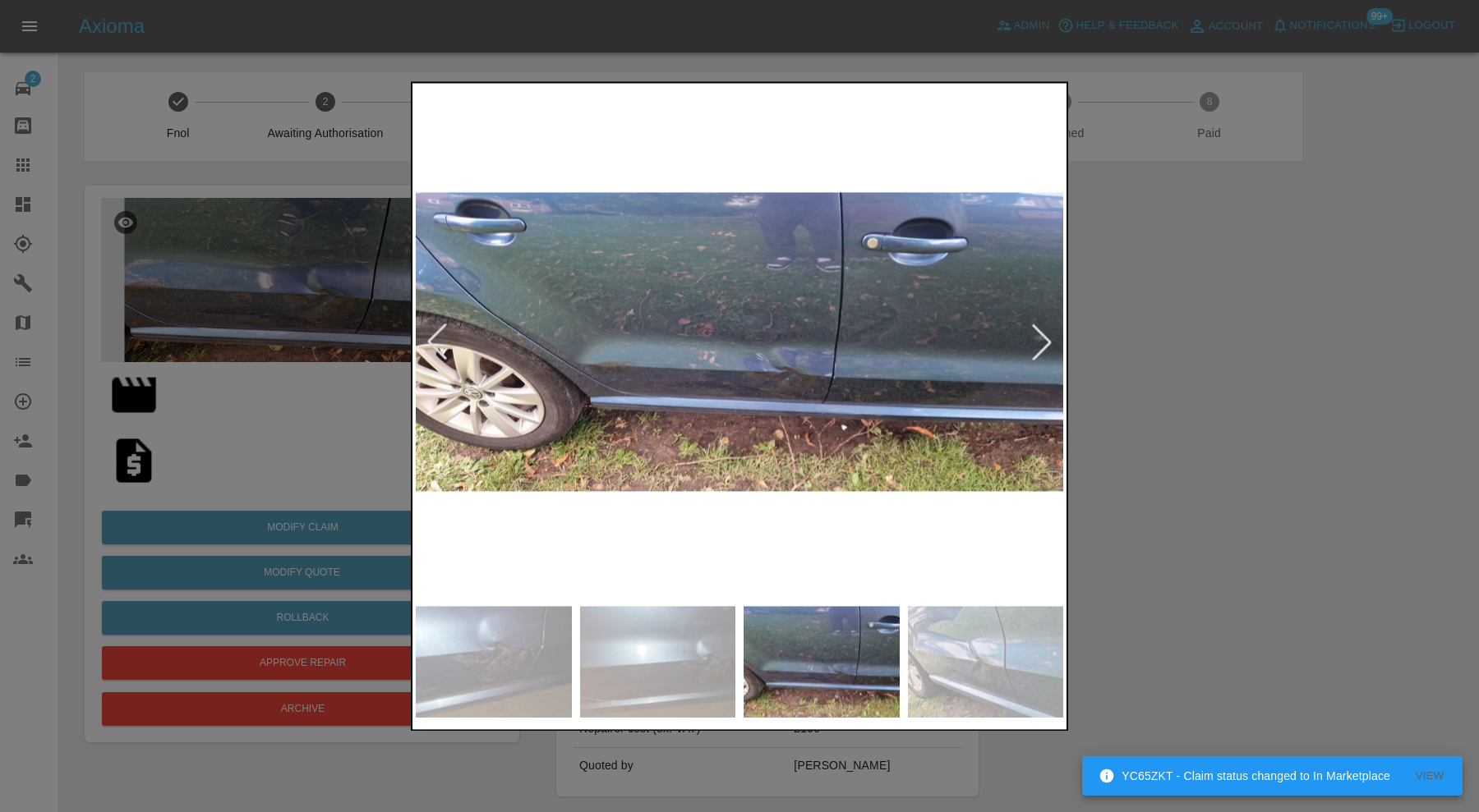
click at [1045, 337] on div at bounding box center [1042, 342] width 36 height 36
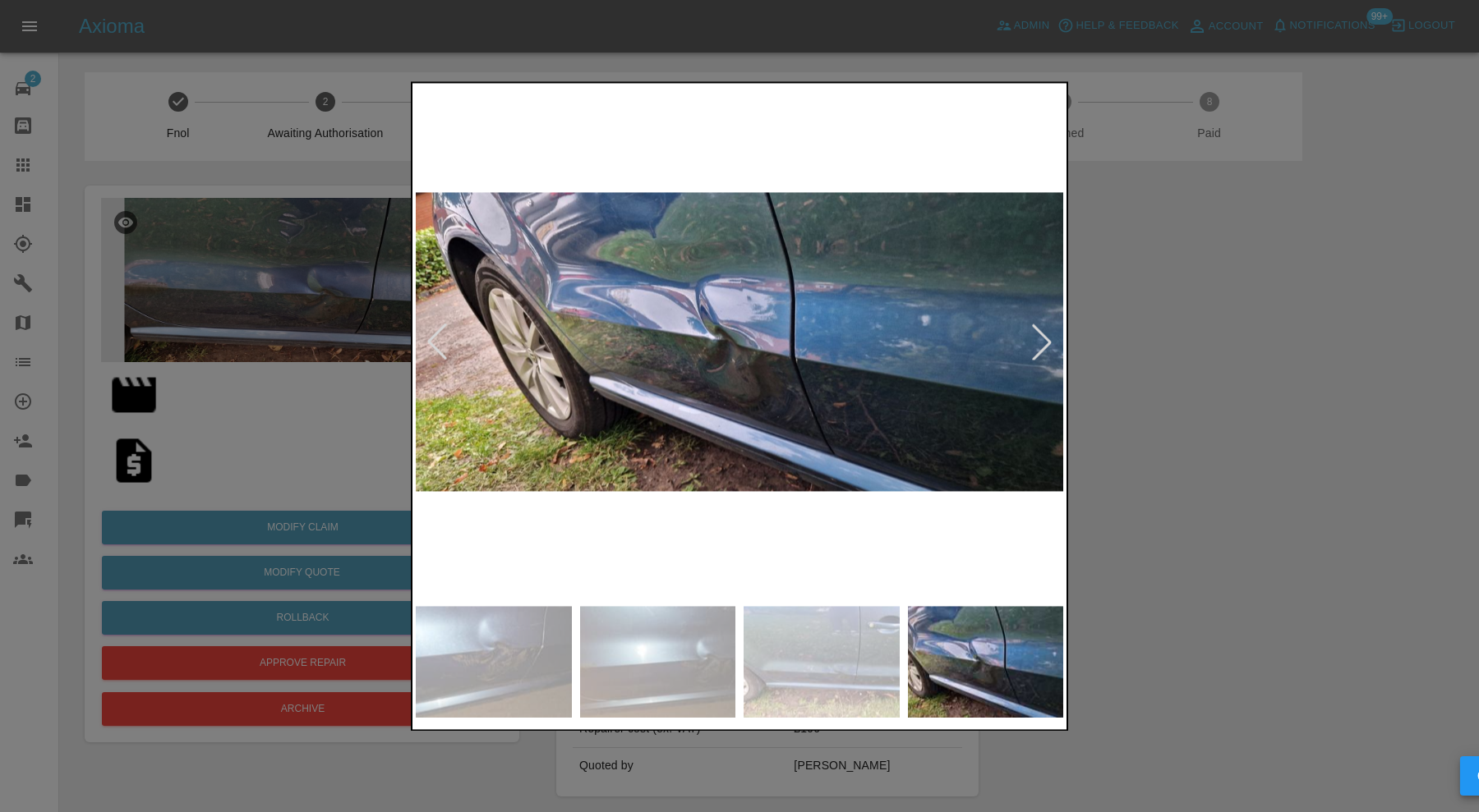
click at [1045, 337] on div at bounding box center [1042, 342] width 36 height 36
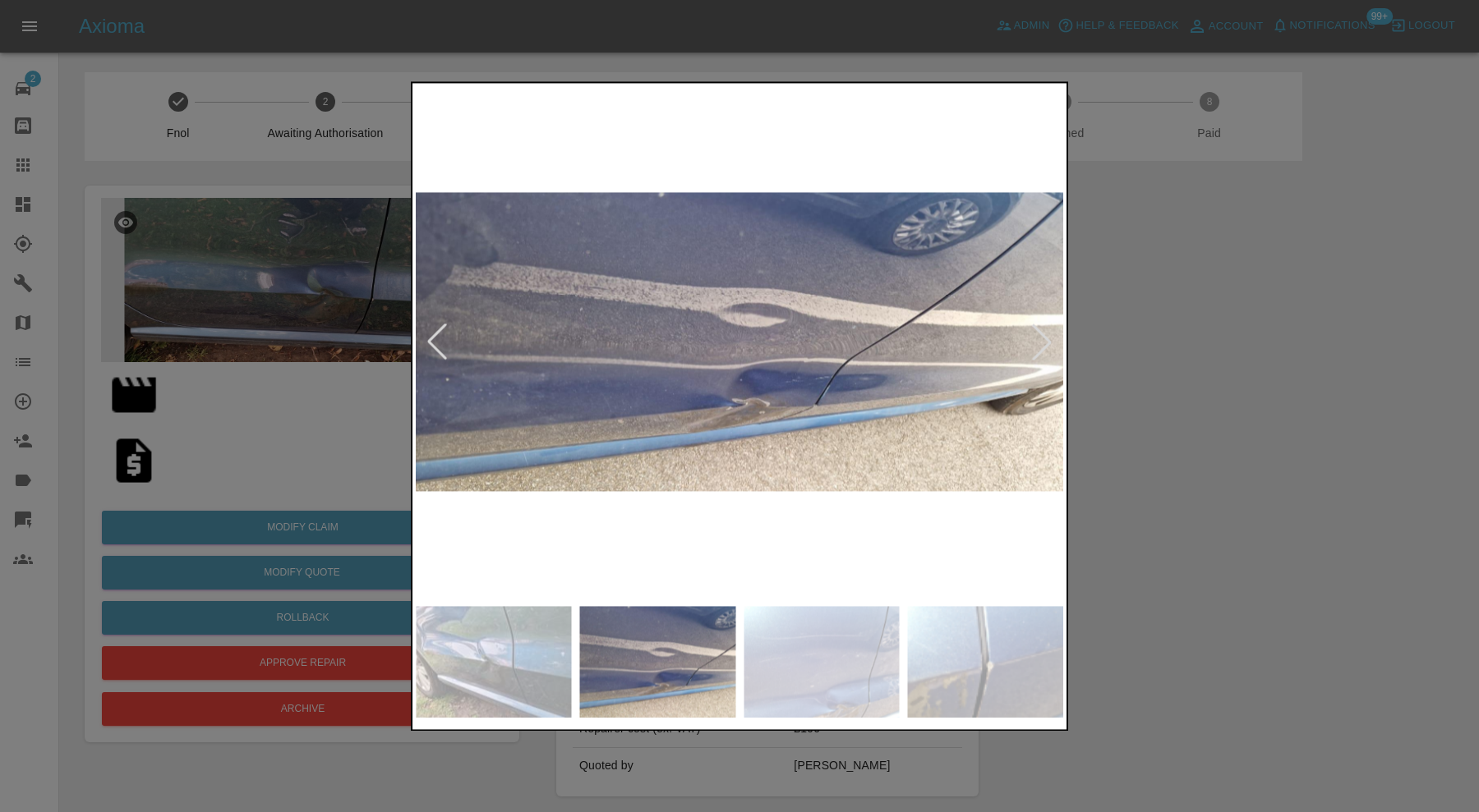
click at [1045, 337] on div at bounding box center [1042, 342] width 36 height 36
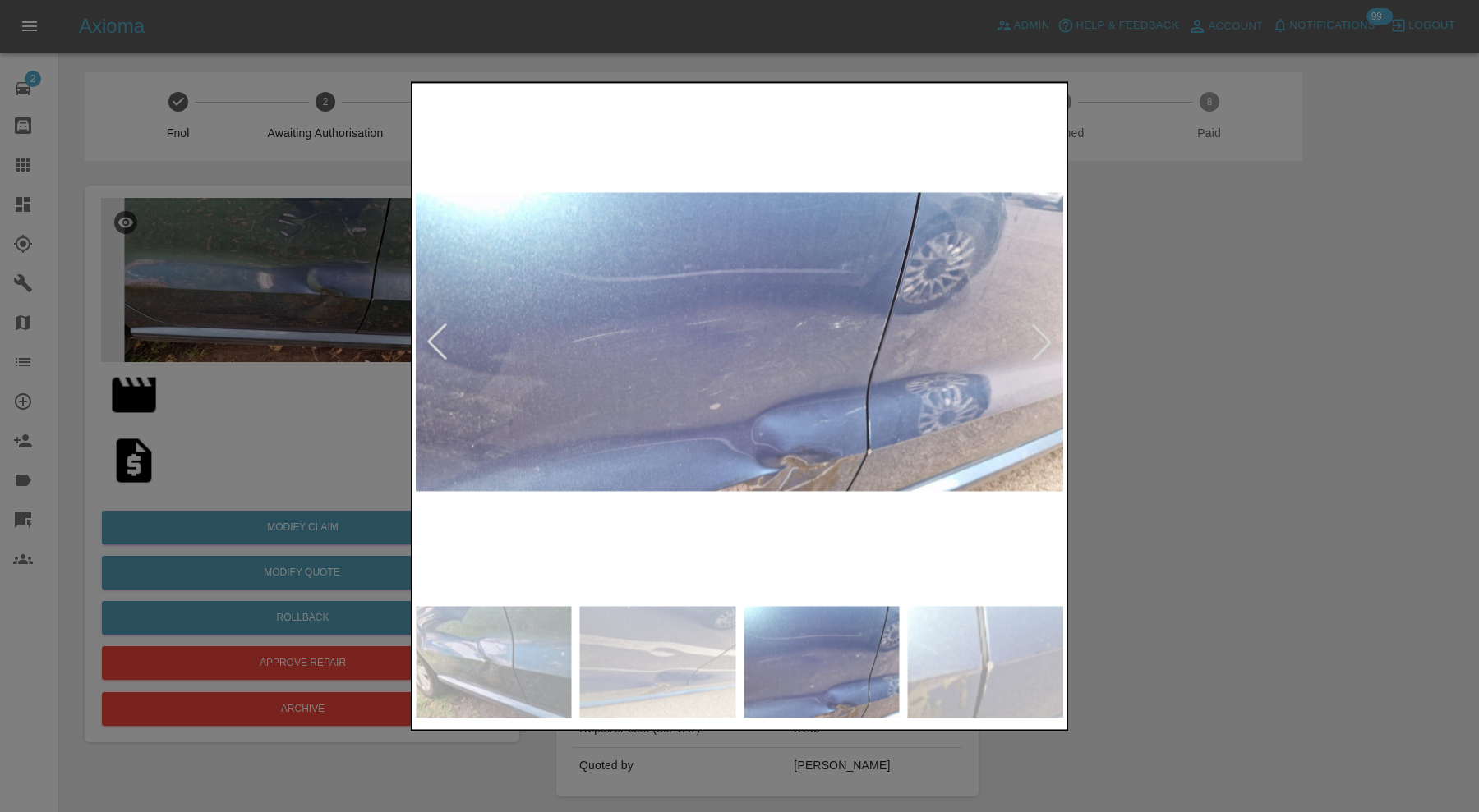
click at [1045, 337] on div at bounding box center [1042, 342] width 36 height 36
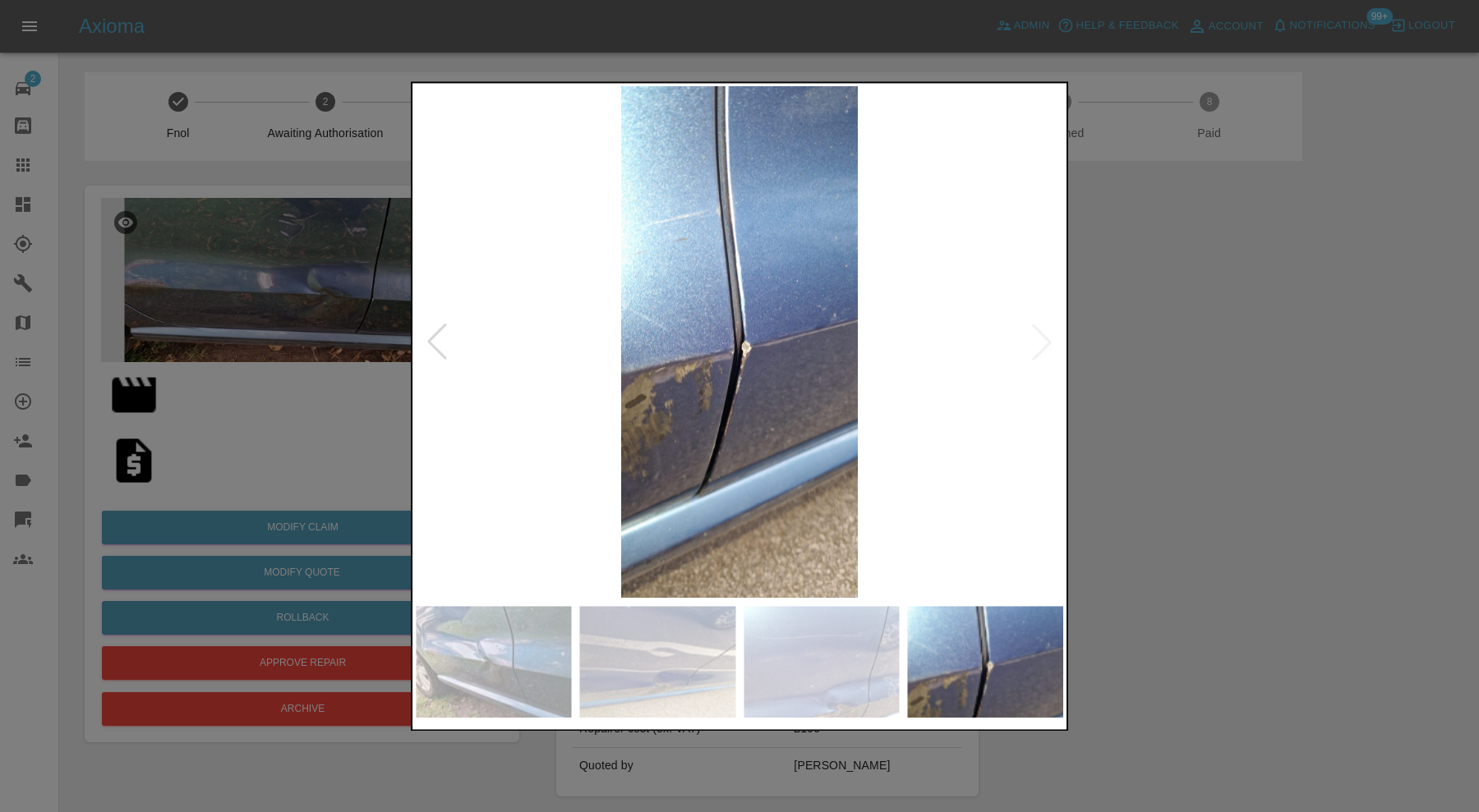
click at [1045, 337] on img at bounding box center [740, 341] width 648 height 512
click at [1225, 351] on div at bounding box center [740, 406] width 1479 height 812
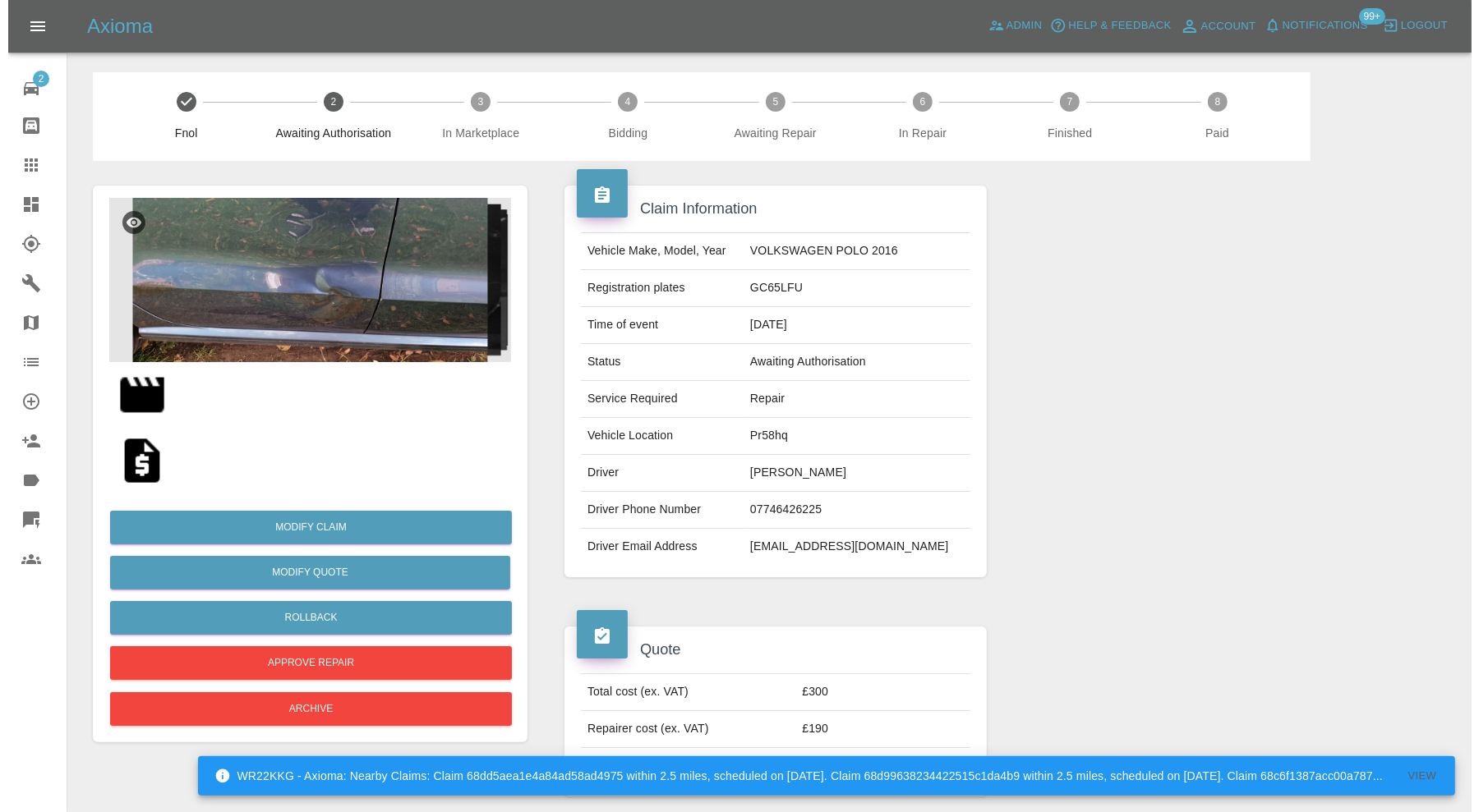
scroll to position [957, 0]
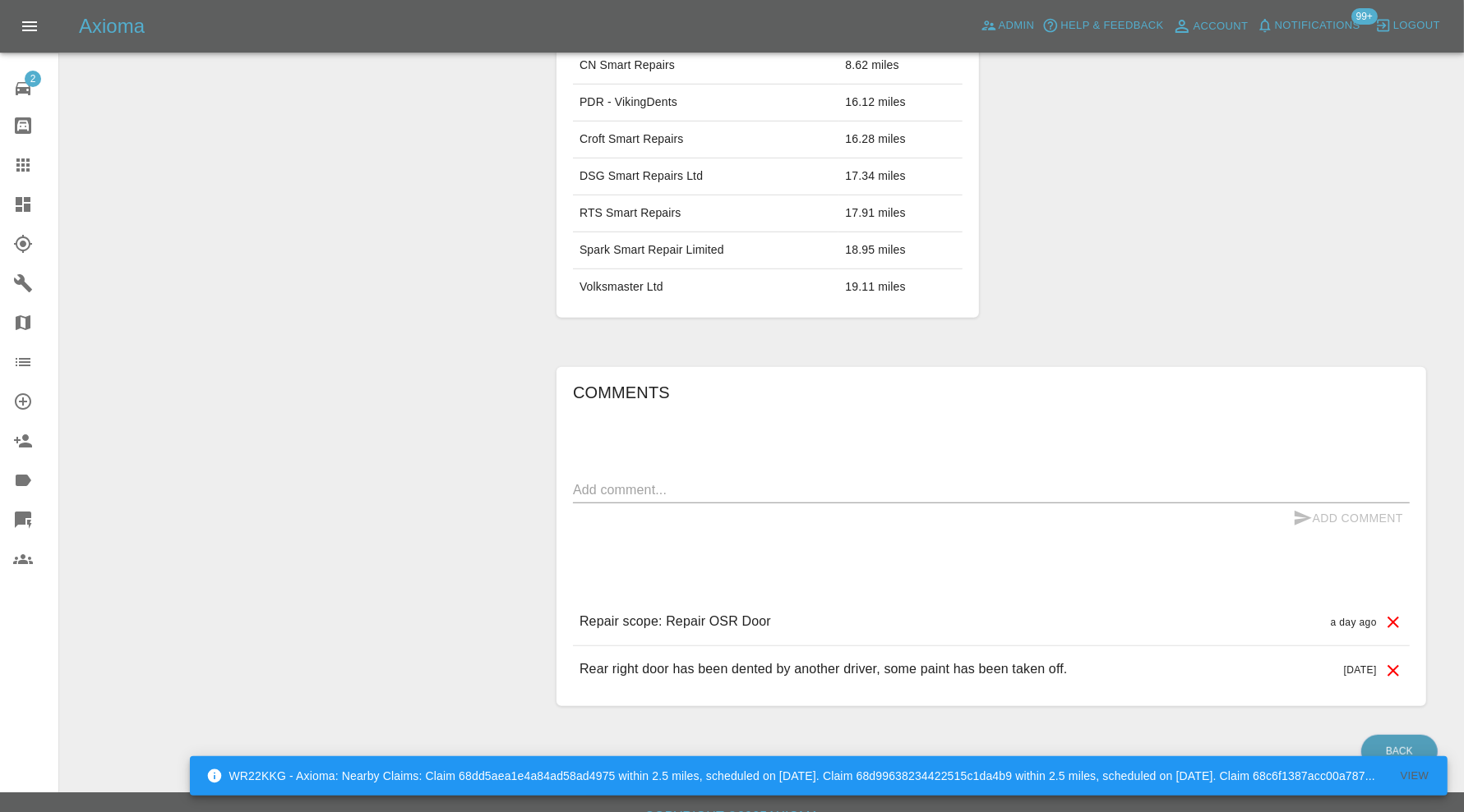
click at [1395, 617] on icon at bounding box center [1392, 623] width 20 height 20
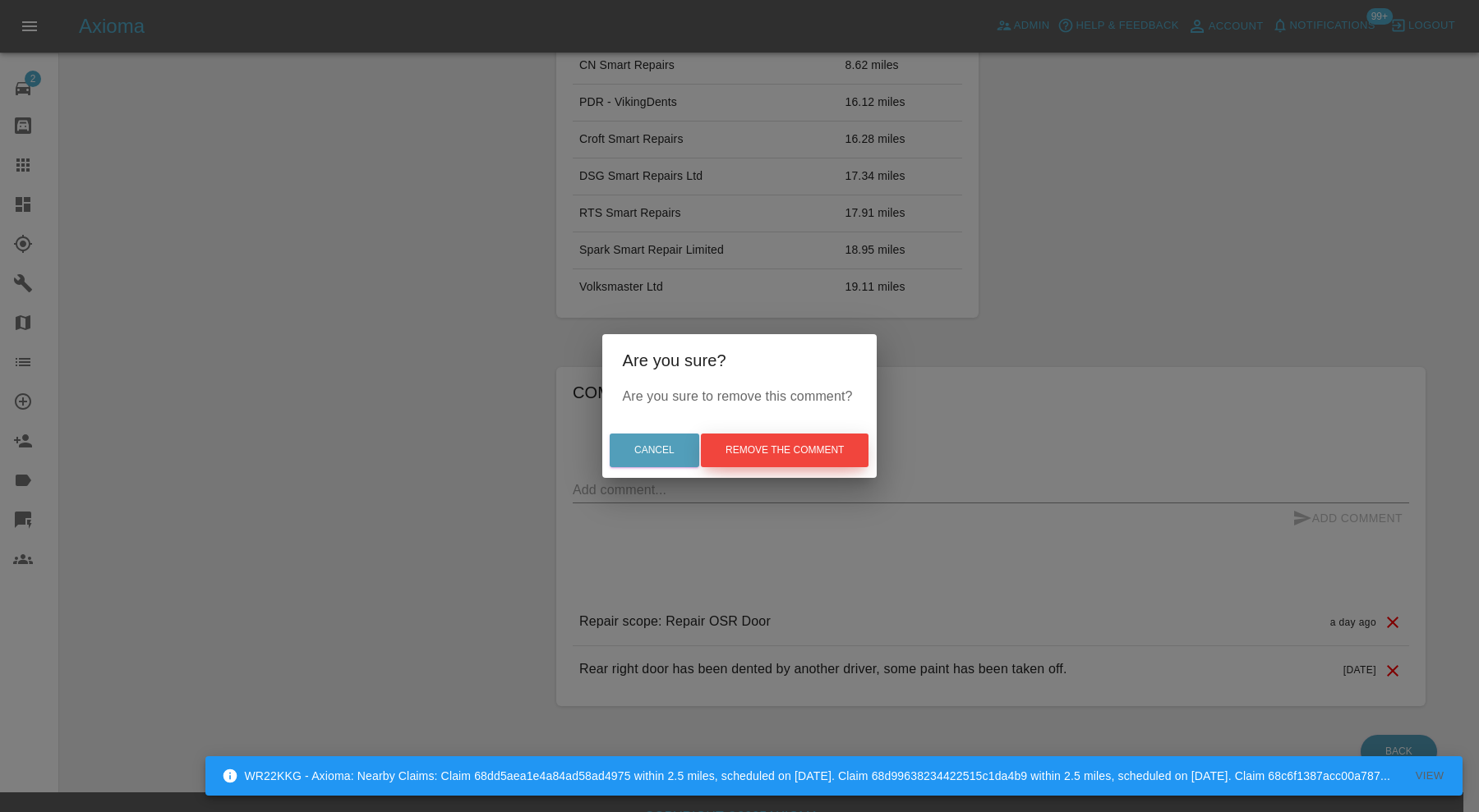
click at [792, 451] on button "Remove the comment" at bounding box center [784, 450] width 167 height 33
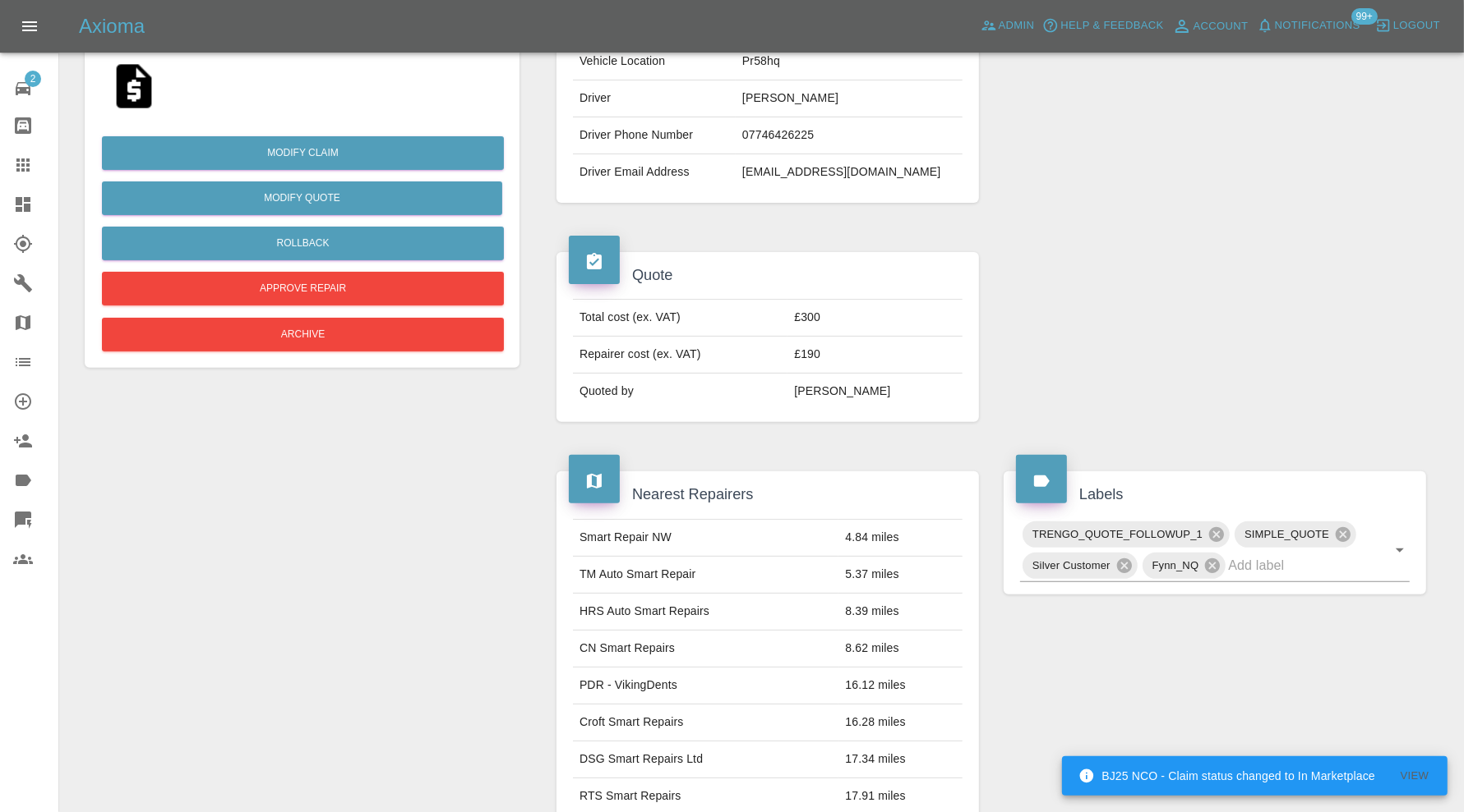
scroll to position [0, 0]
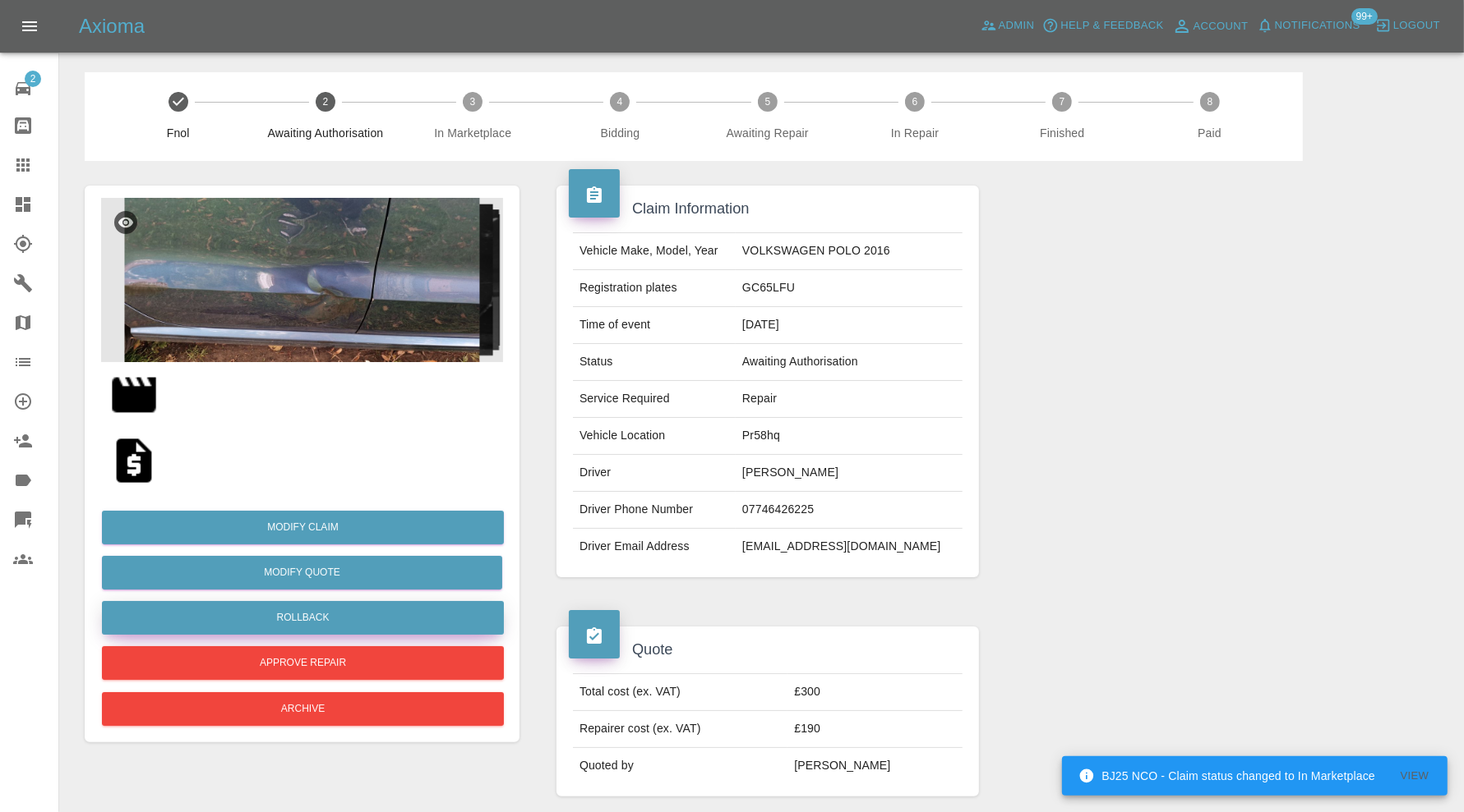
click at [352, 615] on button "Rollback" at bounding box center [302, 618] width 402 height 33
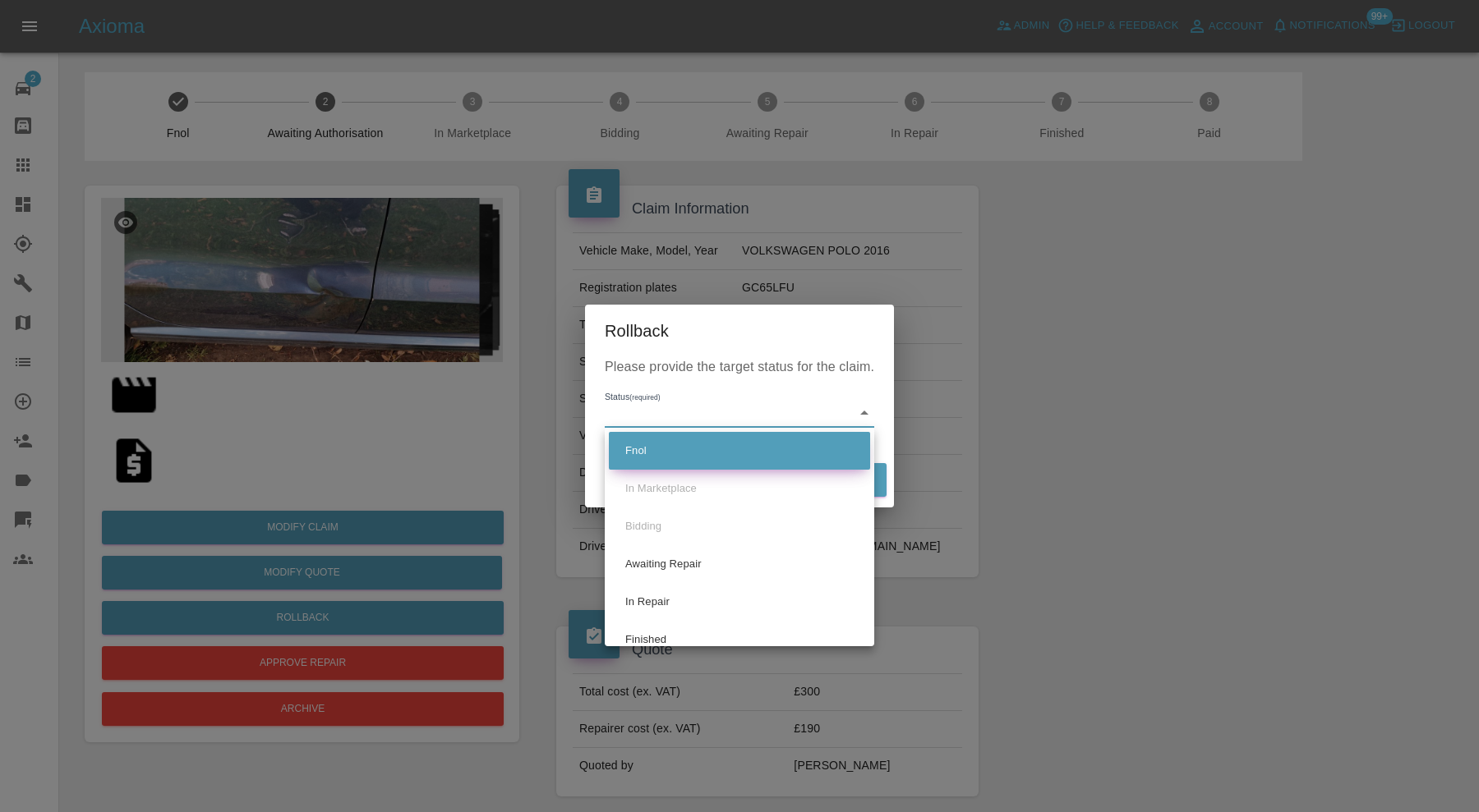
click at [657, 446] on li "Fnol" at bounding box center [739, 451] width 261 height 38
type input "fnol"
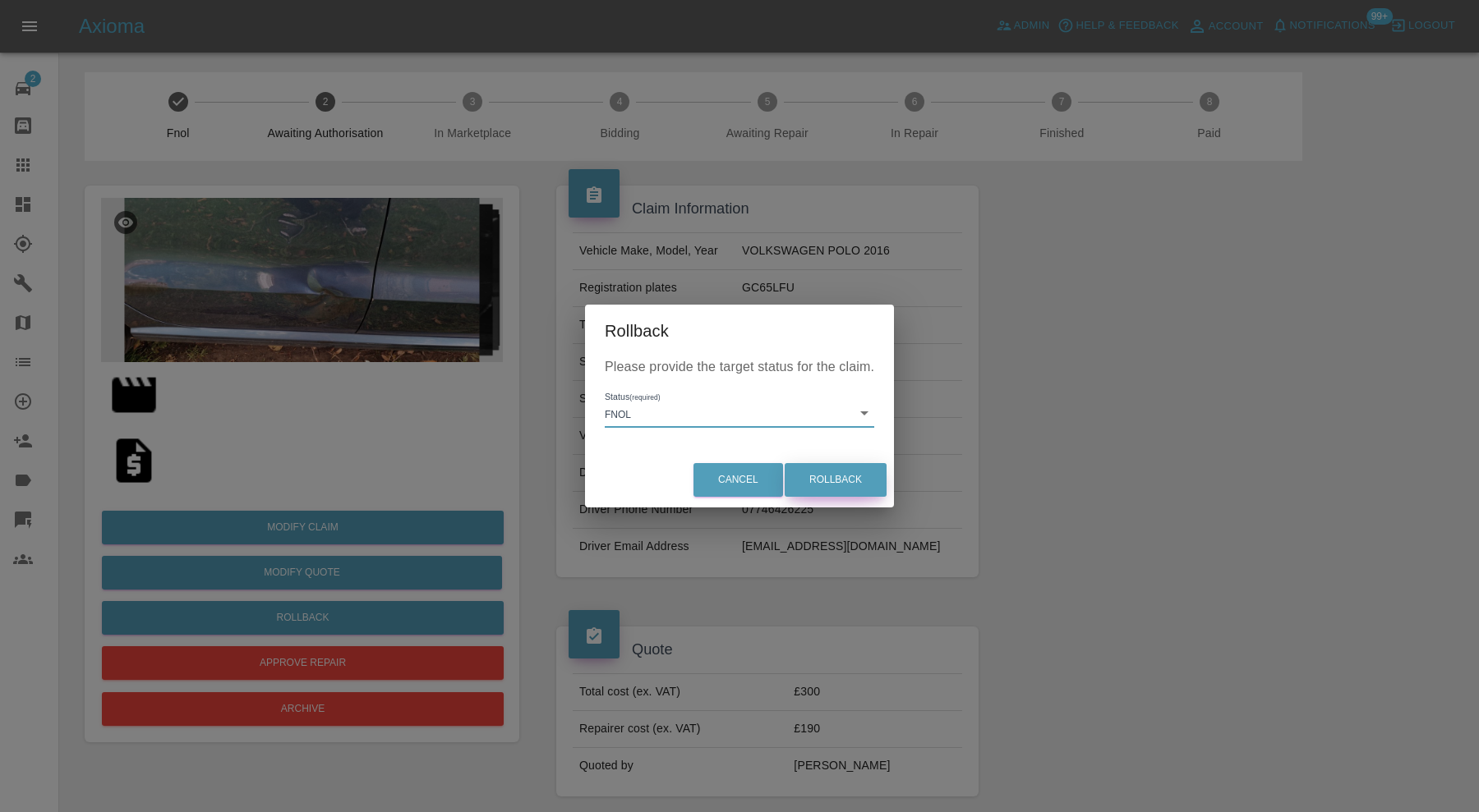
click at [851, 476] on button "Rollback" at bounding box center [835, 479] width 101 height 33
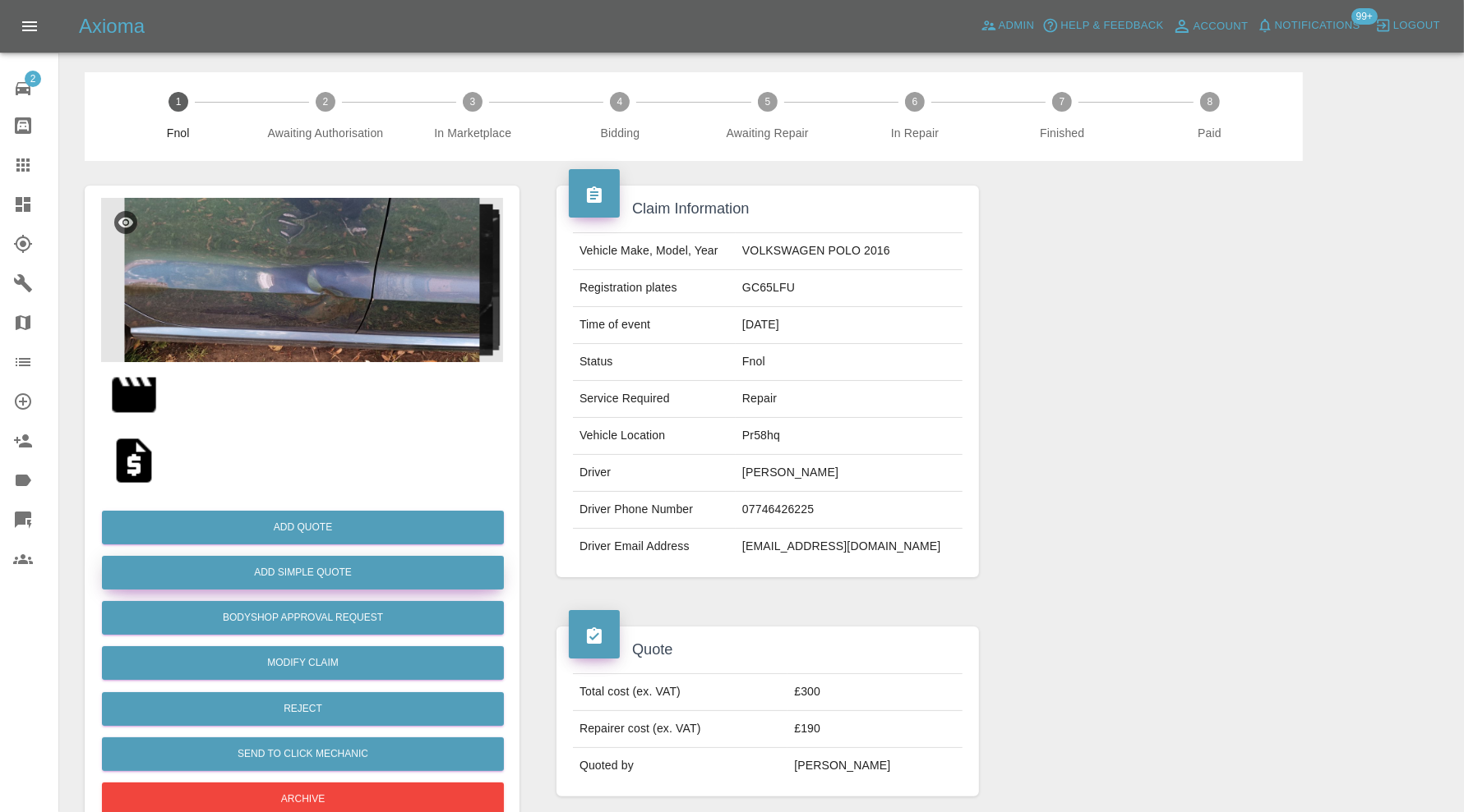
click at [411, 572] on button "Add Simple Quote" at bounding box center [302, 572] width 402 height 33
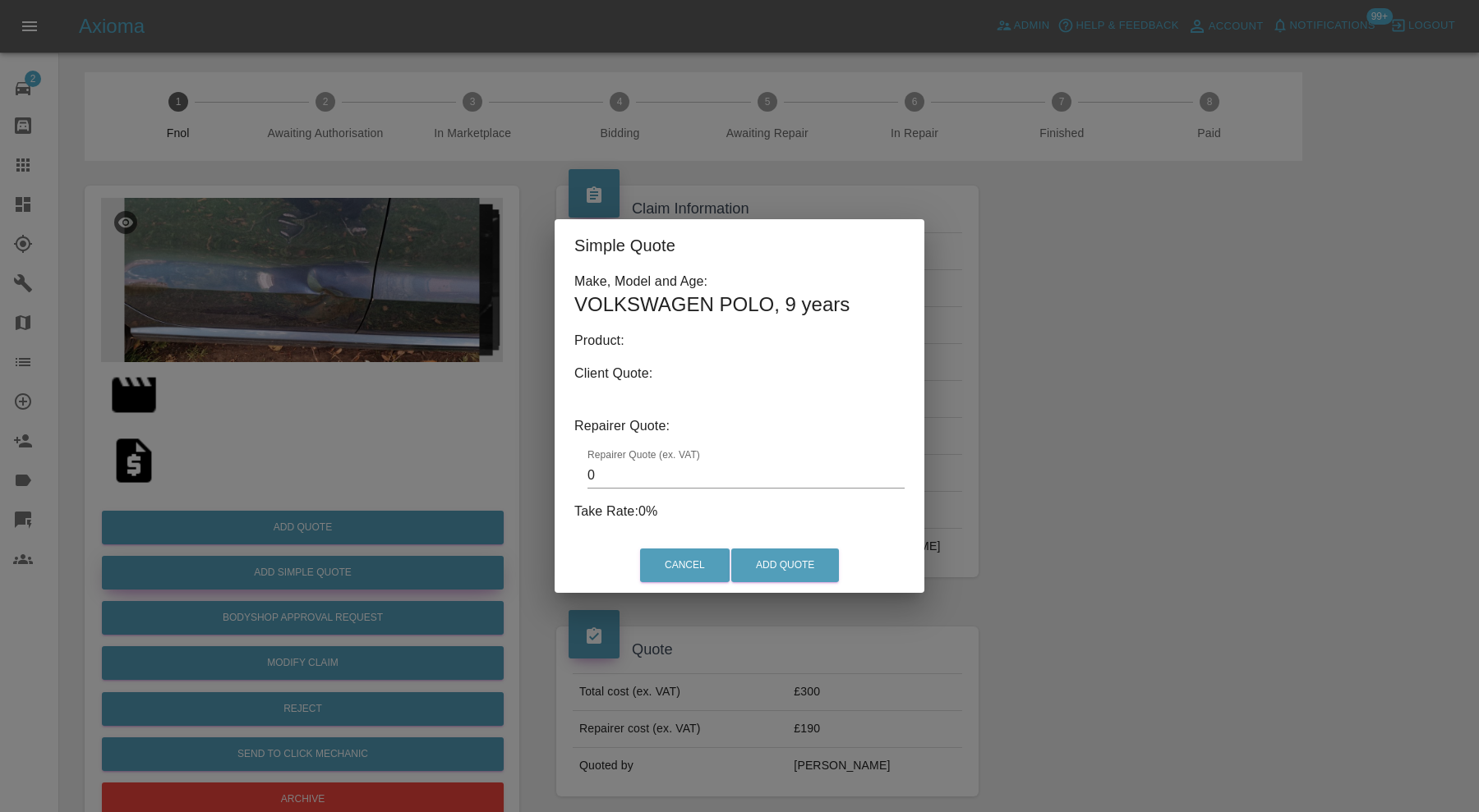
type input "140"
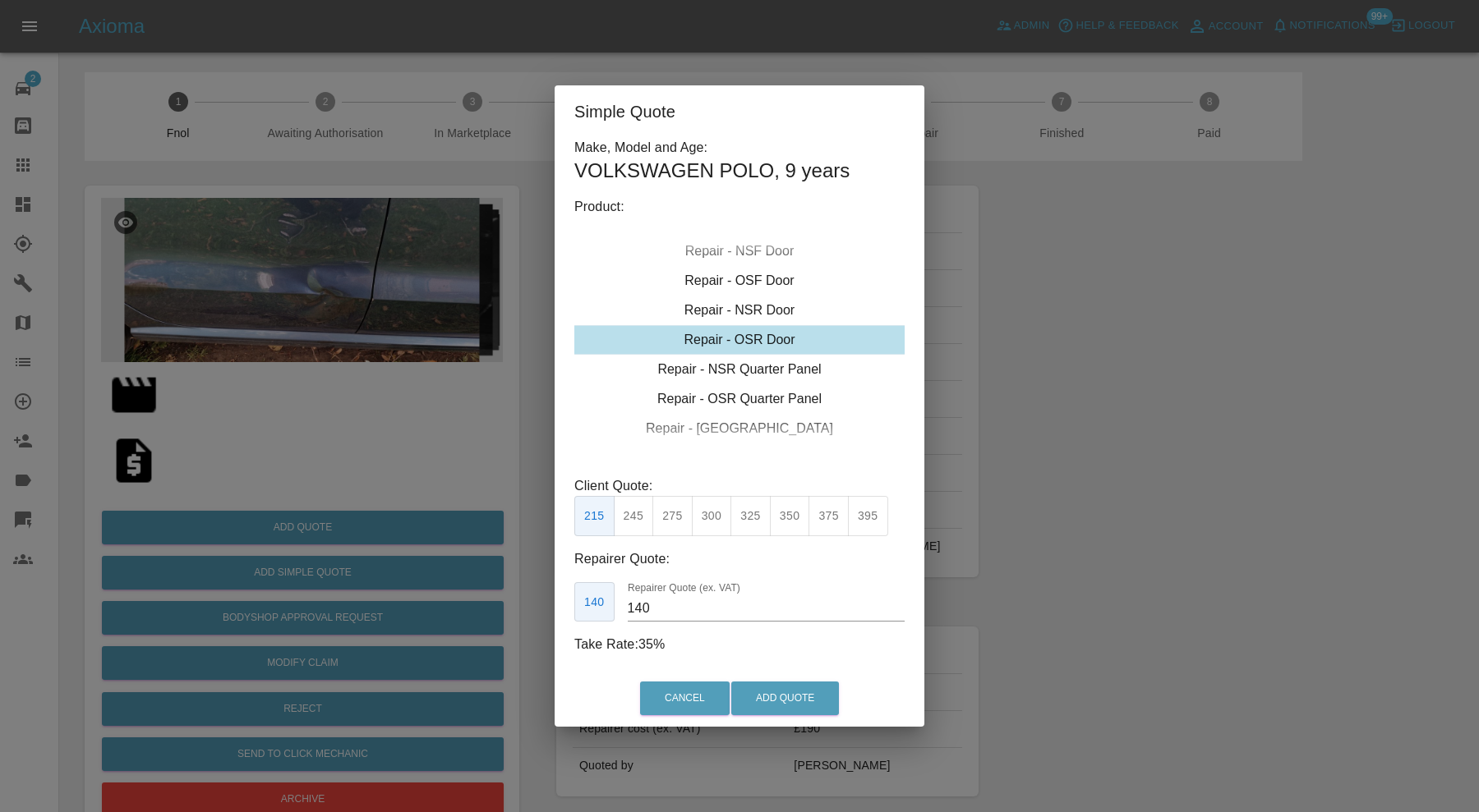
click at [1115, 353] on div "Simple Quote Make, Model and Age: VOLKSWAGEN POLO , 9 years Product: Repair - F…" at bounding box center [740, 406] width 1479 height 812
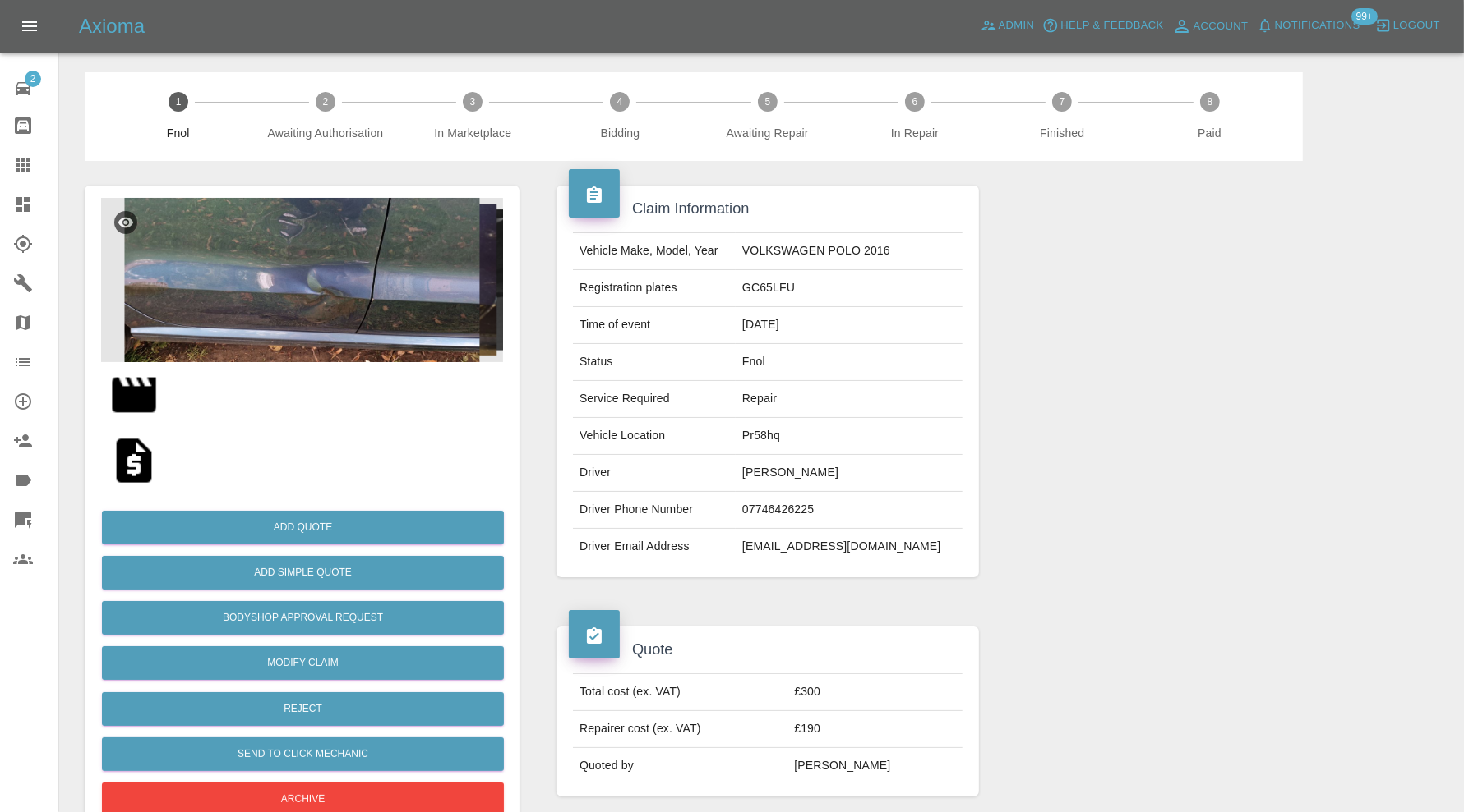
click at [363, 308] on img at bounding box center [302, 280] width 402 height 165
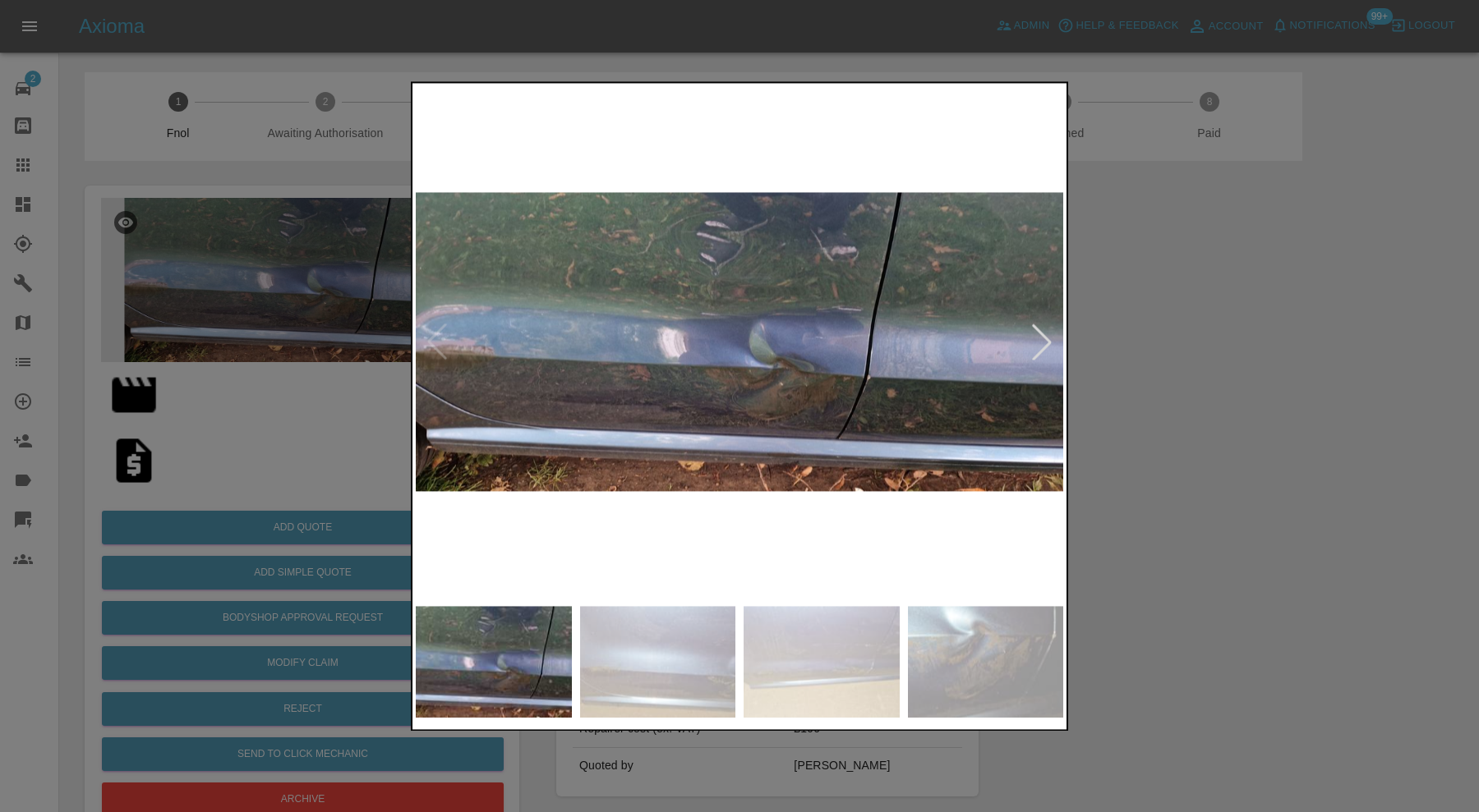
click at [1222, 362] on div at bounding box center [740, 406] width 1479 height 812
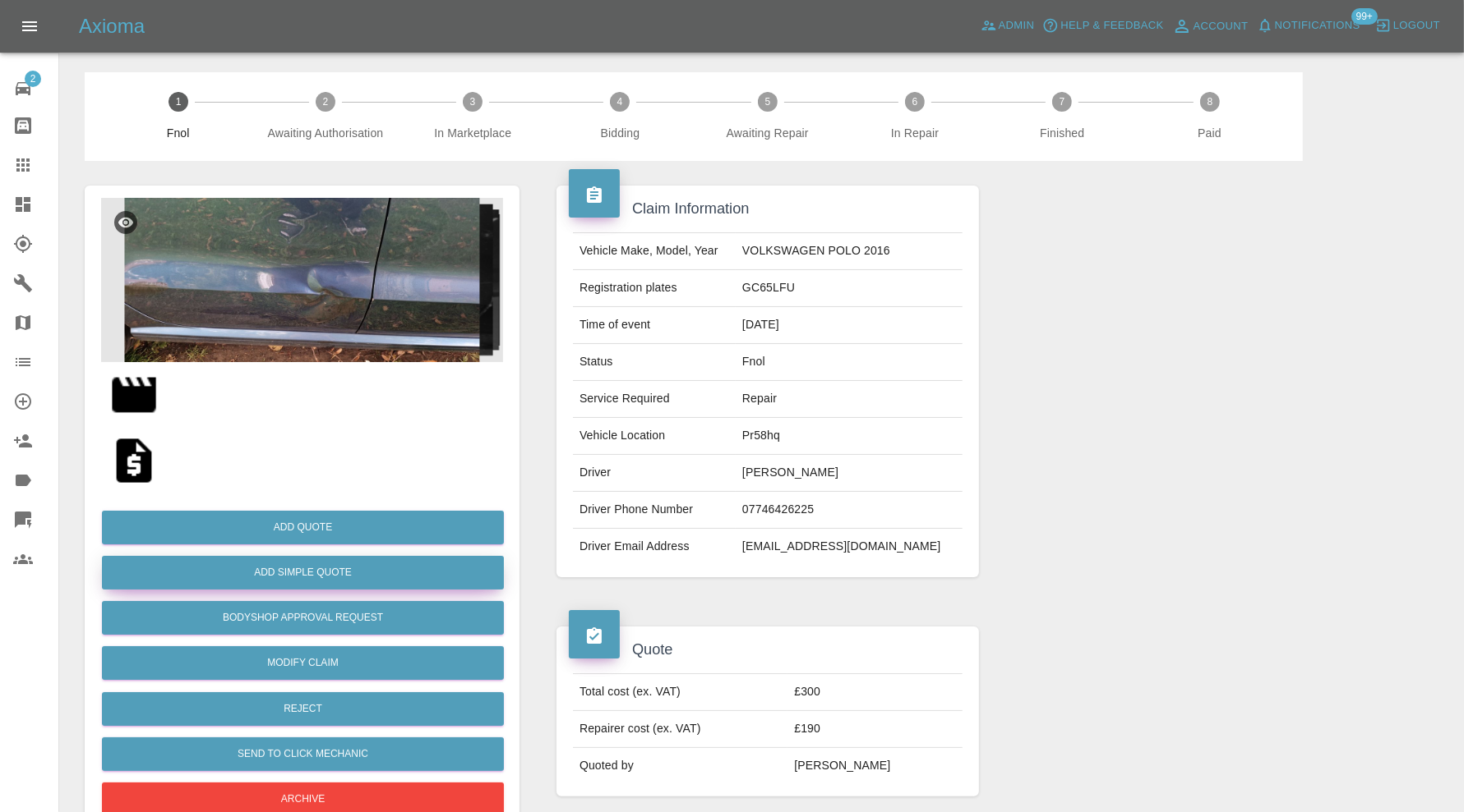
click at [417, 573] on button "Add Simple Quote" at bounding box center [302, 572] width 402 height 33
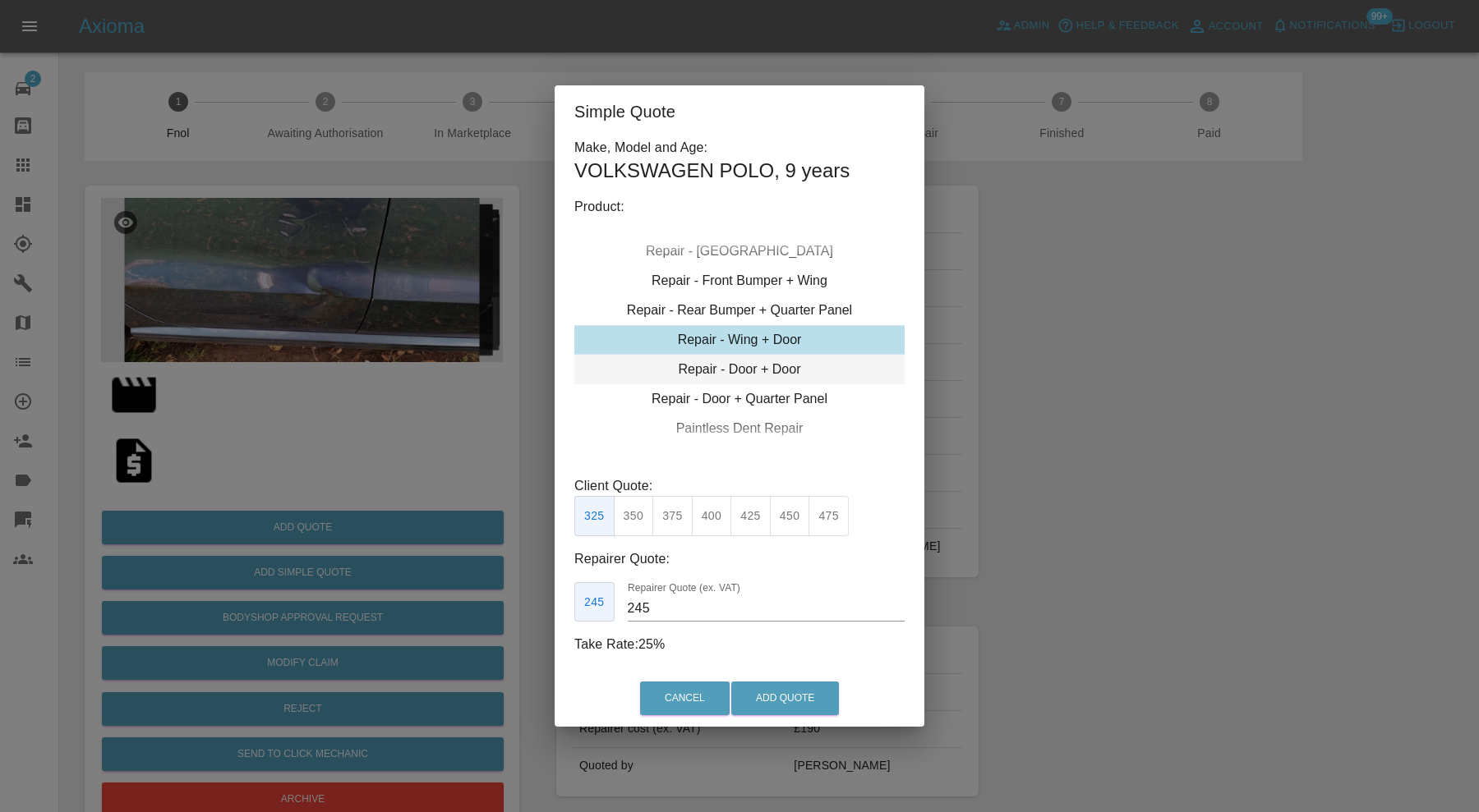
click at [764, 366] on div "Repair - Door + Door" at bounding box center [739, 369] width 330 height 30
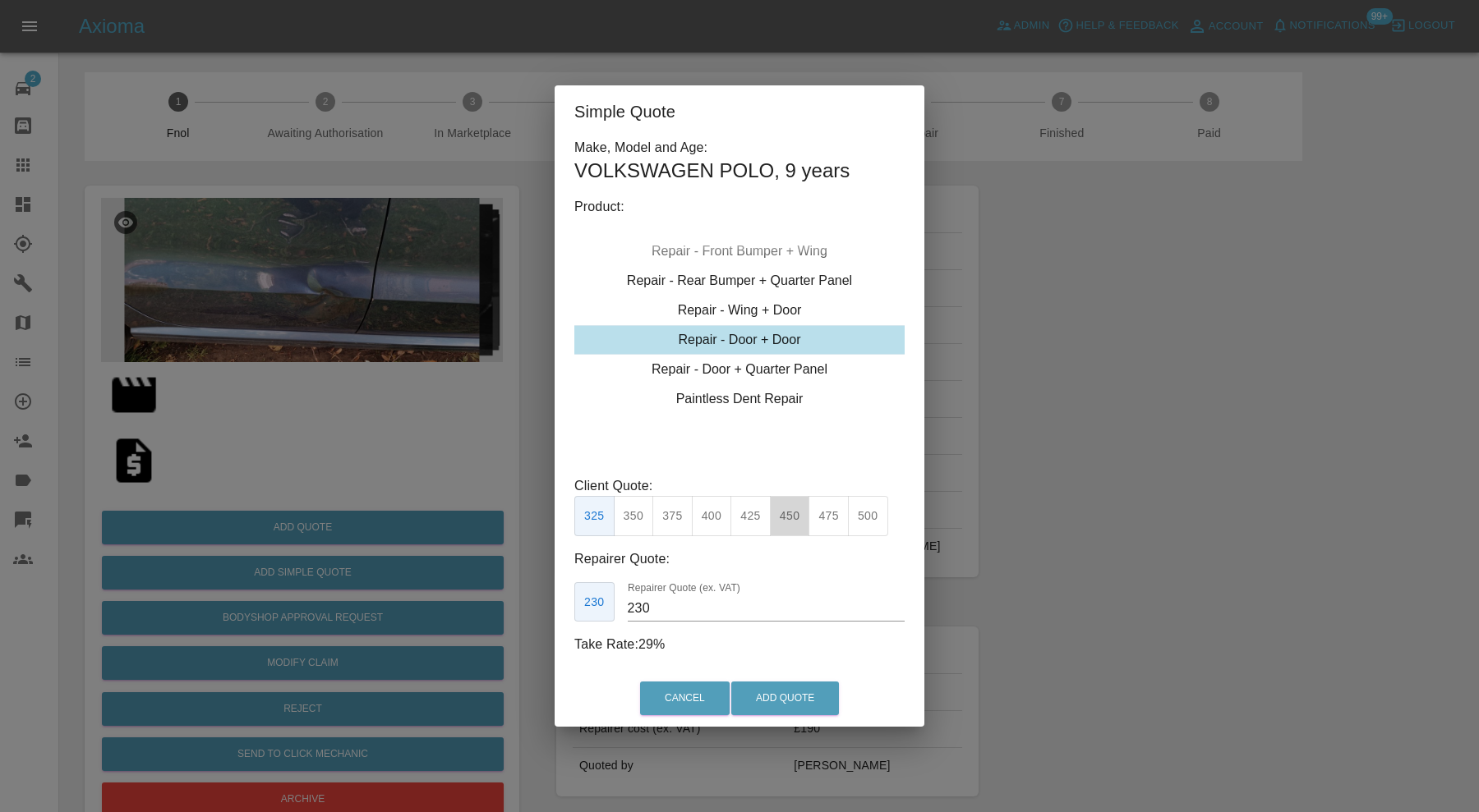
click at [786, 514] on button "450" at bounding box center [790, 516] width 40 height 40
type input "300"
click at [788, 696] on button "Add Quote" at bounding box center [784, 698] width 108 height 33
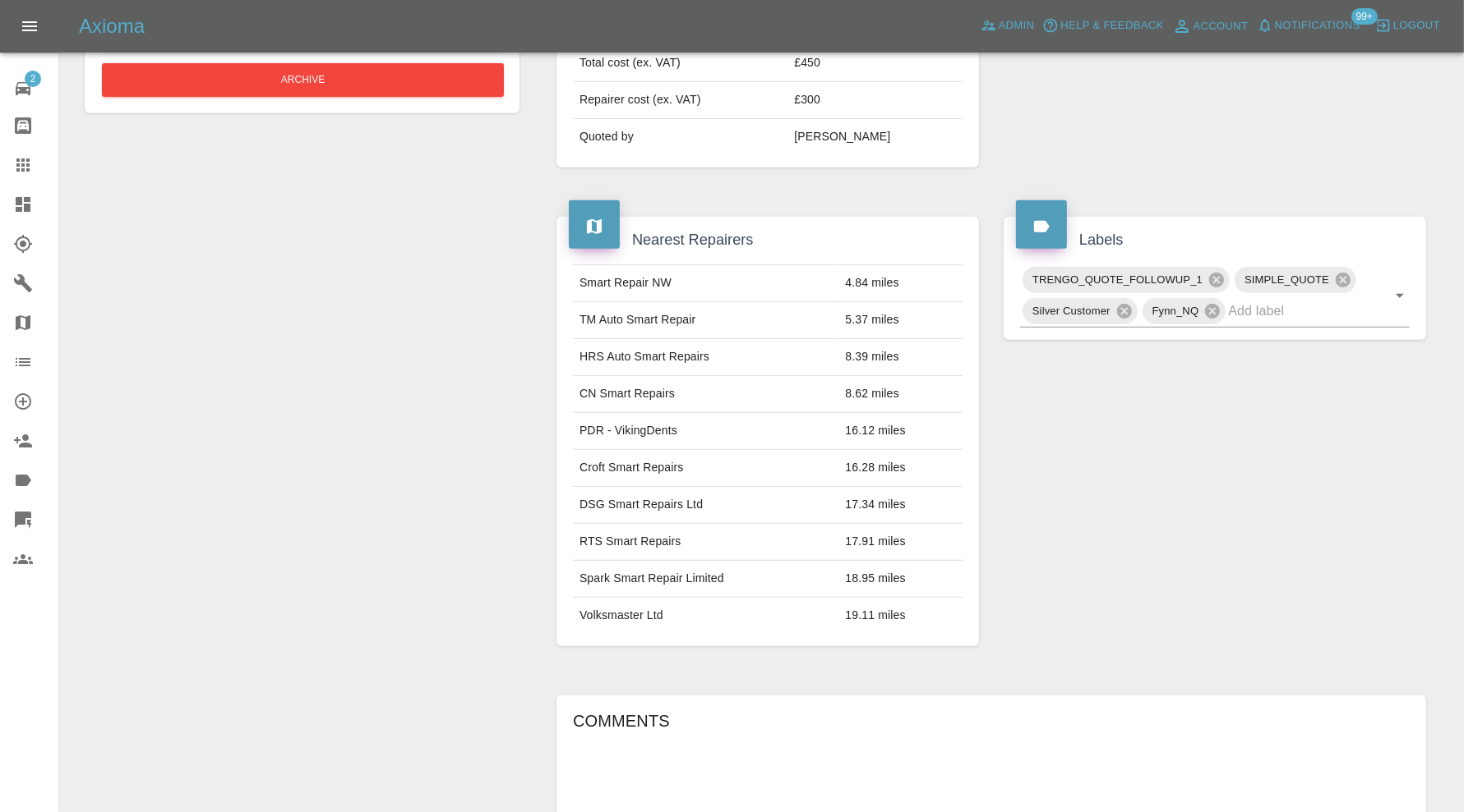
scroll to position [294, 0]
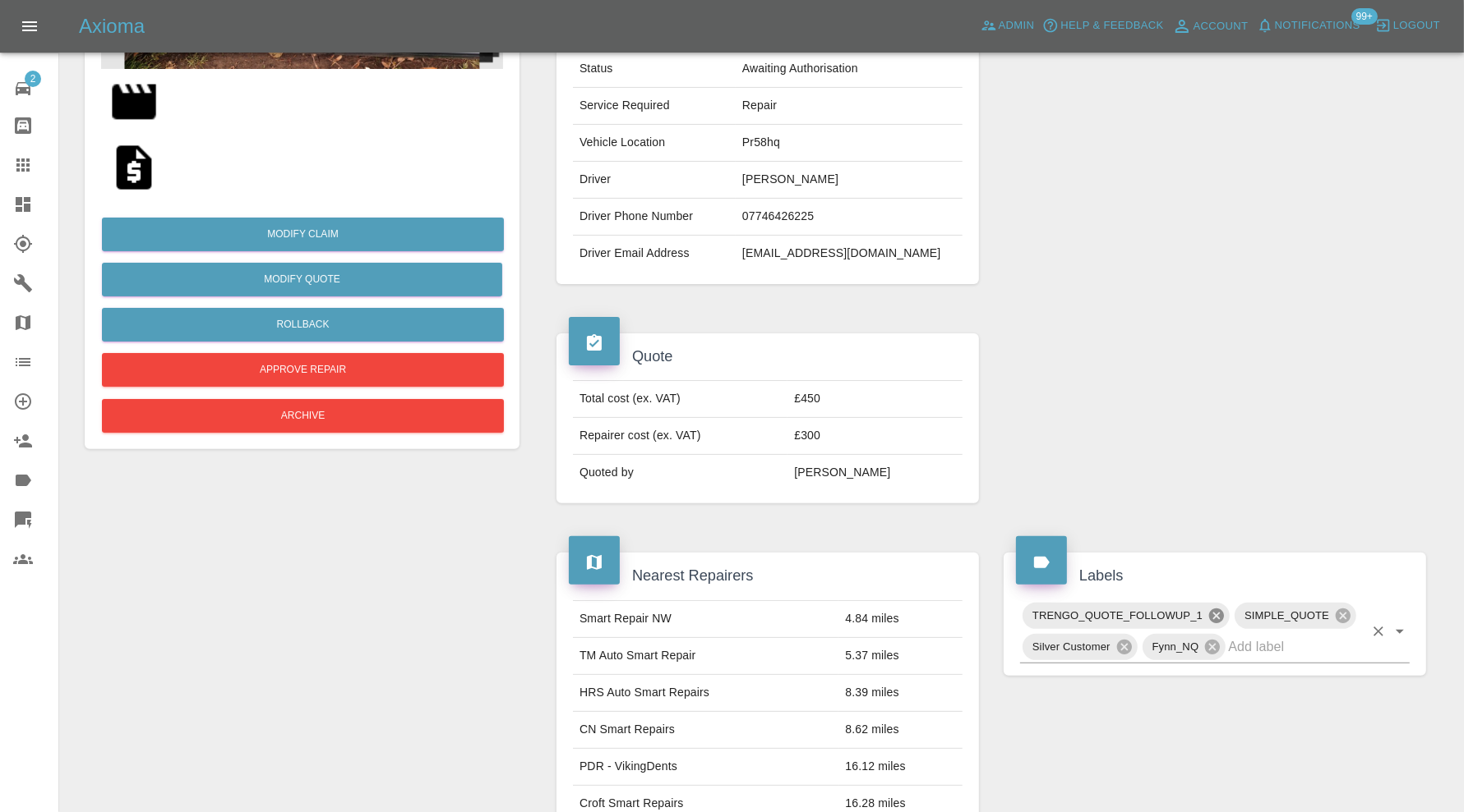
click at [1211, 608] on icon at bounding box center [1215, 615] width 14 height 14
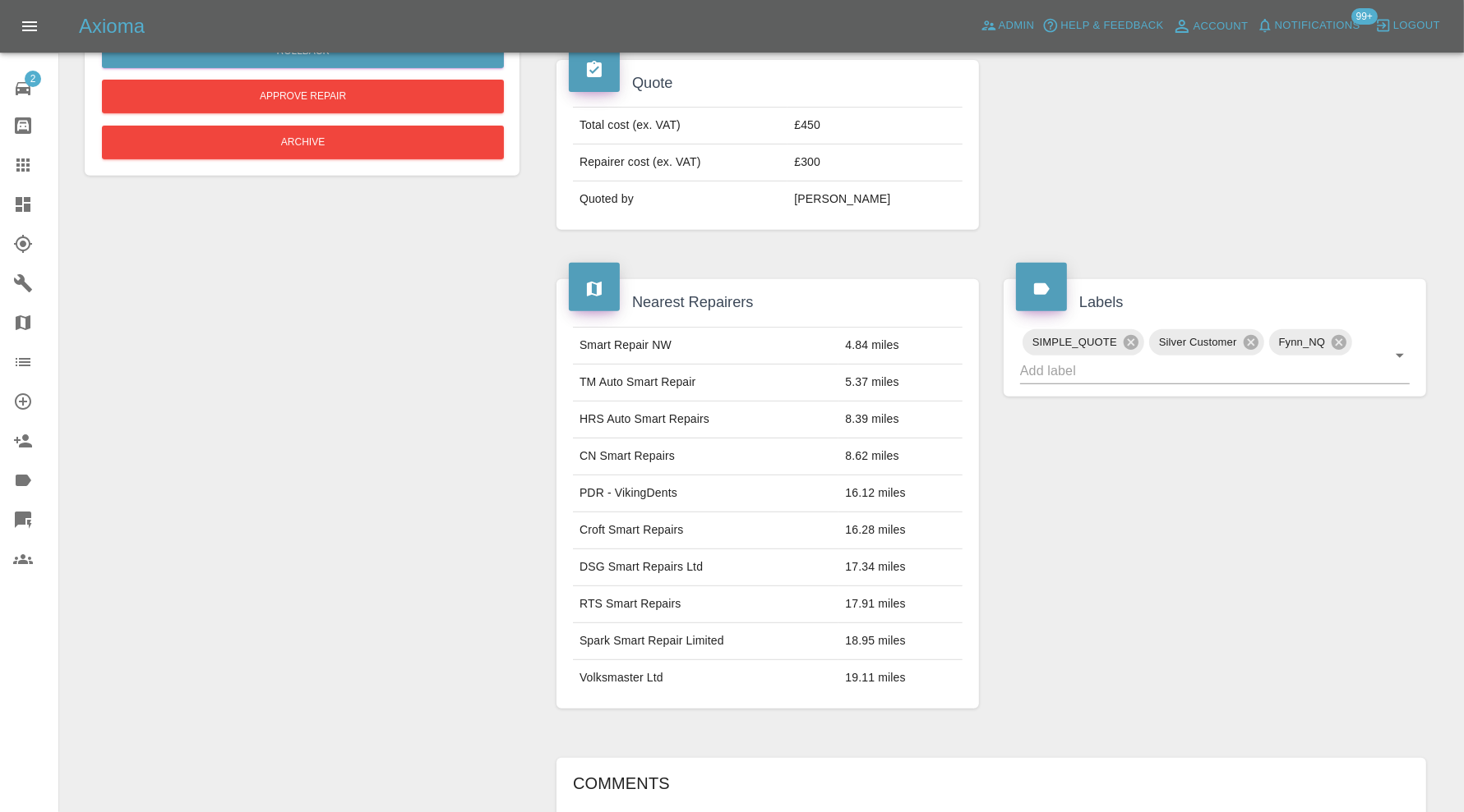
scroll to position [547, 0]
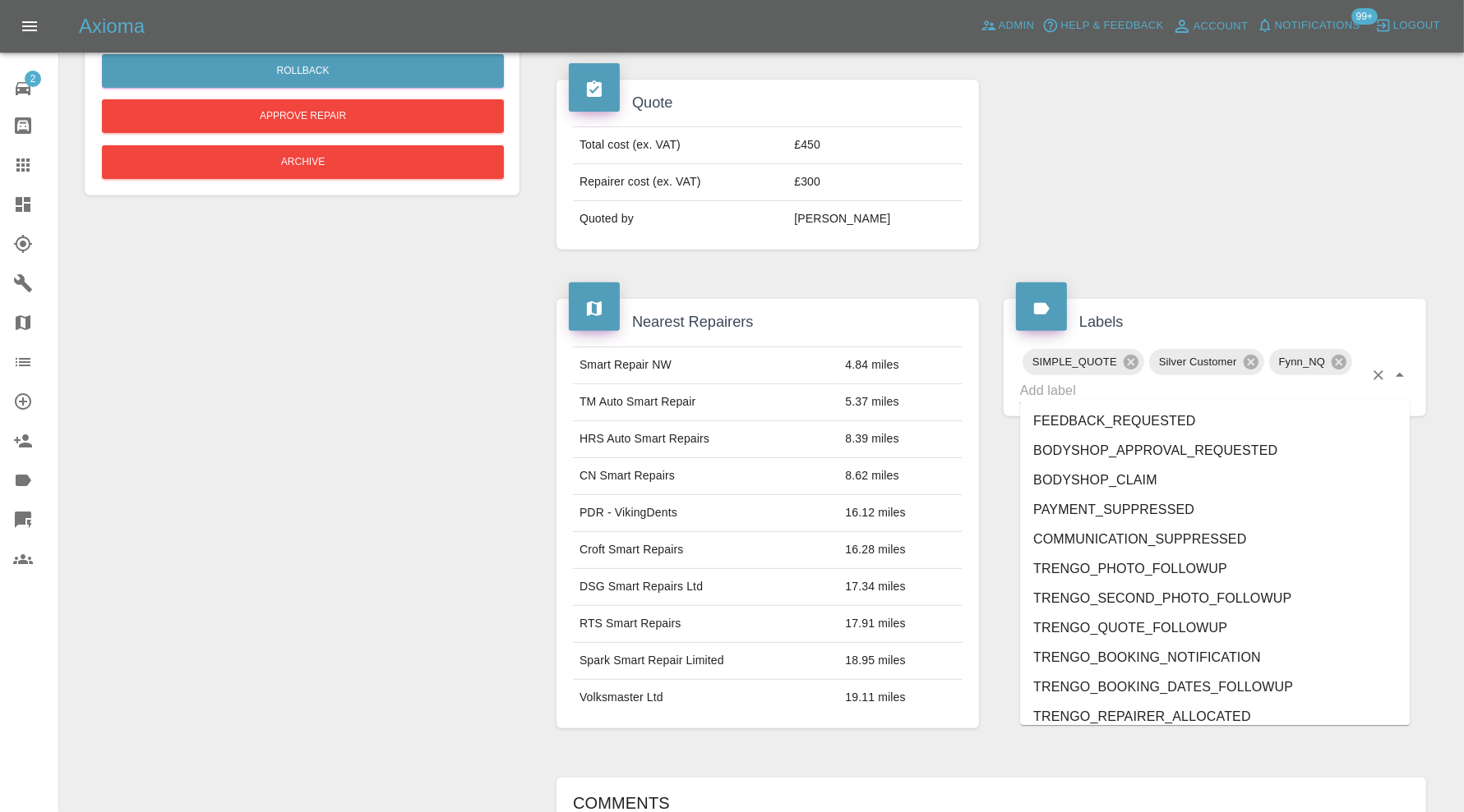
click at [1157, 383] on input "text" at bounding box center [1191, 390] width 344 height 26
type input "do"
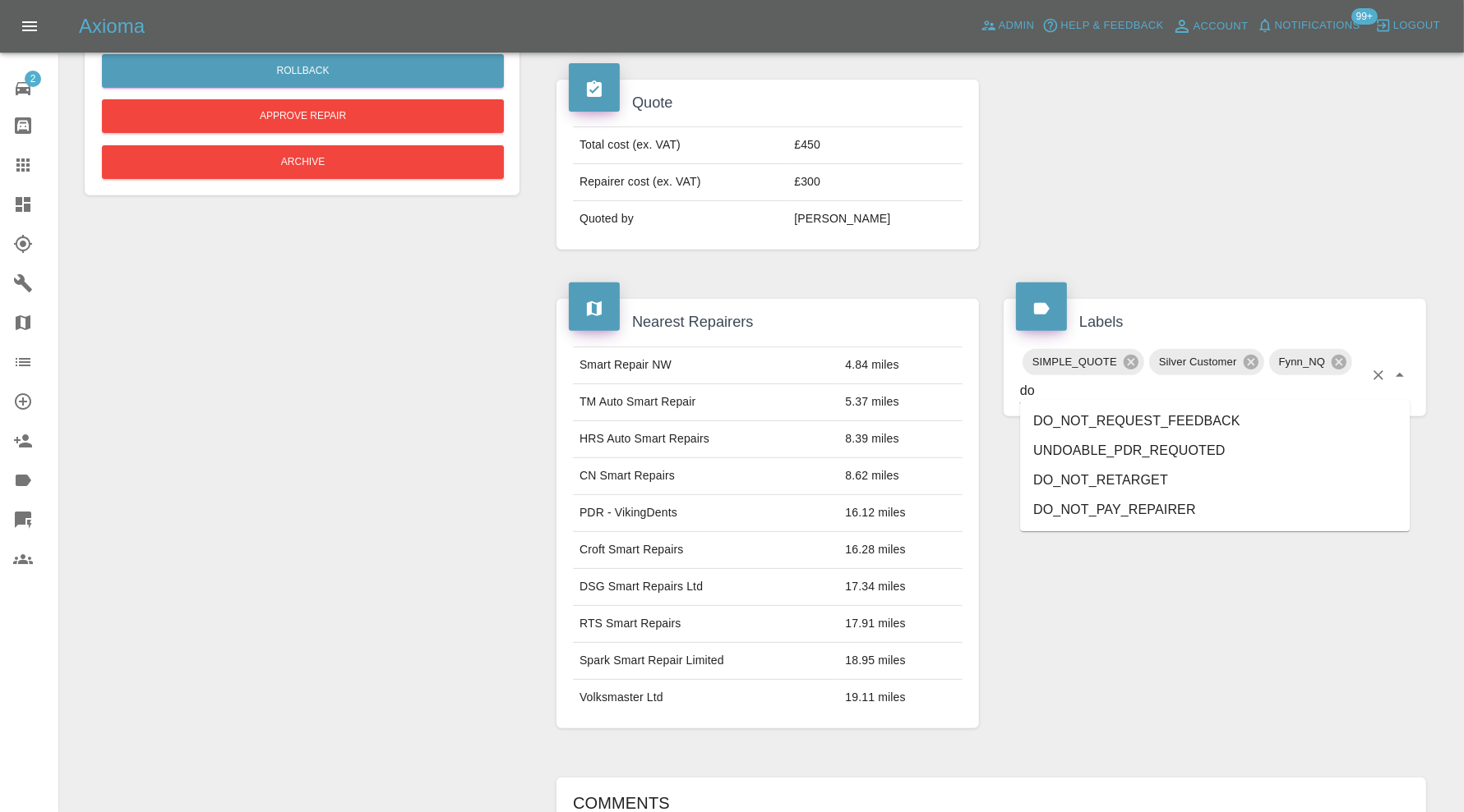
click at [1130, 469] on li "DO_NOT_RETARGET" at bounding box center [1214, 480] width 389 height 30
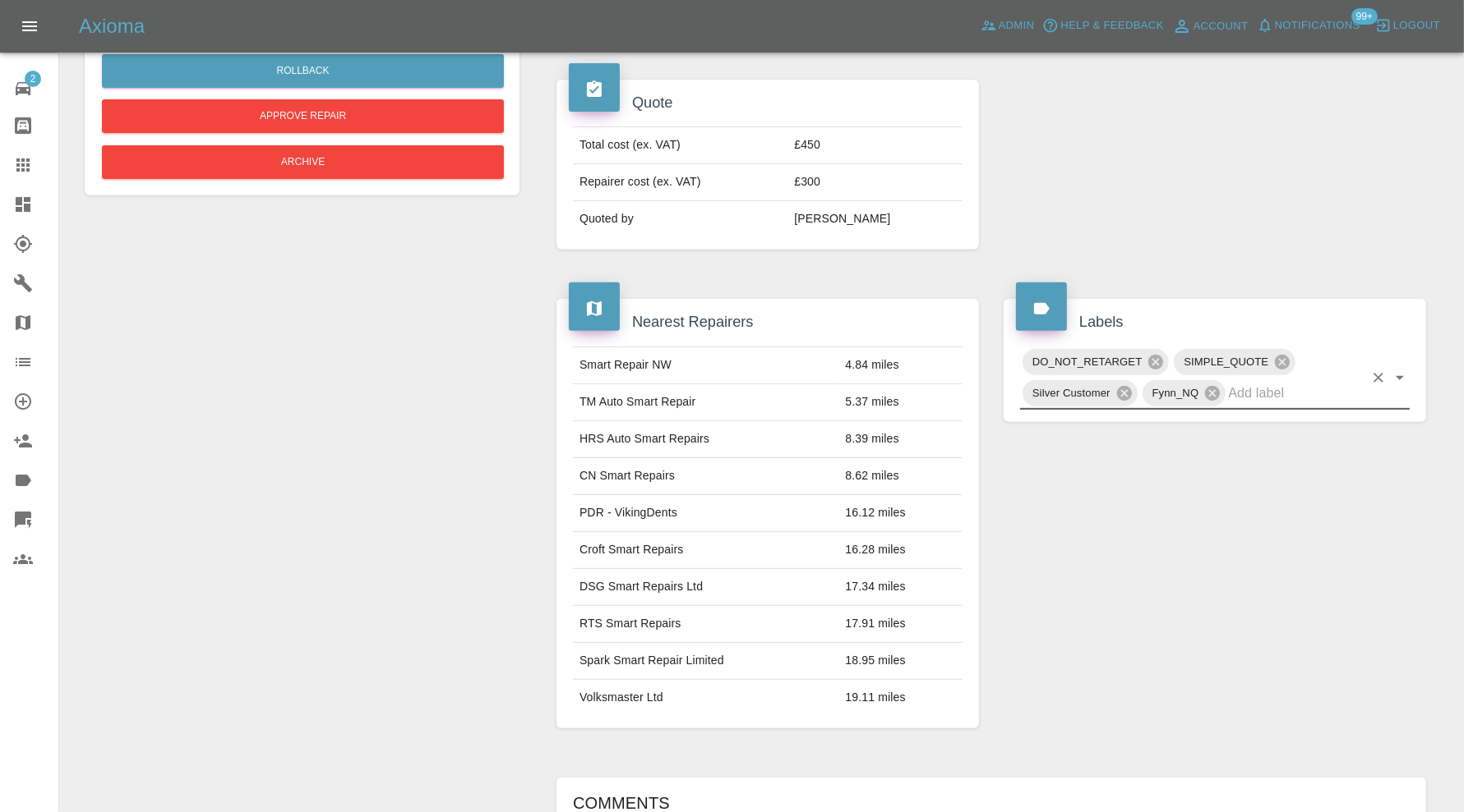
click at [1268, 391] on input "text" at bounding box center [1296, 393] width 136 height 26
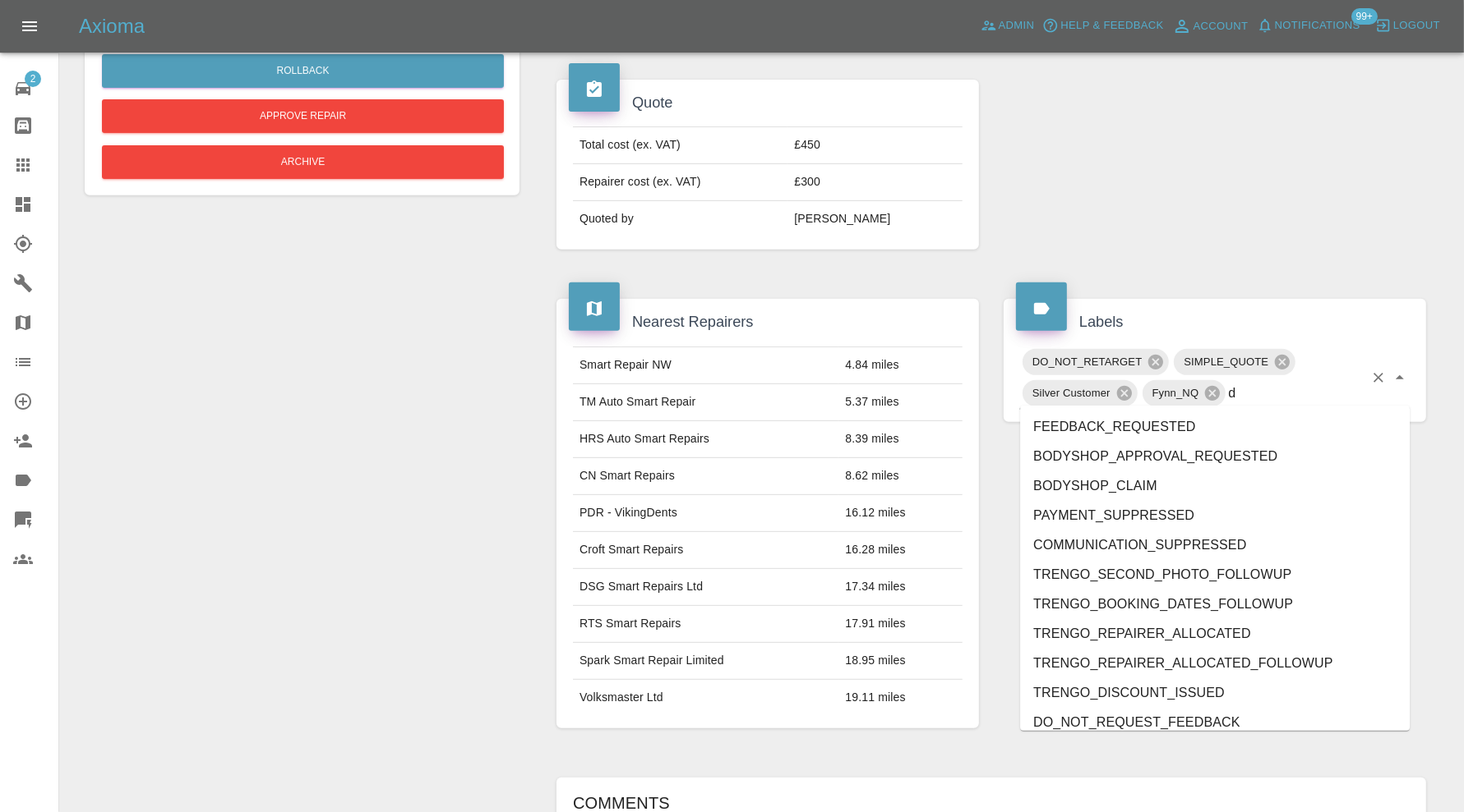
type input "do"
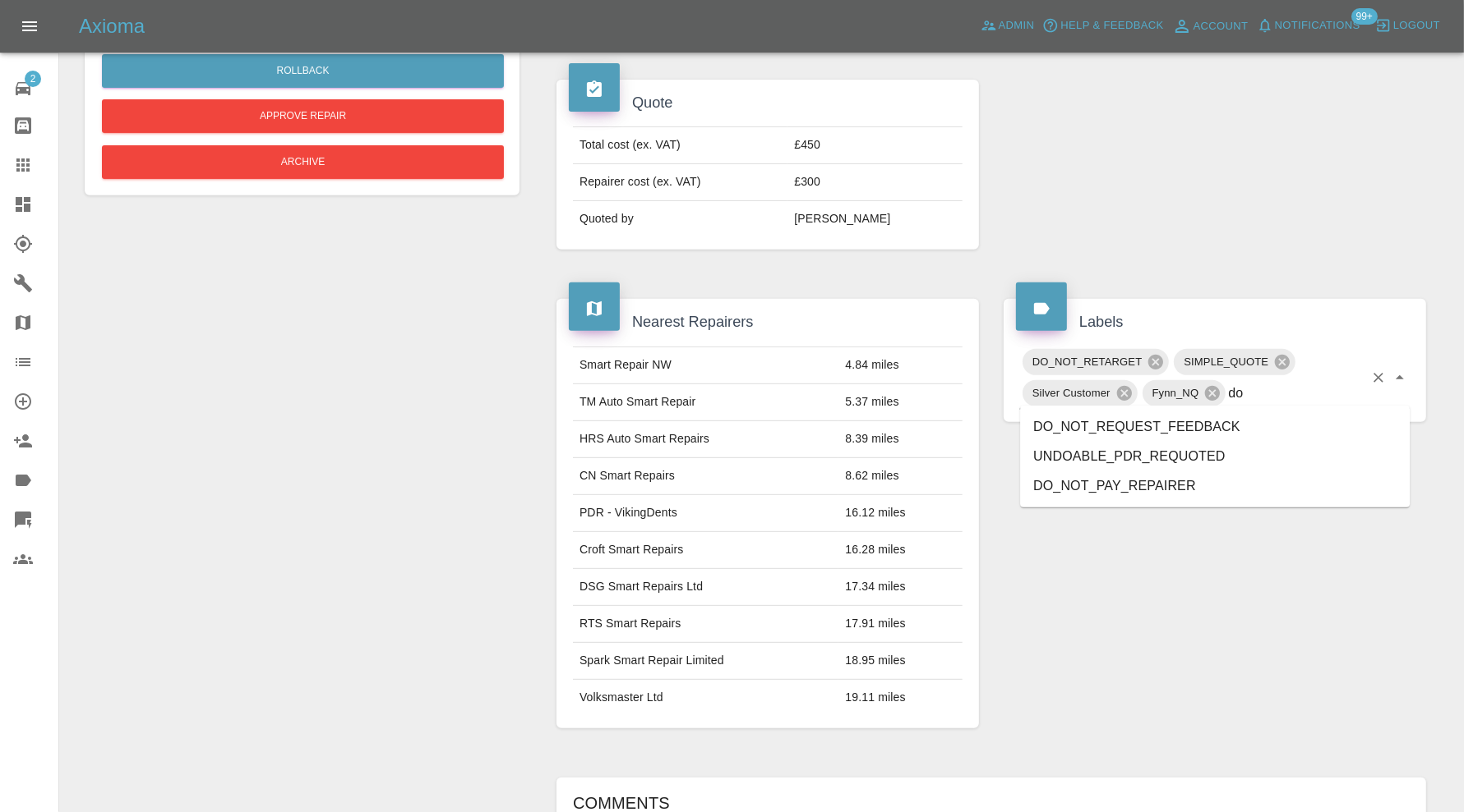
click at [1234, 416] on li "DO_NOT_REQUEST_FEEDBACK" at bounding box center [1214, 427] width 389 height 30
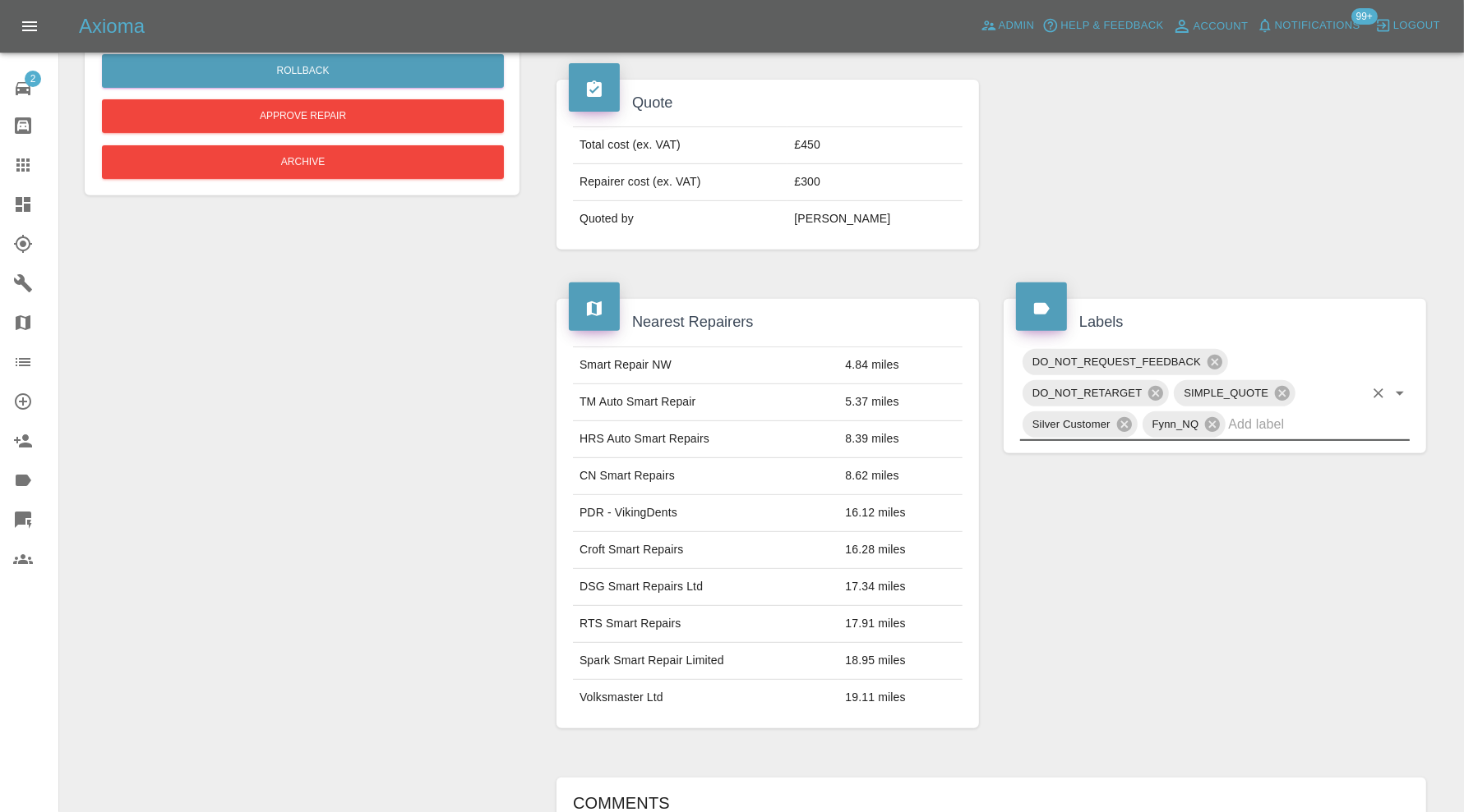
scroll to position [0, 0]
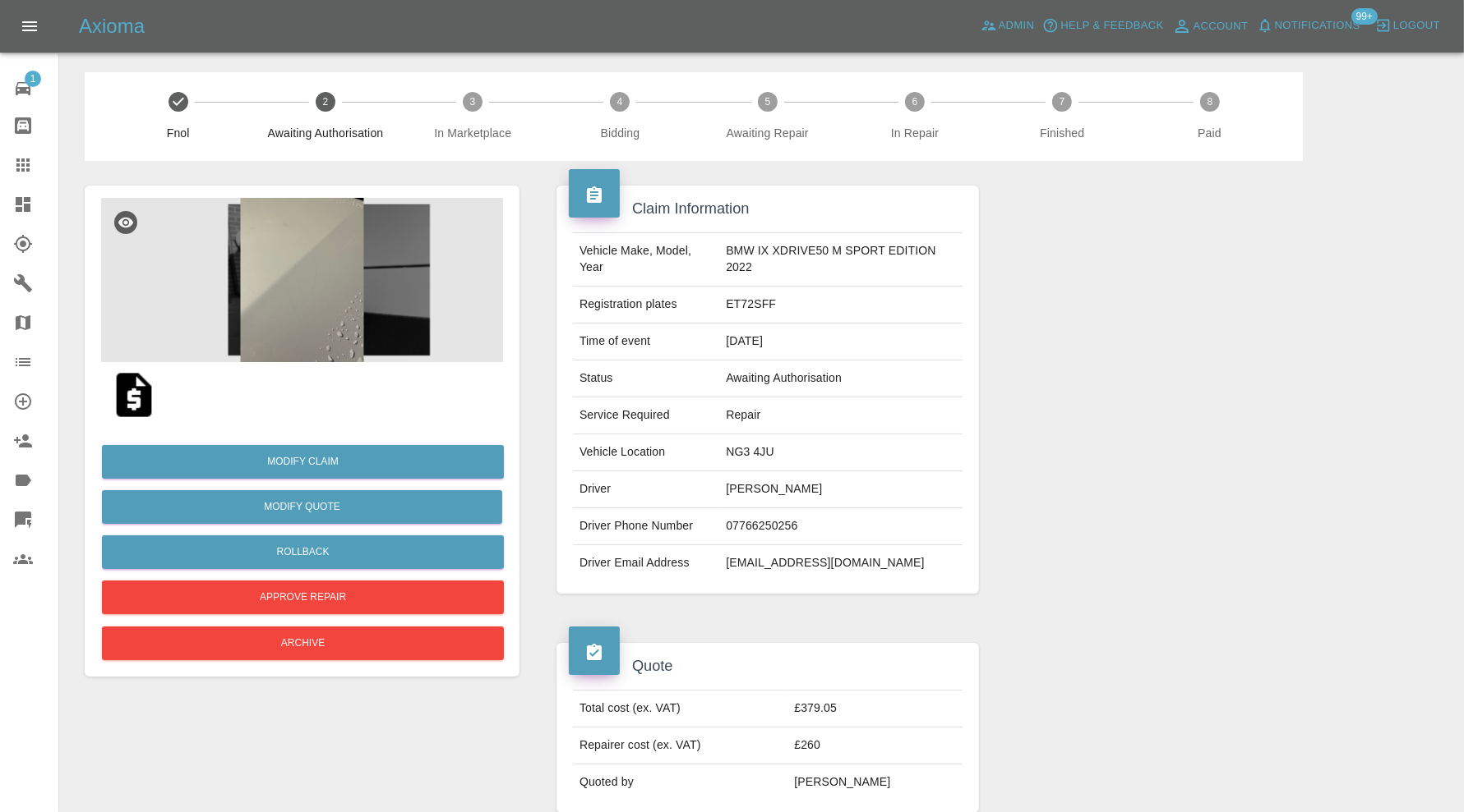
click at [291, 334] on img at bounding box center [302, 280] width 402 height 165
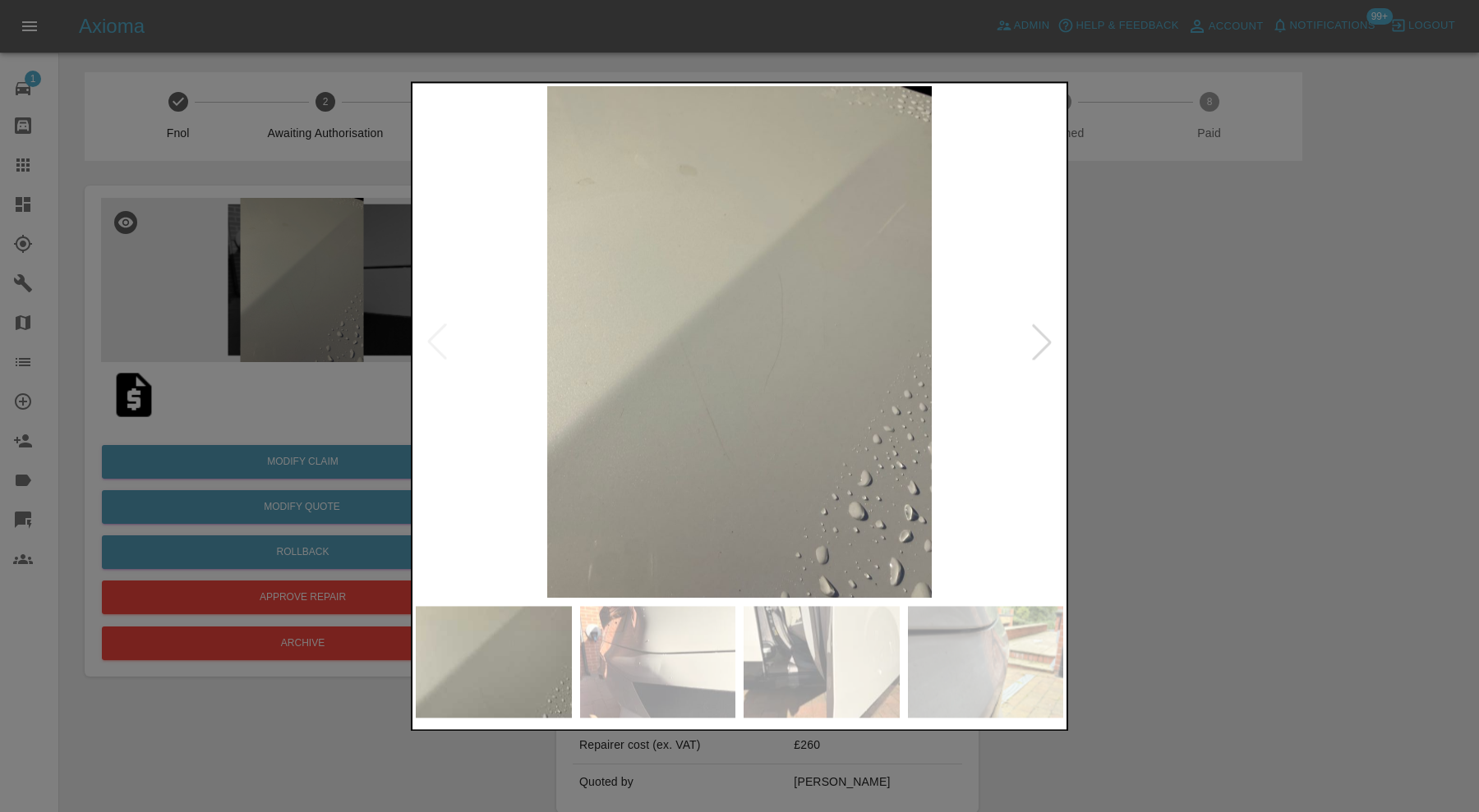
click at [1035, 345] on div at bounding box center [1042, 342] width 36 height 36
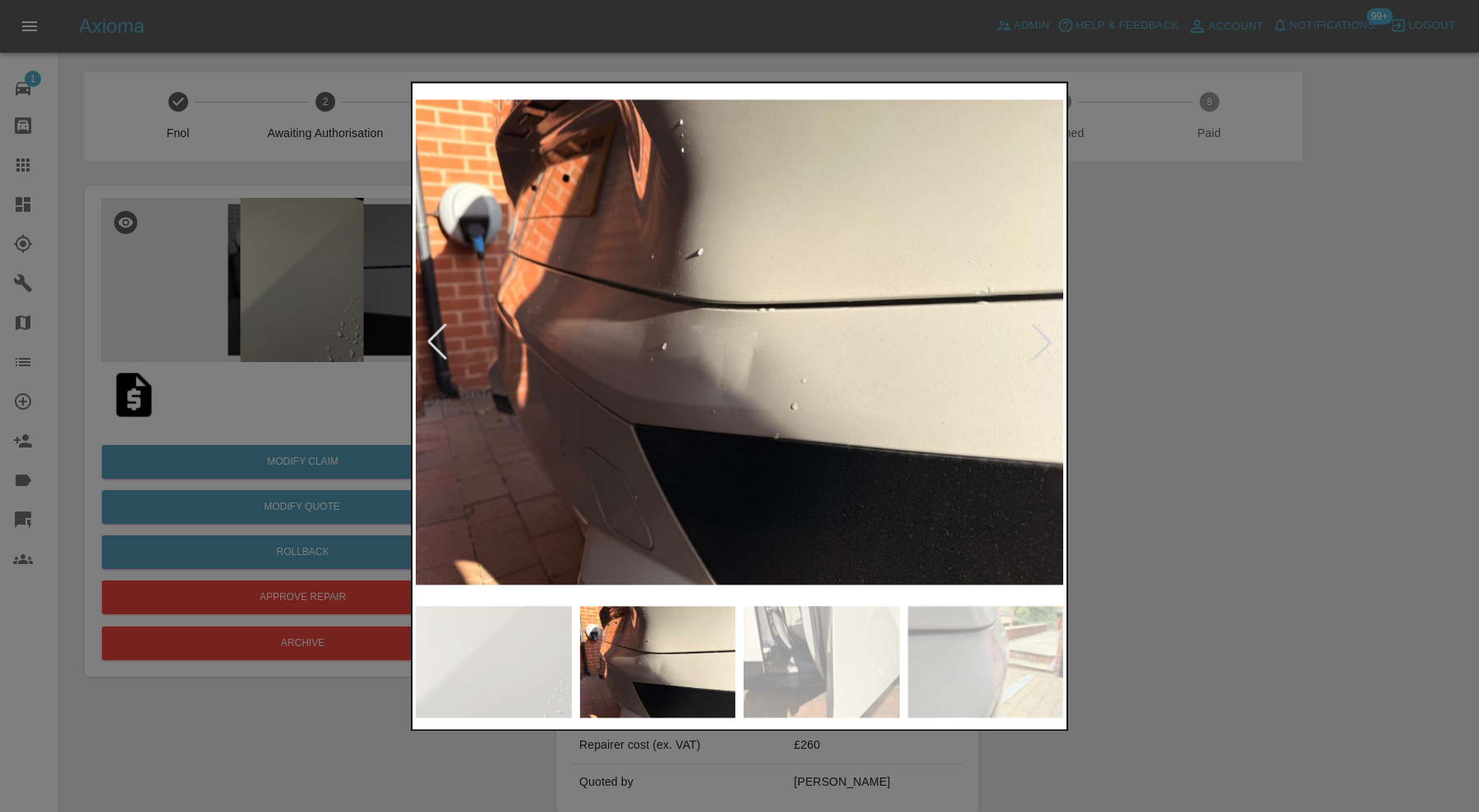
click at [1039, 345] on div at bounding box center [1042, 342] width 36 height 36
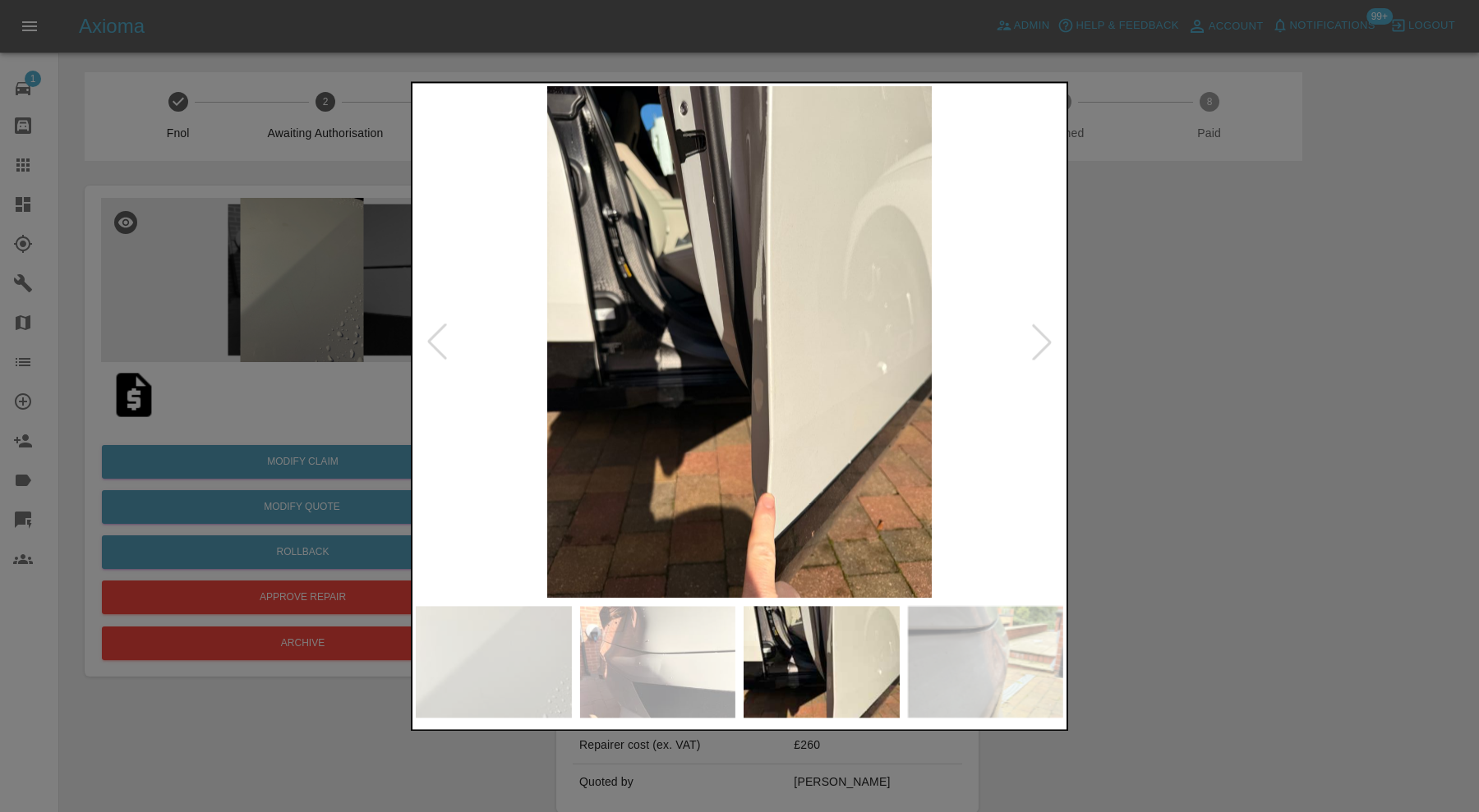
click at [1039, 345] on div at bounding box center [1042, 342] width 36 height 36
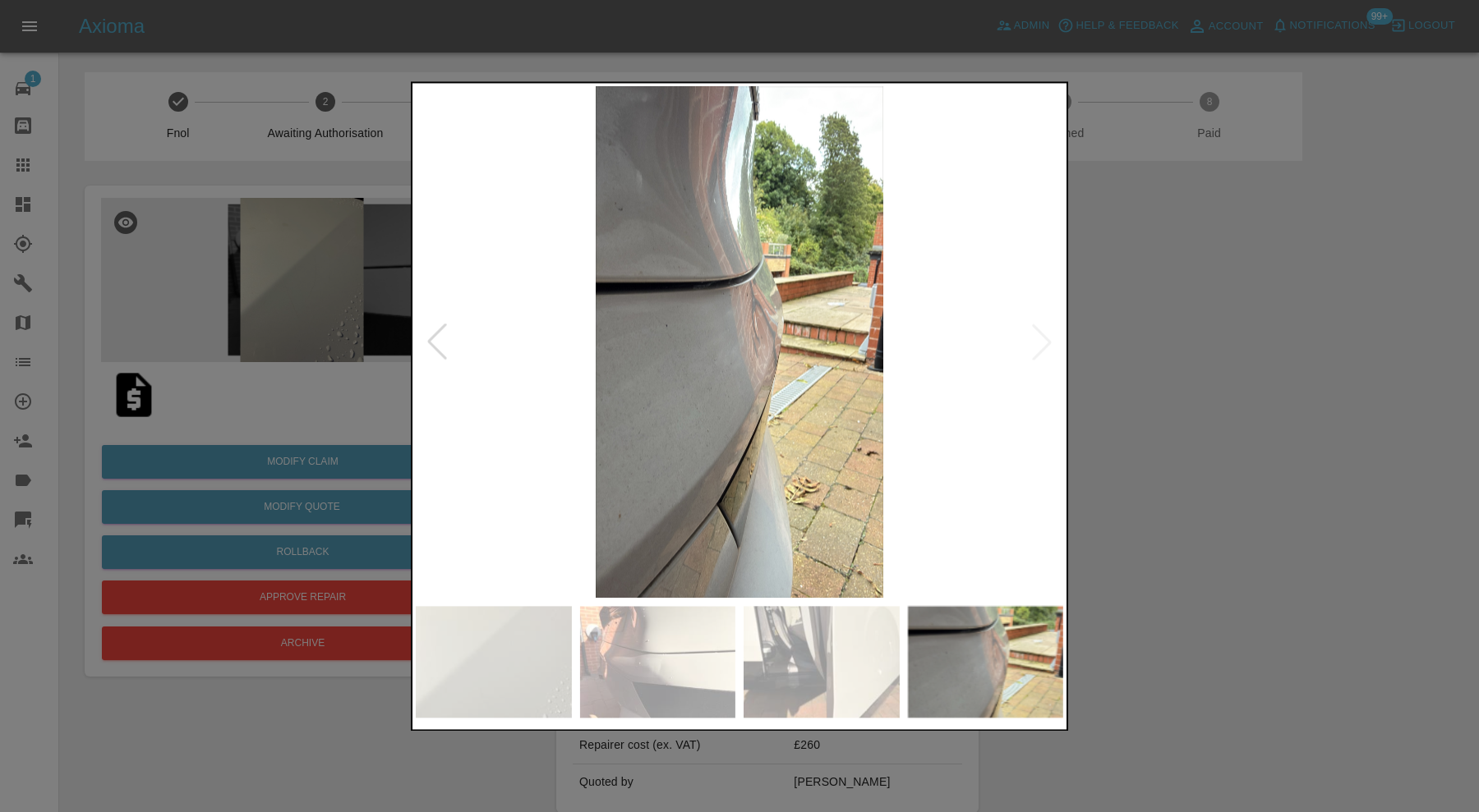
click at [1039, 345] on img at bounding box center [740, 341] width 648 height 512
click at [441, 349] on div at bounding box center [437, 342] width 36 height 36
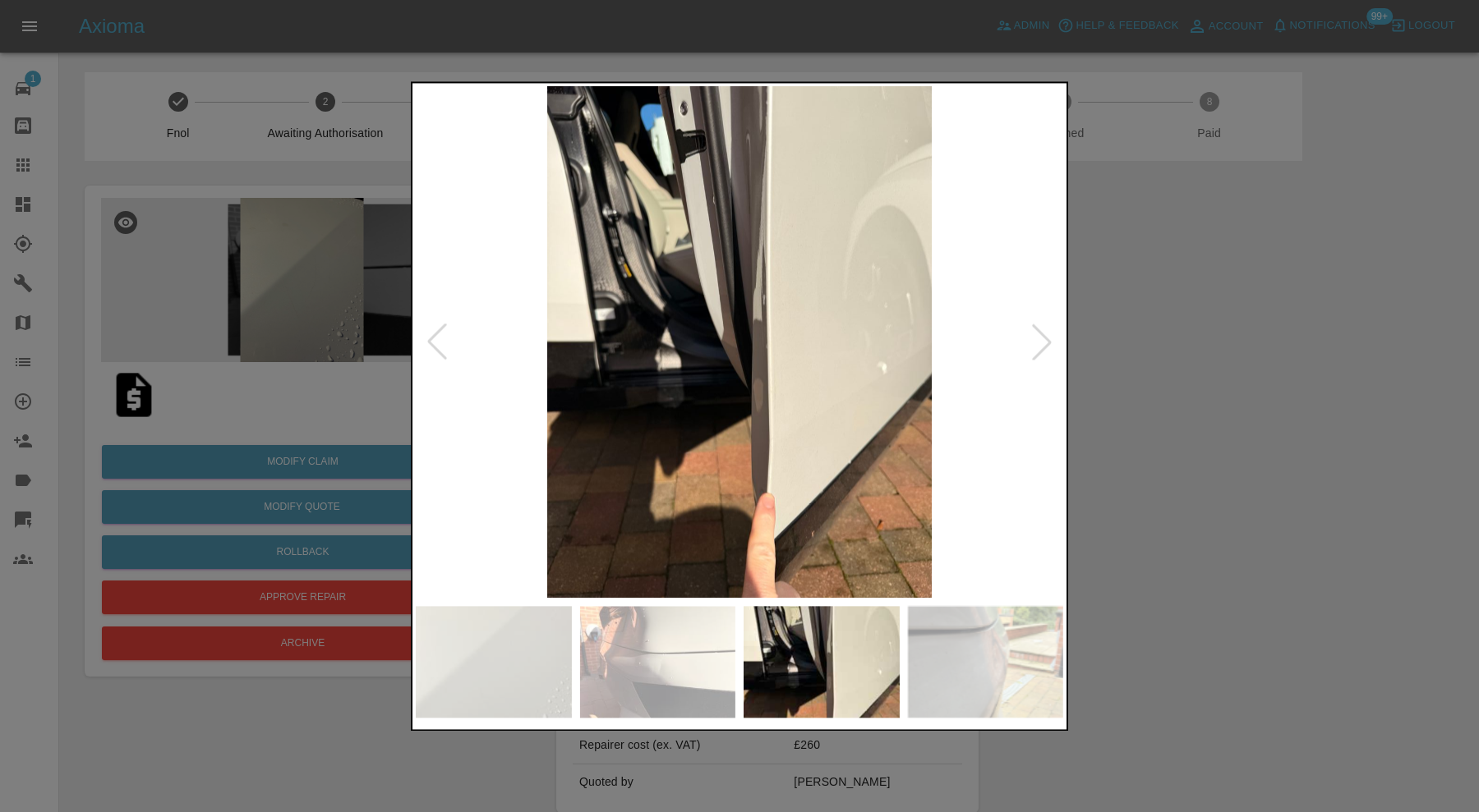
click at [441, 349] on div at bounding box center [437, 342] width 36 height 36
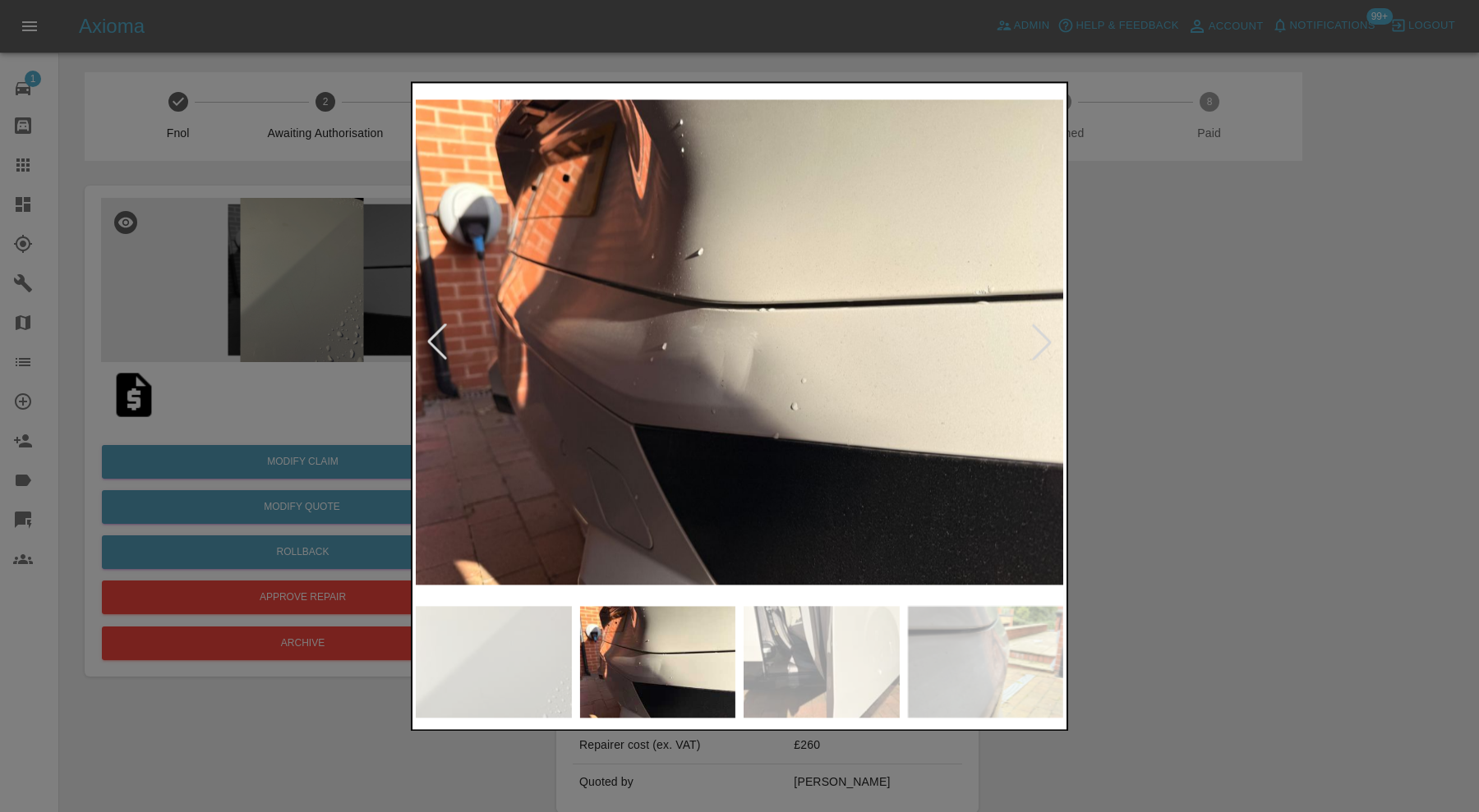
click at [1203, 383] on div at bounding box center [740, 406] width 1479 height 812
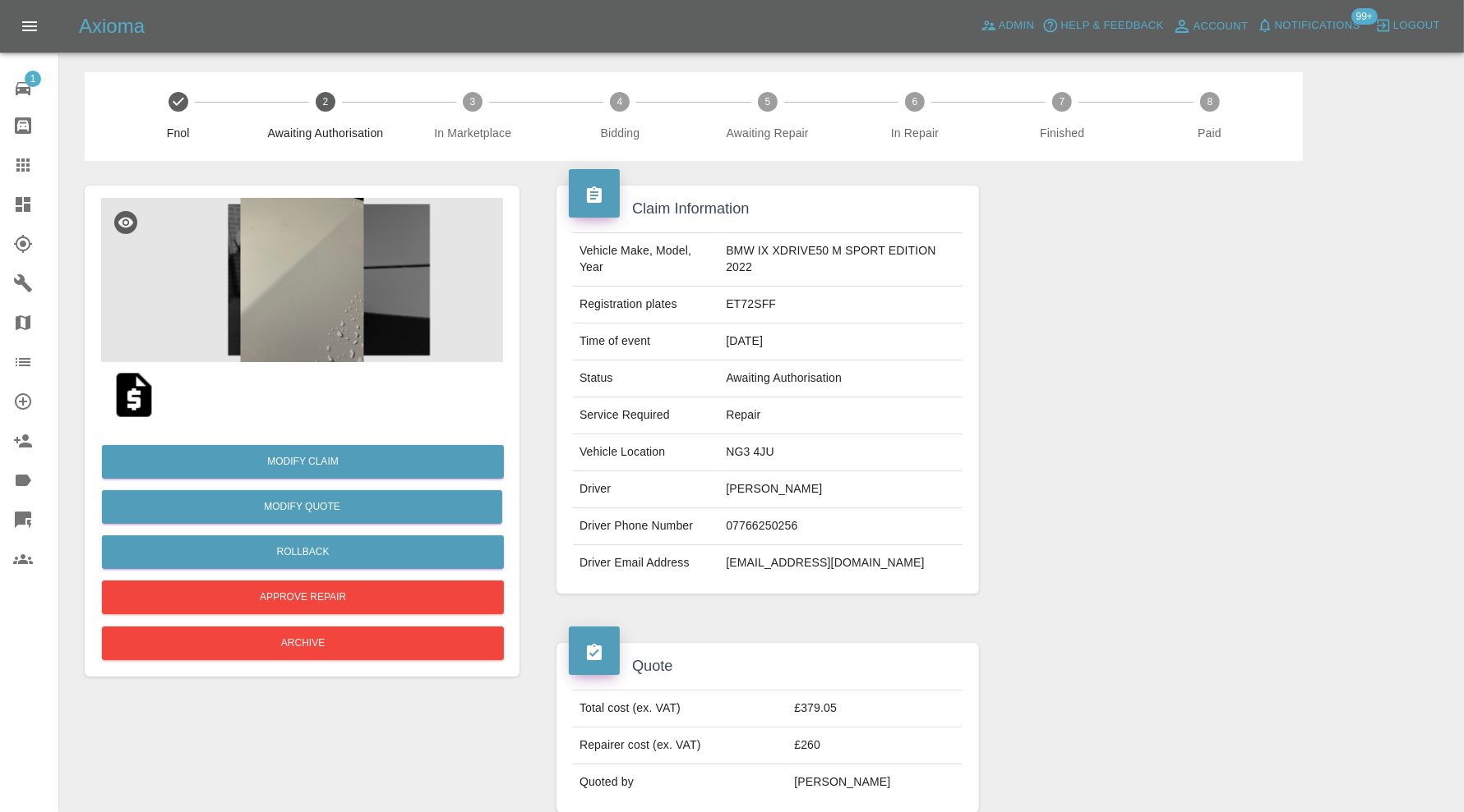
click at [342, 288] on img at bounding box center [302, 280] width 402 height 165
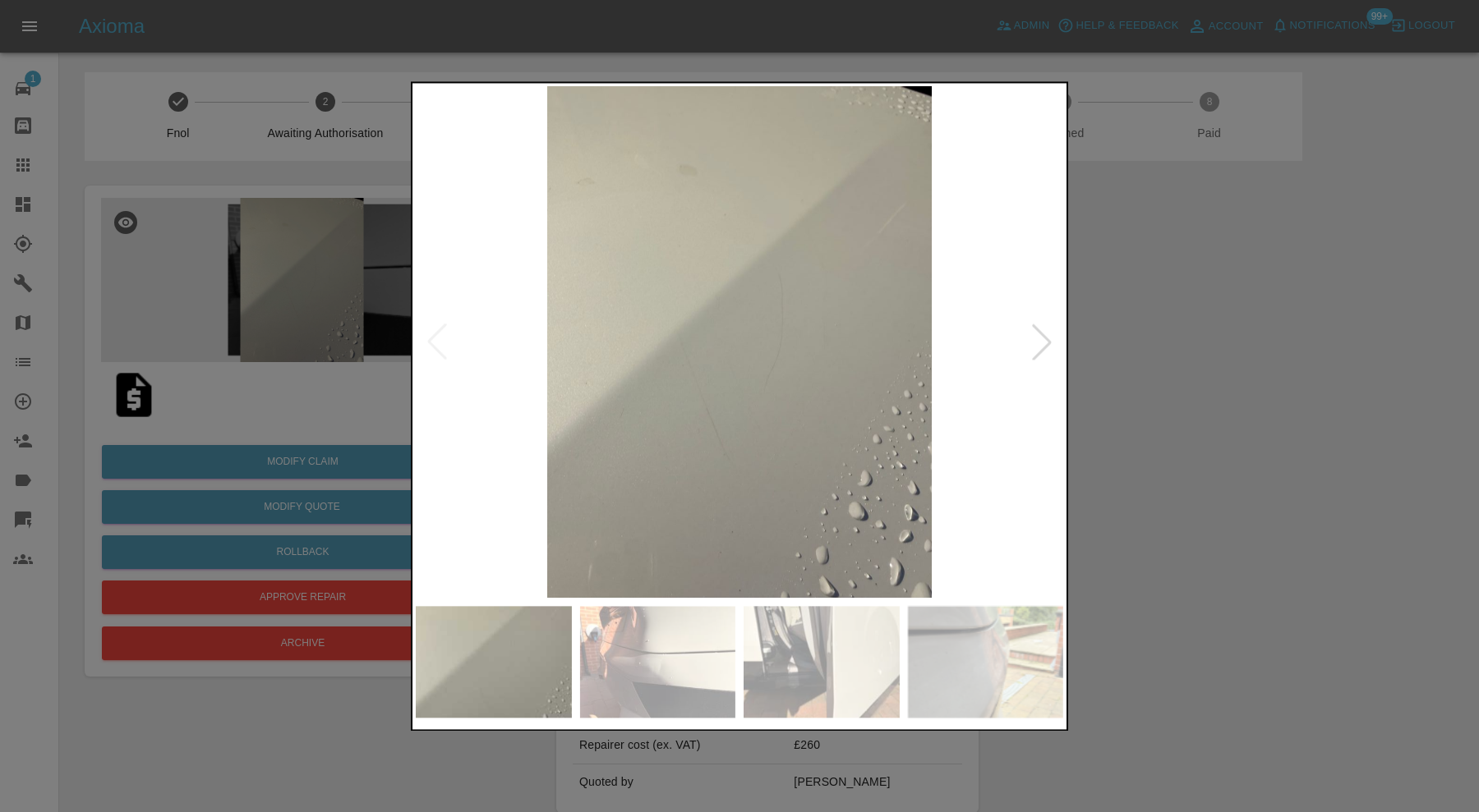
click at [699, 406] on img at bounding box center [740, 341] width 648 height 512
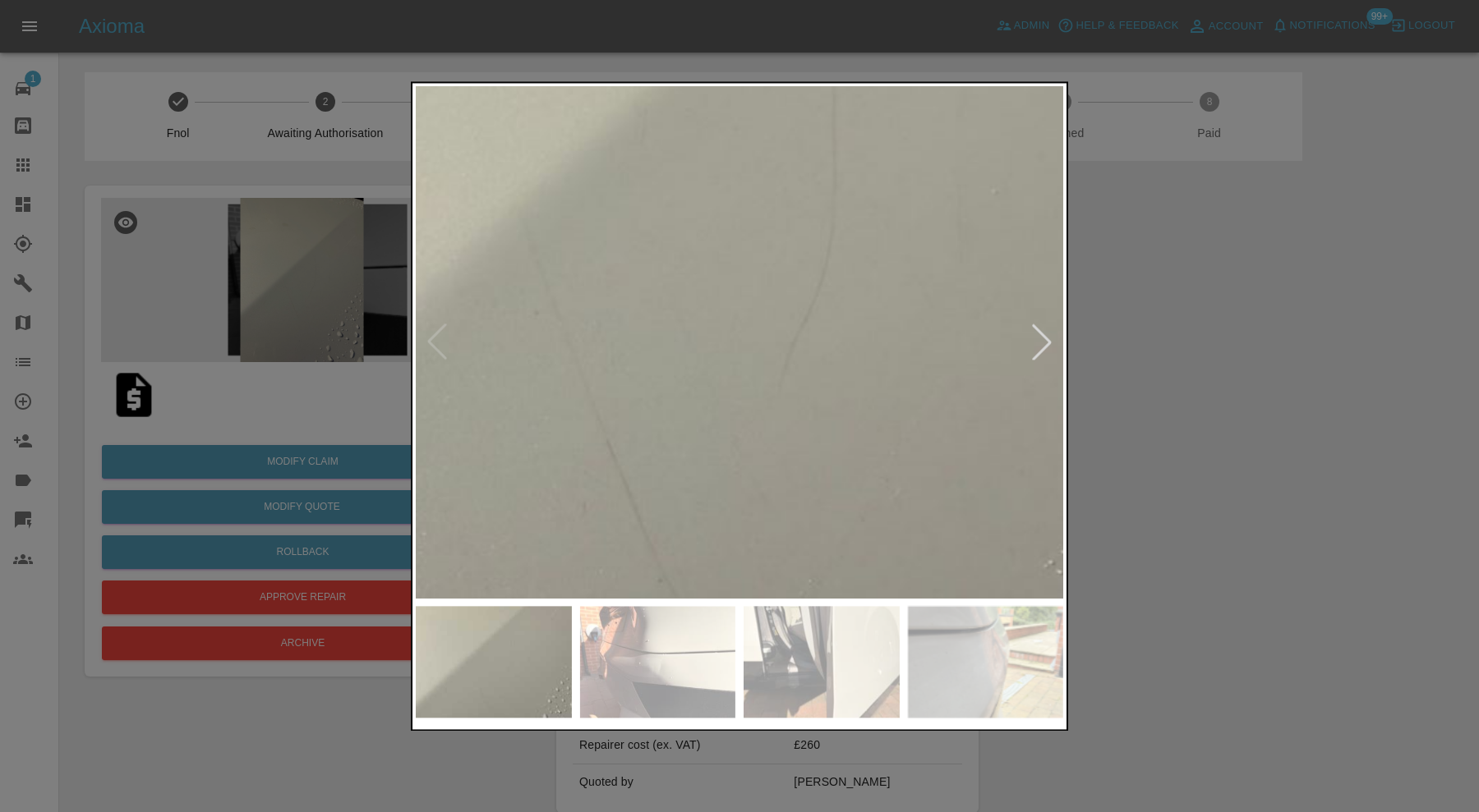
click at [728, 365] on img at bounding box center [706, 244] width 1942 height 1536
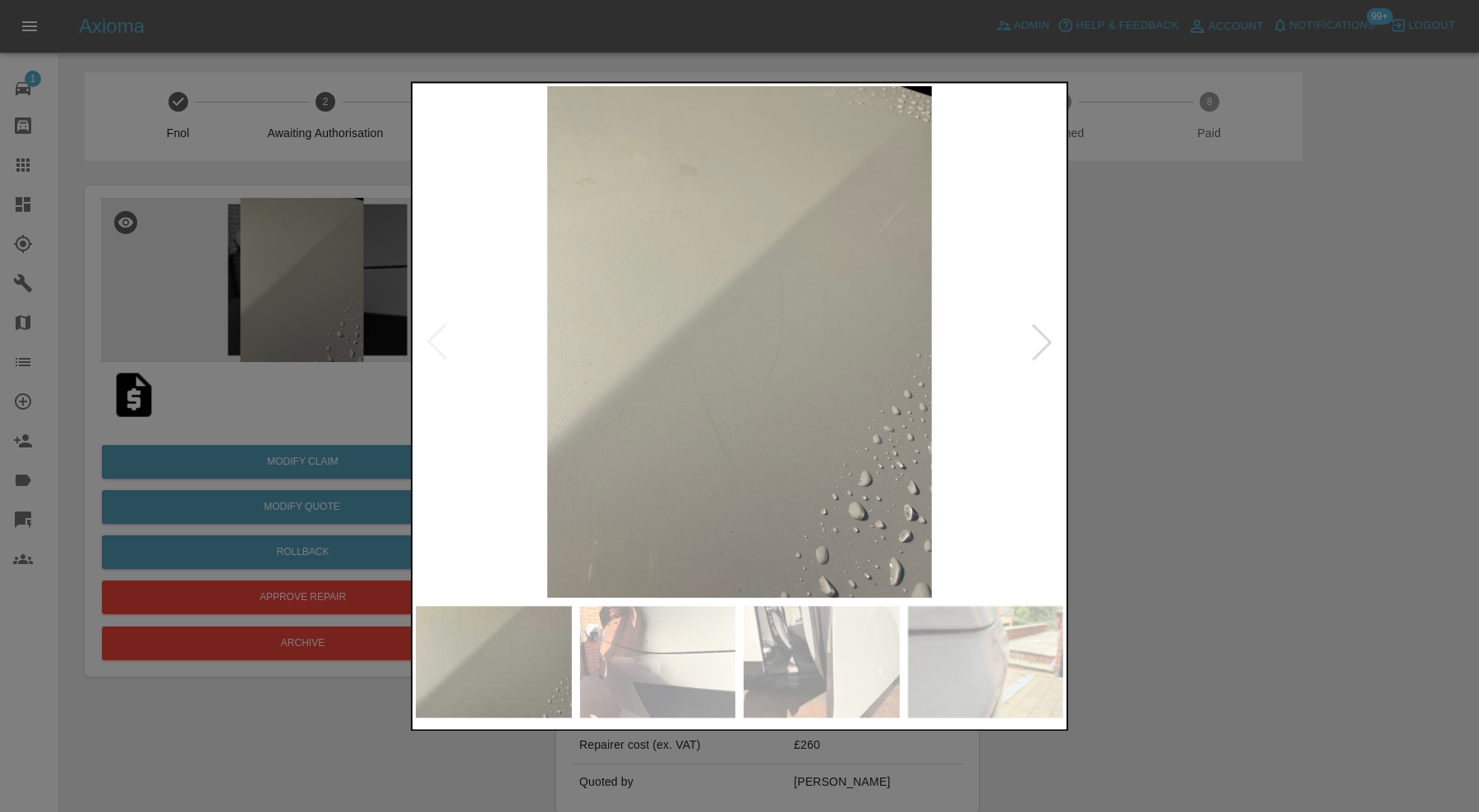
click at [728, 365] on img at bounding box center [740, 341] width 648 height 512
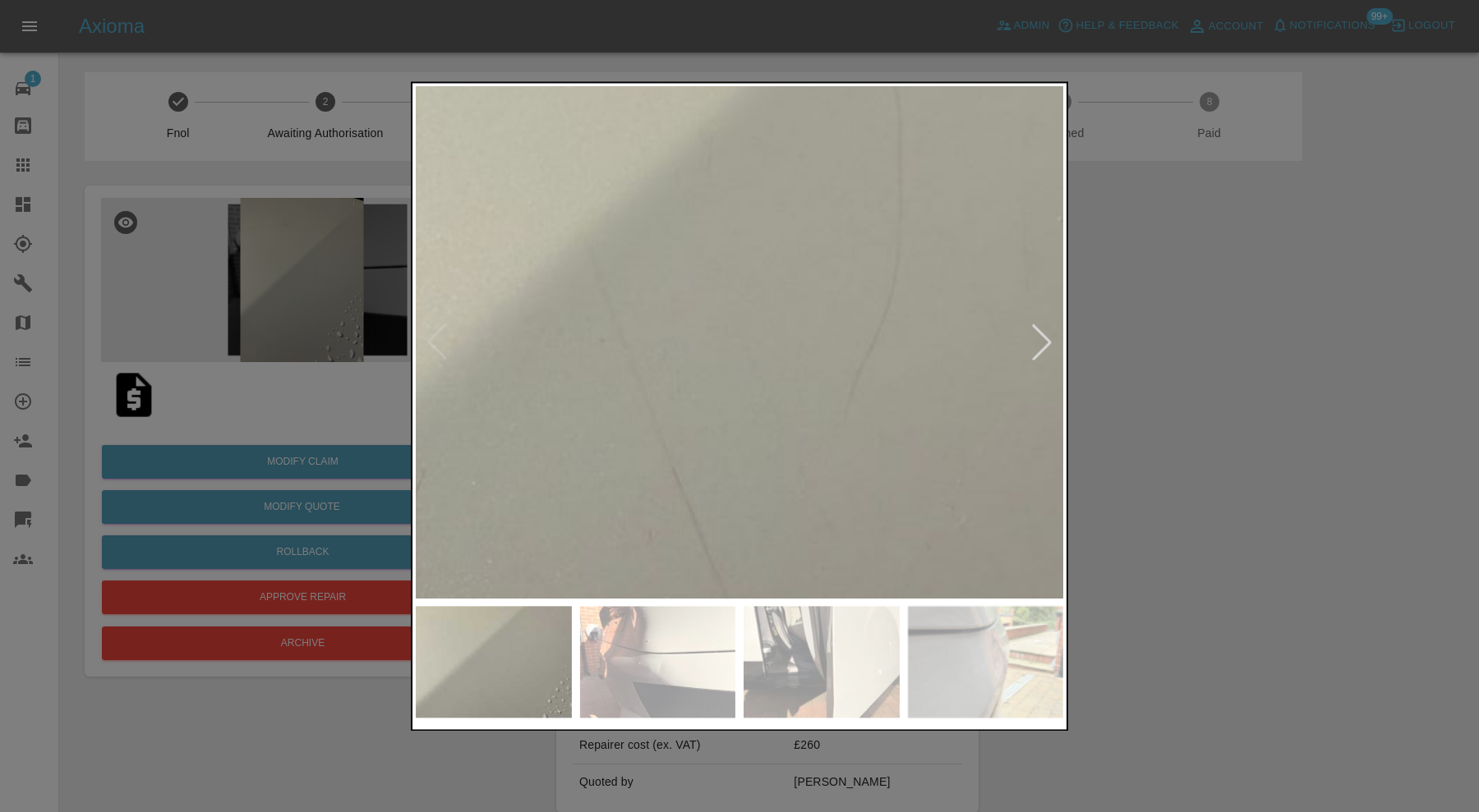
click at [1268, 385] on div at bounding box center [740, 406] width 1479 height 812
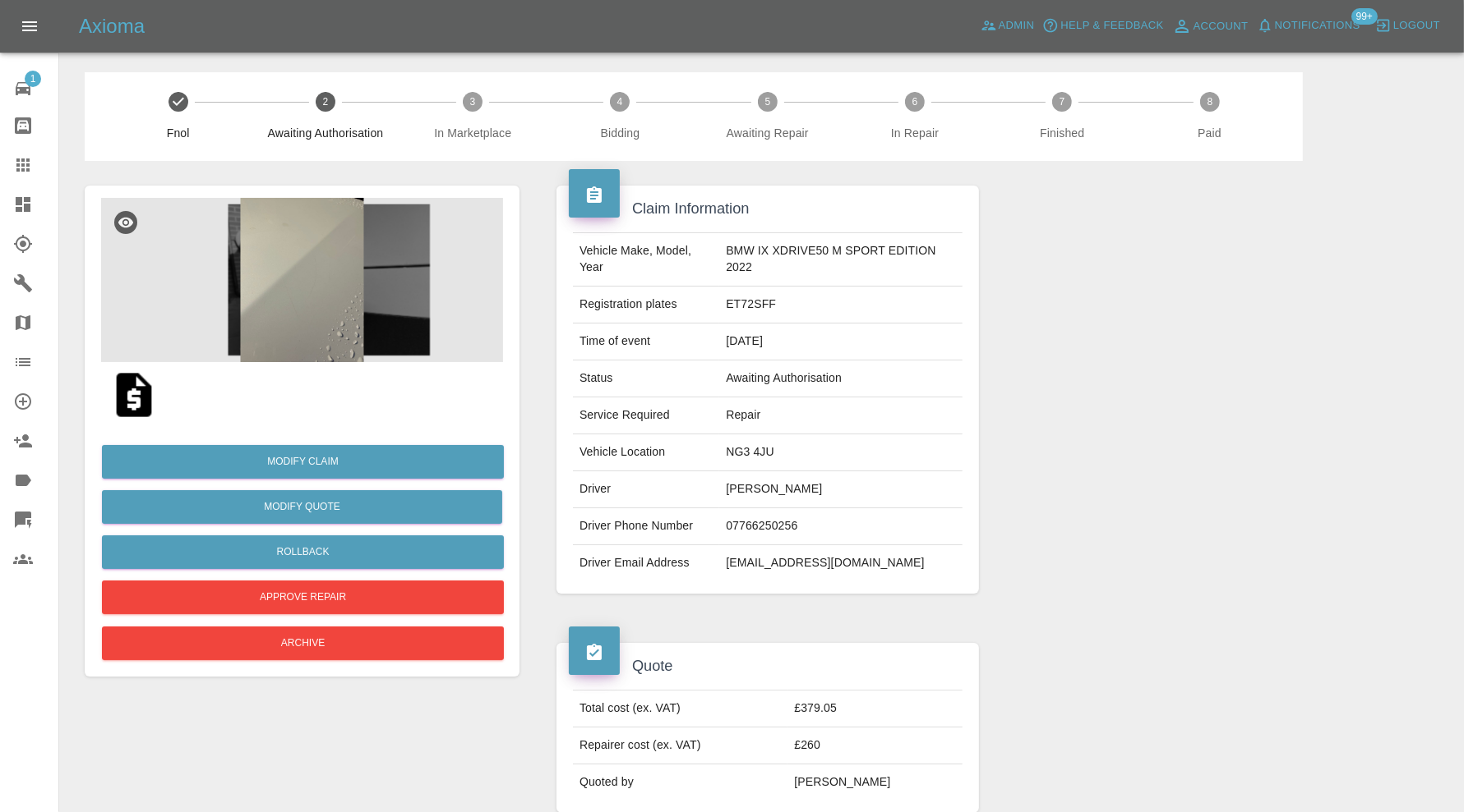
click at [131, 387] on img at bounding box center [134, 395] width 53 height 53
click at [315, 300] on img at bounding box center [302, 280] width 402 height 165
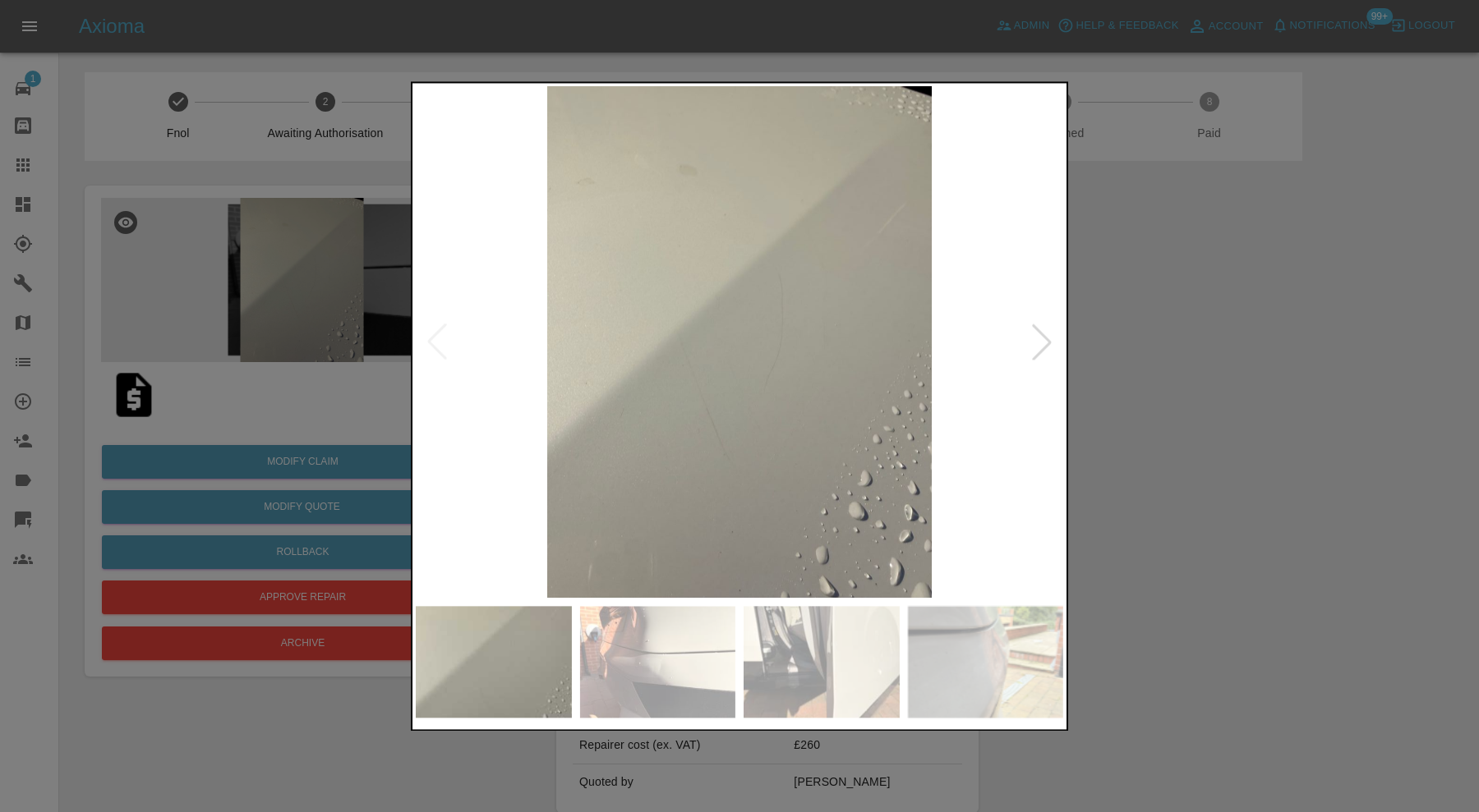
click at [678, 637] on img at bounding box center [657, 662] width 156 height 112
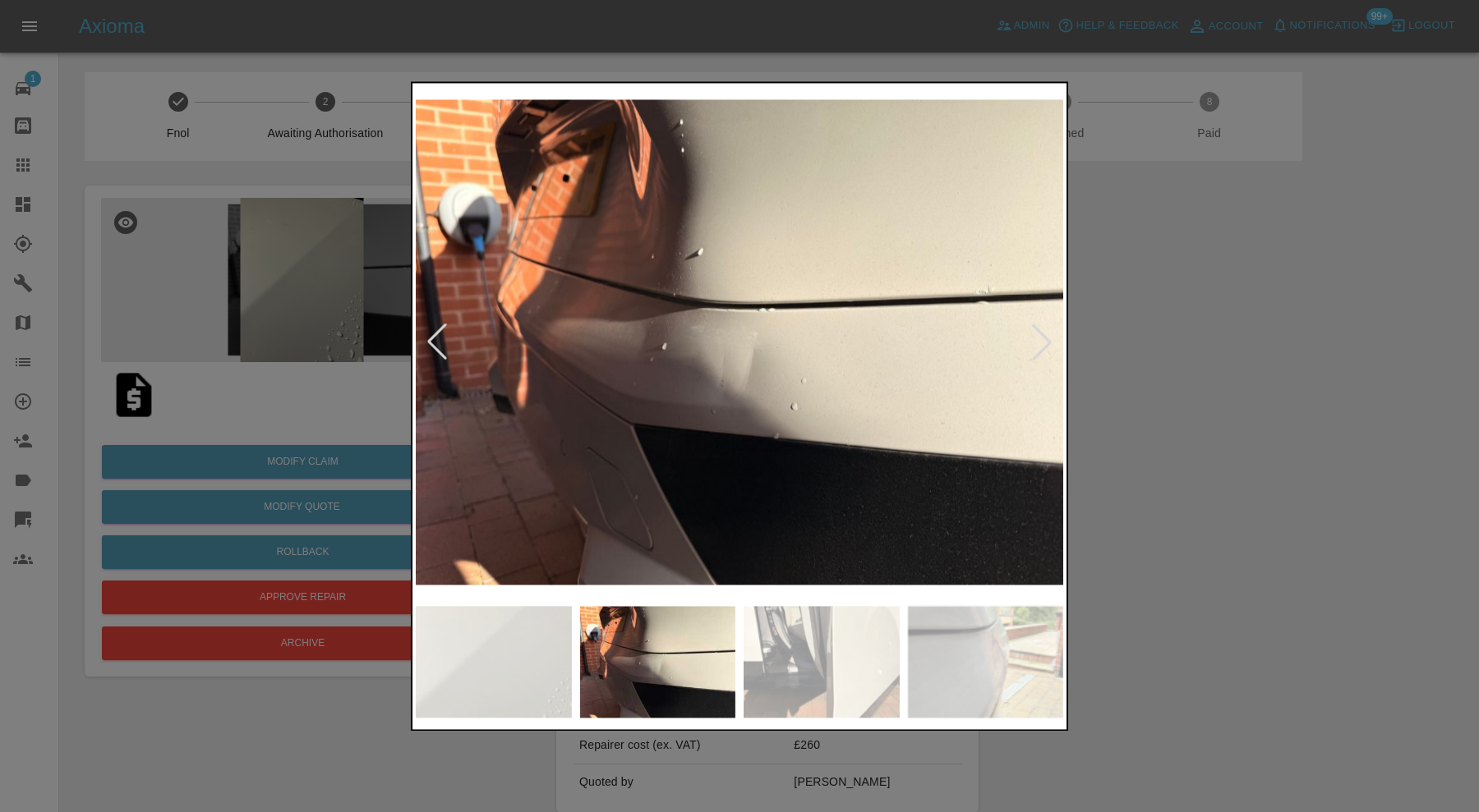
click at [836, 655] on img at bounding box center [821, 662] width 156 height 112
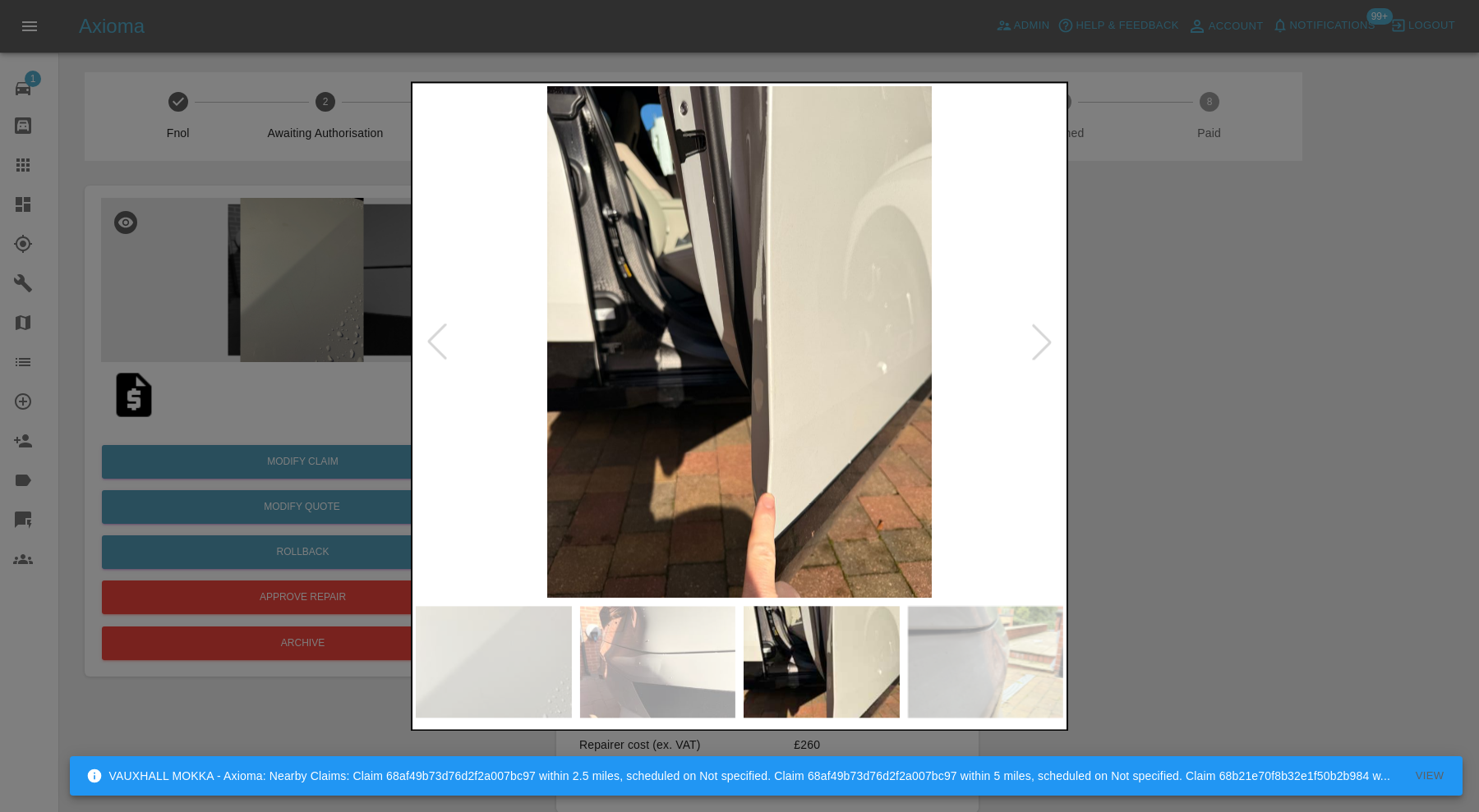
click at [806, 448] on img at bounding box center [740, 341] width 648 height 512
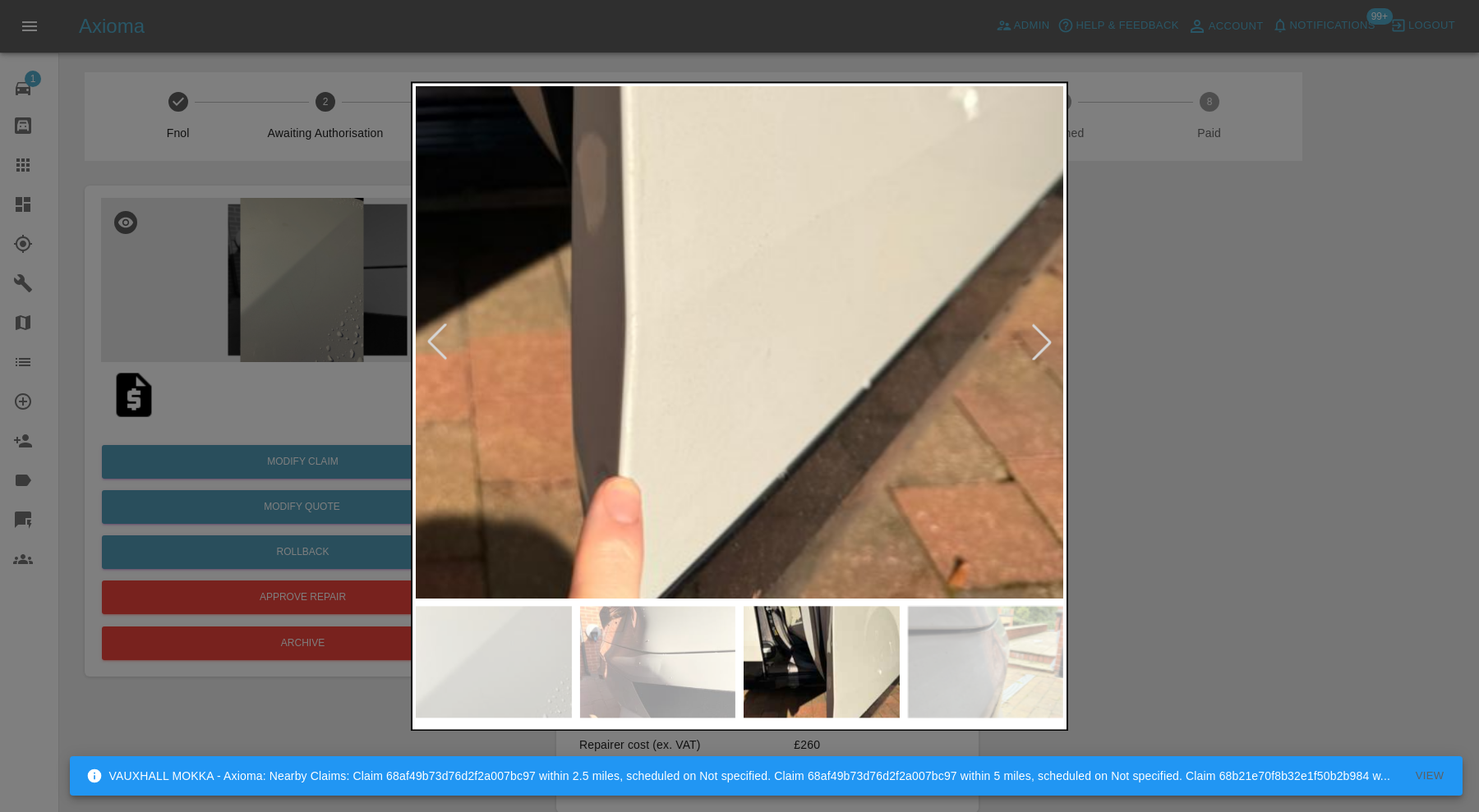
click at [1045, 346] on div at bounding box center [1042, 342] width 36 height 36
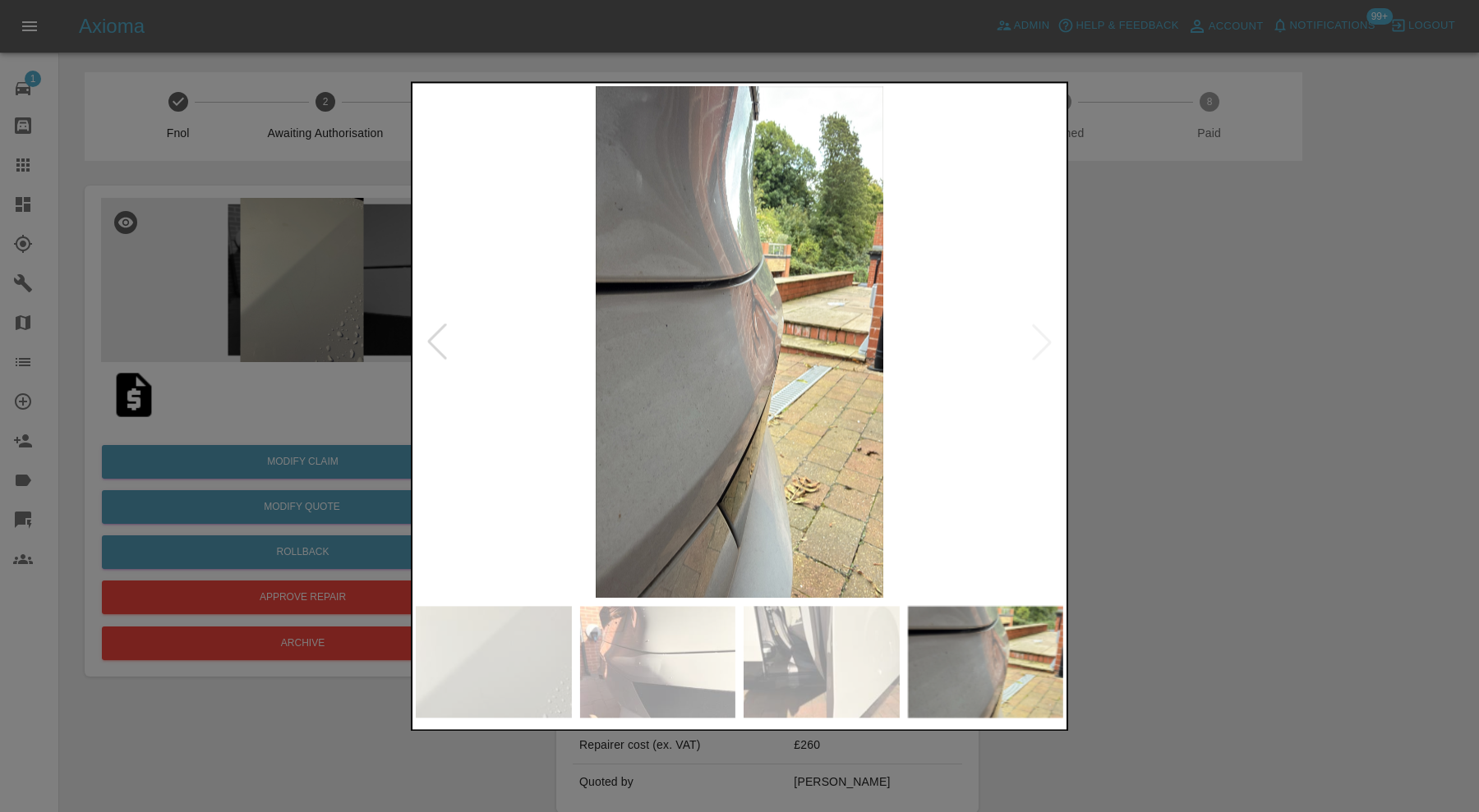
click at [1045, 346] on img at bounding box center [740, 341] width 648 height 512
click at [442, 333] on div at bounding box center [437, 342] width 36 height 36
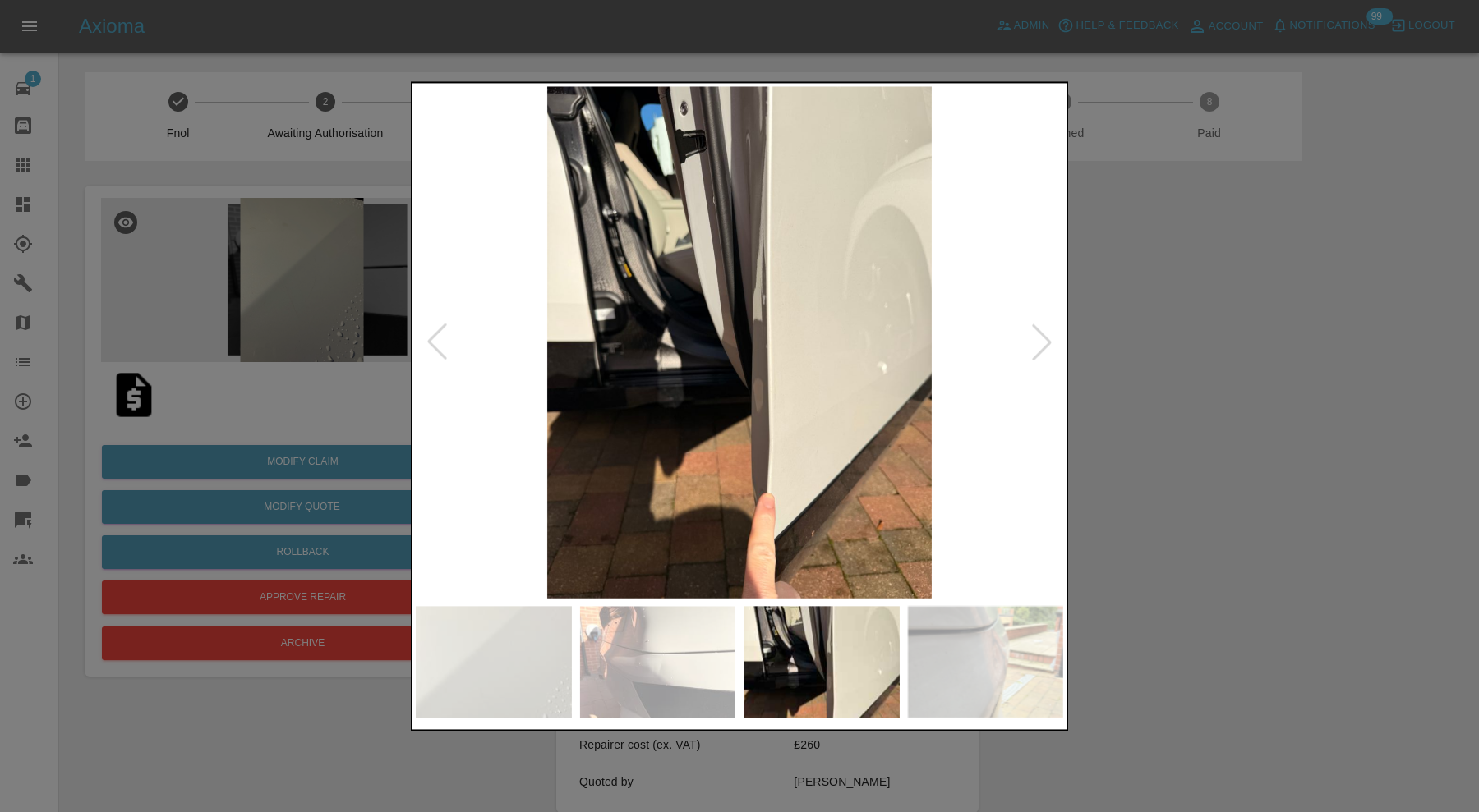
click at [442, 333] on div at bounding box center [437, 342] width 36 height 36
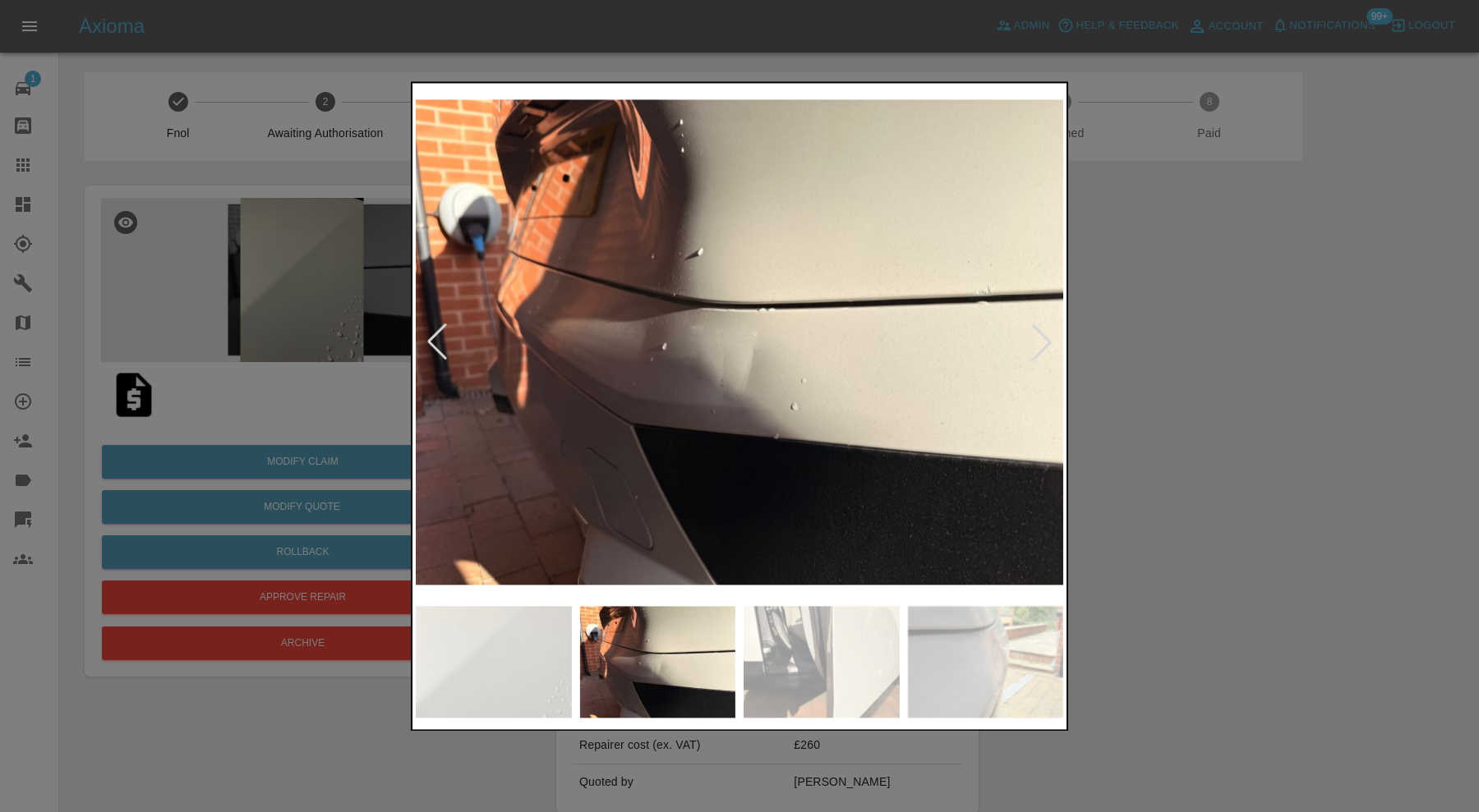
click at [442, 333] on div at bounding box center [437, 342] width 36 height 36
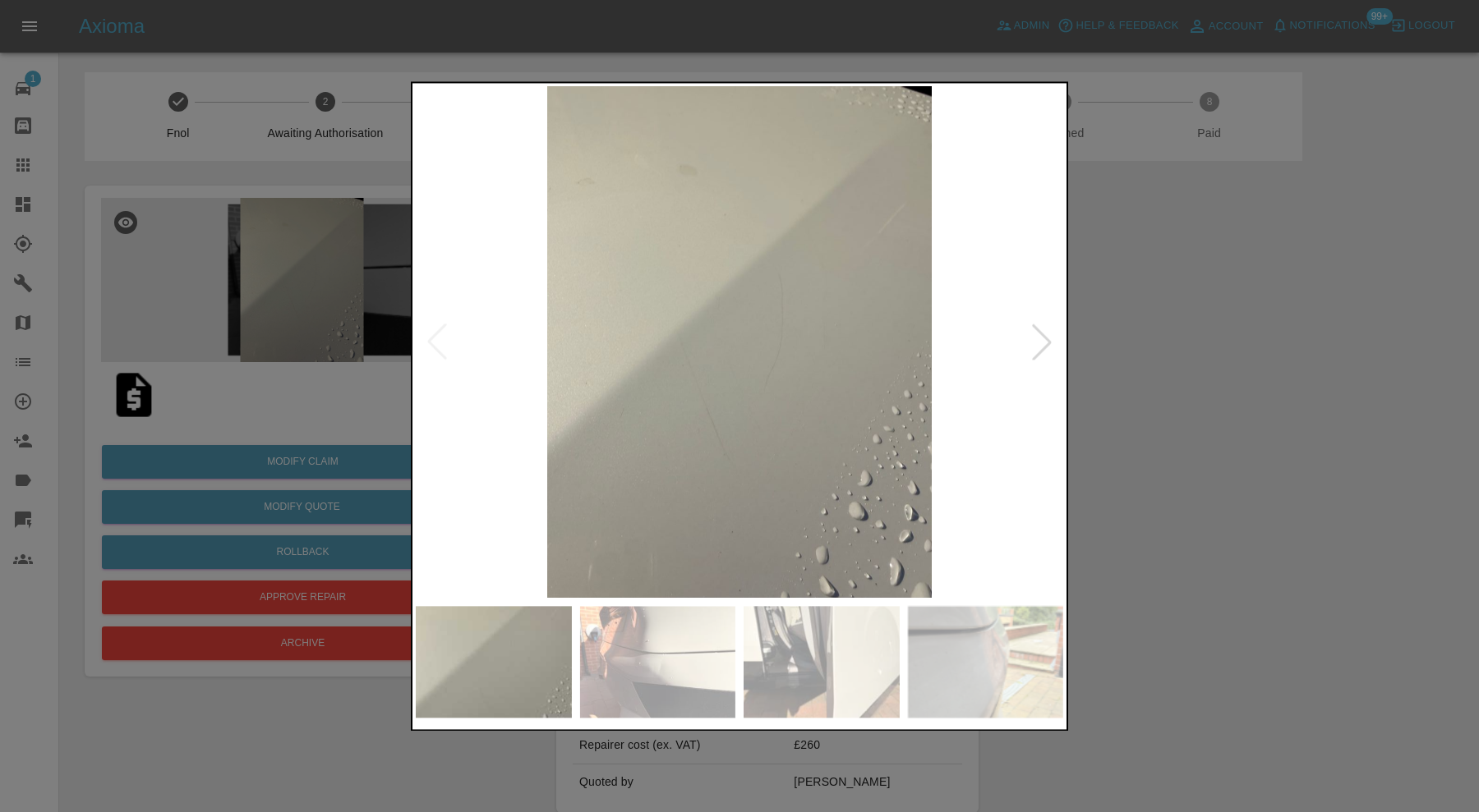
click at [442, 333] on img at bounding box center [740, 341] width 648 height 512
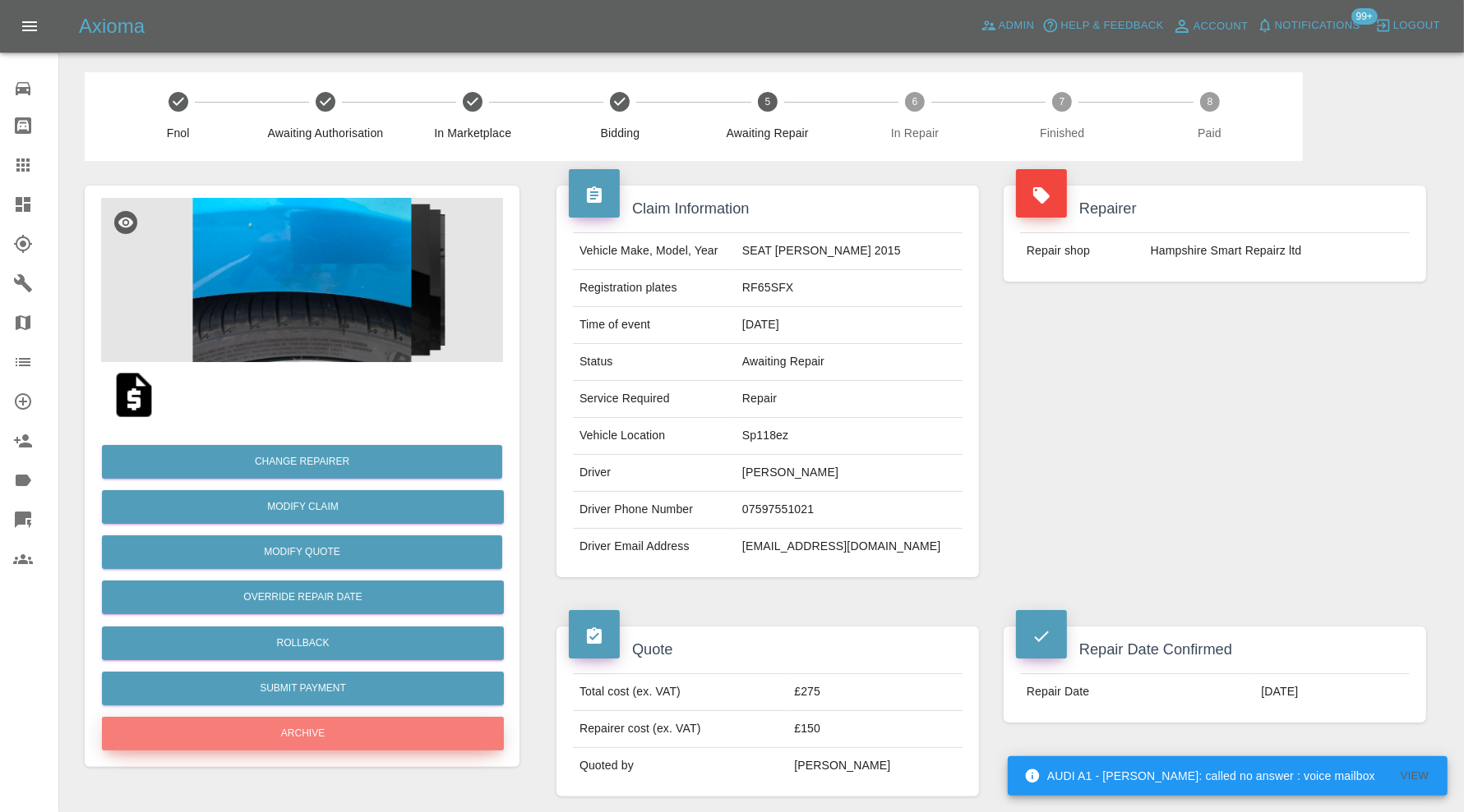
click at [380, 731] on button "Archive" at bounding box center [302, 734] width 402 height 33
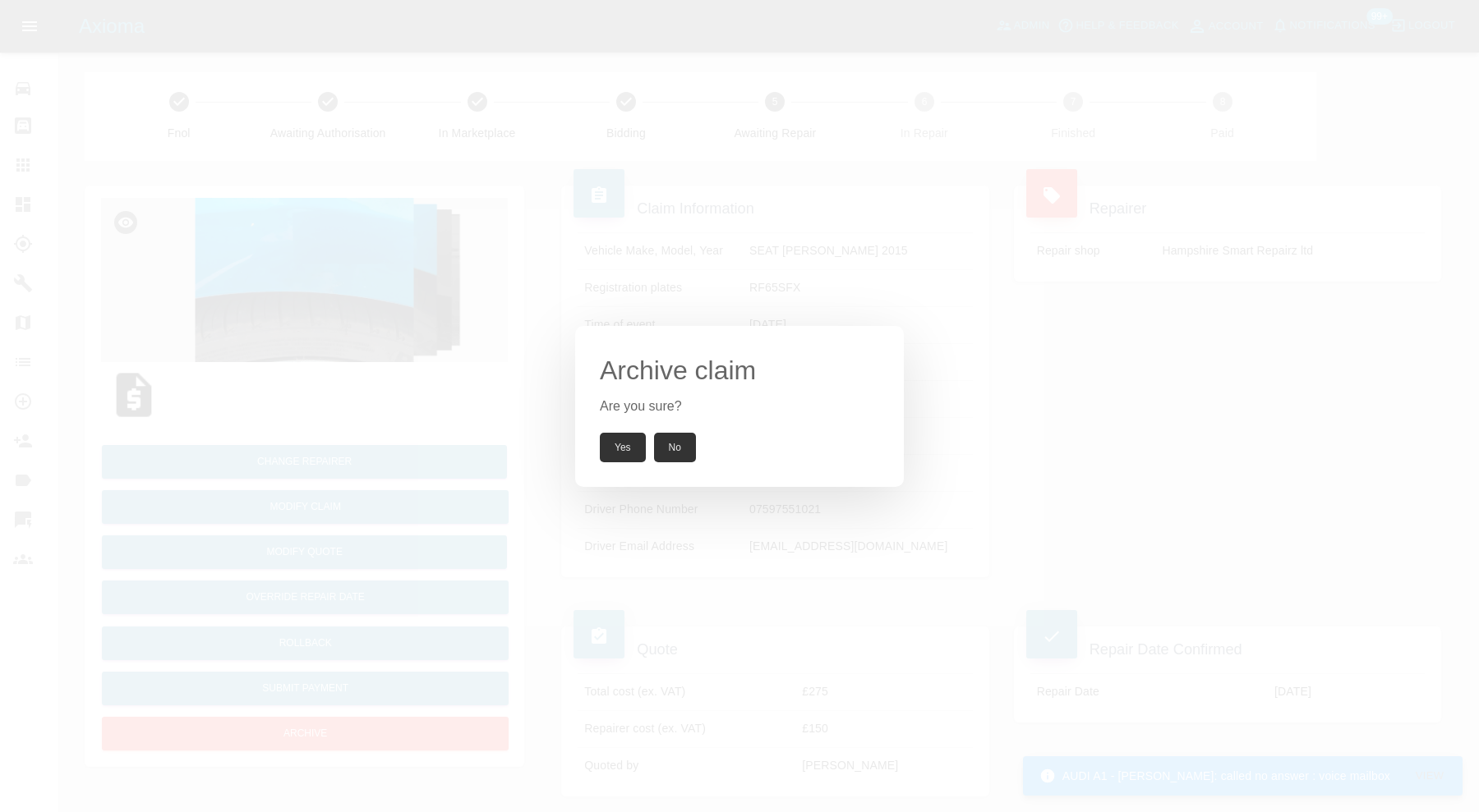
click at [609, 457] on button "Yes" at bounding box center [623, 448] width 46 height 30
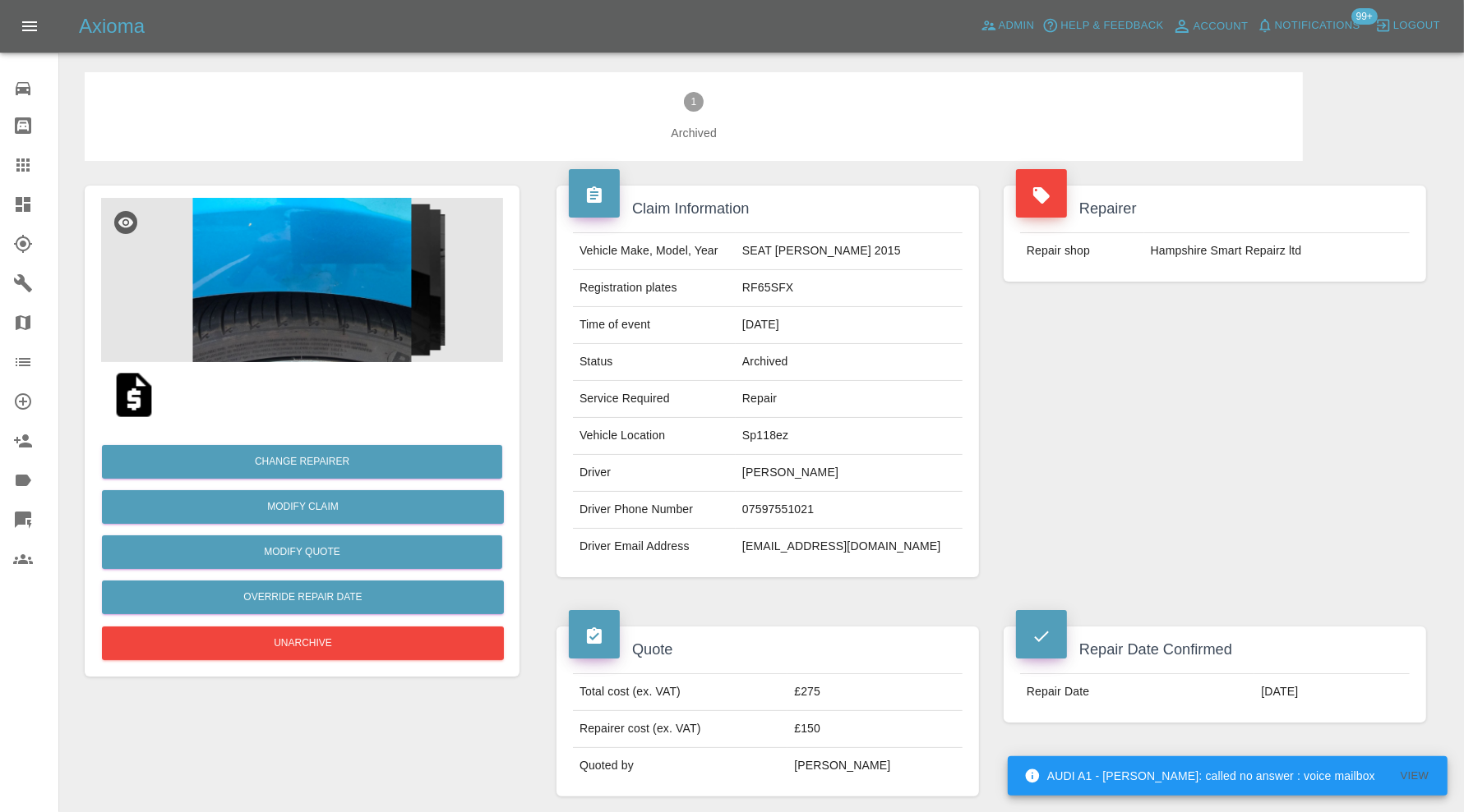
click at [845, 539] on td "[EMAIL_ADDRESS][DOMAIN_NAME]" at bounding box center [849, 547] width 227 height 36
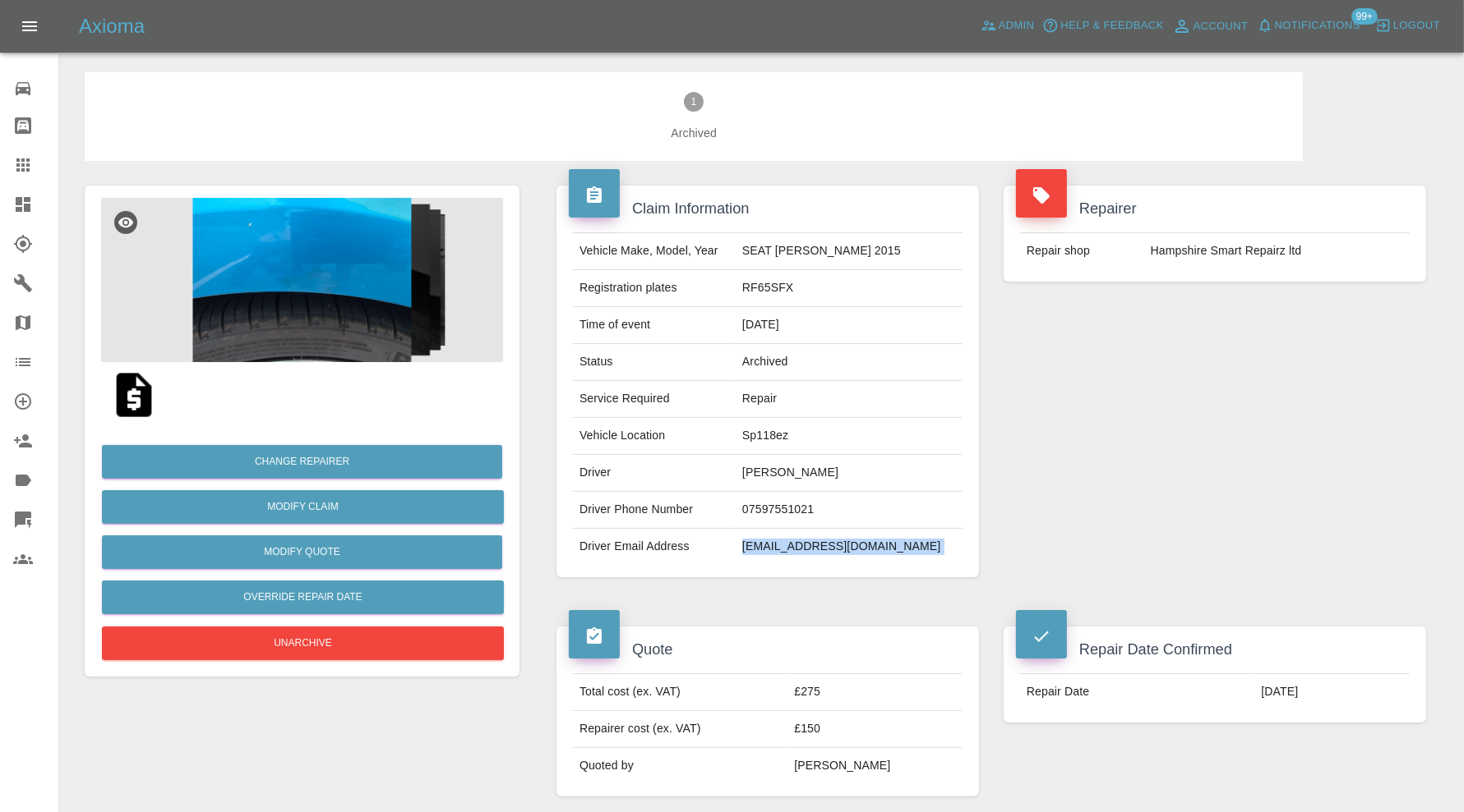
copy div "[EMAIL_ADDRESS][DOMAIN_NAME]"
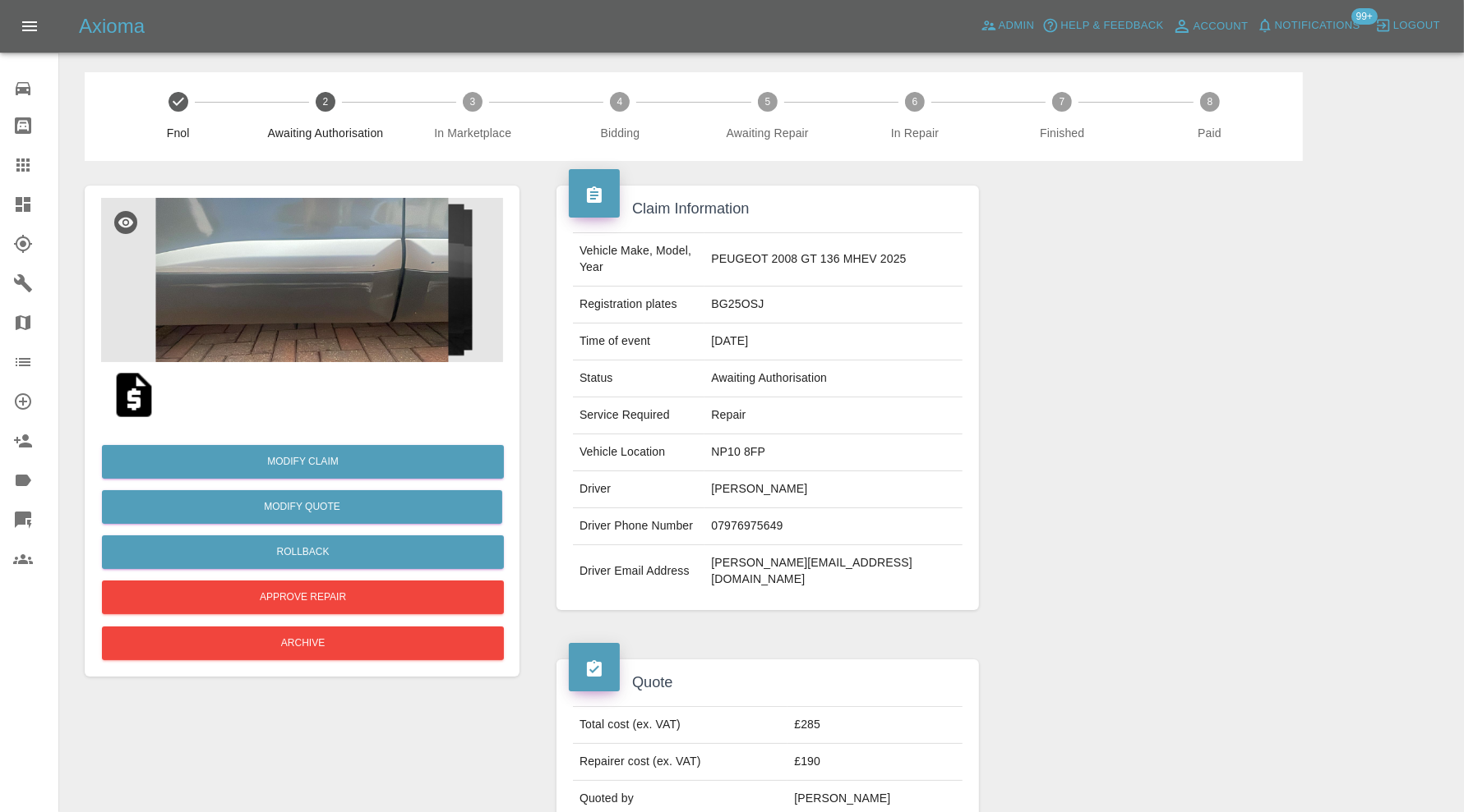
click at [306, 308] on img at bounding box center [302, 280] width 402 height 165
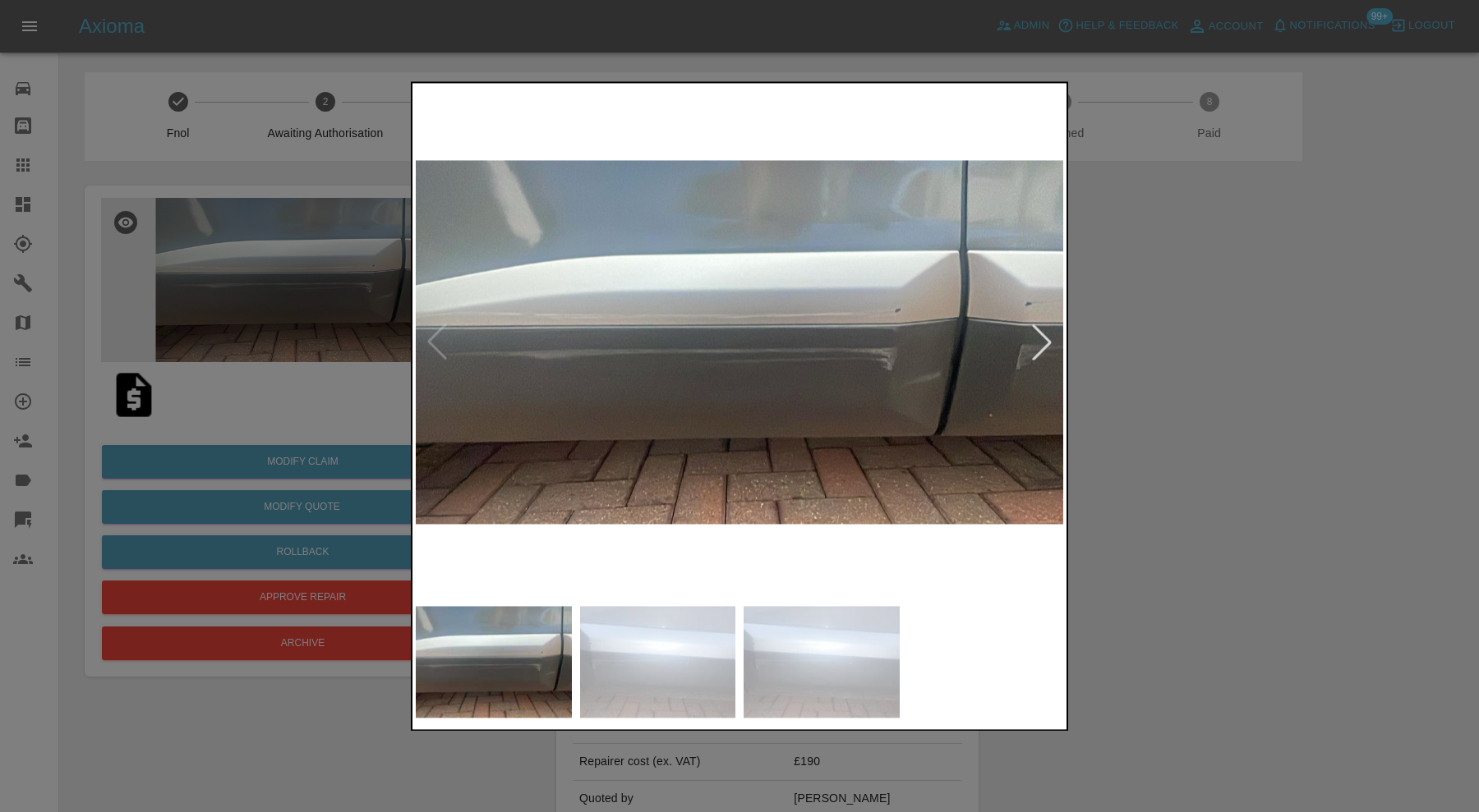
click at [621, 633] on img at bounding box center [657, 662] width 156 height 112
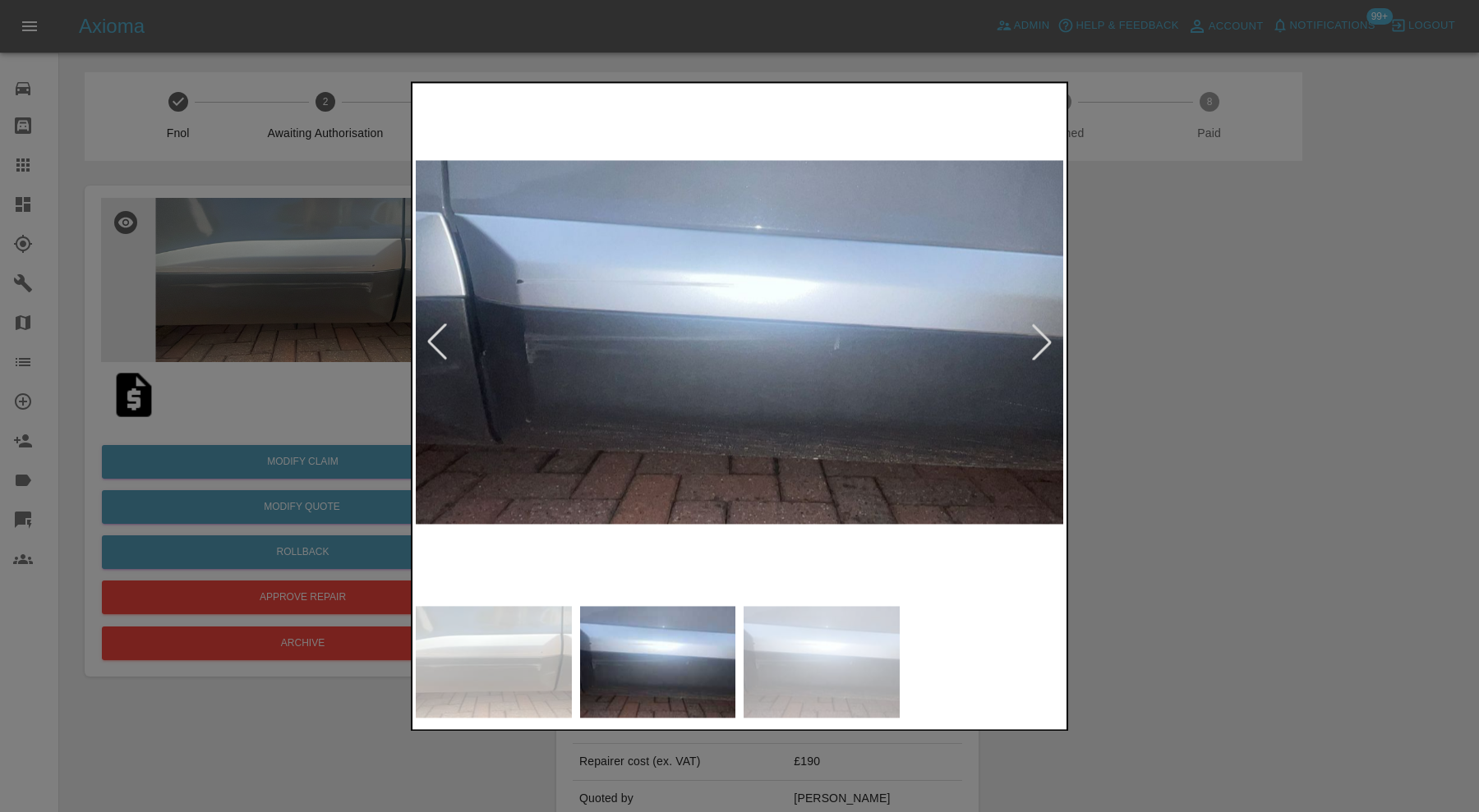
click at [832, 649] on img at bounding box center [821, 662] width 156 height 112
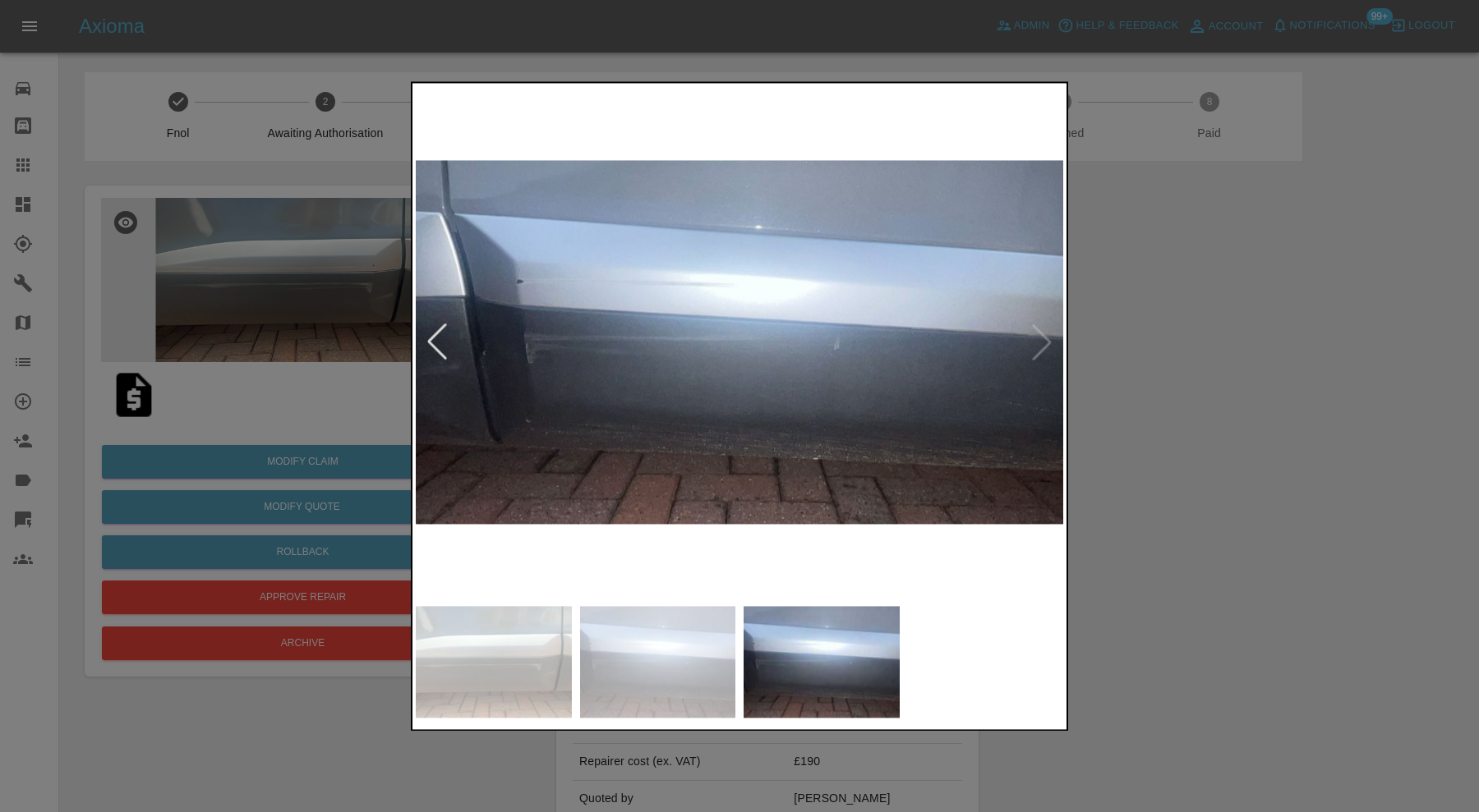
click at [1039, 349] on img at bounding box center [740, 341] width 648 height 512
click at [1226, 408] on div at bounding box center [740, 406] width 1479 height 812
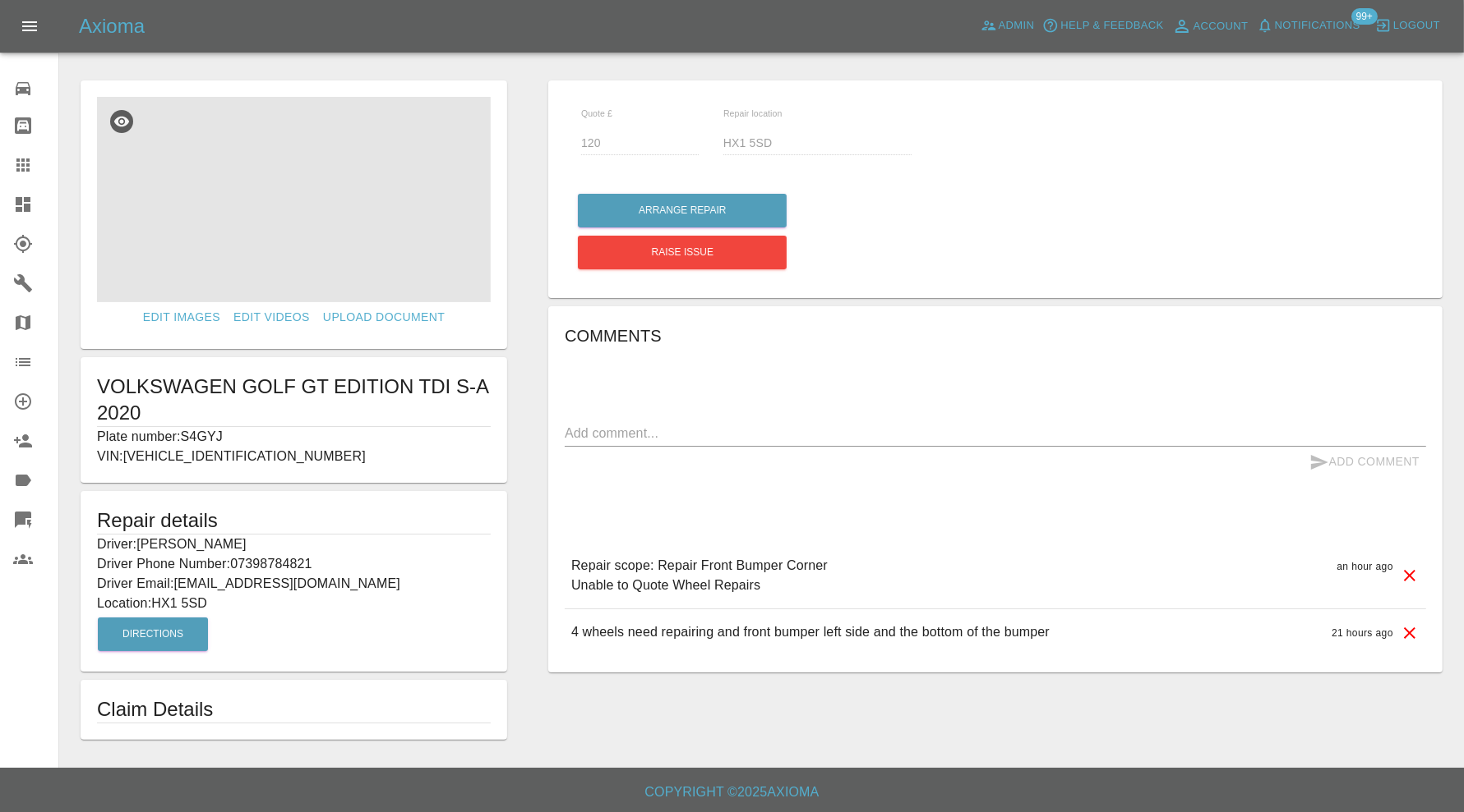
click at [380, 179] on img at bounding box center [293, 199] width 393 height 206
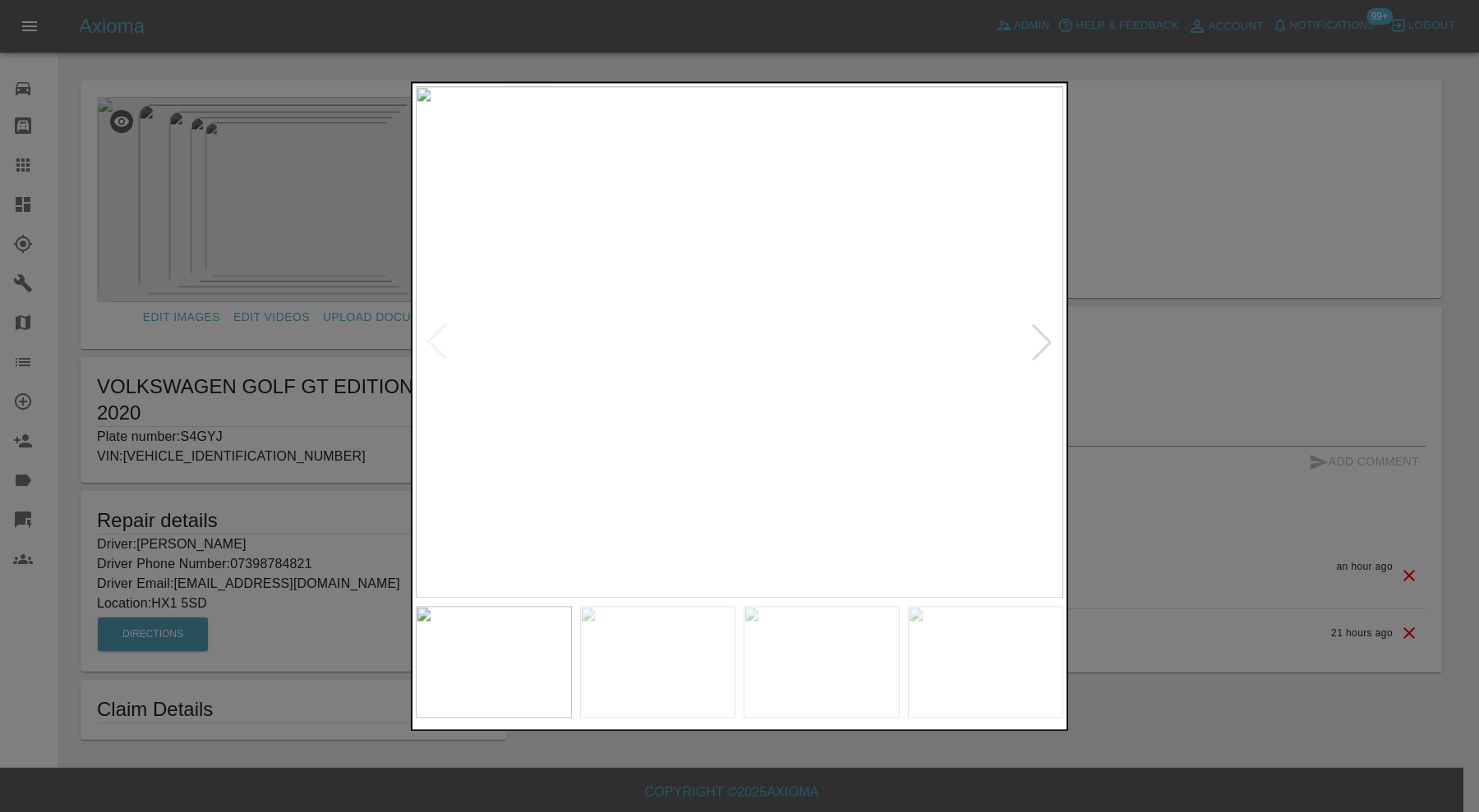
click at [683, 668] on img at bounding box center [657, 662] width 156 height 112
click at [534, 664] on img at bounding box center [494, 662] width 156 height 112
click at [1237, 260] on div at bounding box center [740, 406] width 1479 height 812
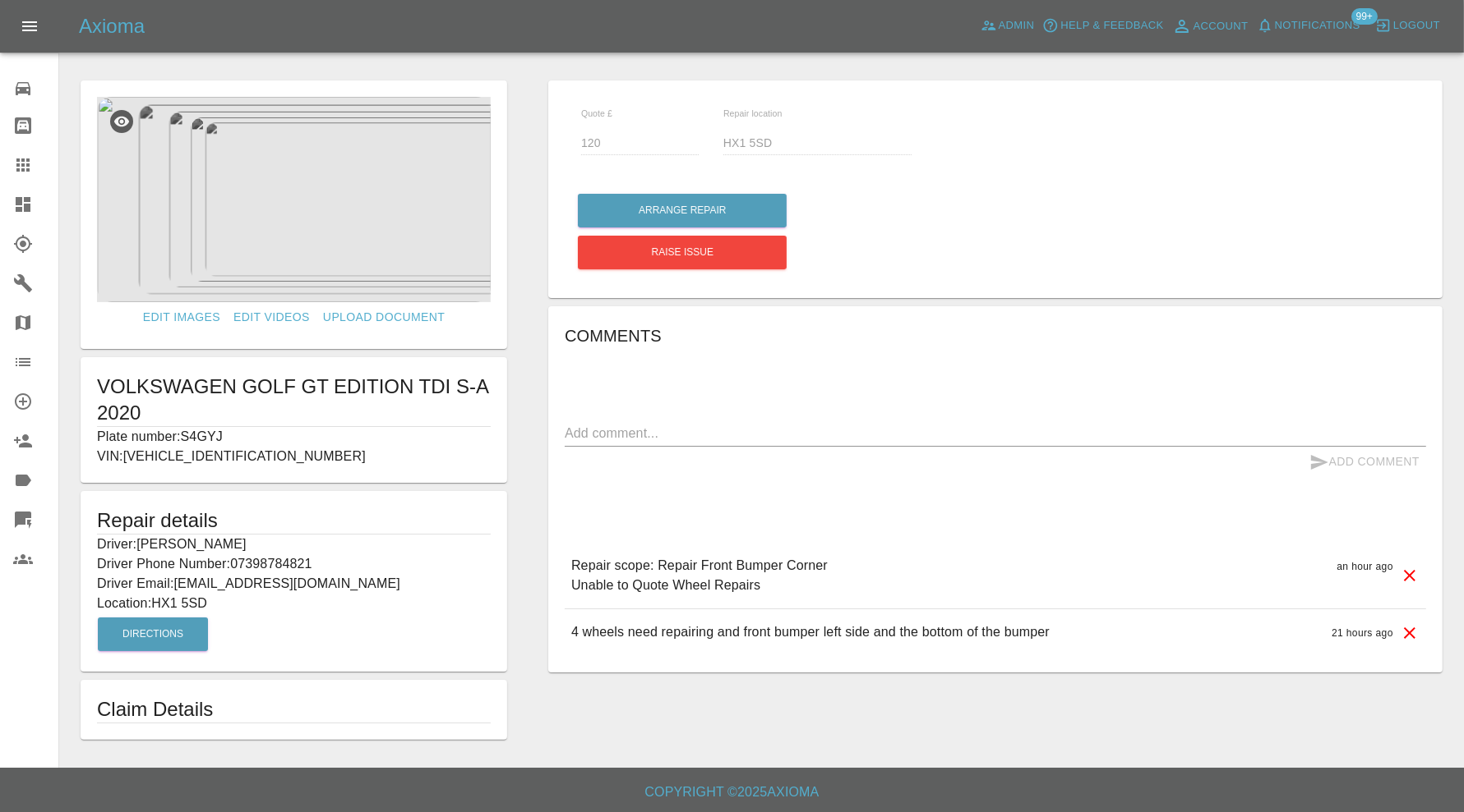
click at [357, 217] on img at bounding box center [293, 199] width 393 height 206
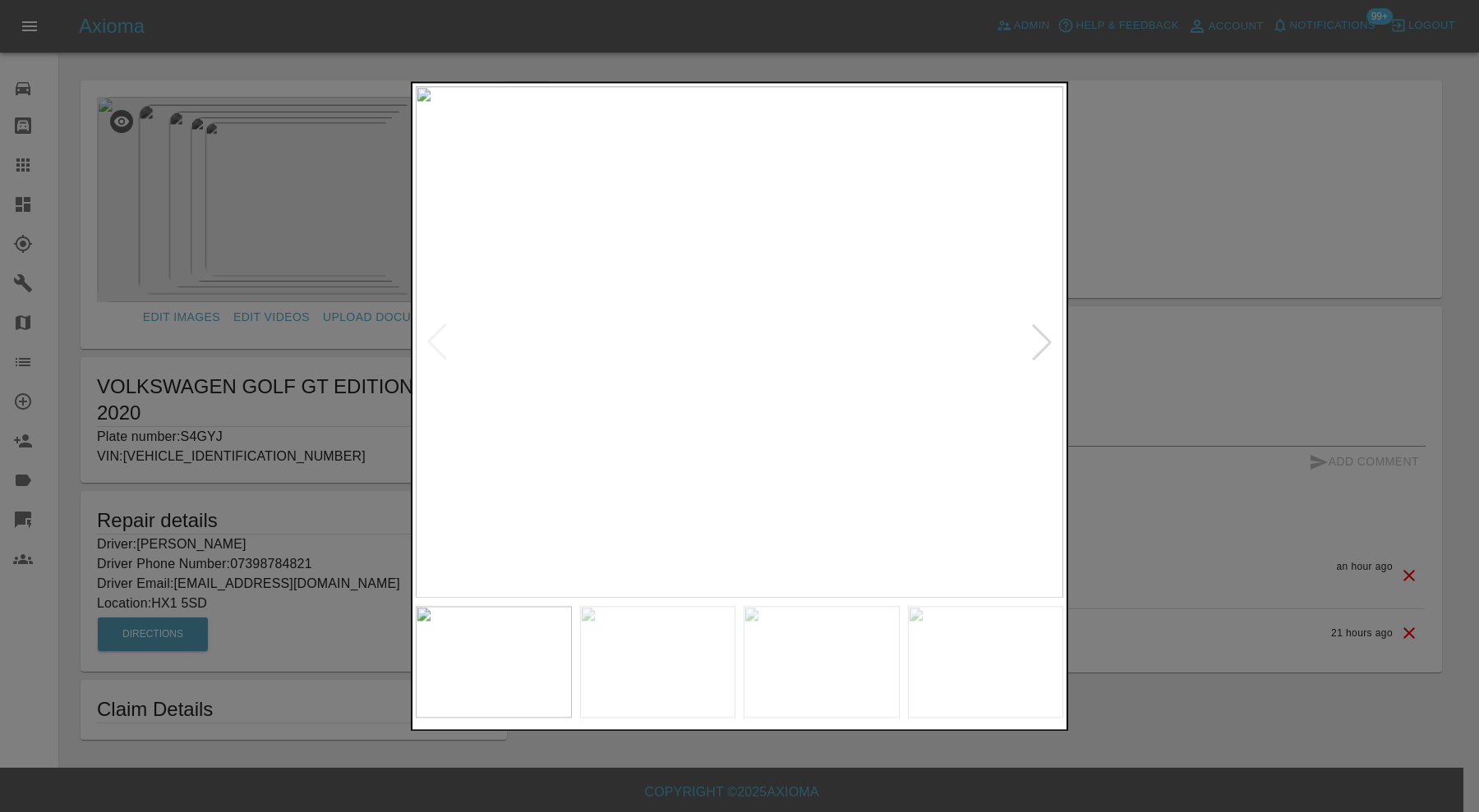
click at [1148, 241] on div at bounding box center [740, 406] width 1479 height 812
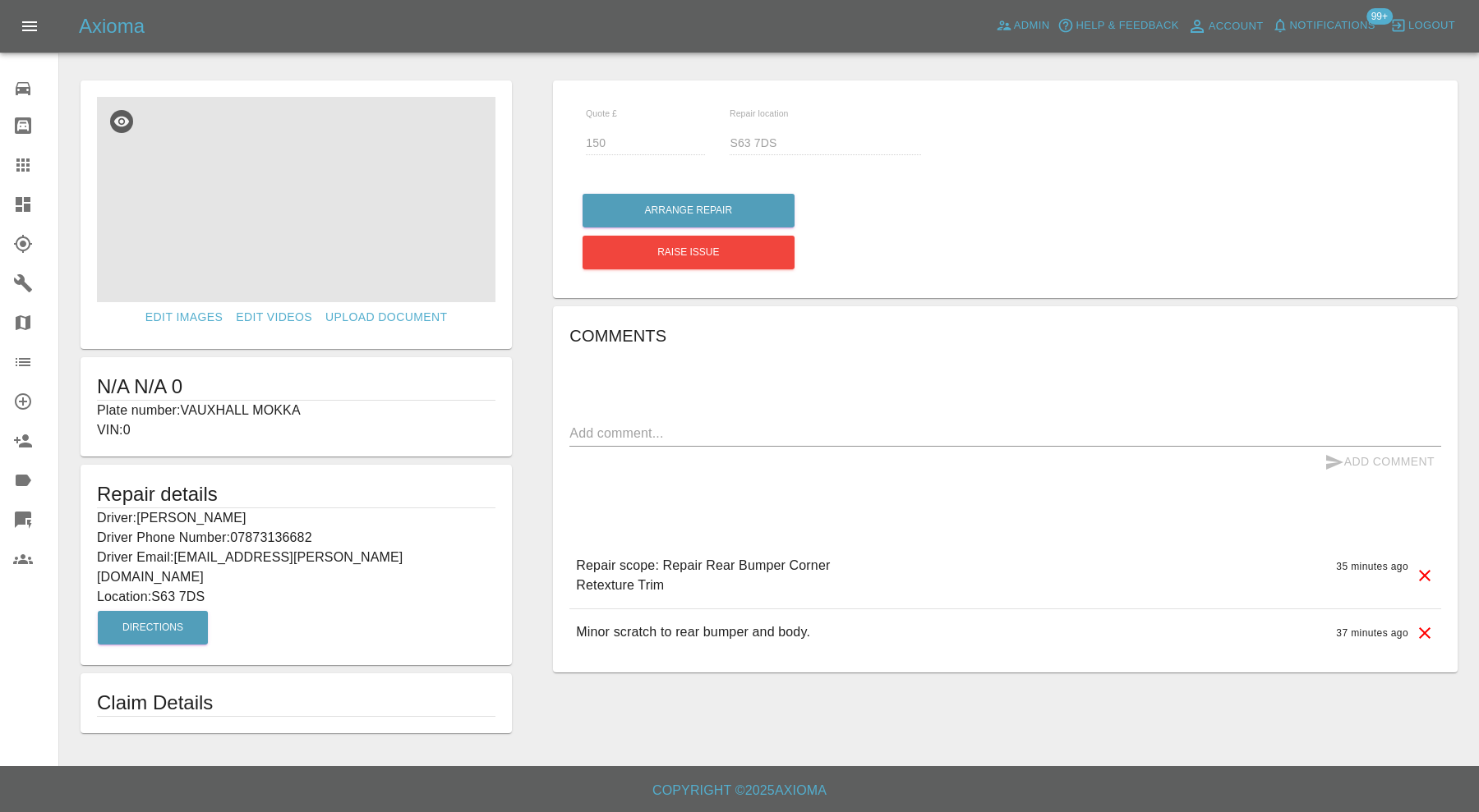
click at [306, 230] on img at bounding box center [296, 199] width 399 height 206
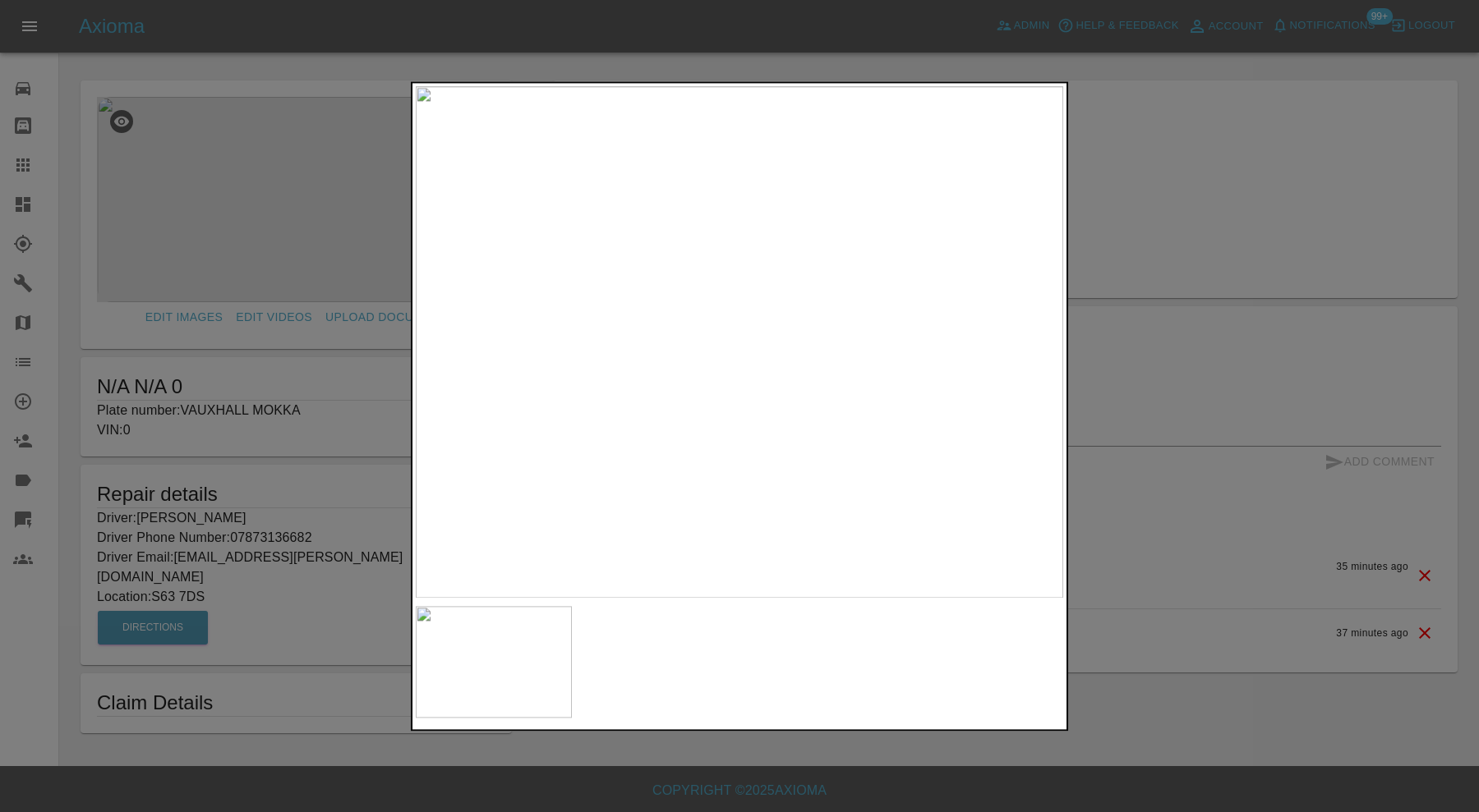
click at [1182, 167] on div at bounding box center [740, 406] width 1479 height 812
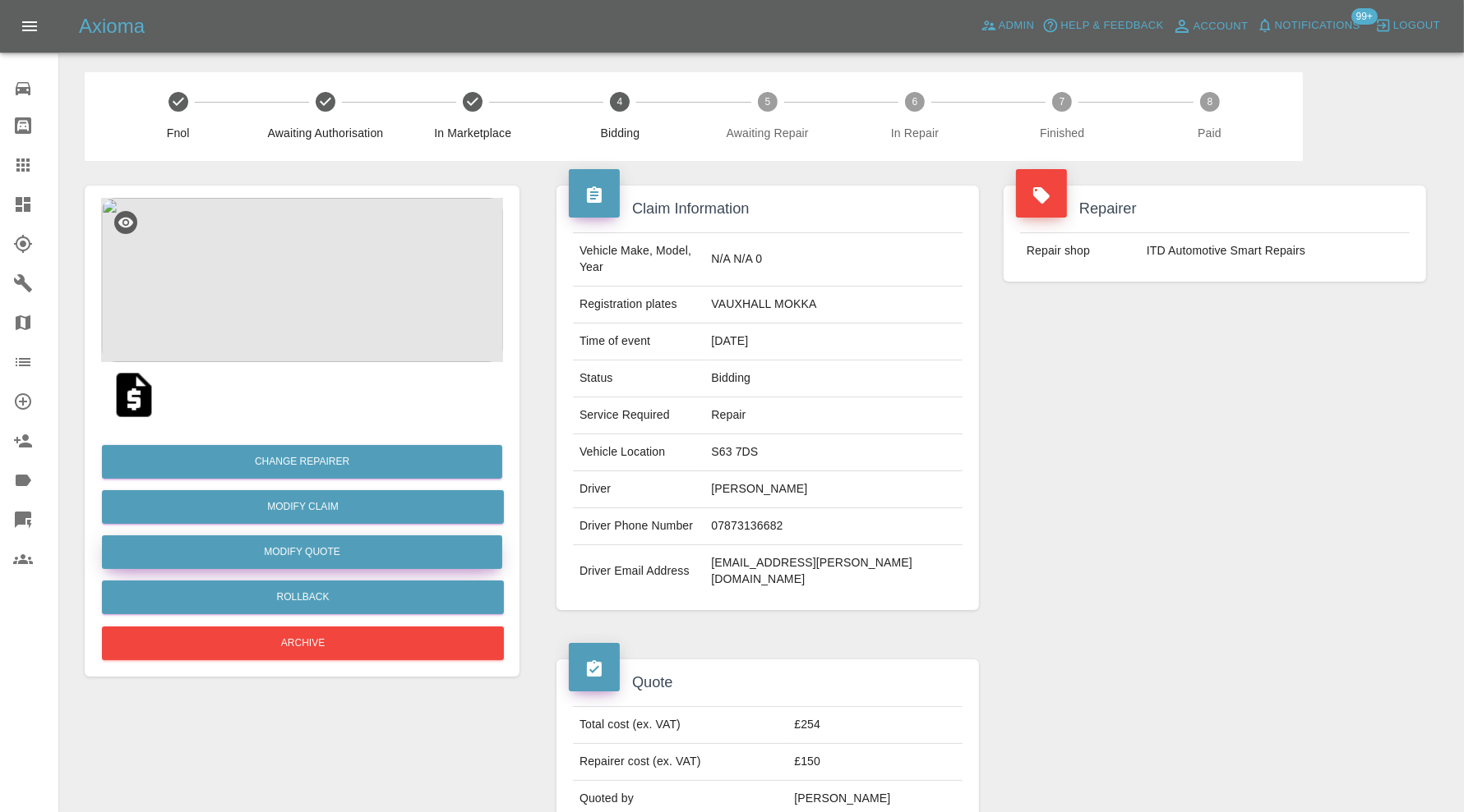
click at [388, 552] on button "Modify Quote" at bounding box center [301, 552] width 400 height 33
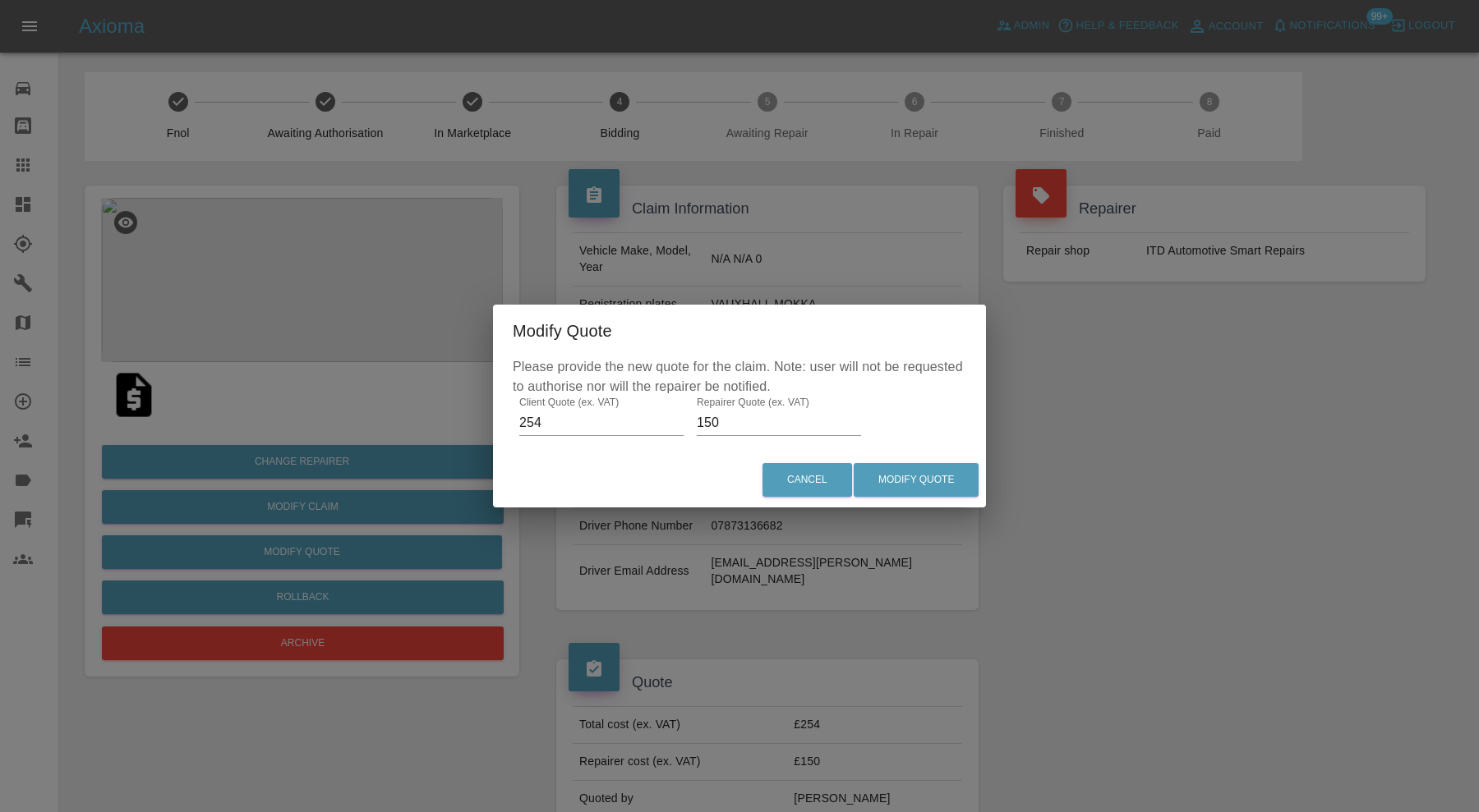
click at [710, 421] on input "150" at bounding box center [779, 423] width 165 height 26
type input "160"
click at [970, 476] on button "Modify Quote" at bounding box center [916, 479] width 125 height 33
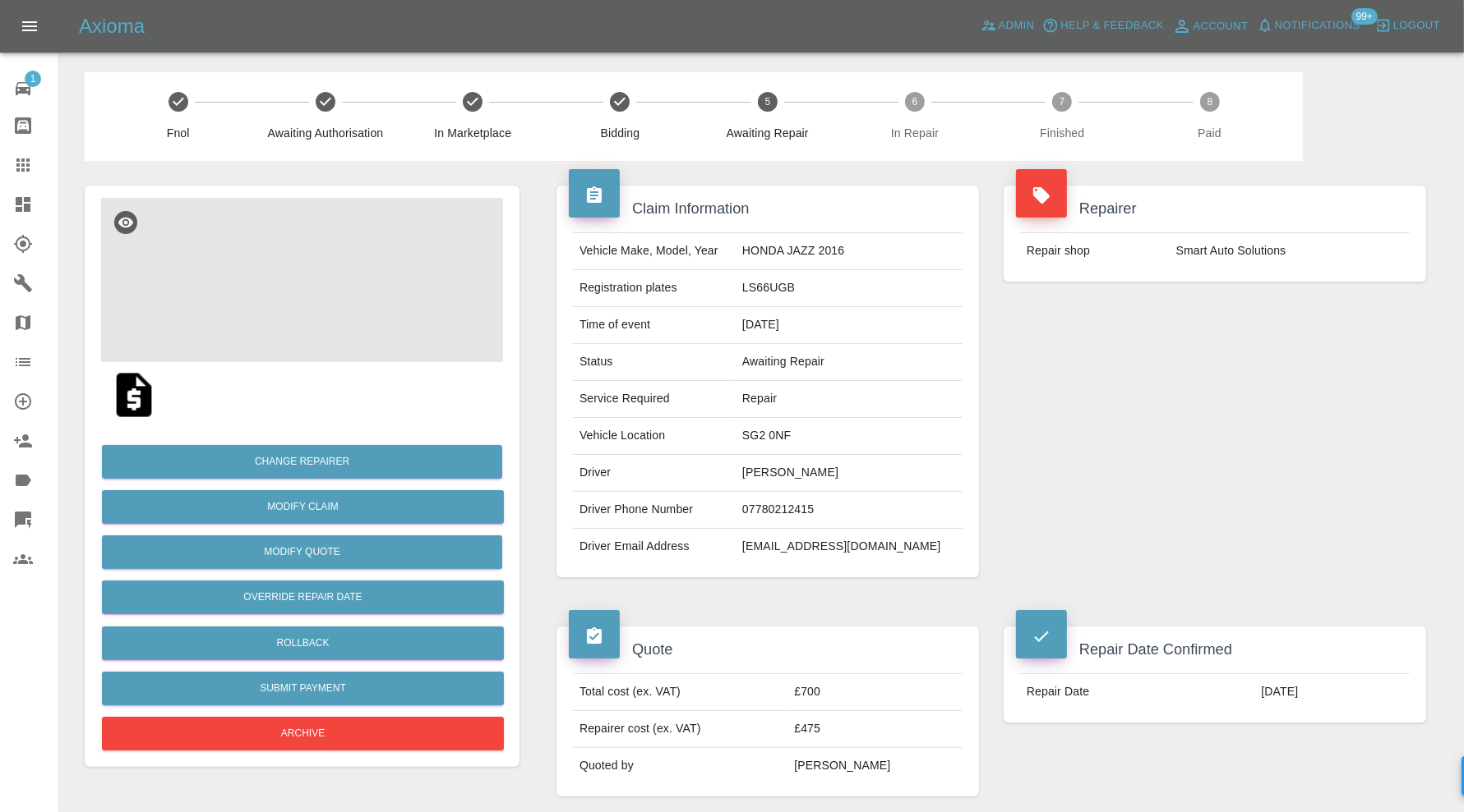
scroll to position [822, 0]
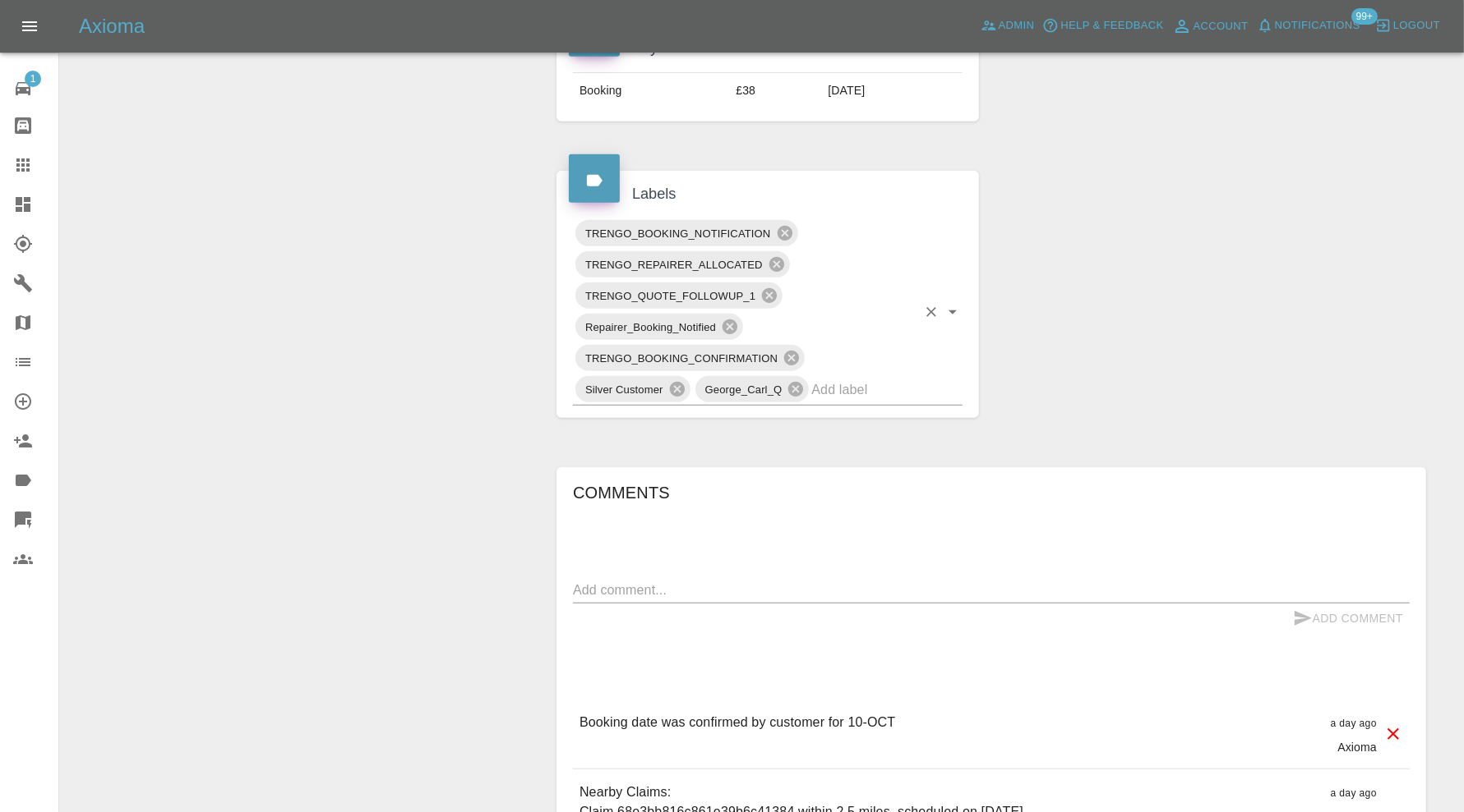
click at [886, 386] on input "text" at bounding box center [864, 389] width 105 height 26
type input "au"
click at [707, 424] on li "REPAIR_AUDITED" at bounding box center [767, 423] width 389 height 30
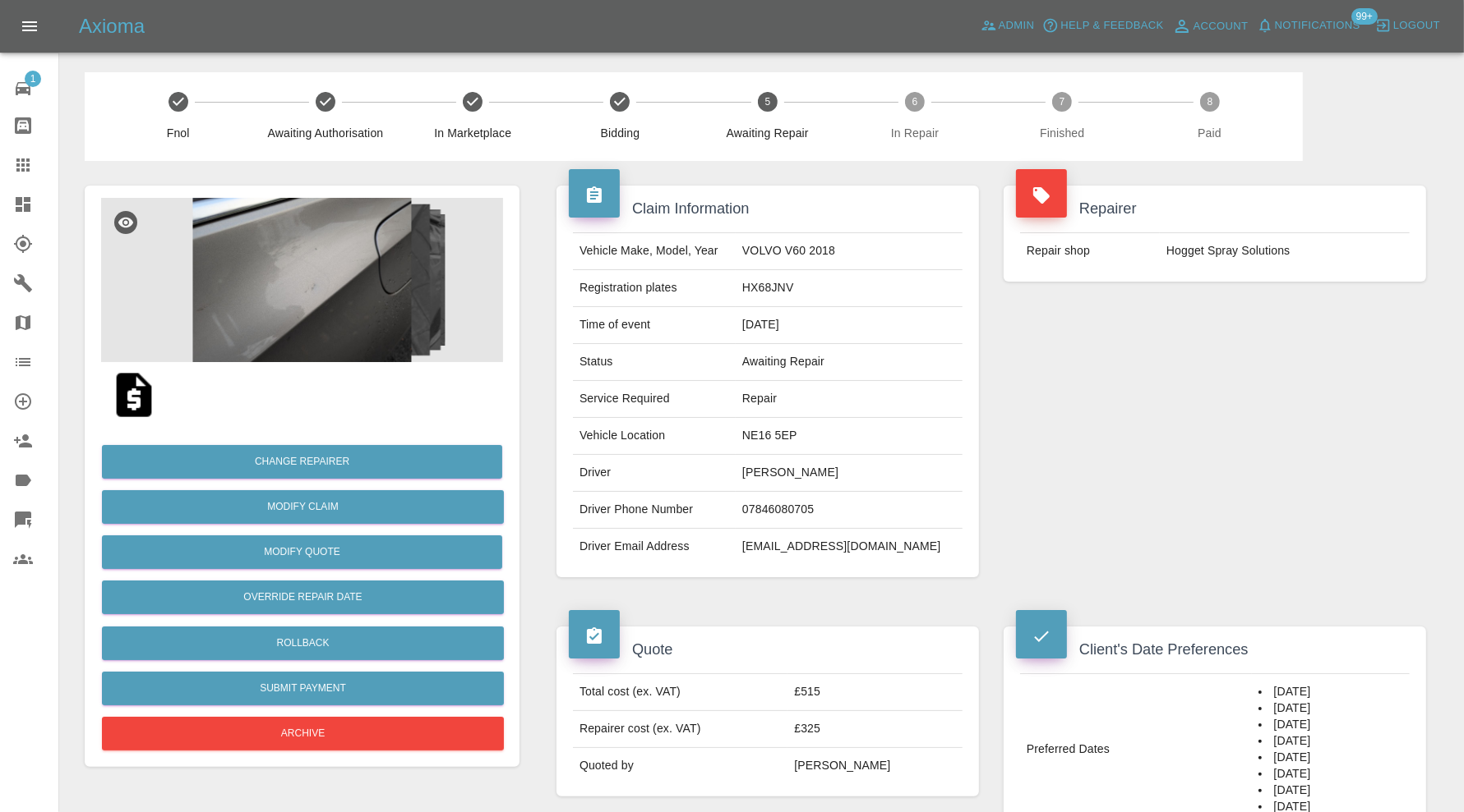
click at [390, 323] on img at bounding box center [302, 280] width 402 height 165
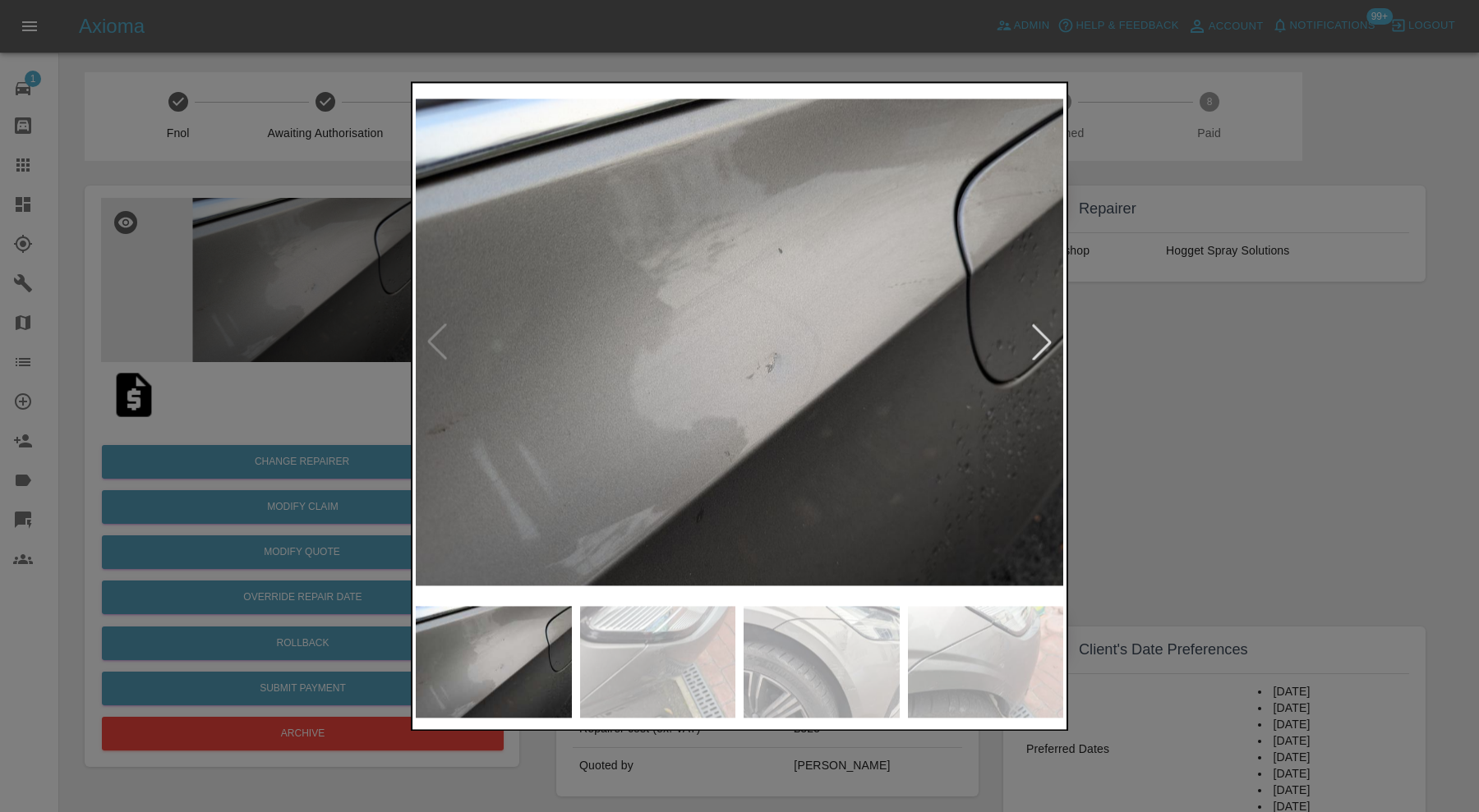
click at [712, 684] on img at bounding box center [657, 662] width 156 height 112
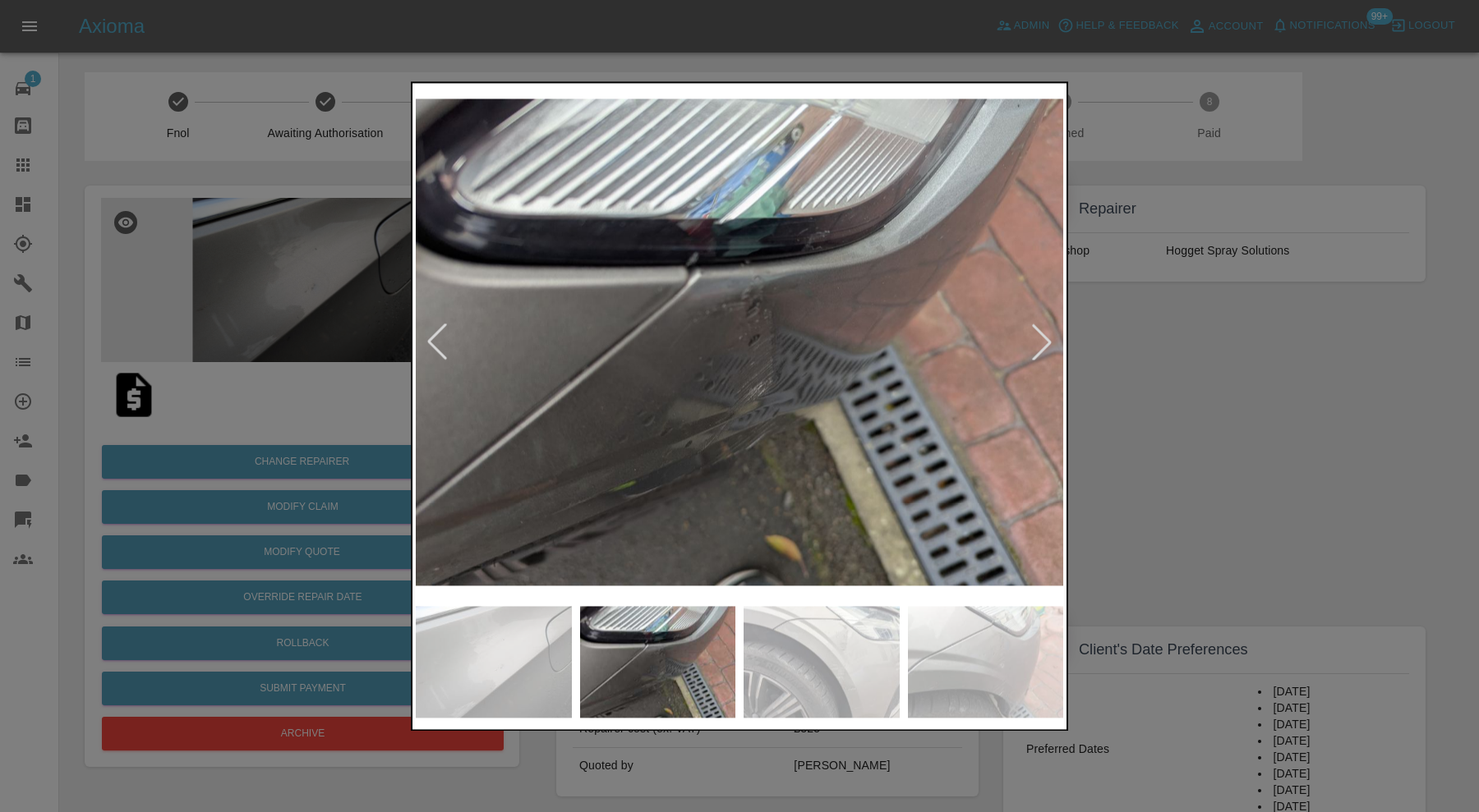
click at [817, 655] on img at bounding box center [821, 662] width 156 height 112
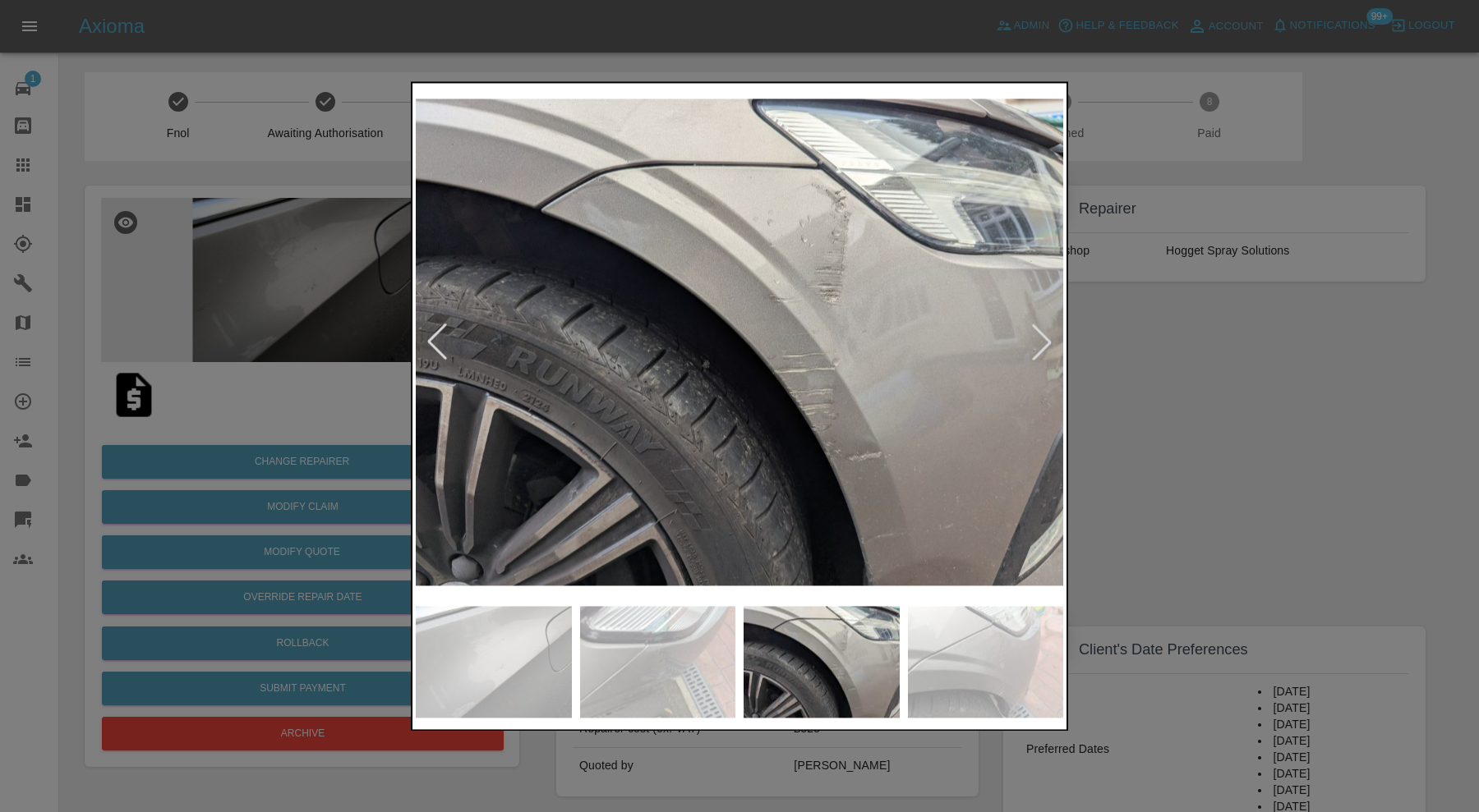
click at [966, 648] on img at bounding box center [985, 662] width 156 height 112
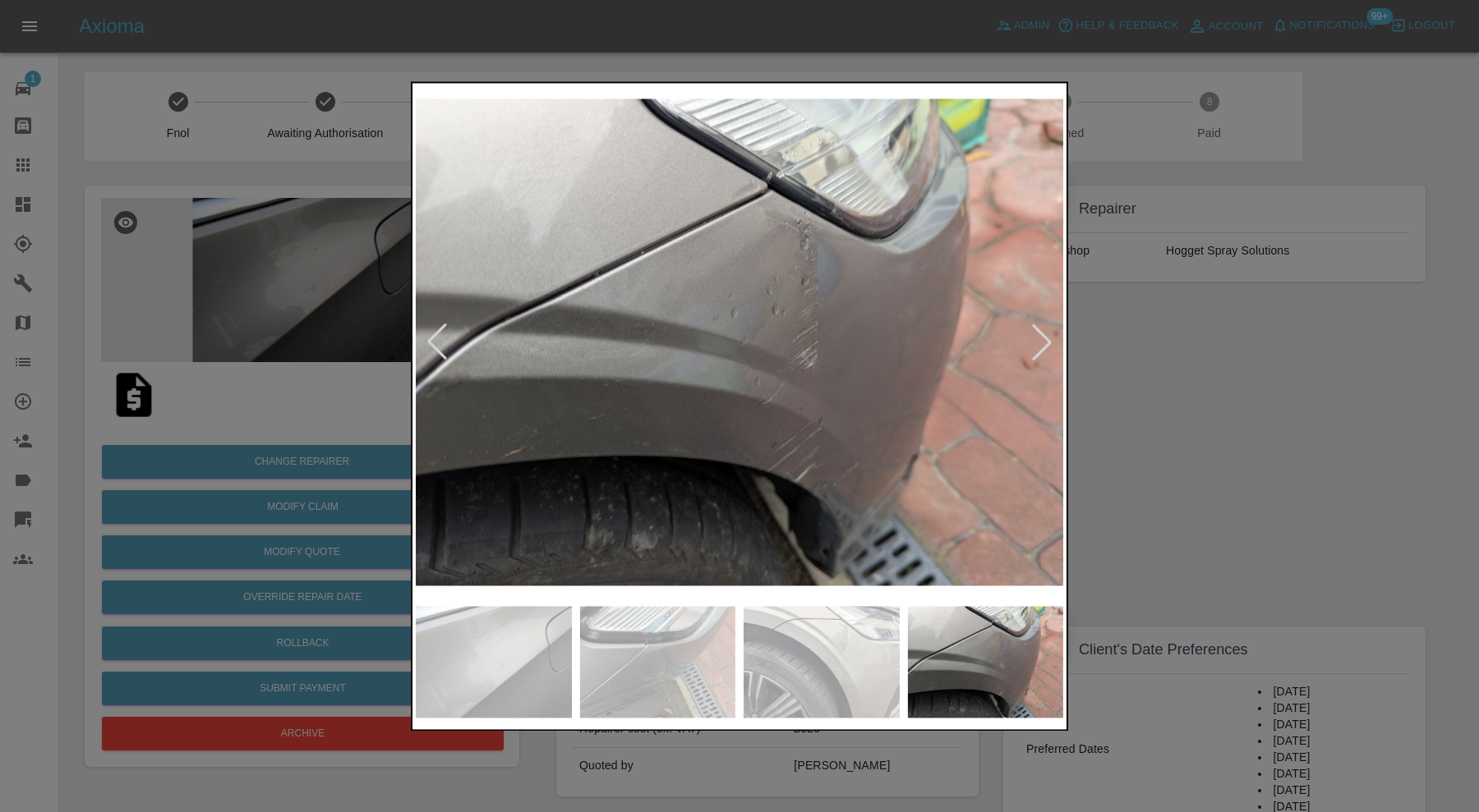
click at [1040, 343] on div at bounding box center [1042, 342] width 36 height 36
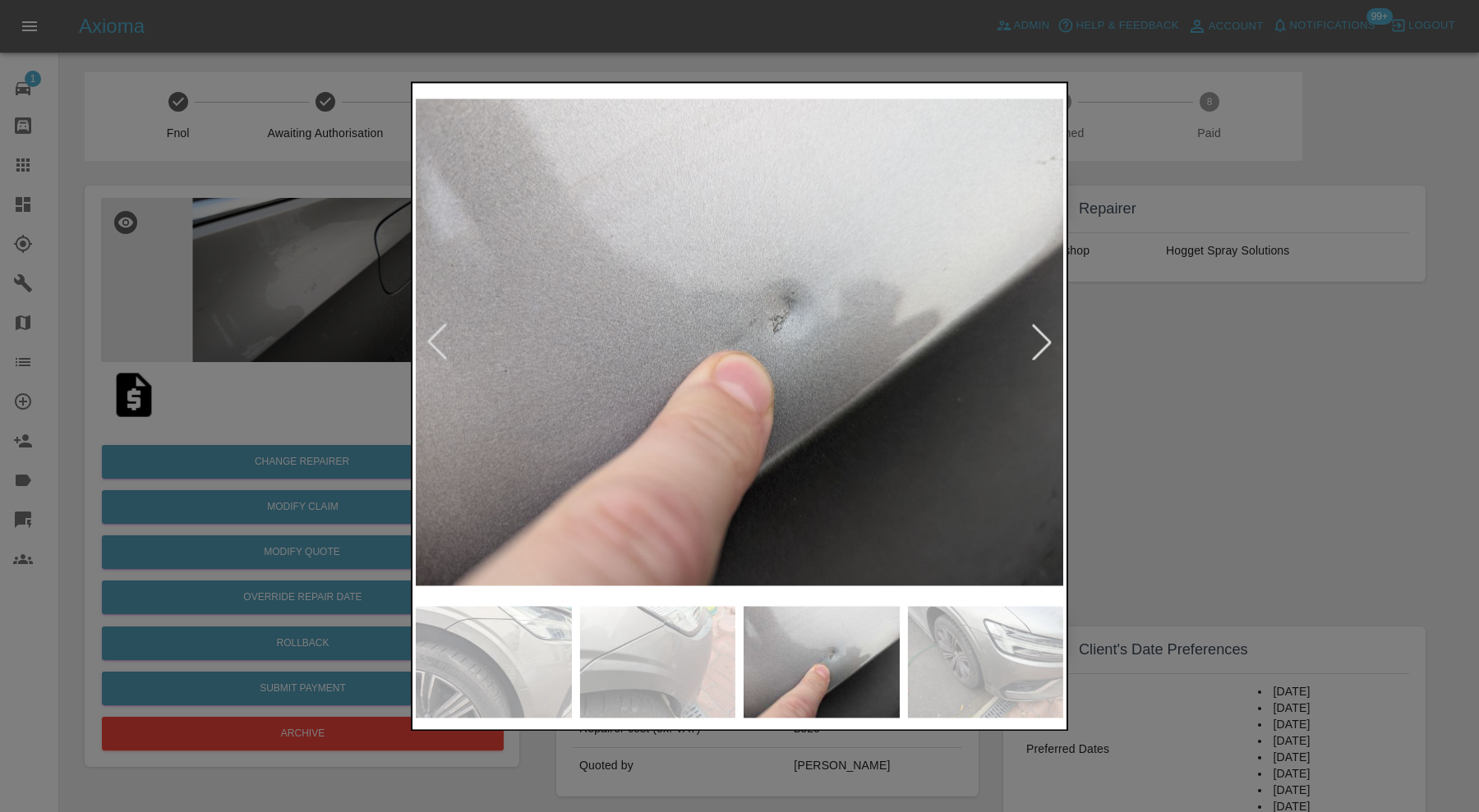
click at [1040, 343] on div at bounding box center [1042, 342] width 36 height 36
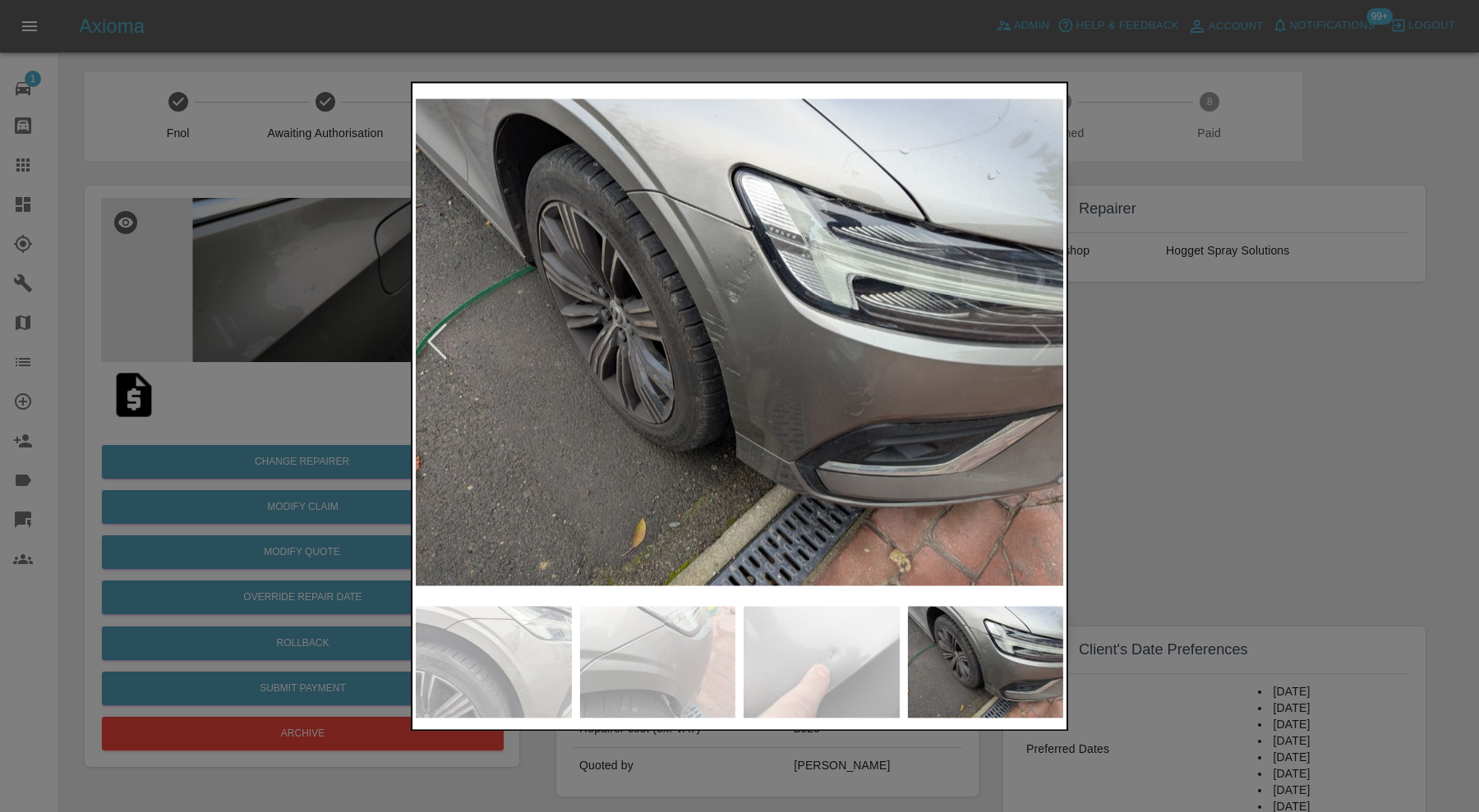
click at [1040, 343] on img at bounding box center [740, 341] width 648 height 512
click at [1165, 343] on div at bounding box center [740, 406] width 1479 height 812
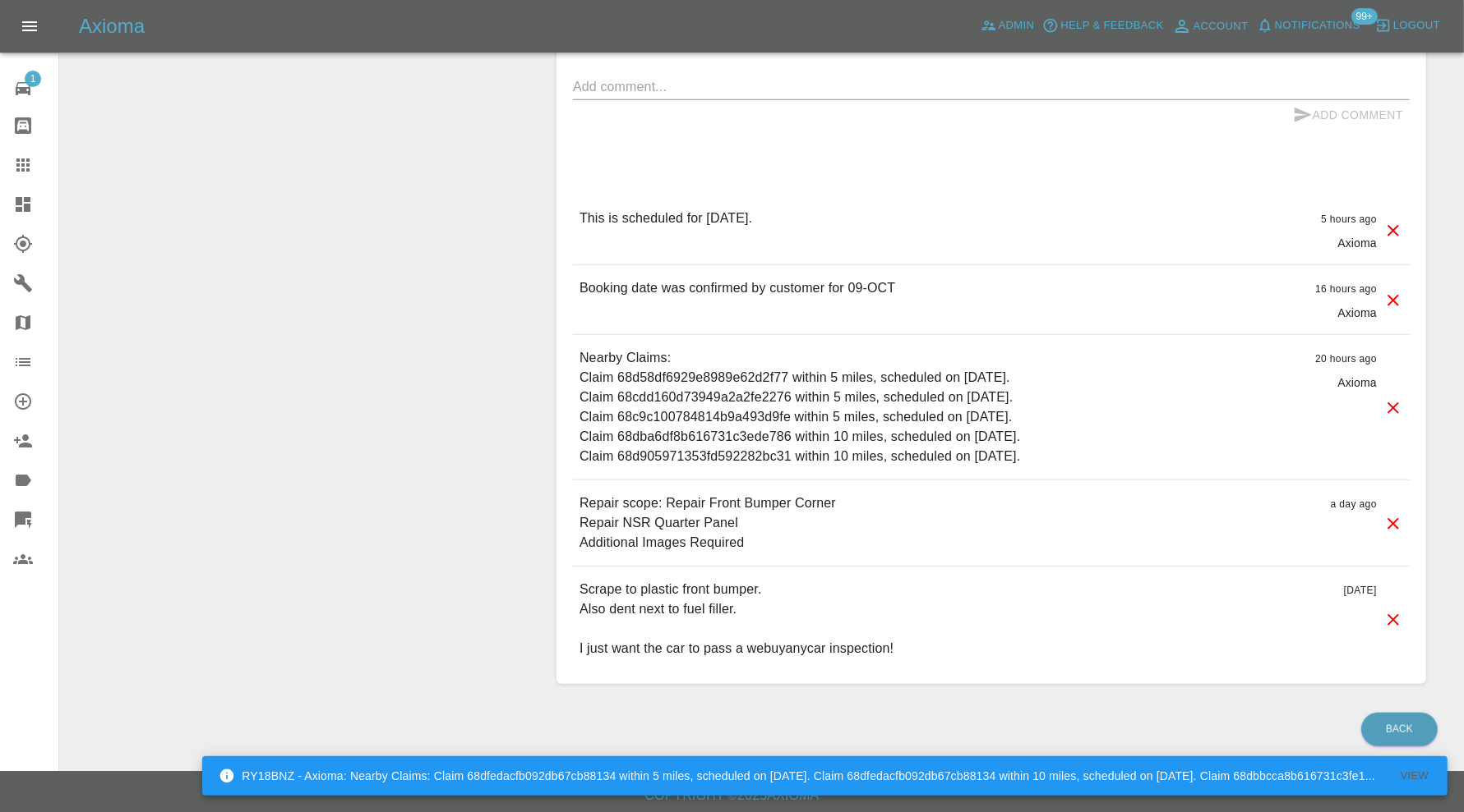
scroll to position [881, 0]
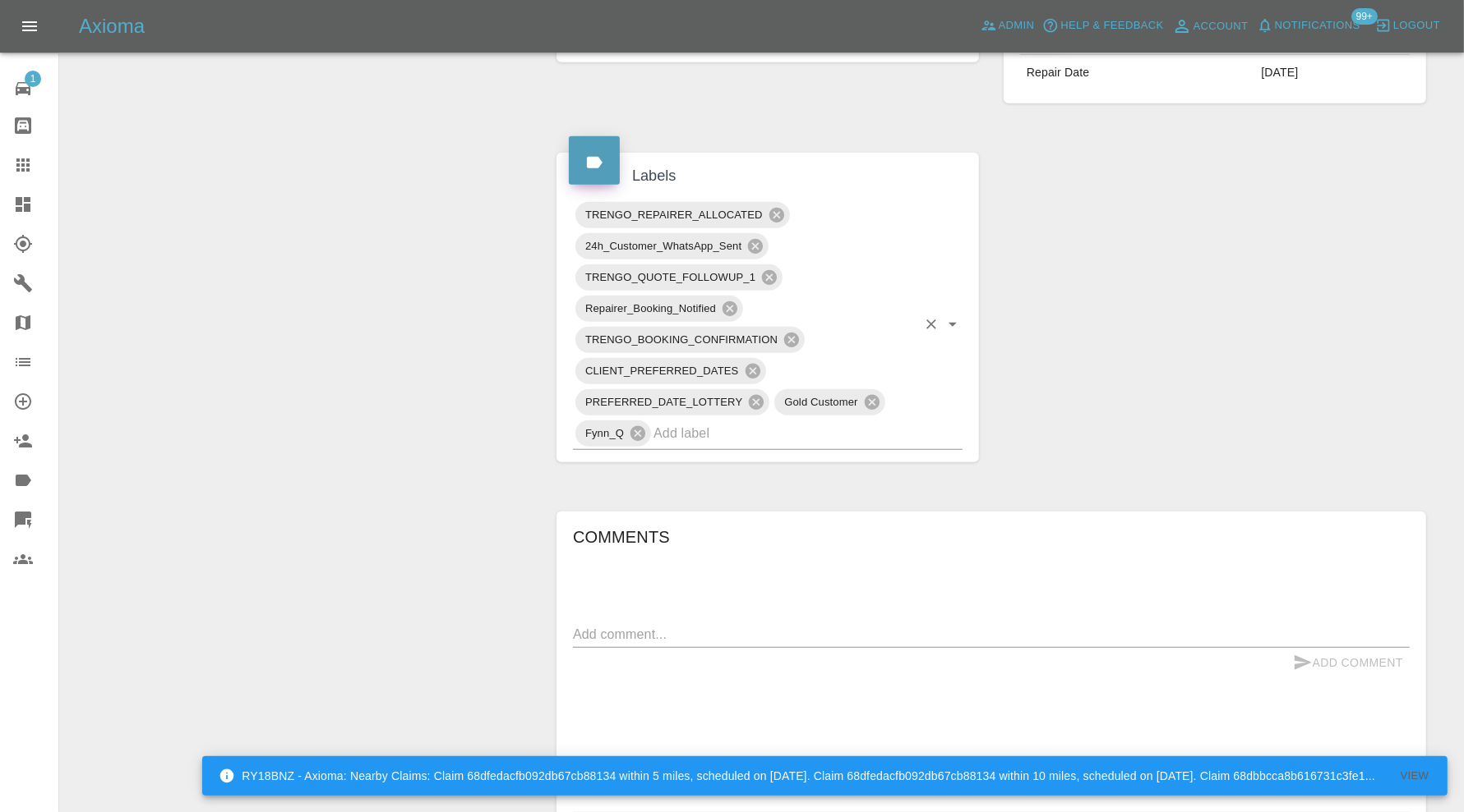
click at [757, 428] on input "text" at bounding box center [785, 433] width 263 height 26
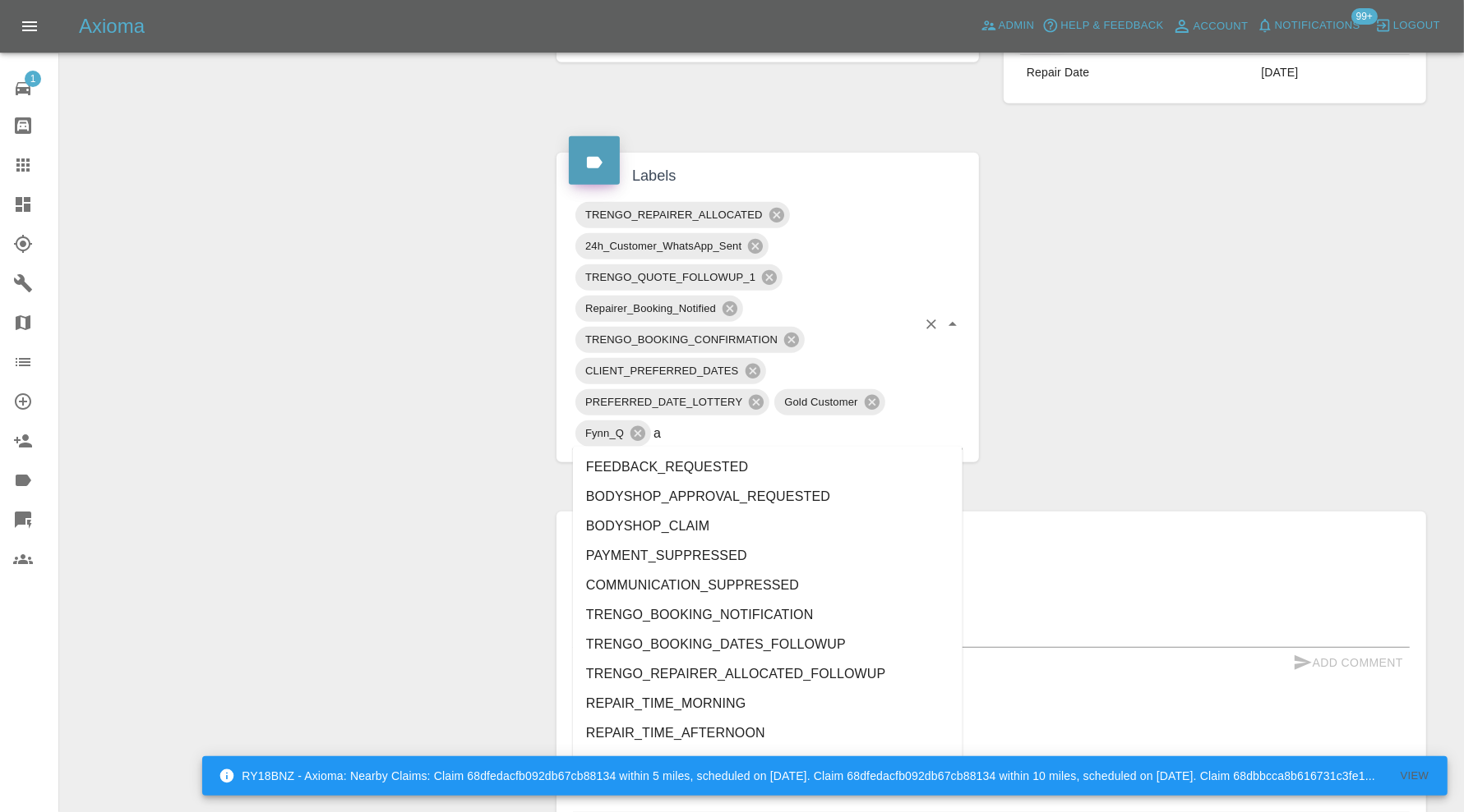
type input "au"
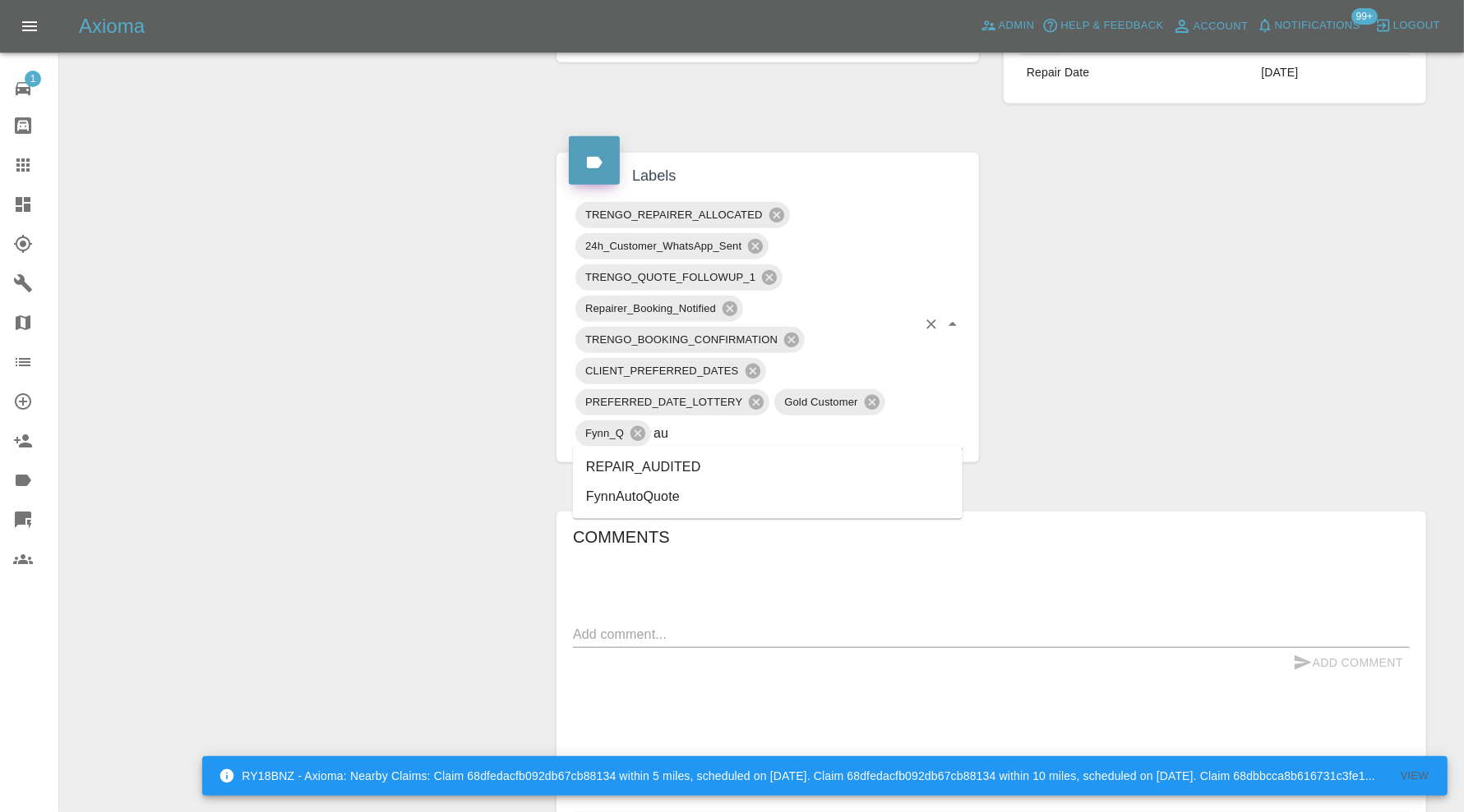
click at [701, 462] on li "REPAIR_AUDITED" at bounding box center [767, 468] width 389 height 30
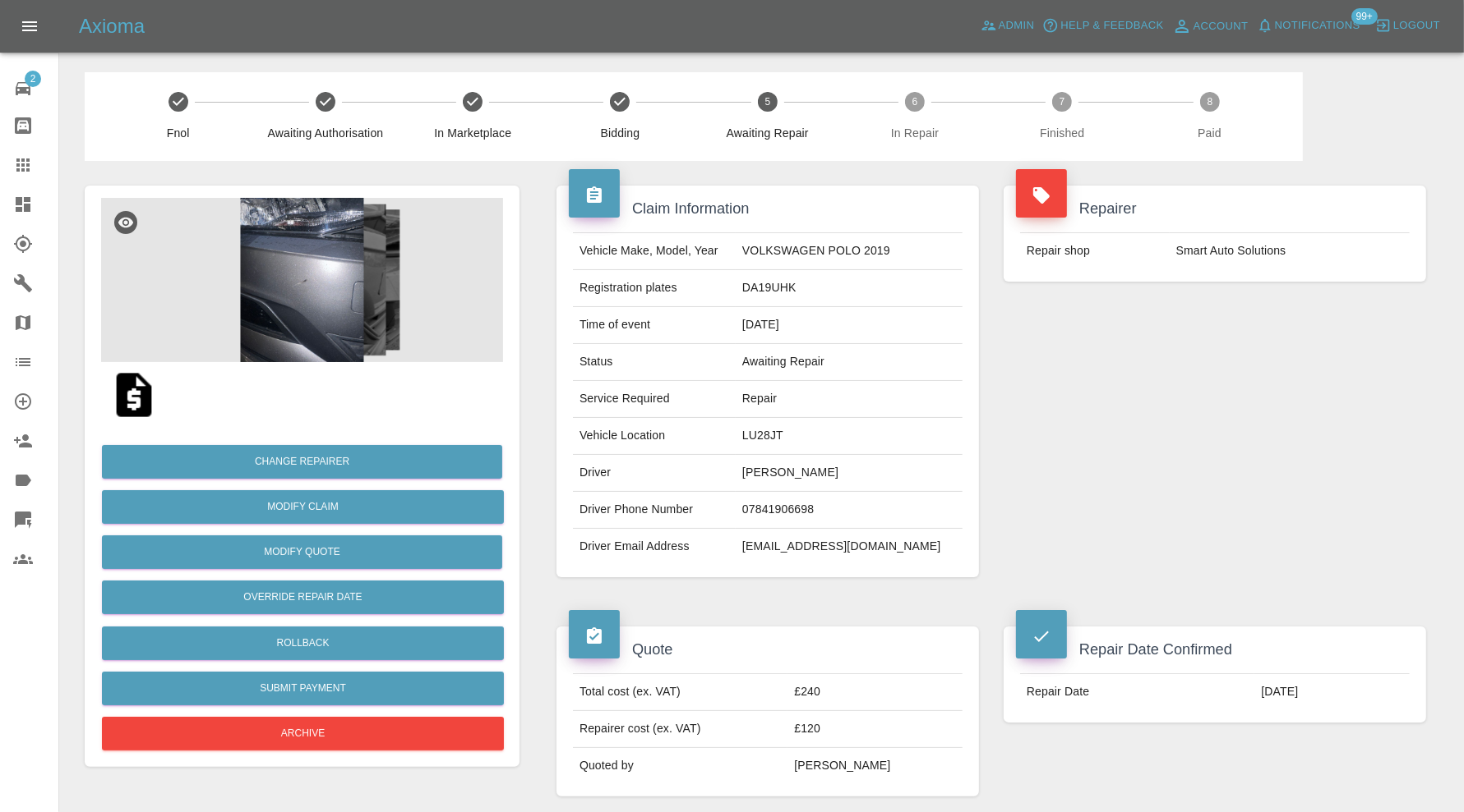
click at [280, 286] on img at bounding box center [302, 280] width 402 height 165
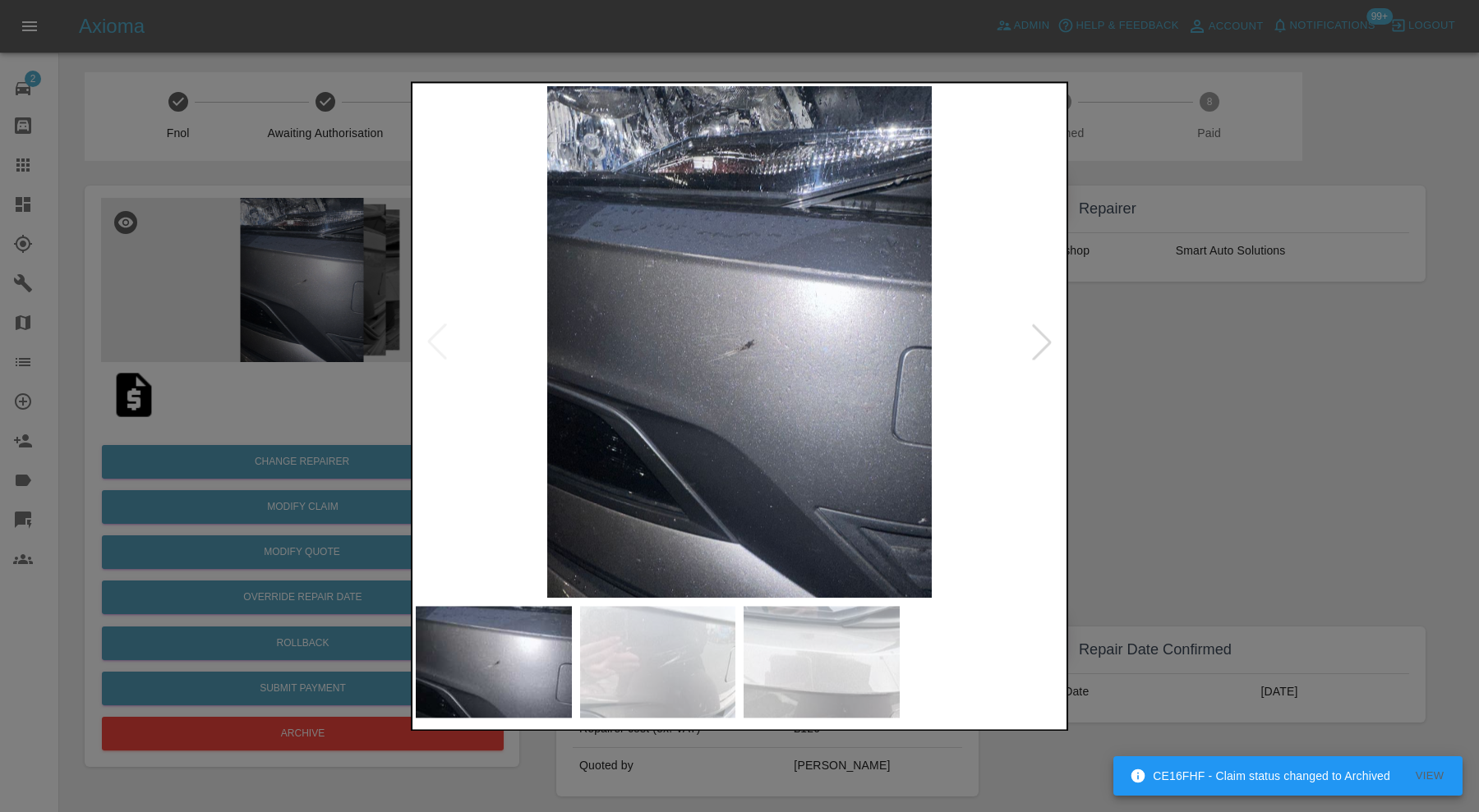
click at [725, 661] on img at bounding box center [657, 662] width 156 height 112
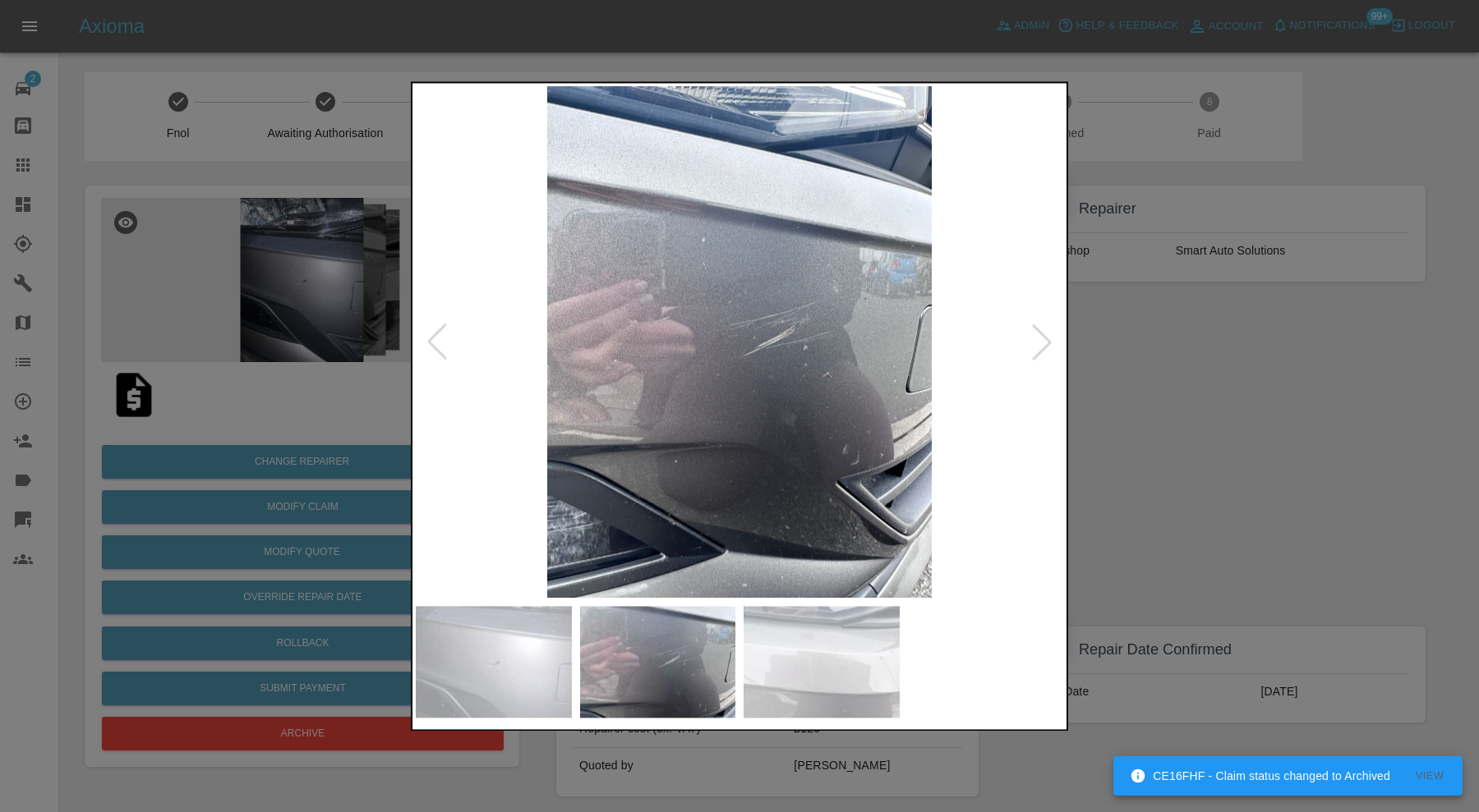
click at [816, 661] on img at bounding box center [821, 662] width 156 height 112
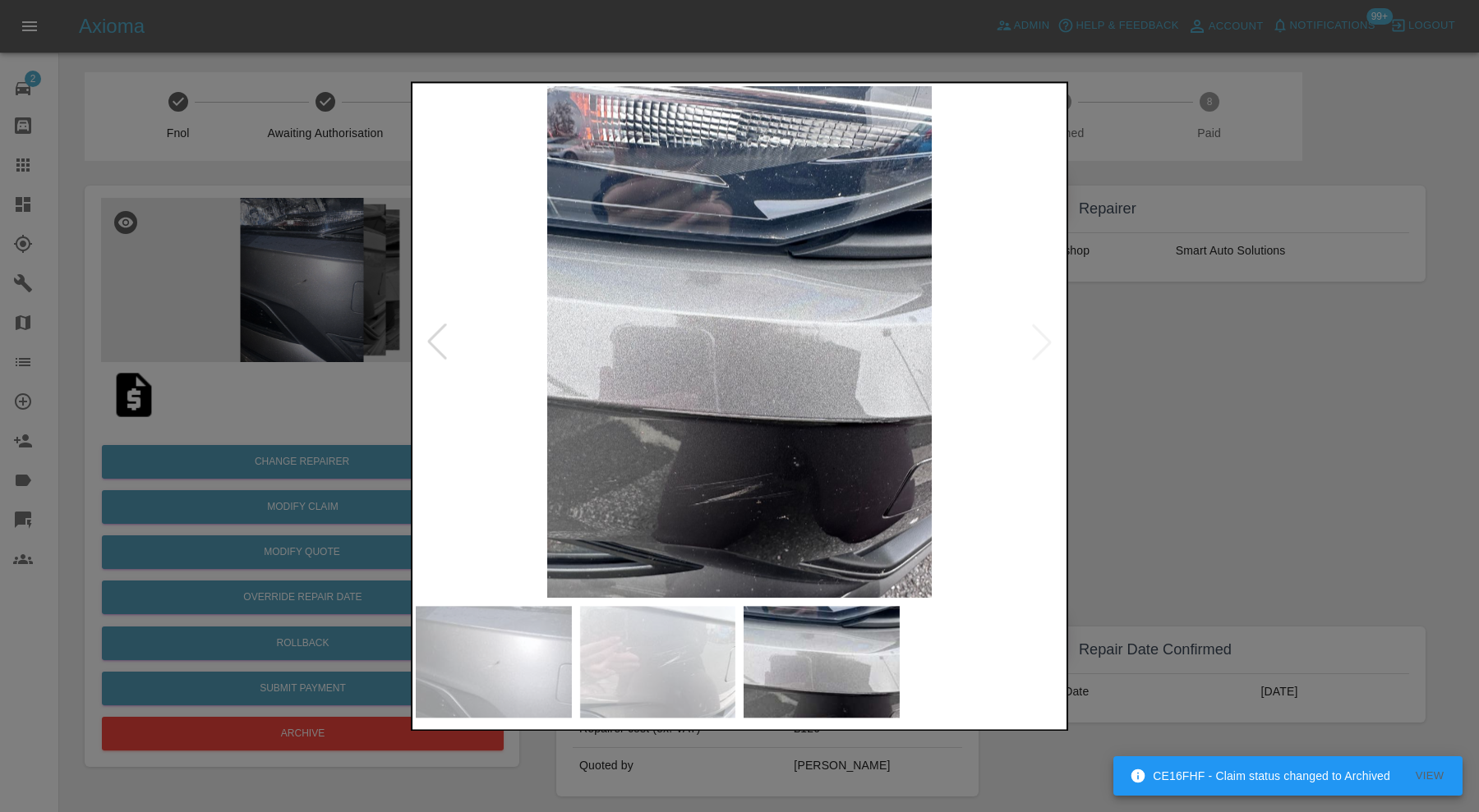
click at [1137, 424] on div at bounding box center [740, 406] width 1479 height 812
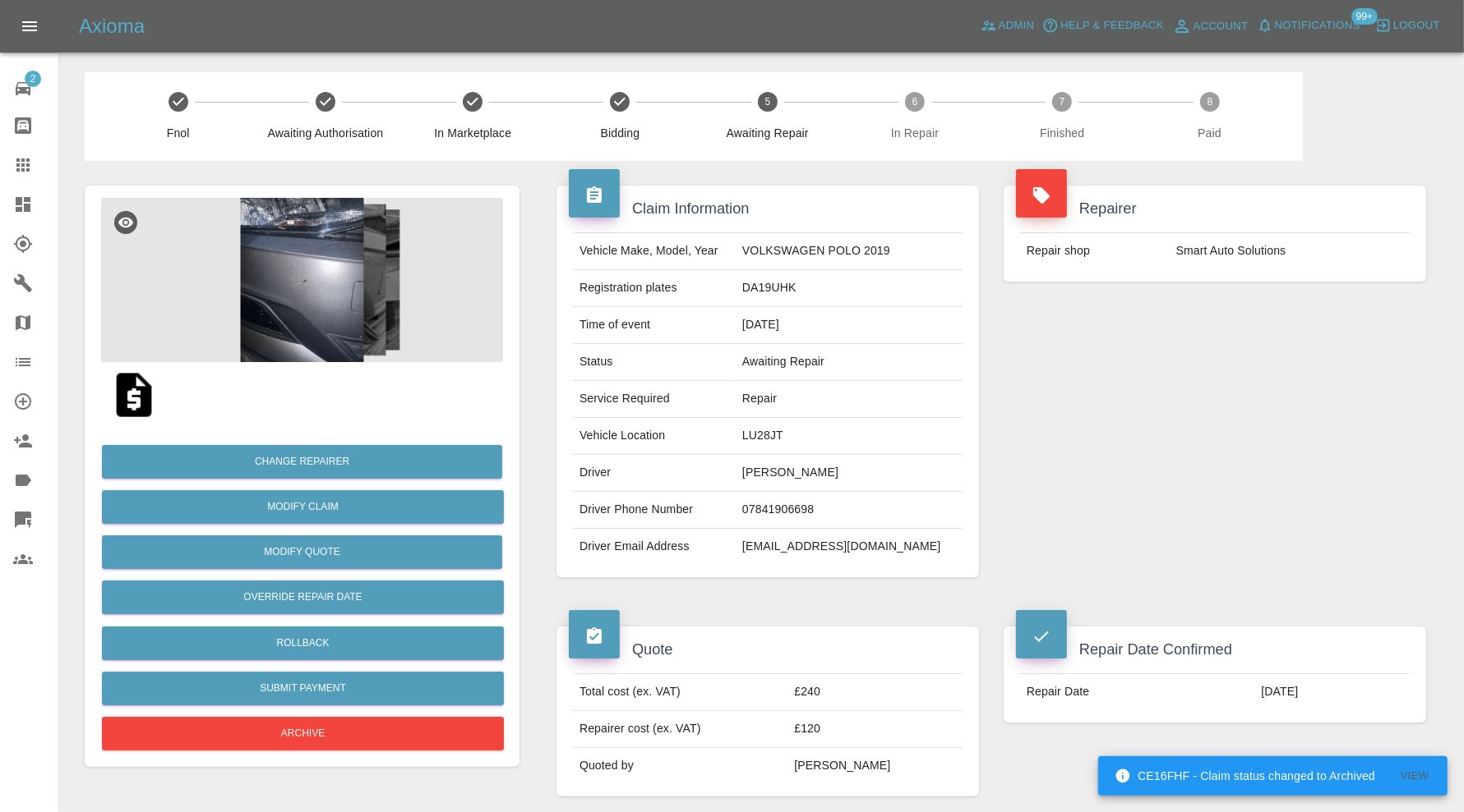
click at [798, 435] on td "LU28JT" at bounding box center [849, 436] width 227 height 37
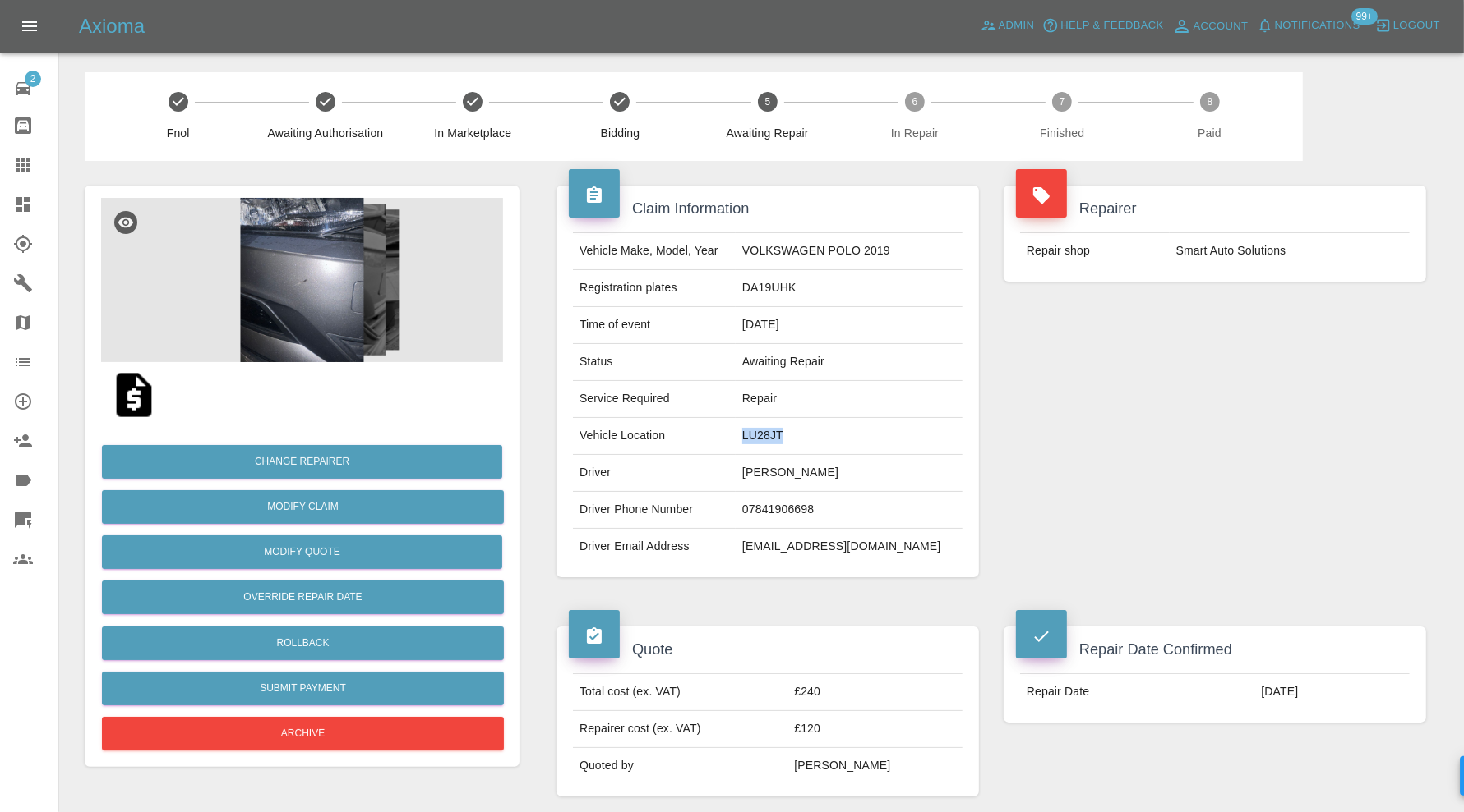
copy td "LU28JT"
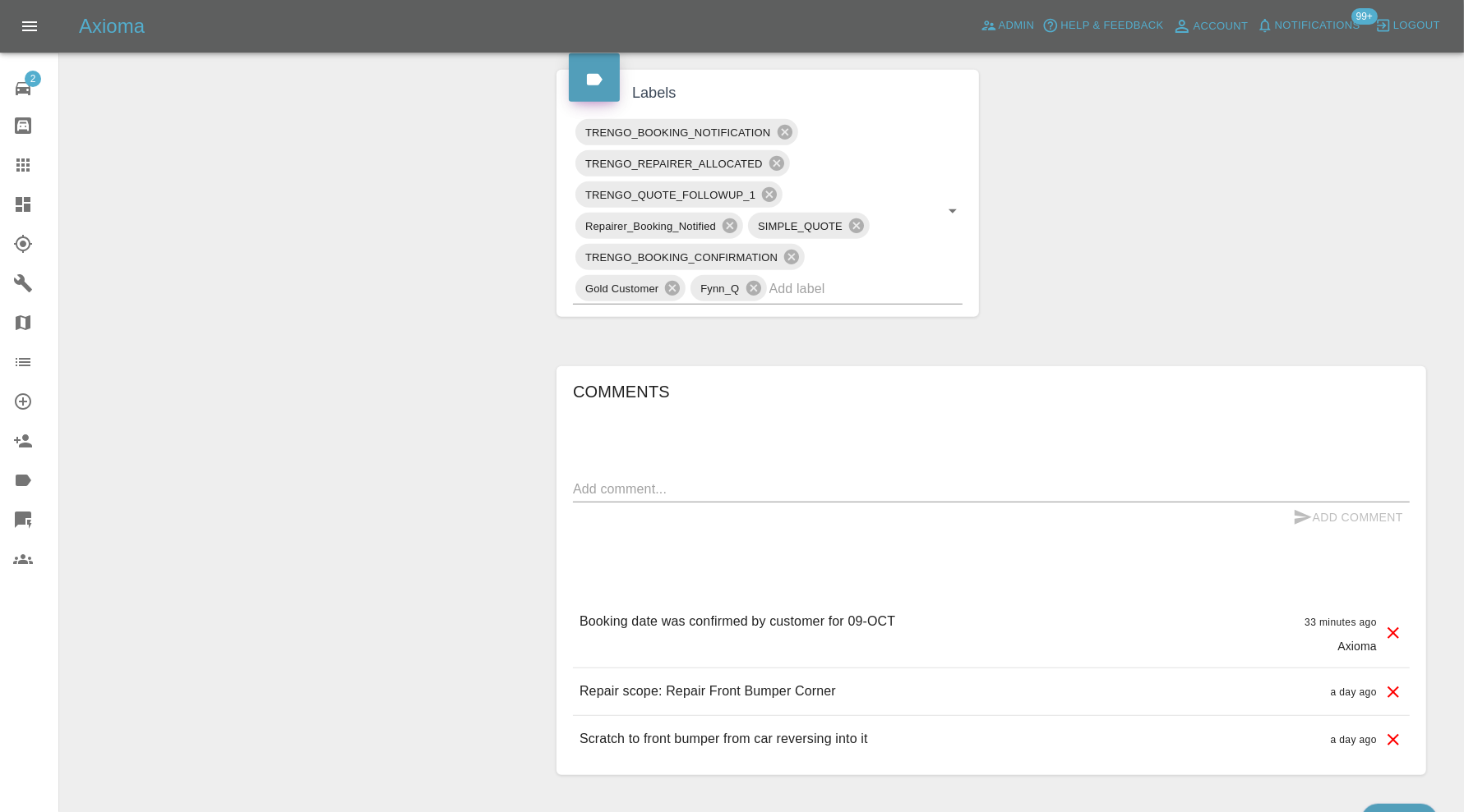
scroll to position [957, 0]
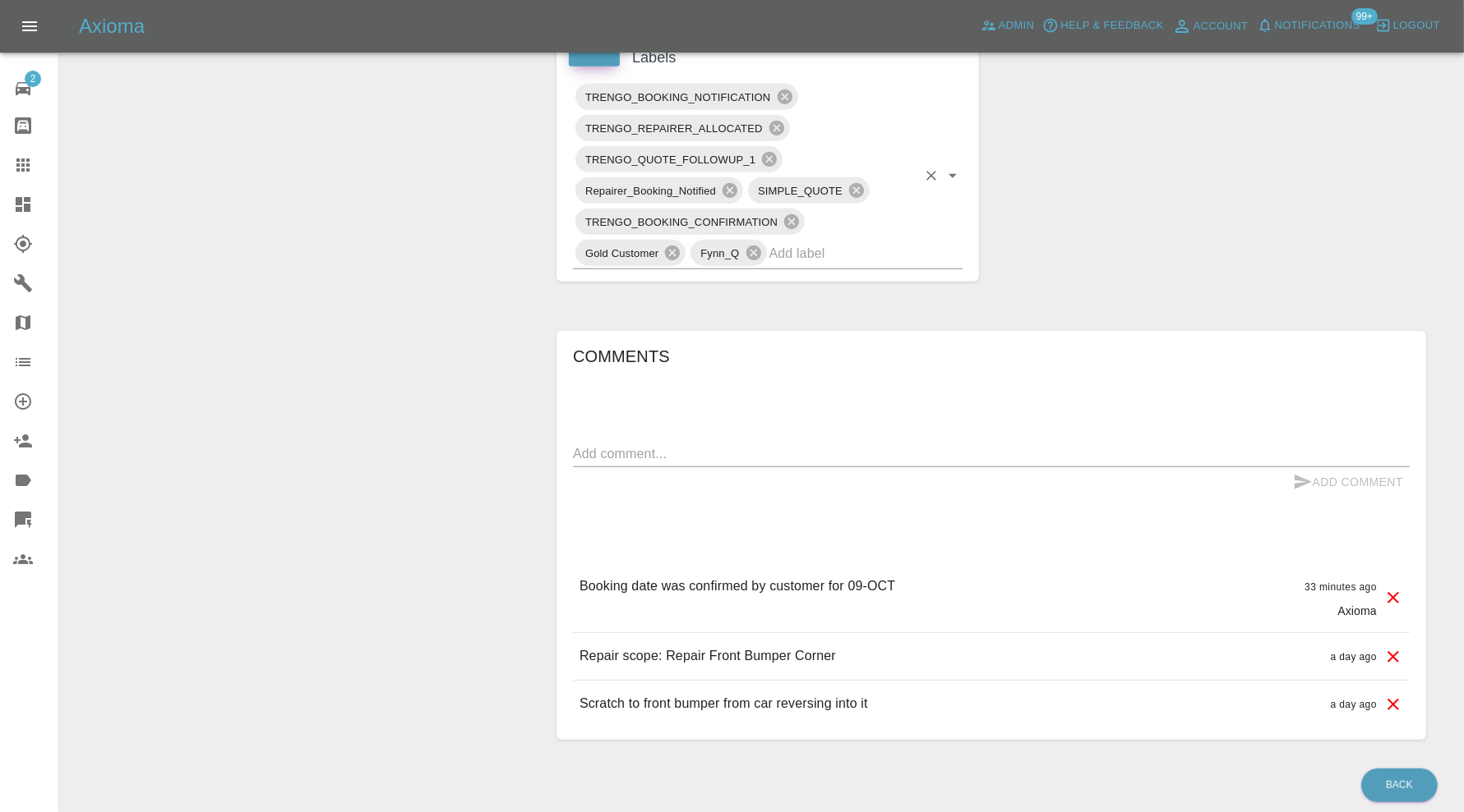
click at [892, 252] on input "text" at bounding box center [843, 253] width 147 height 26
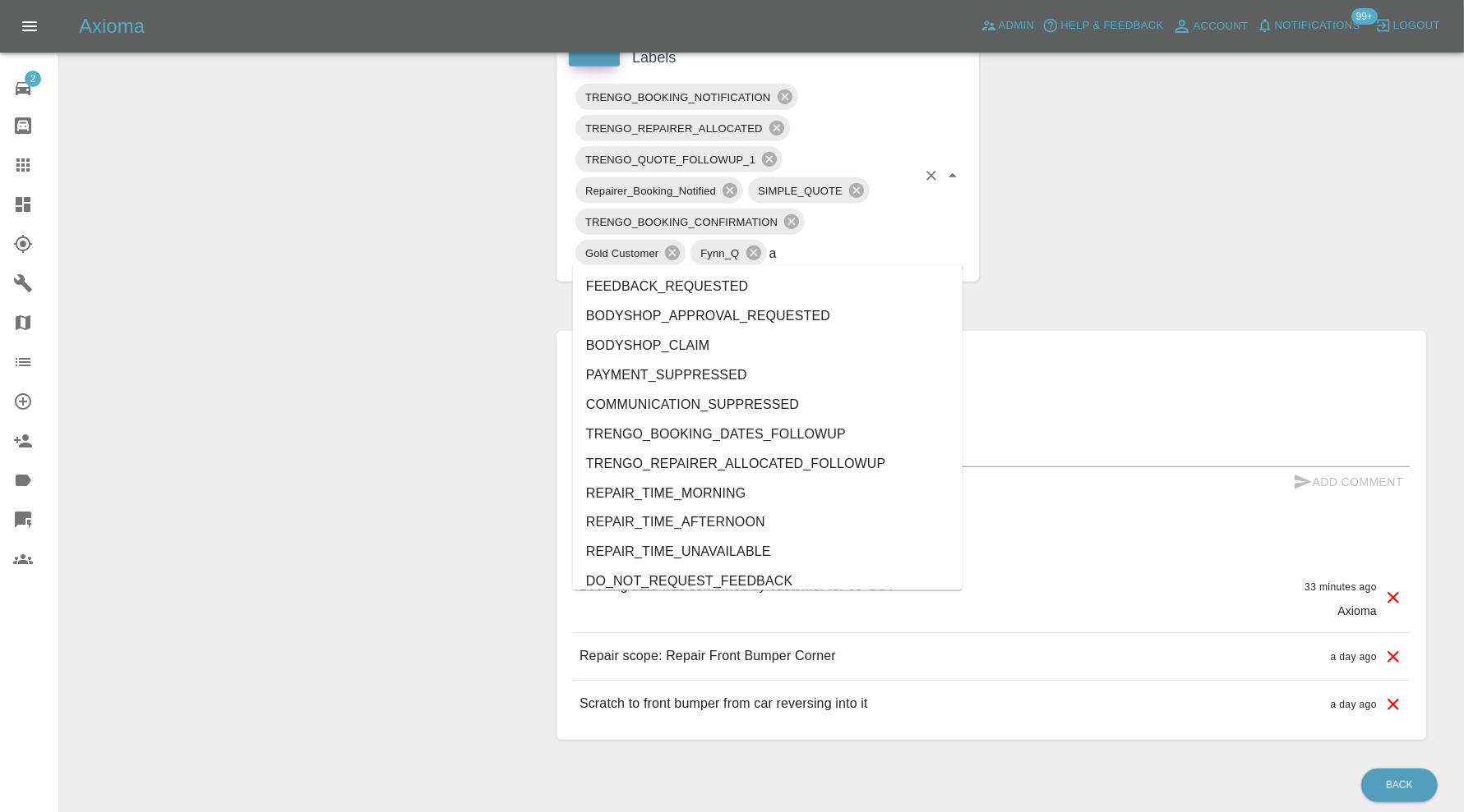
type input "au"
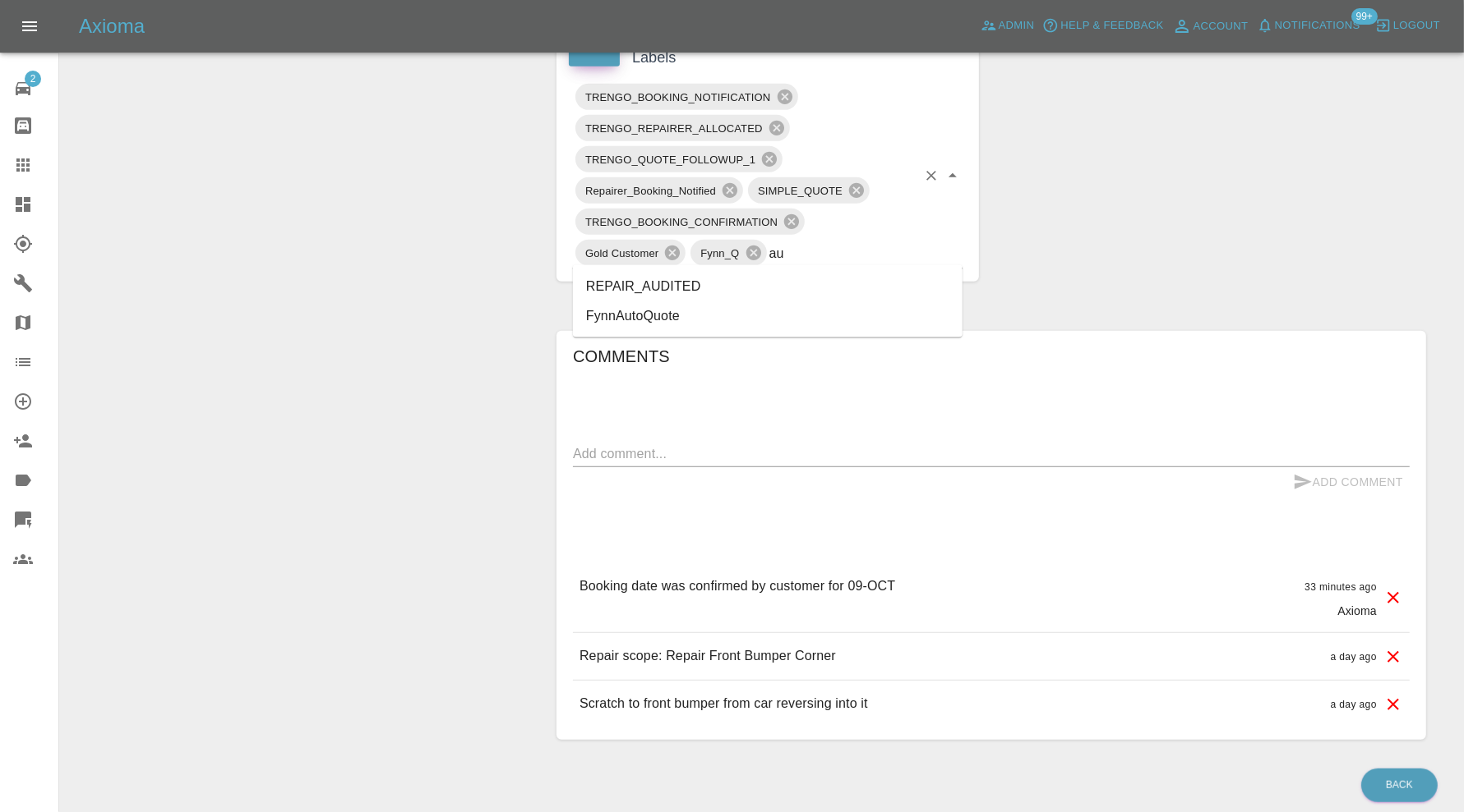
click at [731, 280] on li "REPAIR_AUDITED" at bounding box center [767, 286] width 389 height 30
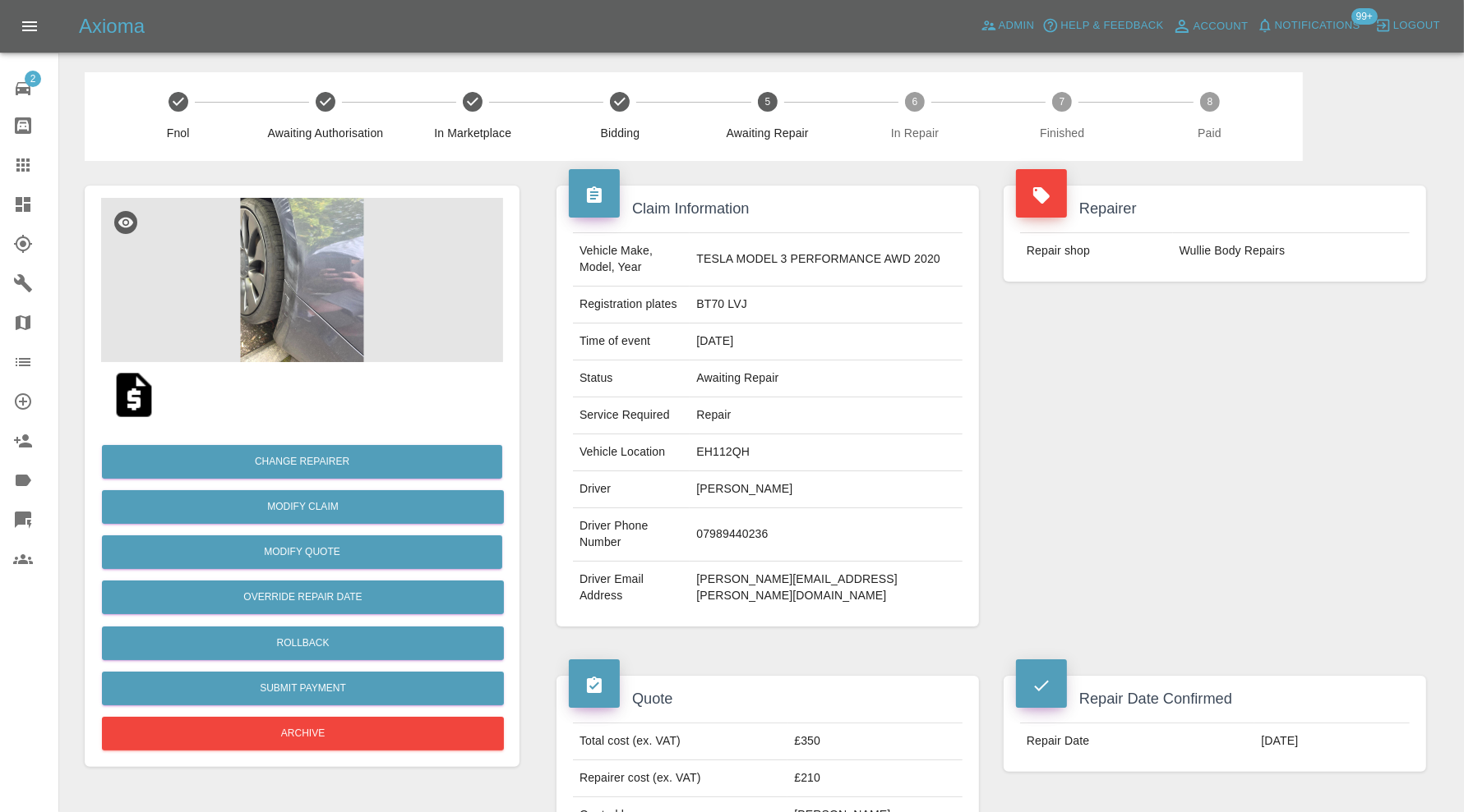
click at [349, 301] on img at bounding box center [302, 280] width 402 height 165
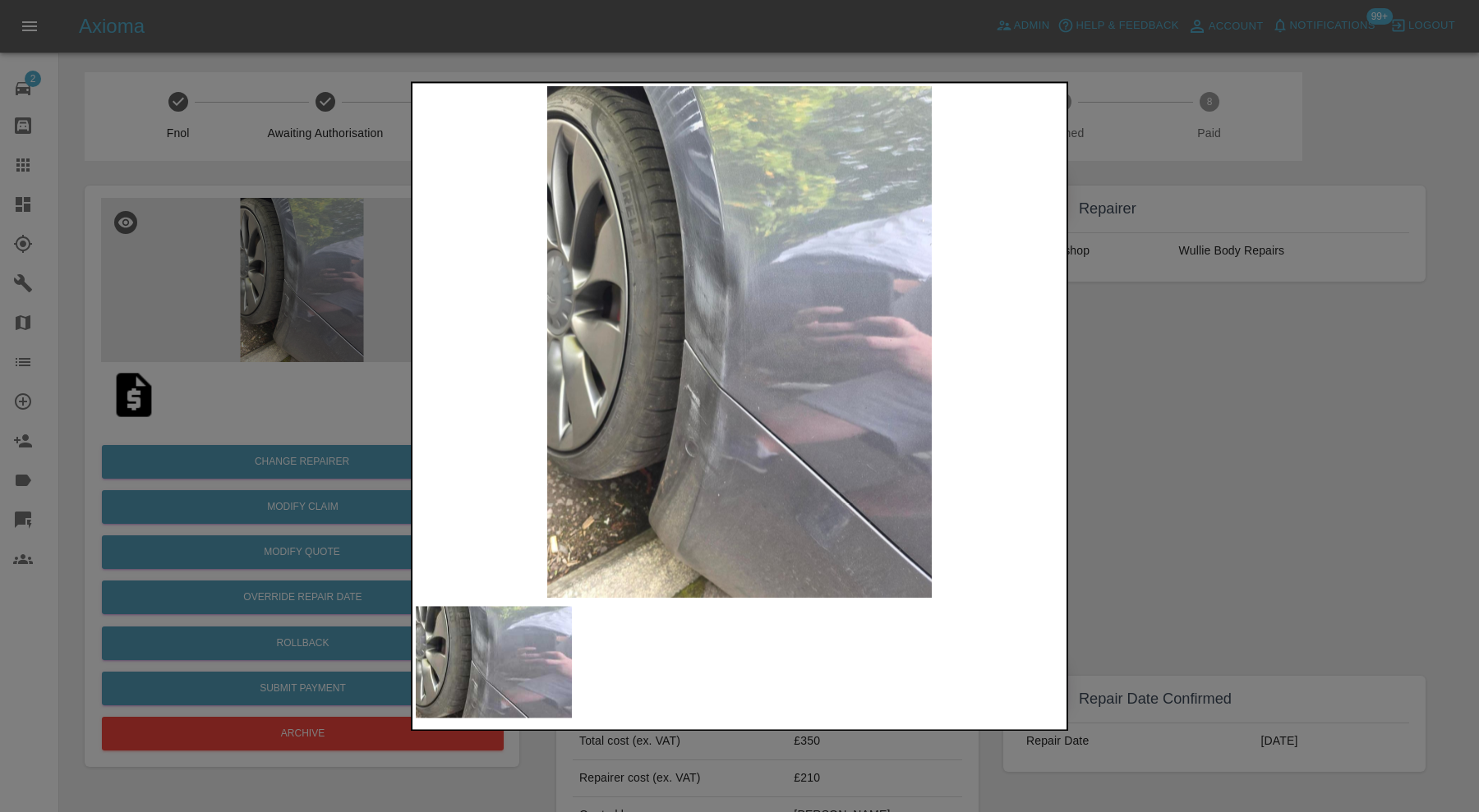
click at [1117, 340] on div at bounding box center [740, 406] width 1479 height 812
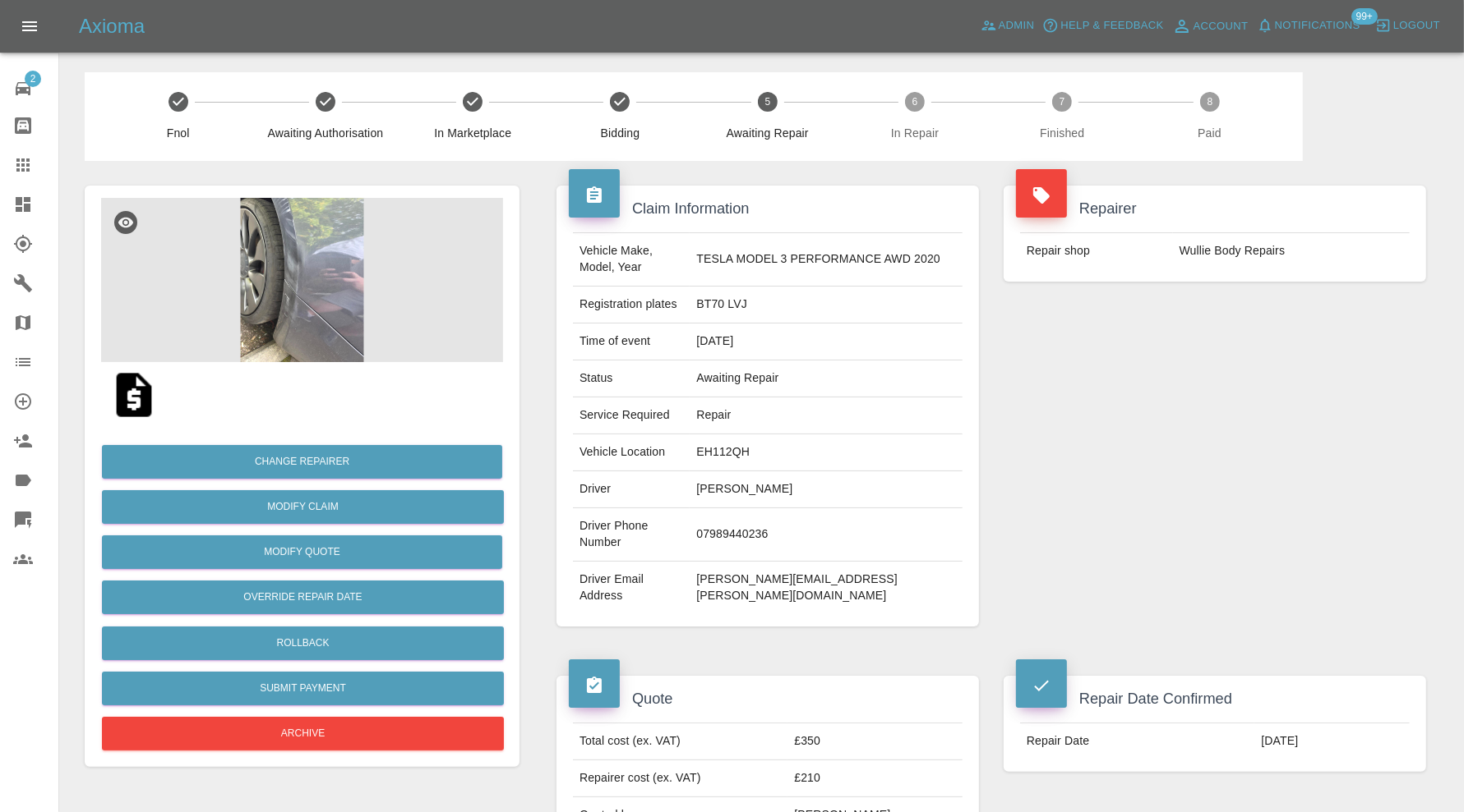
click at [748, 450] on td "EH112QH" at bounding box center [826, 452] width 273 height 37
copy td "EH112QH"
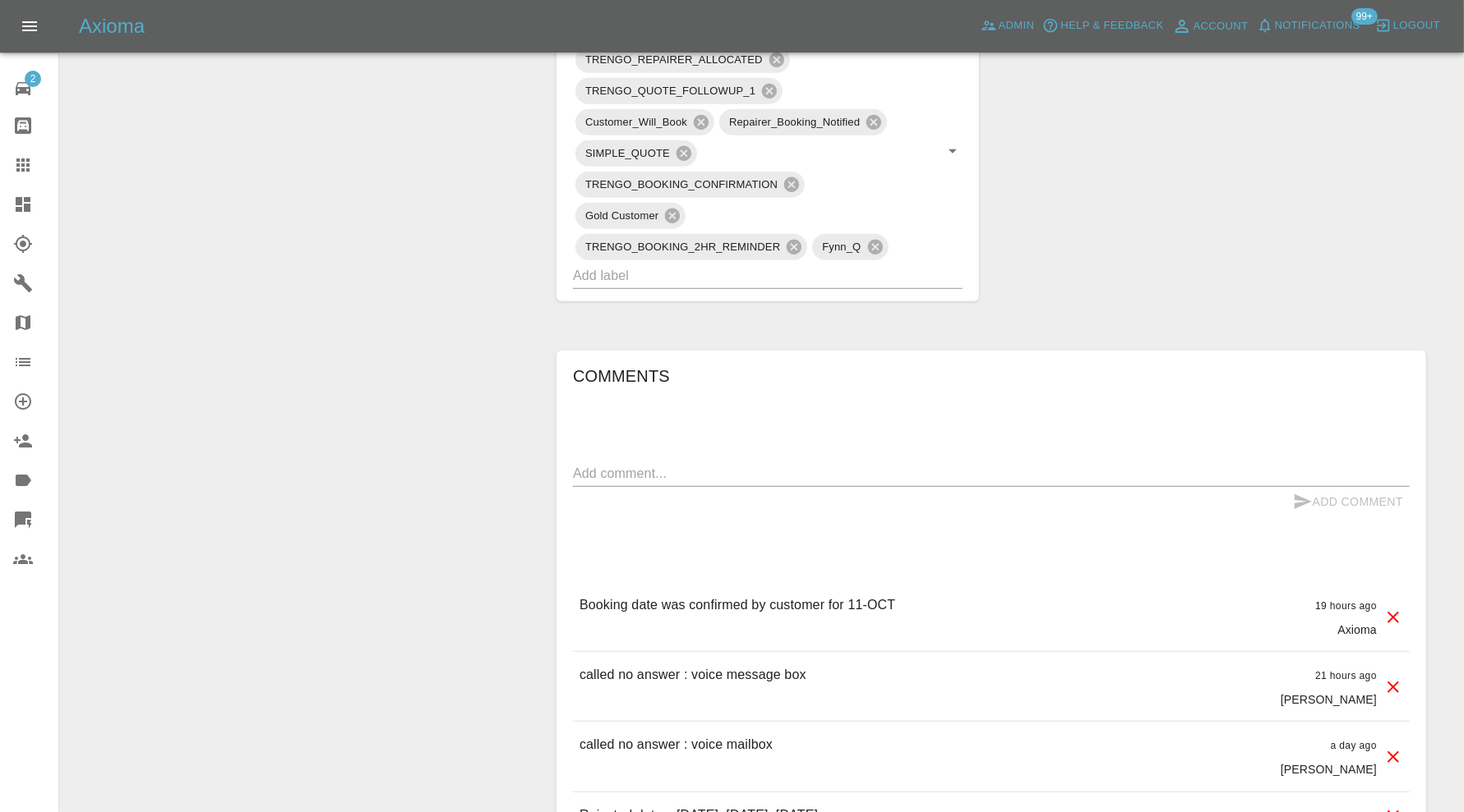
scroll to position [1080, 0]
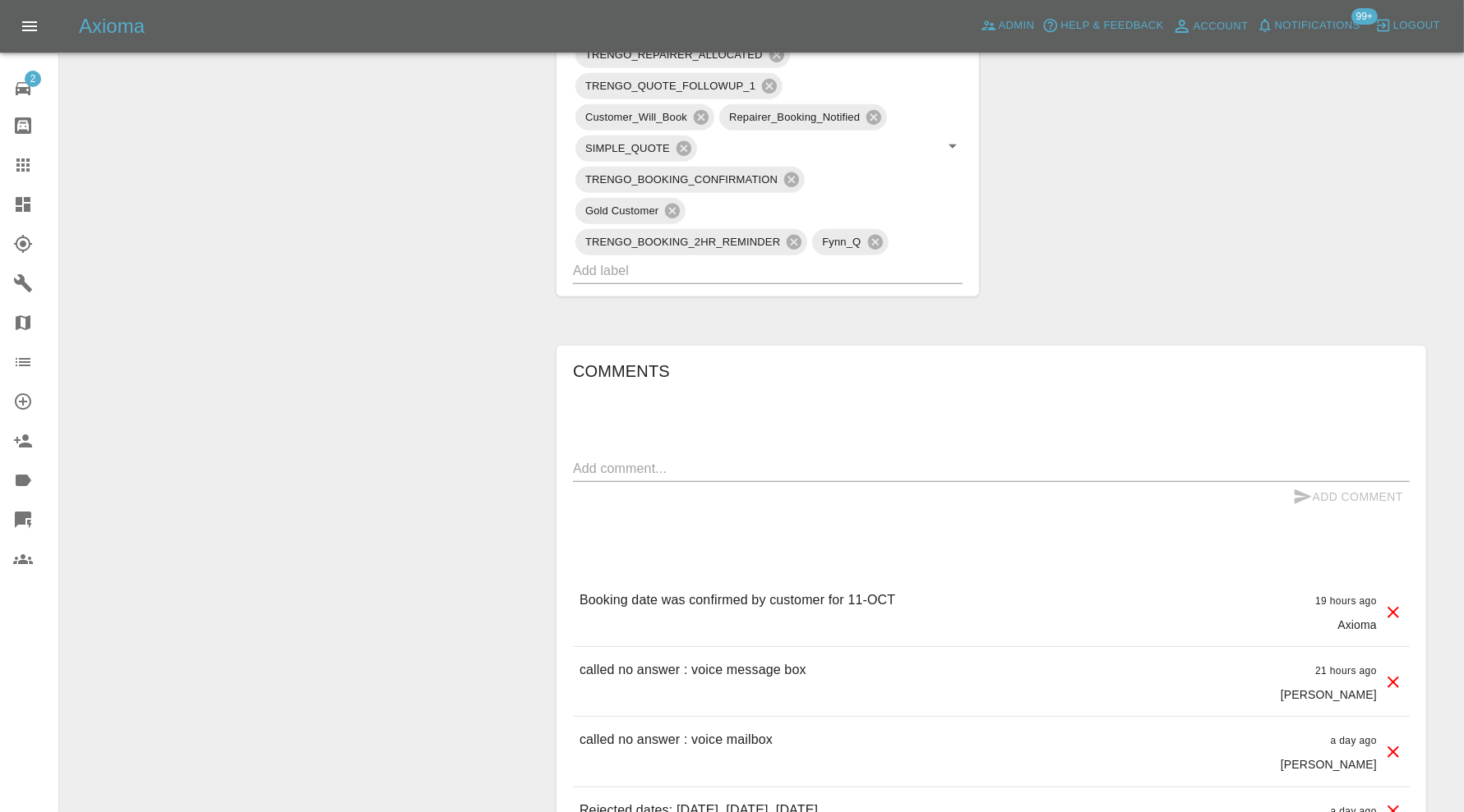
click at [786, 482] on div "Add Comment" at bounding box center [991, 497] width 836 height 31
click at [796, 459] on textarea at bounding box center [991, 469] width 836 height 19
type textarea "checking space"
click at [1330, 482] on button "Add Comment" at bounding box center [1347, 497] width 123 height 31
click at [780, 258] on input "text" at bounding box center [744, 271] width 344 height 26
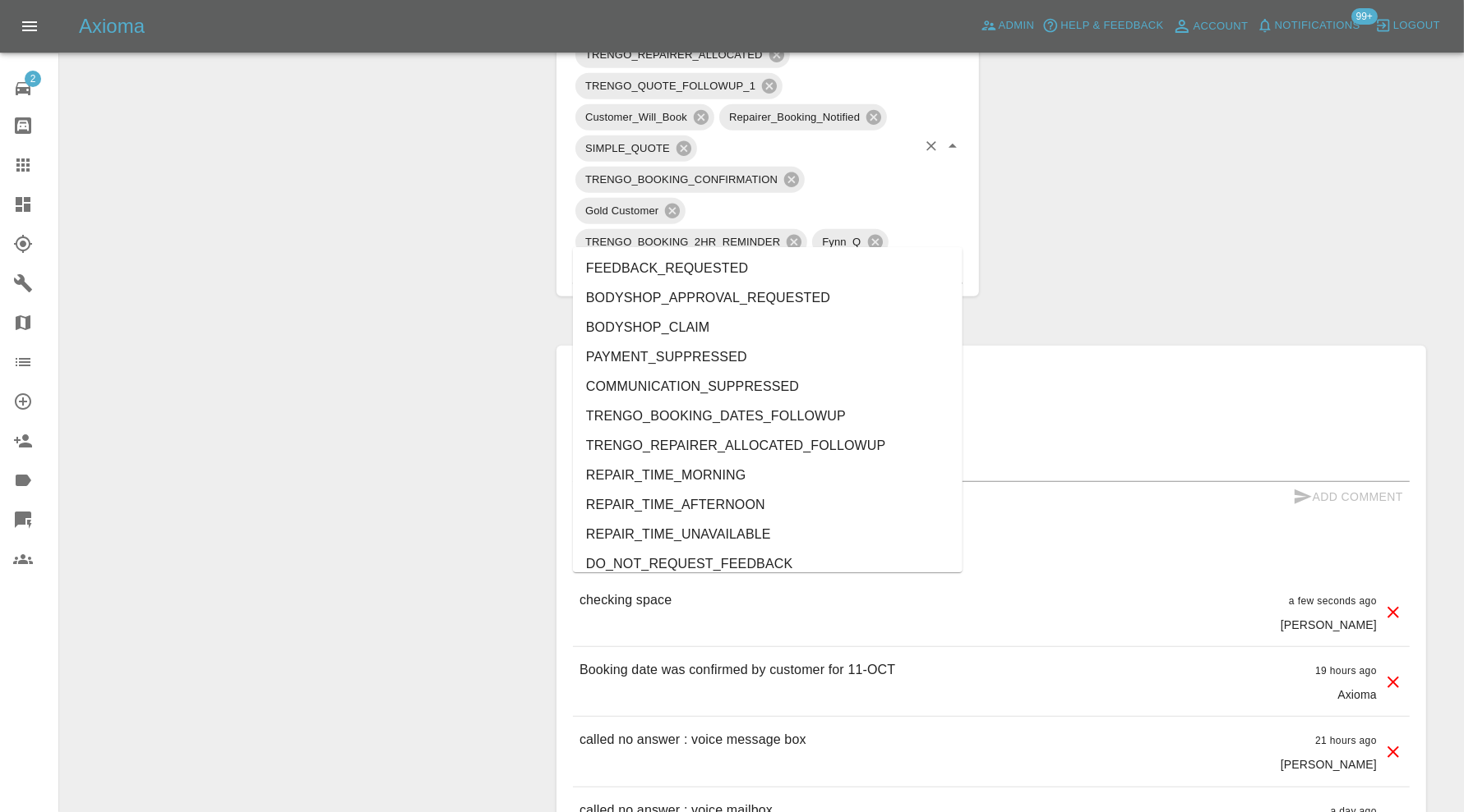
type input "au"
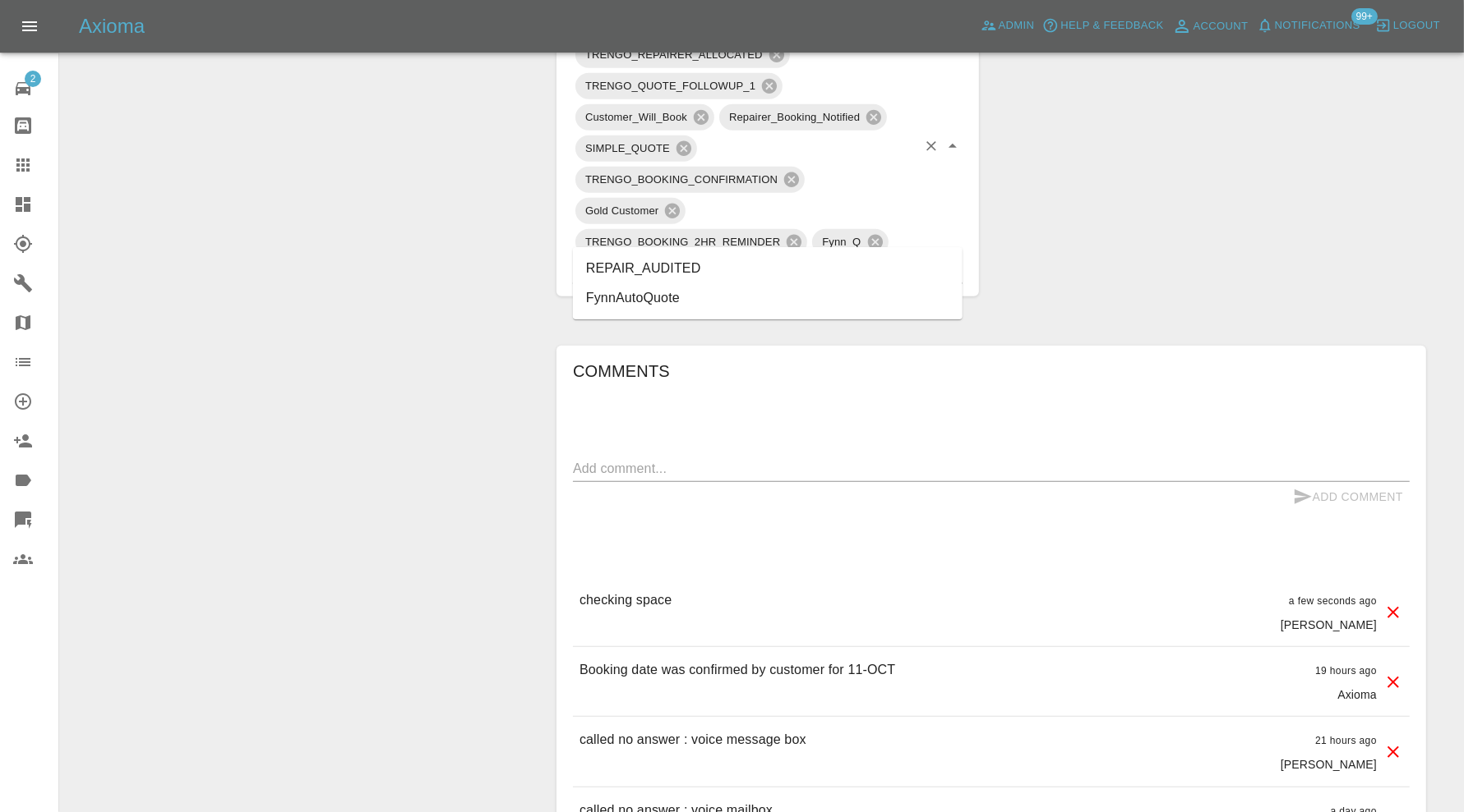
click at [635, 267] on li "REPAIR_AUDITED" at bounding box center [767, 268] width 389 height 30
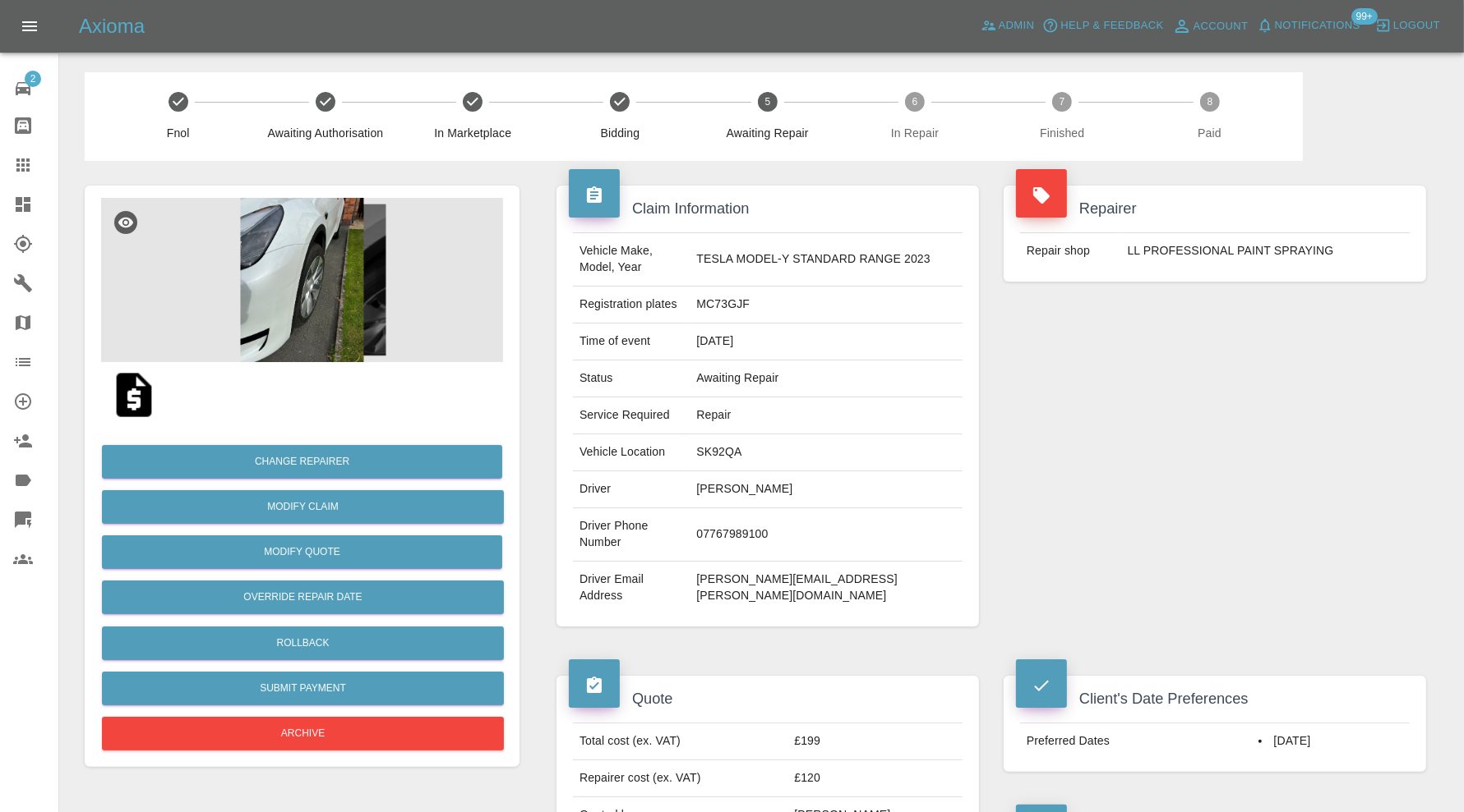
click at [294, 257] on img at bounding box center [302, 280] width 402 height 165
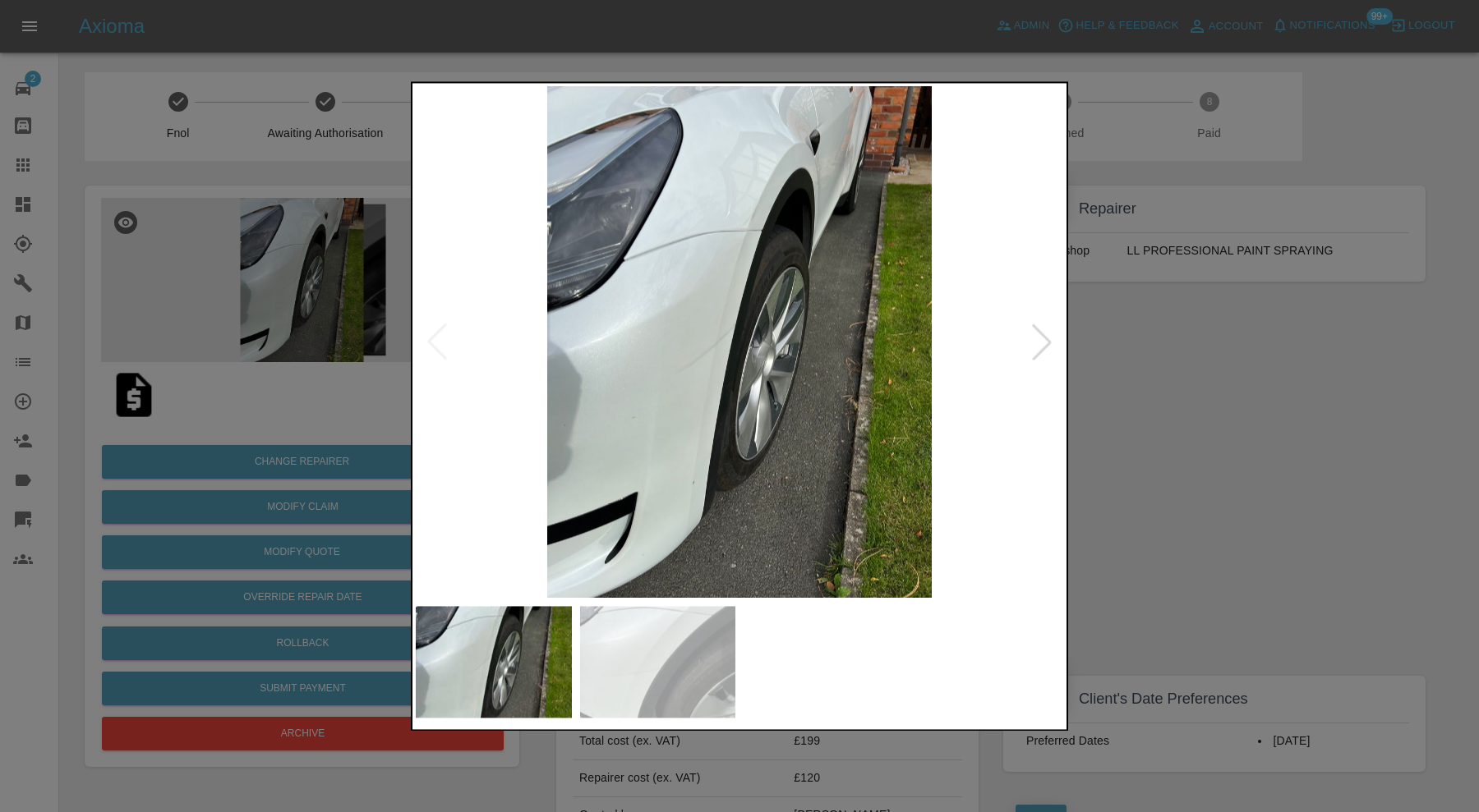
click at [1157, 423] on div at bounding box center [740, 406] width 1479 height 812
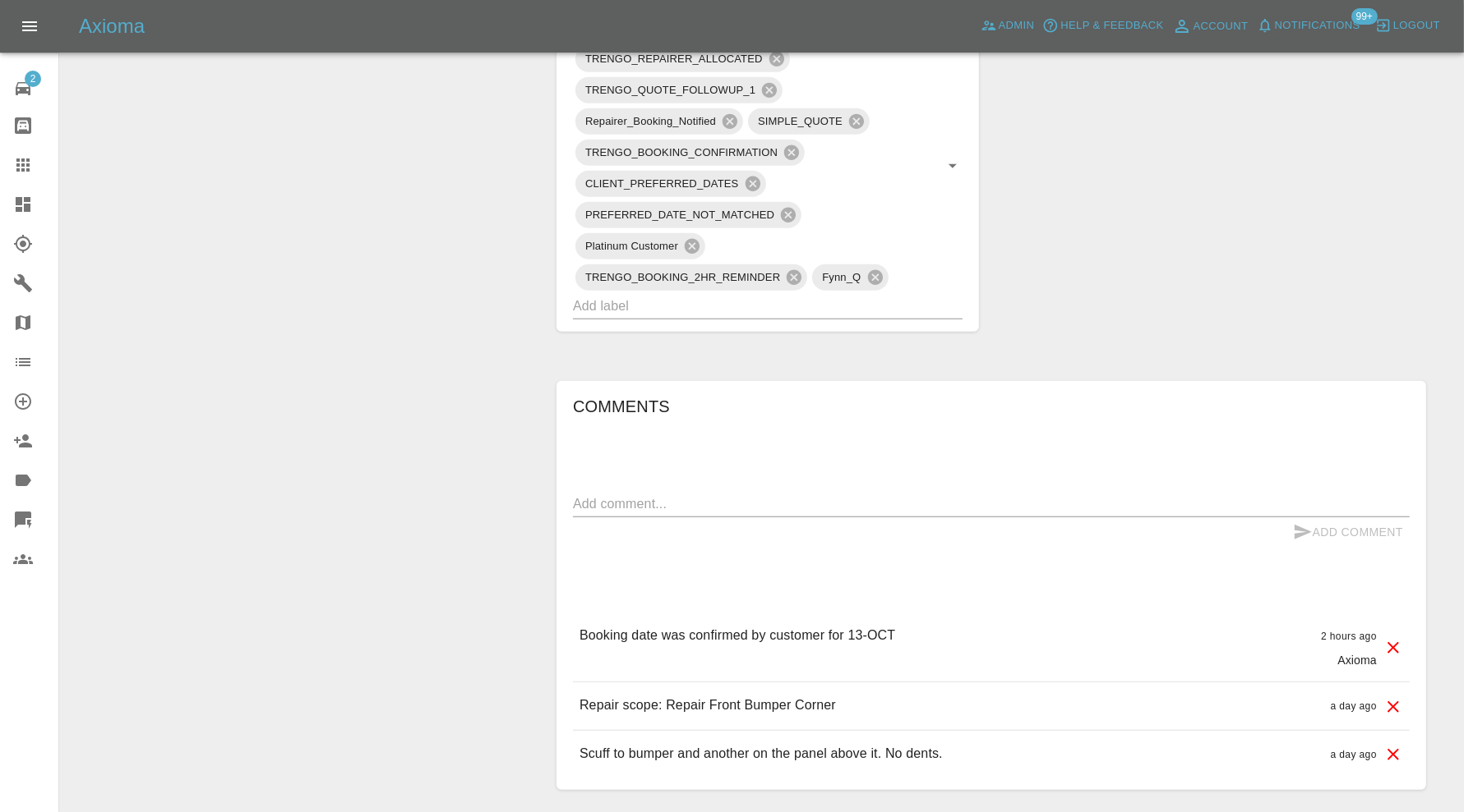
scroll to position [1095, 0]
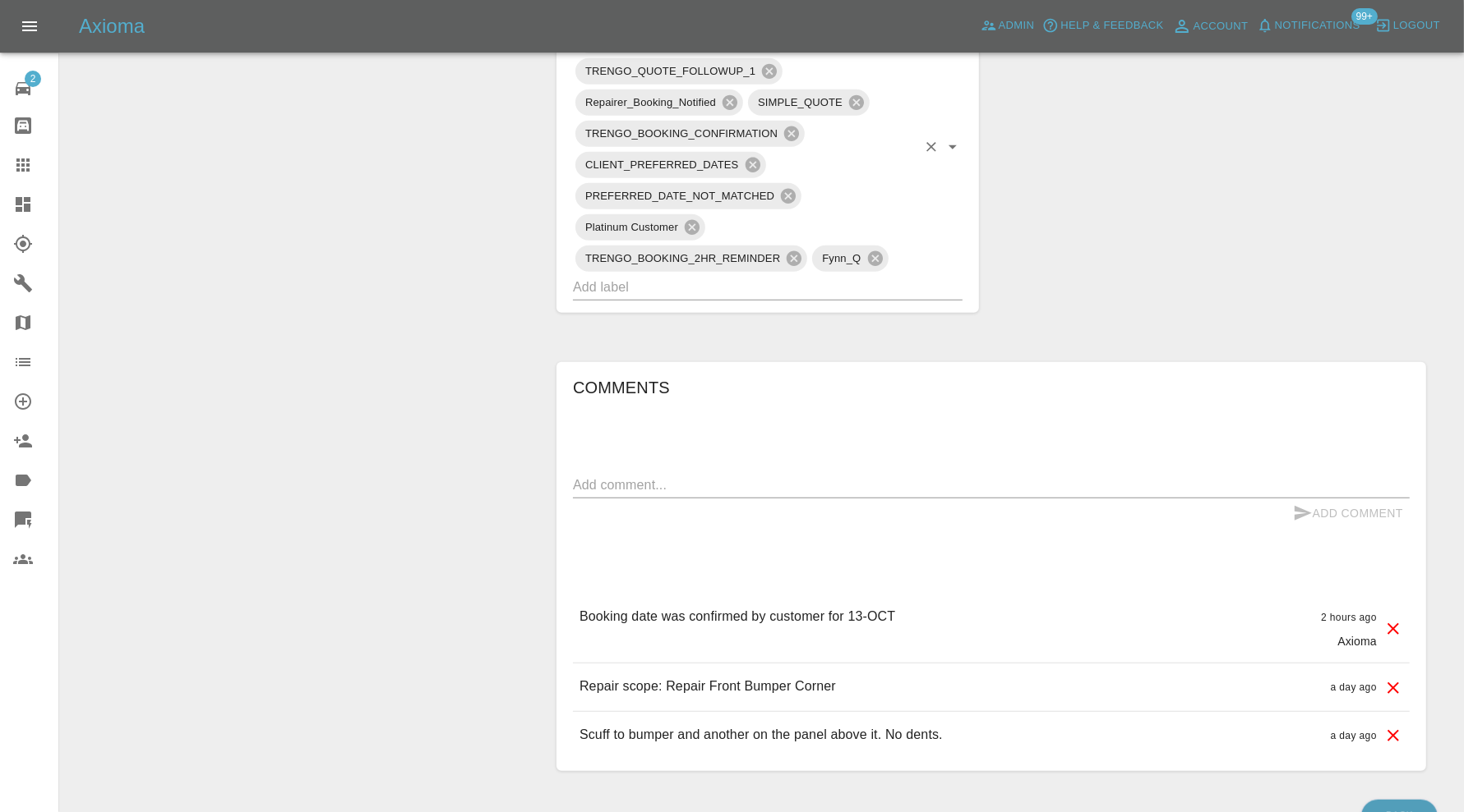
click at [883, 274] on input "text" at bounding box center [744, 287] width 344 height 26
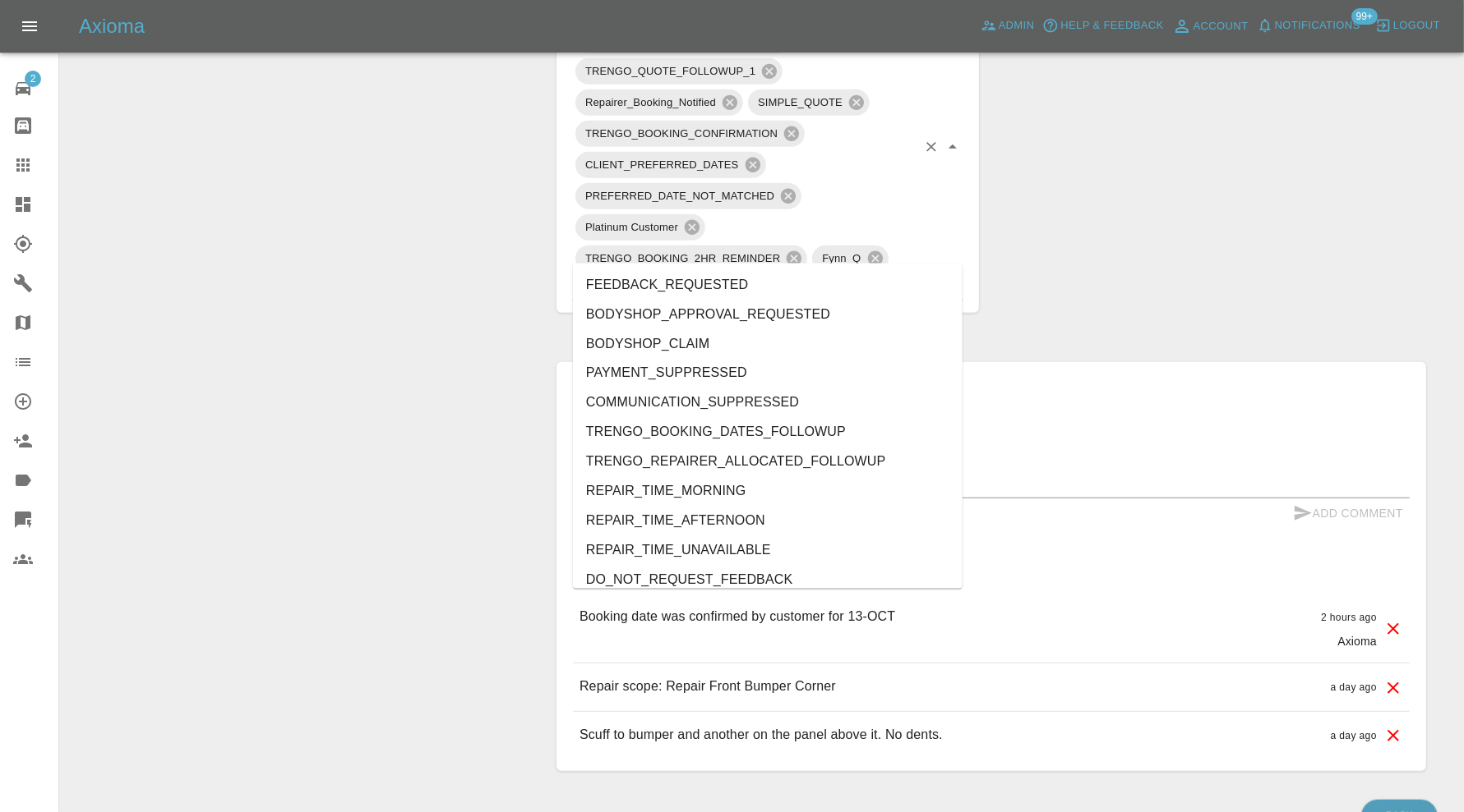
type input "au"
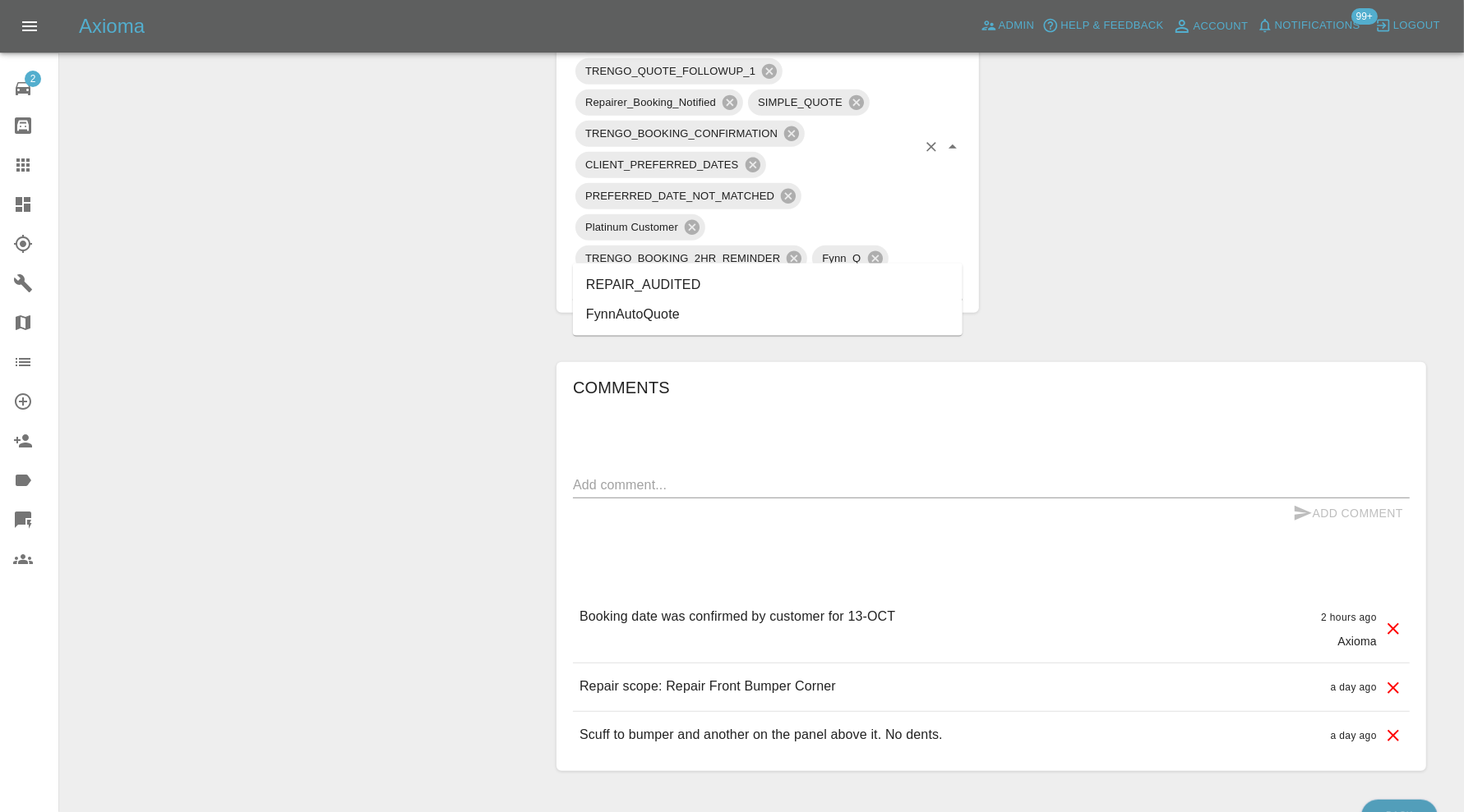
click at [729, 274] on li "REPAIR_AUDITED" at bounding box center [767, 285] width 389 height 30
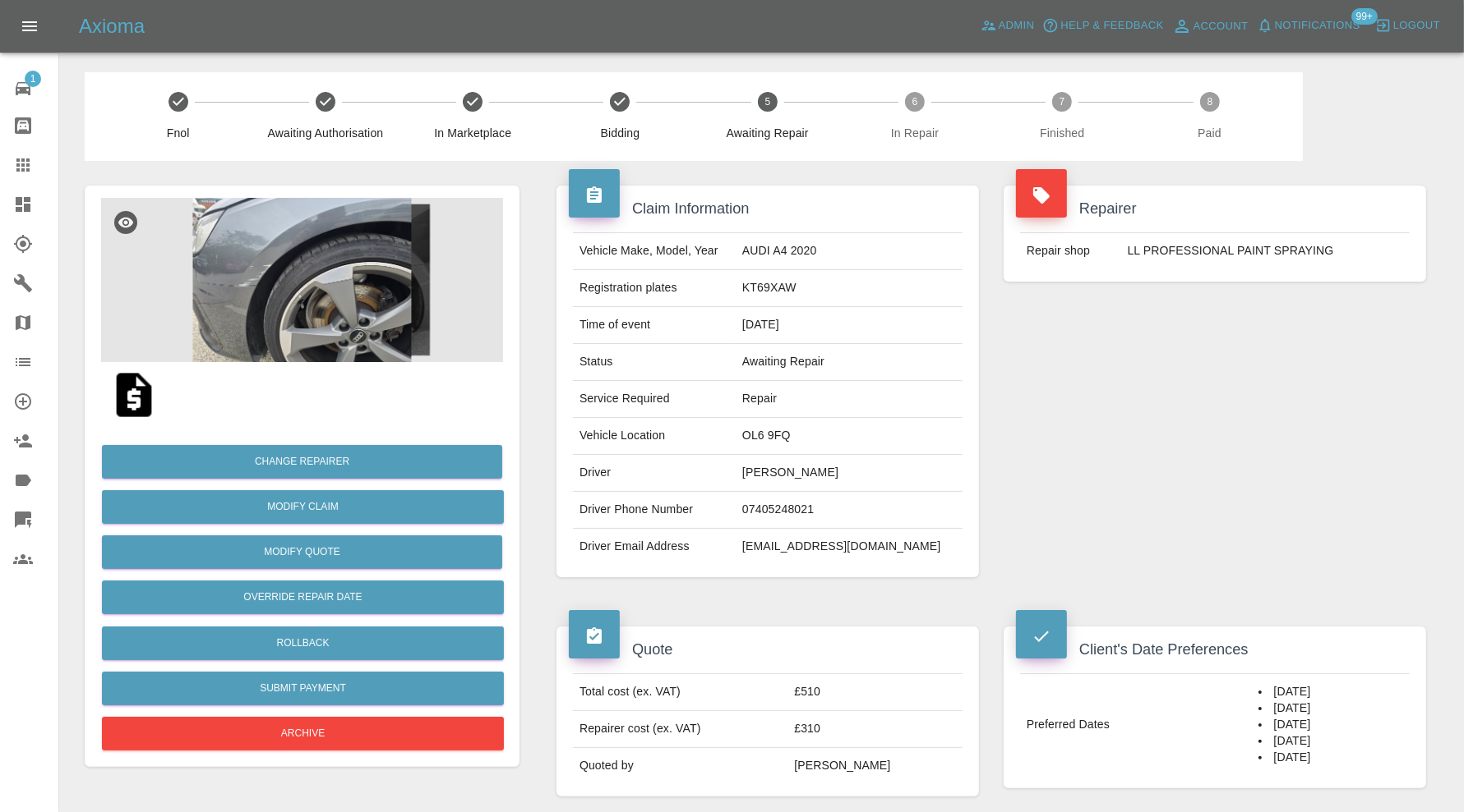
click at [335, 277] on img at bounding box center [302, 280] width 402 height 165
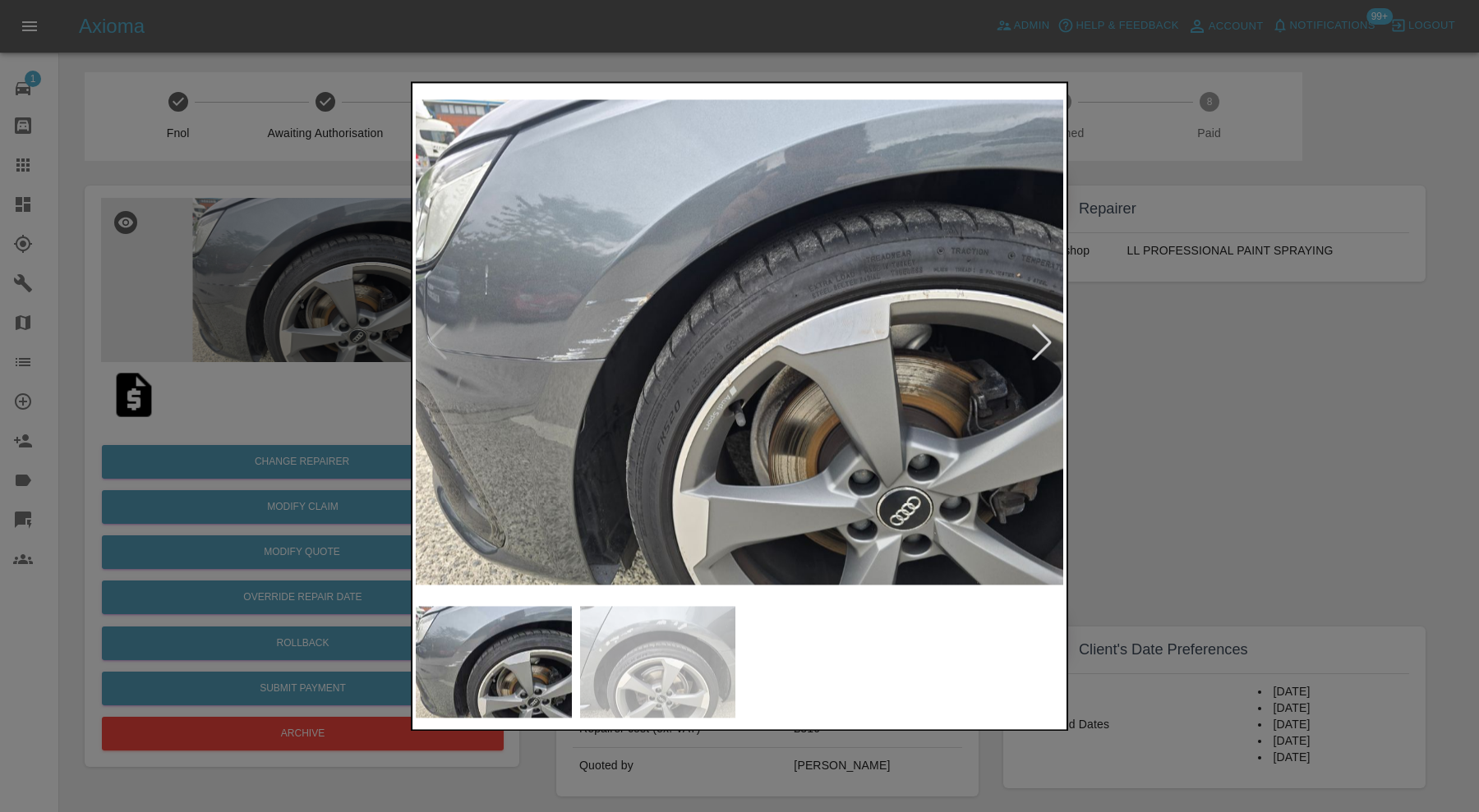
click at [690, 646] on img at bounding box center [657, 662] width 156 height 112
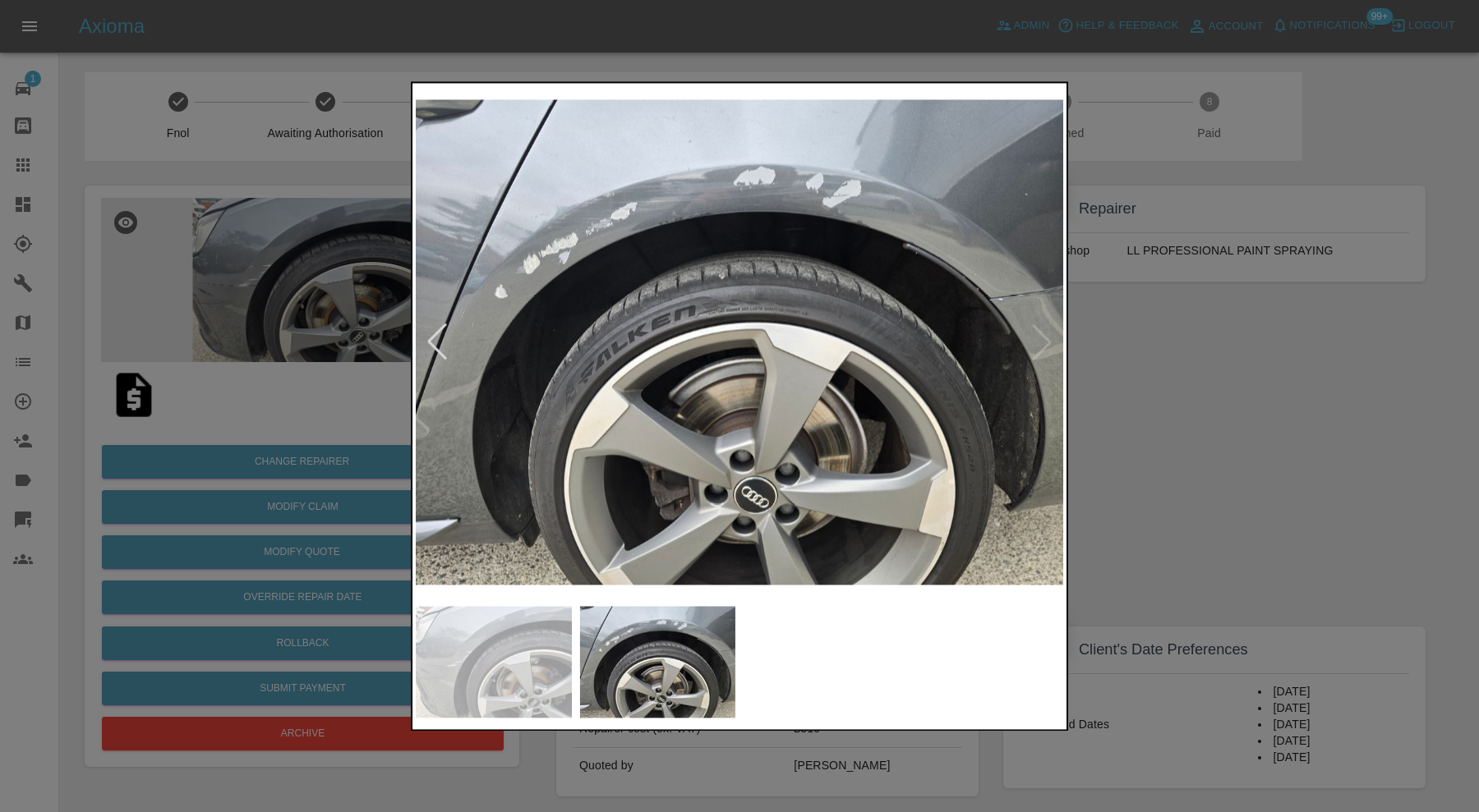
click at [1203, 433] on div at bounding box center [740, 406] width 1479 height 812
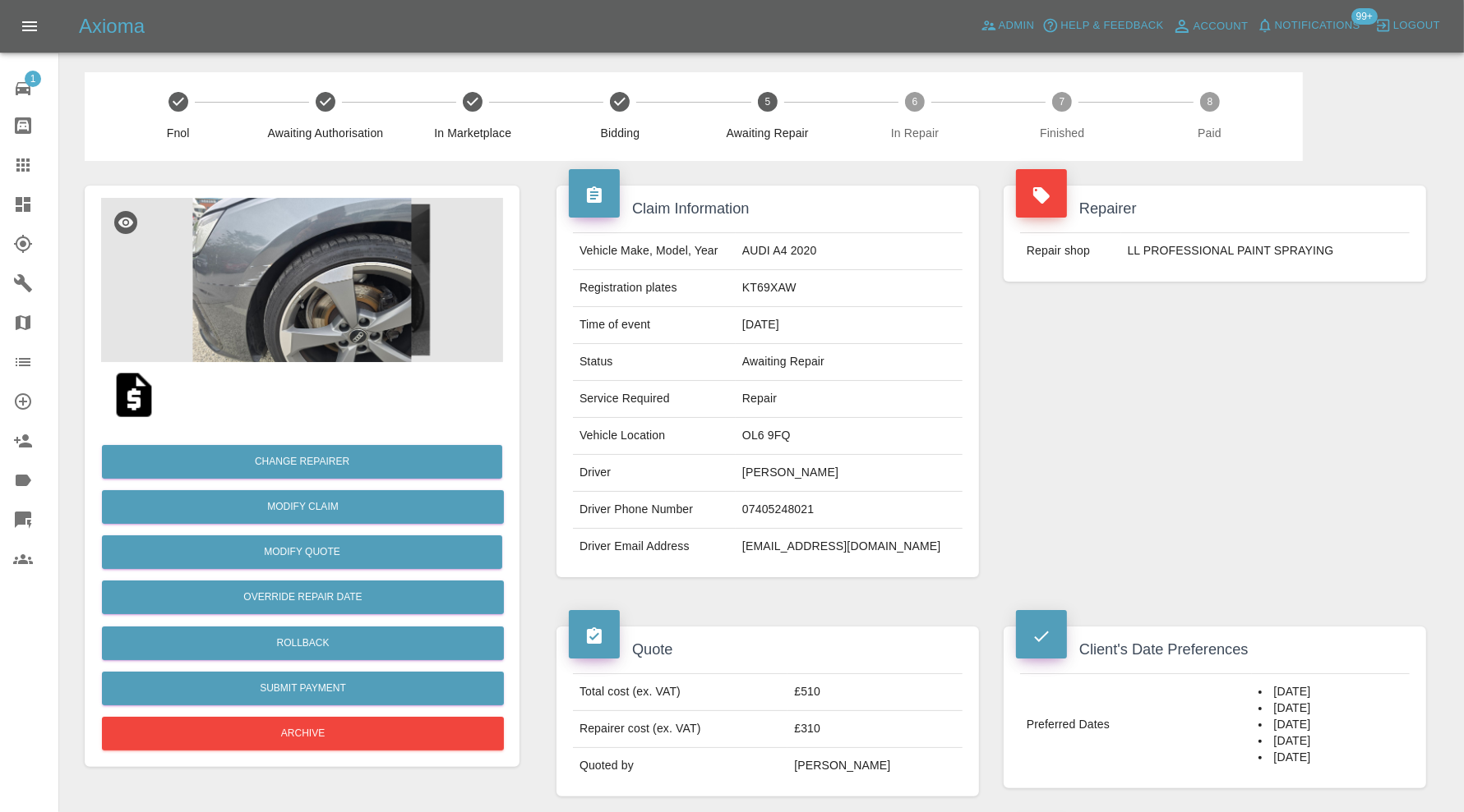
click at [801, 436] on td "OL6 9FQ" at bounding box center [849, 436] width 227 height 37
copy td "OL6 9FQ"
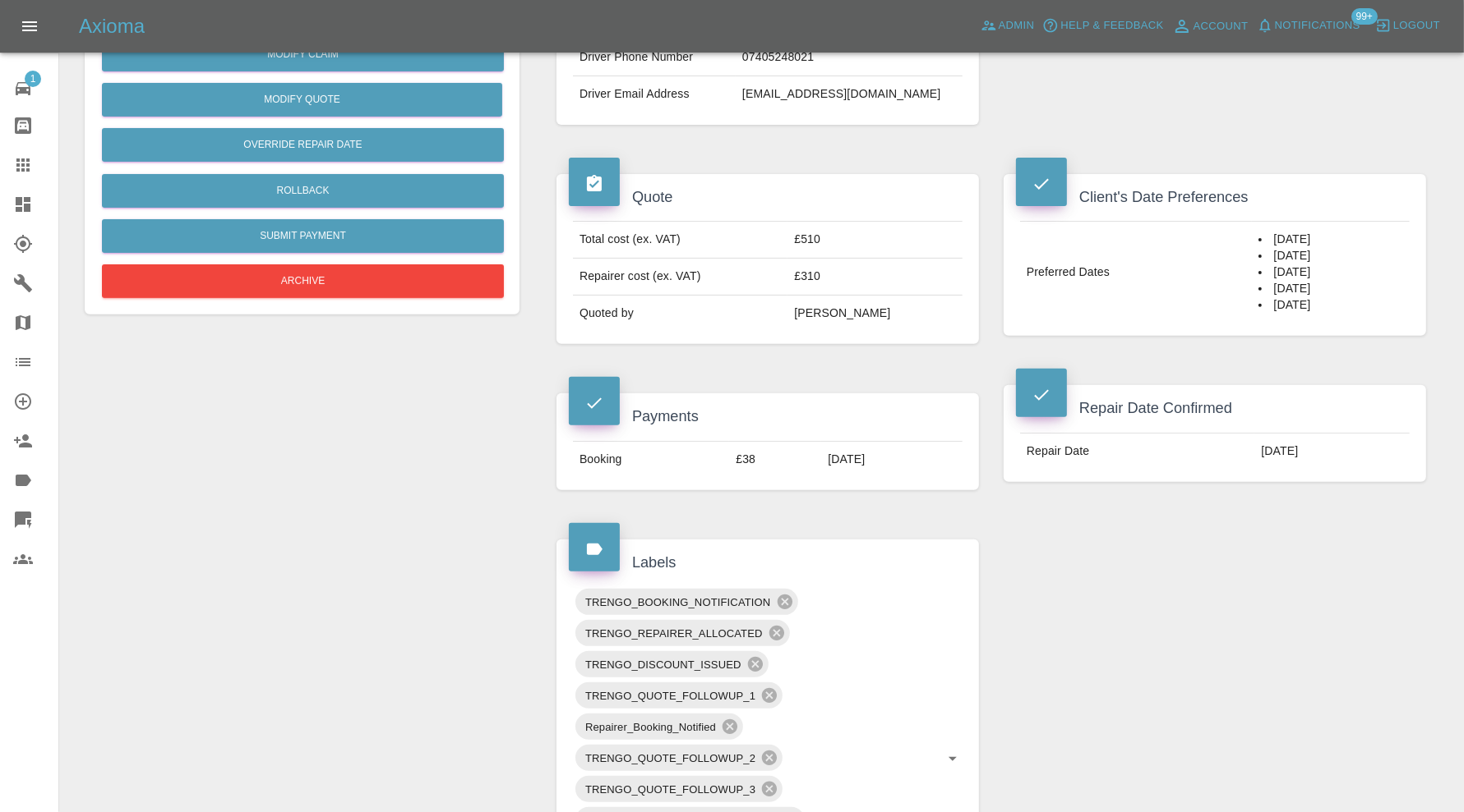
scroll to position [684, 0]
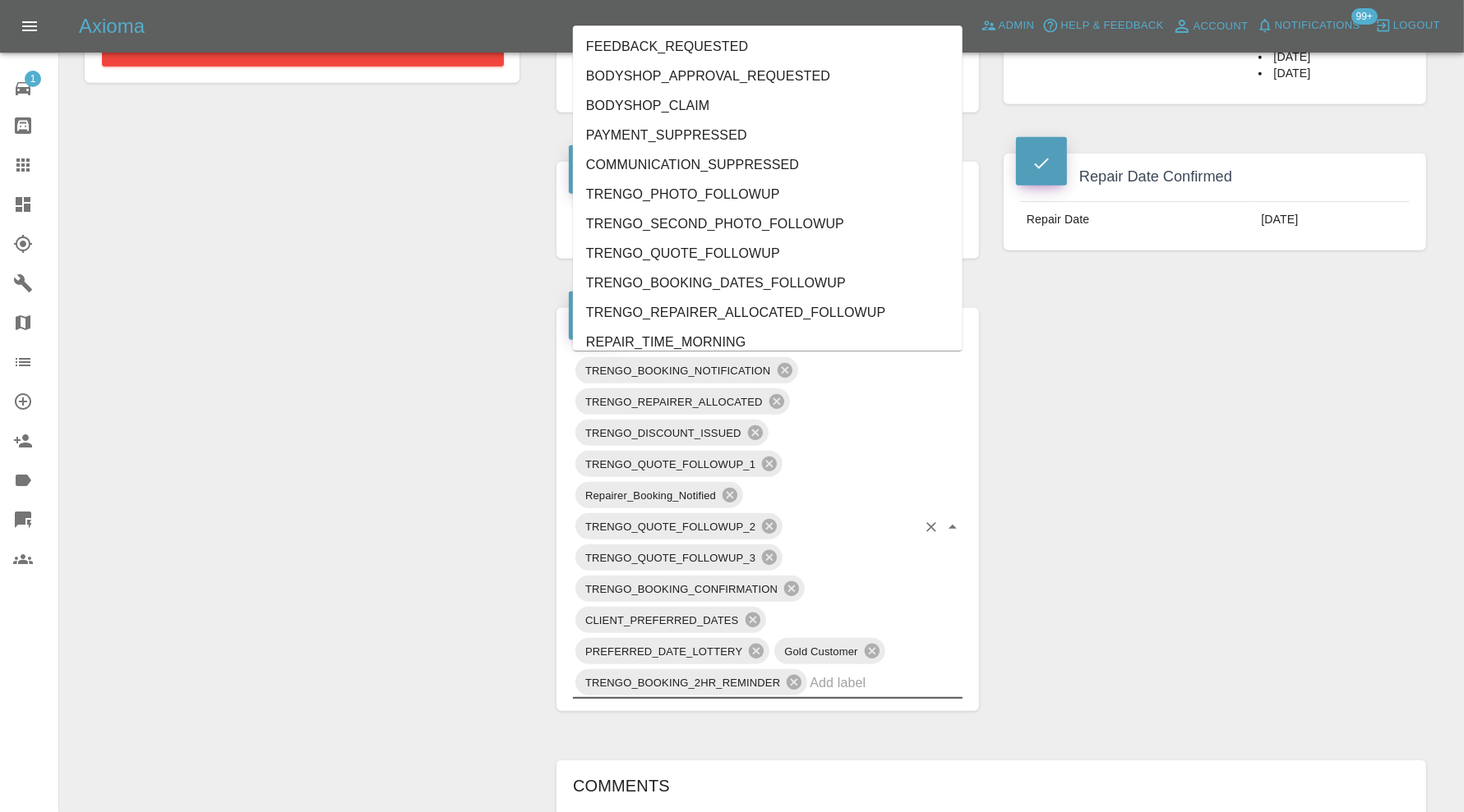
click at [857, 678] on input "text" at bounding box center [863, 683] width 107 height 26
type input "au"
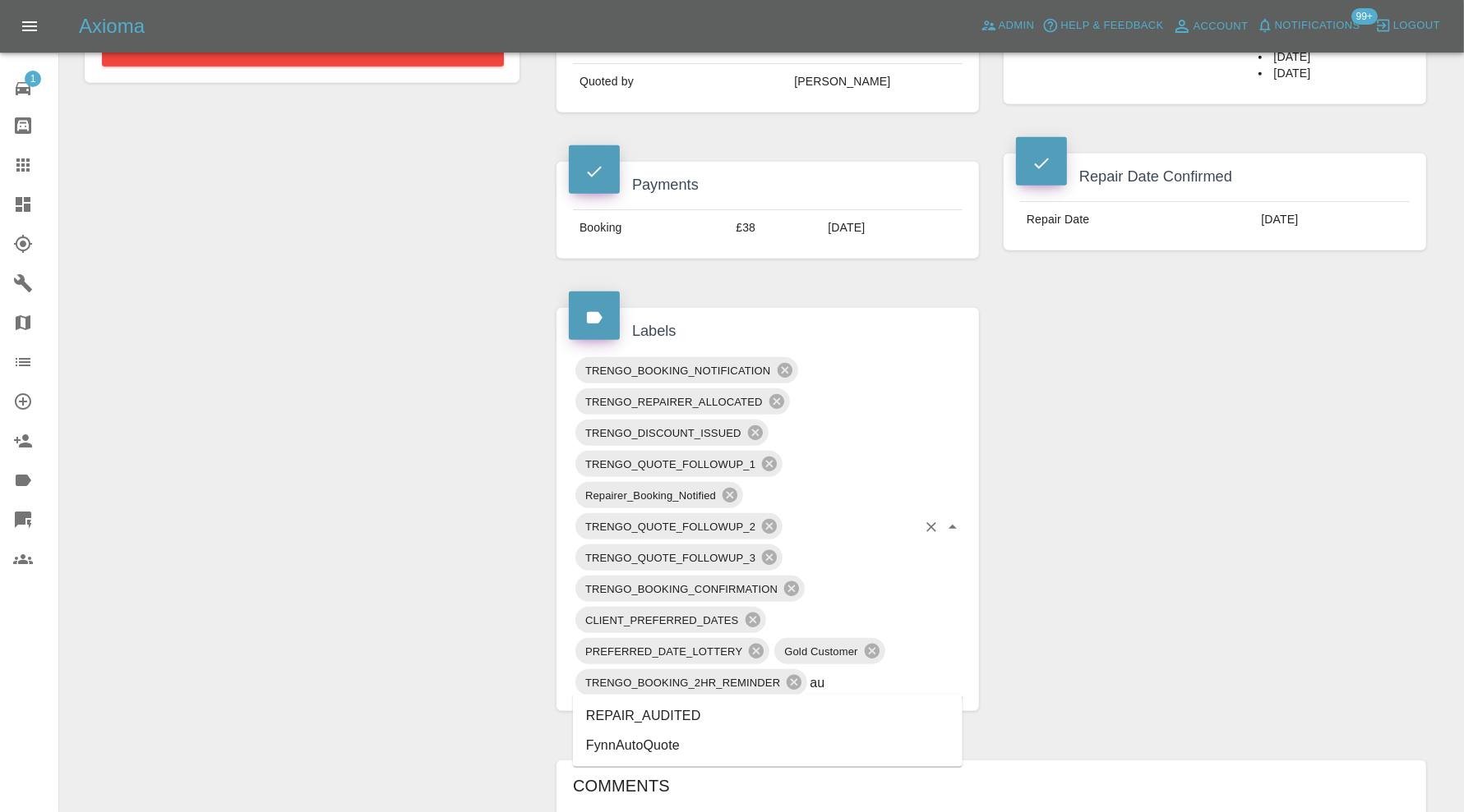
click at [729, 709] on li "REPAIR_AUDITED" at bounding box center [767, 715] width 389 height 30
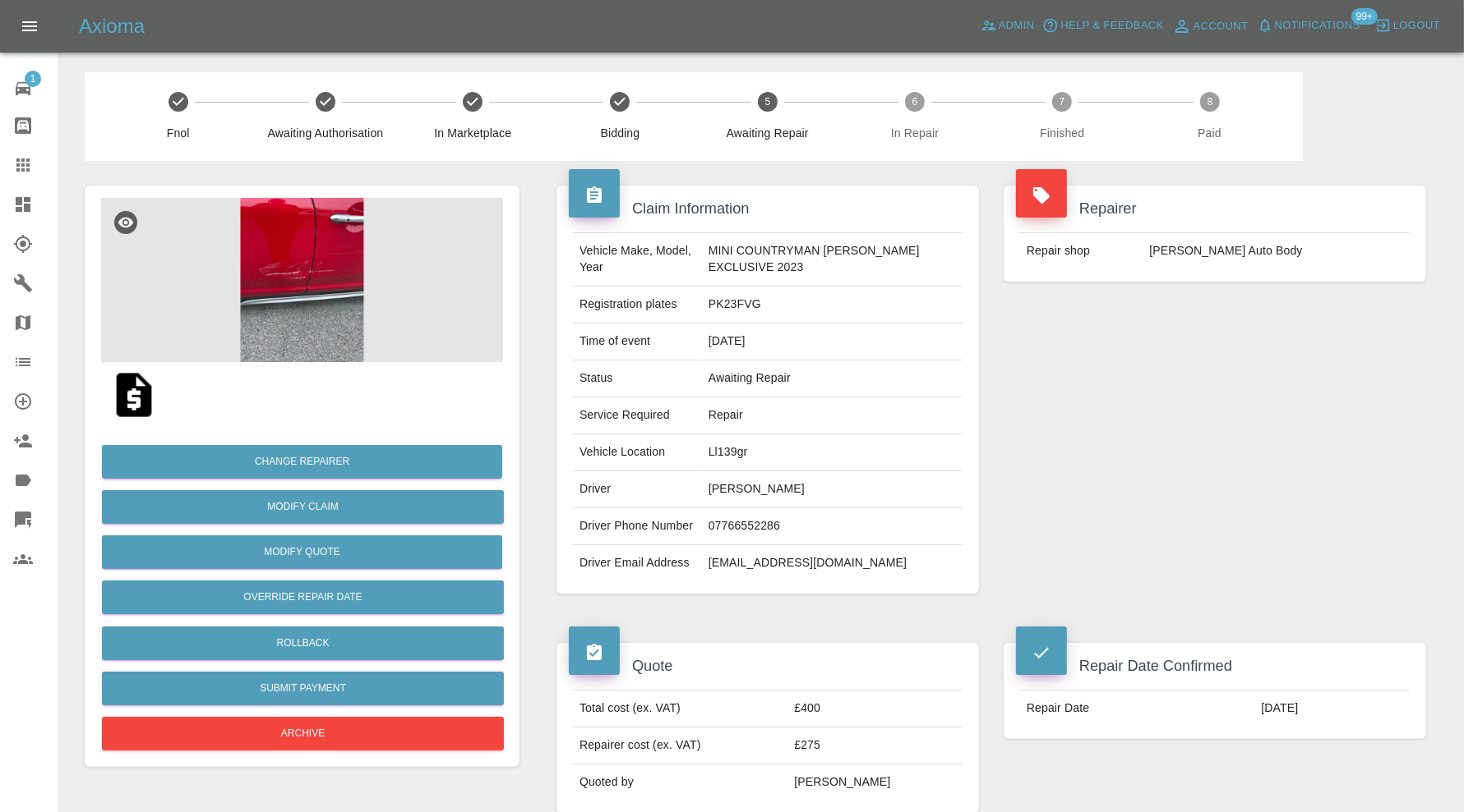
click at [323, 312] on img at bounding box center [302, 280] width 402 height 165
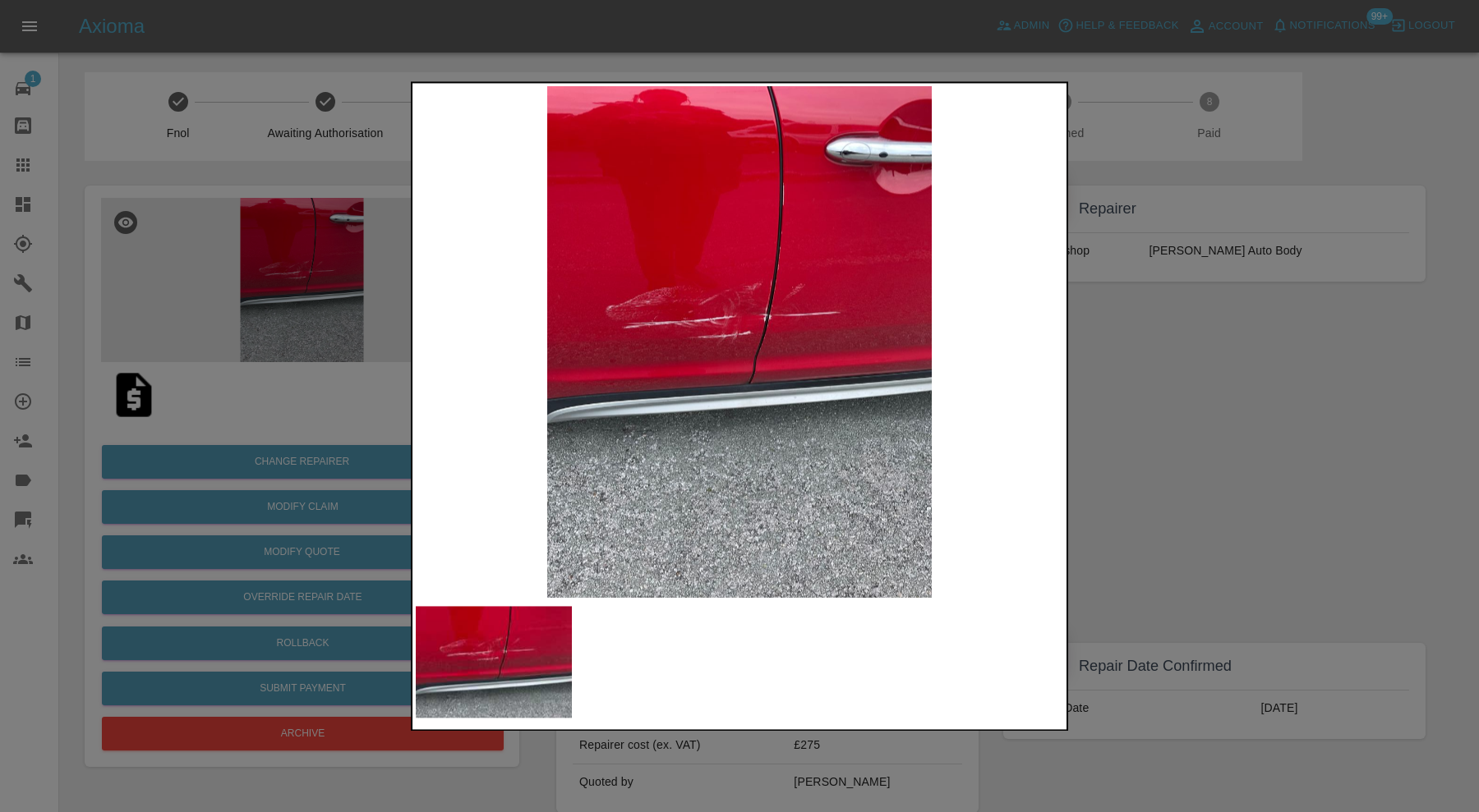
click at [1128, 388] on div at bounding box center [740, 406] width 1479 height 812
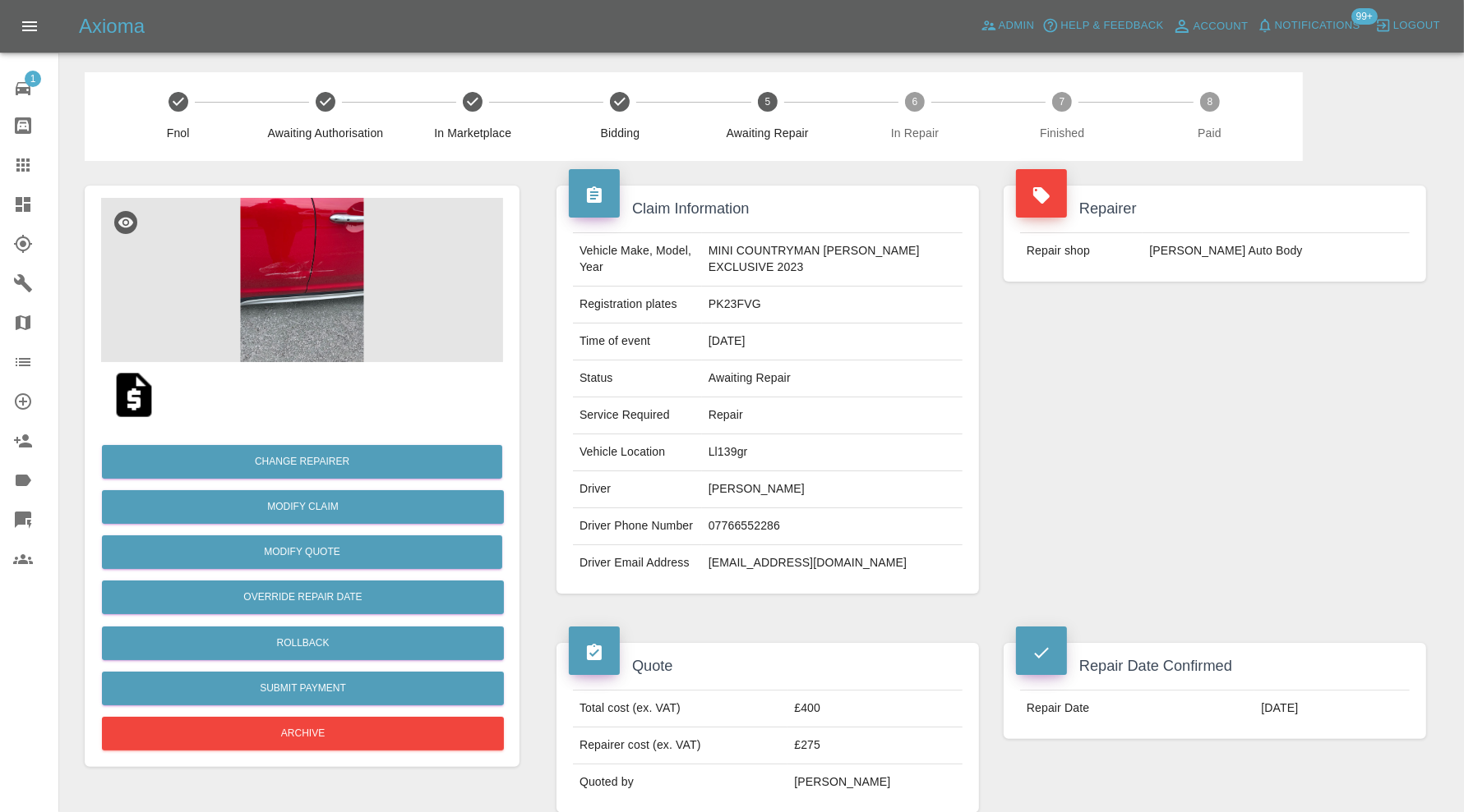
click at [724, 449] on td "Ll139gr" at bounding box center [832, 452] width 260 height 37
copy td "Ll139gr"
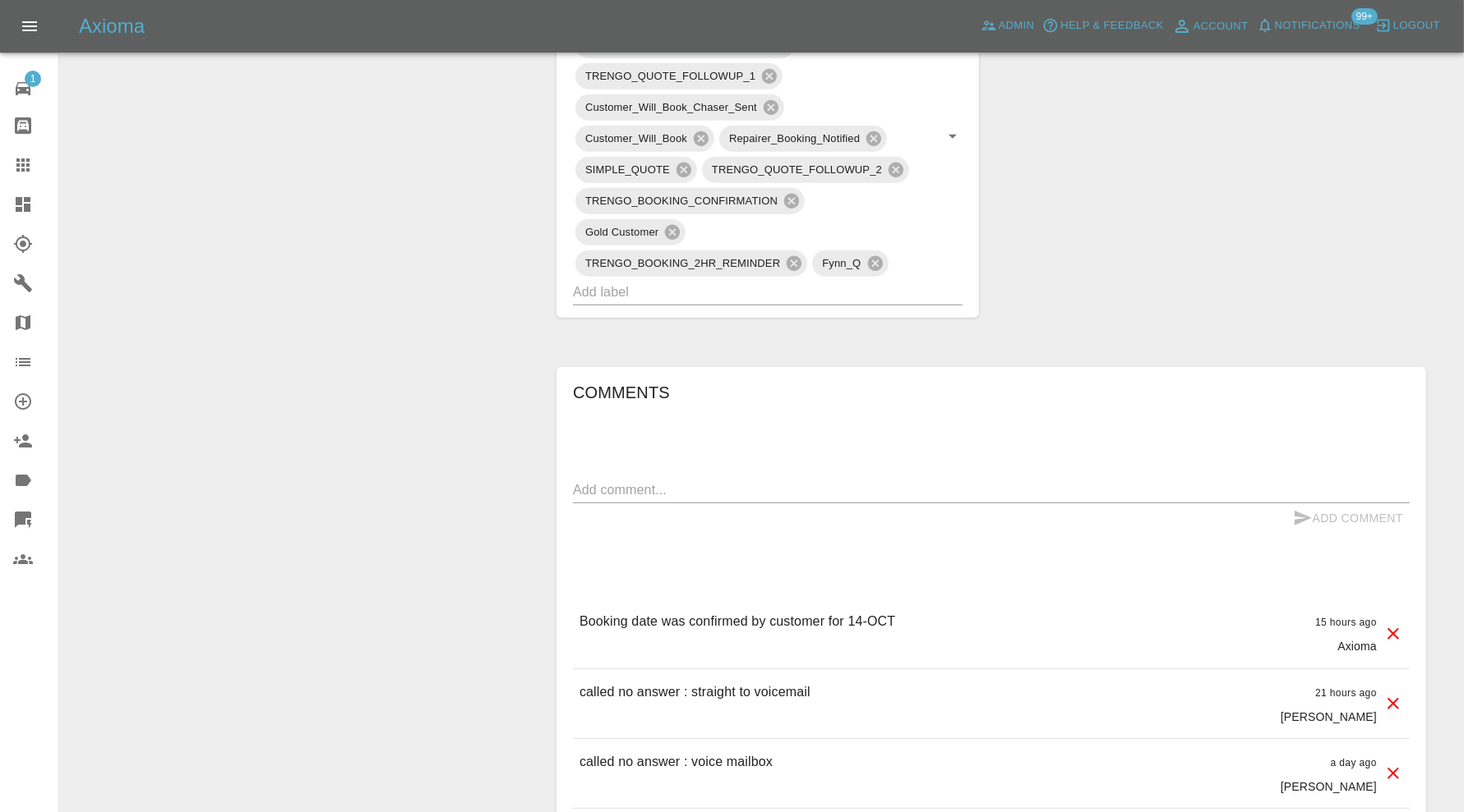
scroll to position [1095, 0]
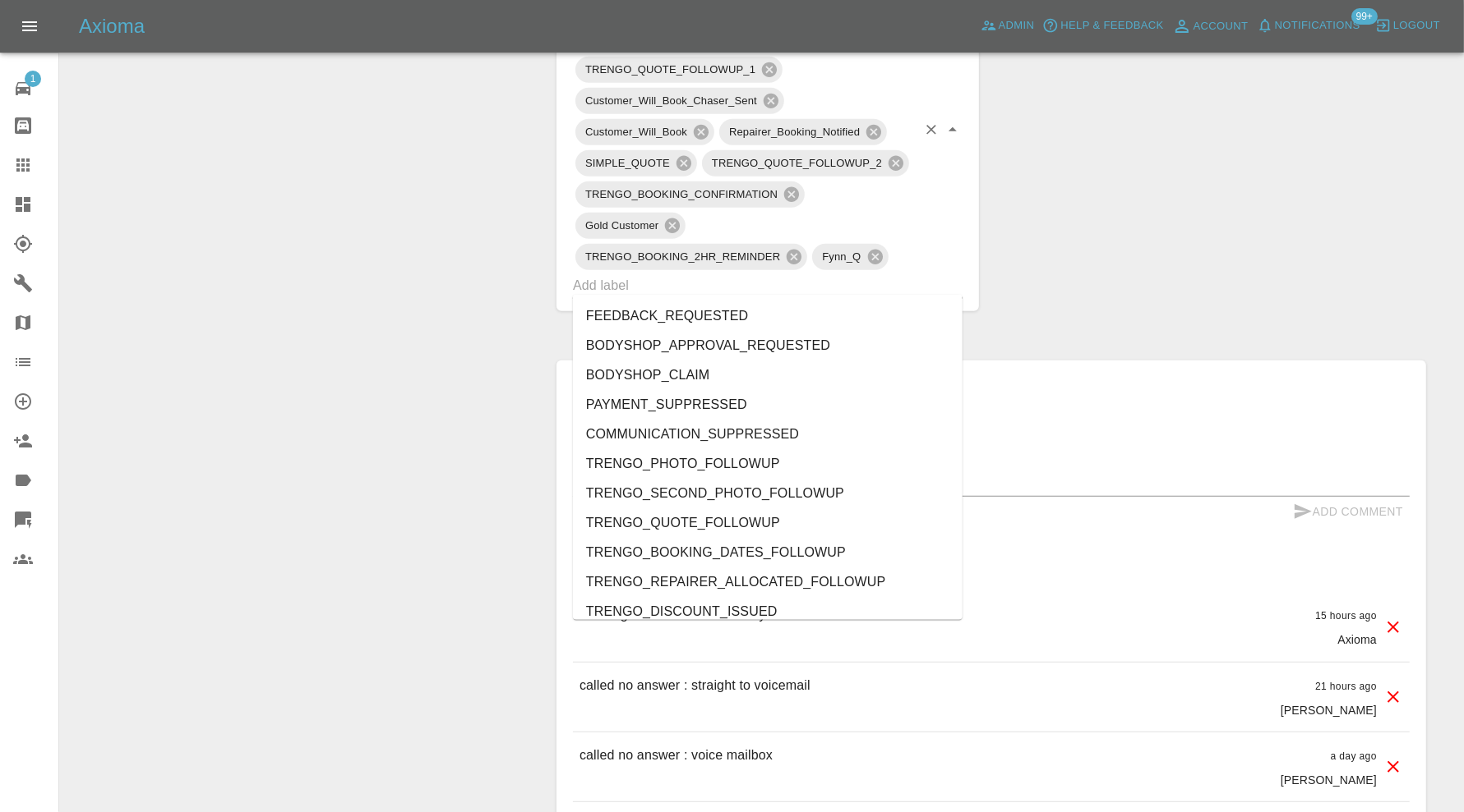
click at [813, 282] on input "text" at bounding box center [744, 285] width 344 height 26
type input "au"
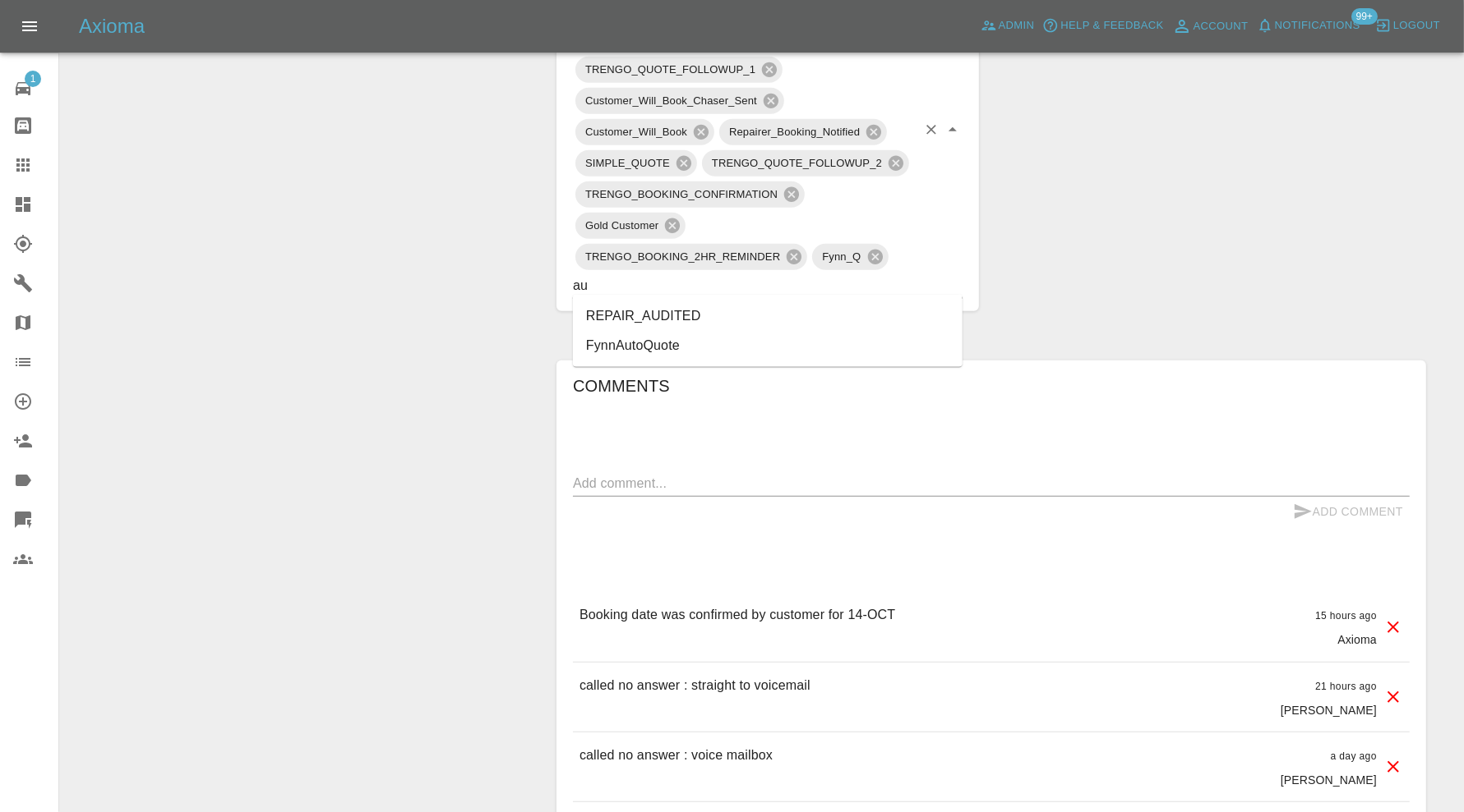
click at [689, 298] on ul "REPAIR_AUDITED FynnAutoQuote" at bounding box center [767, 331] width 389 height 73
click at [688, 304] on li "REPAIR_AUDITED" at bounding box center [767, 316] width 389 height 30
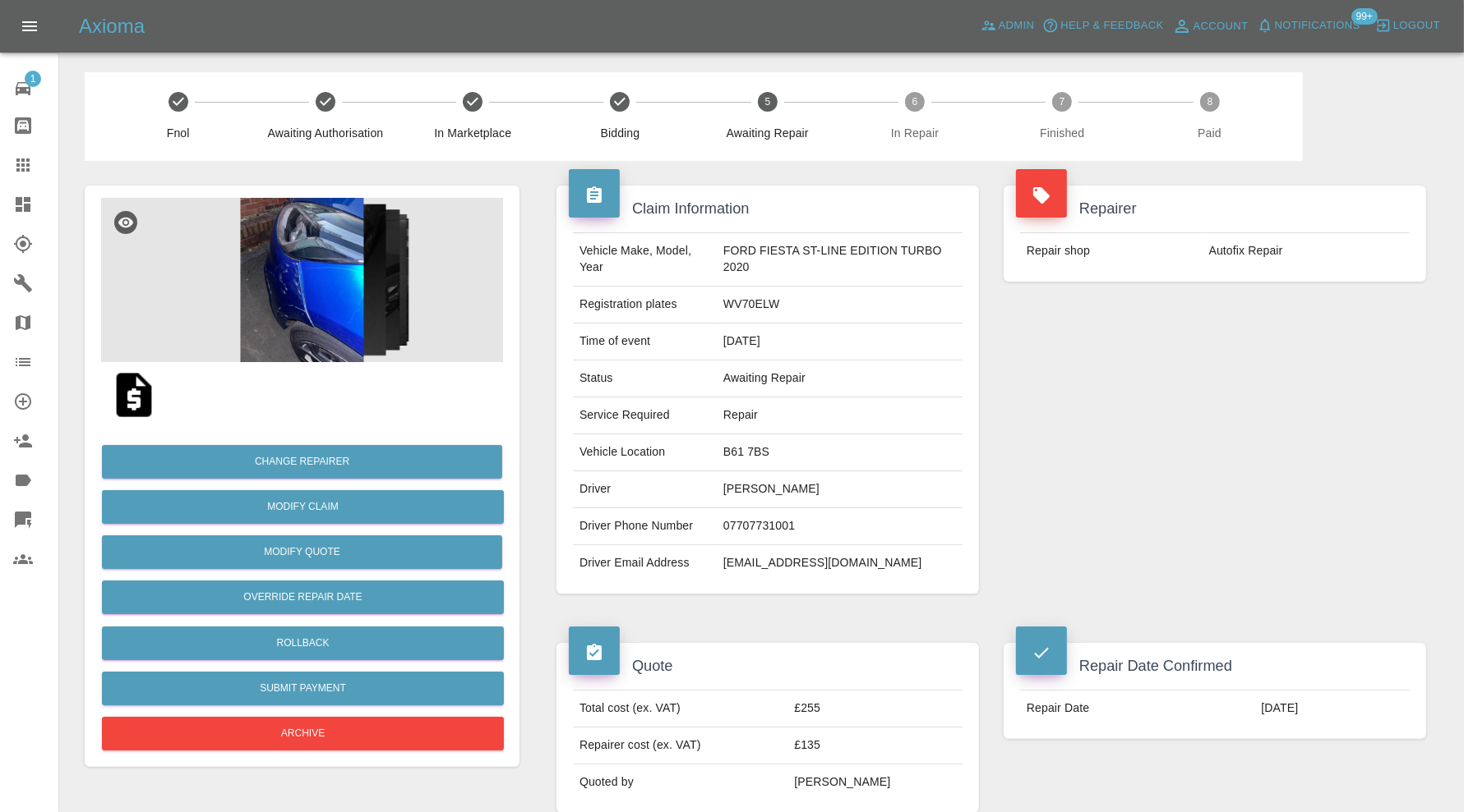
click at [299, 222] on img at bounding box center [302, 280] width 402 height 165
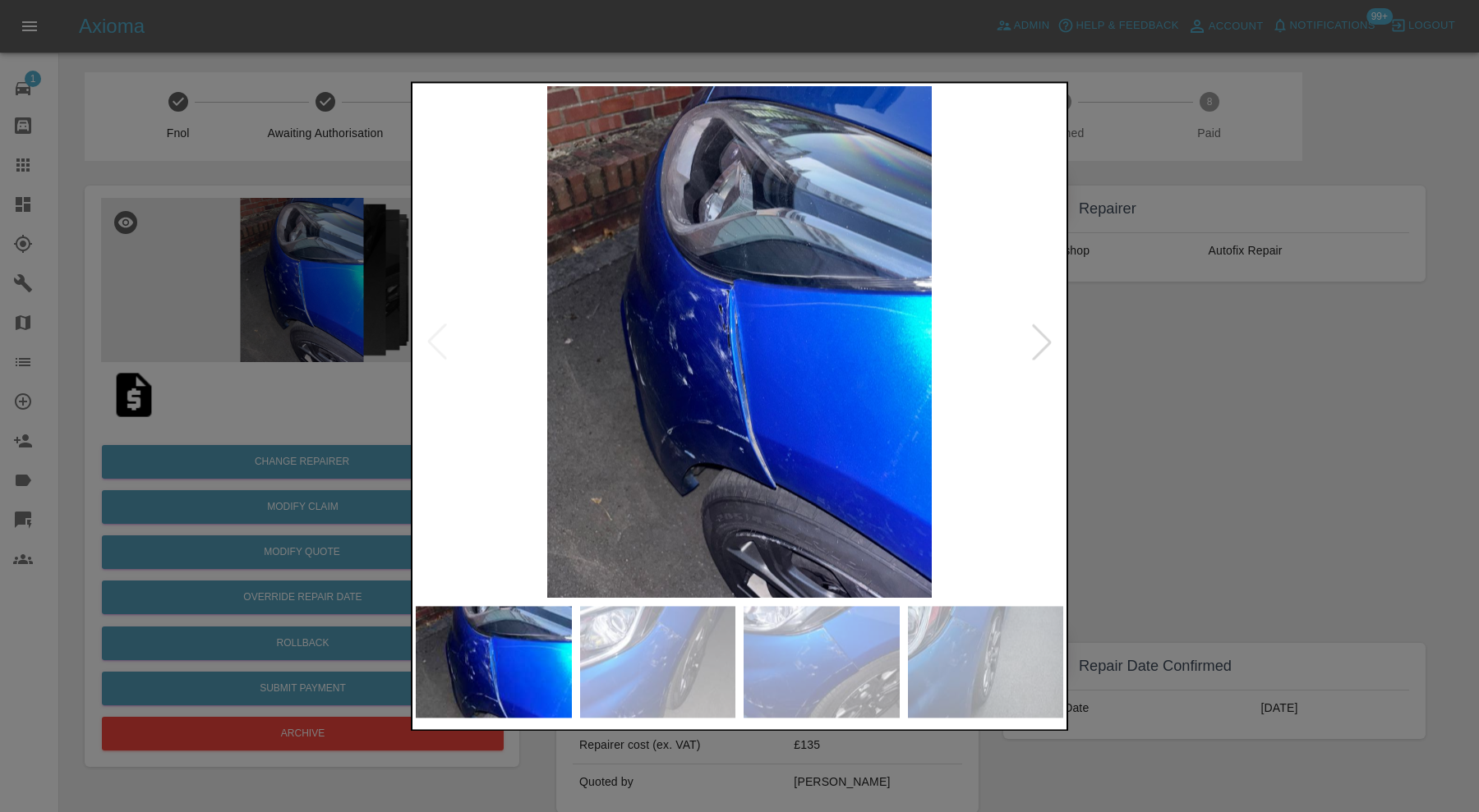
click at [1040, 343] on div at bounding box center [1042, 342] width 36 height 36
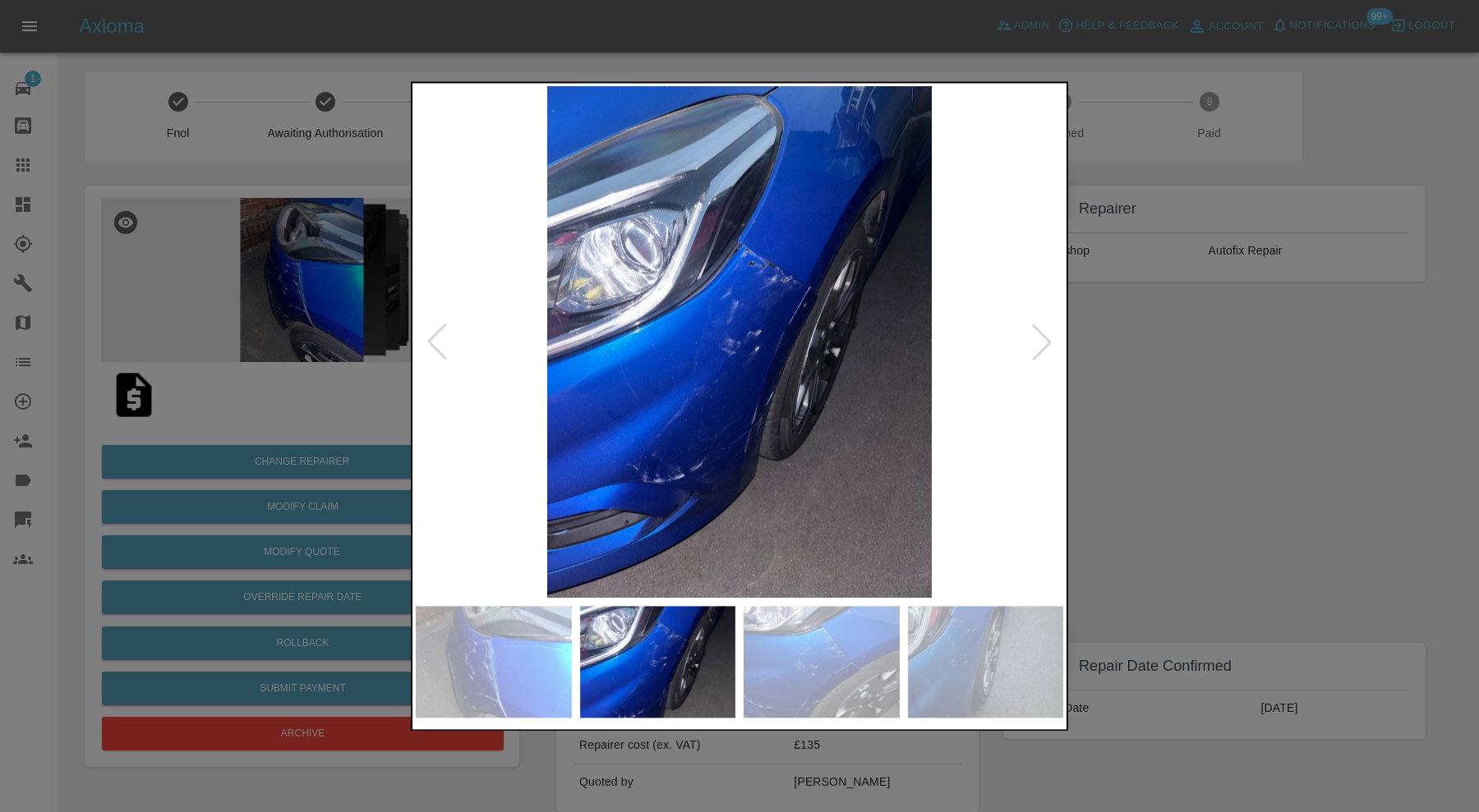
click at [1040, 343] on div at bounding box center [1042, 342] width 36 height 36
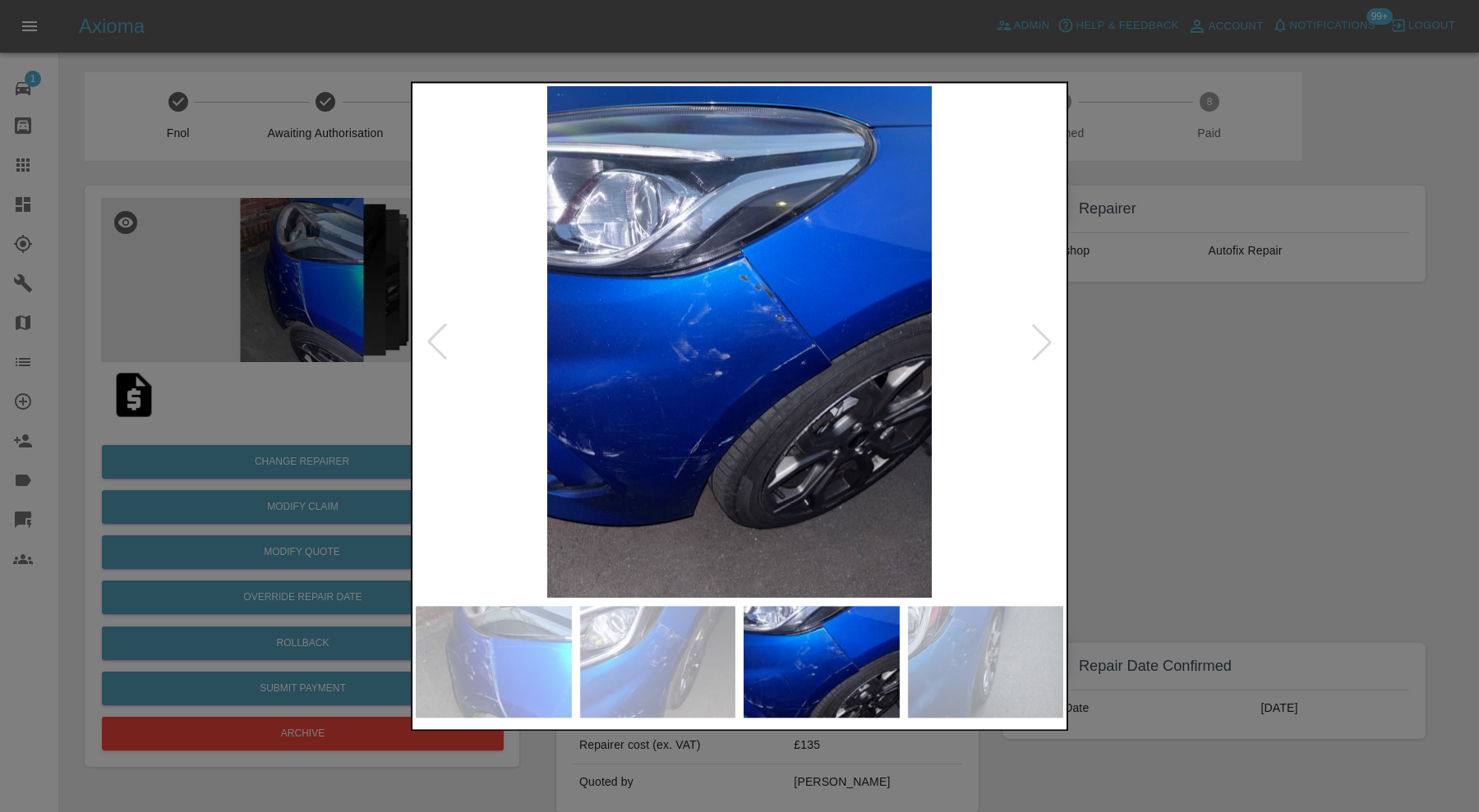
click at [1040, 343] on div at bounding box center [1042, 342] width 36 height 36
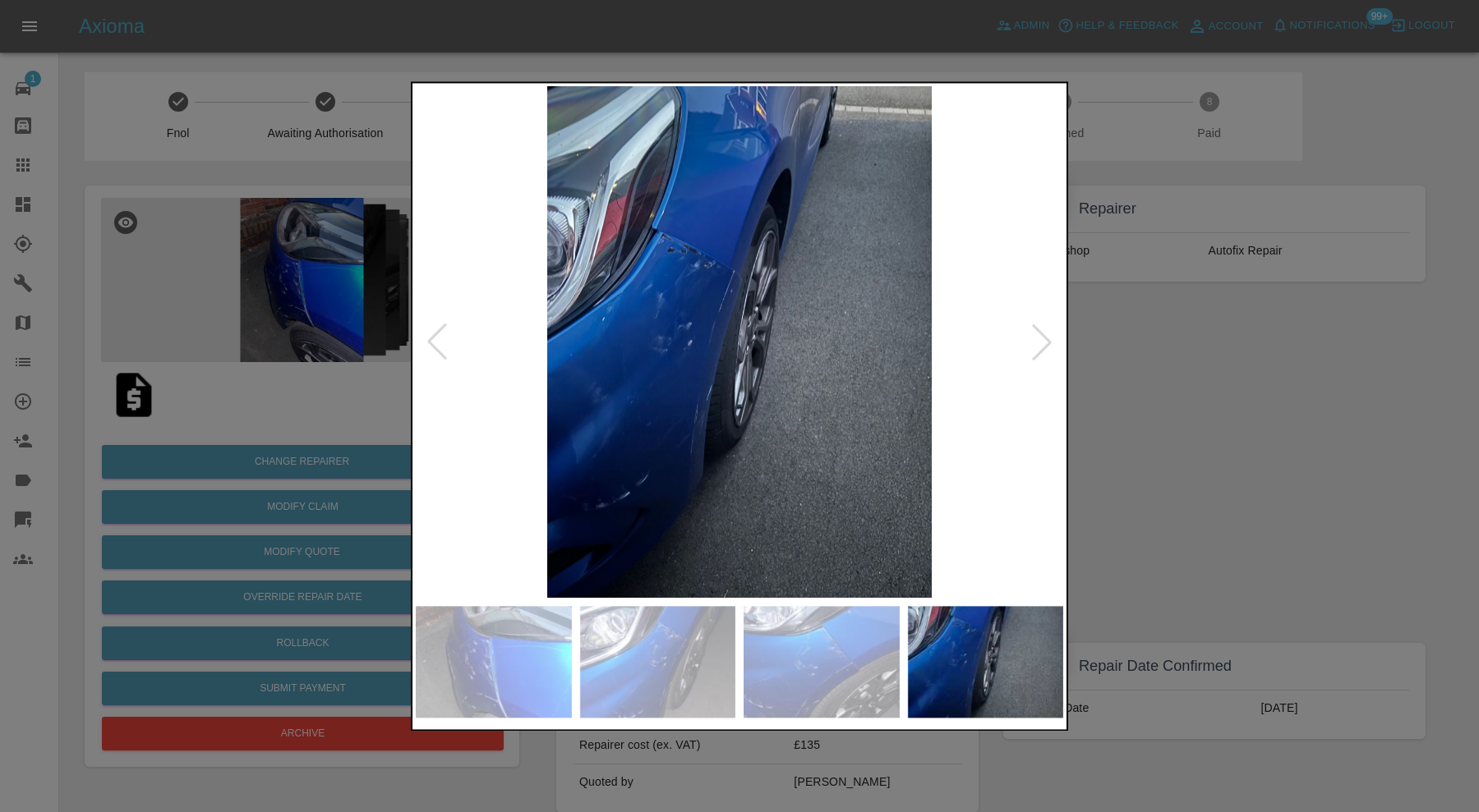
click at [1040, 343] on div at bounding box center [1042, 342] width 36 height 36
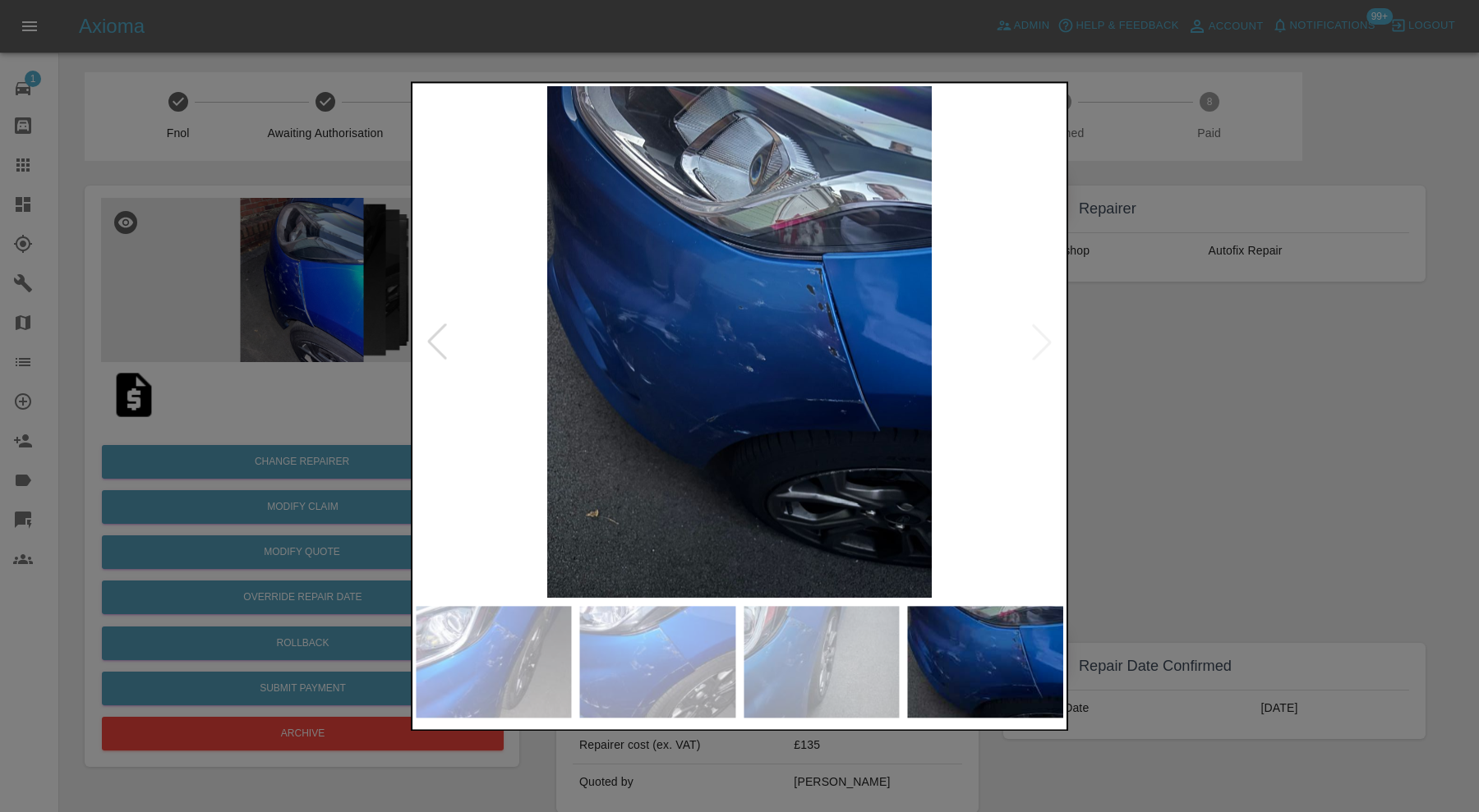
click at [1040, 343] on img at bounding box center [740, 341] width 648 height 512
click at [1173, 354] on div at bounding box center [740, 406] width 1479 height 812
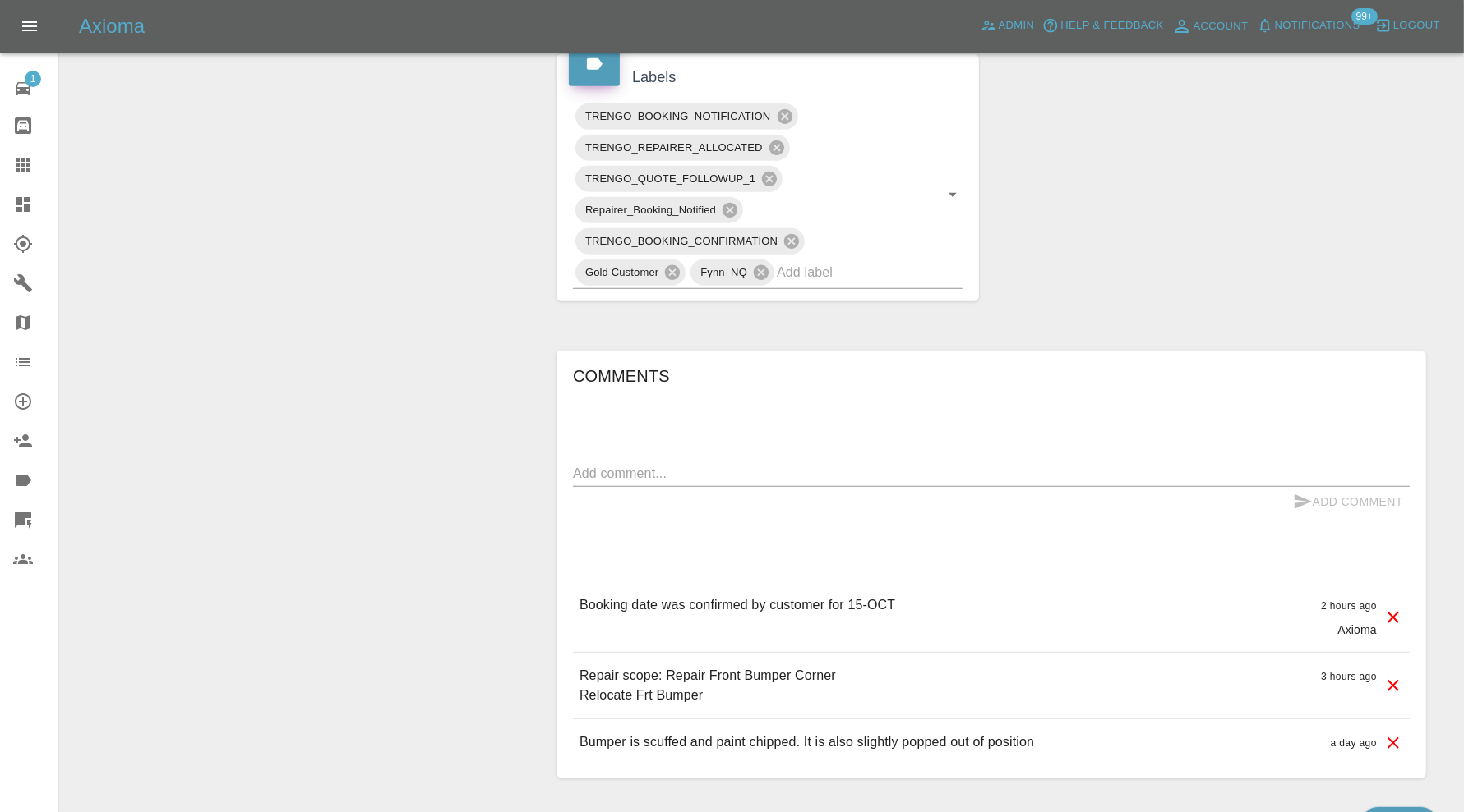
scroll to position [957, 0]
click at [882, 270] on input "text" at bounding box center [847, 269] width 140 height 26
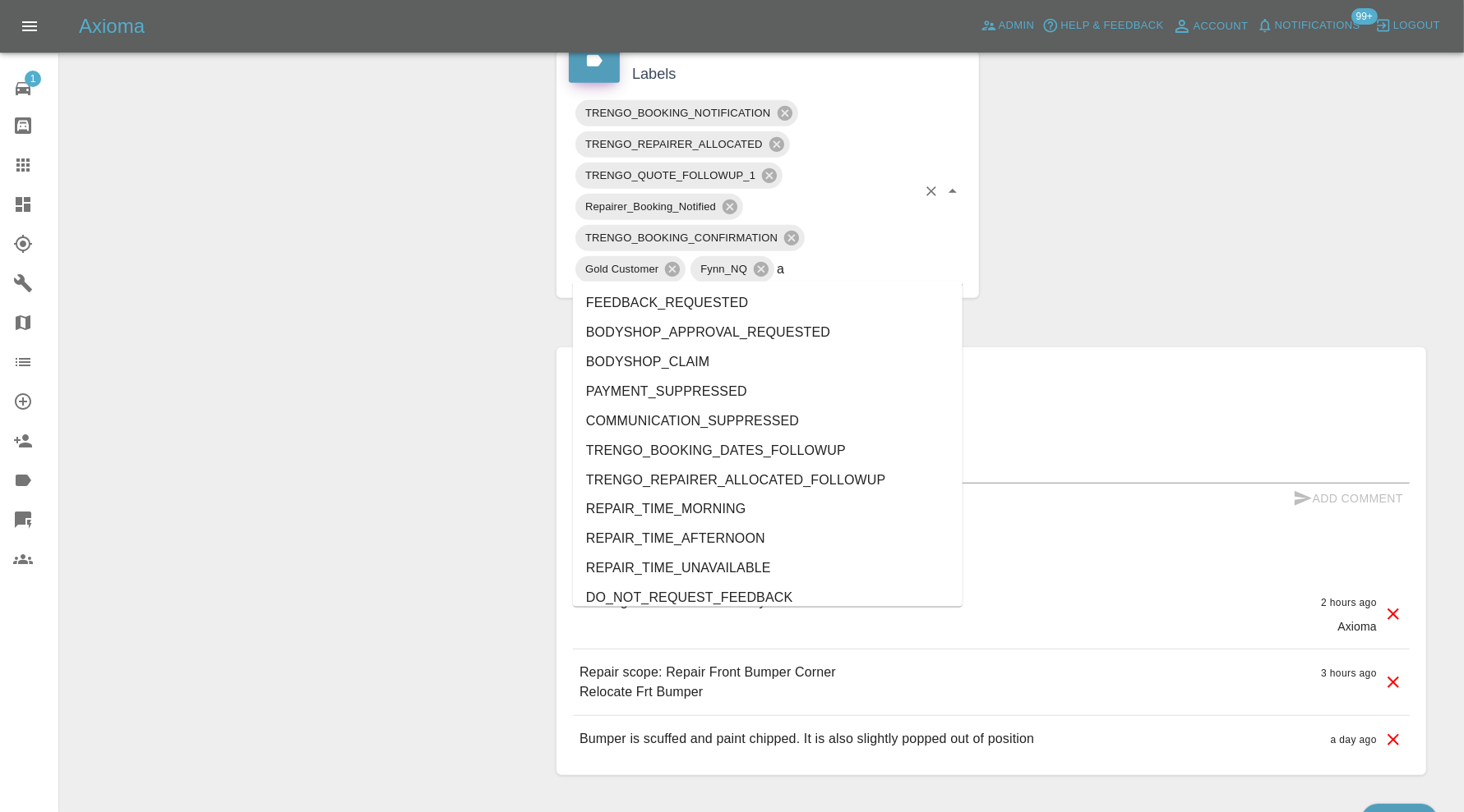
type input "au"
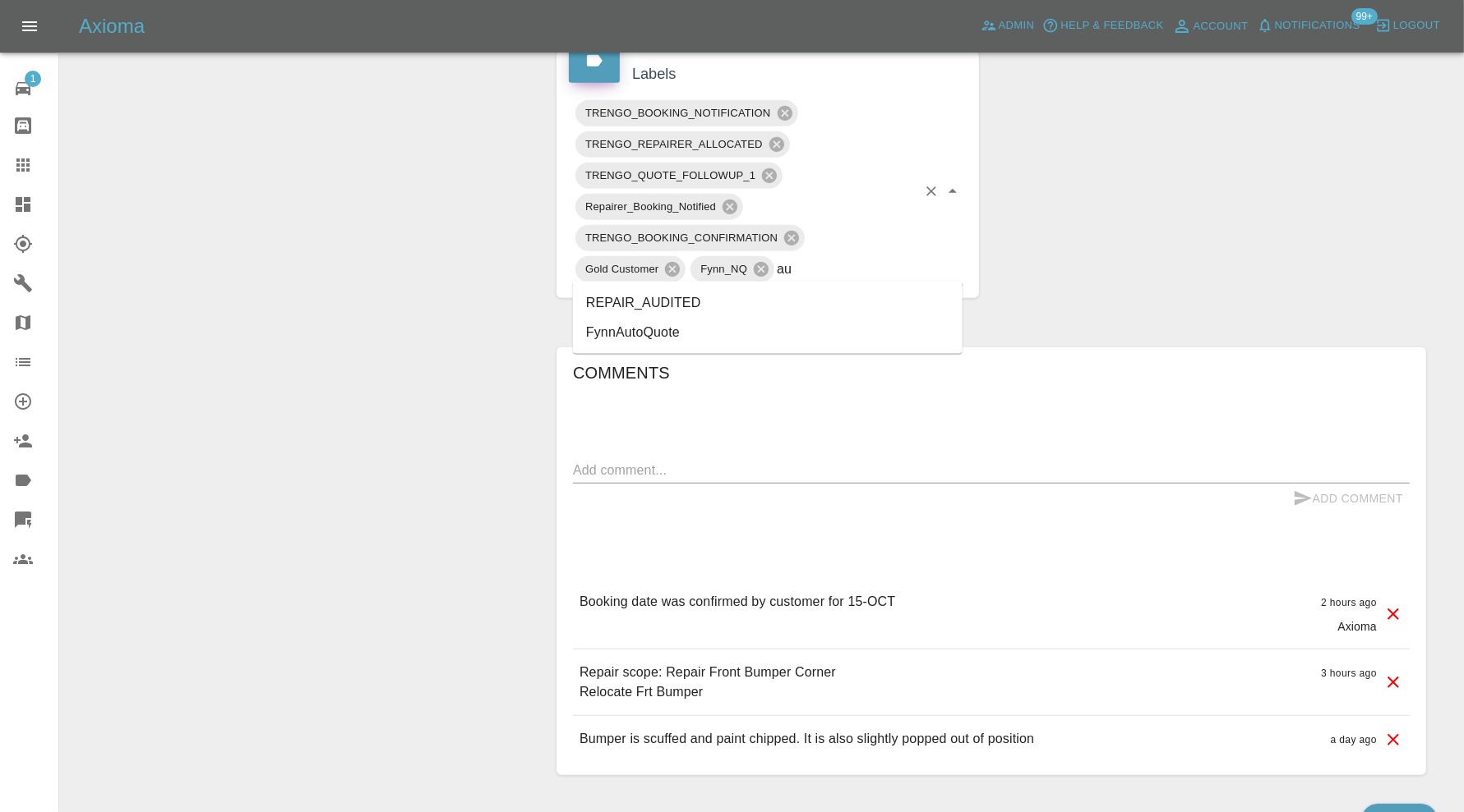
click at [763, 298] on li "REPAIR_AUDITED" at bounding box center [767, 302] width 389 height 30
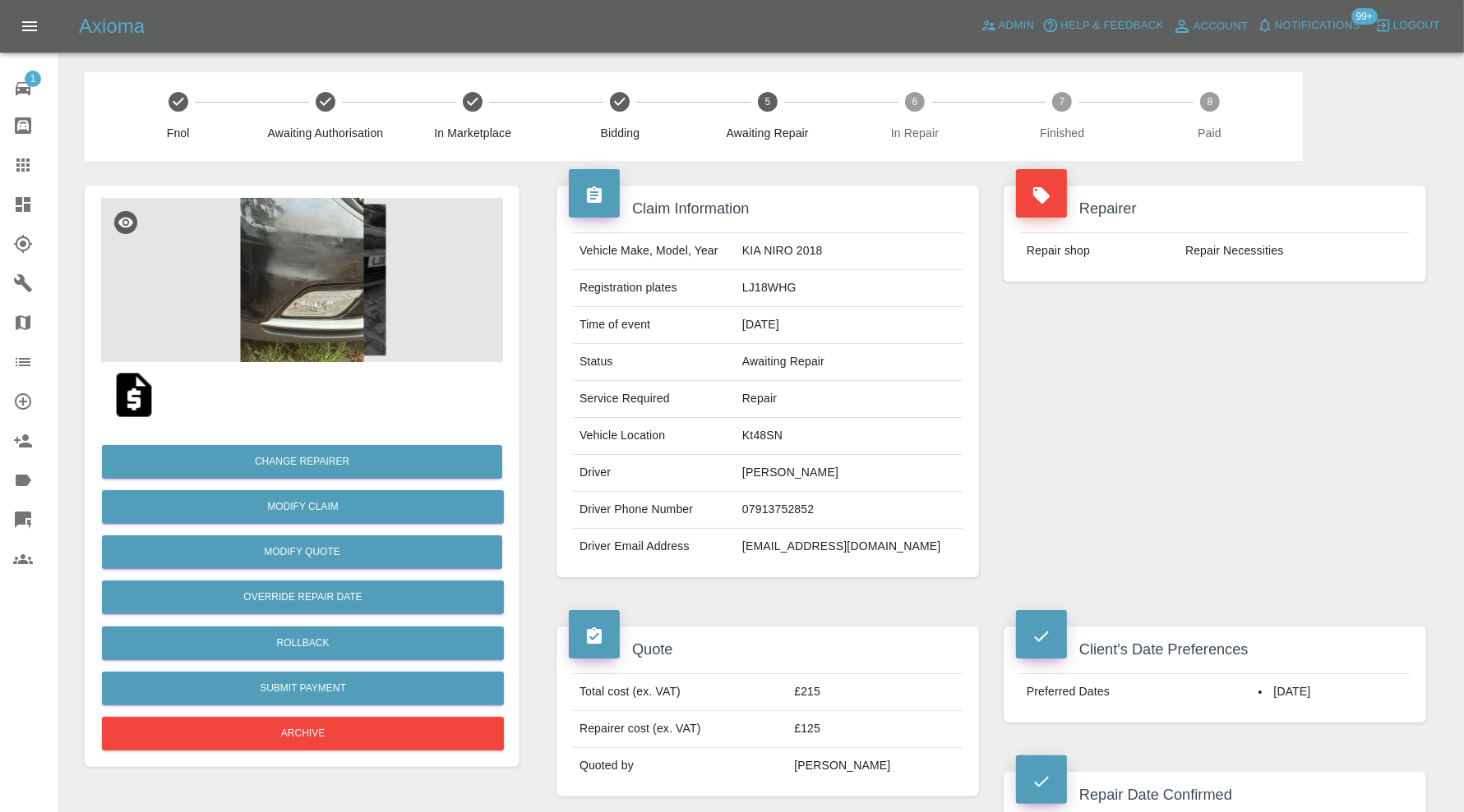
click at [364, 263] on img at bounding box center [302, 280] width 402 height 165
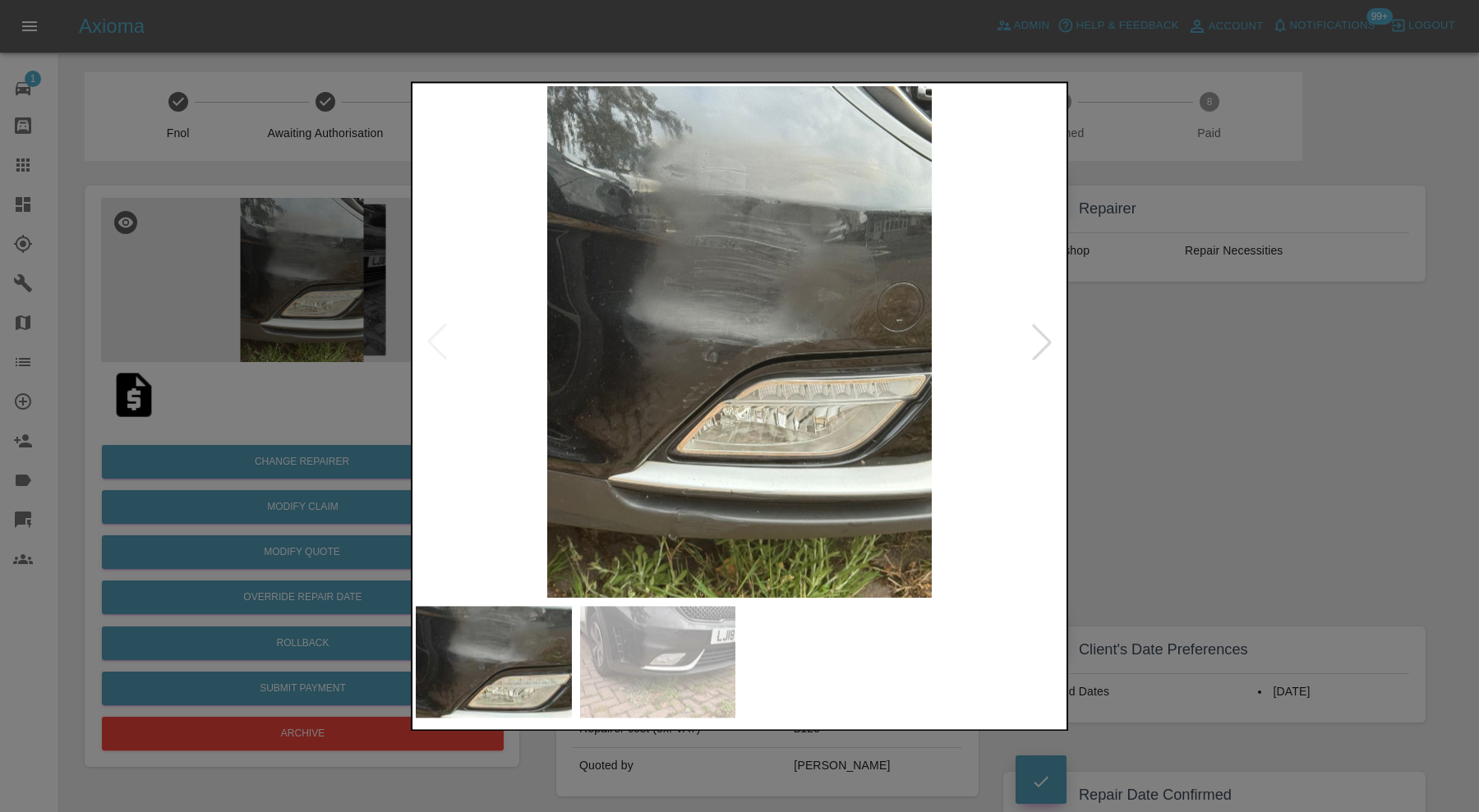
click at [1178, 397] on div at bounding box center [740, 406] width 1479 height 812
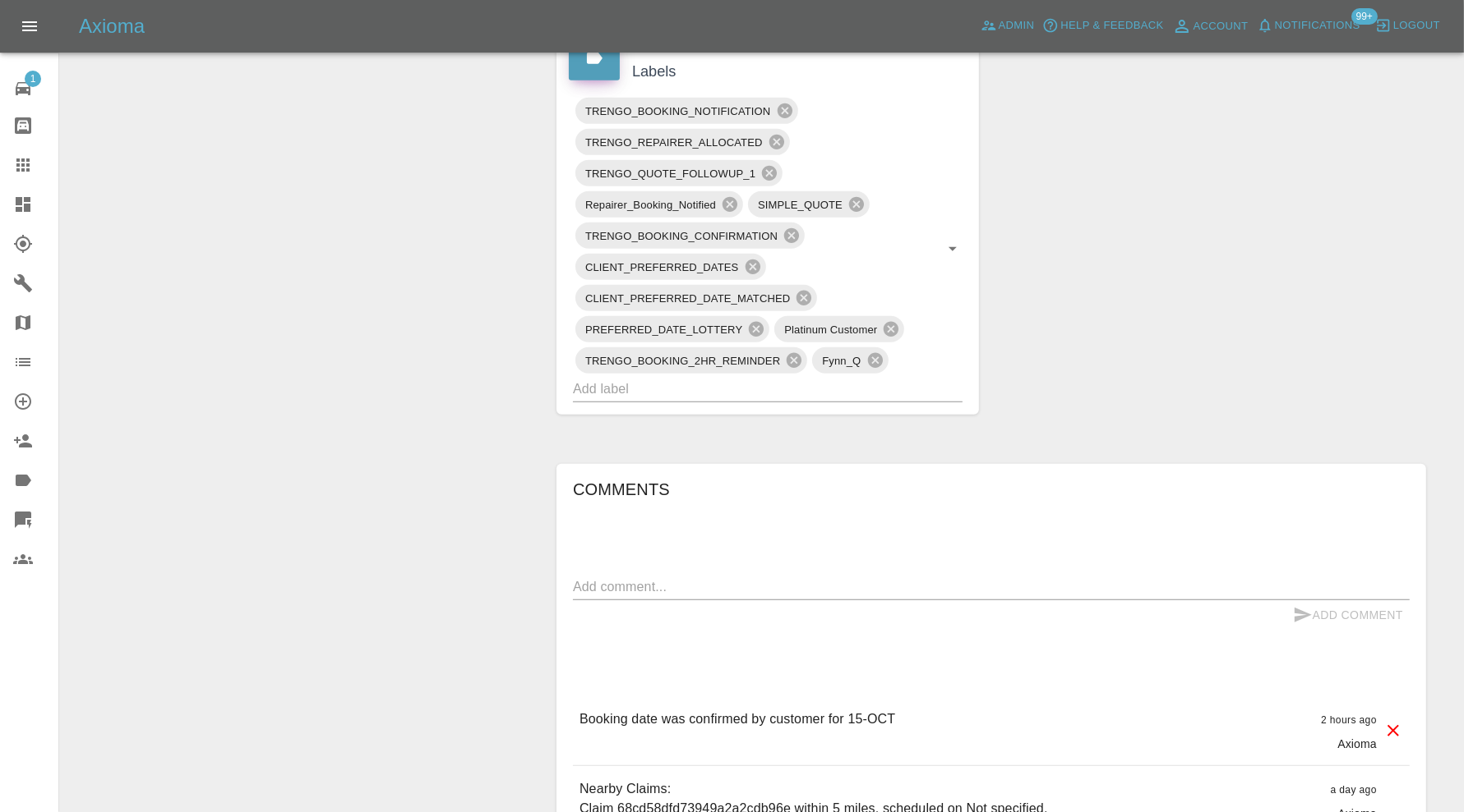
scroll to position [1095, 0]
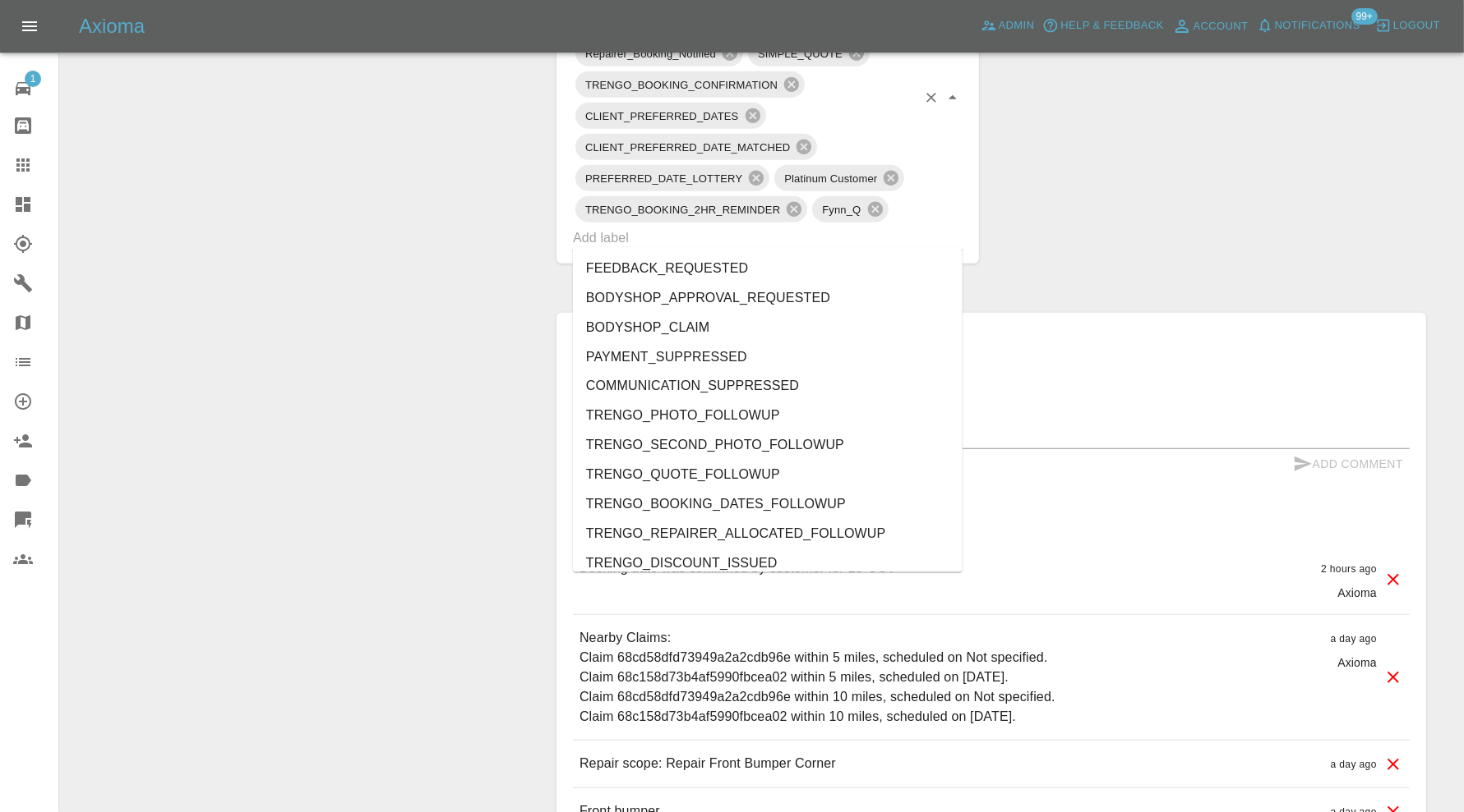
click at [810, 237] on input "text" at bounding box center [744, 237] width 344 height 26
type input "au"
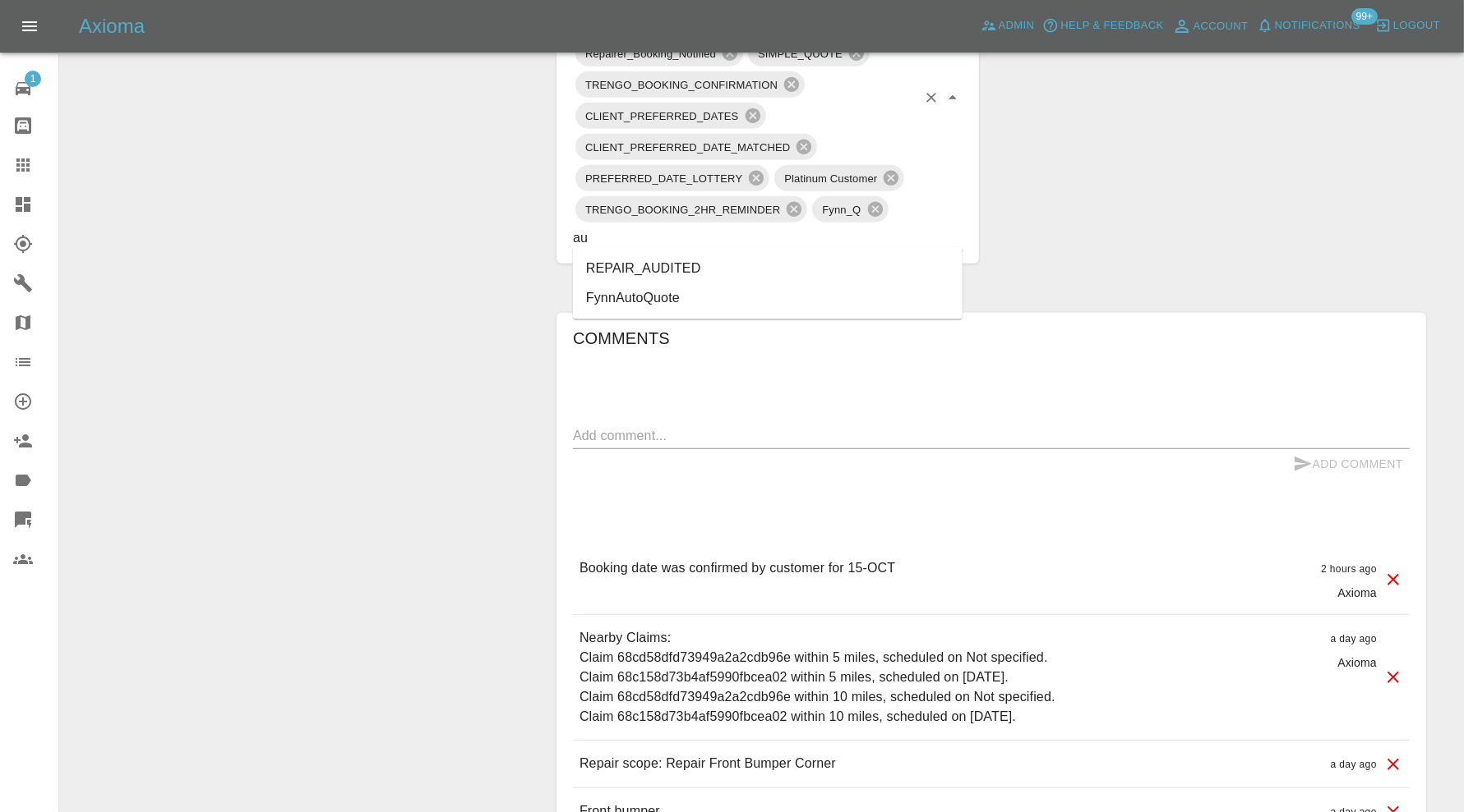
click at [743, 257] on li "REPAIR_AUDITED" at bounding box center [767, 268] width 389 height 30
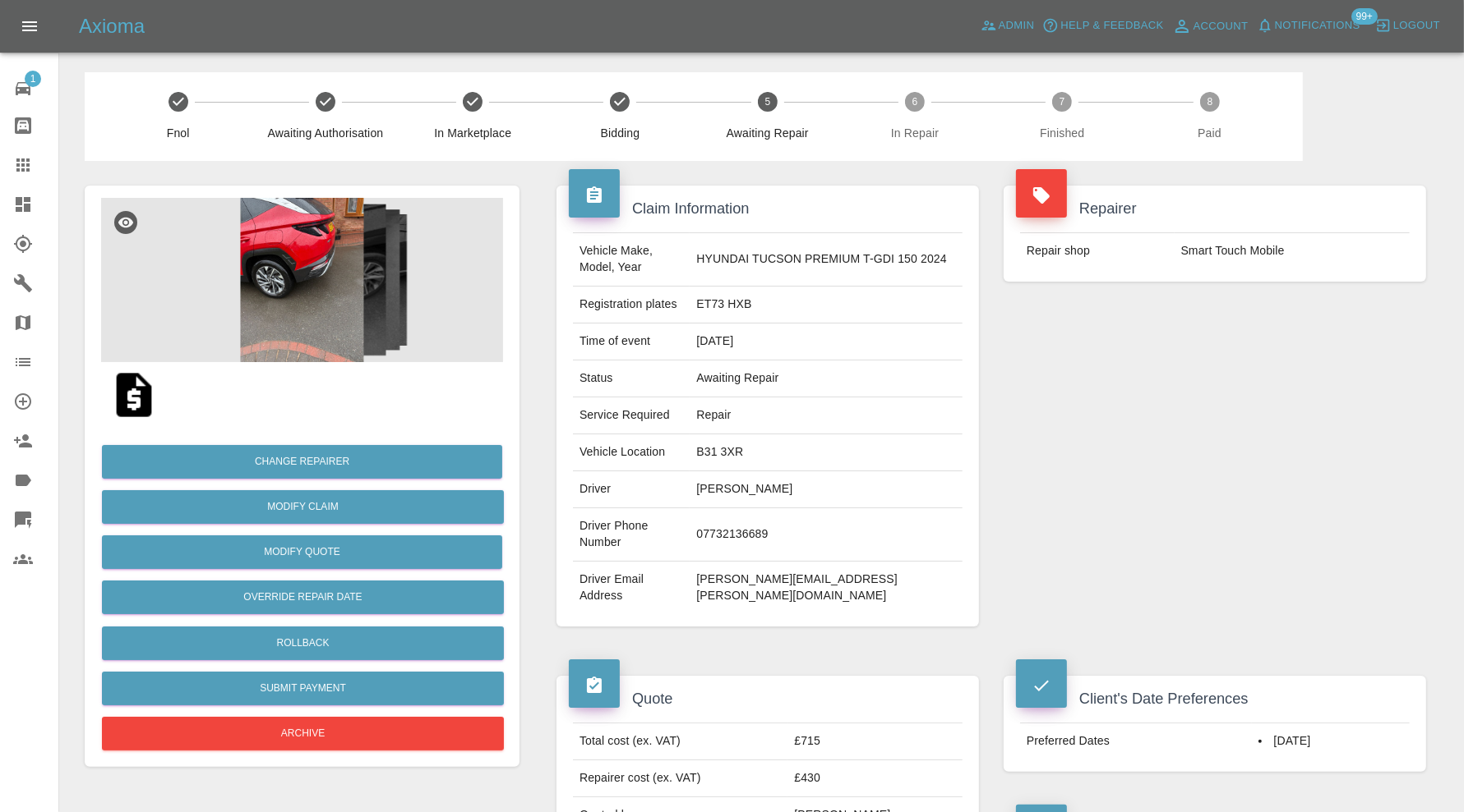
click at [302, 281] on img at bounding box center [302, 280] width 402 height 165
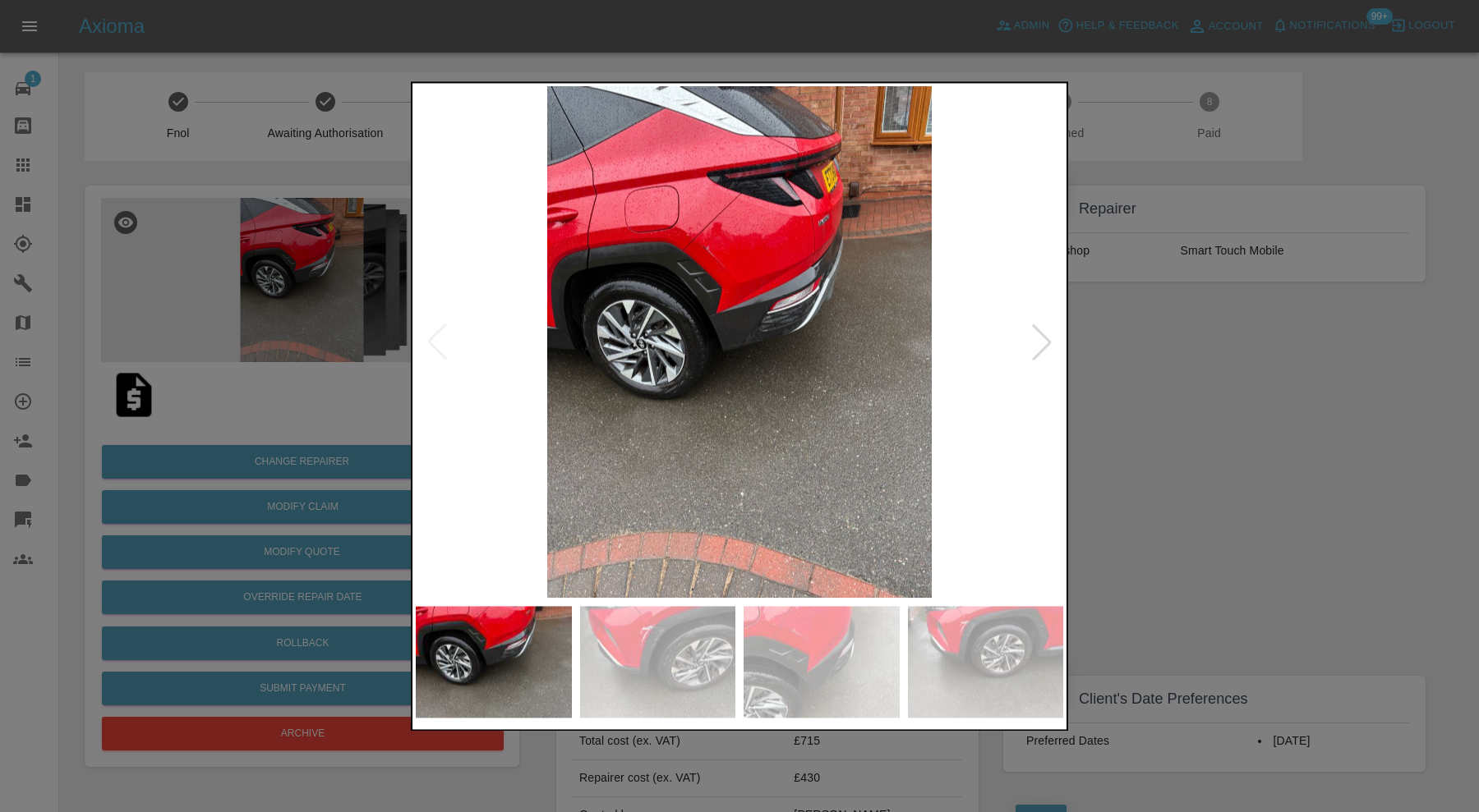
click at [1039, 329] on div at bounding box center [1042, 342] width 36 height 36
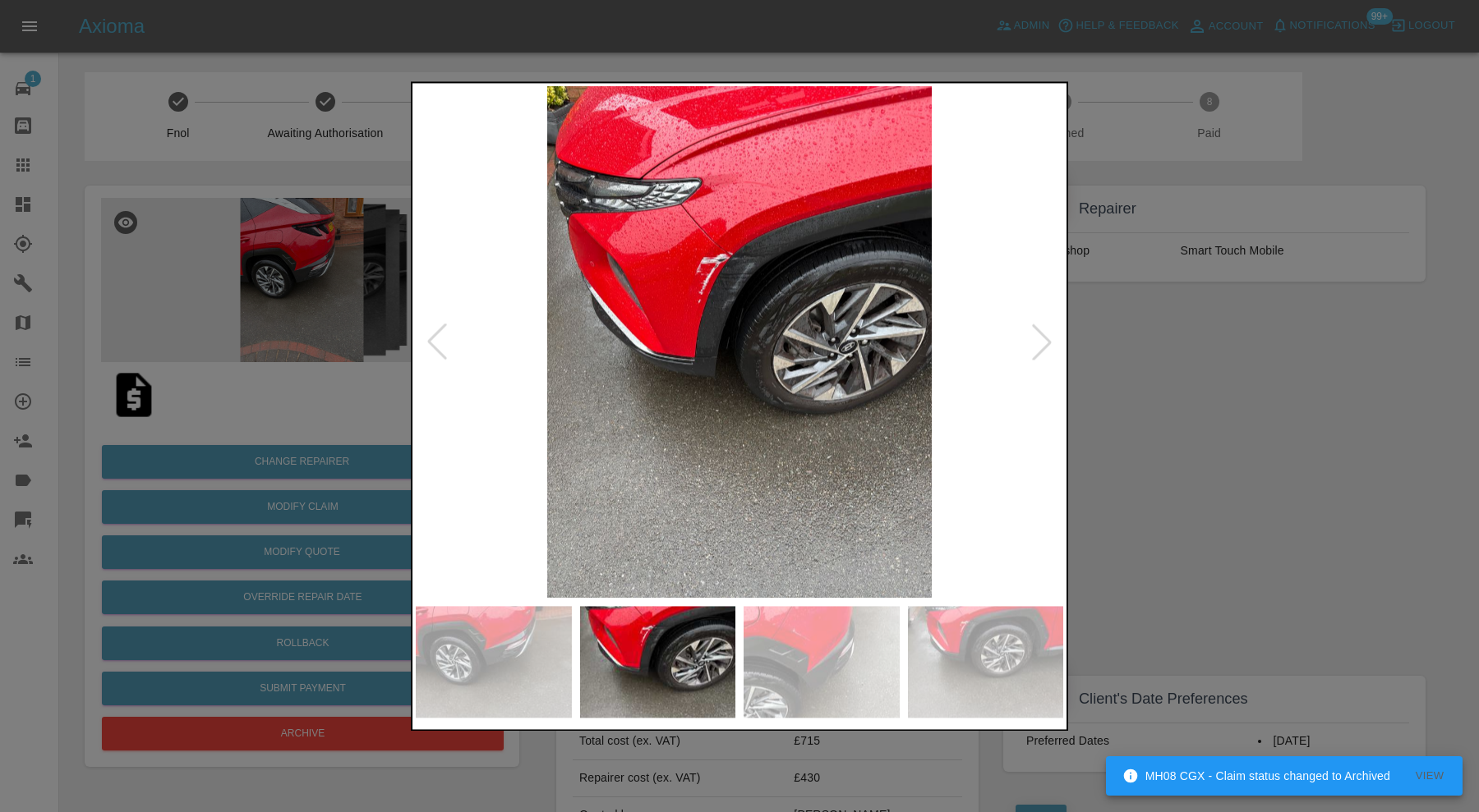
click at [1039, 329] on div at bounding box center [1042, 342] width 36 height 36
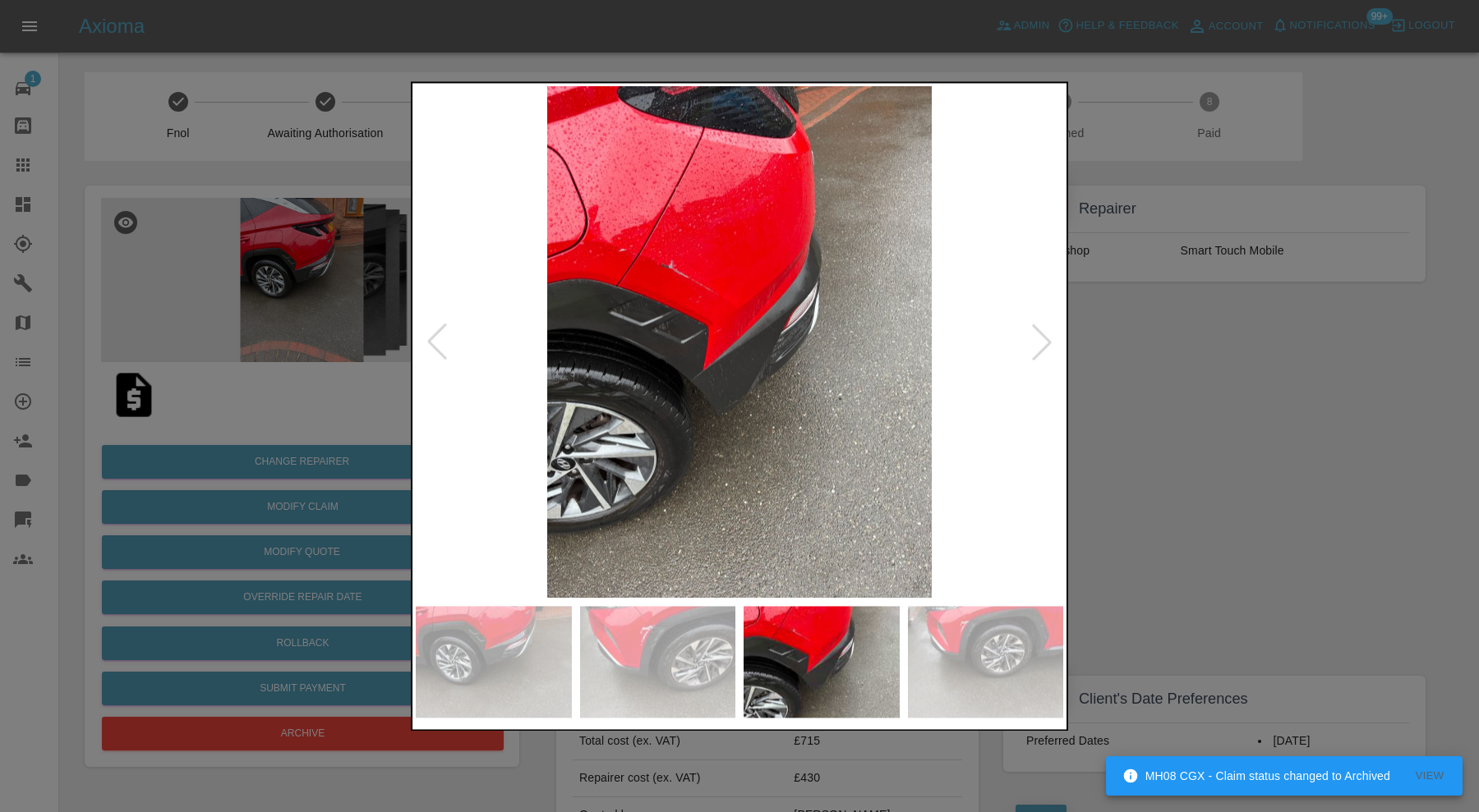
click at [1039, 329] on div at bounding box center [1042, 342] width 36 height 36
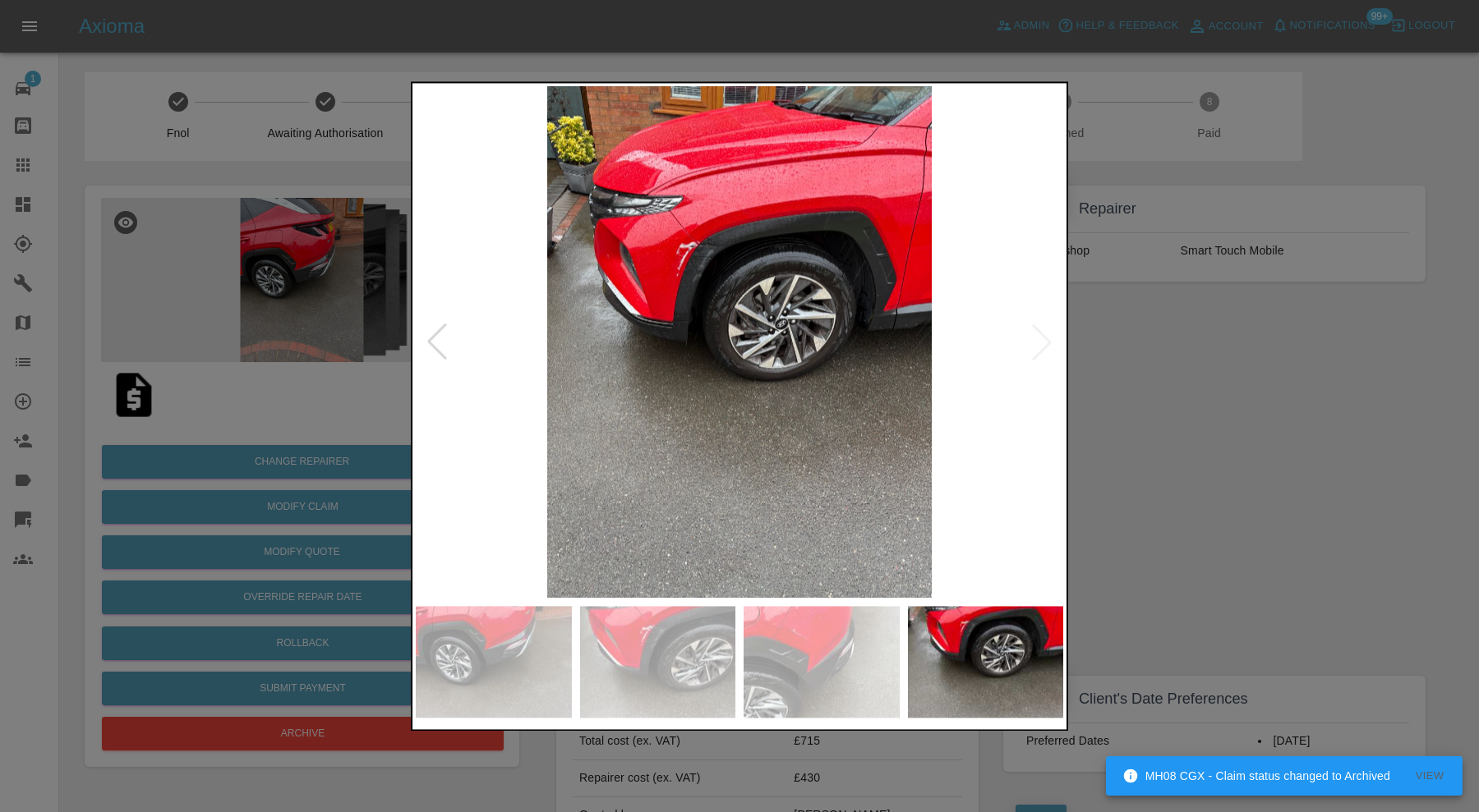
click at [1039, 329] on img at bounding box center [740, 341] width 648 height 512
click at [1296, 458] on div at bounding box center [740, 406] width 1479 height 812
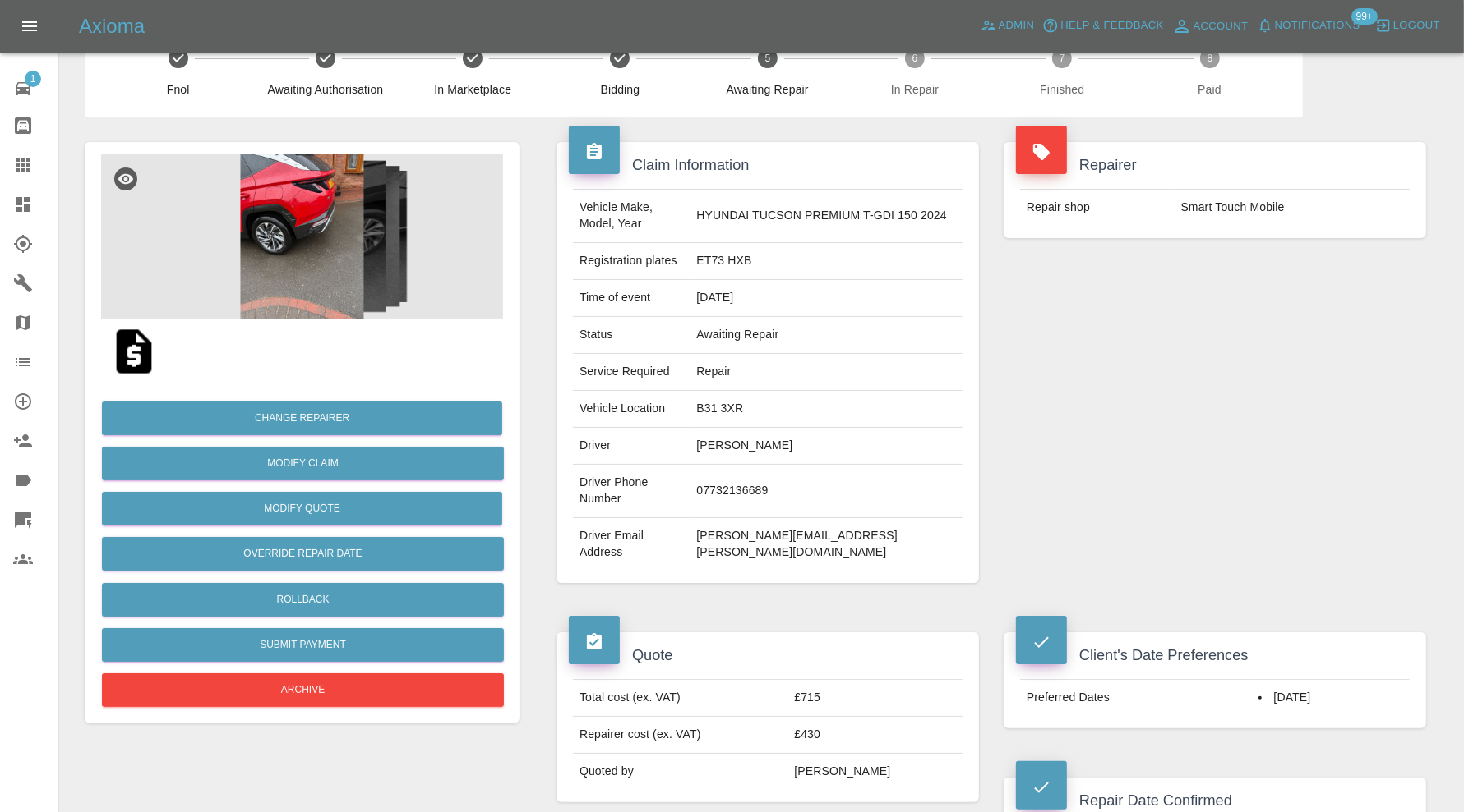
scroll to position [591, 0]
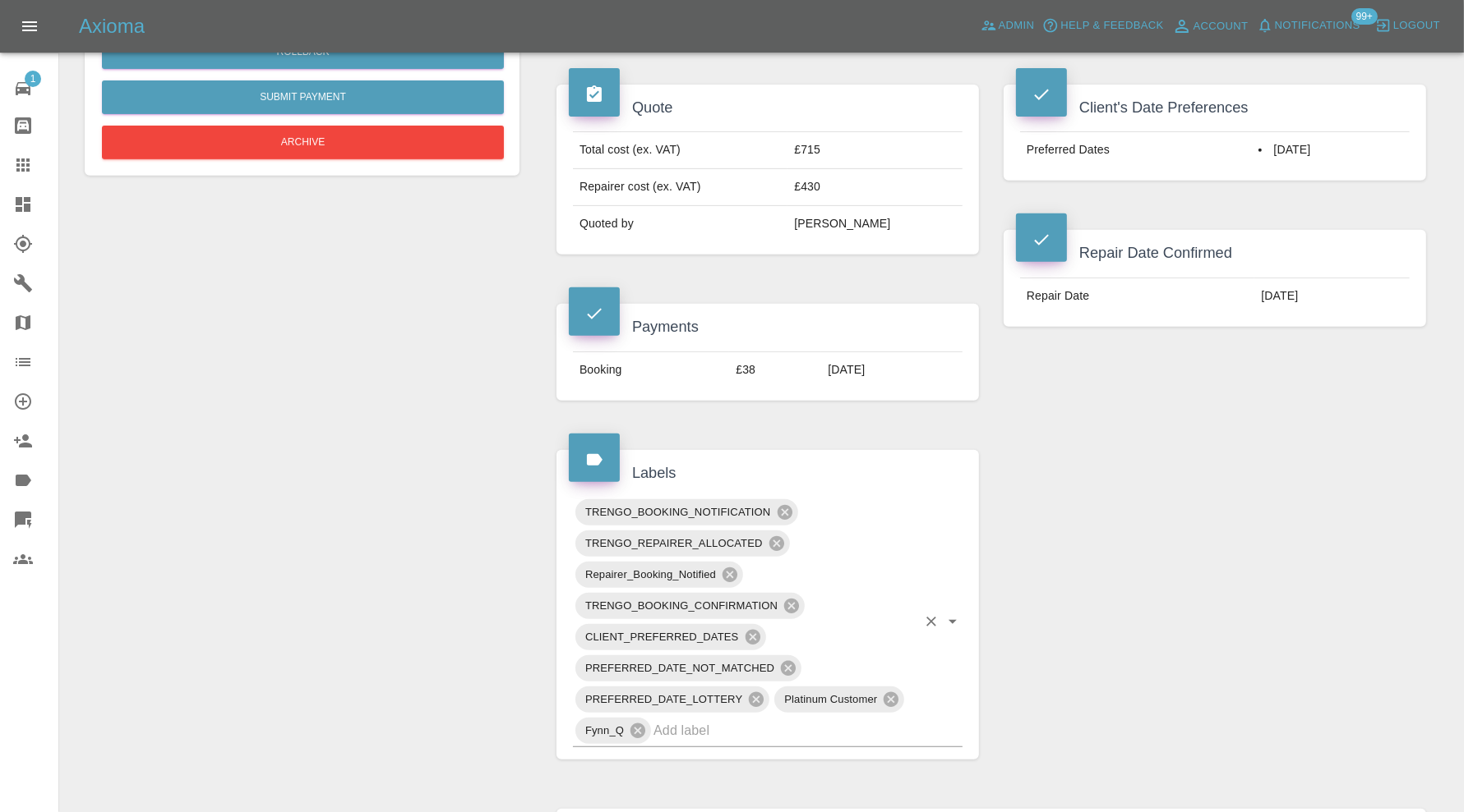
click at [795, 718] on input "text" at bounding box center [785, 731] width 263 height 26
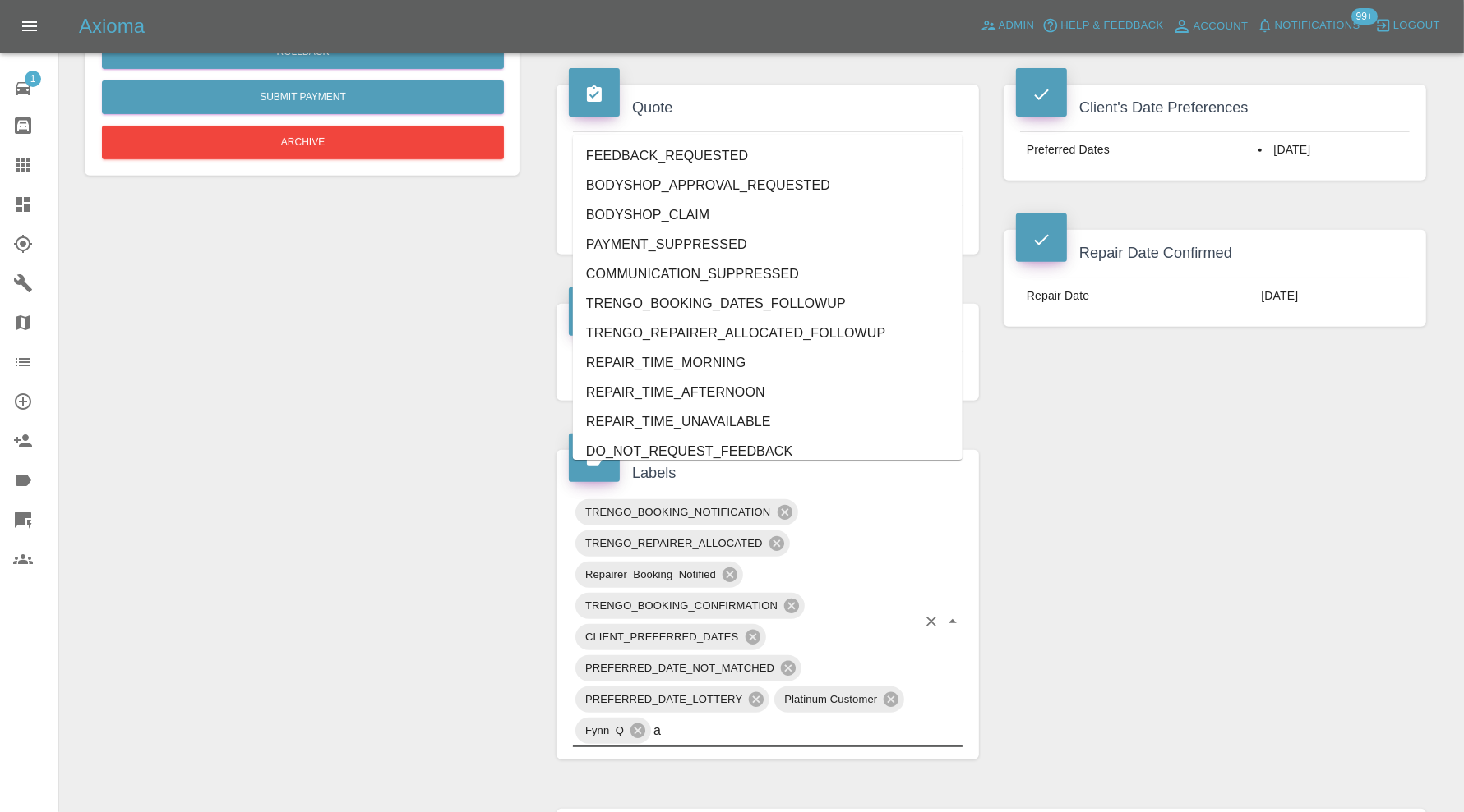
type input "au"
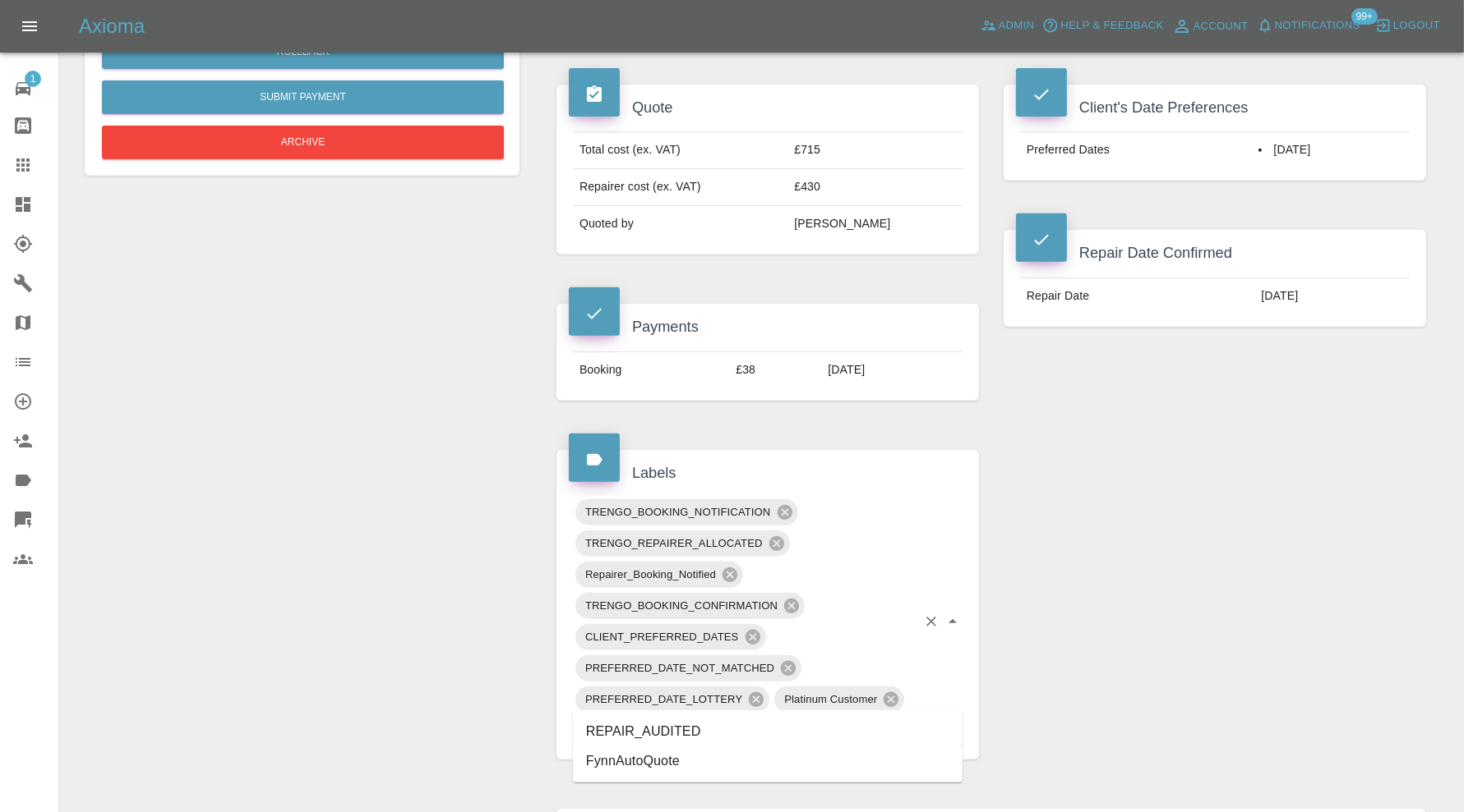
click at [674, 726] on li "REPAIR_AUDITED" at bounding box center [767, 732] width 389 height 30
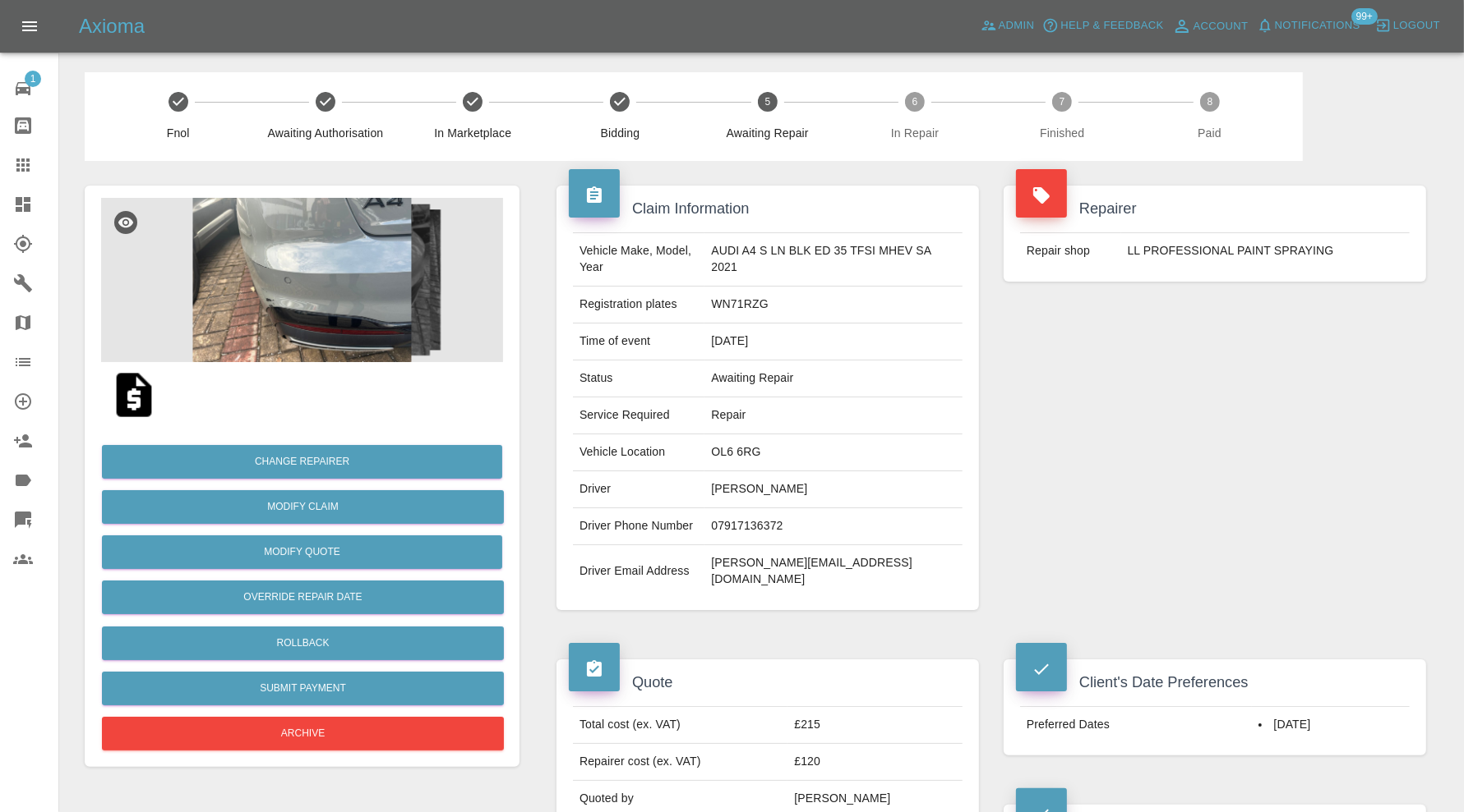
click at [325, 308] on img at bounding box center [302, 280] width 402 height 165
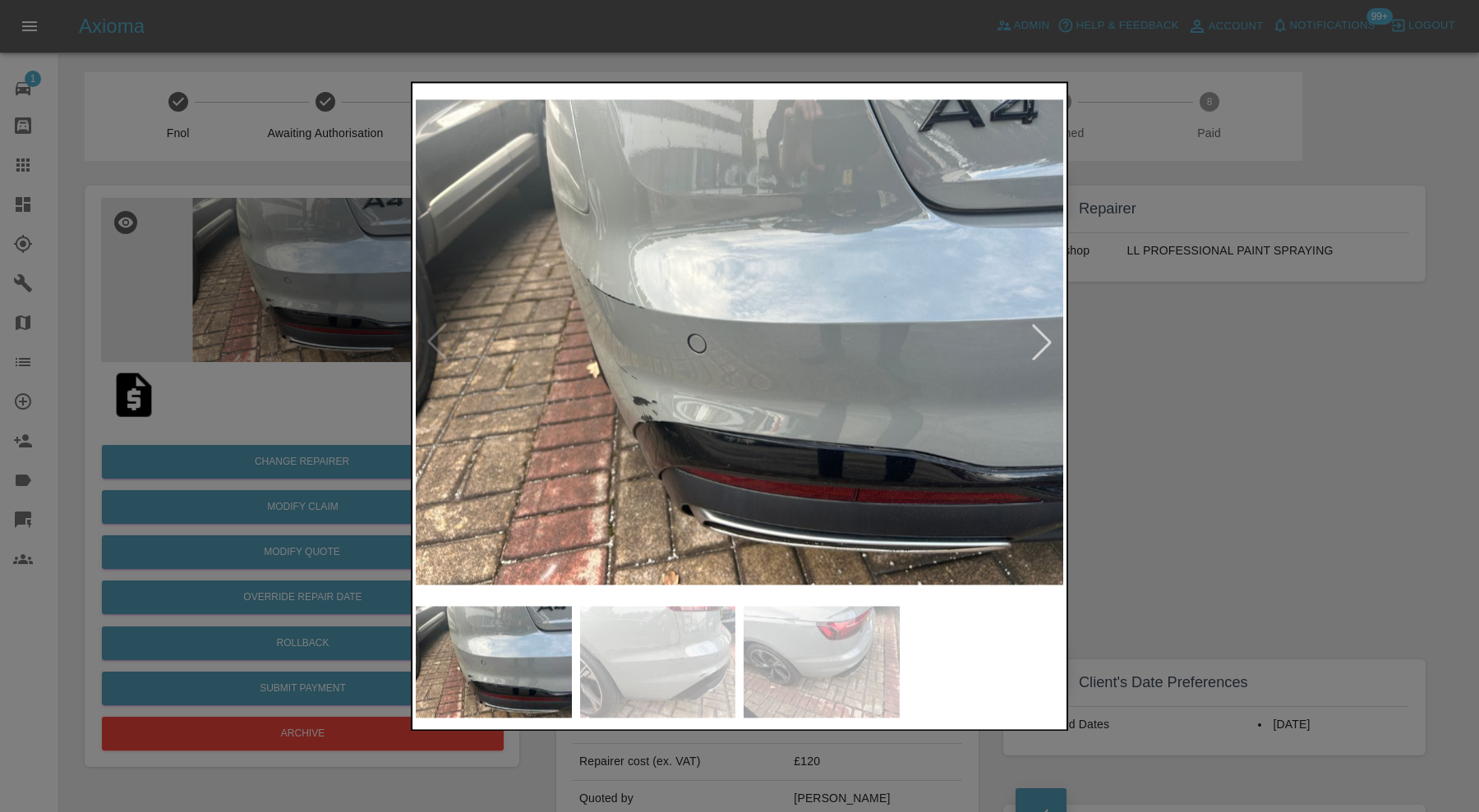
click at [1037, 337] on div at bounding box center [1042, 342] width 36 height 36
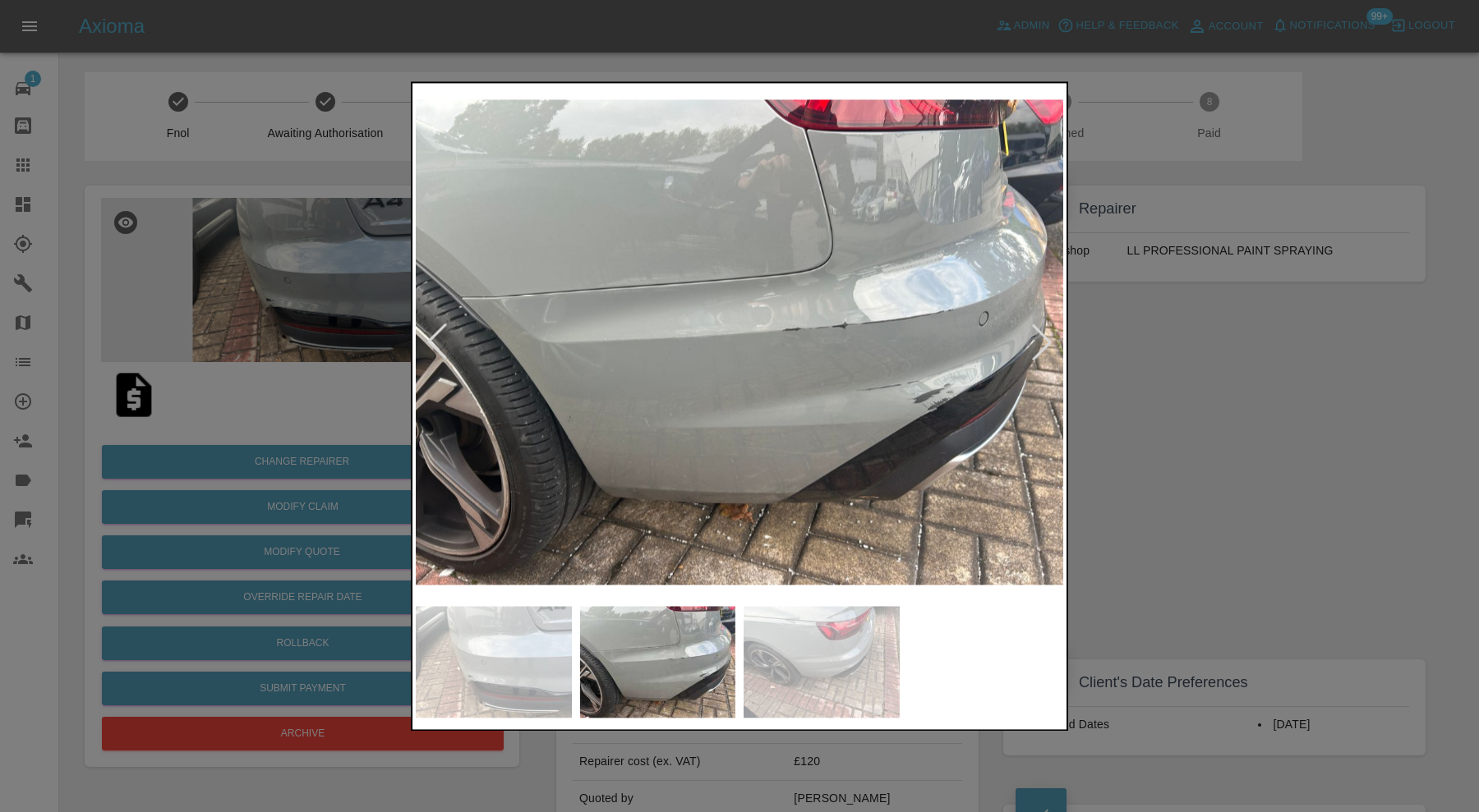
click at [1037, 337] on div at bounding box center [1042, 342] width 36 height 36
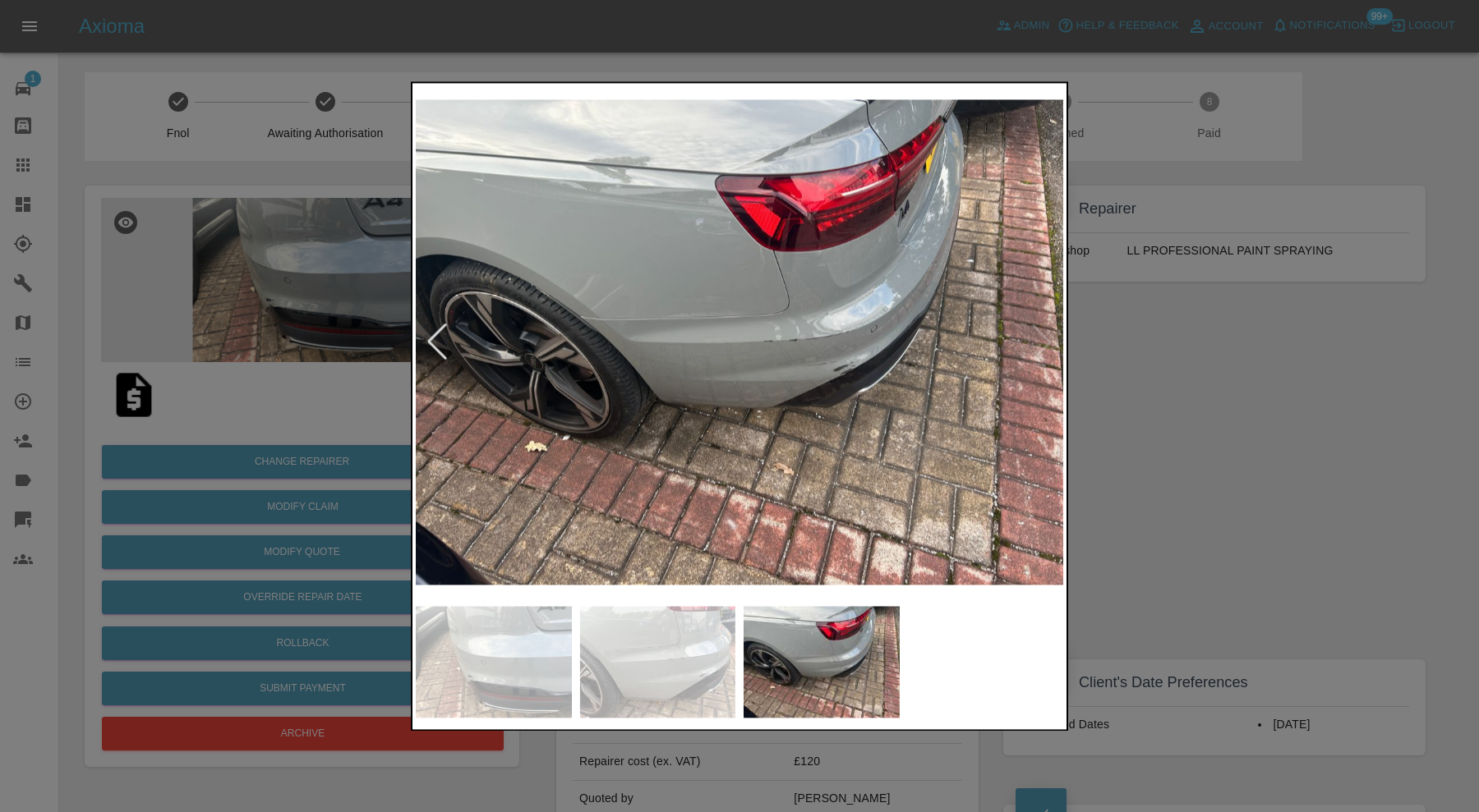
click at [1045, 337] on img at bounding box center [740, 341] width 648 height 512
click at [434, 335] on div at bounding box center [437, 342] width 36 height 36
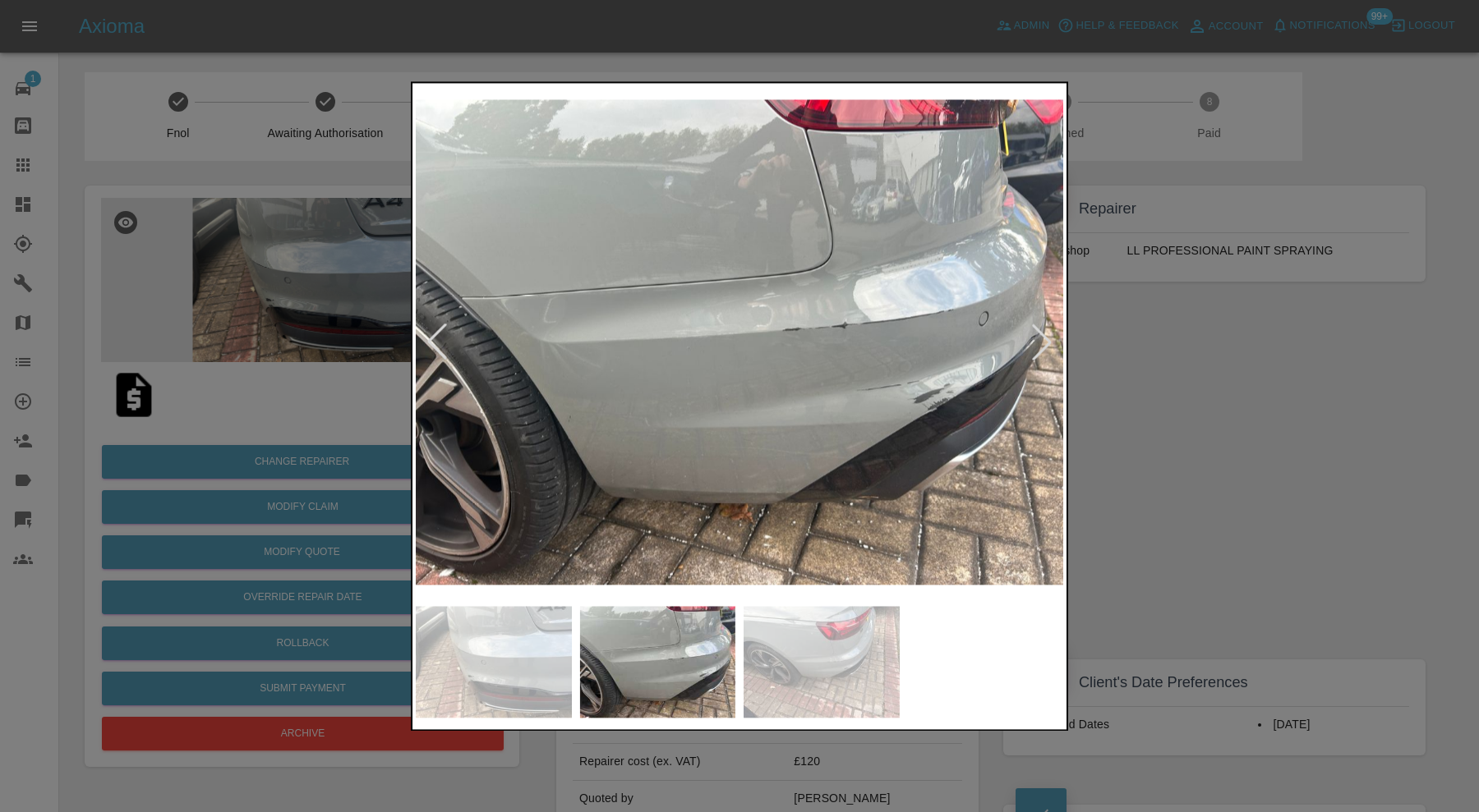
click at [520, 311] on img at bounding box center [740, 341] width 648 height 512
click at [612, 284] on img at bounding box center [740, 341] width 648 height 512
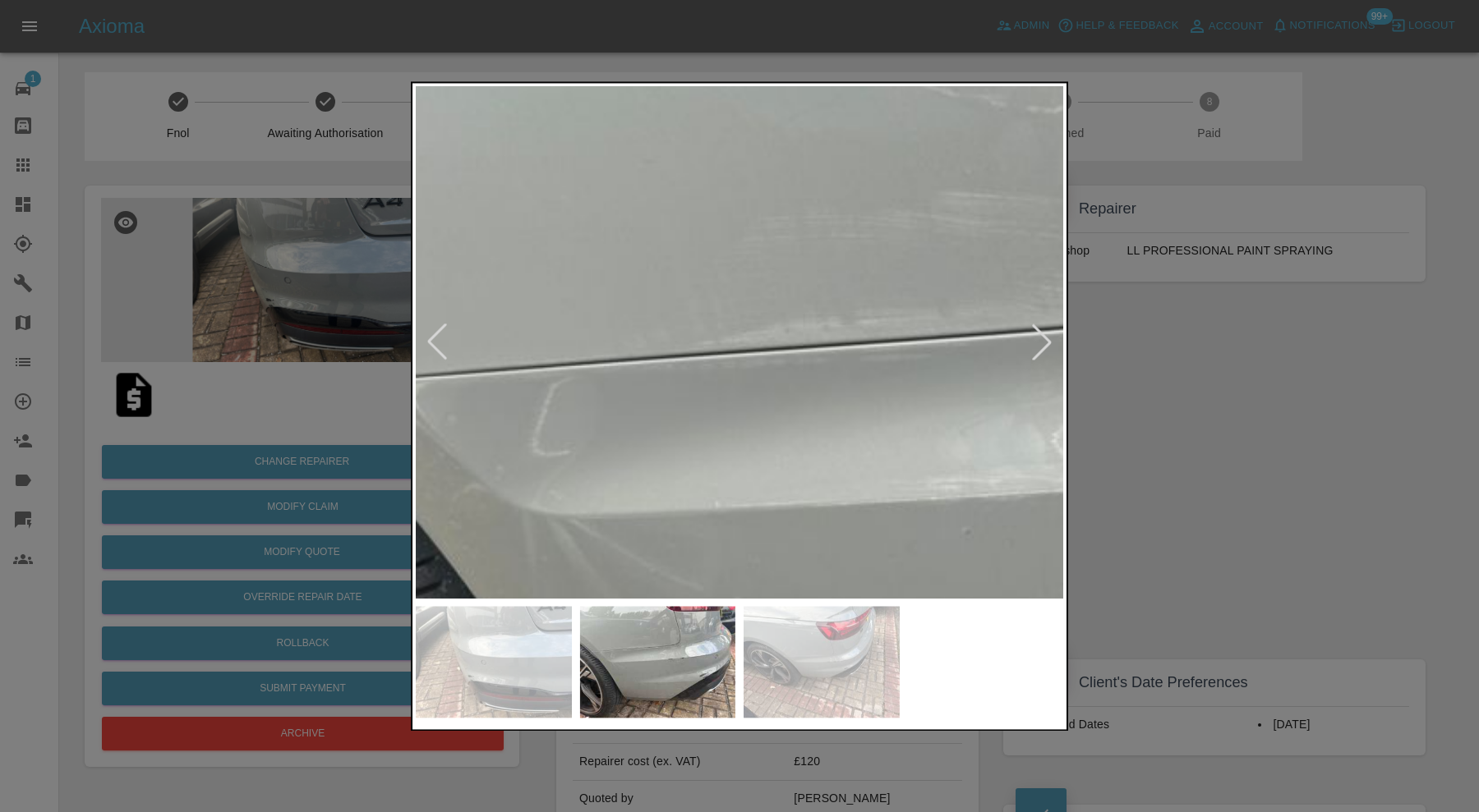
click at [1115, 394] on div at bounding box center [740, 406] width 1479 height 812
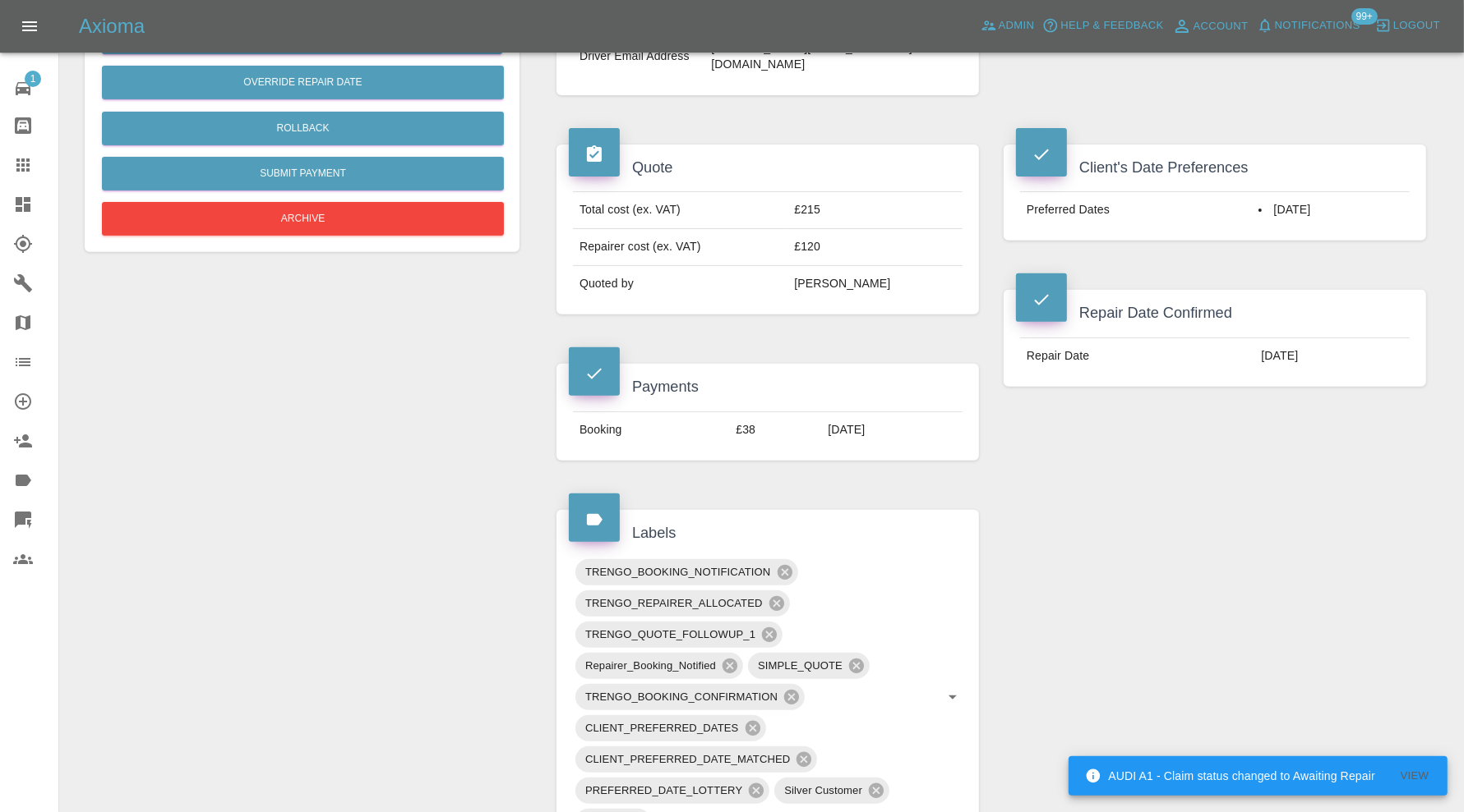
scroll to position [800, 0]
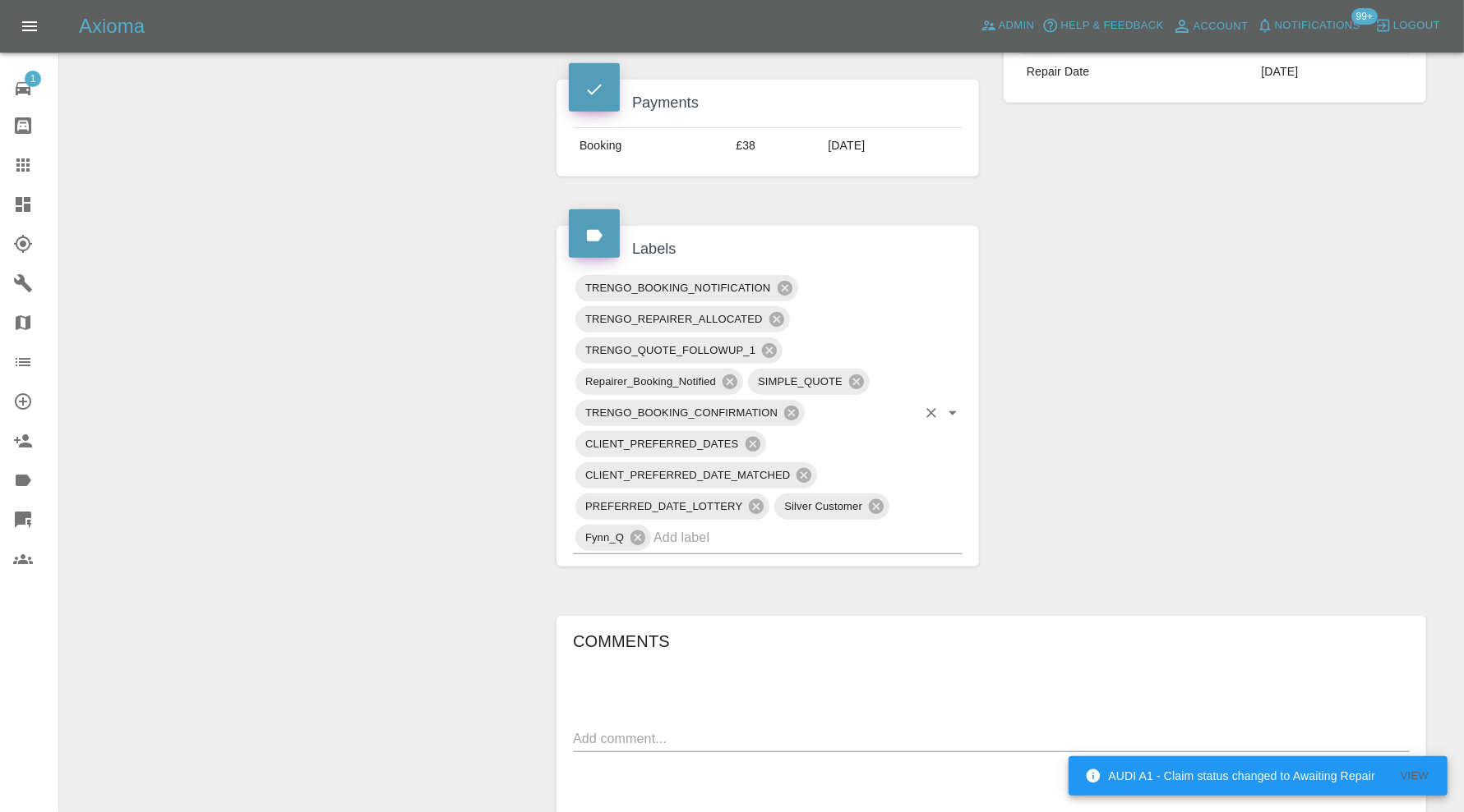
click at [750, 525] on input "text" at bounding box center [785, 538] width 263 height 26
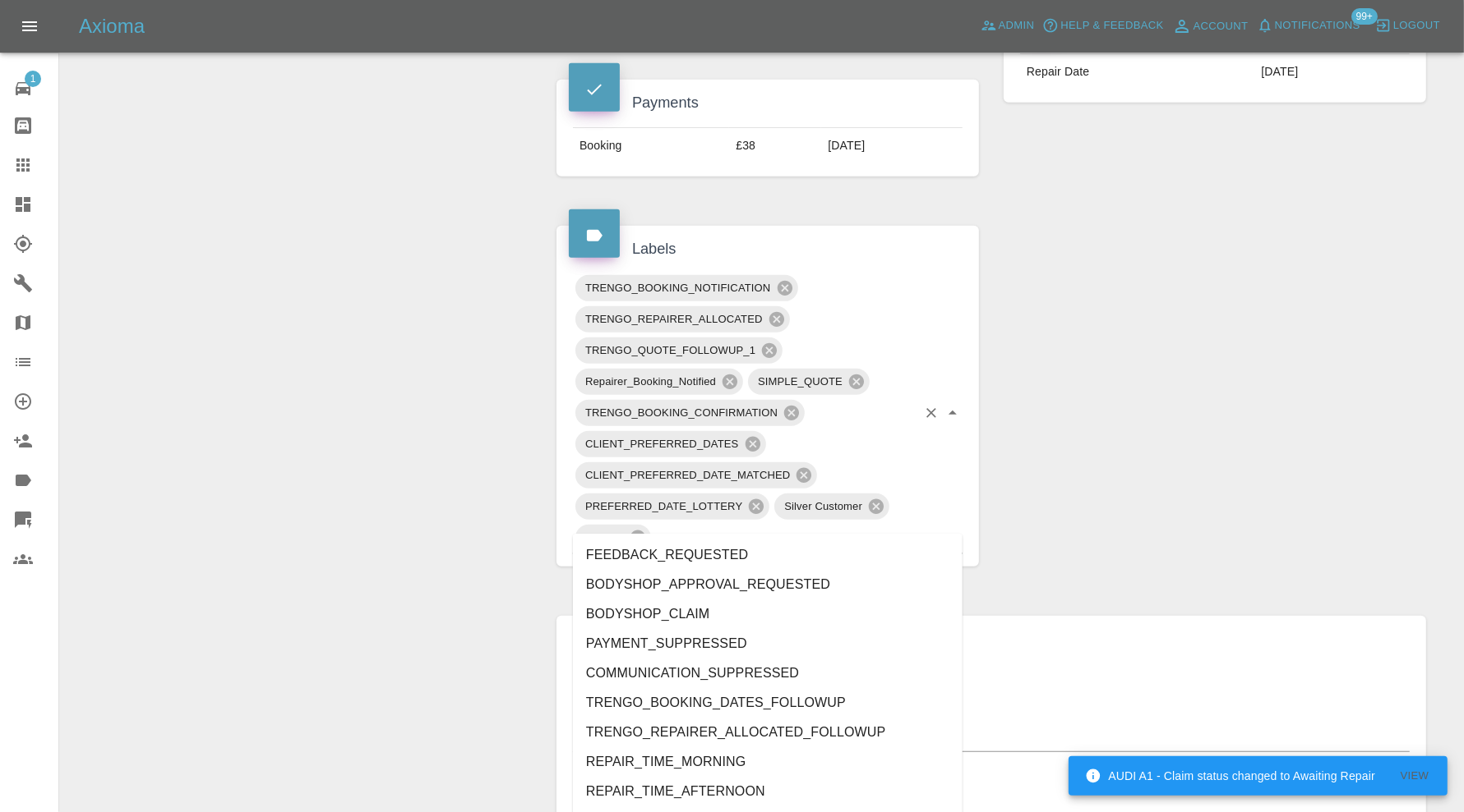
type input "au"
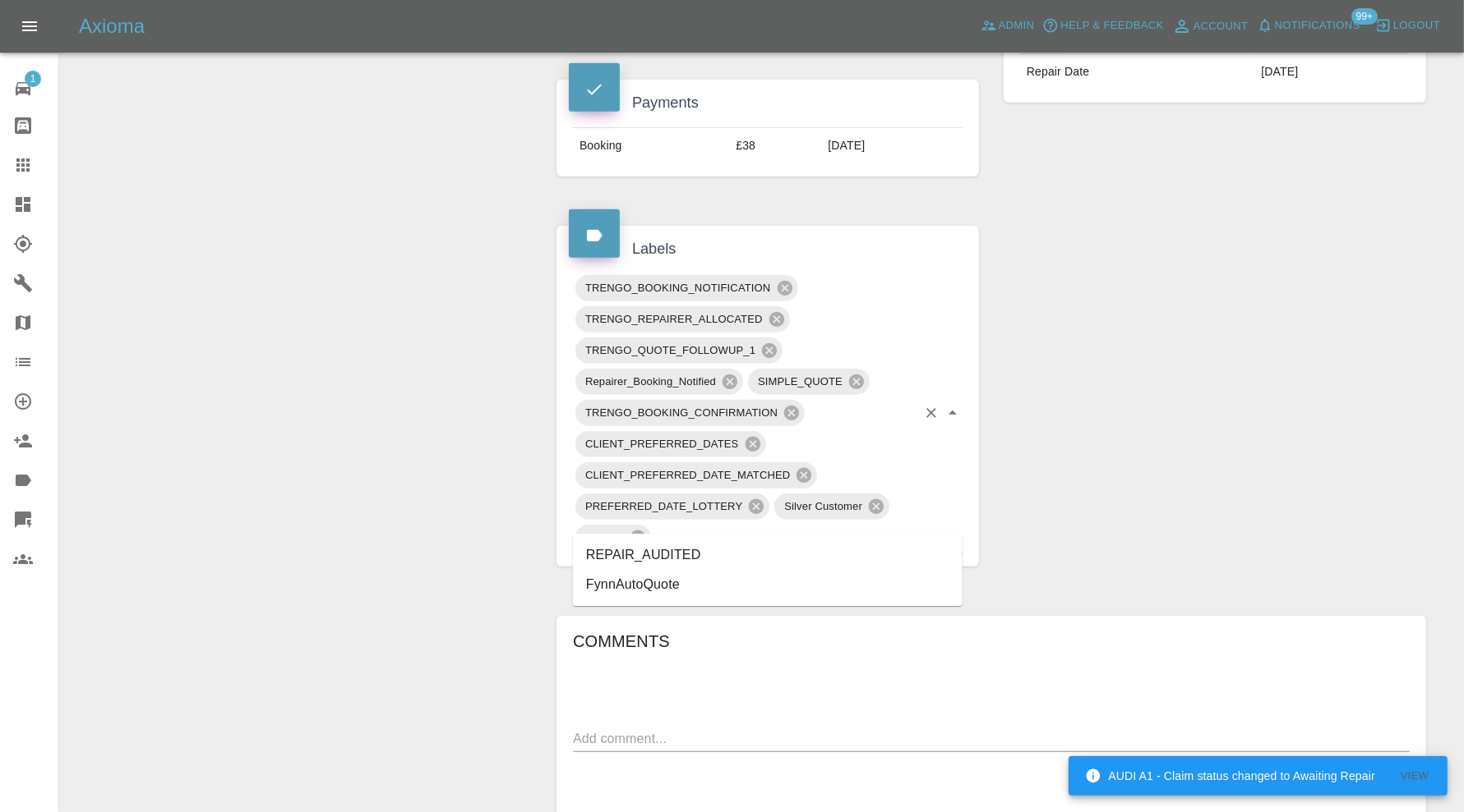
click at [676, 547] on li "REPAIR_AUDITED" at bounding box center [767, 555] width 389 height 30
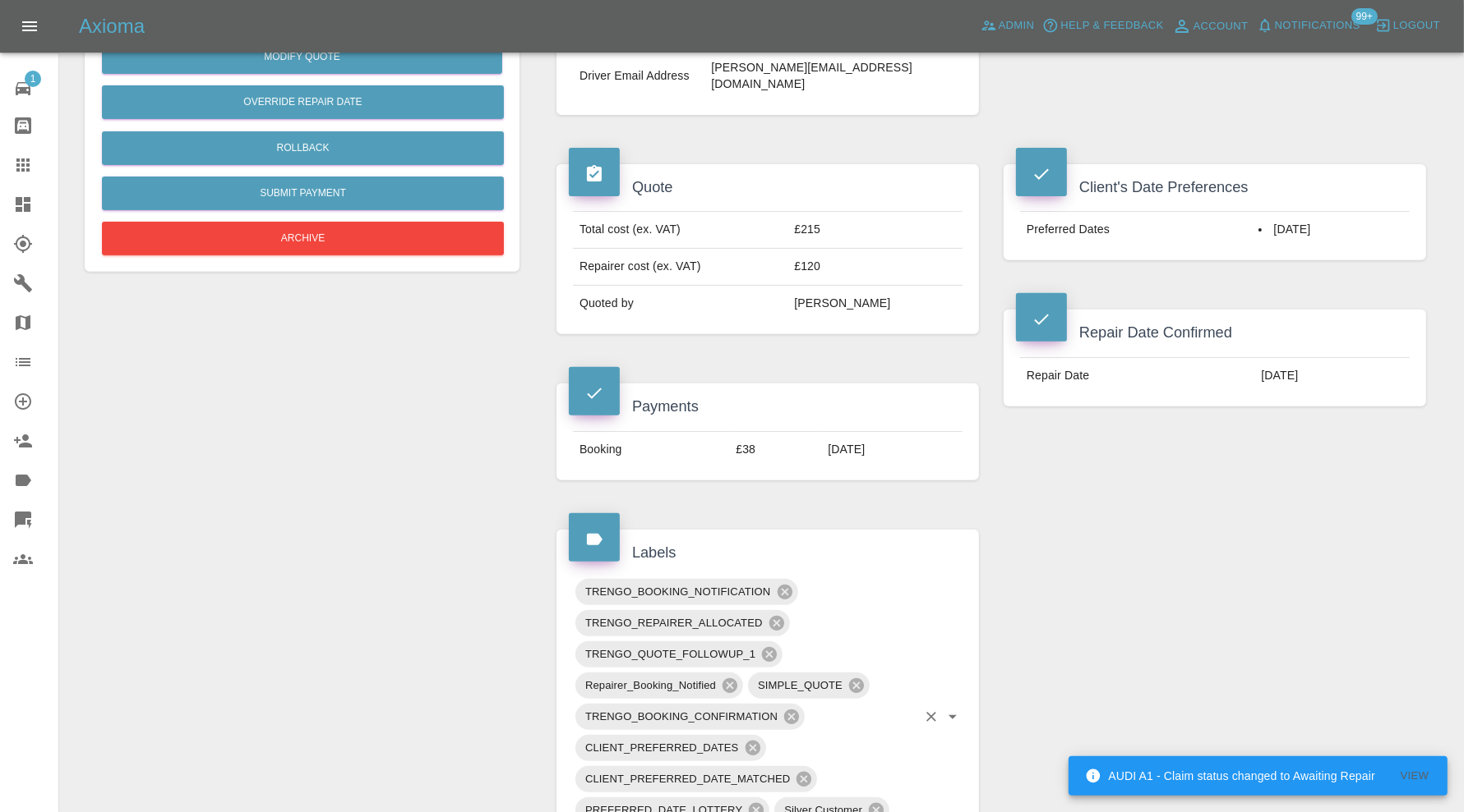
scroll to position [0, 0]
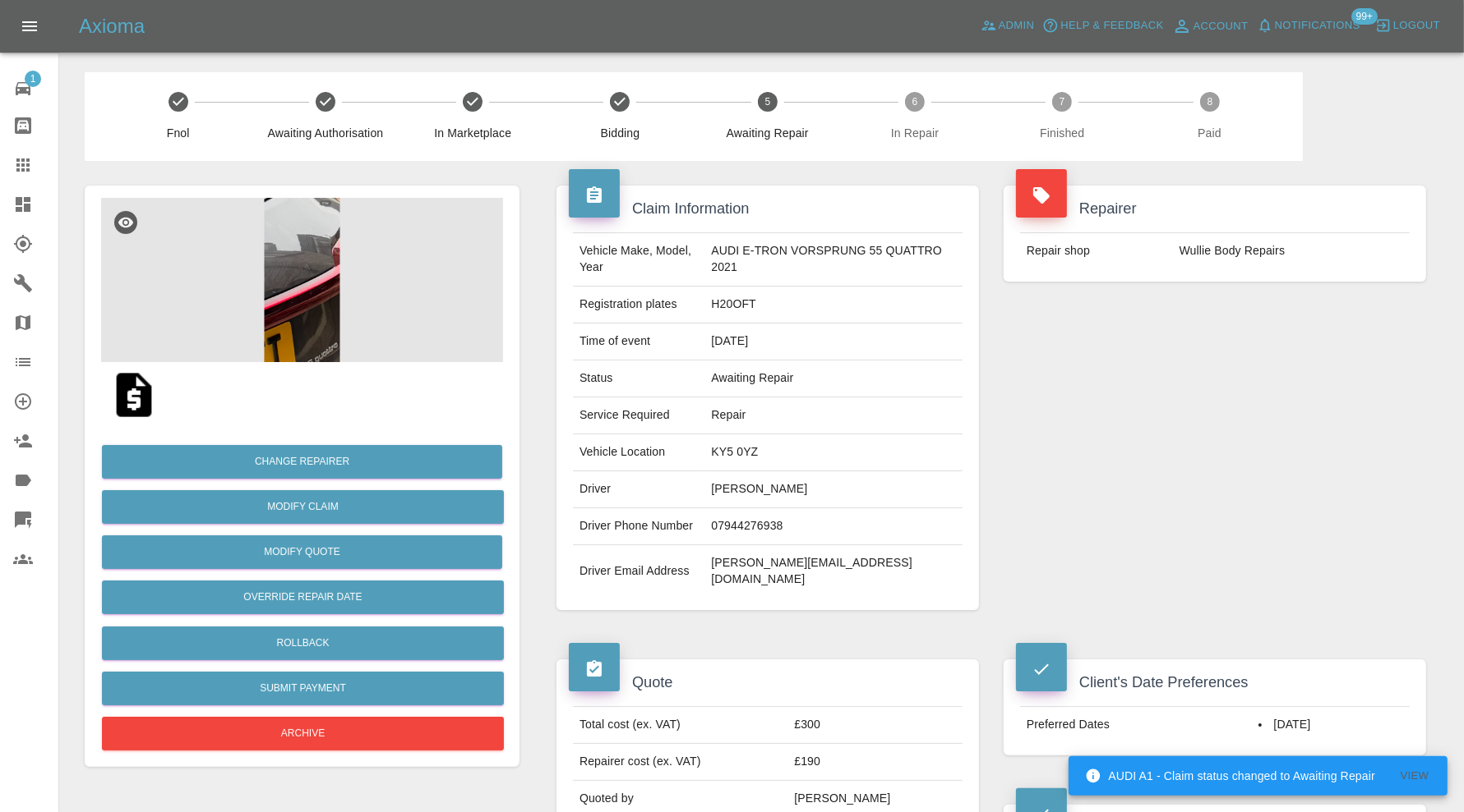
click at [319, 272] on img at bounding box center [302, 280] width 402 height 165
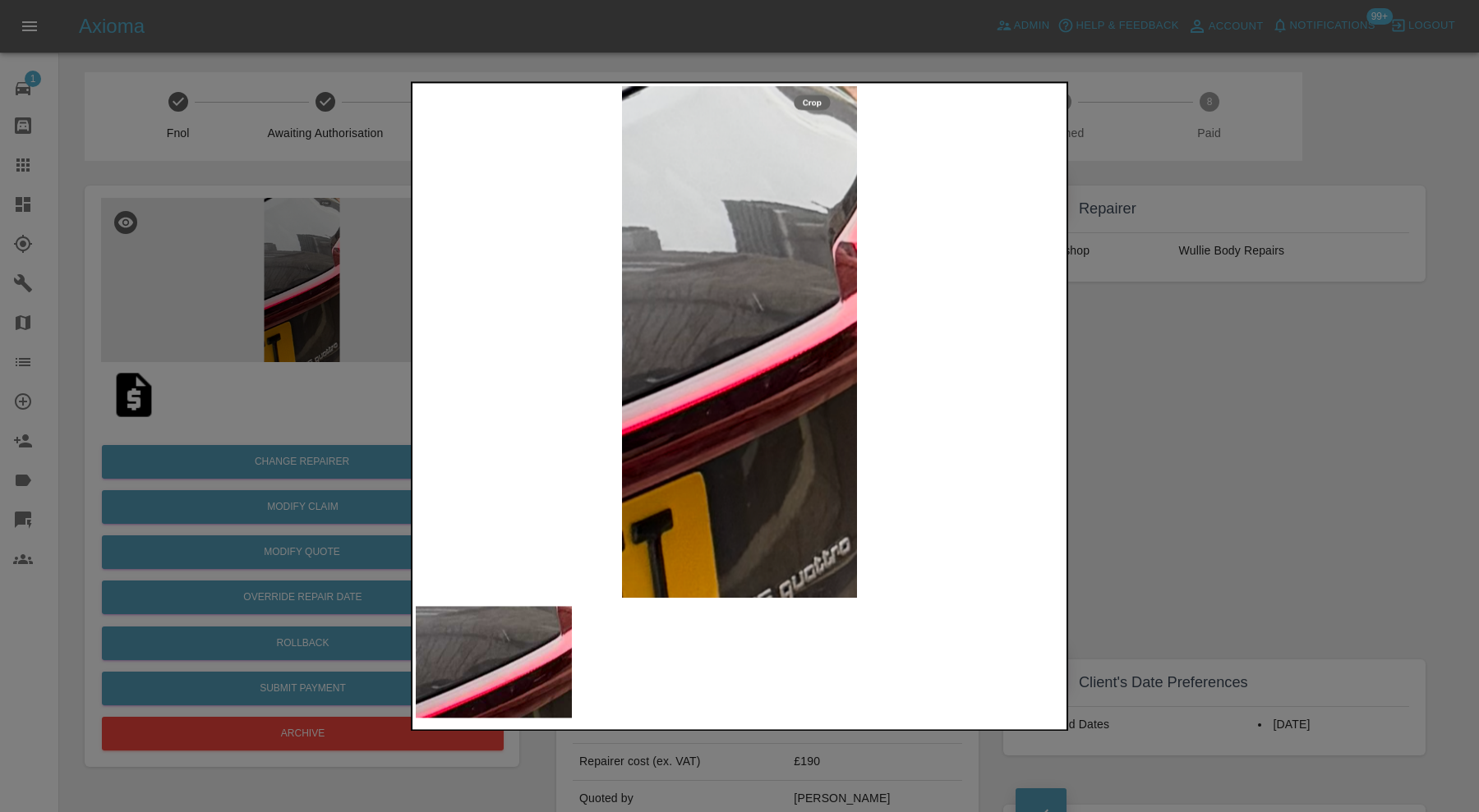
click at [1195, 392] on div at bounding box center [740, 406] width 1479 height 812
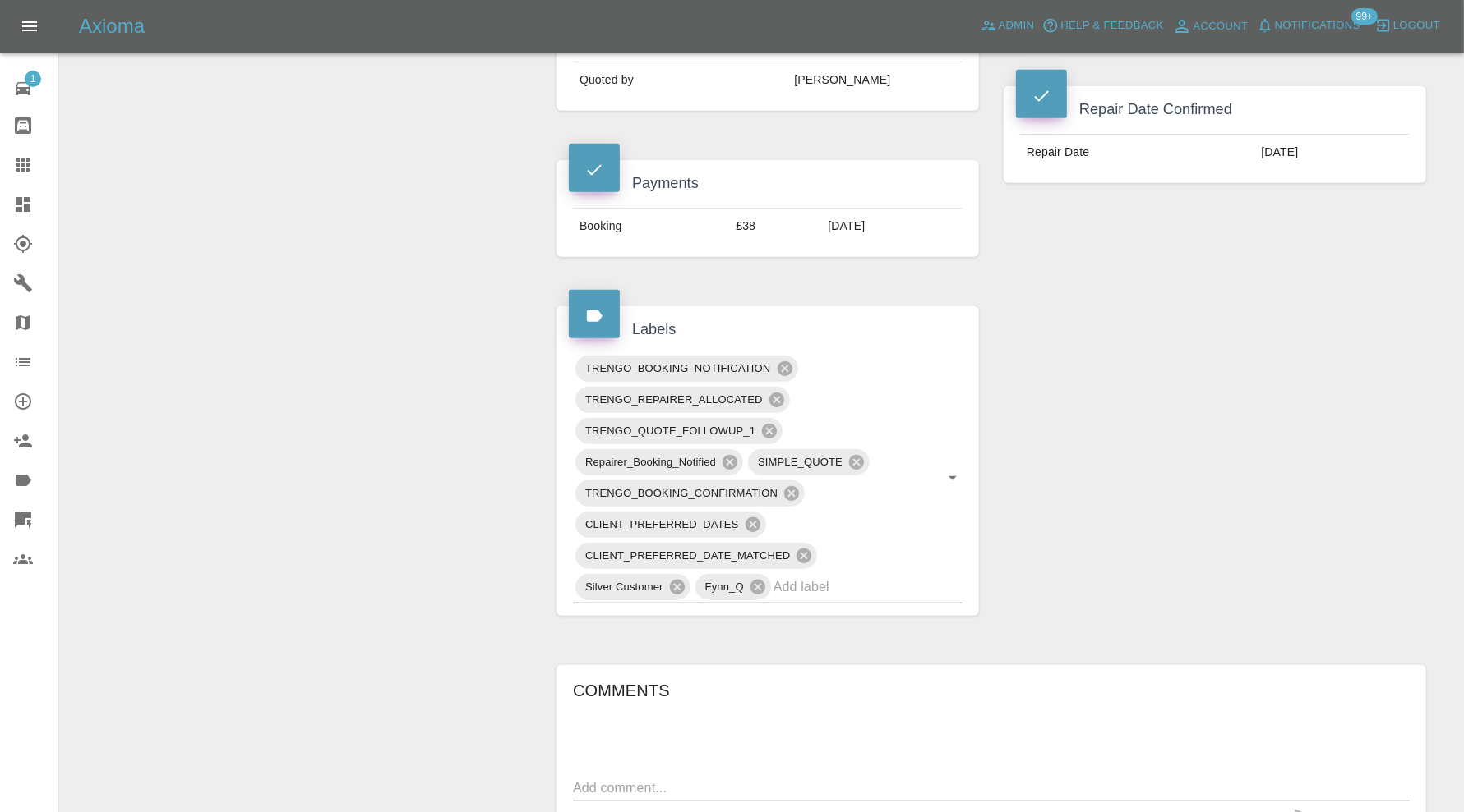
scroll to position [957, 0]
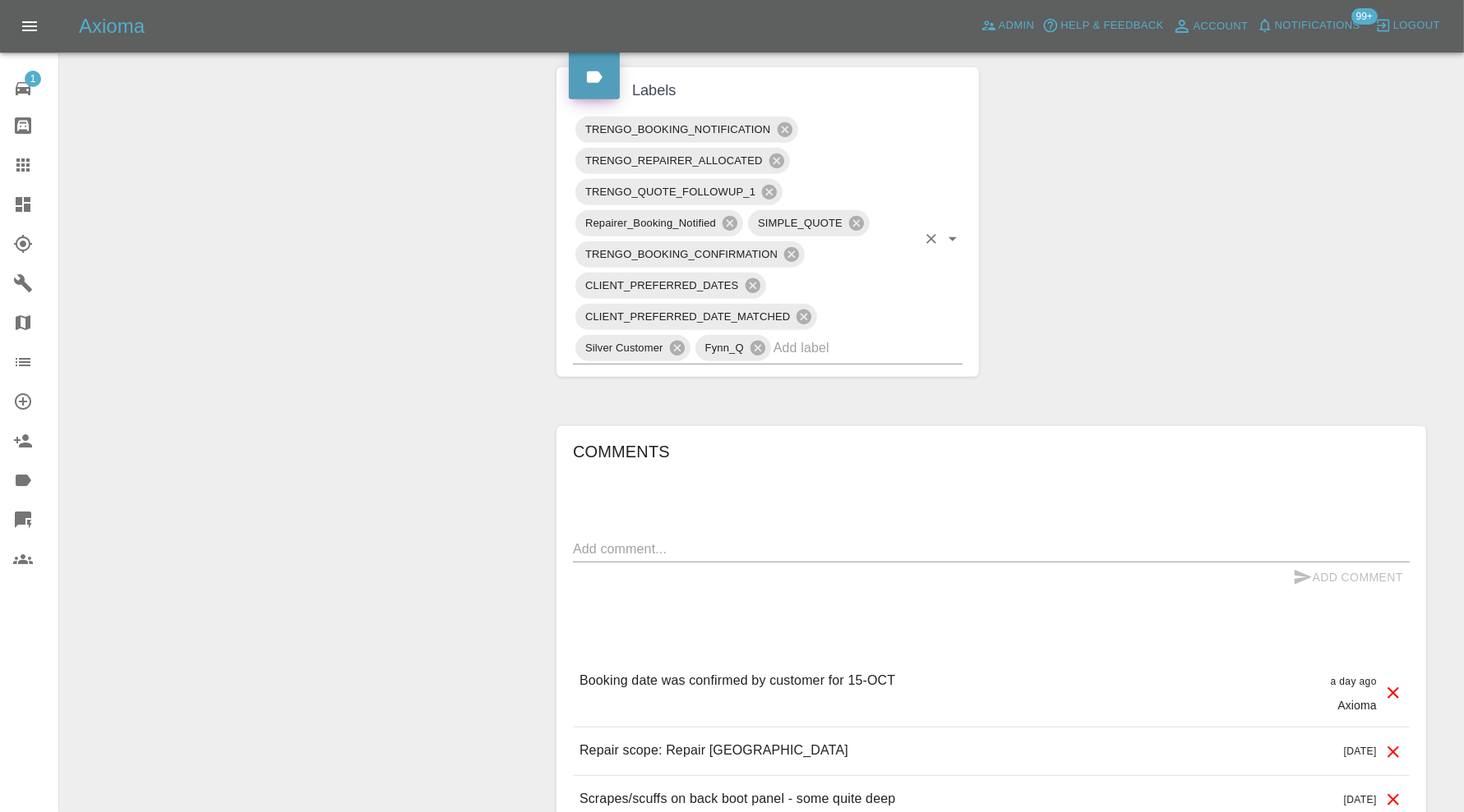
click at [893, 339] on input "text" at bounding box center [844, 347] width 143 height 26
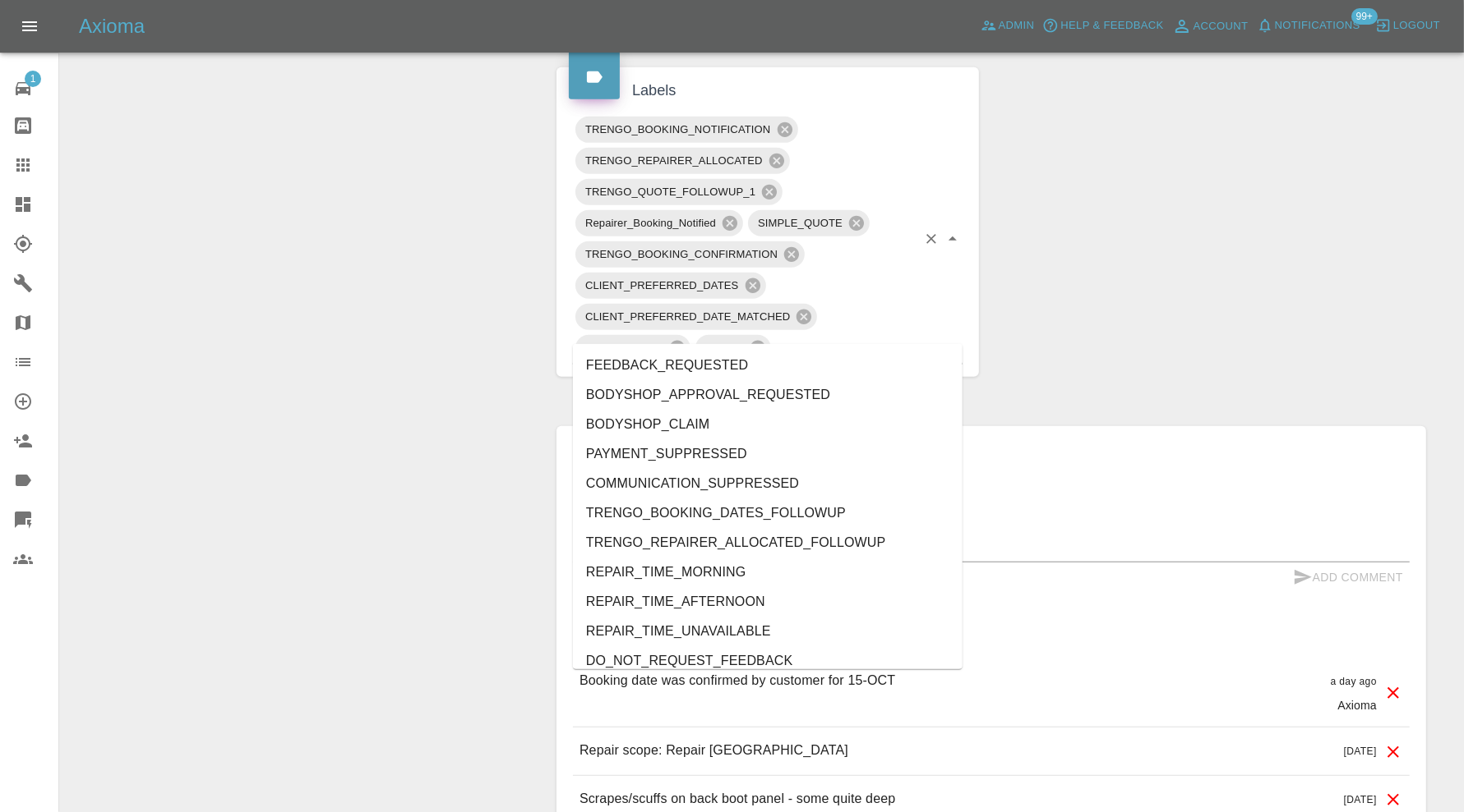
type input "au"
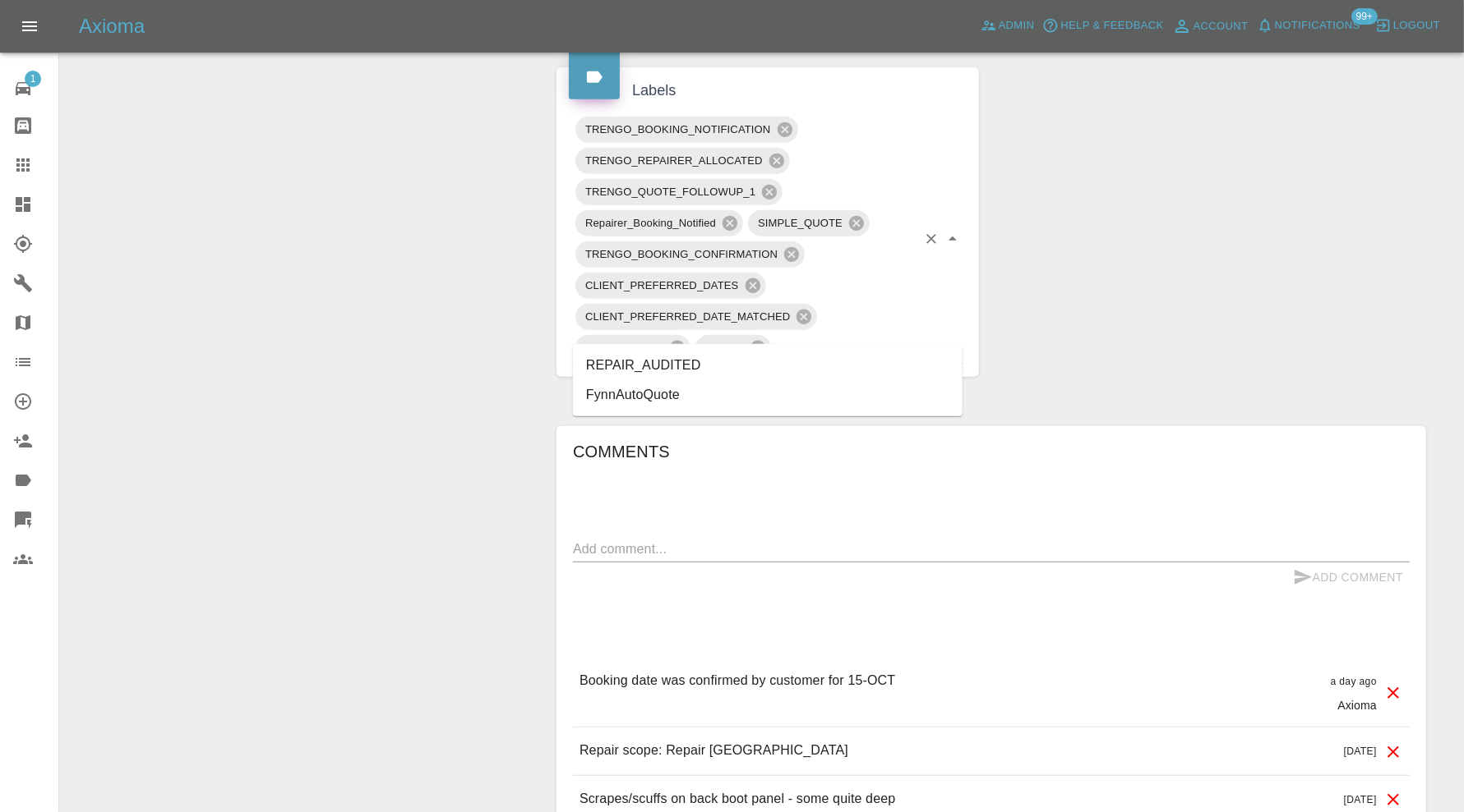
click at [754, 358] on li "REPAIR_AUDITED" at bounding box center [767, 365] width 389 height 30
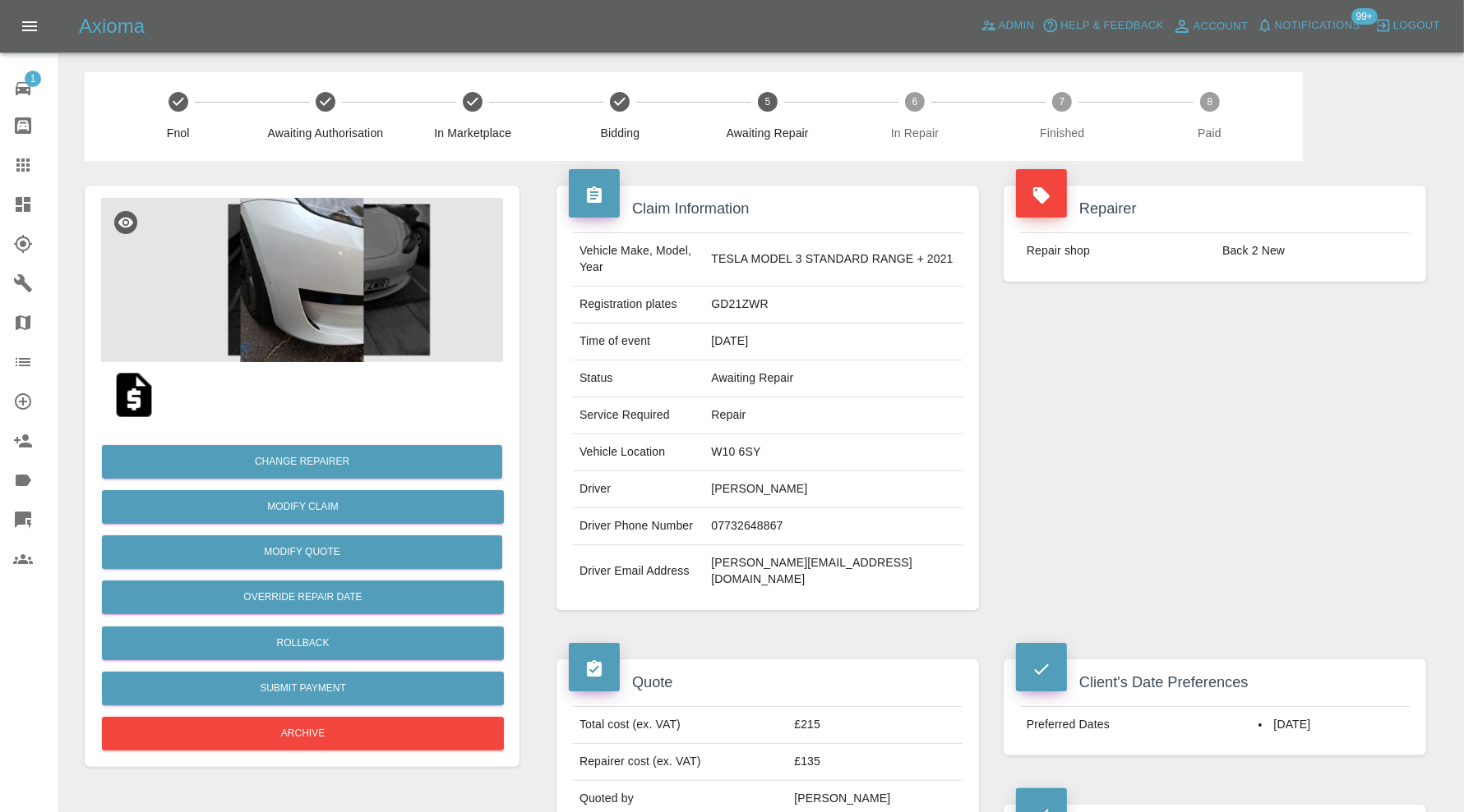
click at [324, 224] on img at bounding box center [302, 280] width 402 height 165
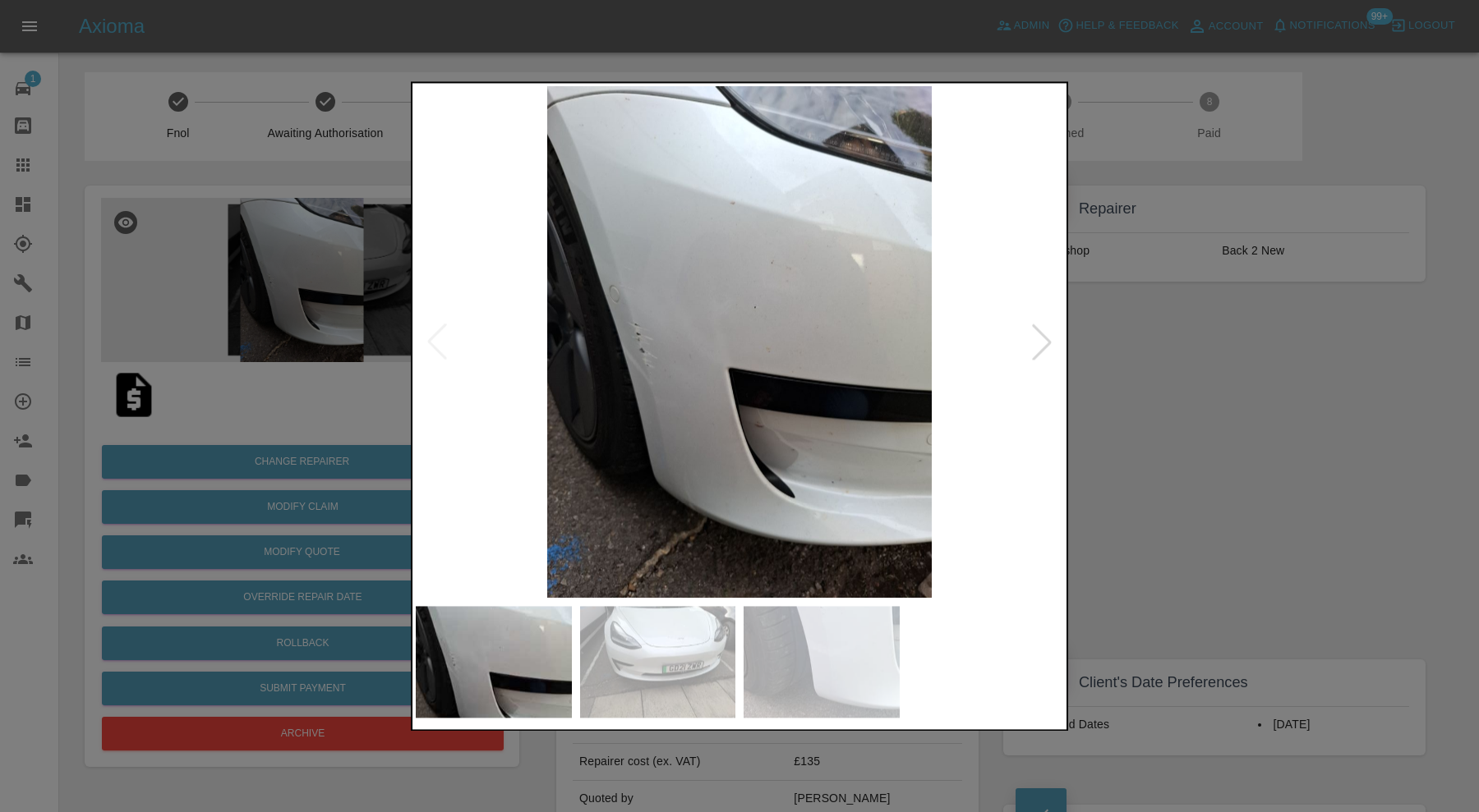
click at [673, 644] on img at bounding box center [657, 662] width 156 height 112
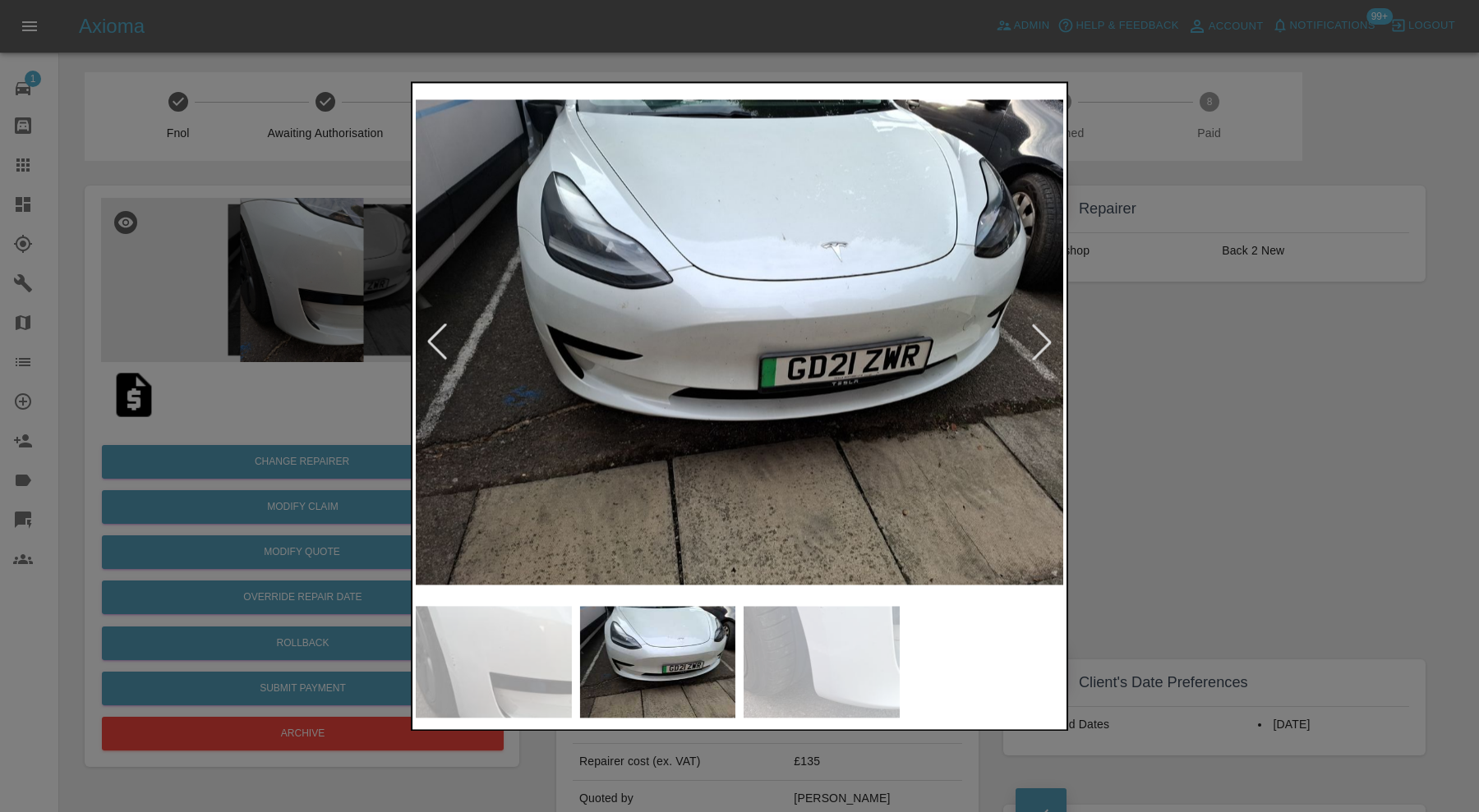
click at [835, 649] on img at bounding box center [821, 662] width 156 height 112
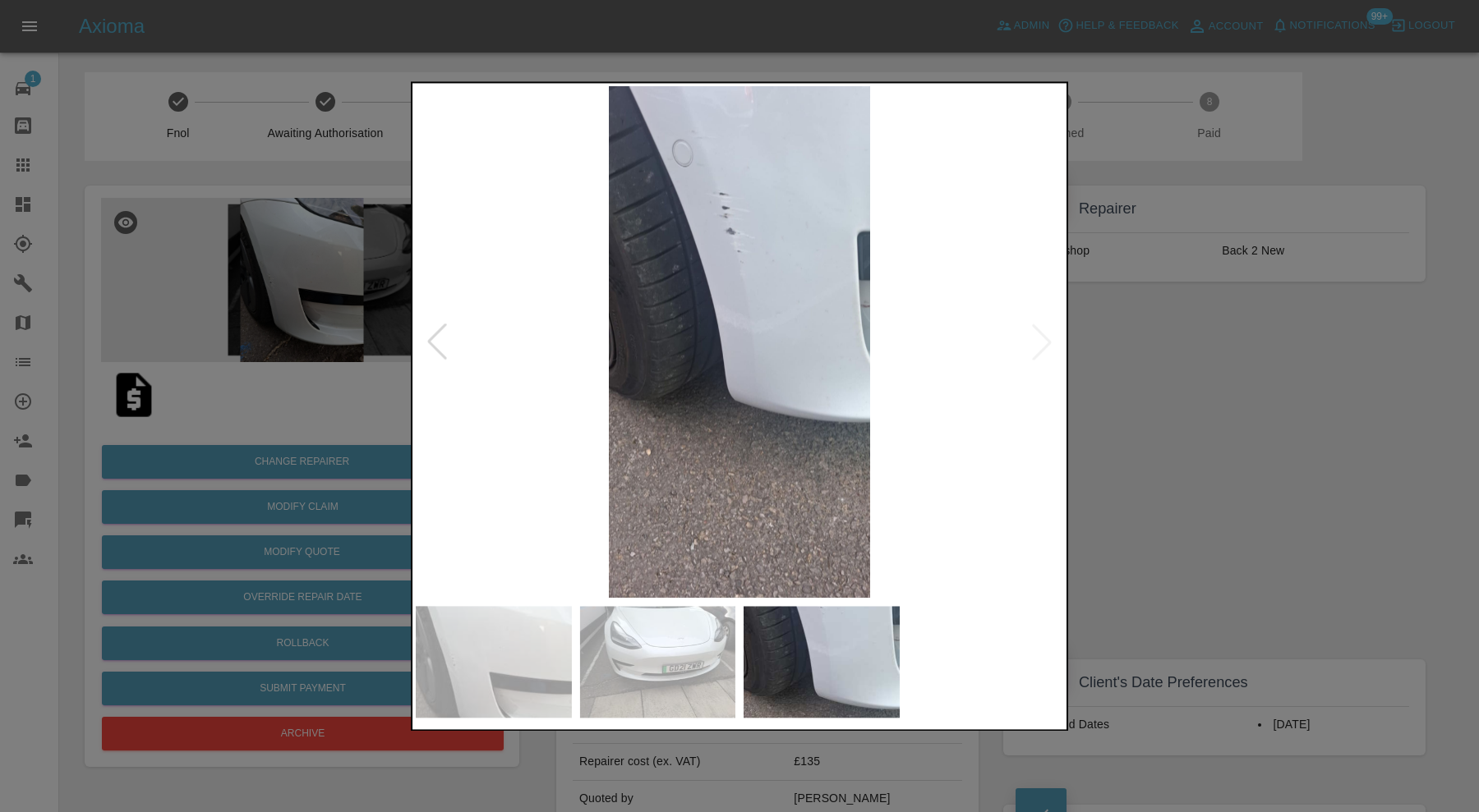
click at [1187, 475] on div at bounding box center [740, 406] width 1479 height 812
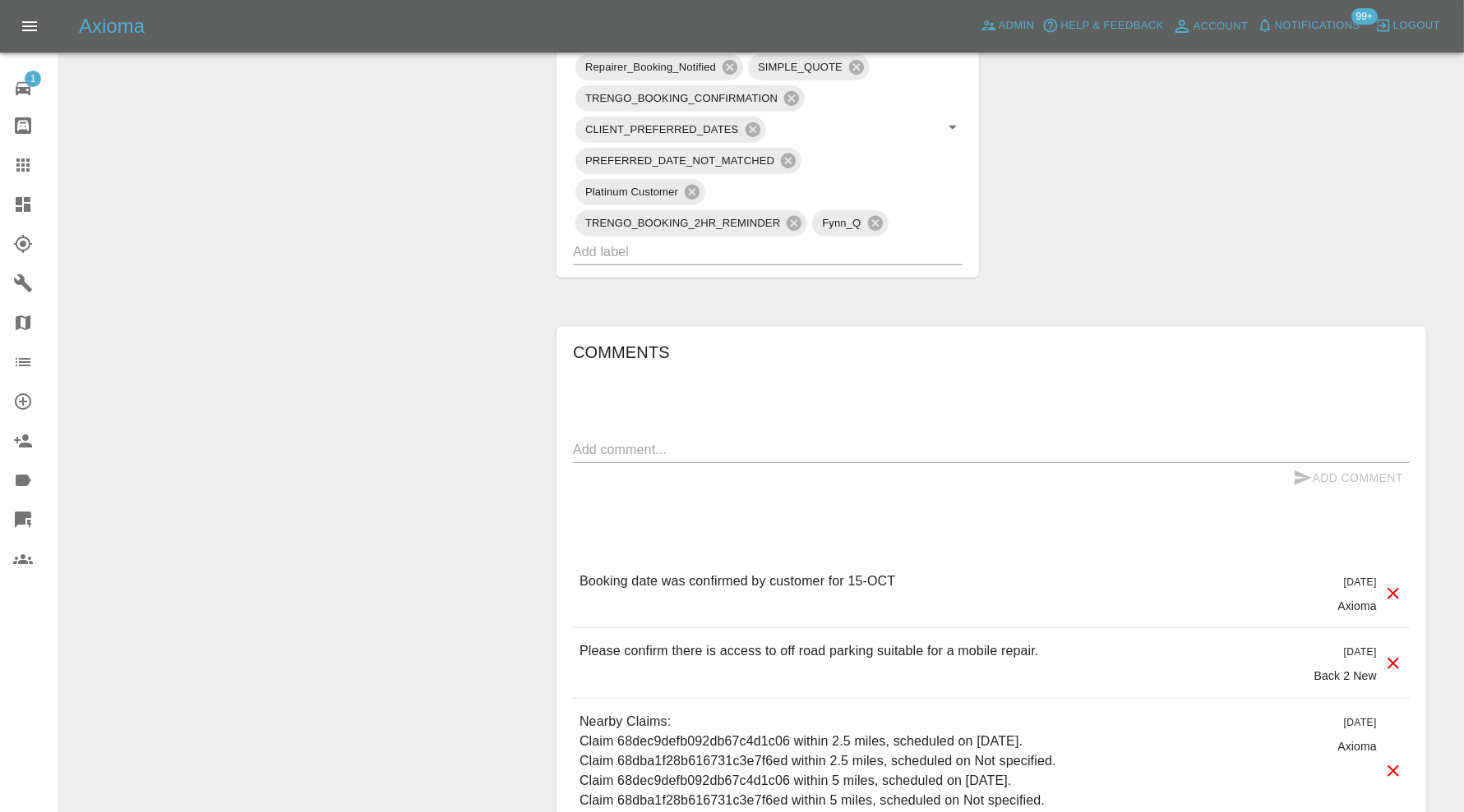
scroll to position [1095, 0]
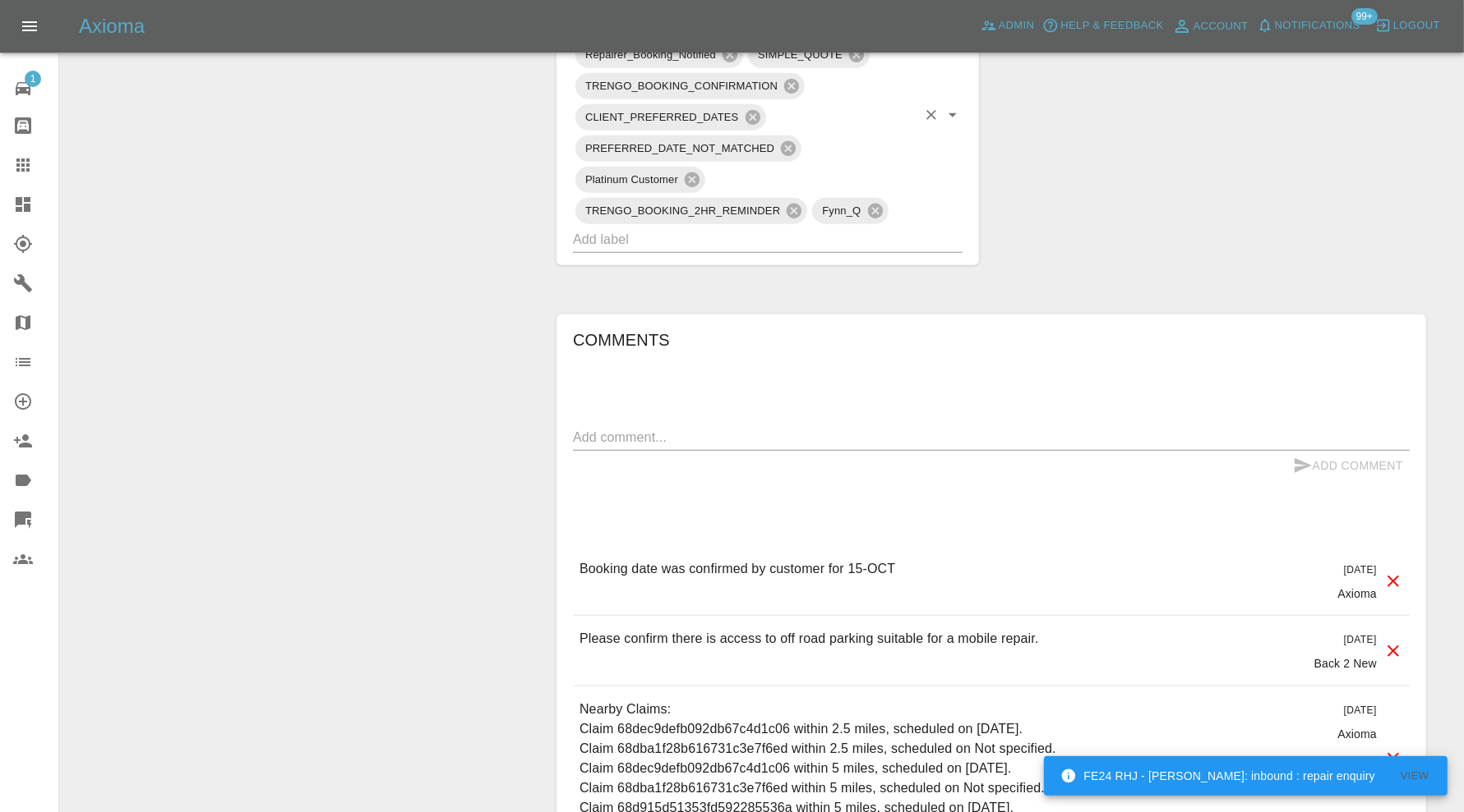
click at [804, 227] on input "text" at bounding box center [744, 239] width 344 height 26
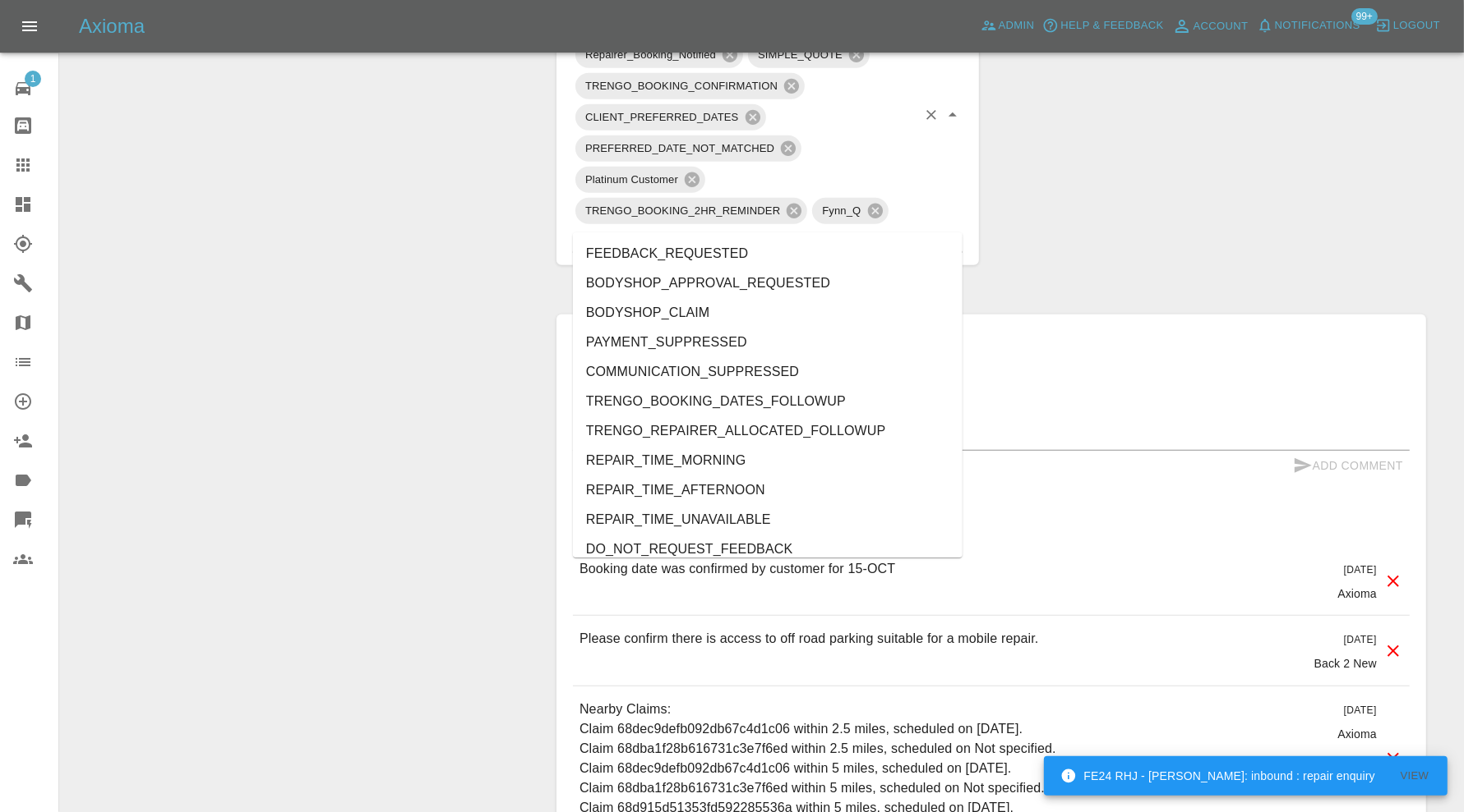
type input "au"
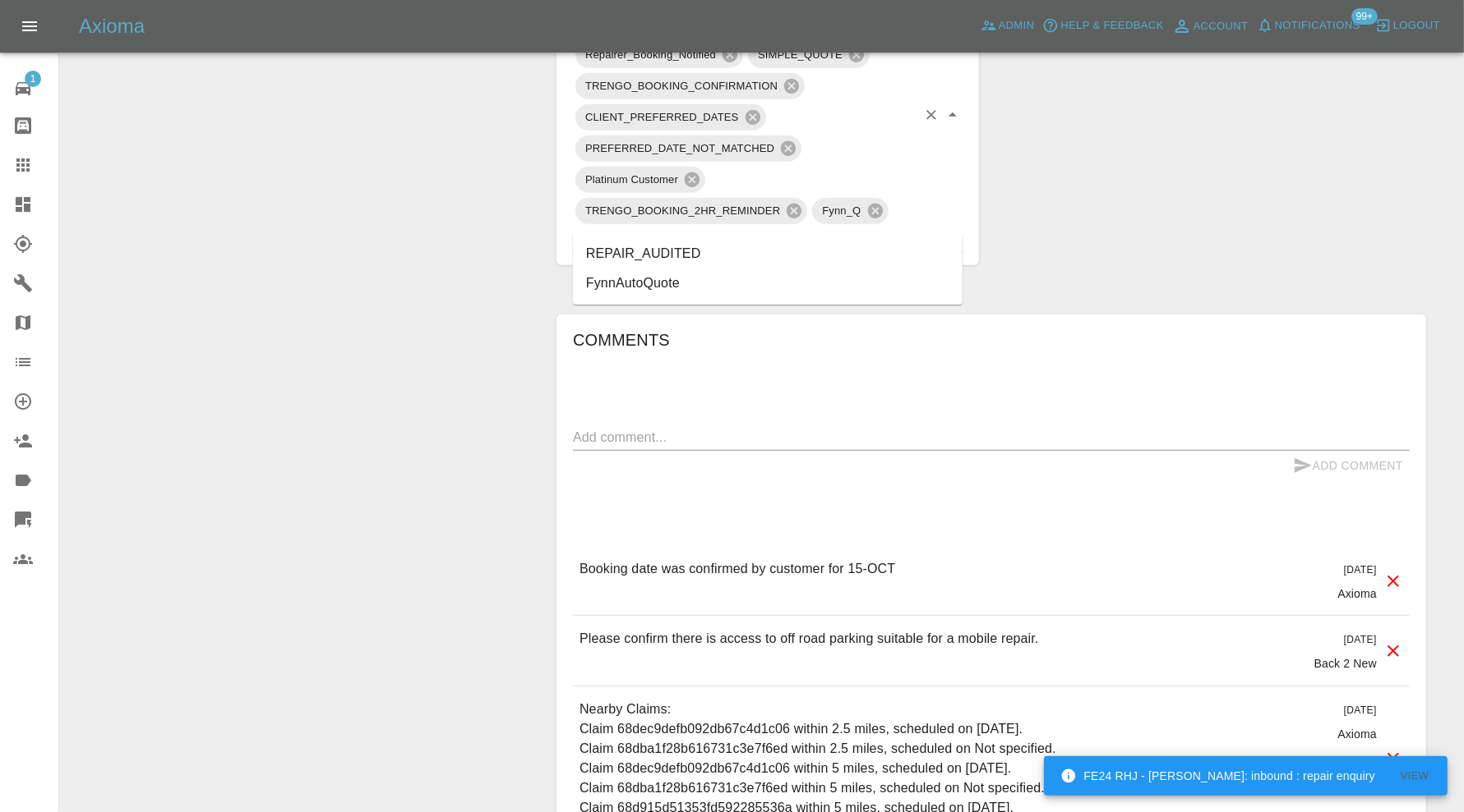
click at [654, 241] on li "REPAIR_AUDITED" at bounding box center [767, 253] width 389 height 30
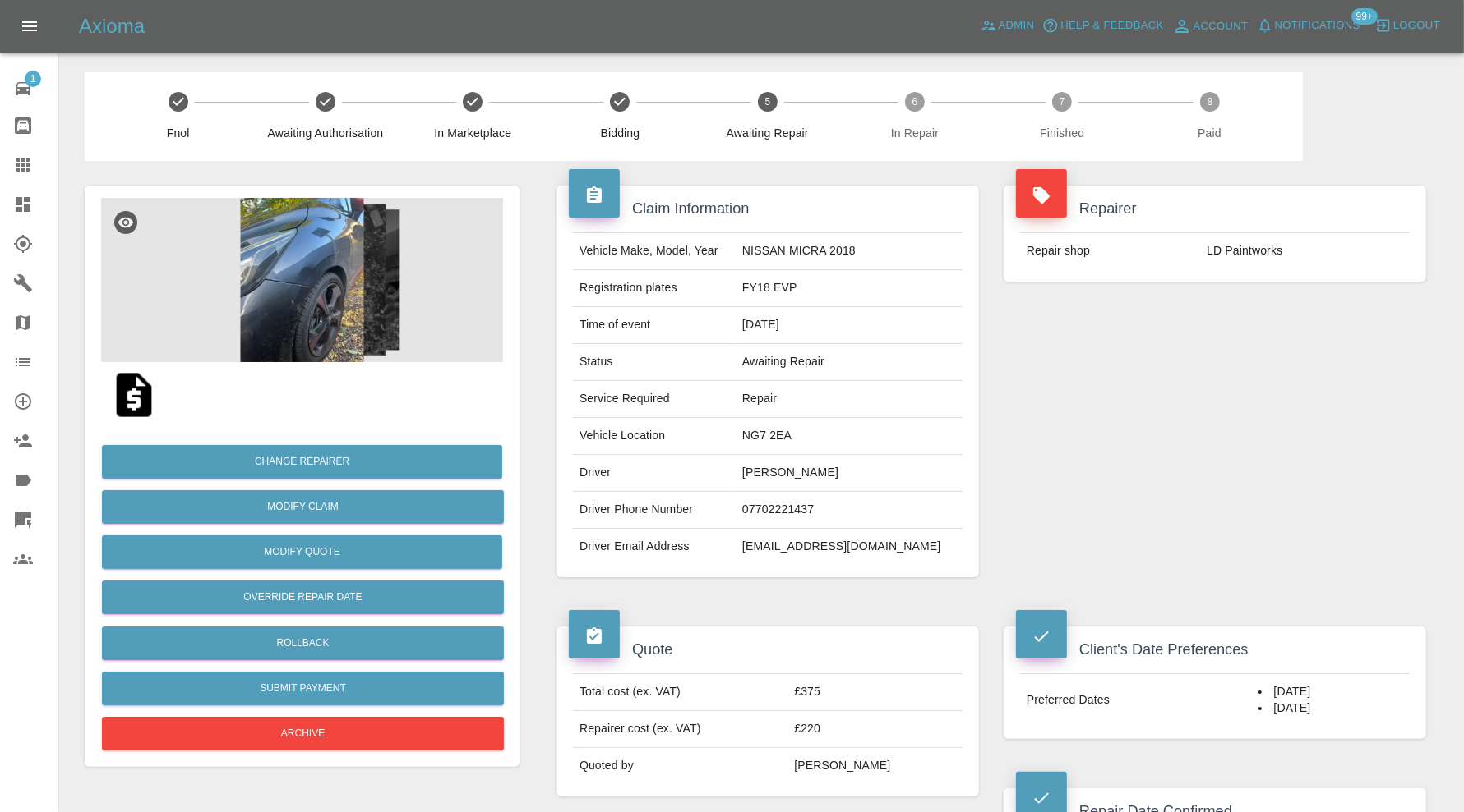
click at [327, 280] on img at bounding box center [302, 280] width 402 height 165
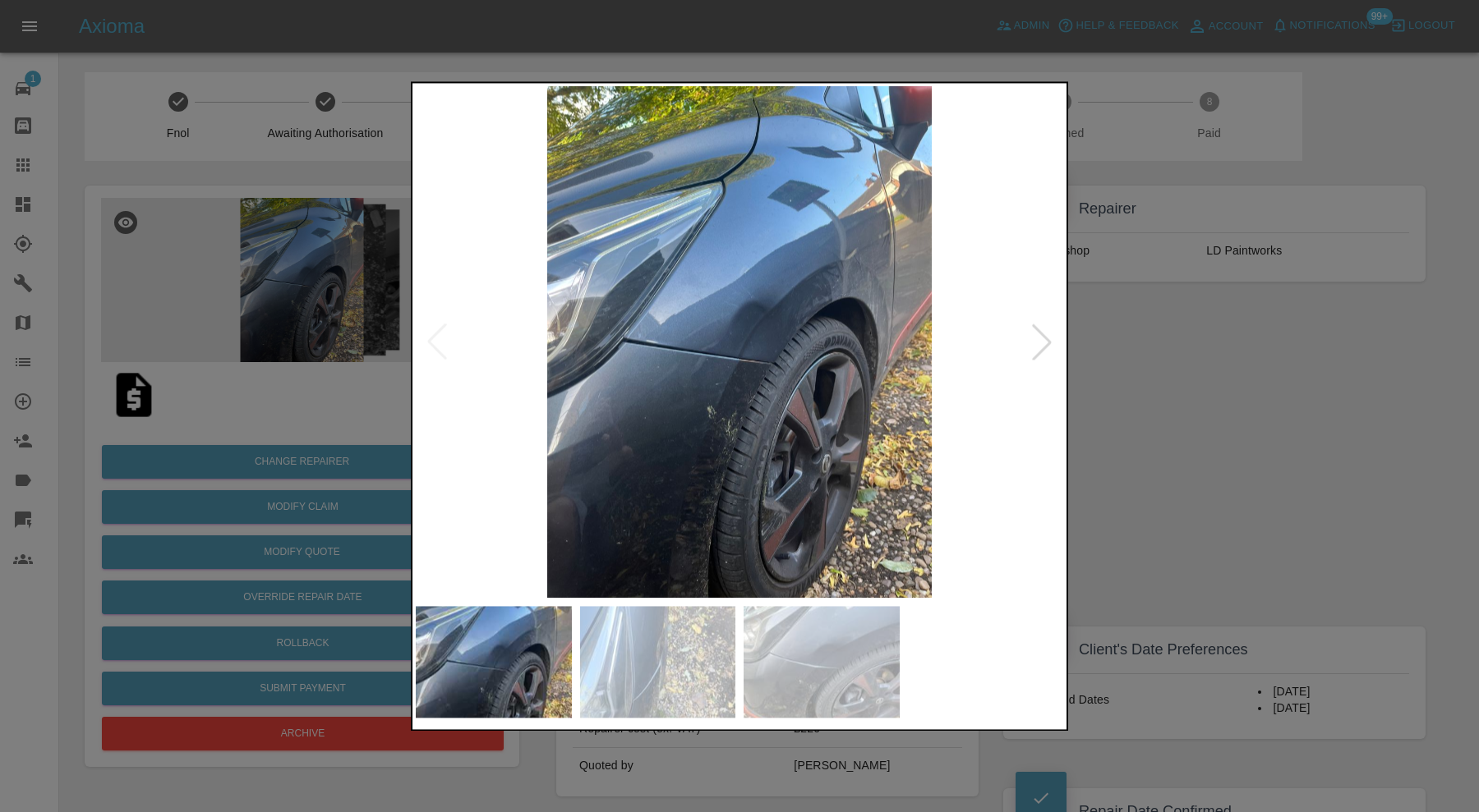
click at [702, 643] on img at bounding box center [657, 662] width 156 height 112
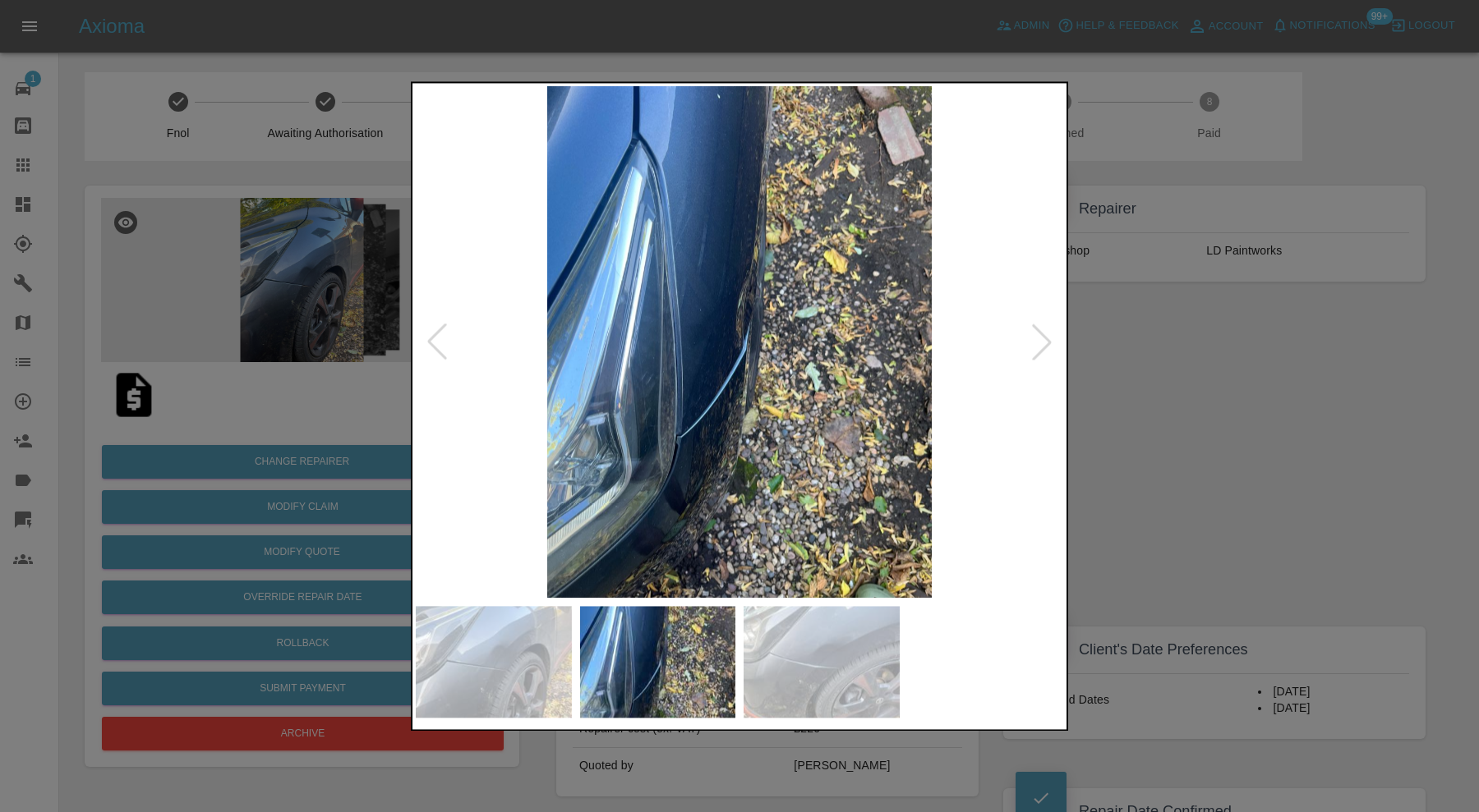
click at [848, 654] on img at bounding box center [821, 662] width 156 height 112
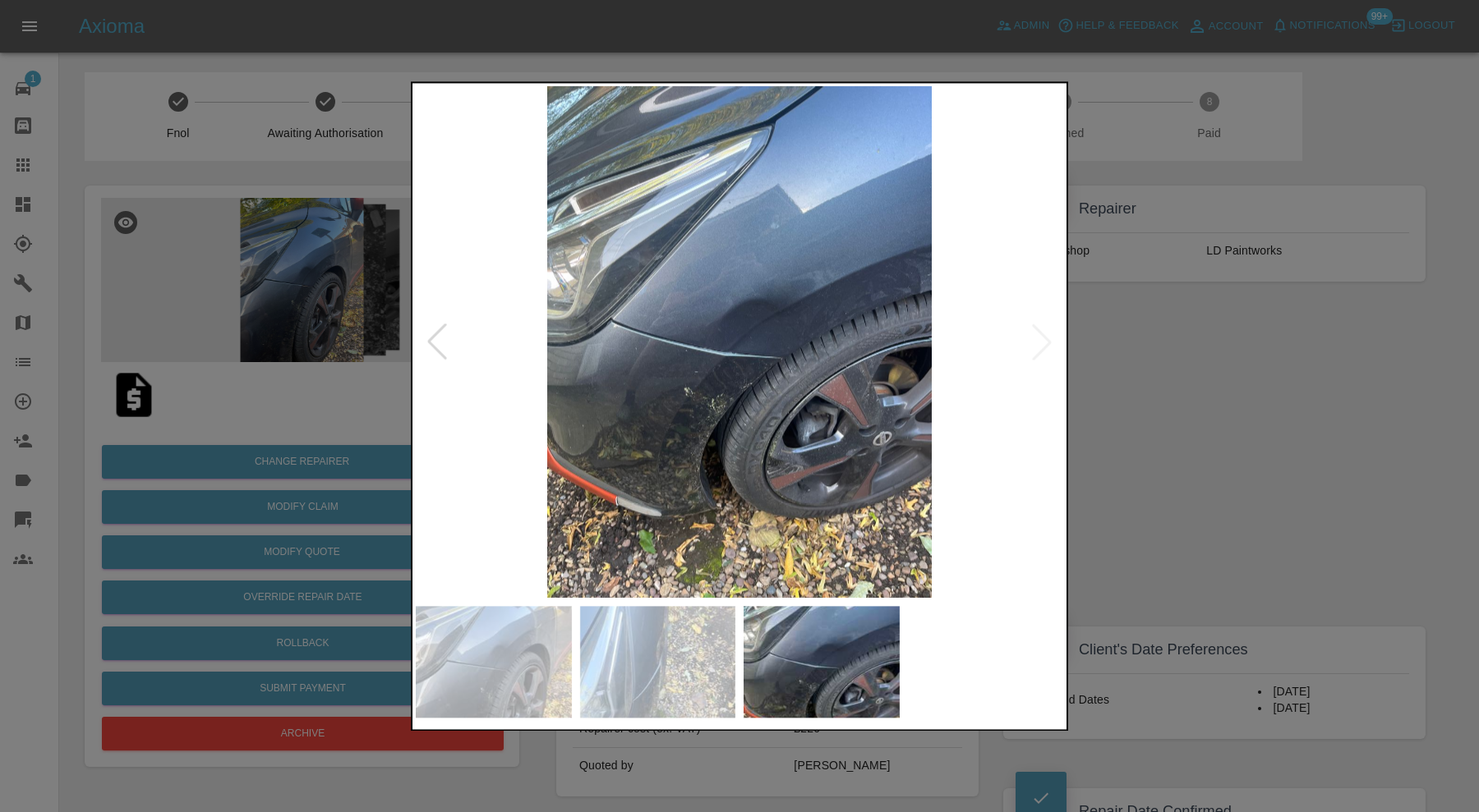
click at [1144, 419] on div at bounding box center [740, 406] width 1479 height 812
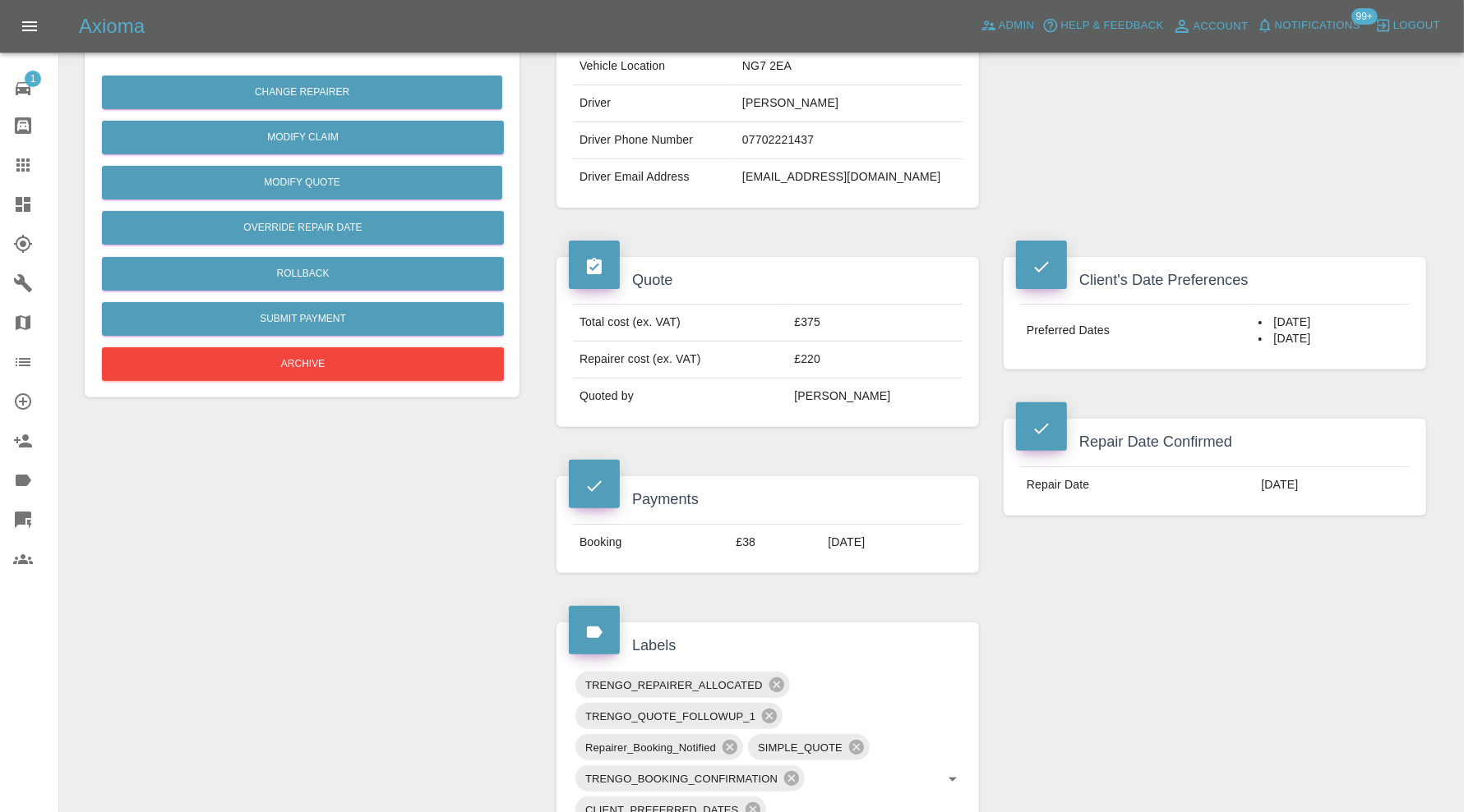
scroll to position [780, 0]
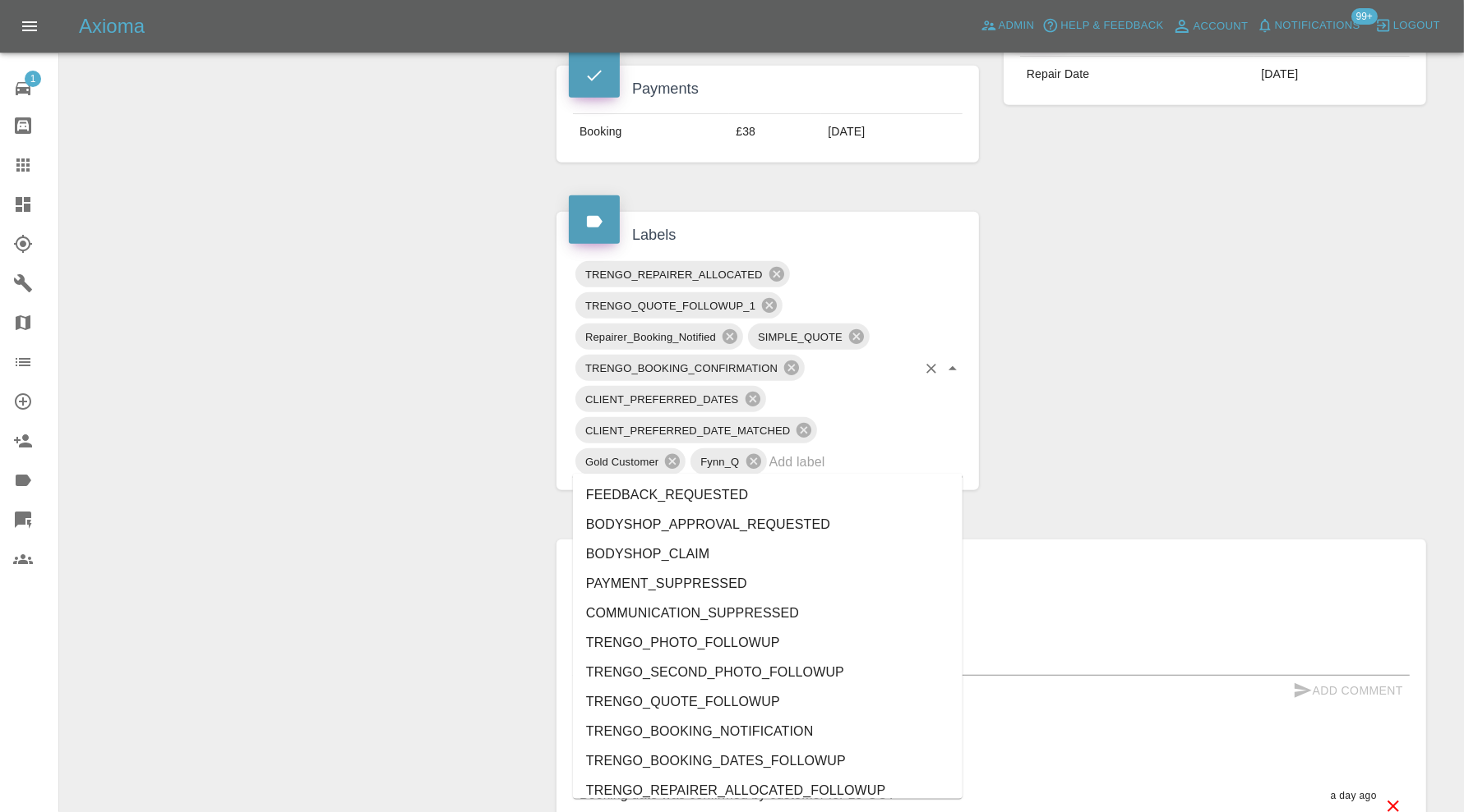
click at [835, 450] on input "text" at bounding box center [843, 462] width 147 height 26
type input "au"
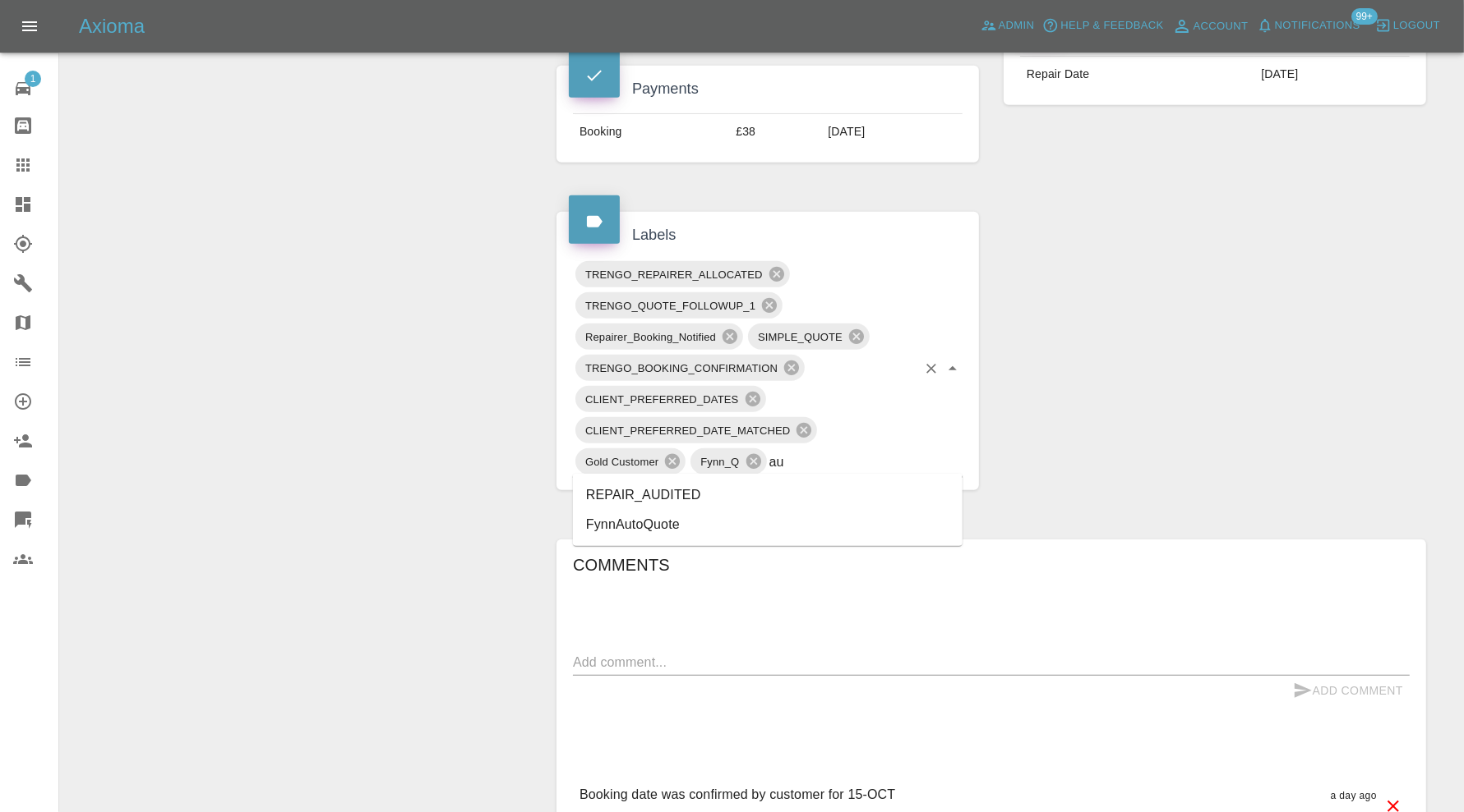
click at [731, 490] on li "REPAIR_AUDITED" at bounding box center [767, 494] width 389 height 30
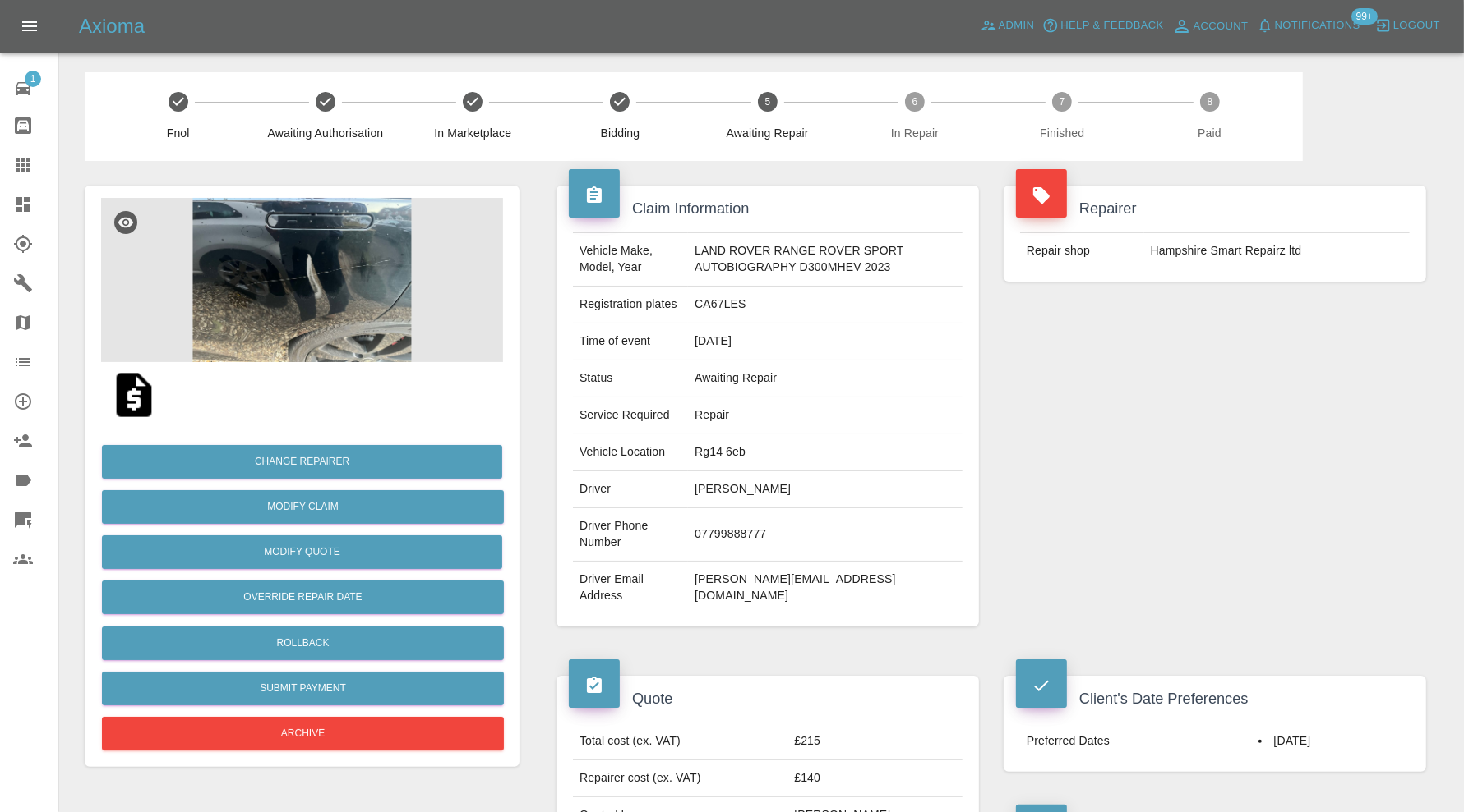
click at [318, 270] on img at bounding box center [302, 280] width 402 height 165
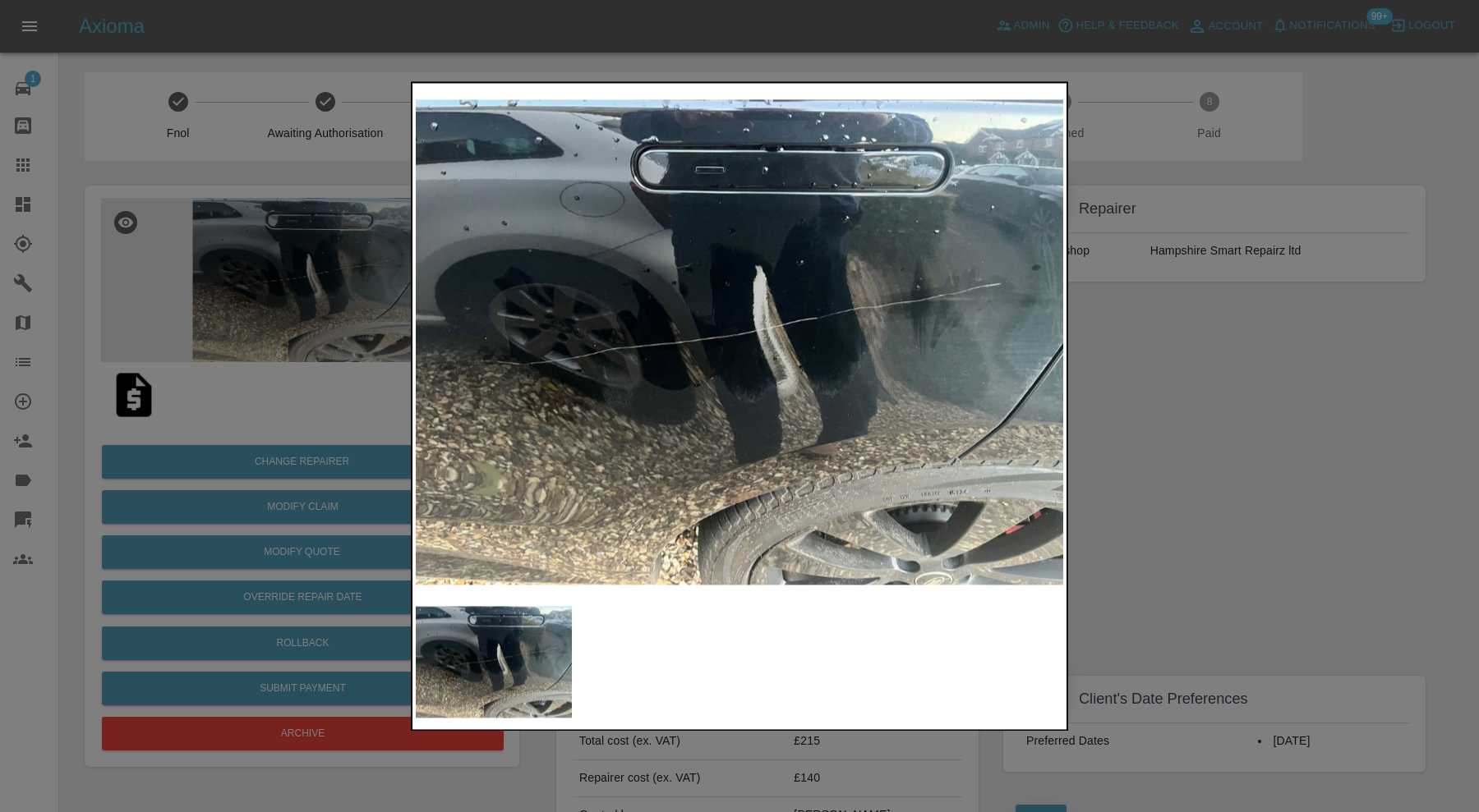
click at [1143, 360] on div at bounding box center [740, 406] width 1479 height 812
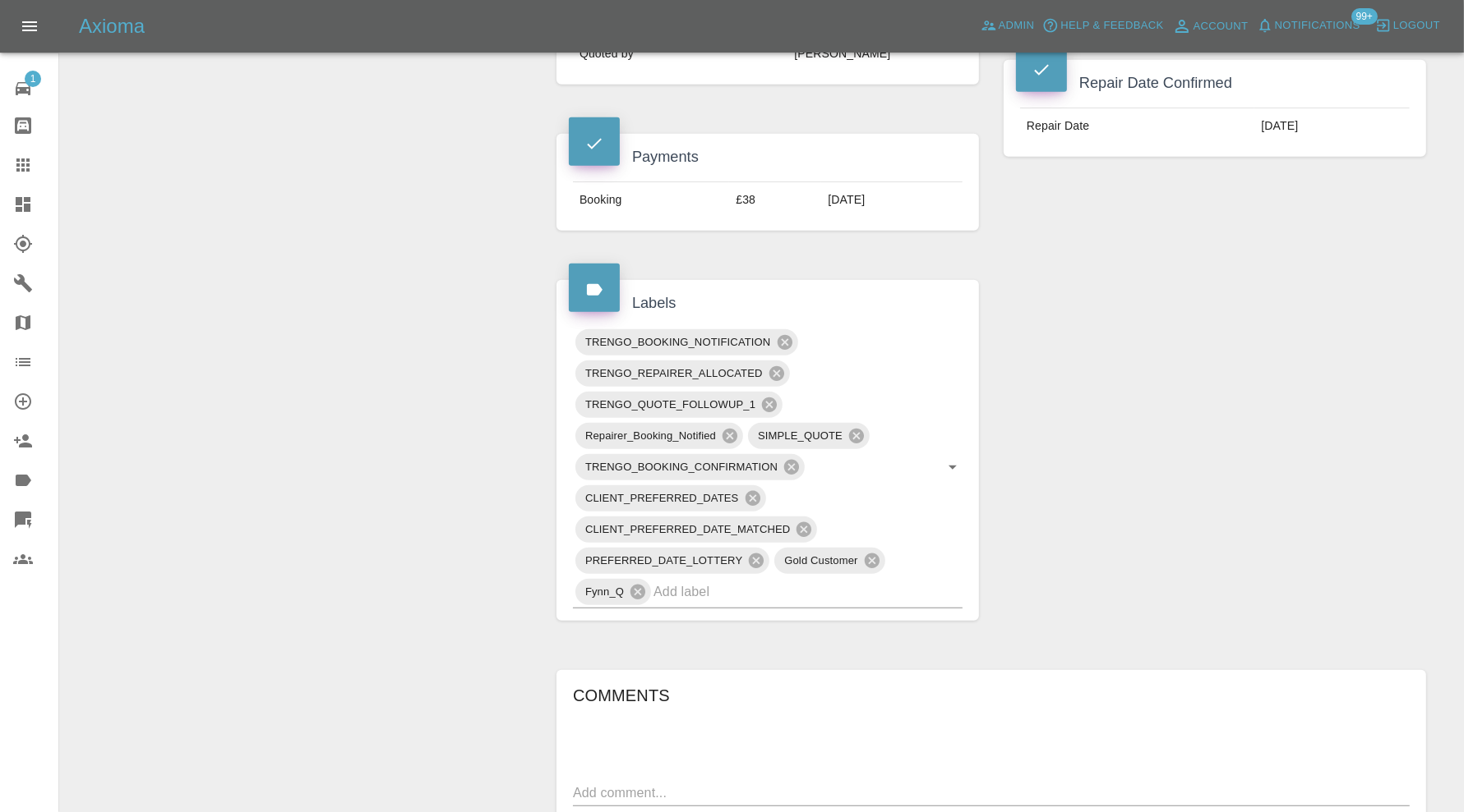
scroll to position [1095, 0]
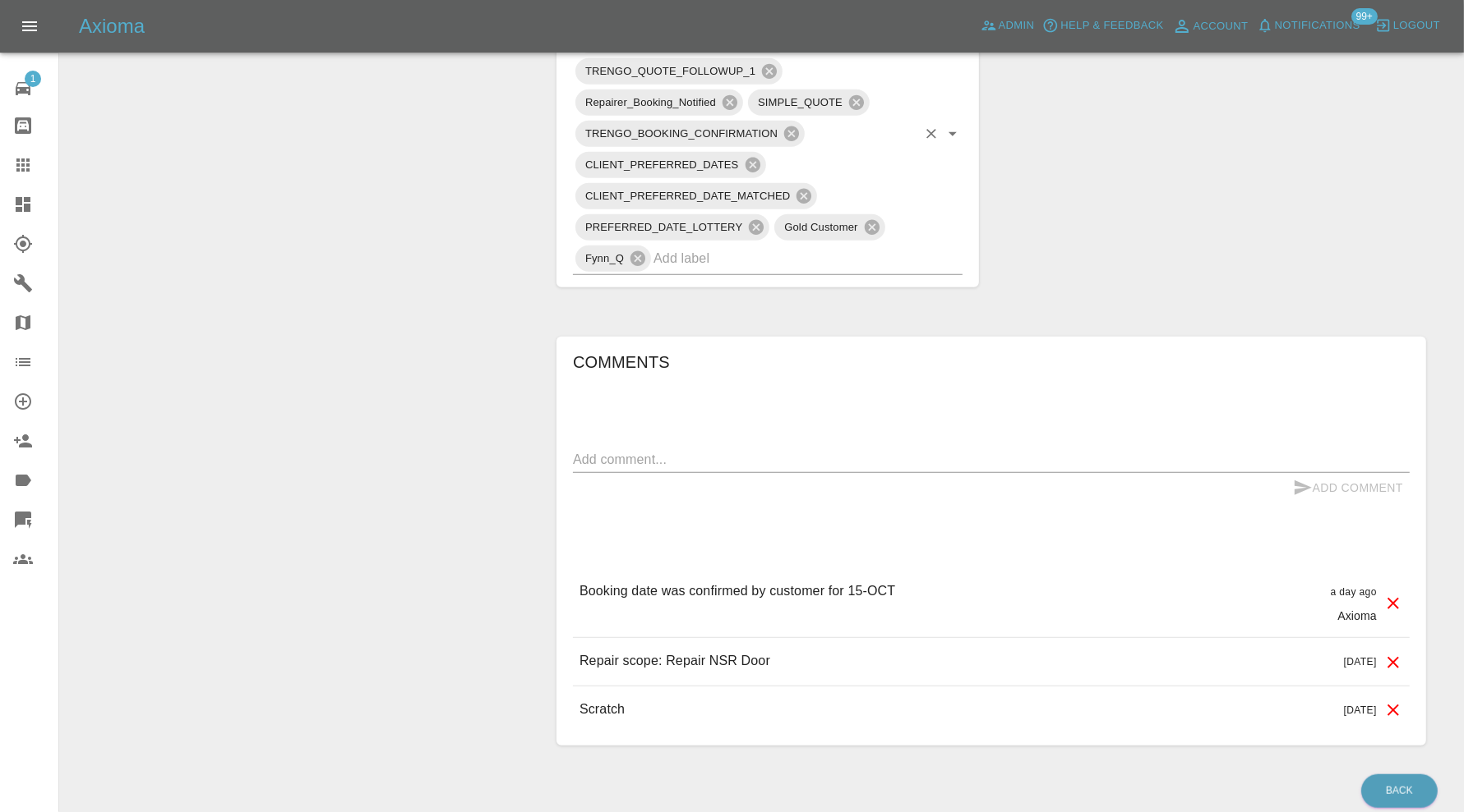
click at [858, 261] on input "text" at bounding box center [785, 258] width 263 height 26
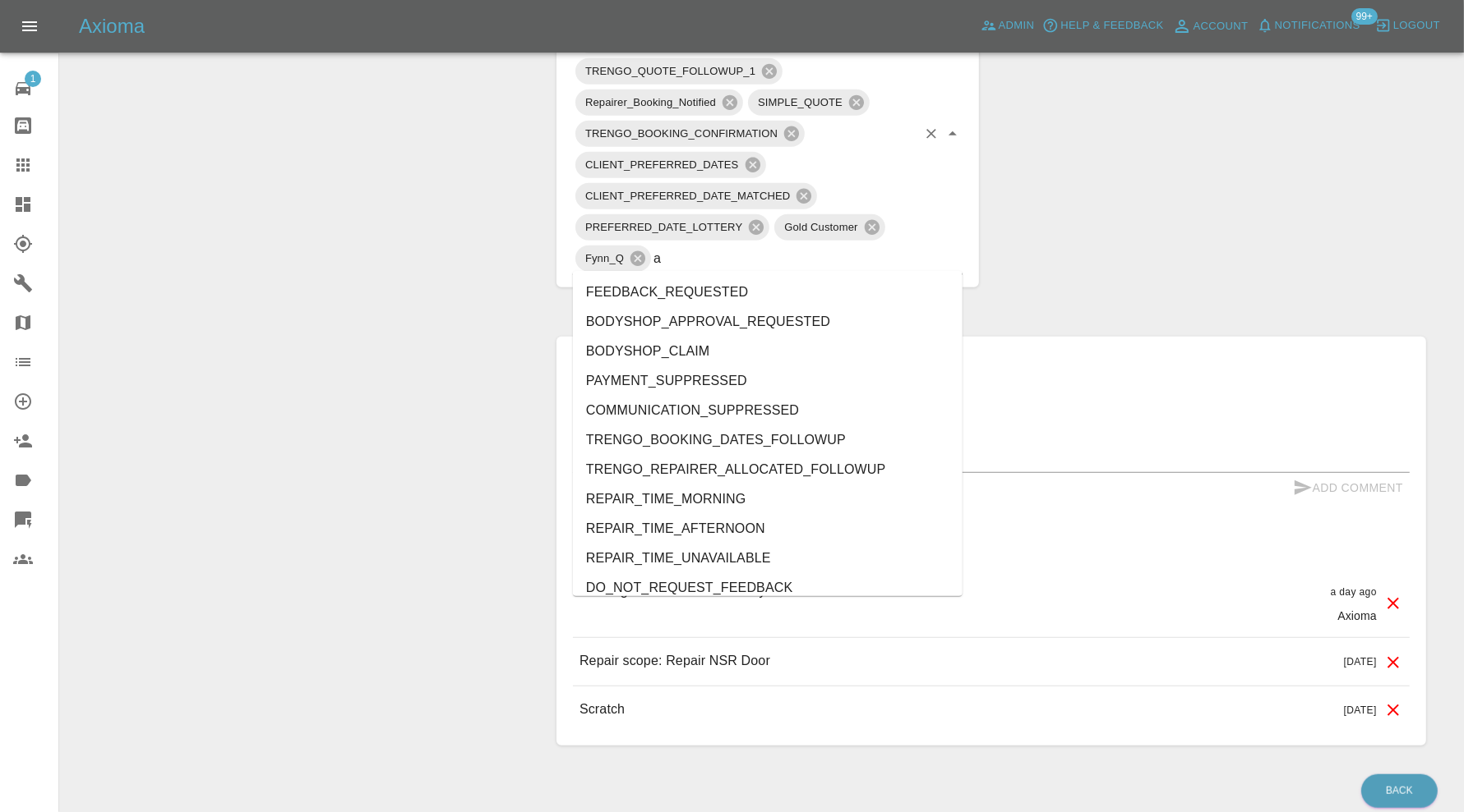
type input "au"
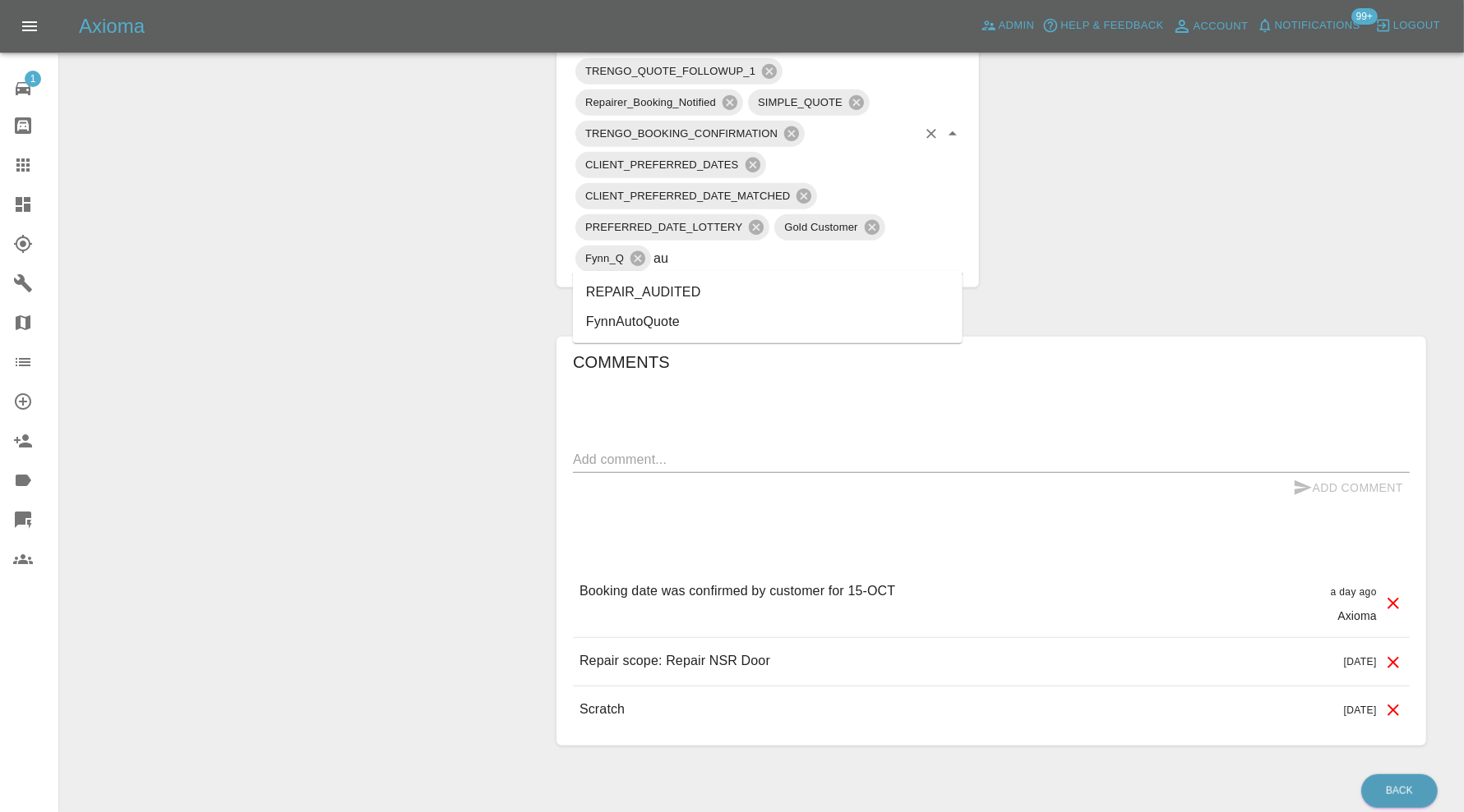
click at [716, 280] on li "REPAIR_AUDITED" at bounding box center [767, 292] width 389 height 30
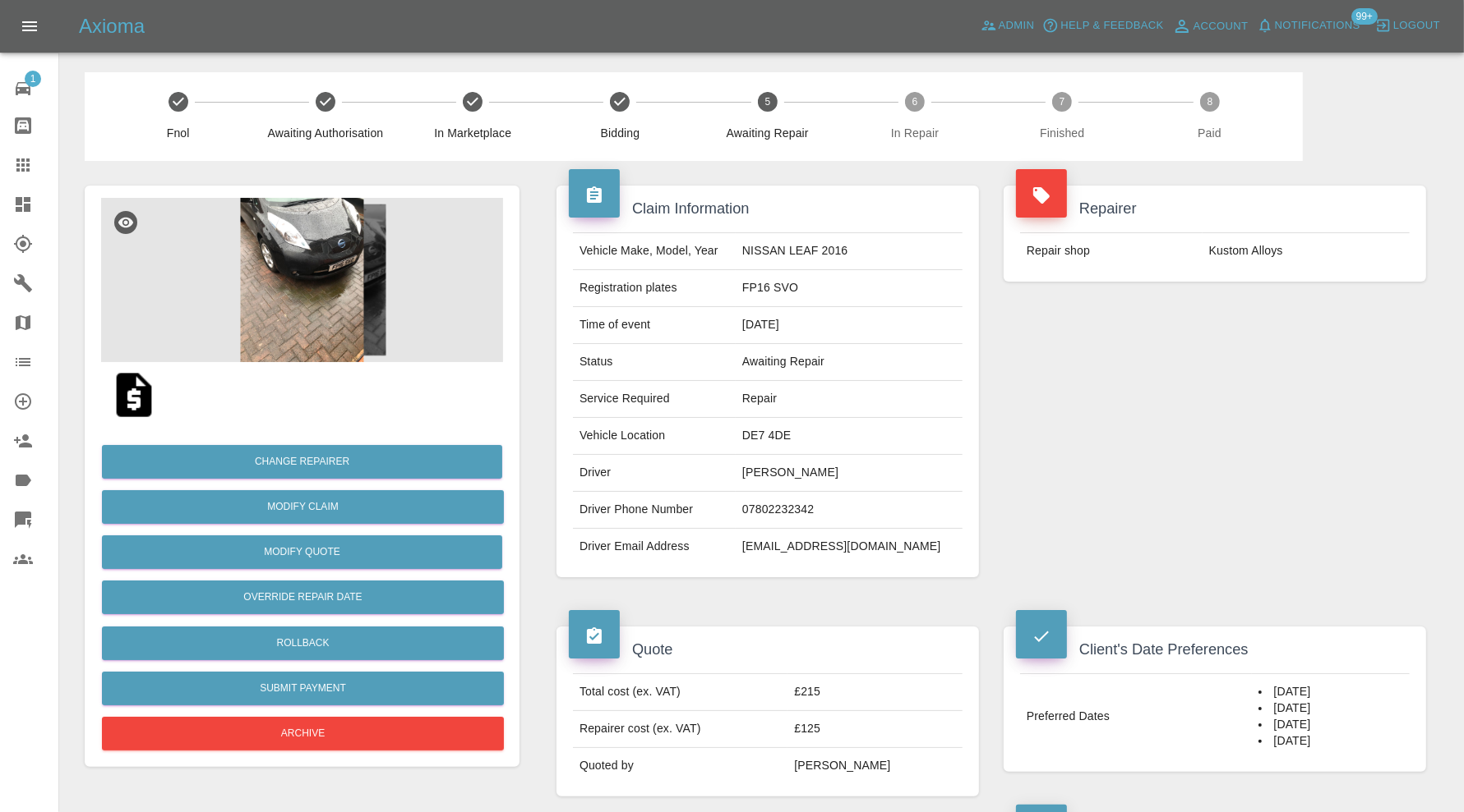
click at [318, 276] on img at bounding box center [302, 280] width 402 height 165
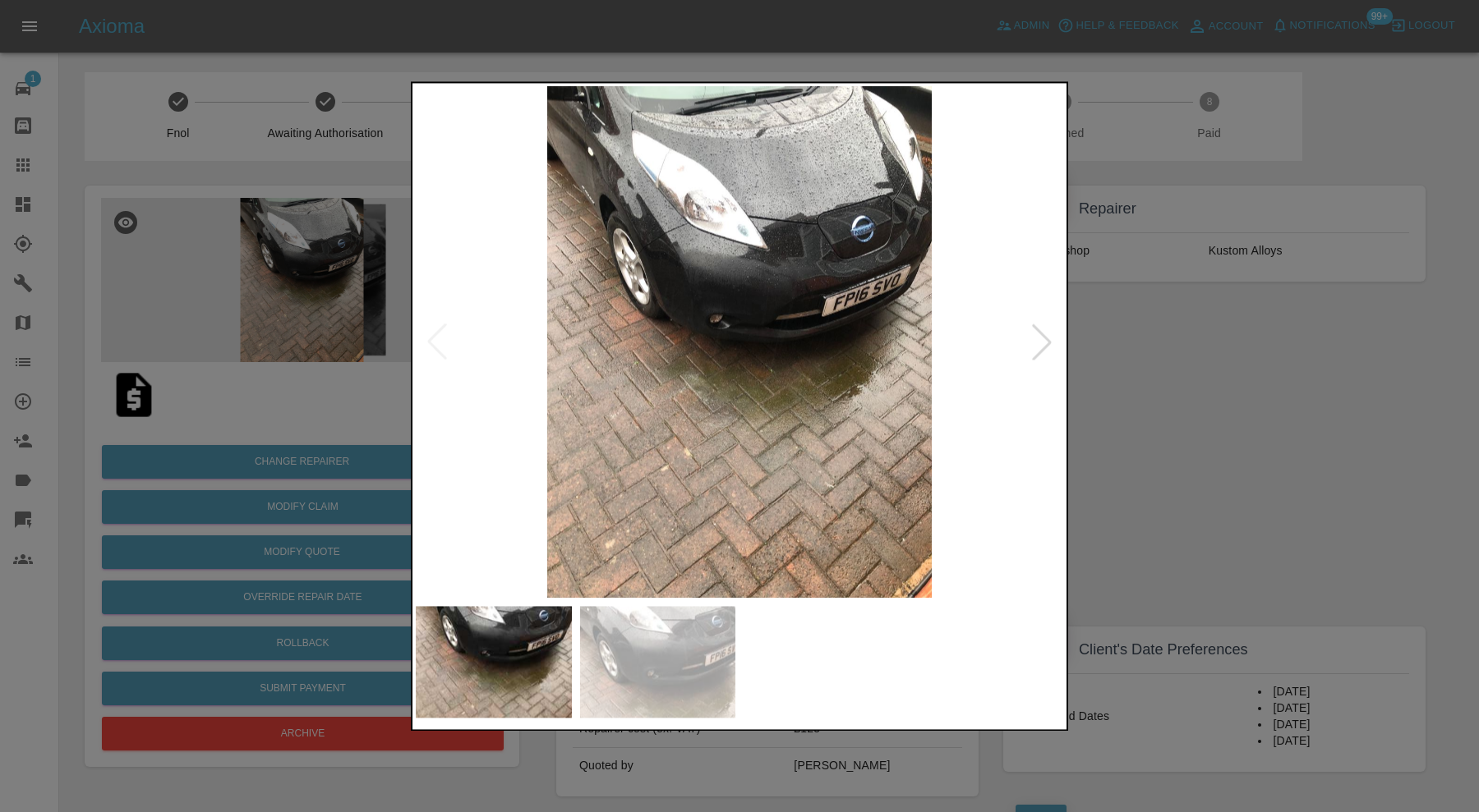
click at [1154, 354] on div at bounding box center [740, 406] width 1479 height 812
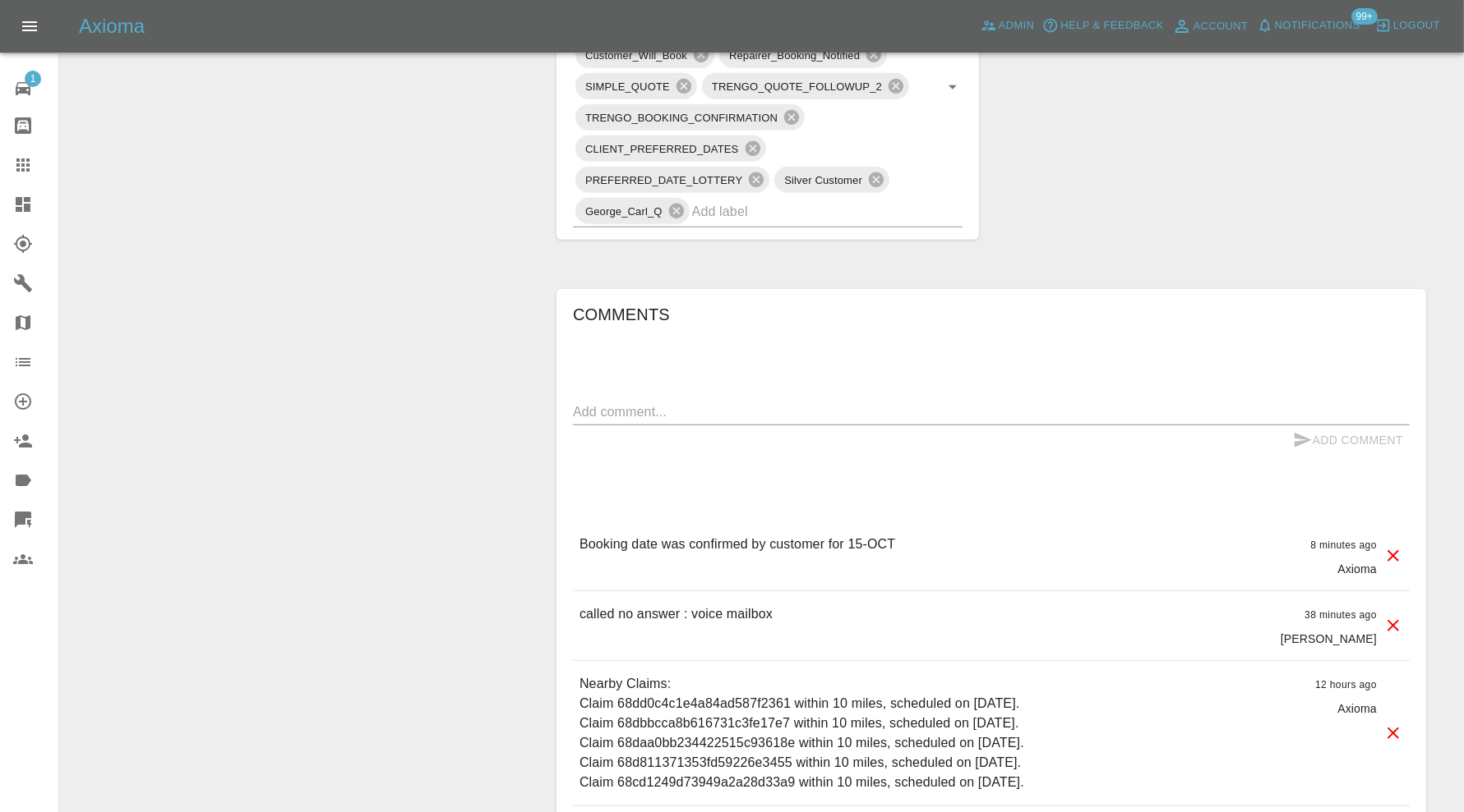
scroll to position [1095, 0]
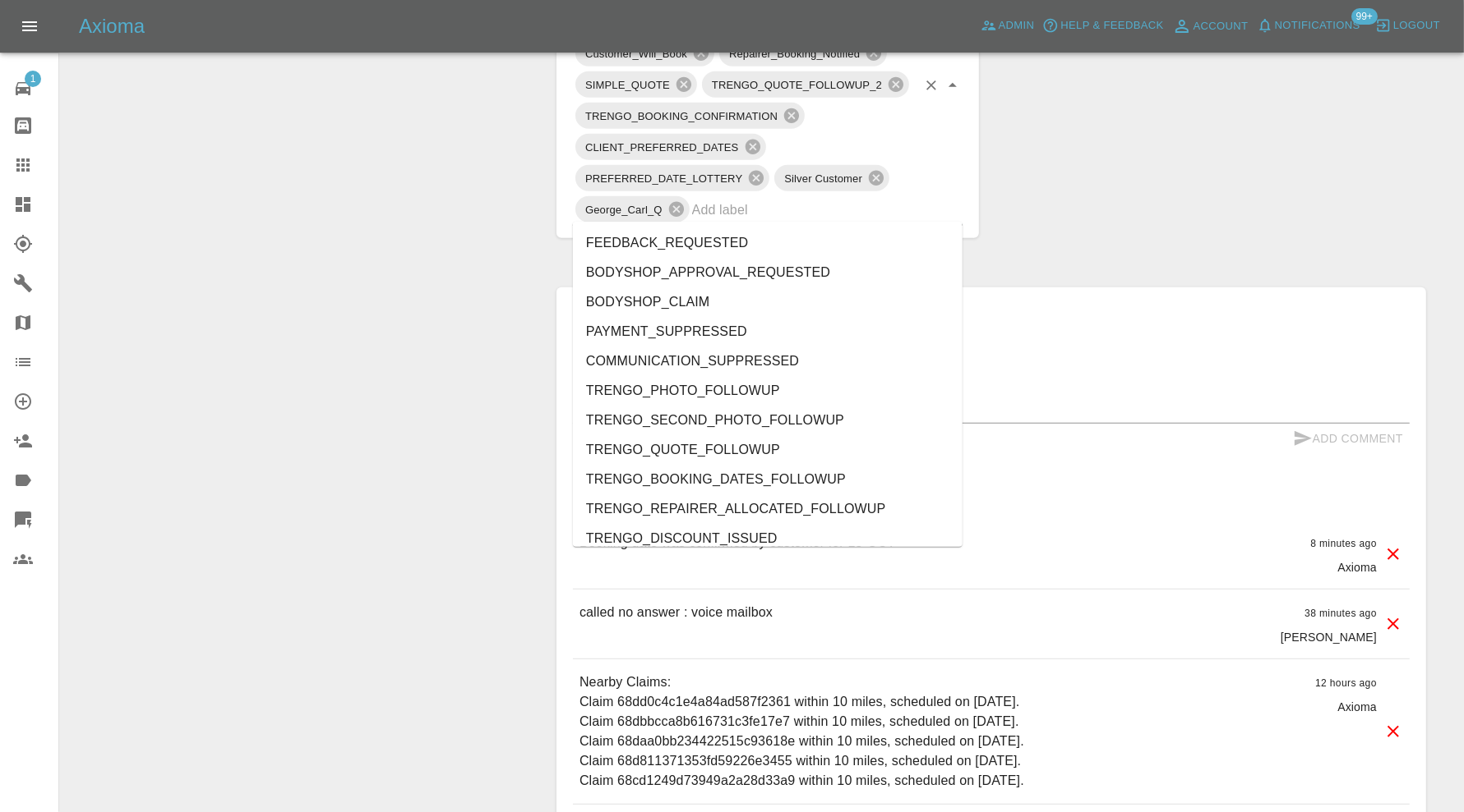
click at [798, 209] on input "text" at bounding box center [804, 209] width 224 height 26
type input "au"
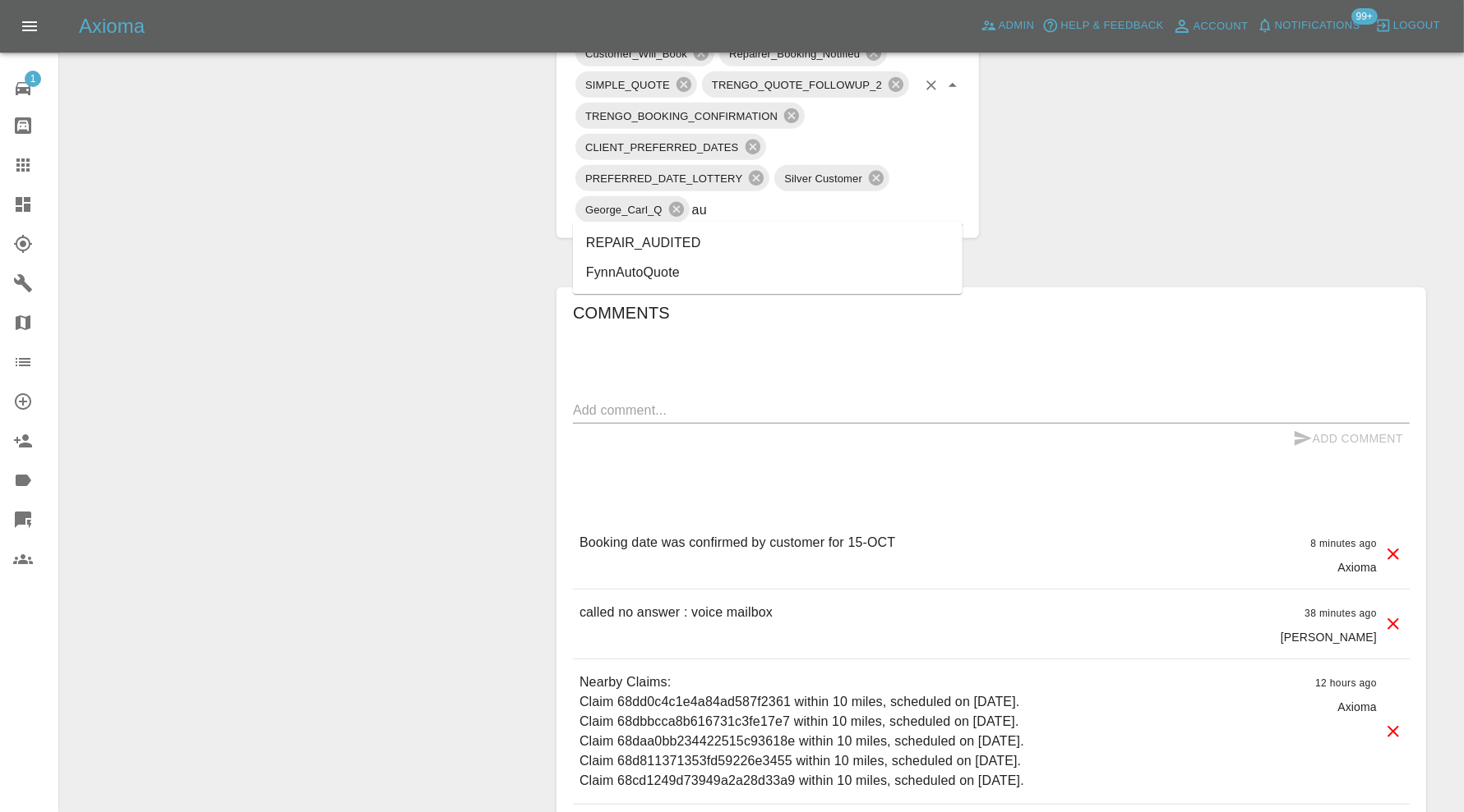
click at [741, 237] on li "REPAIR_AUDITED" at bounding box center [767, 243] width 389 height 30
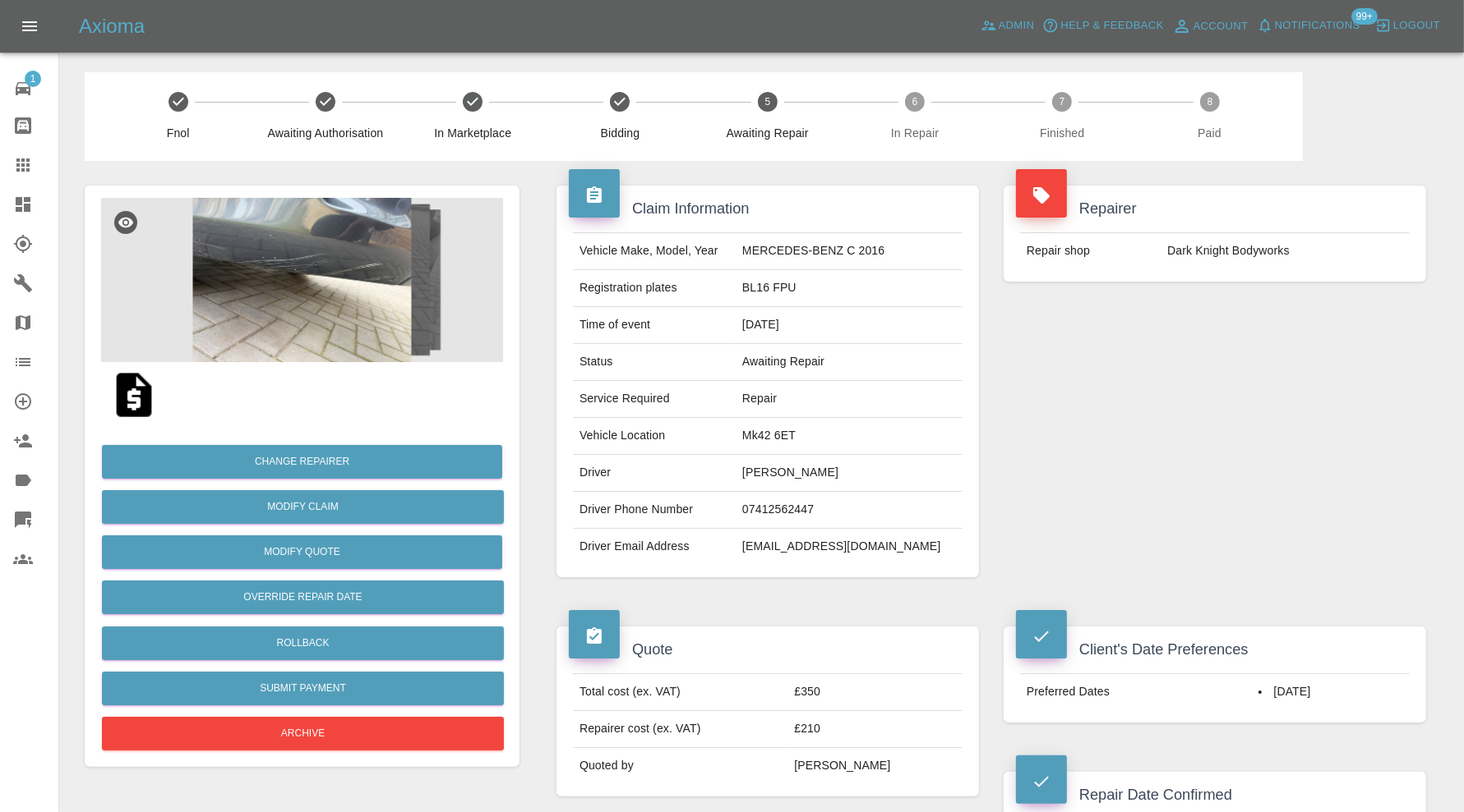
click at [342, 300] on img at bounding box center [302, 280] width 402 height 165
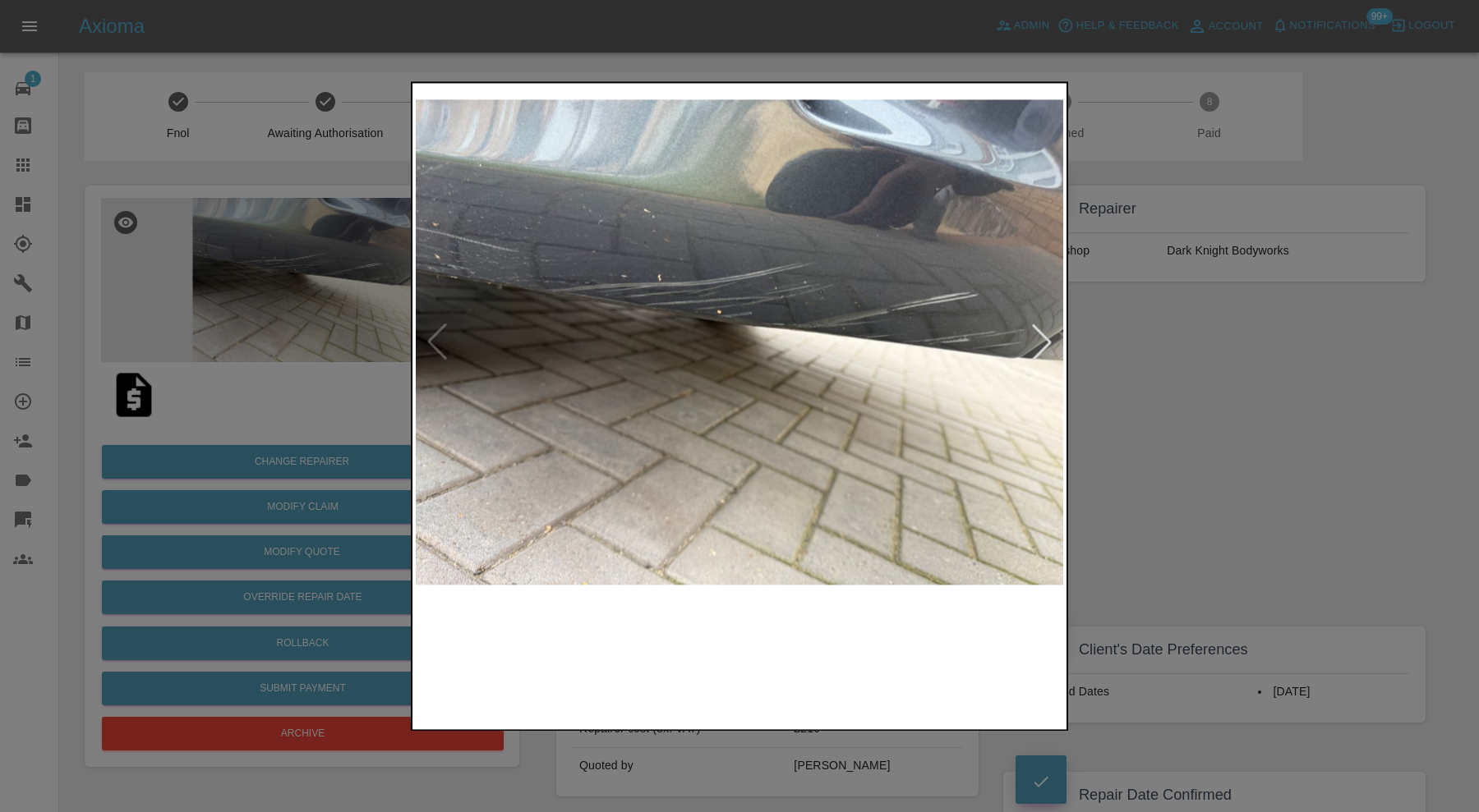
click at [690, 666] on img at bounding box center [657, 662] width 156 height 112
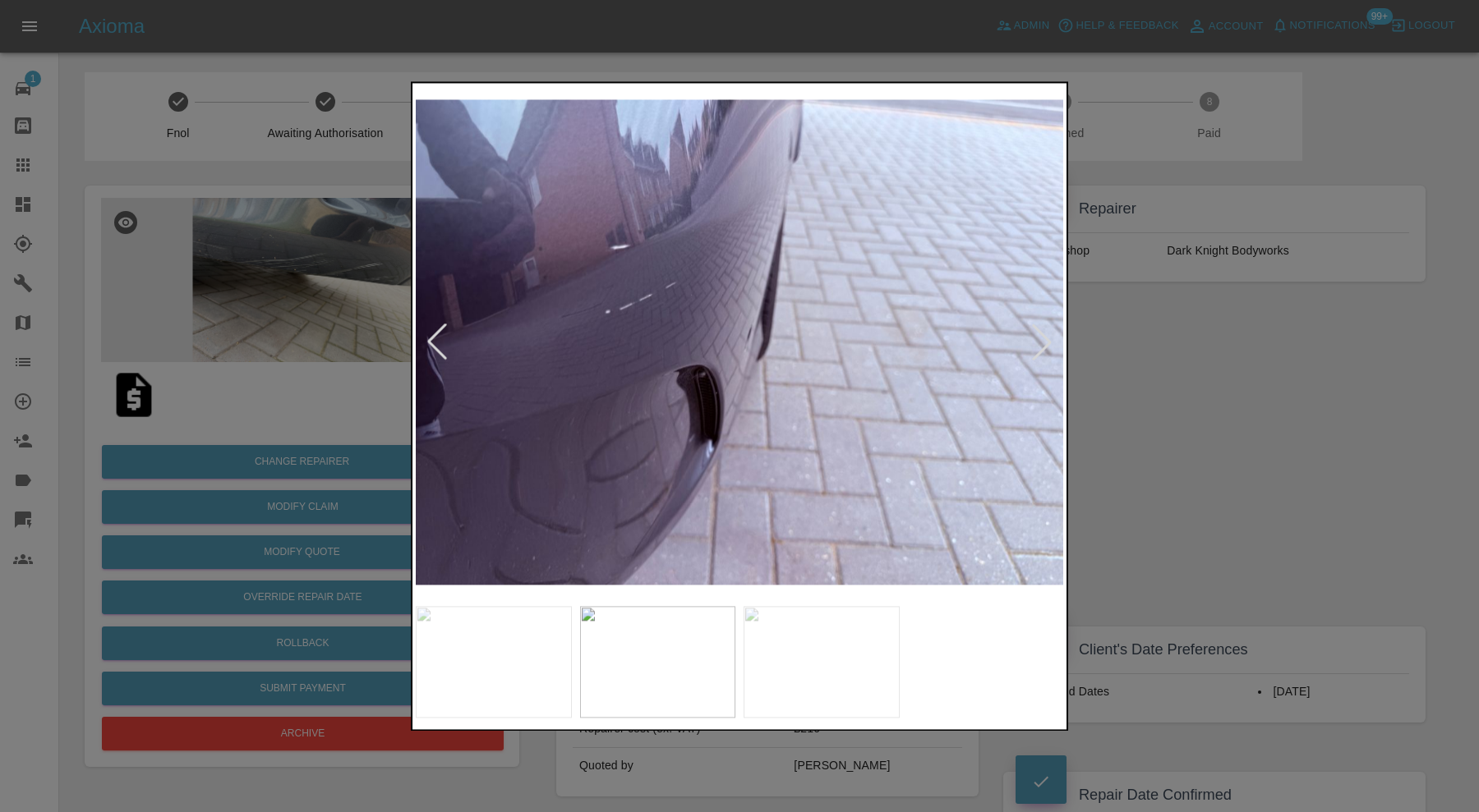
click at [845, 666] on img at bounding box center [821, 662] width 156 height 112
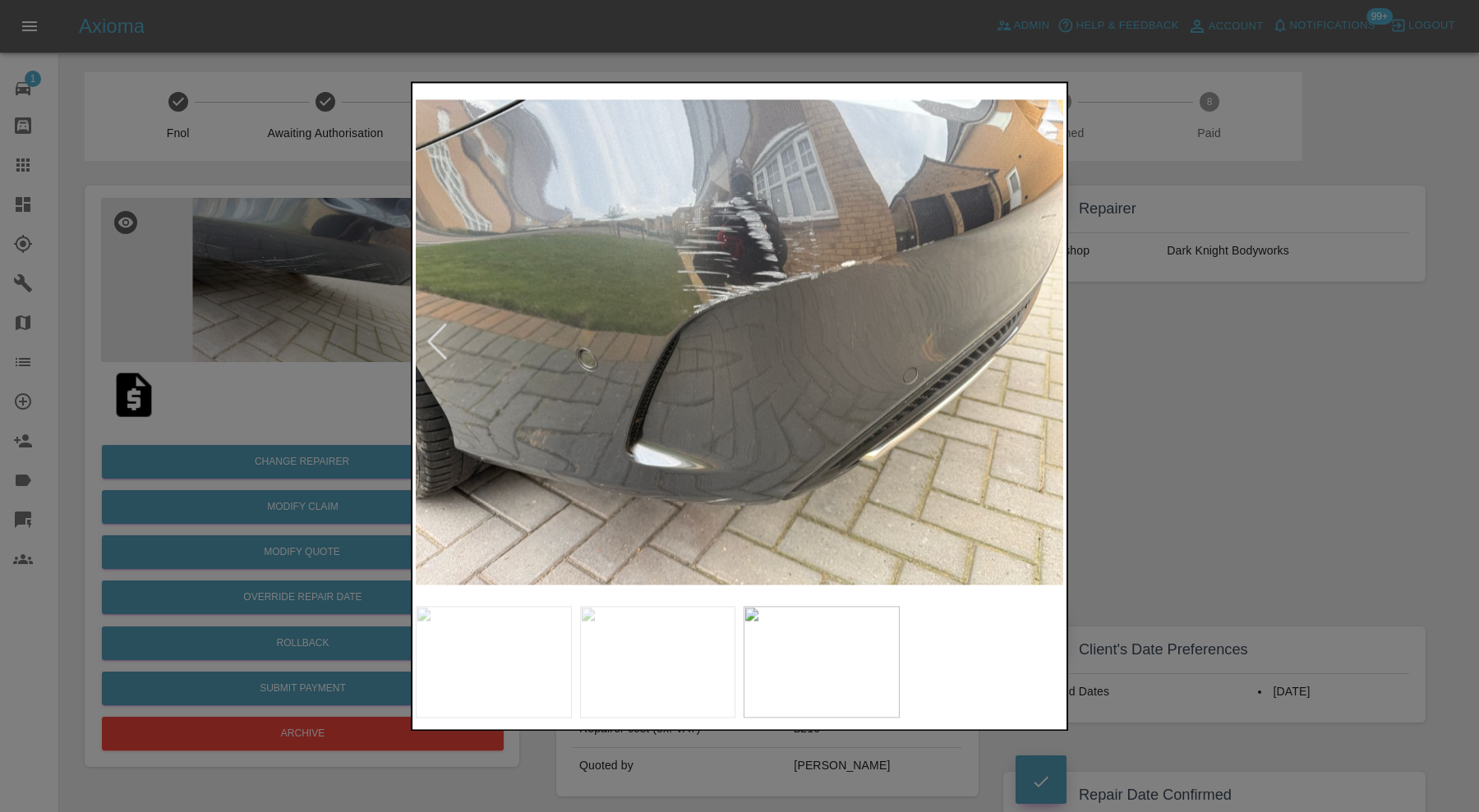
click at [1259, 451] on div at bounding box center [740, 406] width 1479 height 812
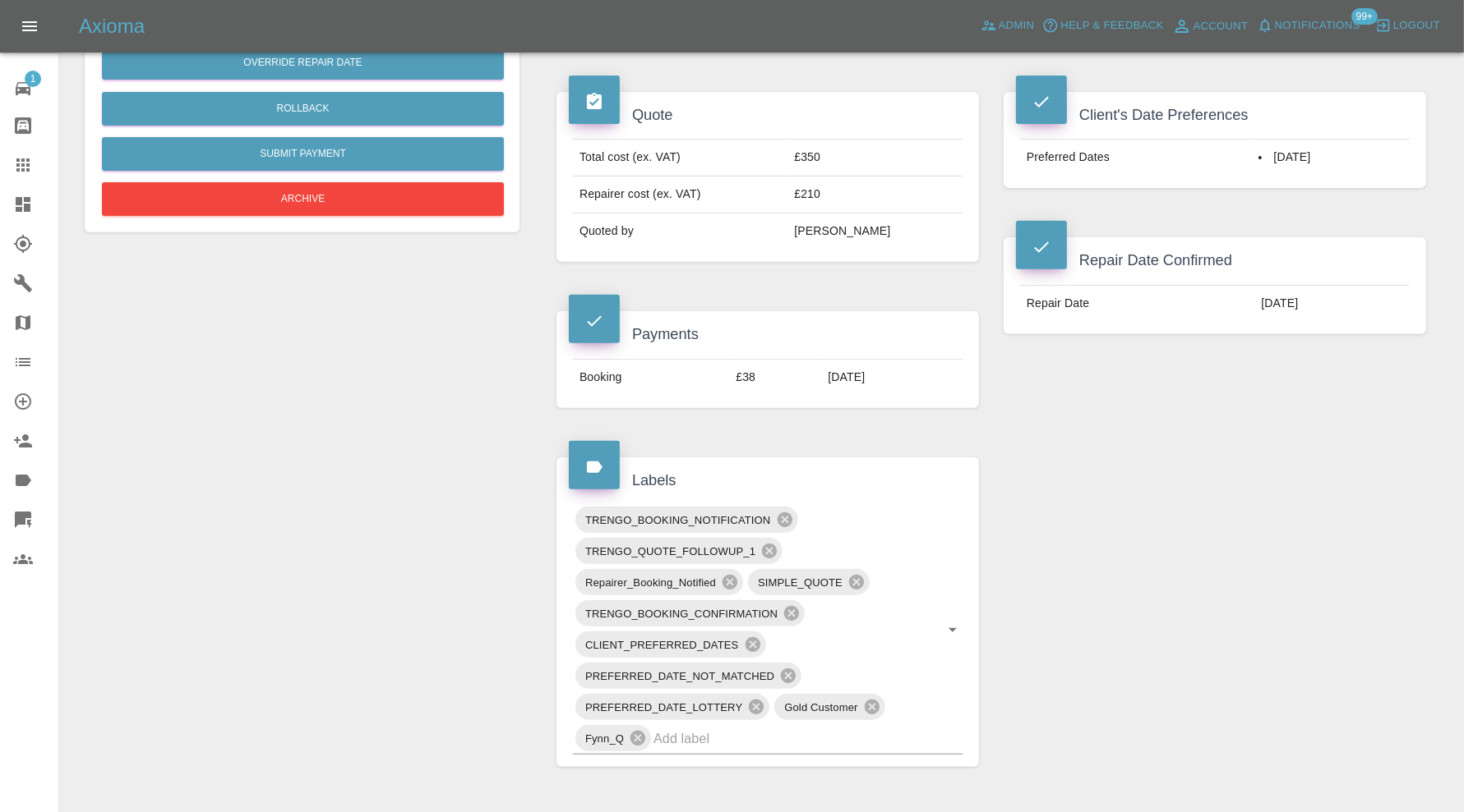
scroll to position [752, 0]
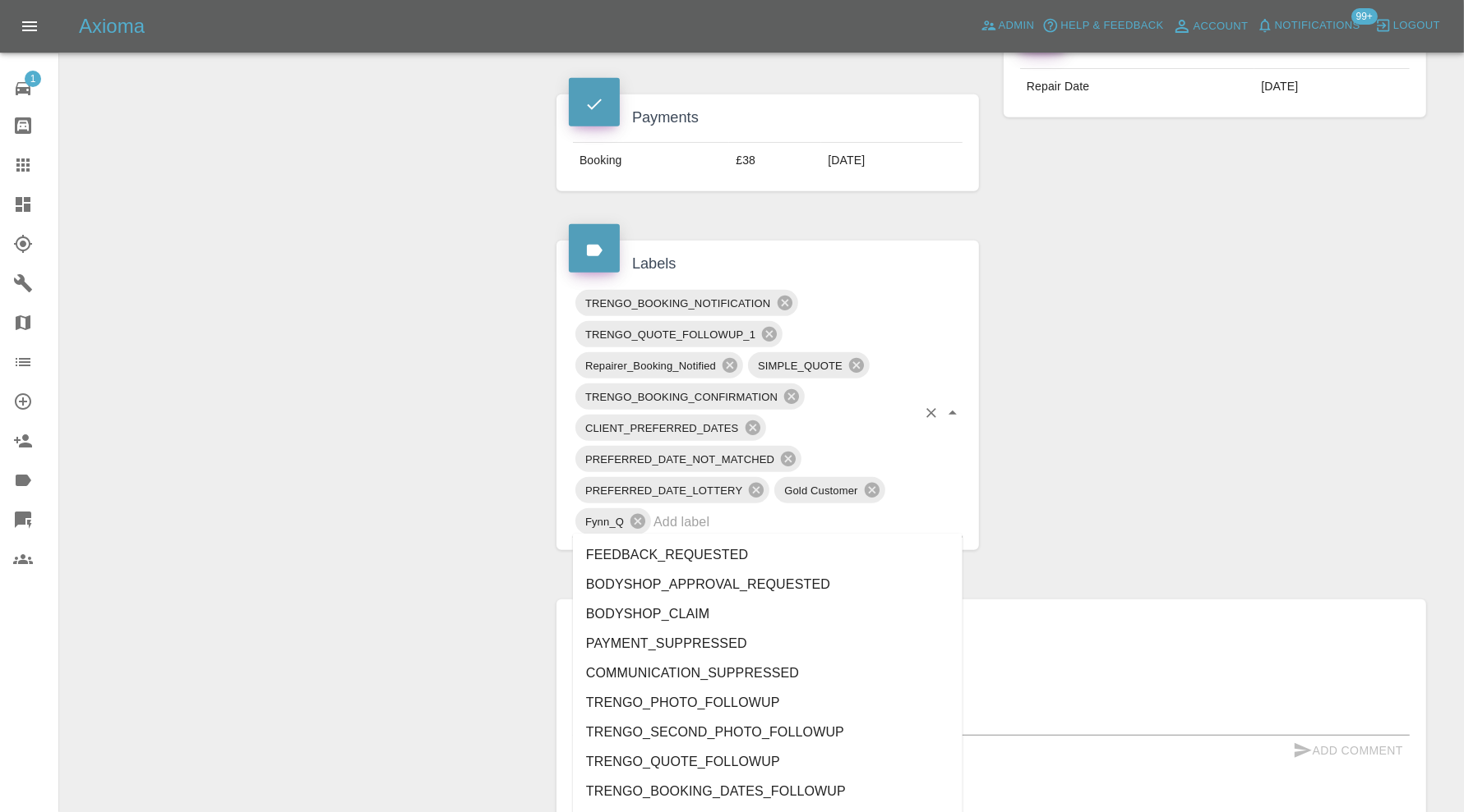
click at [818, 515] on input "text" at bounding box center [785, 521] width 263 height 26
type input "au"
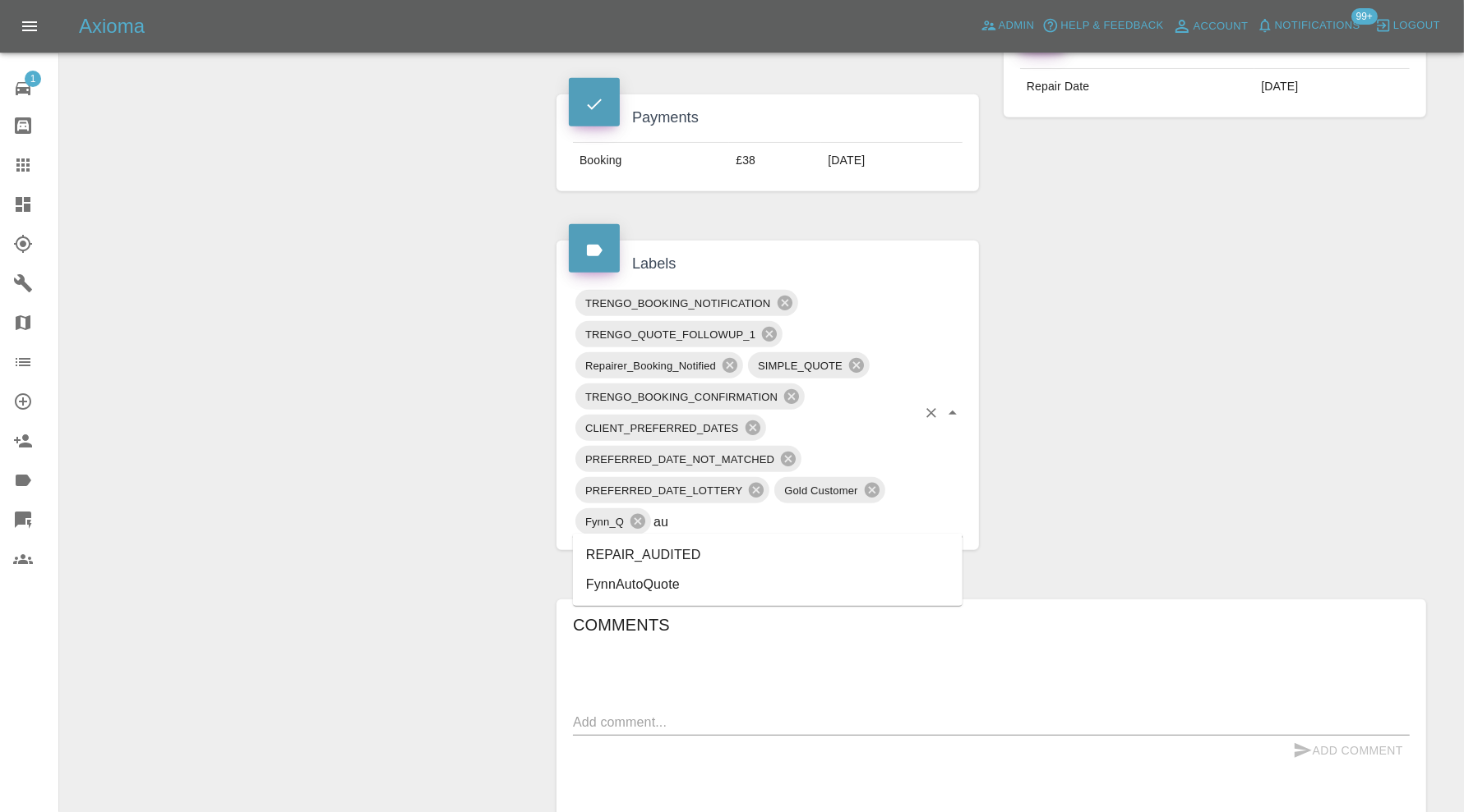
click at [700, 554] on li "REPAIR_AUDITED" at bounding box center [767, 555] width 389 height 30
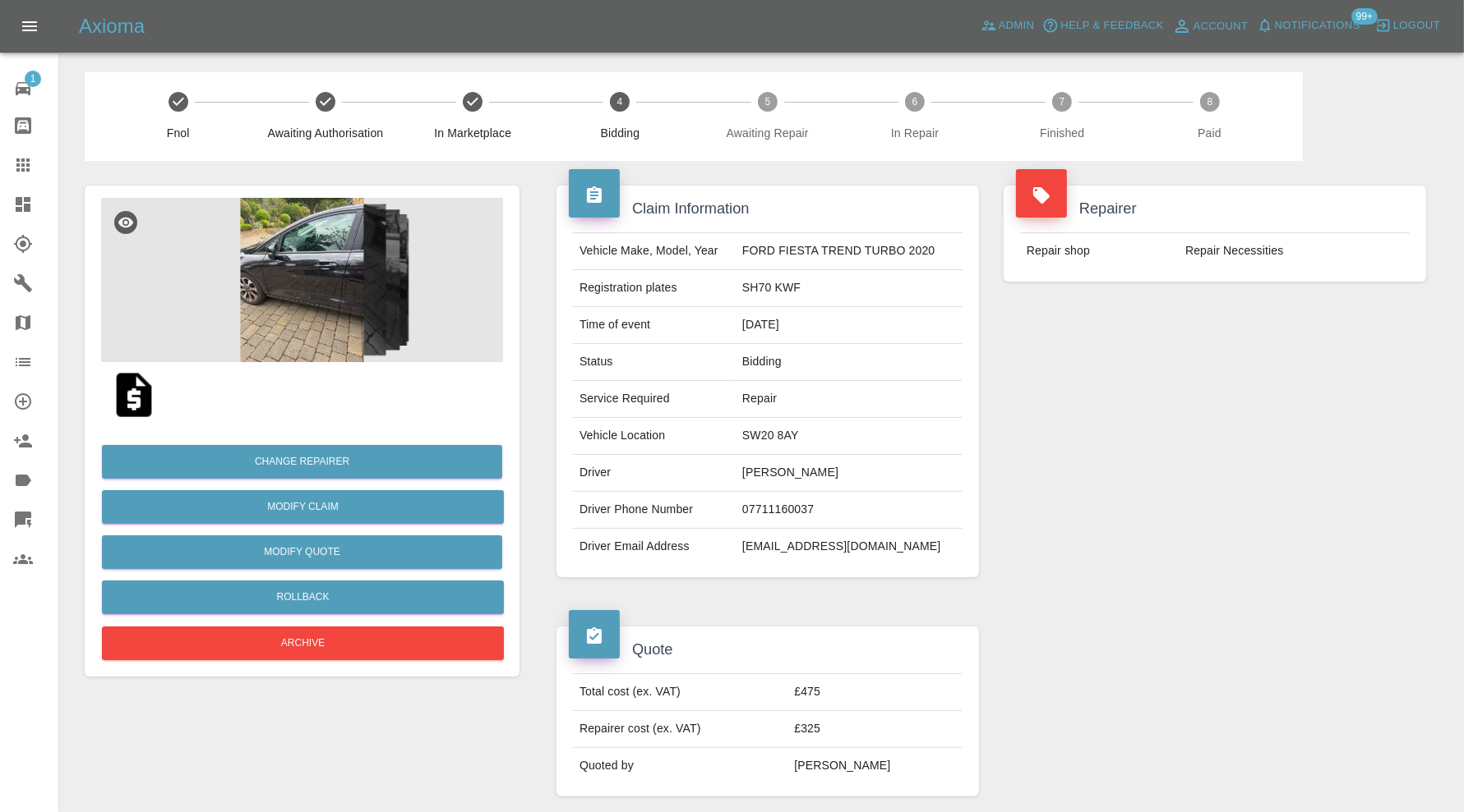
click at [344, 292] on img at bounding box center [302, 280] width 402 height 165
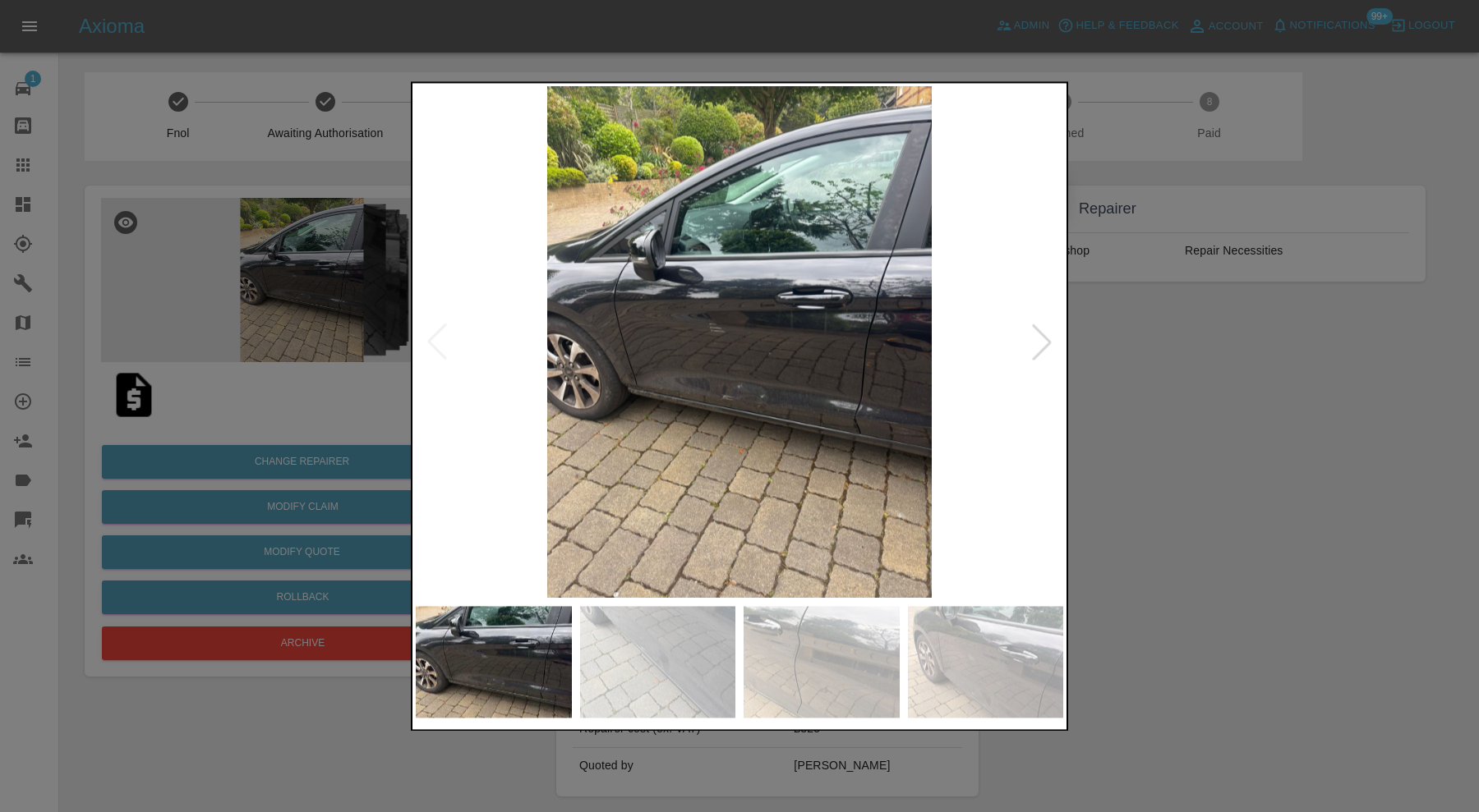
click at [1045, 343] on div at bounding box center [1042, 342] width 36 height 36
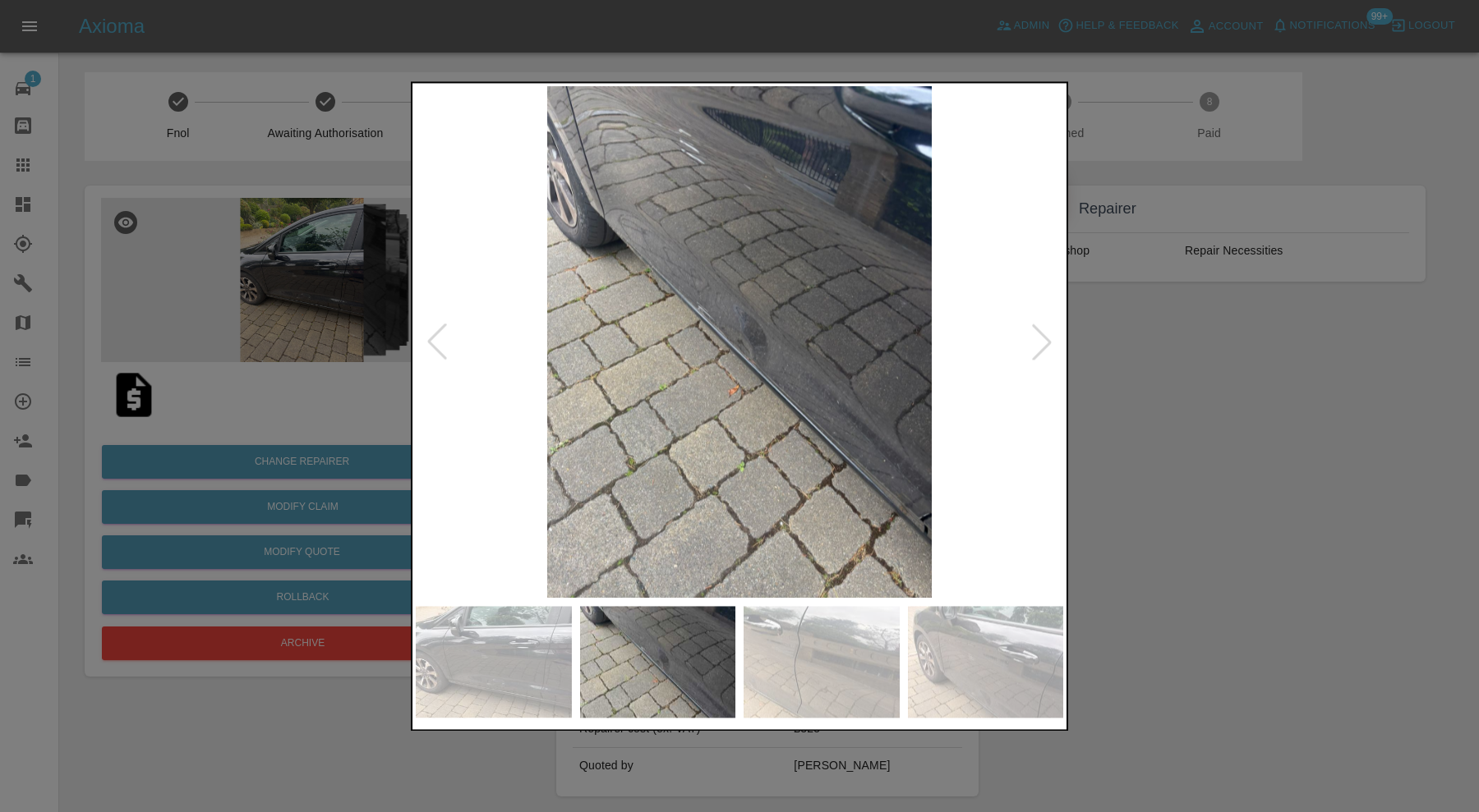
click at [1045, 343] on div at bounding box center [1042, 342] width 36 height 36
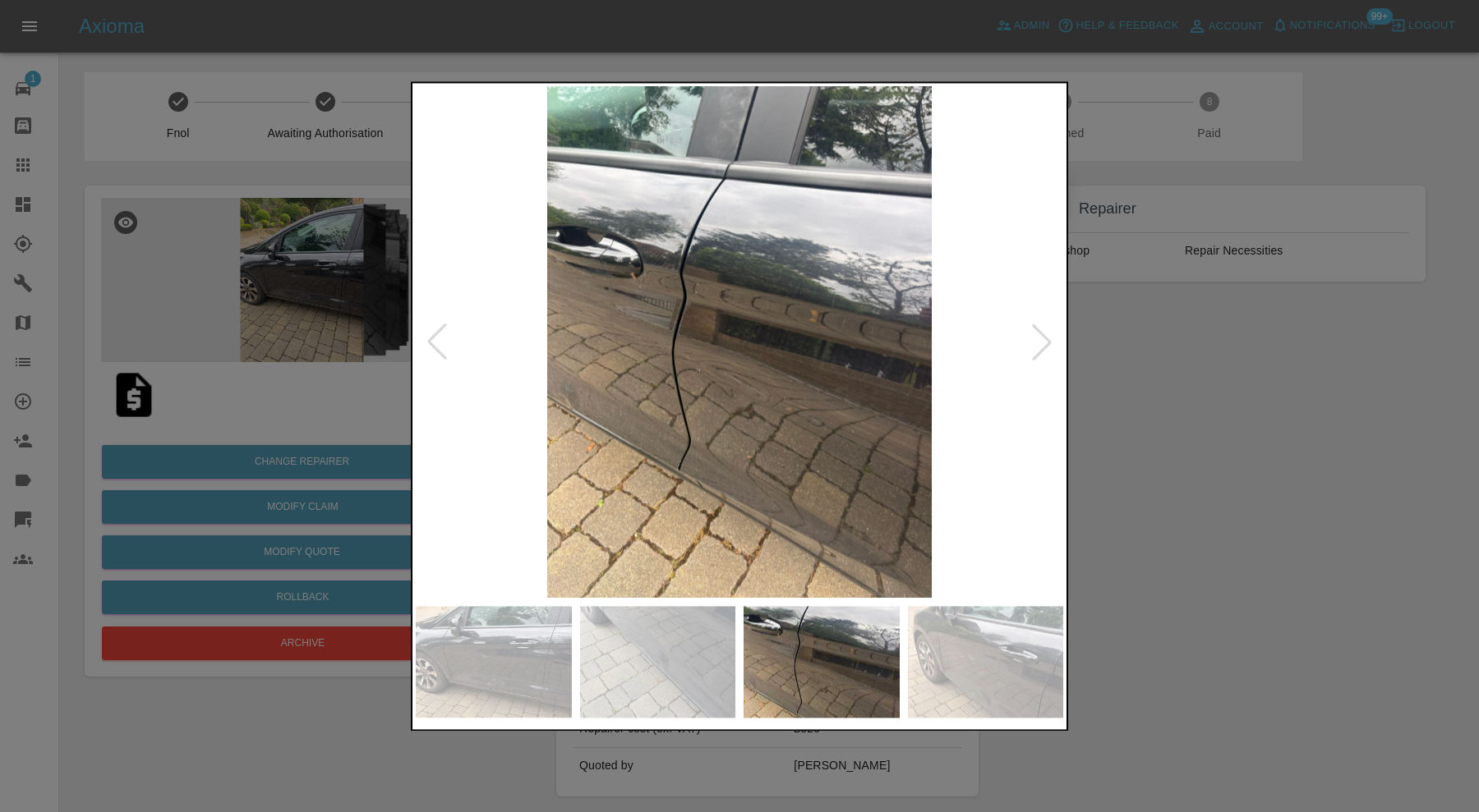
click at [1194, 365] on div at bounding box center [740, 406] width 1479 height 812
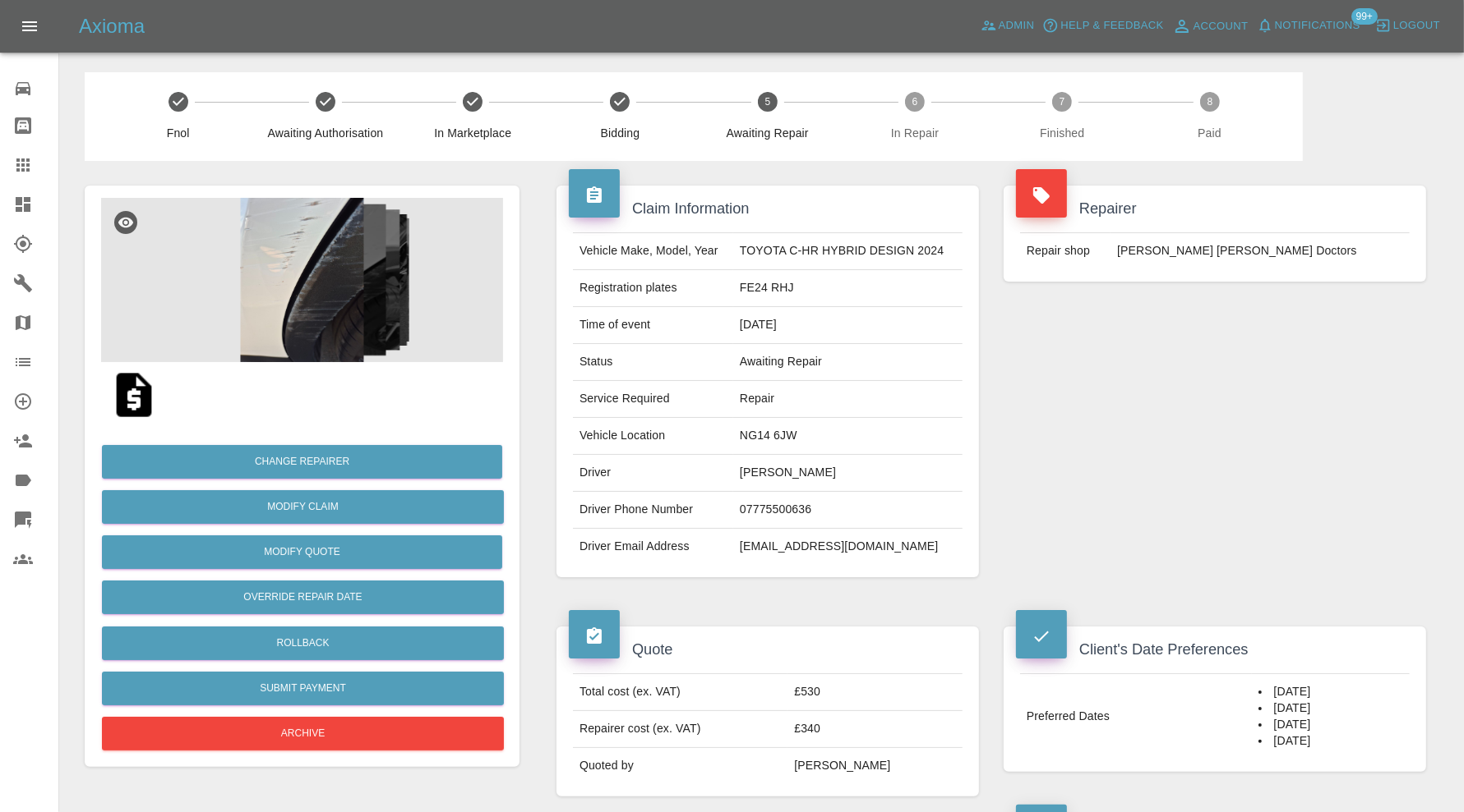
click at [286, 265] on img at bounding box center [302, 280] width 402 height 165
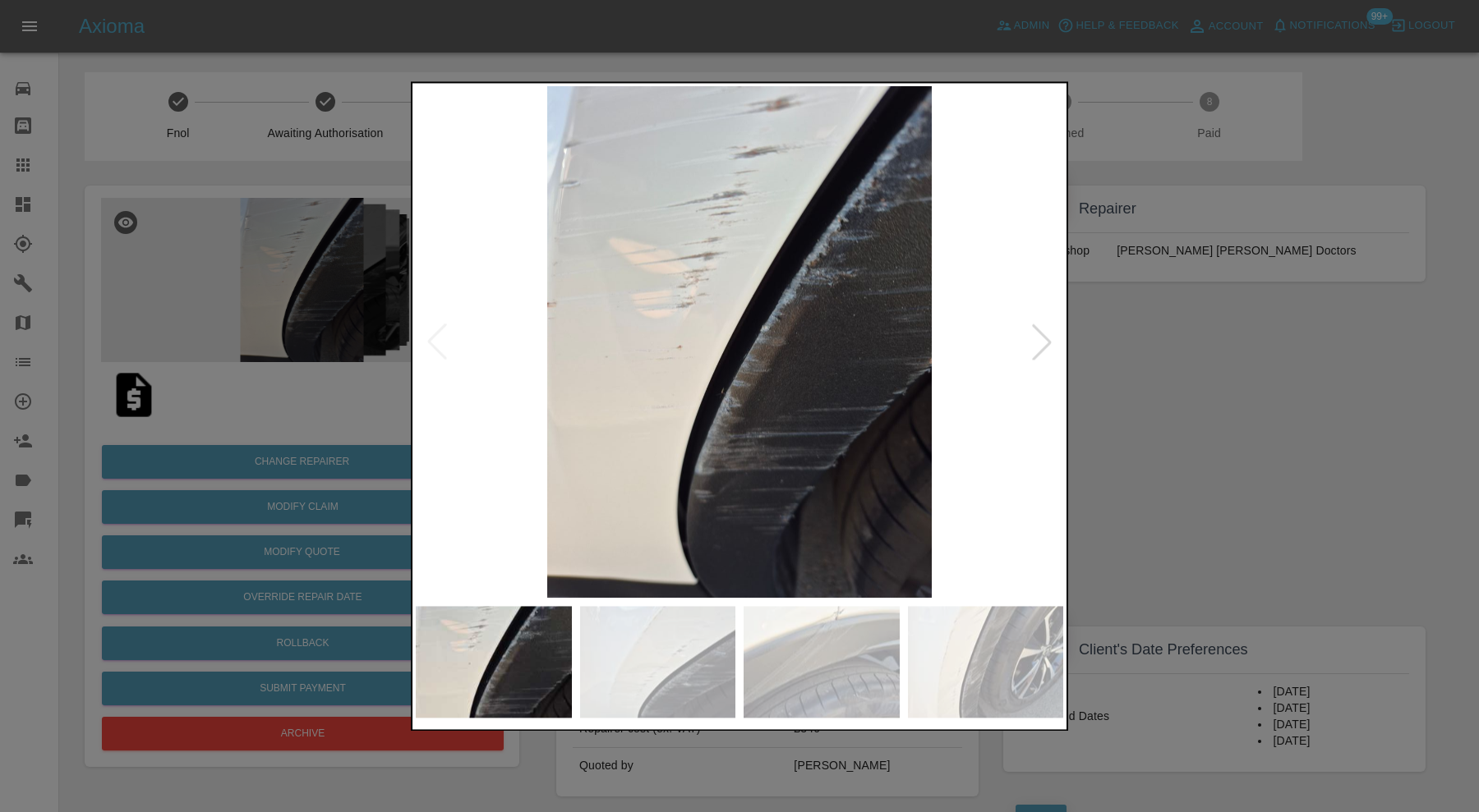
click at [727, 684] on img at bounding box center [657, 662] width 156 height 112
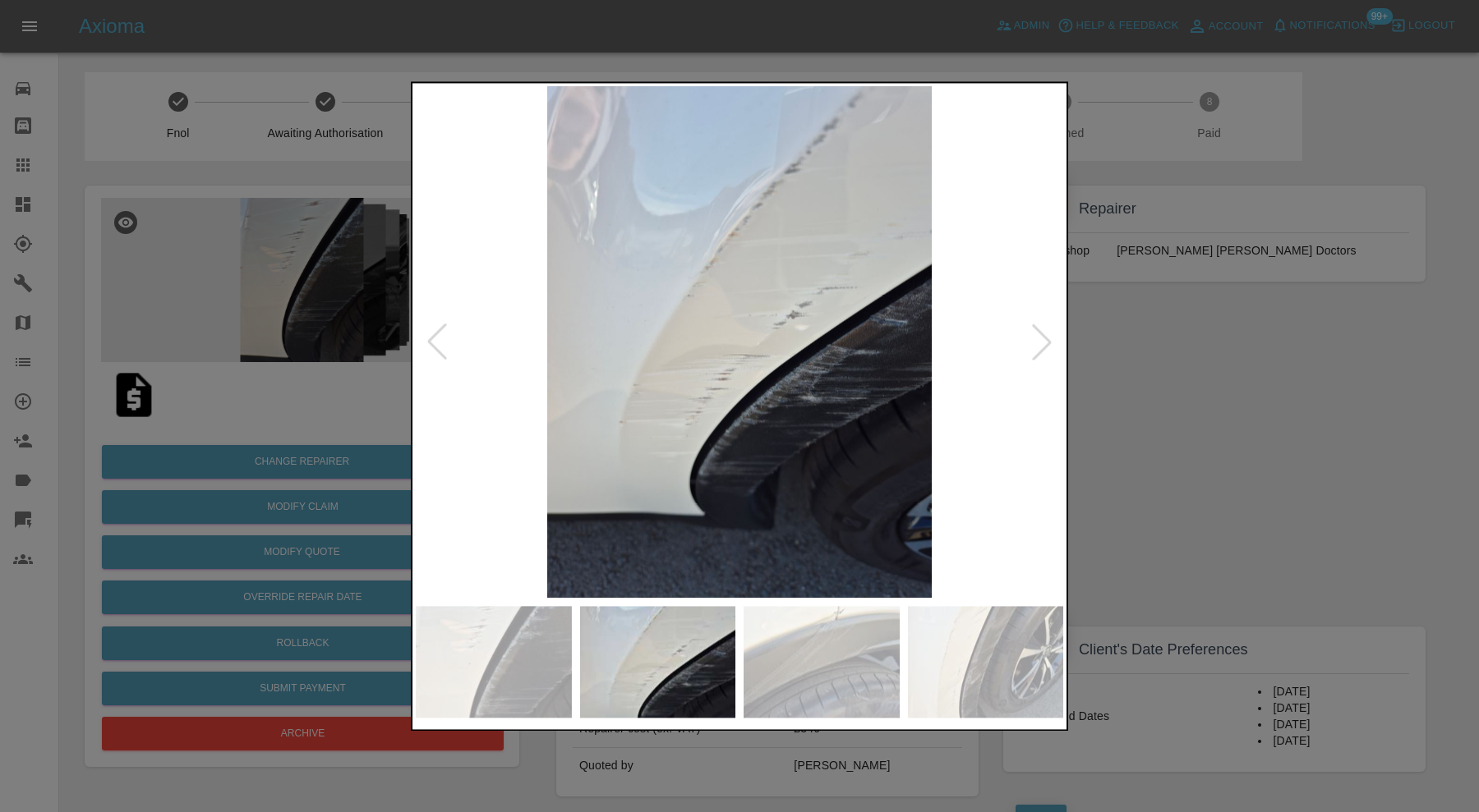
click at [812, 658] on img at bounding box center [821, 662] width 156 height 112
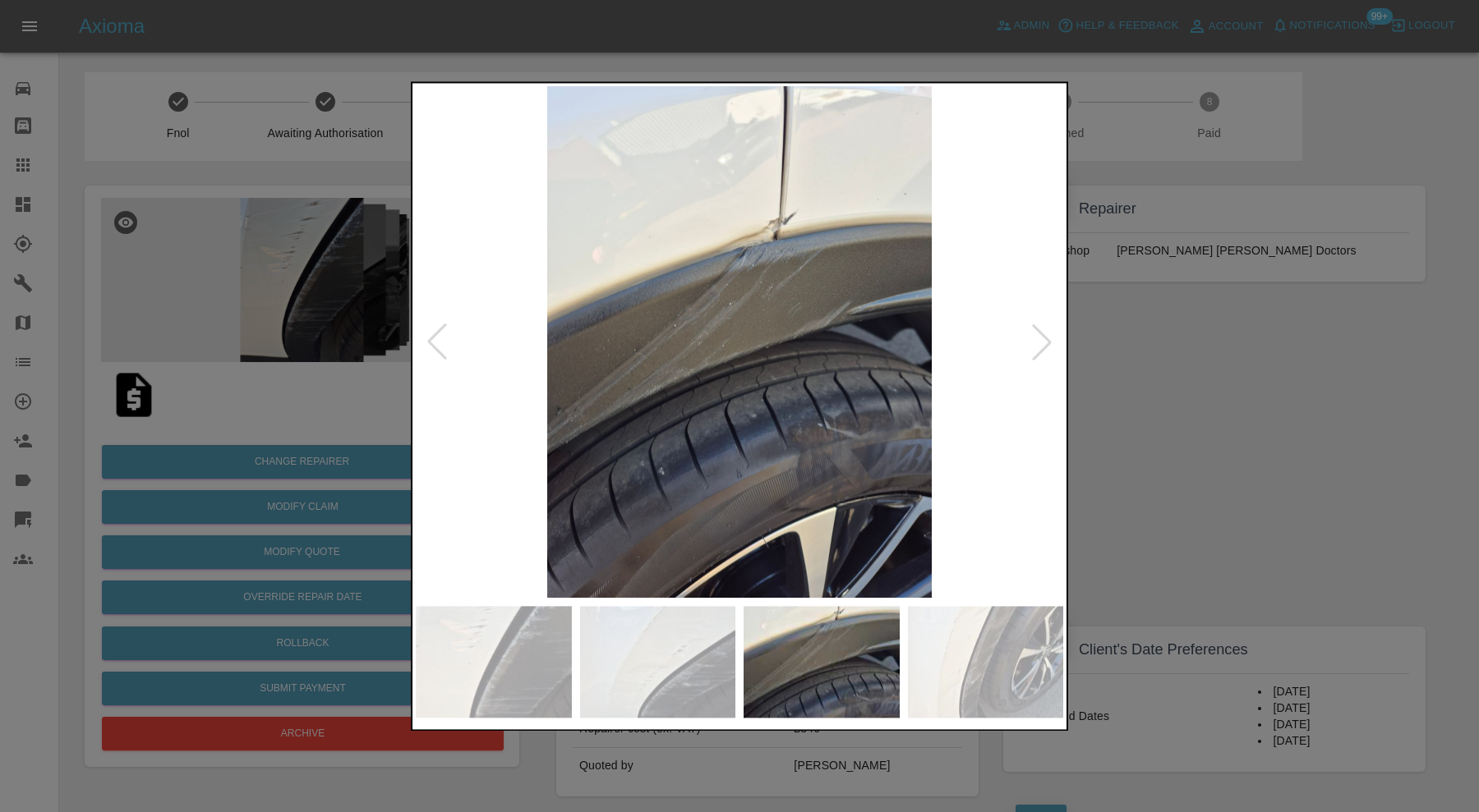
click at [951, 653] on img at bounding box center [985, 662] width 156 height 112
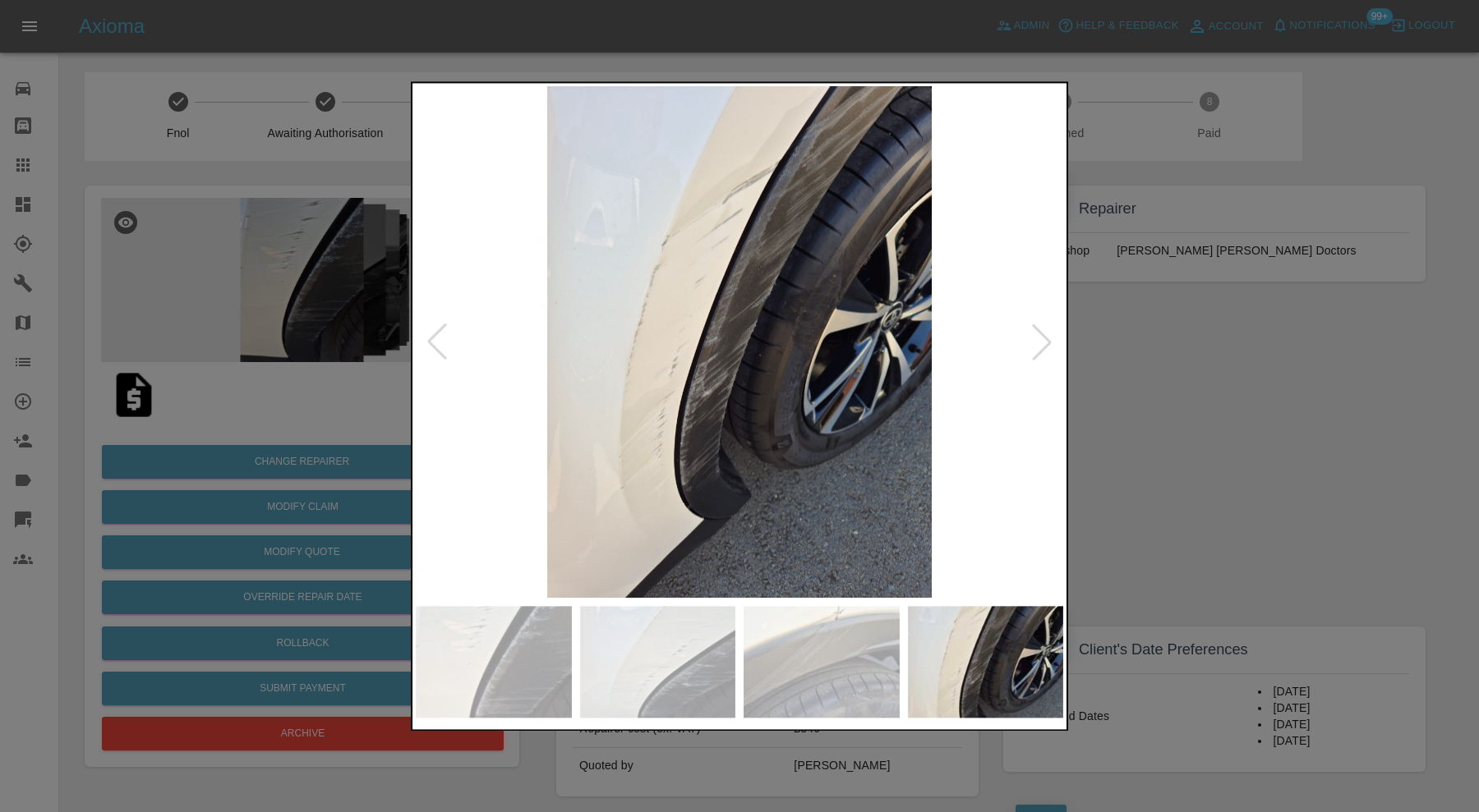
click at [1186, 460] on div at bounding box center [740, 406] width 1479 height 812
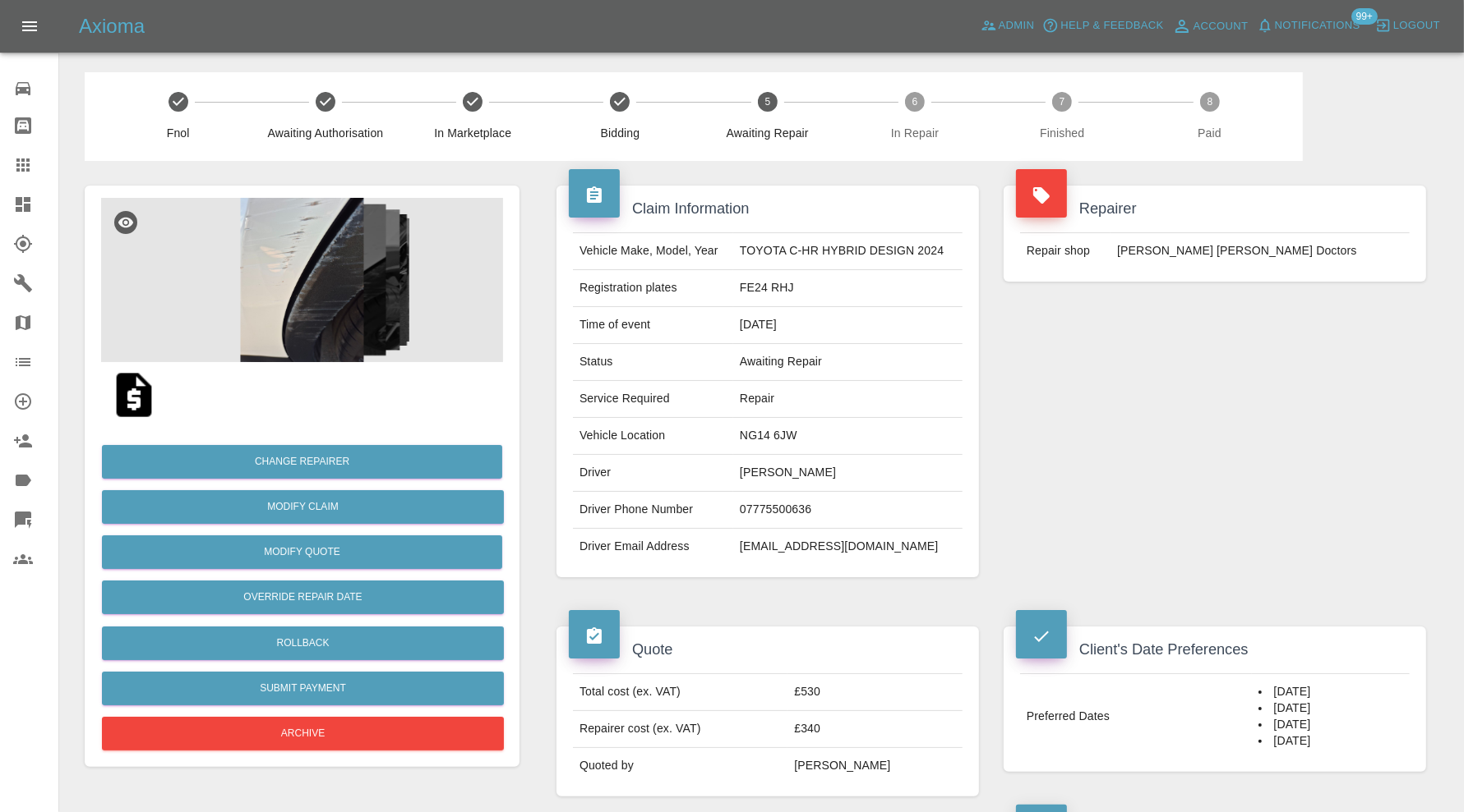
click at [338, 292] on img at bounding box center [302, 280] width 402 height 165
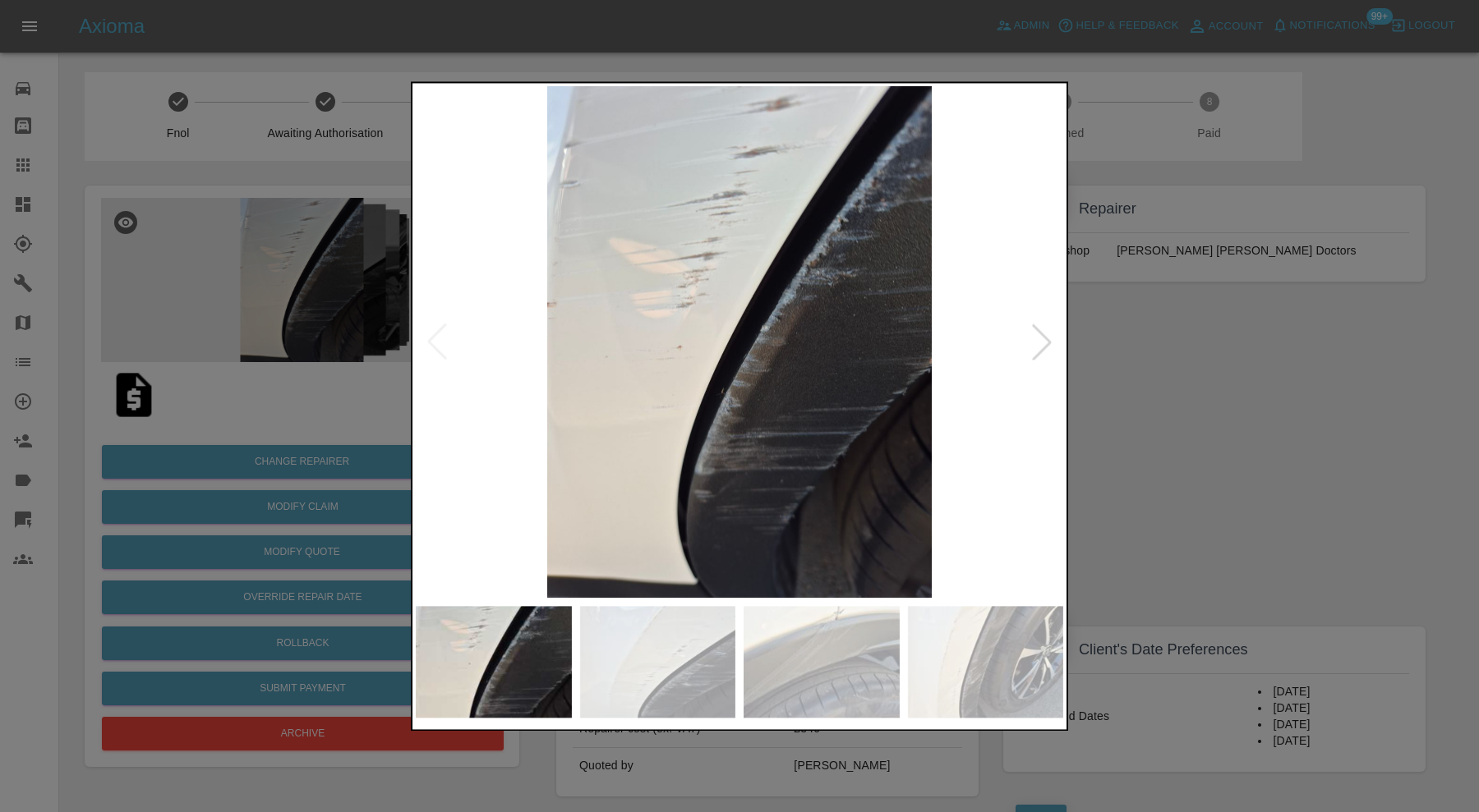
click at [1038, 334] on div at bounding box center [1042, 342] width 36 height 36
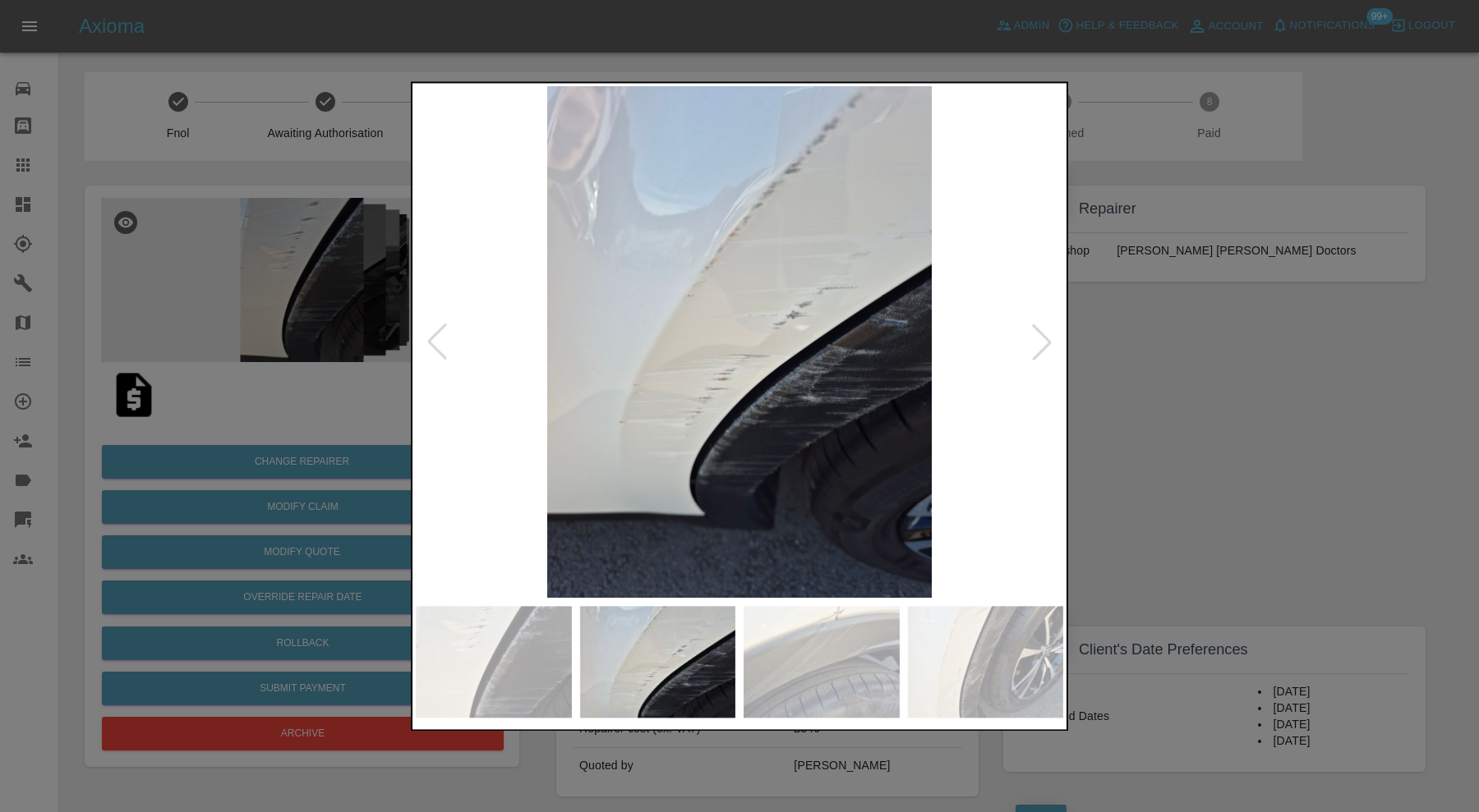
click at [1038, 334] on div at bounding box center [1042, 342] width 36 height 36
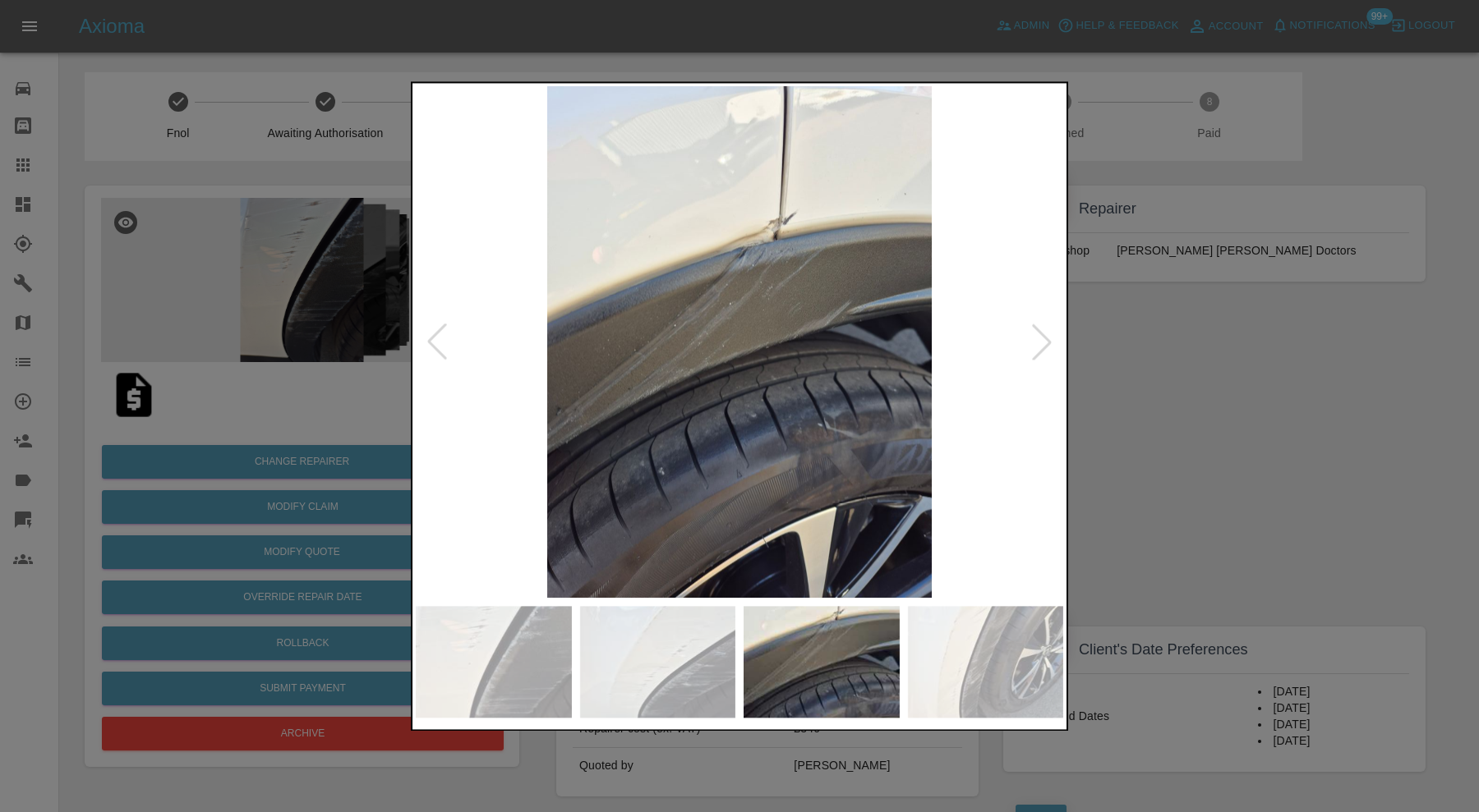
click at [1038, 334] on div at bounding box center [1042, 342] width 36 height 36
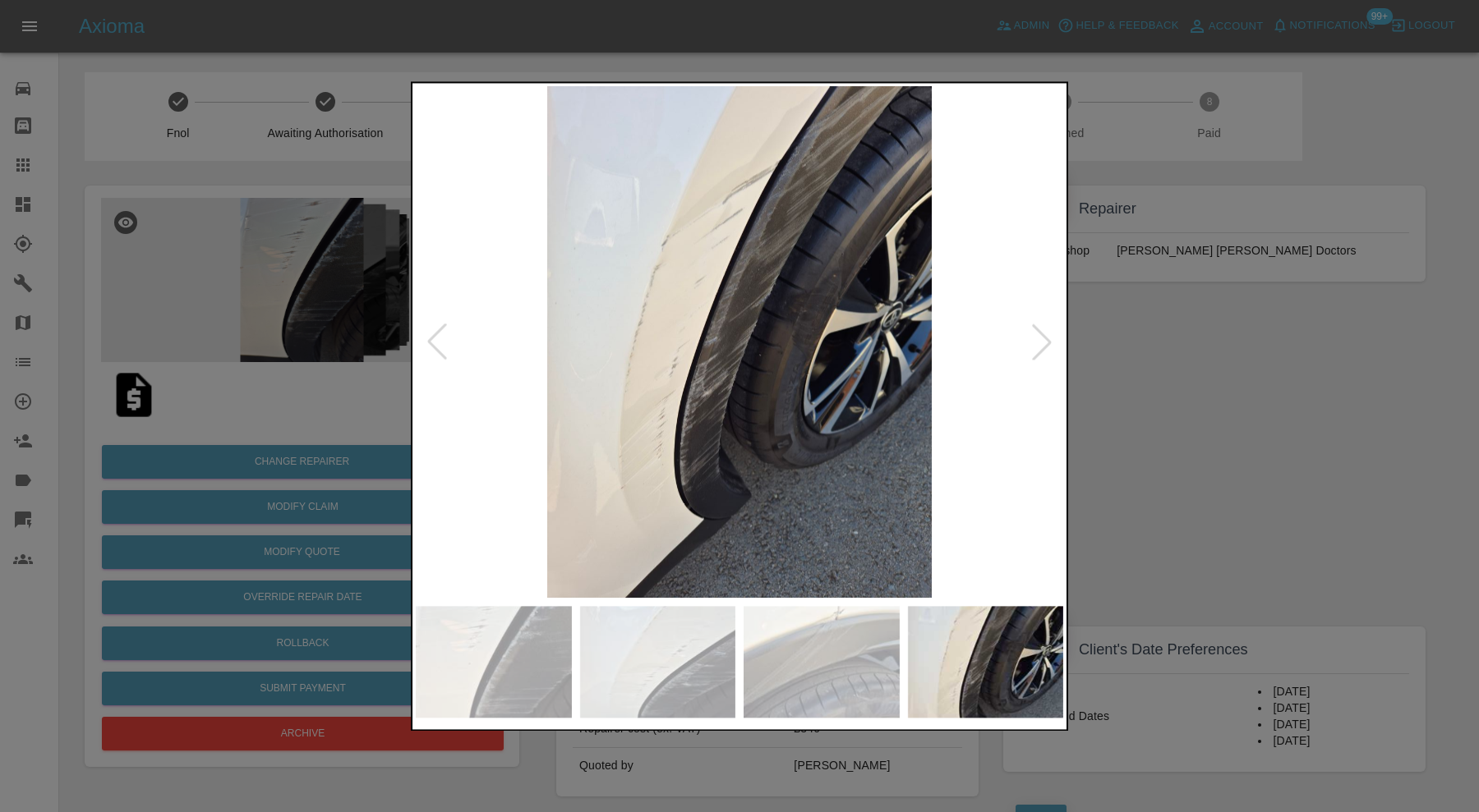
click at [1038, 334] on div at bounding box center [1042, 342] width 36 height 36
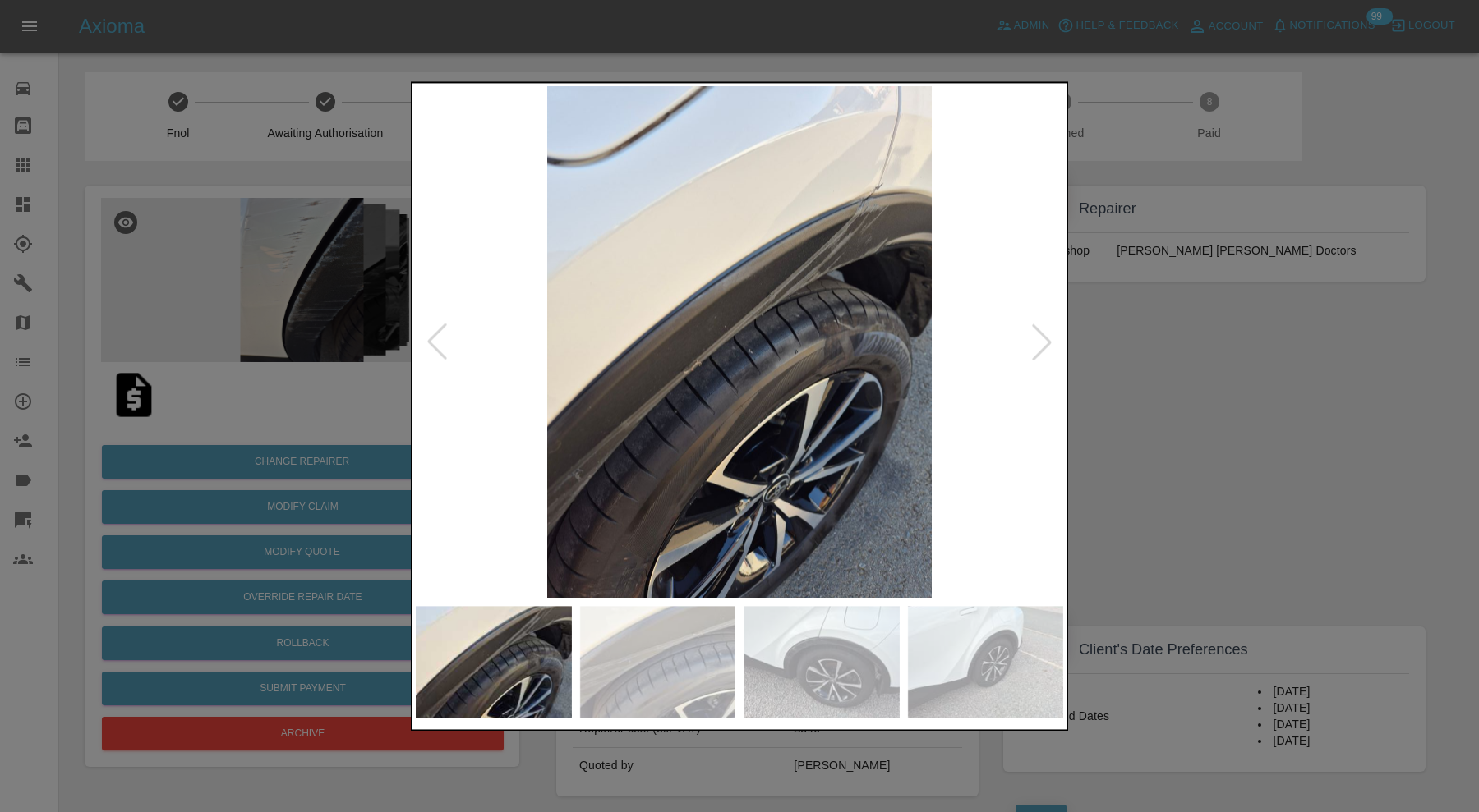
click at [1038, 334] on div at bounding box center [1042, 342] width 36 height 36
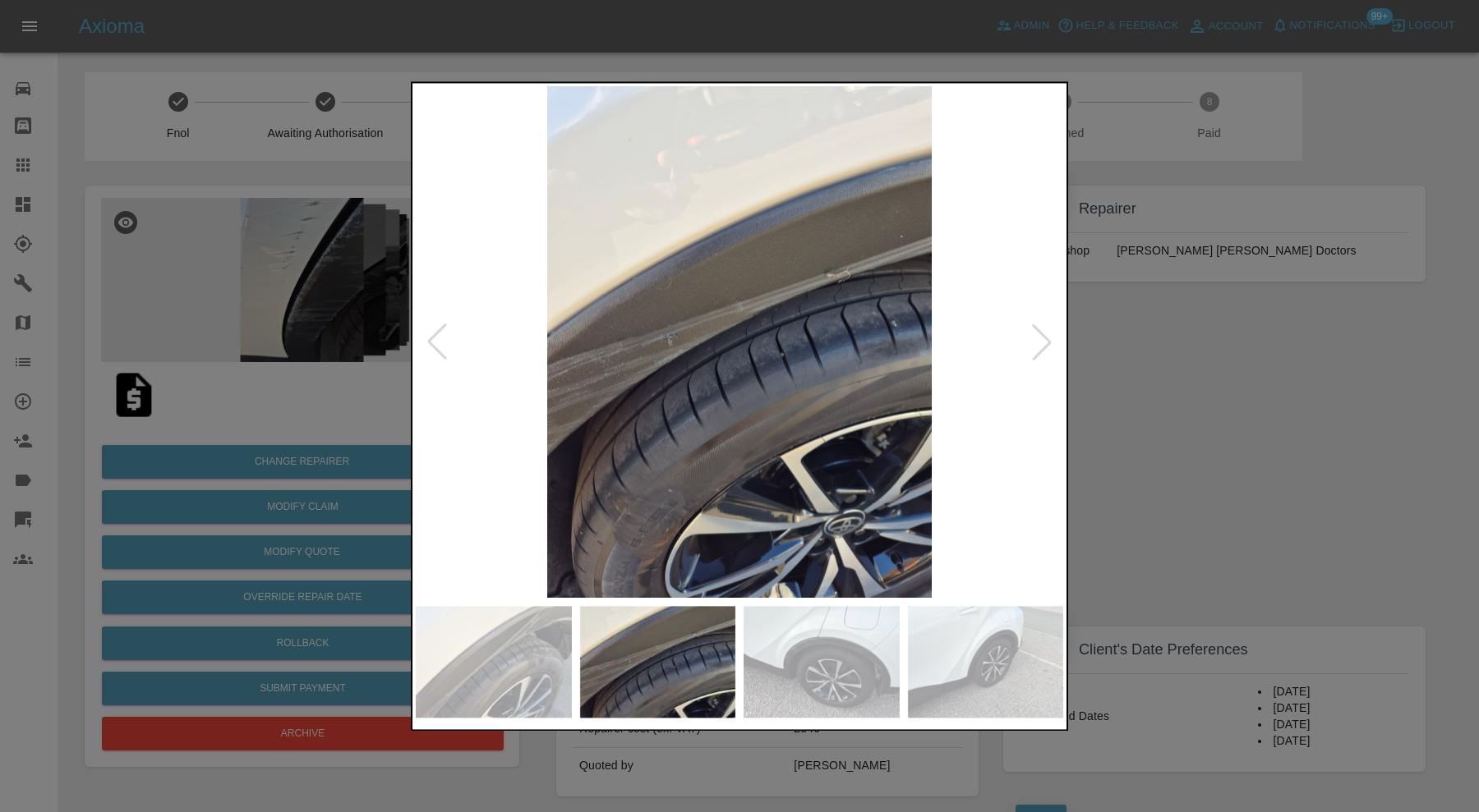
click at [1038, 334] on div at bounding box center [1042, 342] width 36 height 36
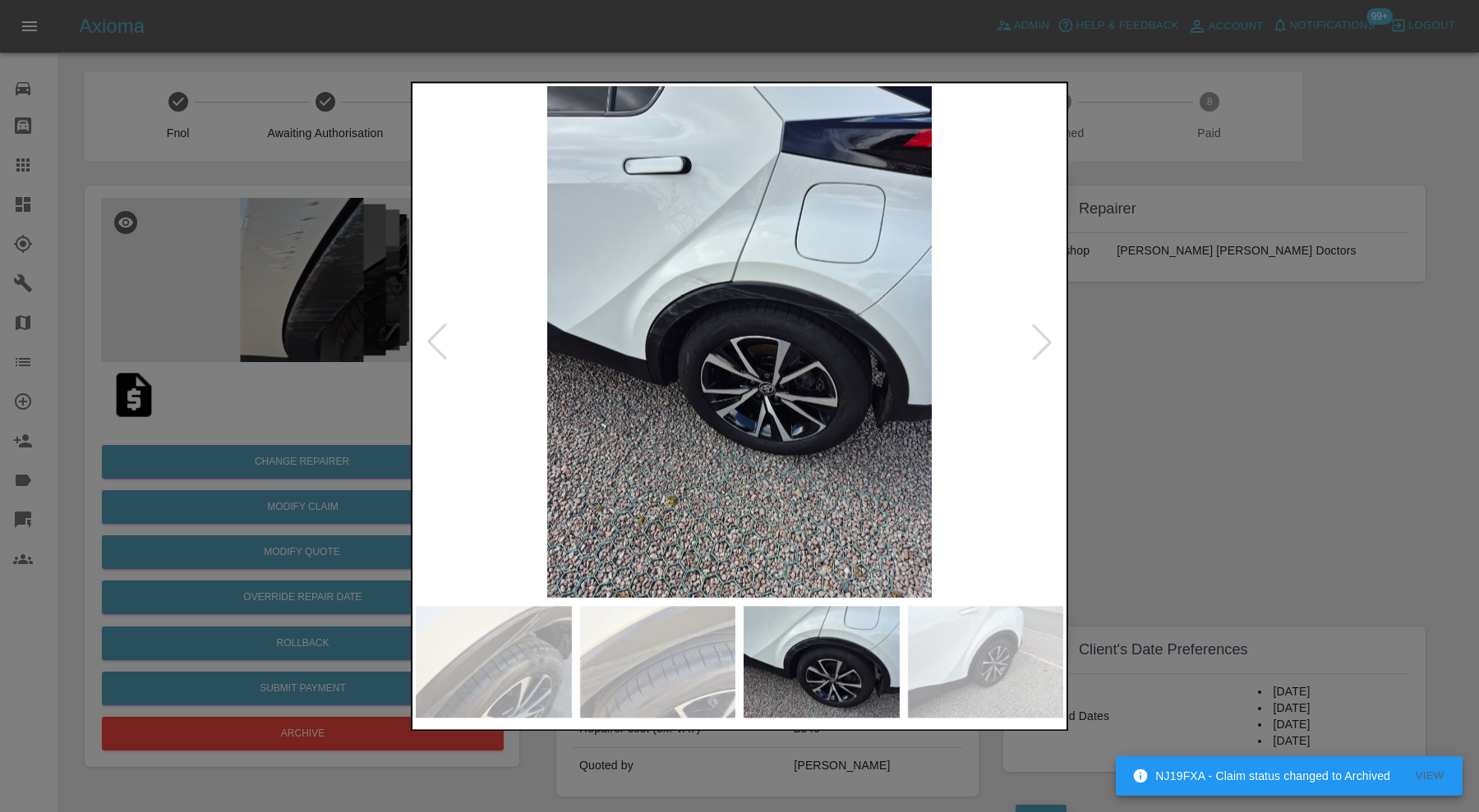
click at [785, 311] on img at bounding box center [740, 341] width 648 height 512
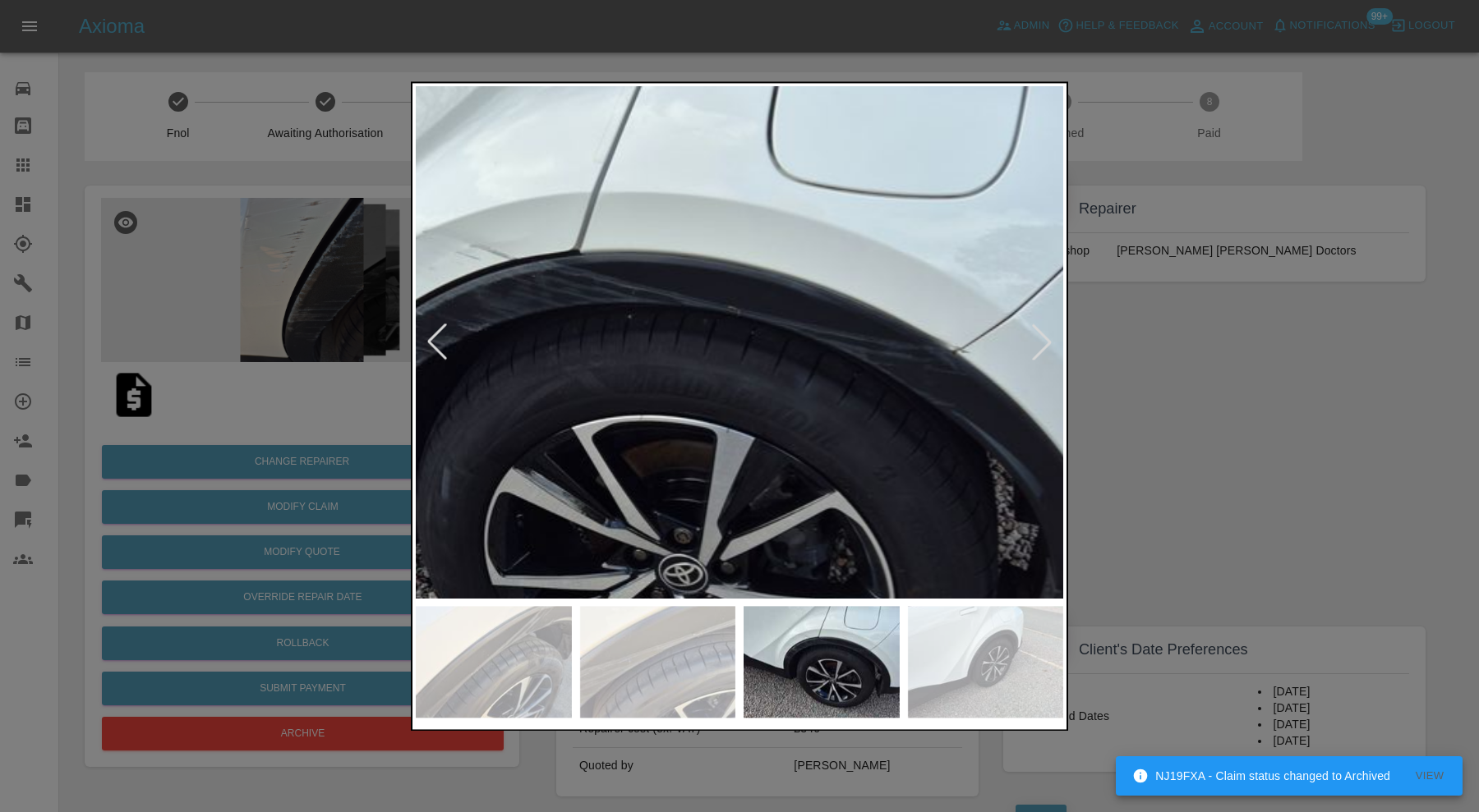
click at [1045, 343] on div at bounding box center [1042, 342] width 36 height 36
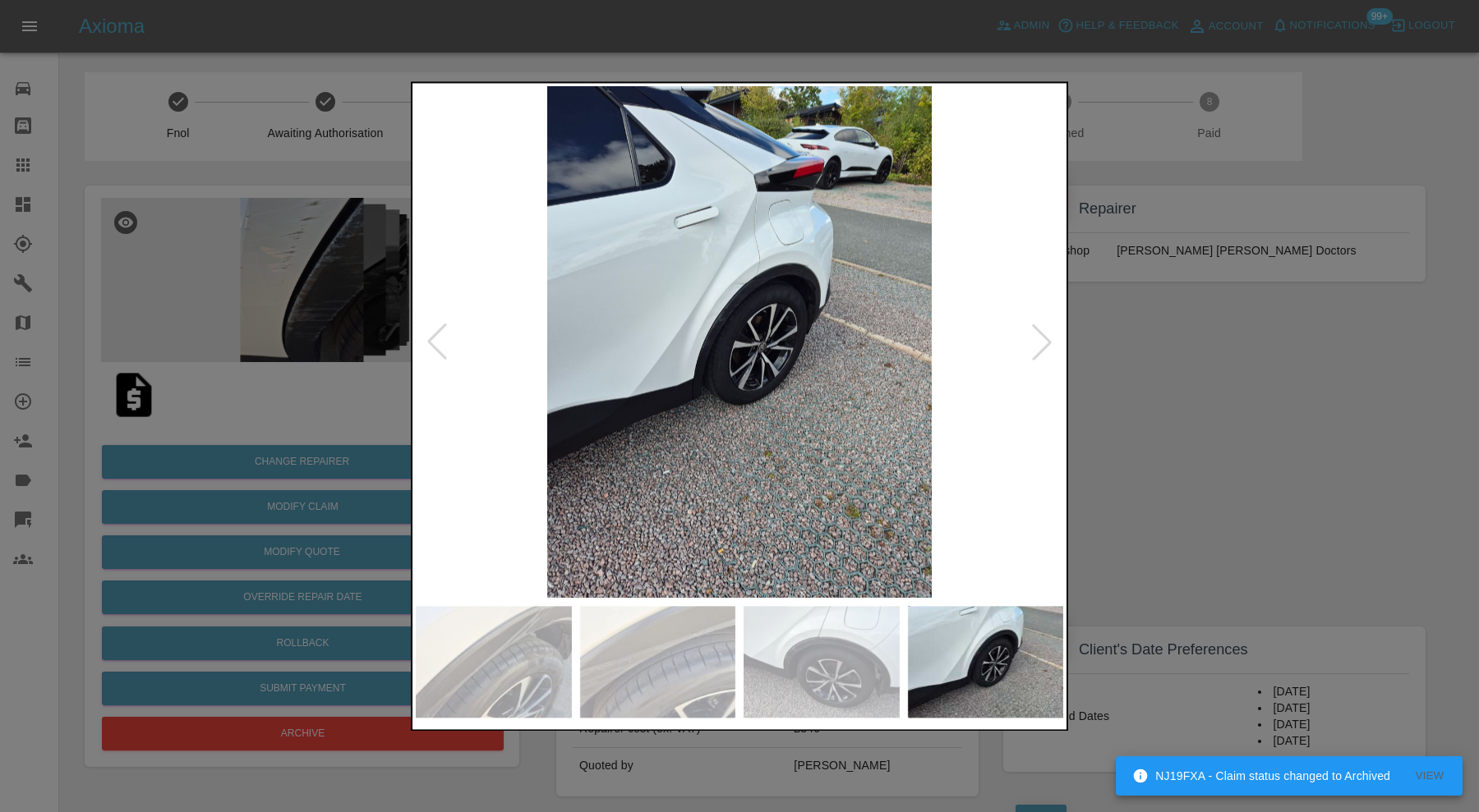
click at [1045, 343] on div at bounding box center [1042, 342] width 36 height 36
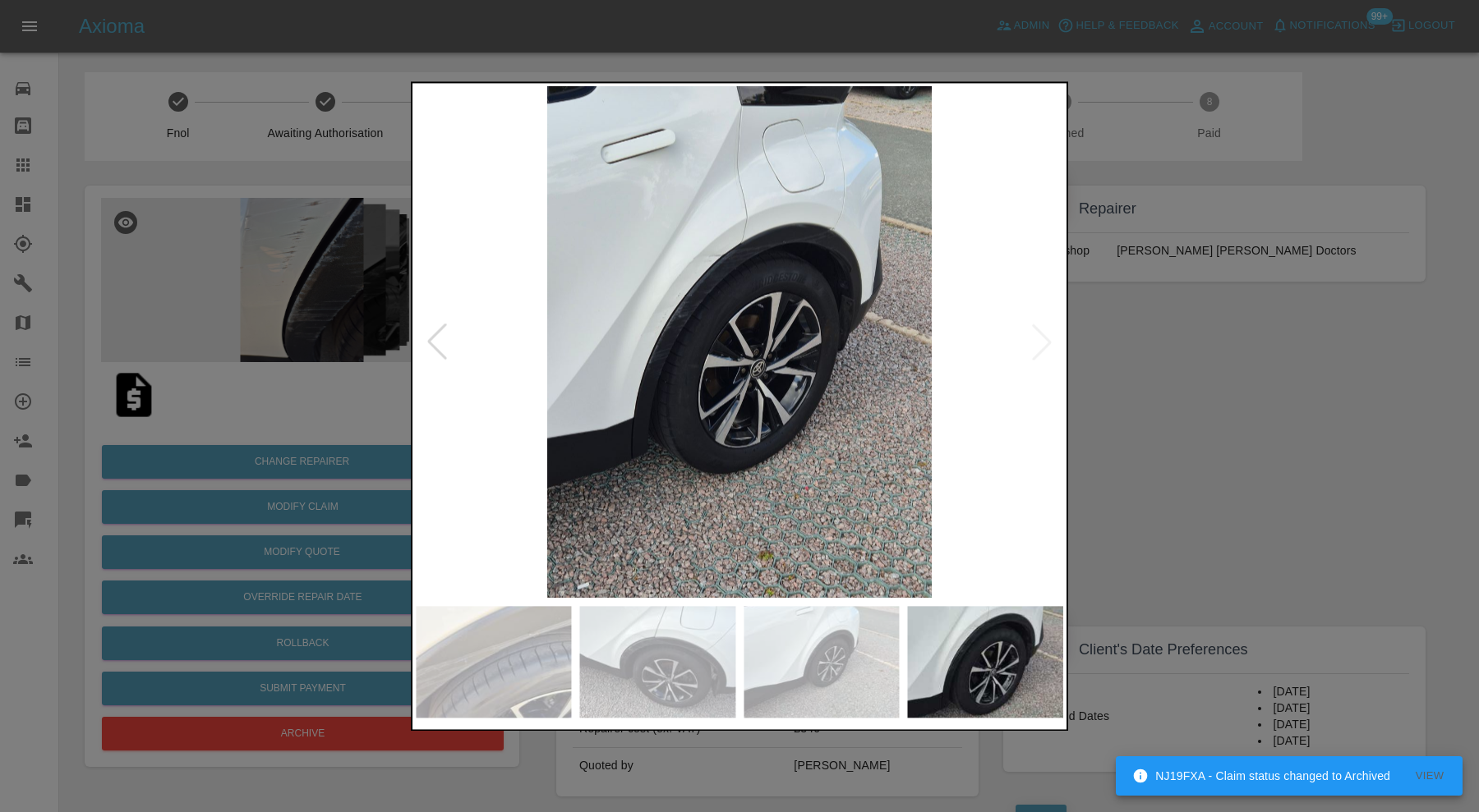
click at [1045, 343] on img at bounding box center [740, 341] width 648 height 512
click at [1150, 345] on div at bounding box center [740, 406] width 1479 height 812
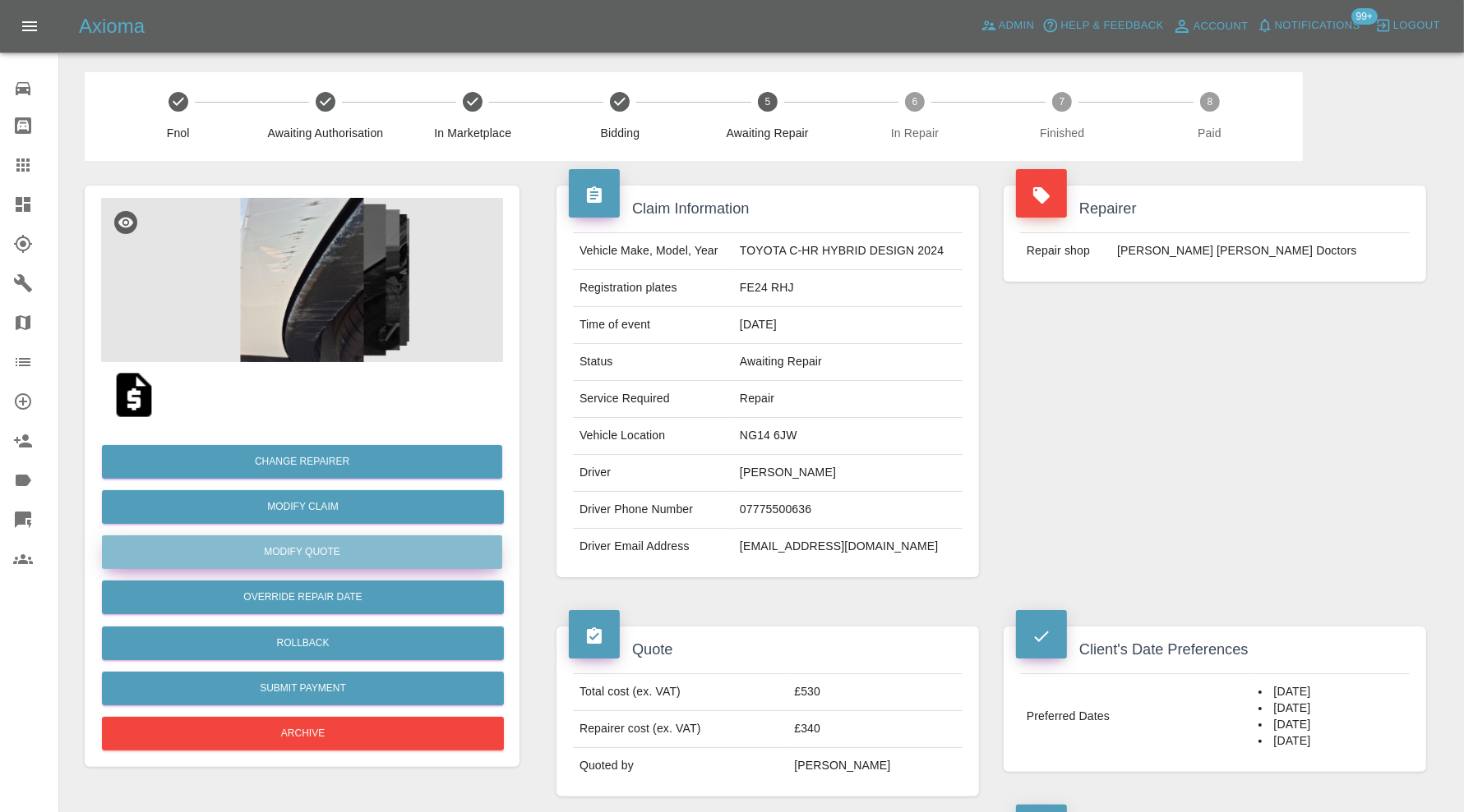
click at [428, 556] on button "Modify Quote" at bounding box center [301, 552] width 400 height 33
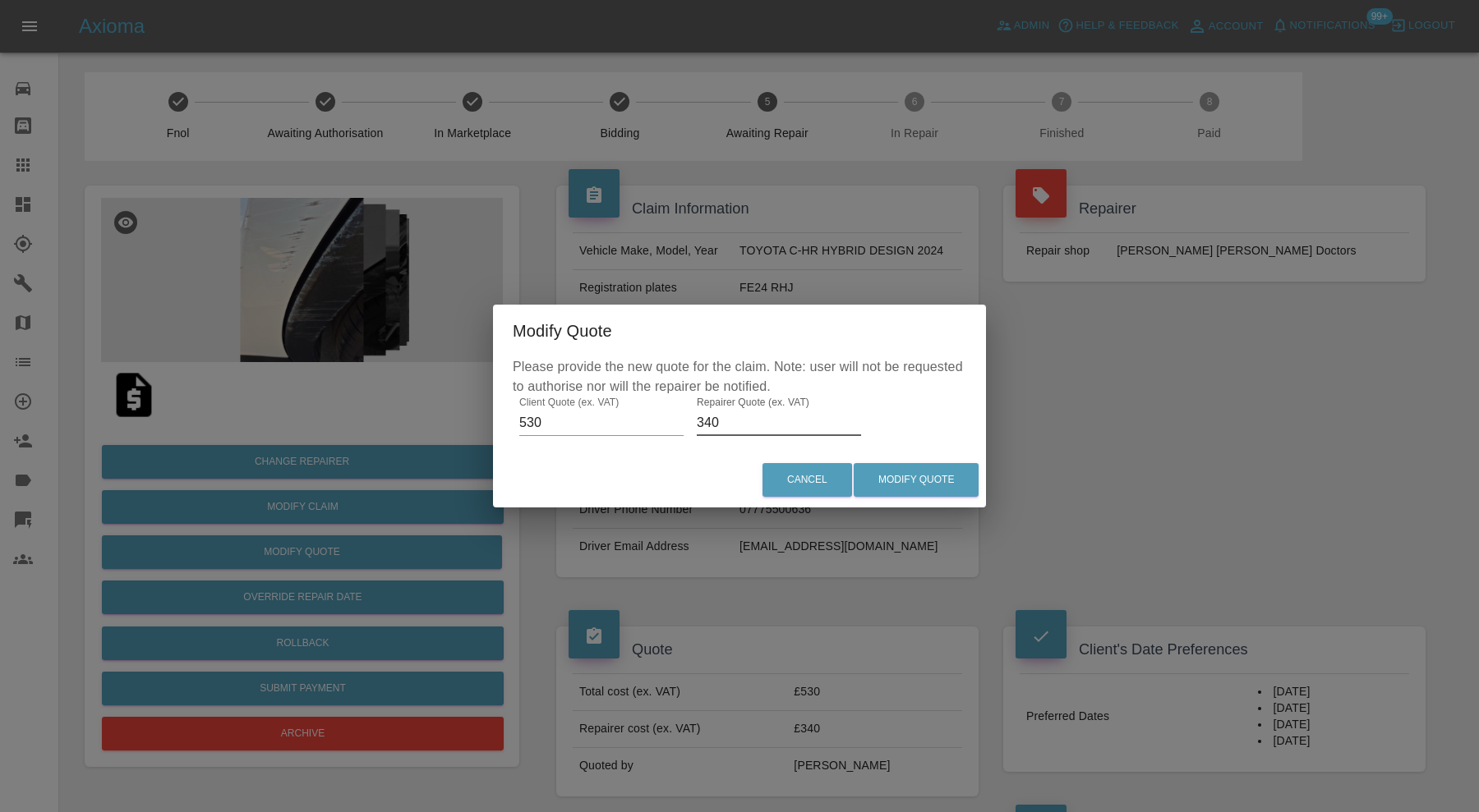
drag, startPoint x: 724, startPoint y: 426, endPoint x: 695, endPoint y: 428, distance: 29.1
click at [696, 428] on input "340" at bounding box center [779, 423] width 165 height 26
type input "415"
click at [899, 480] on button "Modify Quote" at bounding box center [916, 479] width 125 height 33
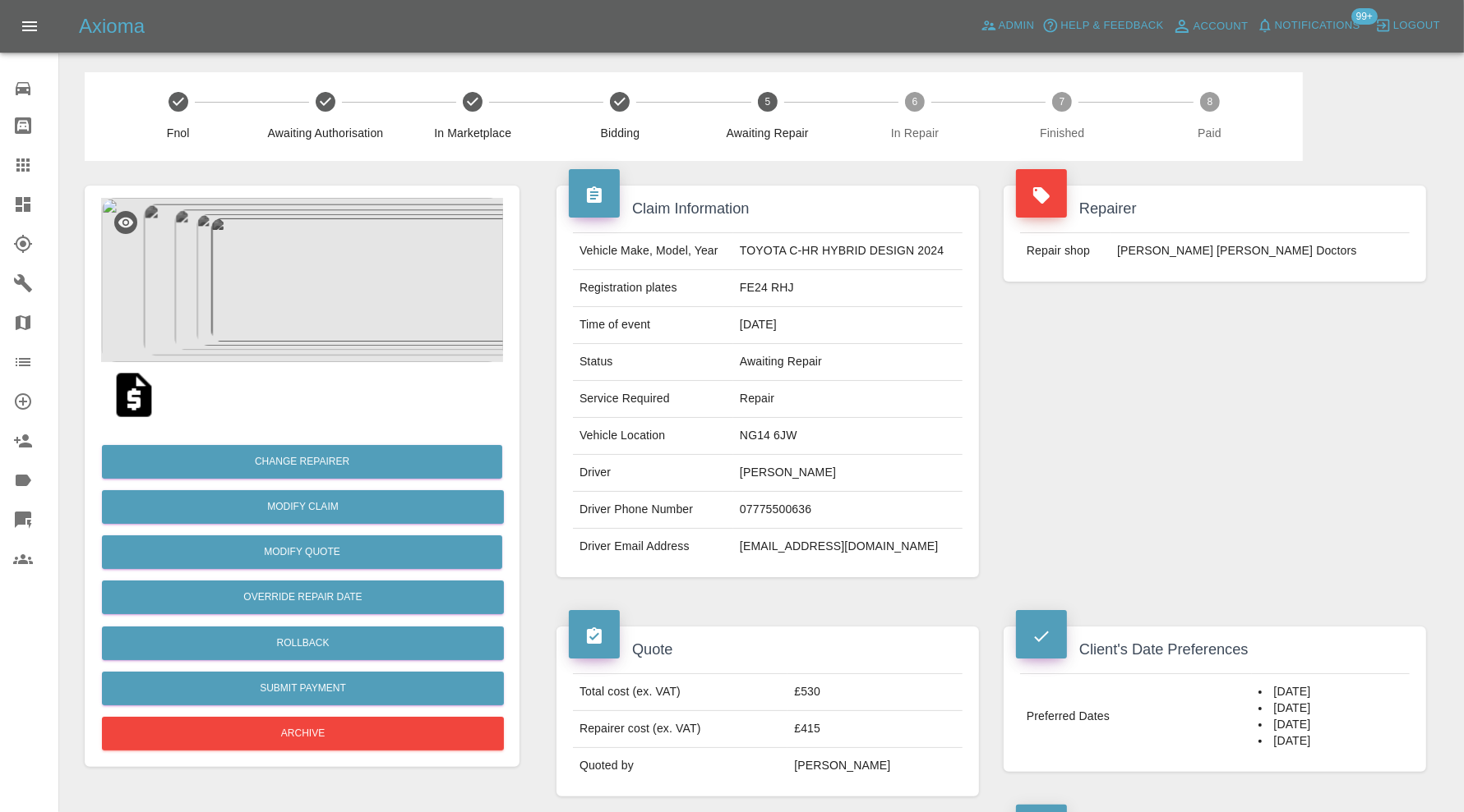
click at [35, 148] on link "Claims" at bounding box center [29, 165] width 58 height 39
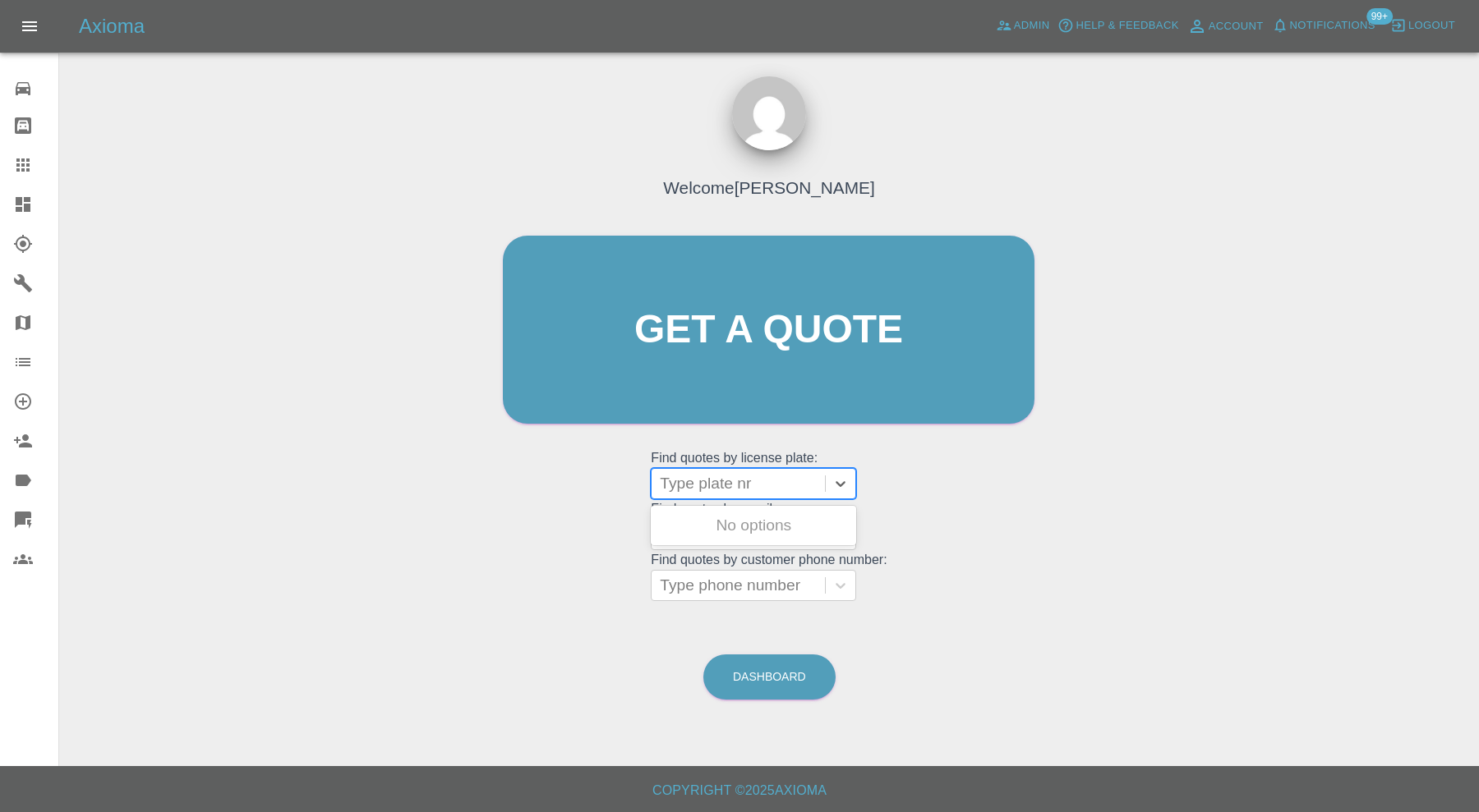
click at [695, 483] on div at bounding box center [739, 484] width 157 height 23
paste input "LP17XPU"
type input "LP17XPU"
click at [806, 527] on div "LP17XPU, Awaiting Repair" at bounding box center [753, 535] width 206 height 53
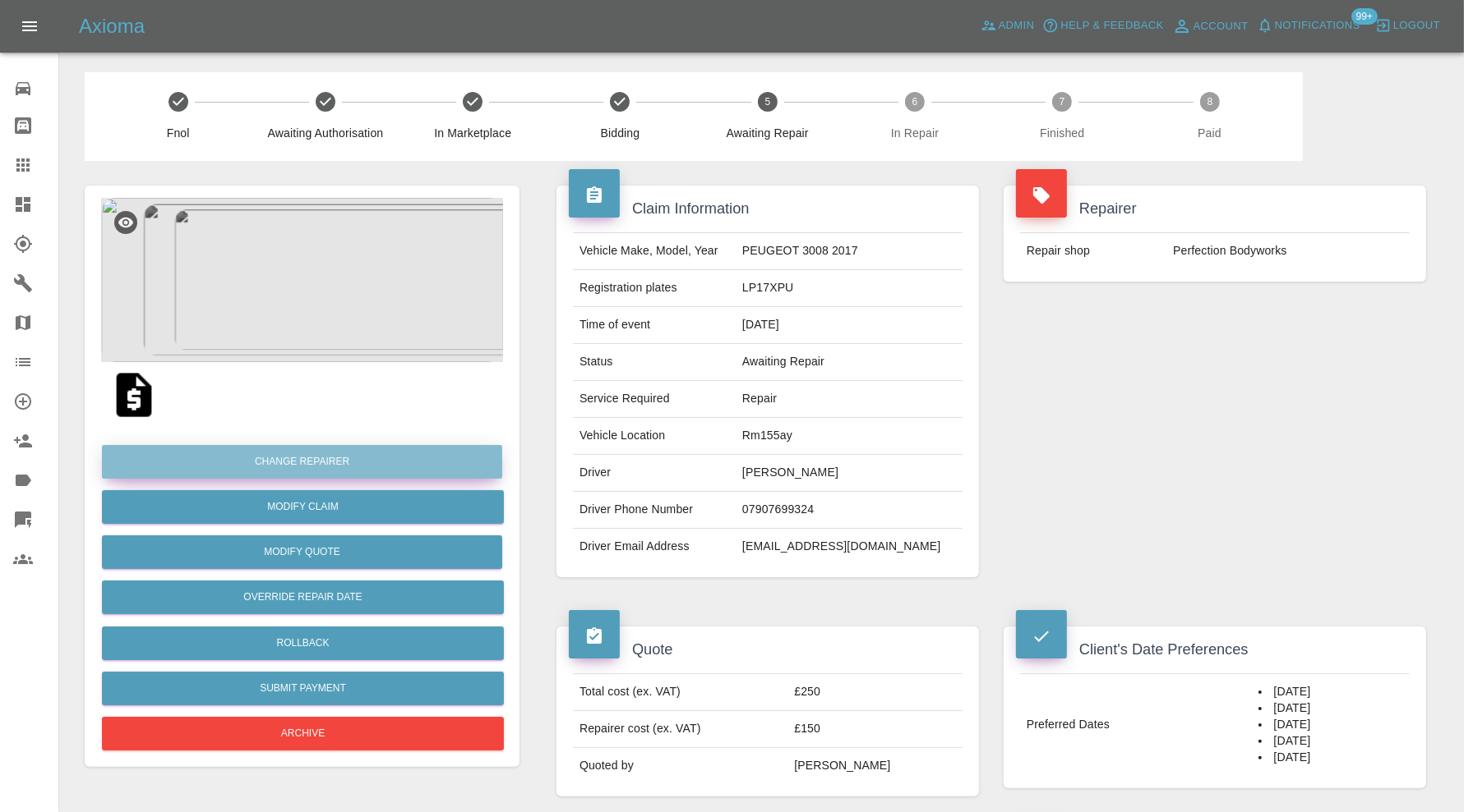
click at [435, 464] on button "Change Repairer" at bounding box center [301, 461] width 400 height 33
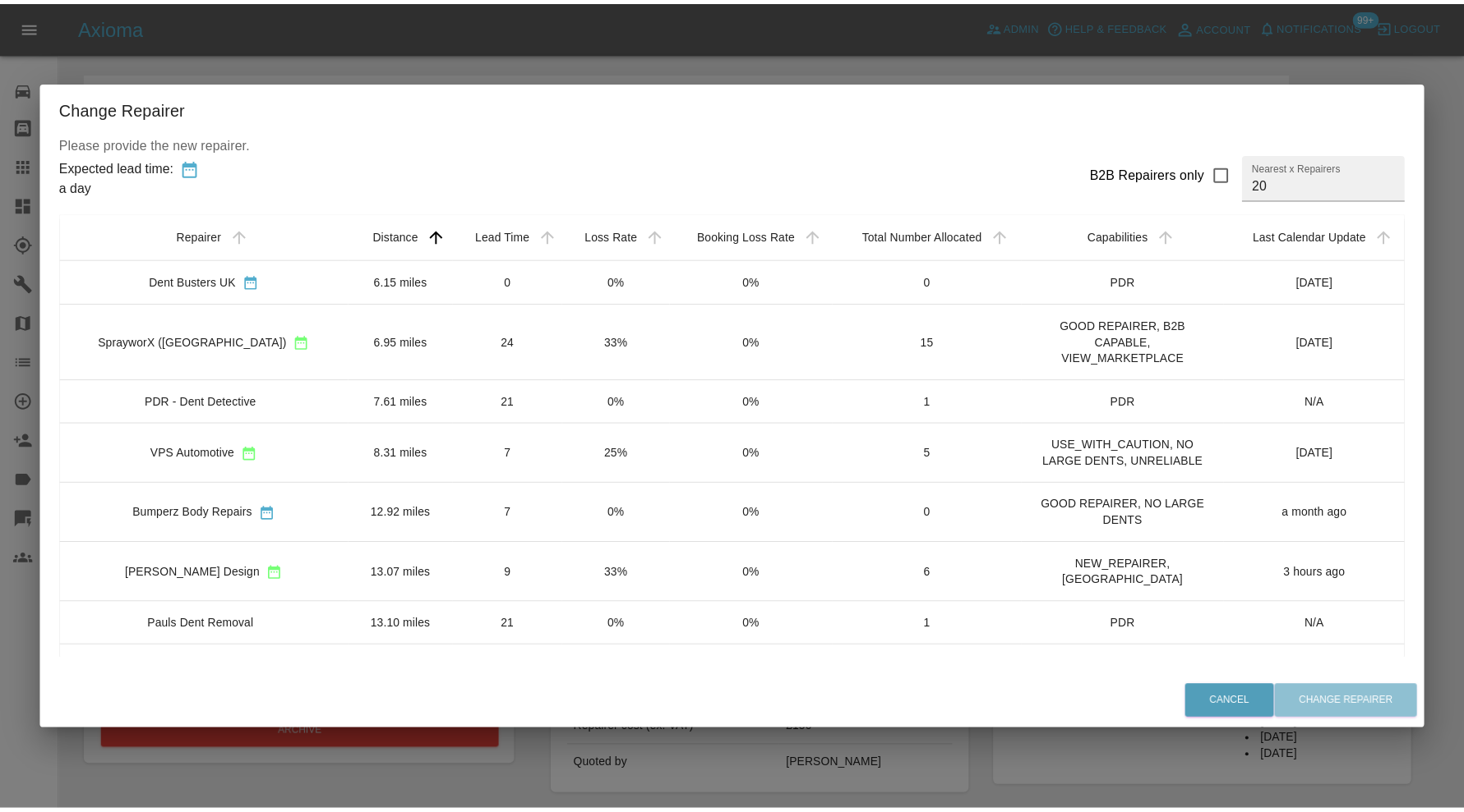
scroll to position [274, 0]
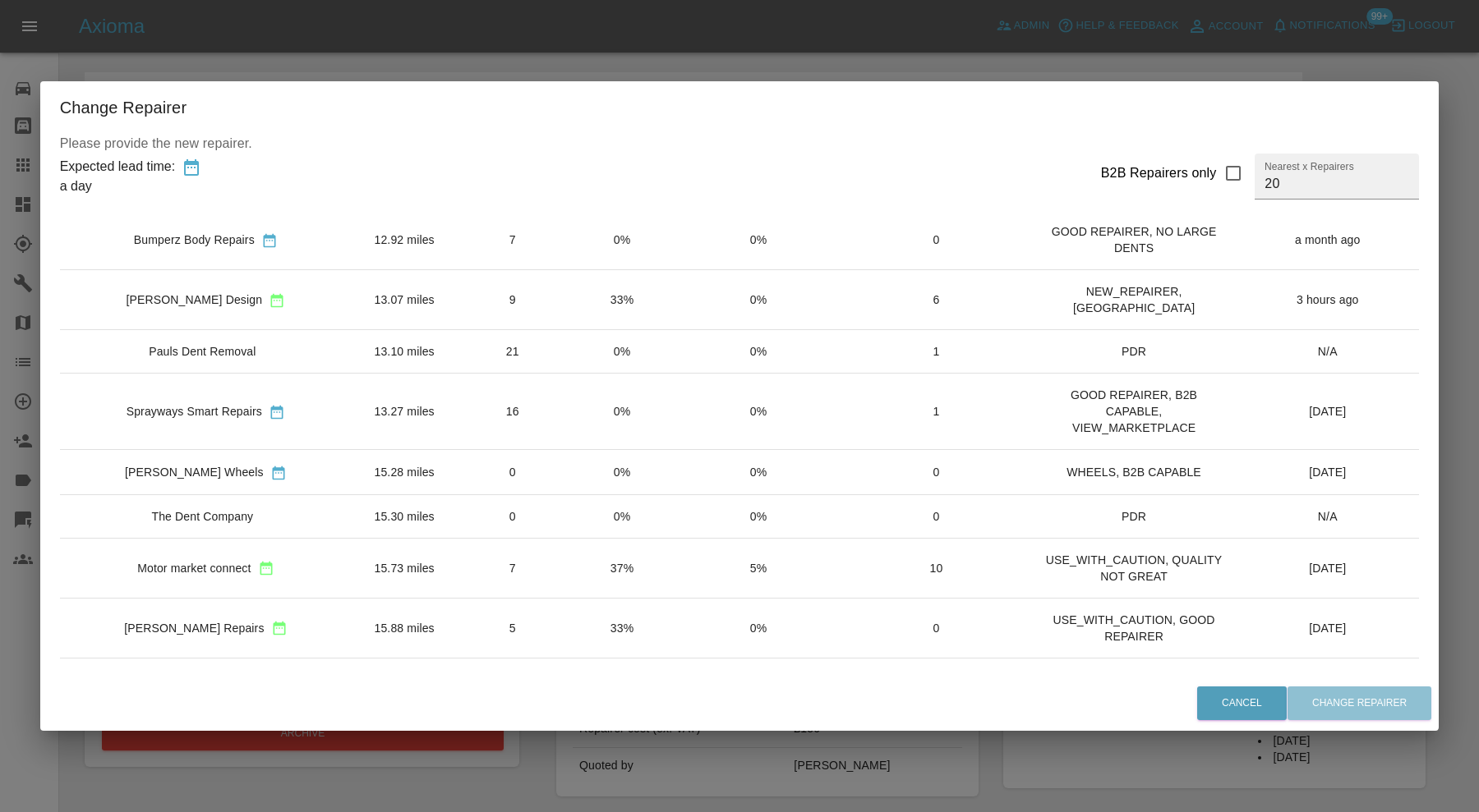
click at [399, 294] on td "13.07 miles" at bounding box center [405, 300] width 105 height 60
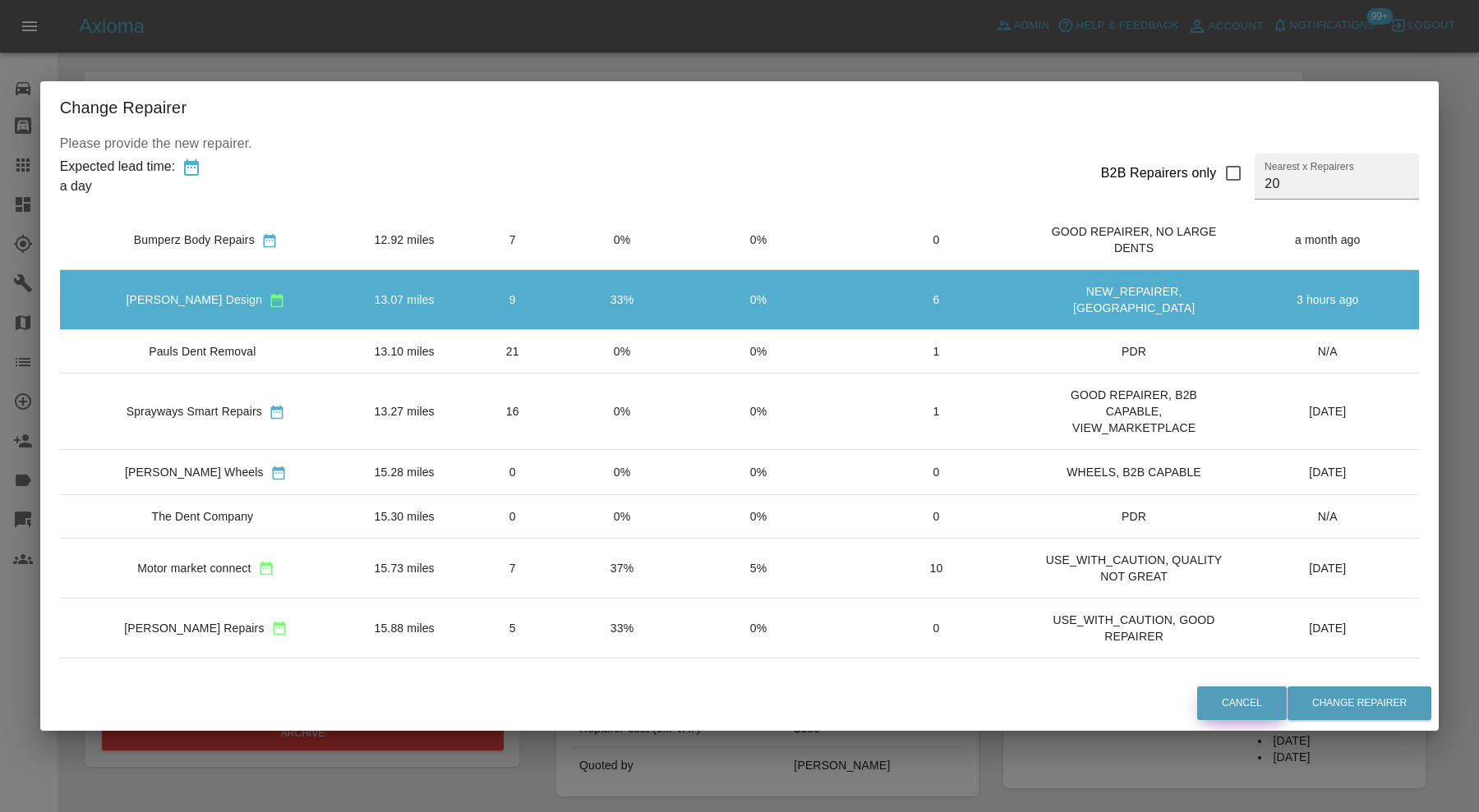
click at [1230, 694] on button "Cancel" at bounding box center [1242, 703] width 90 height 33
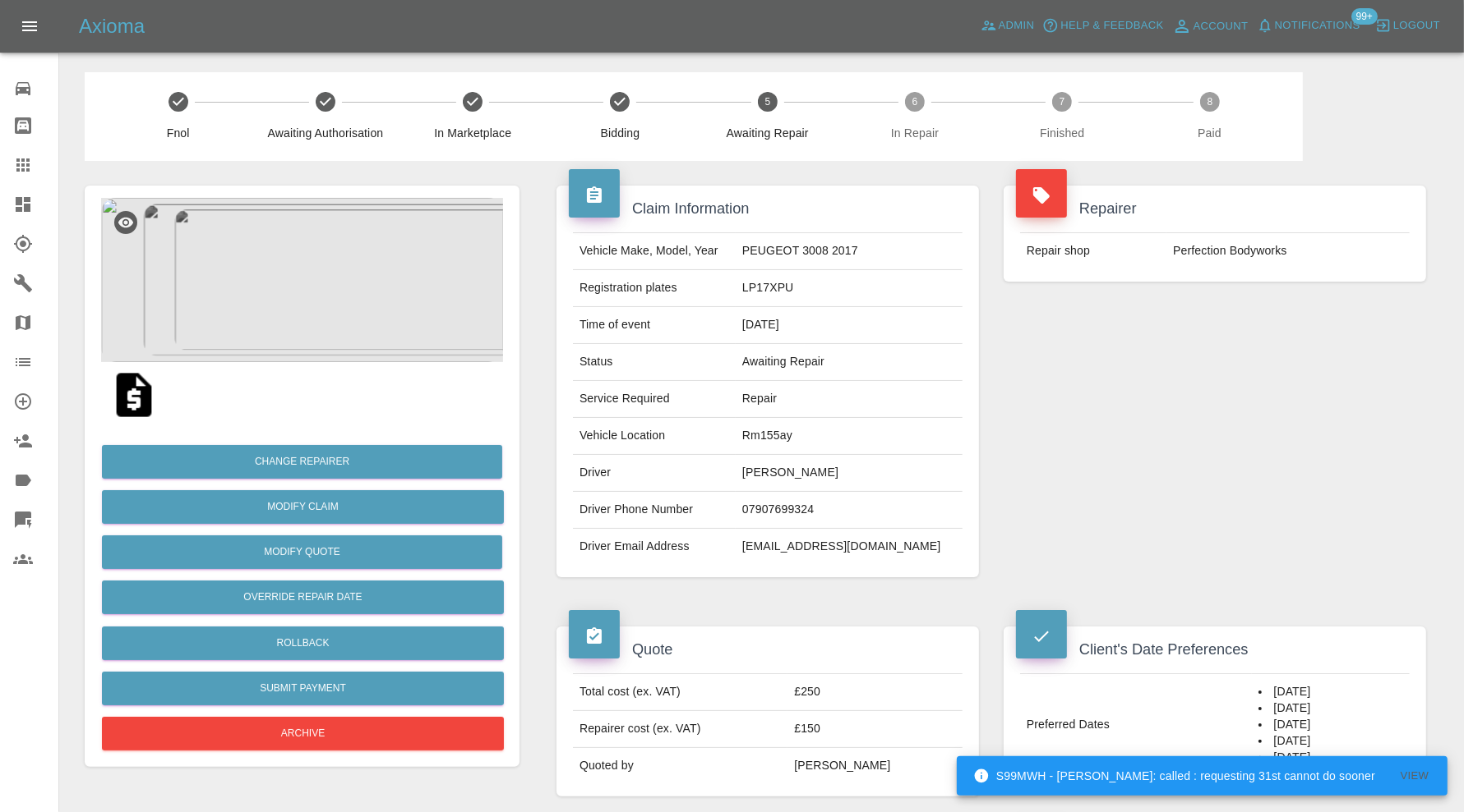
click at [308, 278] on img at bounding box center [302, 280] width 402 height 165
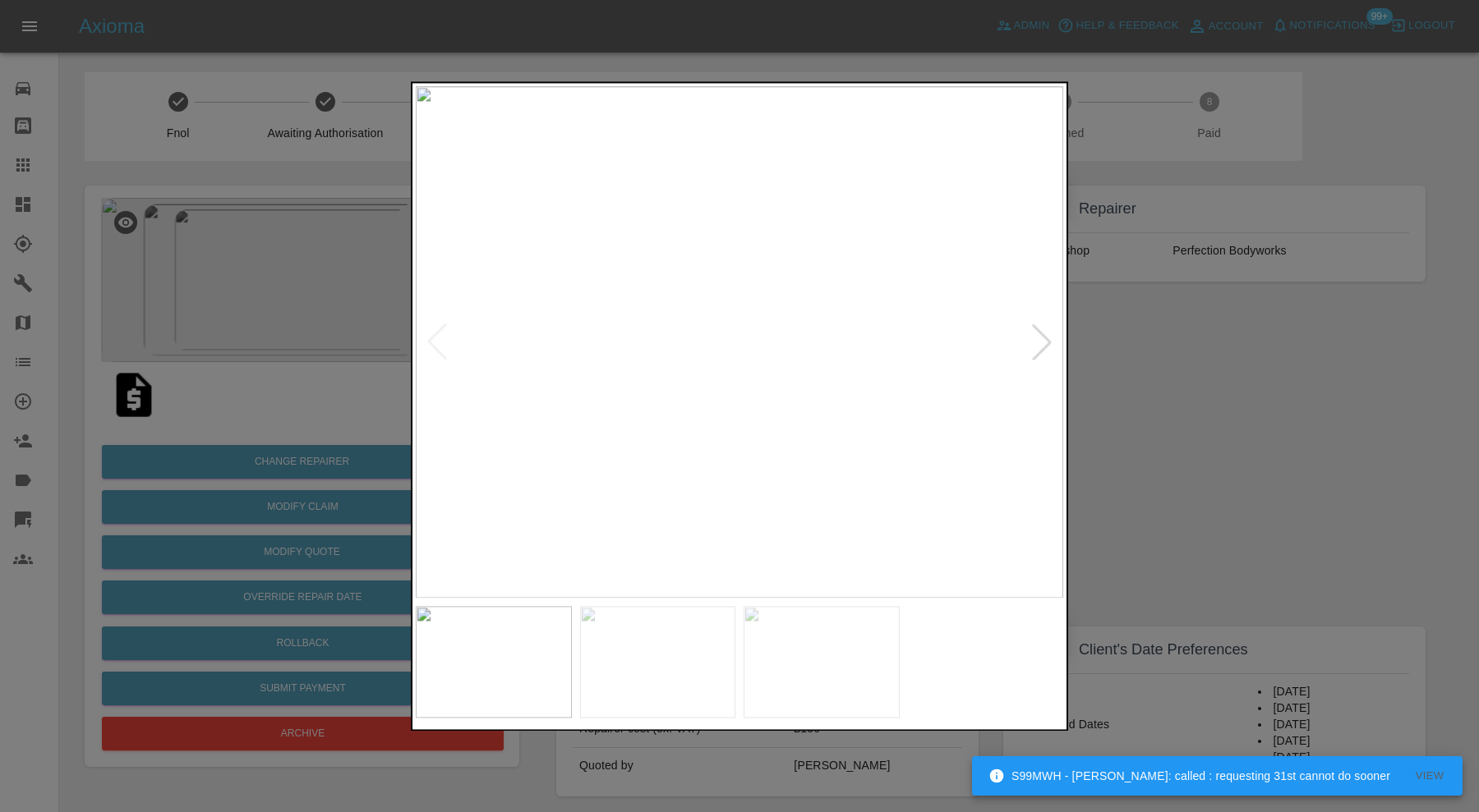
click at [684, 668] on img at bounding box center [657, 662] width 156 height 112
click at [812, 664] on img at bounding box center [821, 662] width 156 height 112
click at [1146, 473] on div at bounding box center [740, 406] width 1479 height 812
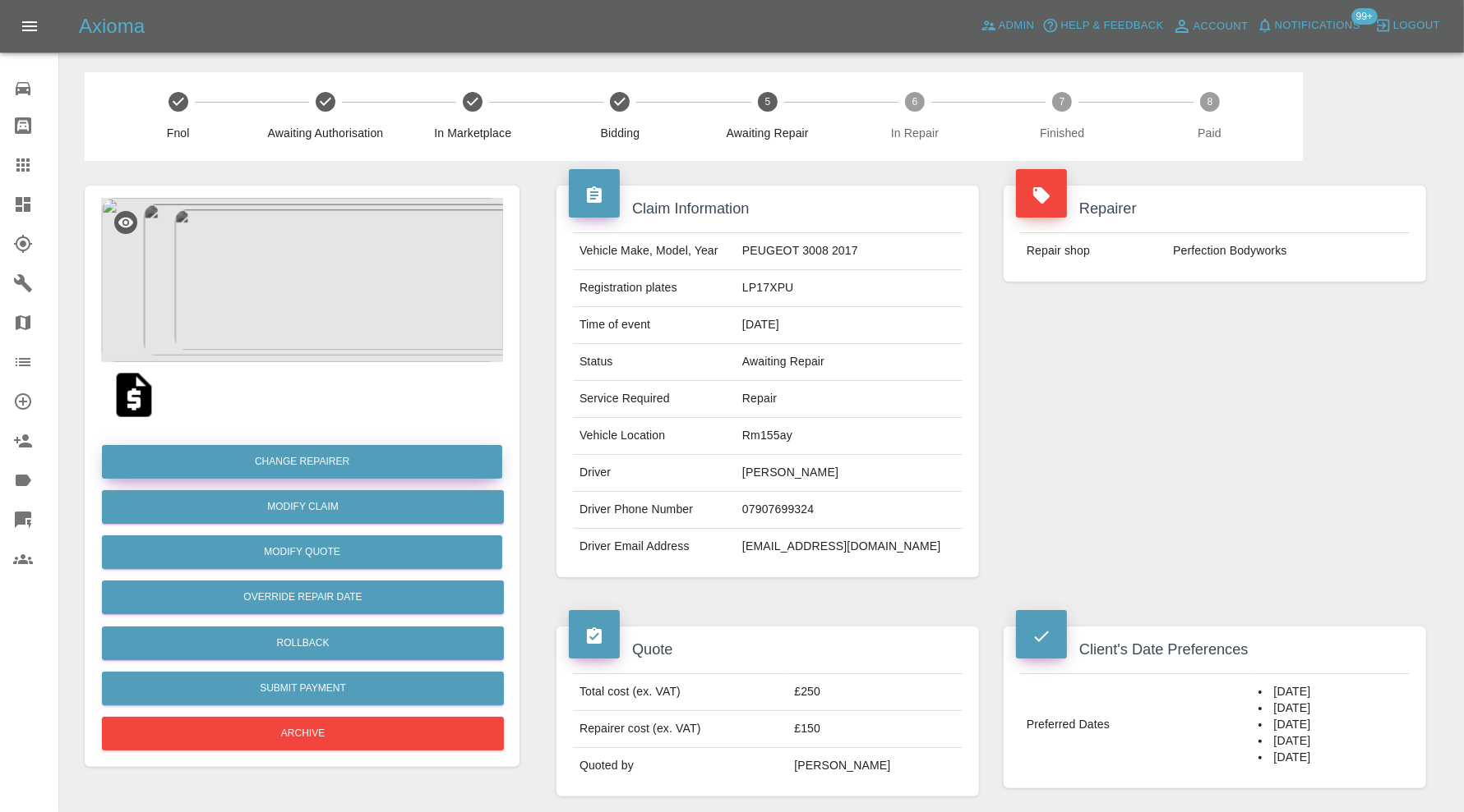
click at [366, 458] on button "Change Repairer" at bounding box center [301, 461] width 400 height 33
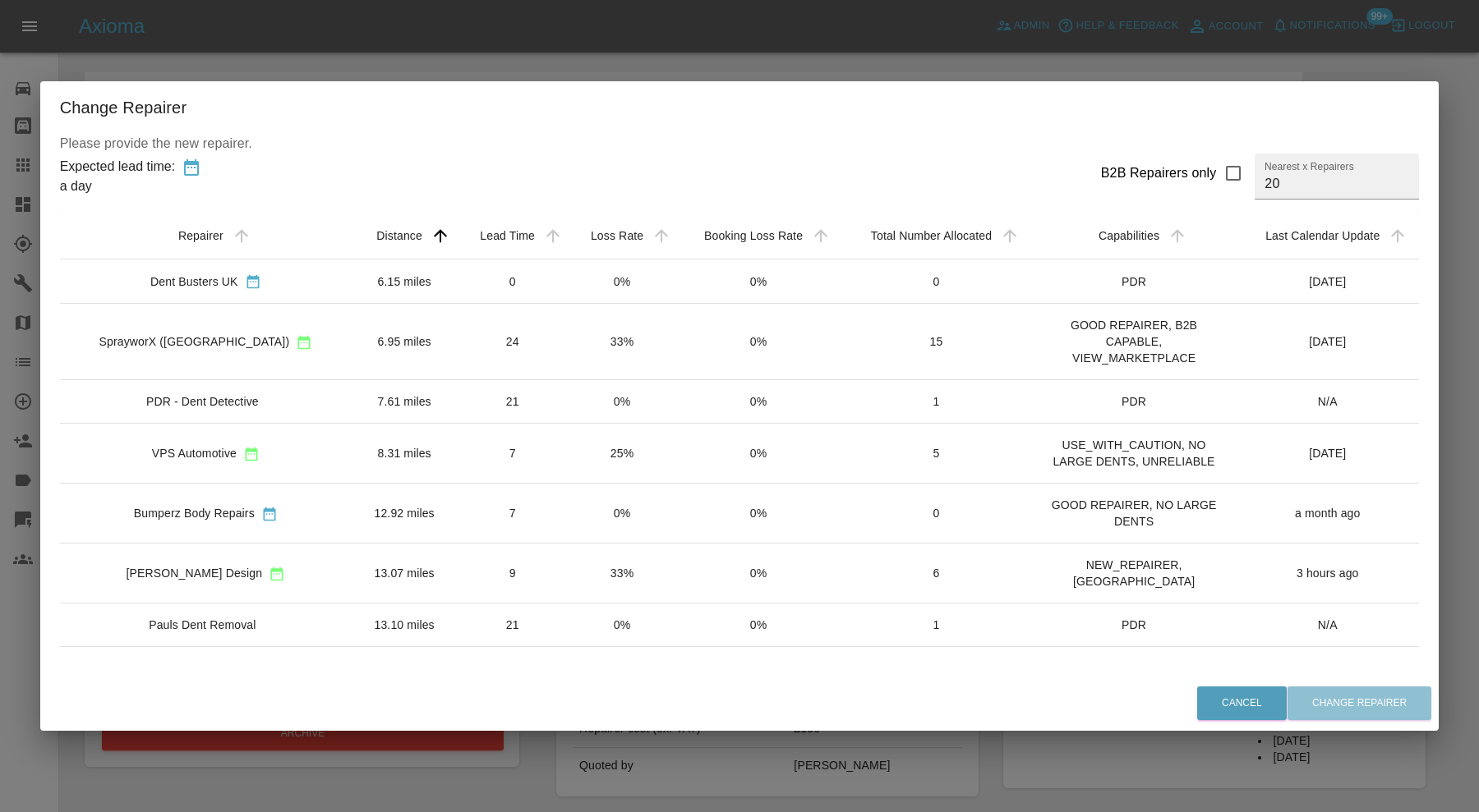
click at [271, 565] on div "Leo Design" at bounding box center [205, 574] width 265 height 17
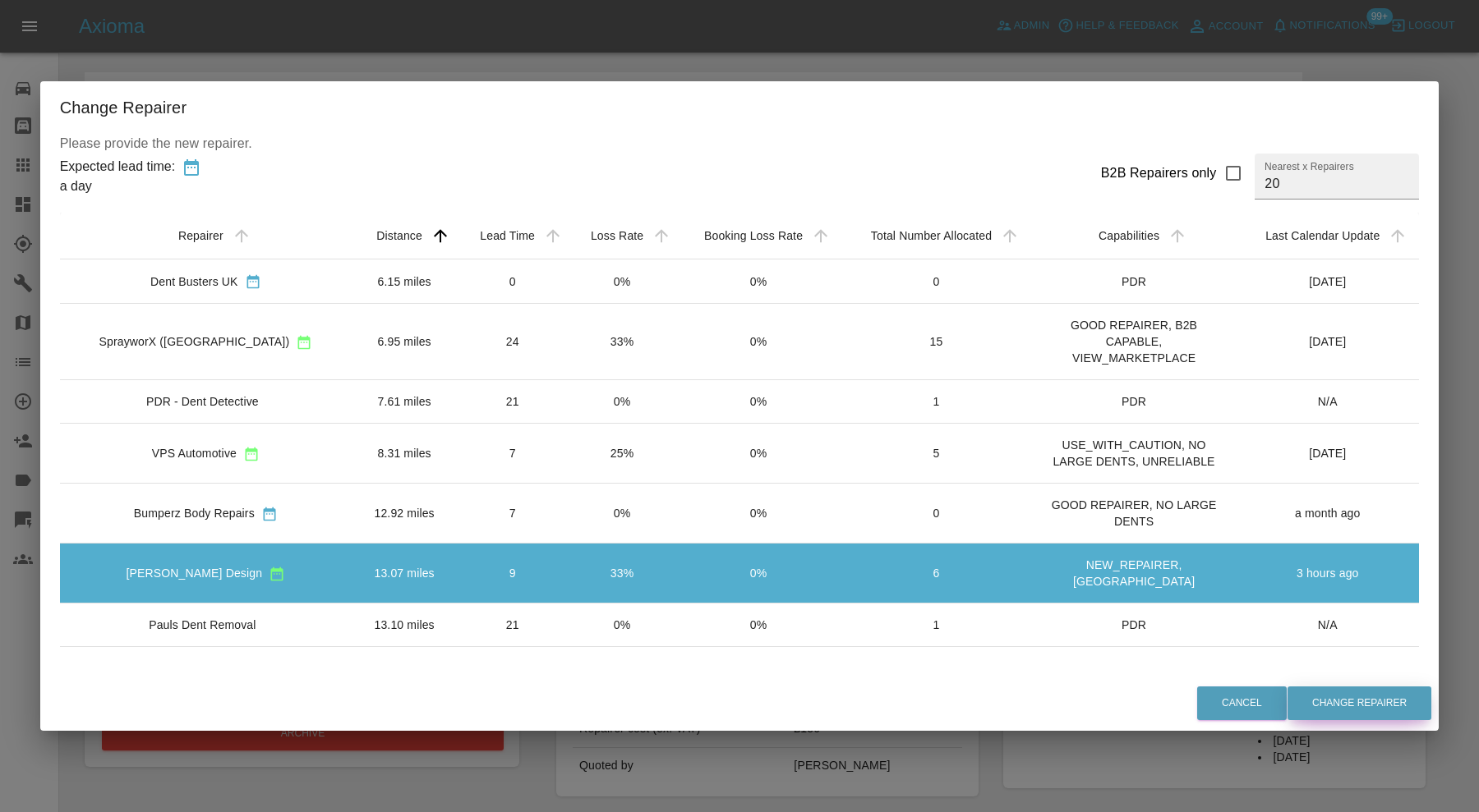
click at [1380, 713] on button "Change Repairer" at bounding box center [1359, 703] width 143 height 33
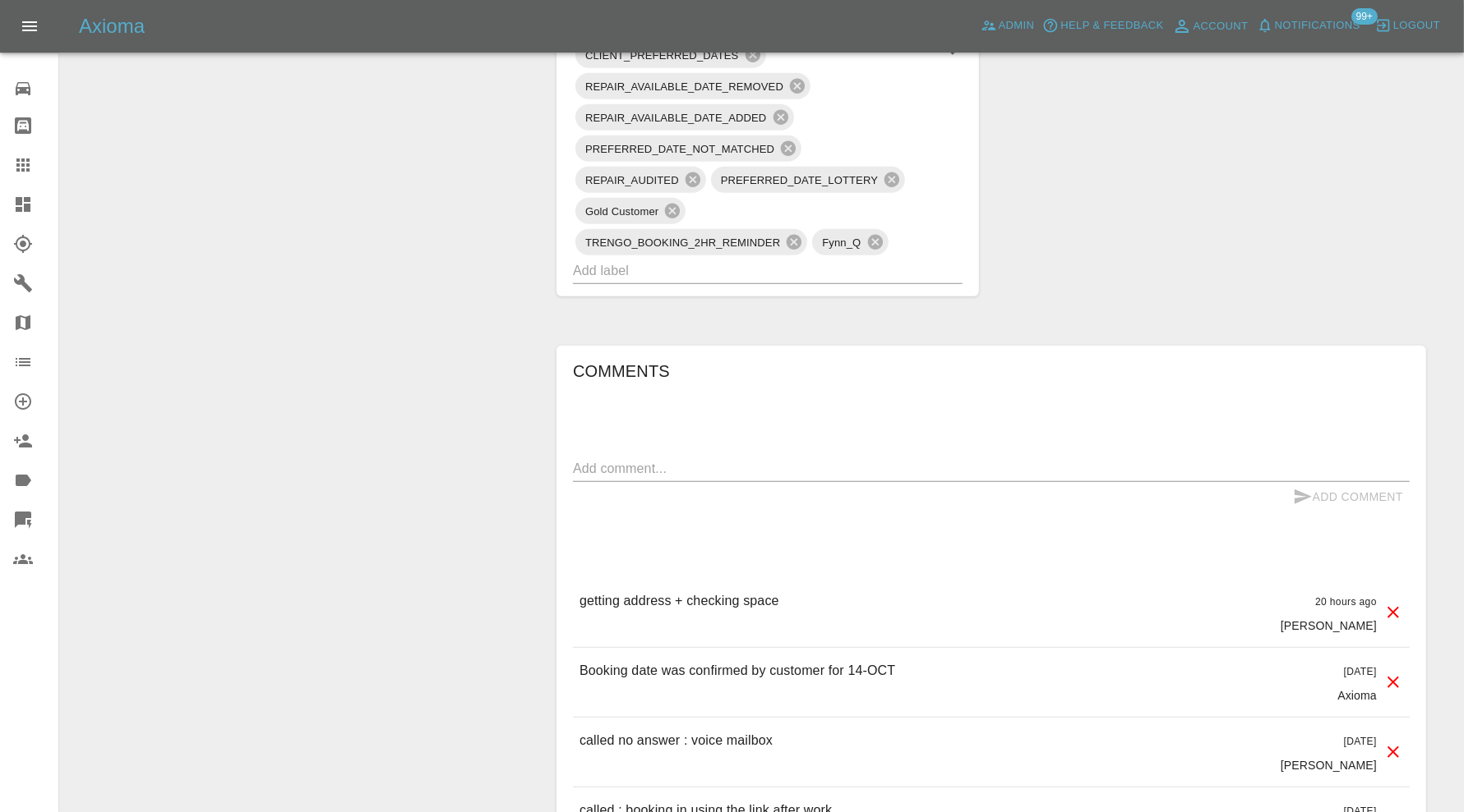
scroll to position [1231, 0]
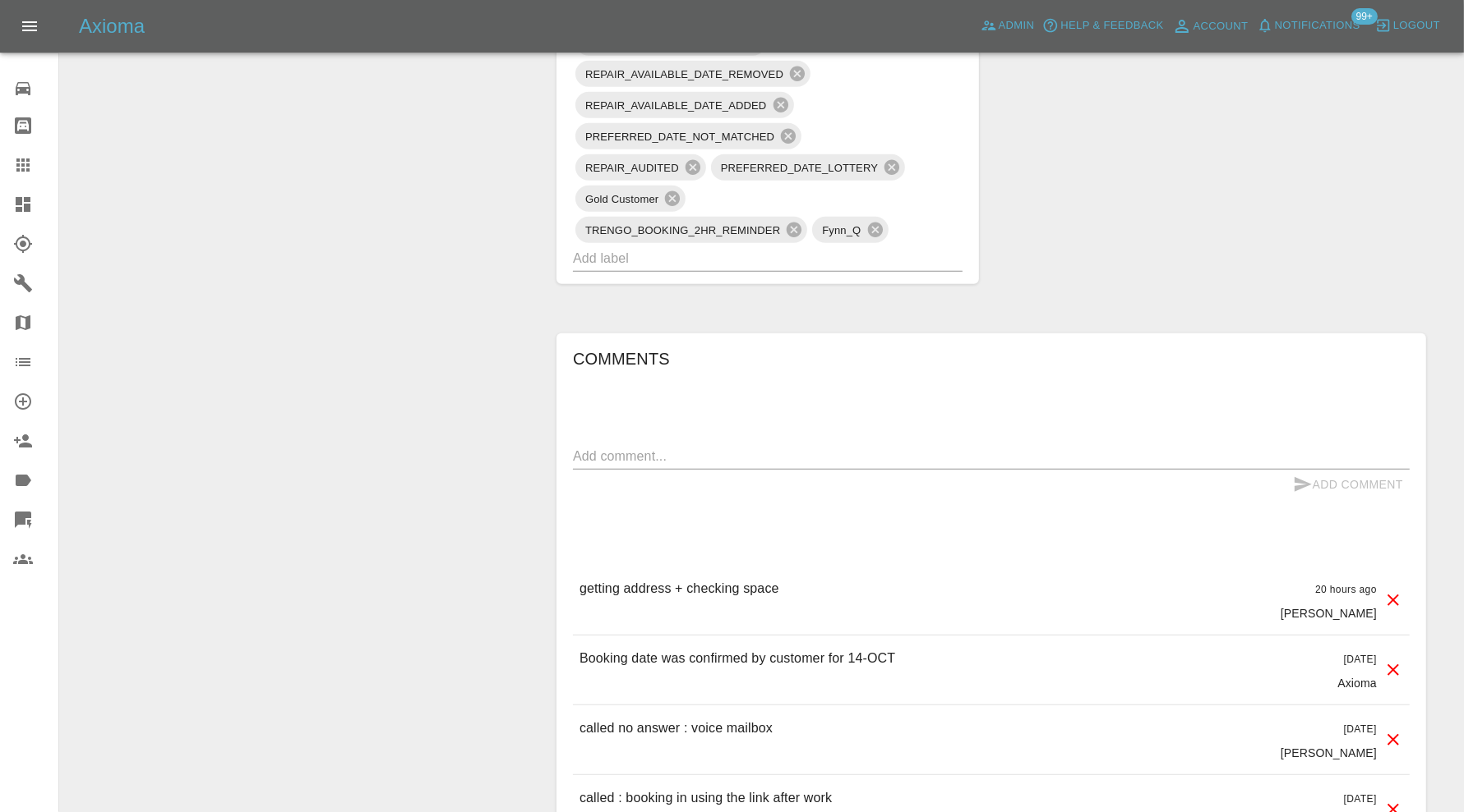
click at [838, 460] on textarea at bounding box center [991, 456] width 836 height 19
type textarea "Address updated. Reallocated"
click at [1315, 476] on button "Add Comment" at bounding box center [1347, 485] width 123 height 31
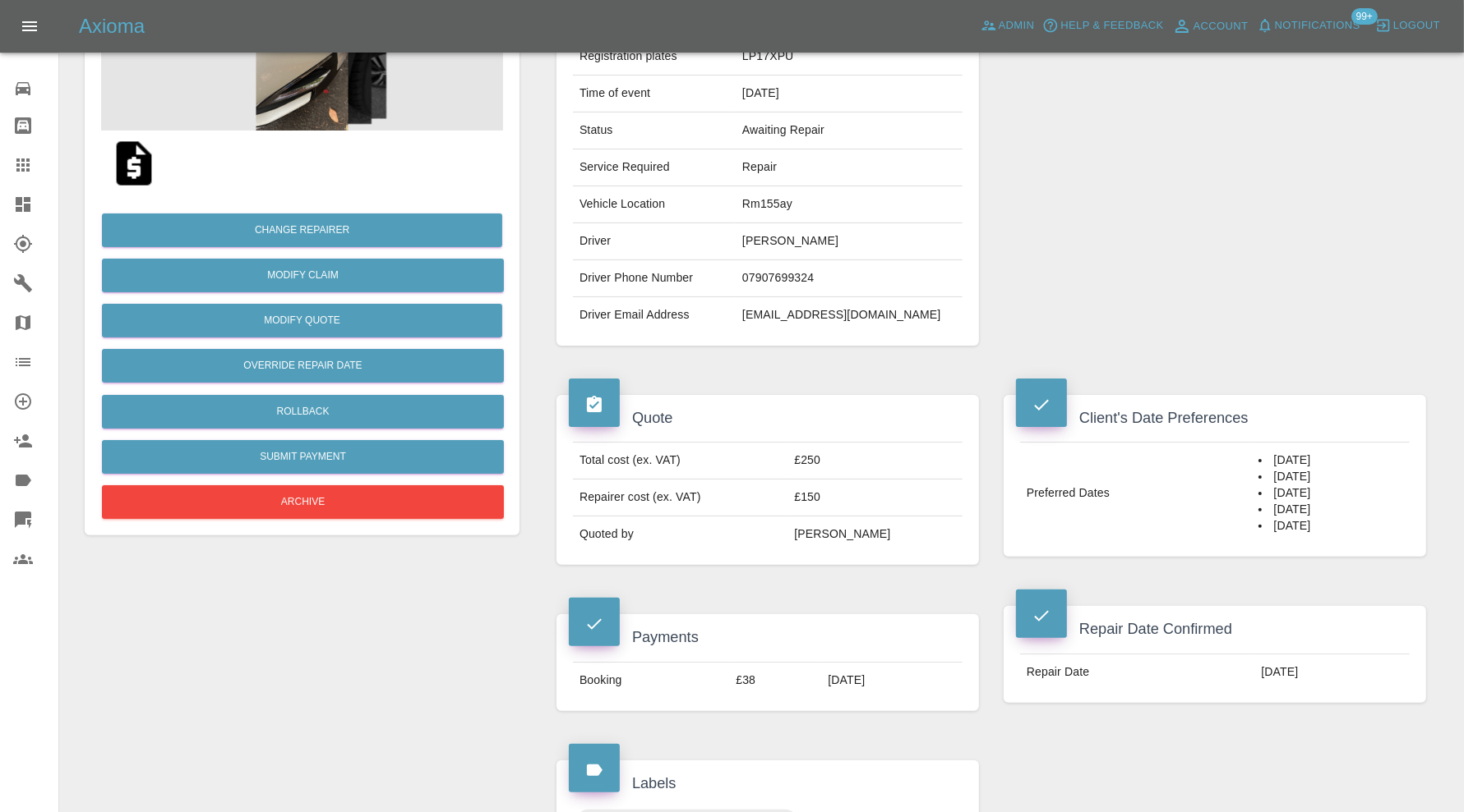
scroll to position [0, 0]
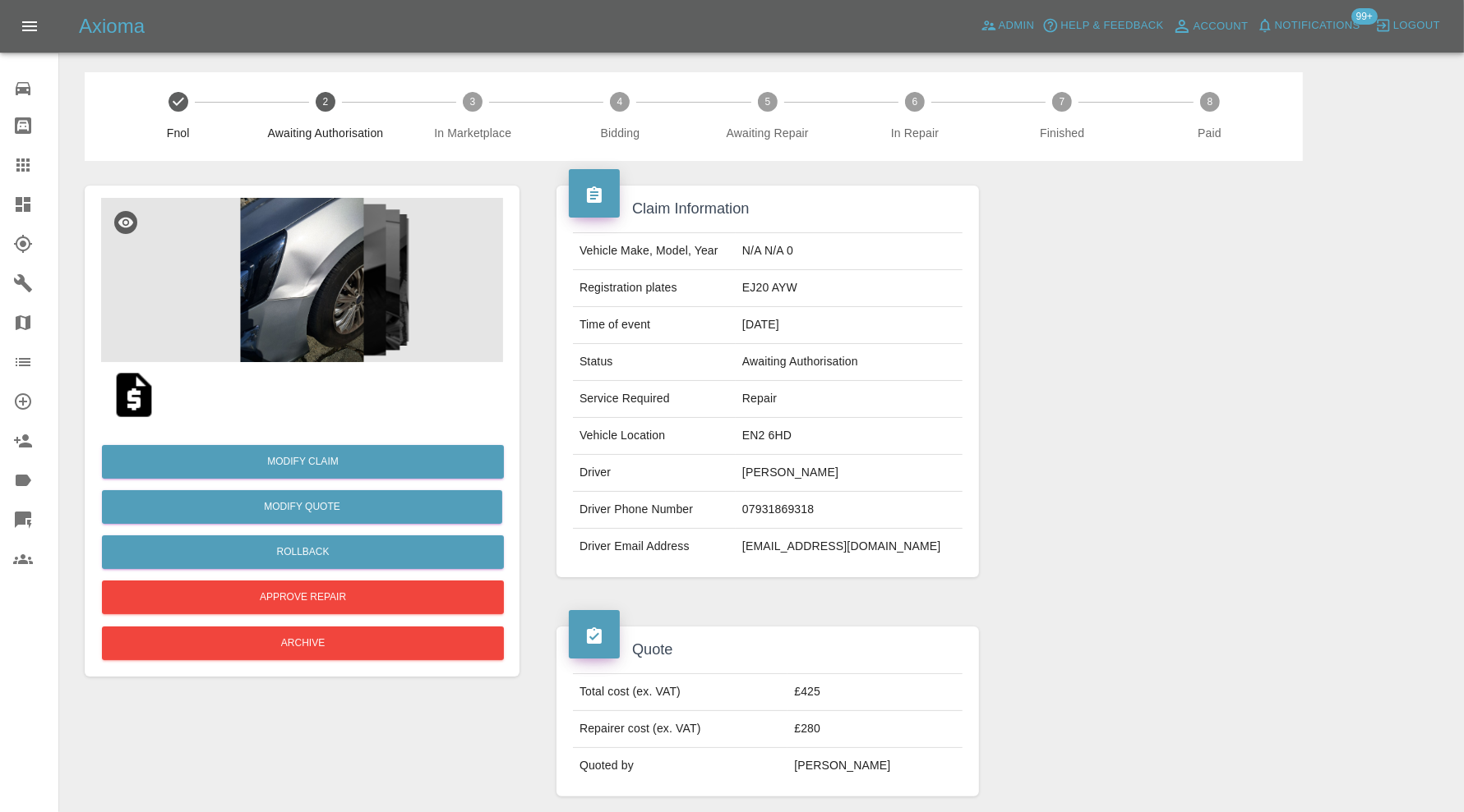
click at [312, 305] on img at bounding box center [302, 280] width 402 height 165
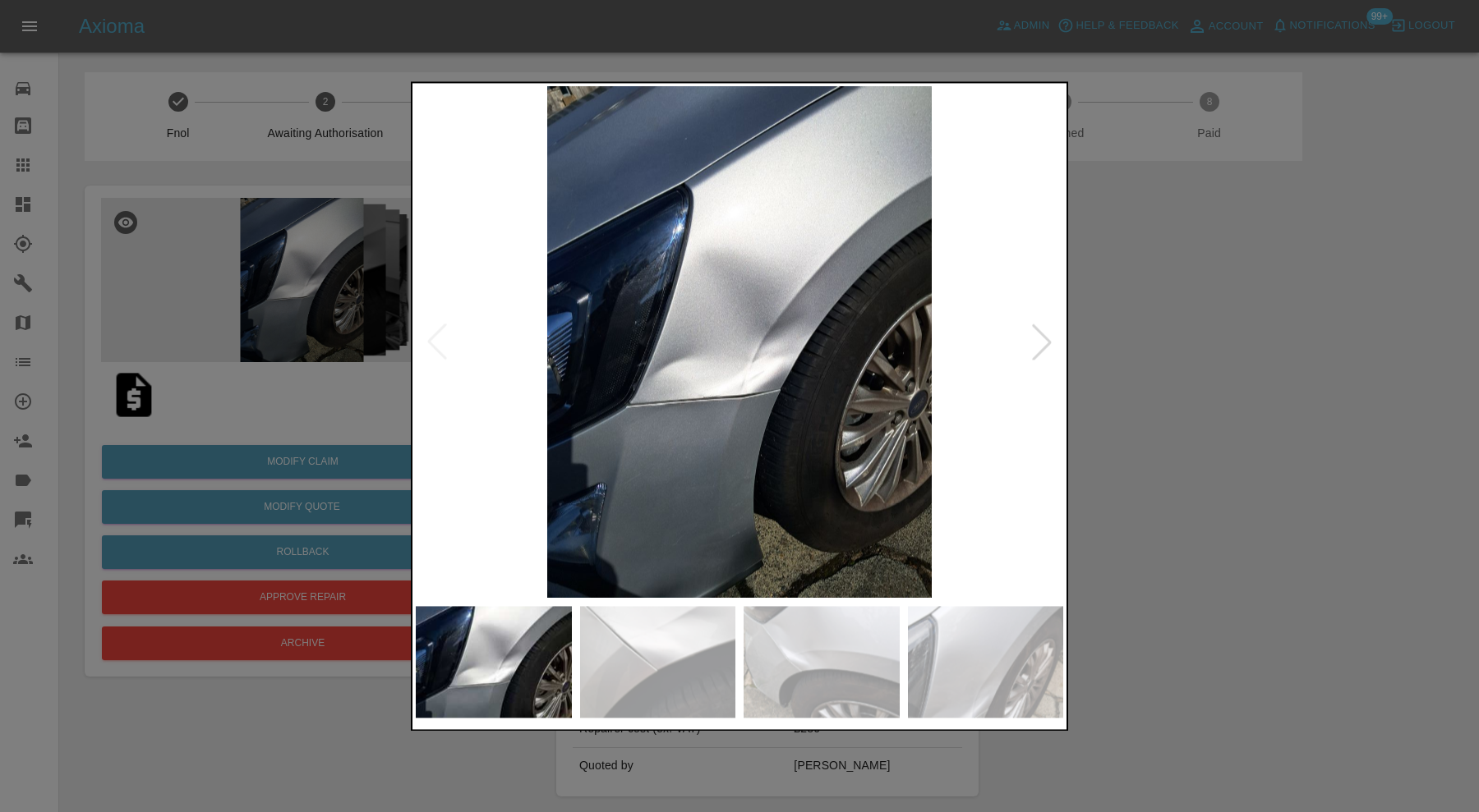
click at [835, 666] on img at bounding box center [821, 662] width 156 height 112
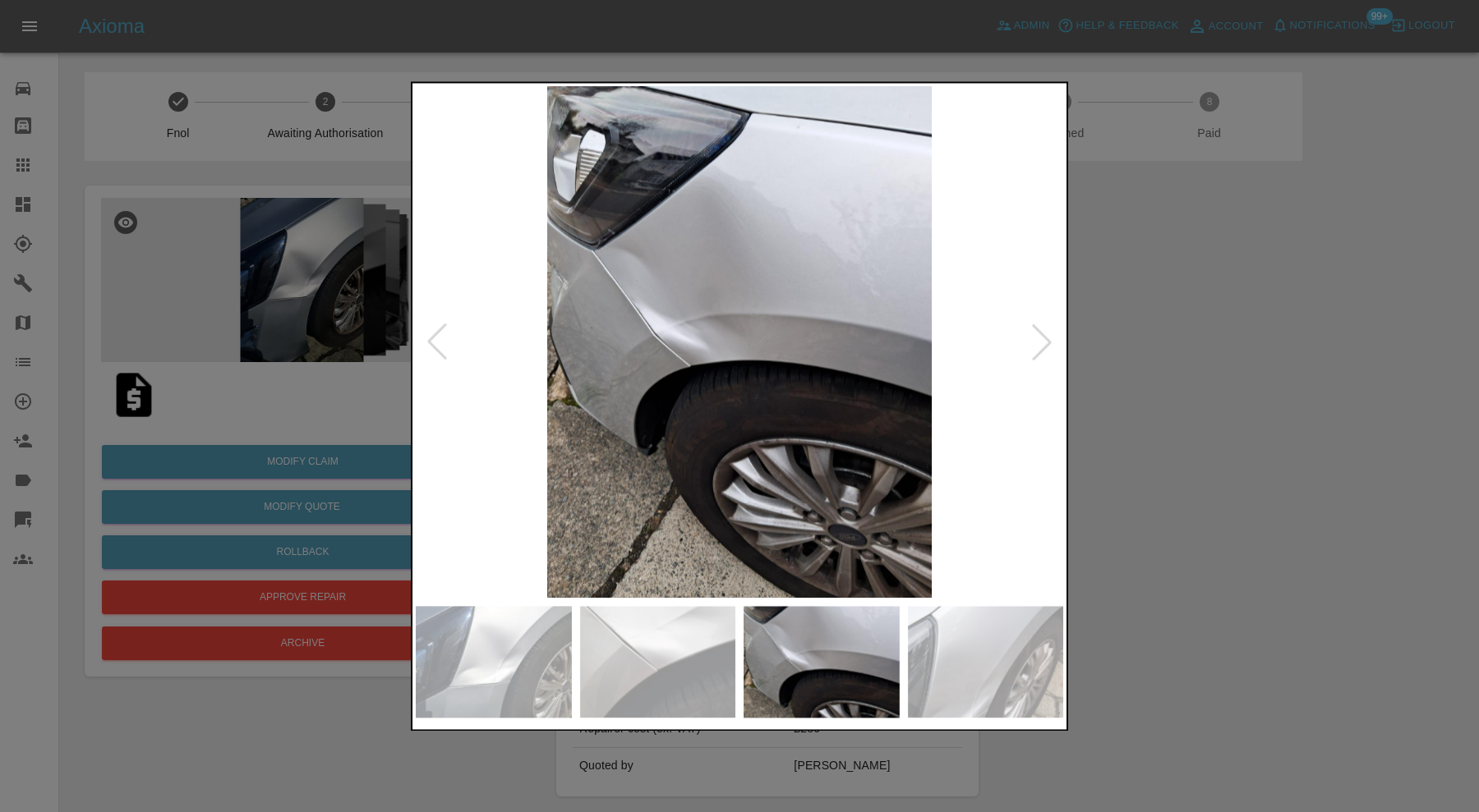
click at [1039, 341] on div at bounding box center [1042, 342] width 36 height 36
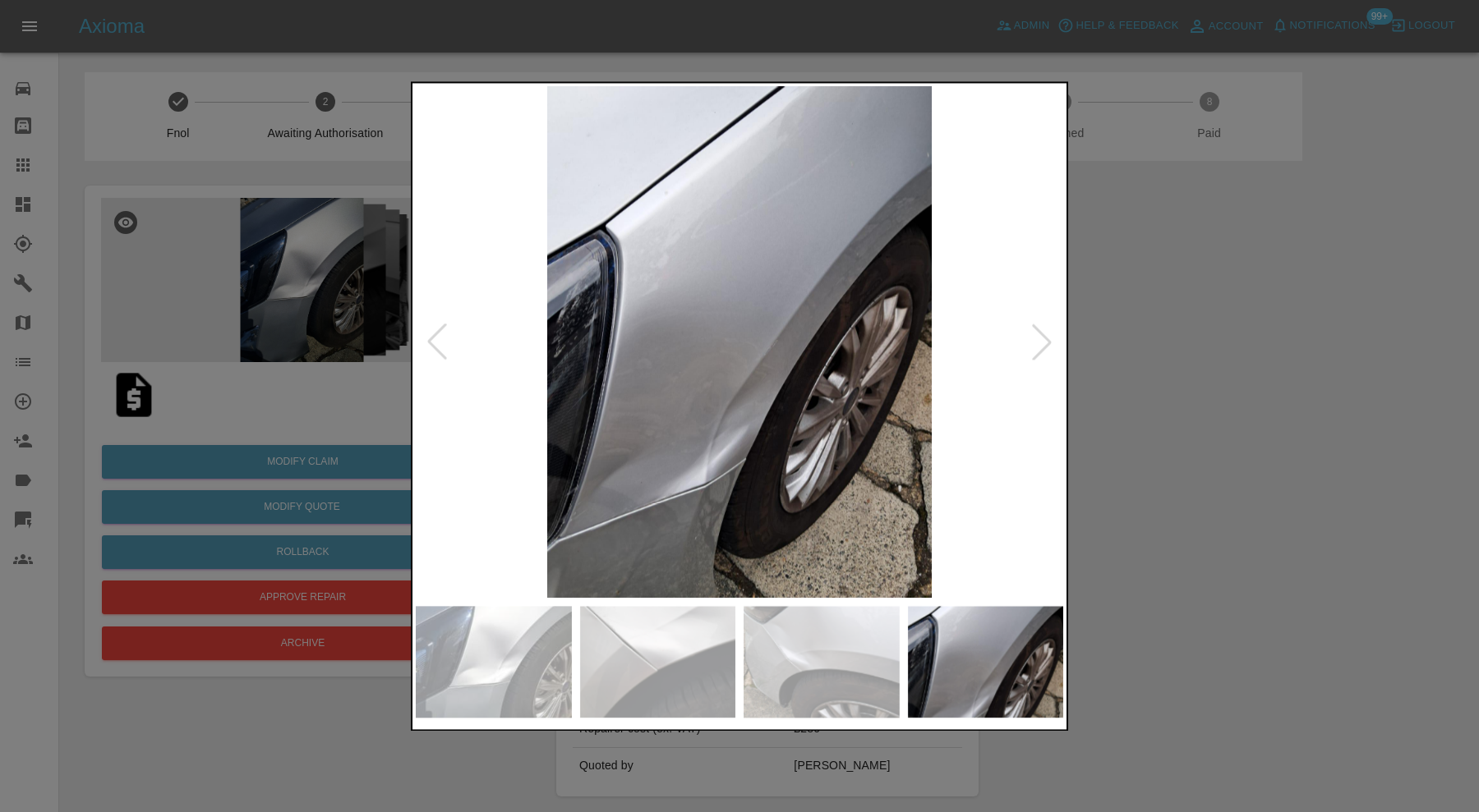
click at [1047, 337] on div at bounding box center [1042, 342] width 36 height 36
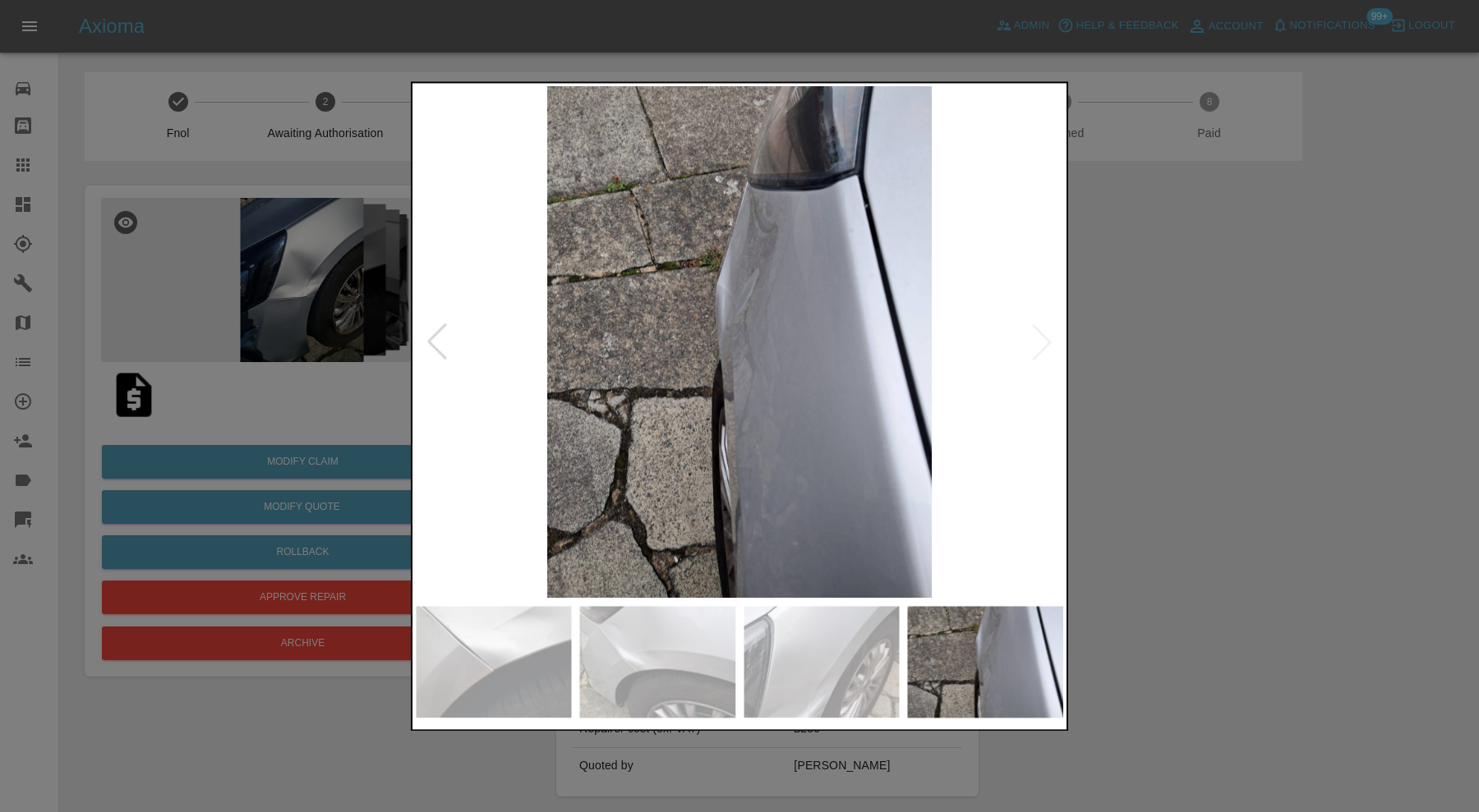
click at [1047, 337] on img at bounding box center [740, 341] width 648 height 512
click at [435, 335] on div at bounding box center [437, 342] width 36 height 36
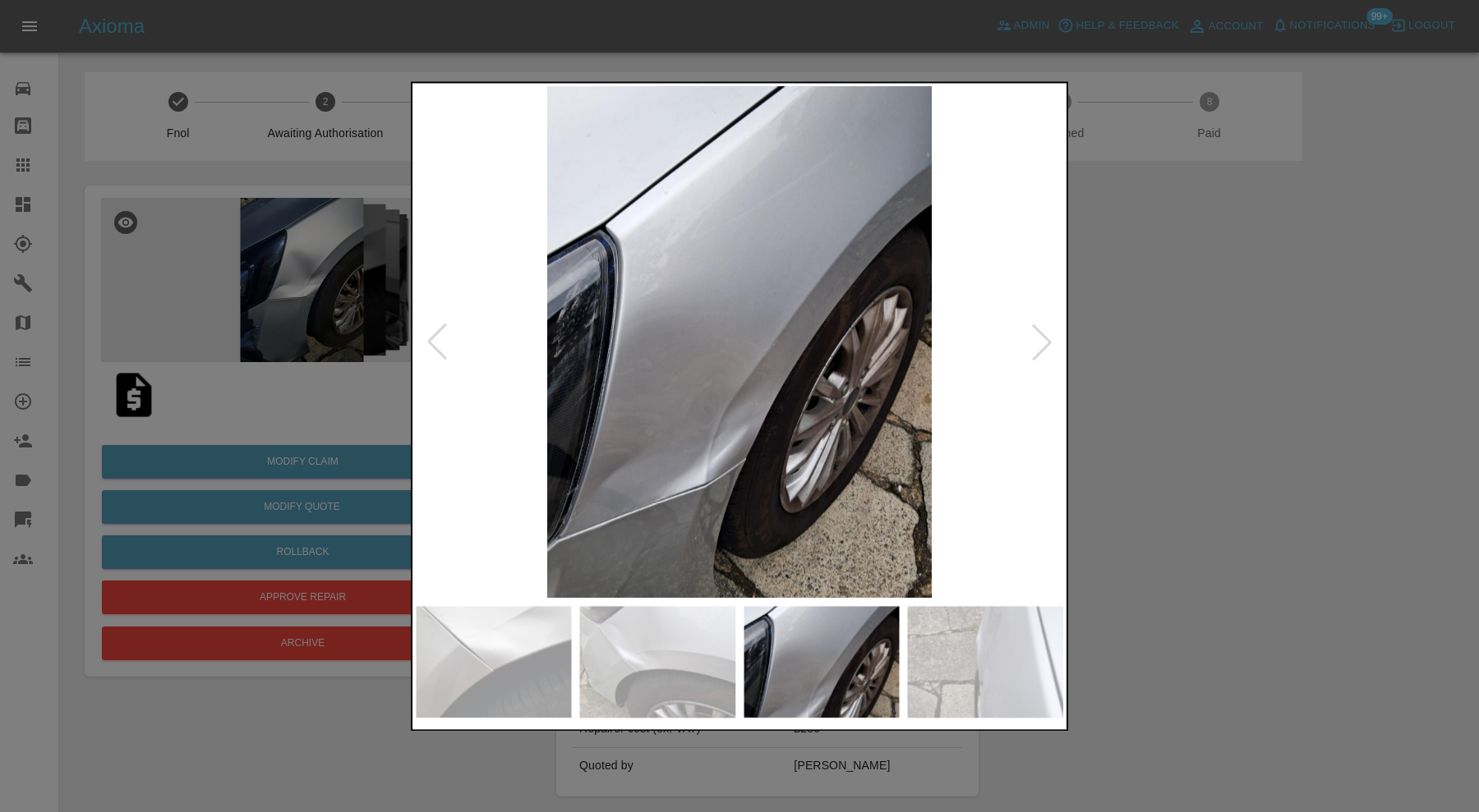
click at [435, 335] on div at bounding box center [437, 342] width 36 height 36
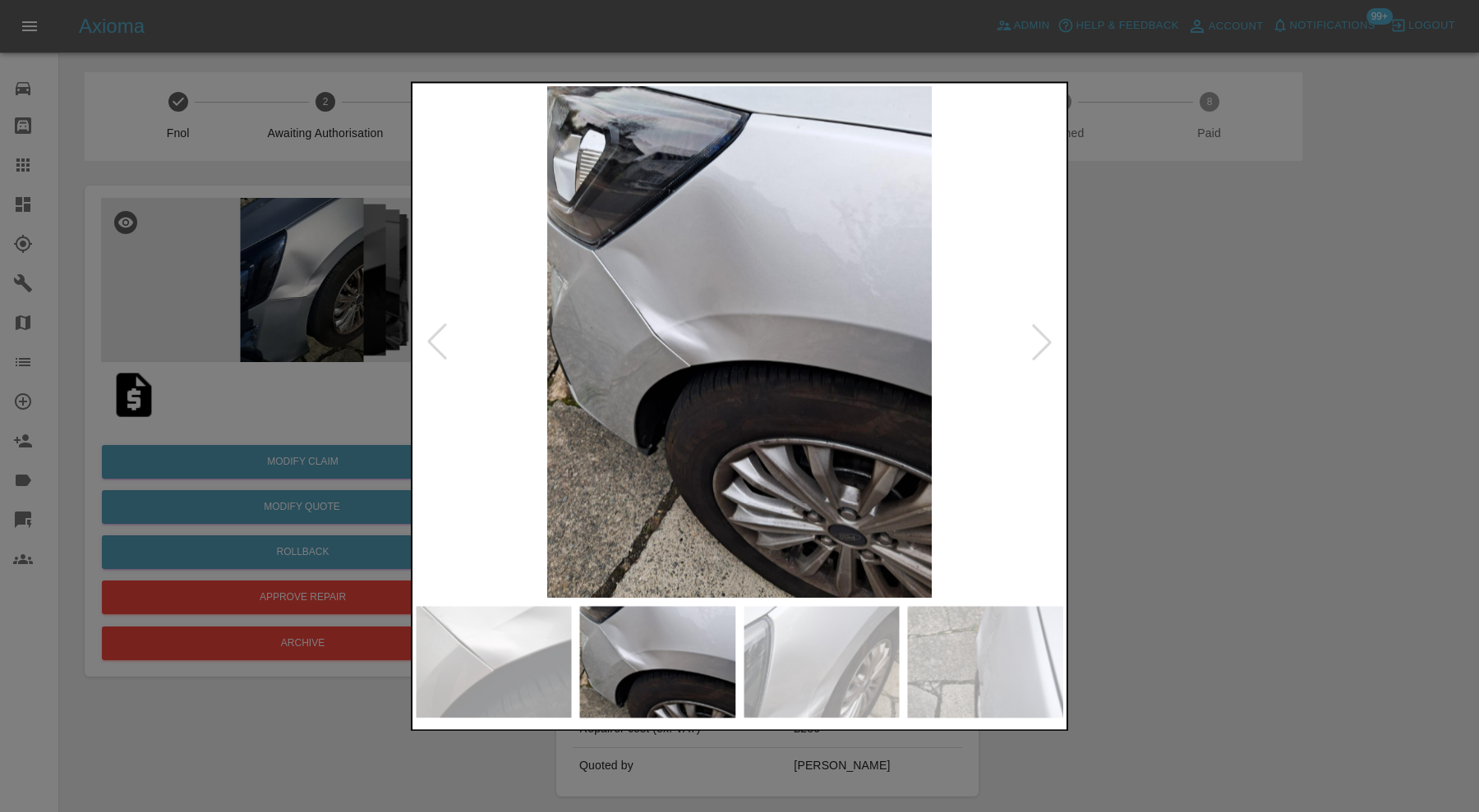
click at [435, 335] on div at bounding box center [437, 342] width 36 height 36
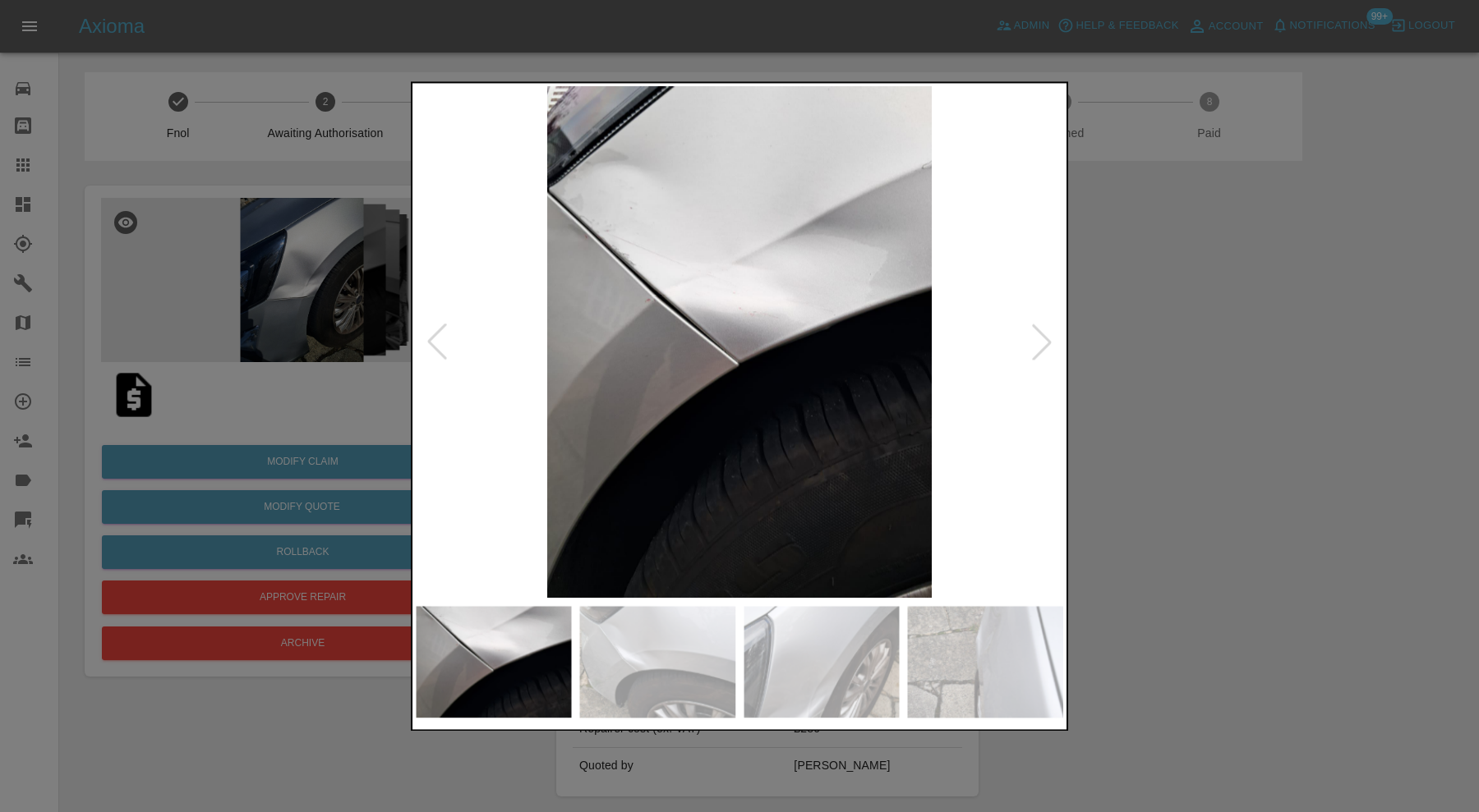
click at [435, 335] on div at bounding box center [437, 342] width 36 height 36
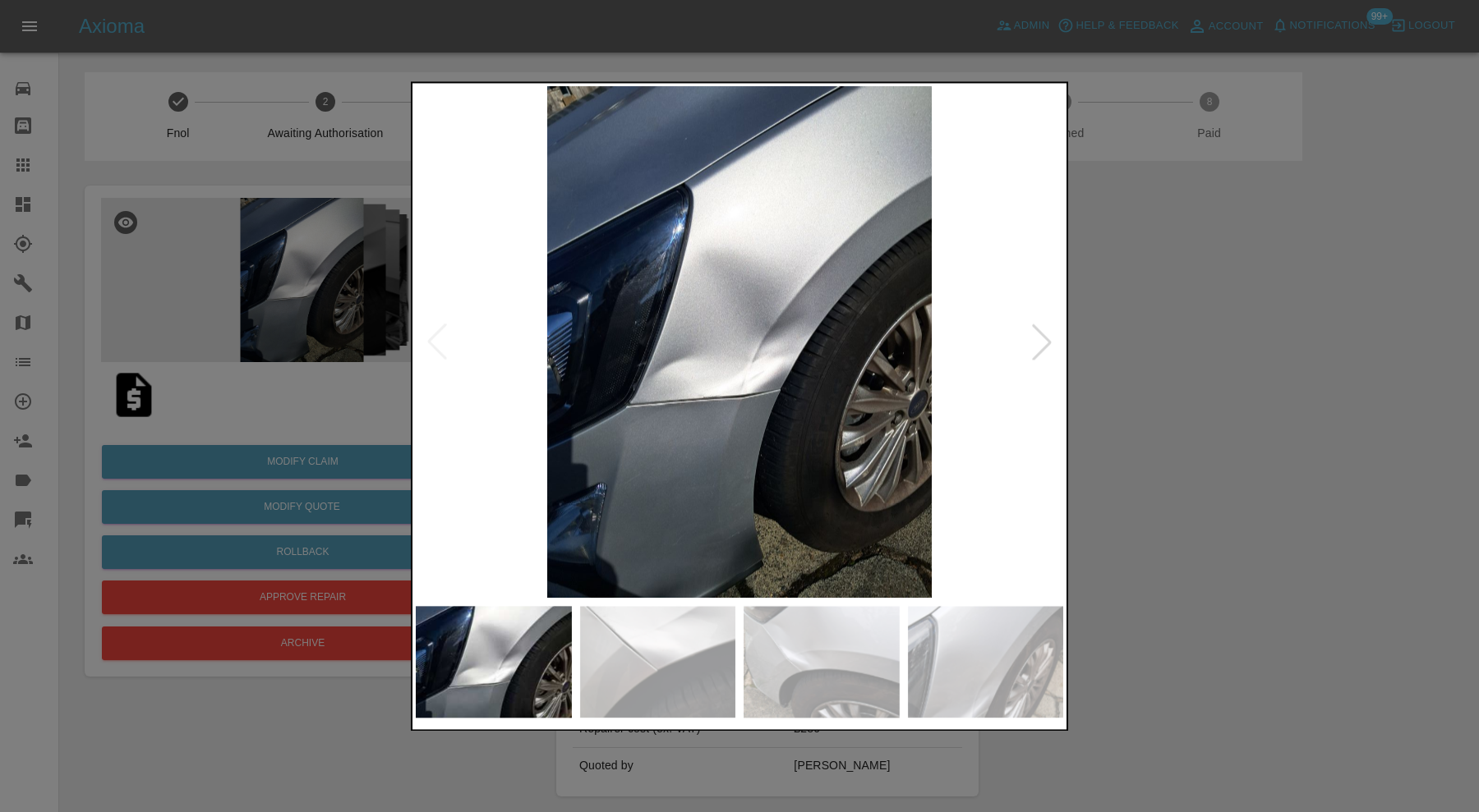
click at [435, 335] on img at bounding box center [740, 341] width 648 height 512
click at [1050, 338] on div at bounding box center [1042, 342] width 36 height 36
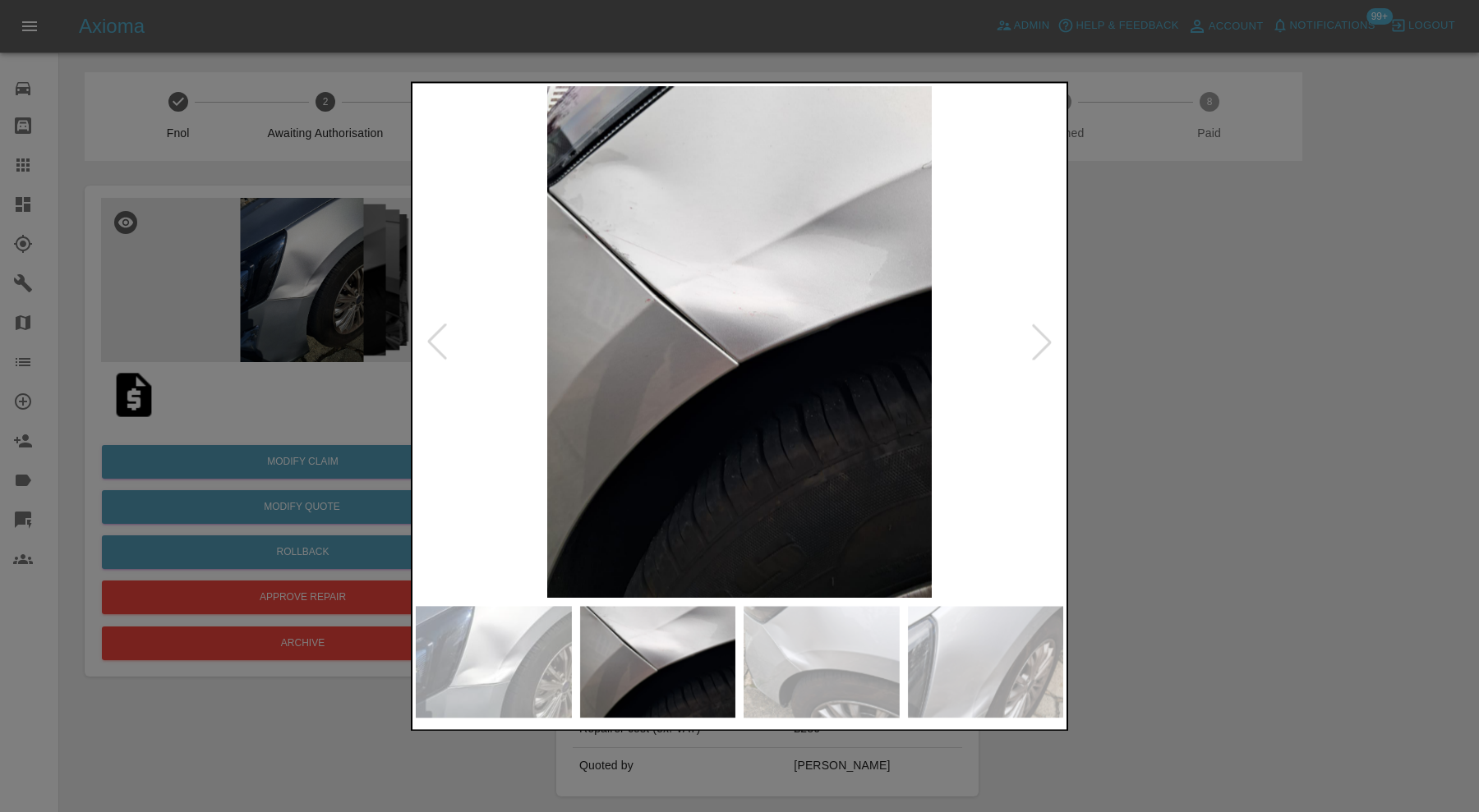
click at [1050, 338] on div at bounding box center [1042, 342] width 36 height 36
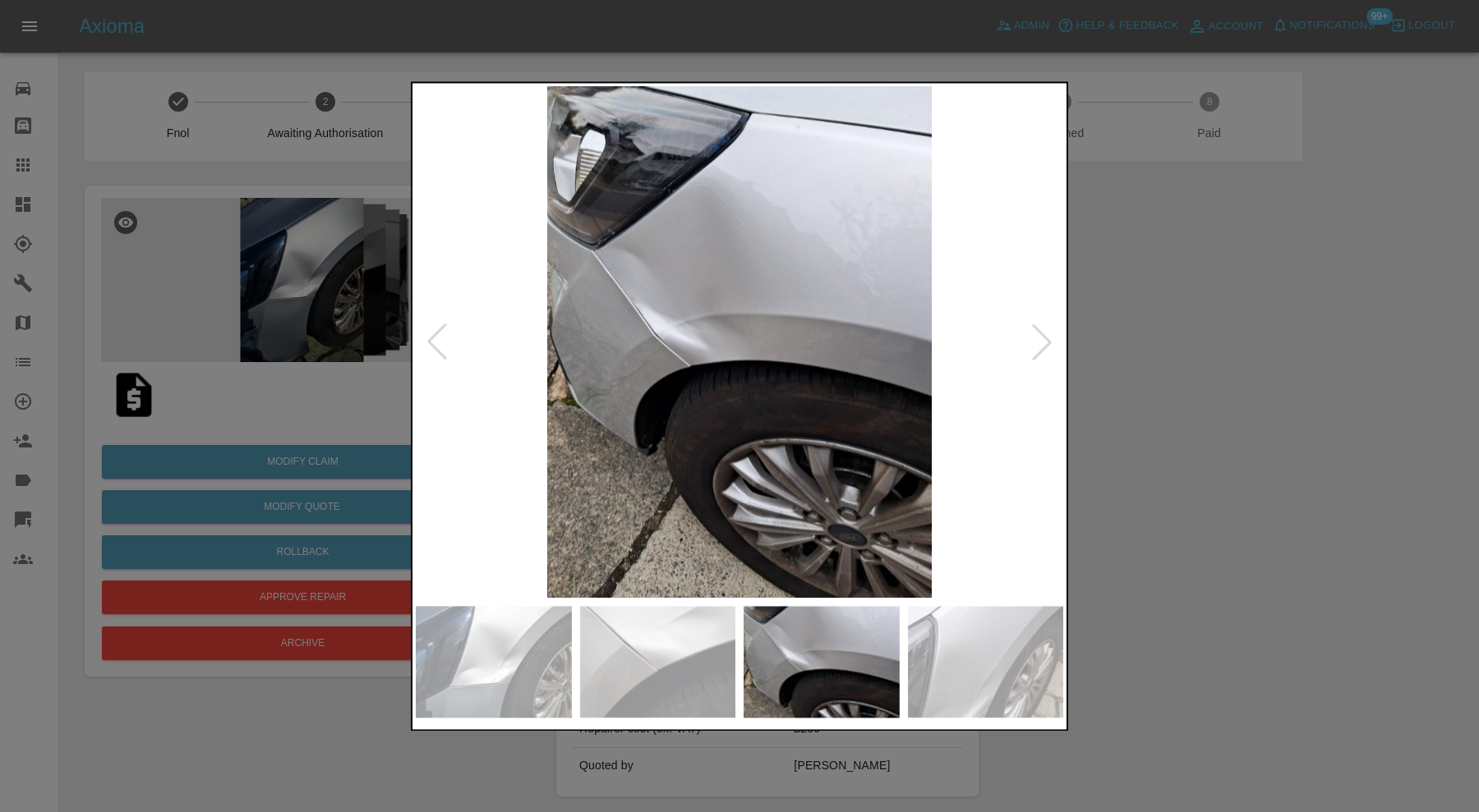
click at [1050, 338] on div at bounding box center [1042, 342] width 36 height 36
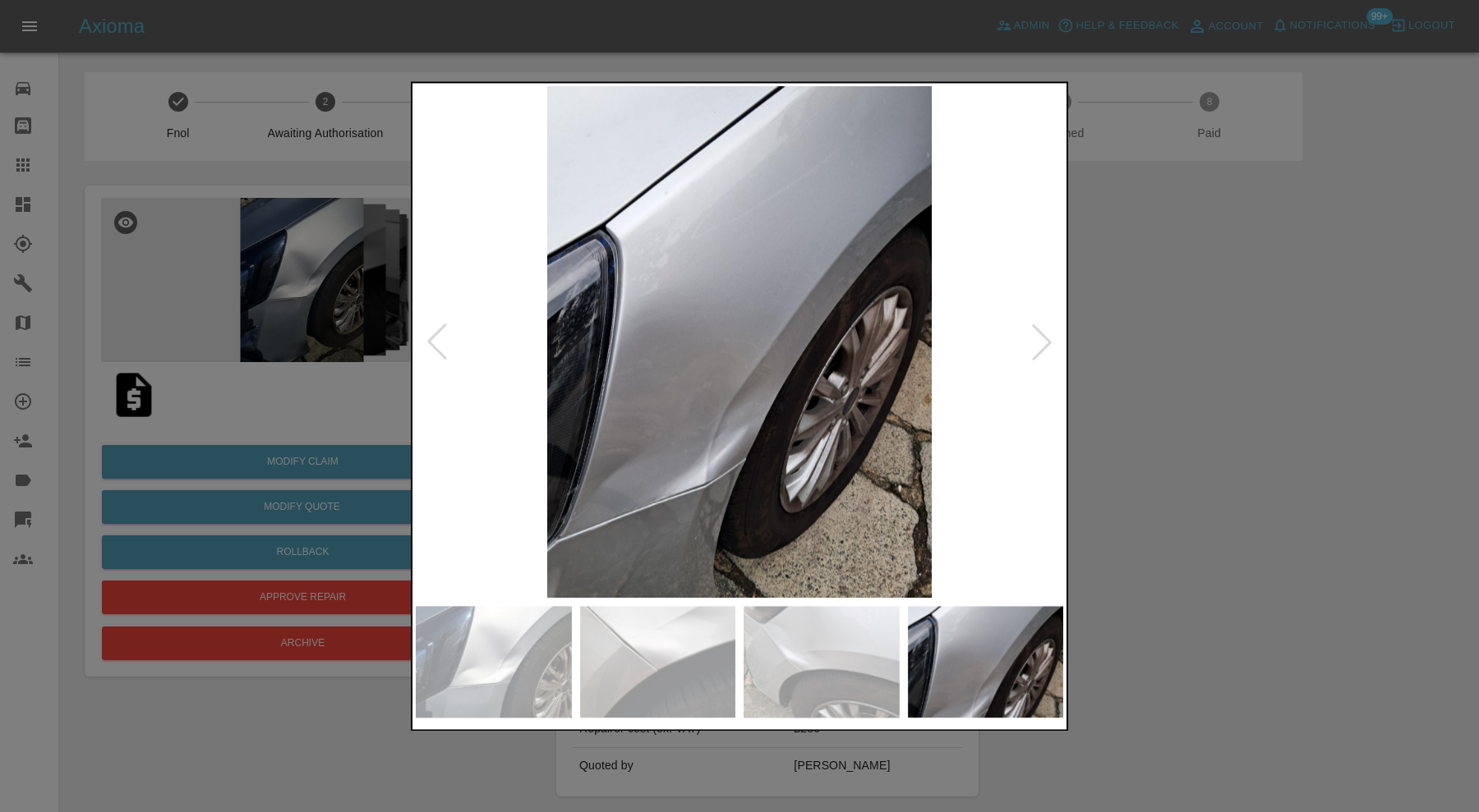
click at [1050, 338] on div at bounding box center [1042, 342] width 36 height 36
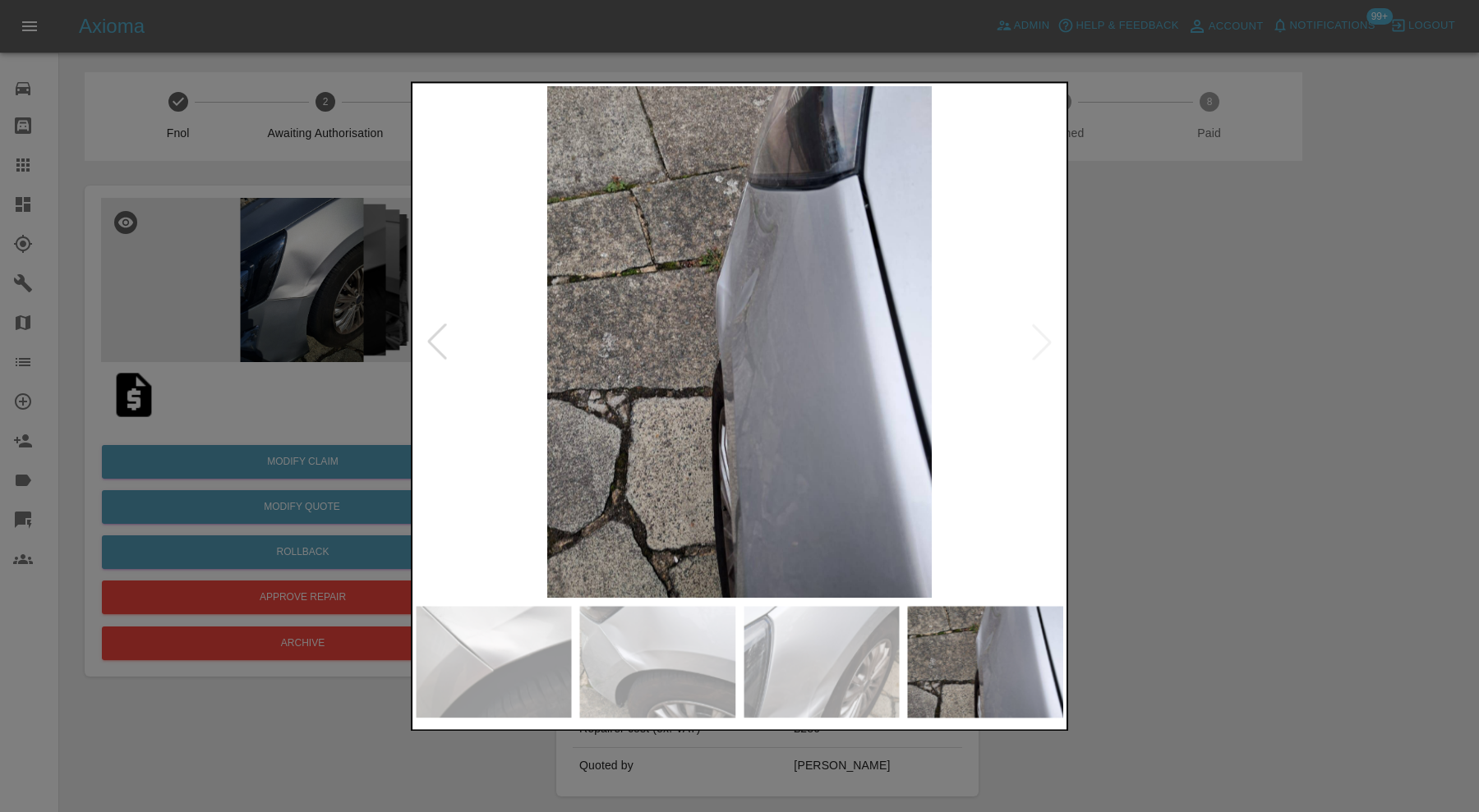
click at [1050, 338] on img at bounding box center [740, 341] width 648 height 512
click at [1198, 338] on div at bounding box center [740, 406] width 1479 height 812
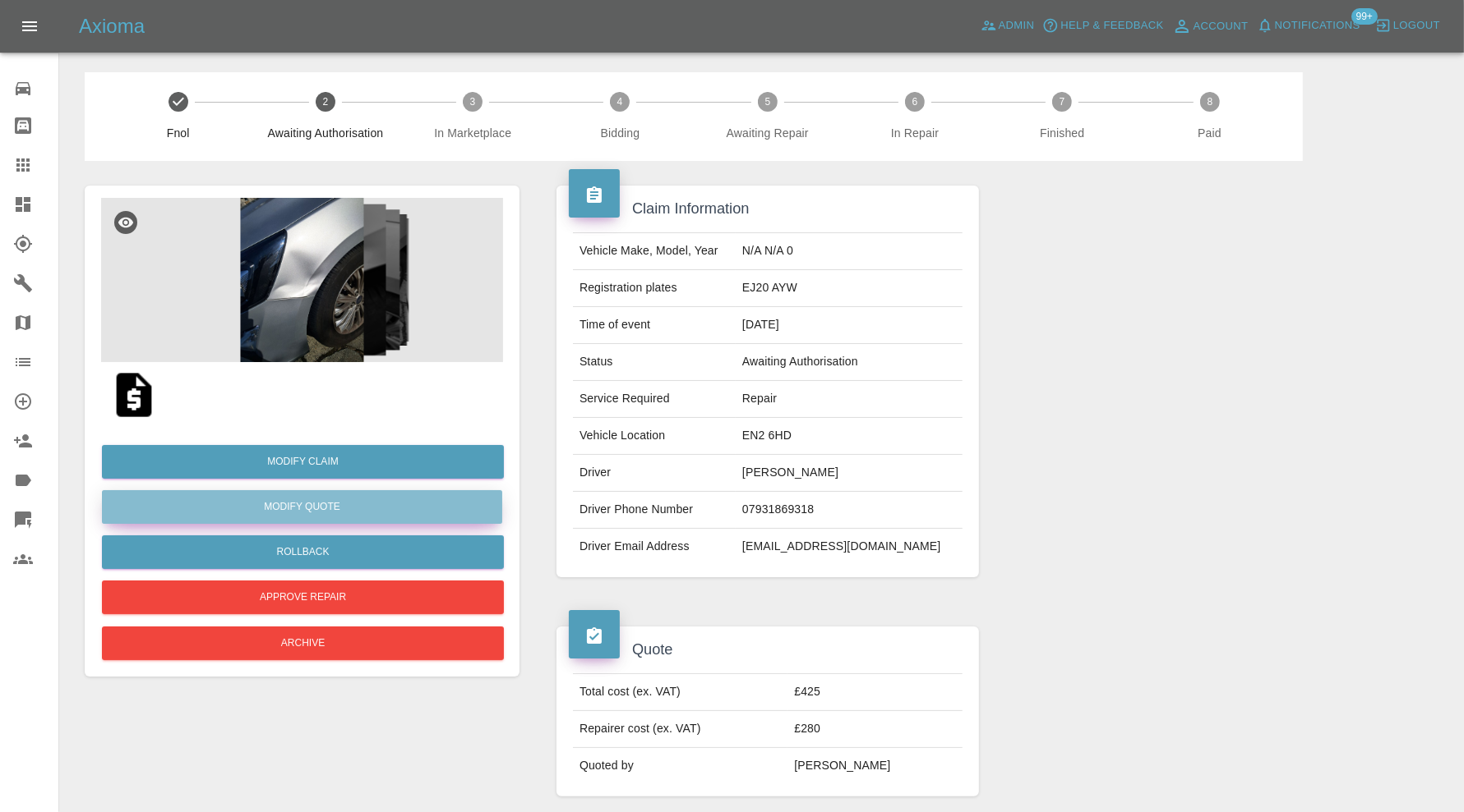
click at [416, 505] on button "Modify Quote" at bounding box center [301, 507] width 400 height 33
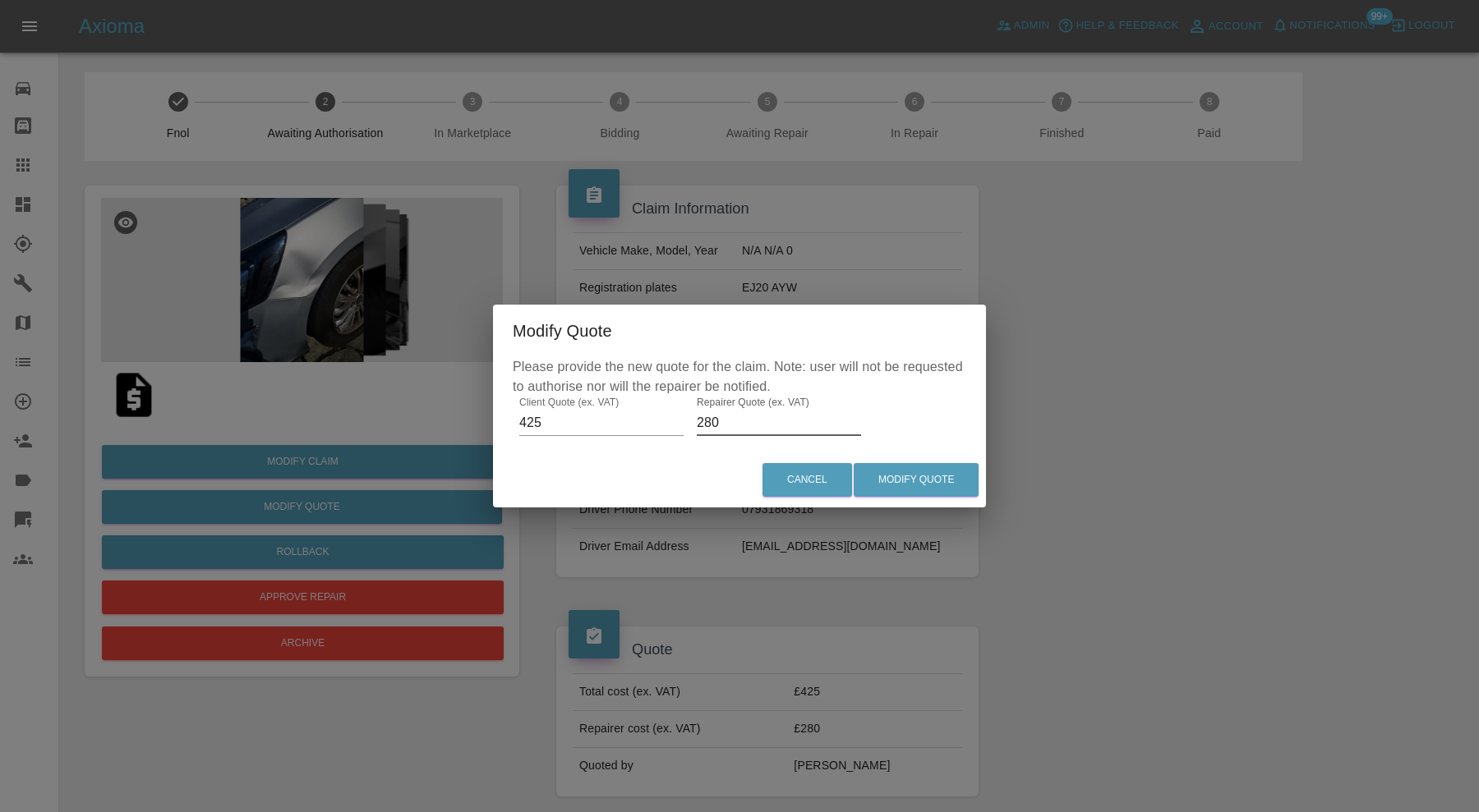
drag, startPoint x: 755, startPoint y: 422, endPoint x: 690, endPoint y: 428, distance: 65.3
click at [690, 428] on div "Please provide the new quote for the claim. Note: user will not be requested to…" at bounding box center [739, 406] width 493 height 96
type input "300"
click at [922, 485] on button "Modify Quote" at bounding box center [916, 479] width 125 height 33
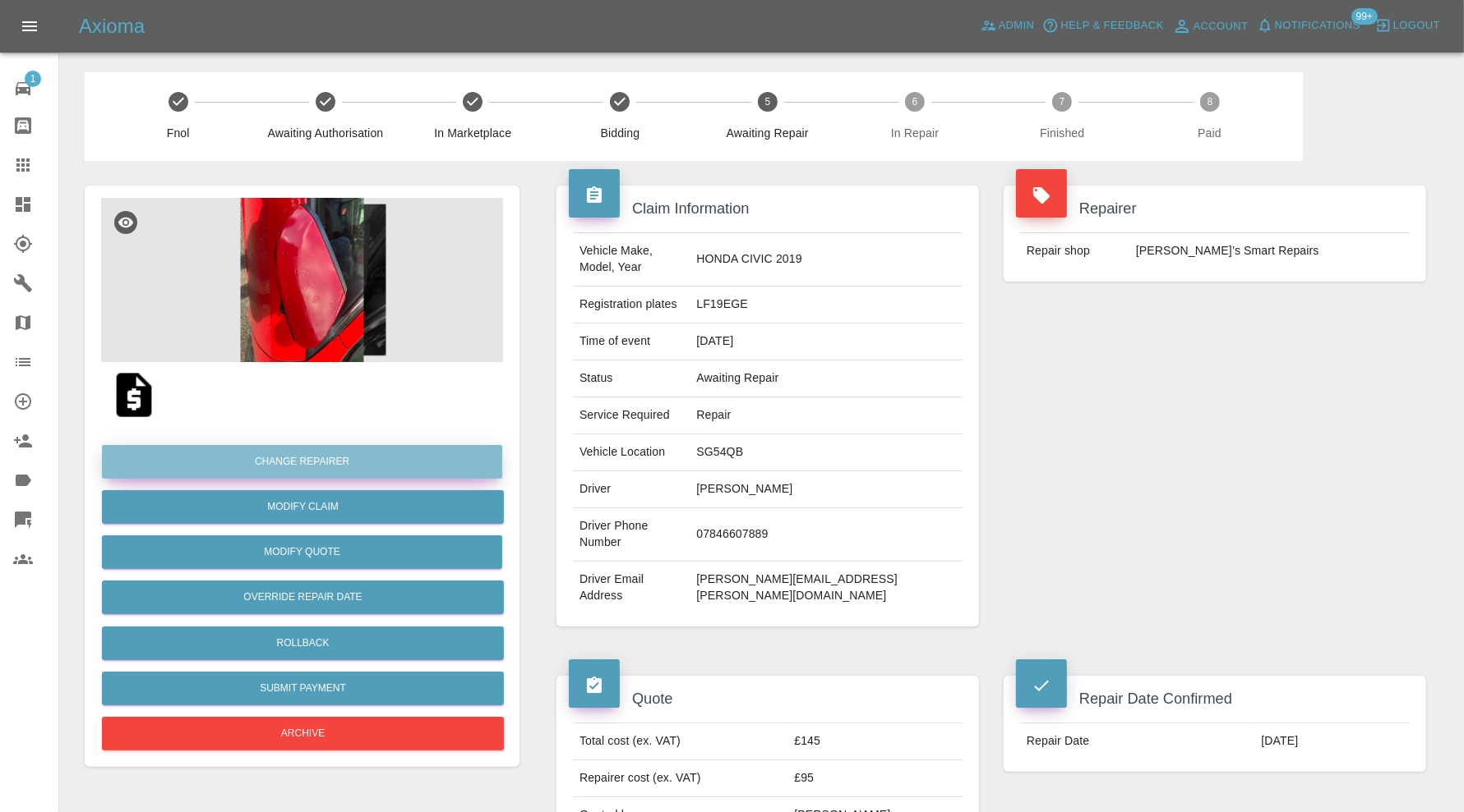
click at [385, 464] on button "Change Repairer" at bounding box center [301, 461] width 400 height 33
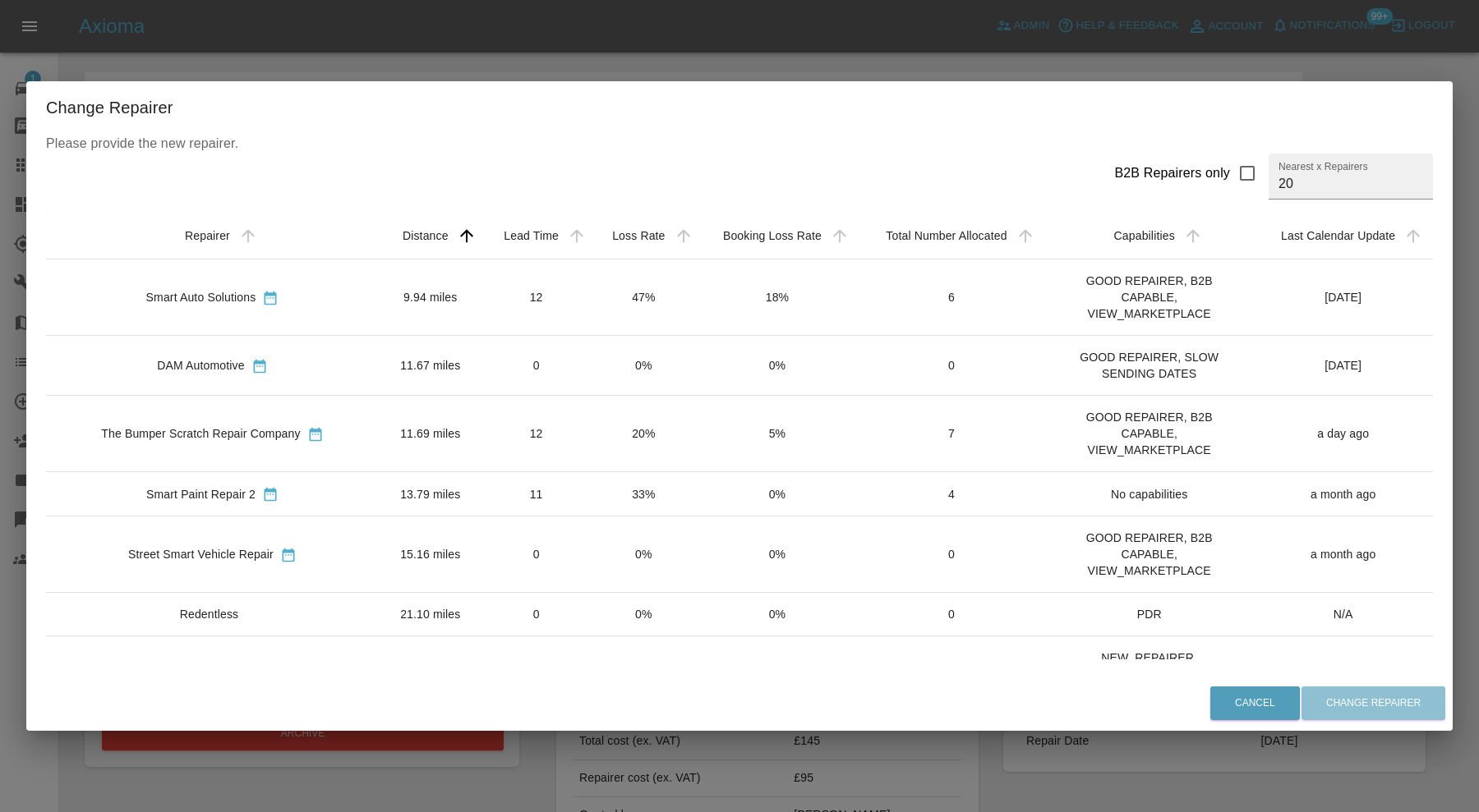
click at [408, 304] on td "9.94 miles" at bounding box center [430, 297] width 103 height 77
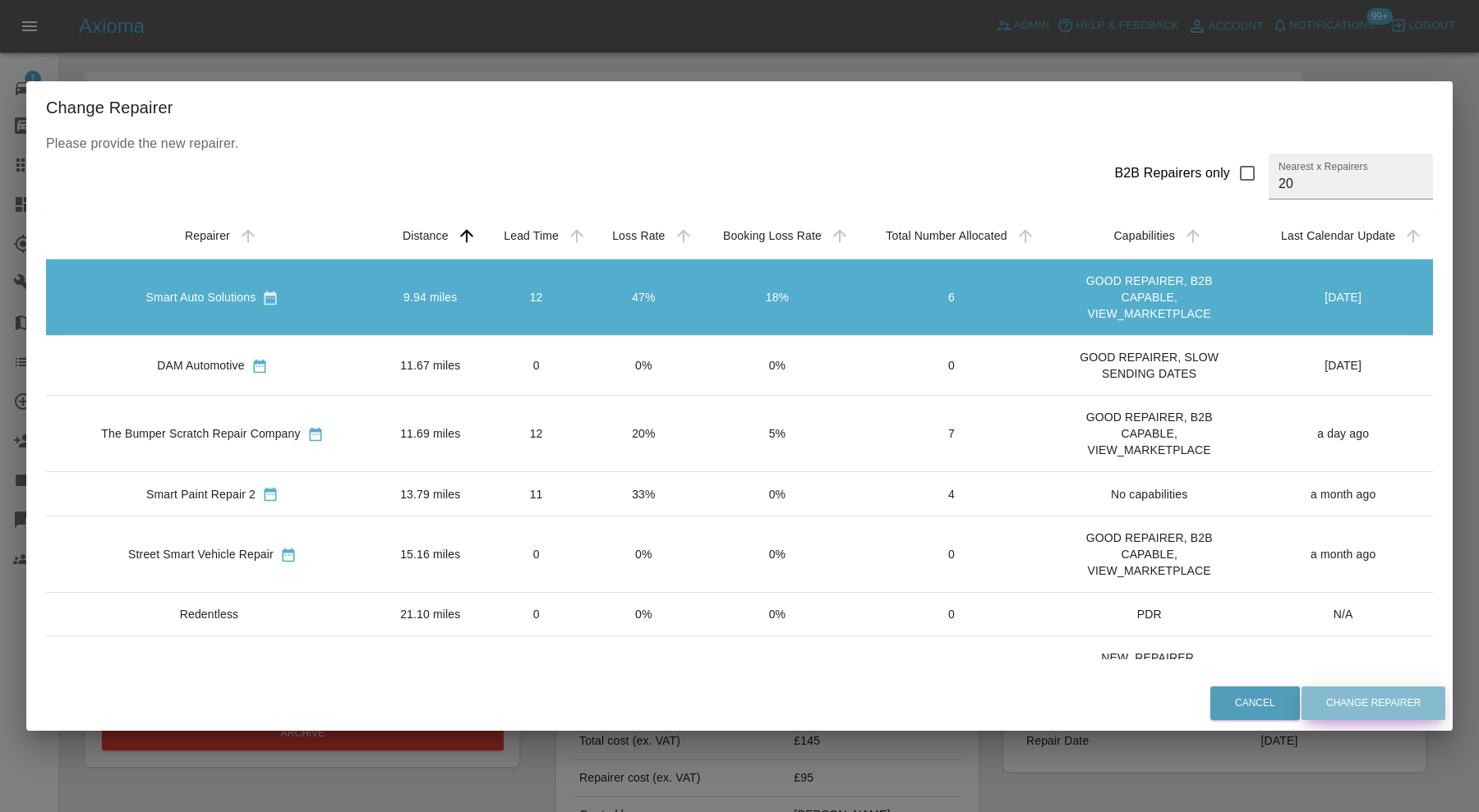
click at [1348, 694] on button "Change Repairer" at bounding box center [1373, 703] width 143 height 33
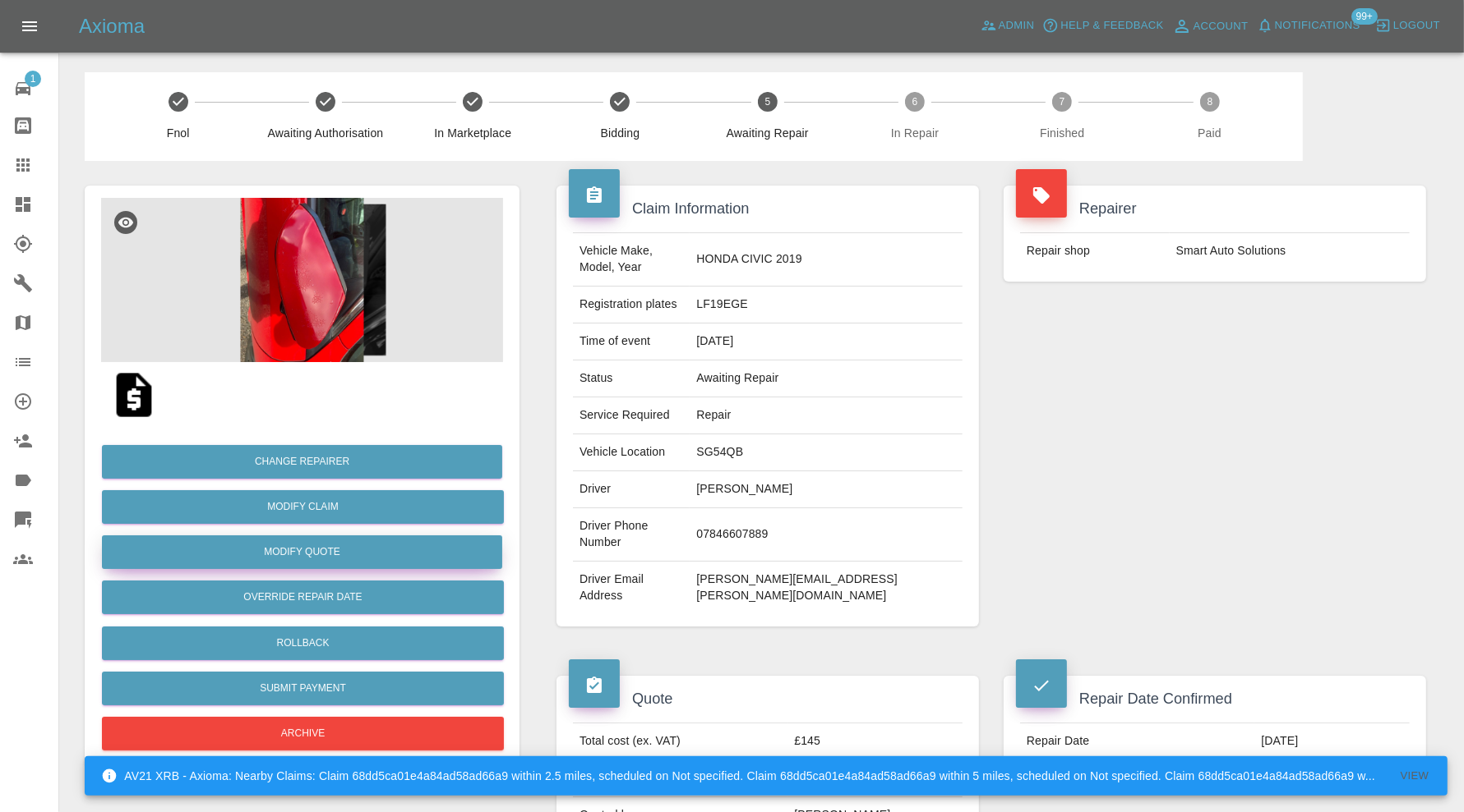
click at [404, 548] on button "Modify Quote" at bounding box center [301, 552] width 400 height 33
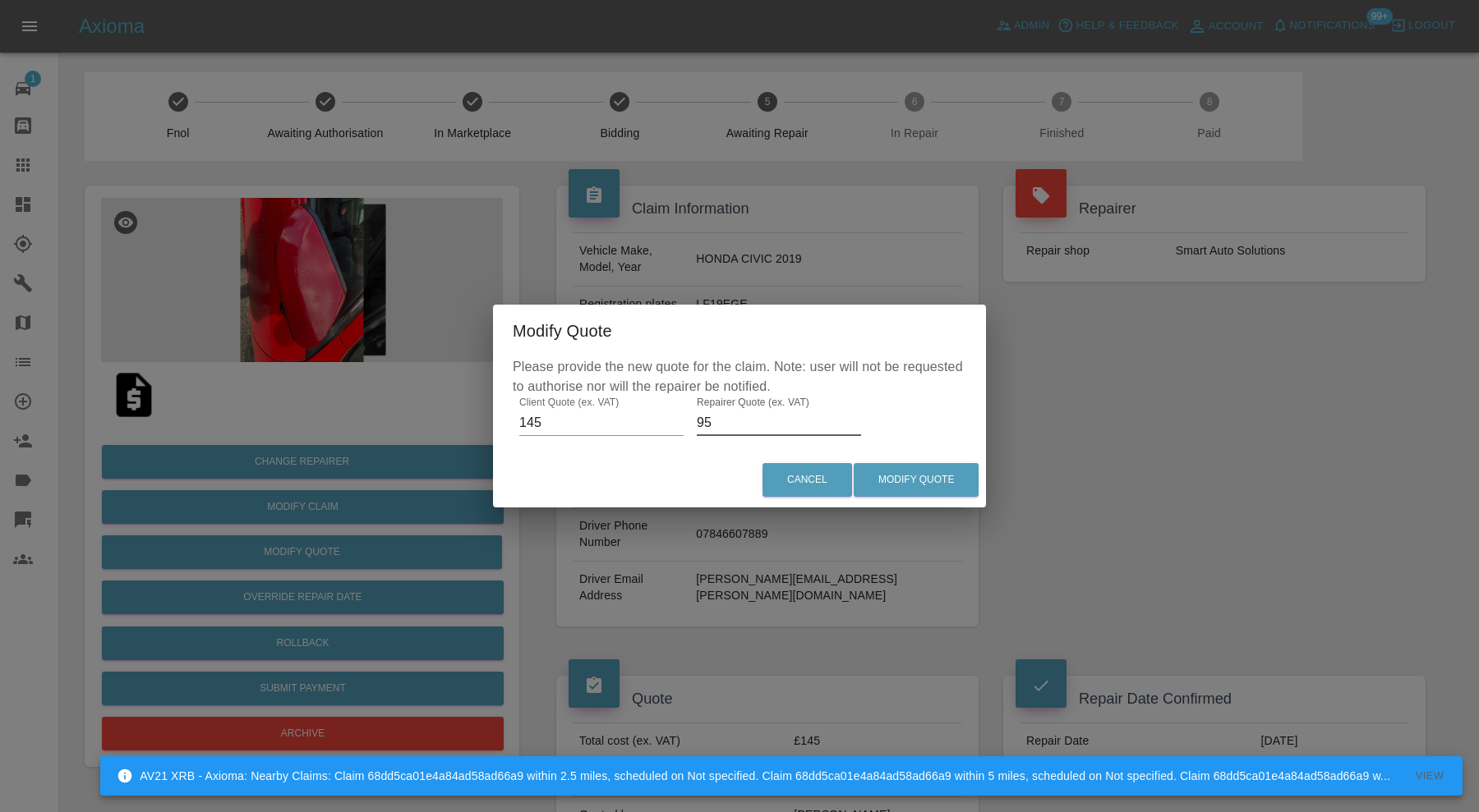
drag, startPoint x: 748, startPoint y: 428, endPoint x: 646, endPoint y: 434, distance: 102.2
click at [646, 434] on div "Please provide the new quote for the claim. Note: user will not be requested to…" at bounding box center [739, 406] width 493 height 96
type input "100"
click at [928, 481] on button "Modify Quote" at bounding box center [916, 479] width 125 height 33
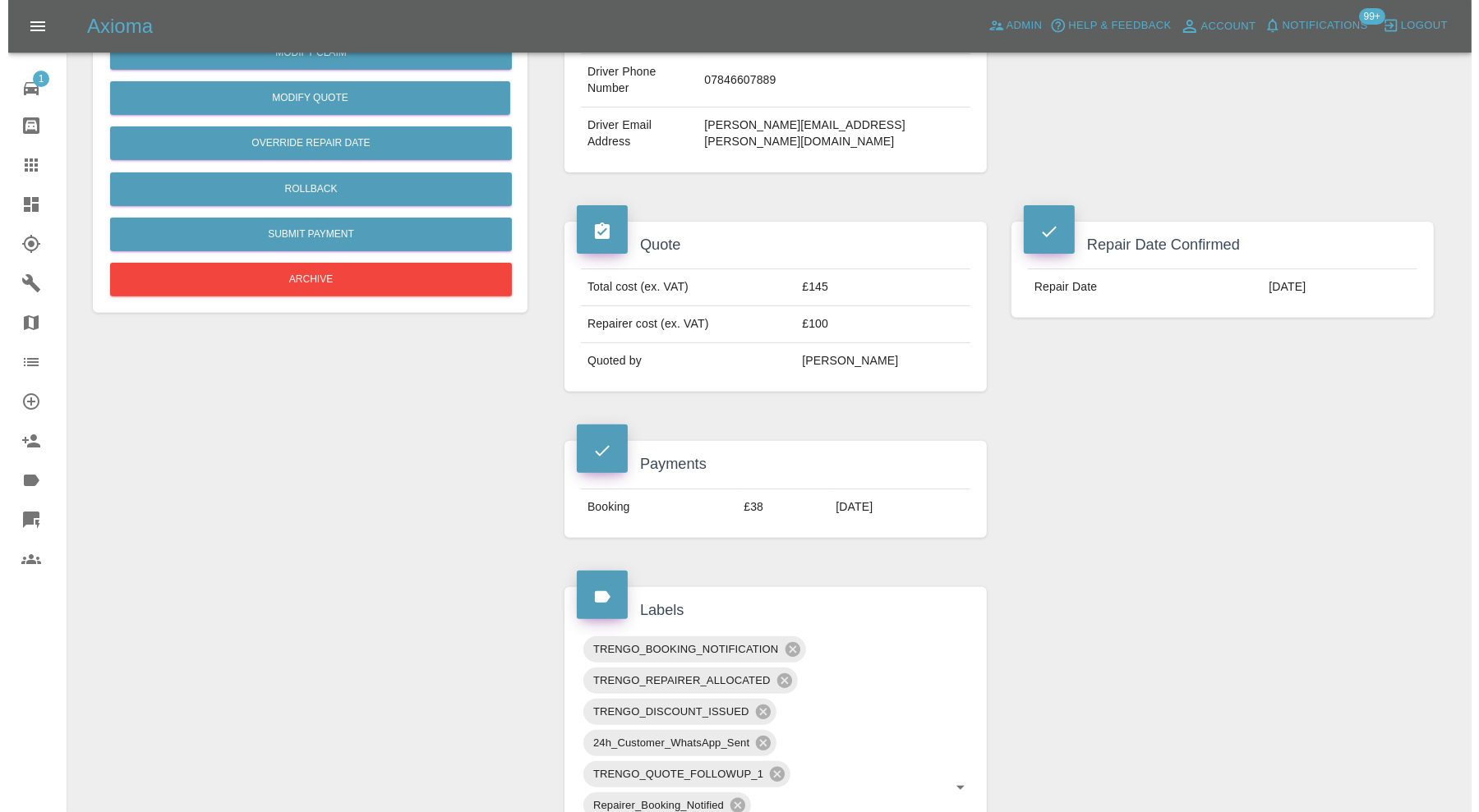
scroll to position [367, 0]
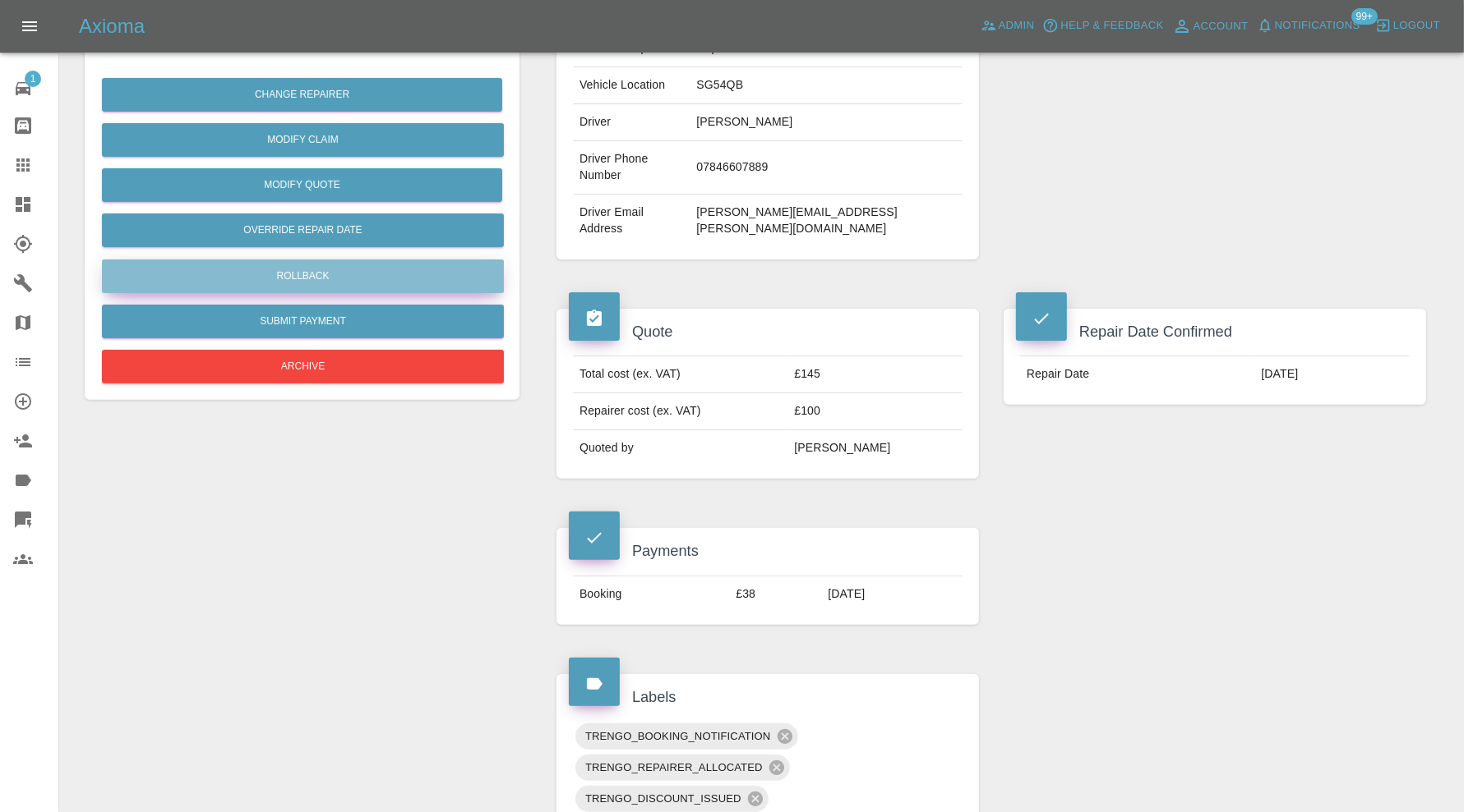
click at [488, 282] on button "Rollback" at bounding box center [302, 275] width 402 height 33
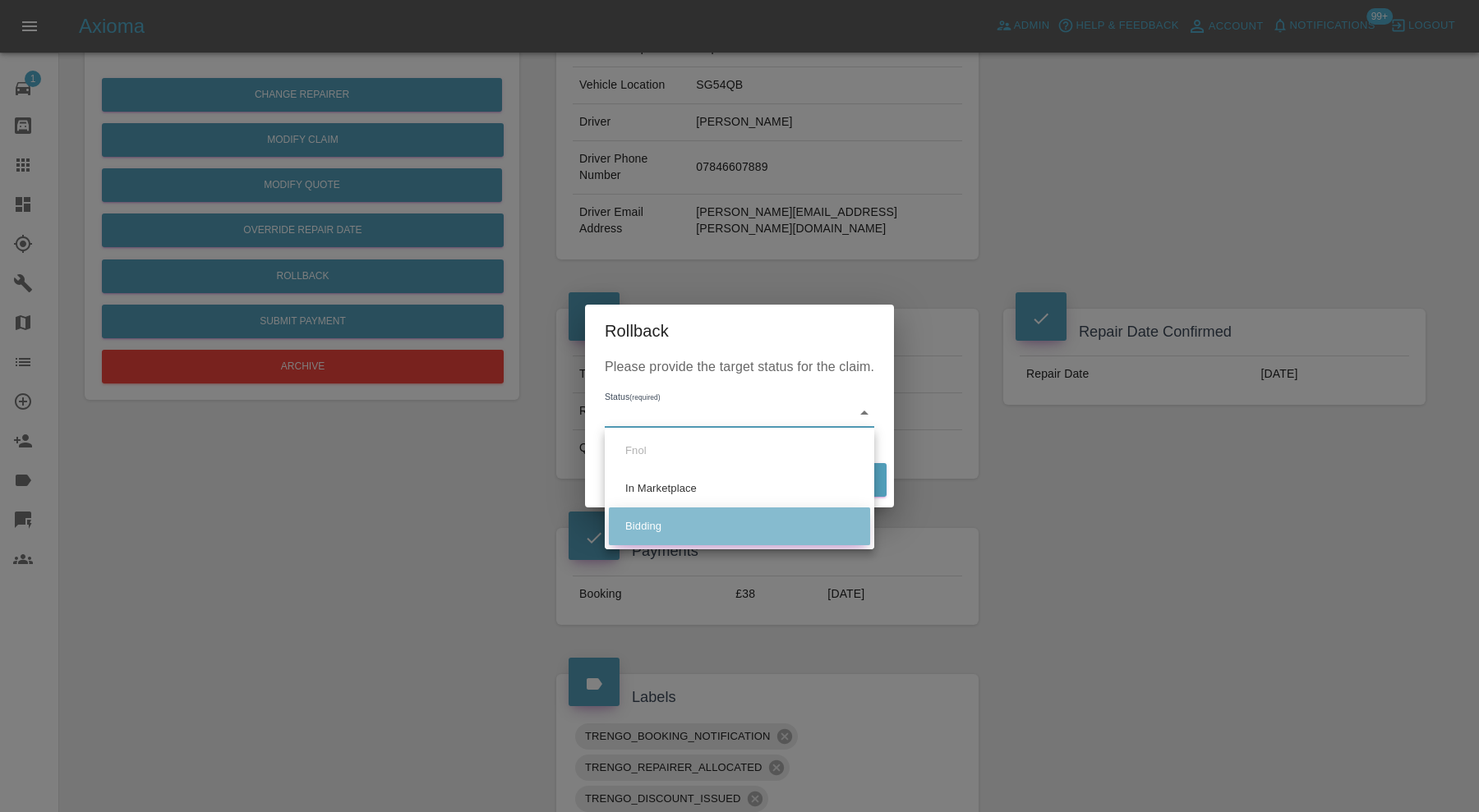
click at [673, 519] on li "Bidding" at bounding box center [739, 527] width 261 height 38
type input "bidding"
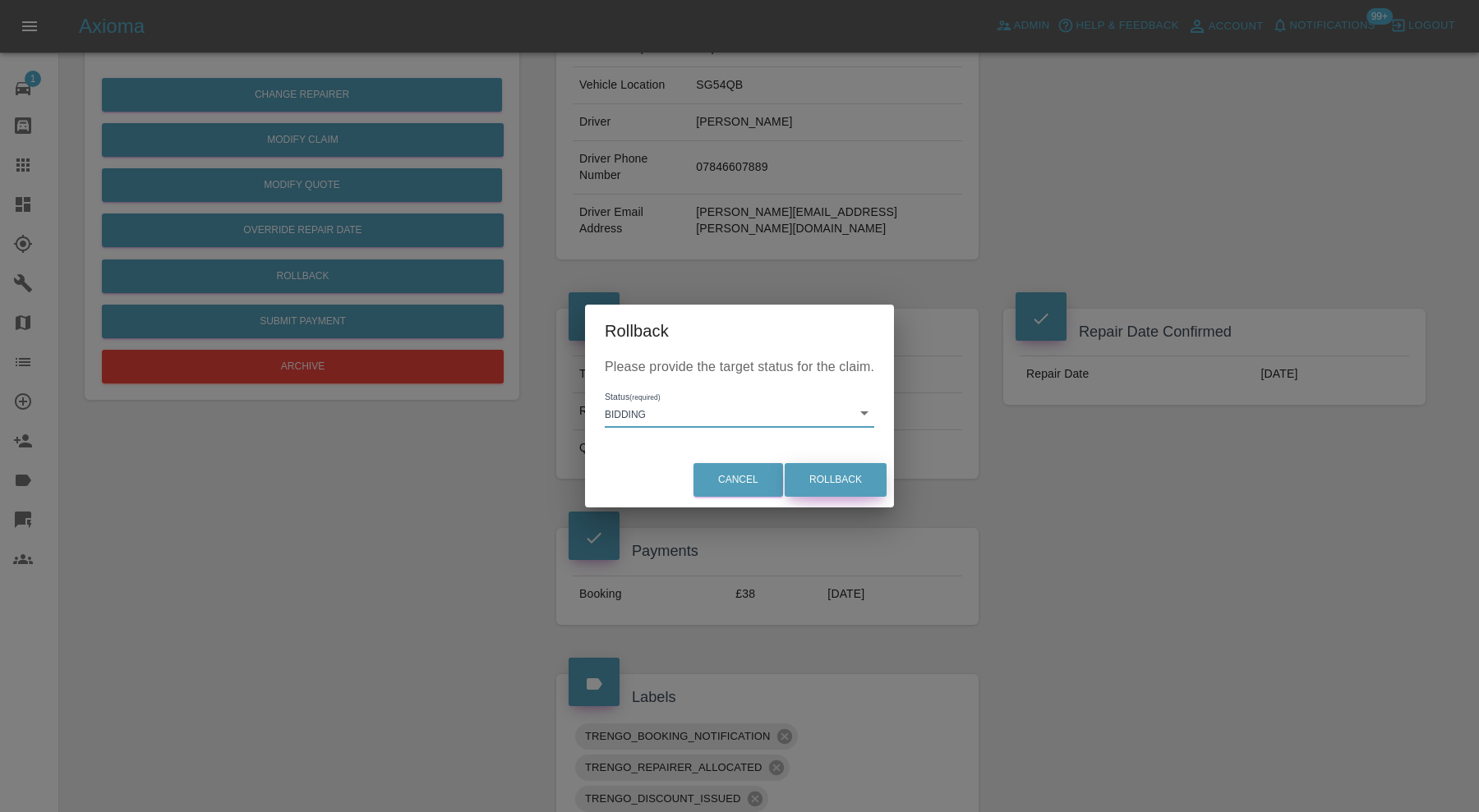
click at [820, 469] on button "Rollback" at bounding box center [835, 479] width 101 height 33
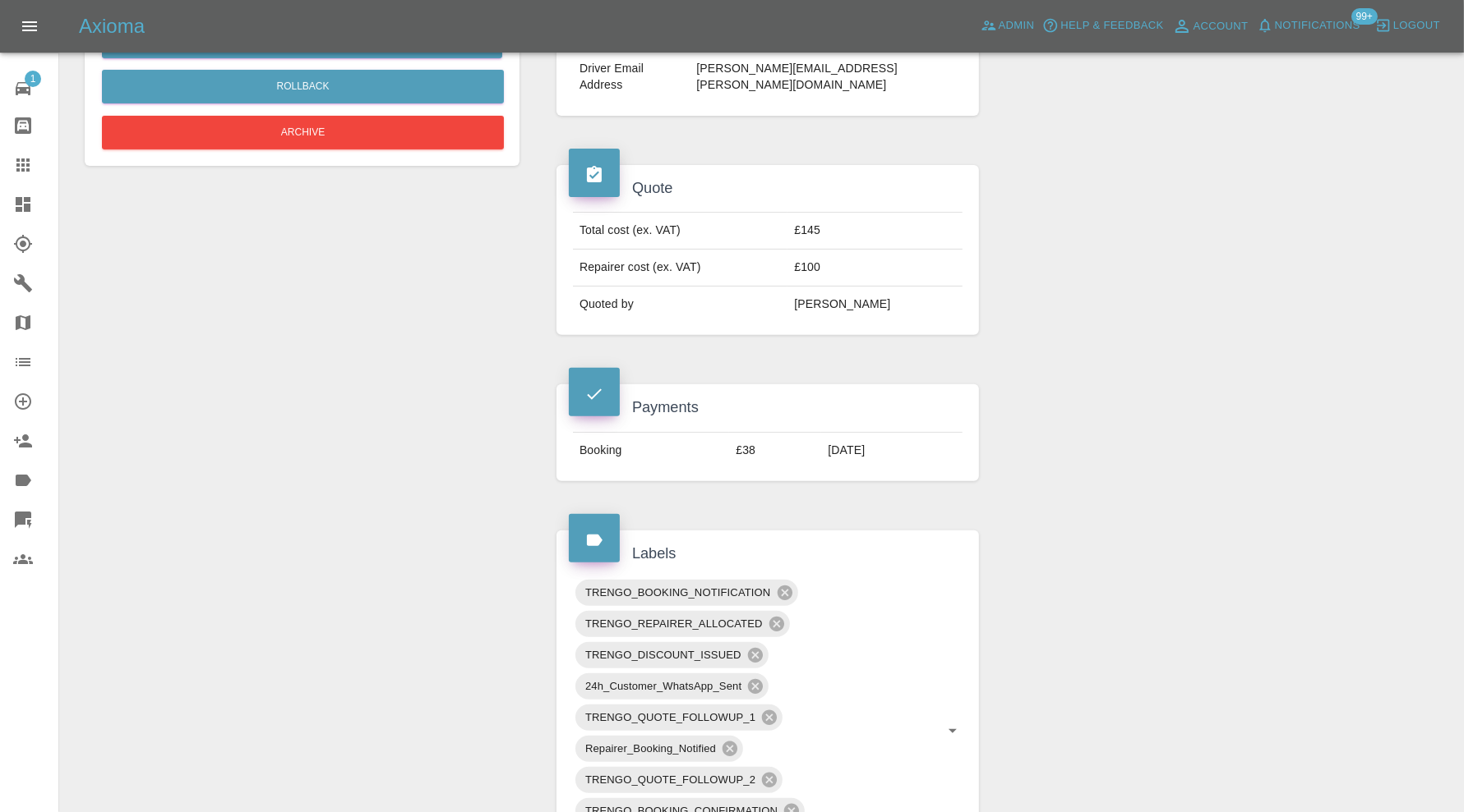
scroll to position [547, 0]
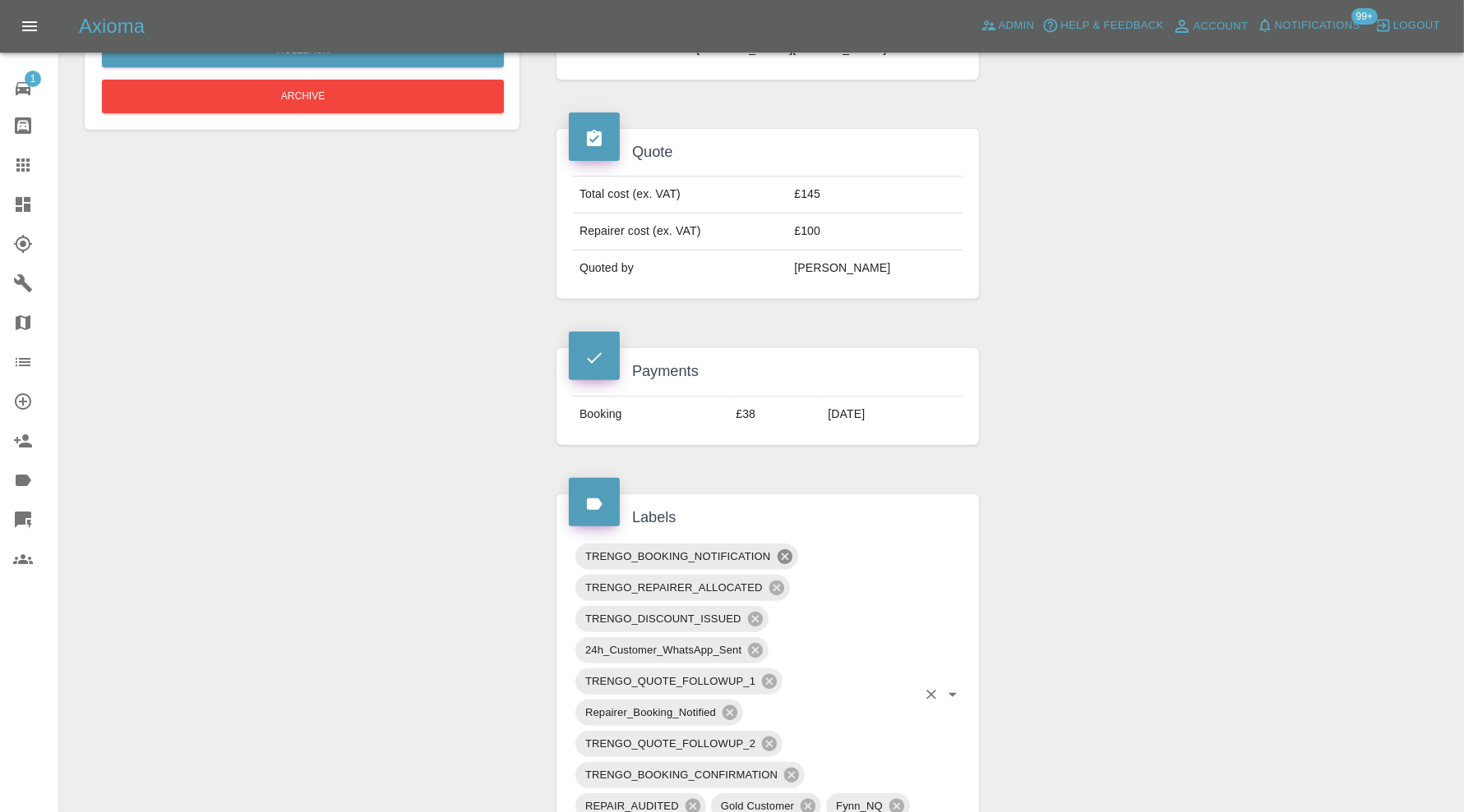
click at [785, 548] on icon at bounding box center [785, 557] width 18 height 18
click at [776, 548] on icon at bounding box center [776, 557] width 18 height 18
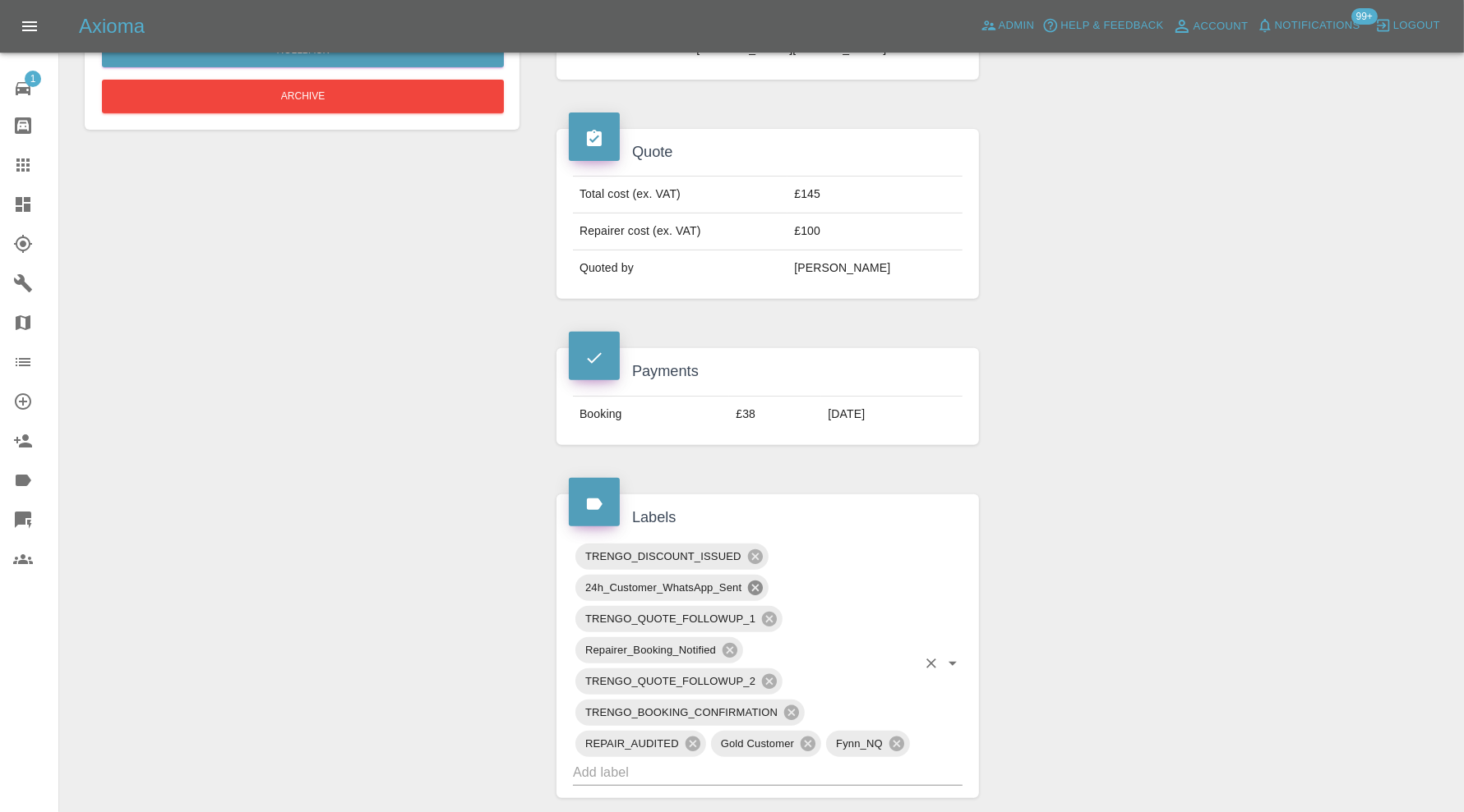
click at [757, 579] on icon at bounding box center [755, 587] width 18 height 18
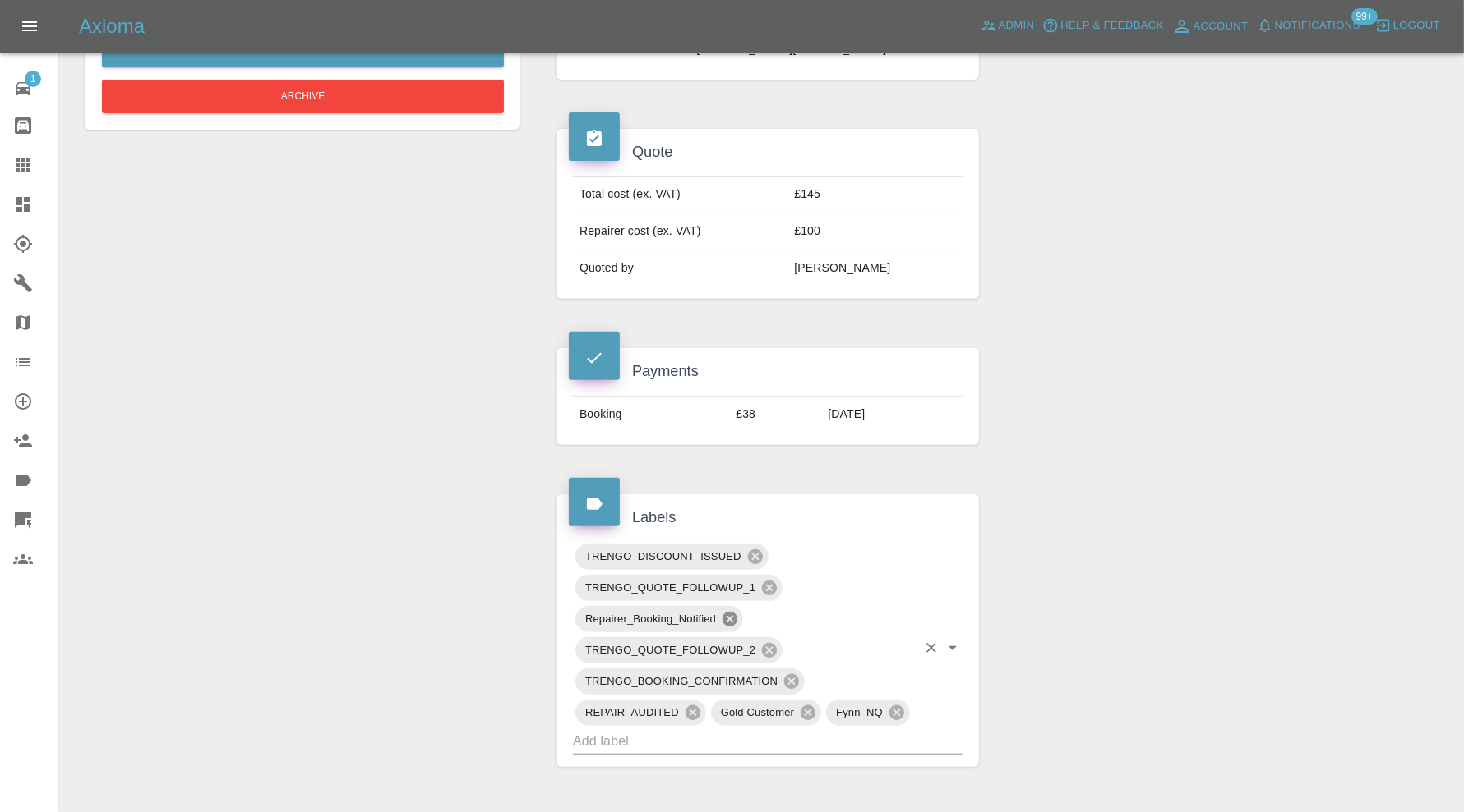
click at [734, 612] on icon at bounding box center [729, 619] width 14 height 14
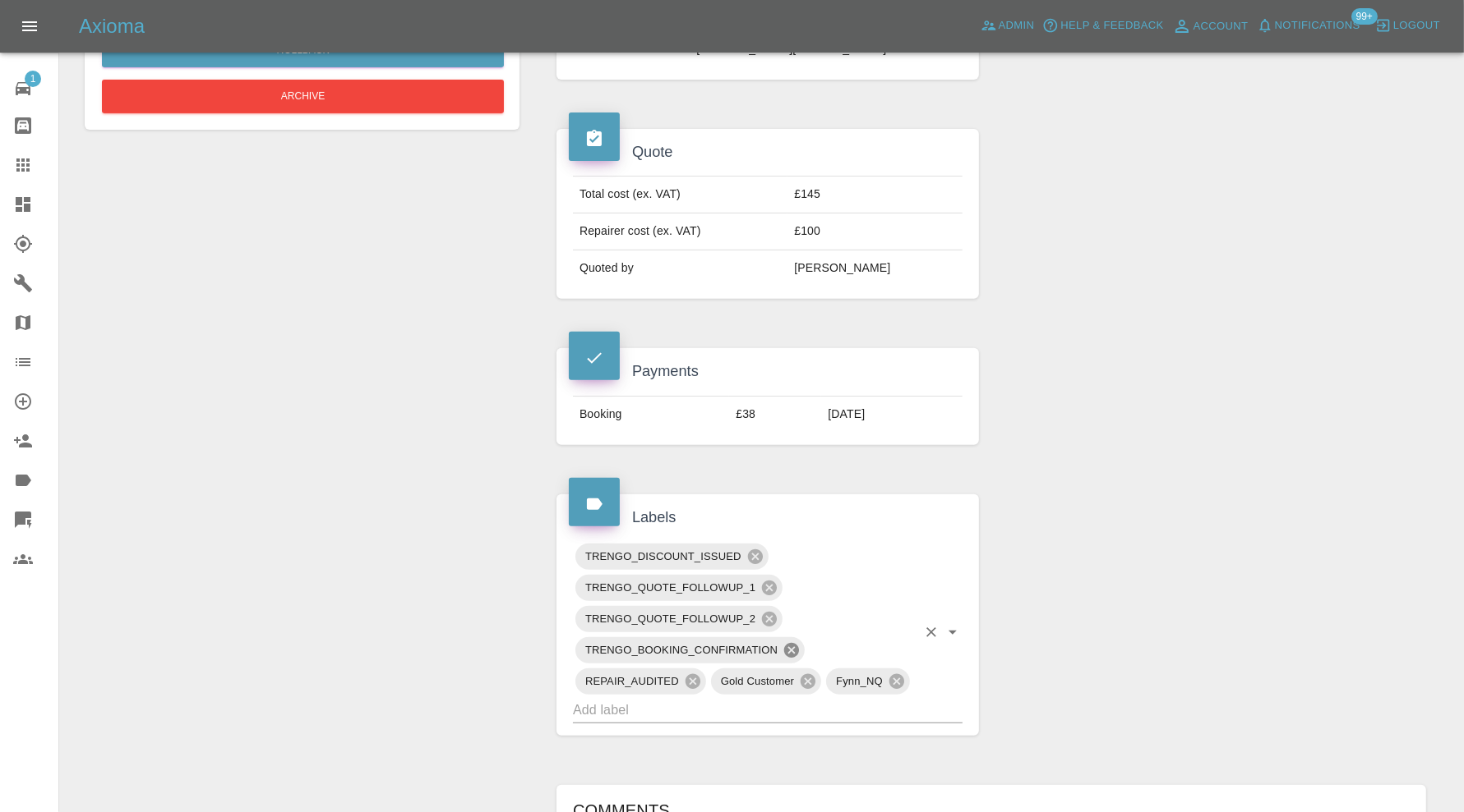
click at [788, 642] on icon at bounding box center [791, 650] width 18 height 18
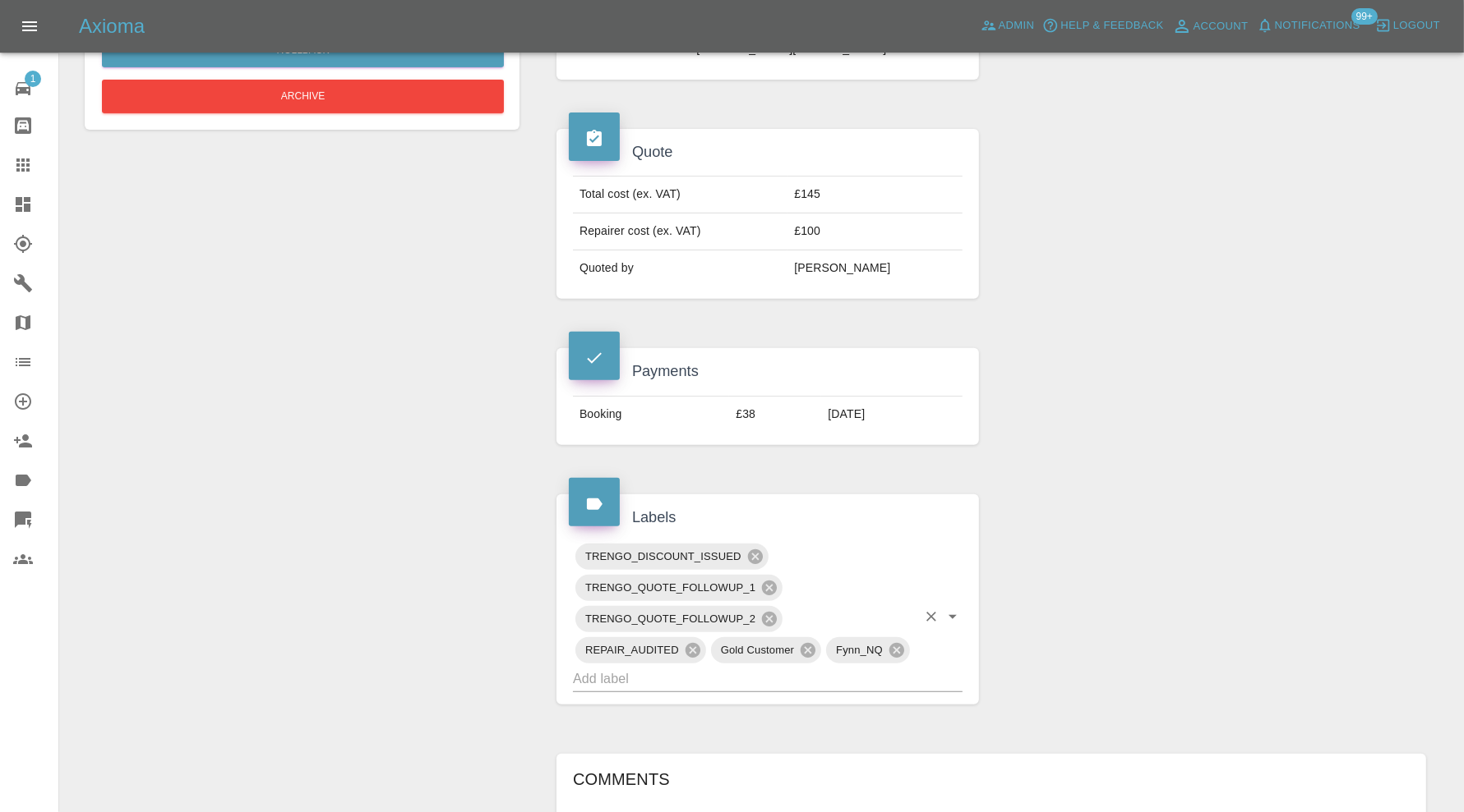
click at [808, 667] on input "text" at bounding box center [744, 679] width 344 height 26
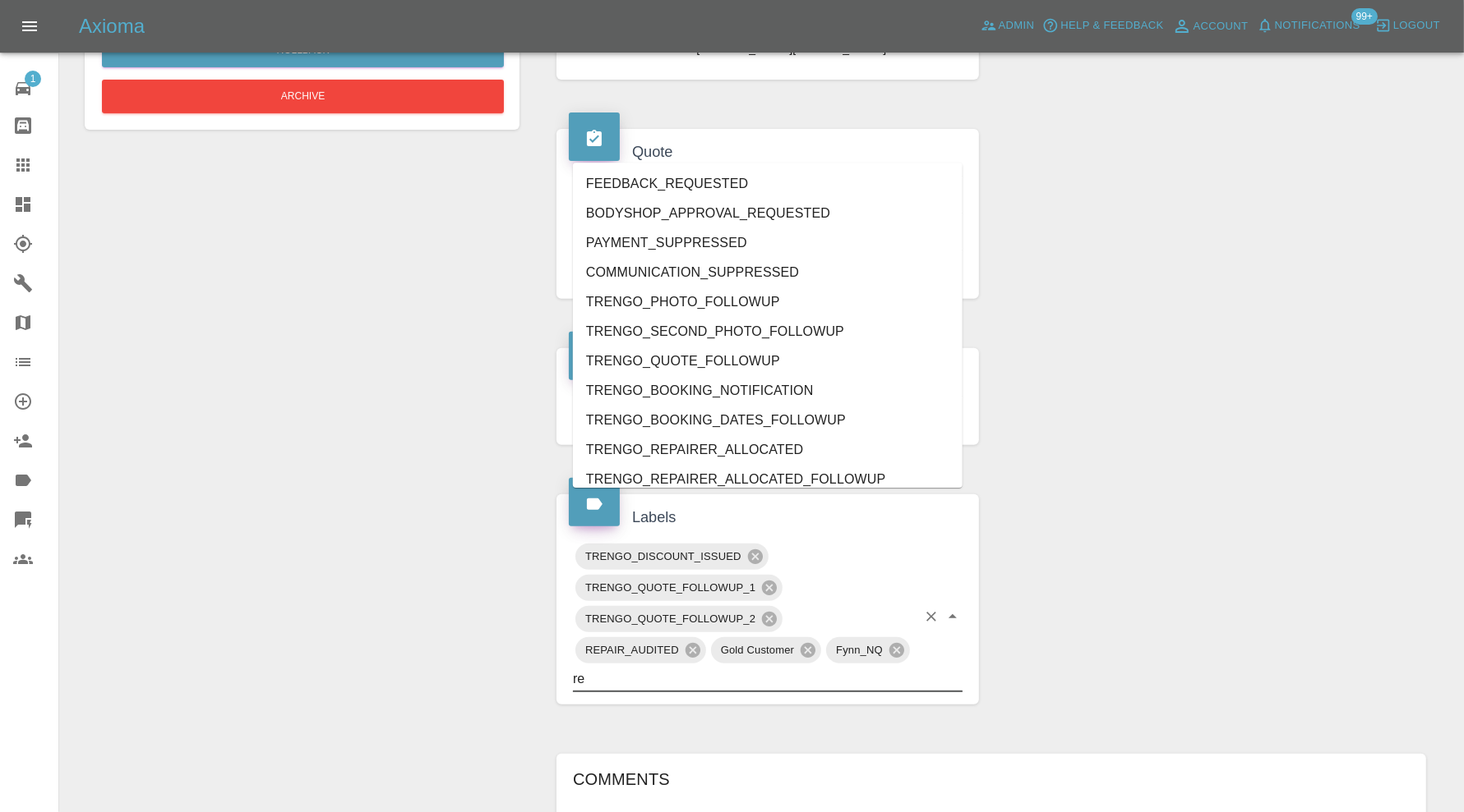
type input "rea"
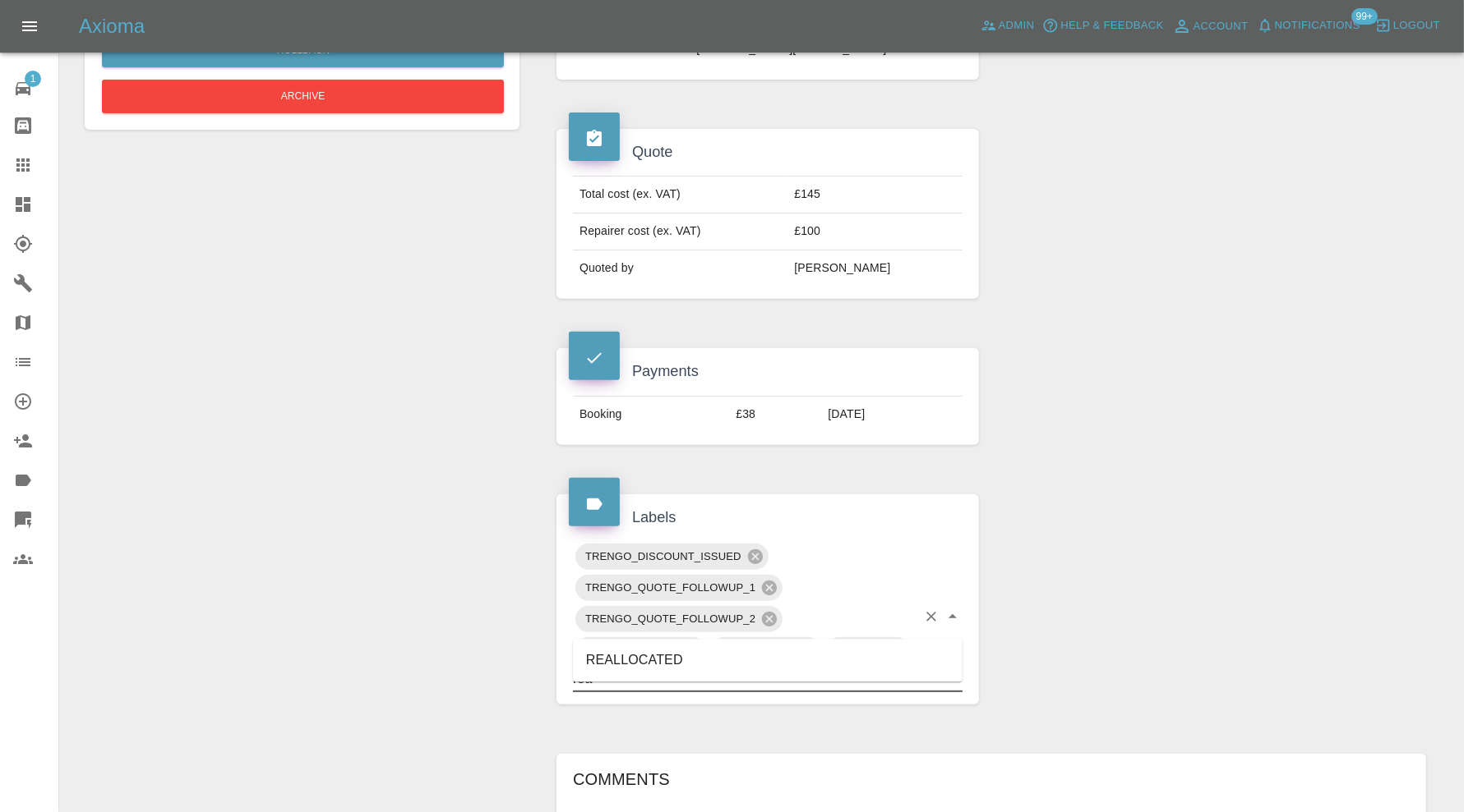
click at [731, 646] on li "REALLOCATED" at bounding box center [767, 660] width 389 height 30
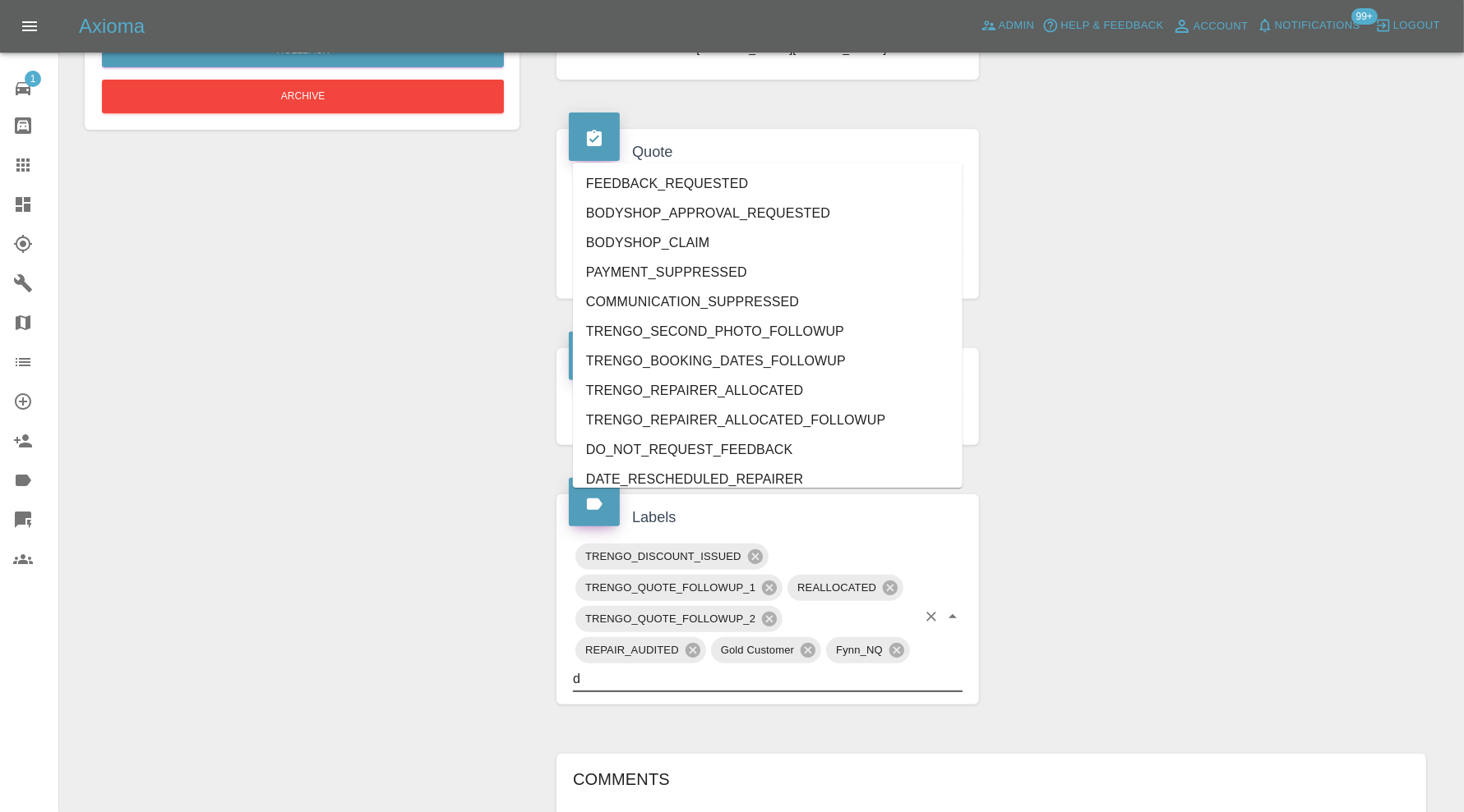
type input "do"
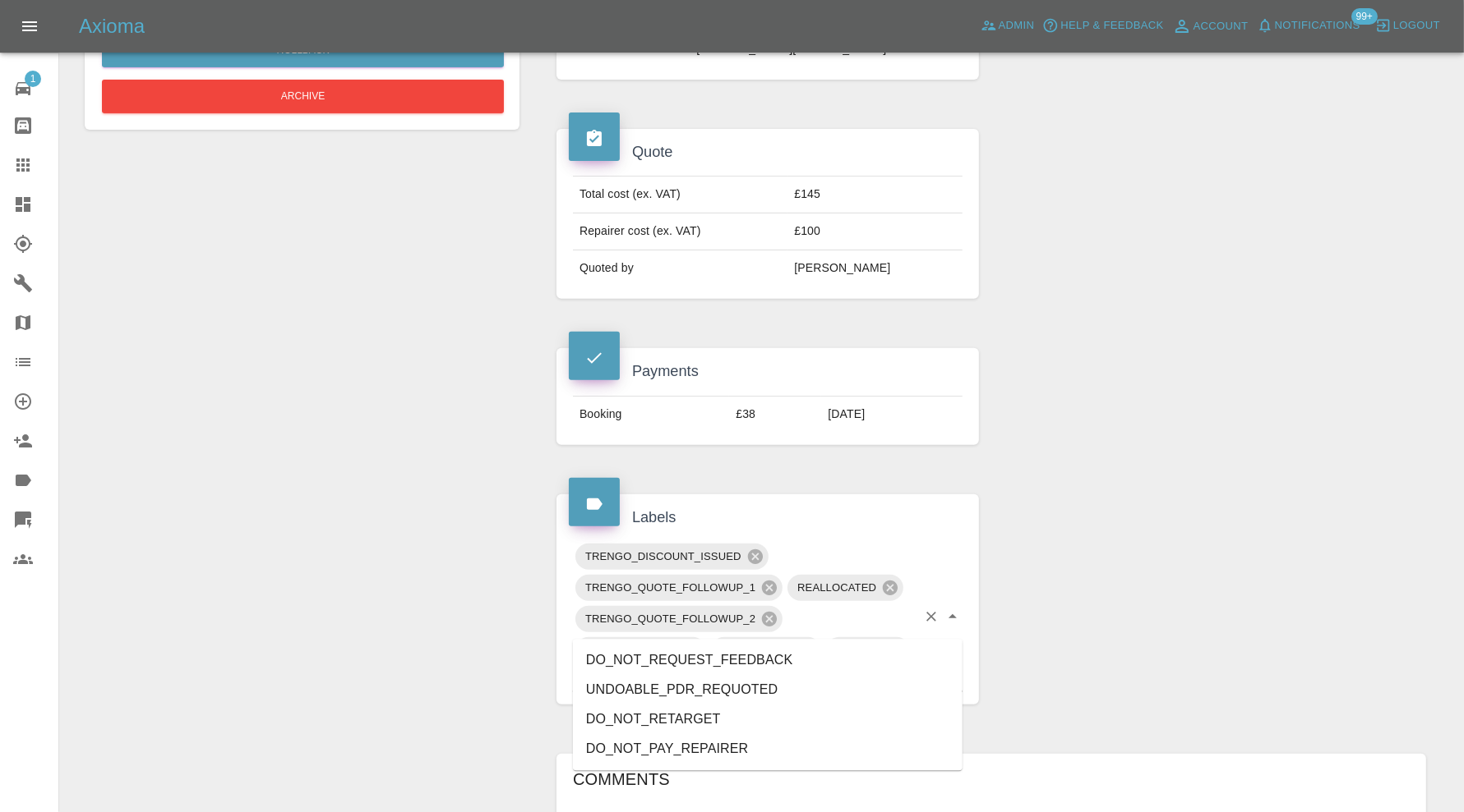
click at [721, 653] on li "DO_NOT_REQUEST_FEEDBACK" at bounding box center [767, 660] width 389 height 30
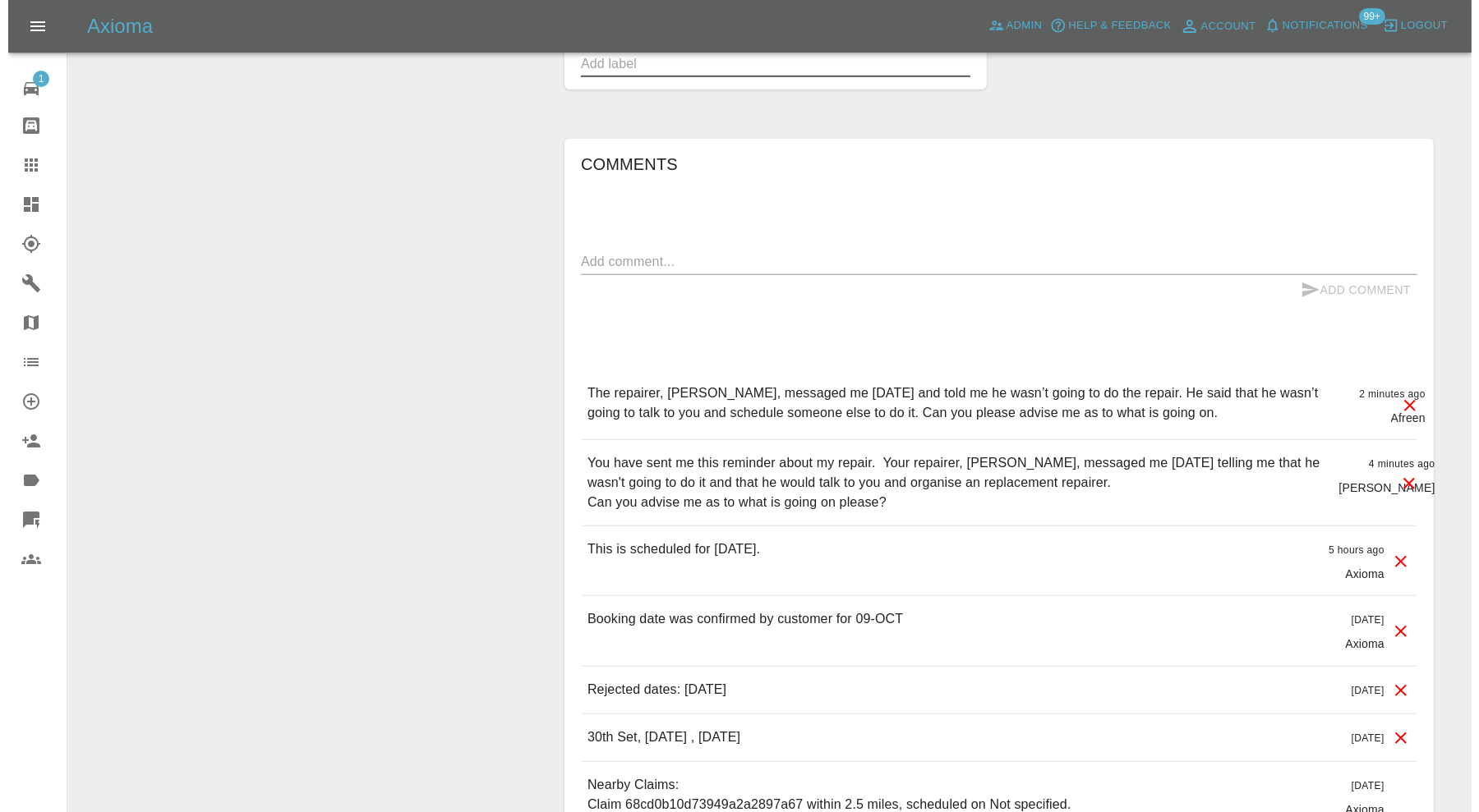
scroll to position [1232, 0]
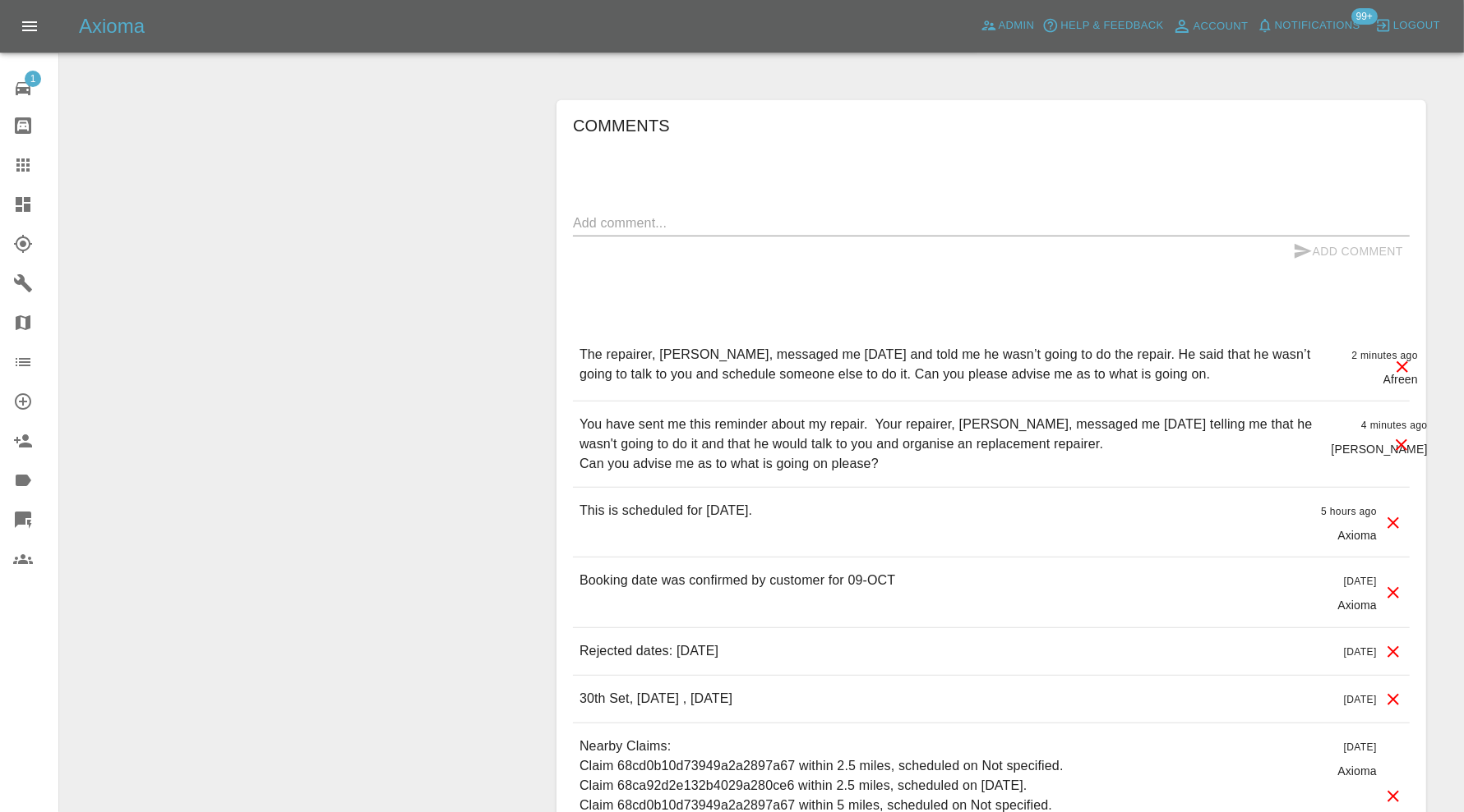
click at [1403, 435] on icon at bounding box center [1401, 445] width 20 height 20
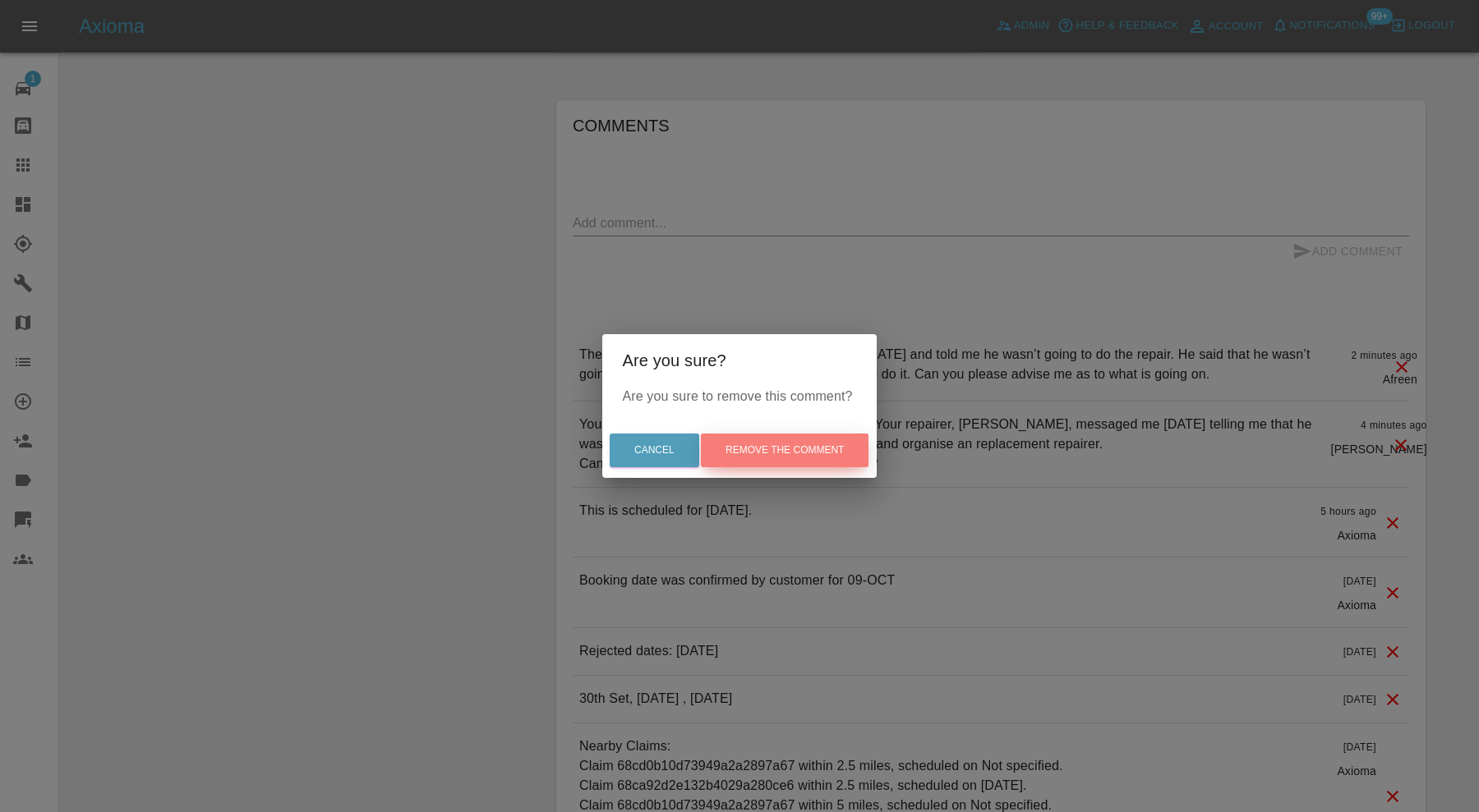
click at [834, 449] on button "Remove the comment" at bounding box center [784, 450] width 167 height 33
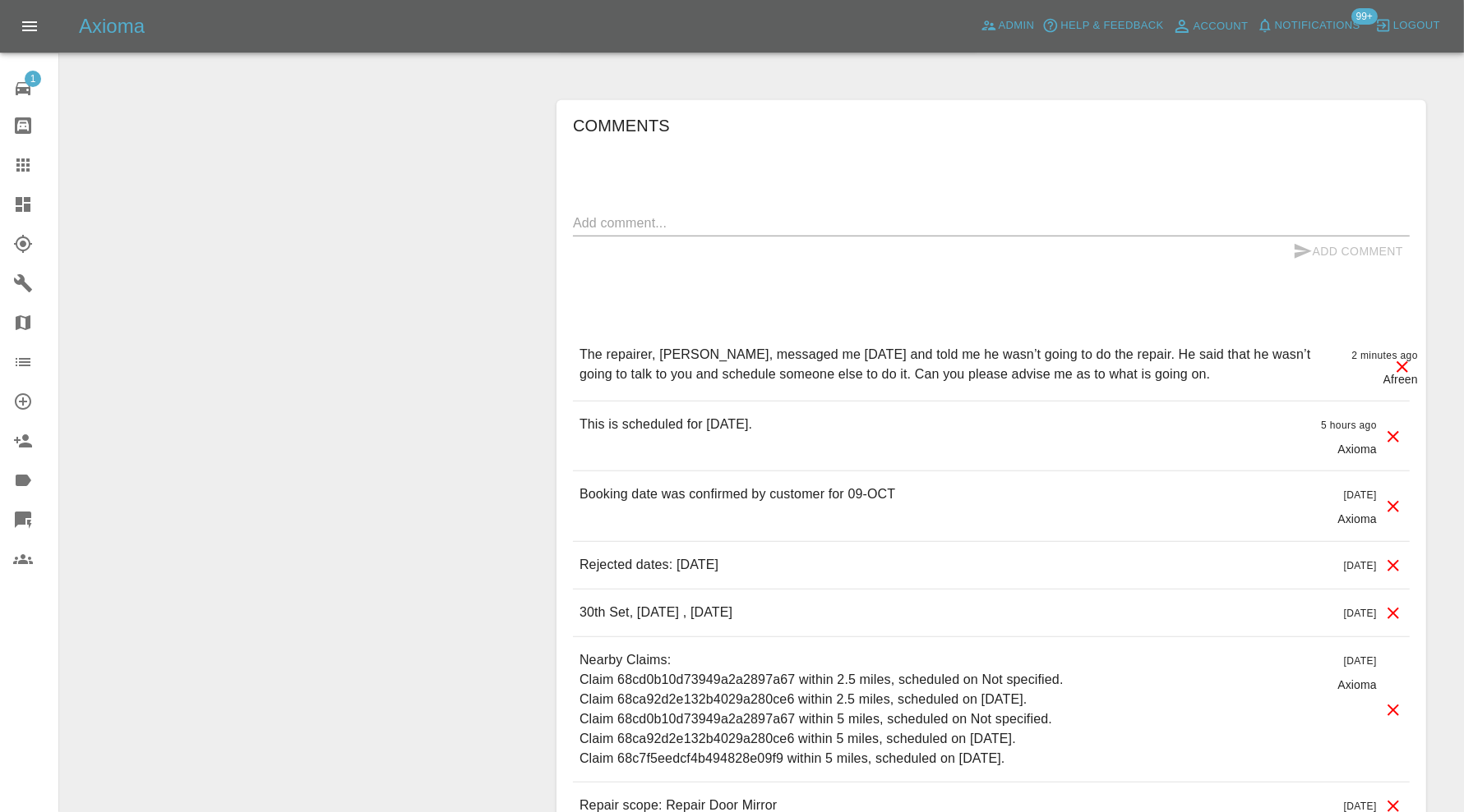
click at [1399, 362] on icon at bounding box center [1402, 367] width 11 height 11
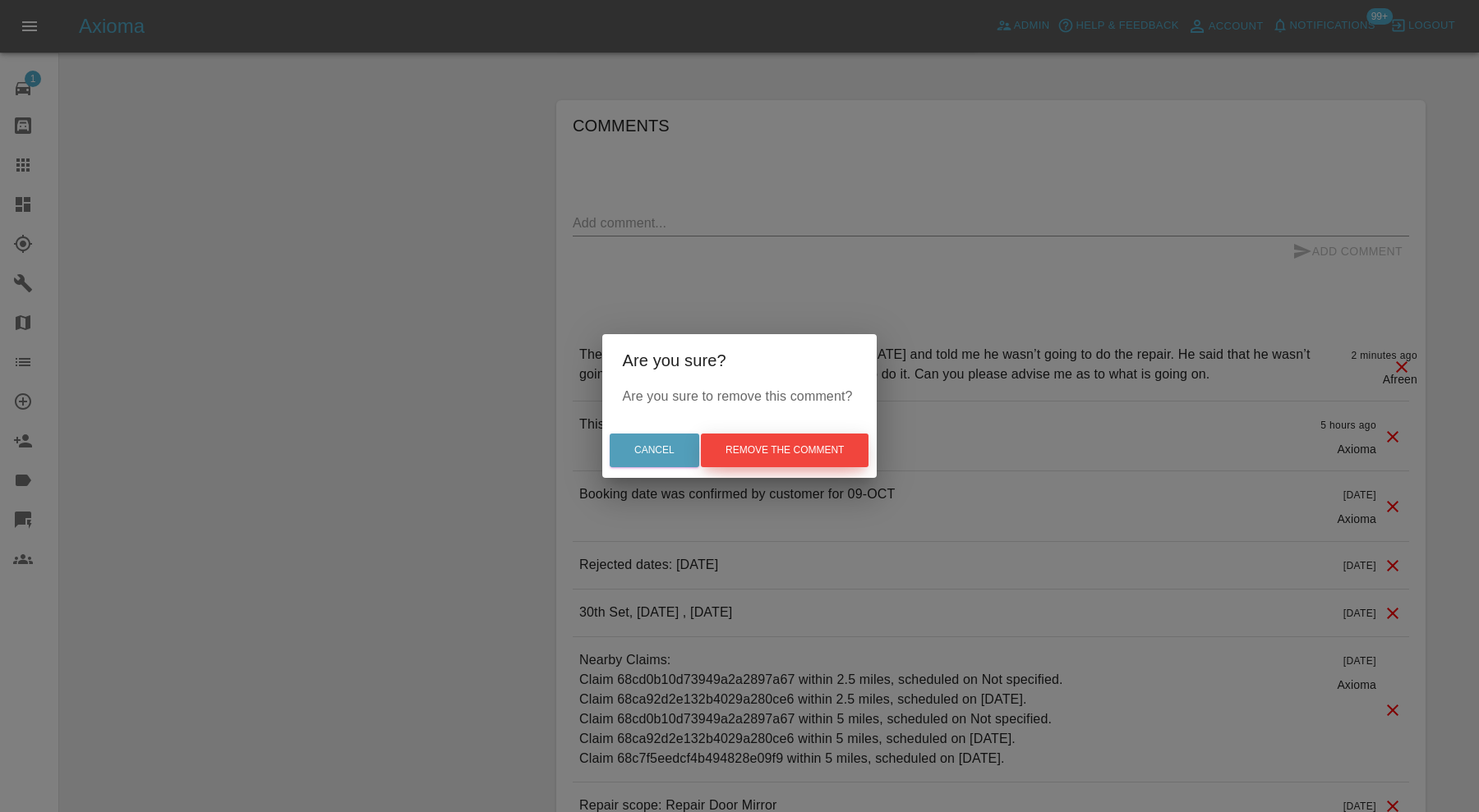
click at [842, 445] on button "Remove the comment" at bounding box center [784, 450] width 167 height 33
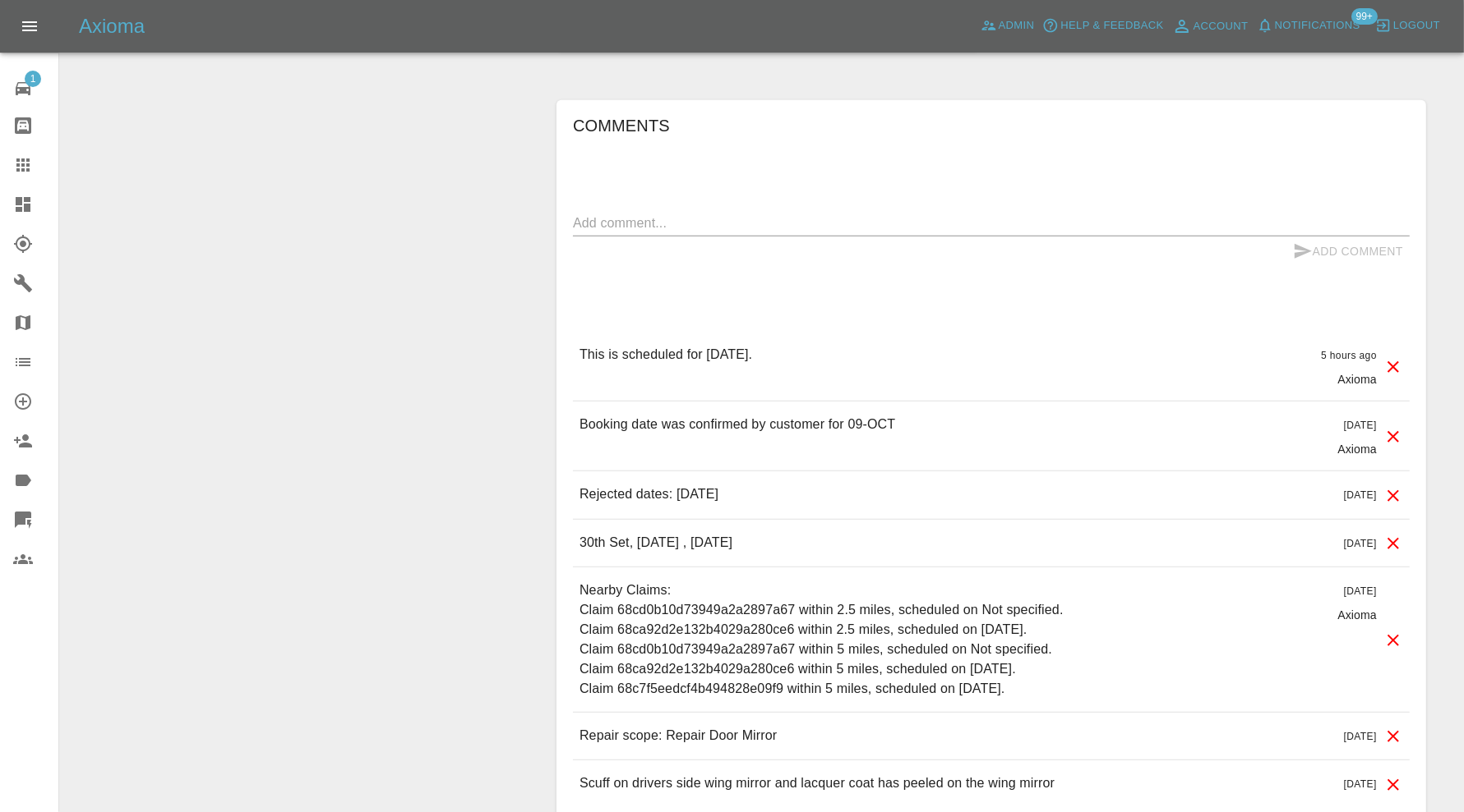
click at [1386, 358] on icon at bounding box center [1392, 367] width 20 height 20
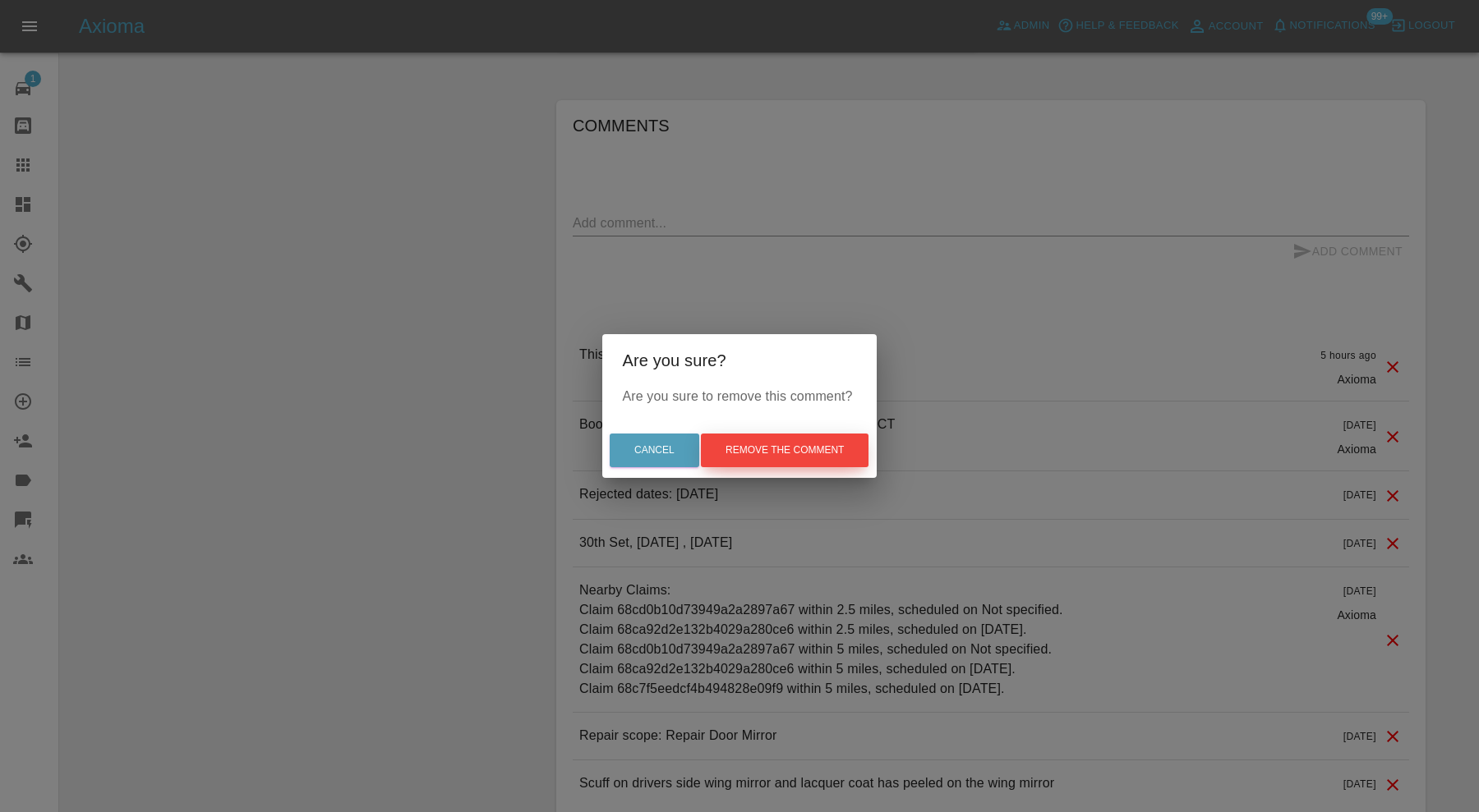
click at [790, 440] on button "Remove the comment" at bounding box center [784, 450] width 167 height 33
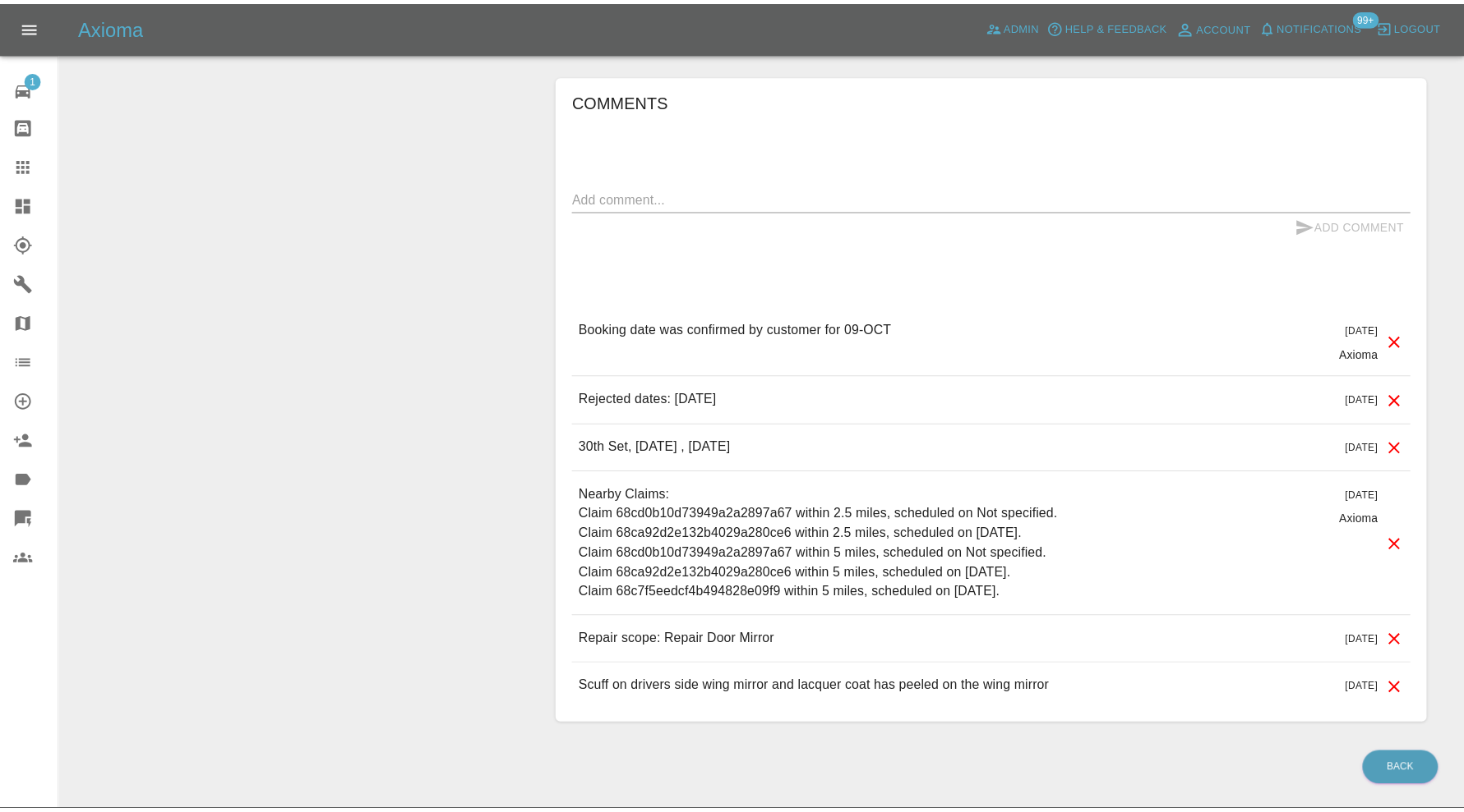
scroll to position [1225, 0]
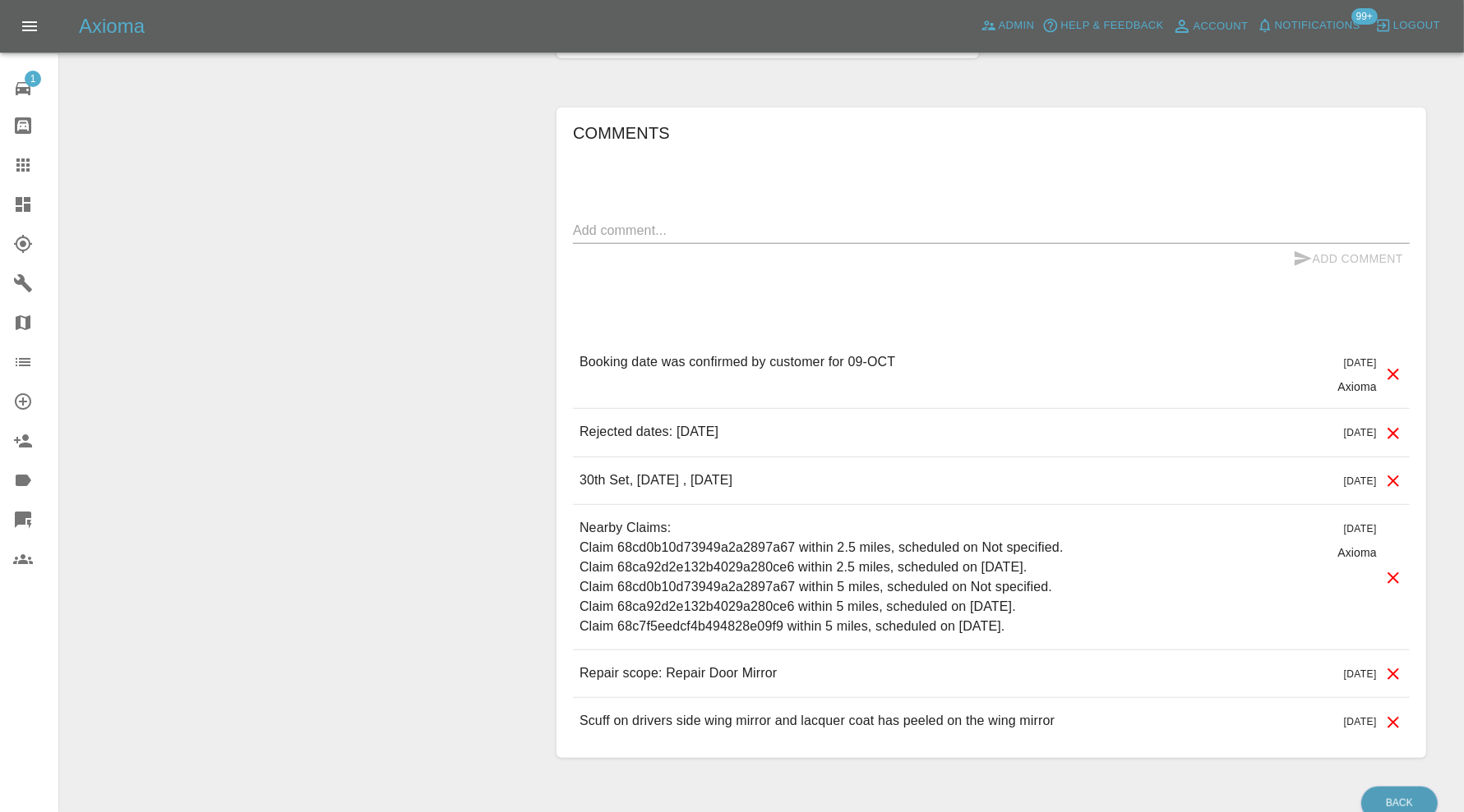
click at [743, 221] on textarea at bounding box center [991, 230] width 836 height 19
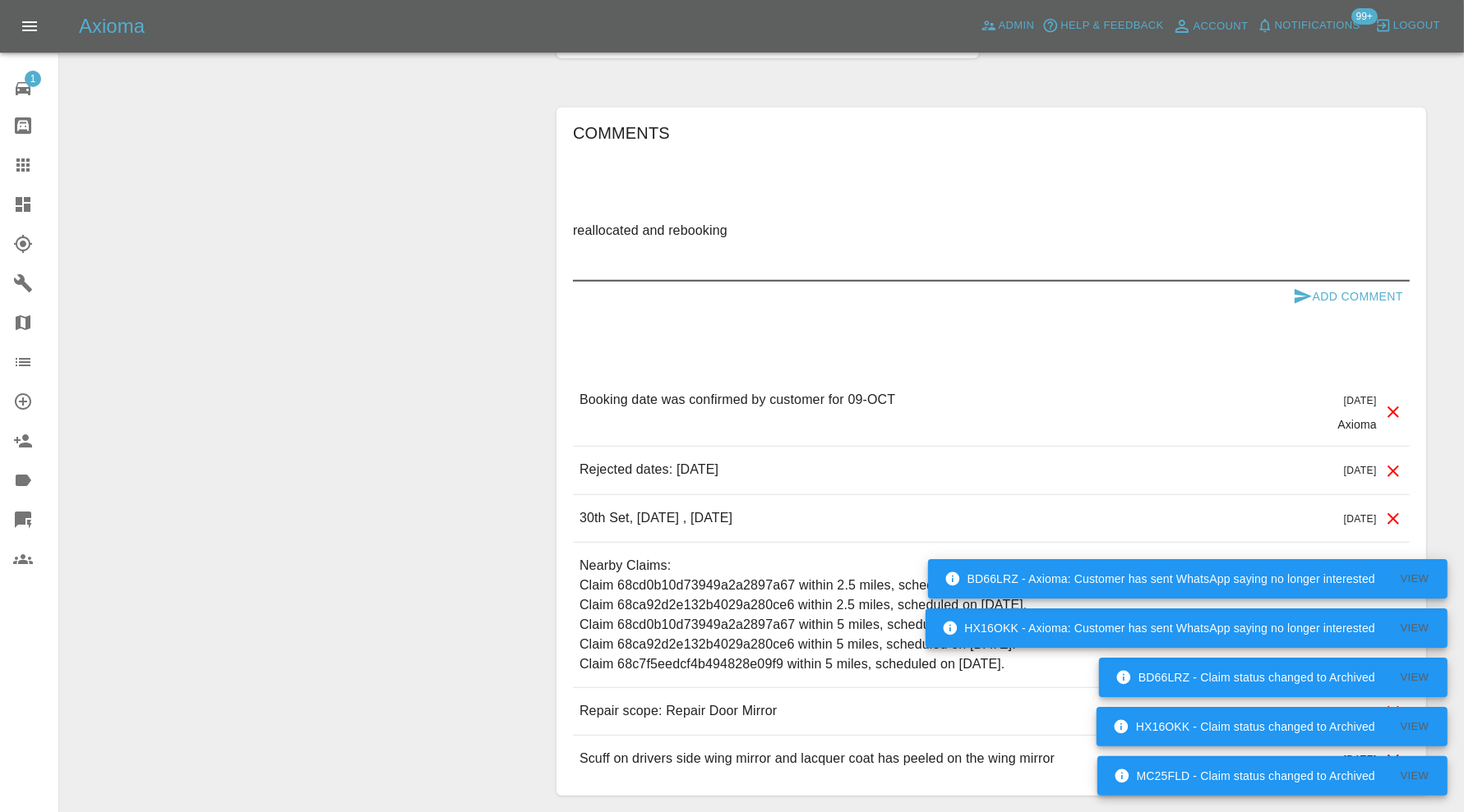
type textarea "reallocated and rebooking"
click at [1357, 282] on button "Add Comment" at bounding box center [1347, 297] width 123 height 31
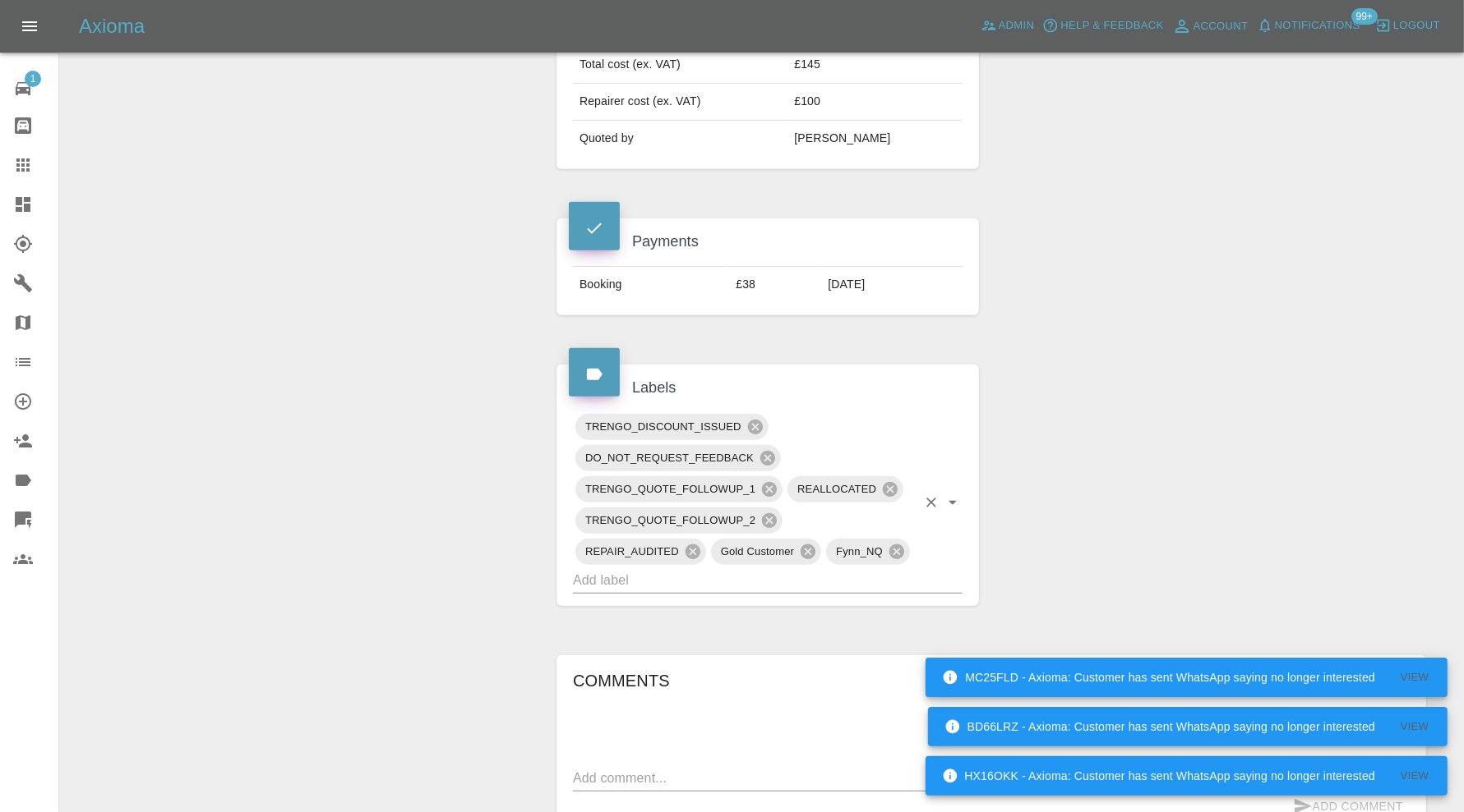
scroll to position [0, 0]
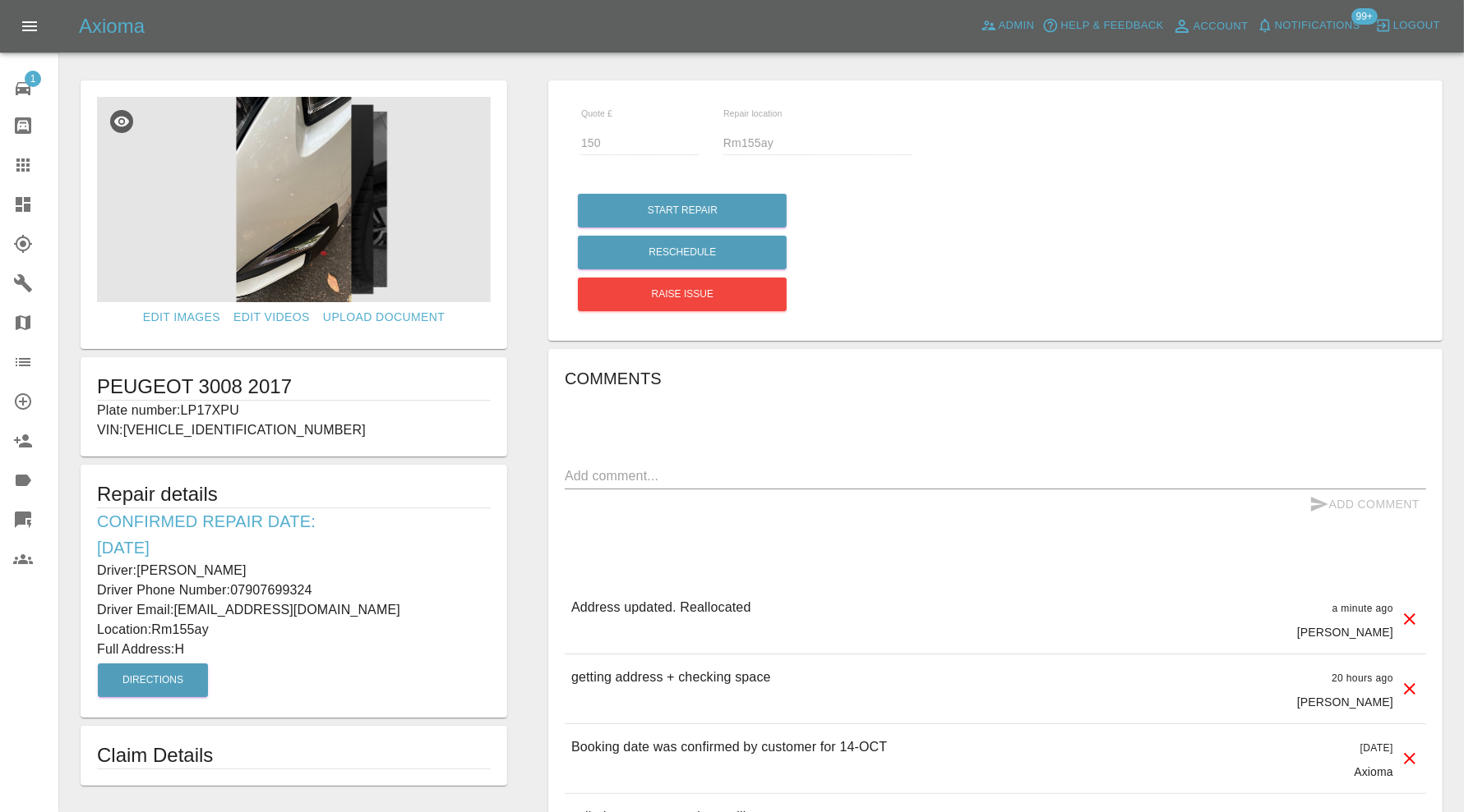
click at [810, 464] on div "x" at bounding box center [995, 475] width 861 height 26
paste textarea "[PERSON_NAME] academy [GEOGRAPHIC_DATA]"
click at [664, 474] on textarea "[PERSON_NAME] academy [GEOGRAPHIC_DATA]" at bounding box center [995, 476] width 861 height 19
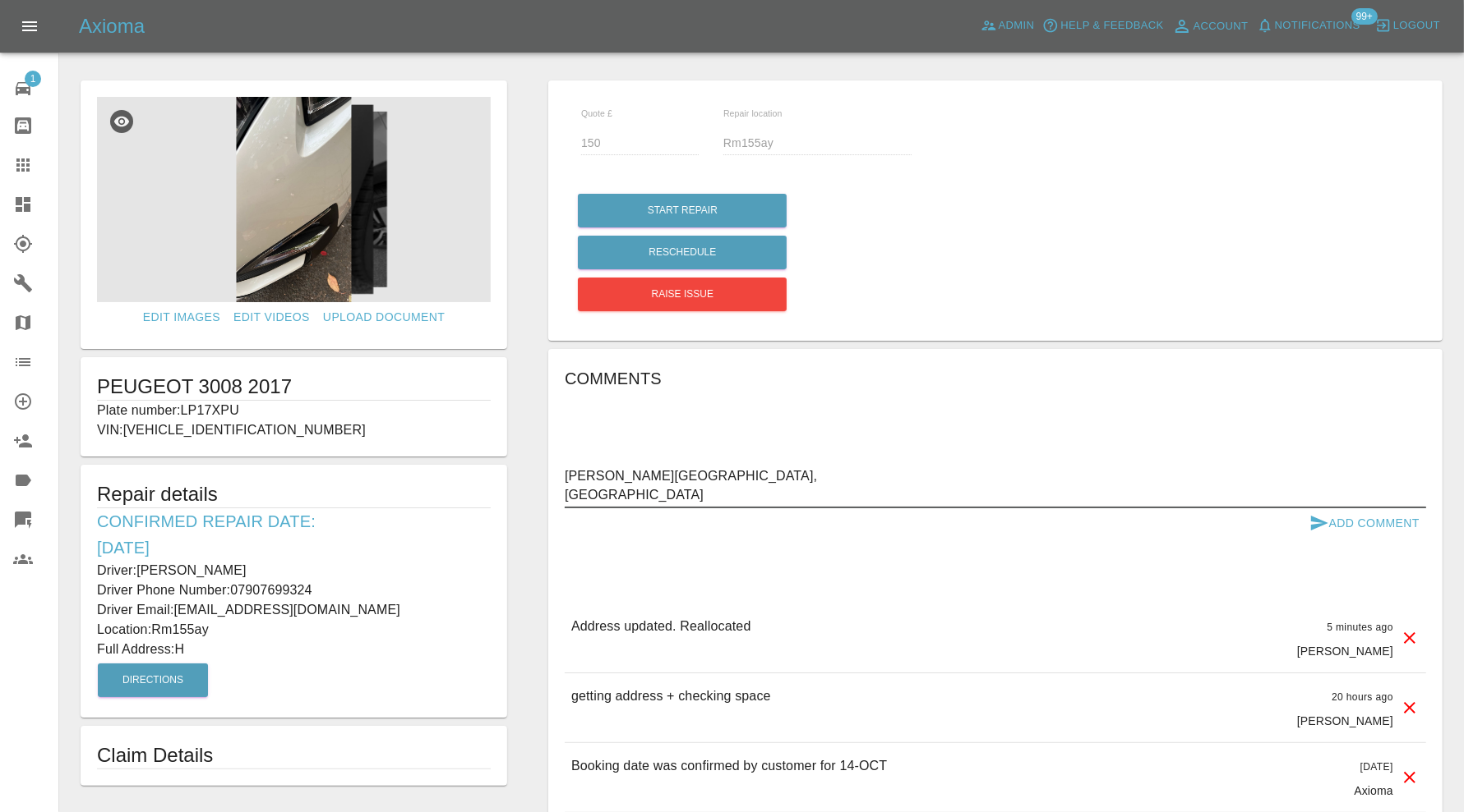
click at [571, 495] on textarea "[PERSON_NAME][GEOGRAPHIC_DATA], [GEOGRAPHIC_DATA]" at bounding box center [995, 486] width 861 height 38
click at [690, 494] on textarea "[PERSON_NAME][GEOGRAPHIC_DATA], [GEOGRAPHIC_DATA]" at bounding box center [995, 486] width 861 height 38
click at [612, 479] on textarea "[PERSON_NAME][GEOGRAPHIC_DATA], [GEOGRAPHIC_DATA]." at bounding box center [995, 486] width 861 height 38
type textarea "[PERSON_NAME][GEOGRAPHIC_DATA], [GEOGRAPHIC_DATA]."
click at [1359, 528] on button "Add Comment" at bounding box center [1364, 524] width 123 height 31
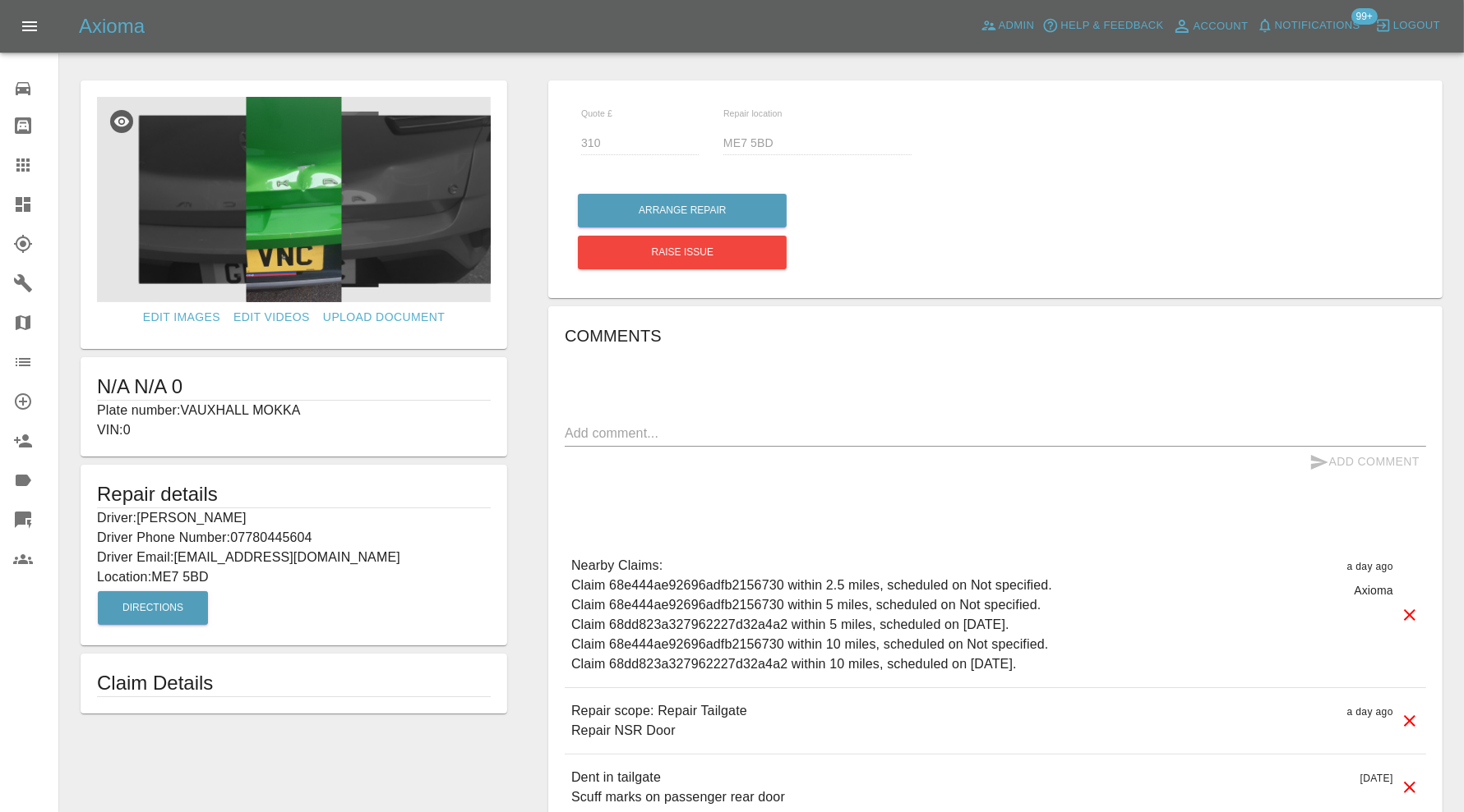
click at [264, 207] on img at bounding box center [293, 199] width 393 height 206
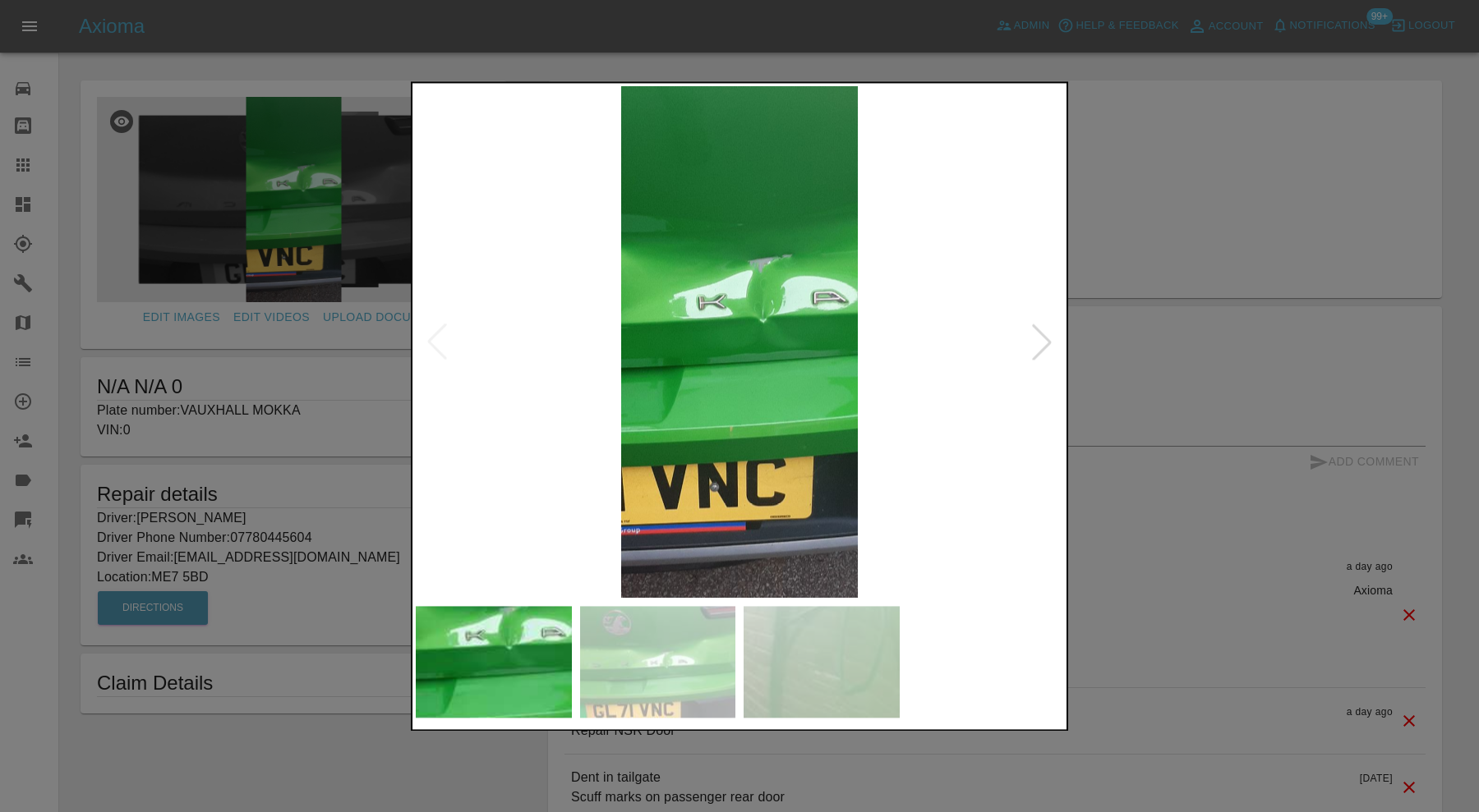
click at [684, 656] on img at bounding box center [657, 662] width 156 height 112
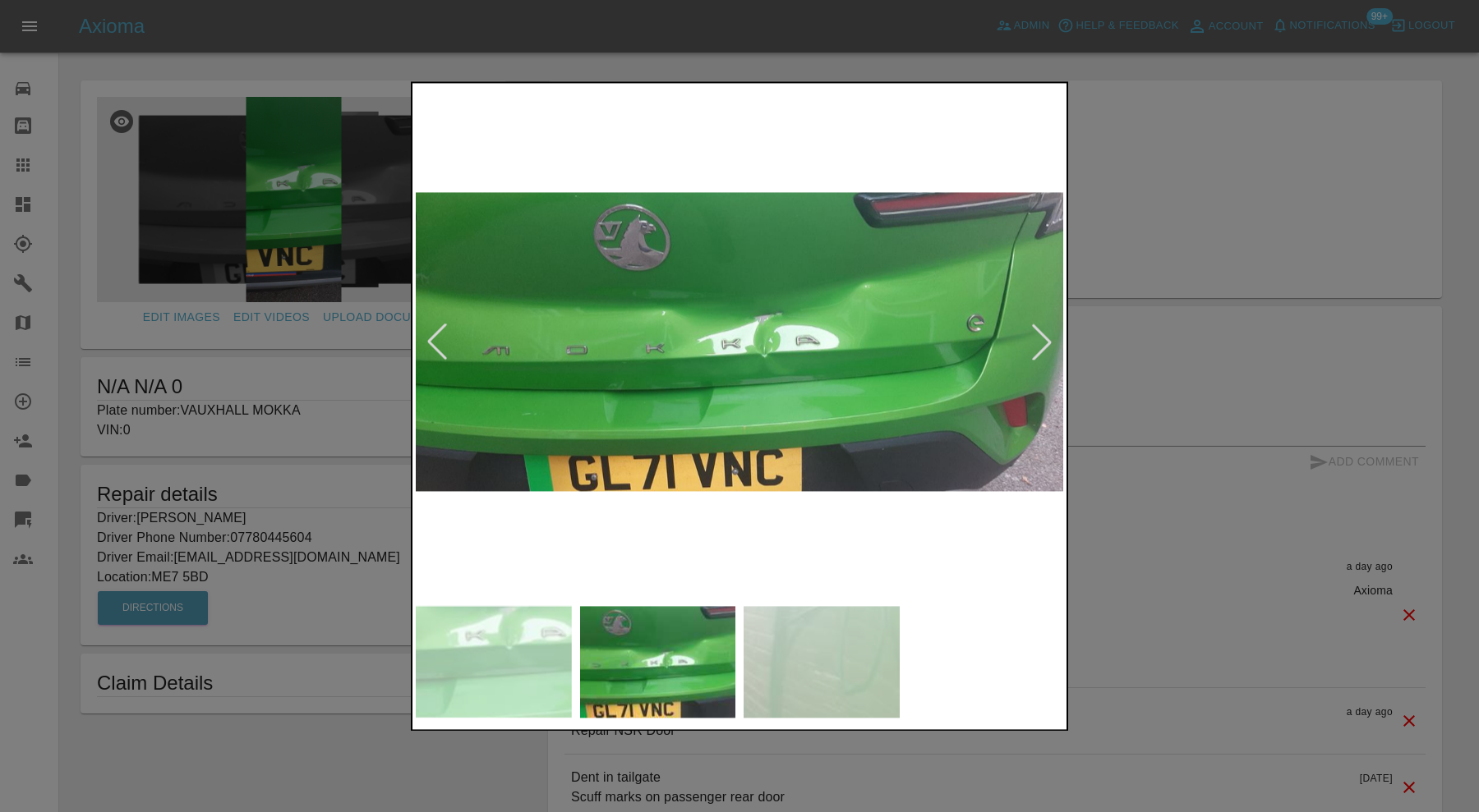
click at [805, 653] on img at bounding box center [821, 662] width 156 height 112
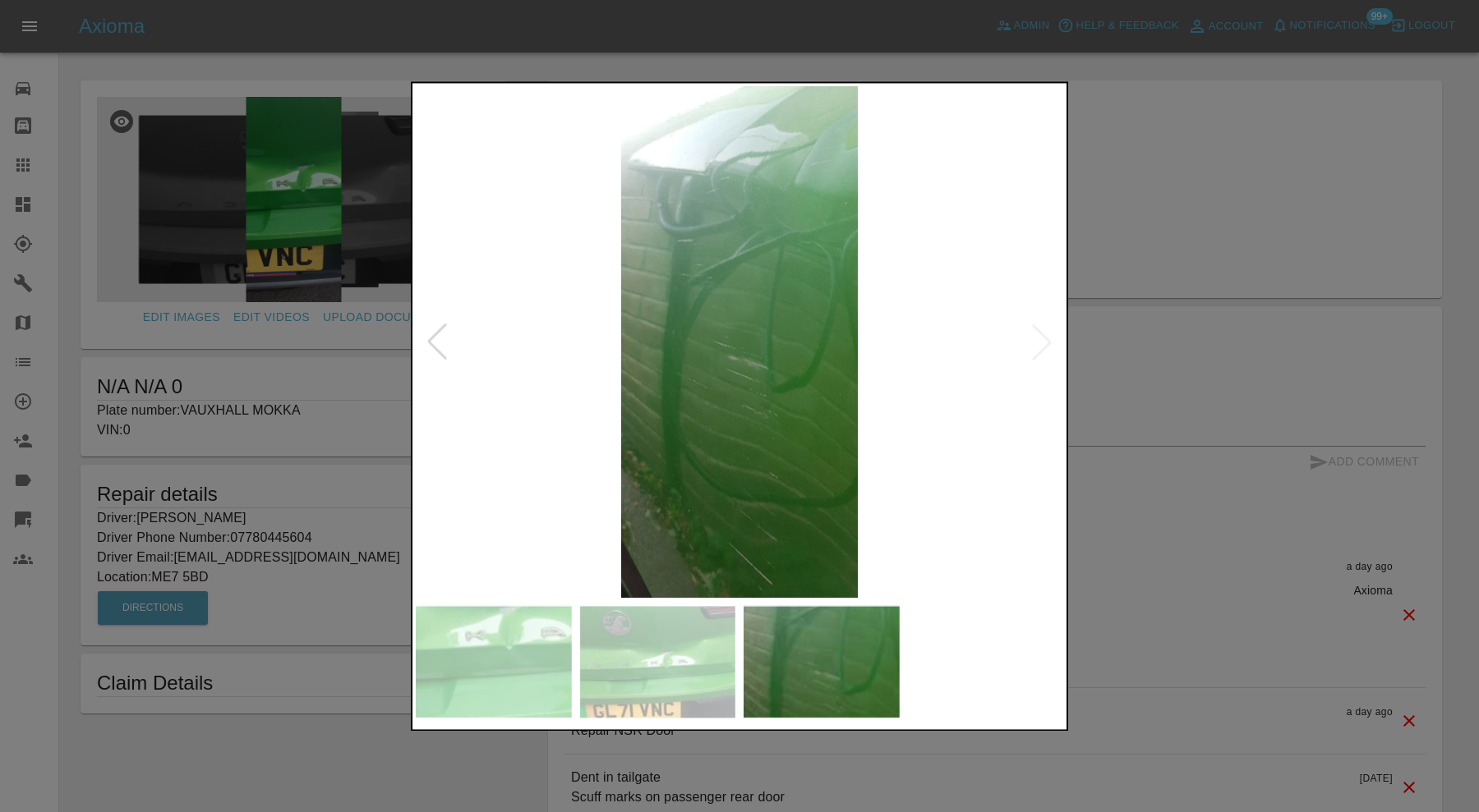
click at [1179, 329] on div at bounding box center [740, 406] width 1479 height 812
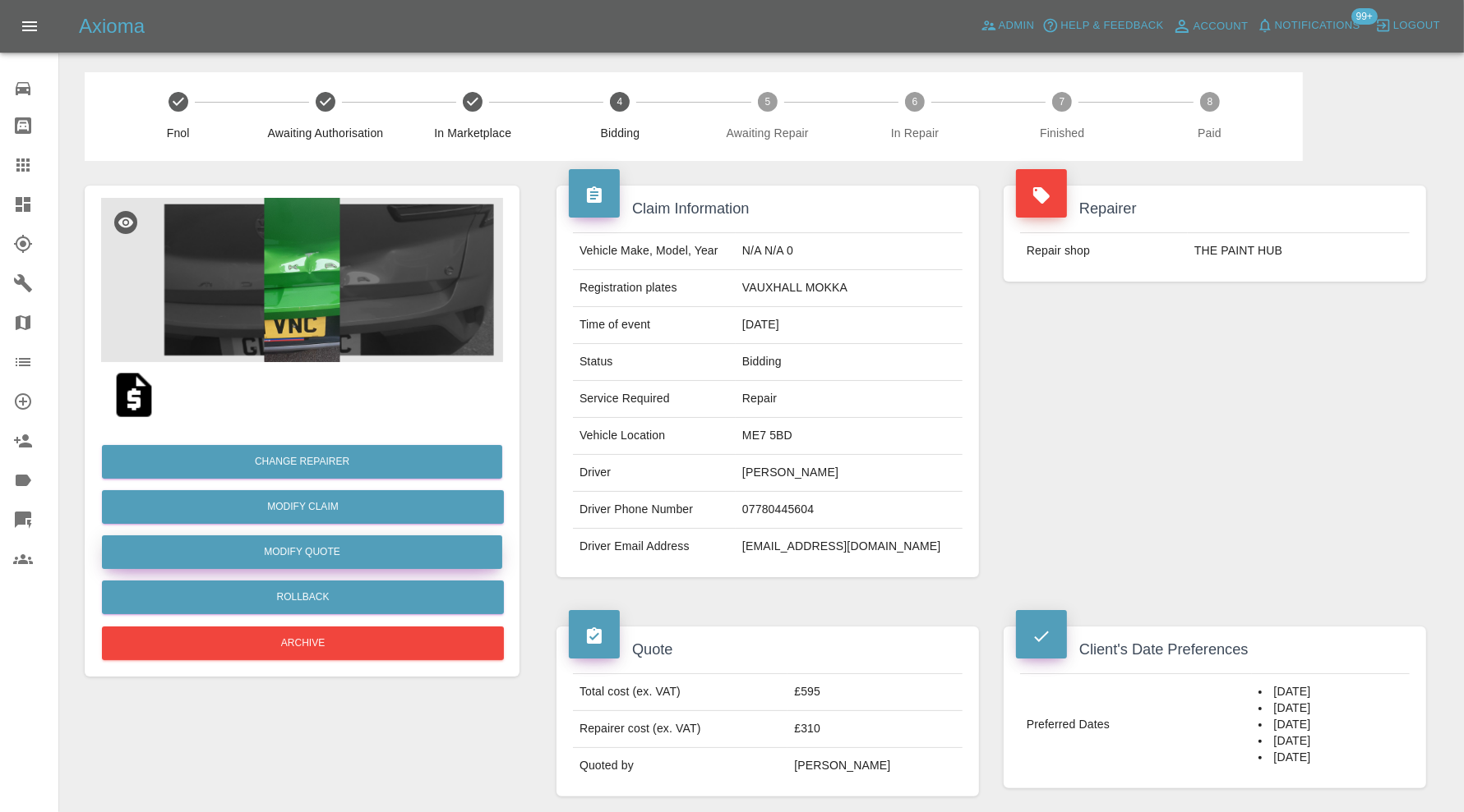
click at [399, 550] on button "Modify Quote" at bounding box center [301, 552] width 400 height 33
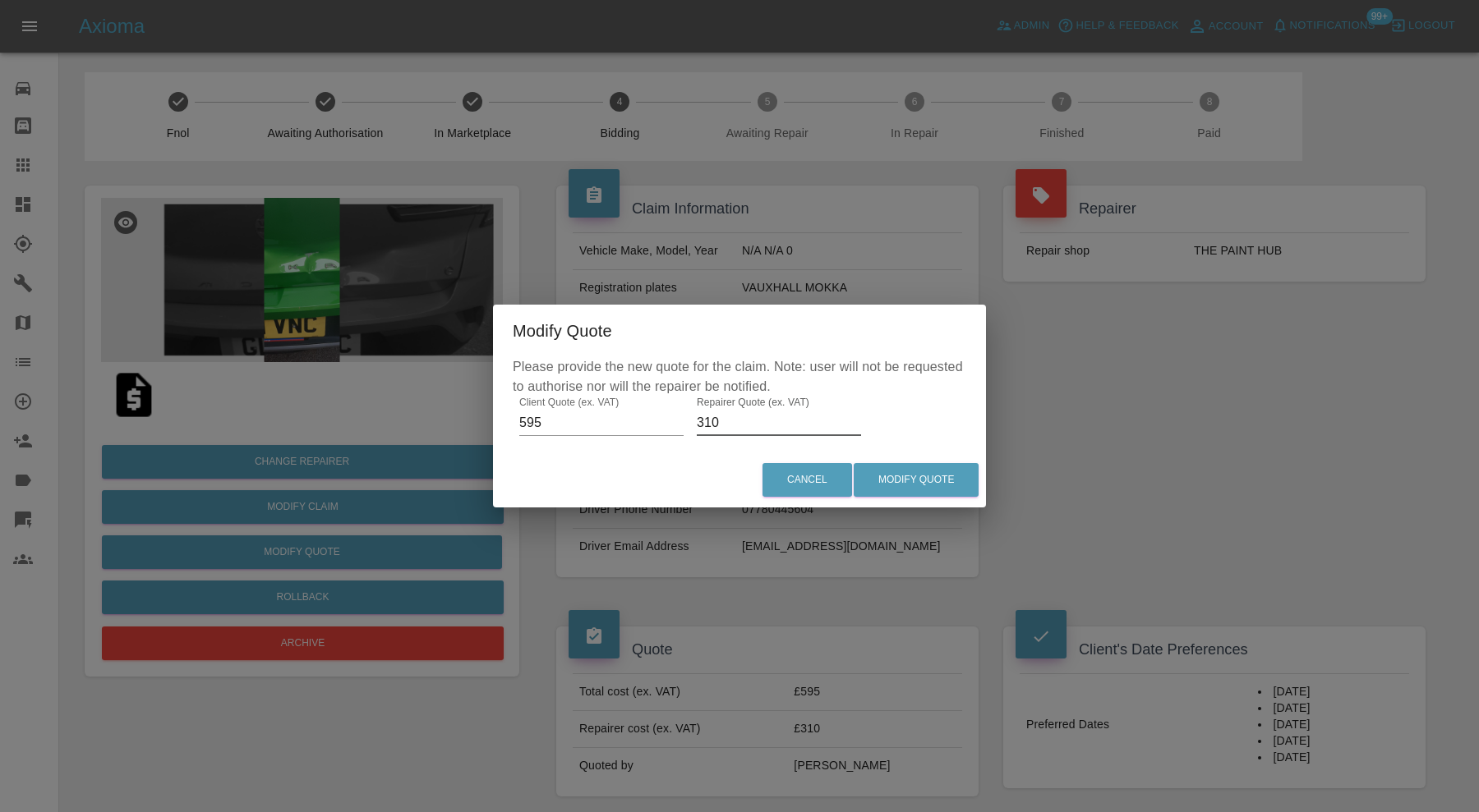
drag, startPoint x: 737, startPoint y: 424, endPoint x: 666, endPoint y: 426, distance: 71.0
click at [666, 426] on div "Please provide the new quote for the claim. Note: user will not be requested to…" at bounding box center [739, 406] width 493 height 96
type input "400"
click at [925, 472] on button "Modify Quote" at bounding box center [916, 479] width 125 height 33
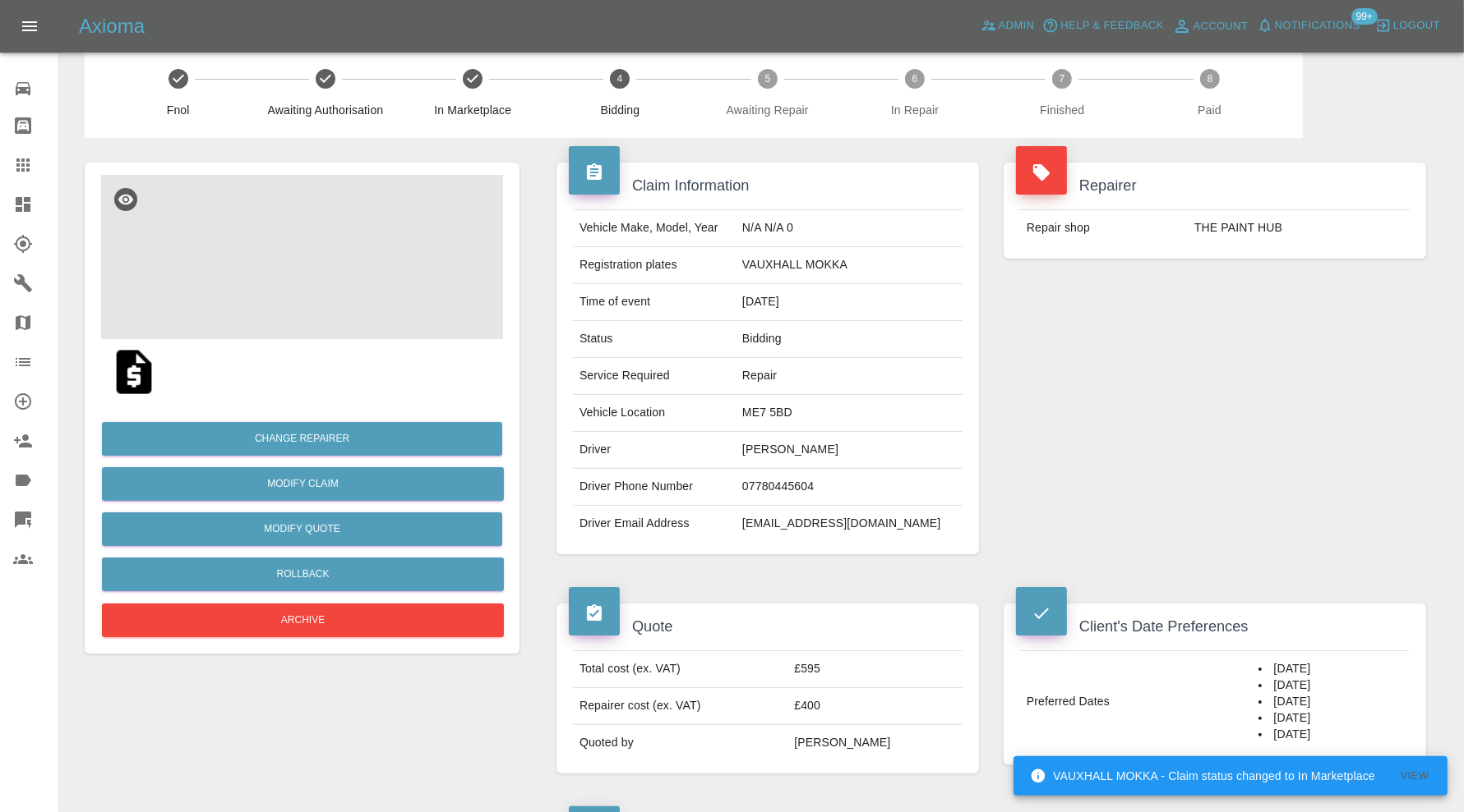
scroll to position [22, 0]
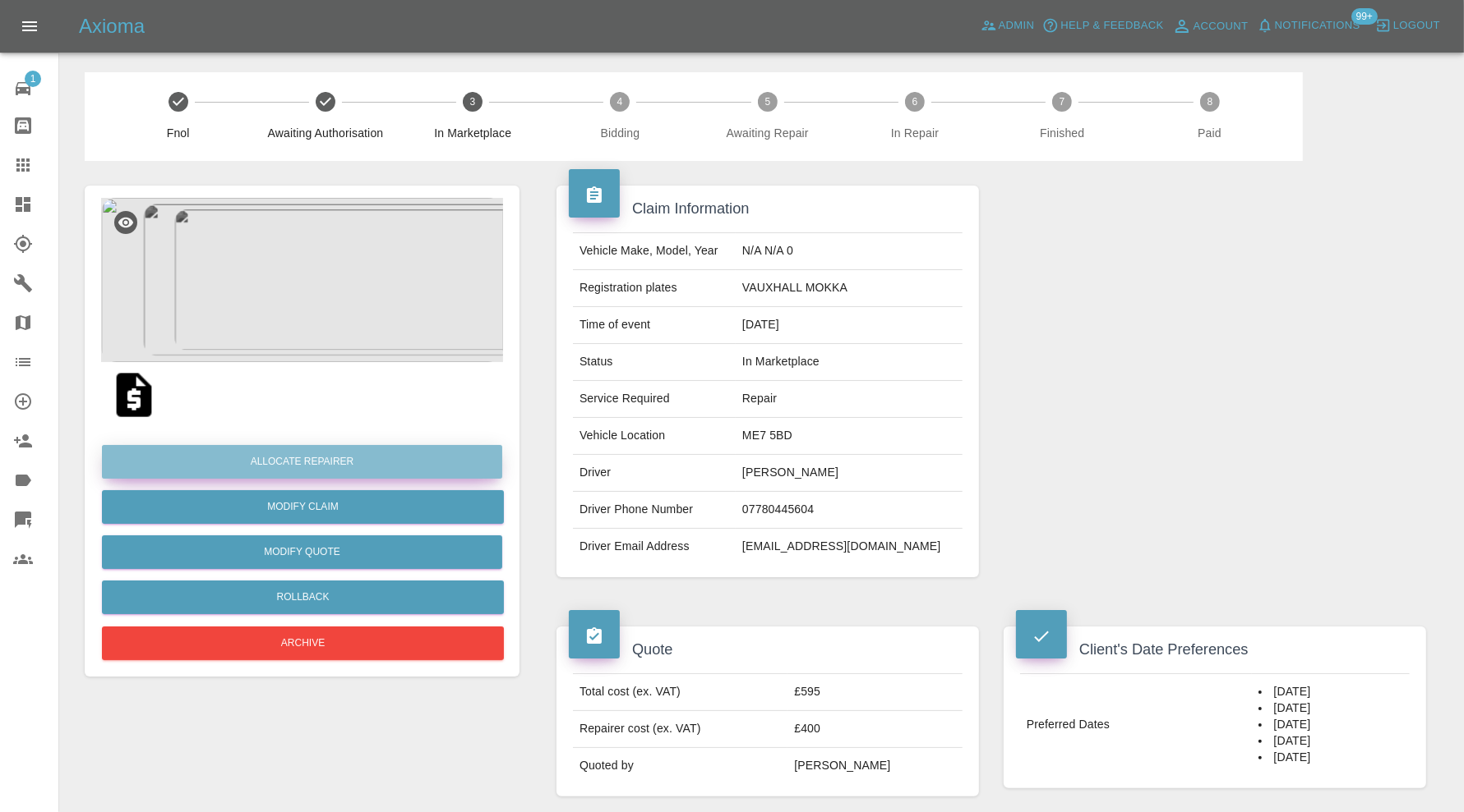
click at [379, 465] on button "Allocate Repairer" at bounding box center [301, 461] width 400 height 33
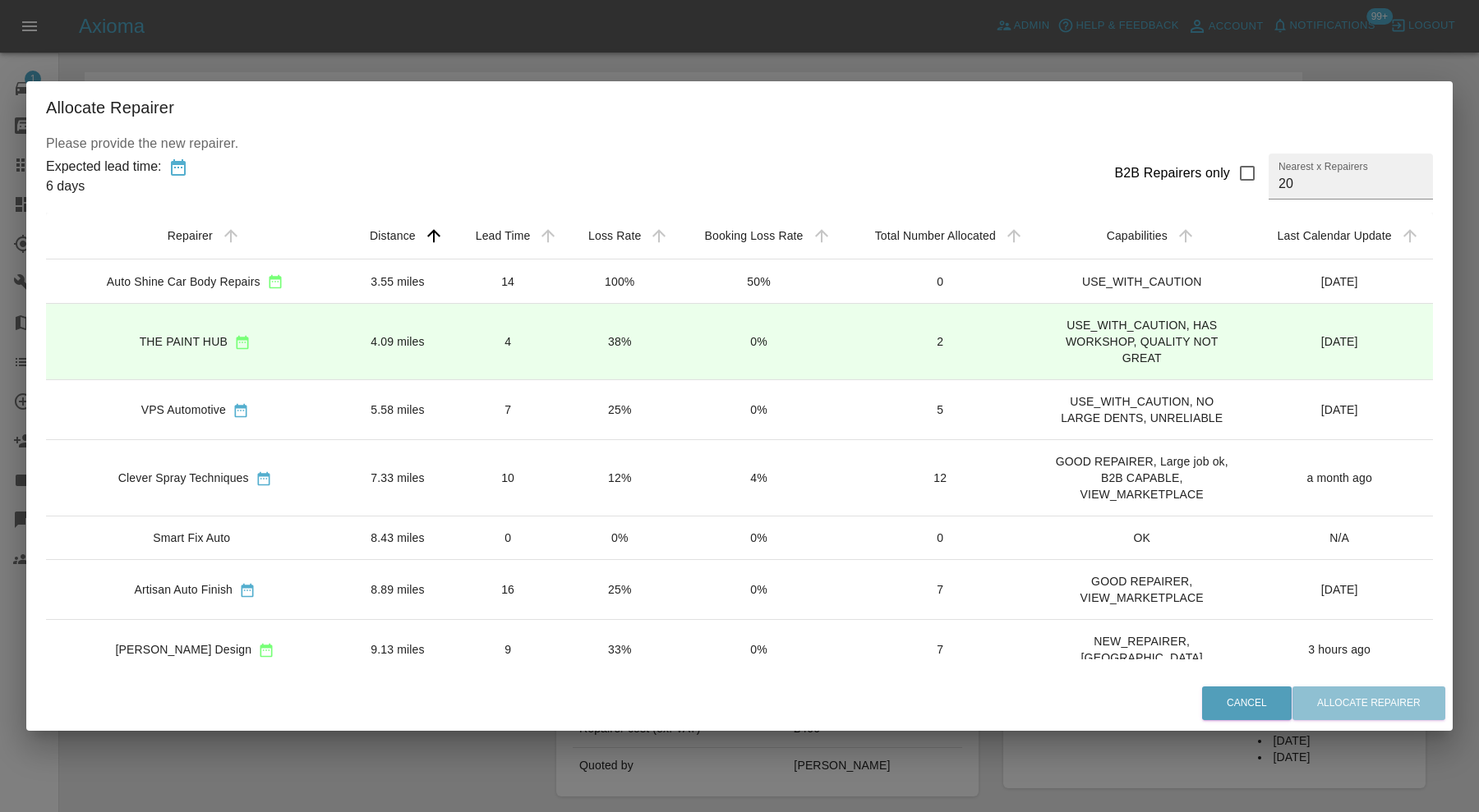
click at [452, 334] on td "4" at bounding box center [508, 342] width 114 height 77
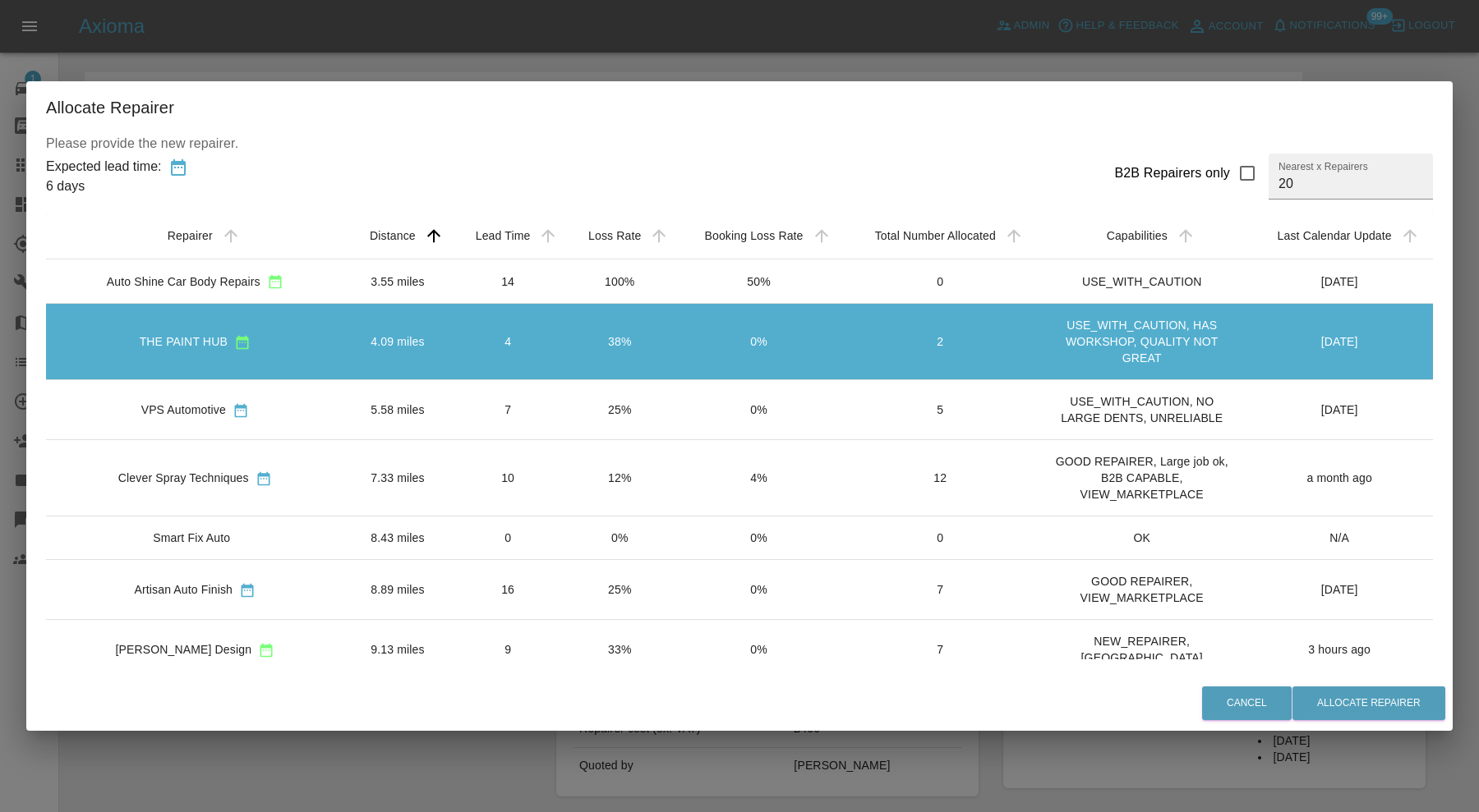
click at [1324, 683] on div "Cancel Allocate Repairer" at bounding box center [739, 704] width 1426 height 55
click at [1330, 708] on button "Allocate Repairer" at bounding box center [1369, 703] width 153 height 33
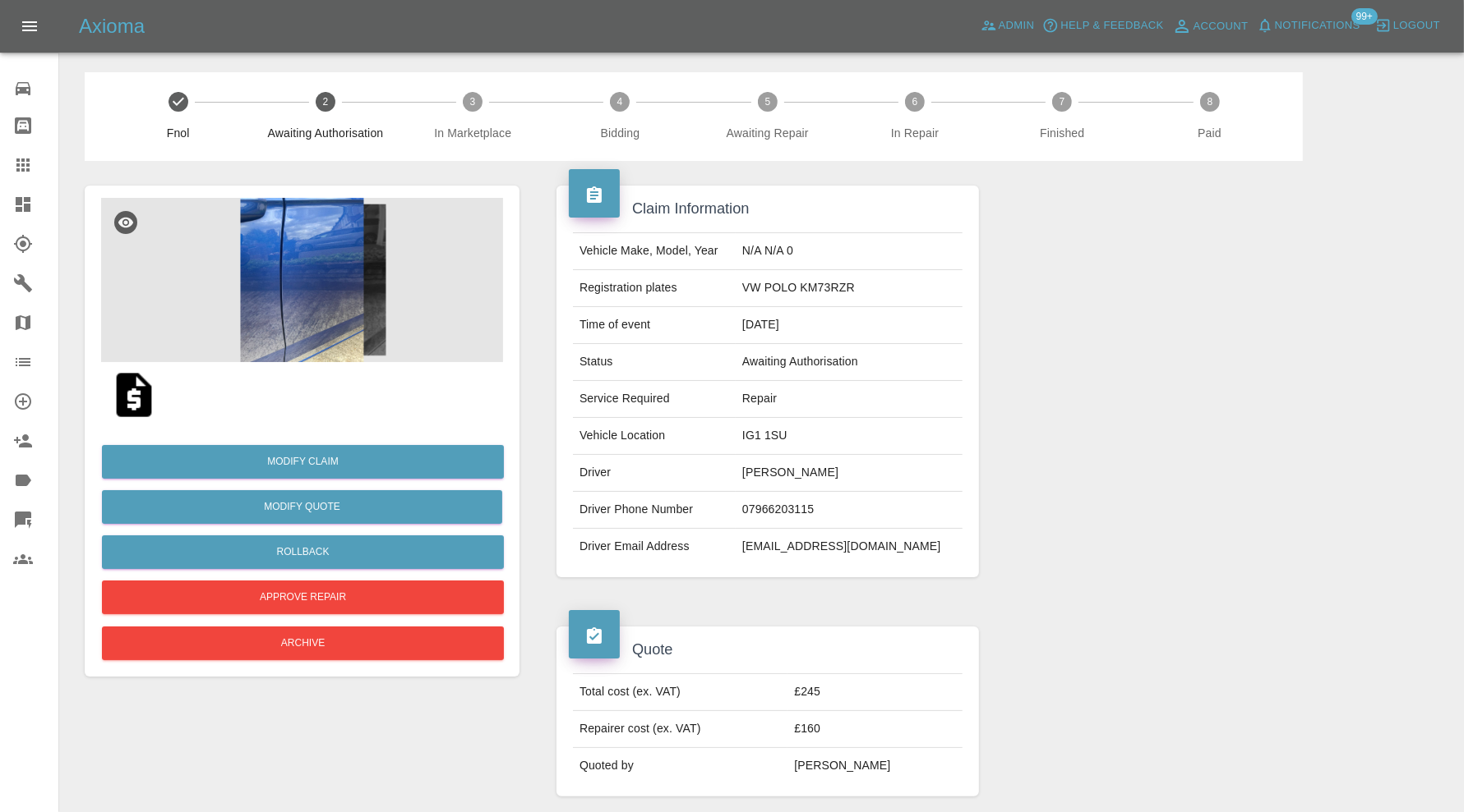
click at [280, 292] on img at bounding box center [302, 280] width 402 height 165
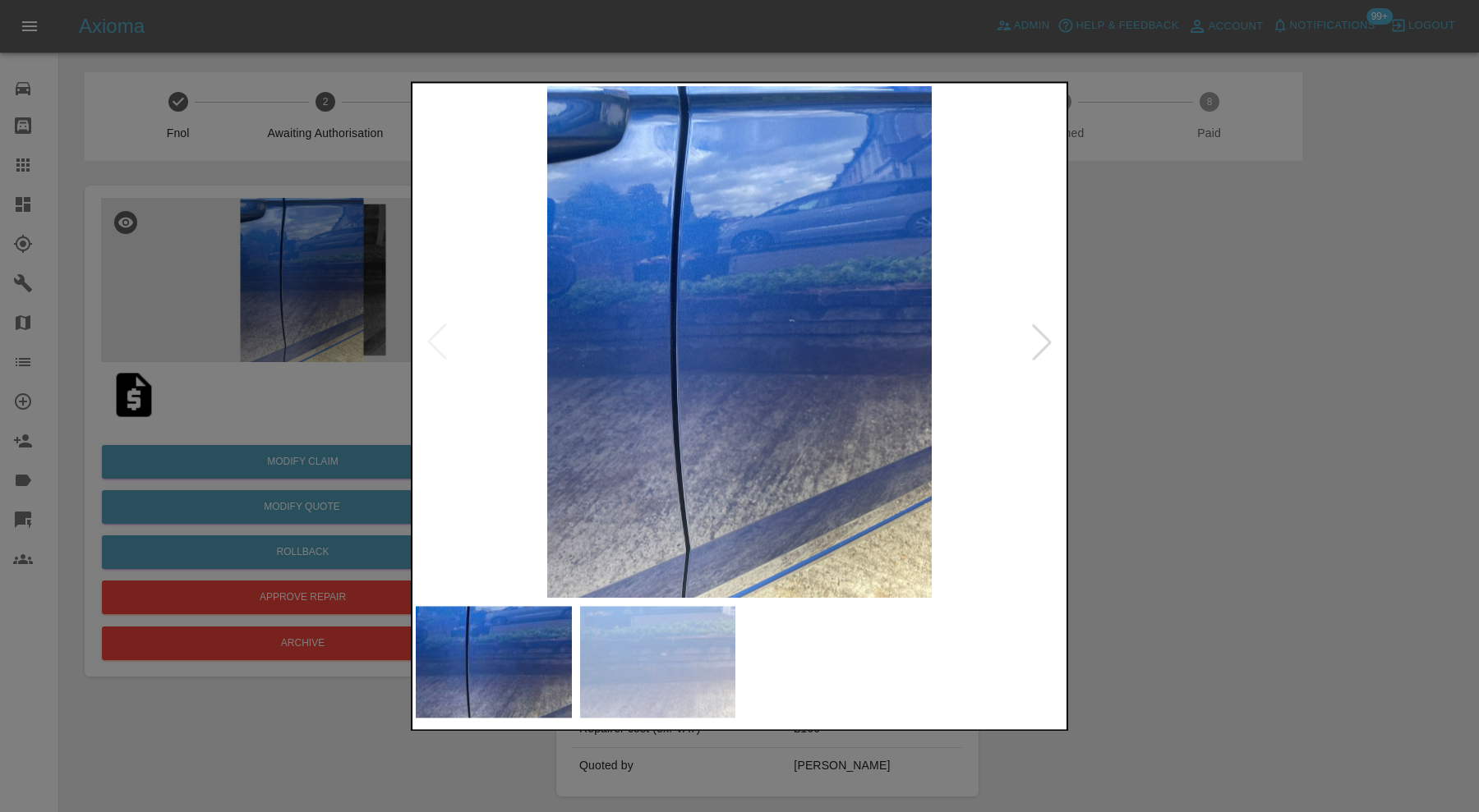
click at [1045, 335] on div at bounding box center [1042, 342] width 36 height 36
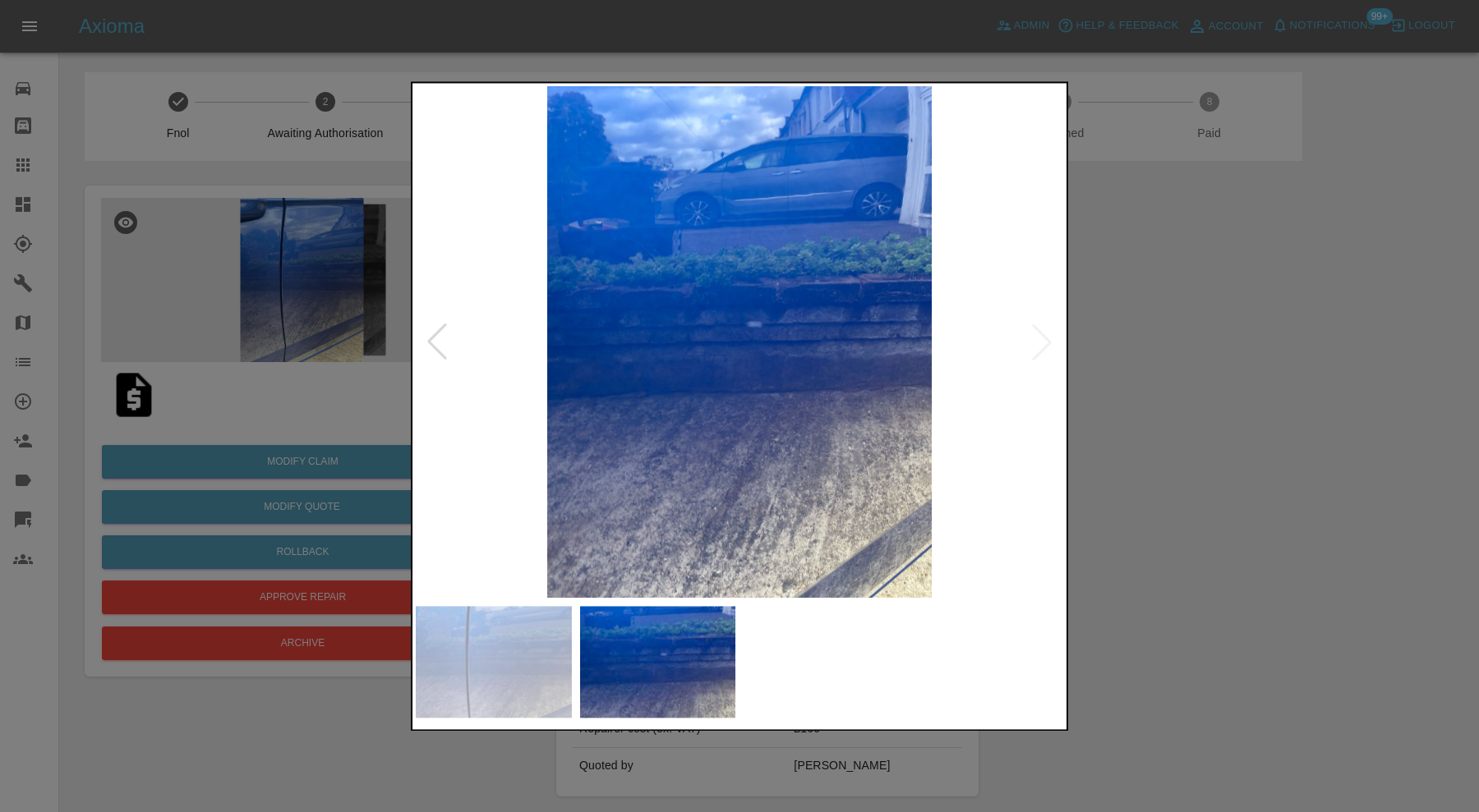
click at [1045, 335] on img at bounding box center [740, 341] width 648 height 512
click at [439, 334] on div at bounding box center [437, 342] width 36 height 36
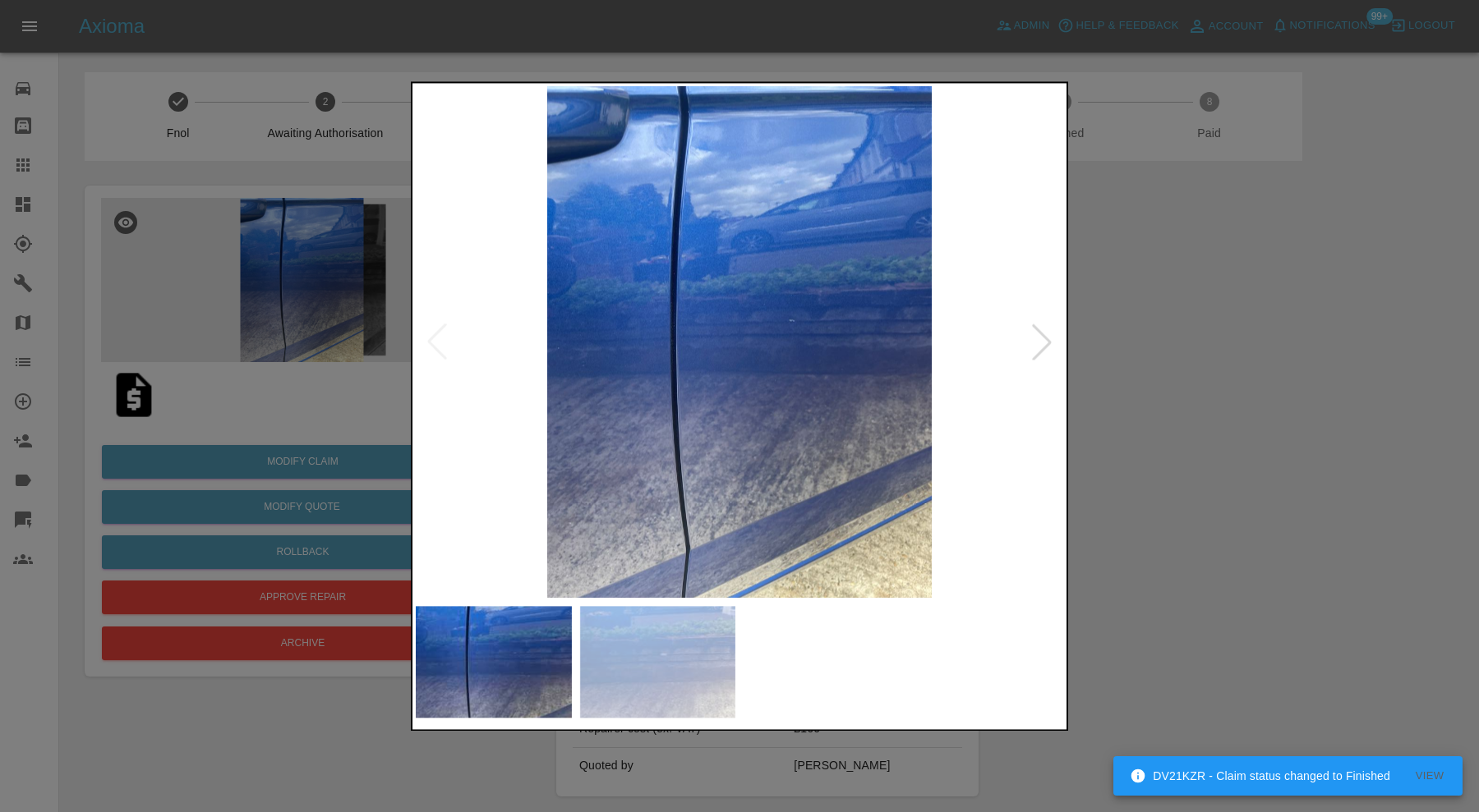
click at [1293, 341] on div at bounding box center [740, 406] width 1479 height 812
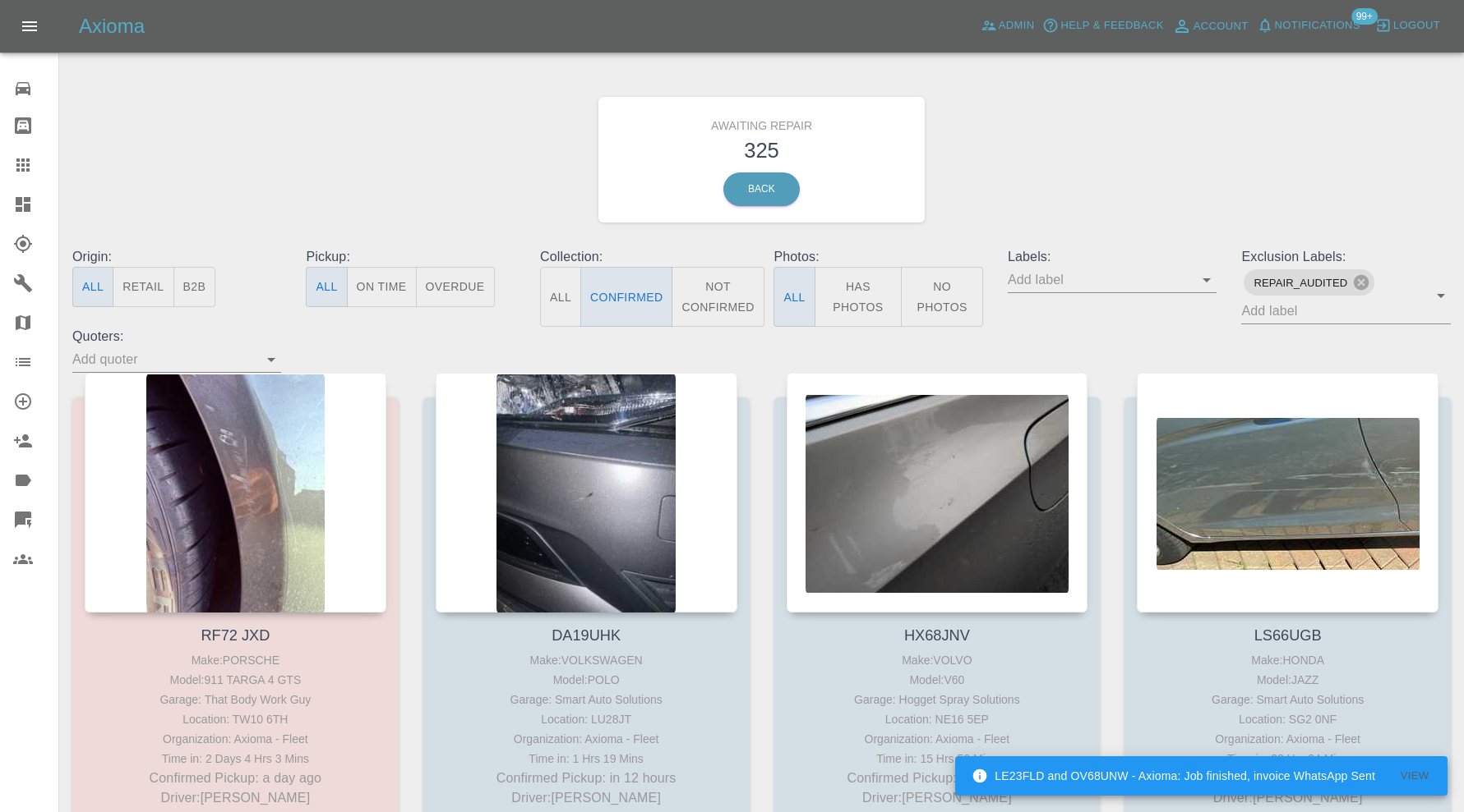
drag, startPoint x: 0, startPoint y: 0, endPoint x: 255, endPoint y: 362, distance: 442.8
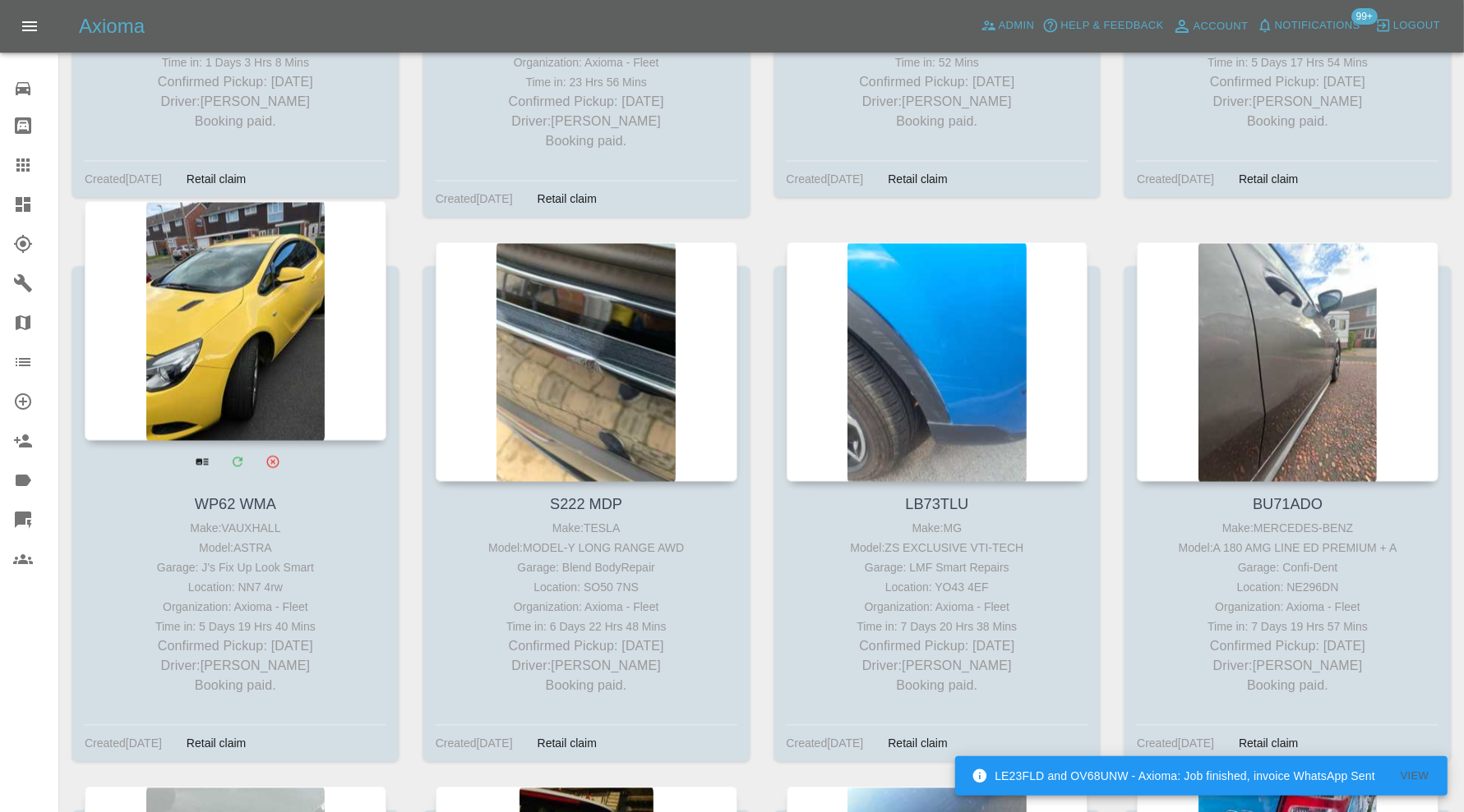
scroll to position [2875, 0]
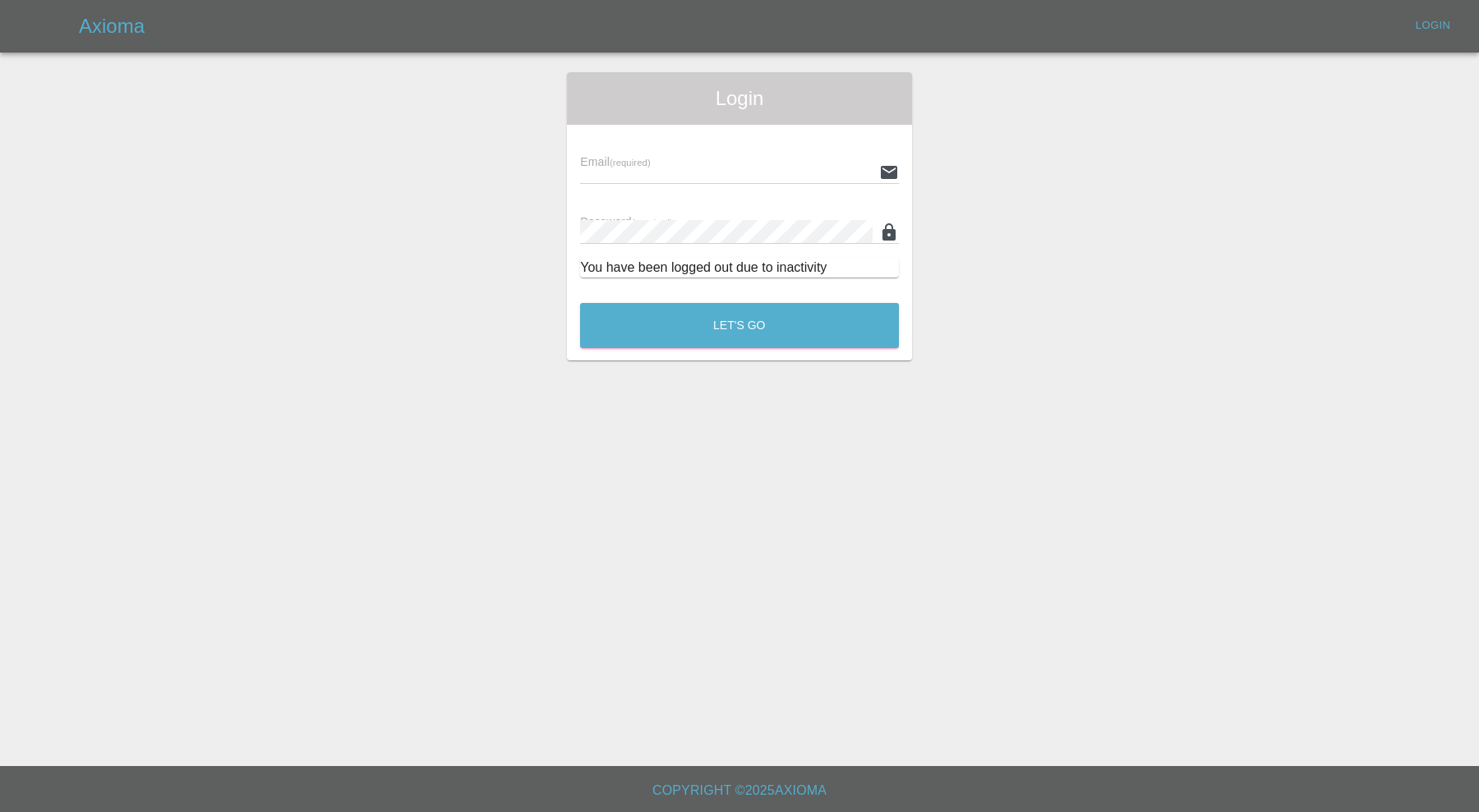
type input "[PERSON_NAME][EMAIL_ADDRESS][PERSON_NAME][DOMAIN_NAME]"
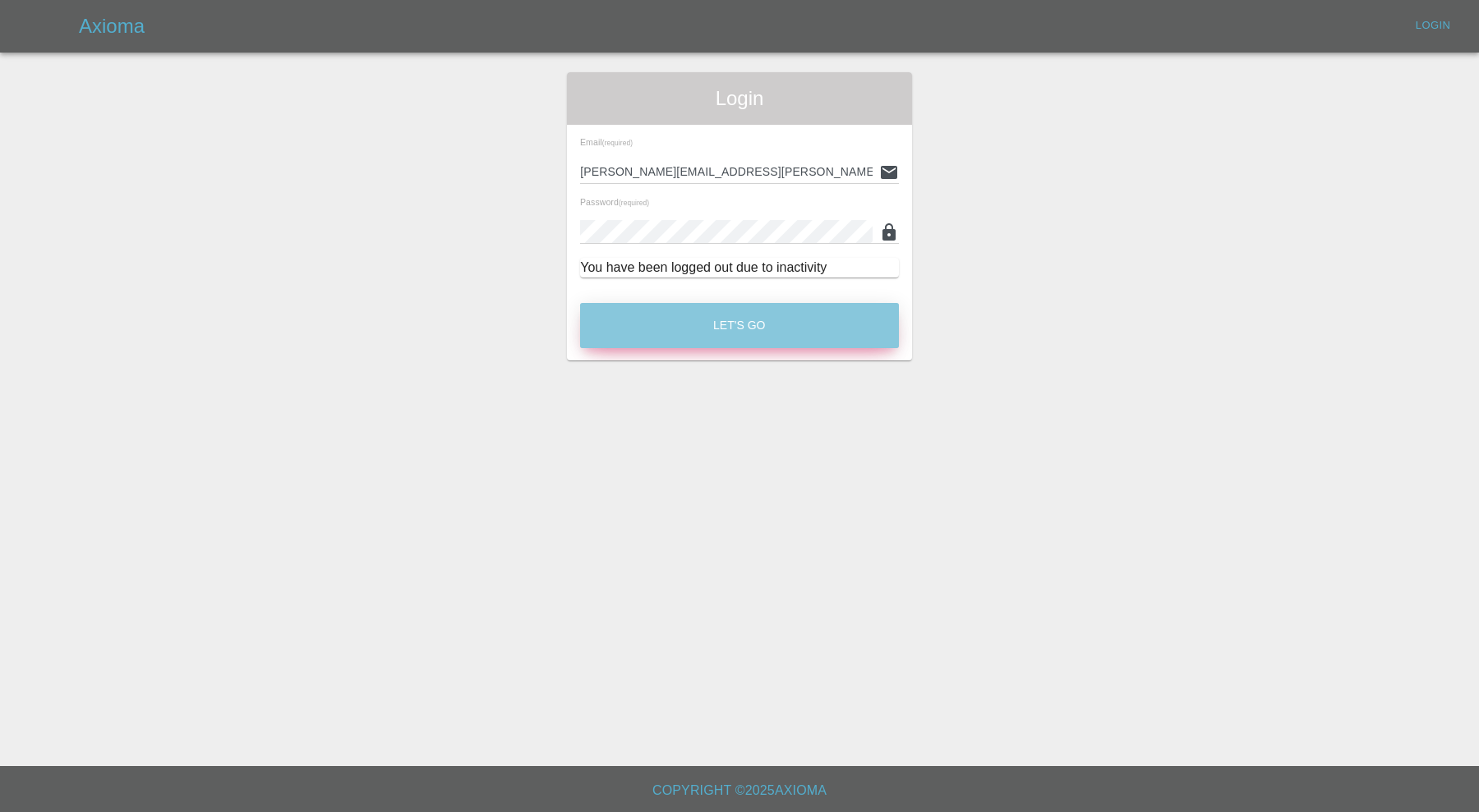
click at [628, 317] on button "Let's Go" at bounding box center [739, 325] width 319 height 45
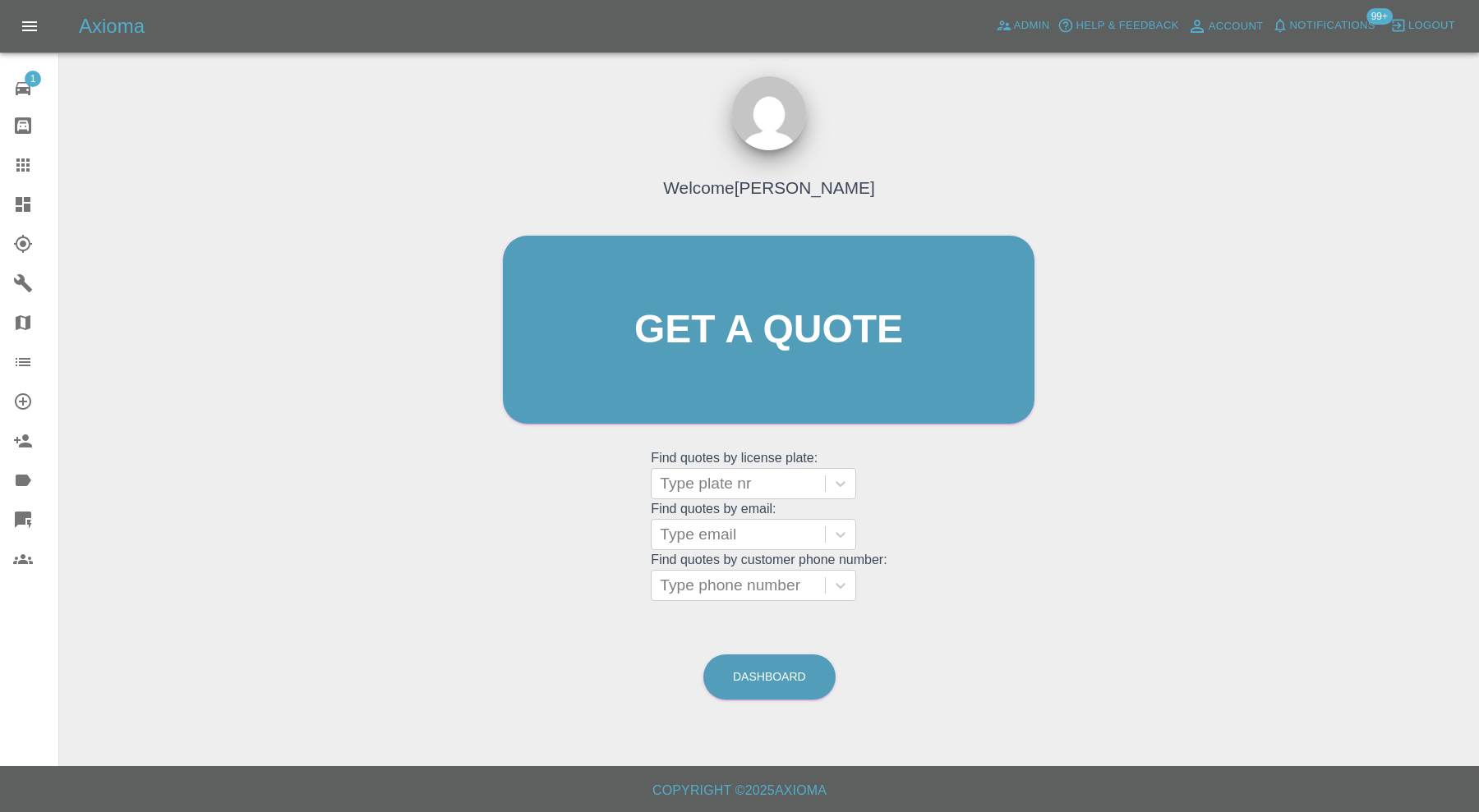
click at [26, 198] on icon at bounding box center [22, 204] width 14 height 14
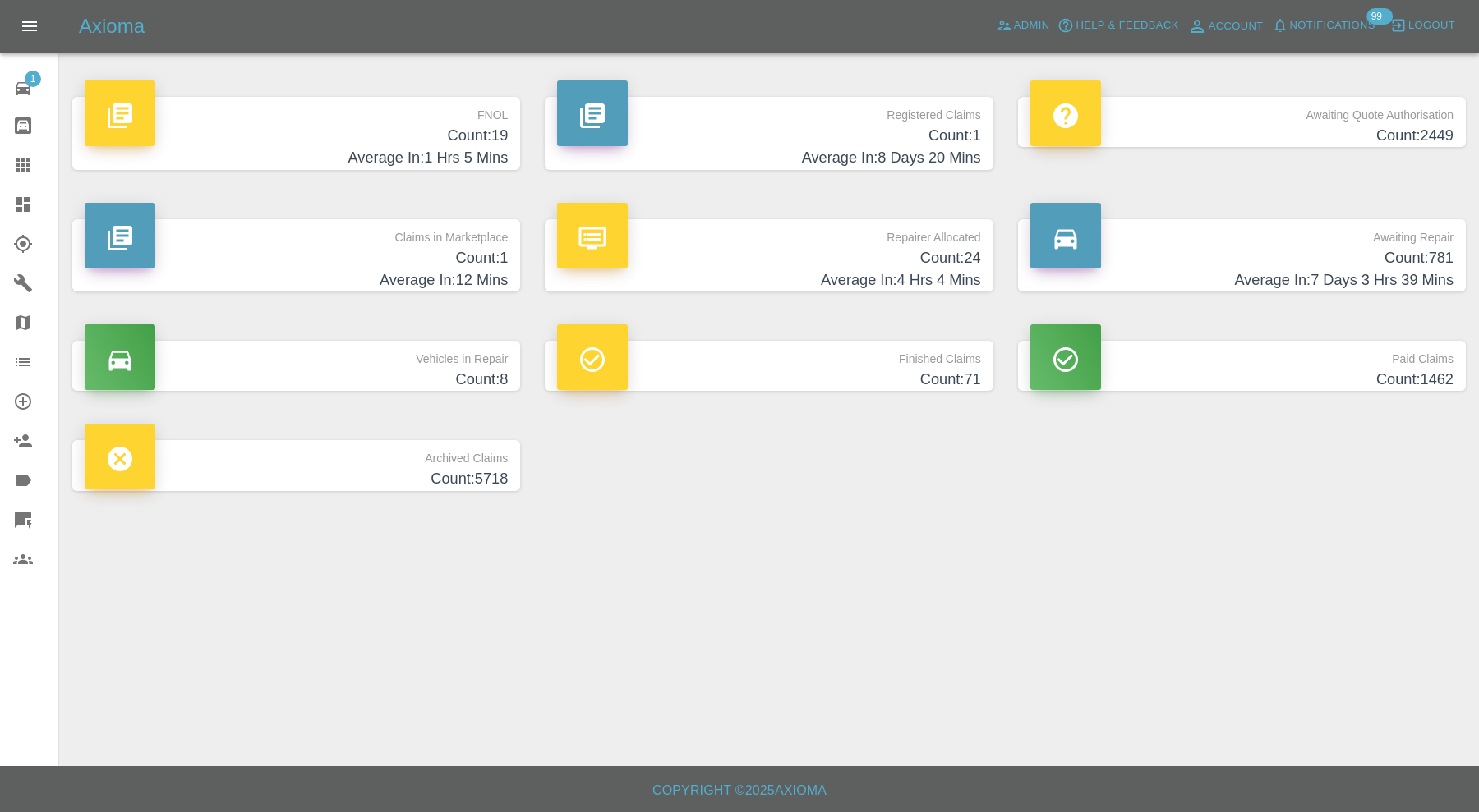
click at [412, 258] on h4 "Count: 1" at bounding box center [296, 258] width 423 height 22
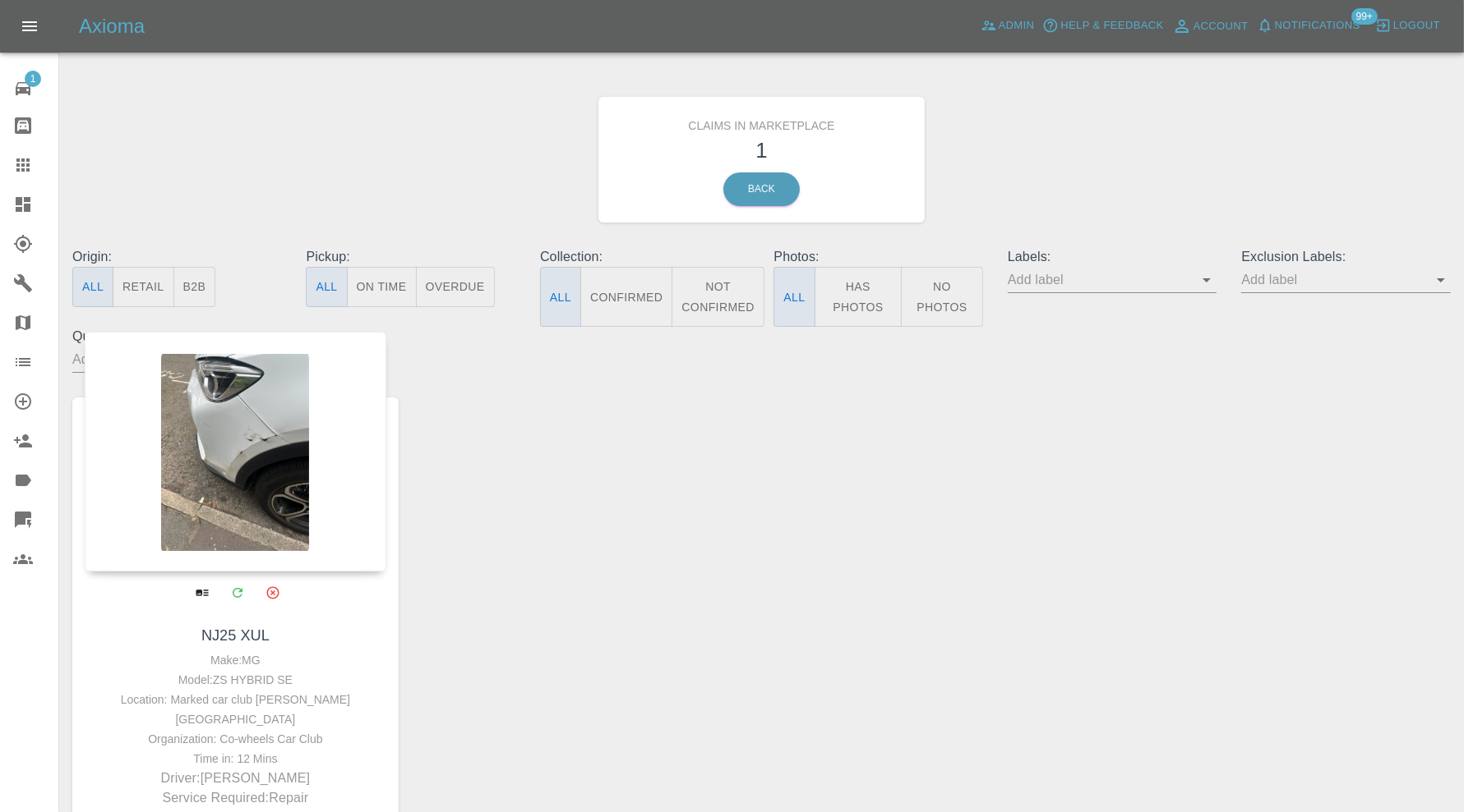
click at [293, 474] on div at bounding box center [234, 451] width 301 height 240
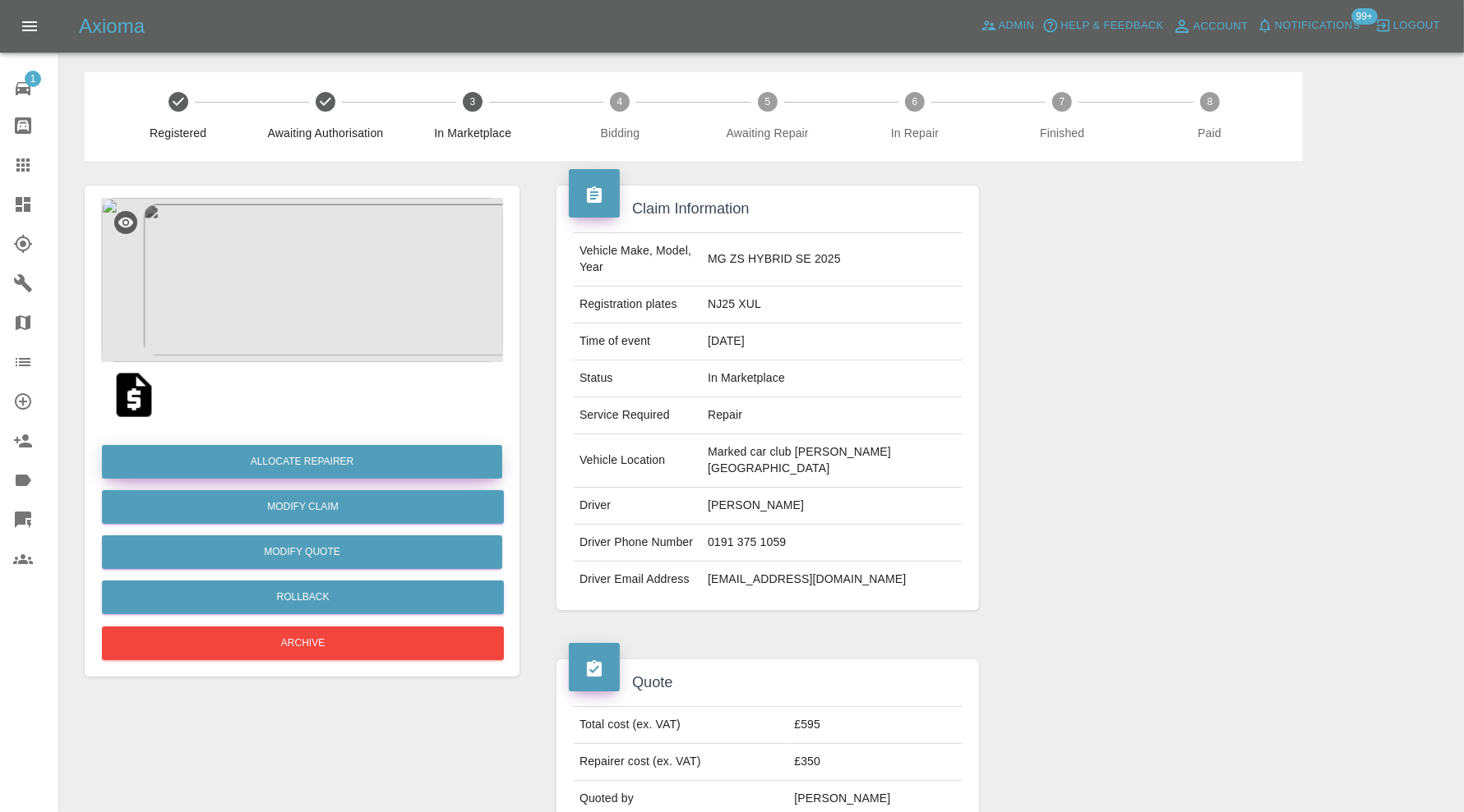
click at [392, 451] on button "Allocate Repairer" at bounding box center [301, 461] width 400 height 33
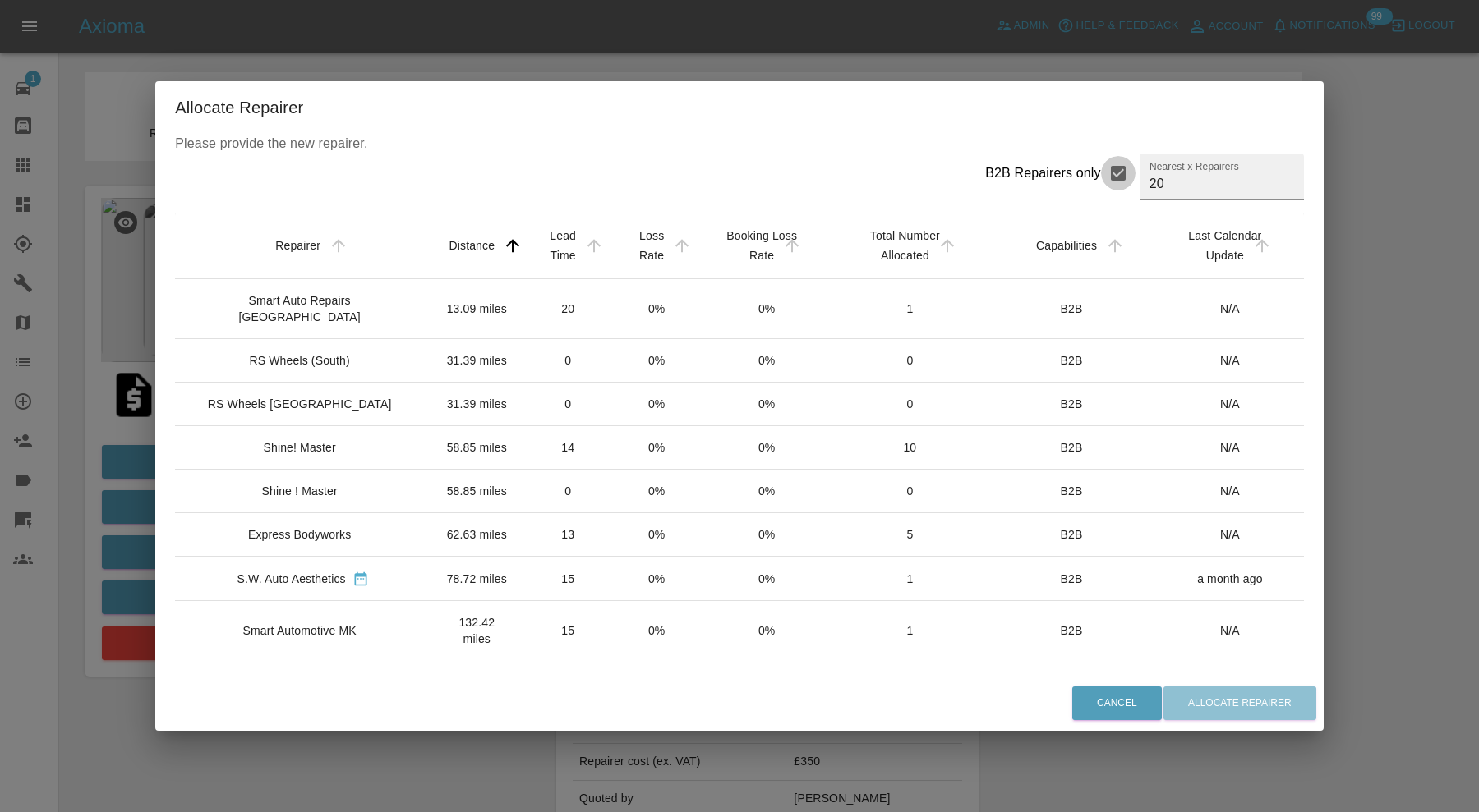
click at [1101, 168] on input "B2B Repairers only" at bounding box center [1118, 173] width 34 height 34
checkbox input "false"
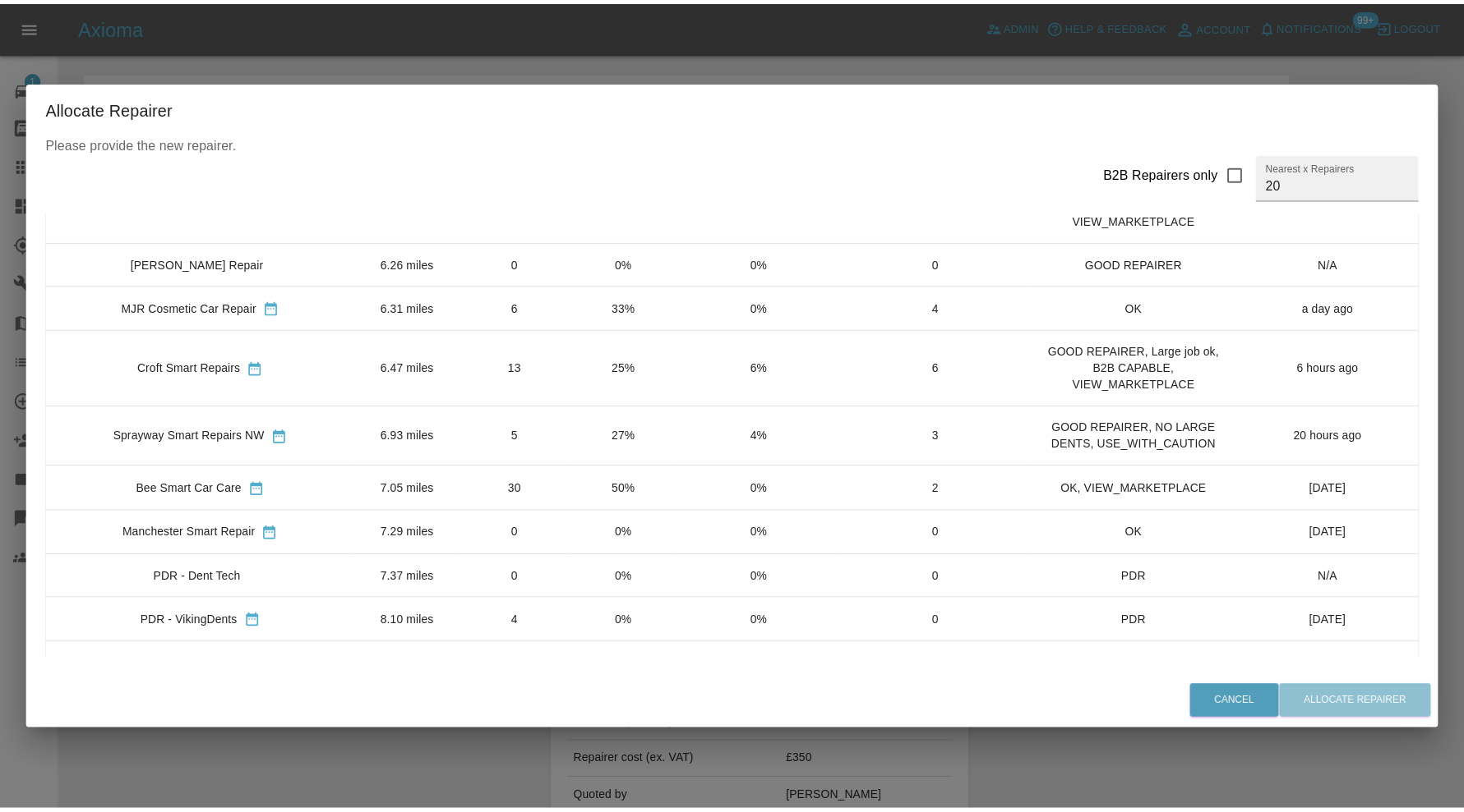
scroll to position [651, 0]
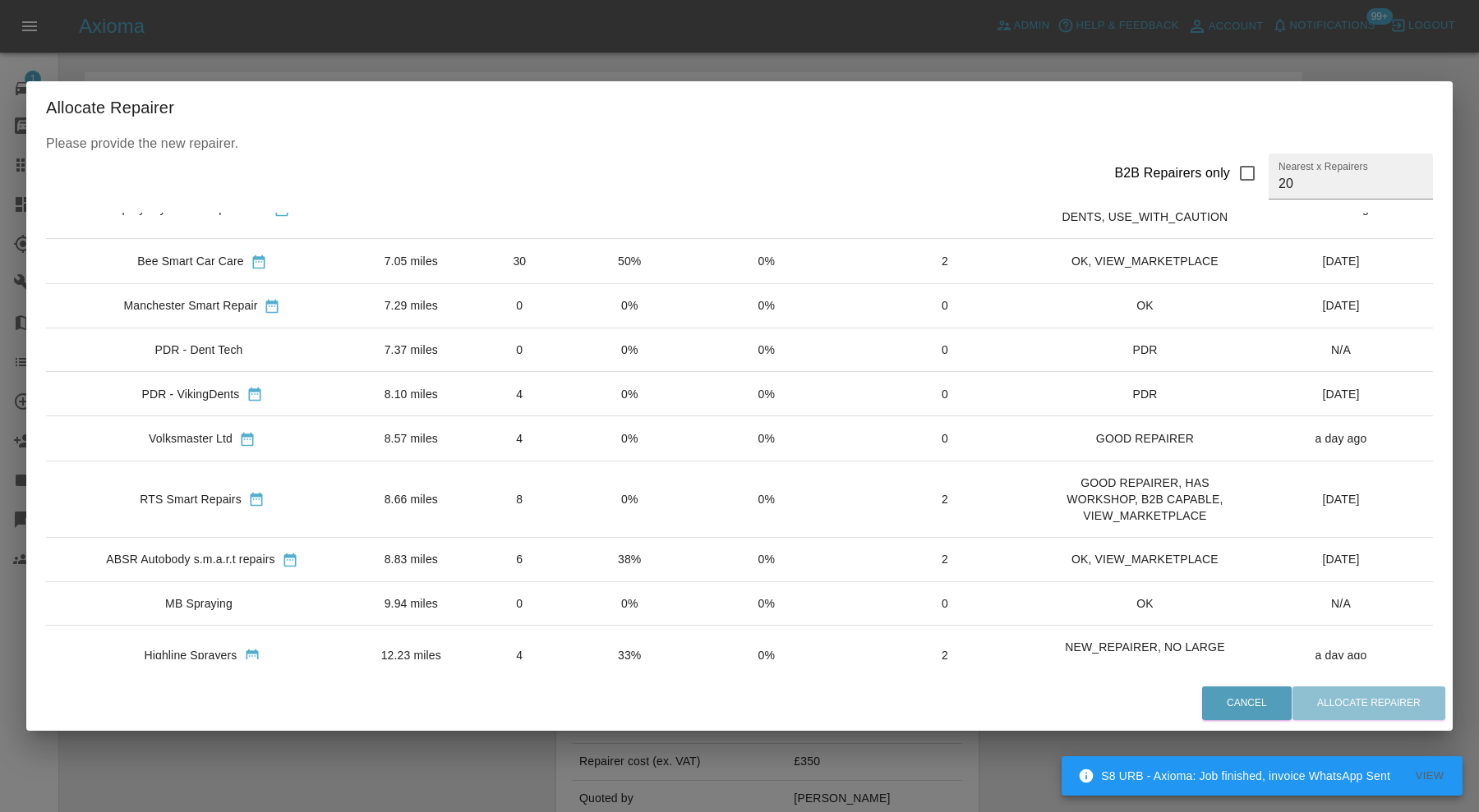
click at [358, 463] on td "8.66 miles" at bounding box center [410, 499] width 106 height 77
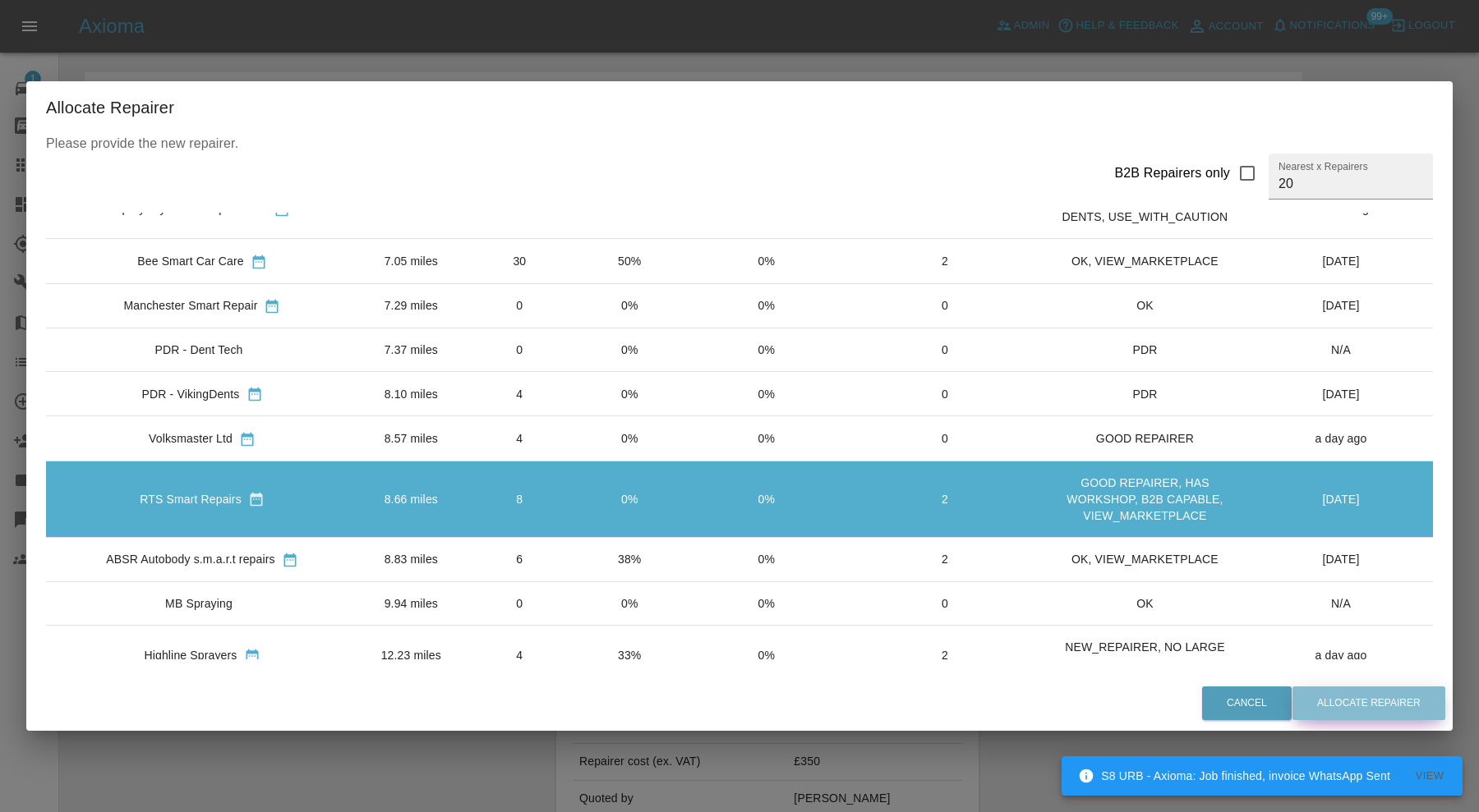
click at [1323, 691] on button "Allocate Repairer" at bounding box center [1369, 703] width 153 height 33
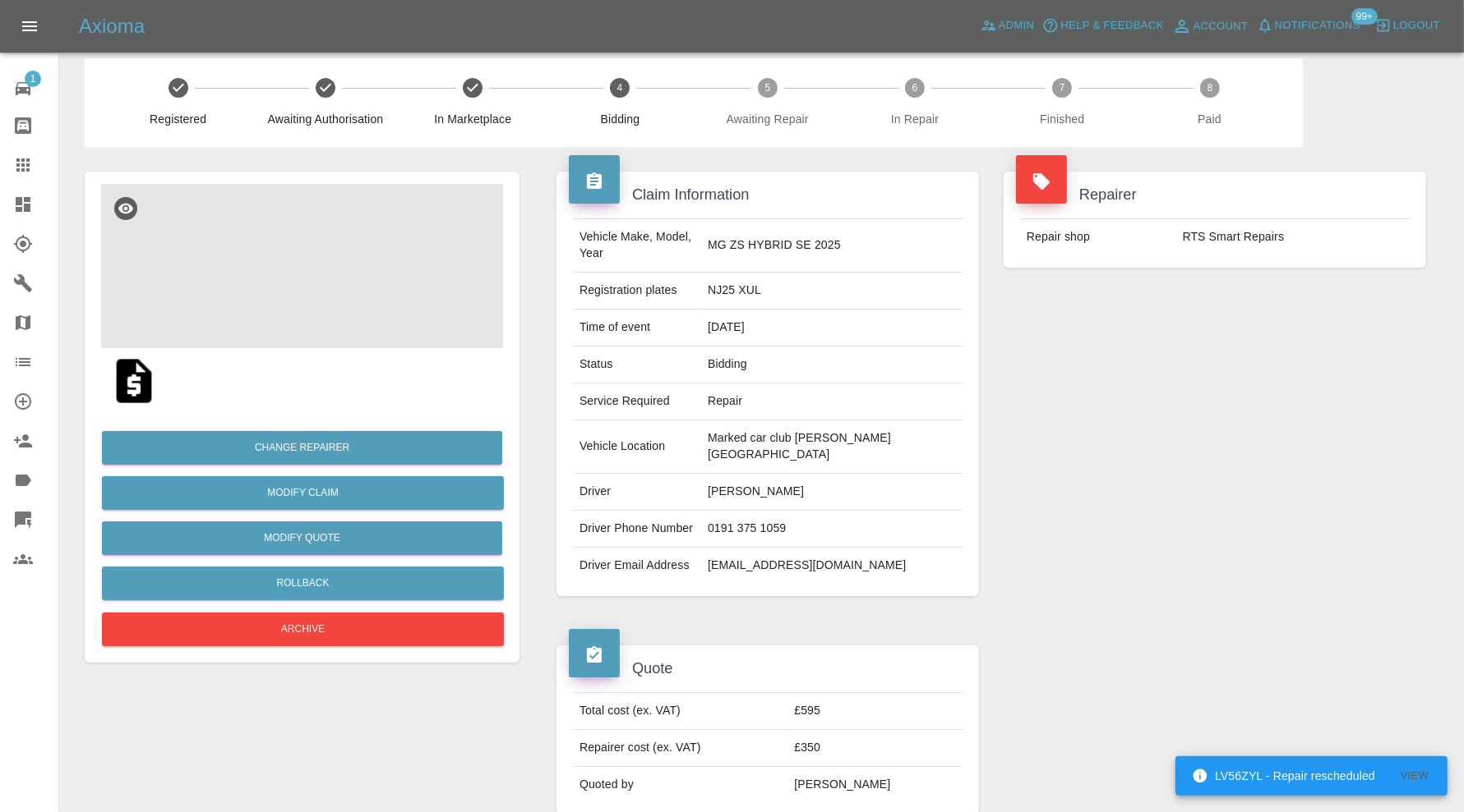
scroll to position [0, 0]
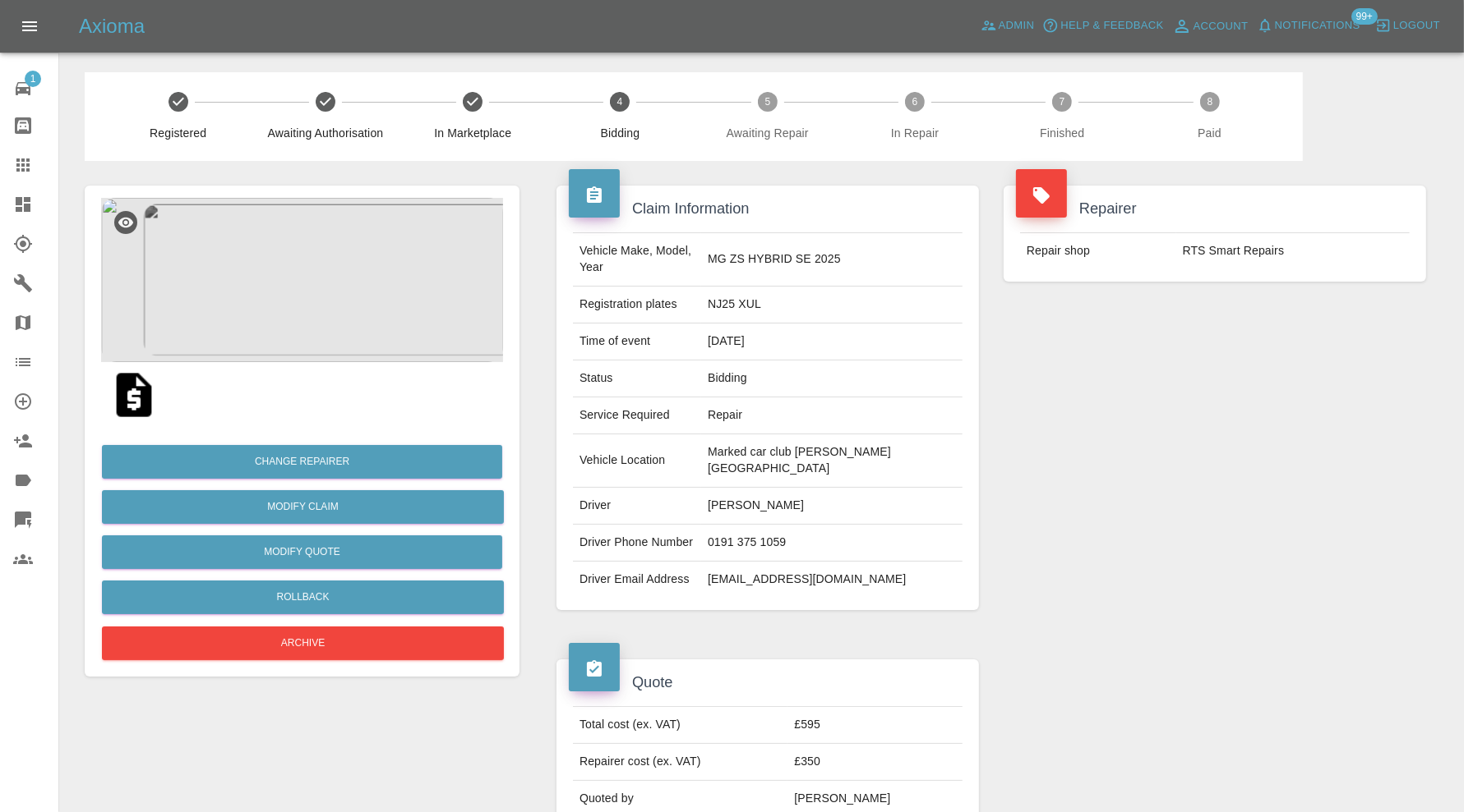
click at [325, 329] on img at bounding box center [302, 280] width 402 height 165
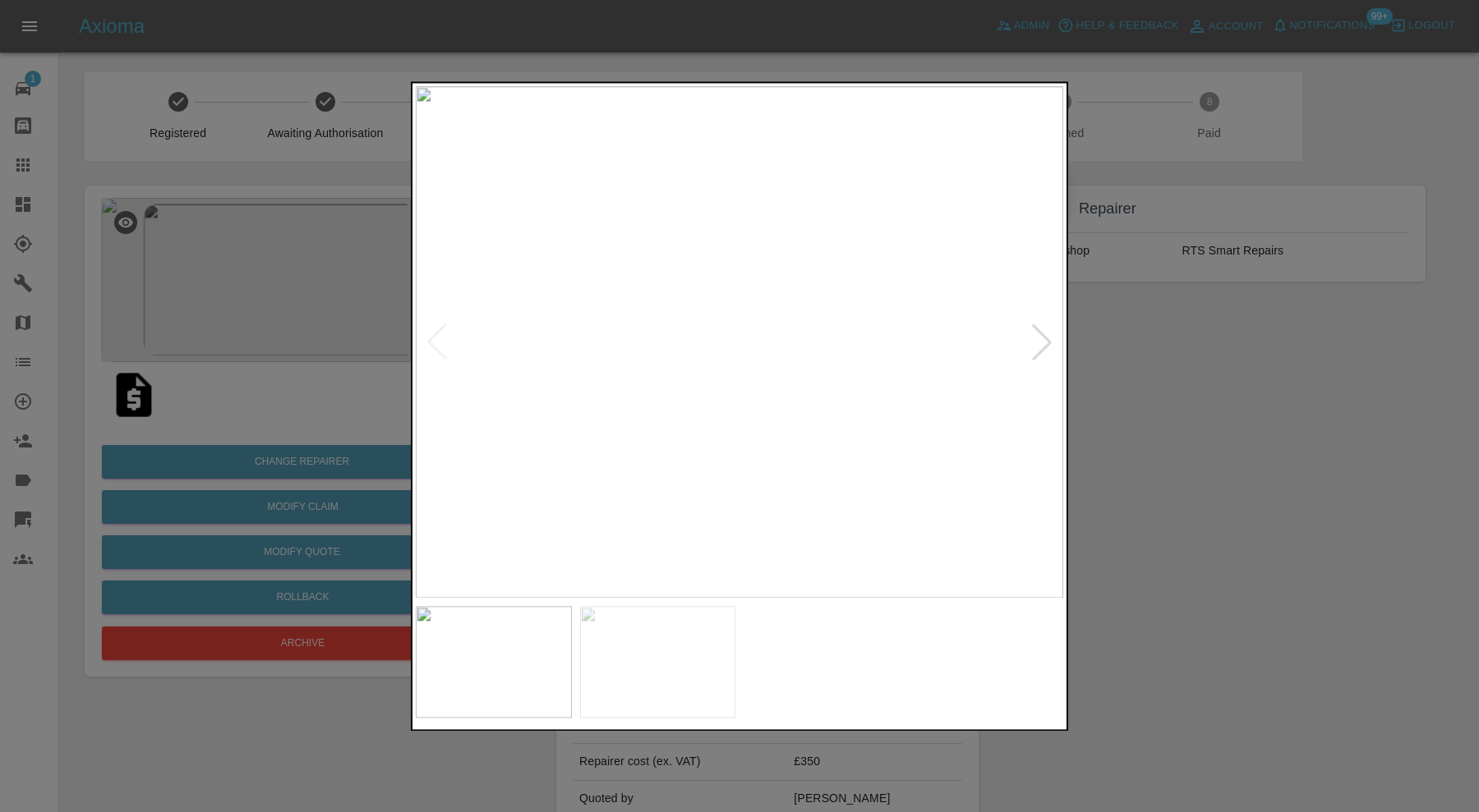
click at [1039, 350] on div at bounding box center [1042, 342] width 36 height 36
click at [1039, 350] on img at bounding box center [740, 341] width 648 height 512
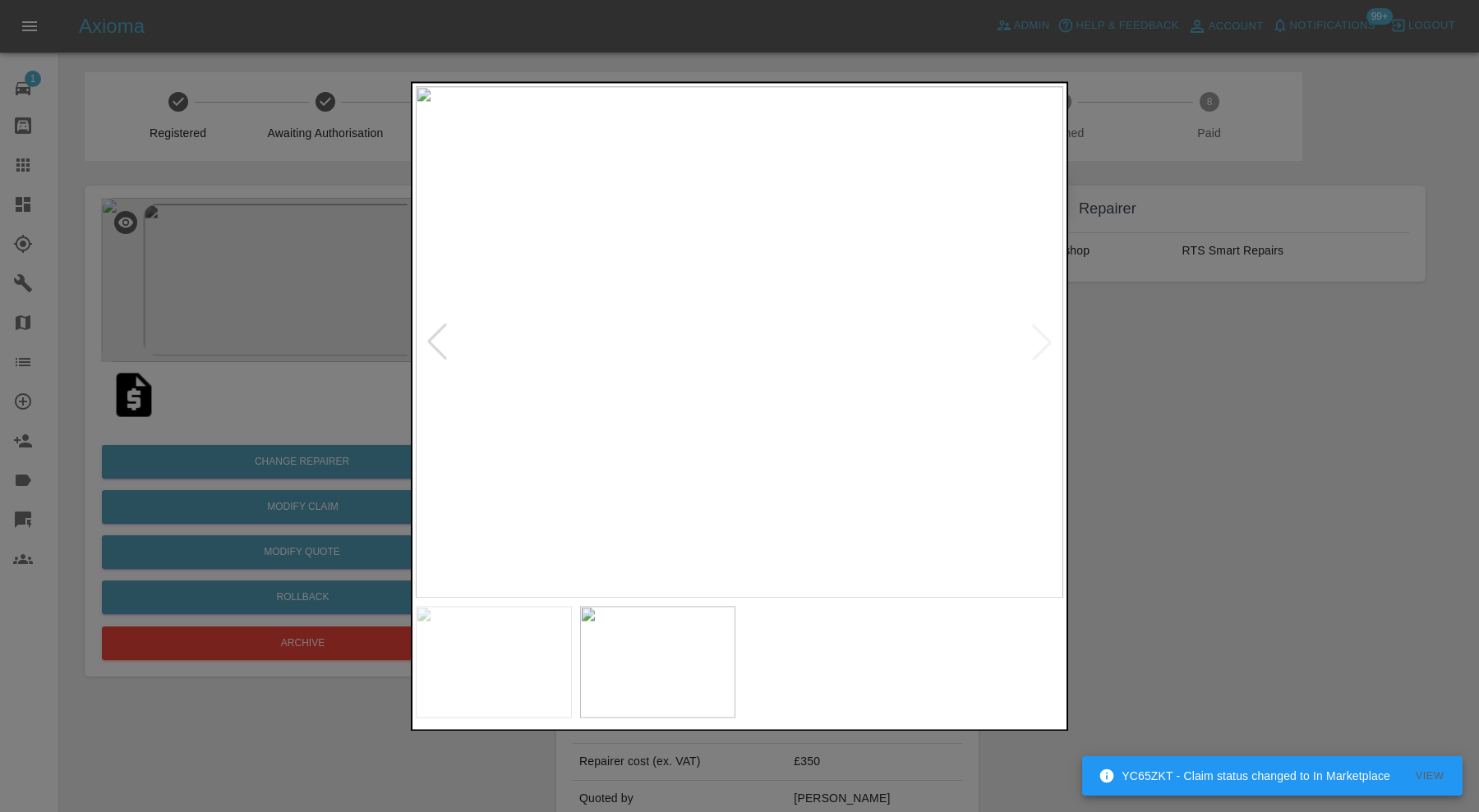
click at [1179, 386] on div at bounding box center [740, 406] width 1479 height 812
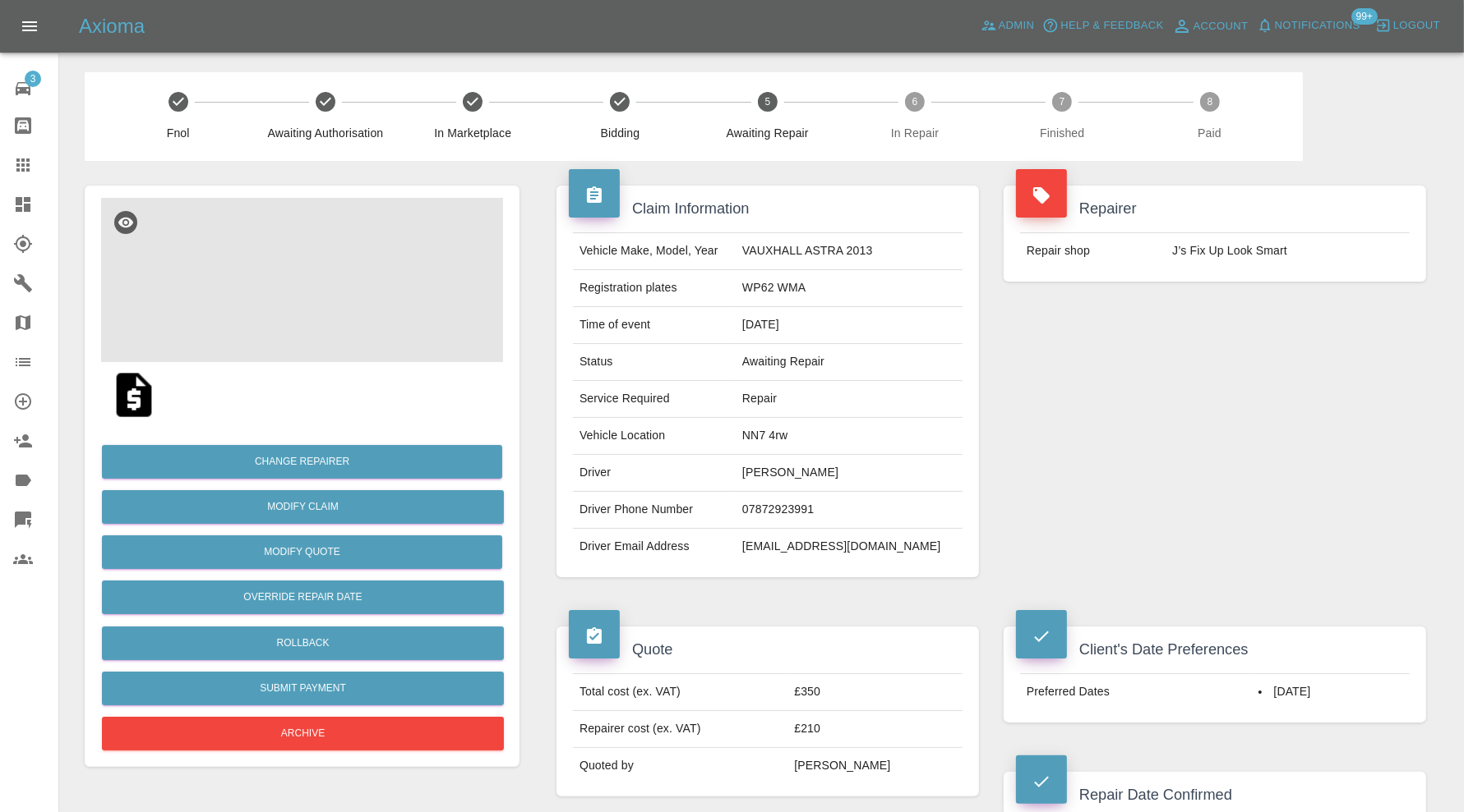
click at [333, 287] on img at bounding box center [302, 280] width 402 height 165
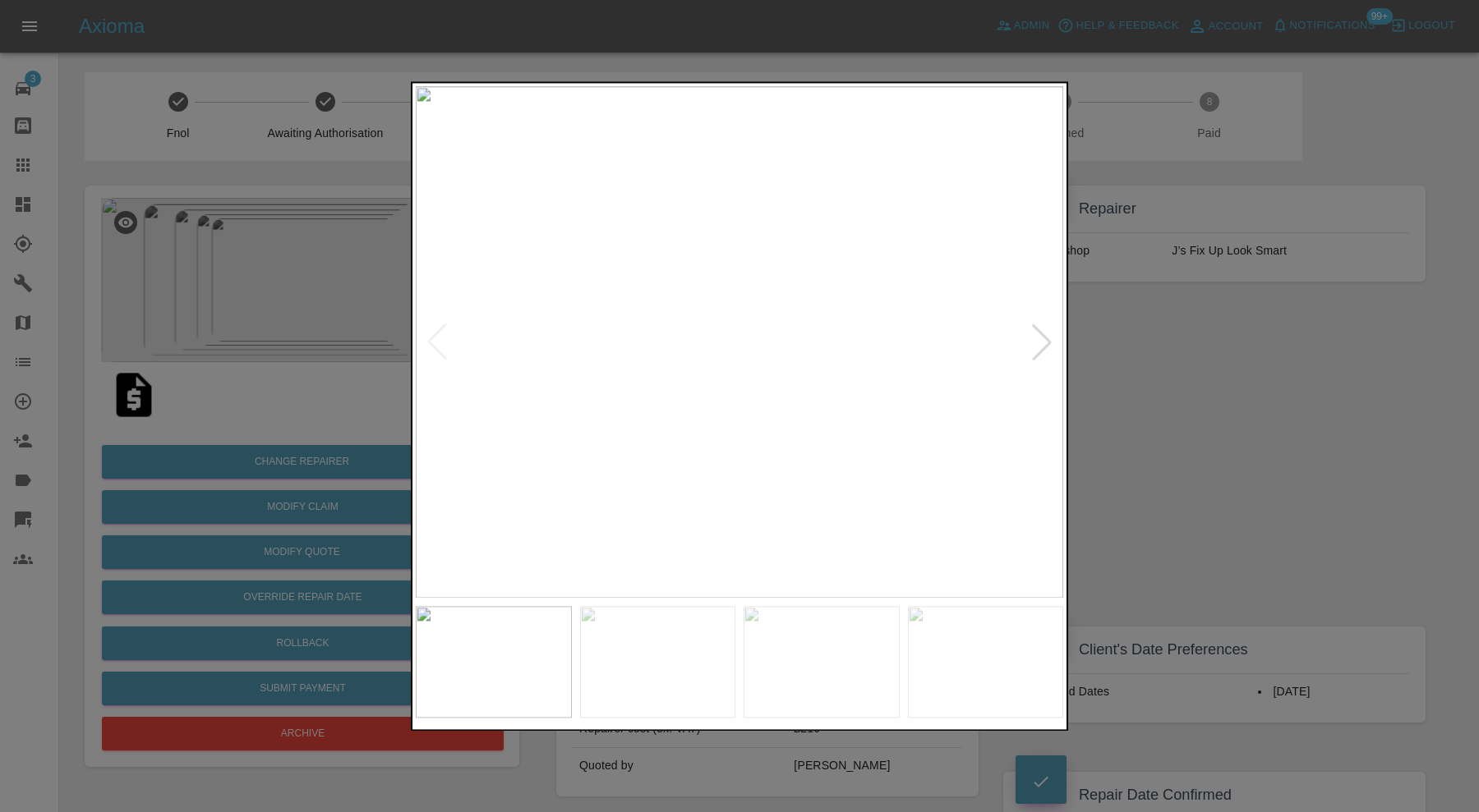
click at [1048, 345] on div at bounding box center [1042, 342] width 36 height 36
click at [1048, 344] on div at bounding box center [1042, 342] width 36 height 36
click at [1048, 344] on img at bounding box center [740, 341] width 648 height 512
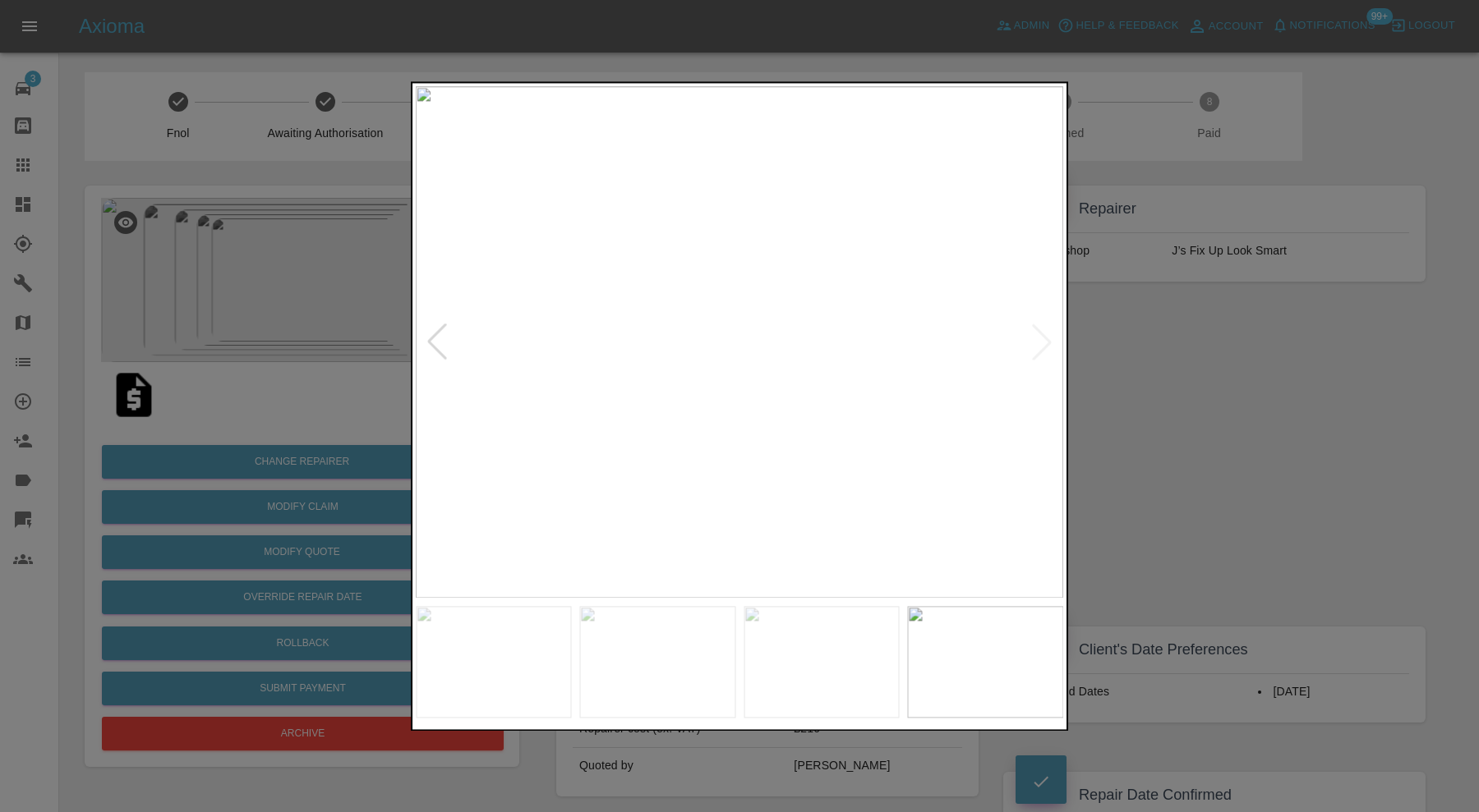
click at [1111, 346] on div at bounding box center [740, 406] width 1479 height 812
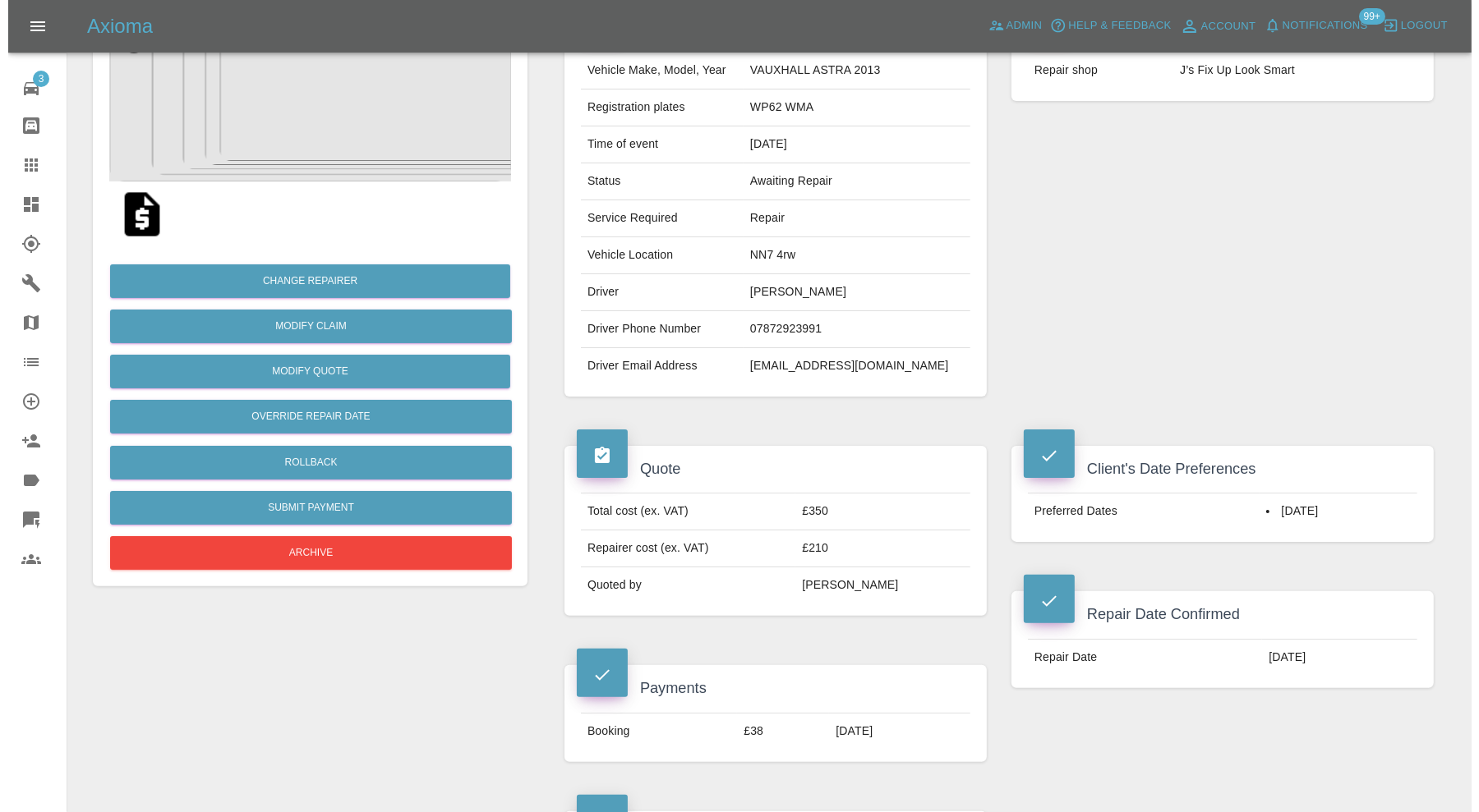
scroll to position [137, 0]
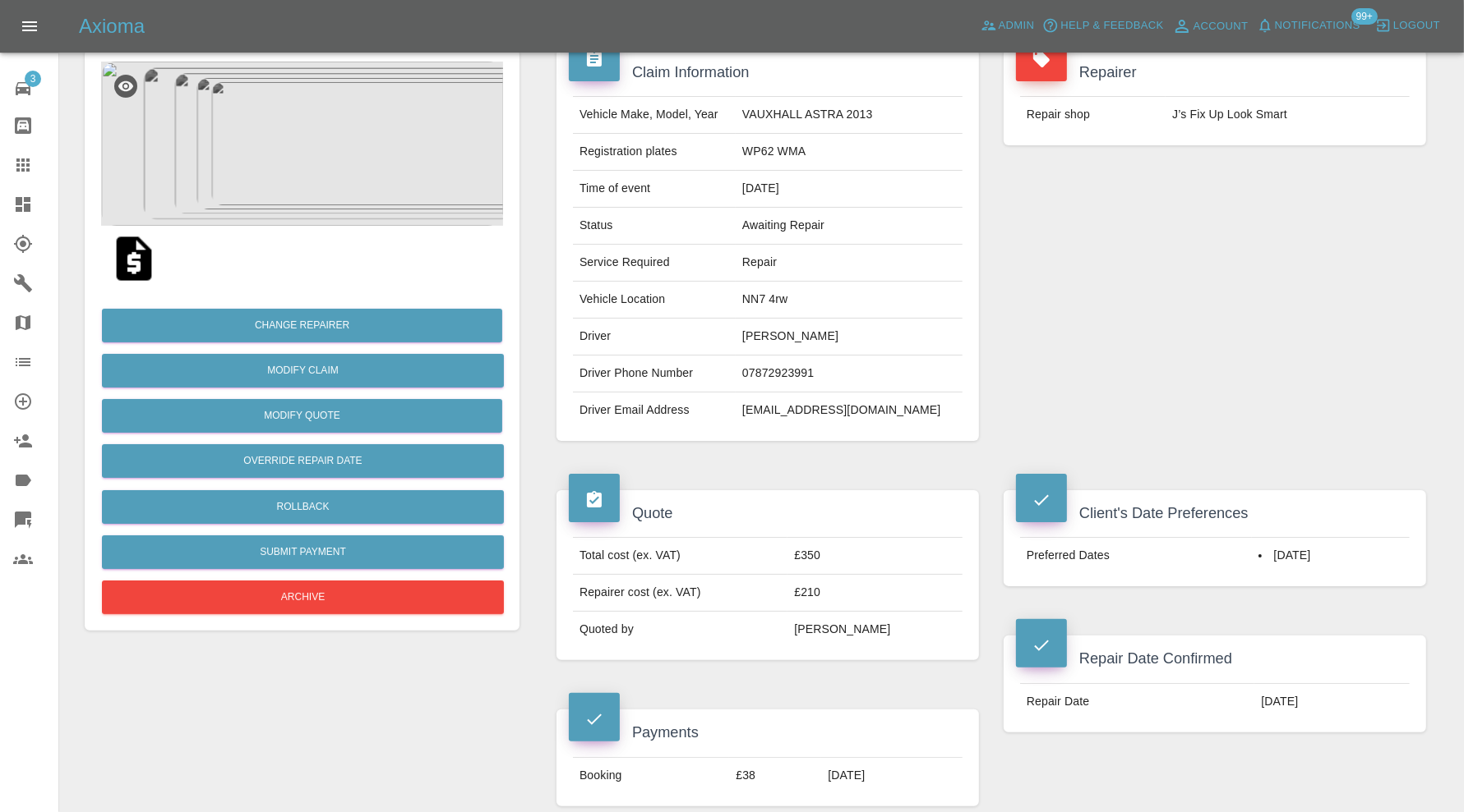
click at [332, 164] on img at bounding box center [302, 143] width 402 height 165
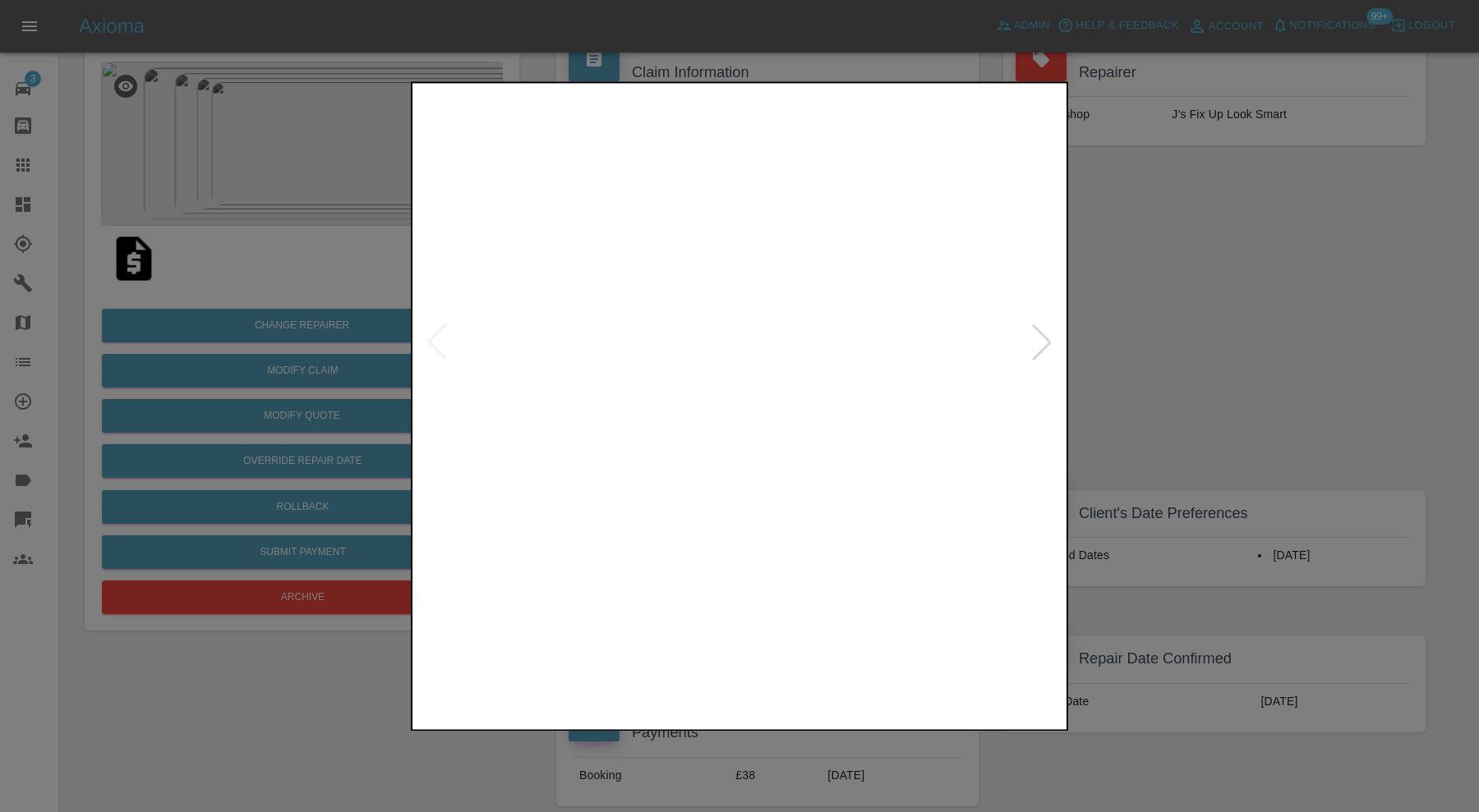
click at [681, 678] on img at bounding box center [657, 662] width 156 height 112
click at [1207, 286] on div at bounding box center [740, 406] width 1479 height 812
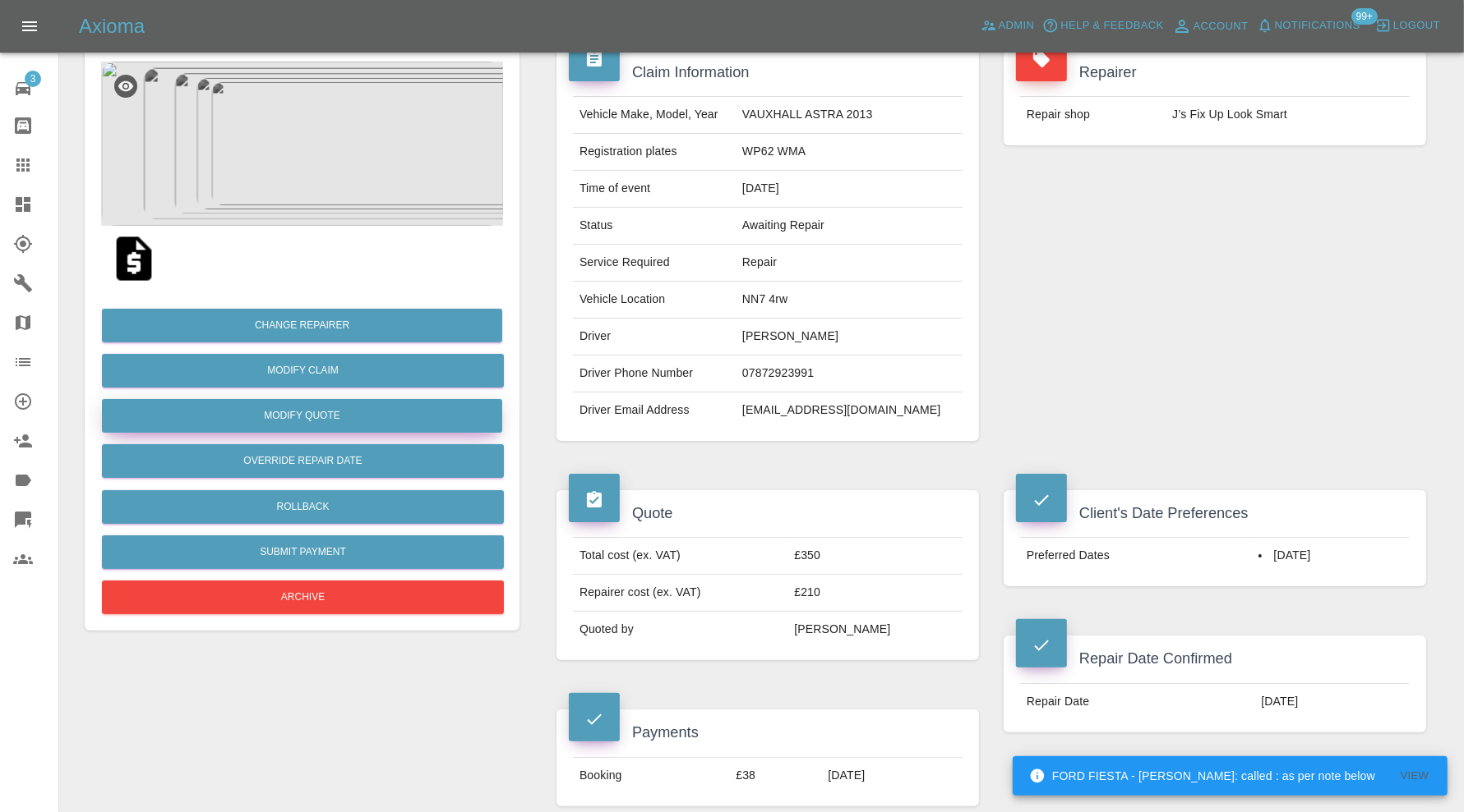
click at [420, 410] on button "Modify Quote" at bounding box center [301, 415] width 400 height 33
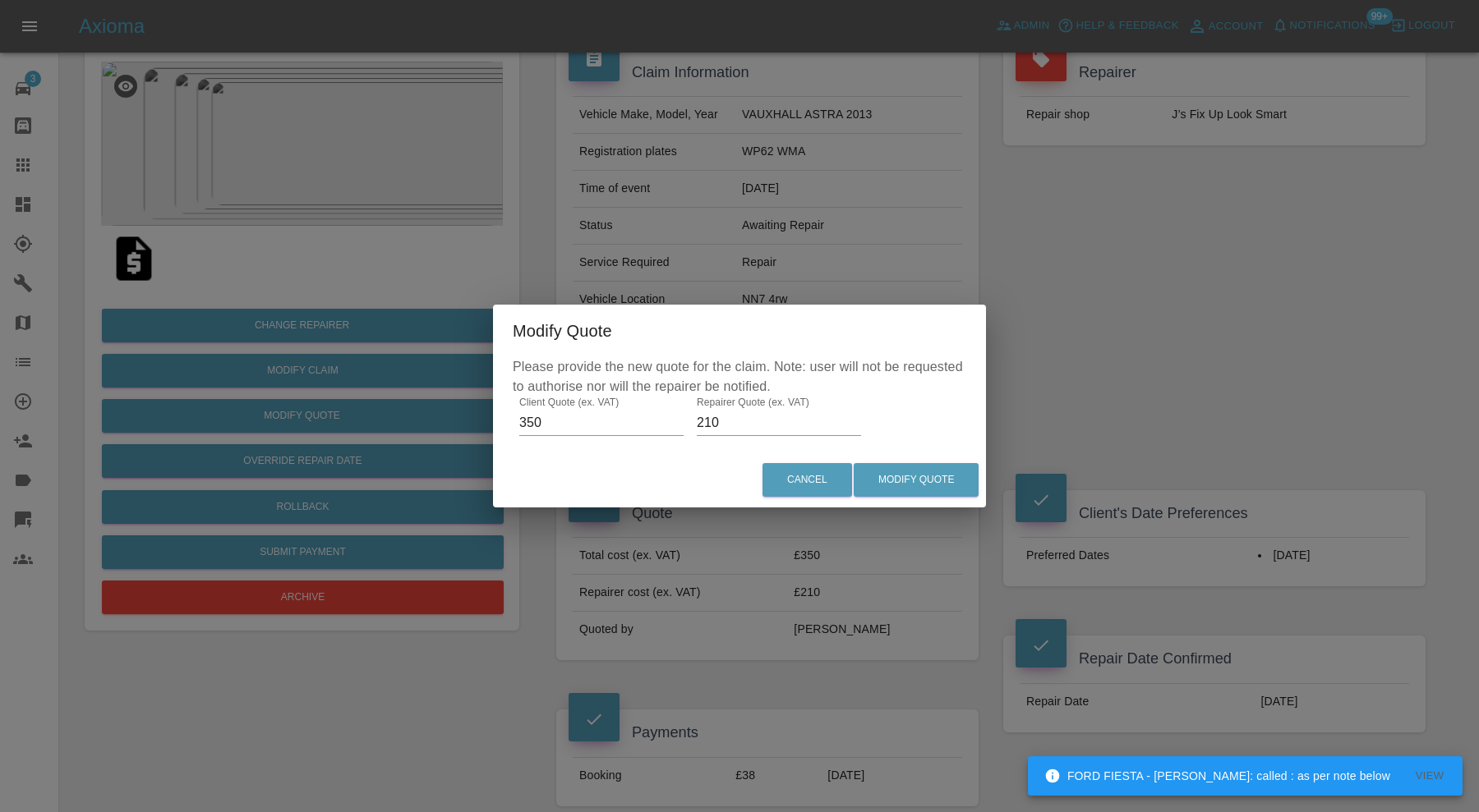
click at [718, 423] on input "210" at bounding box center [779, 423] width 165 height 26
type input "220"
click at [912, 469] on button "Modify Quote" at bounding box center [916, 479] width 125 height 33
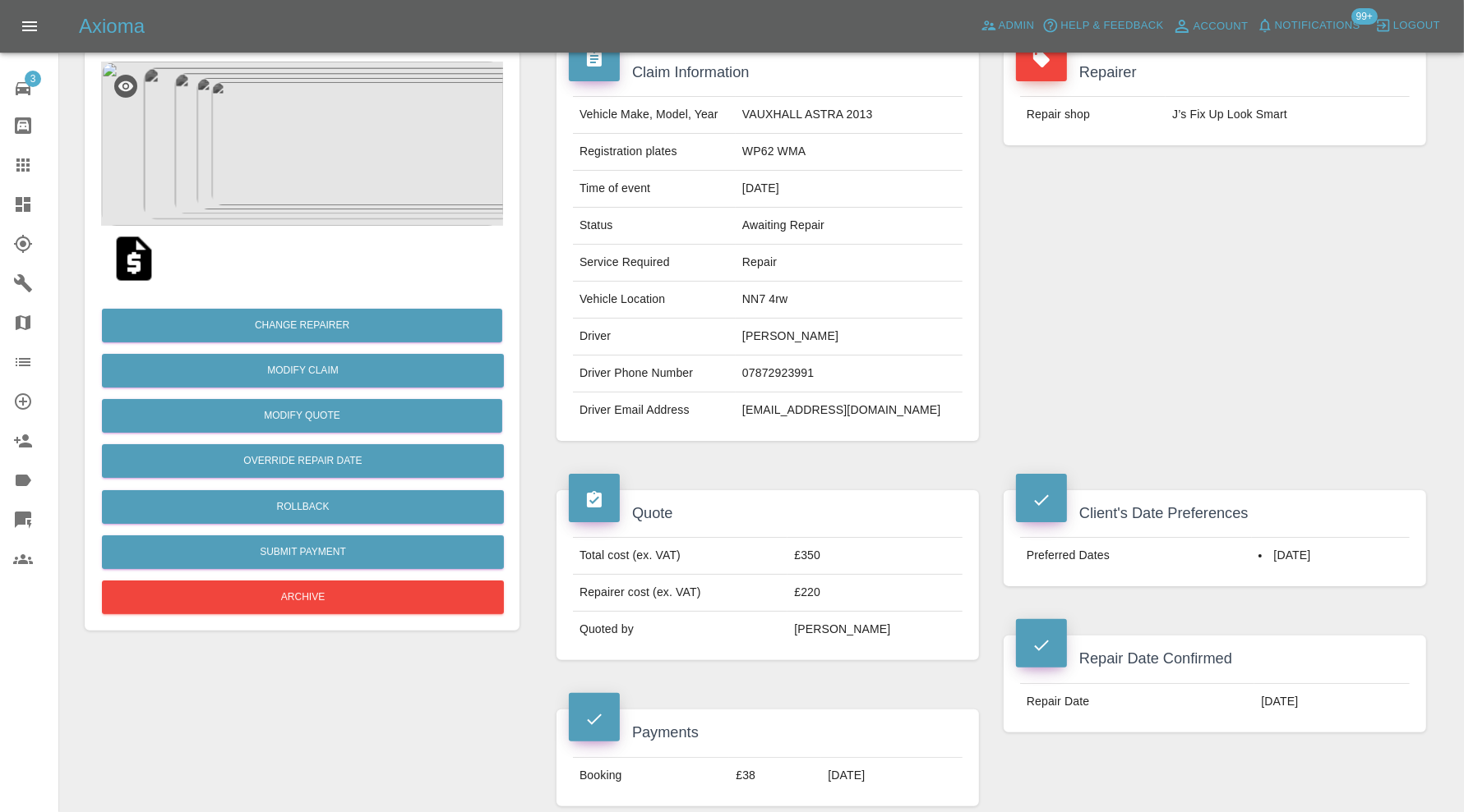
click at [358, 185] on img at bounding box center [302, 143] width 402 height 165
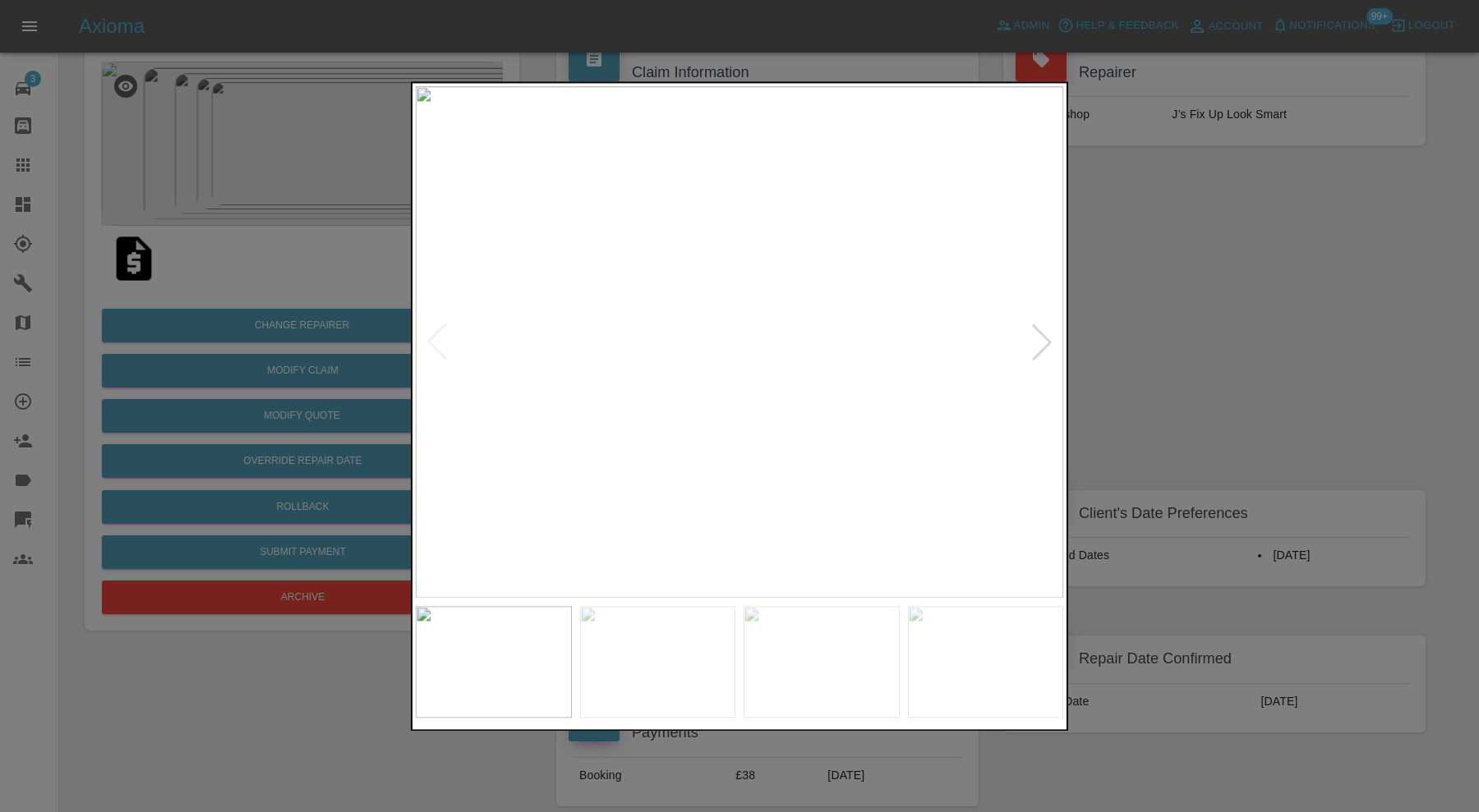
click at [1307, 331] on div at bounding box center [740, 406] width 1479 height 812
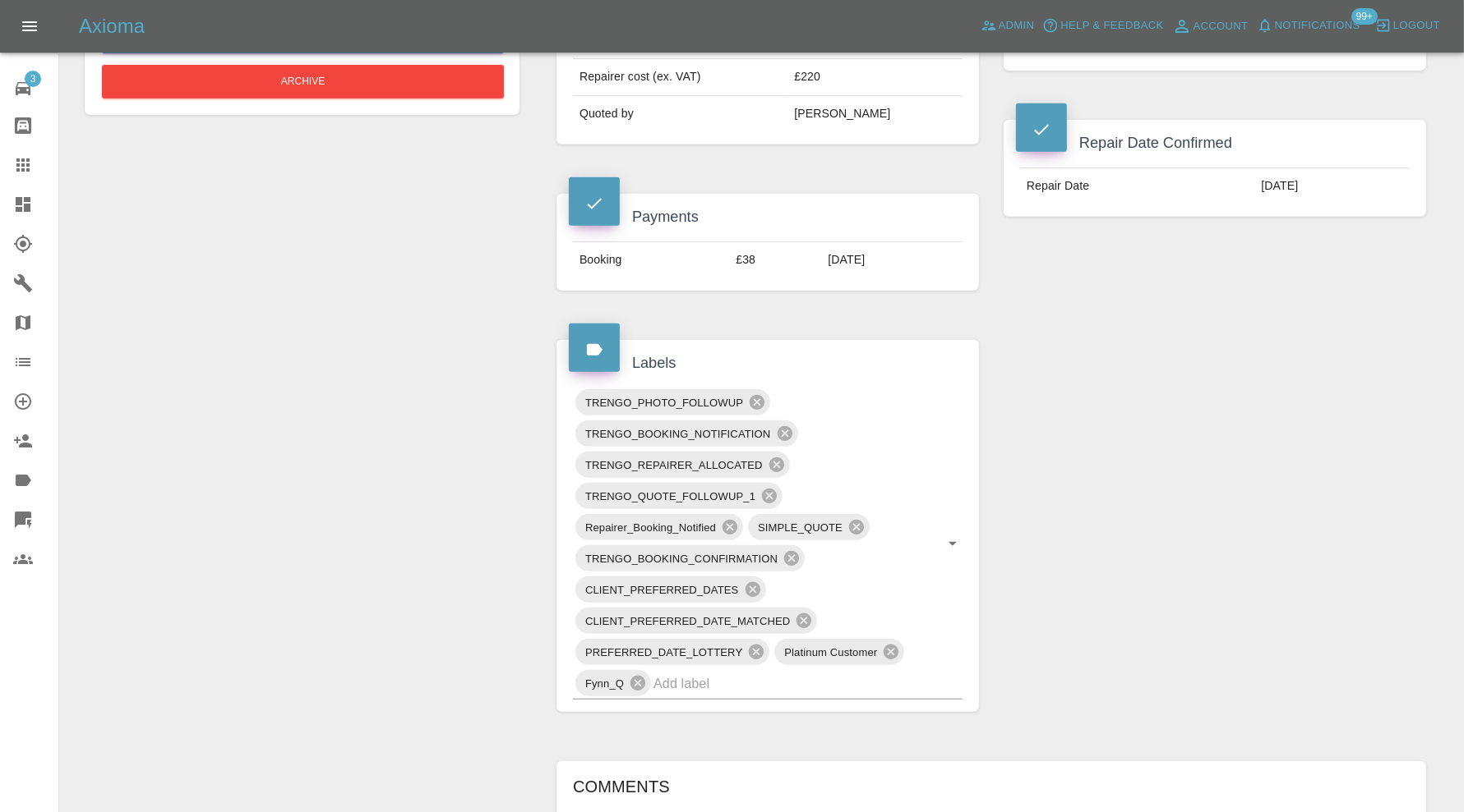
scroll to position [822, 0]
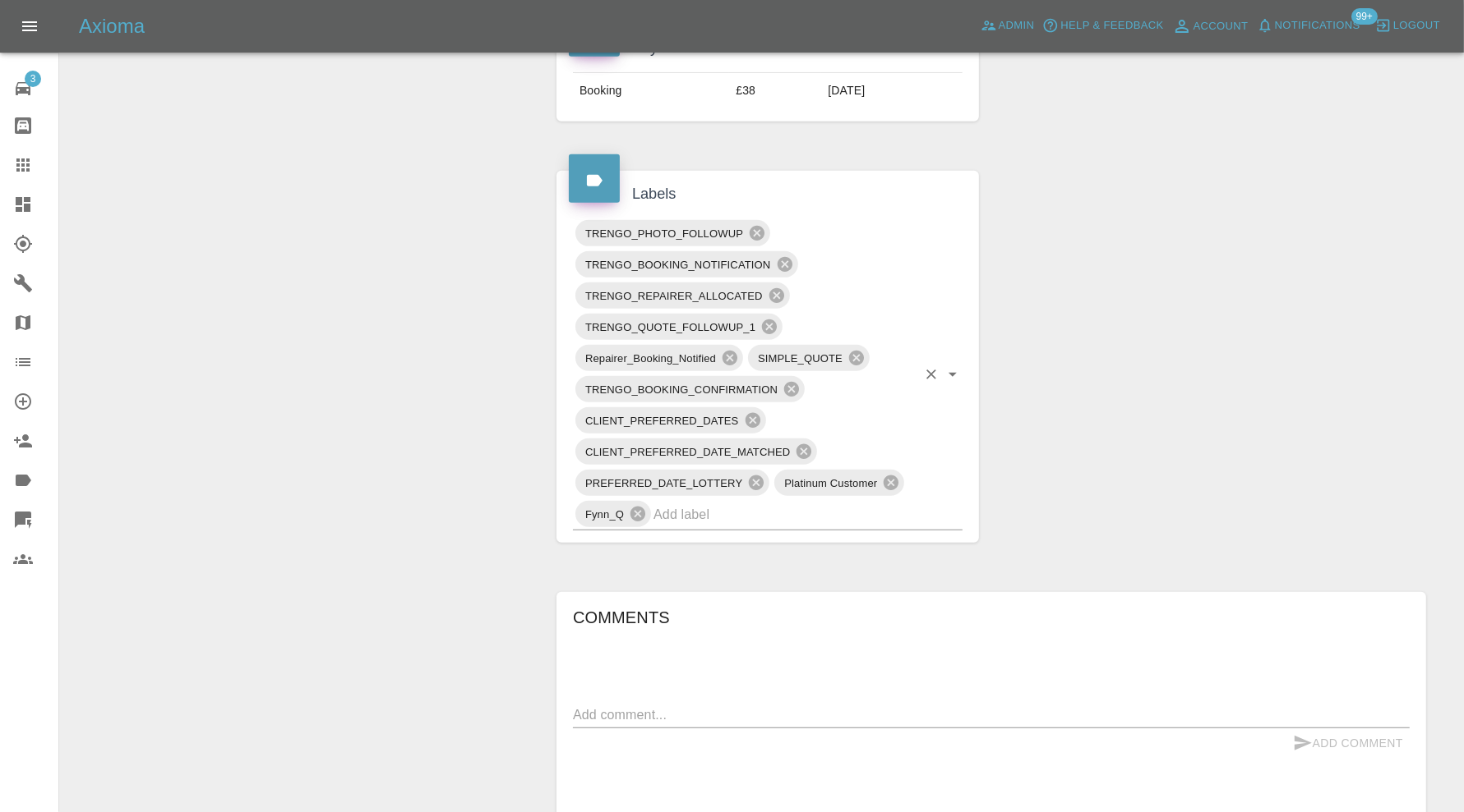
click at [801, 506] on input "text" at bounding box center [785, 515] width 263 height 26
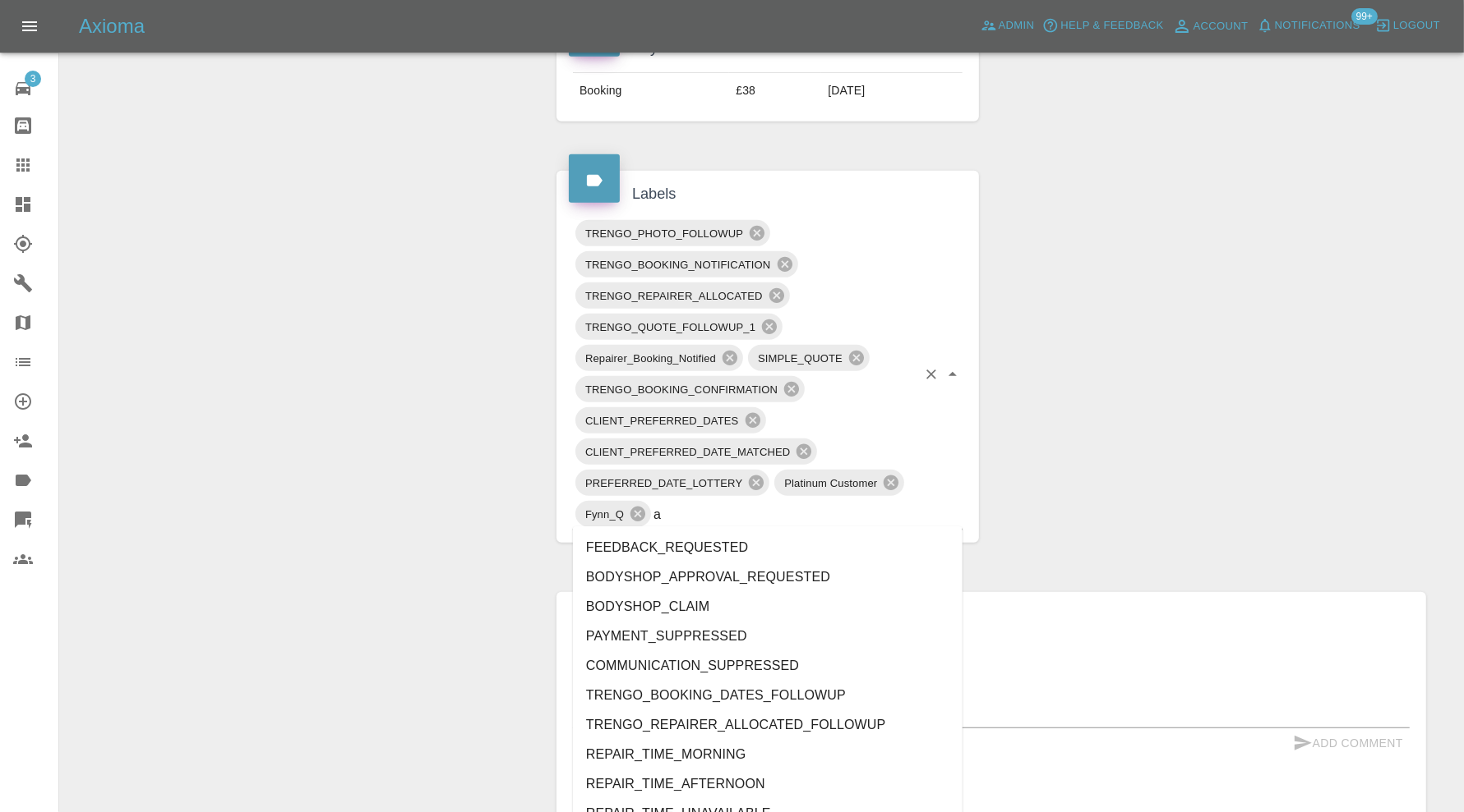
type input "au"
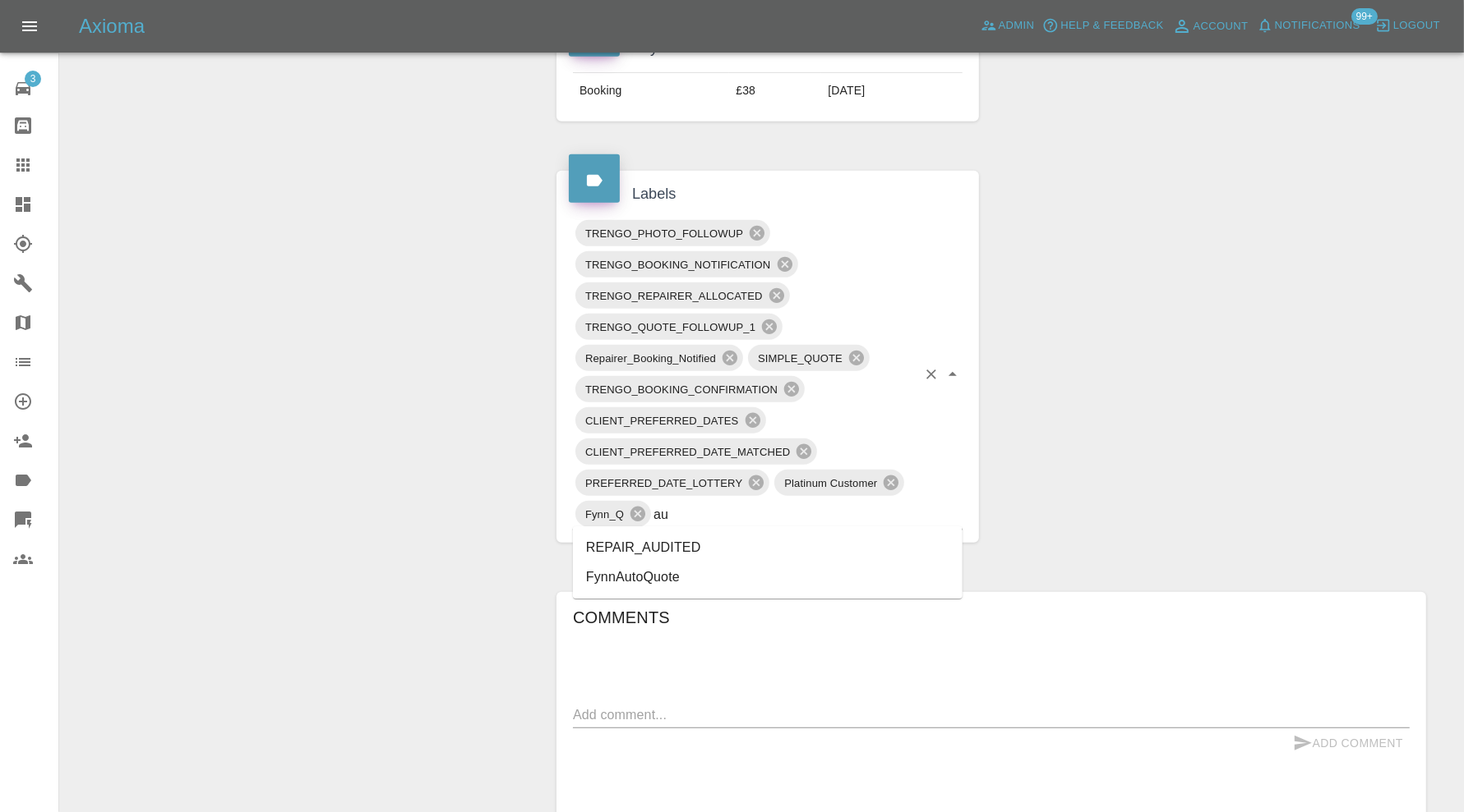
click at [730, 544] on li "REPAIR_AUDITED" at bounding box center [767, 547] width 389 height 30
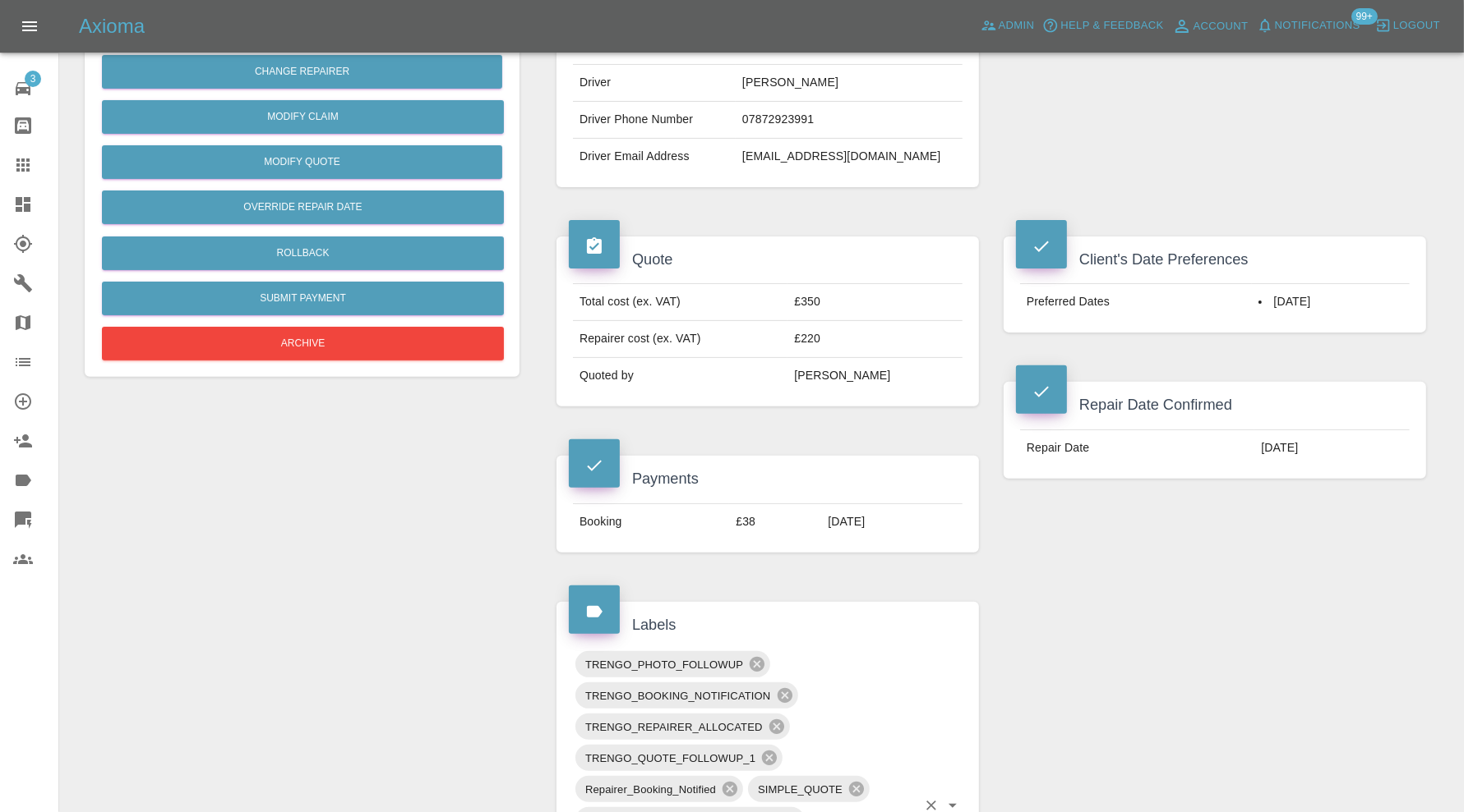
scroll to position [387, 0]
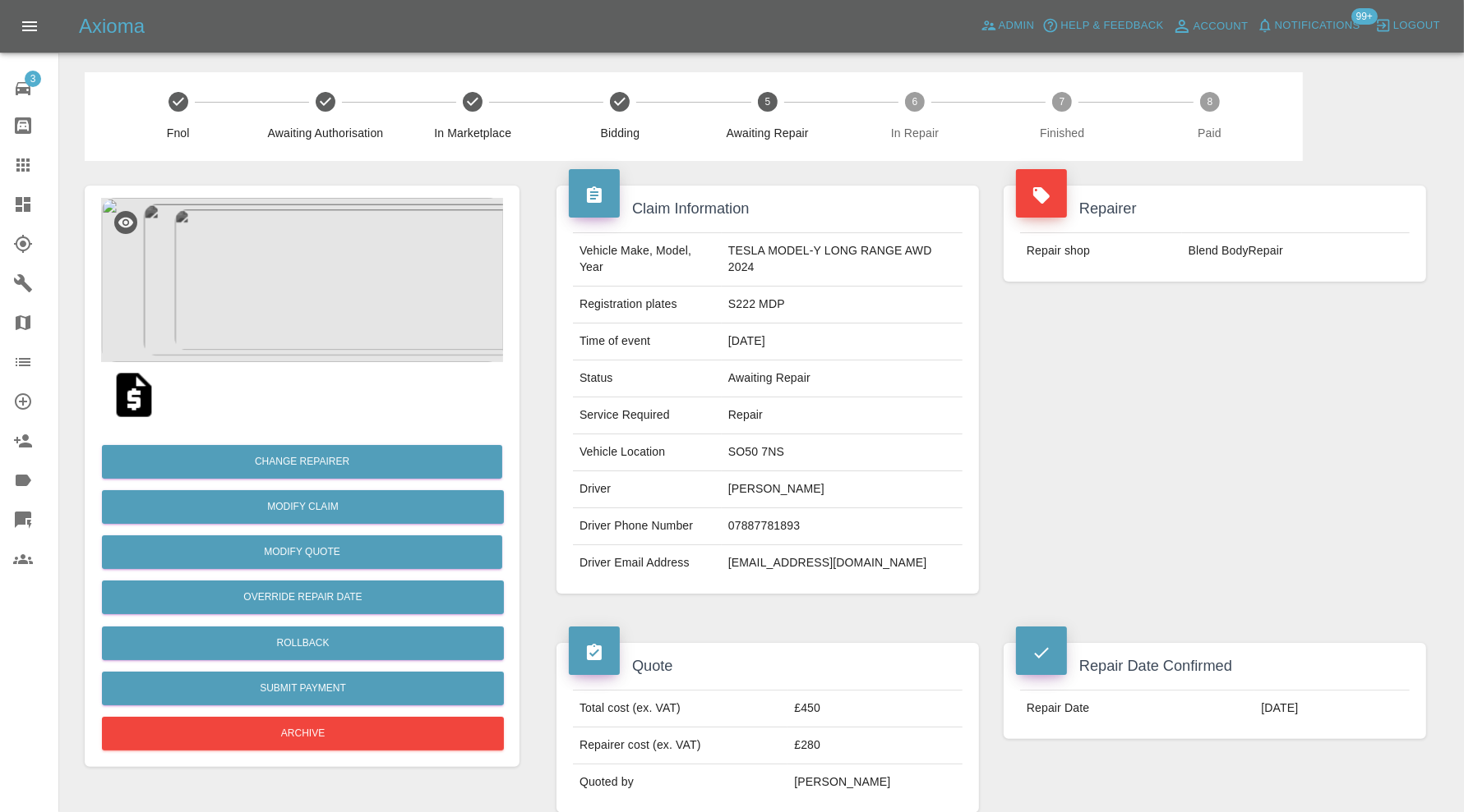
click at [292, 288] on img at bounding box center [302, 280] width 402 height 165
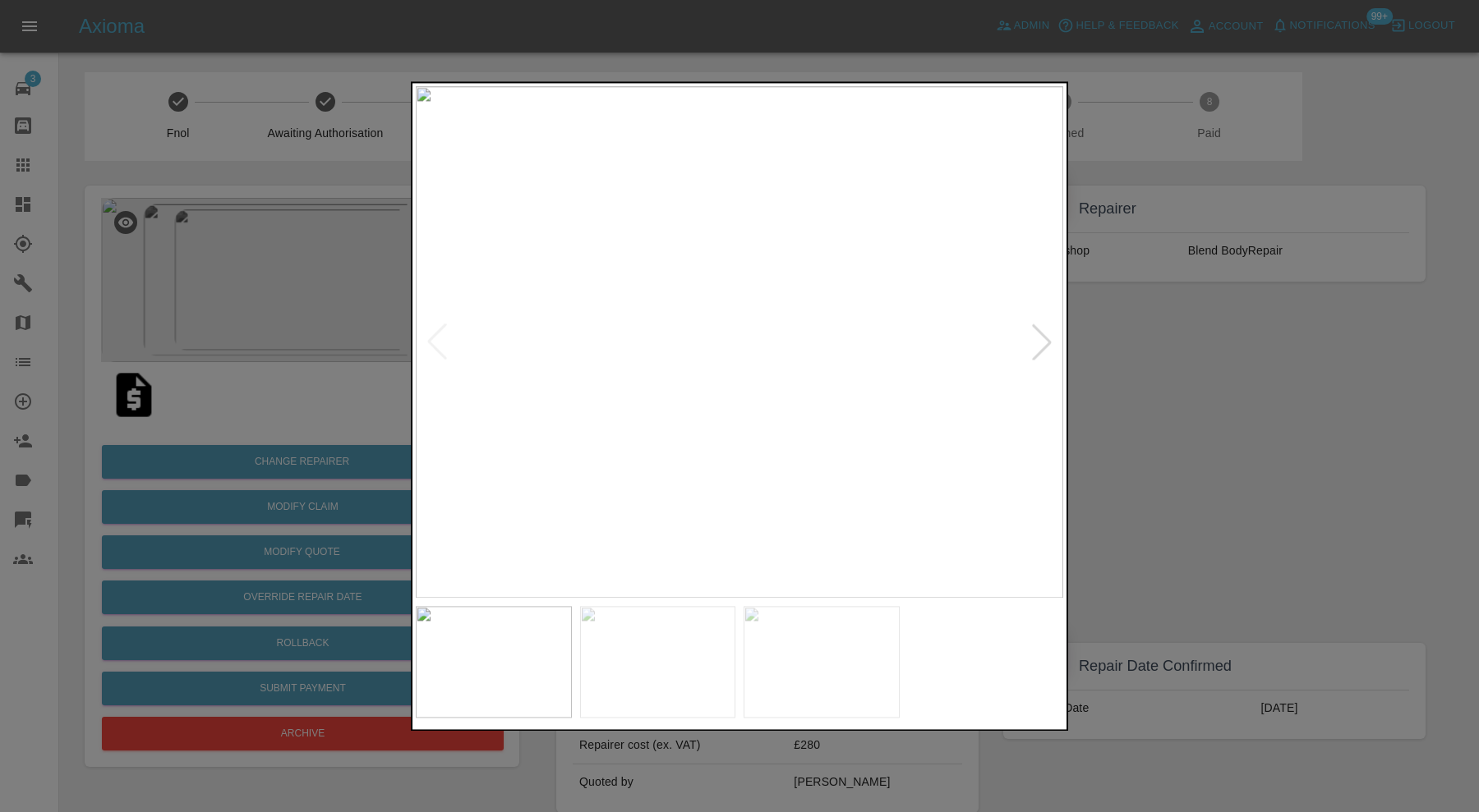
click at [1128, 428] on div at bounding box center [740, 406] width 1479 height 812
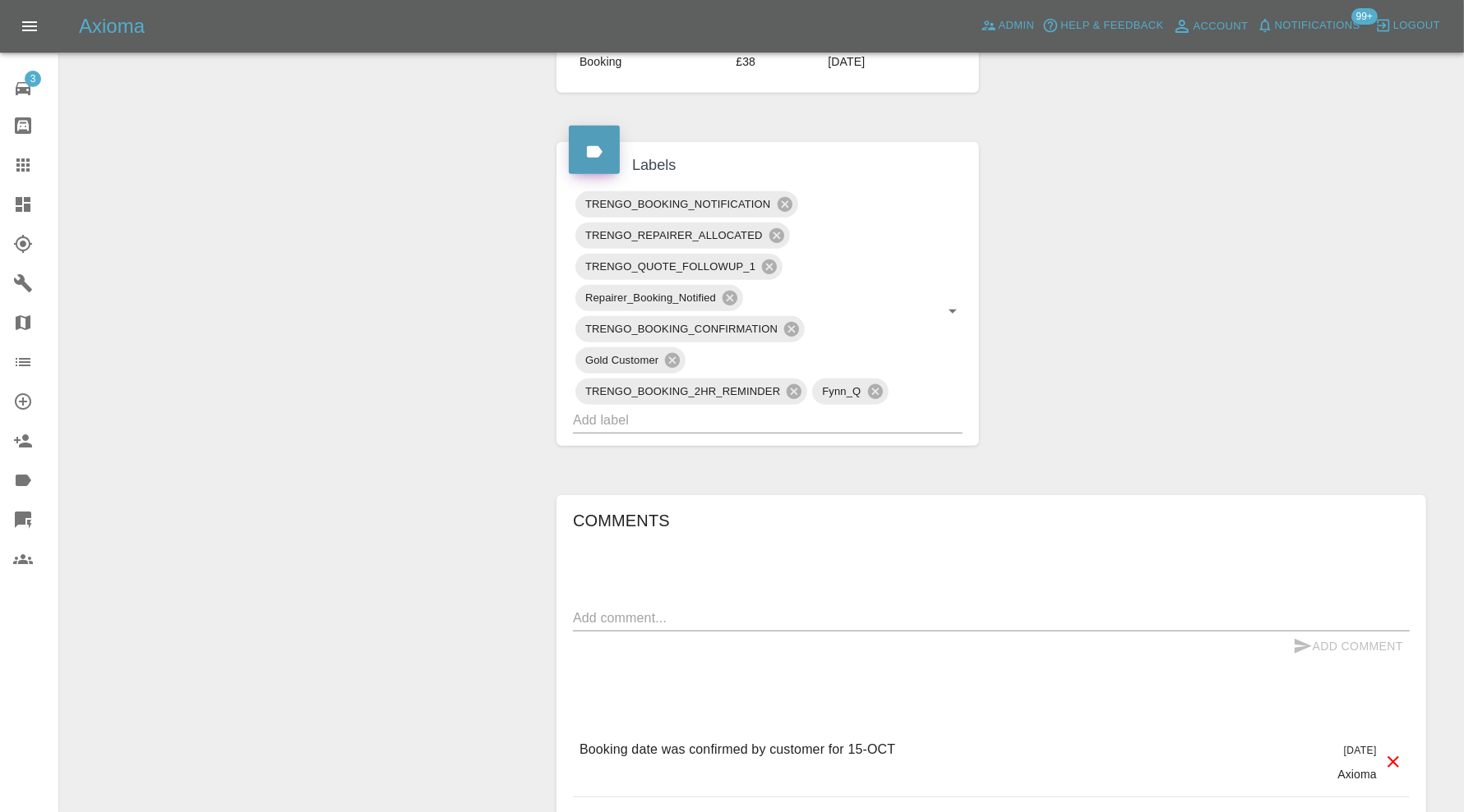
scroll to position [1095, 0]
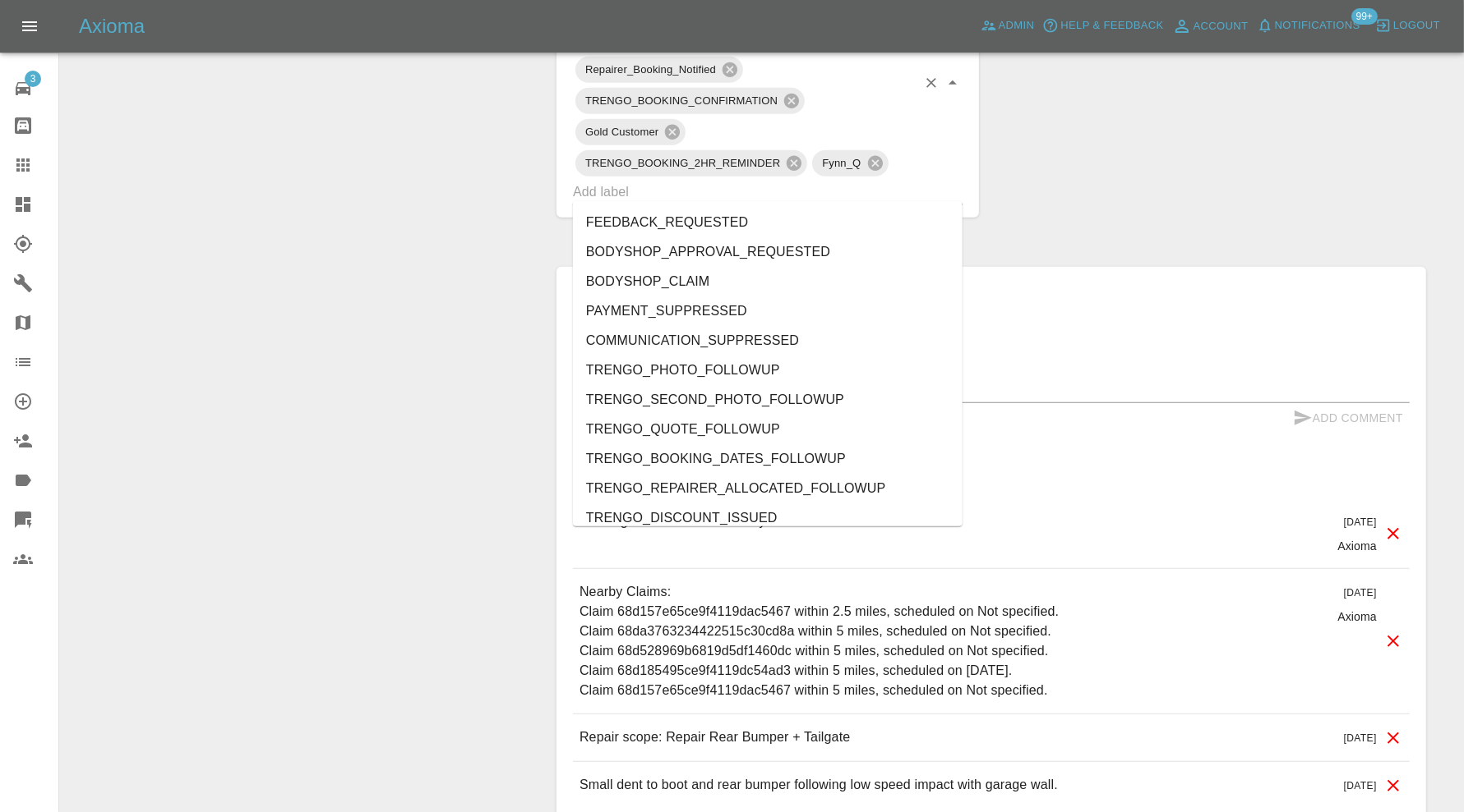
click at [895, 188] on input "text" at bounding box center [744, 191] width 344 height 26
type input "au"
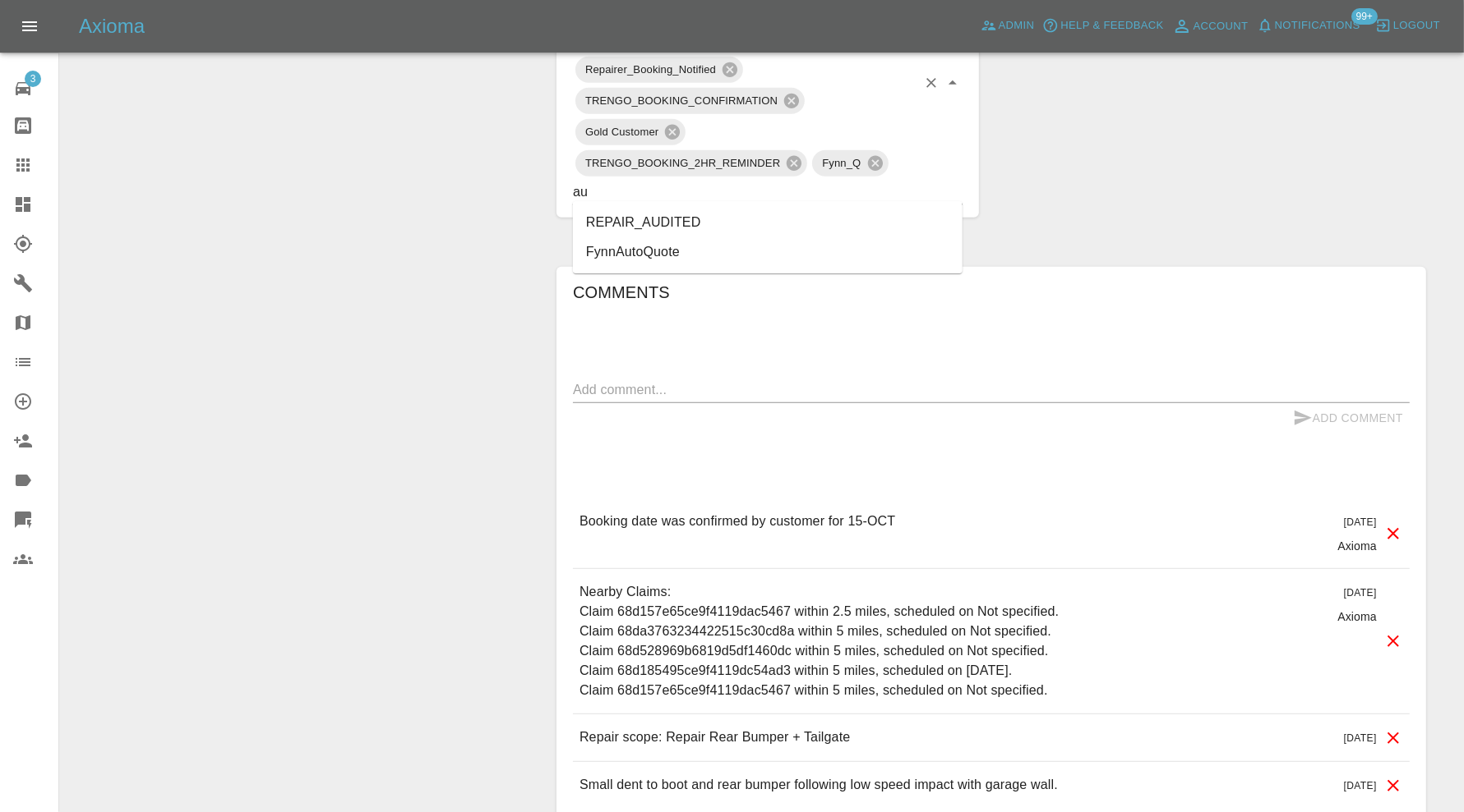
click at [798, 212] on li "REPAIR_AUDITED" at bounding box center [767, 222] width 389 height 30
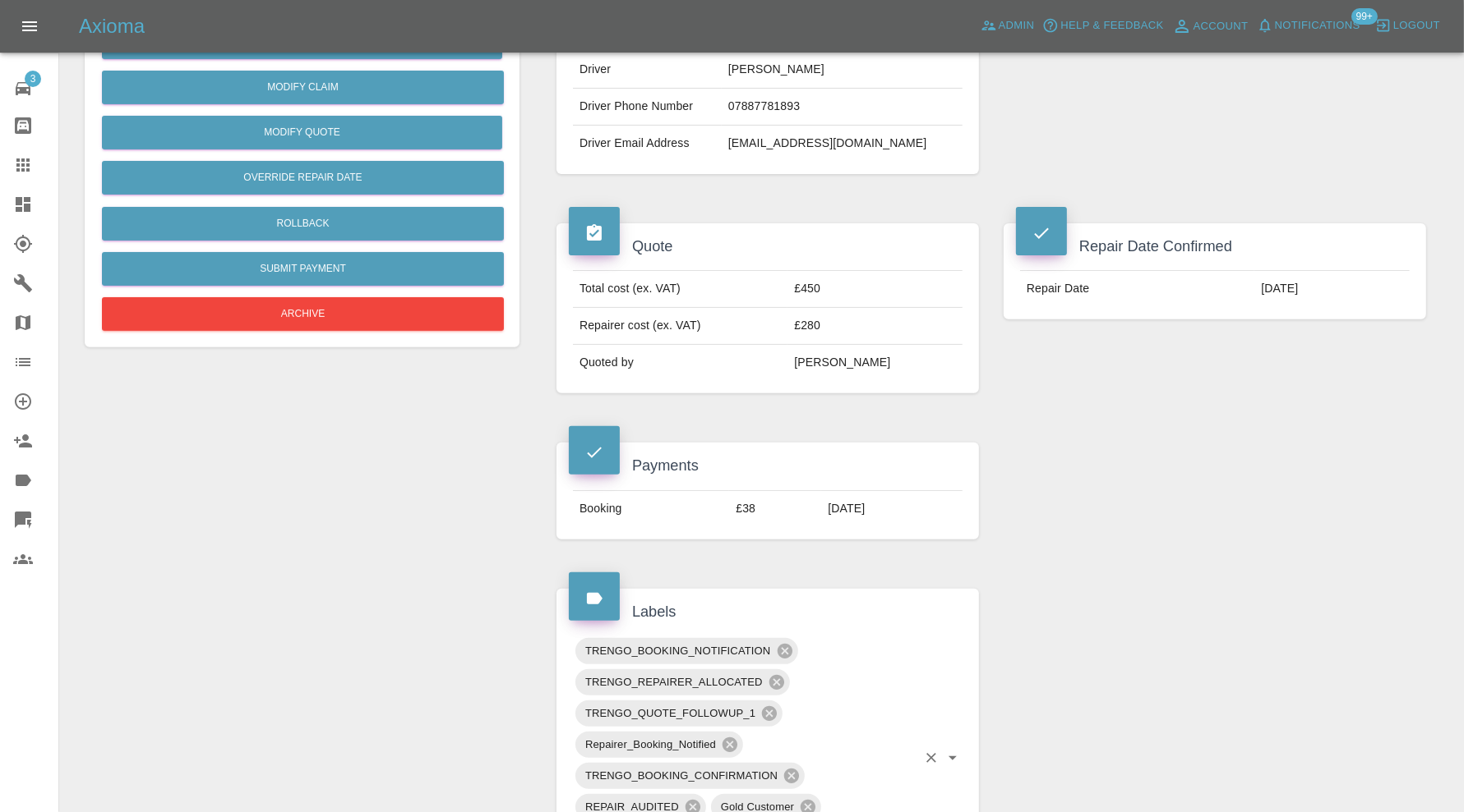
scroll to position [410, 0]
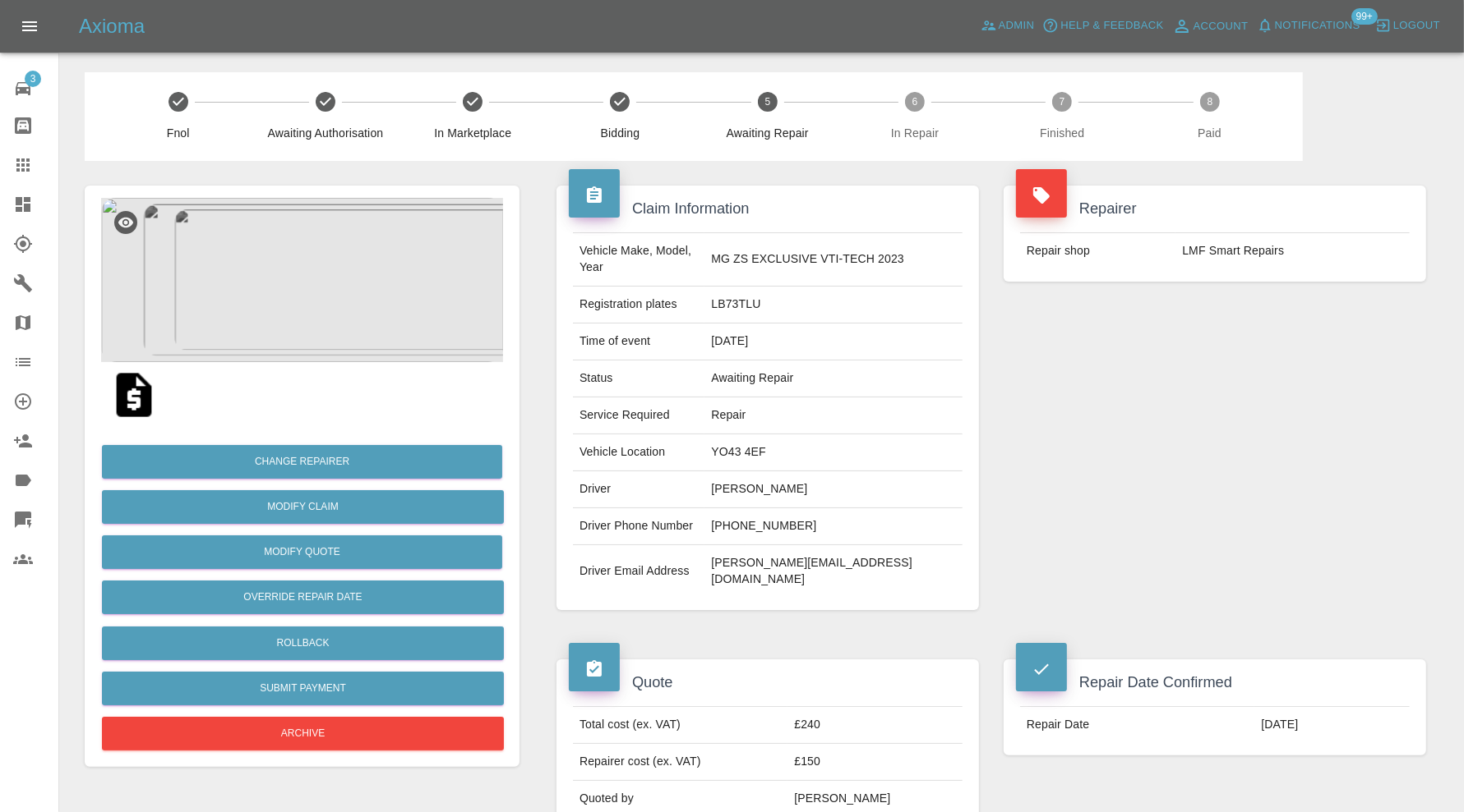
click at [305, 279] on img at bounding box center [302, 280] width 402 height 165
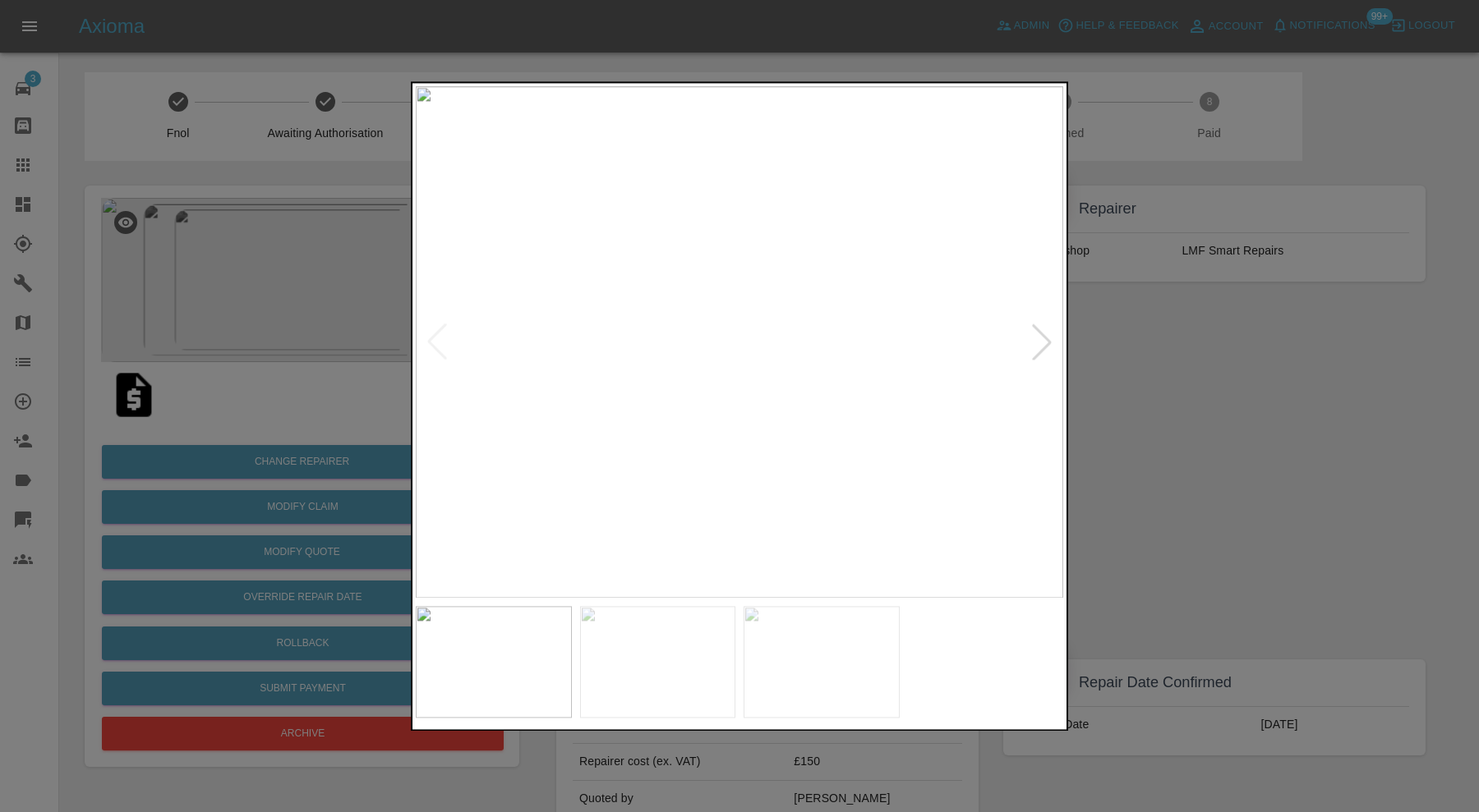
click at [1048, 338] on div at bounding box center [1042, 342] width 36 height 36
click at [1048, 338] on img at bounding box center [740, 341] width 648 height 512
click at [1130, 356] on div at bounding box center [740, 406] width 1479 height 812
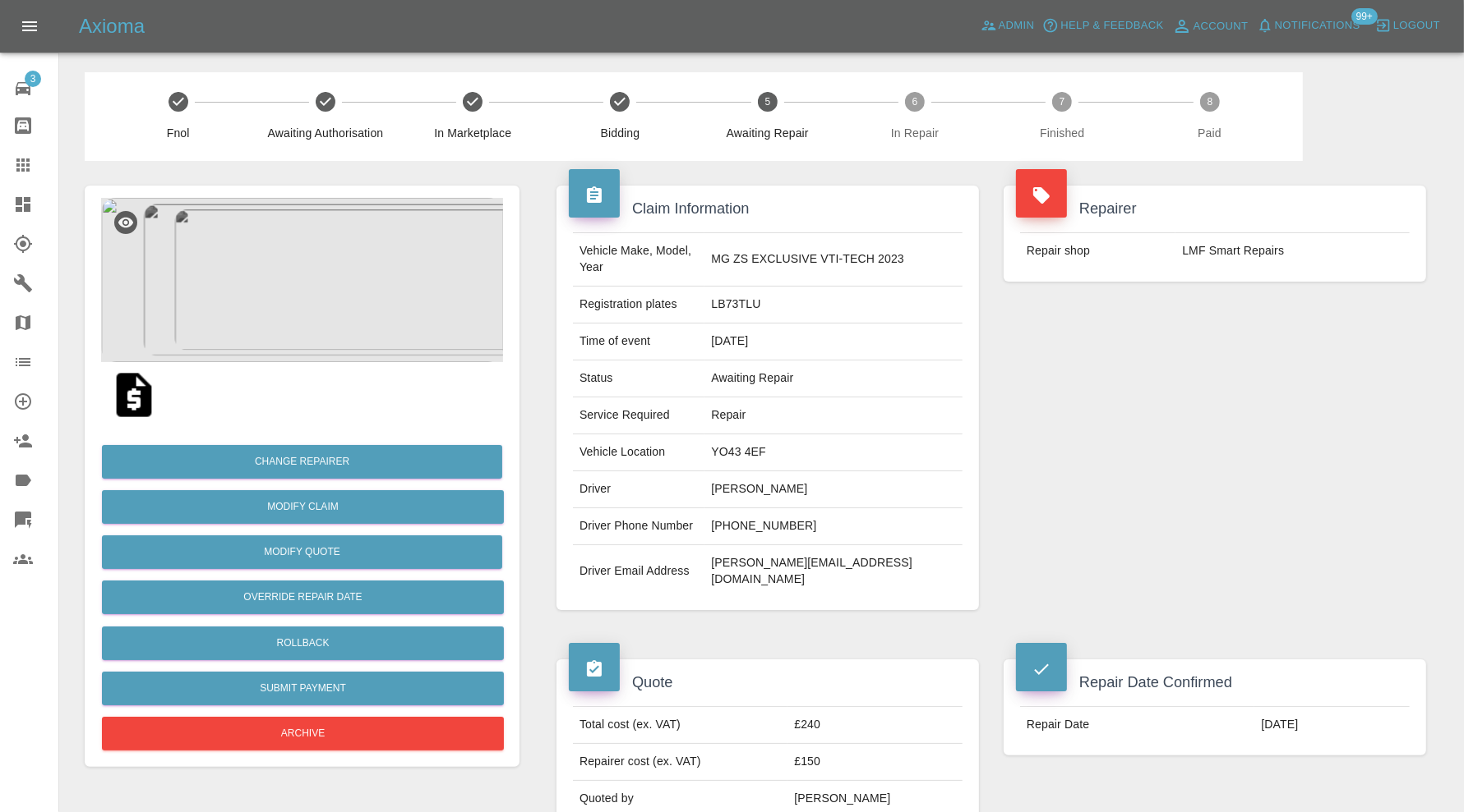
click at [789, 434] on td "YO43 4EF" at bounding box center [833, 452] width 258 height 37
copy td "YO43 4EF"
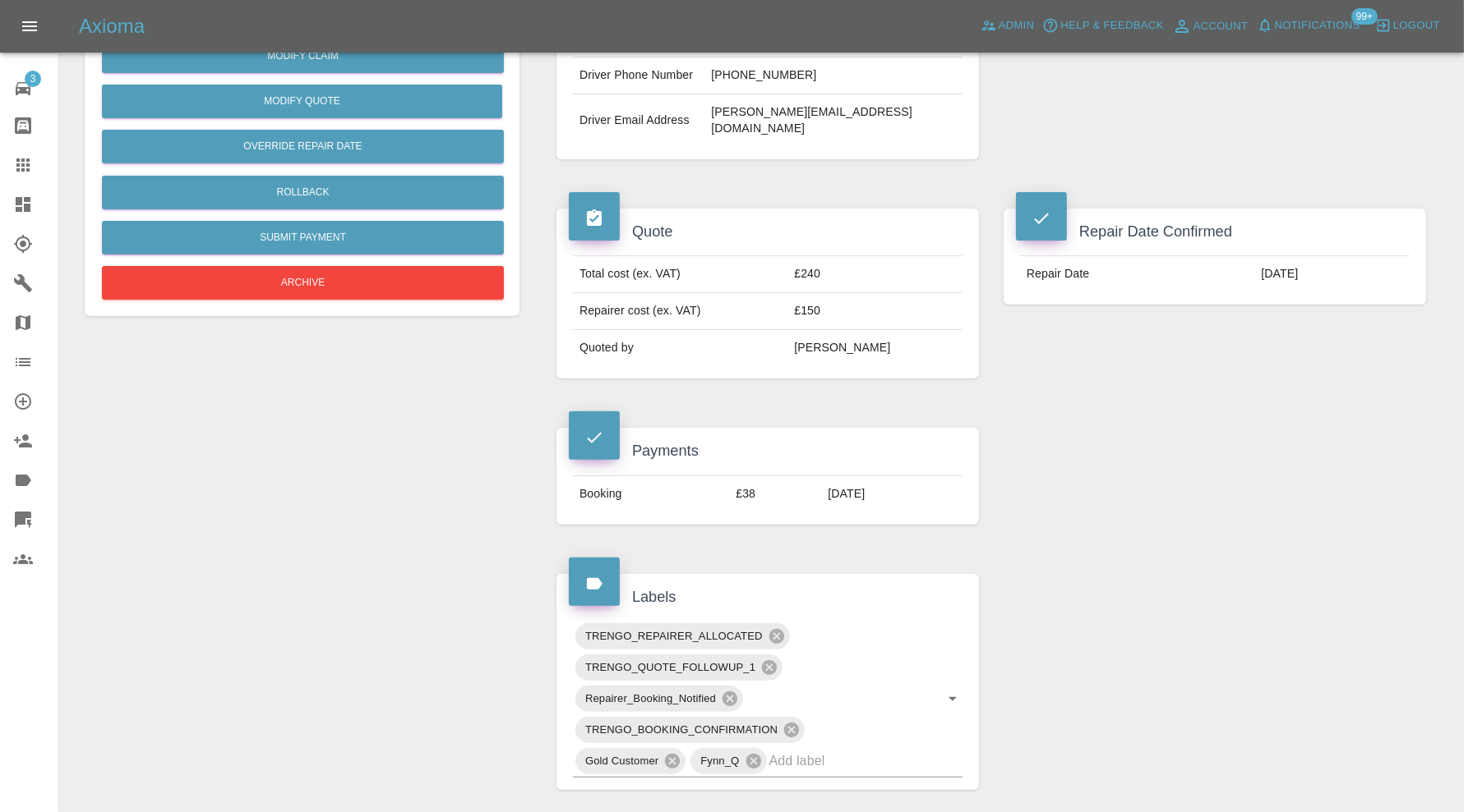
scroll to position [822, 0]
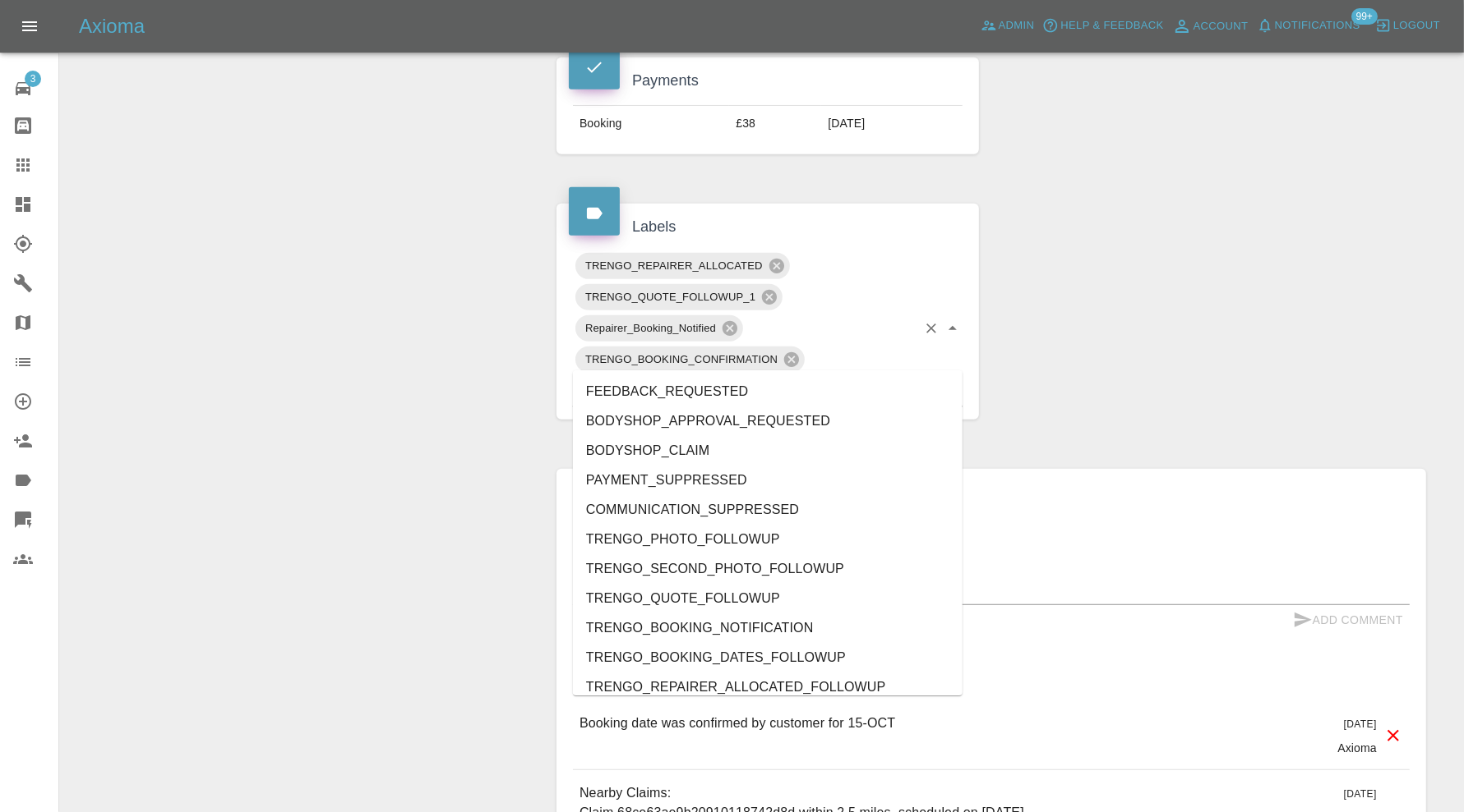
click at [874, 378] on input "text" at bounding box center [843, 390] width 147 height 26
type input "au"
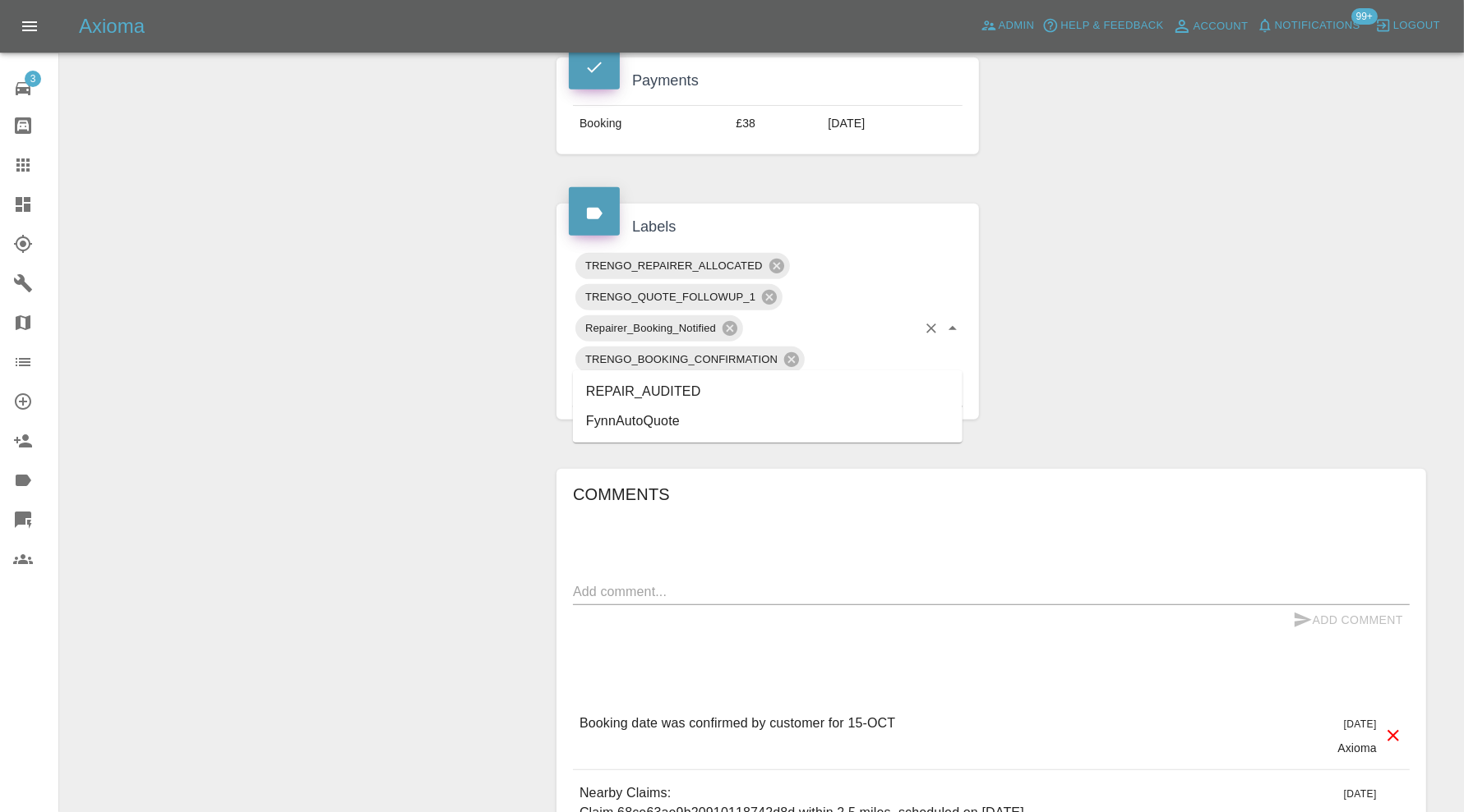
click at [748, 389] on li "REPAIR_AUDITED" at bounding box center [767, 391] width 389 height 30
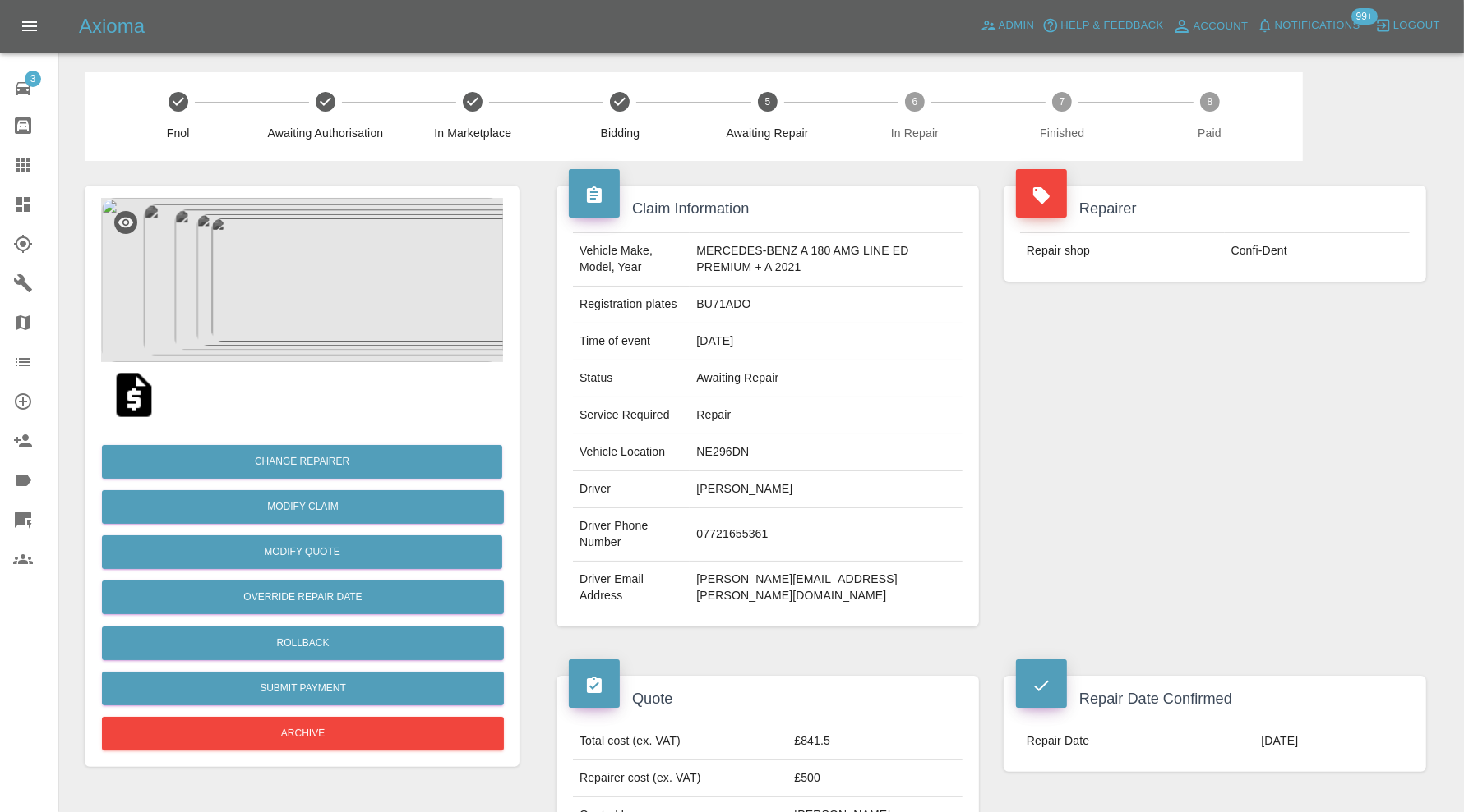
click at [288, 270] on img at bounding box center [302, 280] width 402 height 165
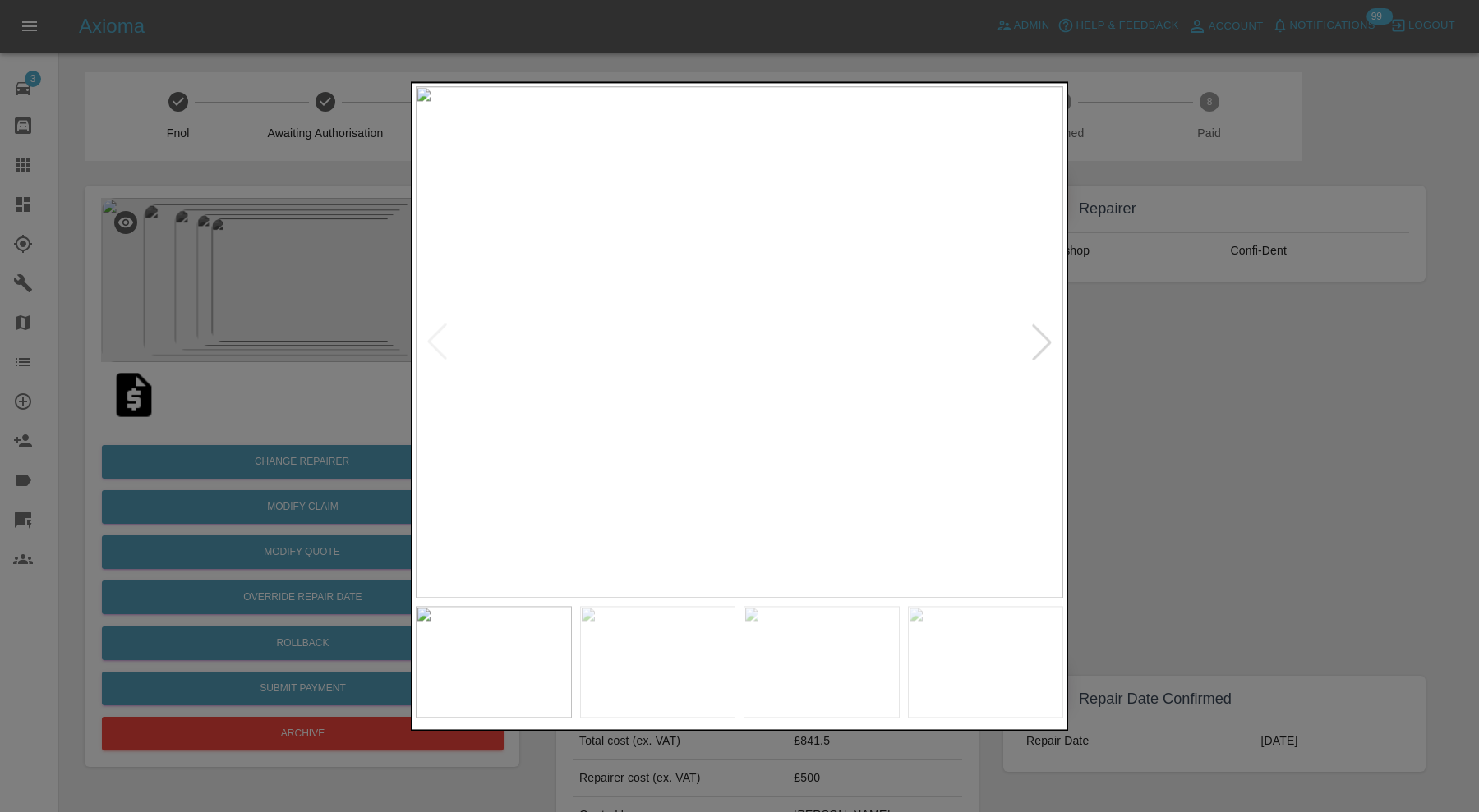
click at [1042, 340] on div at bounding box center [1042, 342] width 36 height 36
click at [1035, 341] on div at bounding box center [1042, 342] width 36 height 36
click at [1045, 340] on div at bounding box center [1042, 342] width 36 height 36
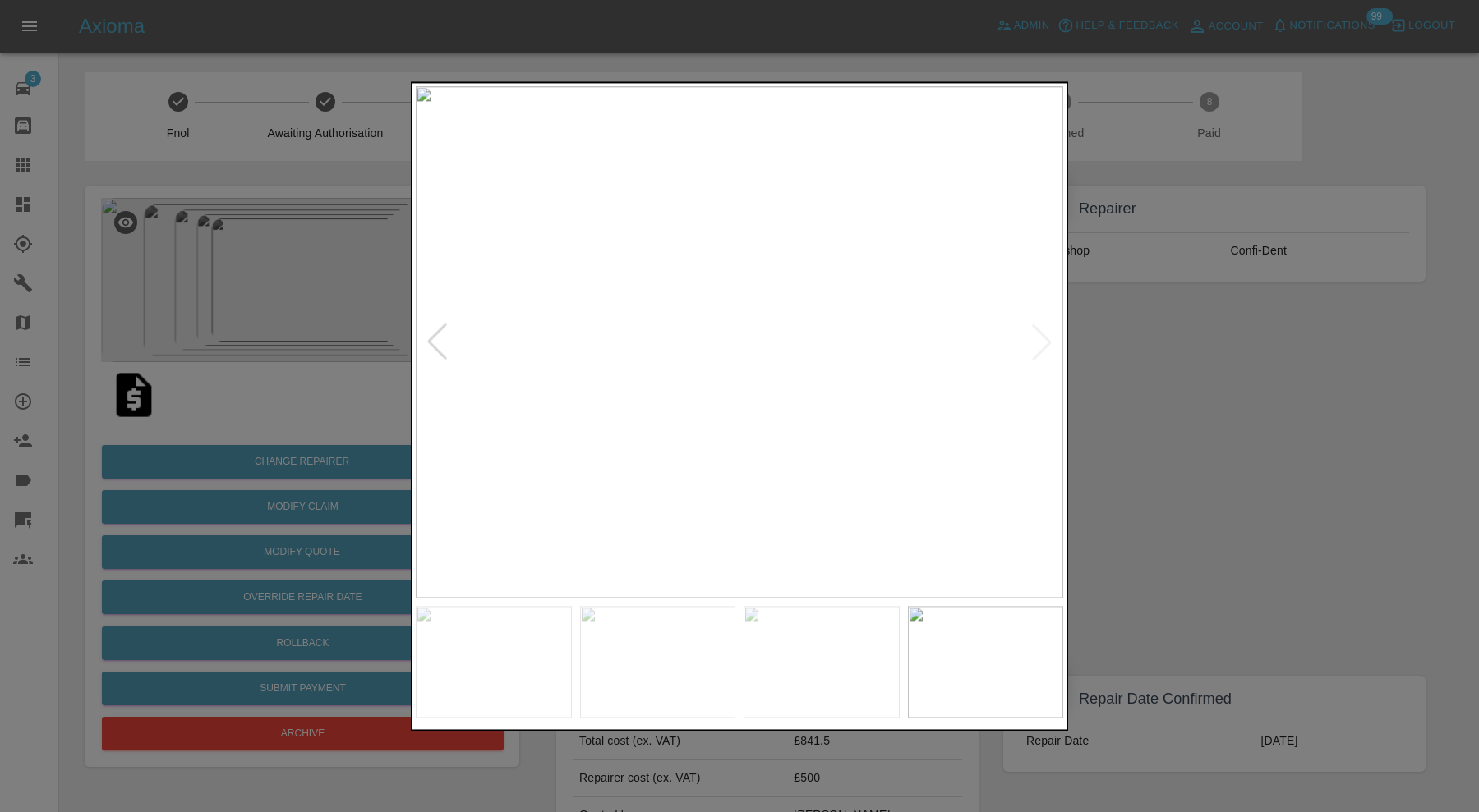
click at [1045, 340] on img at bounding box center [740, 341] width 648 height 512
click at [435, 336] on div at bounding box center [437, 342] width 36 height 36
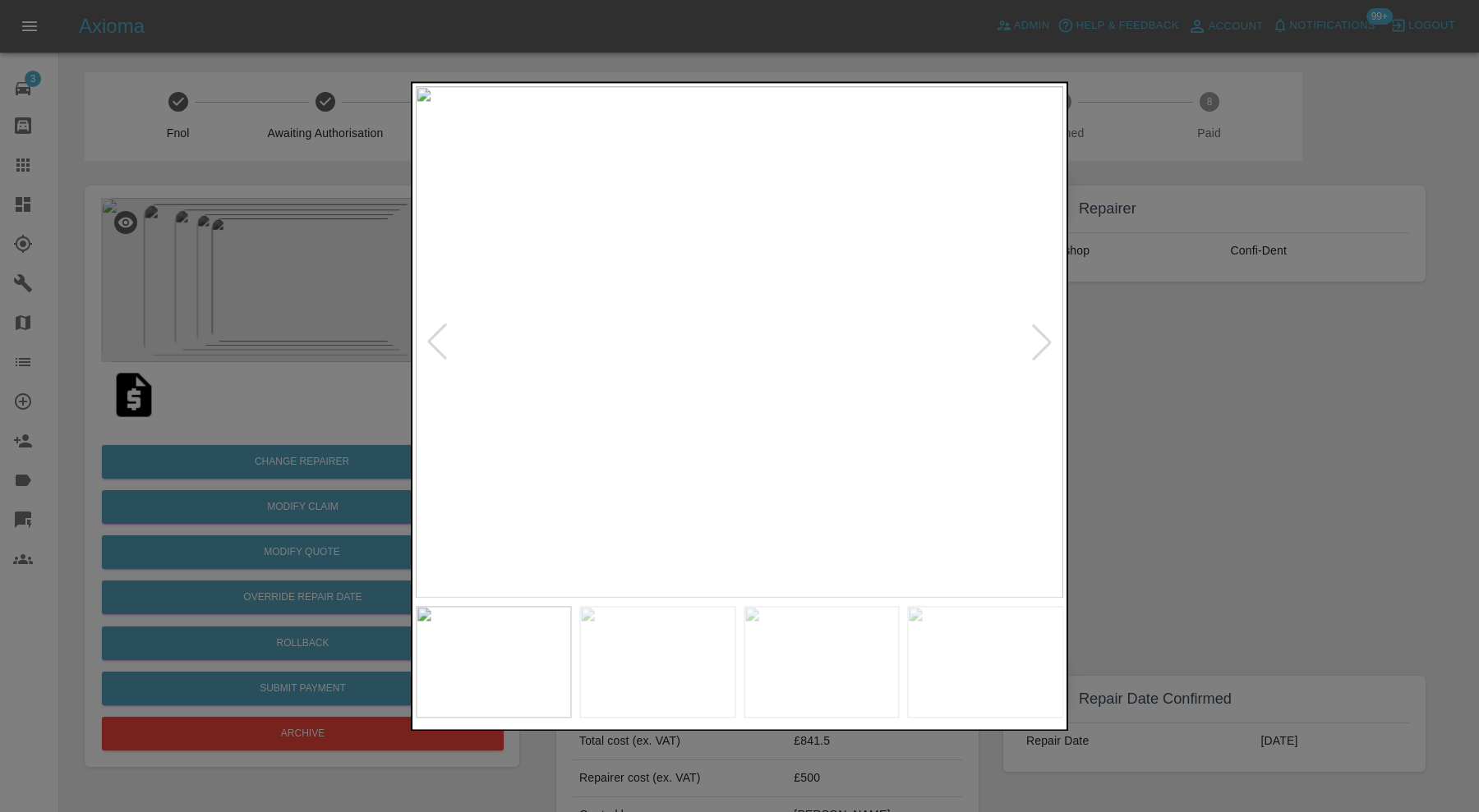
click at [435, 336] on div at bounding box center [437, 342] width 36 height 36
click at [435, 336] on img at bounding box center [740, 341] width 648 height 512
click at [1264, 417] on div at bounding box center [740, 406] width 1479 height 812
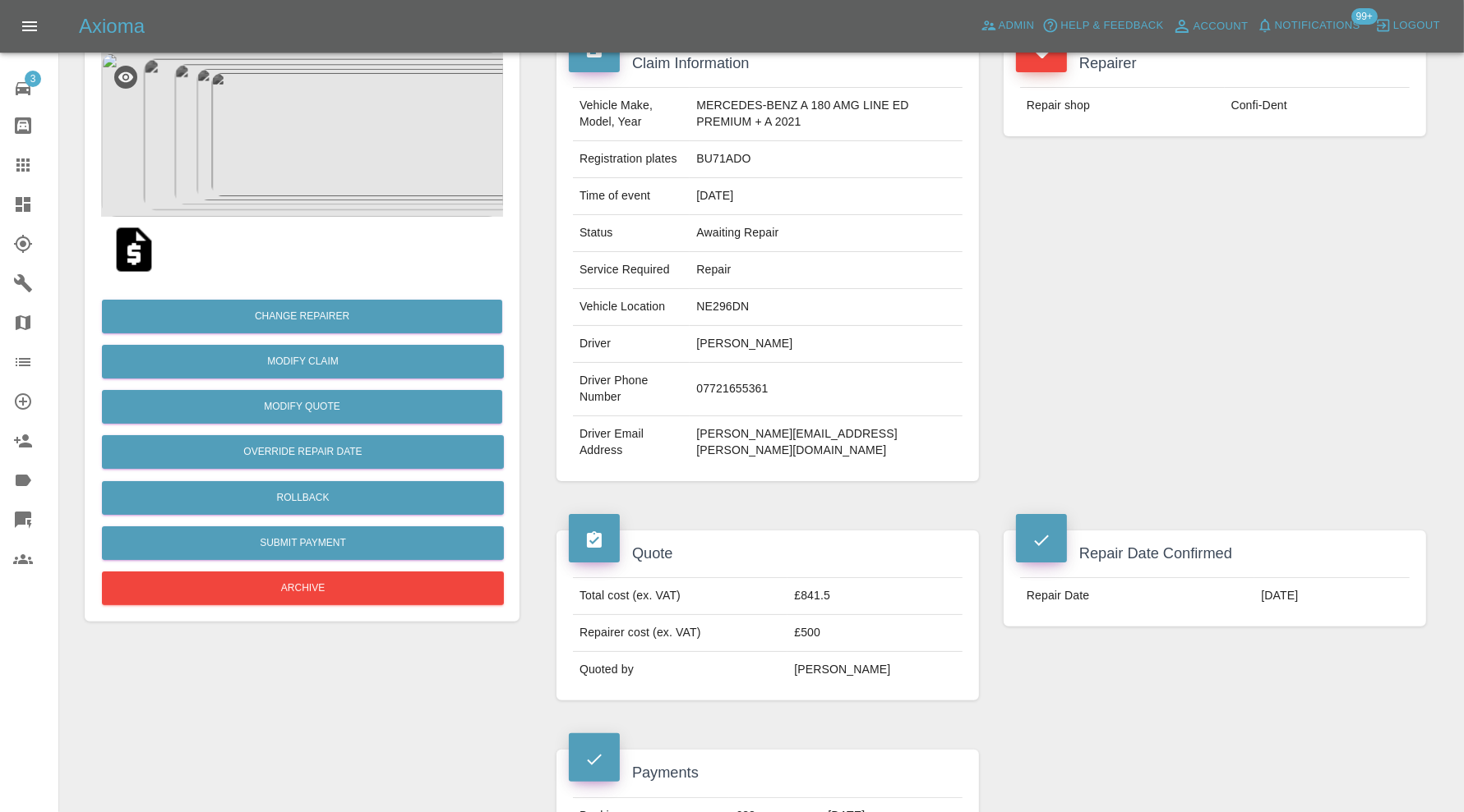
scroll to position [137, 0]
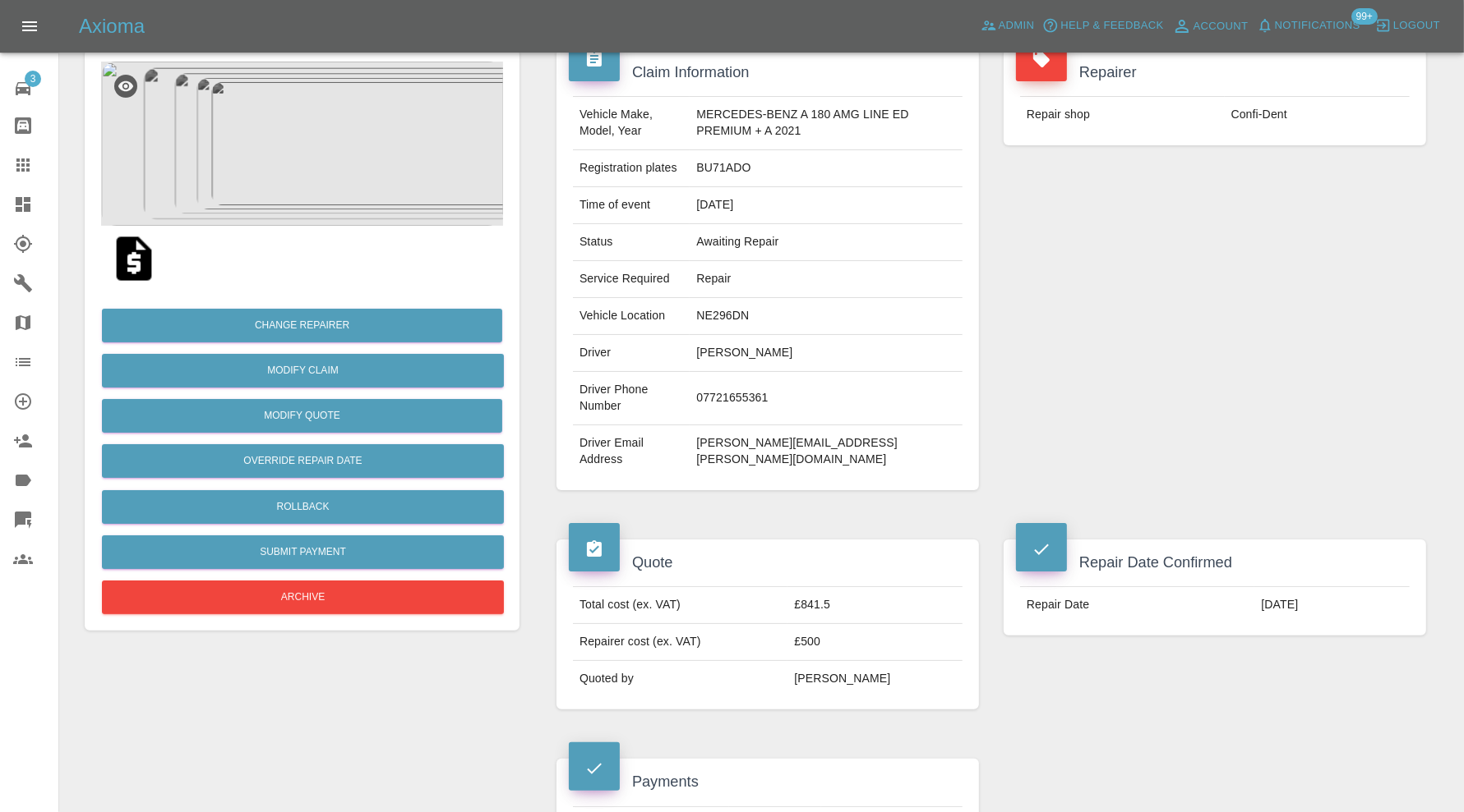
click at [299, 161] on img at bounding box center [302, 143] width 402 height 165
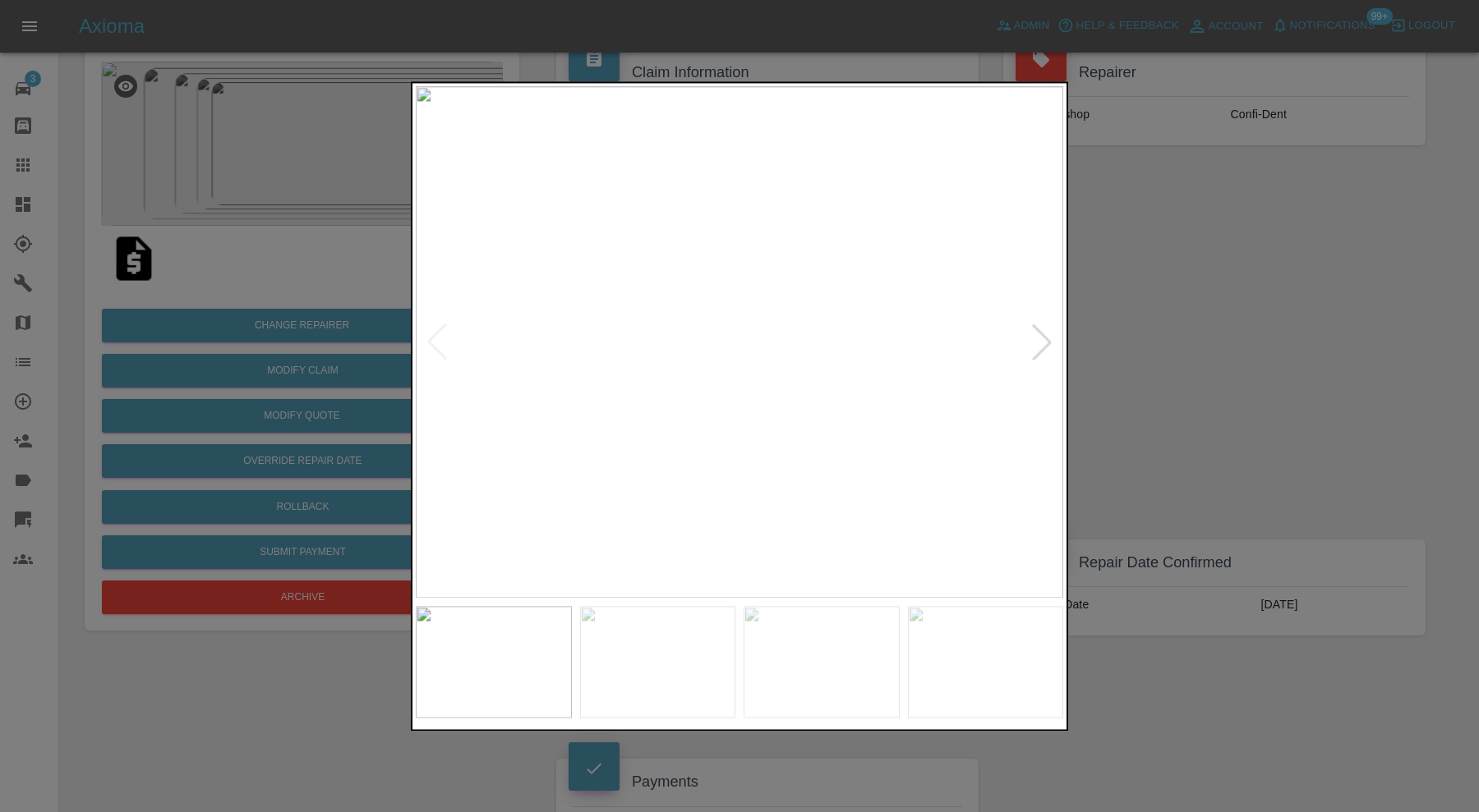
click at [1033, 343] on div at bounding box center [1042, 342] width 36 height 36
click at [1043, 339] on div at bounding box center [1042, 342] width 36 height 36
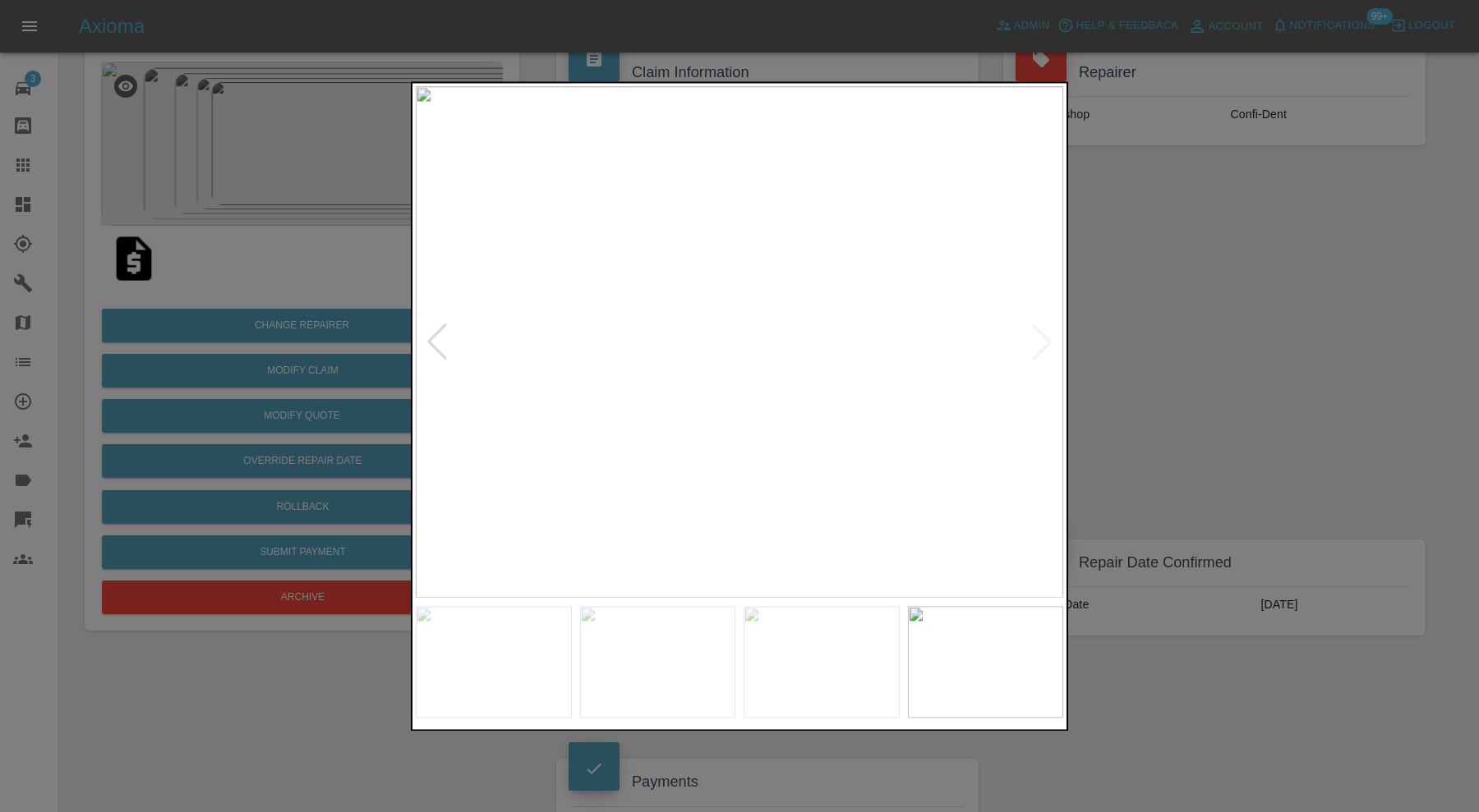
click at [1044, 342] on img at bounding box center [740, 341] width 648 height 512
click at [1143, 377] on div at bounding box center [740, 406] width 1479 height 812
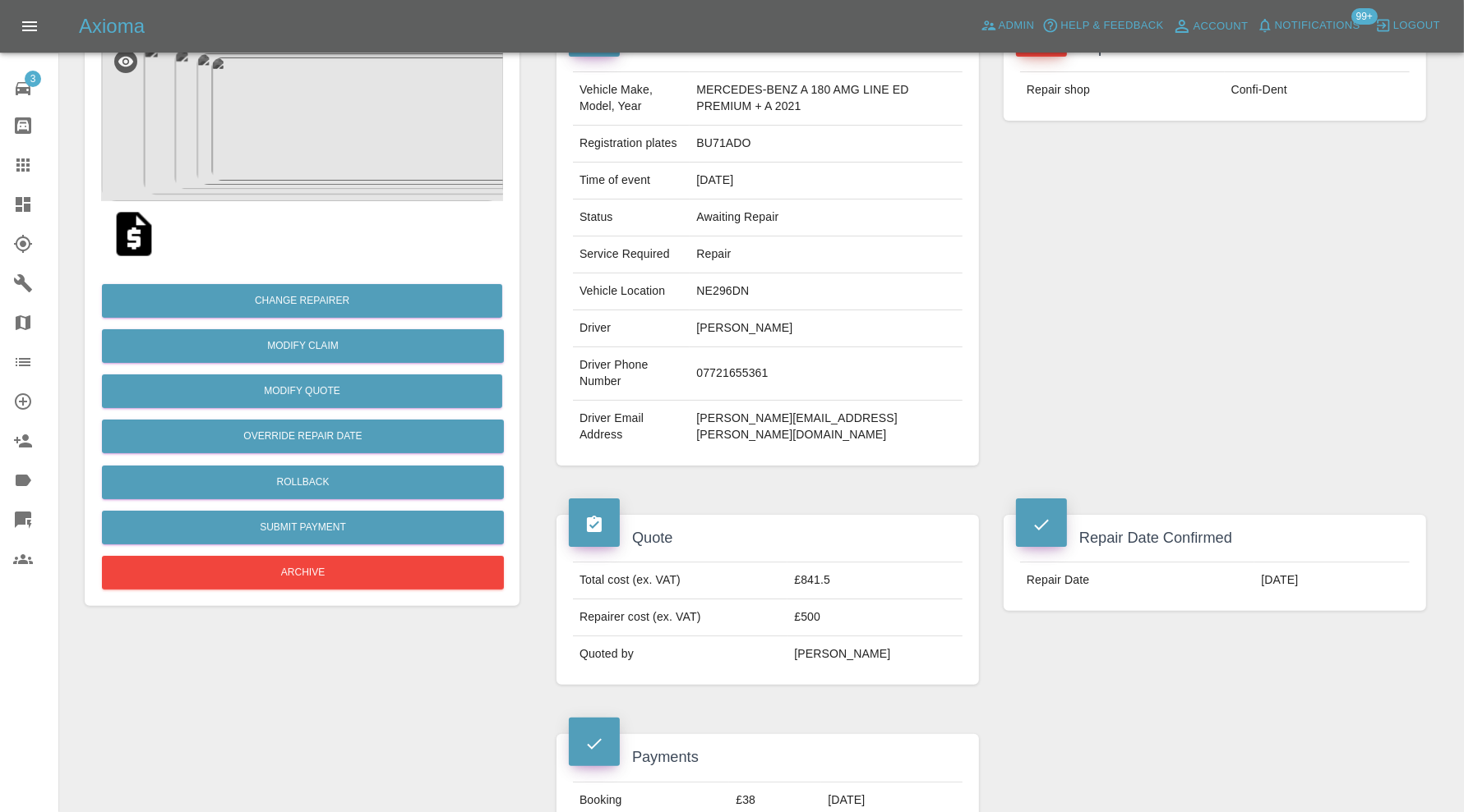
scroll to position [0, 0]
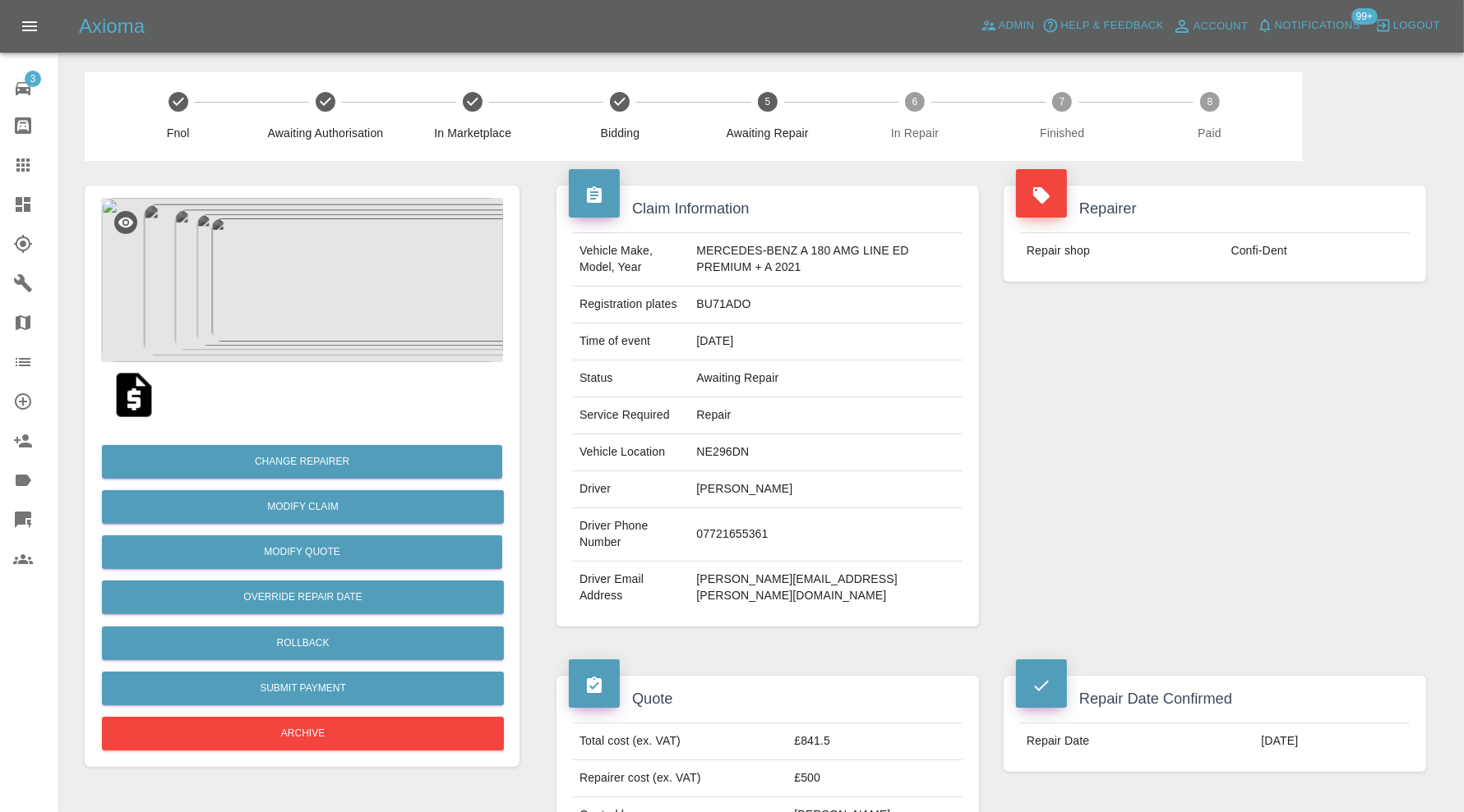
click at [324, 289] on img at bounding box center [302, 280] width 402 height 165
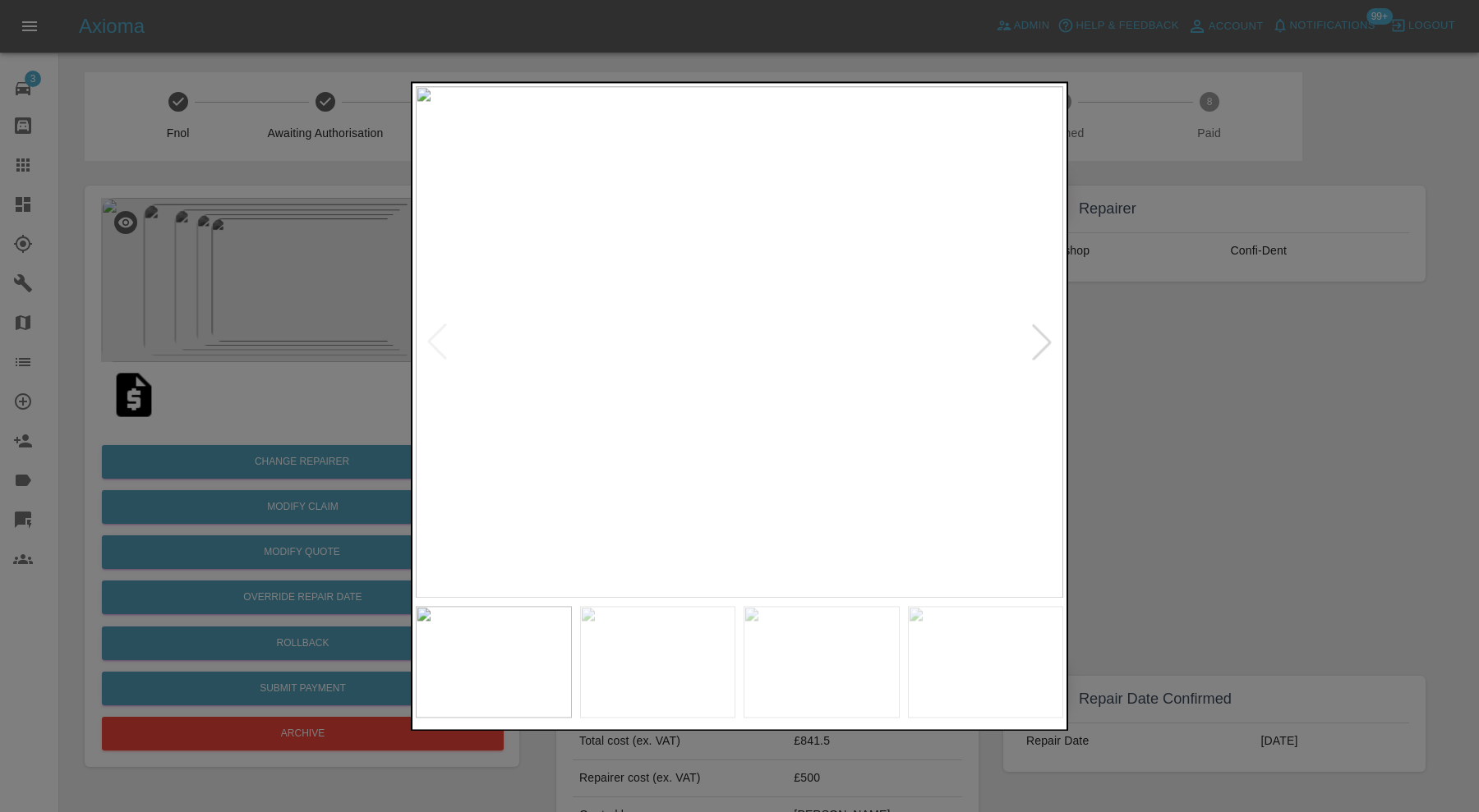
click at [1039, 338] on div at bounding box center [1042, 342] width 36 height 36
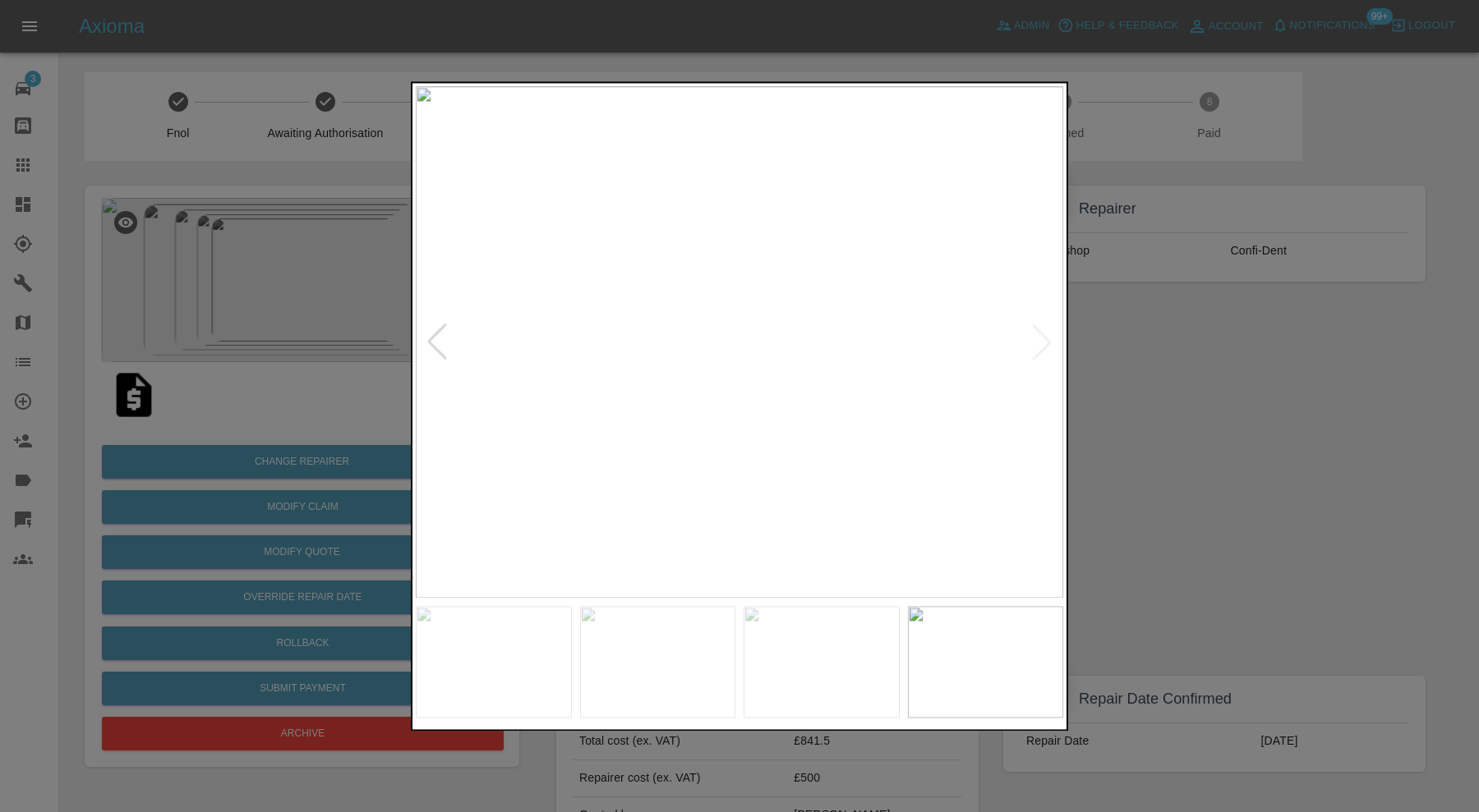
click at [1039, 338] on img at bounding box center [740, 341] width 648 height 512
drag, startPoint x: 1329, startPoint y: 420, endPoint x: 1327, endPoint y: 429, distance: 9.2
click at [1329, 420] on div at bounding box center [740, 406] width 1479 height 812
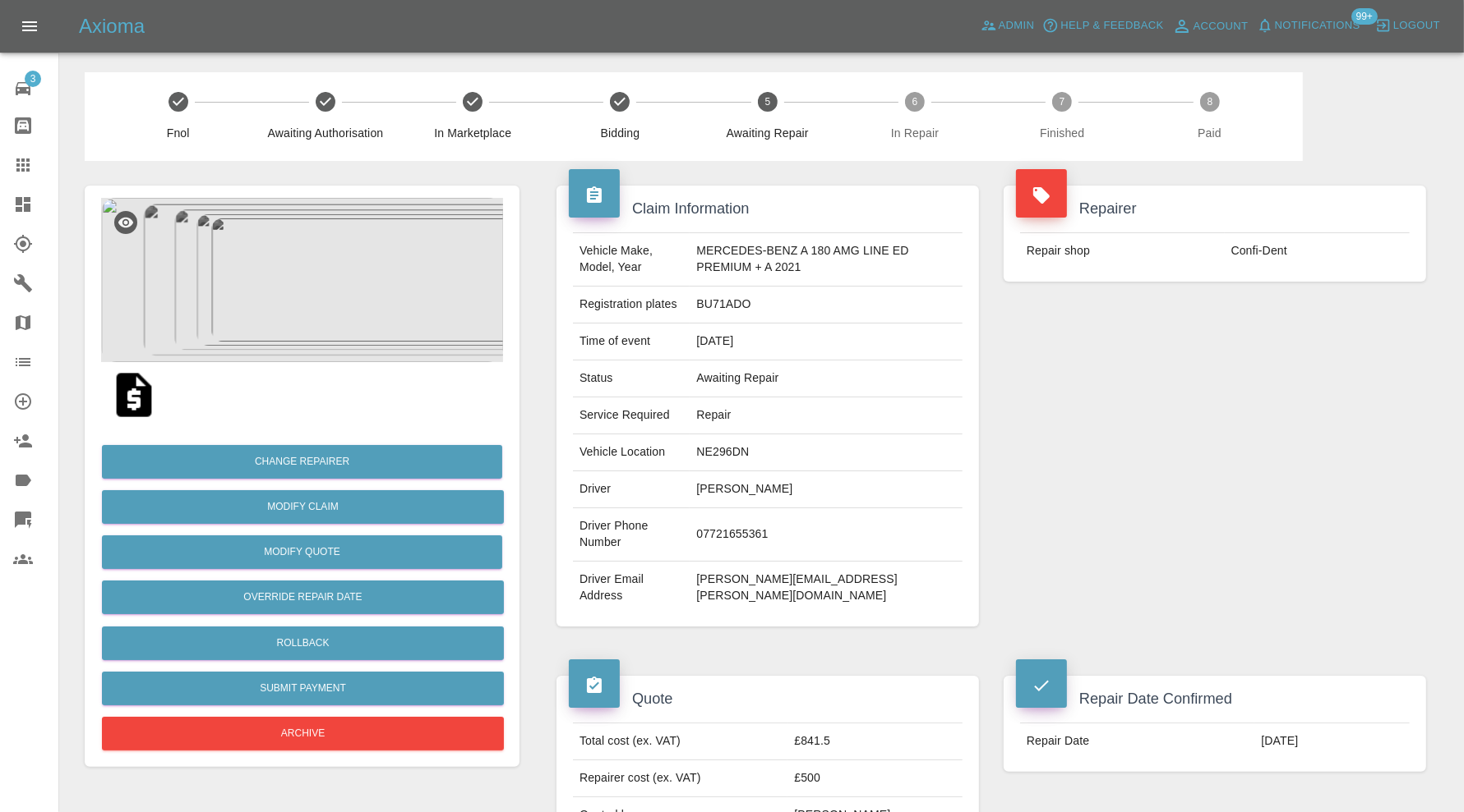
click at [315, 261] on img at bounding box center [302, 280] width 402 height 165
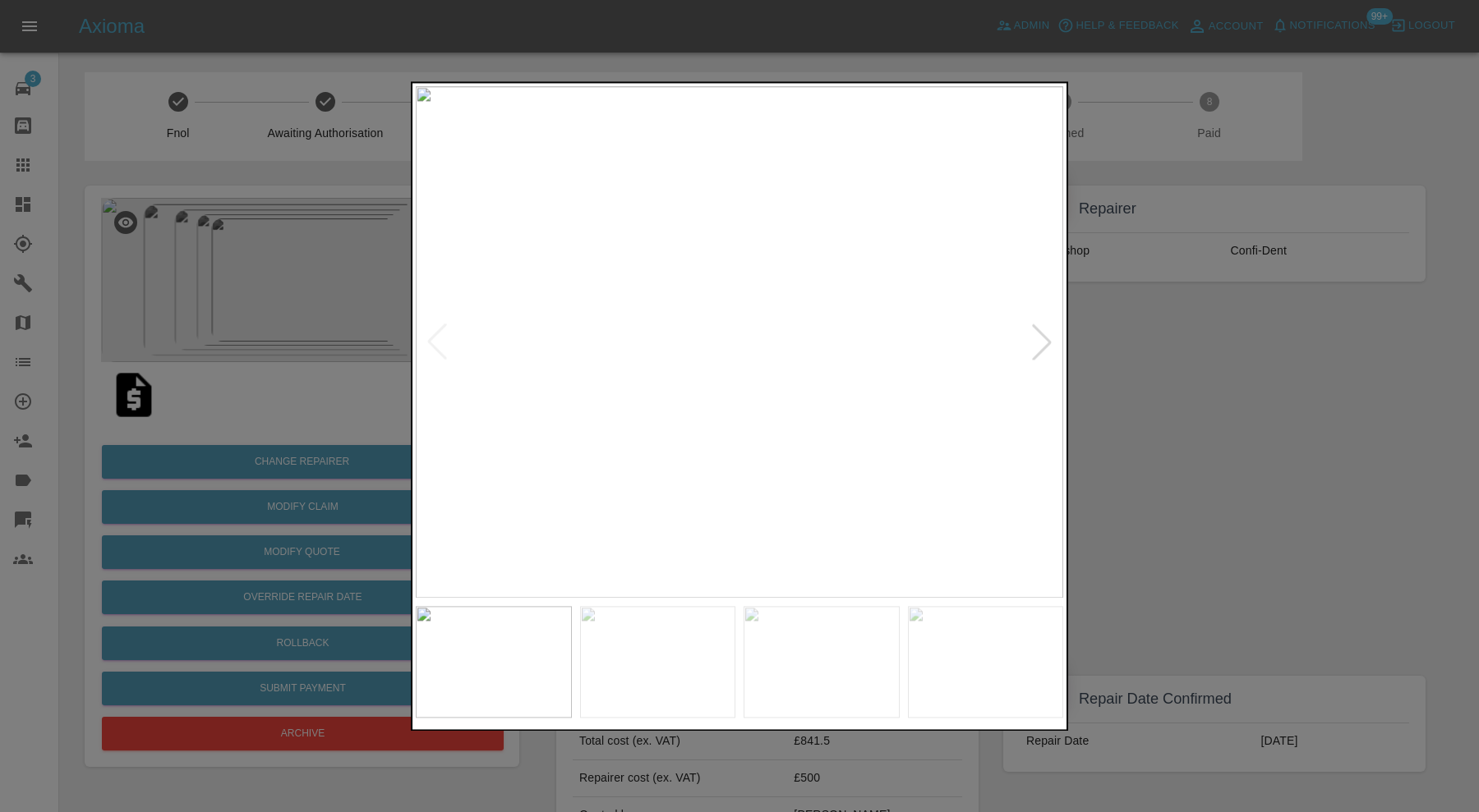
click at [1047, 340] on div at bounding box center [1042, 342] width 36 height 36
click at [1143, 352] on div at bounding box center [740, 406] width 1479 height 812
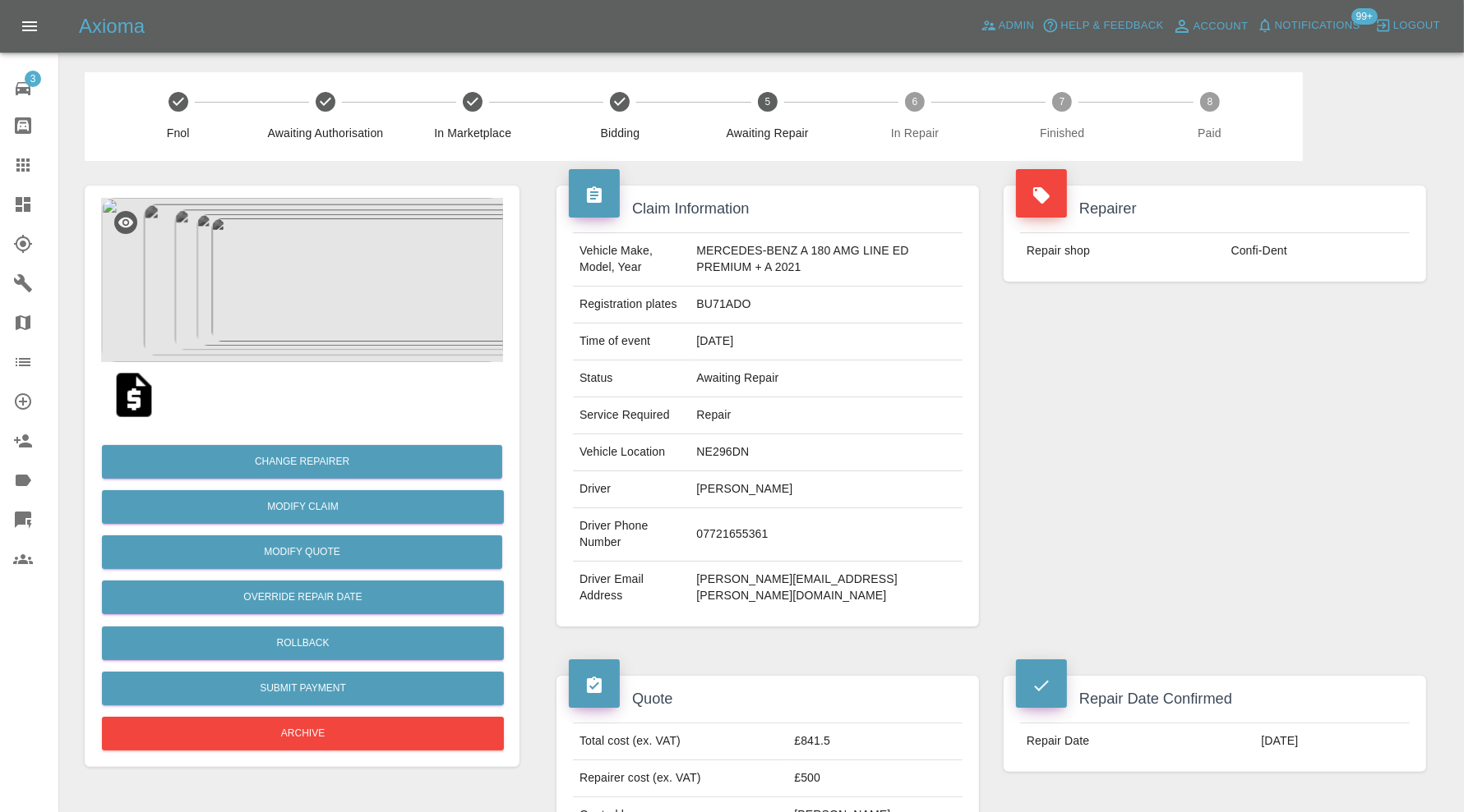
click at [313, 300] on img at bounding box center [302, 280] width 402 height 165
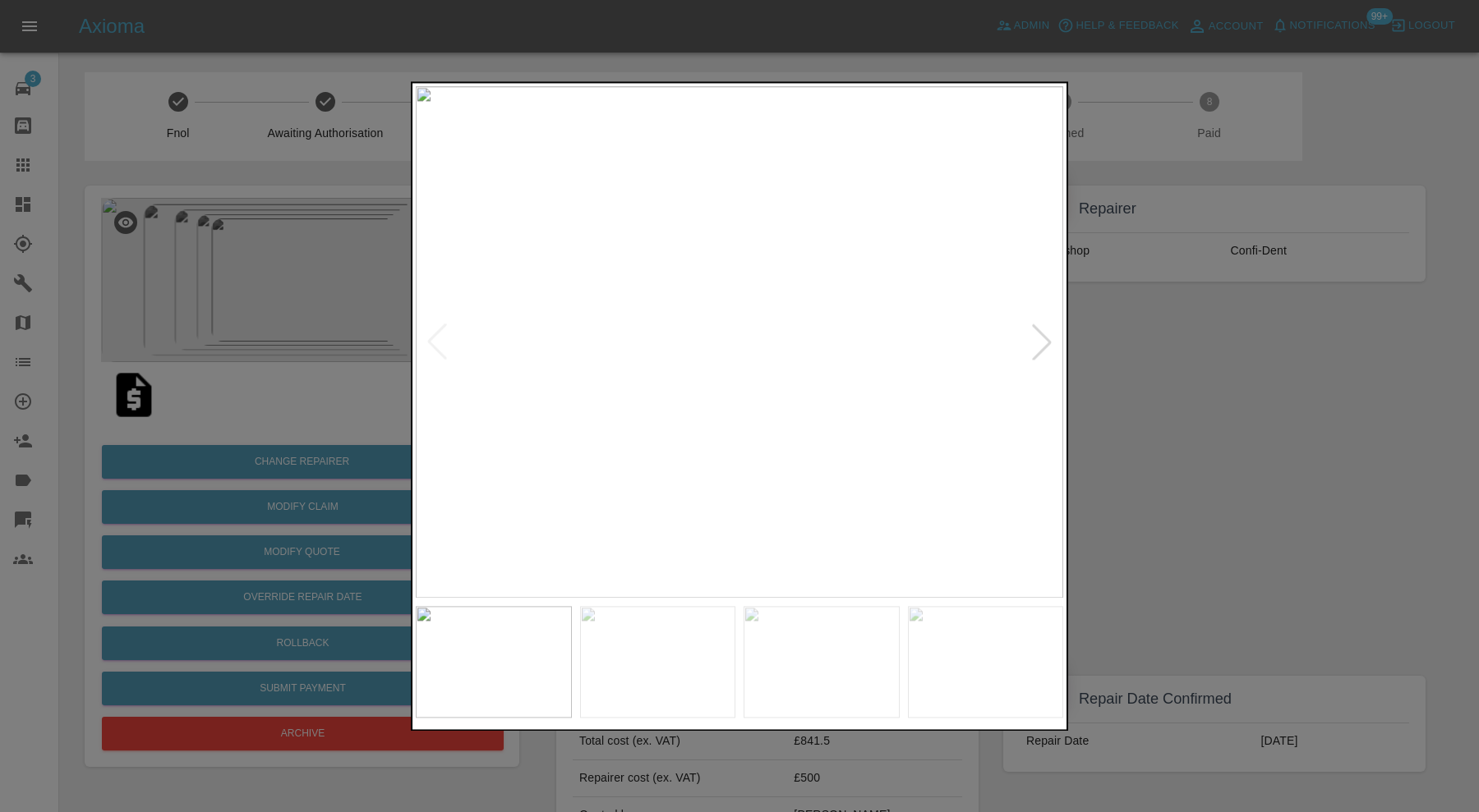
click at [1056, 336] on div at bounding box center [1042, 342] width 36 height 36
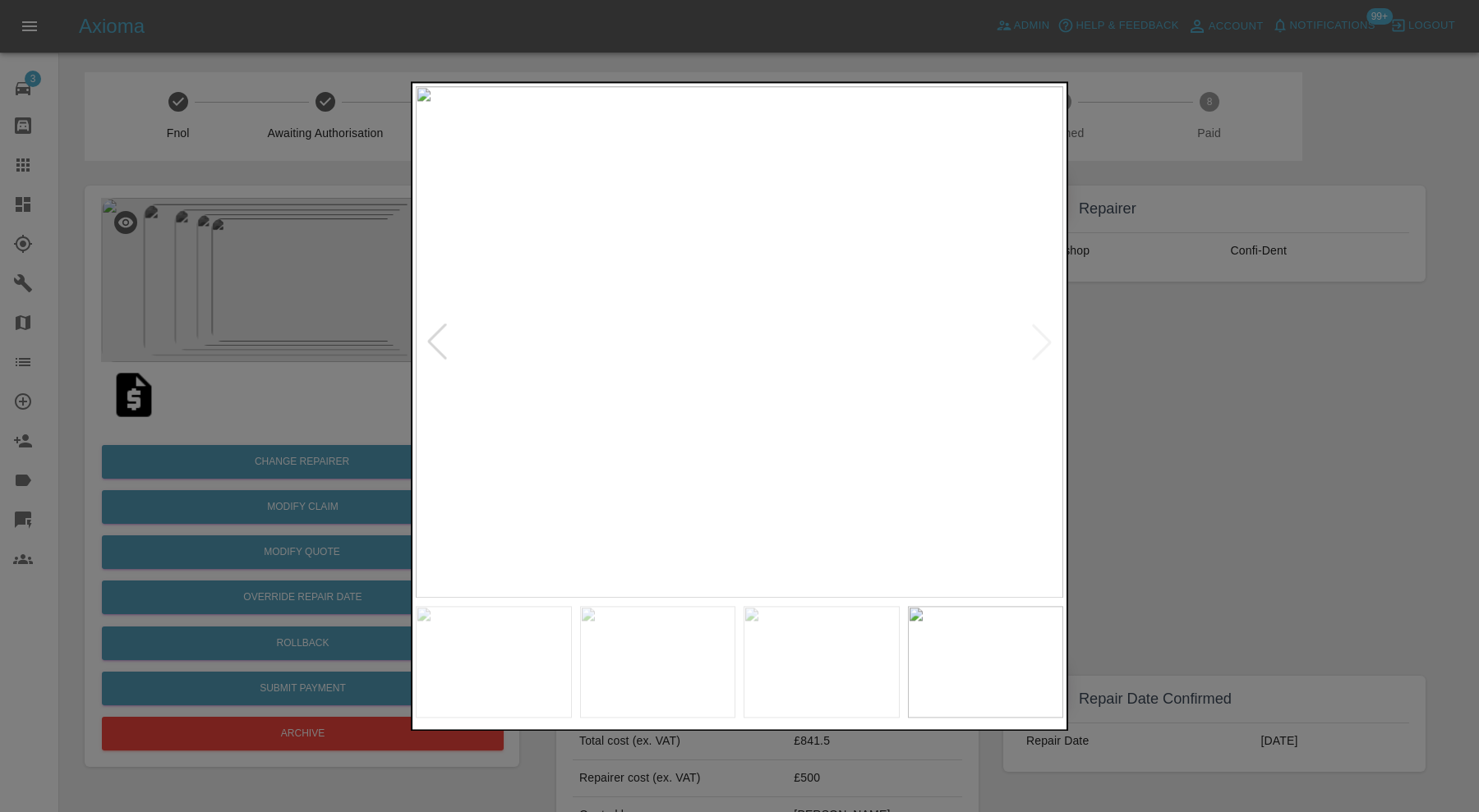
click at [795, 345] on img at bounding box center [740, 341] width 648 height 512
click at [794, 305] on img at bounding box center [571, 333] width 1942 height 1536
click at [1355, 370] on div at bounding box center [740, 406] width 1479 height 812
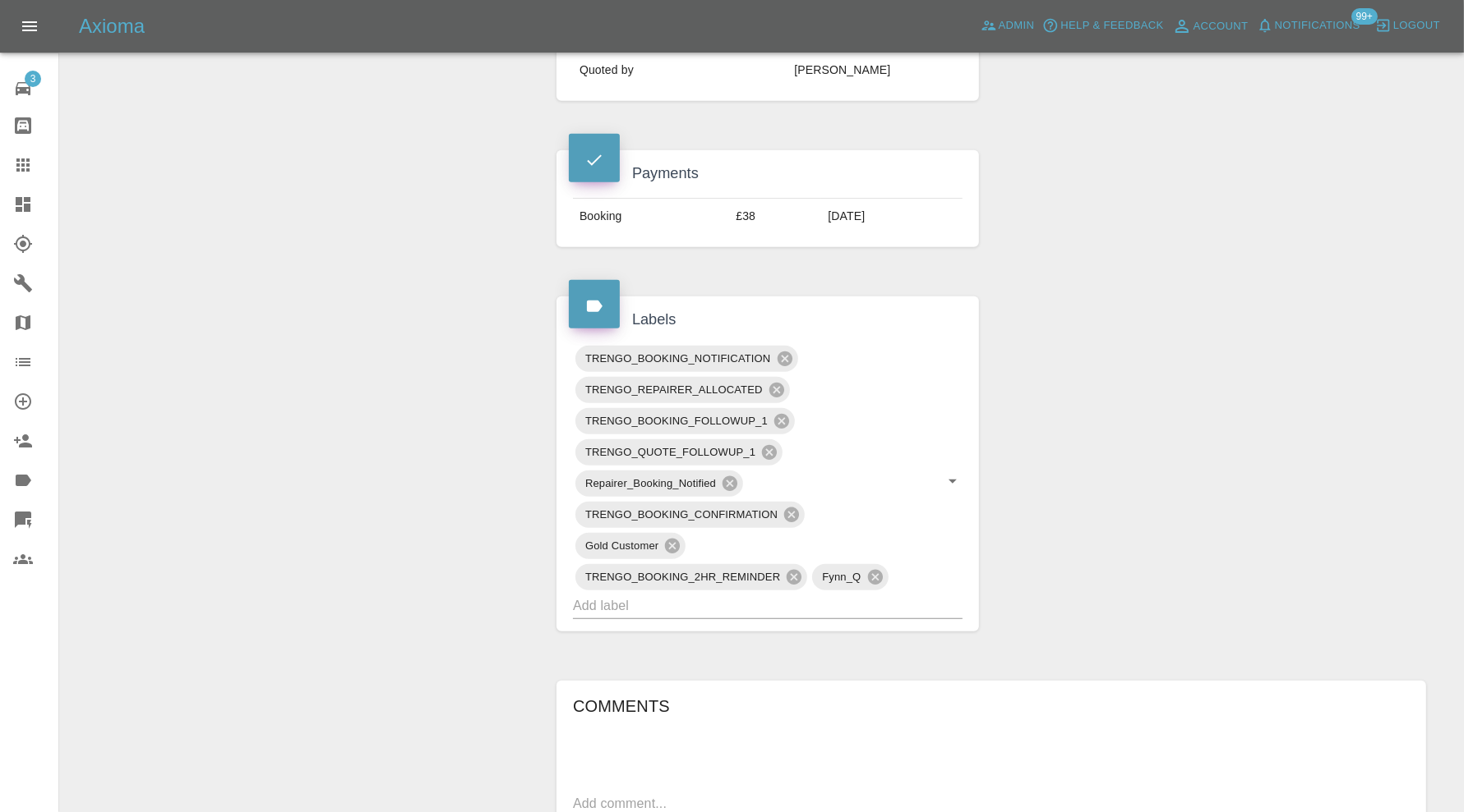
scroll to position [822, 0]
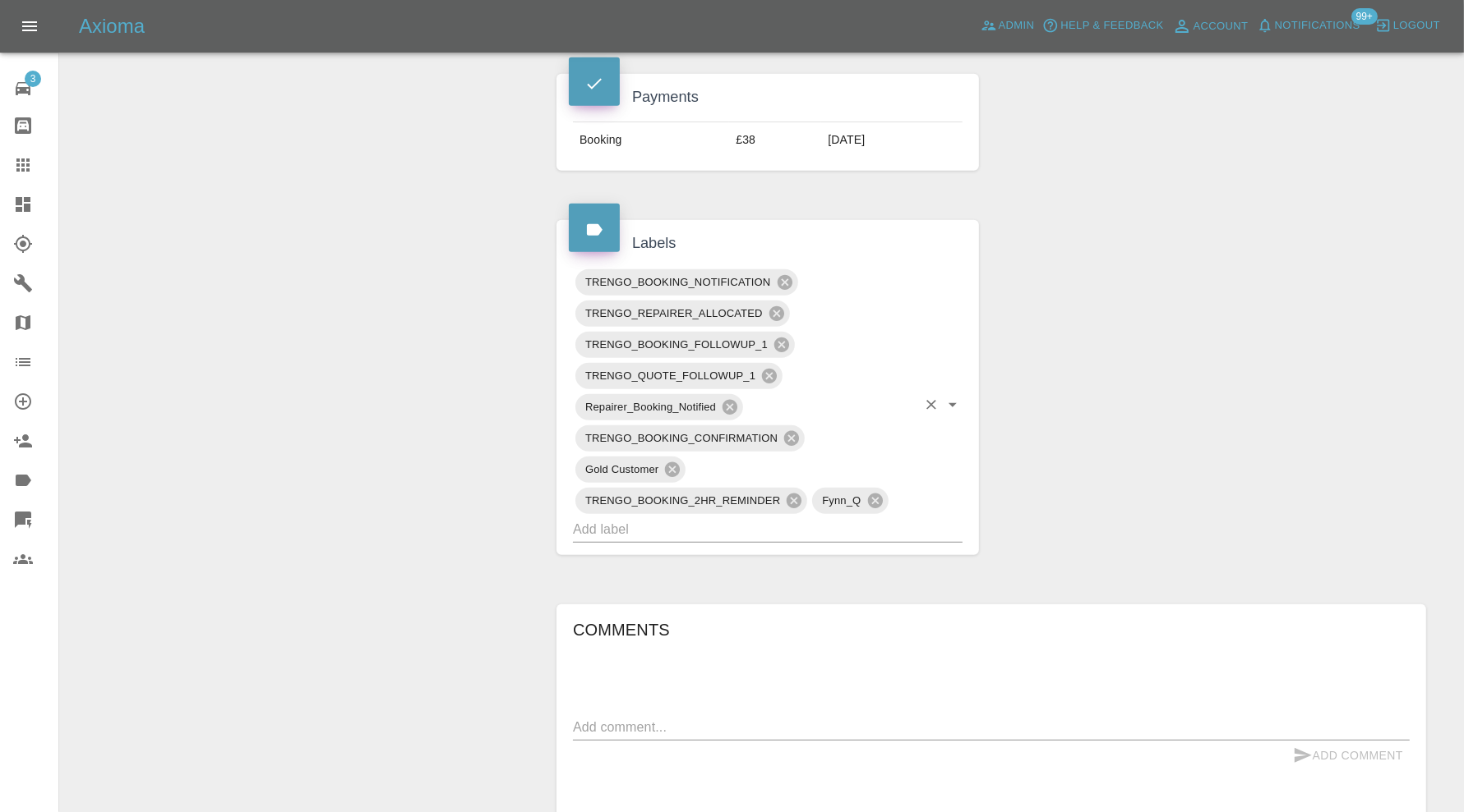
click at [818, 516] on input "text" at bounding box center [744, 529] width 344 height 26
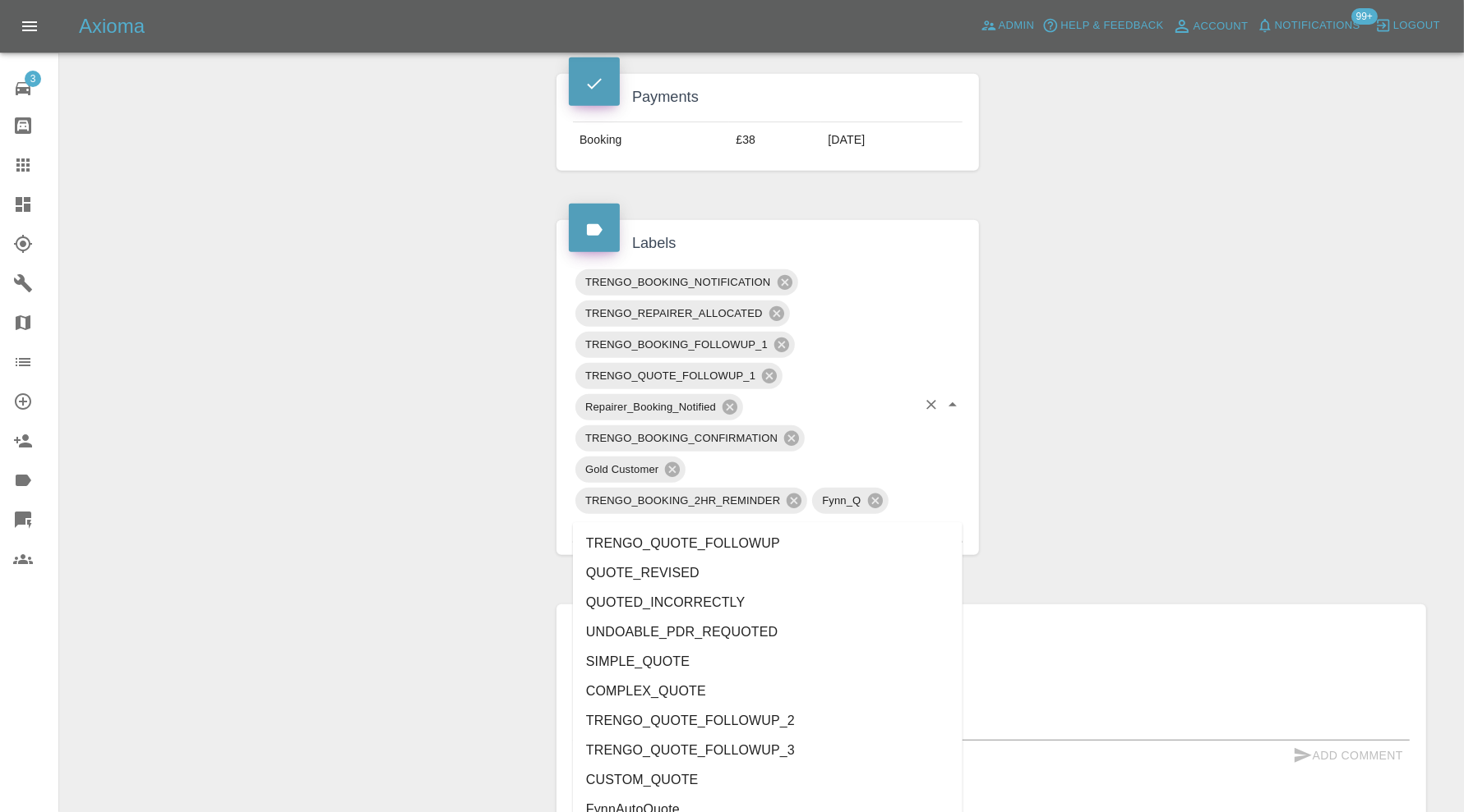
type input "quoted"
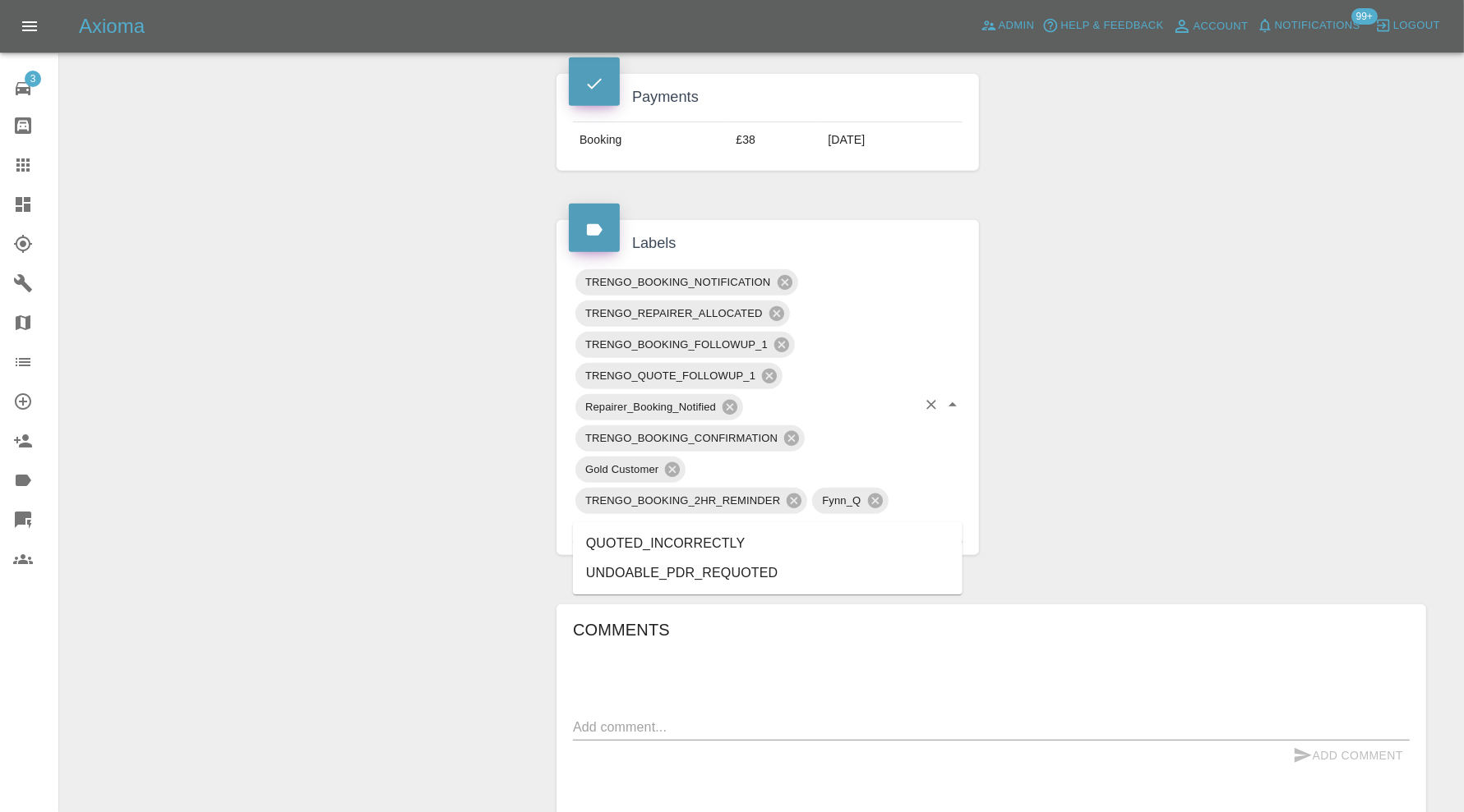
click at [755, 540] on li "QUOTED_INCORRECTLY" at bounding box center [767, 543] width 389 height 30
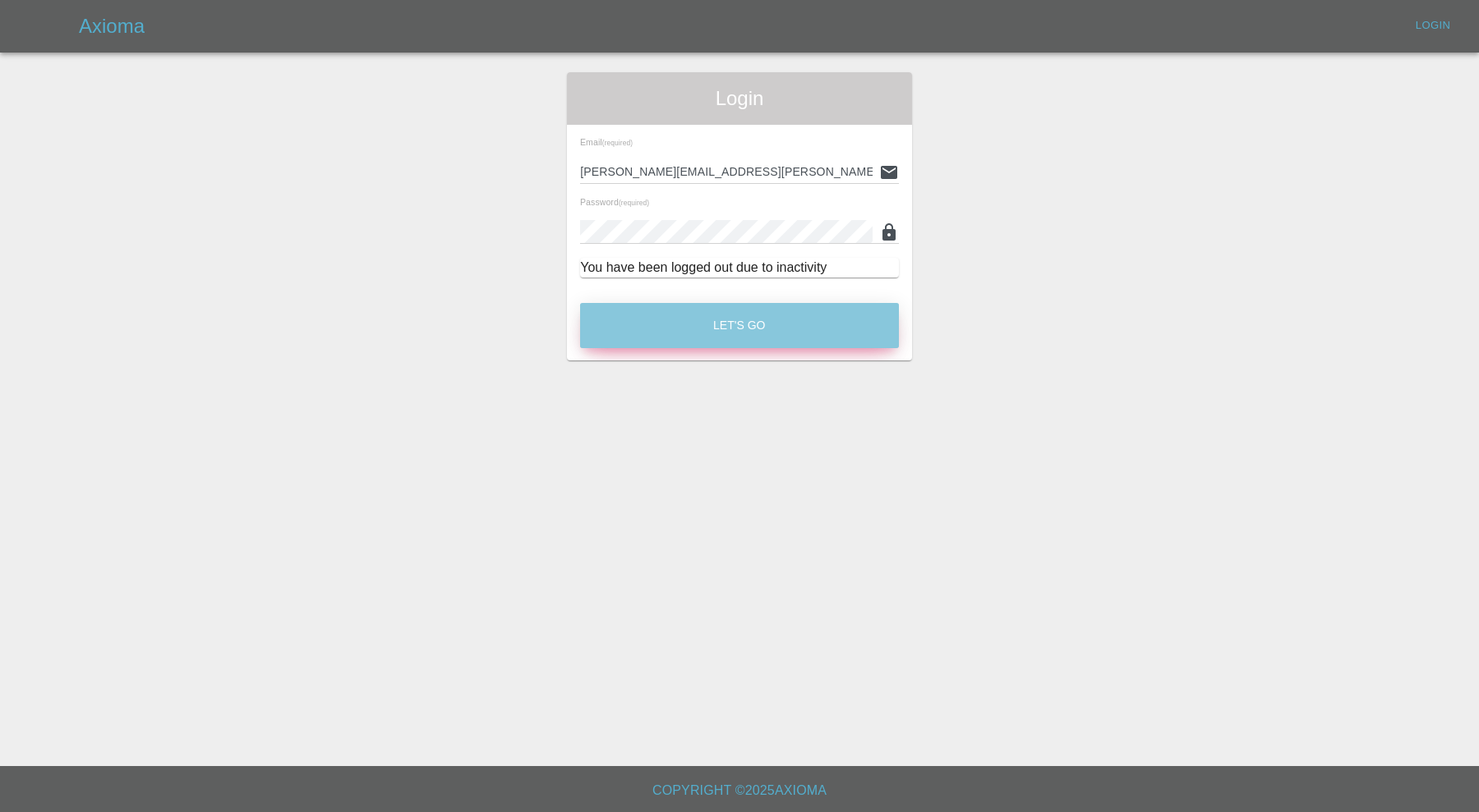
click at [822, 335] on button "Let's Go" at bounding box center [739, 325] width 319 height 45
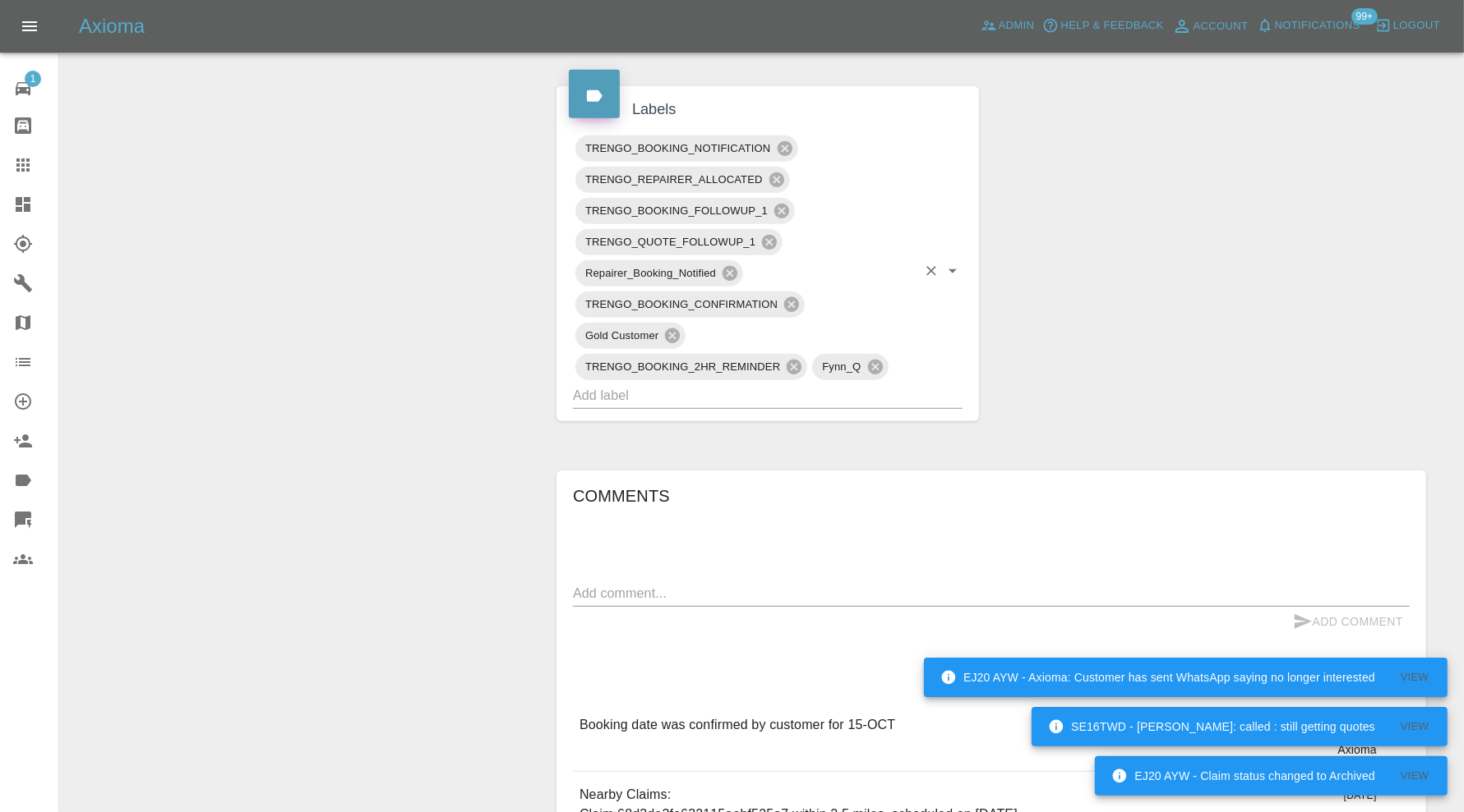
scroll to position [957, 0]
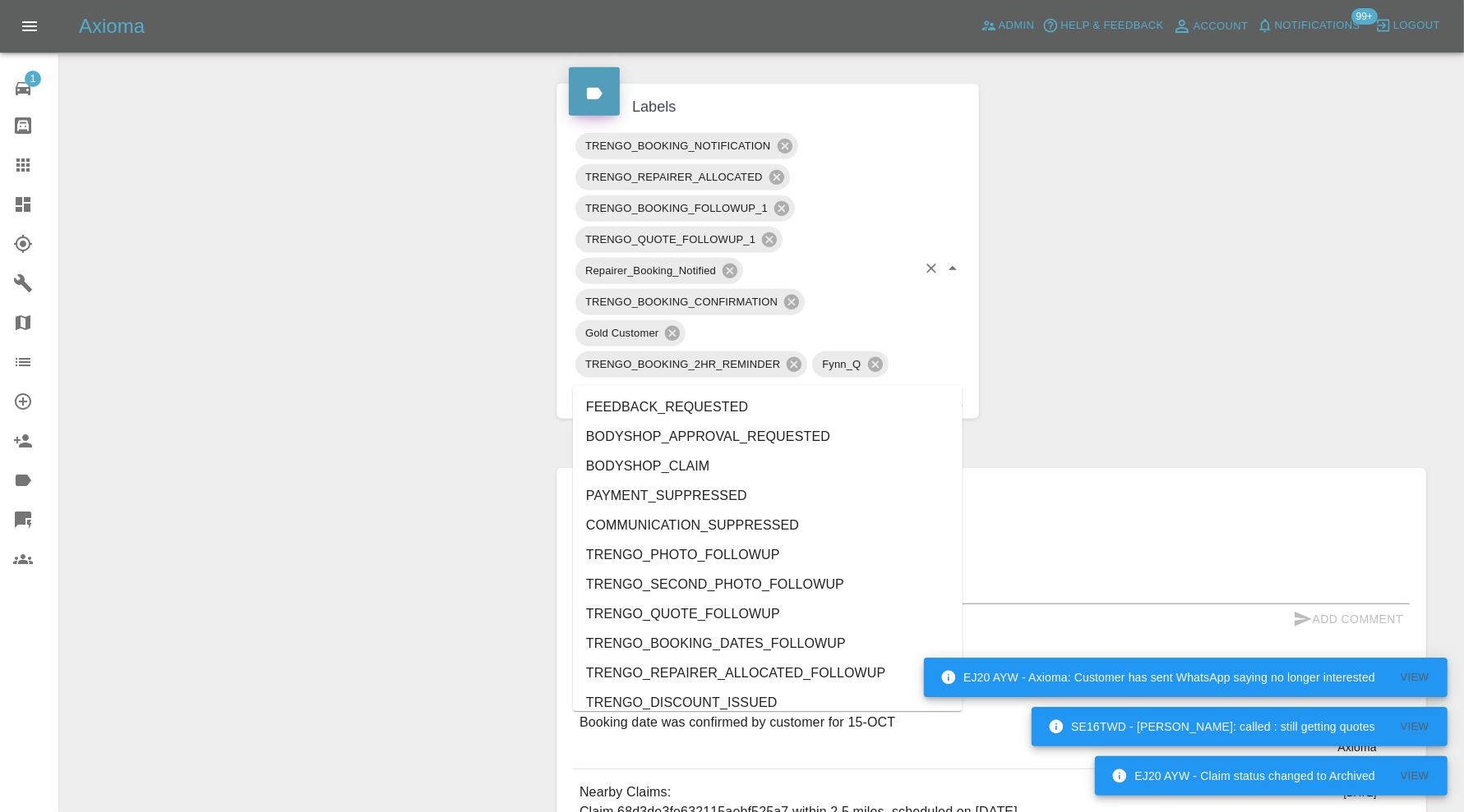
click at [812, 381] on input "text" at bounding box center [744, 393] width 344 height 26
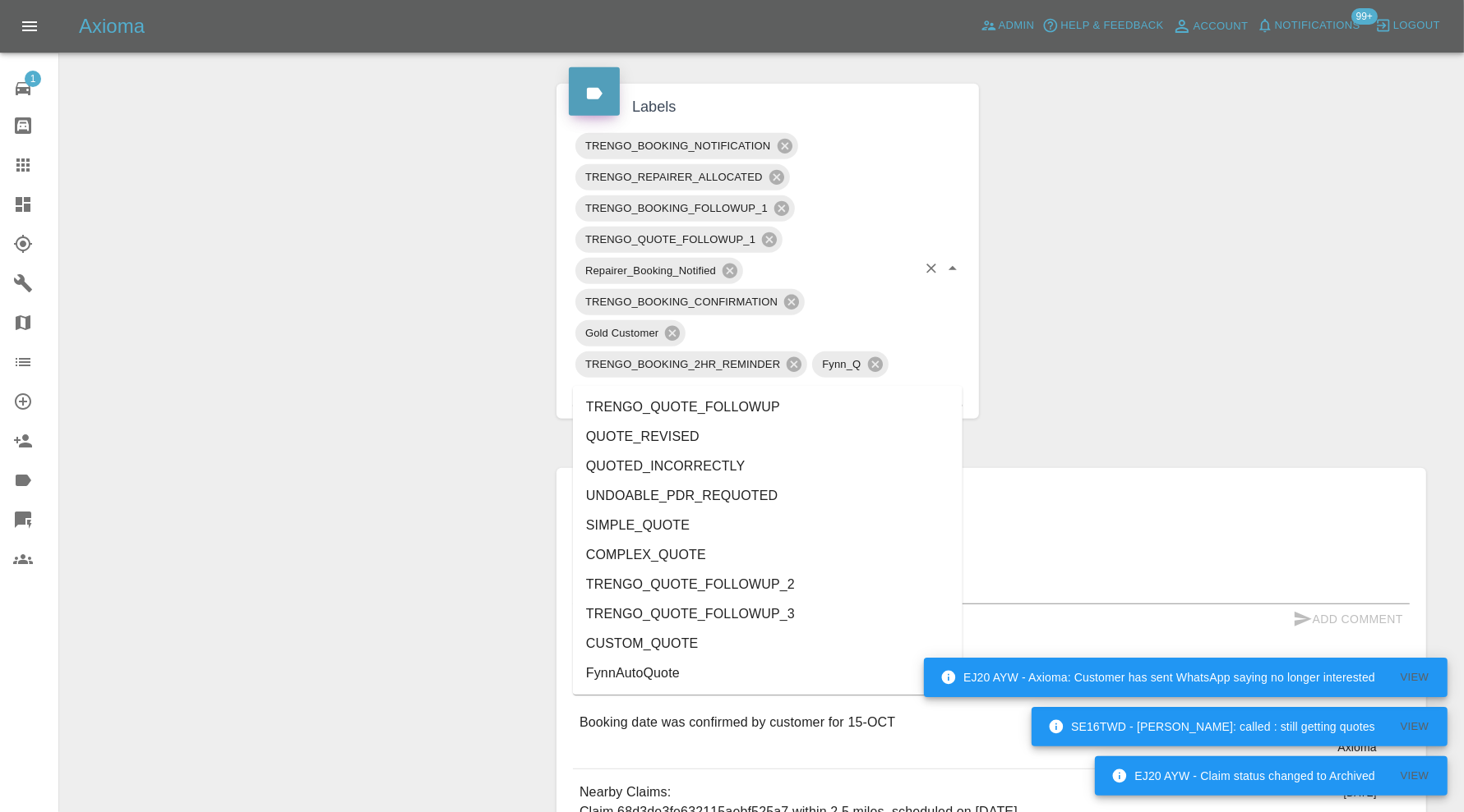
type input "quote"
click at [737, 464] on li "QUOTED_INCORRECTLY" at bounding box center [767, 466] width 389 height 30
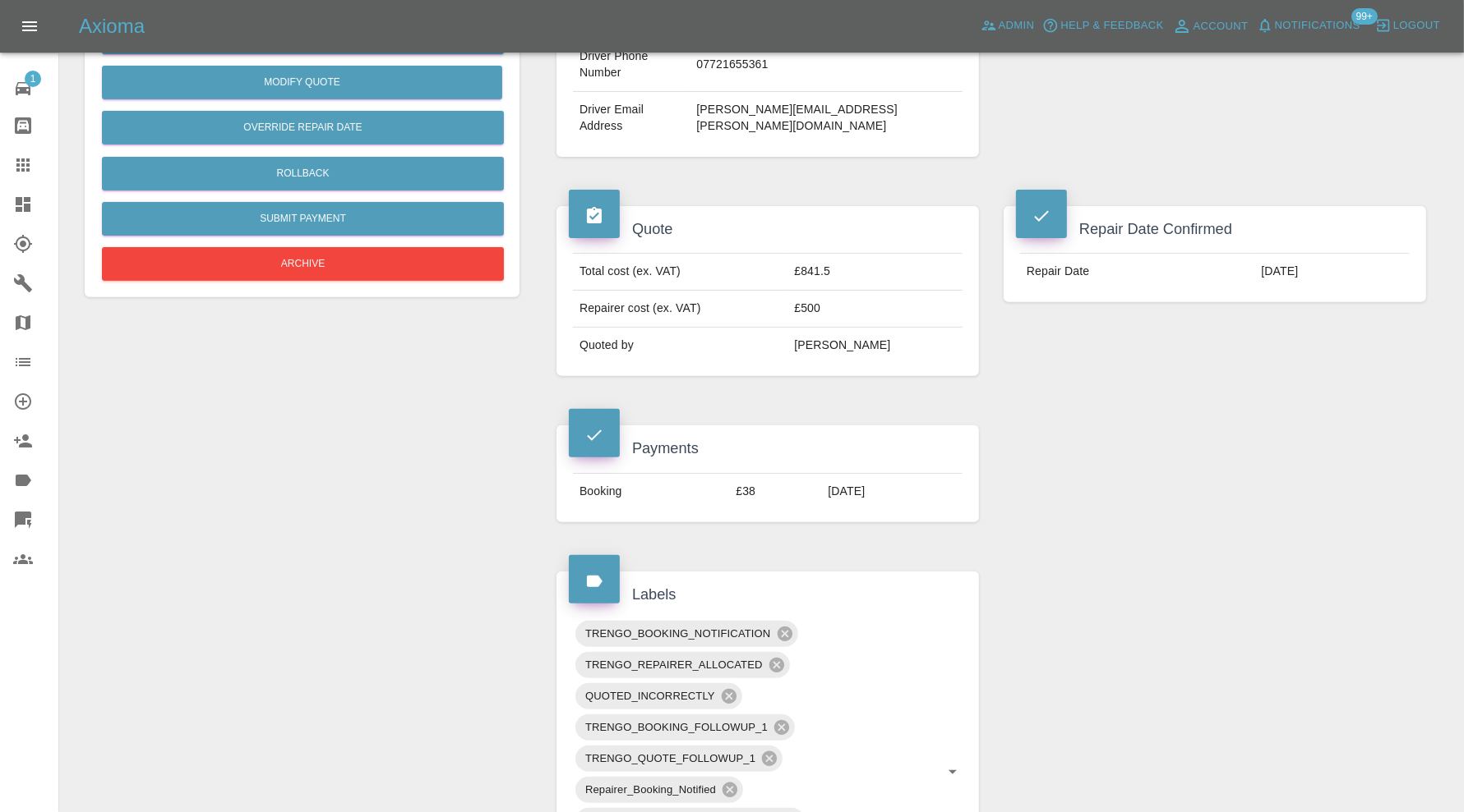
scroll to position [1095, 0]
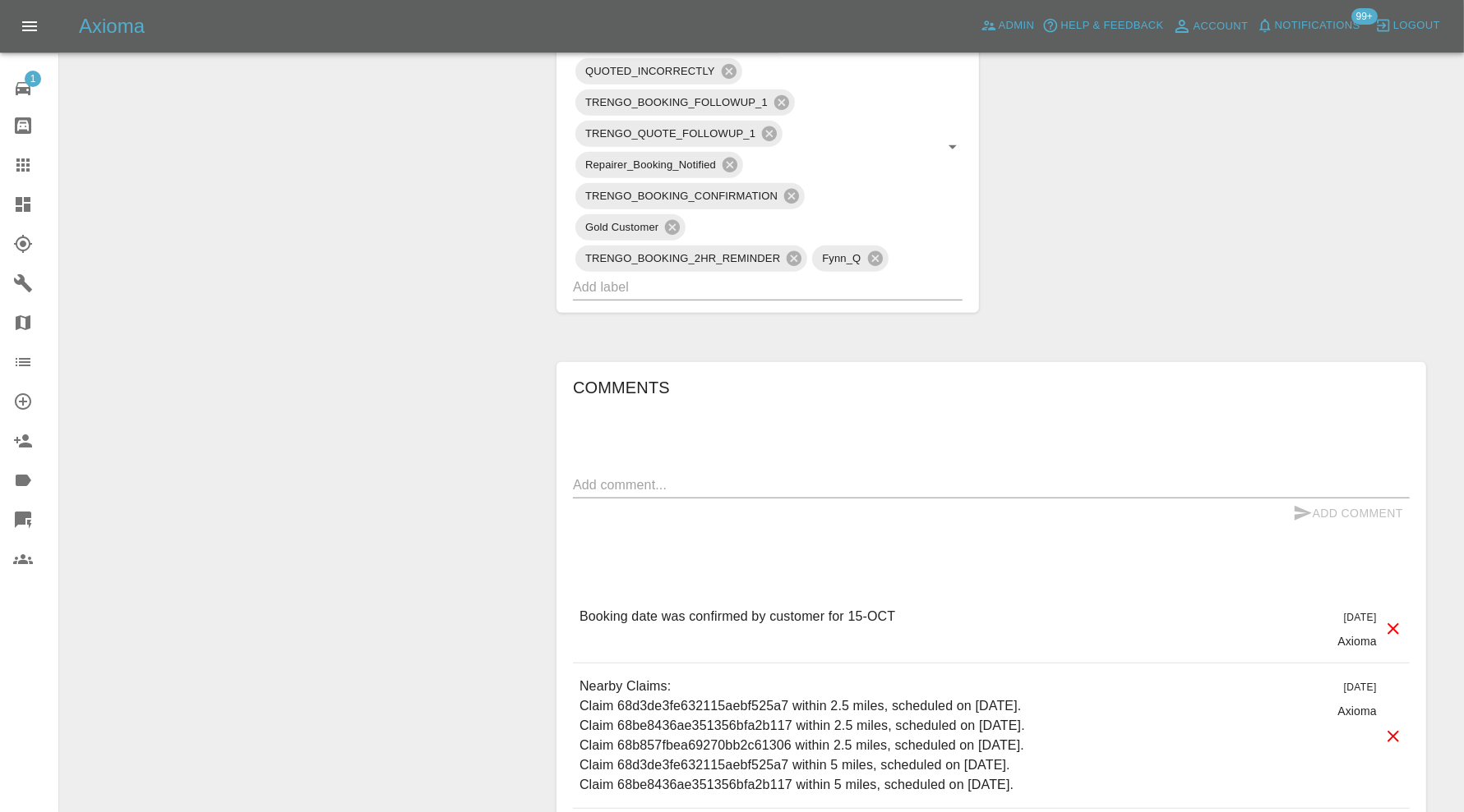
click at [829, 475] on textarea at bounding box center [991, 485] width 836 height 19
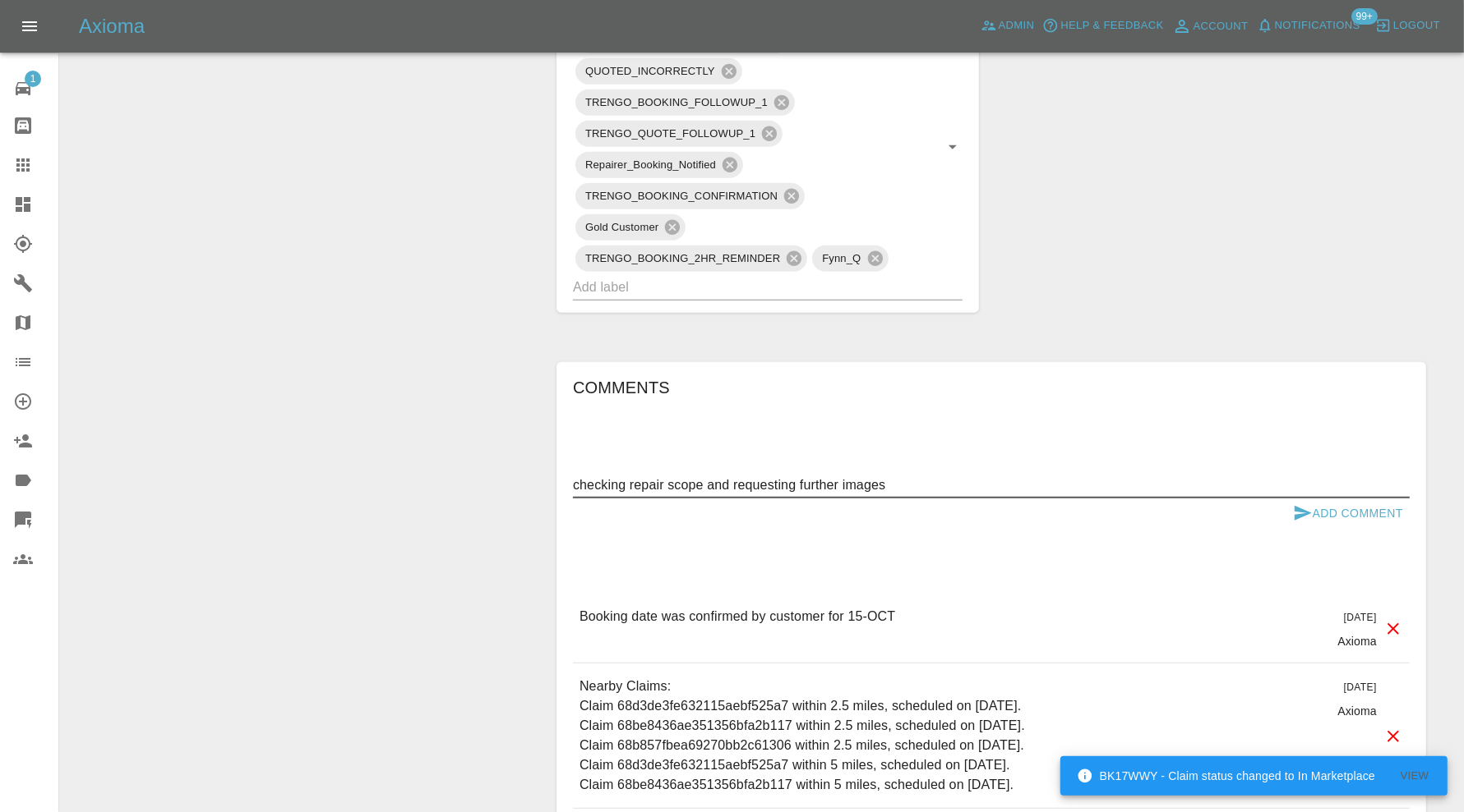
type textarea "checking repair scope and requesting further images"
click at [1318, 498] on button "Add Comment" at bounding box center [1347, 514] width 123 height 31
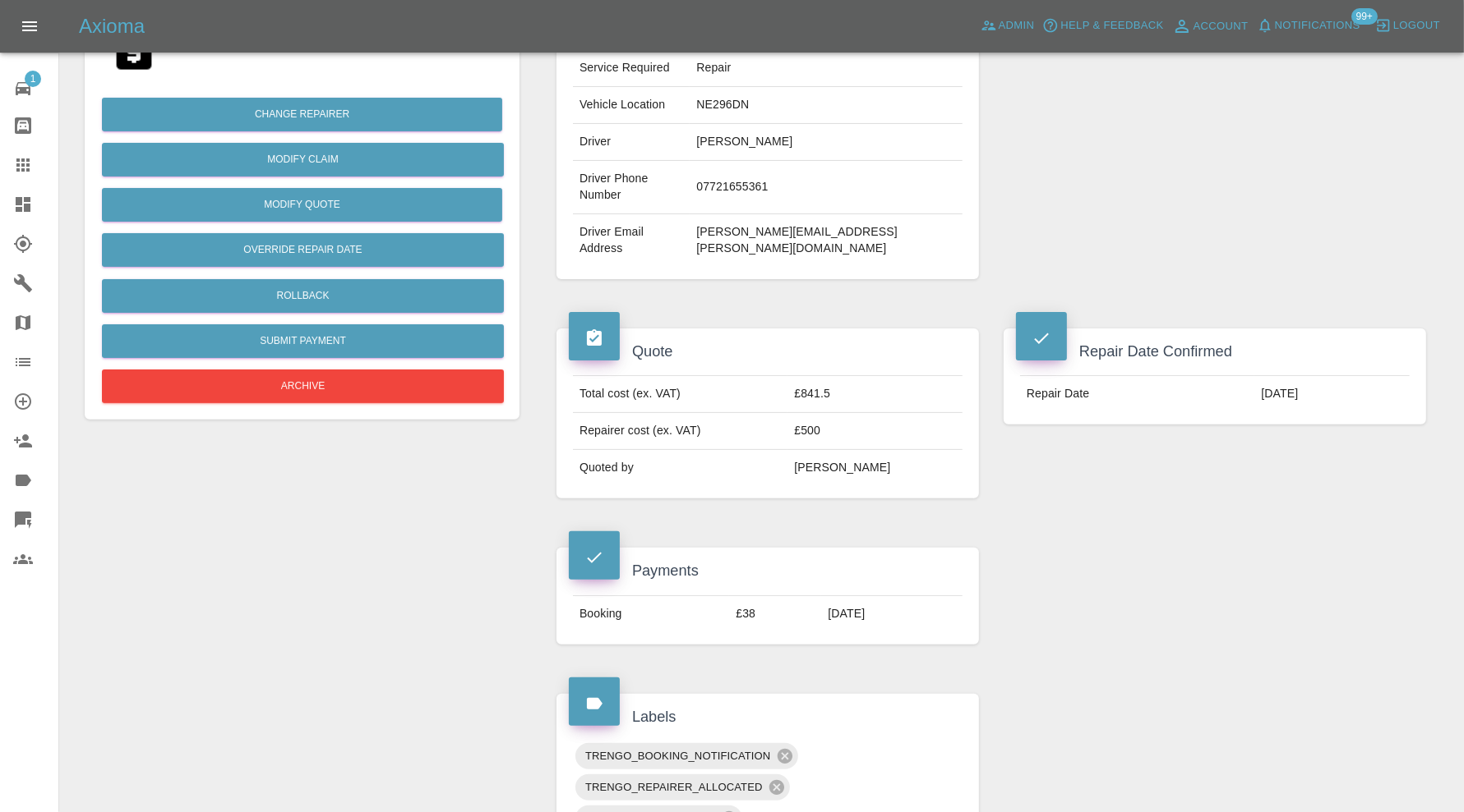
scroll to position [137, 0]
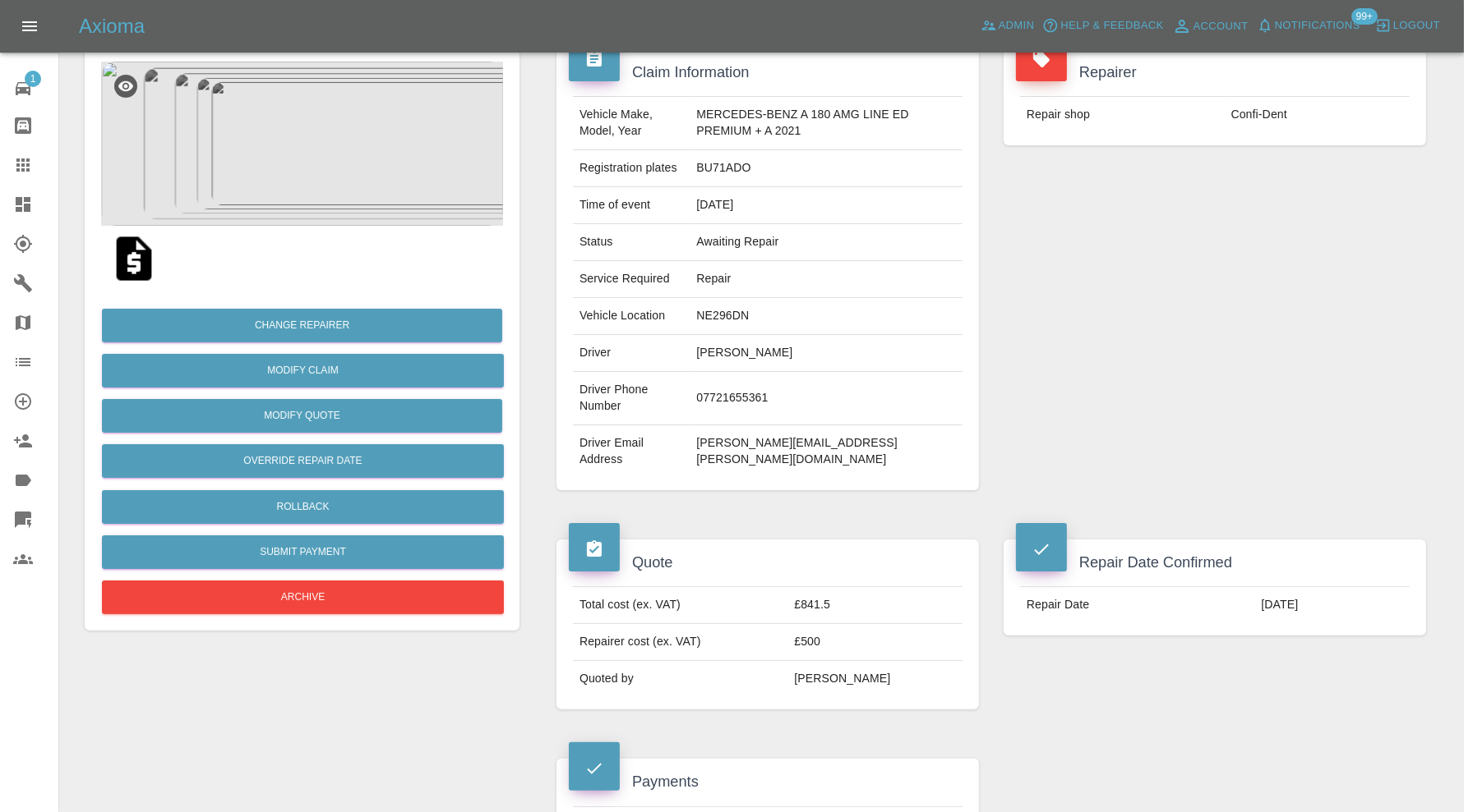
click at [743, 312] on td "NE296DN" at bounding box center [826, 317] width 273 height 37
copy td "NE296DN"
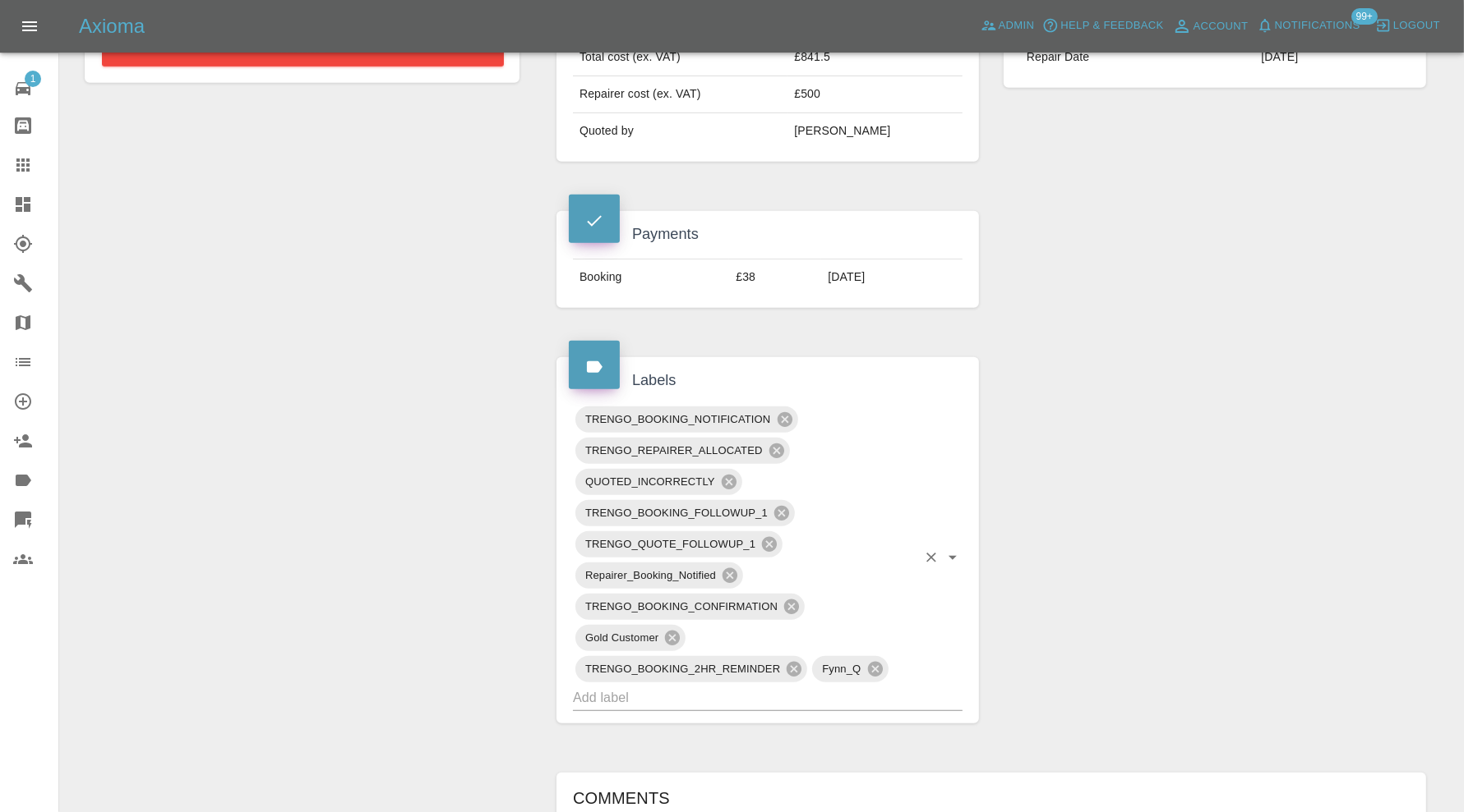
click at [777, 685] on input "text" at bounding box center [744, 697] width 344 height 26
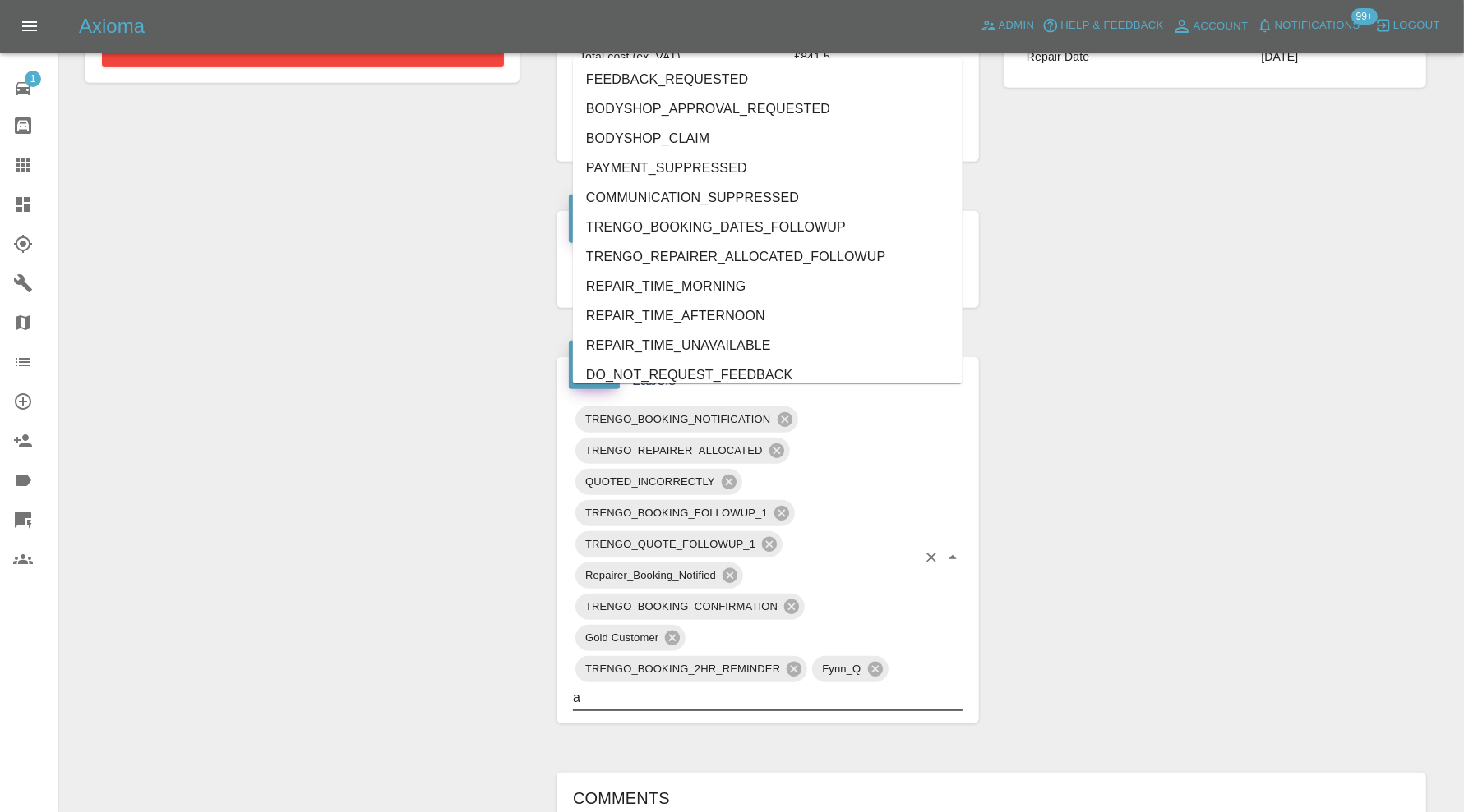
type input "au"
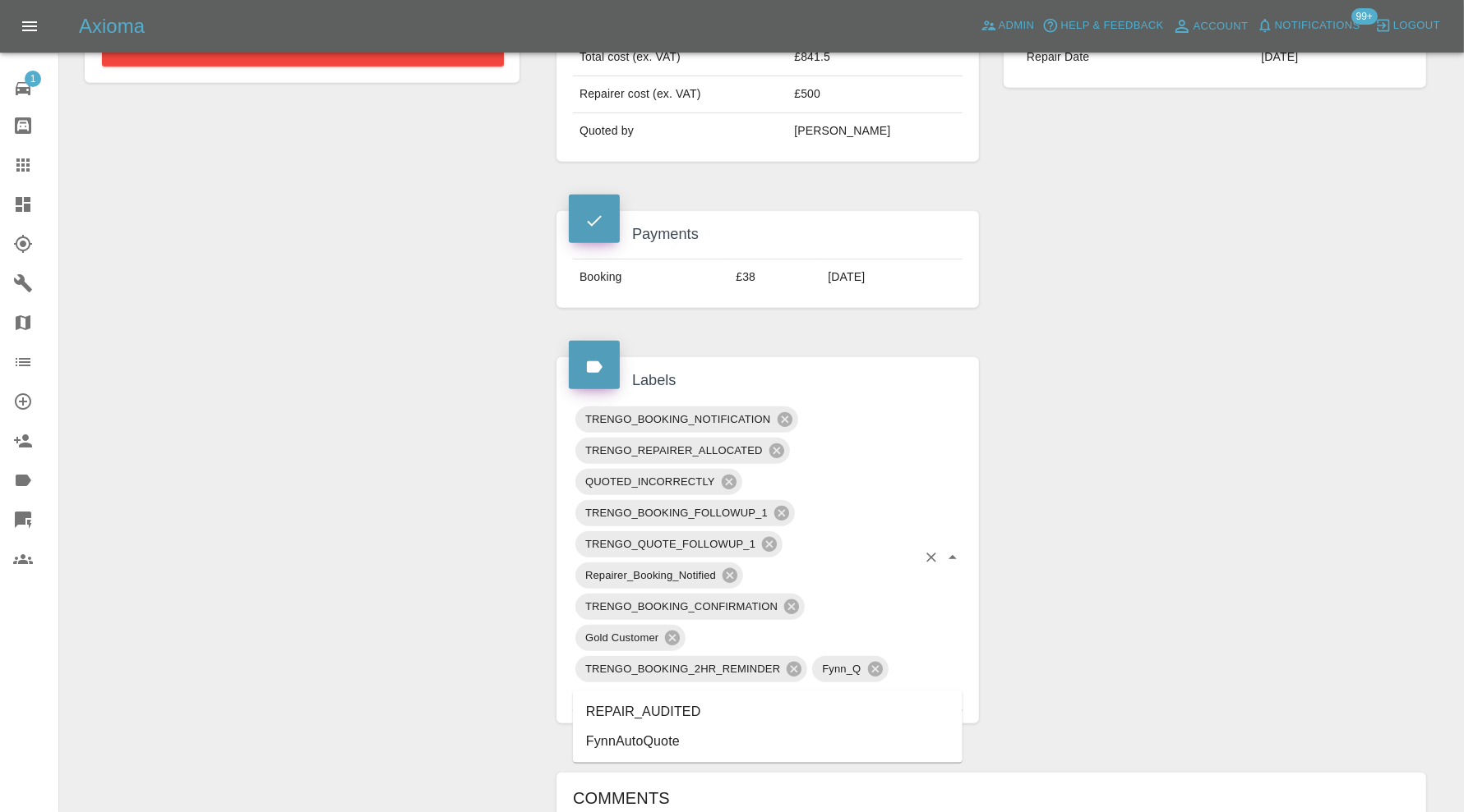
click at [678, 698] on li "REPAIR_AUDITED" at bounding box center [767, 712] width 389 height 30
